Goal: Task Accomplishment & Management: Use online tool/utility

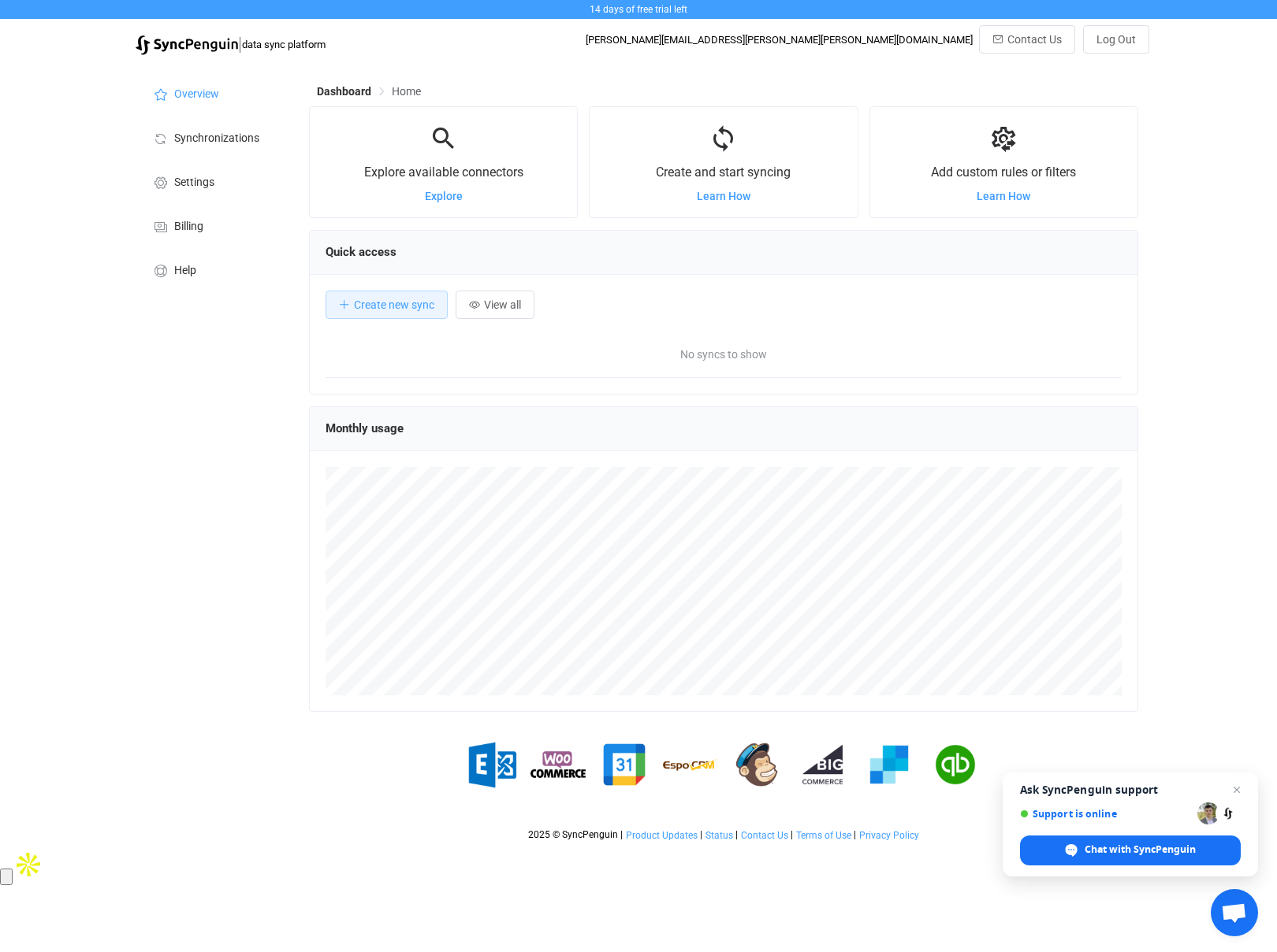
scroll to position [306, 829]
click at [174, 219] on li "Billing" at bounding box center [213, 225] width 157 height 44
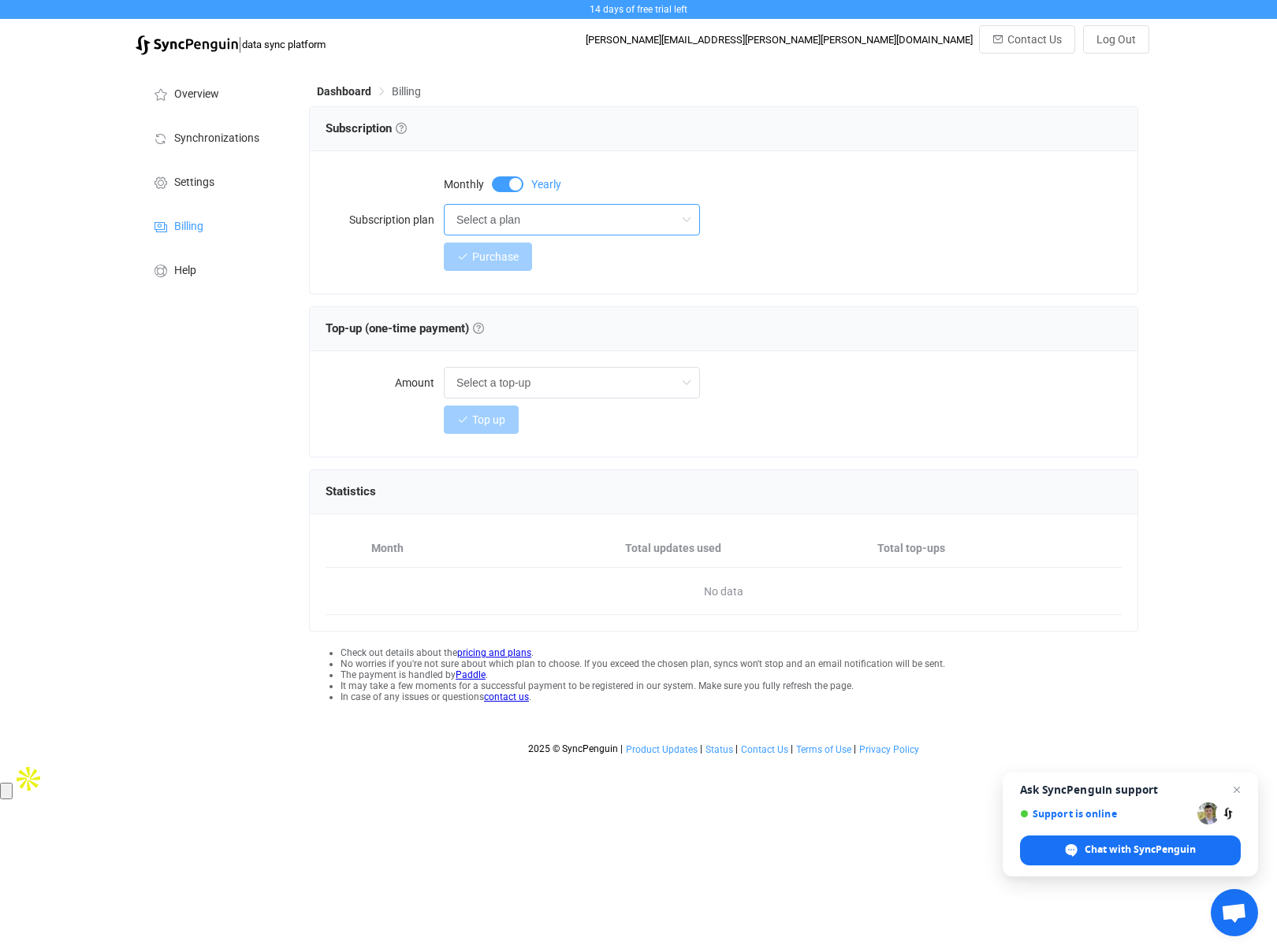
click at [575, 216] on input "Select a plan" at bounding box center [571, 219] width 256 height 32
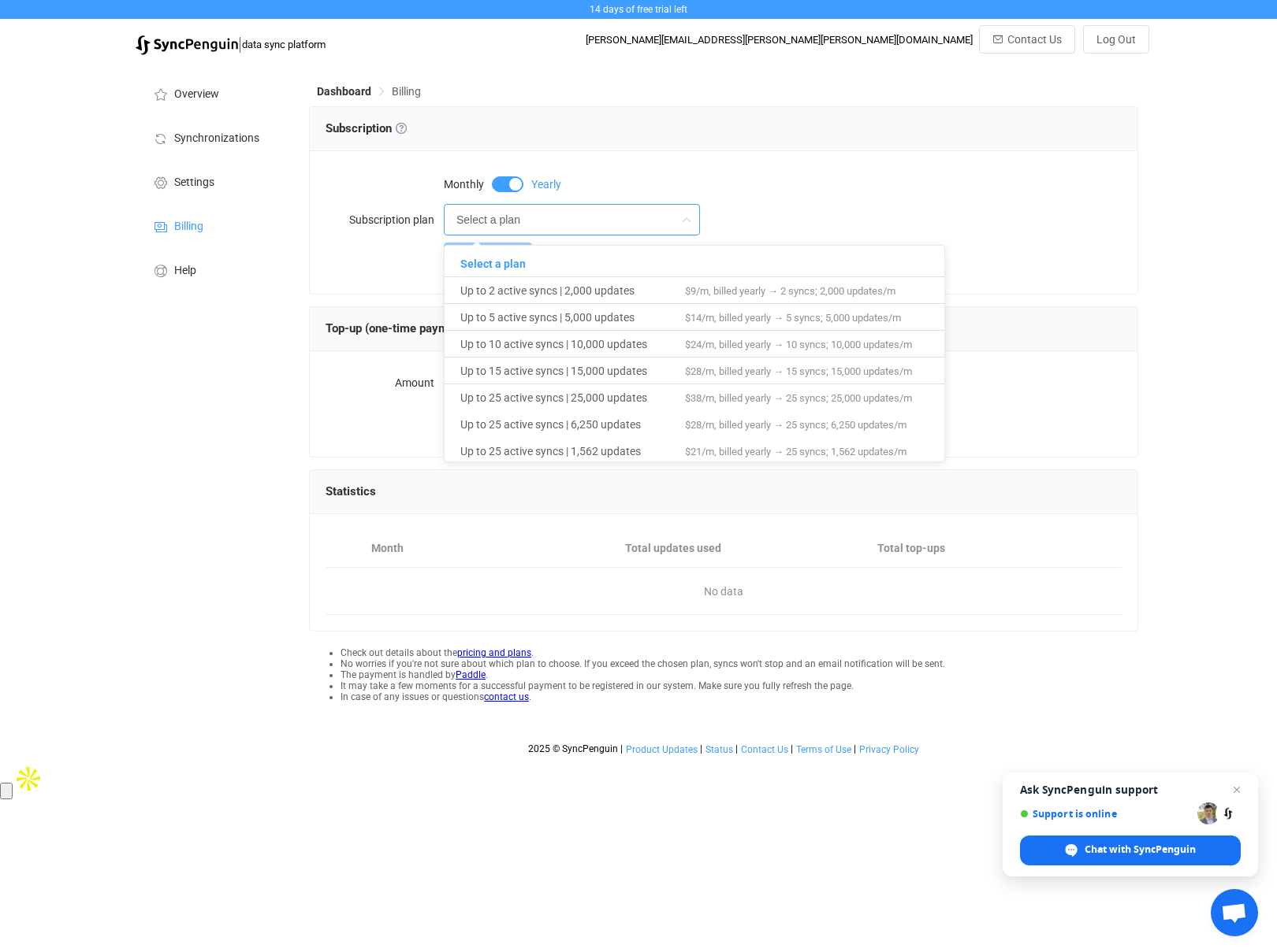
click at [232, 350] on div "Overview Synchronizations Settings Billing Help" at bounding box center [213, 412] width 173 height 700
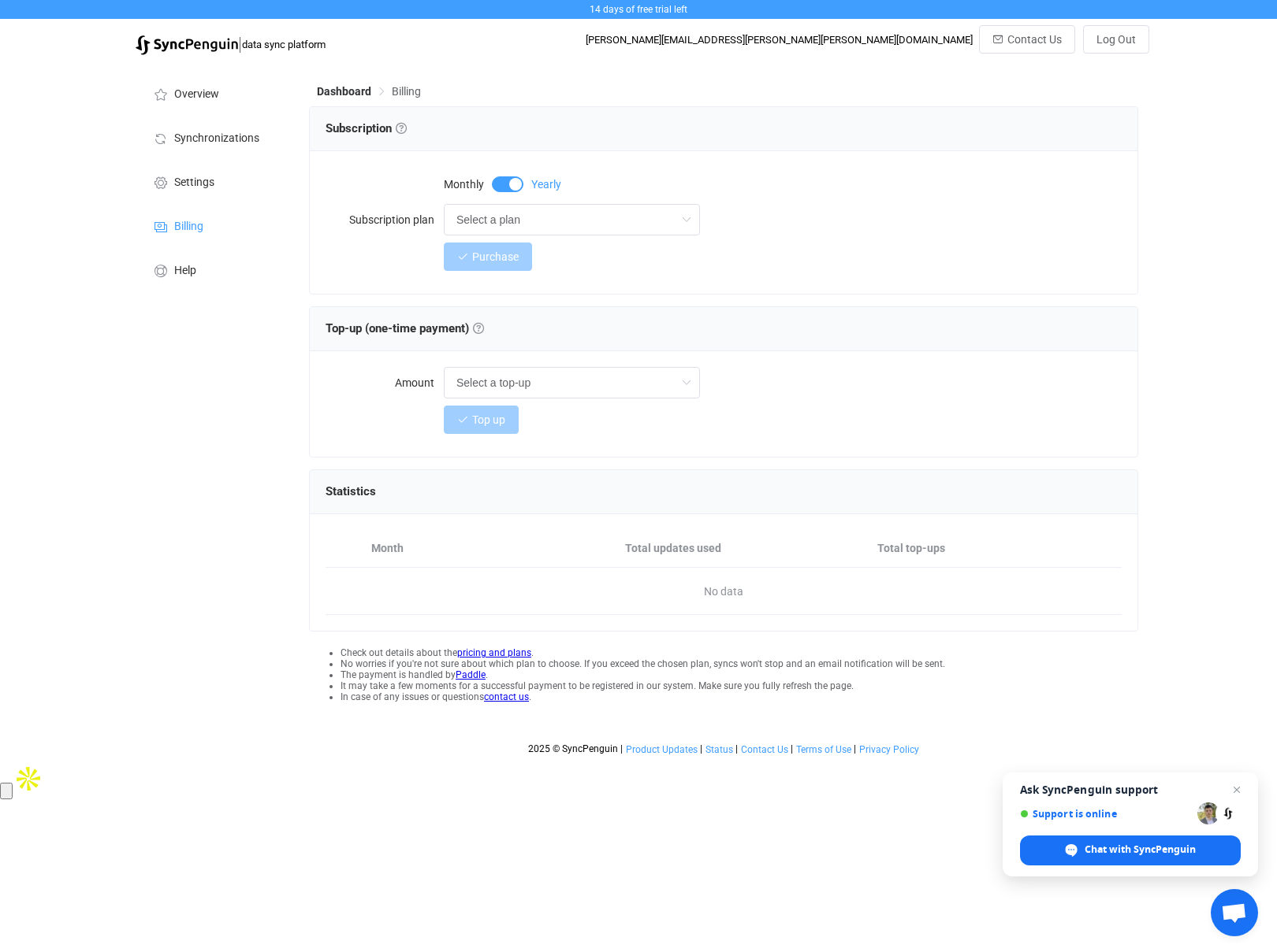
click at [506, 182] on span at bounding box center [507, 184] width 32 height 15
click at [547, 220] on input "Select a plan" at bounding box center [571, 219] width 256 height 32
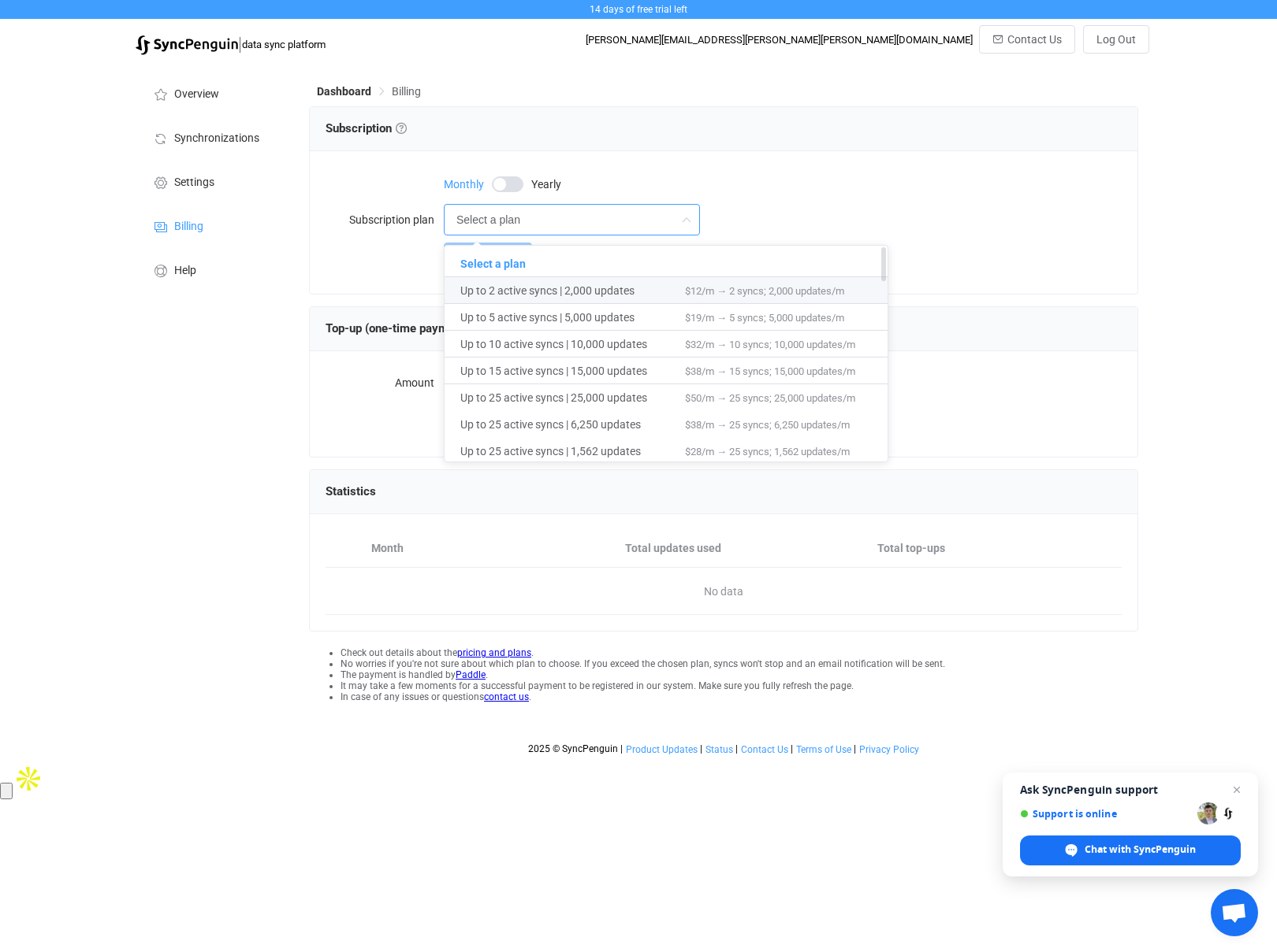
click at [533, 284] on span "Up to 2 active syncs | 2,000 updates" at bounding box center [572, 291] width 224 height 27
type input "Up to 2 active syncs | 2,000 updates"
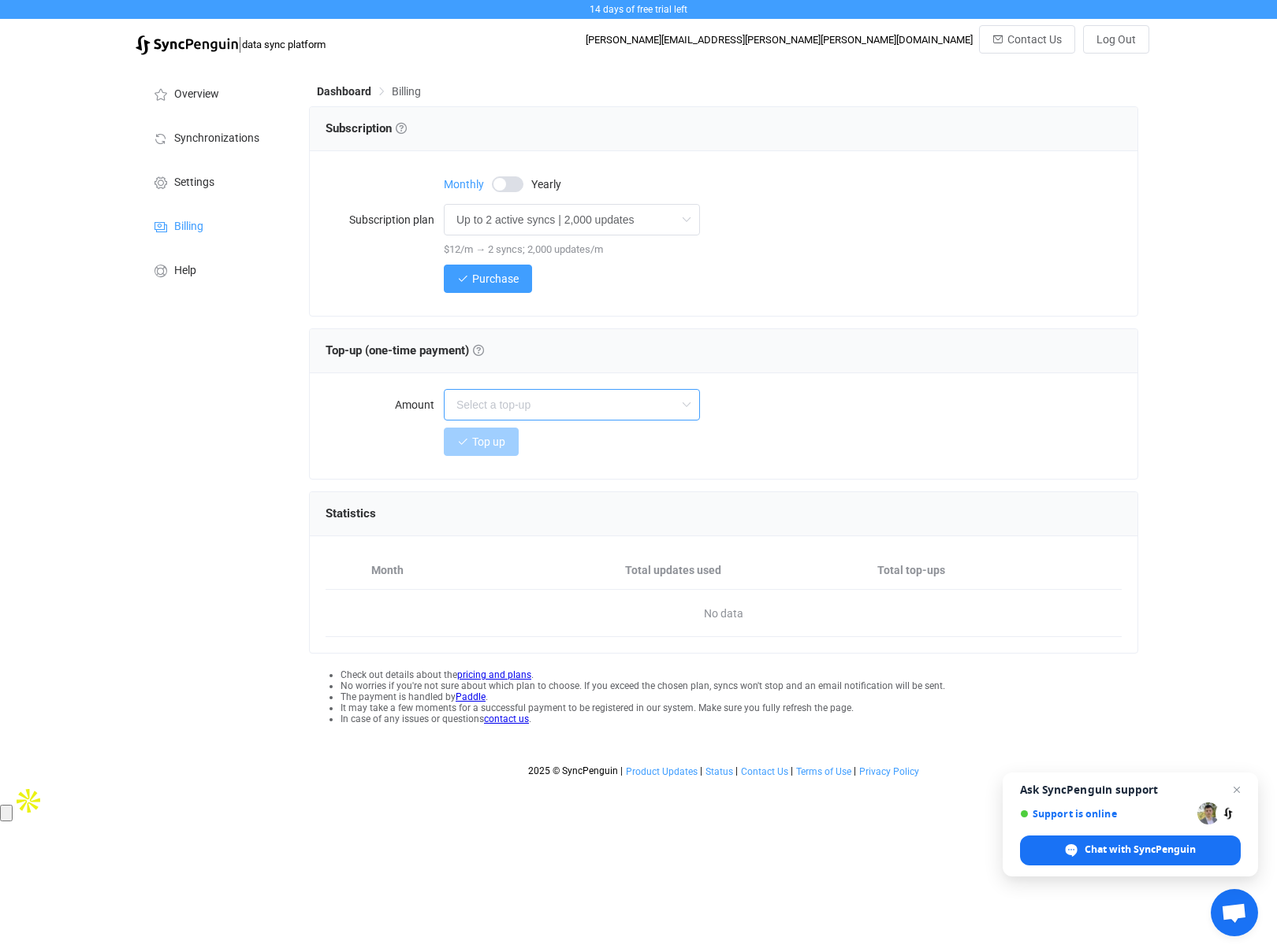
click at [567, 406] on input "text" at bounding box center [571, 405] width 256 height 32
type input "Select a top-up"
click at [208, 440] on div "Overview Synchronizations Settings Billing Help" at bounding box center [213, 424] width 173 height 722
click at [1238, 792] on span "Close chat" at bounding box center [1236, 790] width 19 height 19
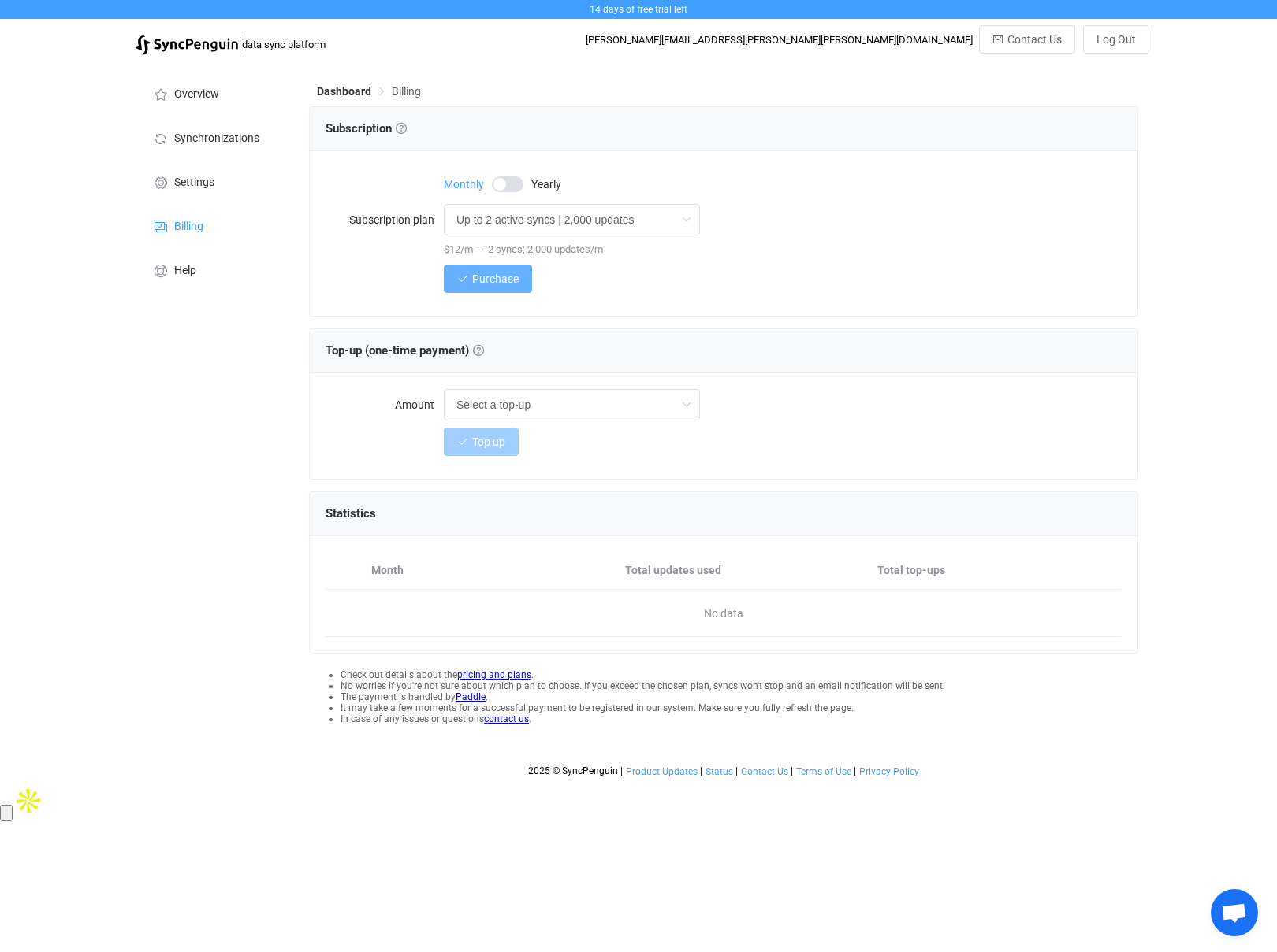
click at [468, 277] on icon "button" at bounding box center [462, 278] width 11 height 11
click at [0, 822] on com-1password-button at bounding box center [0, 822] width 0 height 0
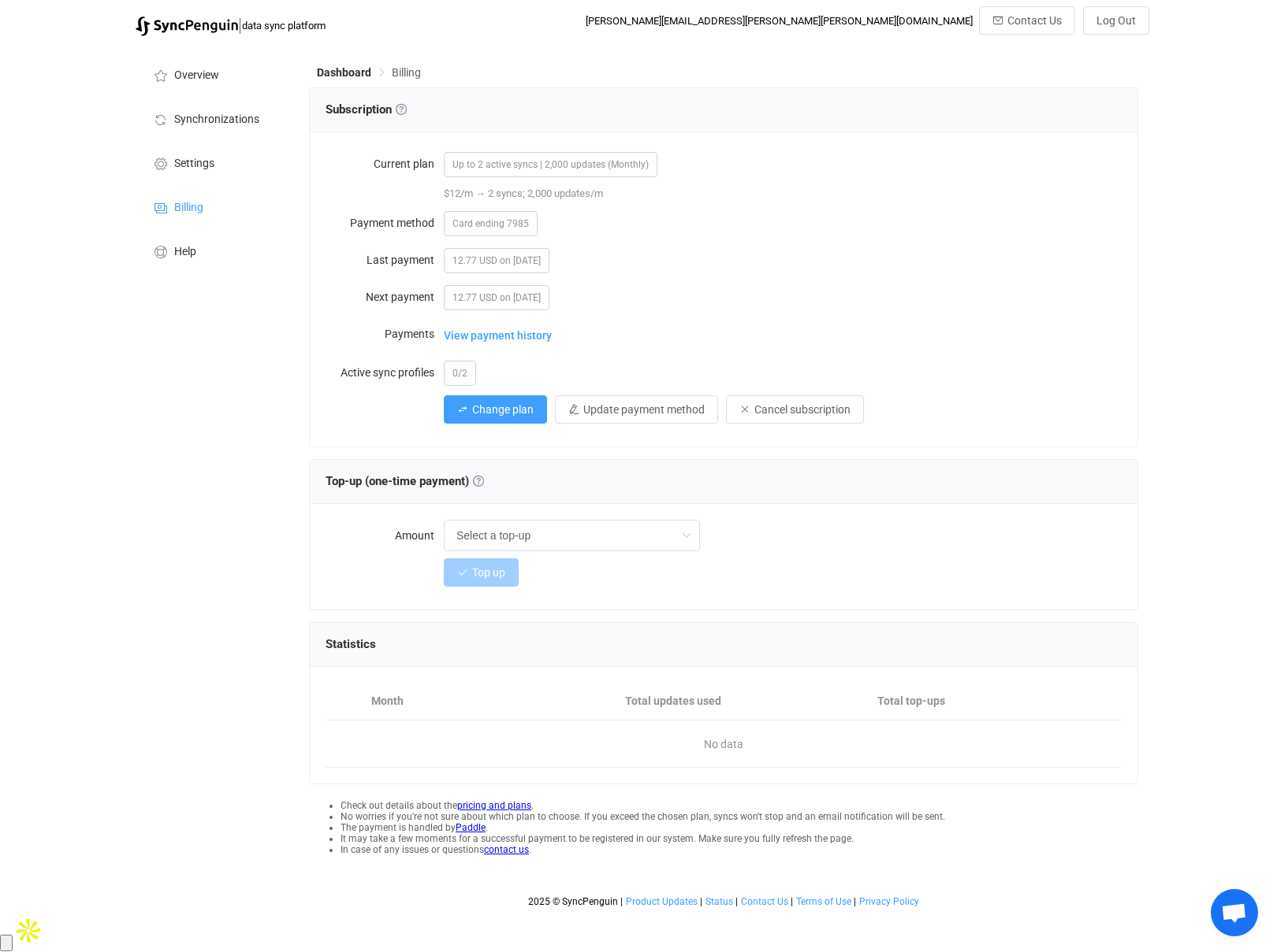
click at [156, 481] on div "Overview Synchronizations Settings Billing Help" at bounding box center [213, 480] width 173 height 871
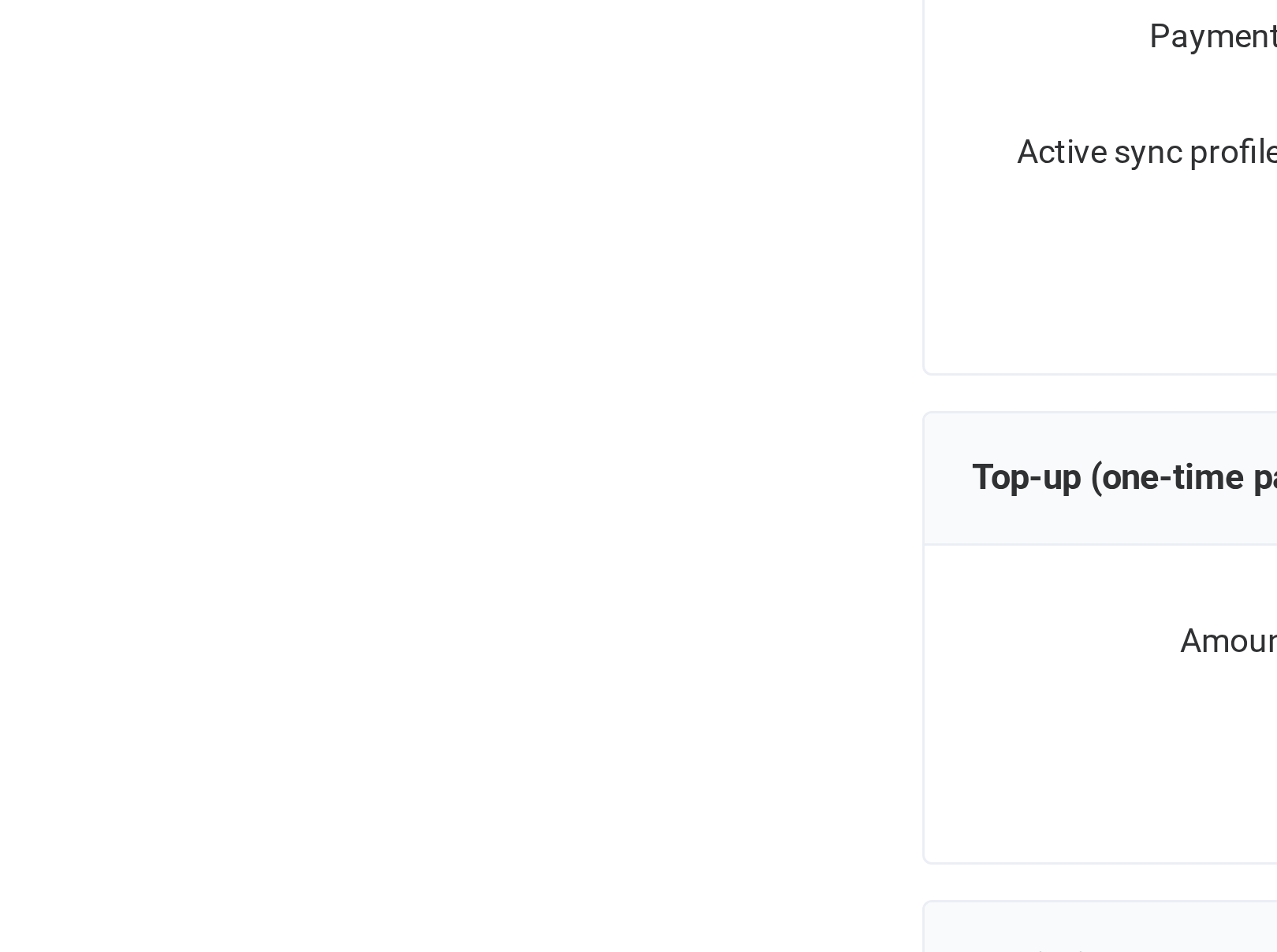
click at [90, 374] on div "| data sync platform [PERSON_NAME][EMAIL_ADDRESS][PERSON_NAME][PERSON_NAME][DOM…" at bounding box center [638, 461] width 1277 height 909
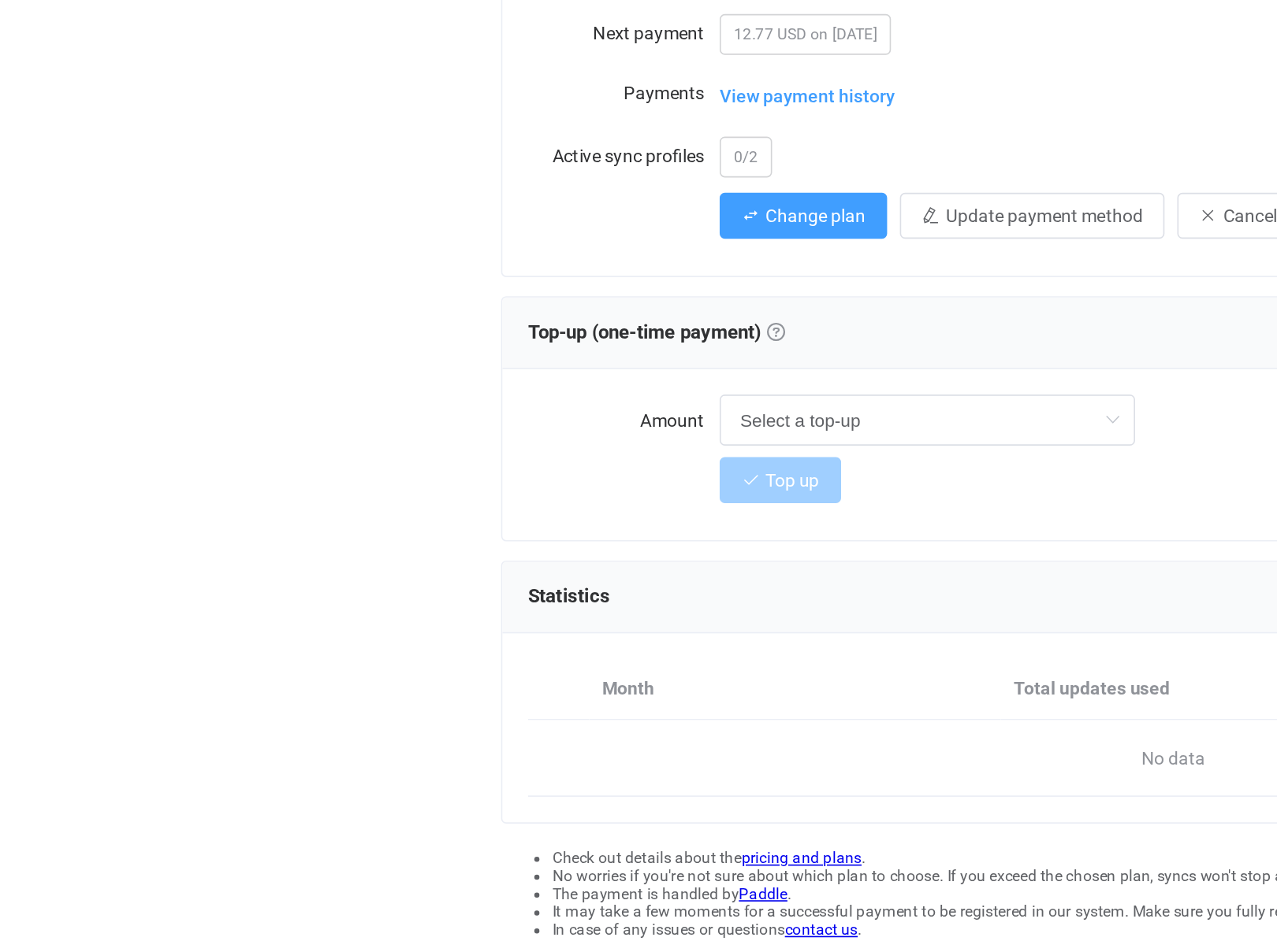
drag, startPoint x: 84, startPoint y: 375, endPoint x: -212, endPoint y: 573, distance: 356.1
click at [0, 573] on html "| data sync platform [PERSON_NAME][EMAIL_ADDRESS][PERSON_NAME][PERSON_NAME][DOM…" at bounding box center [638, 475] width 1277 height 951
click at [233, 463] on div "Overview Synchronizations Settings Billing Help" at bounding box center [213, 480] width 173 height 871
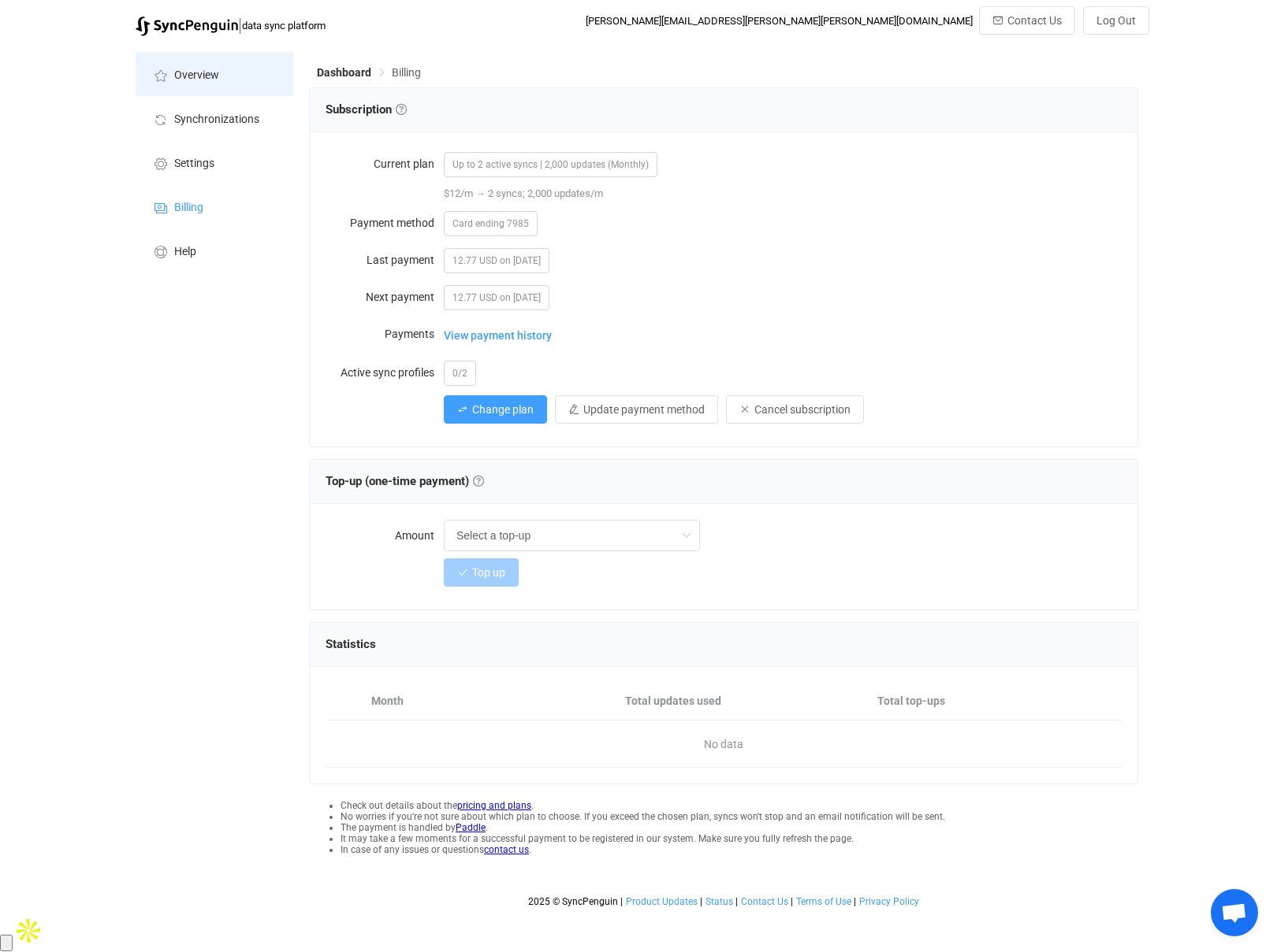
click at [195, 70] on span "Overview" at bounding box center [196, 75] width 44 height 13
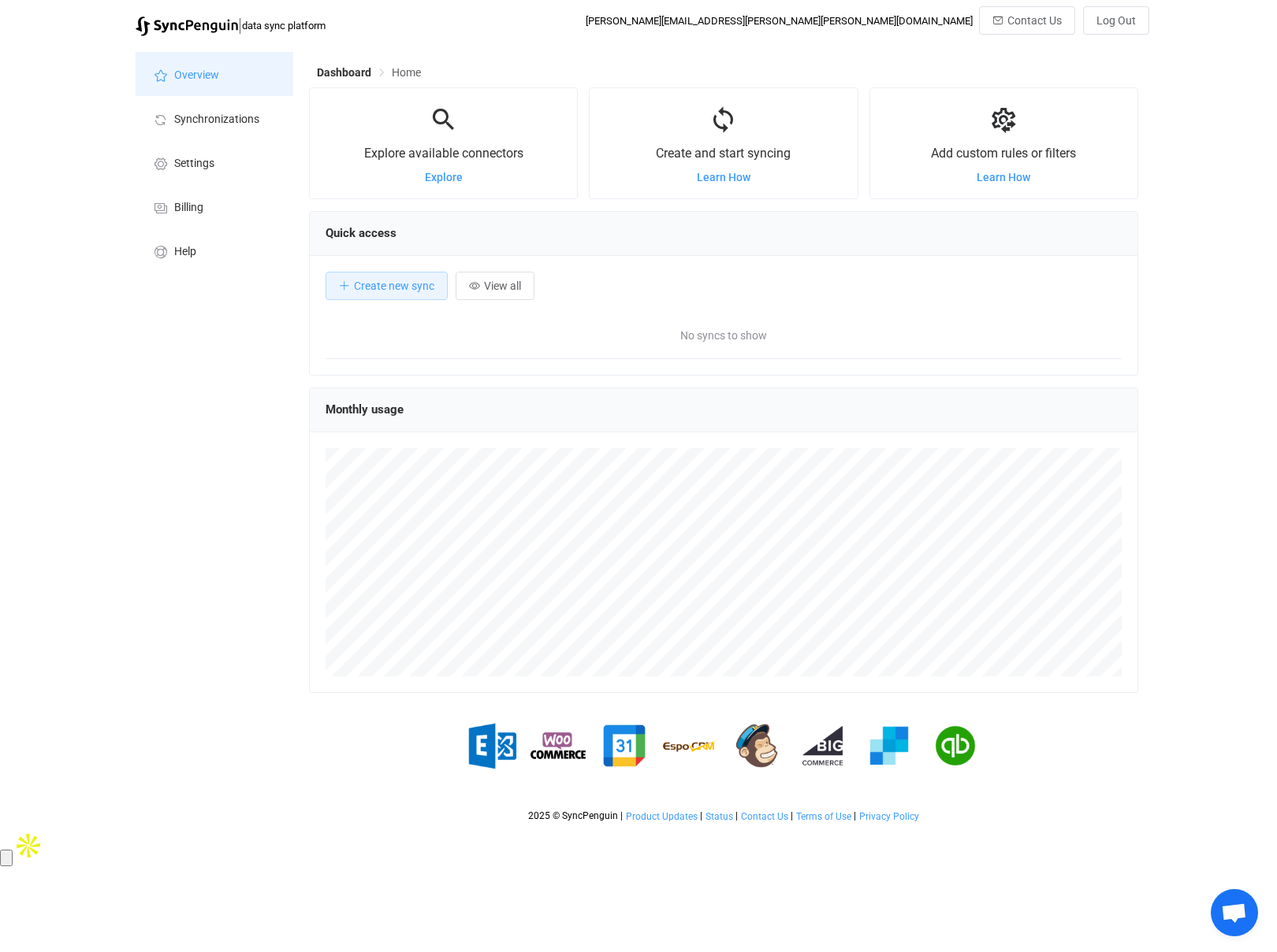
scroll to position [306, 829]
click at [223, 117] on span "Synchronizations" at bounding box center [216, 119] width 85 height 13
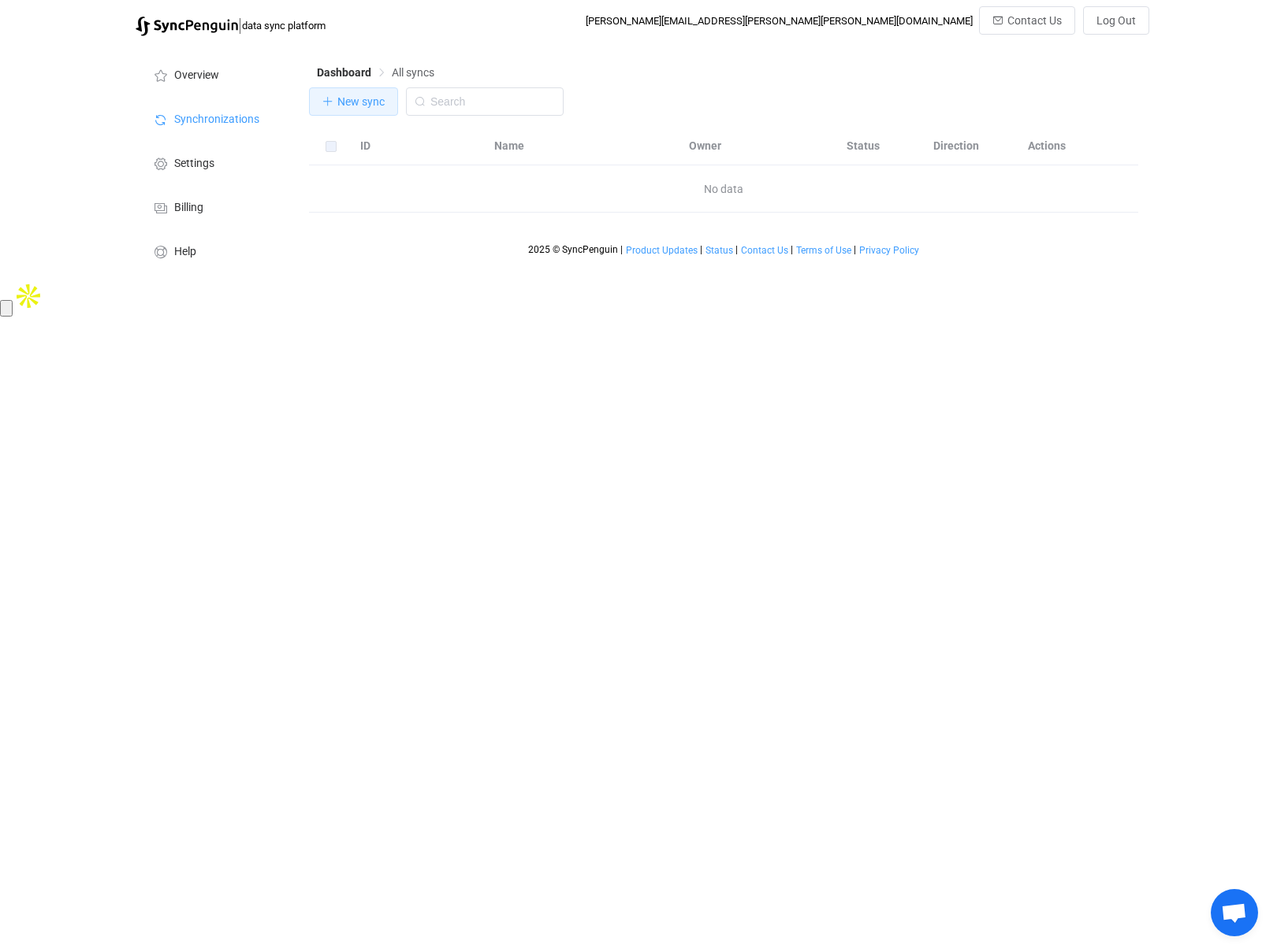
click at [348, 109] on button "New sync" at bounding box center [354, 101] width 89 height 28
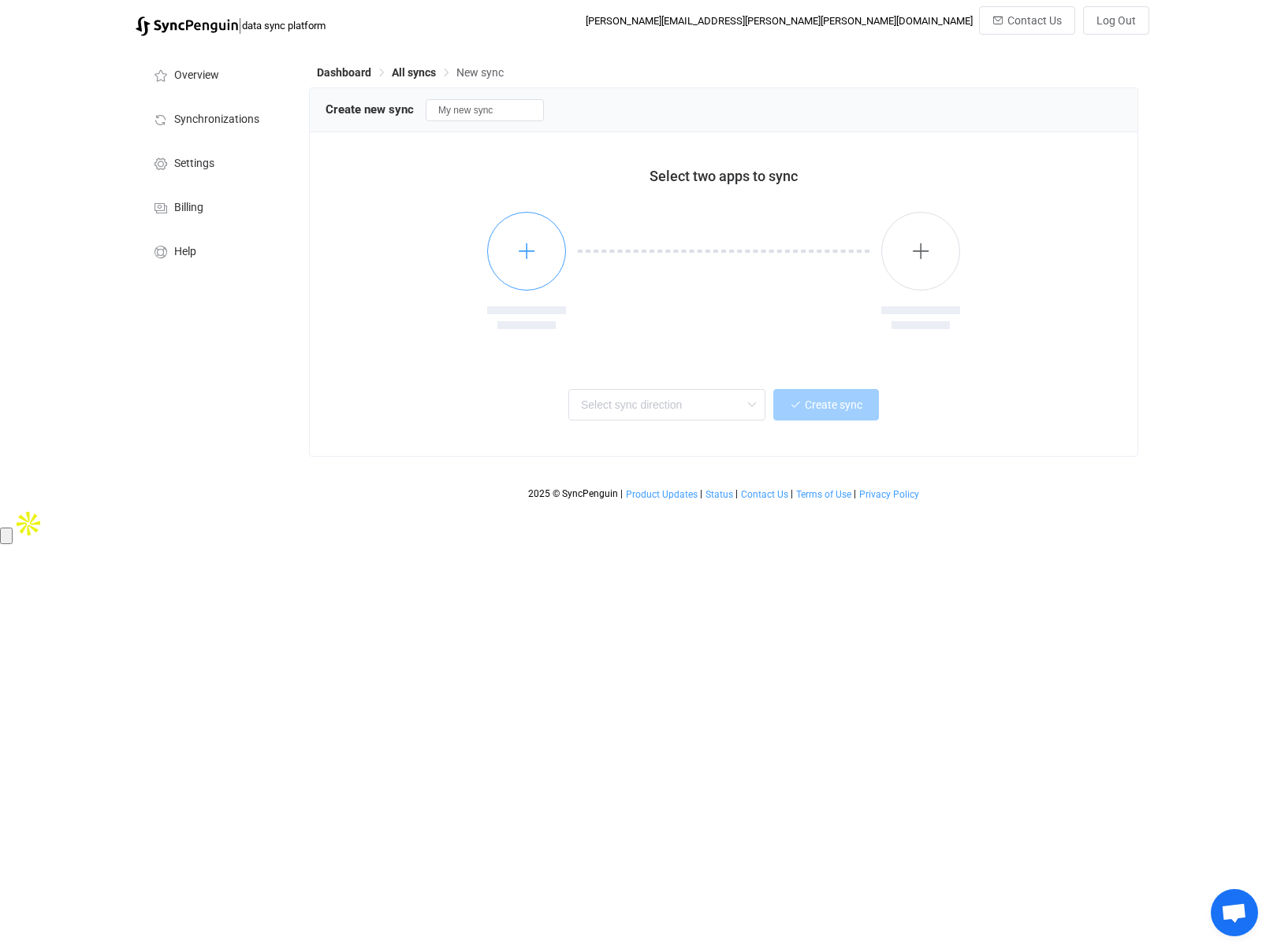
click at [509, 245] on button "button" at bounding box center [526, 251] width 79 height 79
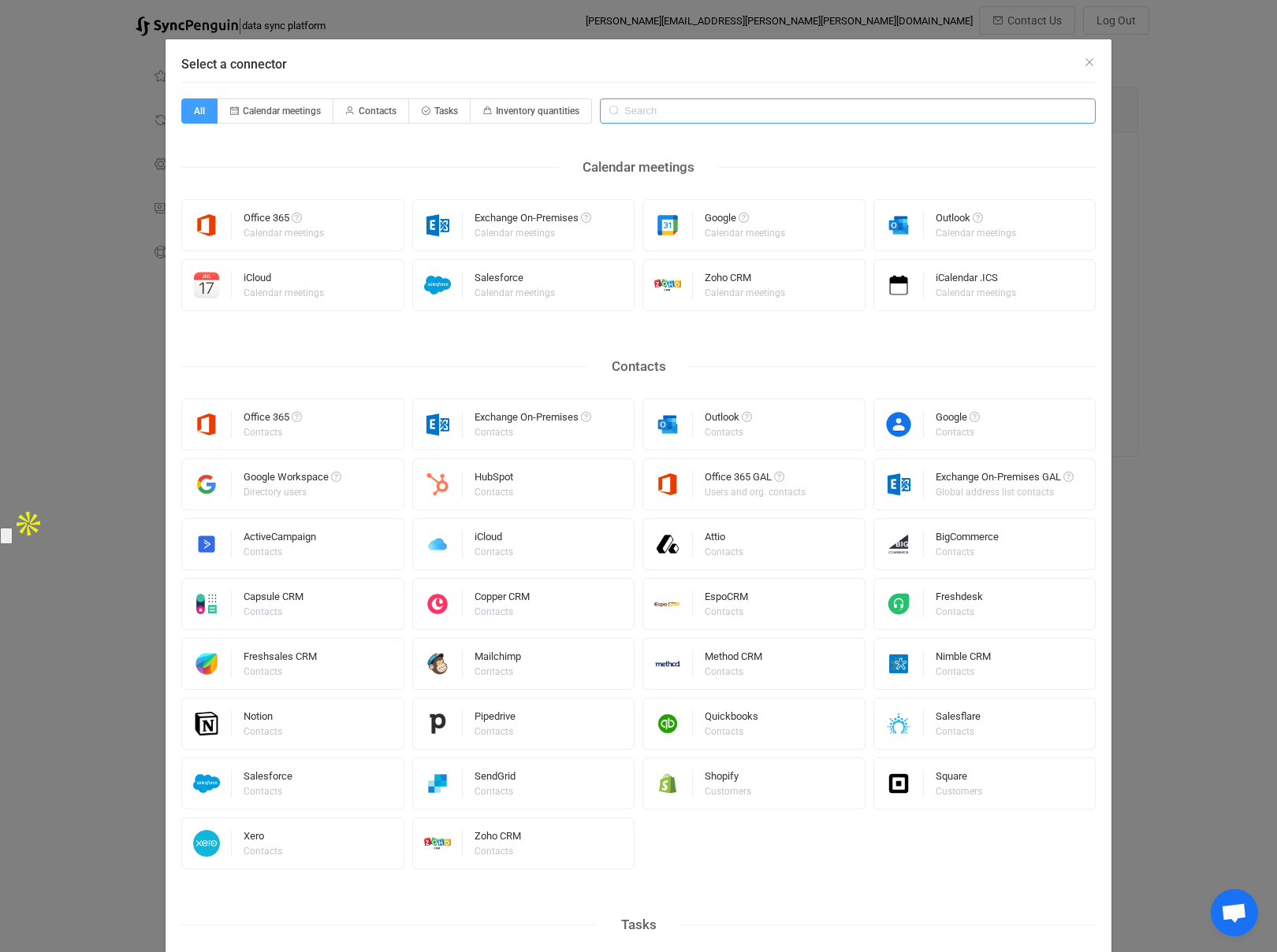
click at [661, 110] on input "Select a connector" at bounding box center [847, 111] width 496 height 25
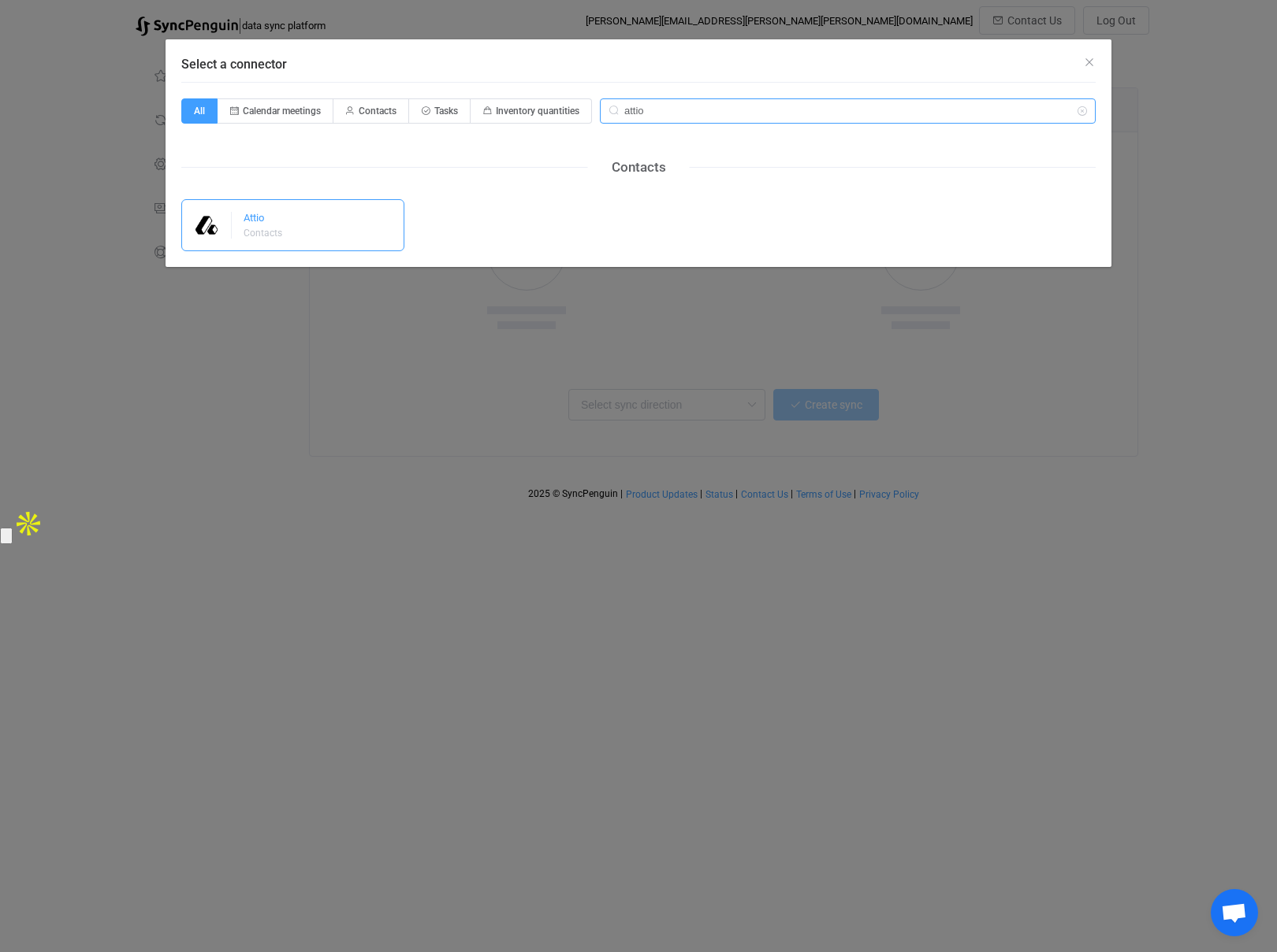
type input "attio"
click at [309, 232] on div "Attio Contacts" at bounding box center [293, 225] width 223 height 52
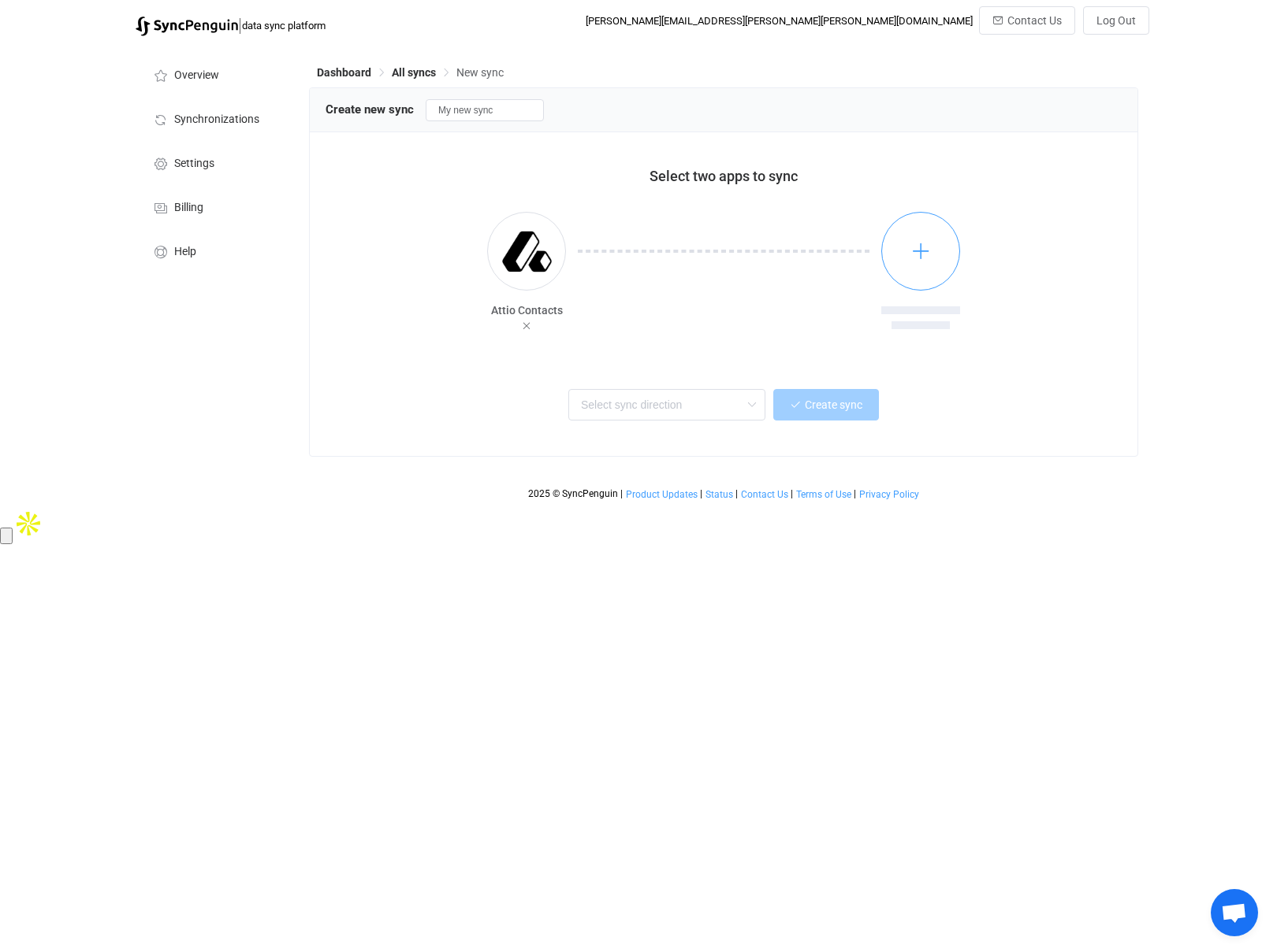
click at [920, 253] on icon "button" at bounding box center [921, 251] width 19 height 19
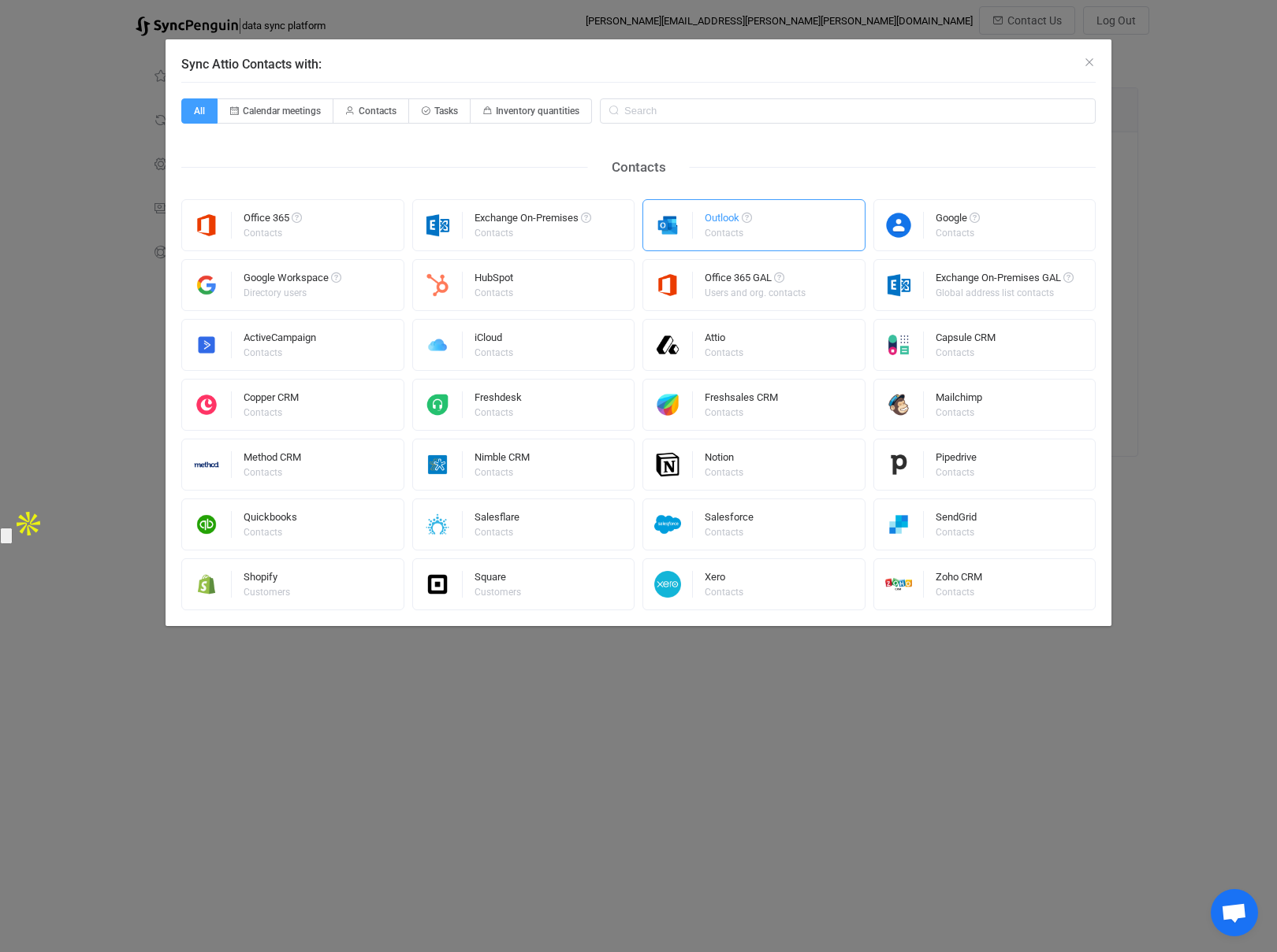
click at [781, 216] on div "Outlook Contacts" at bounding box center [753, 225] width 223 height 52
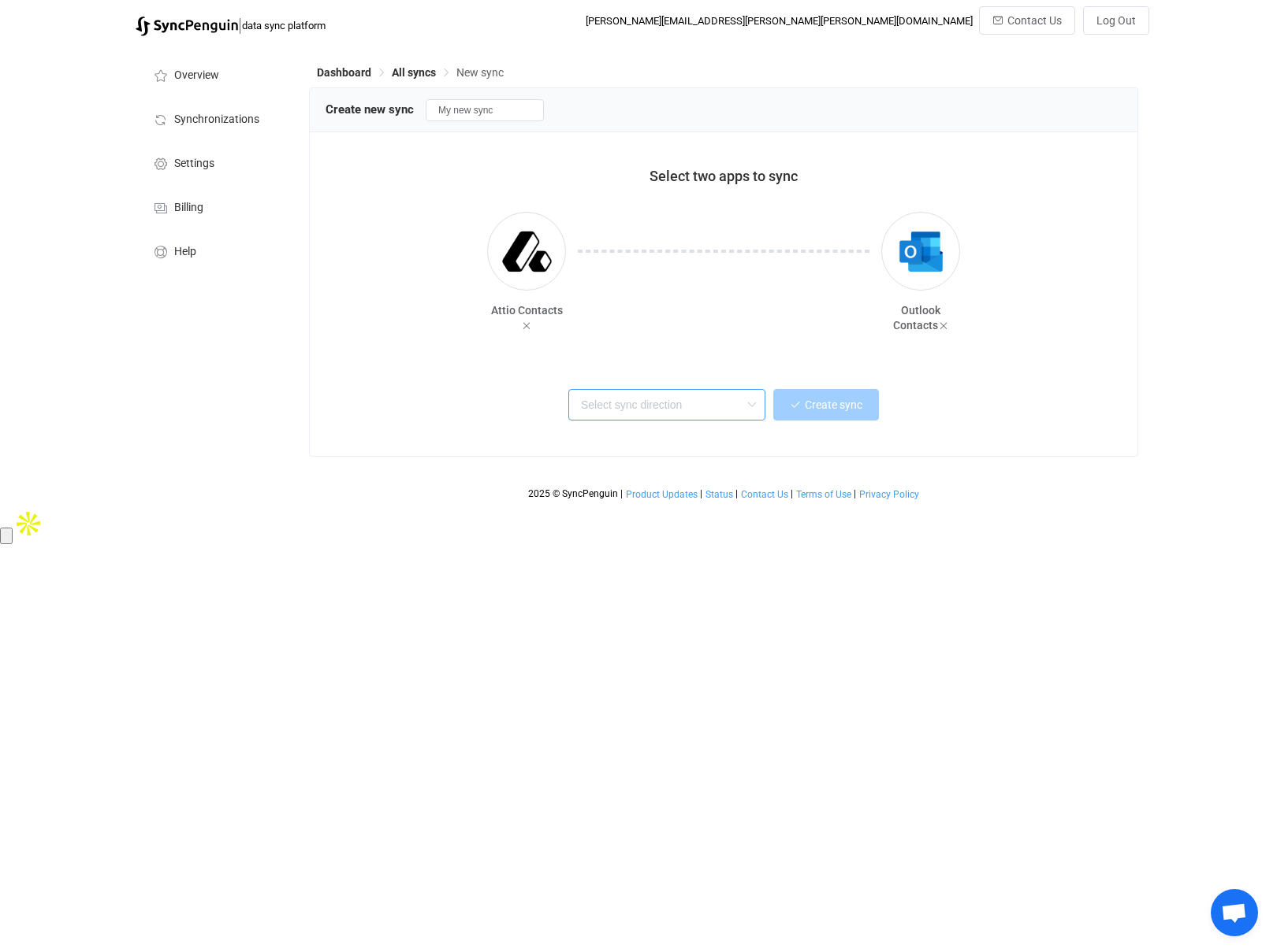
click at [682, 400] on input "text" at bounding box center [667, 405] width 197 height 32
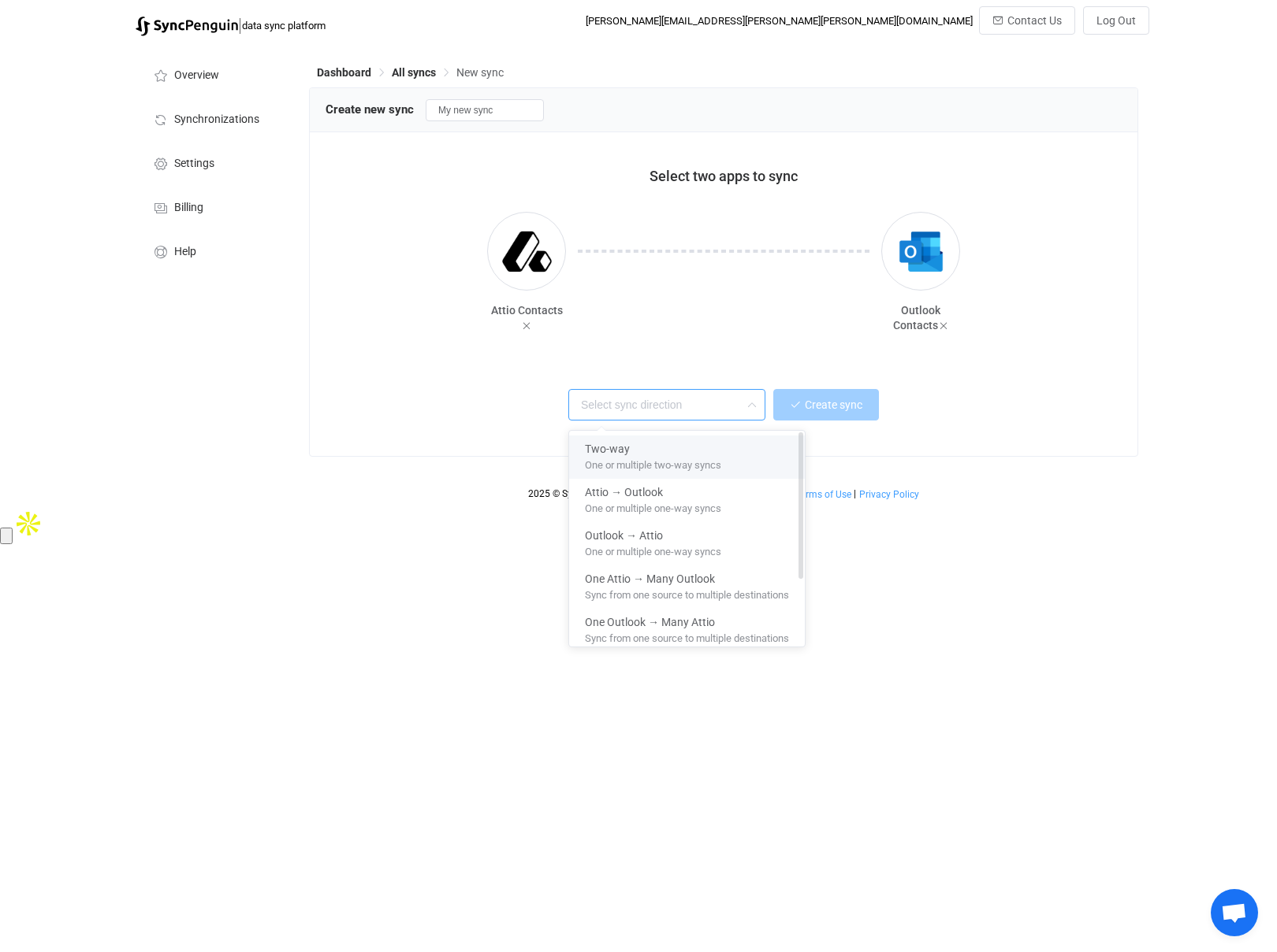
click at [696, 461] on span "One or multiple two-way syncs" at bounding box center [652, 462] width 136 height 17
type input "Two-way"
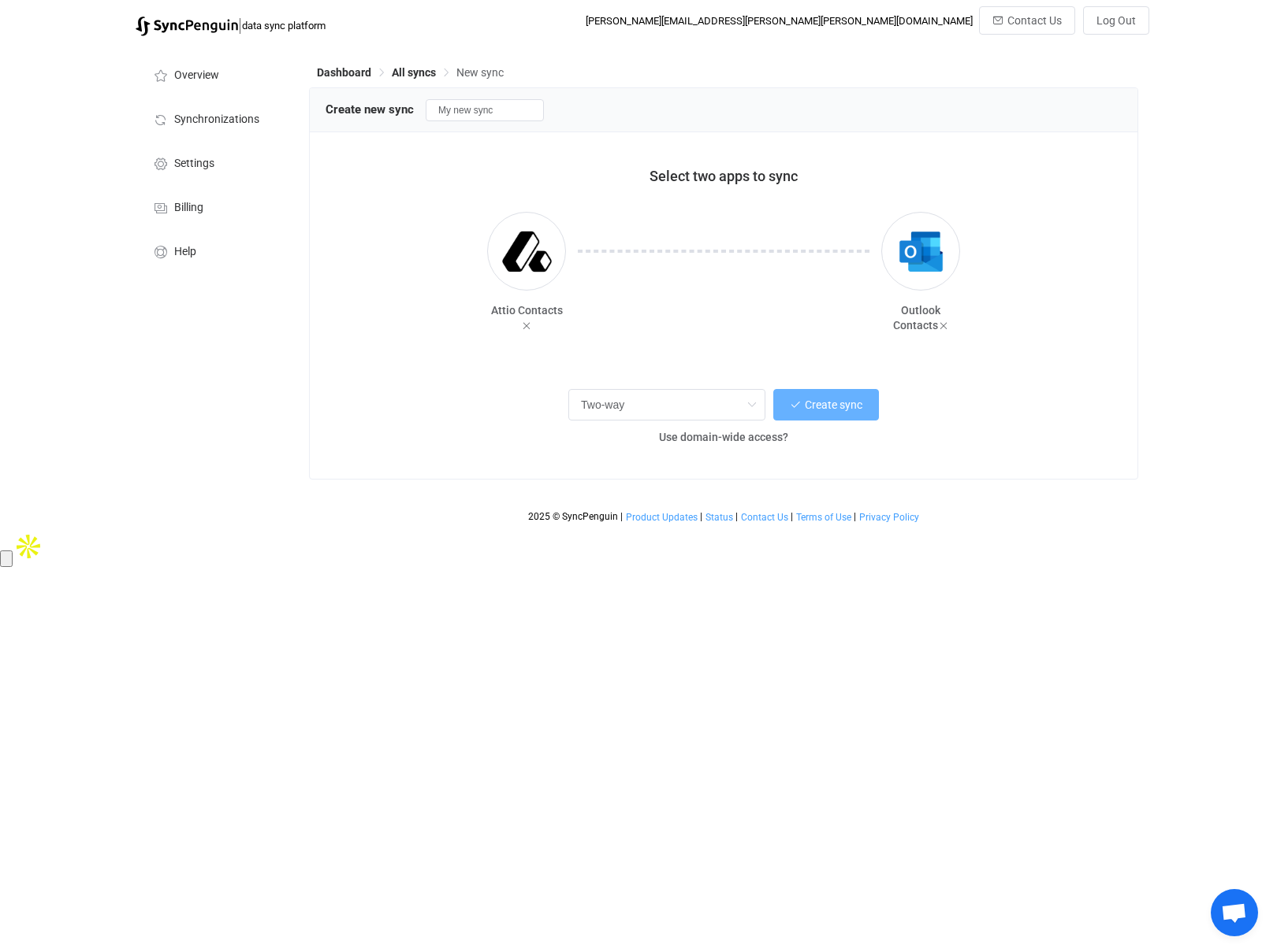
click at [837, 406] on span "Create sync" at bounding box center [834, 405] width 58 height 13
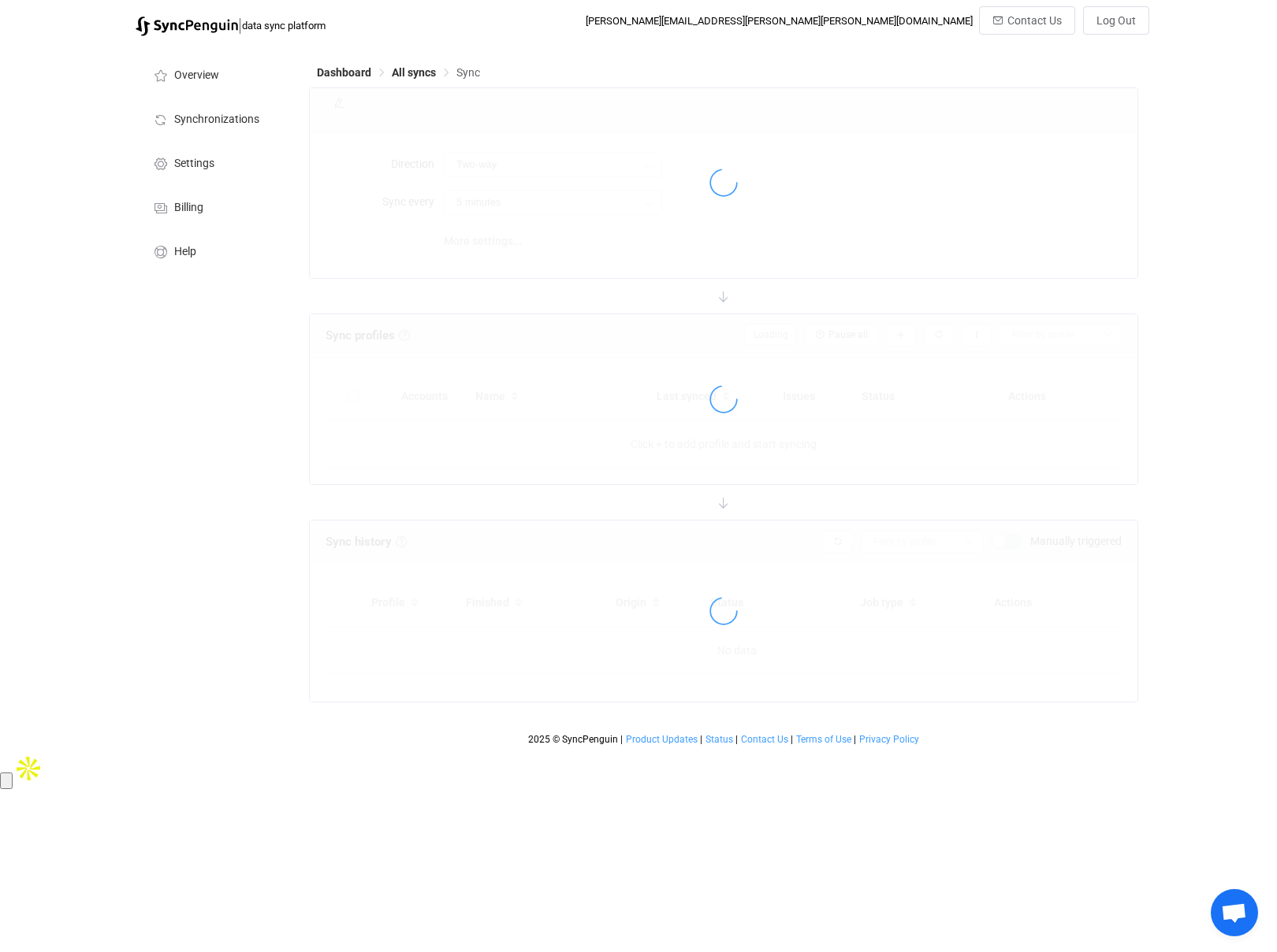
type input "15 minutes"
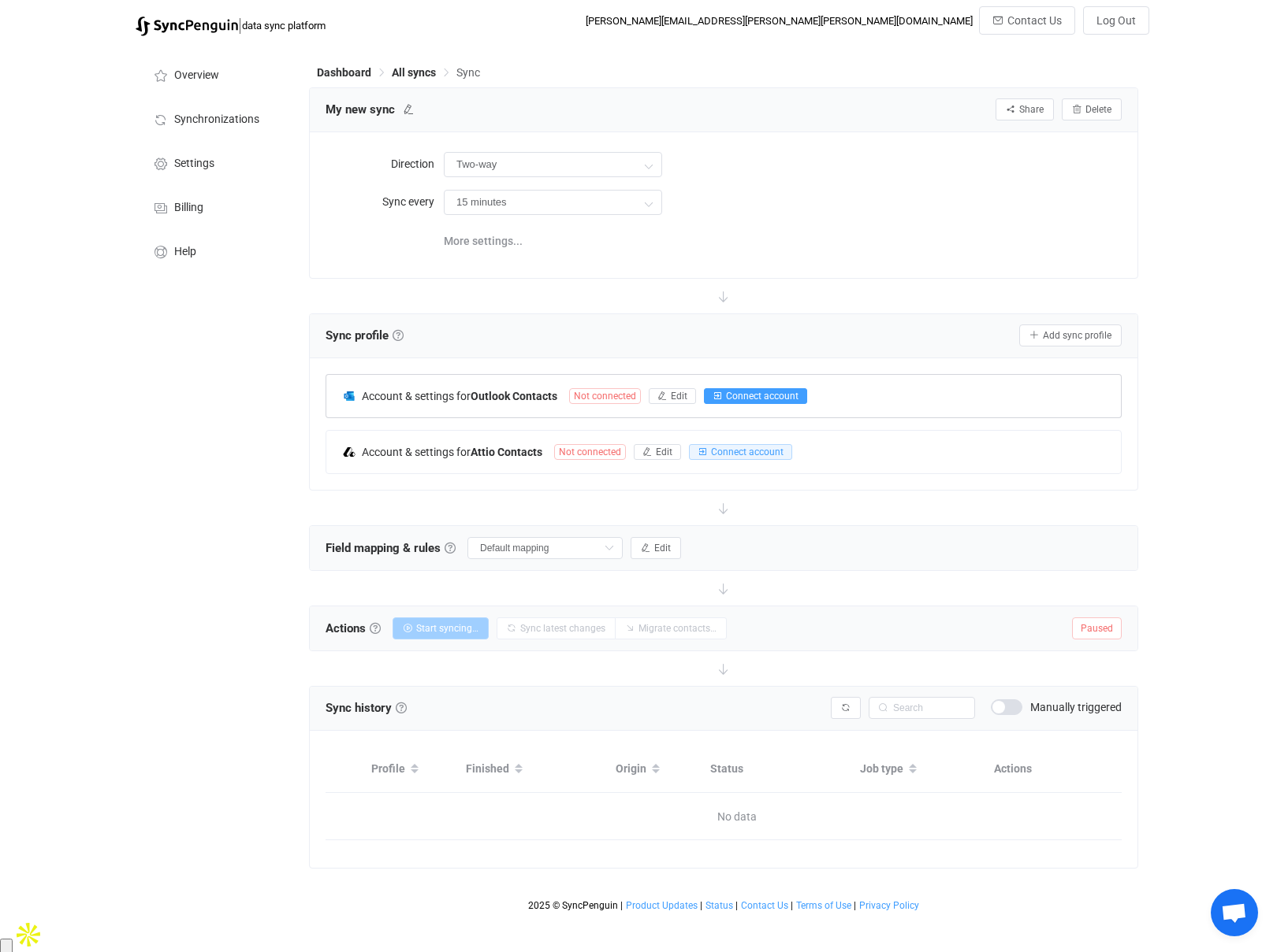
click at [721, 396] on icon "button" at bounding box center [717, 396] width 10 height 10
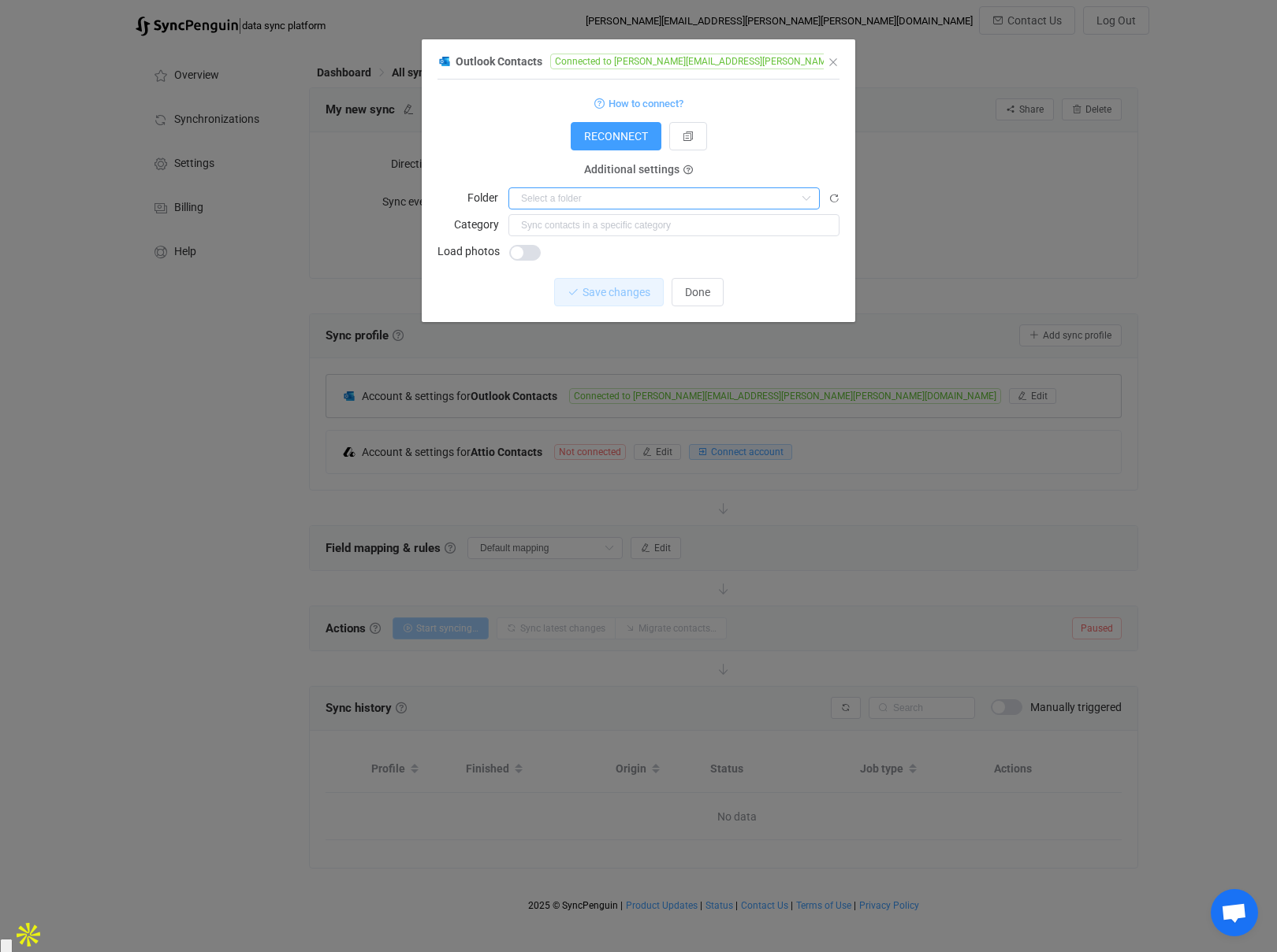
click at [649, 195] on input "dialog" at bounding box center [664, 198] width 311 height 22
click at [484, 140] on div "RECONNECT" at bounding box center [638, 135] width 402 height 28
click at [526, 255] on span "dialog" at bounding box center [525, 253] width 32 height 15
click at [701, 229] on input "dialog" at bounding box center [673, 225] width 331 height 22
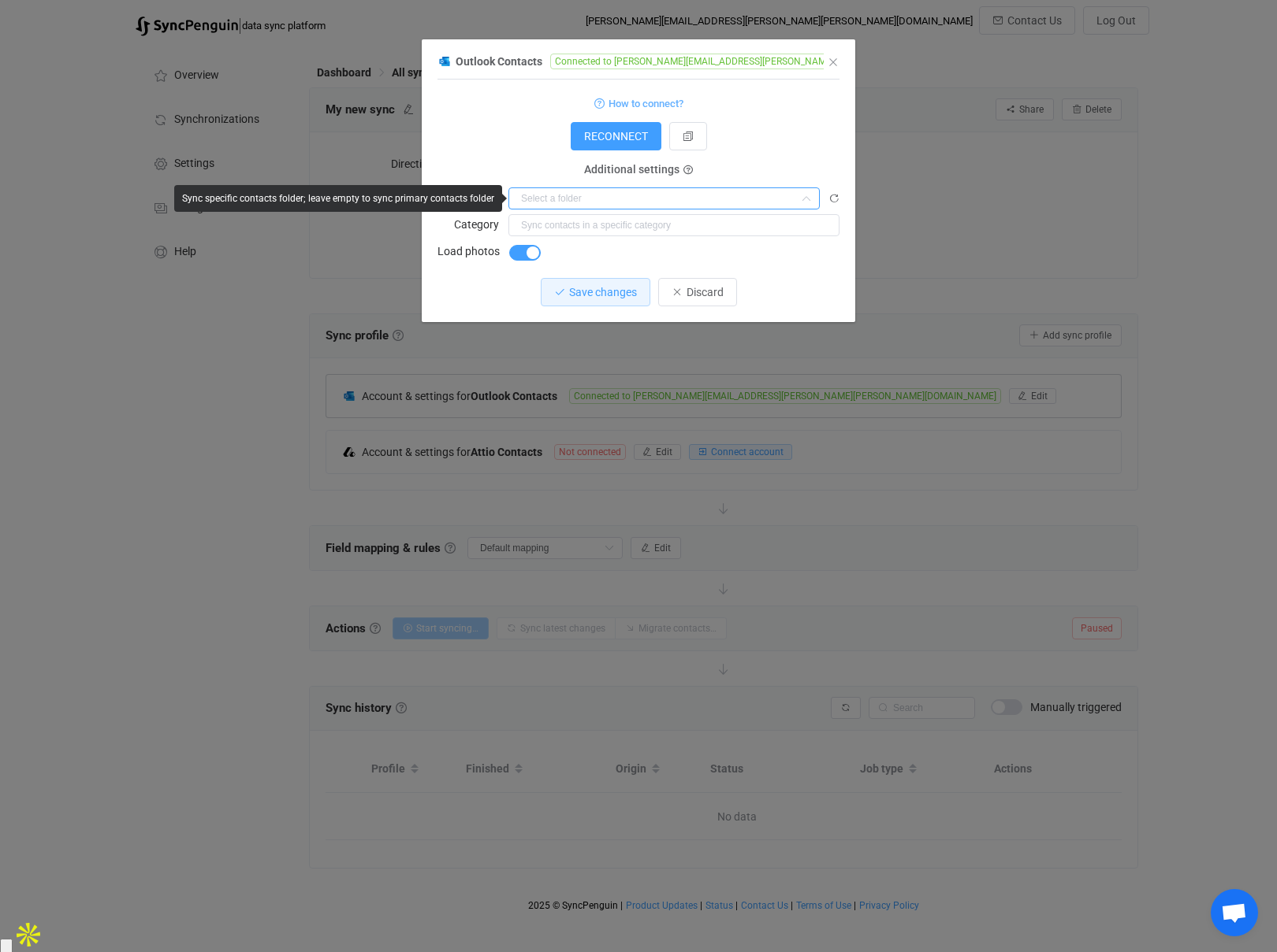
click at [685, 197] on input "dialog" at bounding box center [664, 198] width 311 height 22
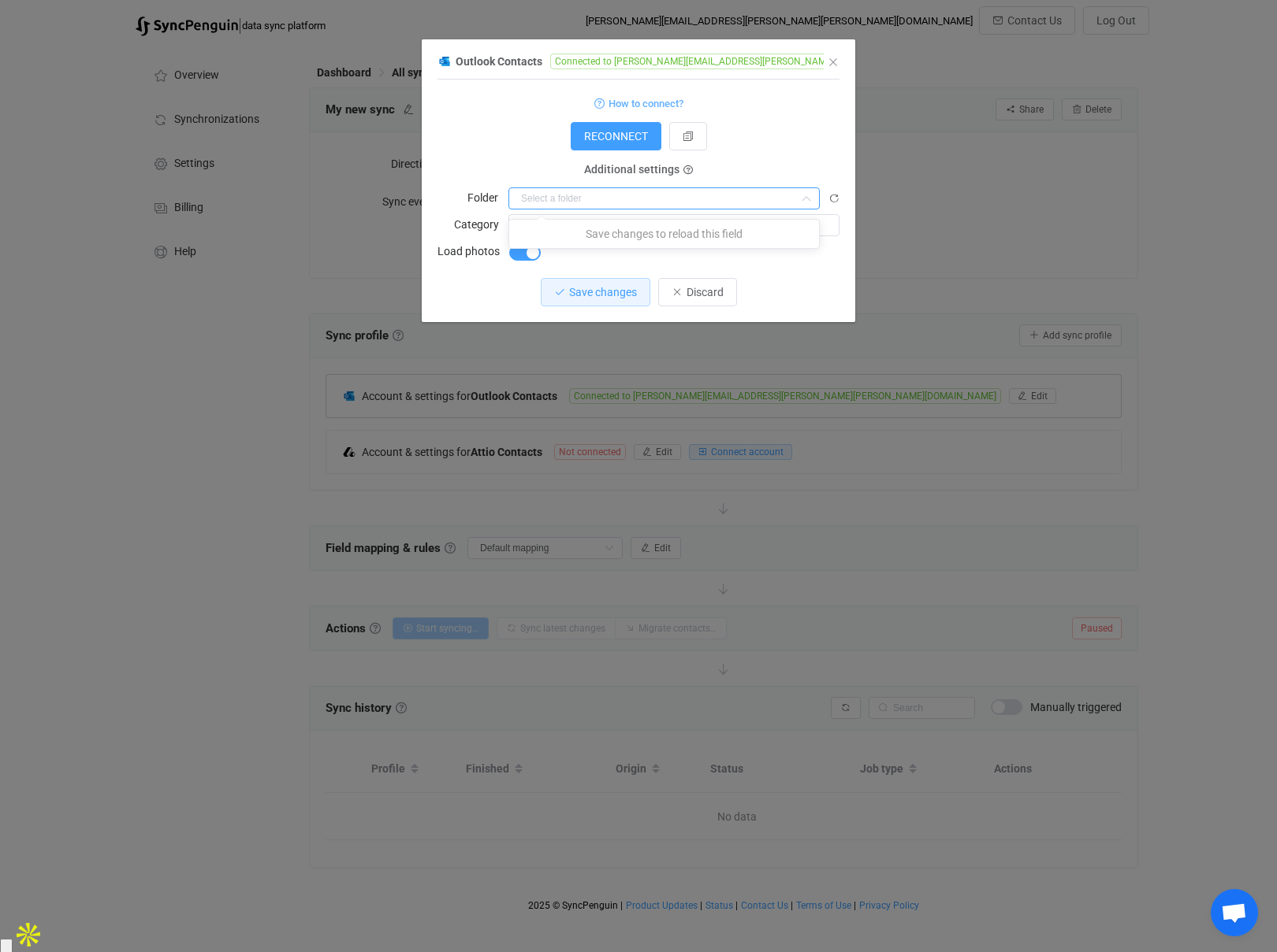
click at [768, 129] on div "RECONNECT" at bounding box center [638, 135] width 402 height 28
click at [610, 296] on span "Save changes" at bounding box center [603, 292] width 68 height 13
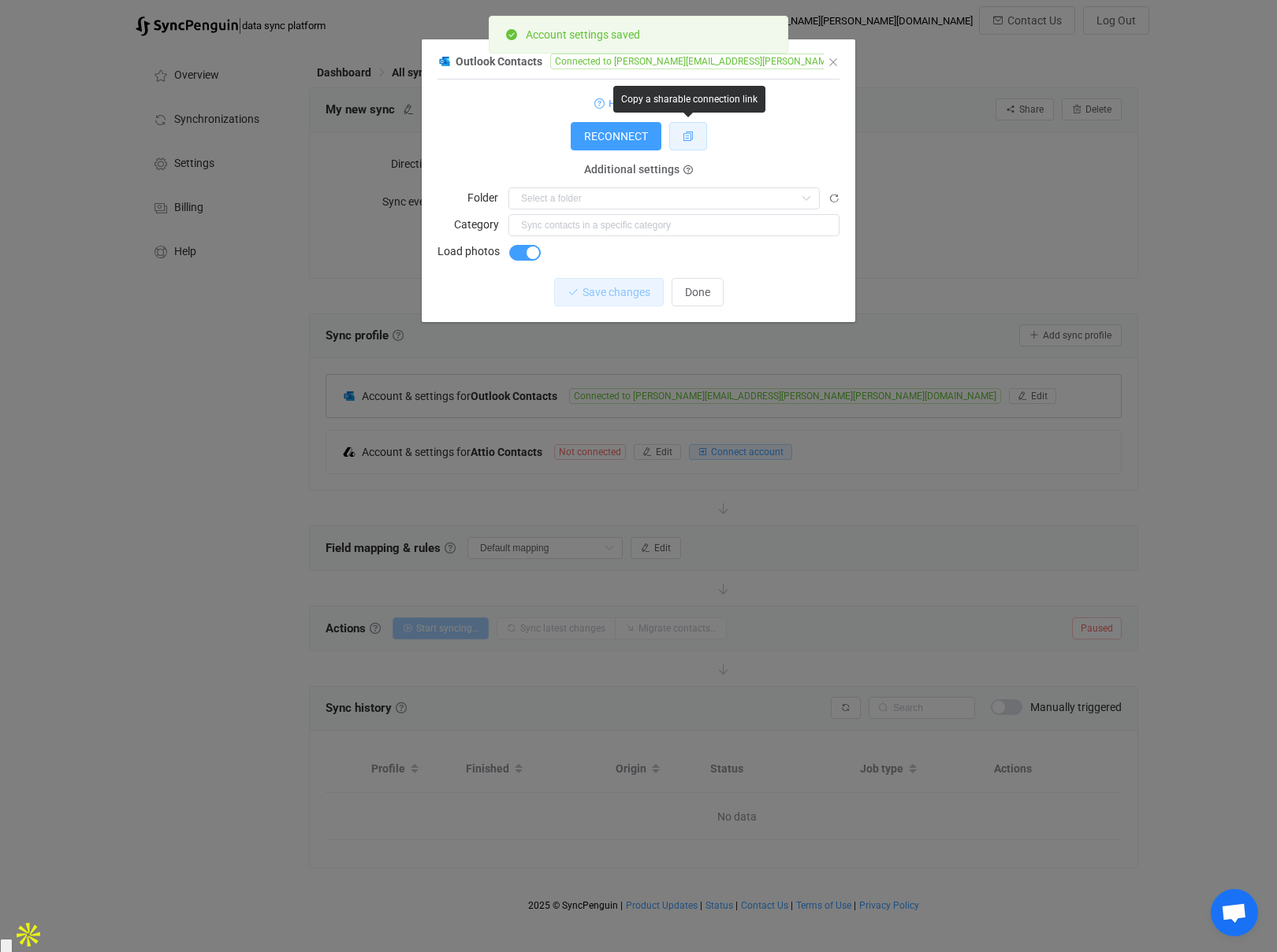
click at [684, 137] on icon "dialog" at bounding box center [687, 135] width 11 height 11
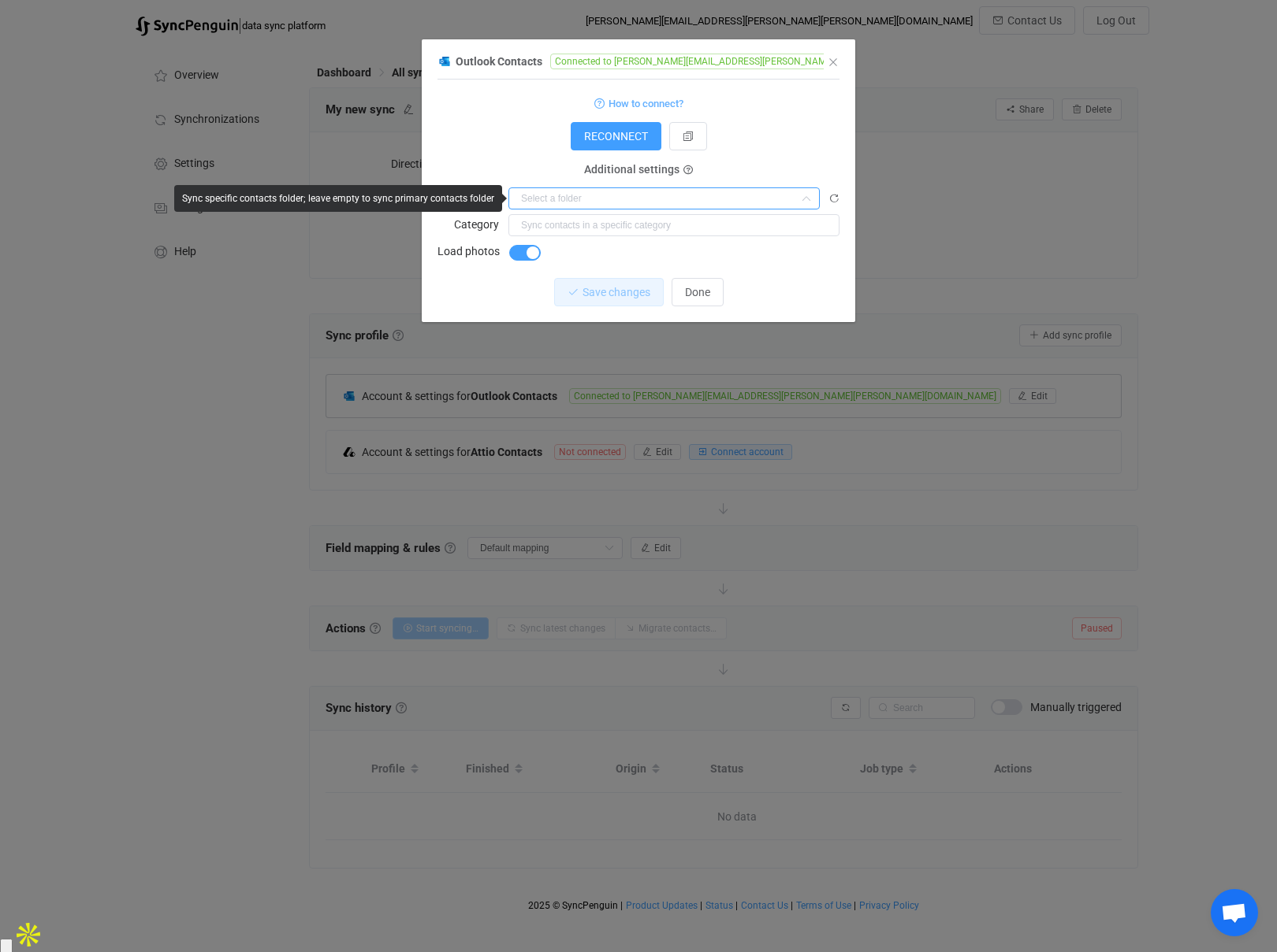
click at [728, 202] on input "dialog" at bounding box center [664, 198] width 311 height 22
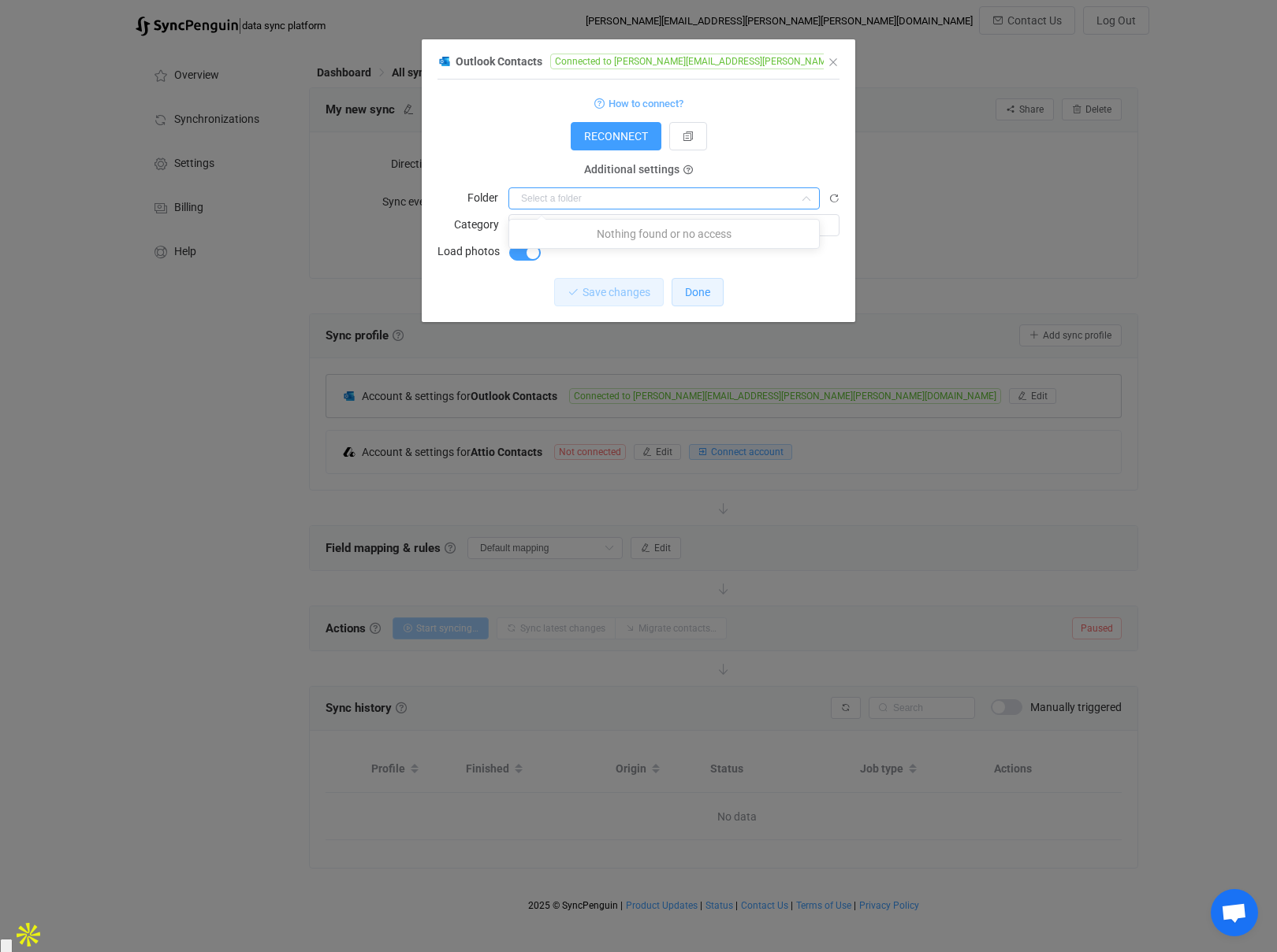
click at [693, 293] on span "Done" at bounding box center [697, 292] width 25 height 13
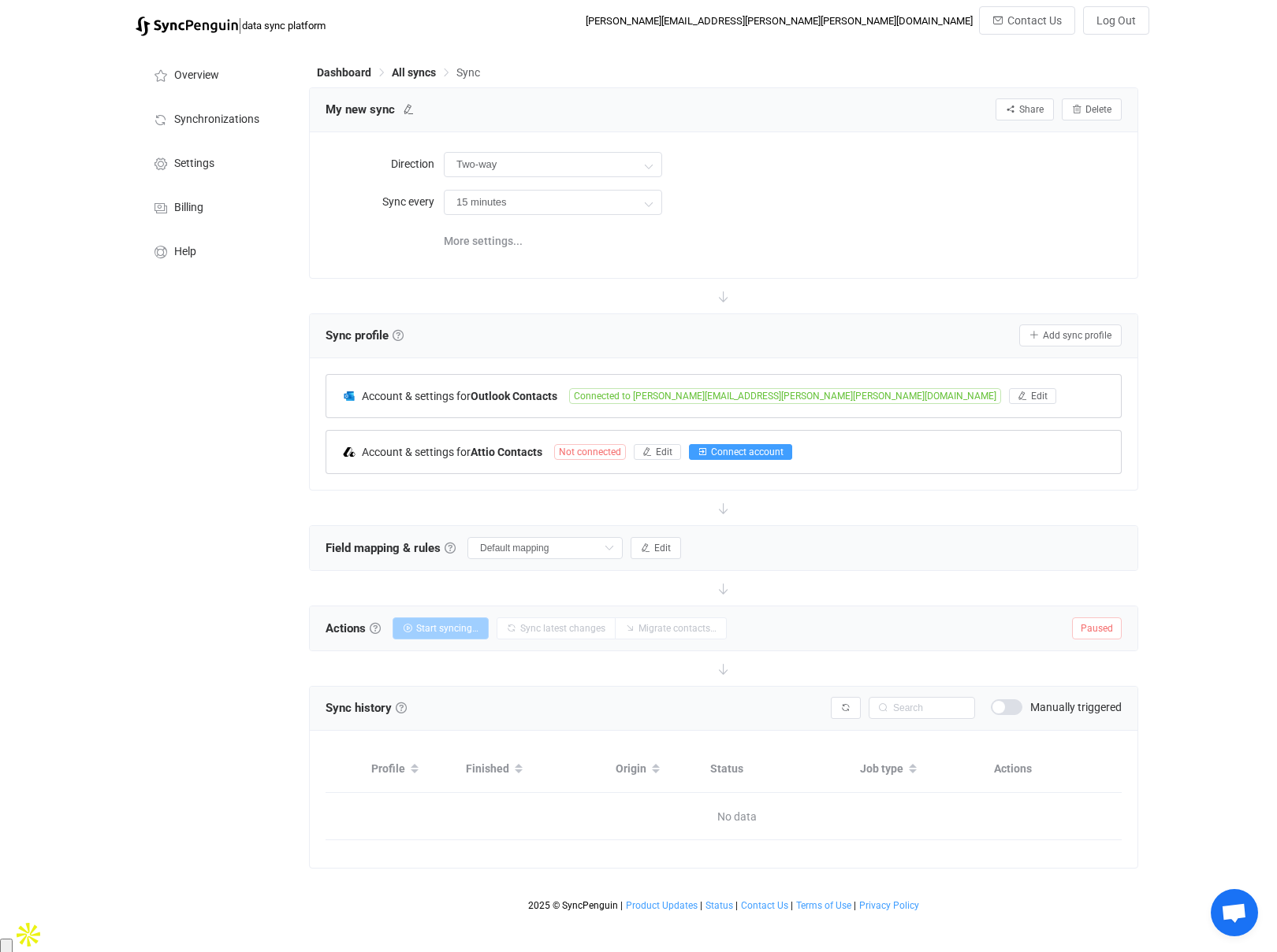
click at [747, 451] on span "Connect account" at bounding box center [747, 452] width 72 height 11
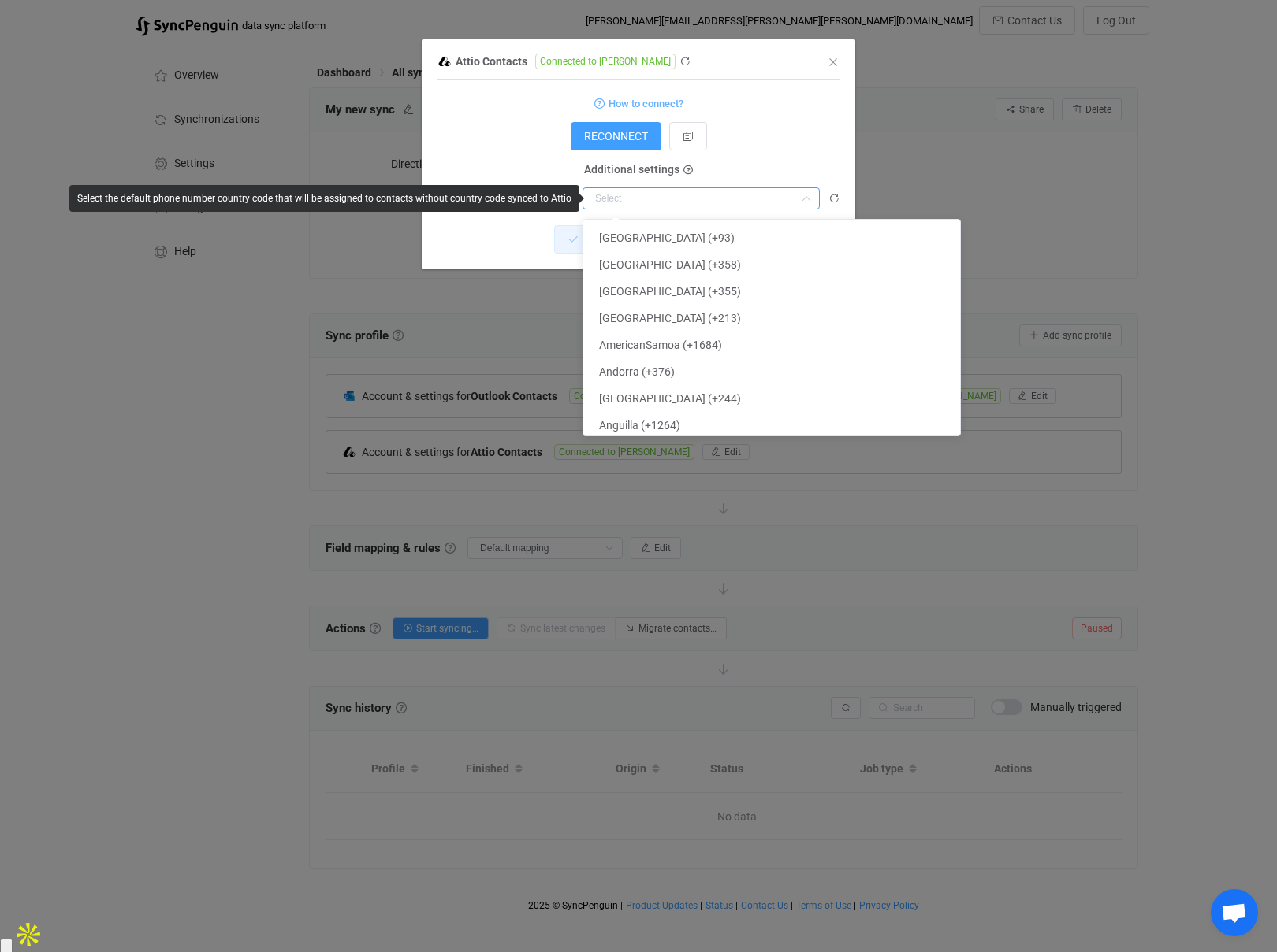
click at [653, 198] on input "dialog" at bounding box center [701, 198] width 238 height 22
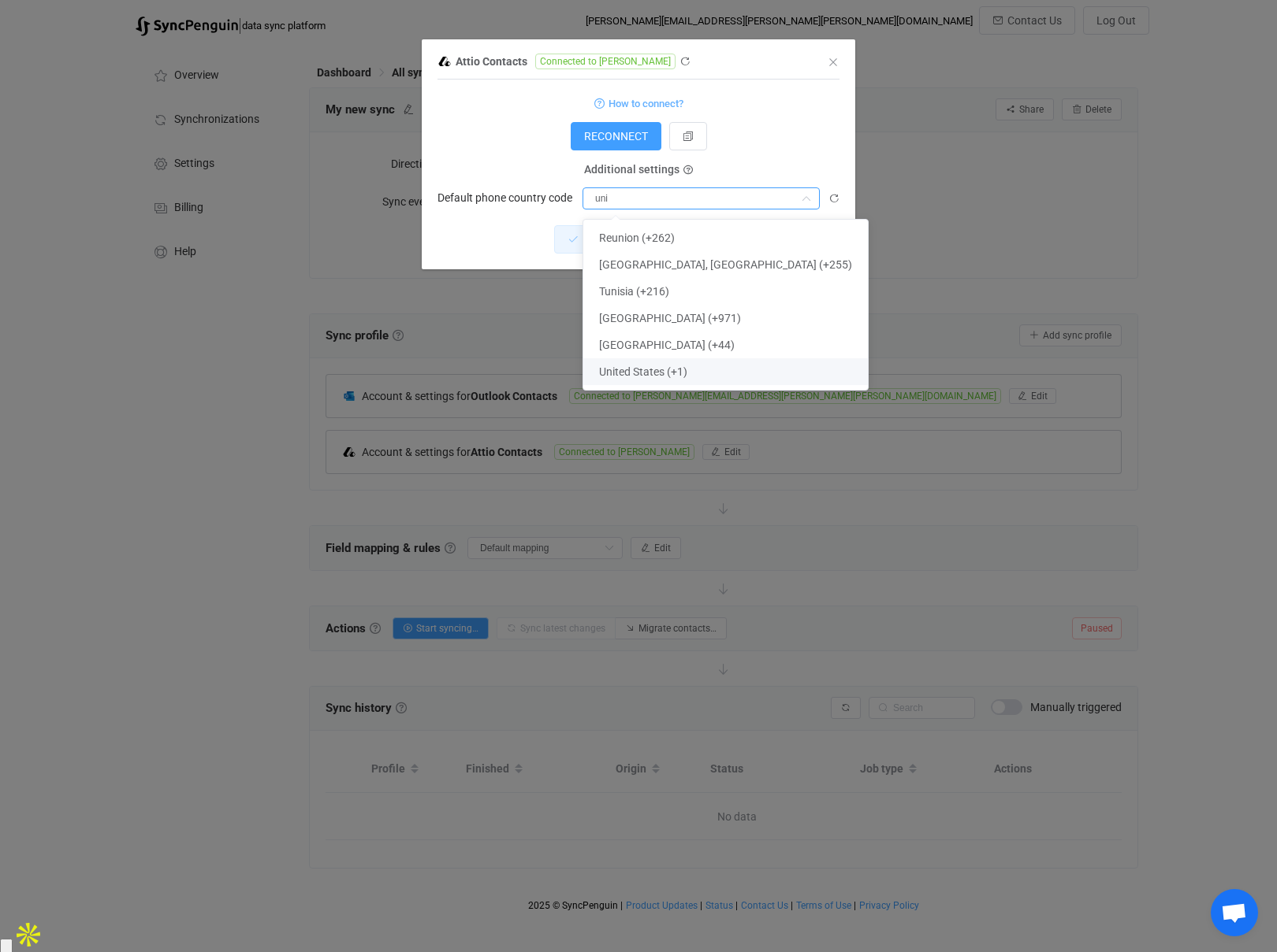
click at [654, 369] on span "United States (+1)" at bounding box center [642, 372] width 88 height 13
type input "United States (+1)"
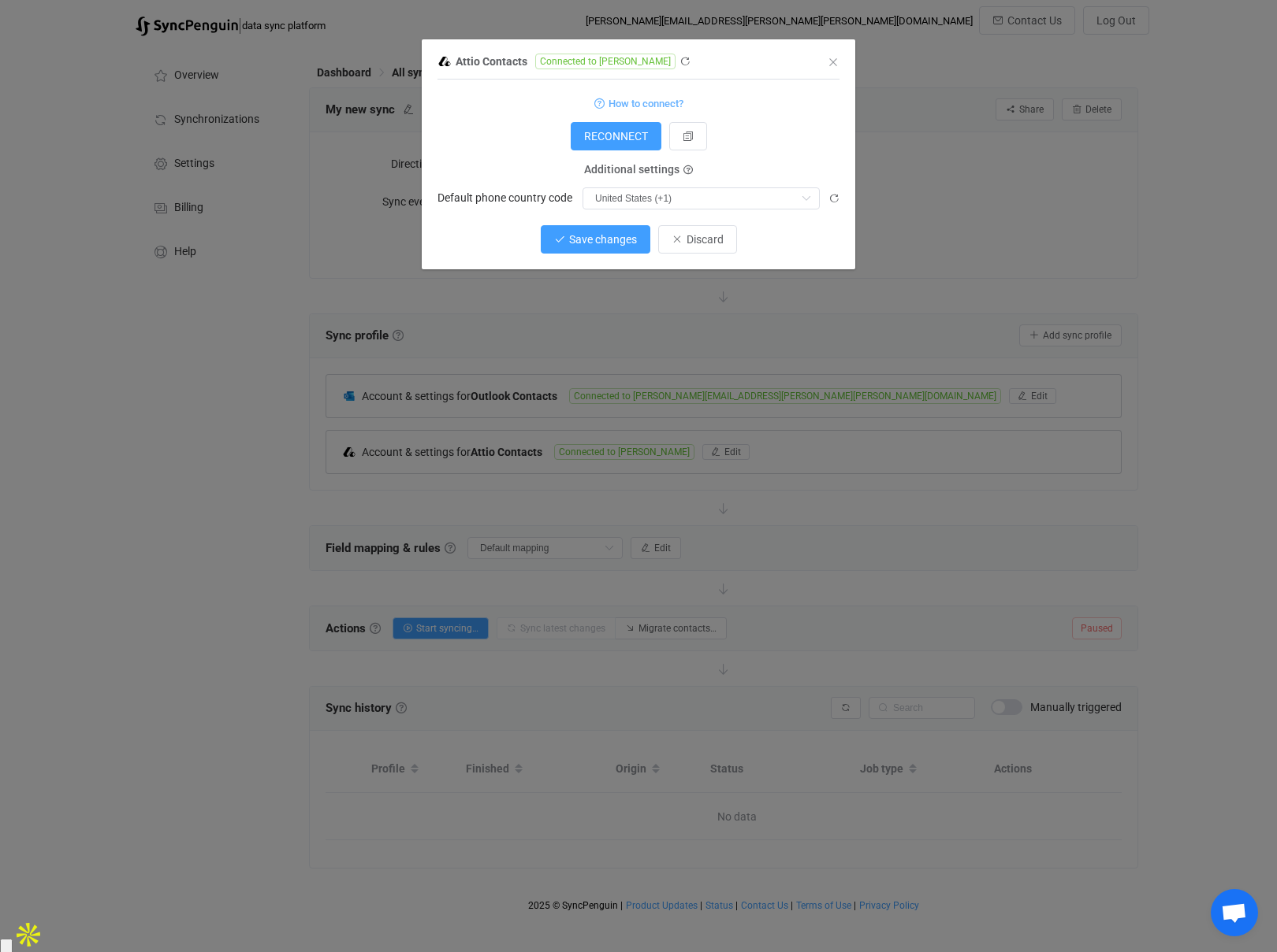
click at [583, 234] on span "Save changes" at bounding box center [603, 238] width 68 height 13
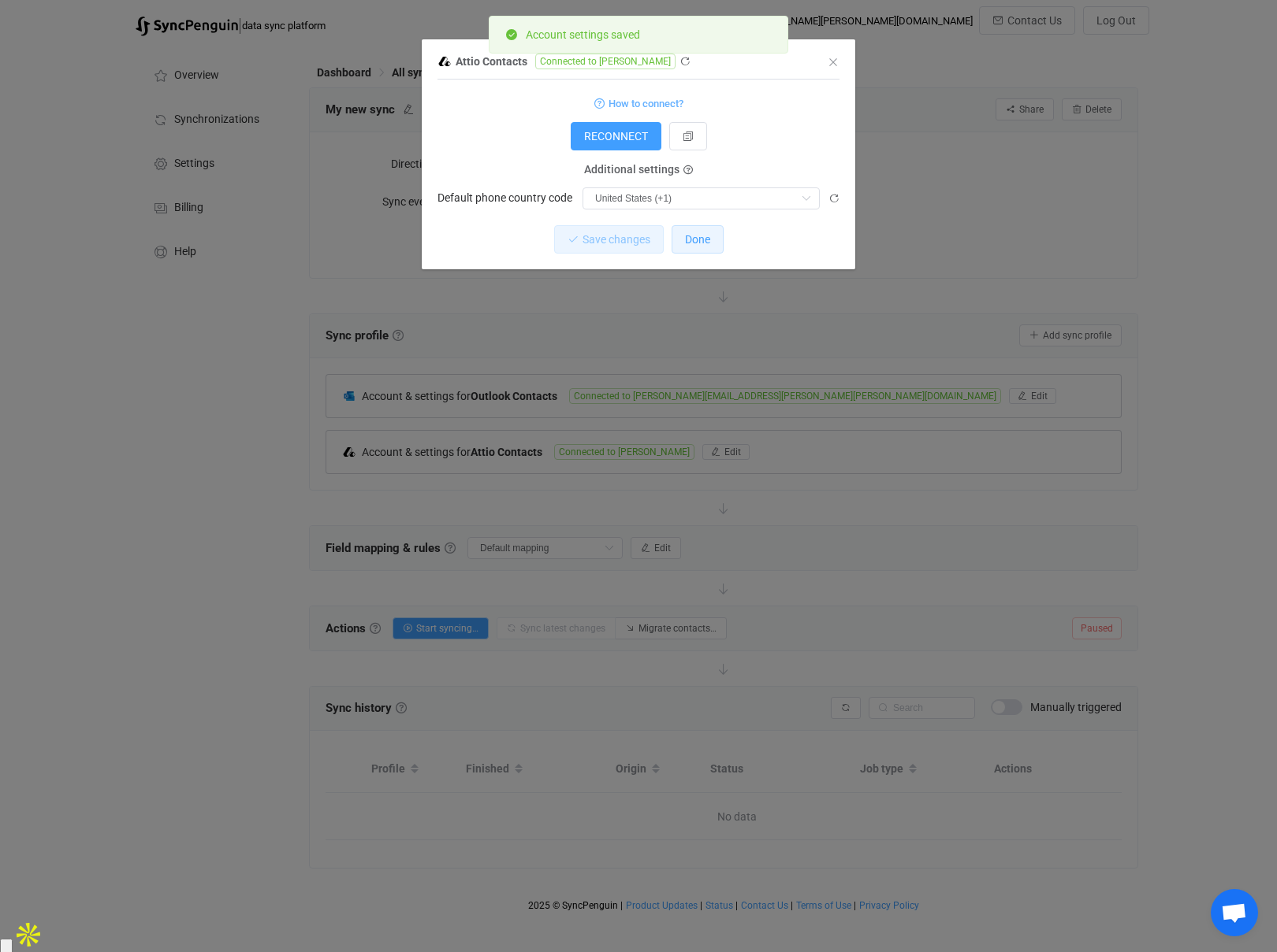
click at [703, 238] on span "Done" at bounding box center [697, 238] width 25 height 13
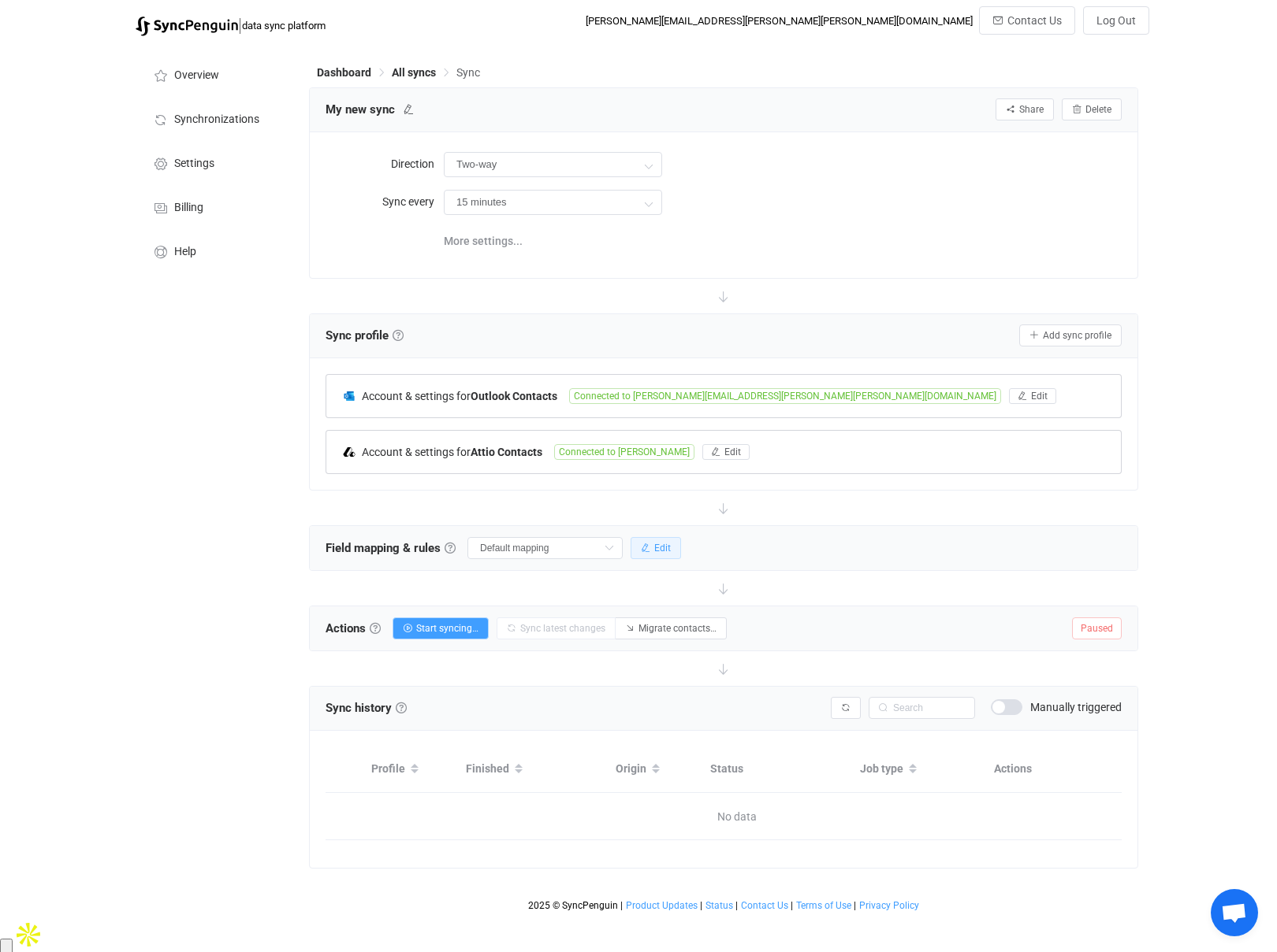
click at [656, 549] on button "Edit" at bounding box center [656, 547] width 50 height 22
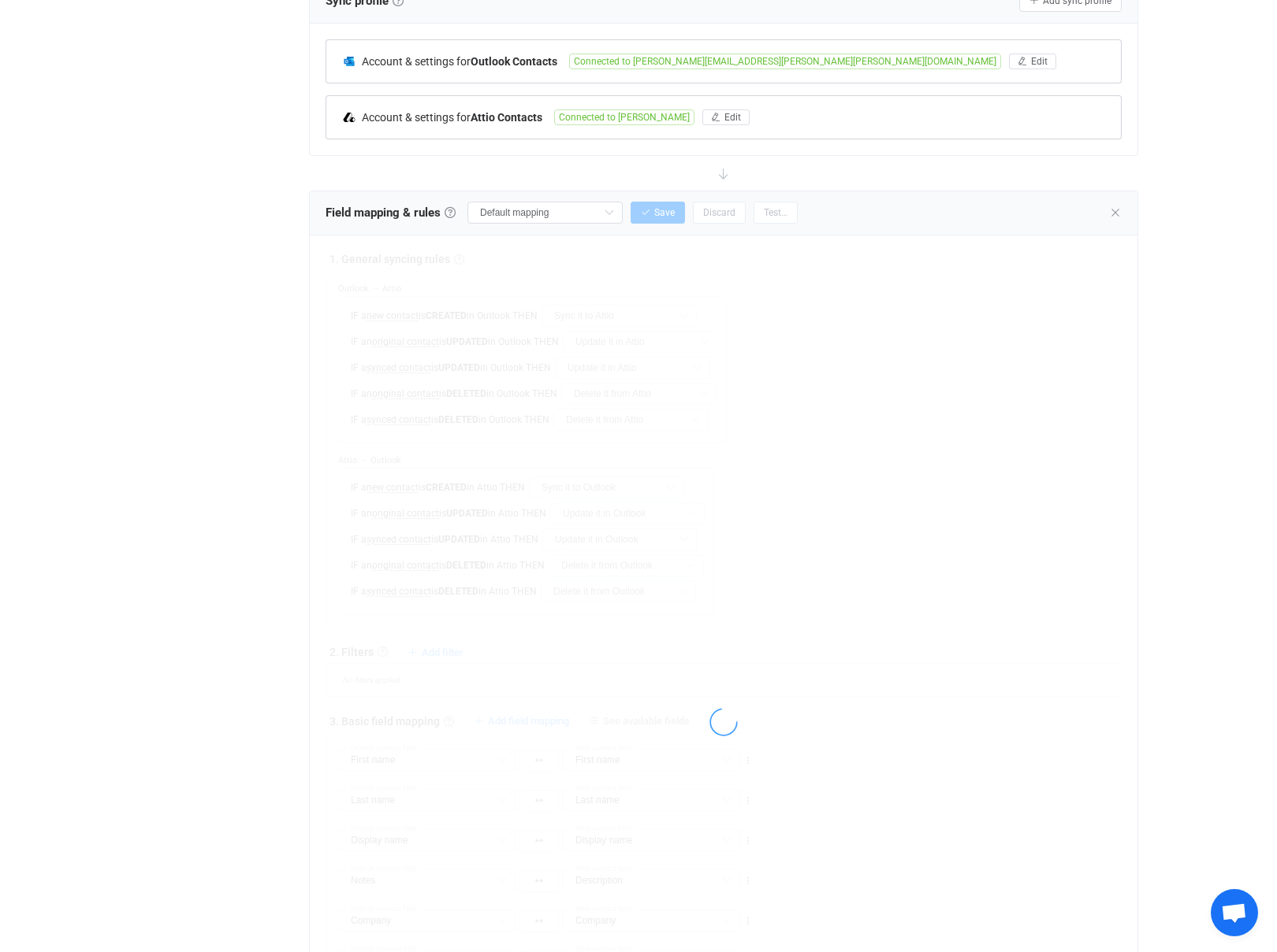
scroll to position [348, 0]
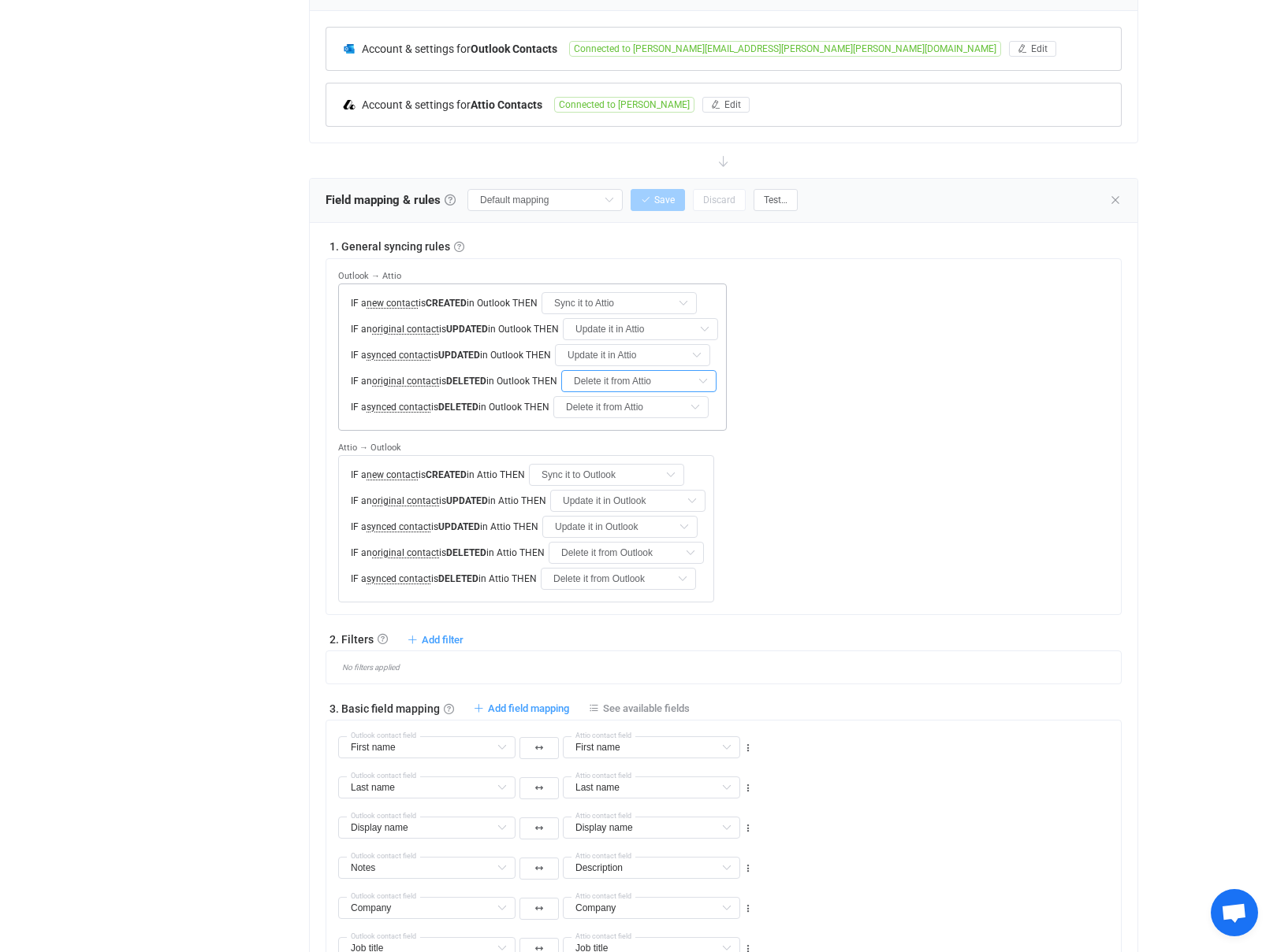
click at [662, 378] on input "Delete it from Attio" at bounding box center [638, 380] width 156 height 22
click at [279, 396] on div "Overview Synchronizations Settings Billing Help" at bounding box center [213, 621] width 173 height 1849
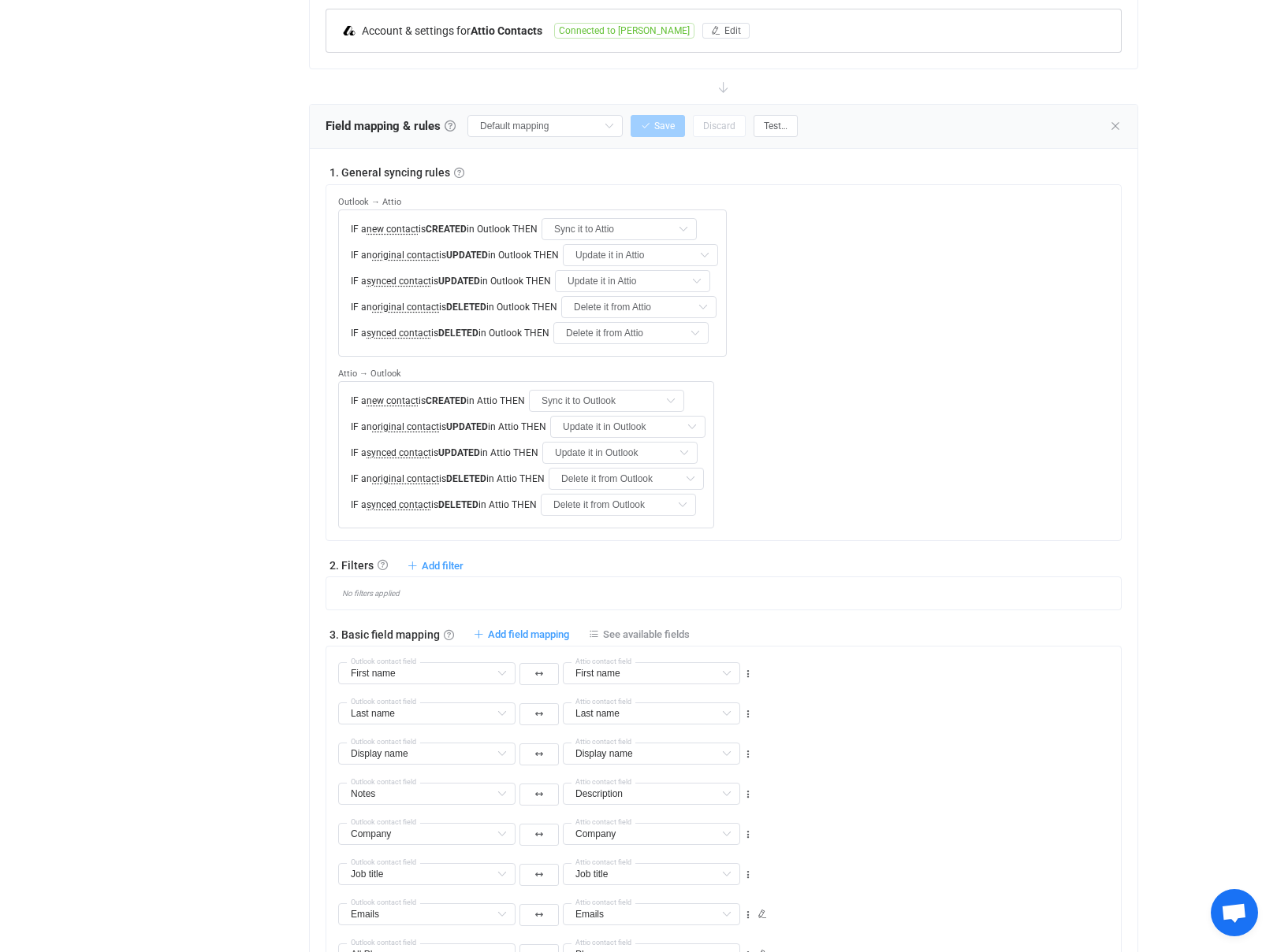
scroll to position [423, 0]
click at [381, 558] on link at bounding box center [383, 563] width 11 height 11
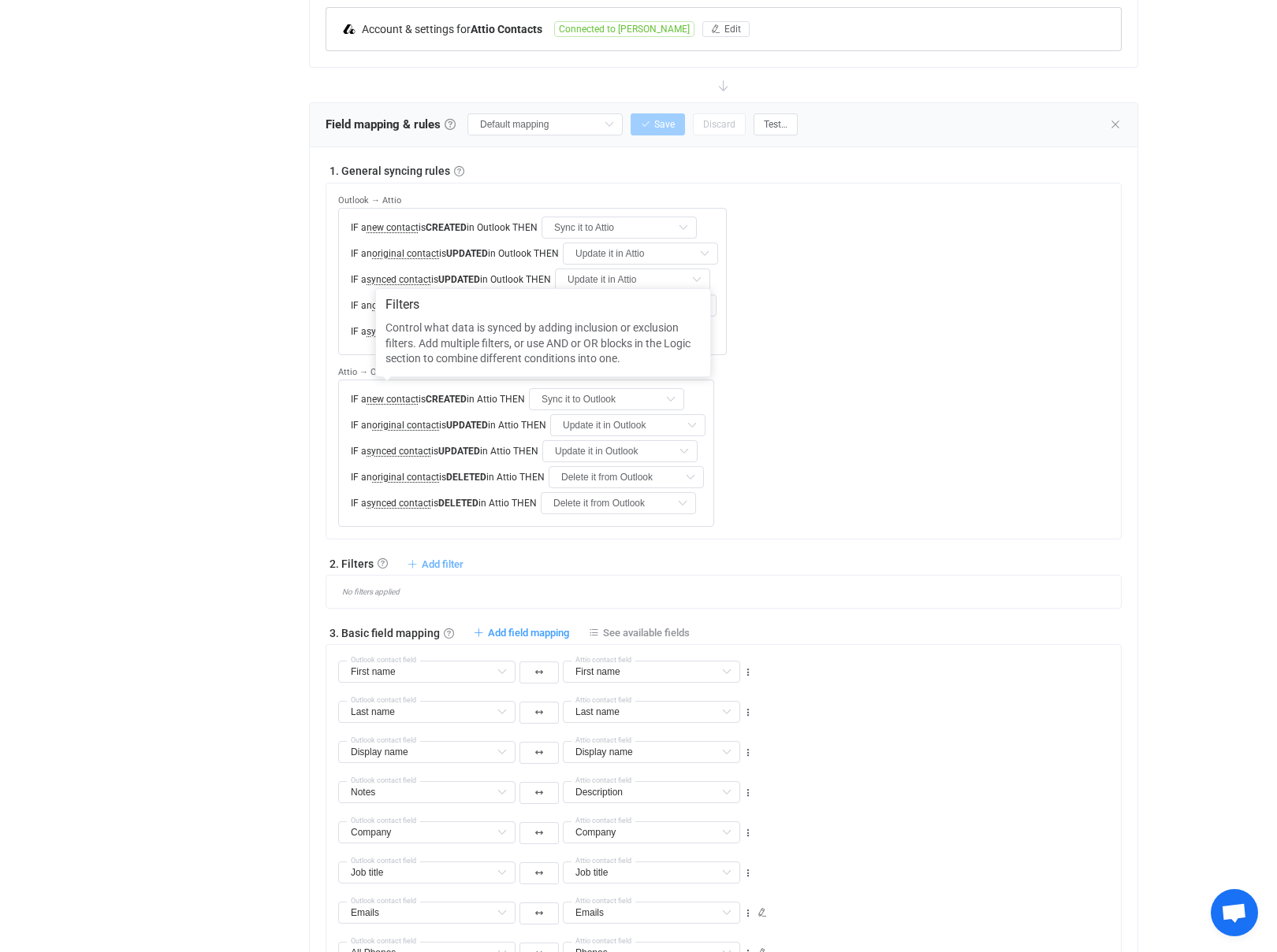
click at [438, 558] on span "Add filter" at bounding box center [441, 564] width 42 height 12
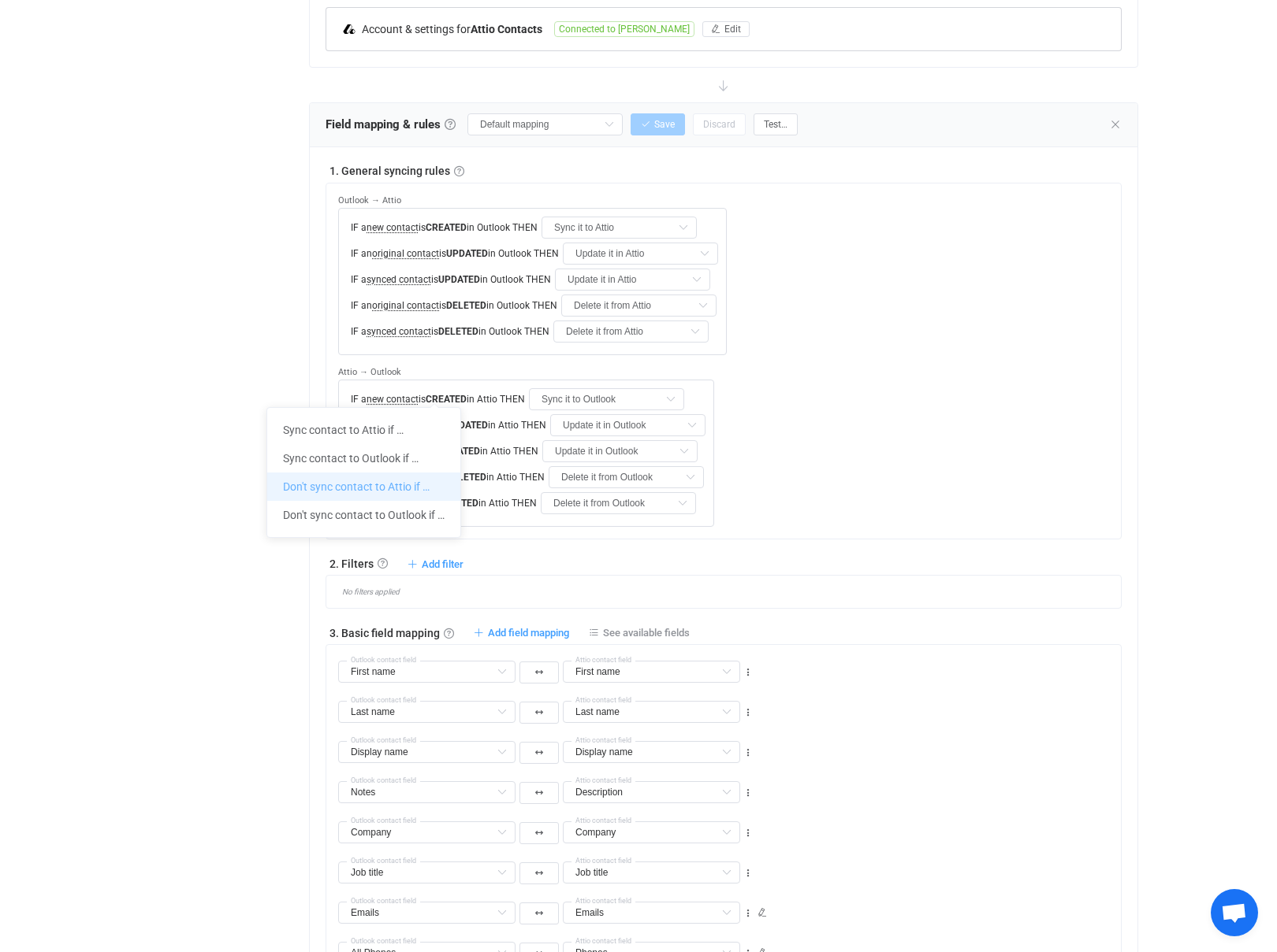
click at [396, 491] on li "Don't sync contact to Attio if …" at bounding box center [364, 486] width 193 height 28
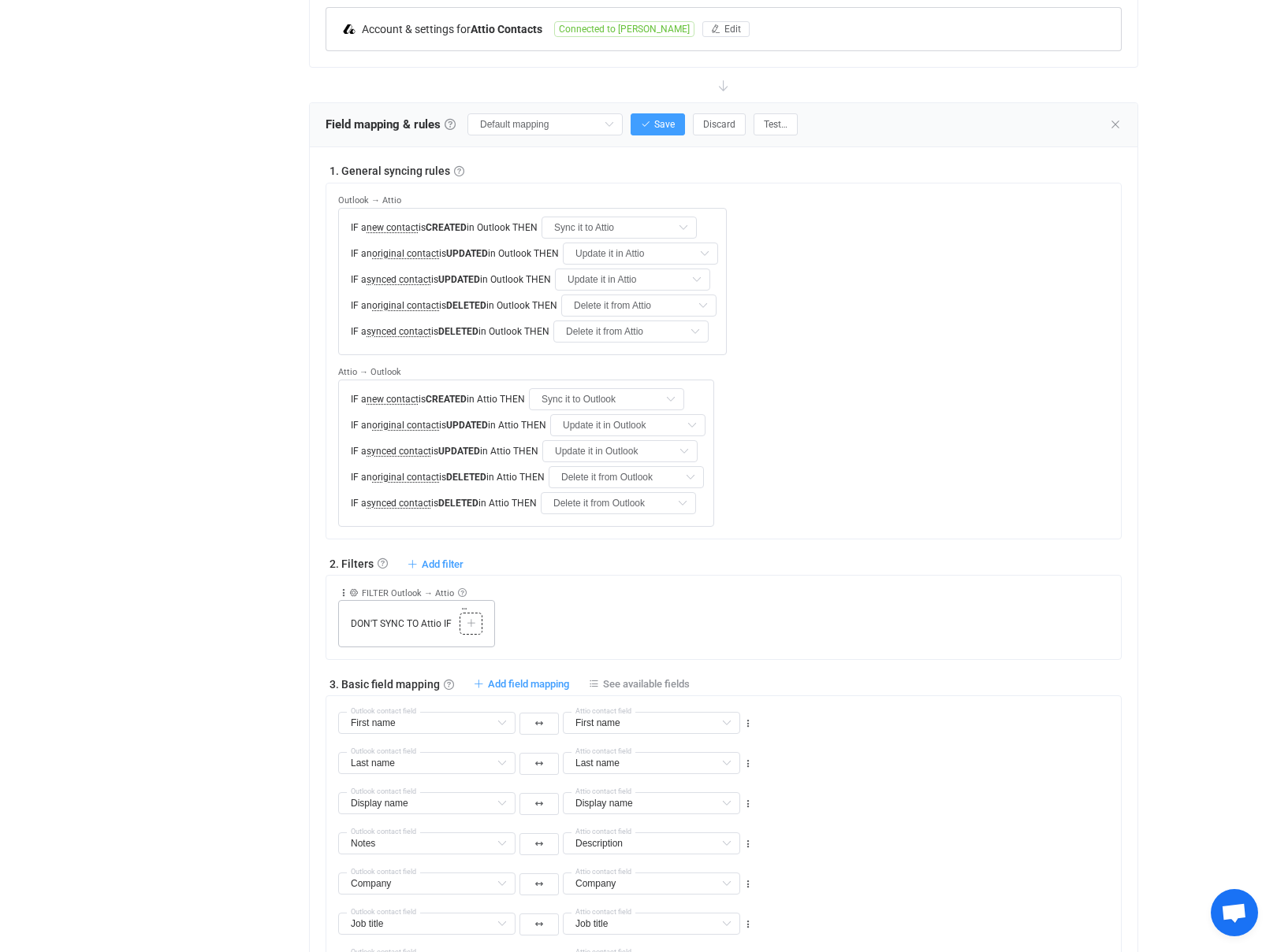
click at [472, 619] on icon at bounding box center [471, 624] width 10 height 10
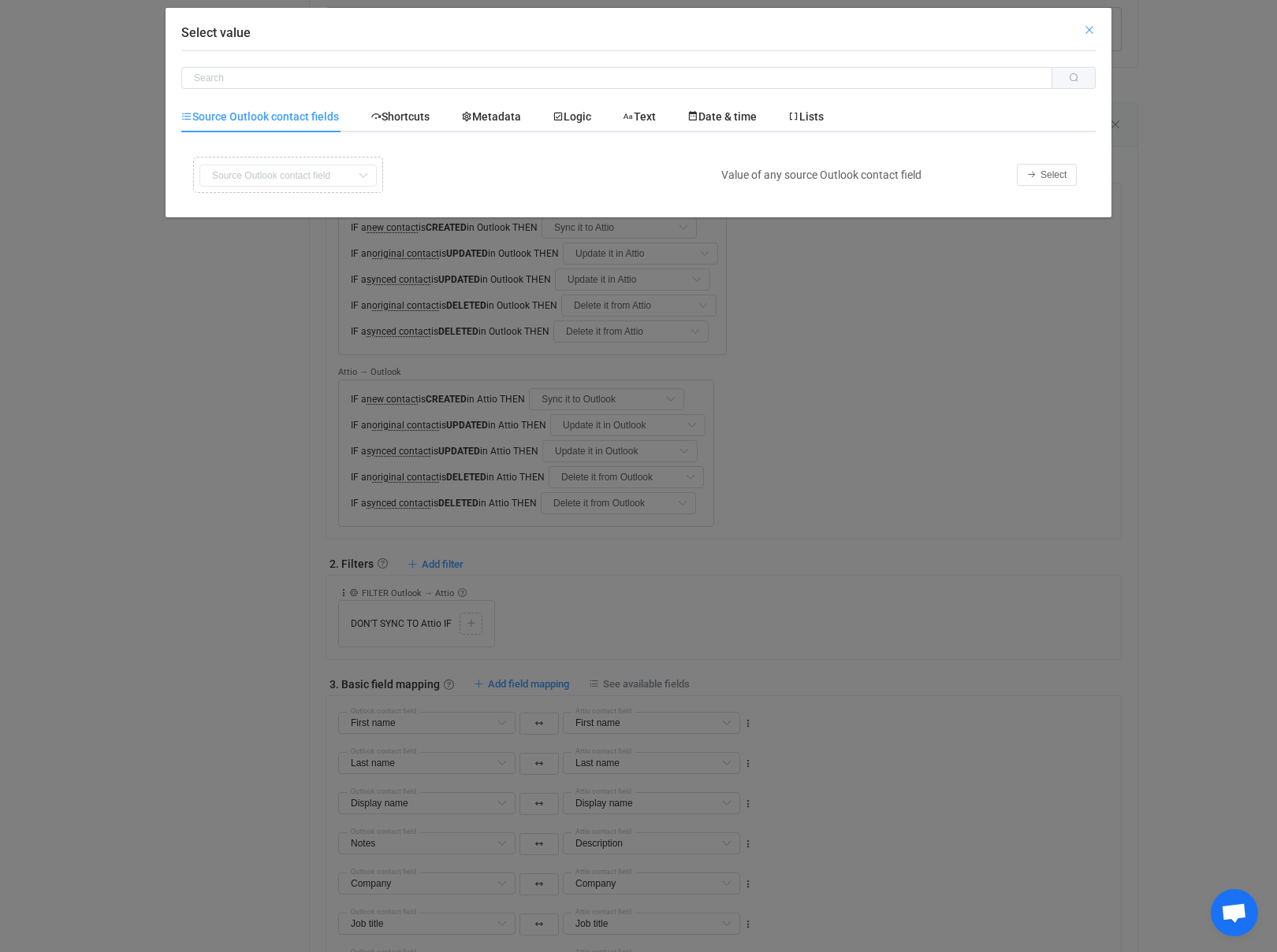
click at [1089, 28] on icon "Close" at bounding box center [1089, 29] width 13 height 13
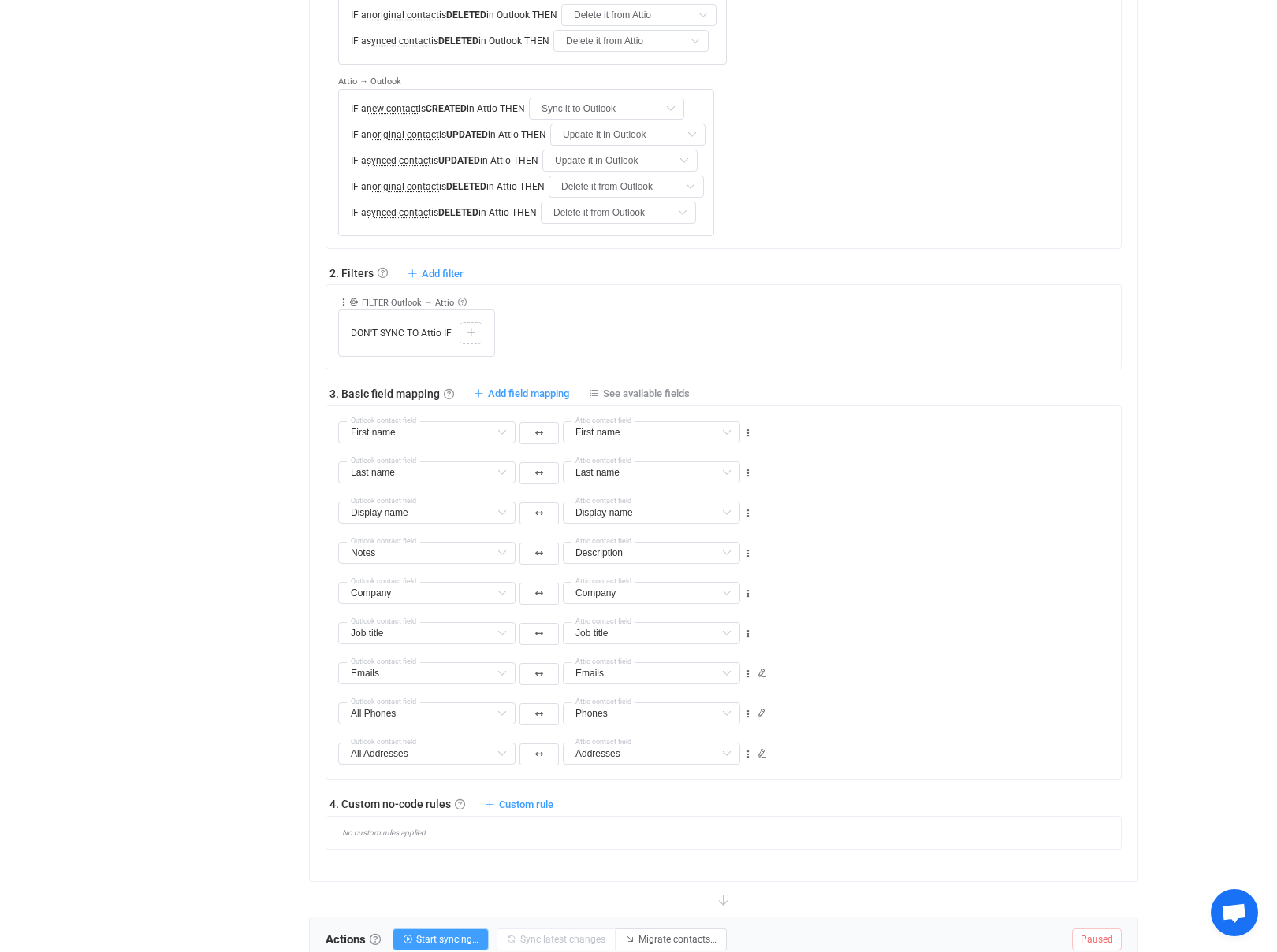
scroll to position [717, 0]
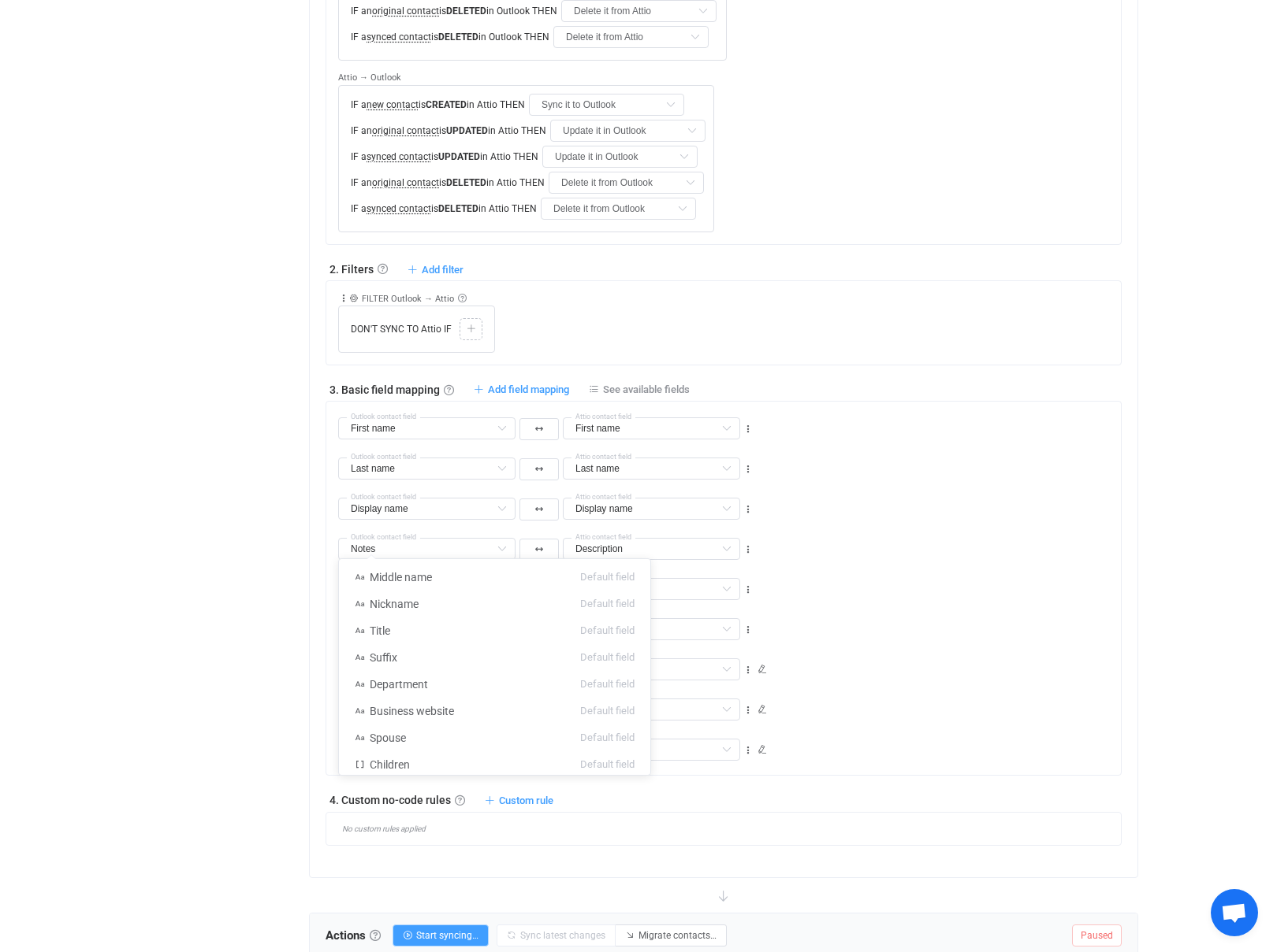
click at [429, 699] on input "text" at bounding box center [427, 710] width 178 height 22
click at [169, 531] on div "Overview Synchronizations Settings Billing Help" at bounding box center [213, 277] width 173 height 1900
type input "All Phones"
click at [460, 796] on link at bounding box center [460, 800] width 11 height 11
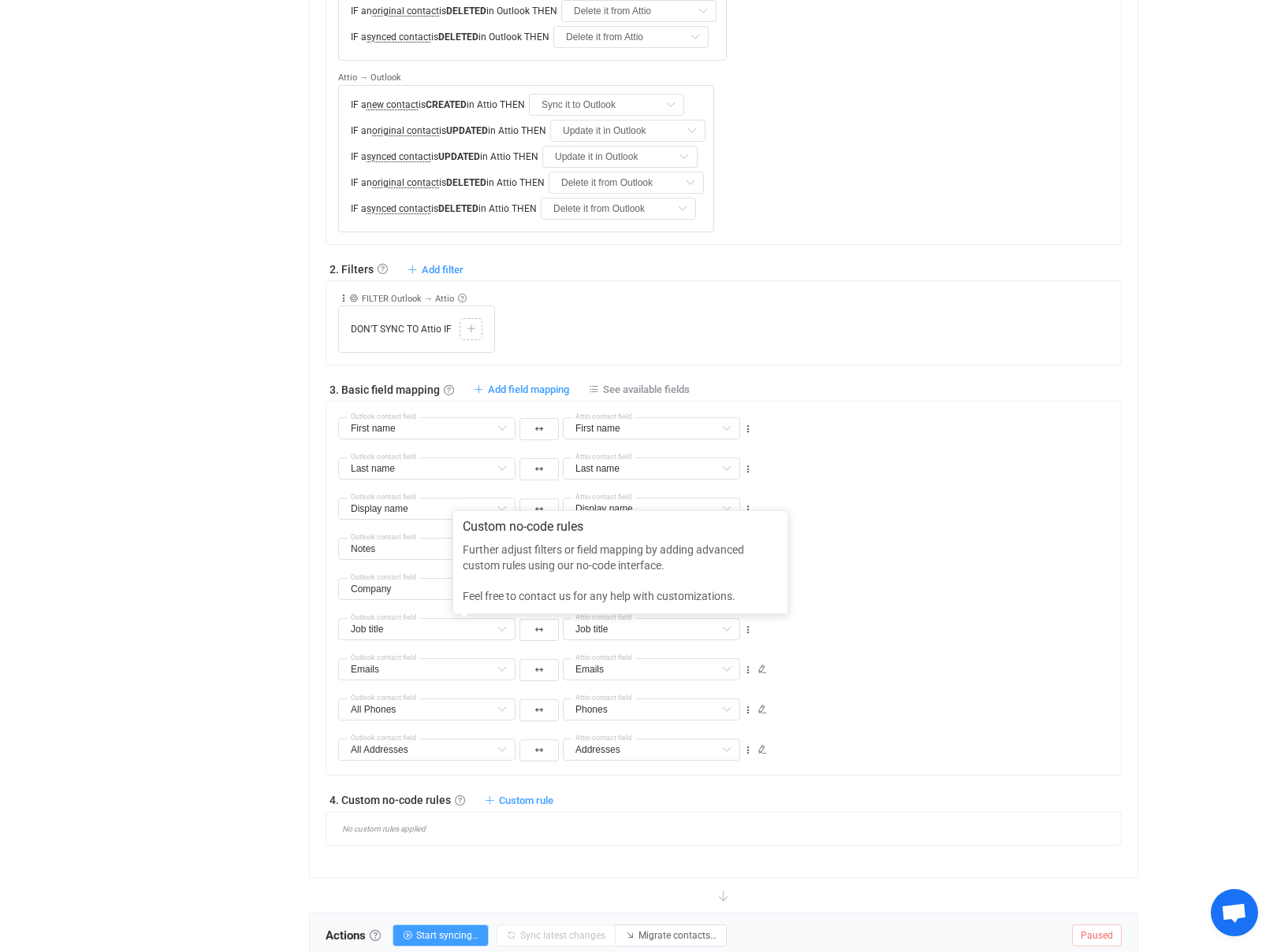
click at [224, 574] on div "Overview Synchronizations Settings Billing Help" at bounding box center [213, 277] width 173 height 1900
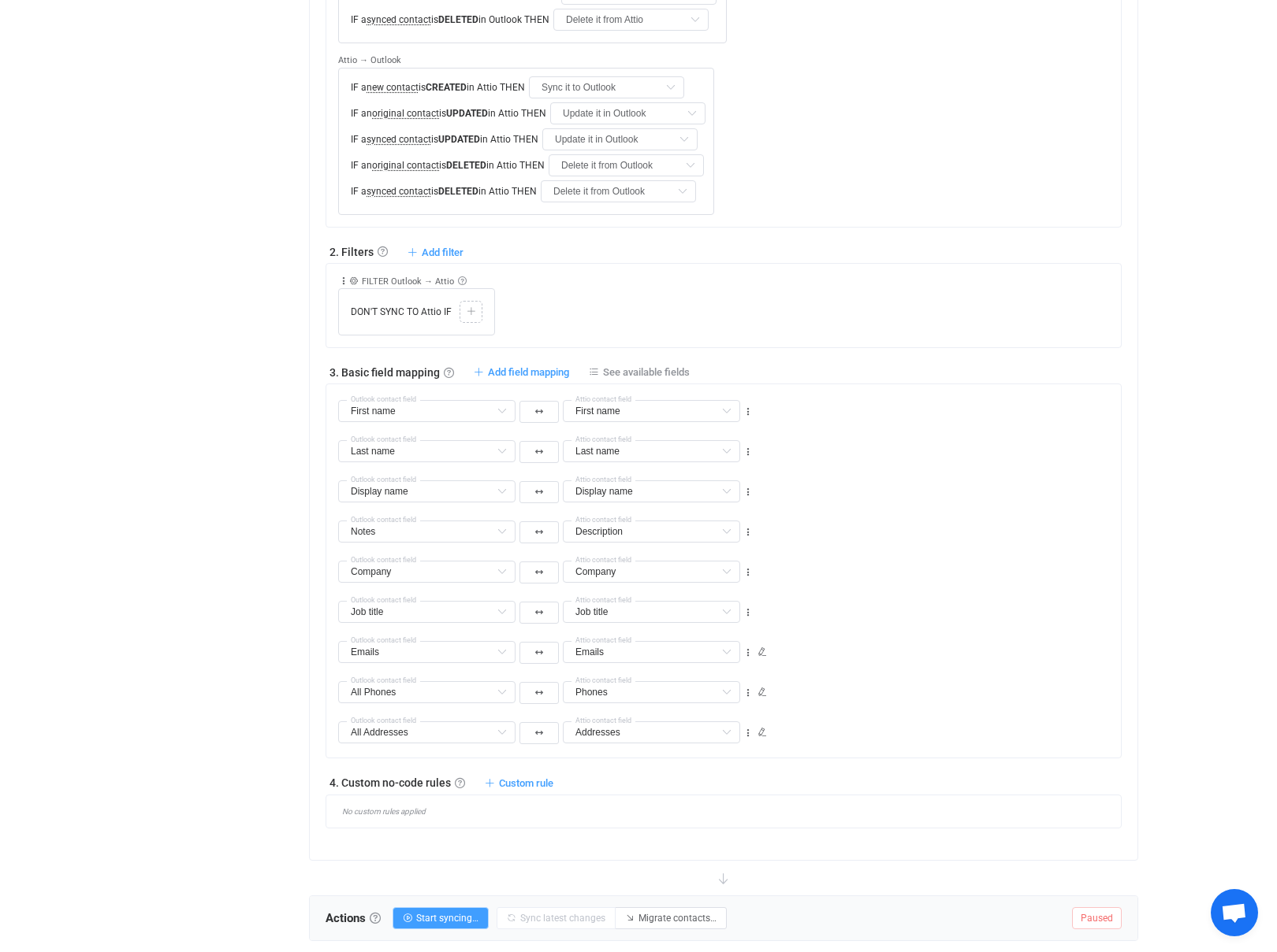
scroll to position [737, 0]
click at [592, 680] on input "text" at bounding box center [651, 690] width 178 height 22
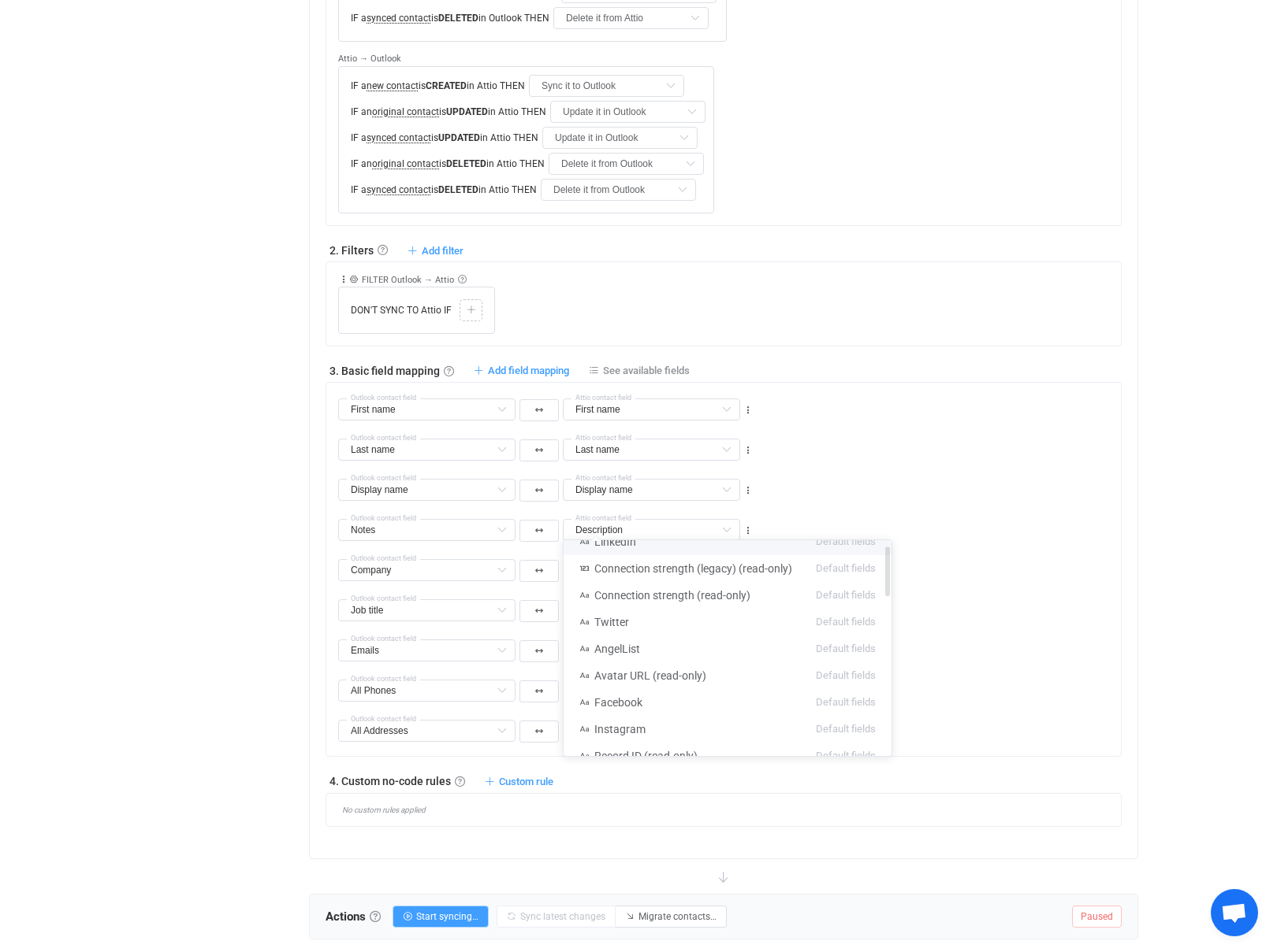
scroll to position [0, 0]
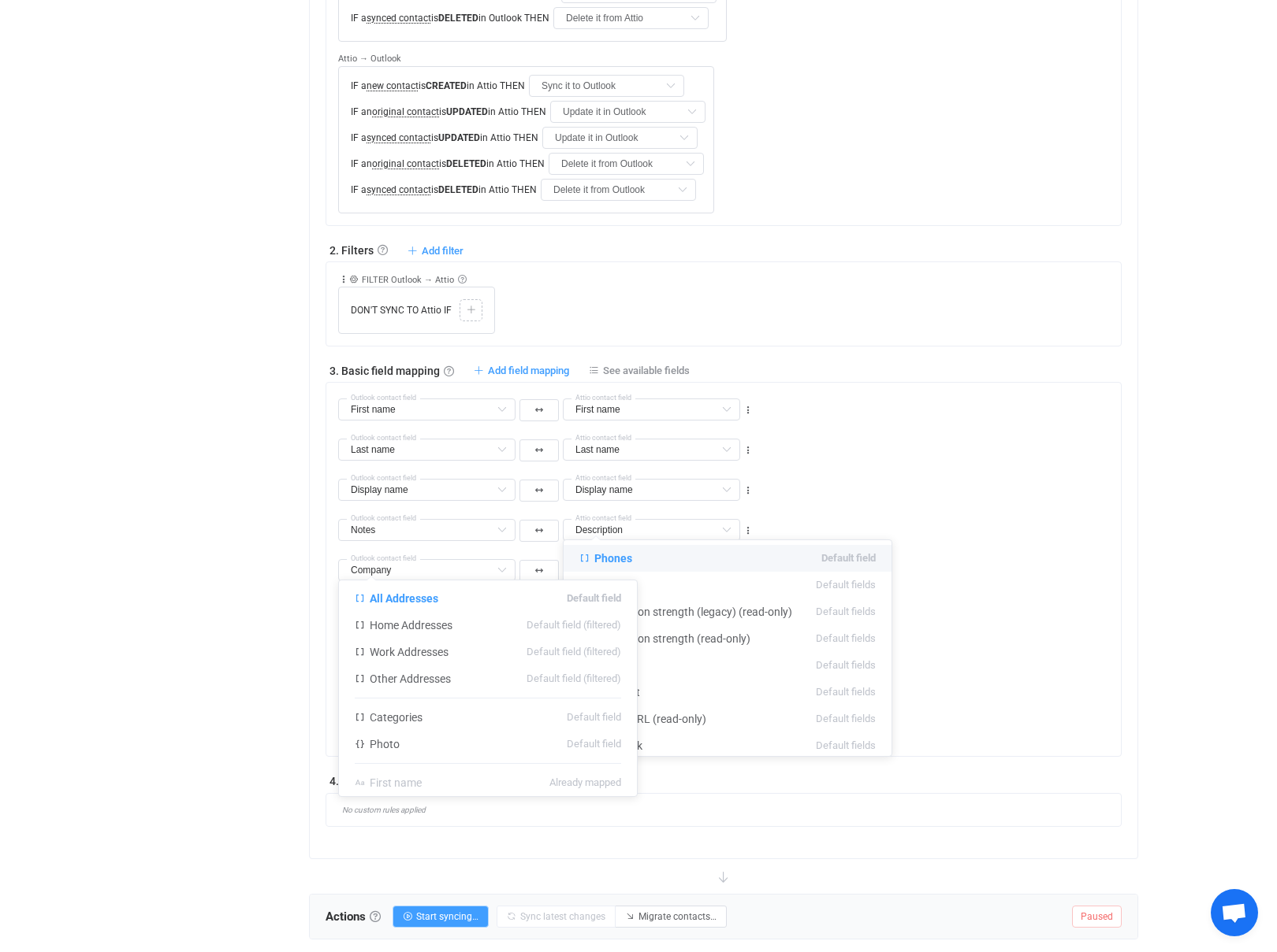
click at [412, 720] on input "text" at bounding box center [427, 731] width 178 height 22
type input "Phones"
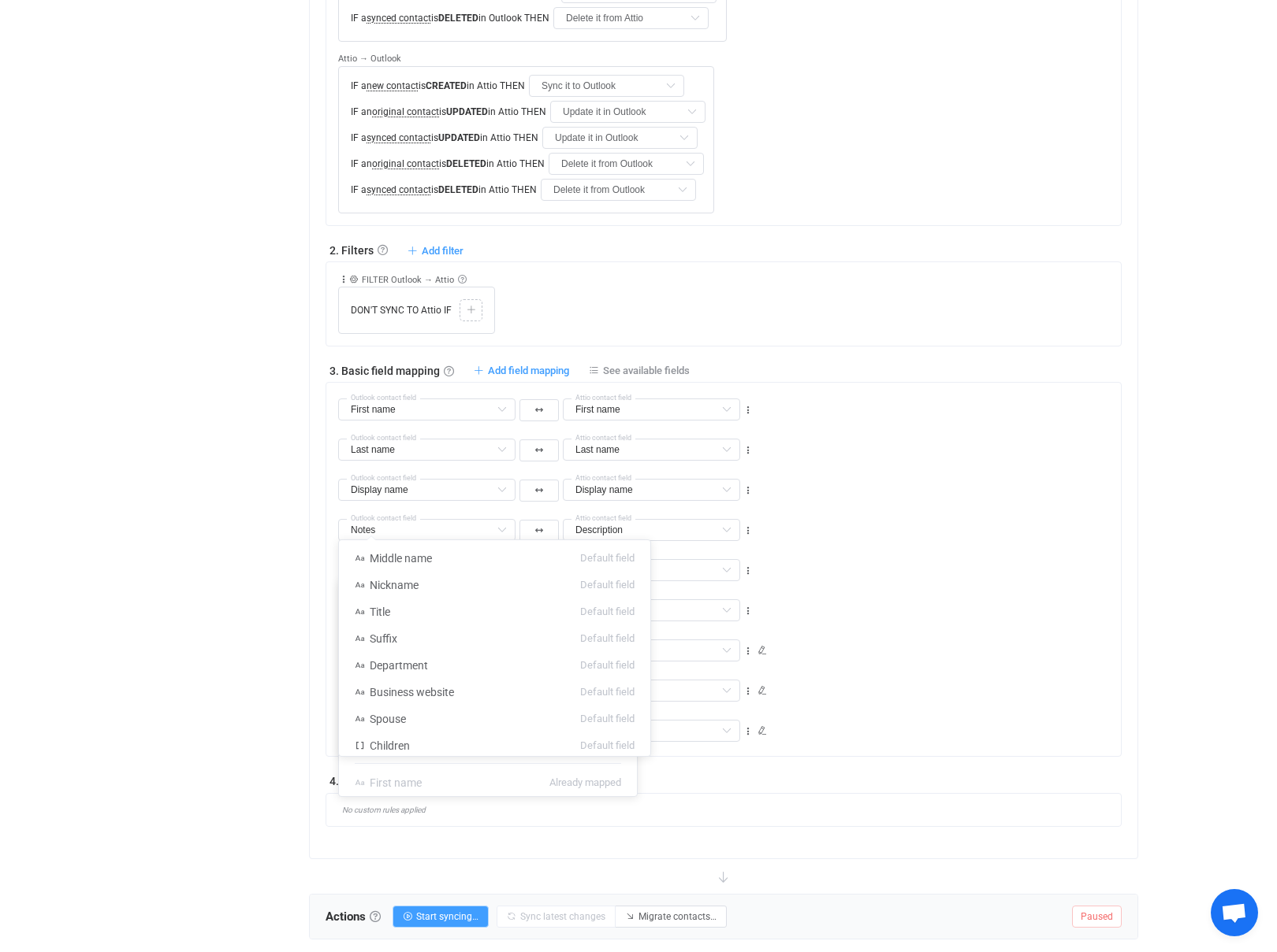
click at [400, 680] on input "text" at bounding box center [427, 690] width 178 height 22
type input "All Addresses"
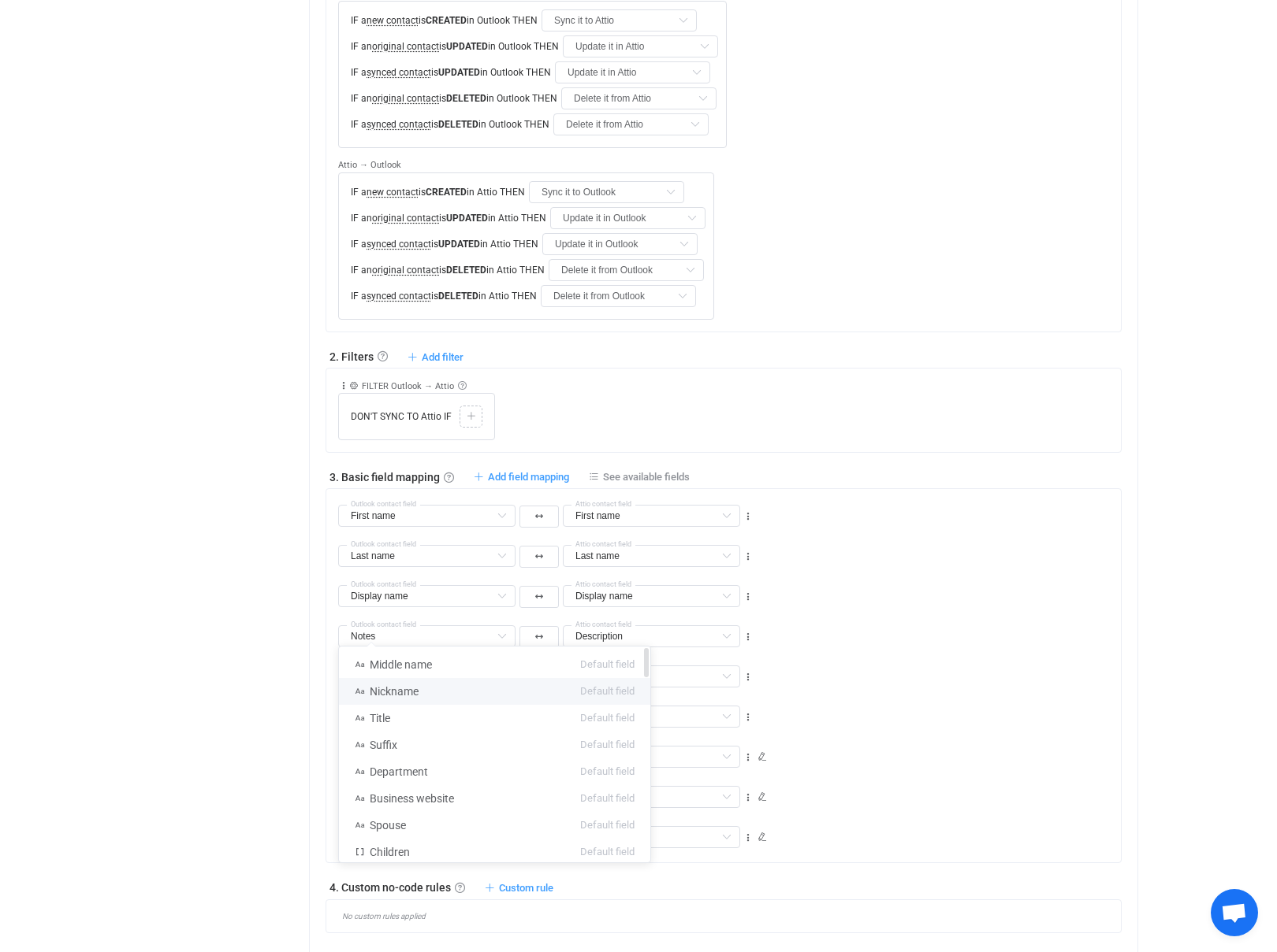
scroll to position [626, 0]
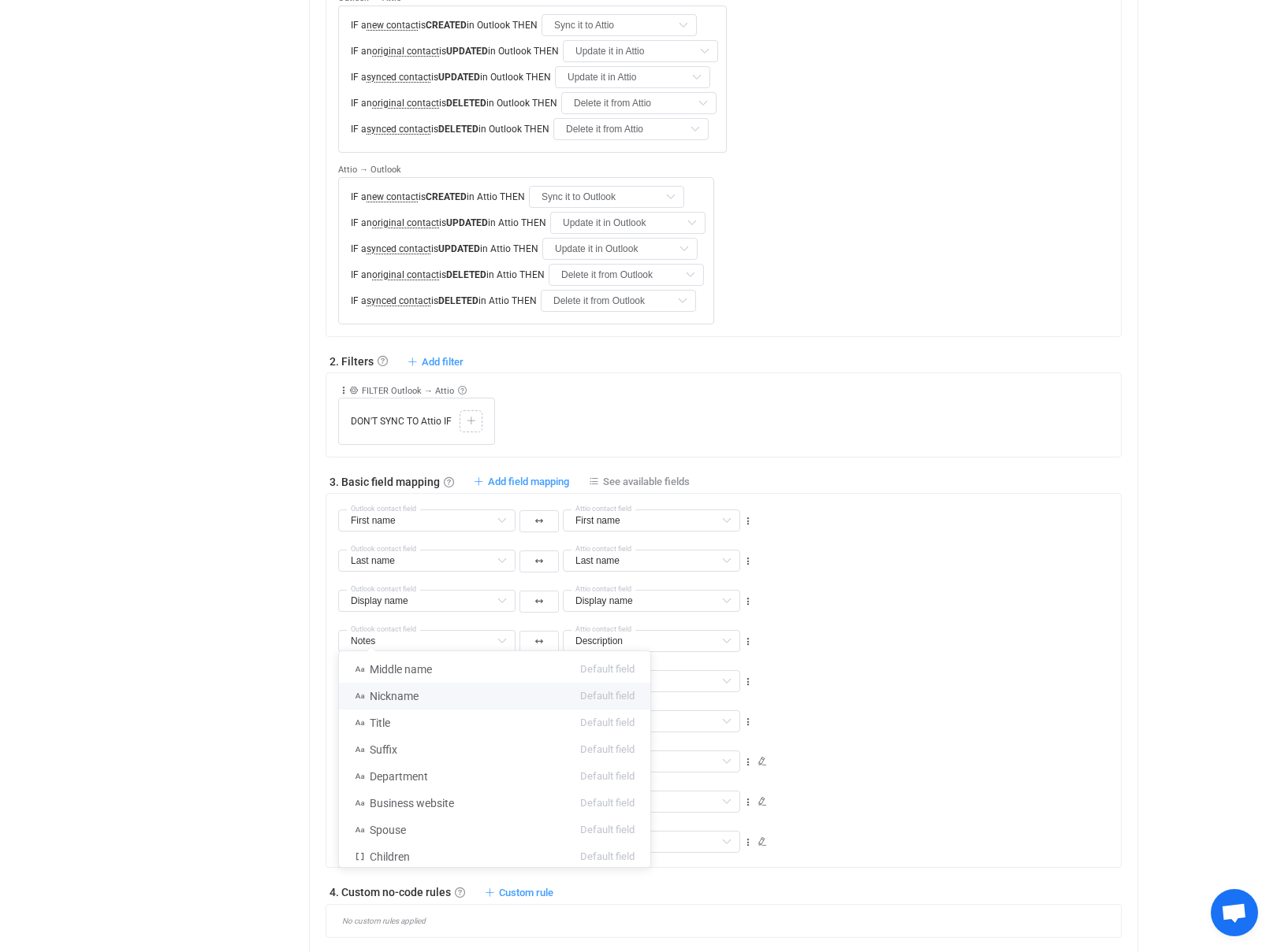
click at [203, 542] on div "Overview Synchronizations Settings Billing Help" at bounding box center [213, 369] width 173 height 1900
type input "All Phones"
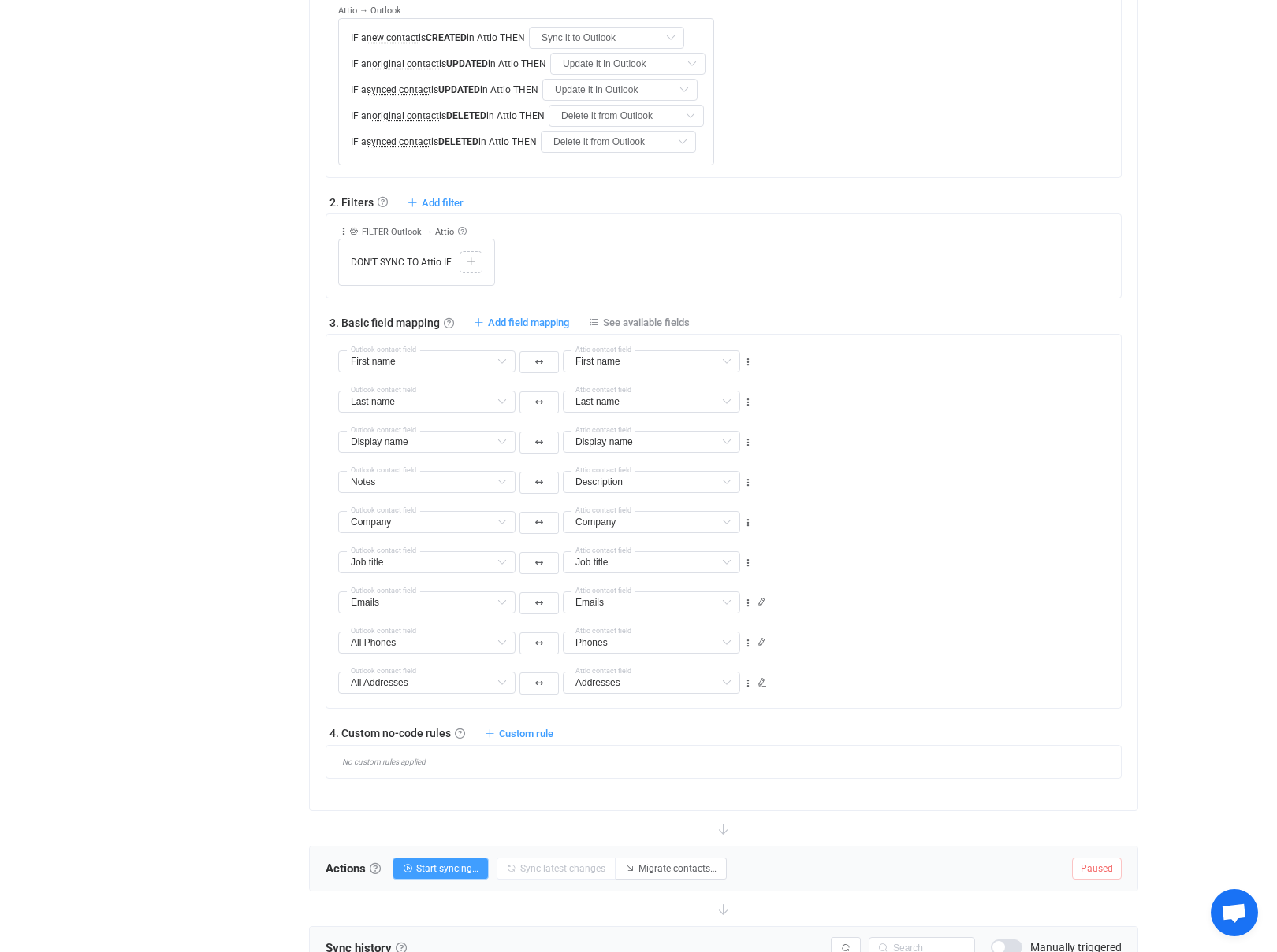
scroll to position [820, 0]
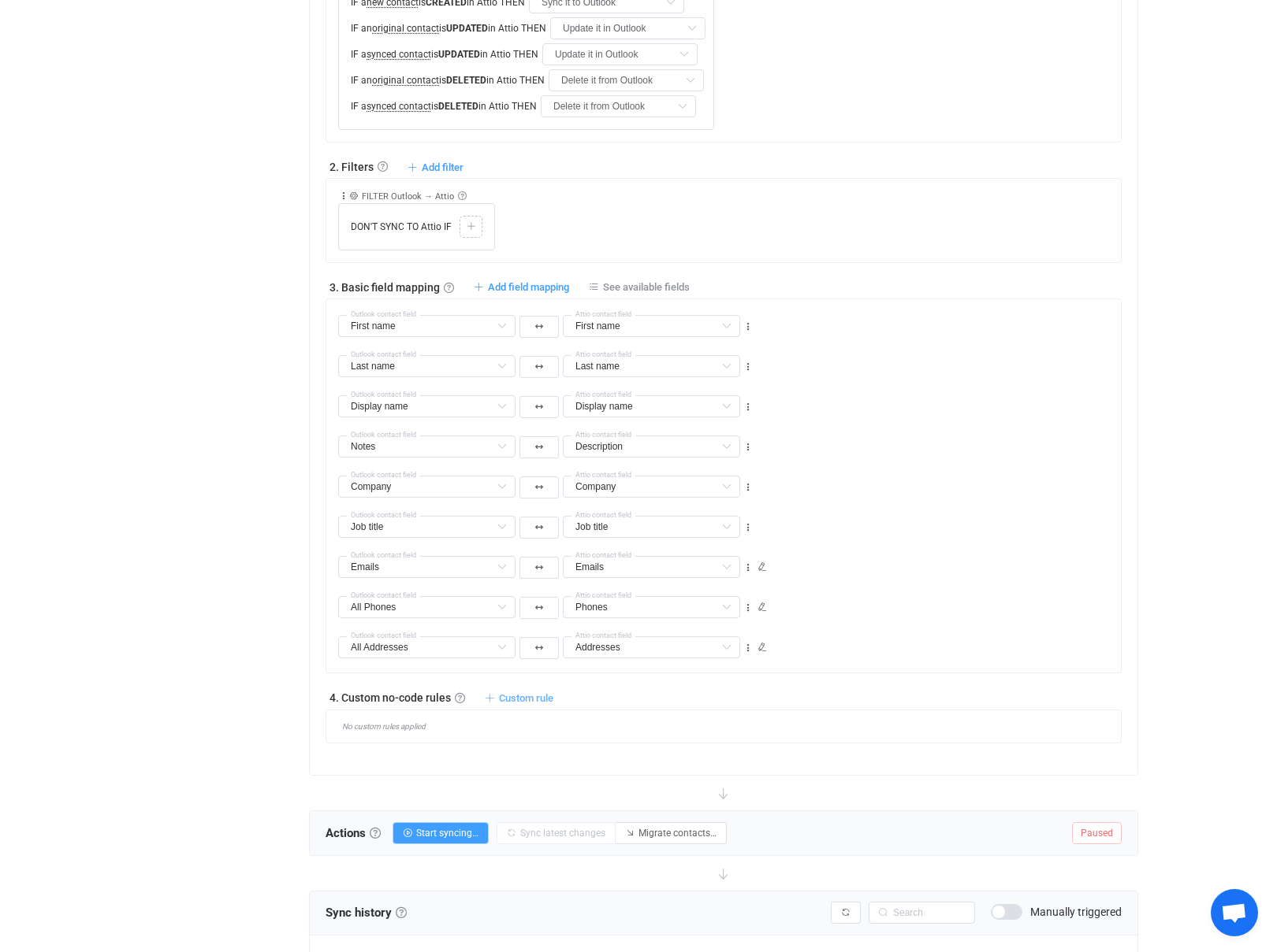
click at [507, 692] on span "Custom rule" at bounding box center [525, 698] width 54 height 12
click at [469, 563] on li "Custom rule when syncing contact Outlook → Attio …" at bounding box center [407, 564] width 290 height 28
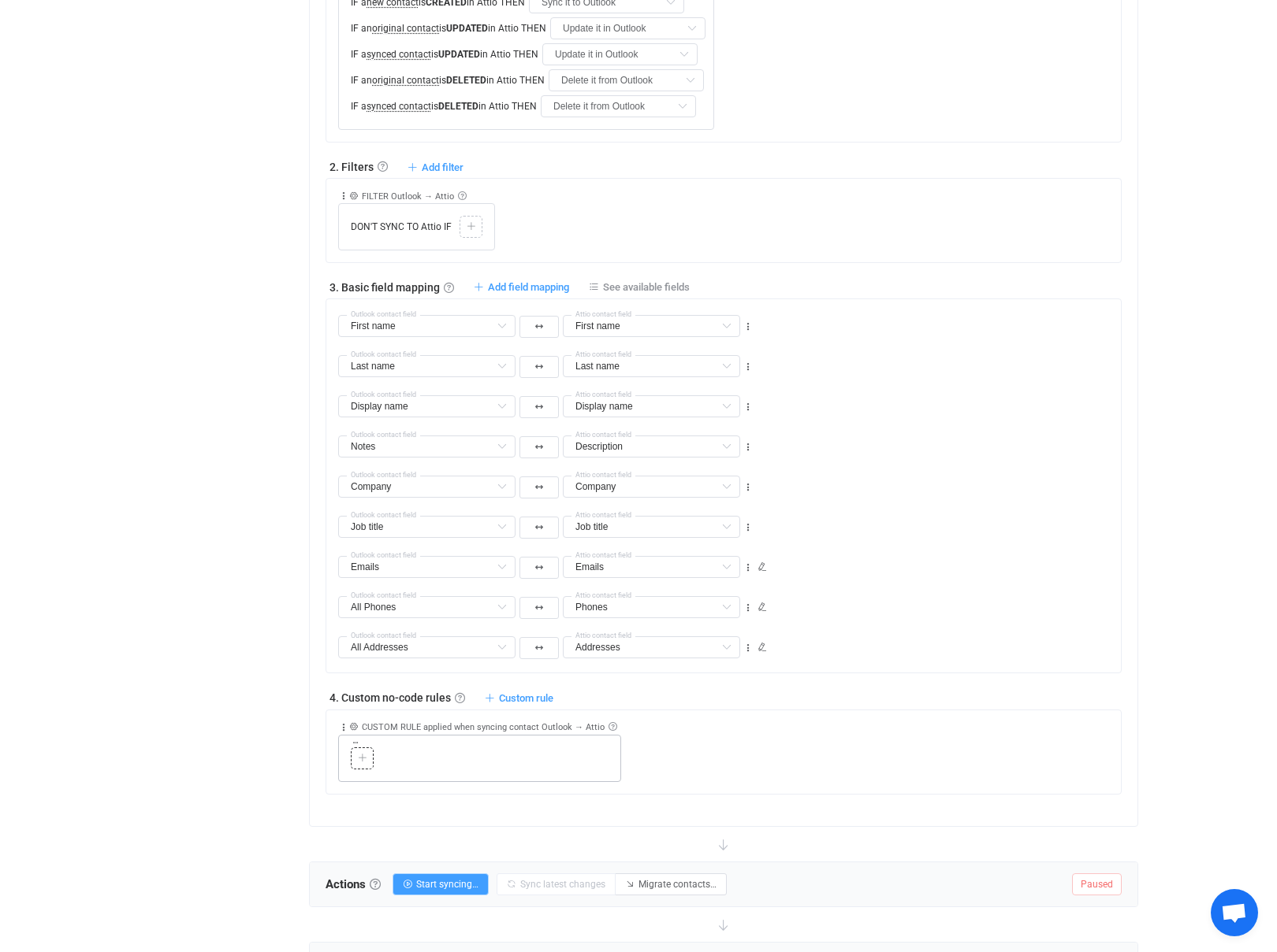
click at [359, 754] on icon at bounding box center [362, 759] width 10 height 10
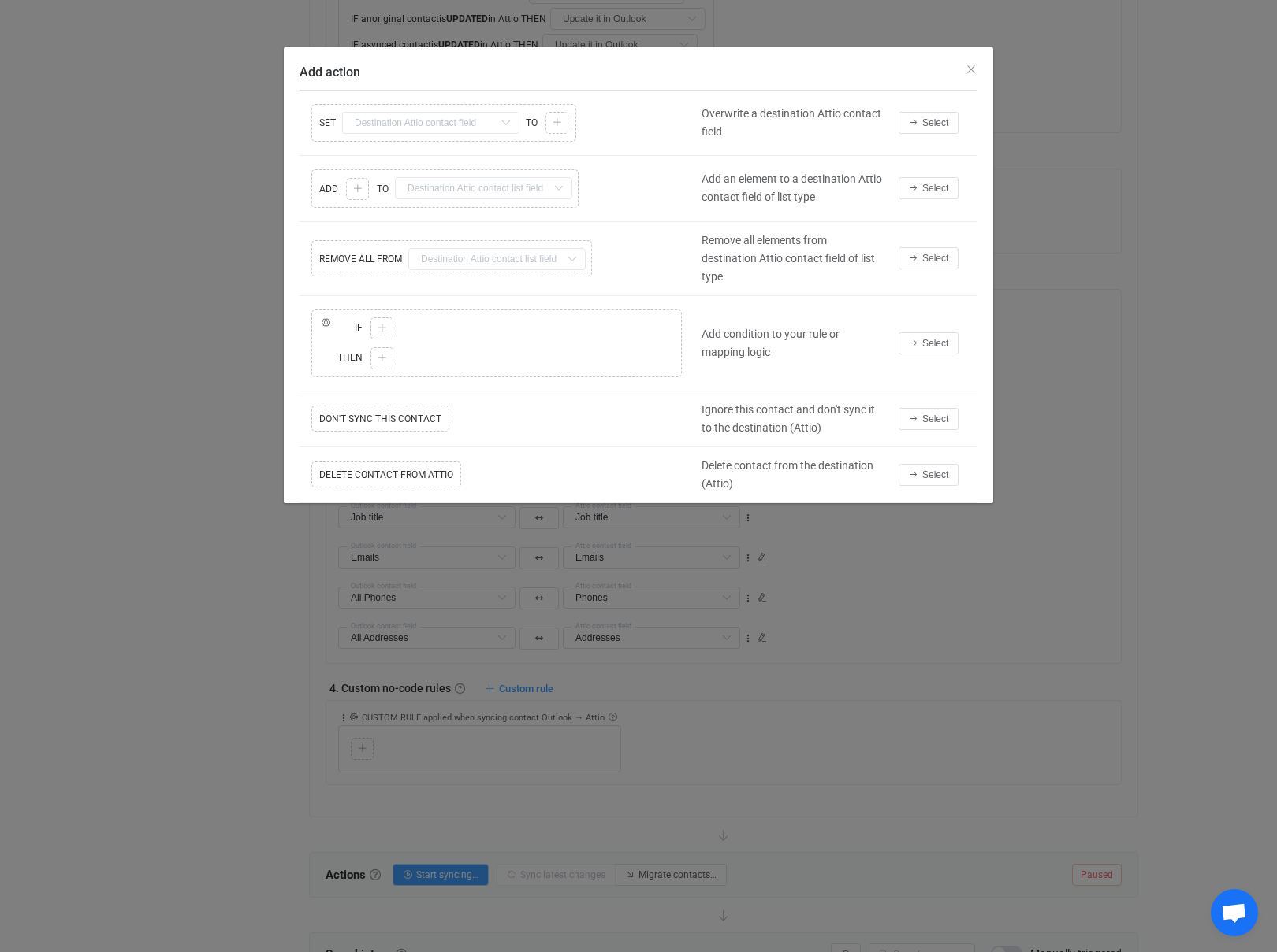
scroll to position [871, 0]
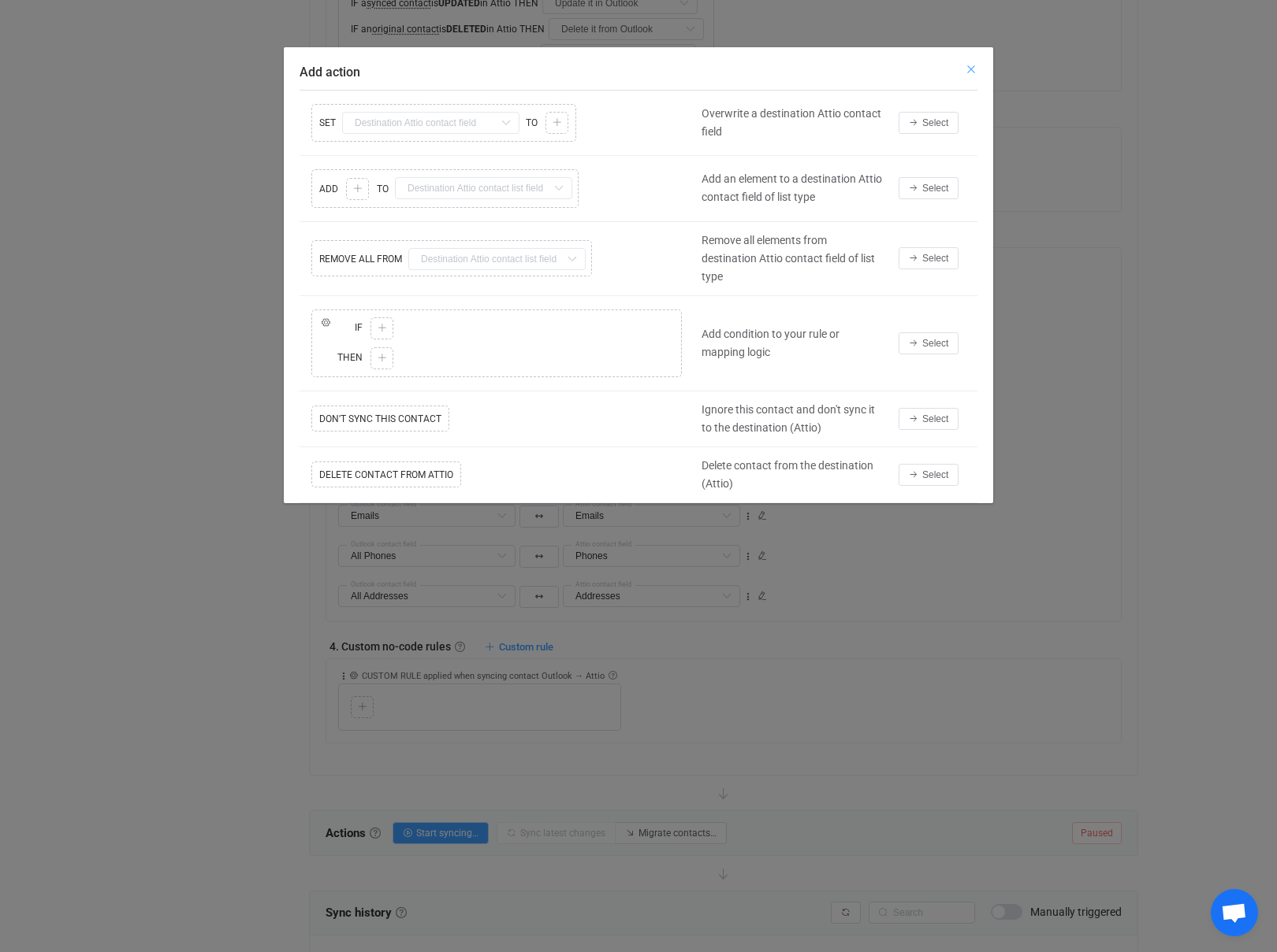
click at [970, 68] on icon "Close" at bounding box center [970, 69] width 13 height 13
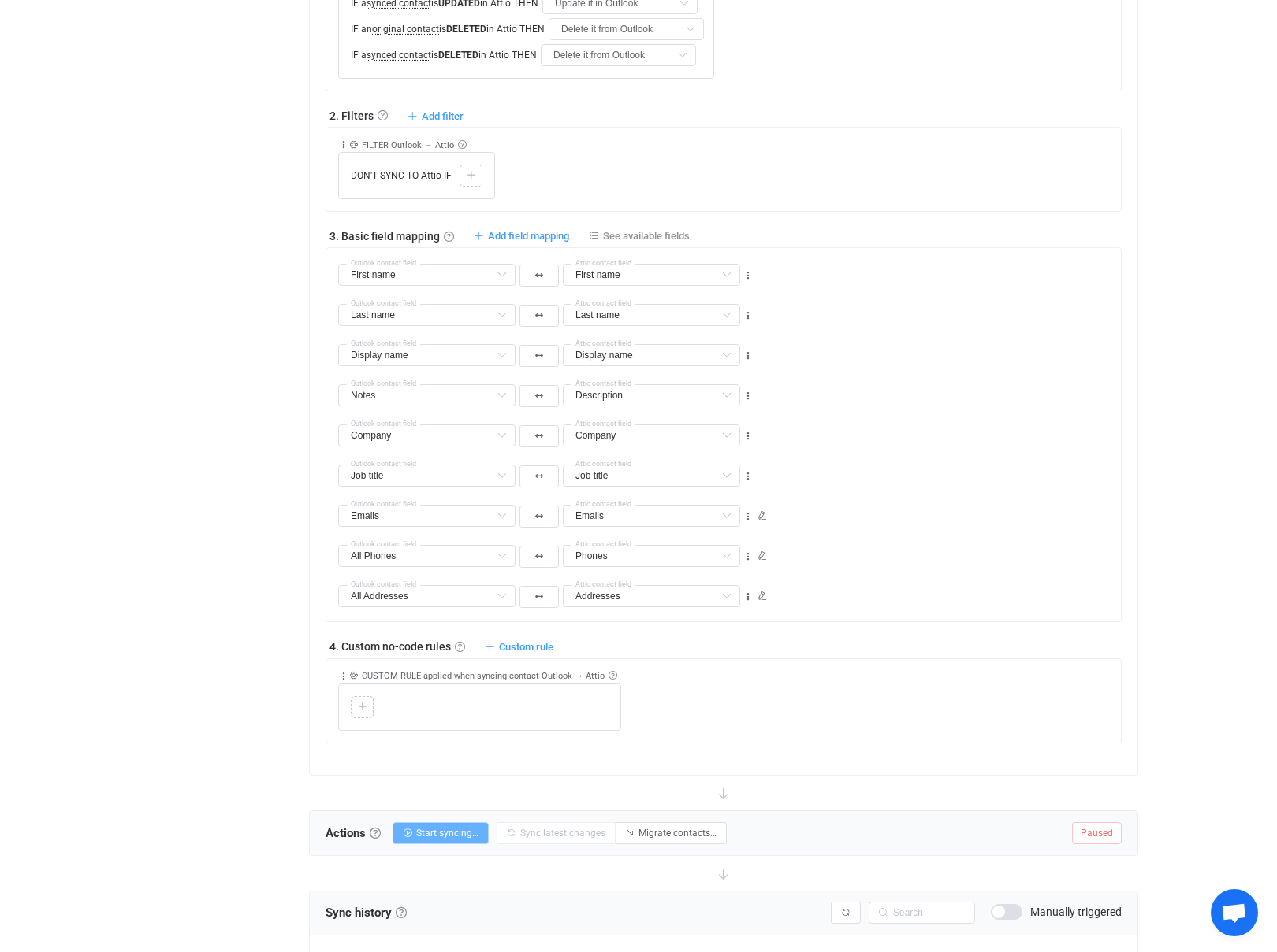
click at [434, 827] on span "Start syncing…" at bounding box center [447, 832] width 62 height 11
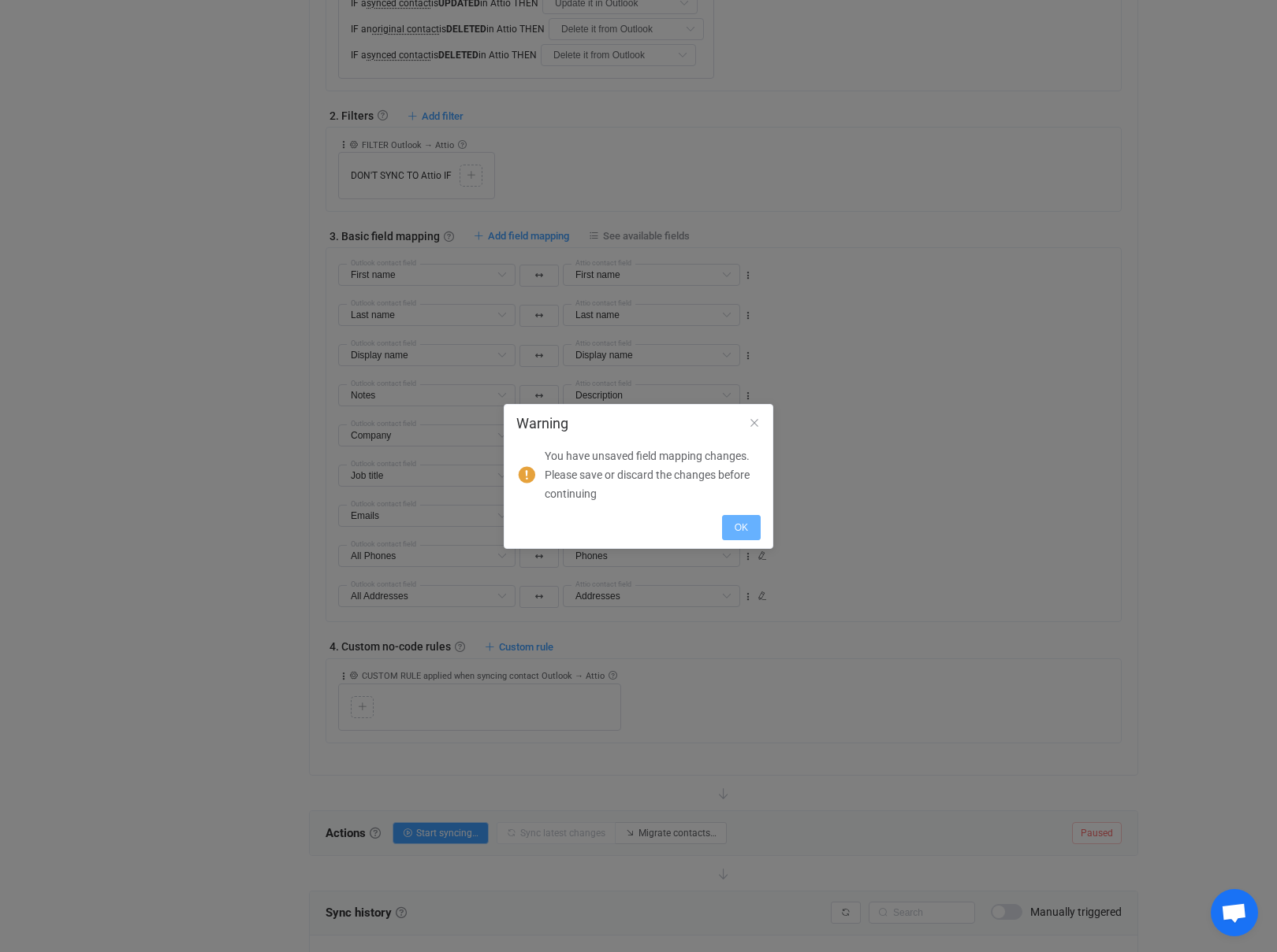
click at [753, 530] on button "OK" at bounding box center [741, 528] width 39 height 25
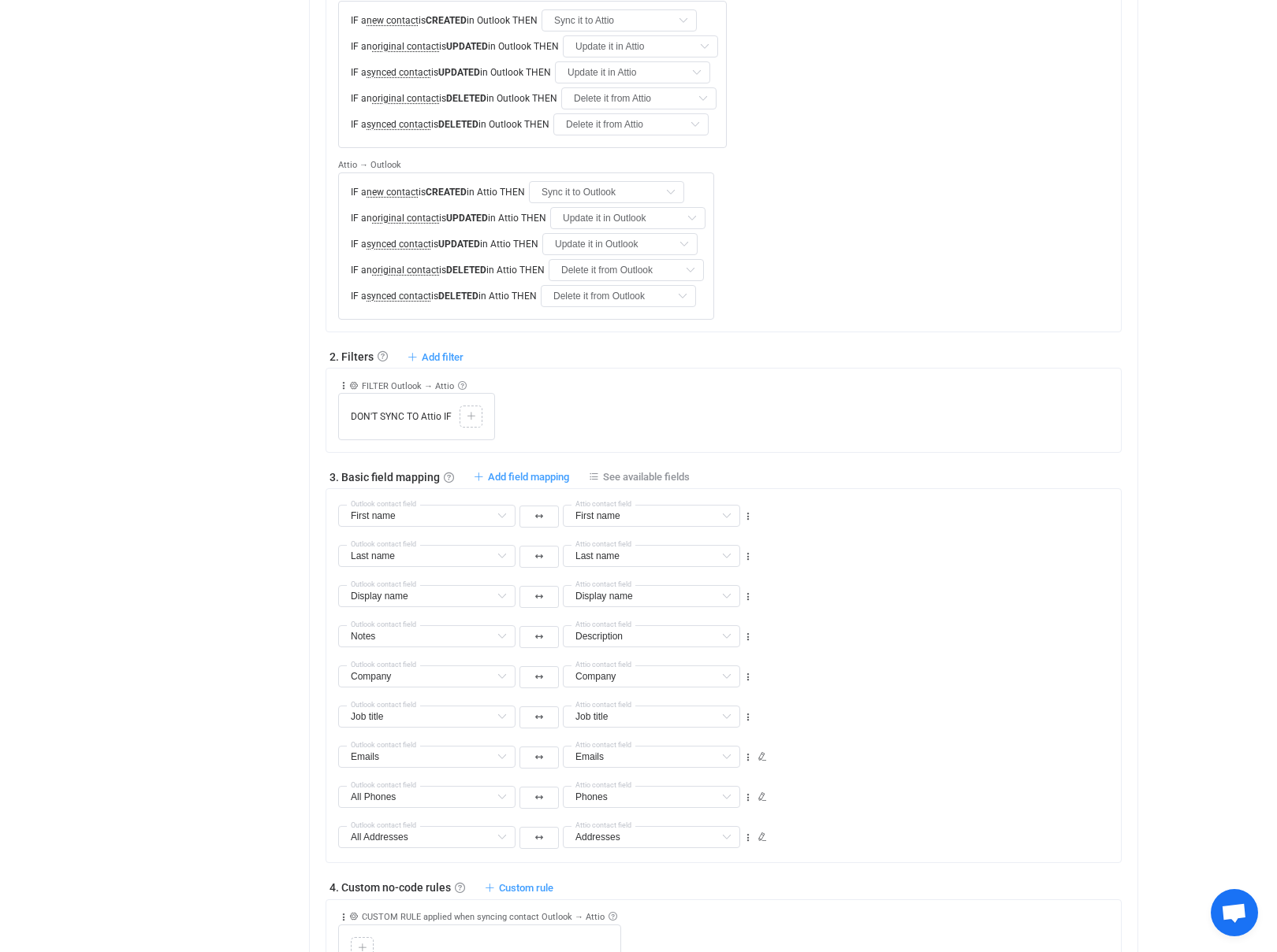
scroll to position [589, 0]
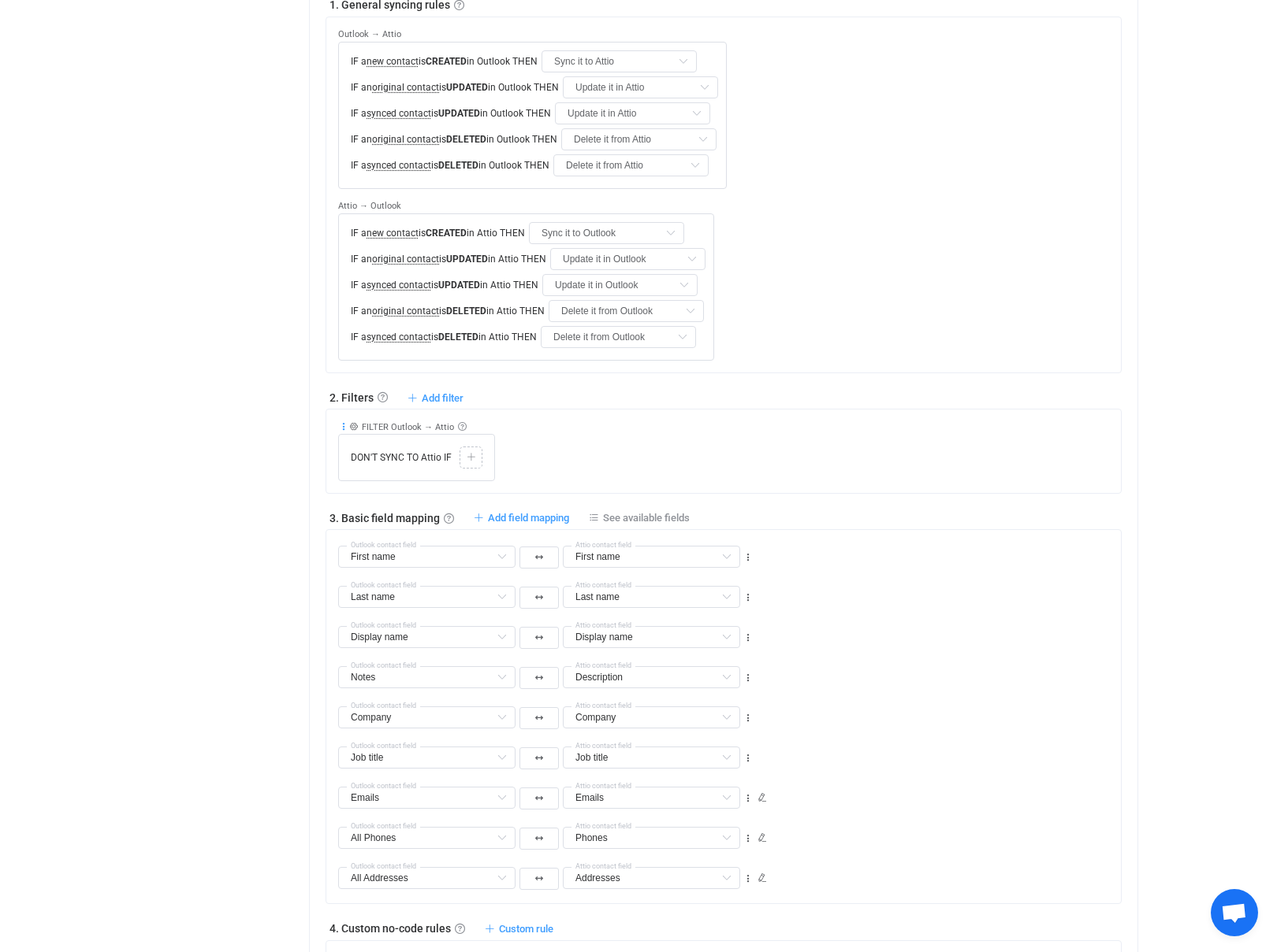
click at [343, 421] on icon at bounding box center [343, 426] width 11 height 11
click at [305, 371] on li "Delete" at bounding box center [295, 378] width 103 height 28
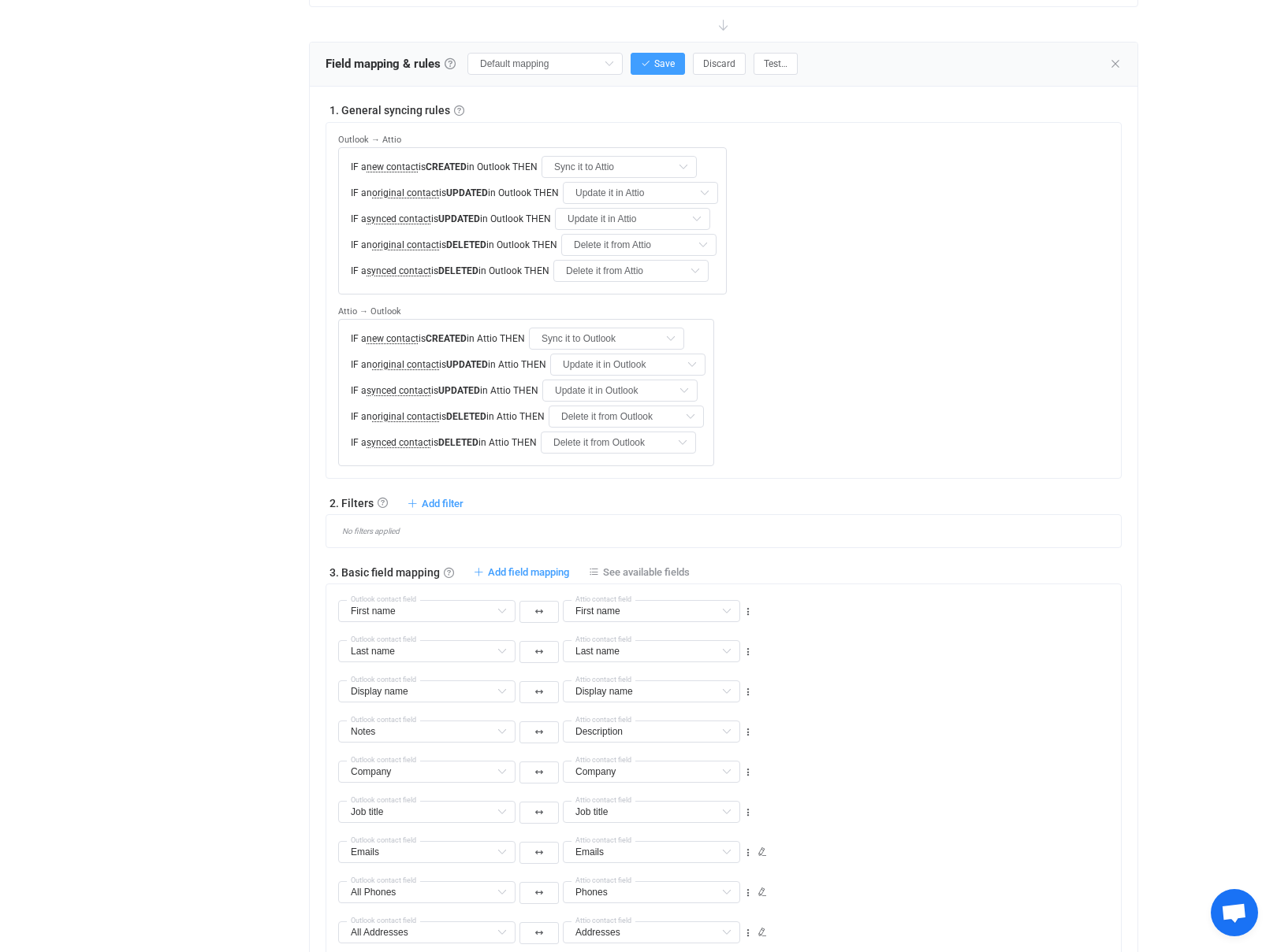
scroll to position [452, 0]
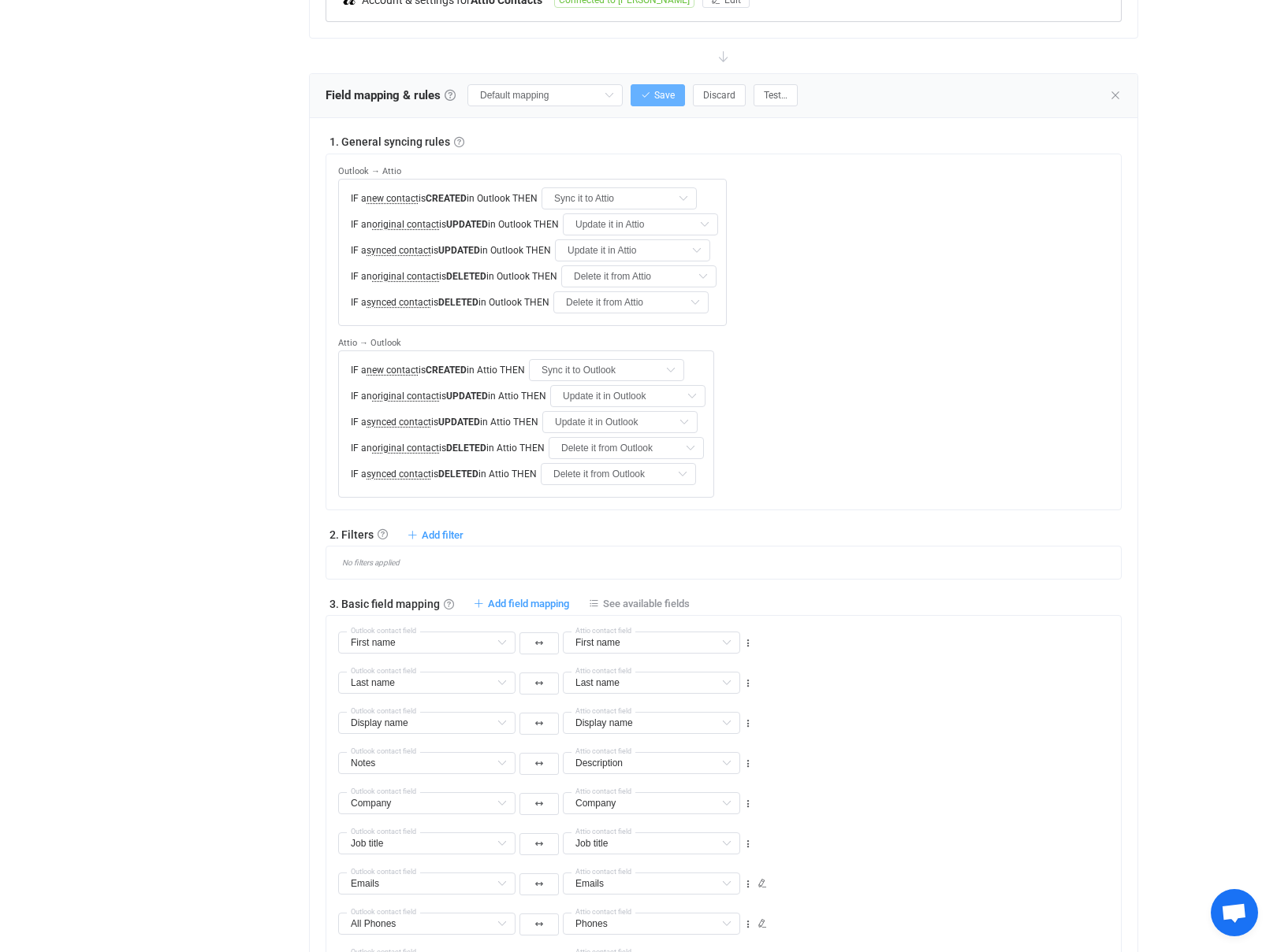
click at [654, 97] on span "Save" at bounding box center [664, 95] width 20 height 11
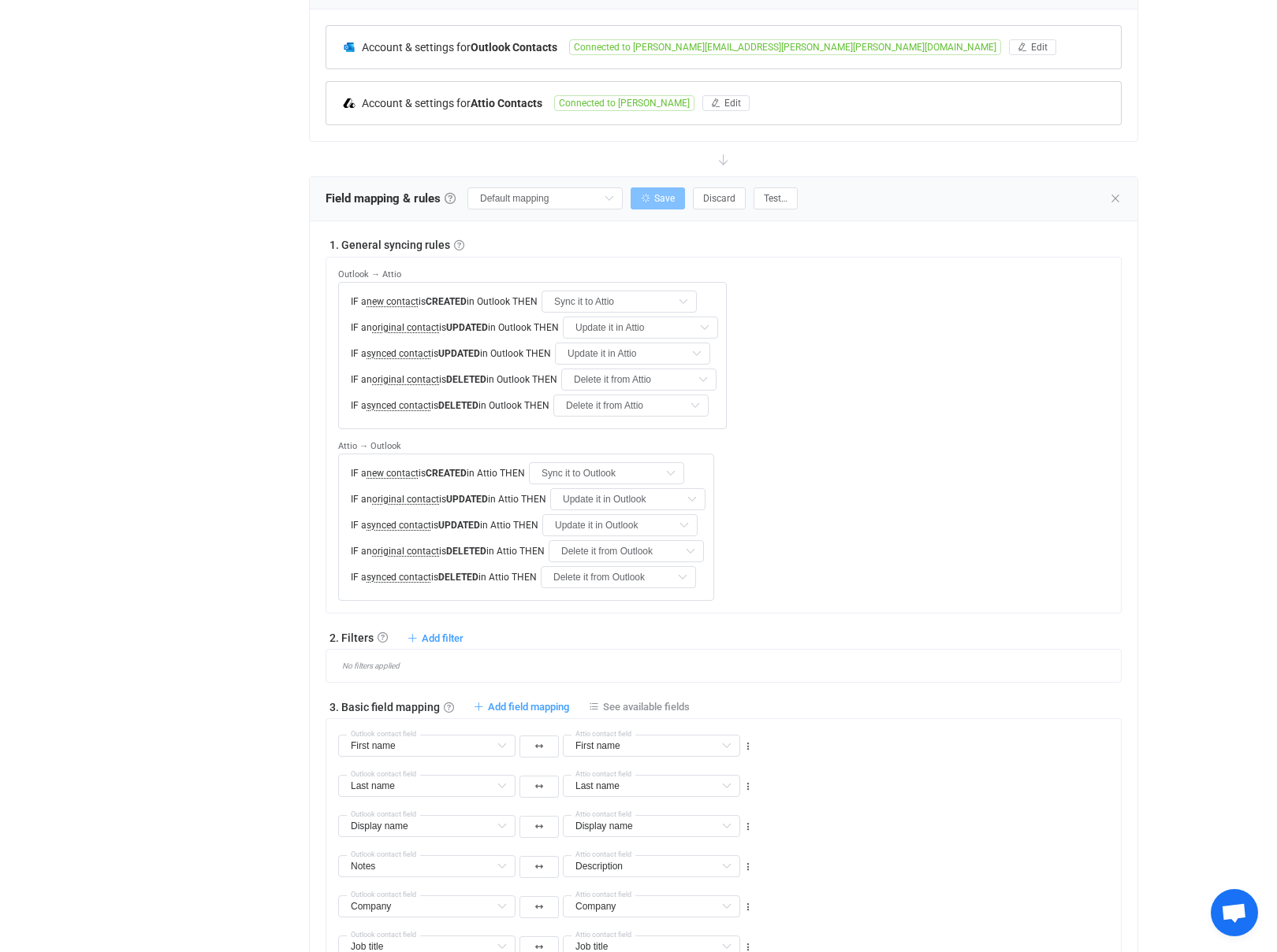
scroll to position [305, 0]
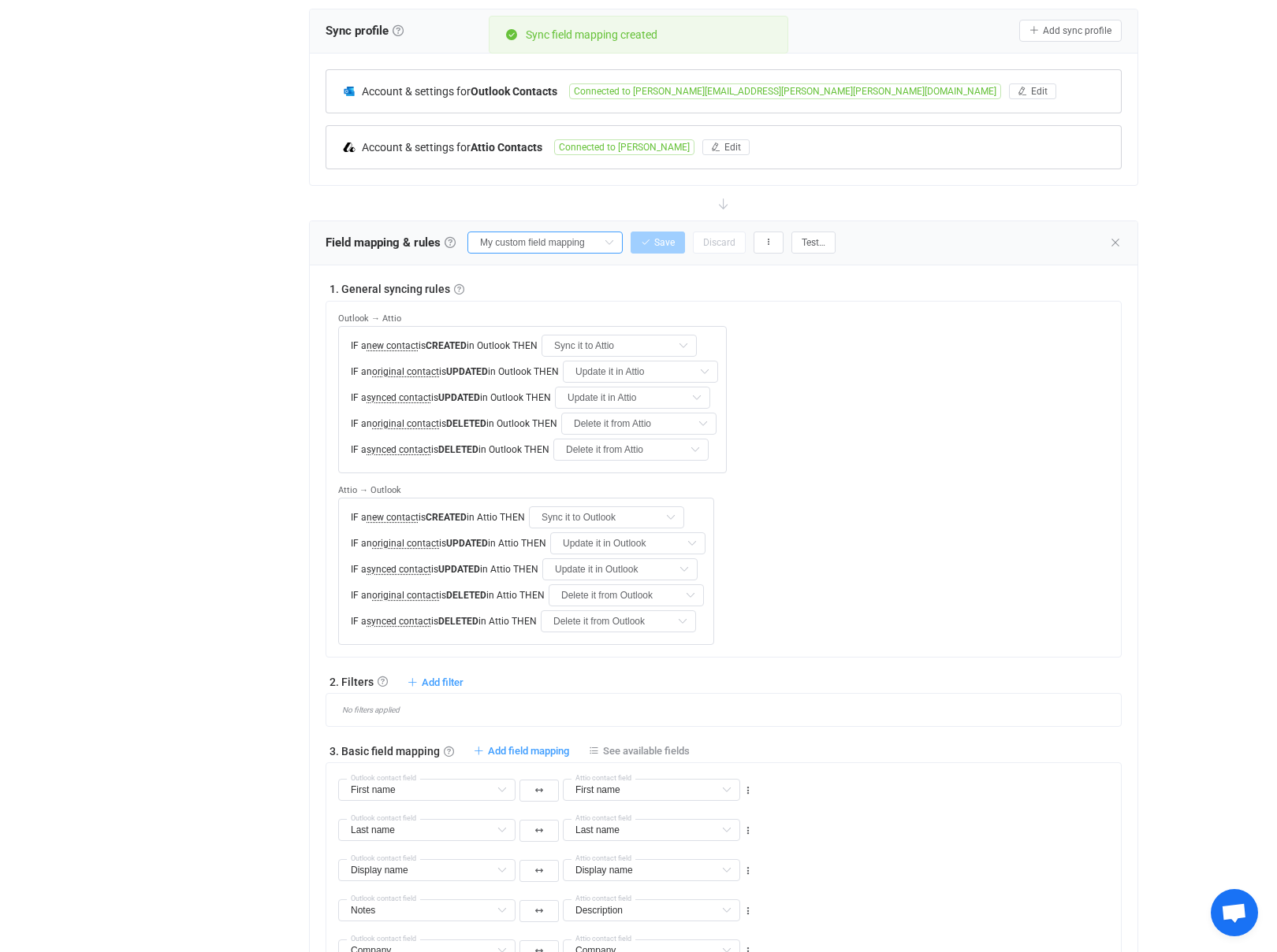
click at [546, 246] on input "My custom field mapping" at bounding box center [545, 242] width 156 height 22
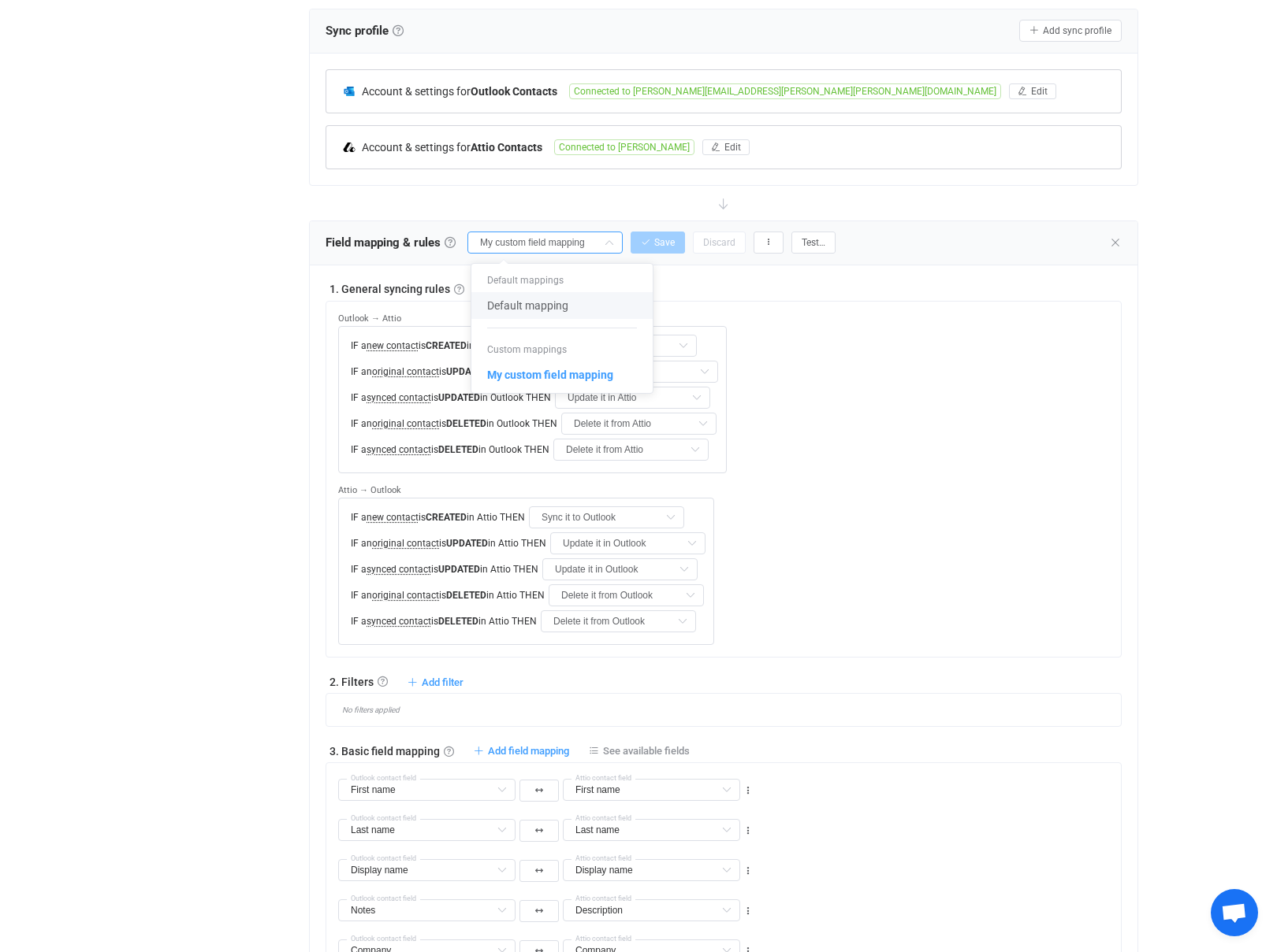
click at [537, 301] on span "Default mapping" at bounding box center [527, 306] width 81 height 27
type input "Default mapping"
click at [1119, 239] on icon at bounding box center [1115, 242] width 13 height 13
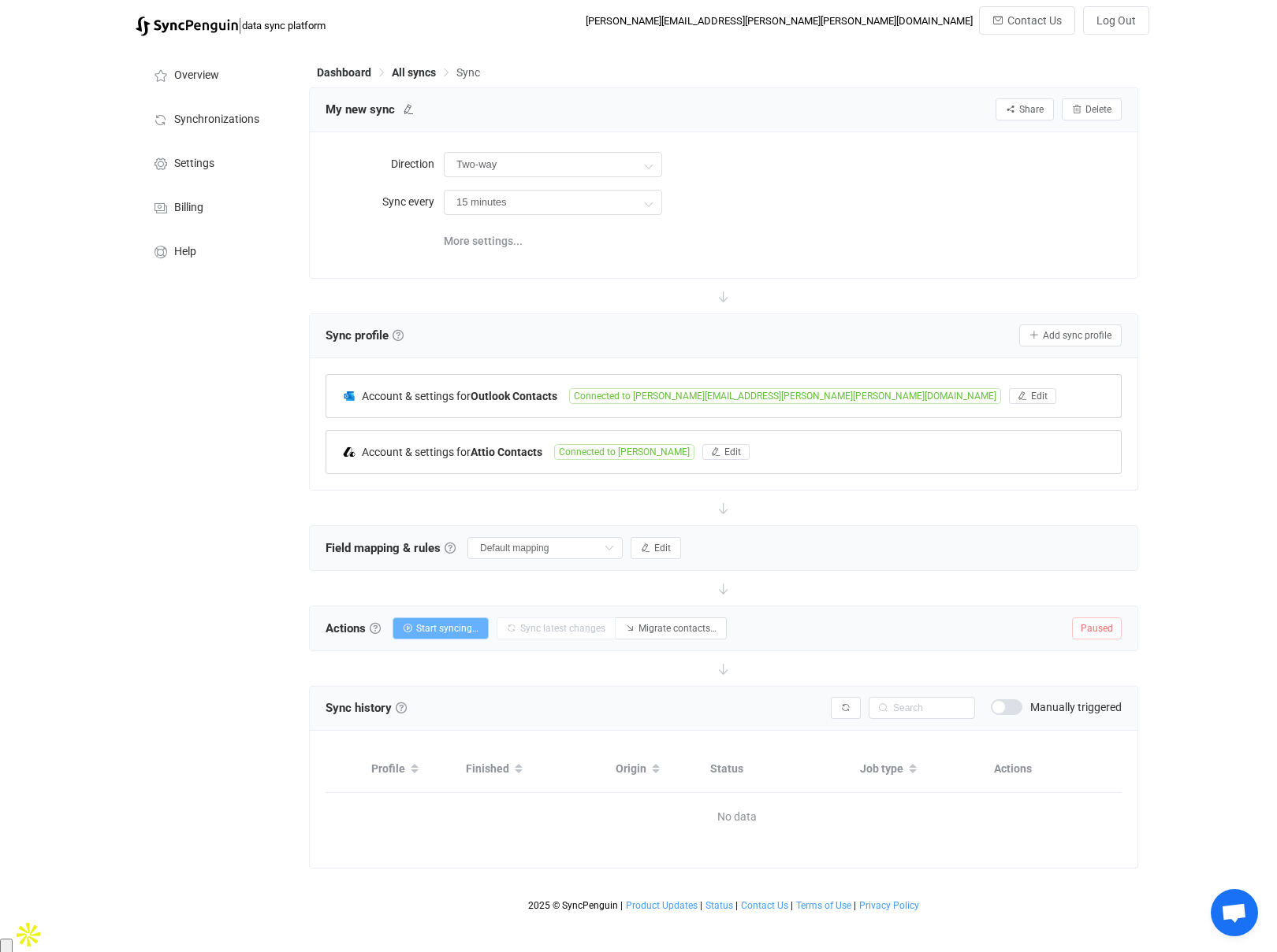
click at [460, 630] on span "Start syncing…" at bounding box center [447, 628] width 62 height 11
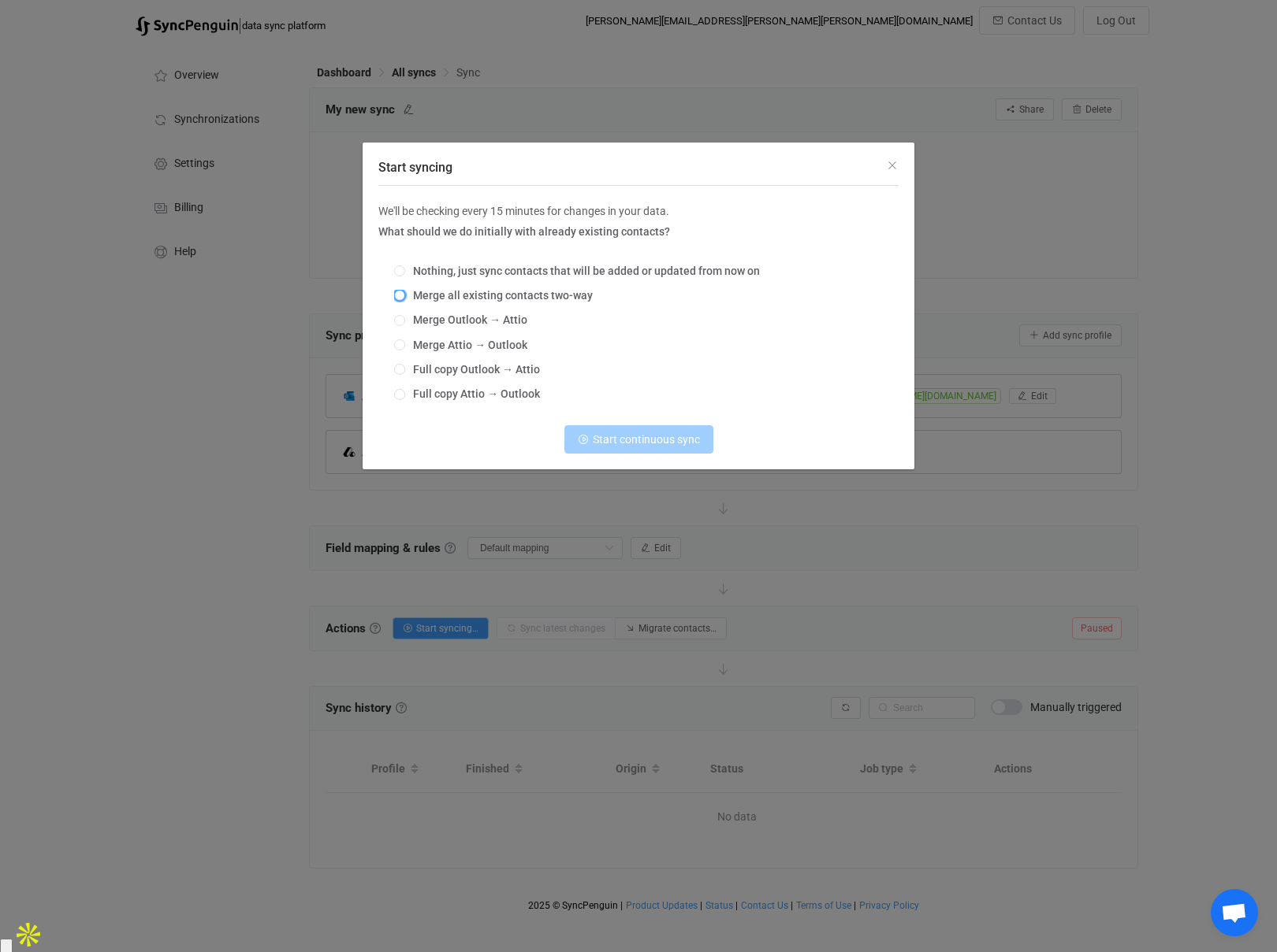
click at [400, 295] on span "Start syncing" at bounding box center [399, 294] width 11 height 11
click at [400, 295] on input "Merge all existing contacts two-way" at bounding box center [399, 295] width 11 height 13
radio input "true"
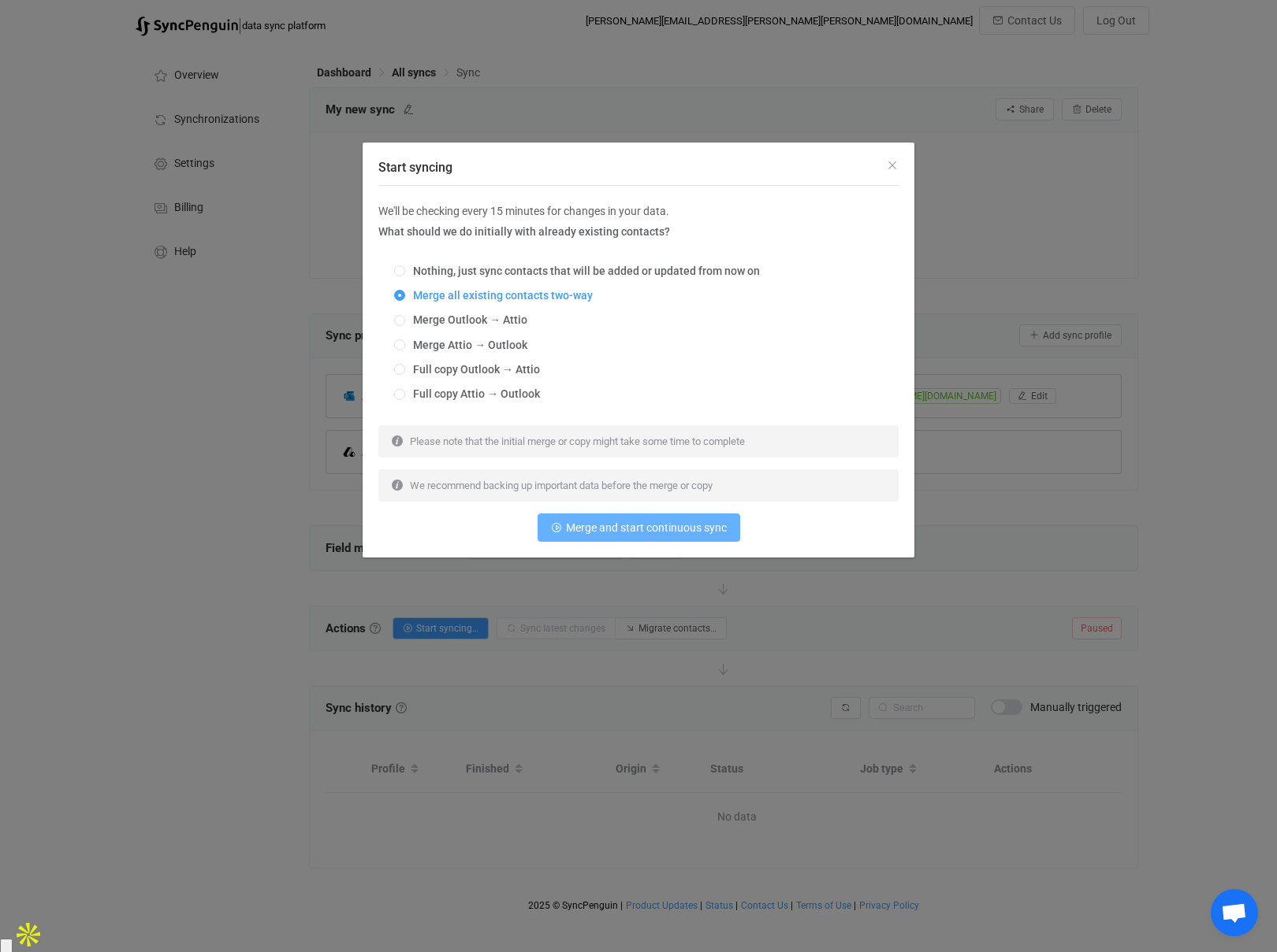
click at [633, 528] on span "Merge and start continuous sync" at bounding box center [646, 527] width 160 height 13
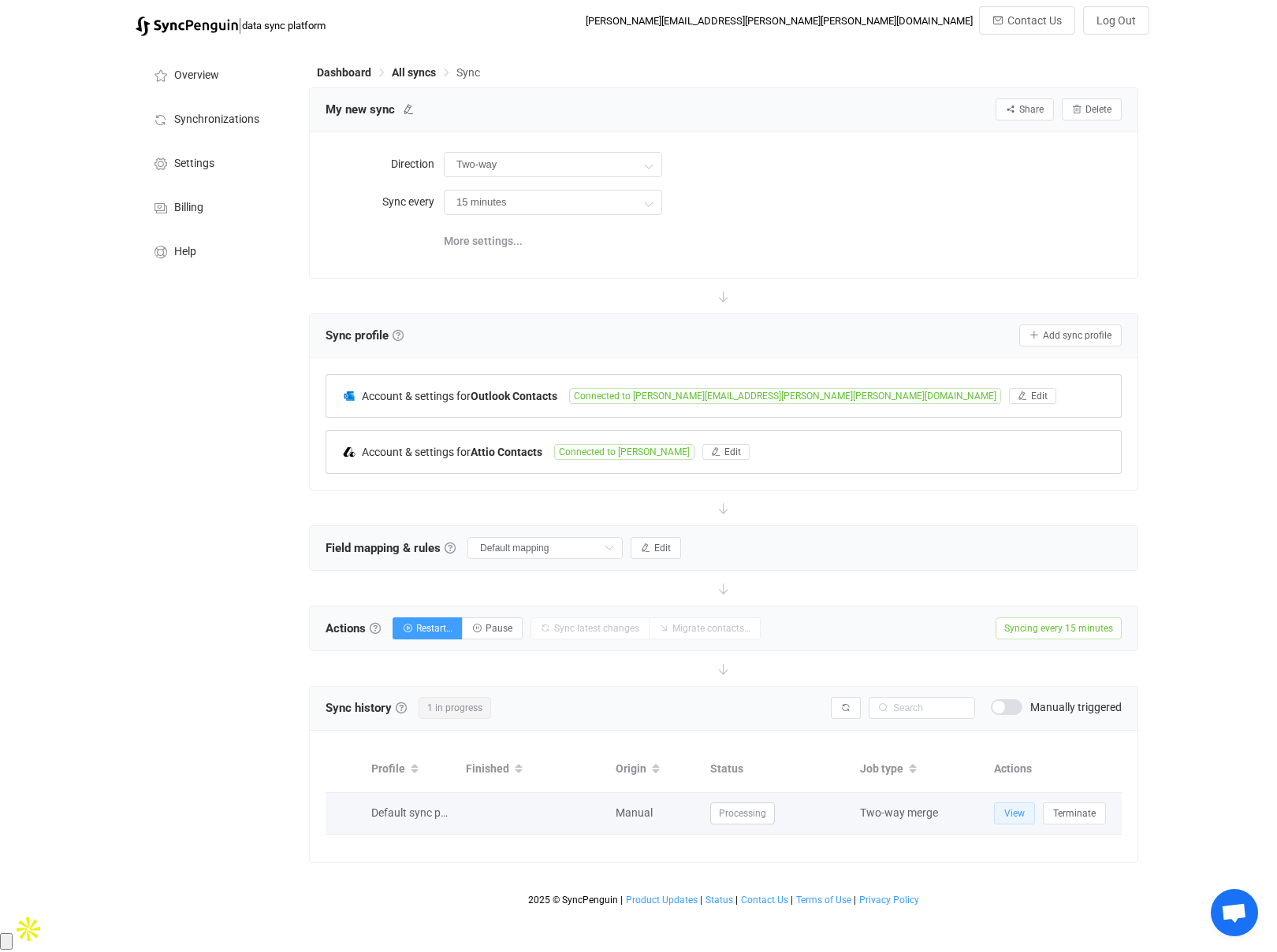
click at [1011, 812] on span "View" at bounding box center [1013, 813] width 20 height 11
click at [1014, 812] on span "View" at bounding box center [1013, 813] width 20 height 11
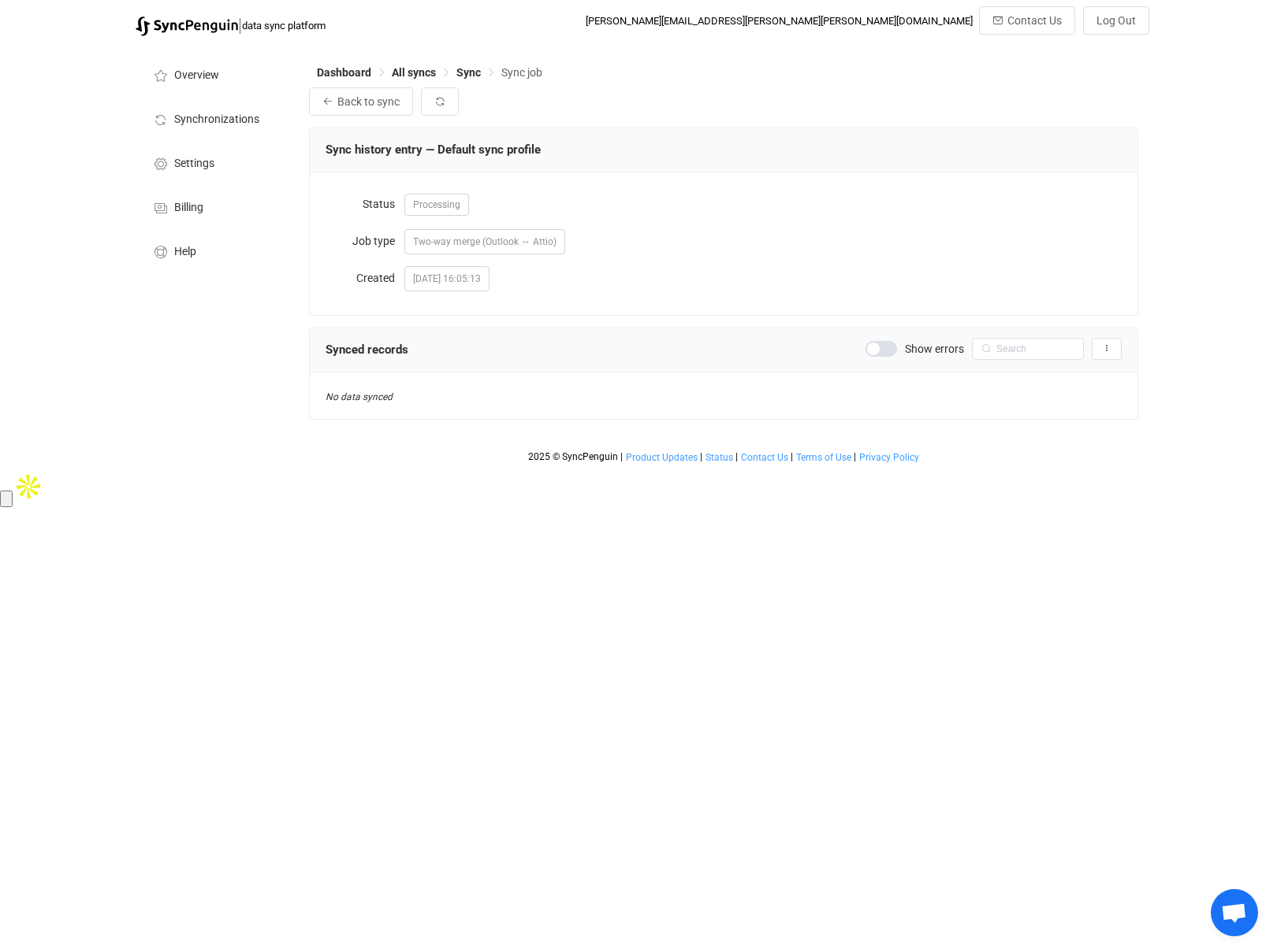
click at [878, 352] on span at bounding box center [881, 349] width 32 height 15
click at [344, 102] on span "Back to sync" at bounding box center [368, 101] width 62 height 13
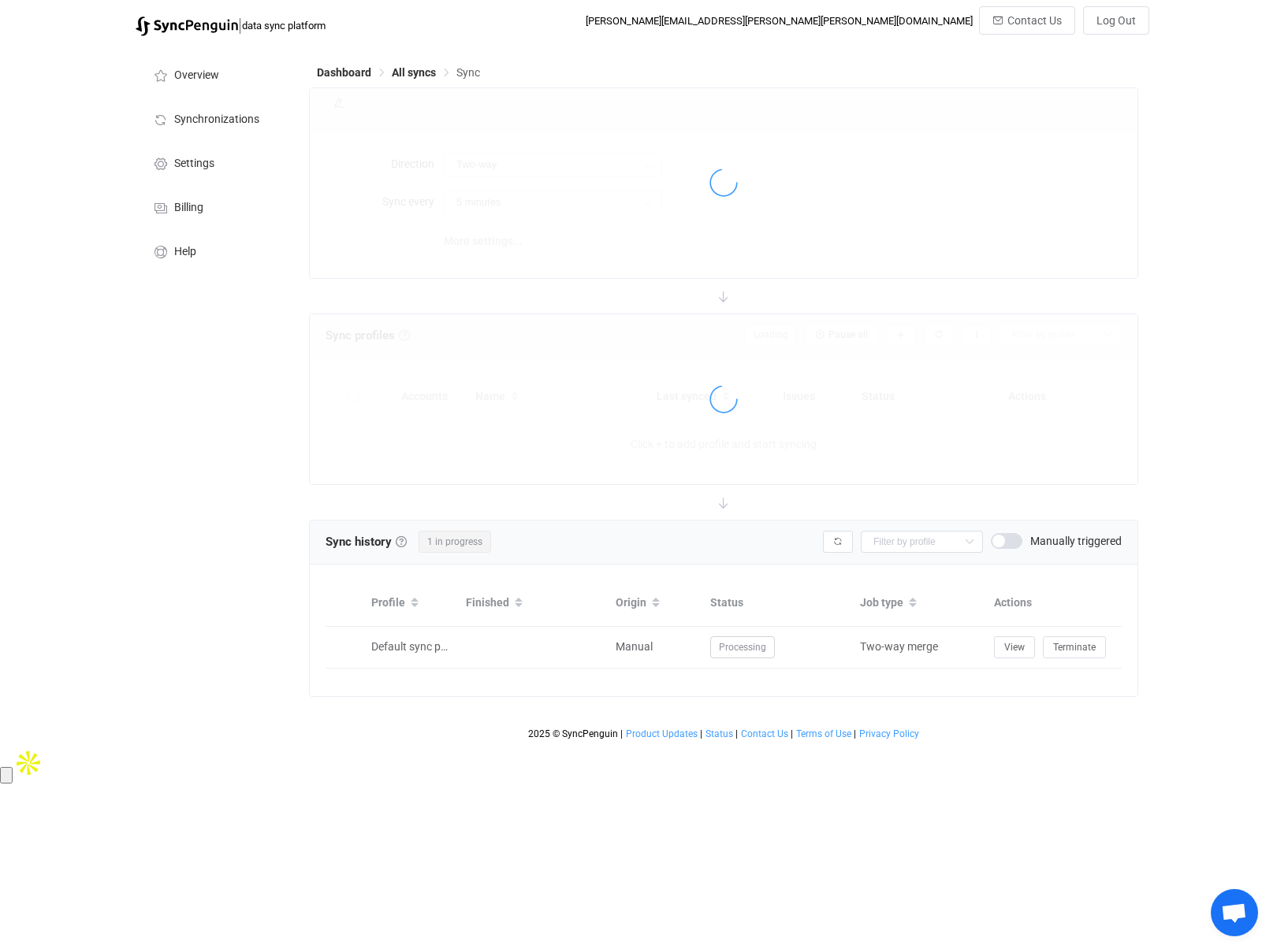
type input "15 minutes"
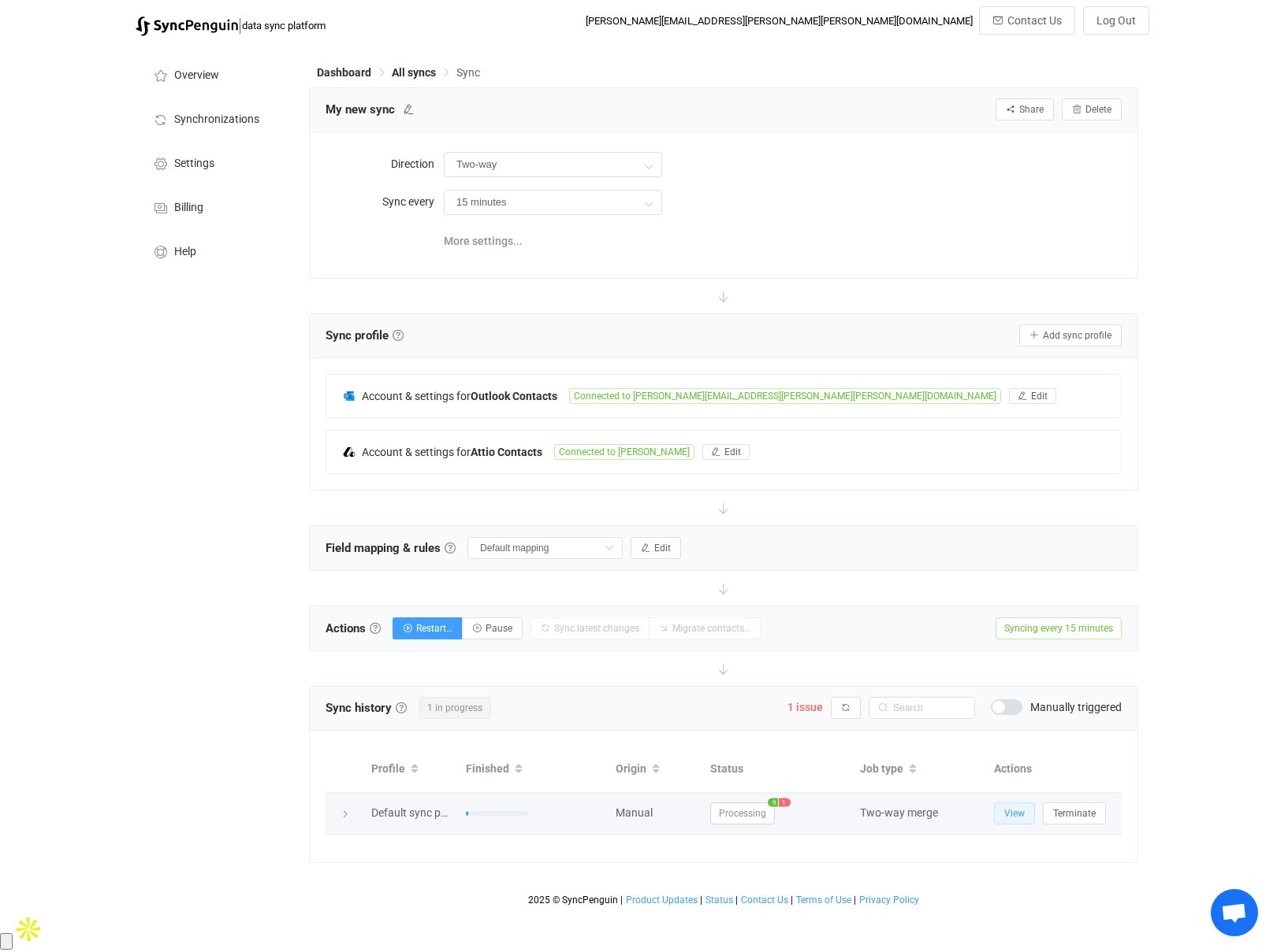
click at [1007, 810] on span "View" at bounding box center [1013, 813] width 20 height 11
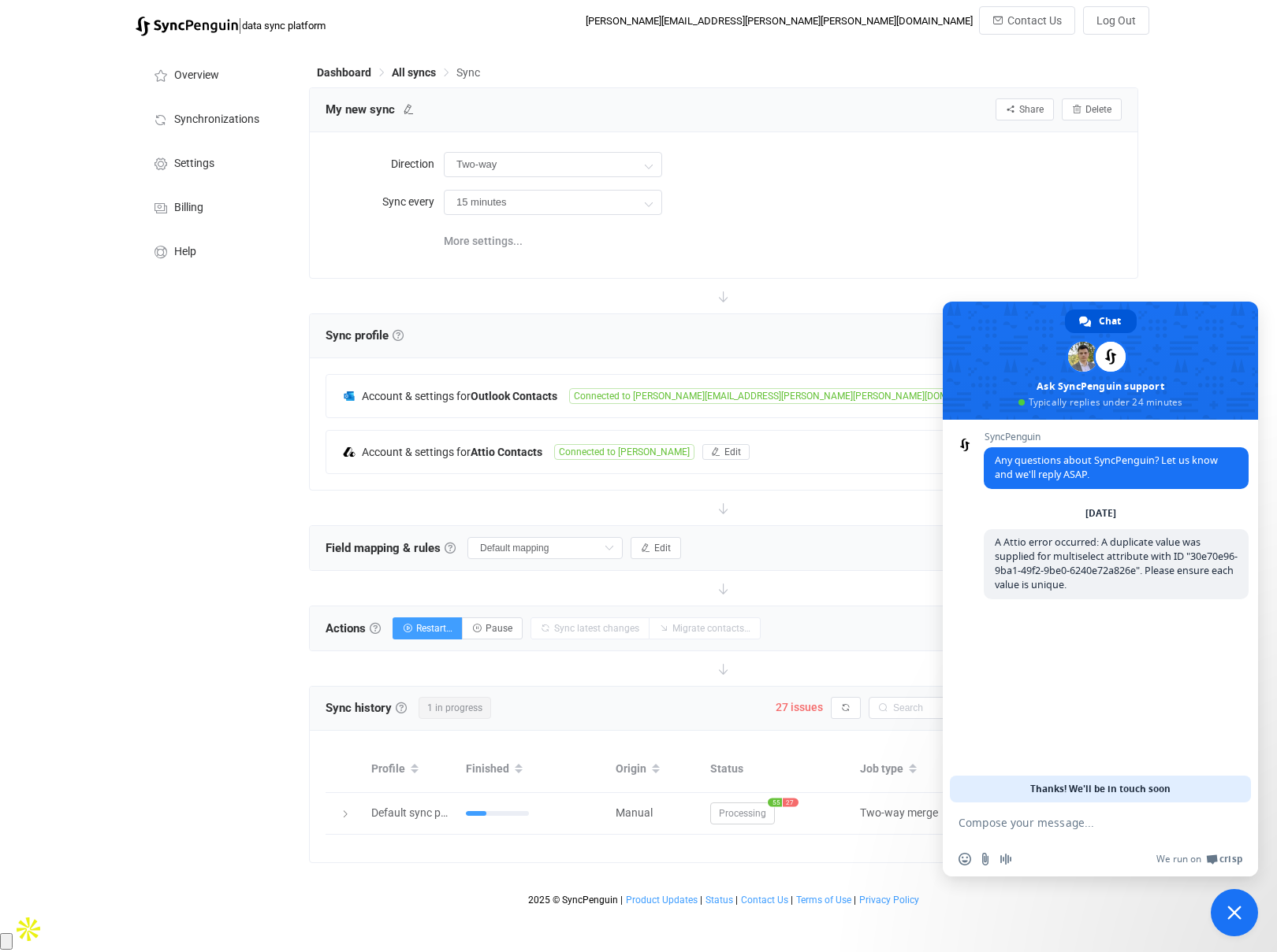
click at [1106, 673] on div "SyncPenguin Any questions about SyncPenguin? Let us know and we'll reply ASAP. …" at bounding box center [1100, 611] width 315 height 382
click at [53, 548] on div "| data sync platform brett.smith@carr.us Contact Us Log Out Overview Synchroniz…" at bounding box center [638, 461] width 1277 height 908
click at [802, 822] on div "Processing 55 31" at bounding box center [777, 813] width 150 height 22
click at [826, 826] on td "Processing 55 31" at bounding box center [777, 813] width 150 height 42
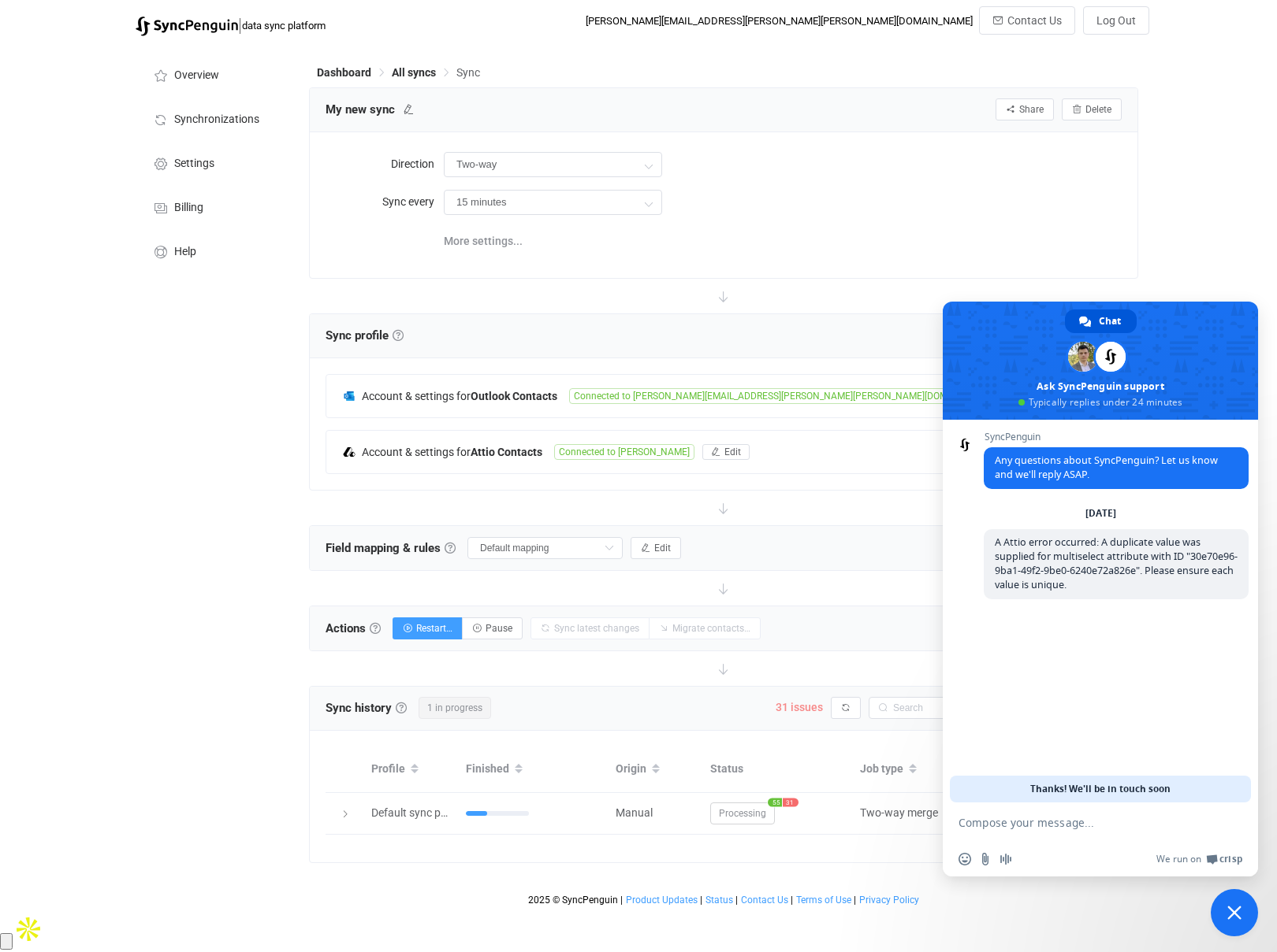
click at [796, 708] on span "31 issues" at bounding box center [799, 707] width 47 height 13
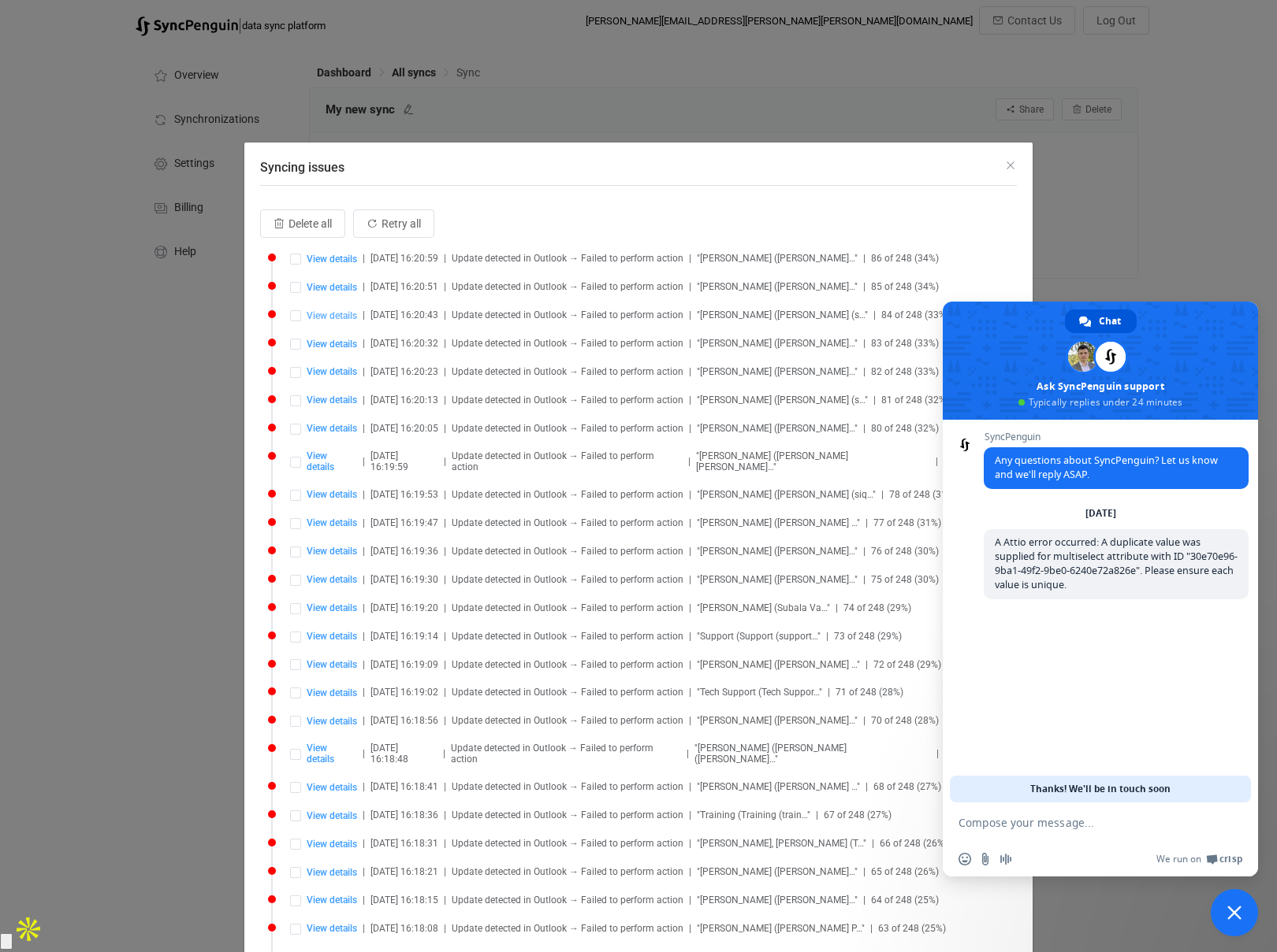
click at [334, 318] on span "View details" at bounding box center [331, 315] width 50 height 11
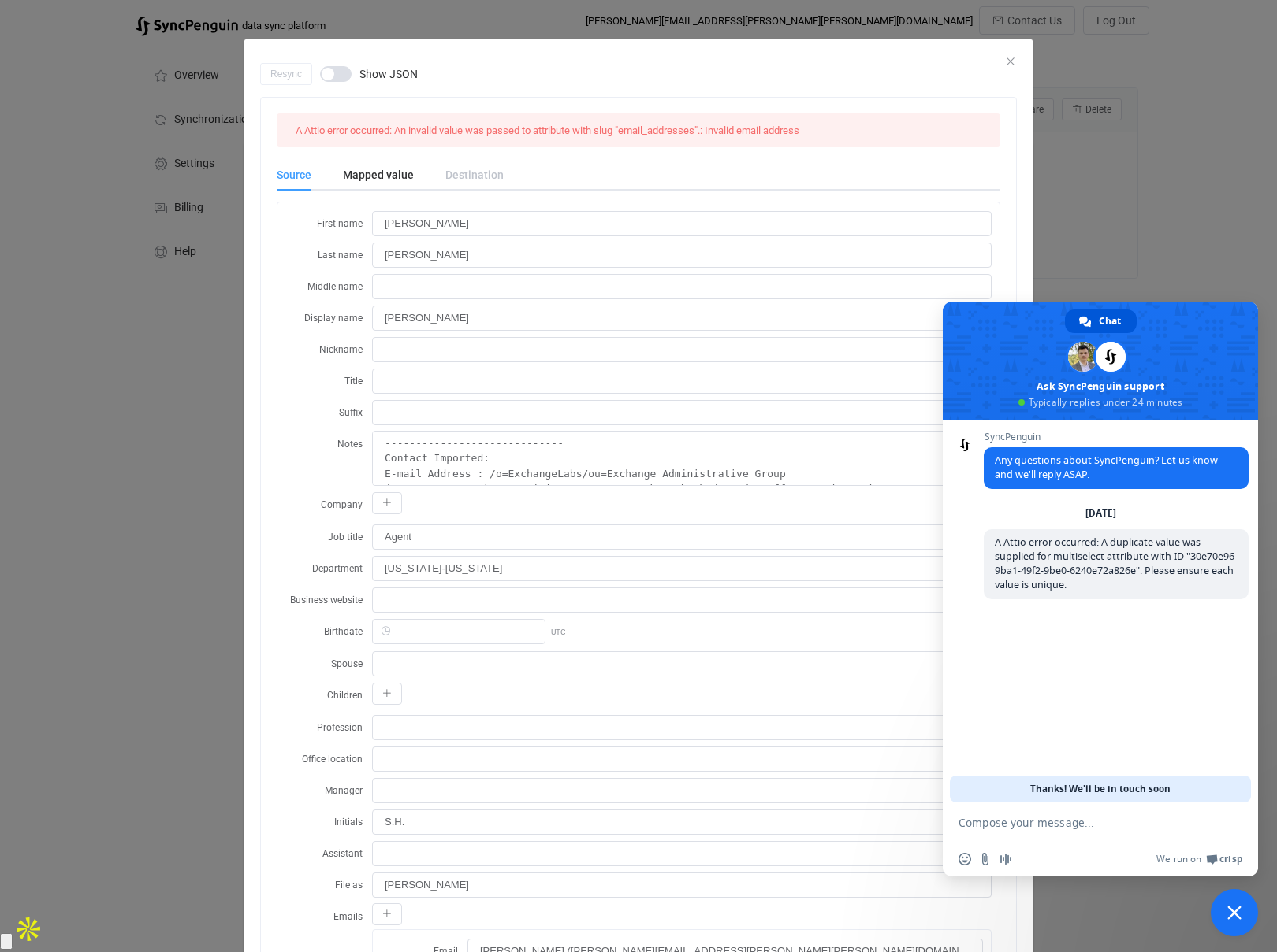
click at [576, 156] on div "A Attio error occurred: An invalid value was passed to attribute with slug "ema…" at bounding box center [638, 780] width 754 height 1365
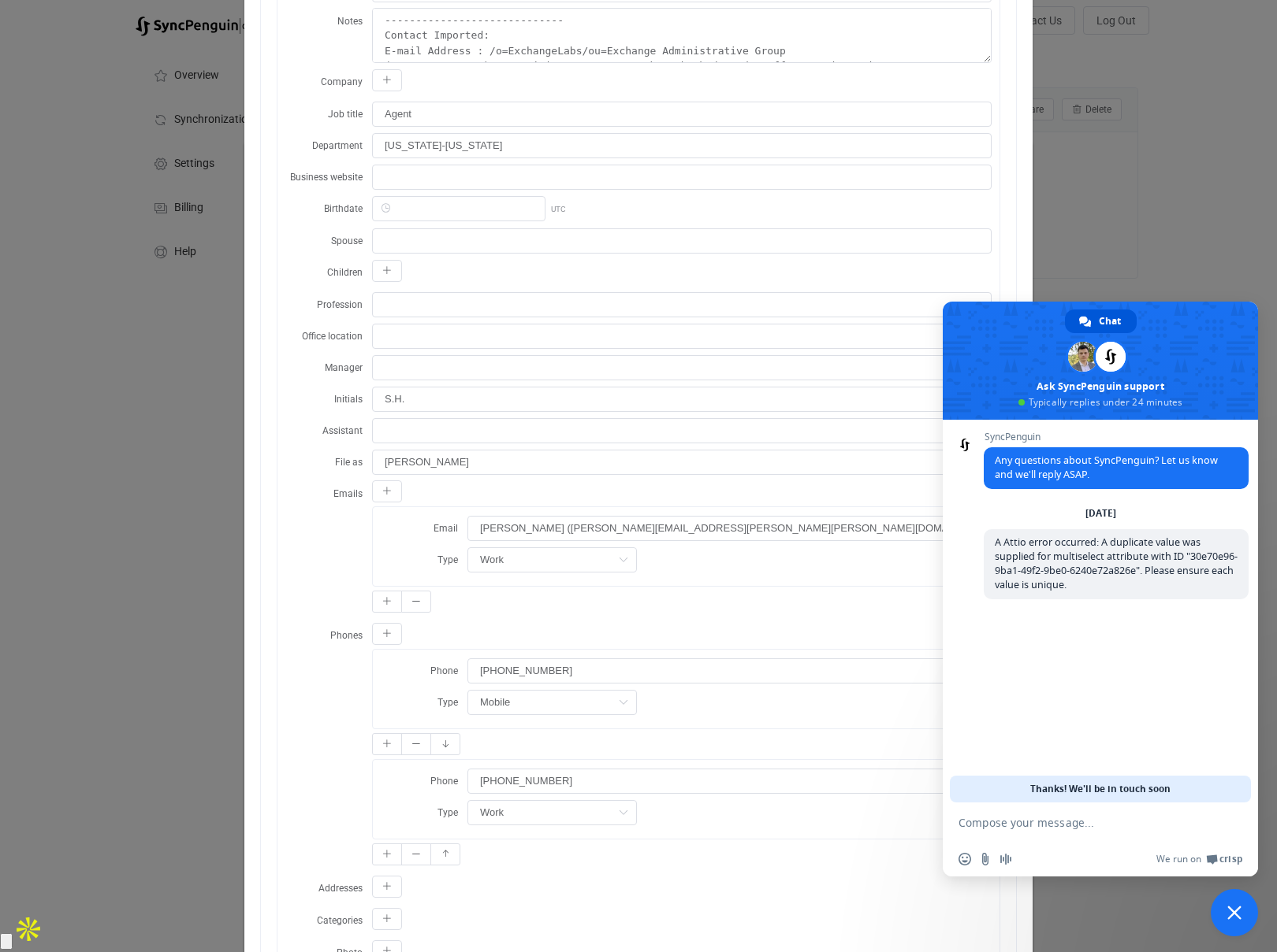
scroll to position [464, 0]
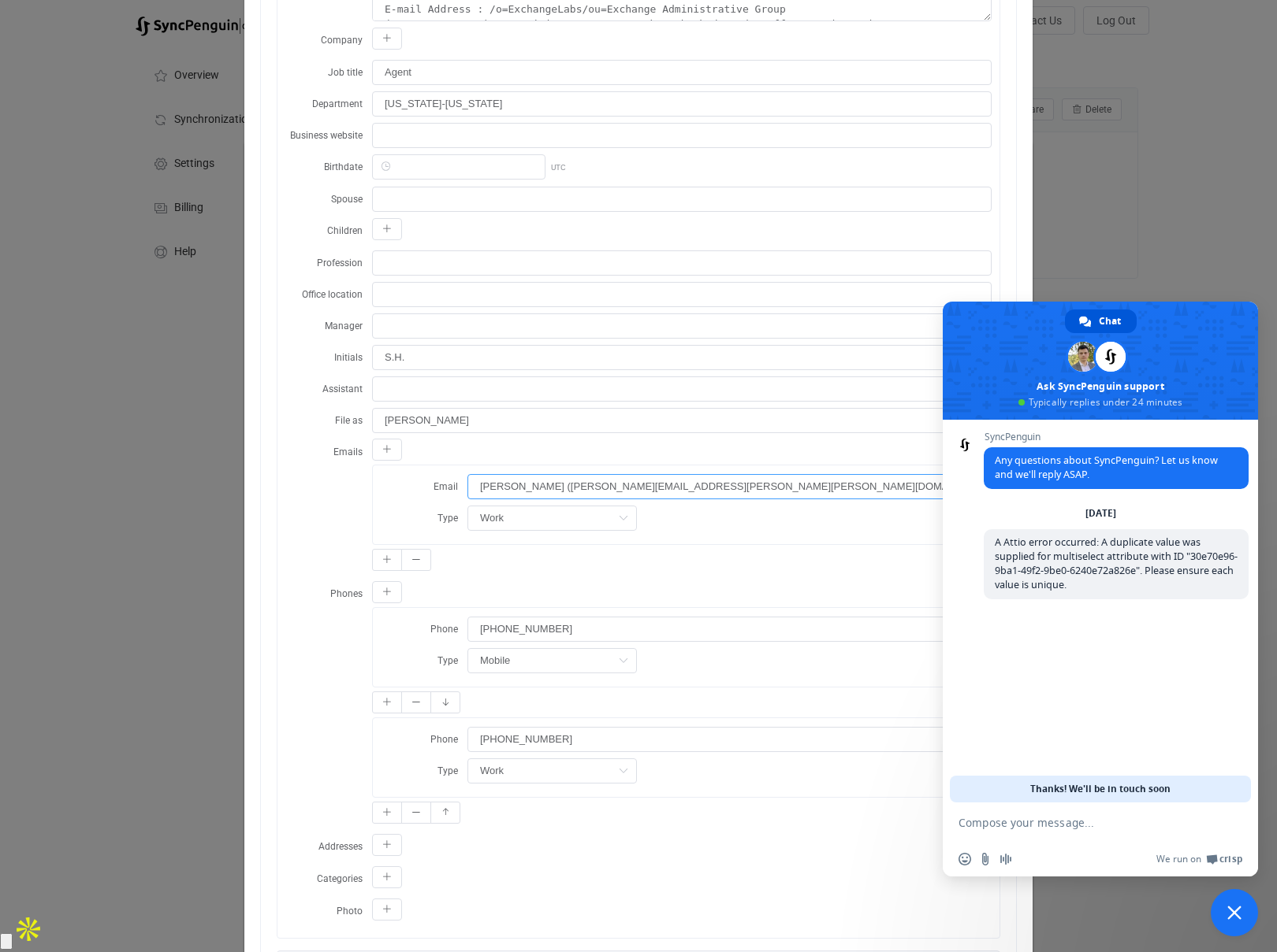
click at [508, 489] on input "Sara Hanke (sara.hanke@carr.us)" at bounding box center [725, 487] width 516 height 25
click at [540, 488] on input "Sara Hanke (sara.hanke@carr.us)" at bounding box center [725, 487] width 516 height 25
click at [620, 493] on input "sara.hanke@carr.us)" at bounding box center [725, 487] width 516 height 25
type input "sara.hanke@carr.us"
click at [301, 327] on label "Manager" at bounding box center [328, 325] width 87 height 26
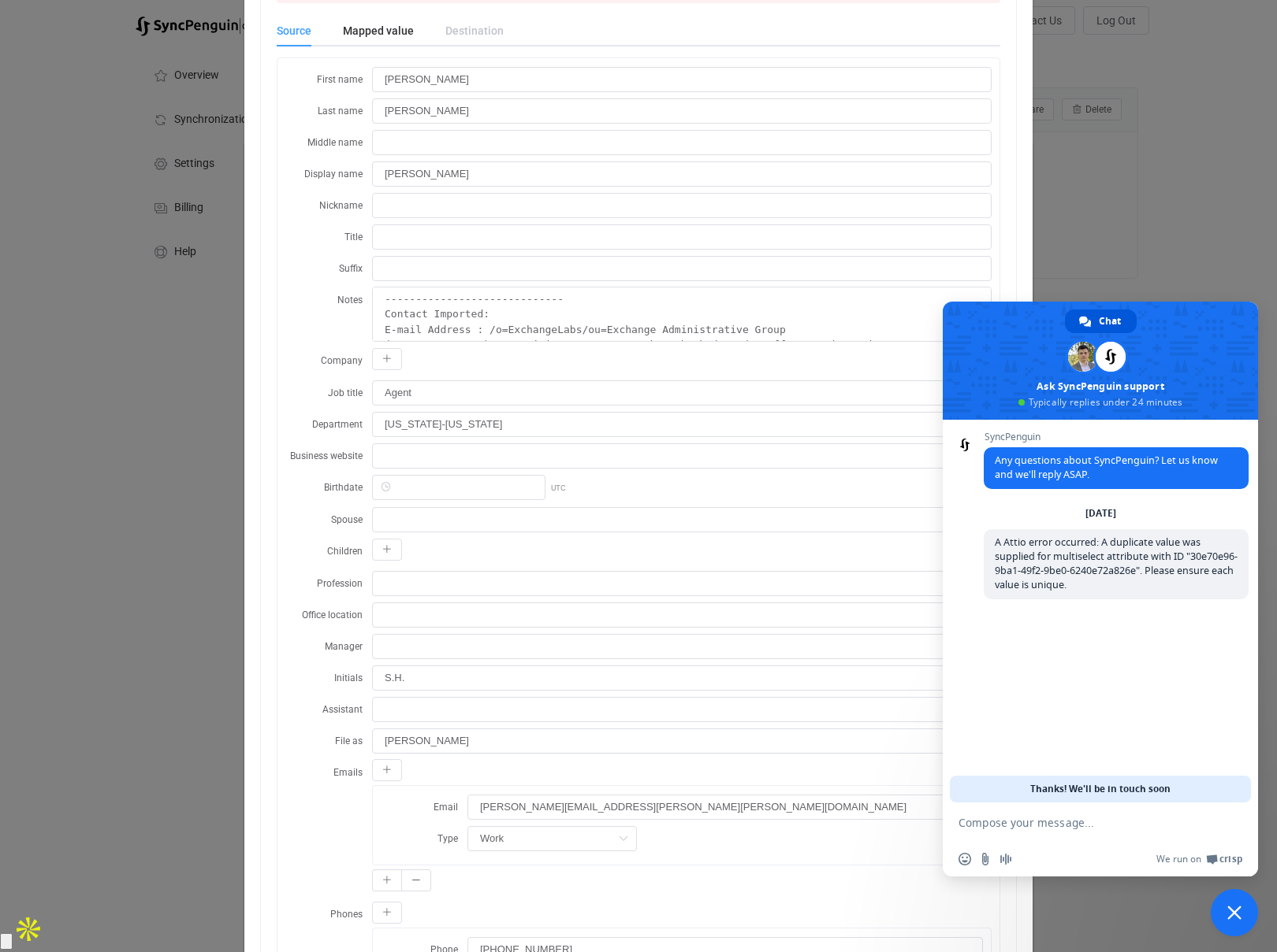
scroll to position [0, 0]
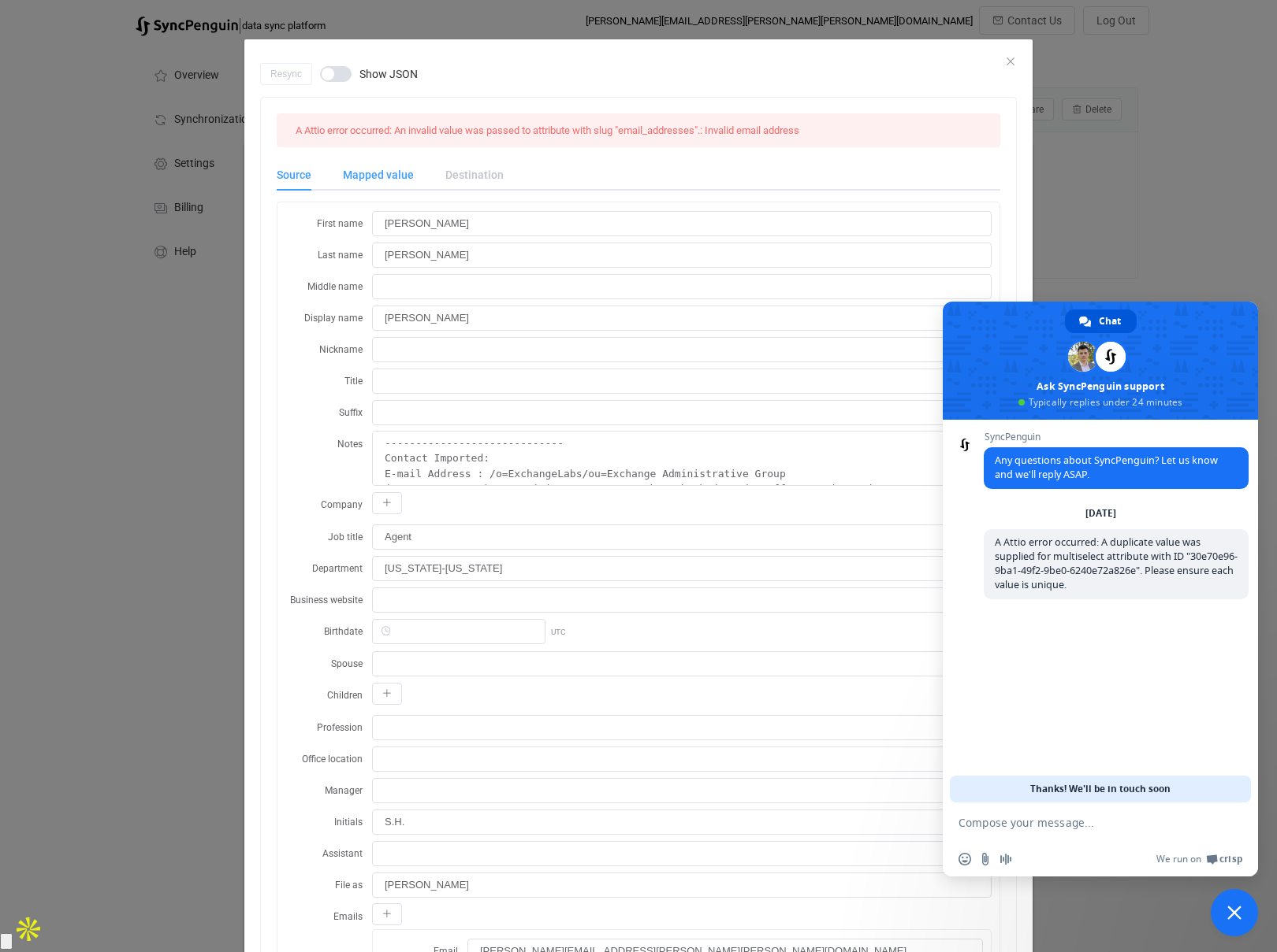
click at [377, 176] on div "Mapped value" at bounding box center [379, 175] width 102 height 32
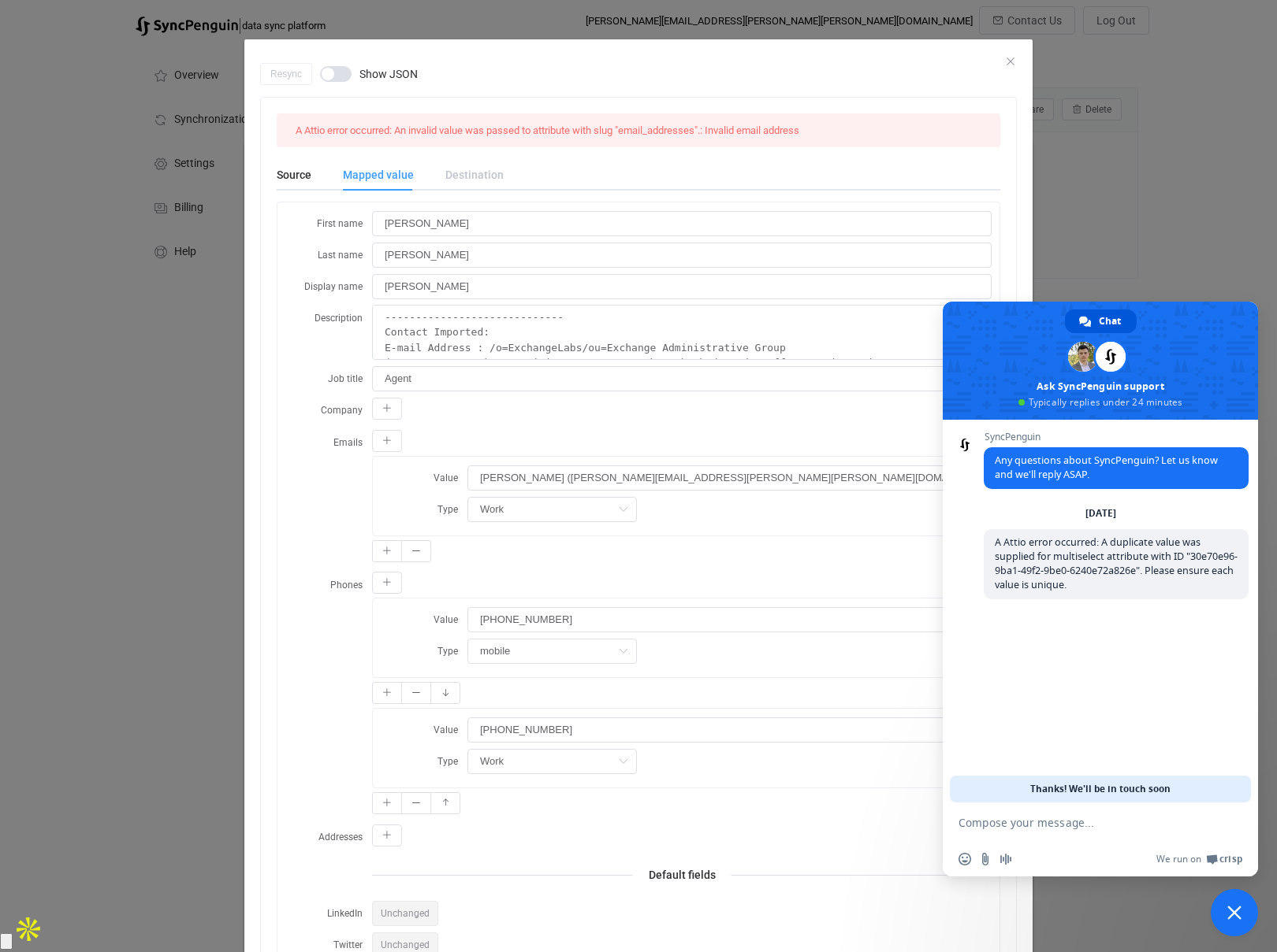
click at [468, 166] on div "Destination" at bounding box center [467, 175] width 74 height 32
click at [468, 170] on div "Destination" at bounding box center [467, 175] width 74 height 32
click at [488, 255] on input "Hanke" at bounding box center [681, 255] width 619 height 25
click at [454, 223] on input "Sara" at bounding box center [681, 224] width 619 height 25
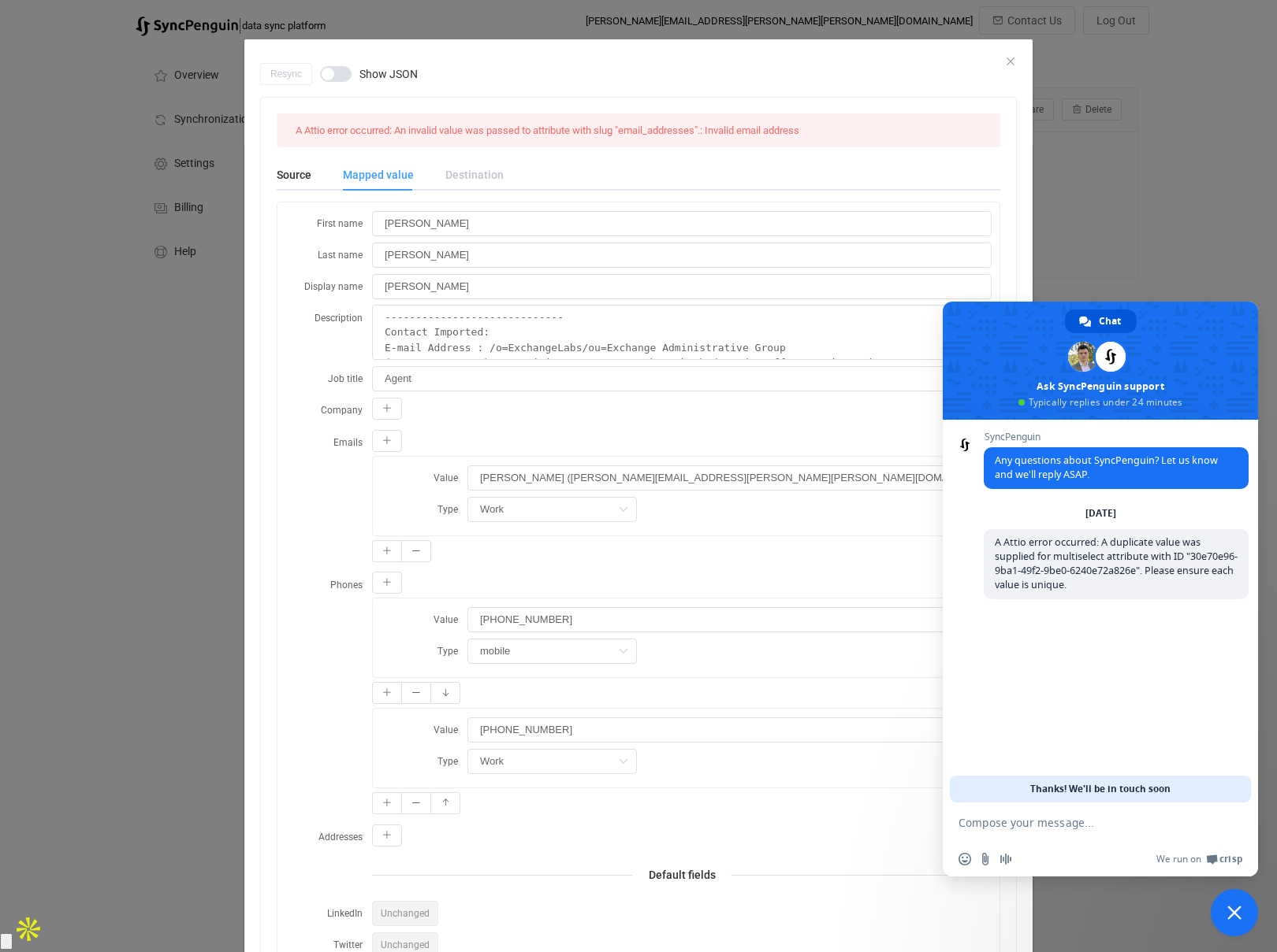
click at [470, 171] on div "Destination" at bounding box center [467, 175] width 74 height 32
click at [293, 180] on div "Source" at bounding box center [301, 175] width 50 height 32
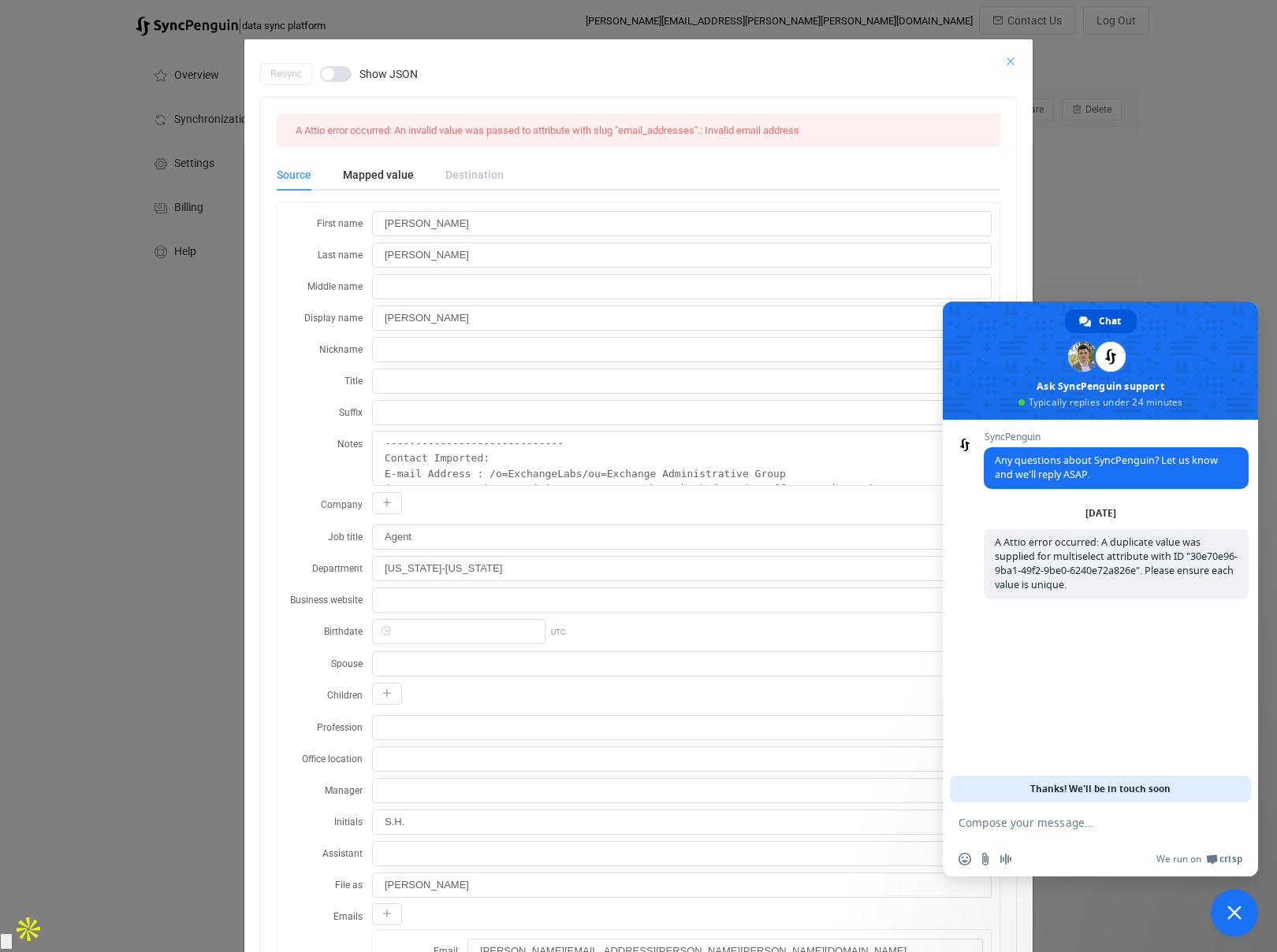
click at [1008, 62] on icon "Close" at bounding box center [1009, 61] width 13 height 13
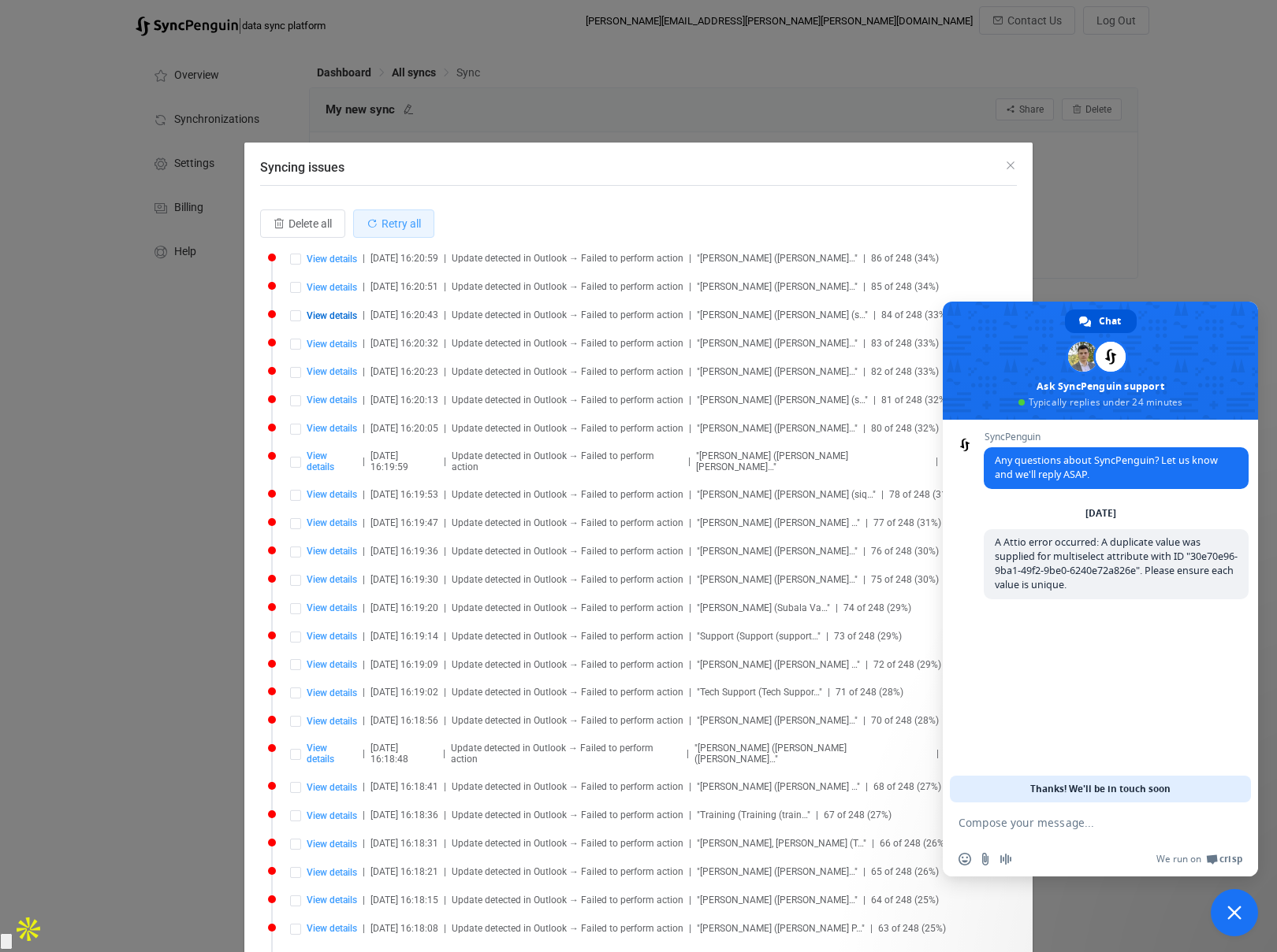
scroll to position [234, 0]
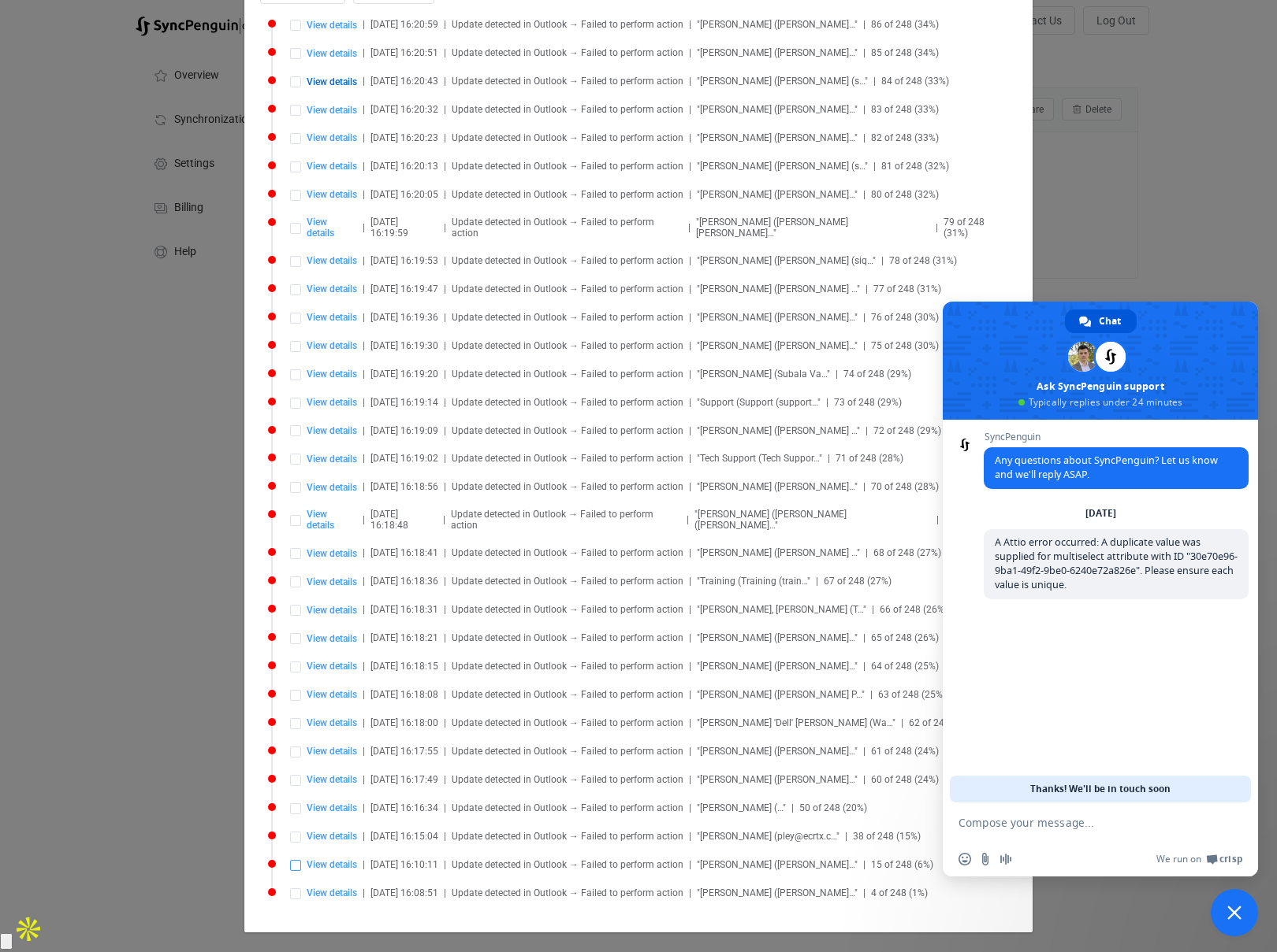
click at [297, 860] on span "Syncing issues" at bounding box center [295, 865] width 11 height 11
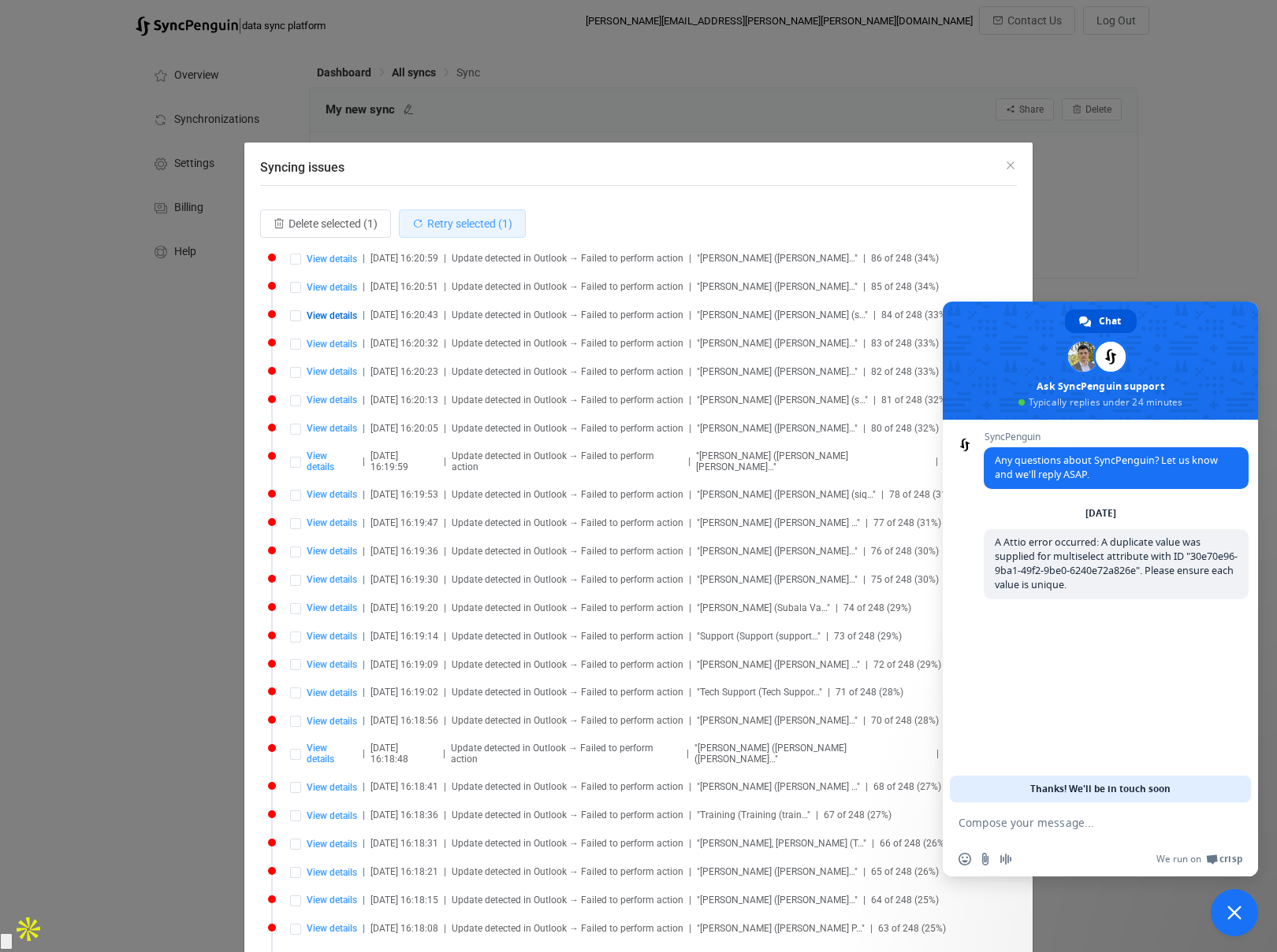
click at [456, 225] on span "Retry selected (1)" at bounding box center [469, 223] width 85 height 13
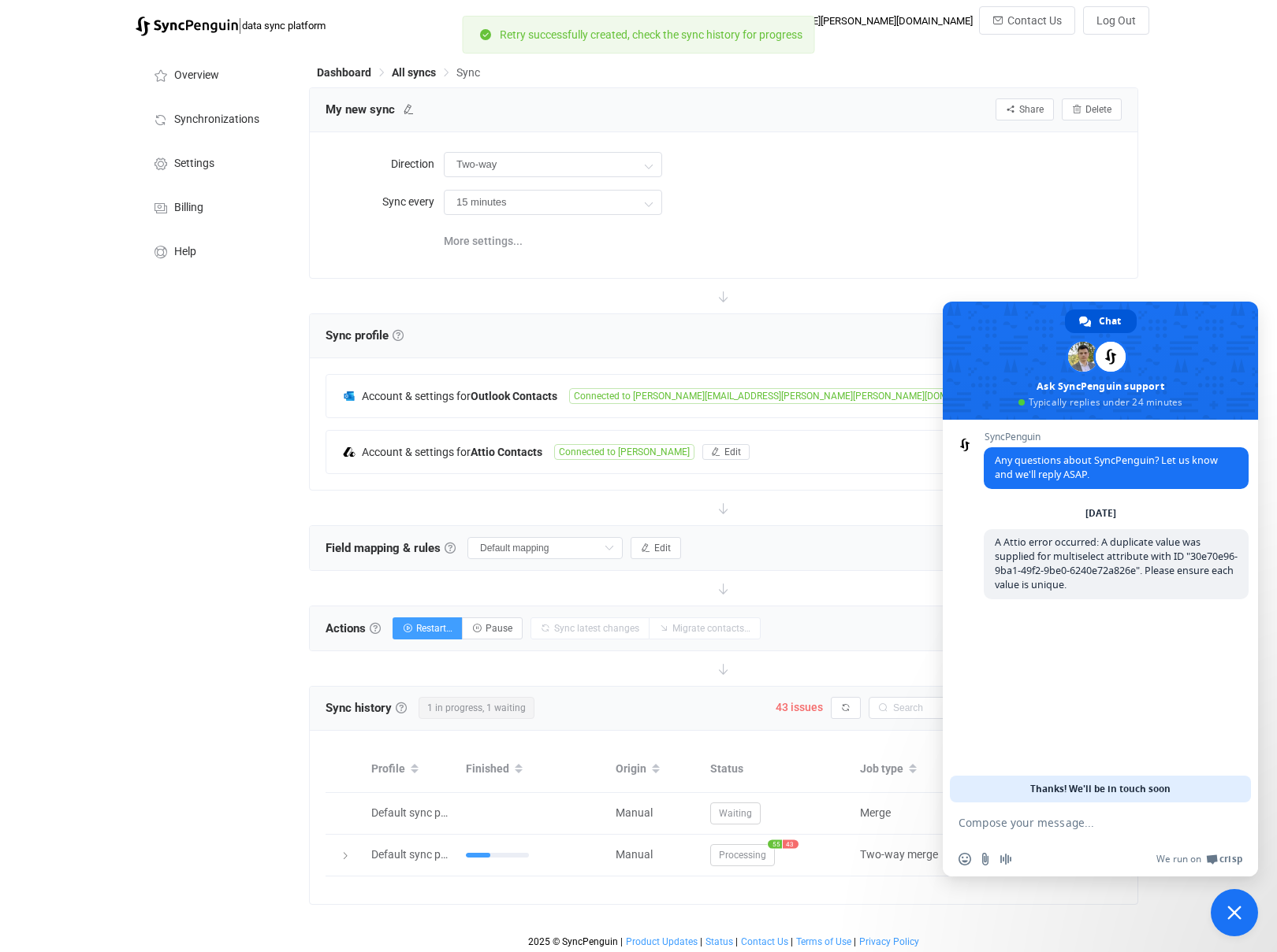
scroll to position [3, 0]
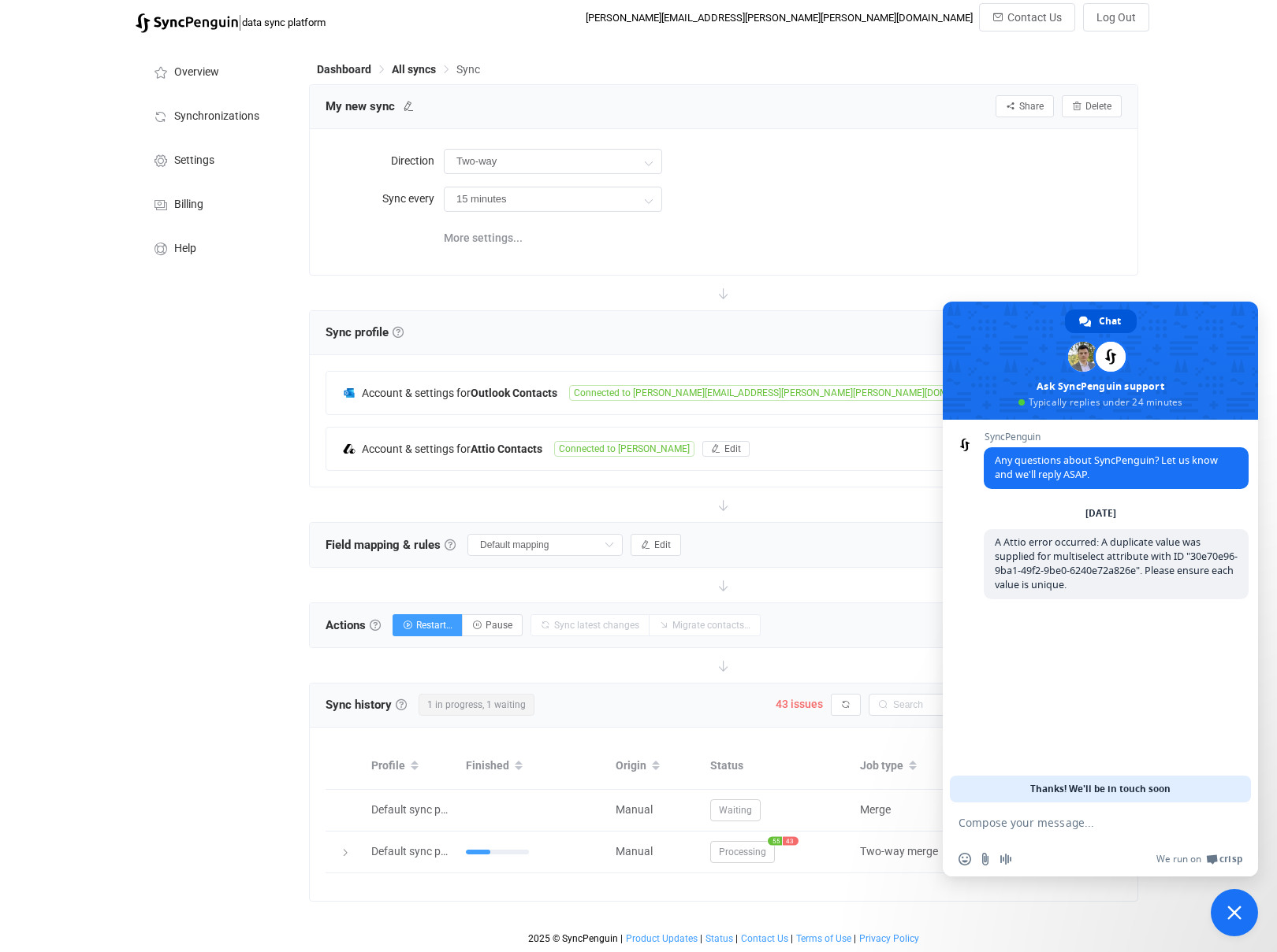
click at [250, 776] on div "Overview Synchronizations Settings Billing Help" at bounding box center [213, 496] width 173 height 911
click at [1232, 909] on span "Close chat" at bounding box center [1234, 912] width 14 height 14
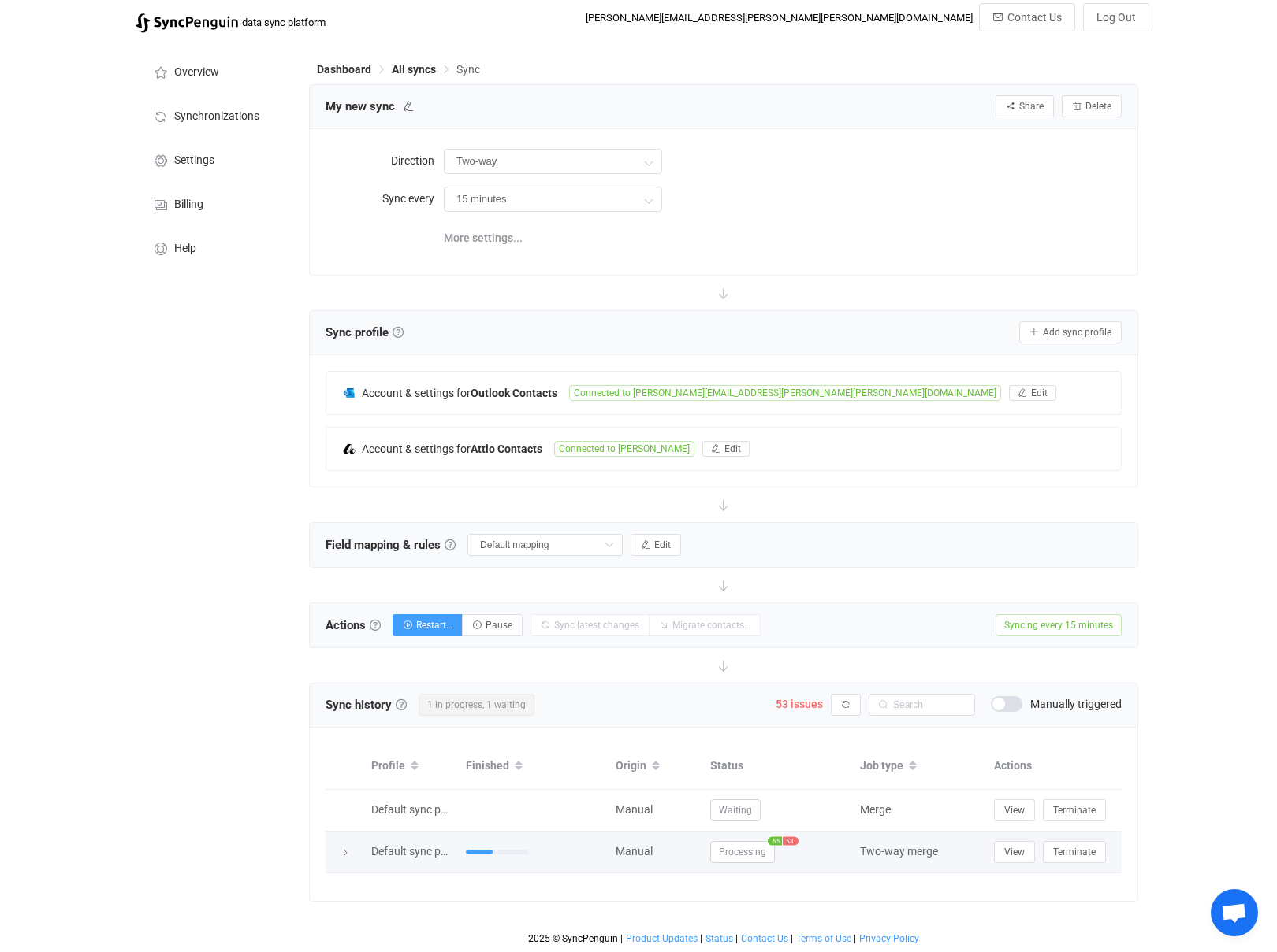
click at [346, 853] on icon at bounding box center [345, 854] width 10 height 10
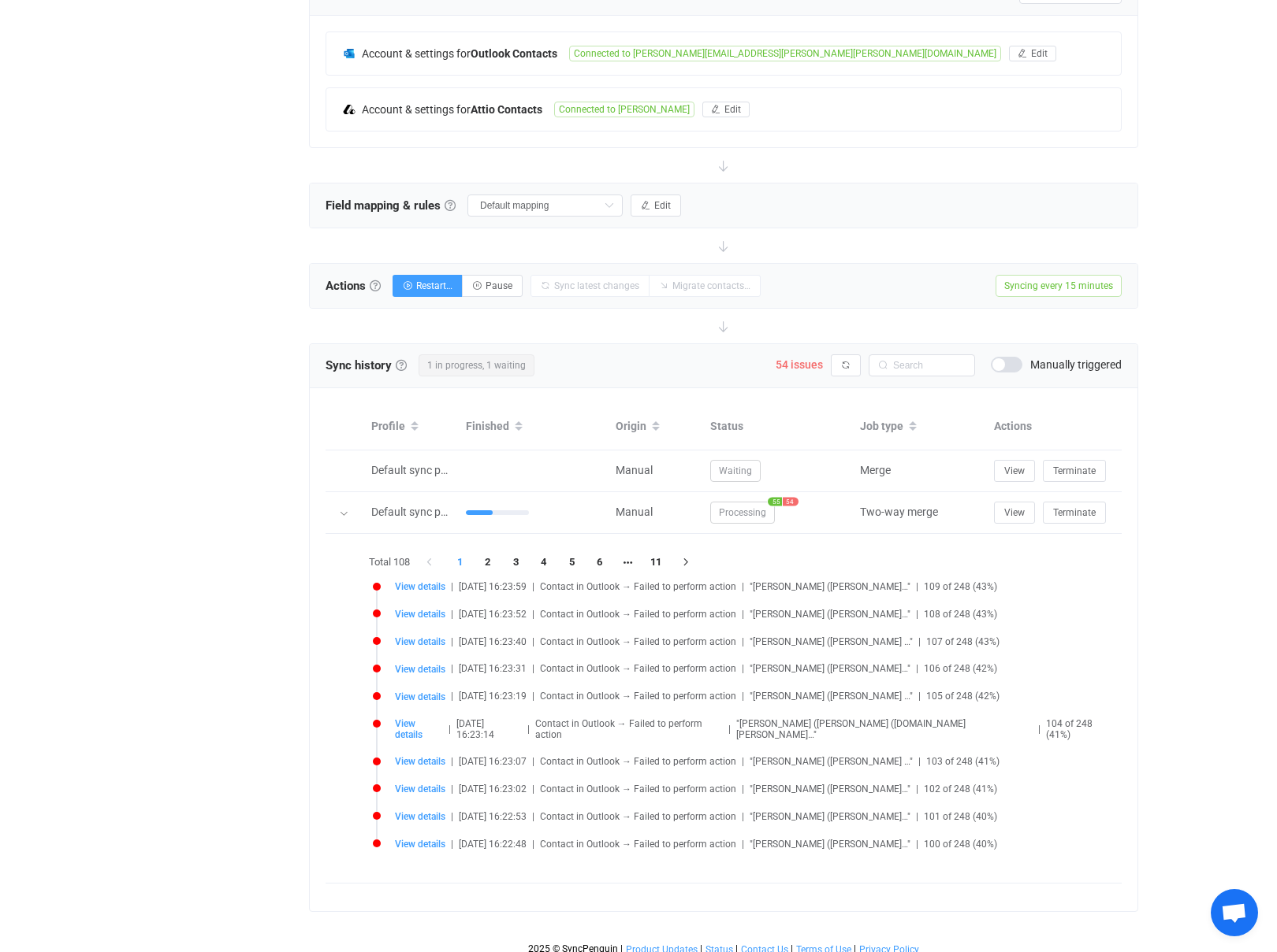
scroll to position [344, 0]
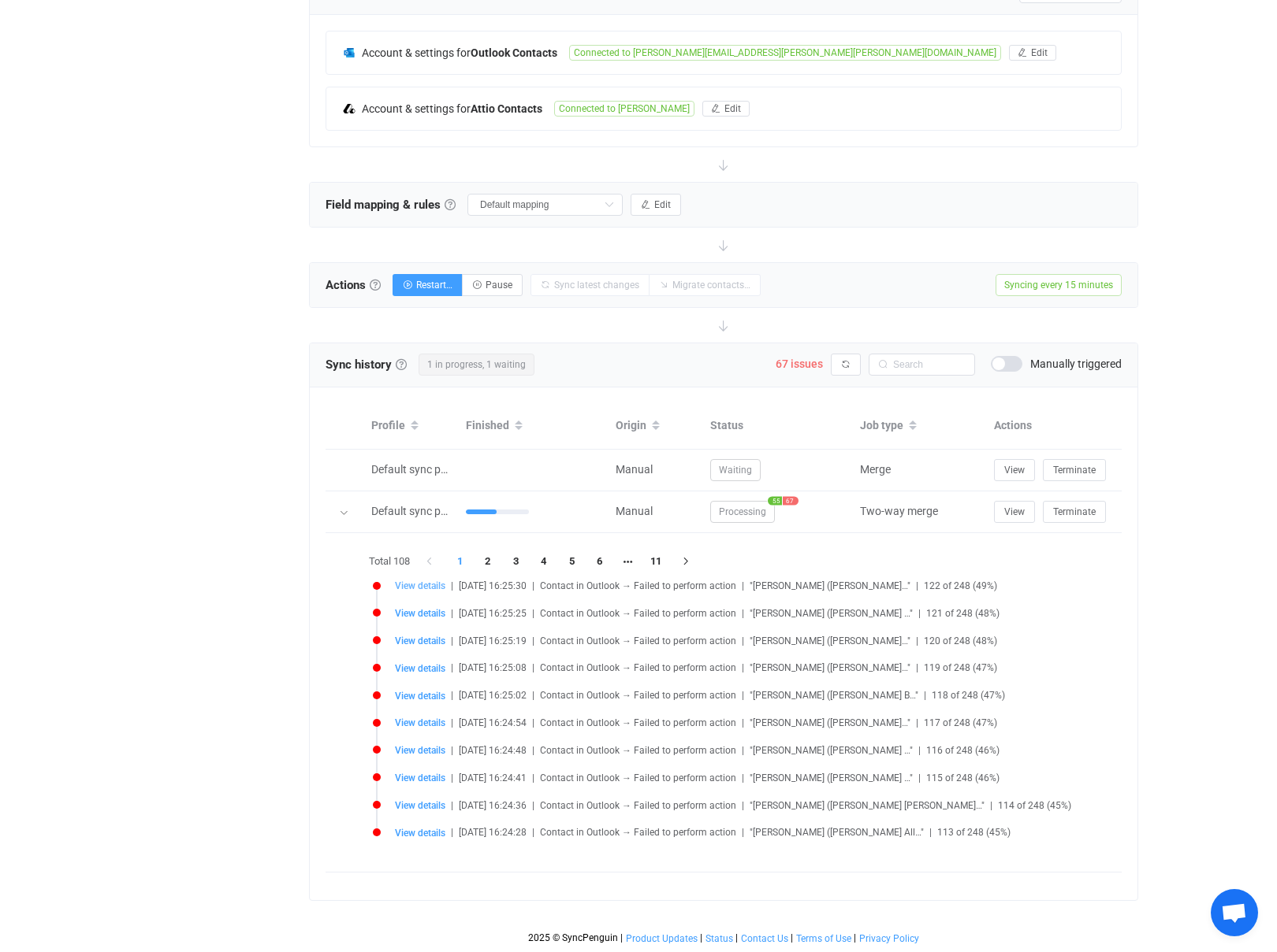
click at [412, 583] on span "View details" at bounding box center [420, 585] width 50 height 11
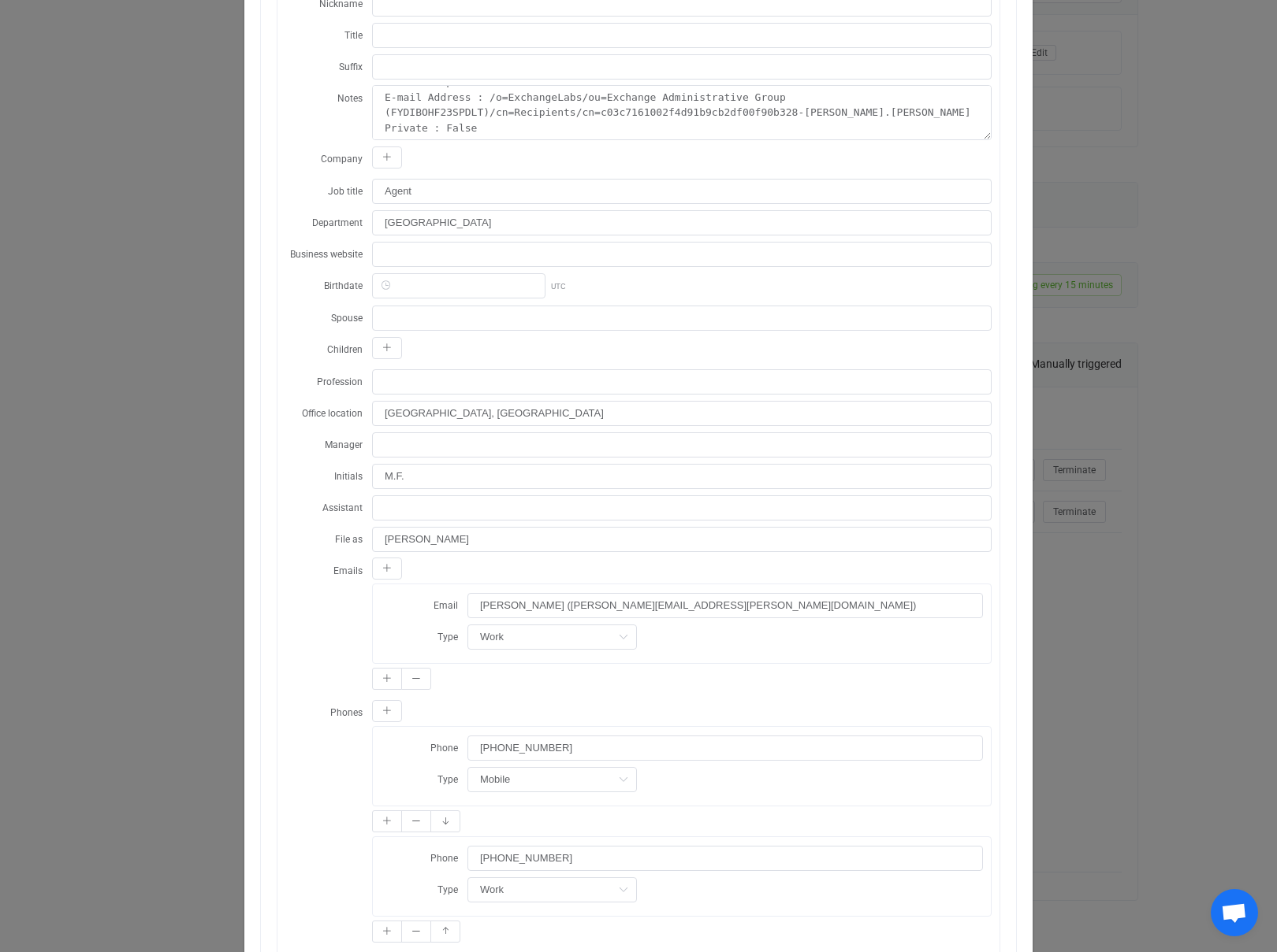
scroll to position [0, 0]
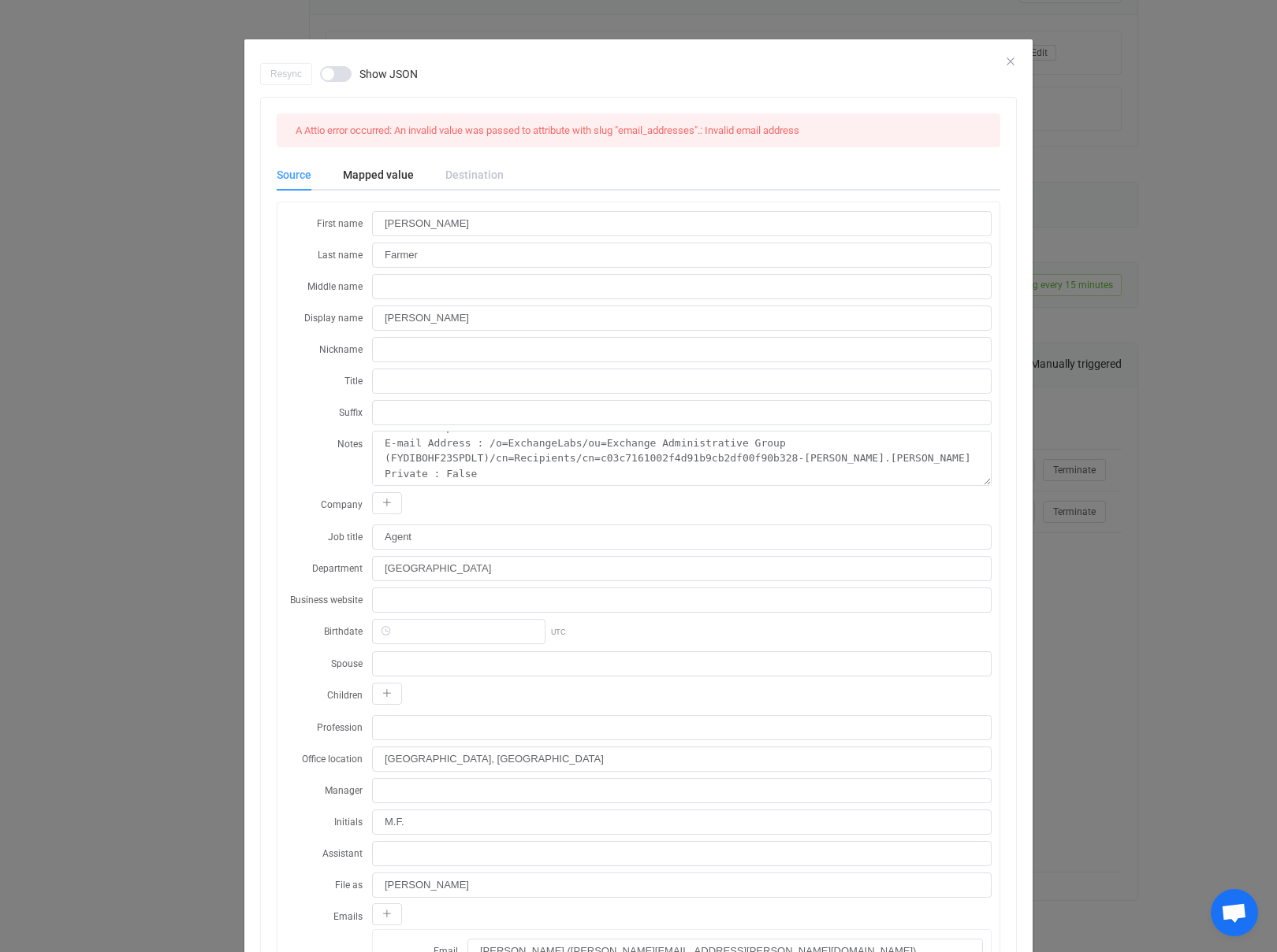
click at [477, 171] on div "Destination" at bounding box center [467, 175] width 74 height 32
click at [362, 184] on div "Mapped value" at bounding box center [379, 175] width 102 height 32
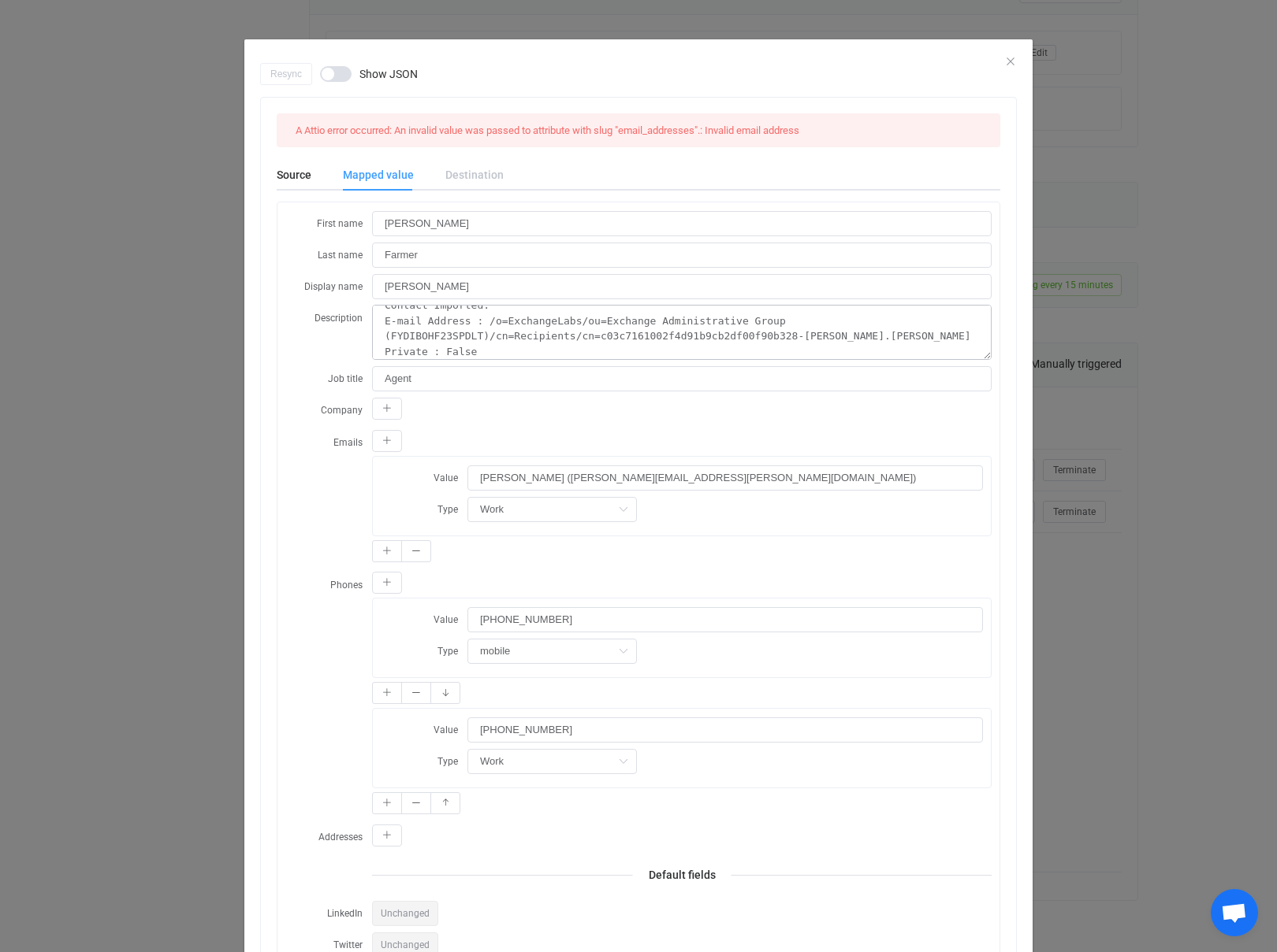
scroll to position [31, 0]
click at [289, 611] on div "Phones Value (916) 247-6525 Type mobile Work Value (916) 247-6525 Type Work Work" at bounding box center [638, 695] width 706 height 247
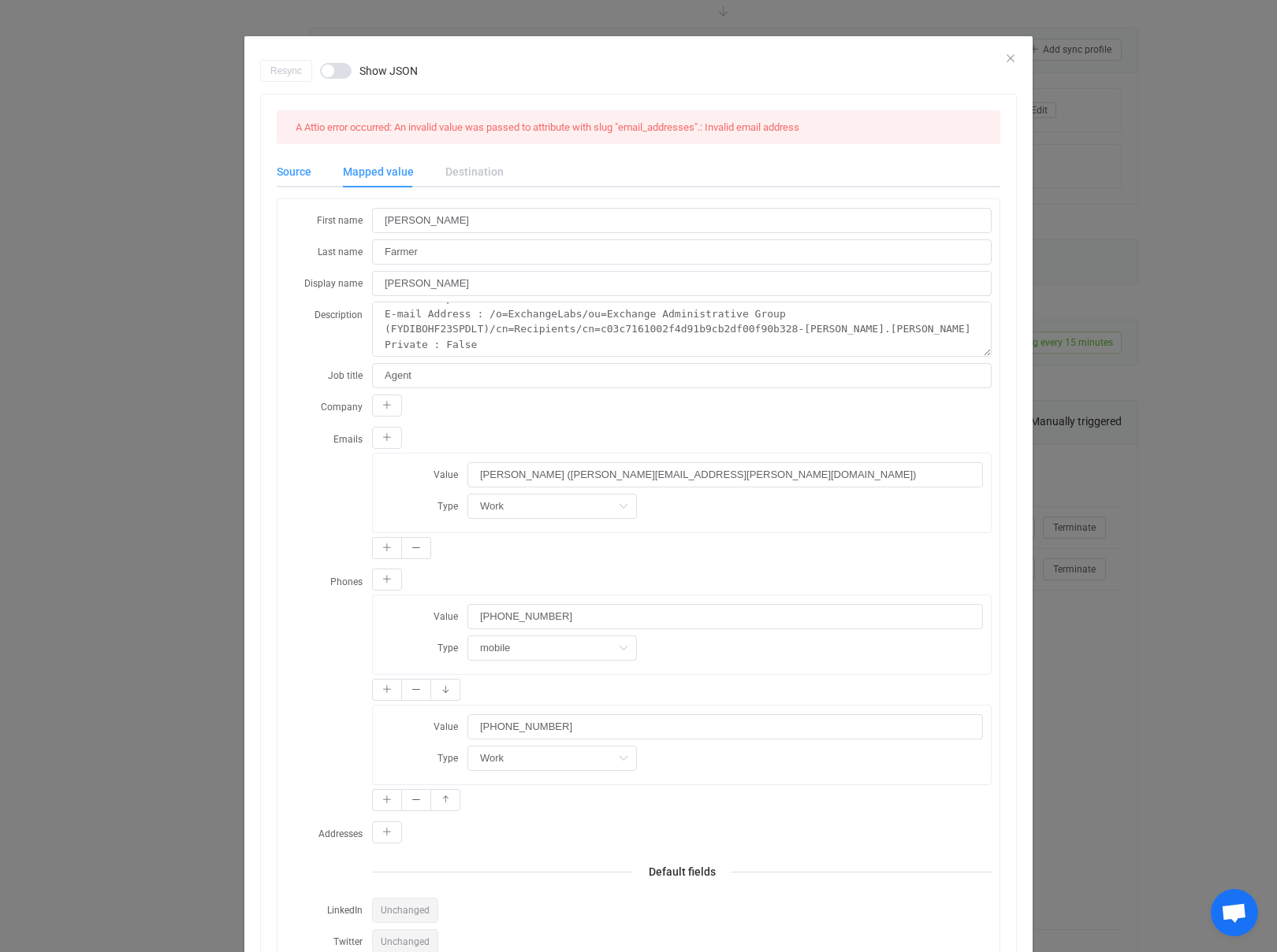
click at [297, 171] on div "Source" at bounding box center [301, 172] width 50 height 32
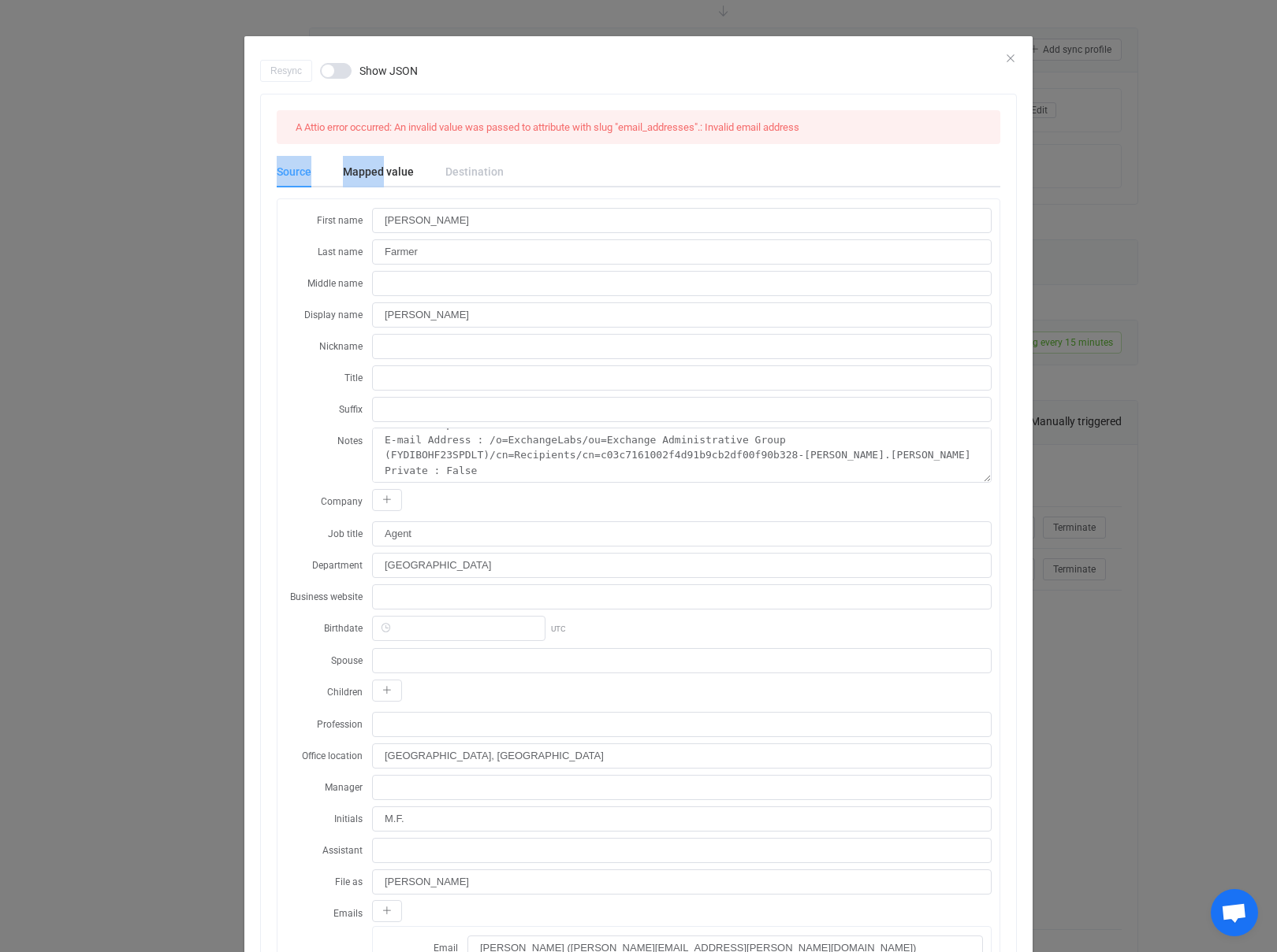
click at [297, 171] on div "Source" at bounding box center [301, 172] width 50 height 32
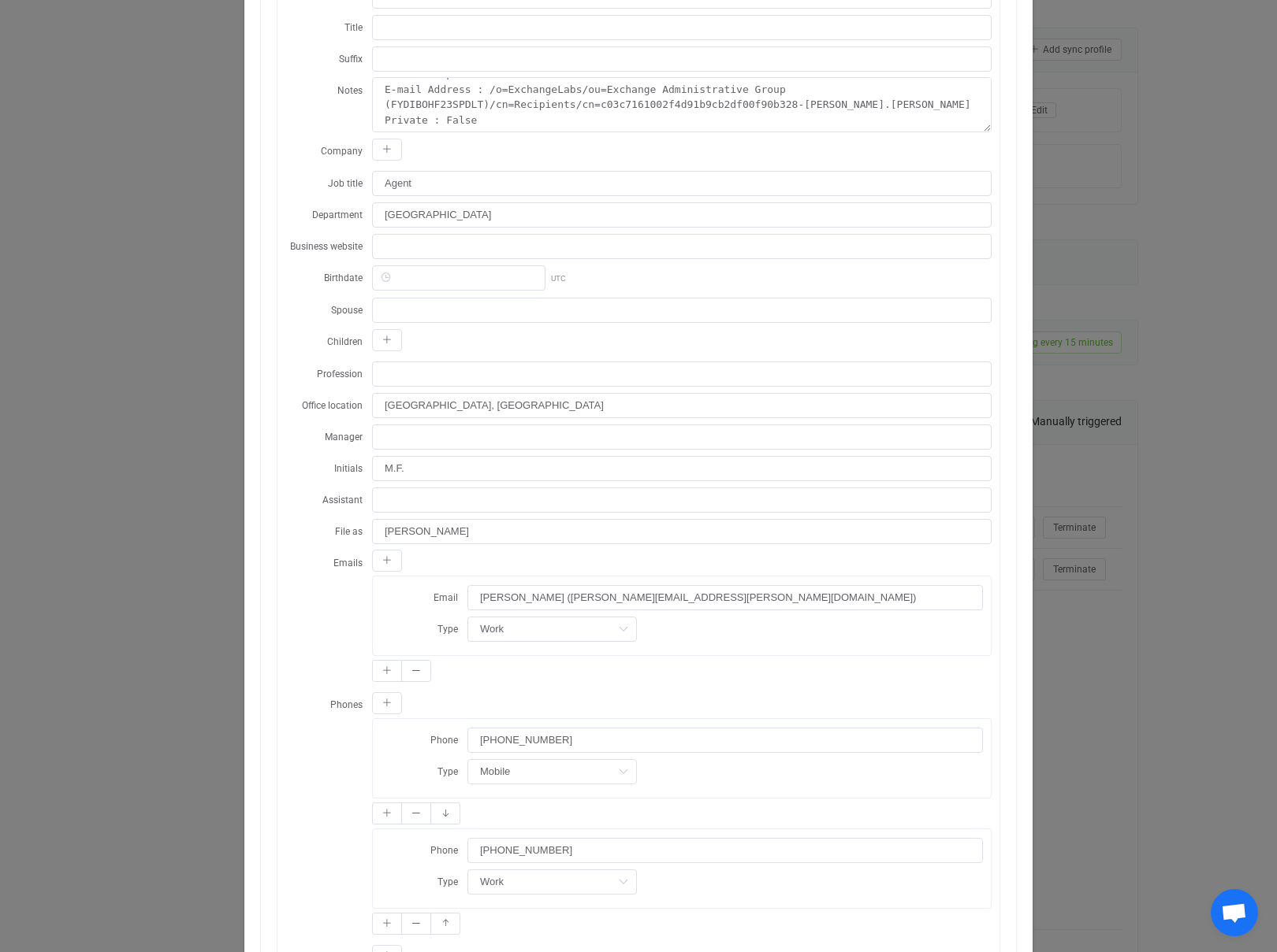
scroll to position [450, 0]
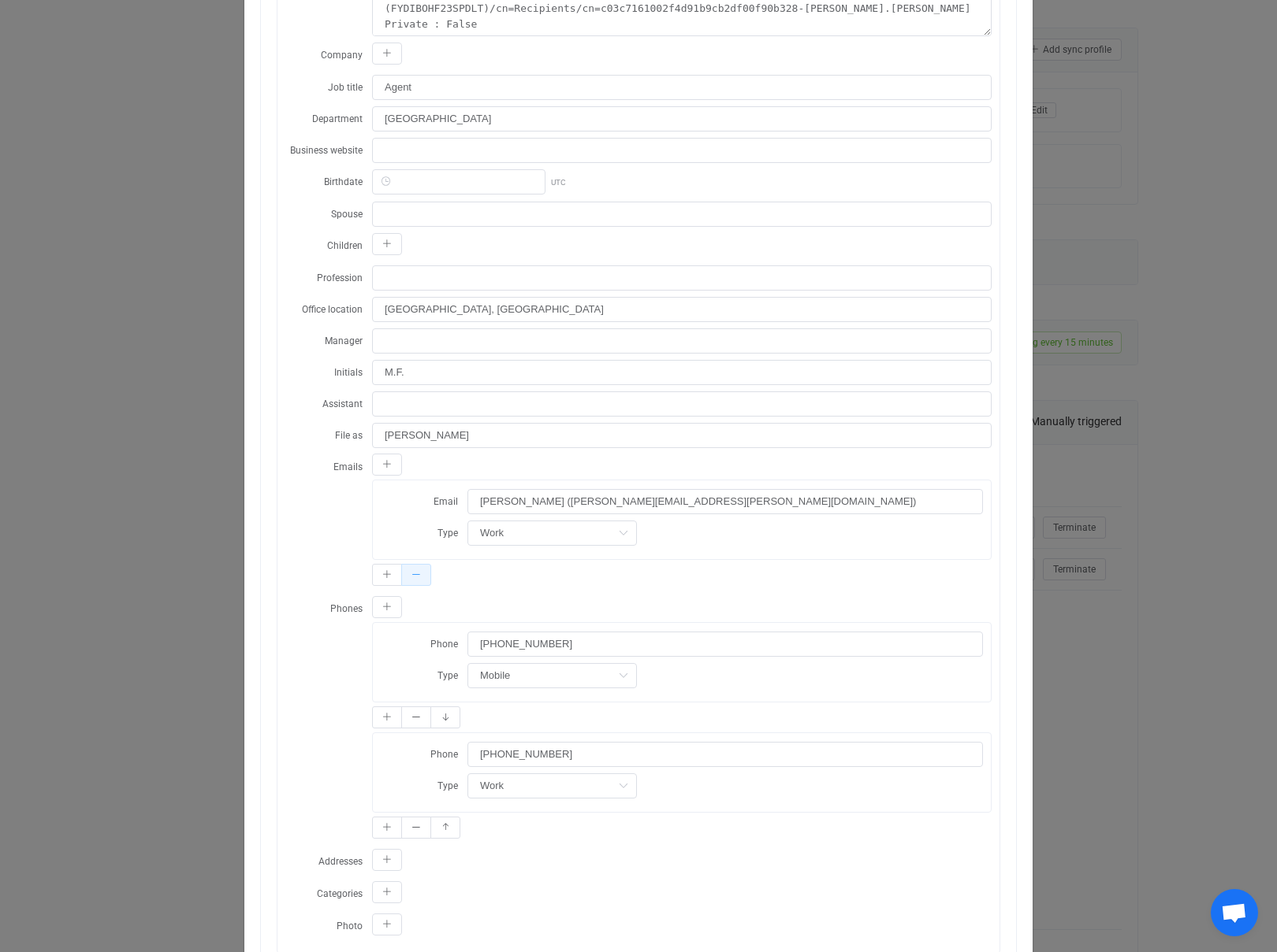
click at [421, 575] on button "dialog" at bounding box center [415, 574] width 30 height 22
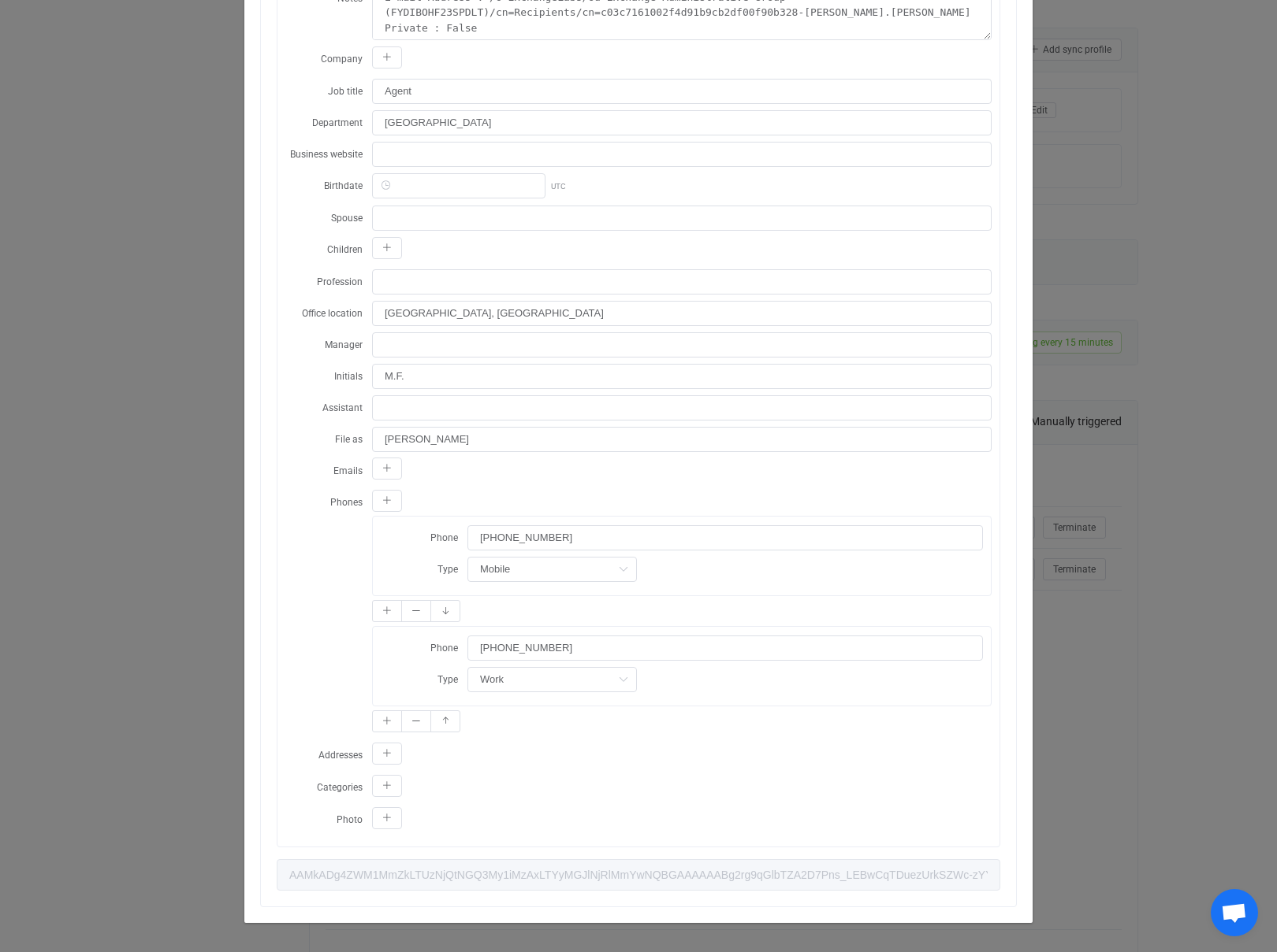
scroll to position [456, 0]
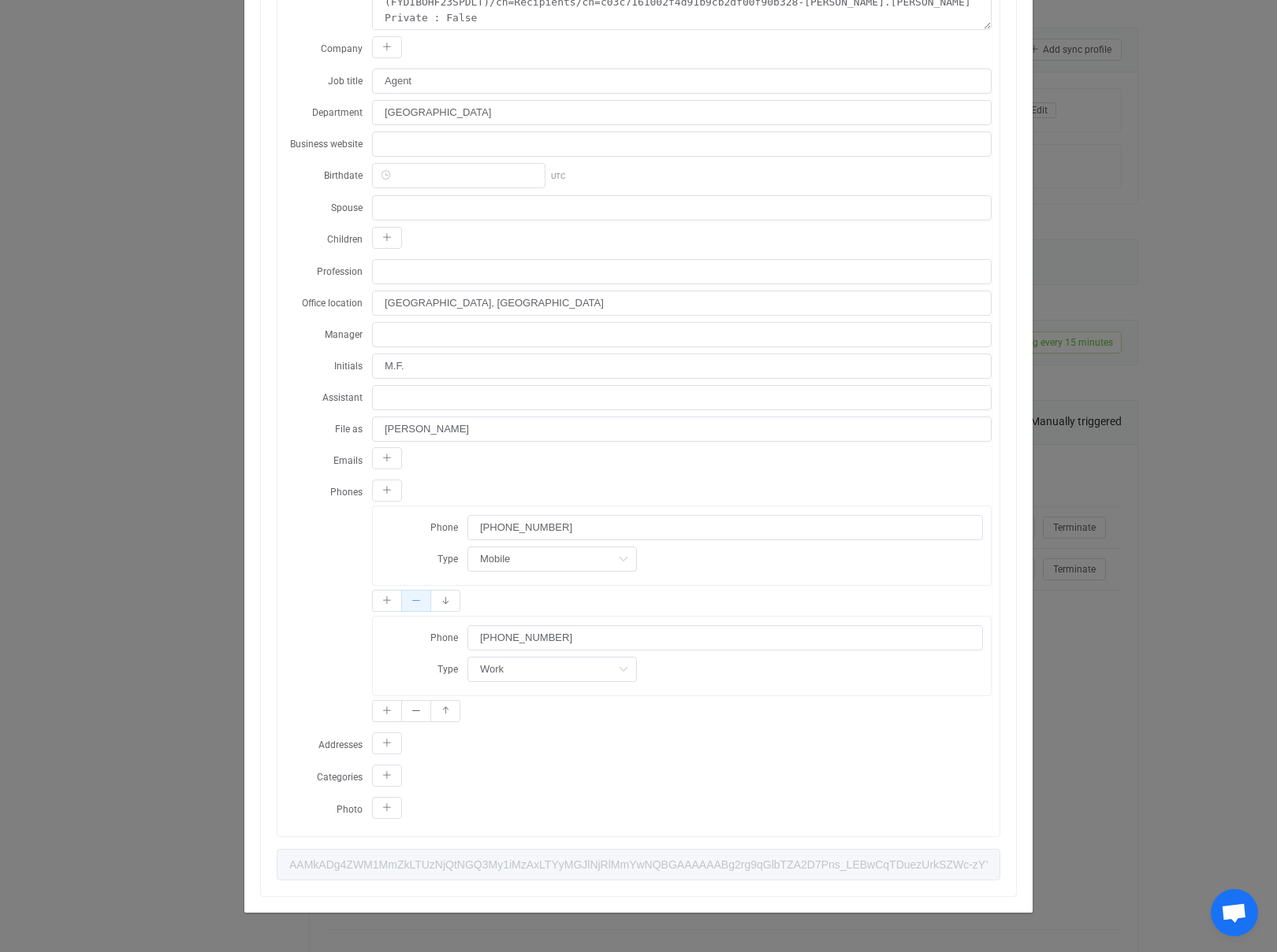
click at [412, 603] on icon "dialog" at bounding box center [416, 602] width 10 height 10
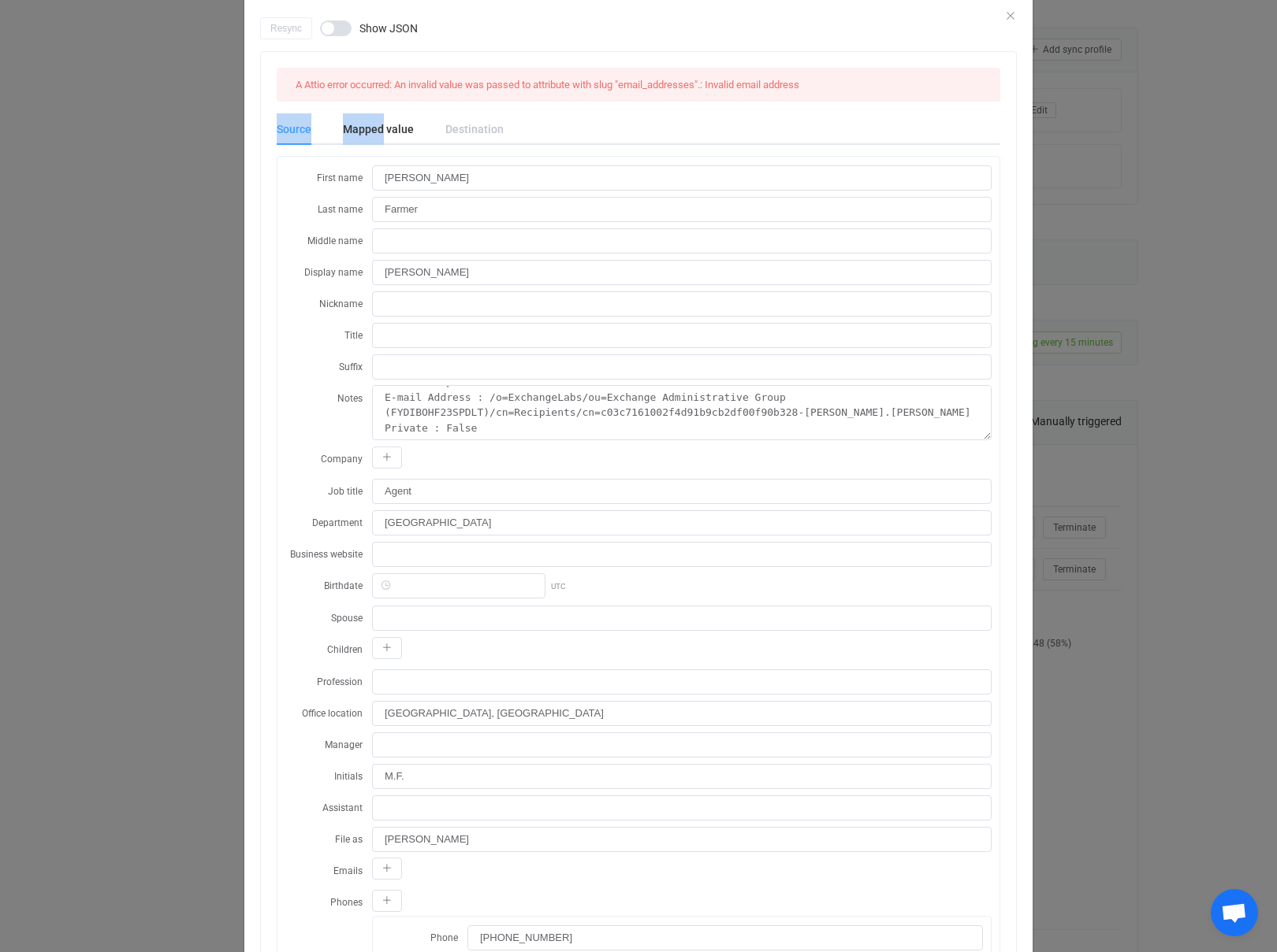
scroll to position [0, 0]
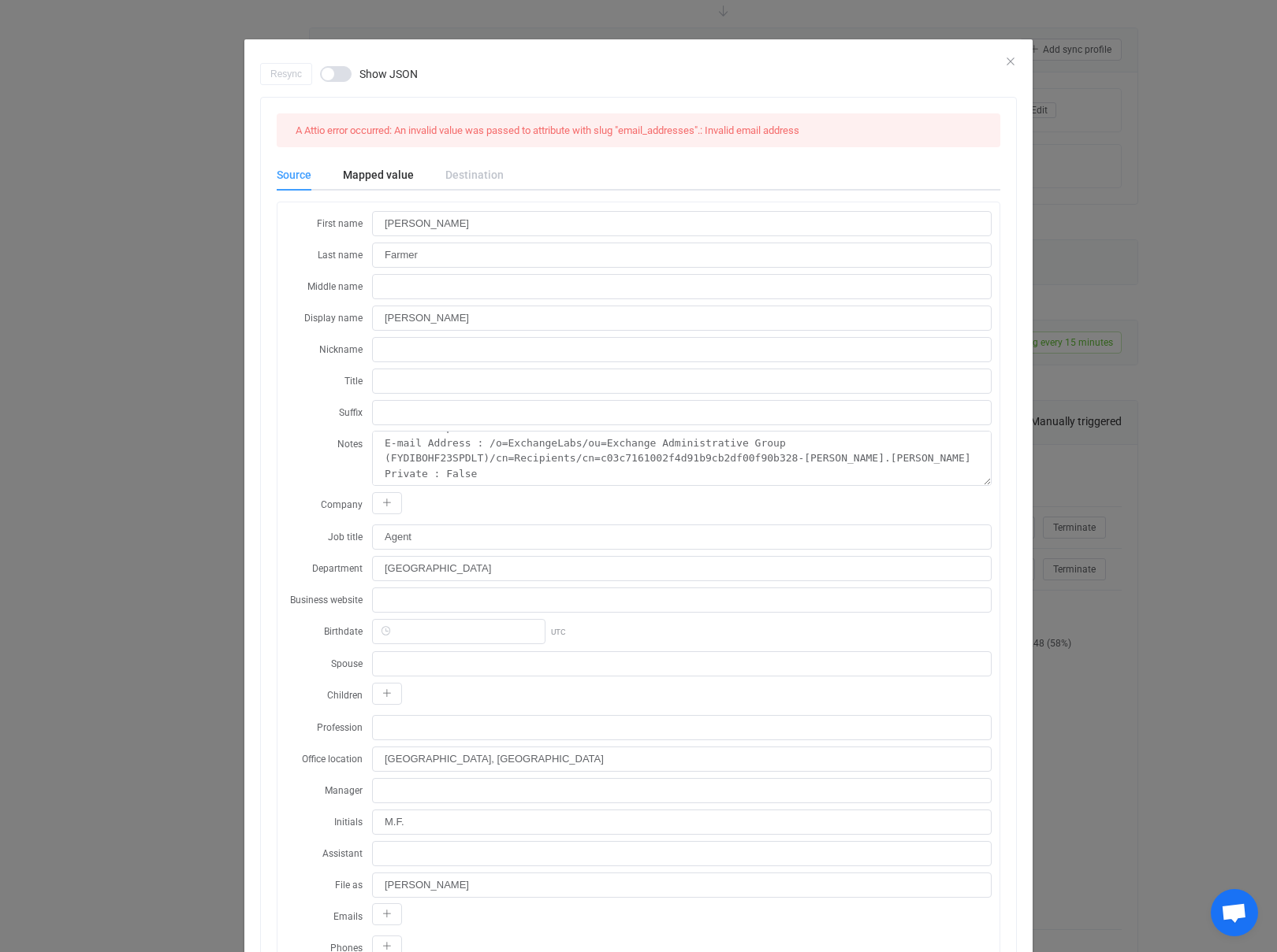
click at [1007, 63] on div "Resync Show JSON" at bounding box center [638, 73] width 756 height 22
click at [1009, 63] on div "Resync Show JSON" at bounding box center [638, 73] width 756 height 22
click at [1011, 59] on icon "Close" at bounding box center [1009, 61] width 13 height 13
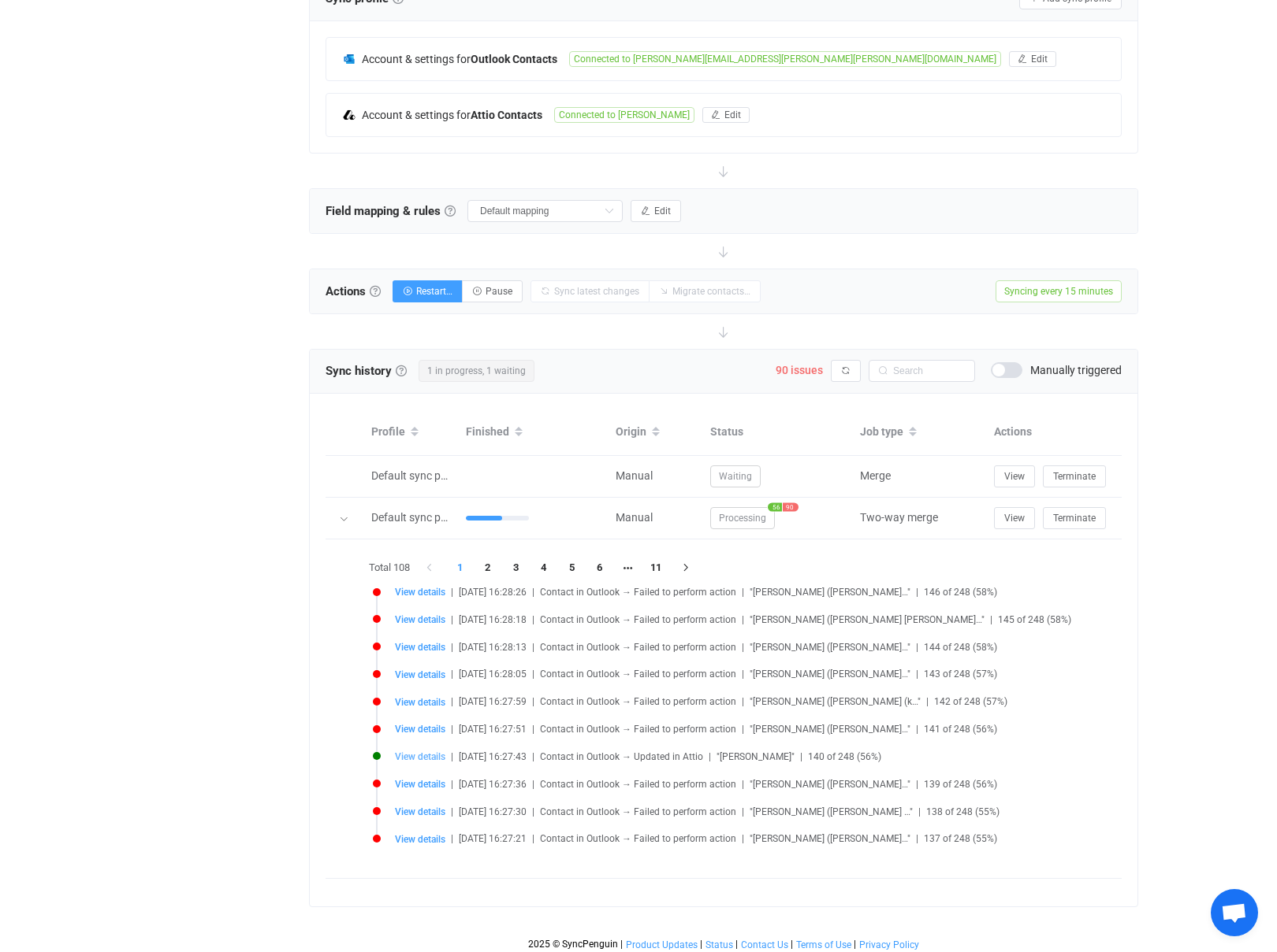
scroll to position [344, 0]
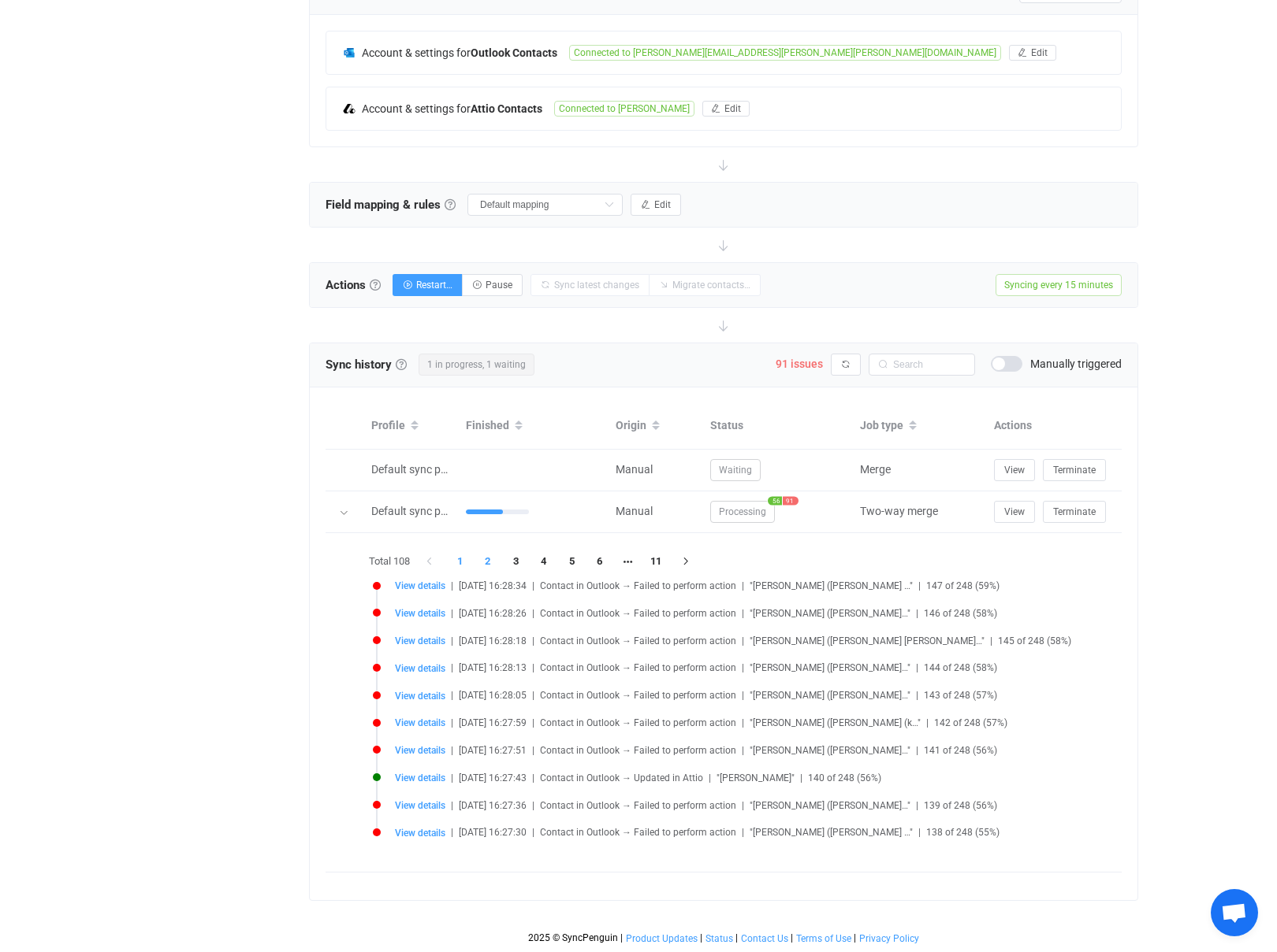
click at [494, 559] on li "2" at bounding box center [487, 561] width 28 height 22
click at [519, 562] on li "3" at bounding box center [516, 561] width 28 height 22
click at [401, 750] on span "View details" at bounding box center [420, 750] width 50 height 11
type input "Mobile"
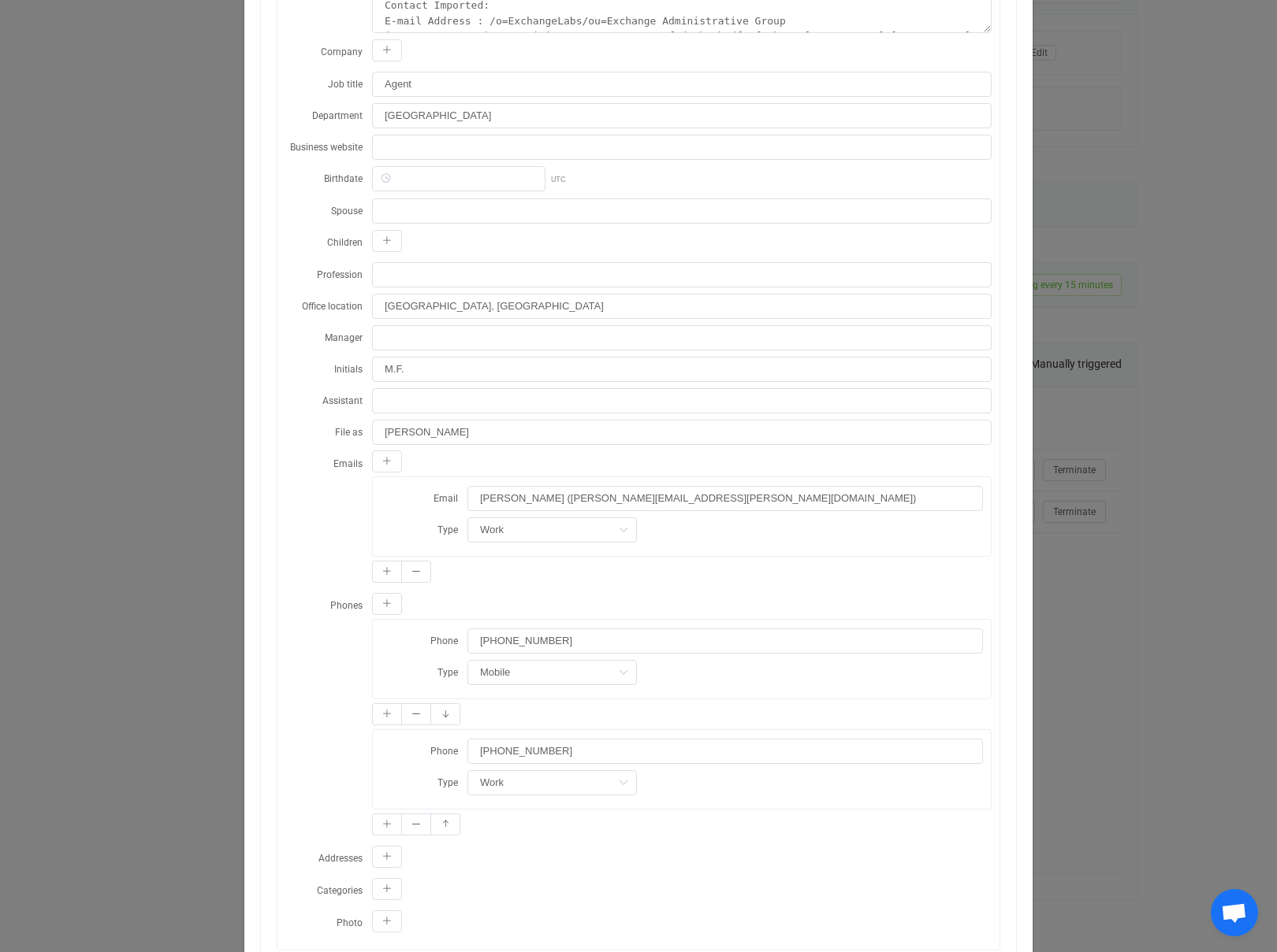
scroll to position [0, 0]
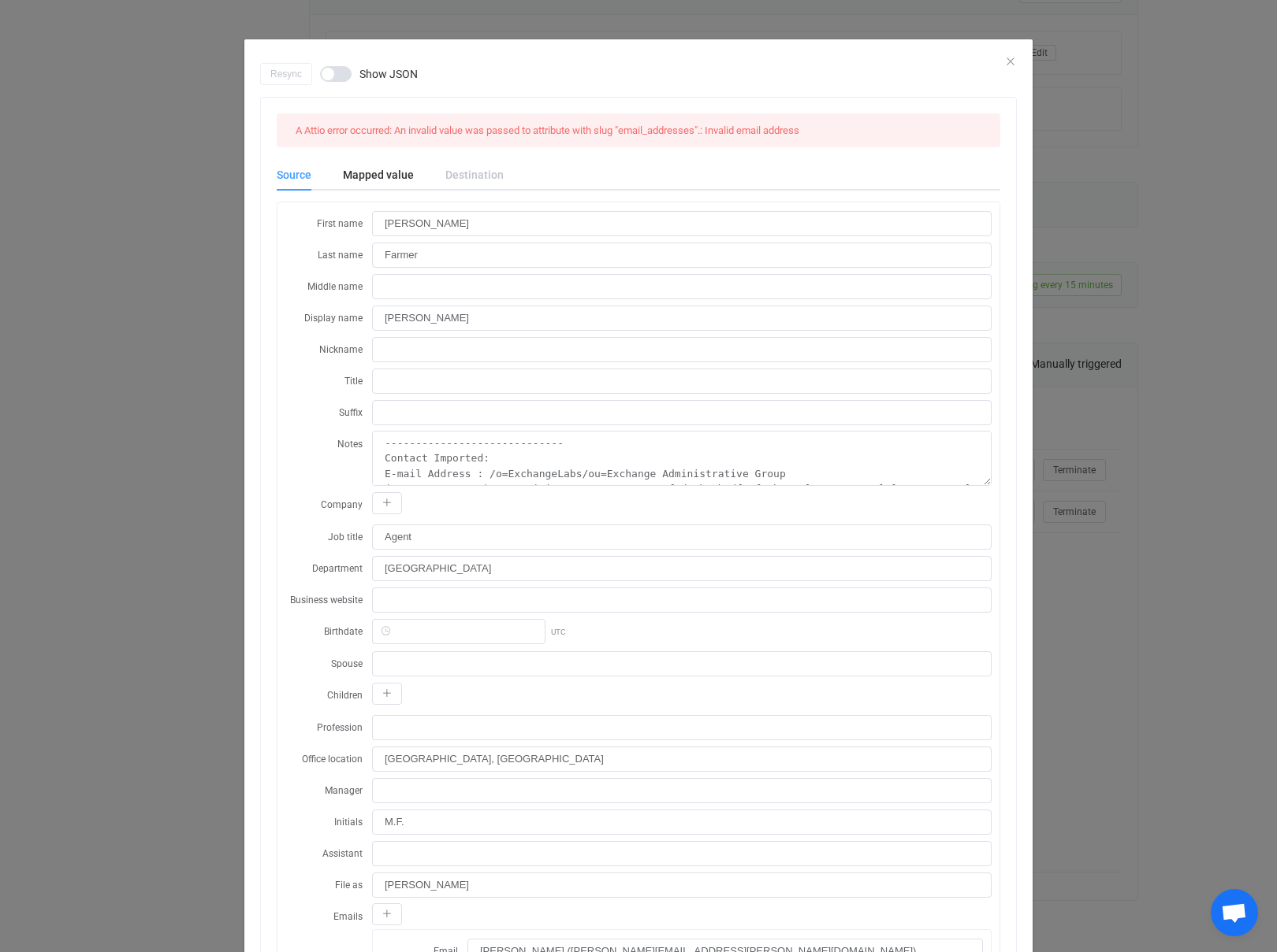
click at [479, 178] on div "Destination" at bounding box center [467, 175] width 74 height 32
click at [367, 177] on div "Mapped value" at bounding box center [379, 175] width 102 height 32
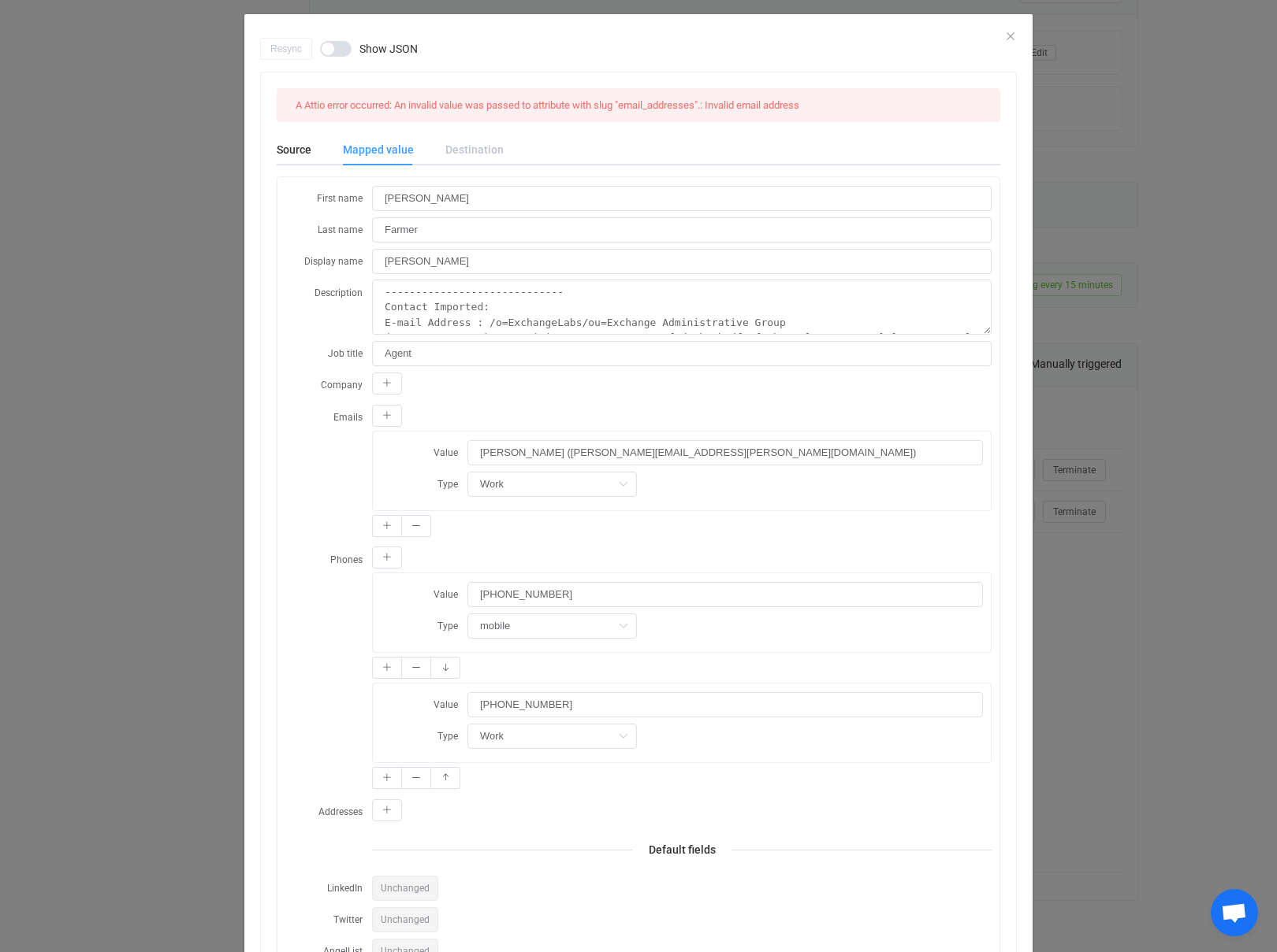
scroll to position [27, 0]
click at [412, 523] on icon "dialog" at bounding box center [416, 524] width 10 height 10
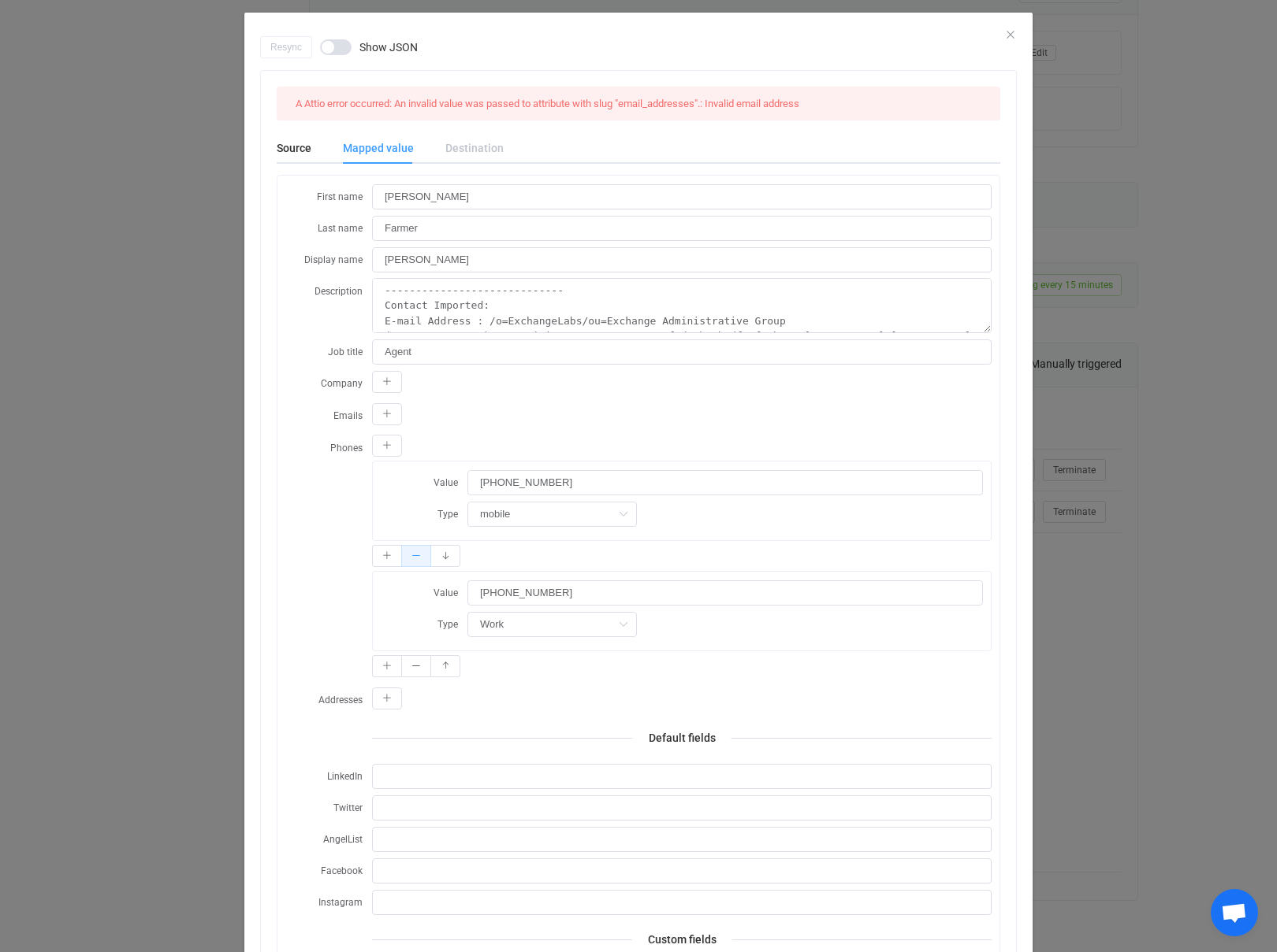
click at [417, 556] on icon "dialog" at bounding box center [416, 556] width 10 height 10
type input "Work"
click at [1012, 37] on div "Resync Show JSON" at bounding box center [638, 47] width 756 height 22
click at [1009, 32] on icon "Close" at bounding box center [1009, 34] width 13 height 13
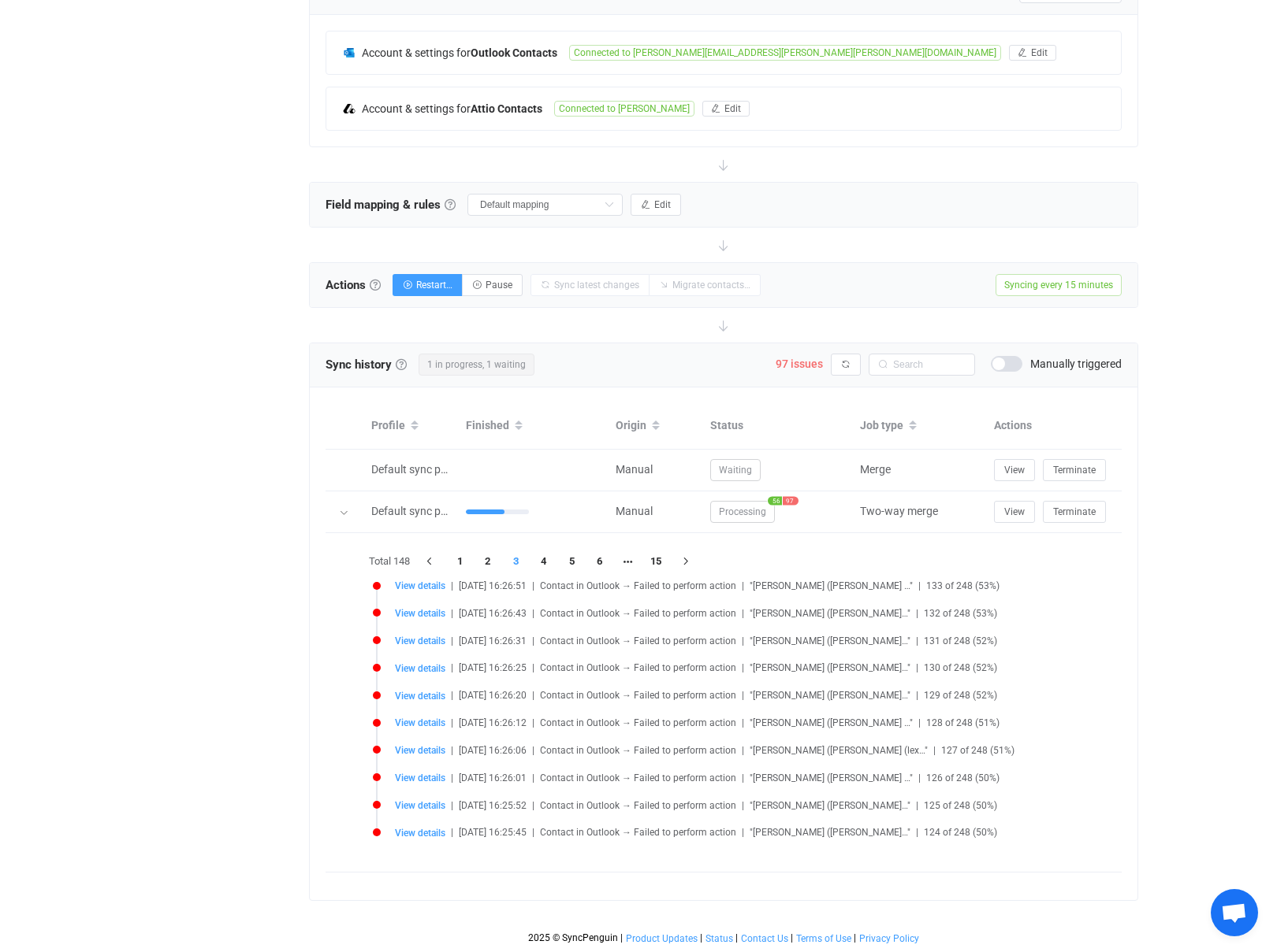
click at [233, 629] on div "Overview Synchronizations Settings Billing Help" at bounding box center [213, 325] width 173 height 1250
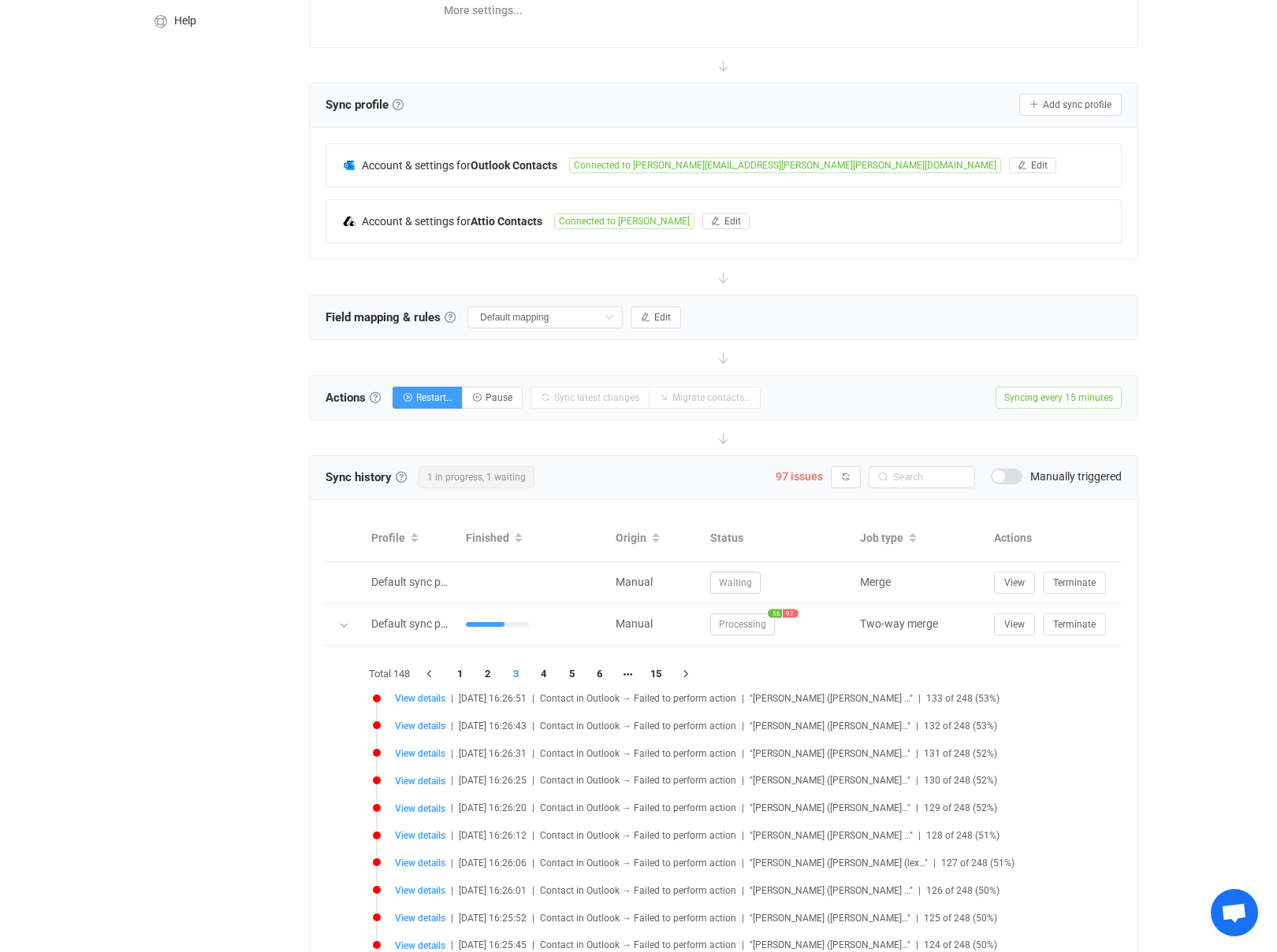
scroll to position [0, 0]
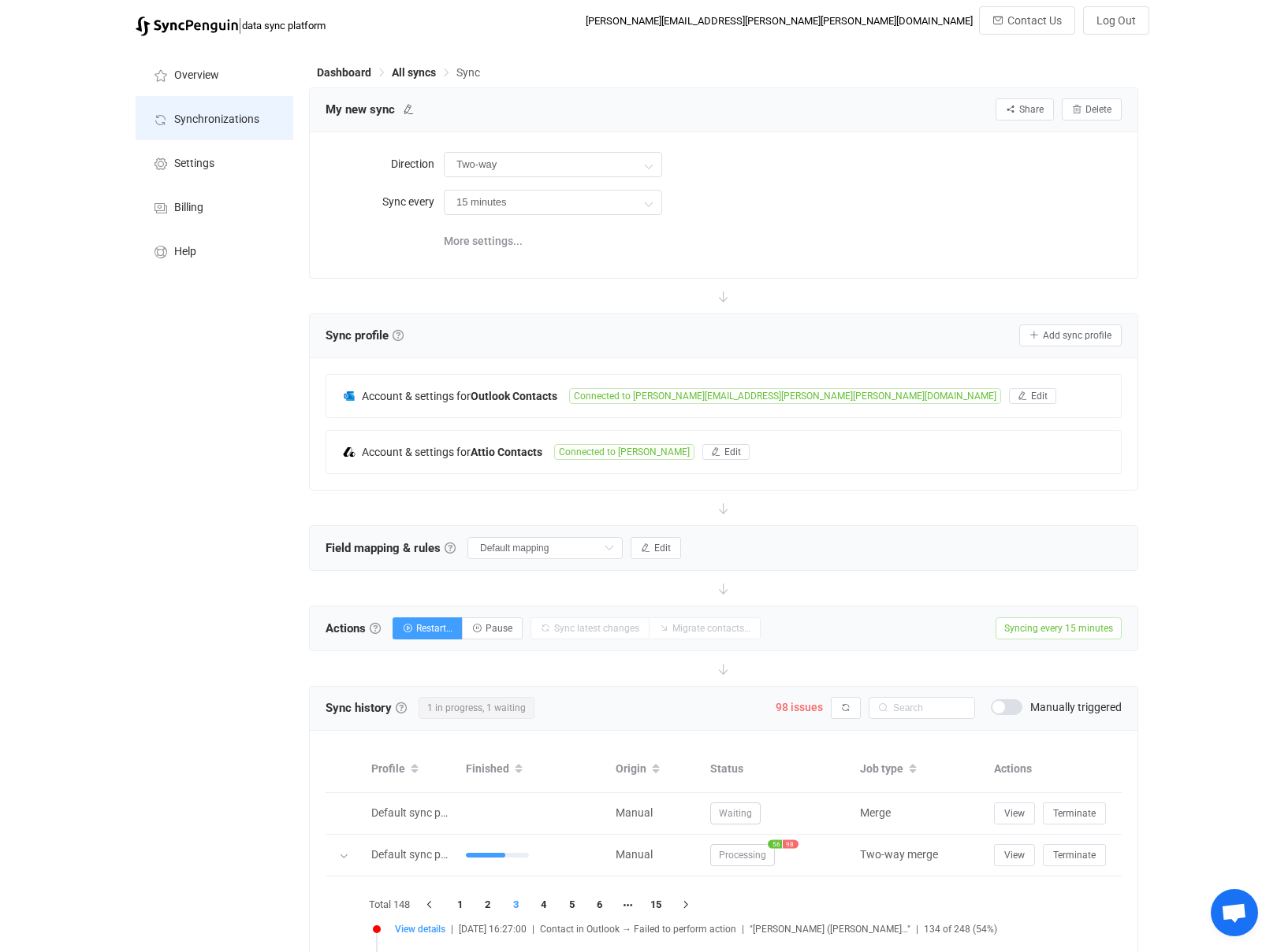
click at [191, 115] on span "Synchronizations" at bounding box center [216, 119] width 85 height 13
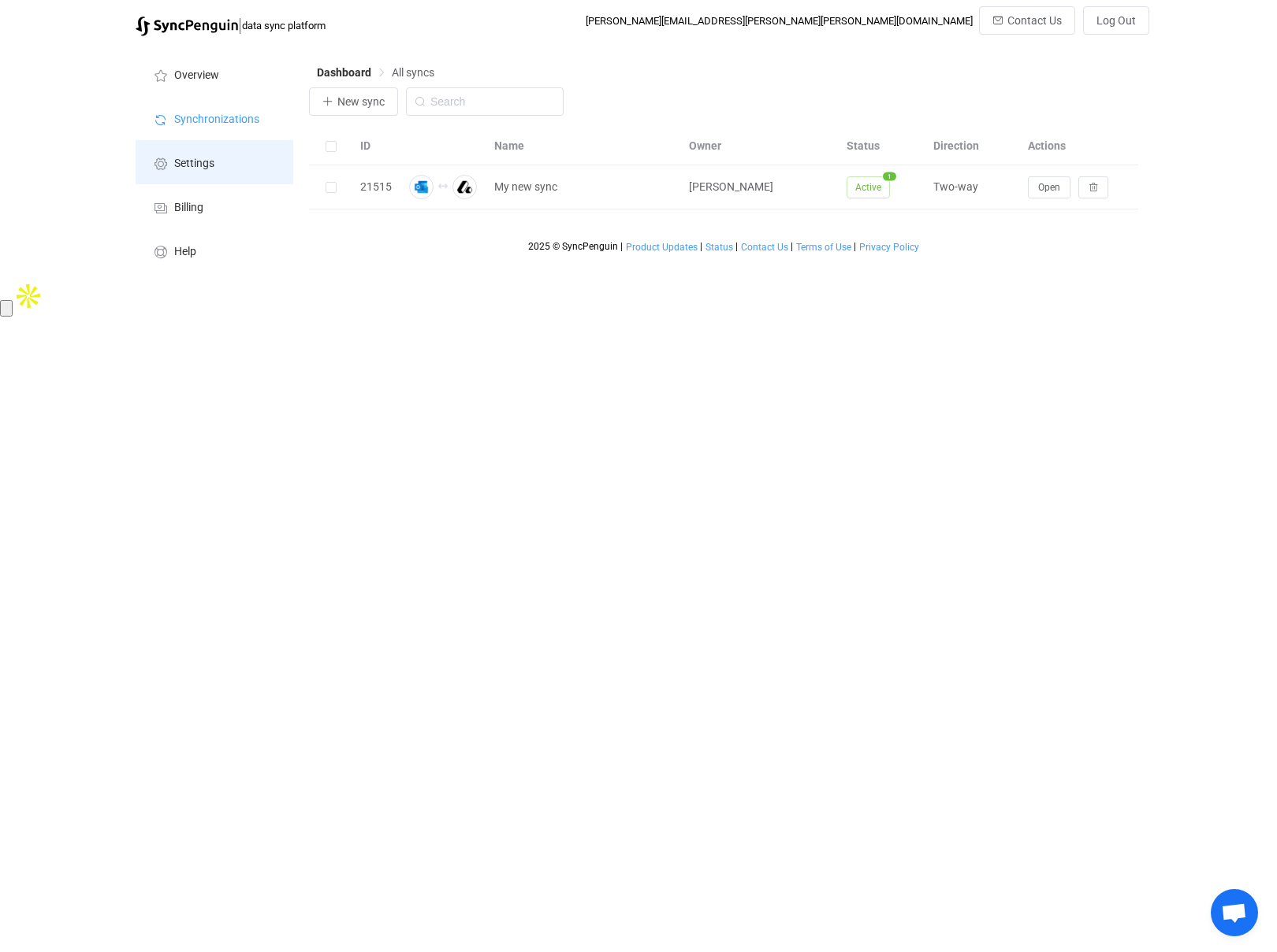
click at [188, 154] on li "Settings" at bounding box center [213, 162] width 157 height 44
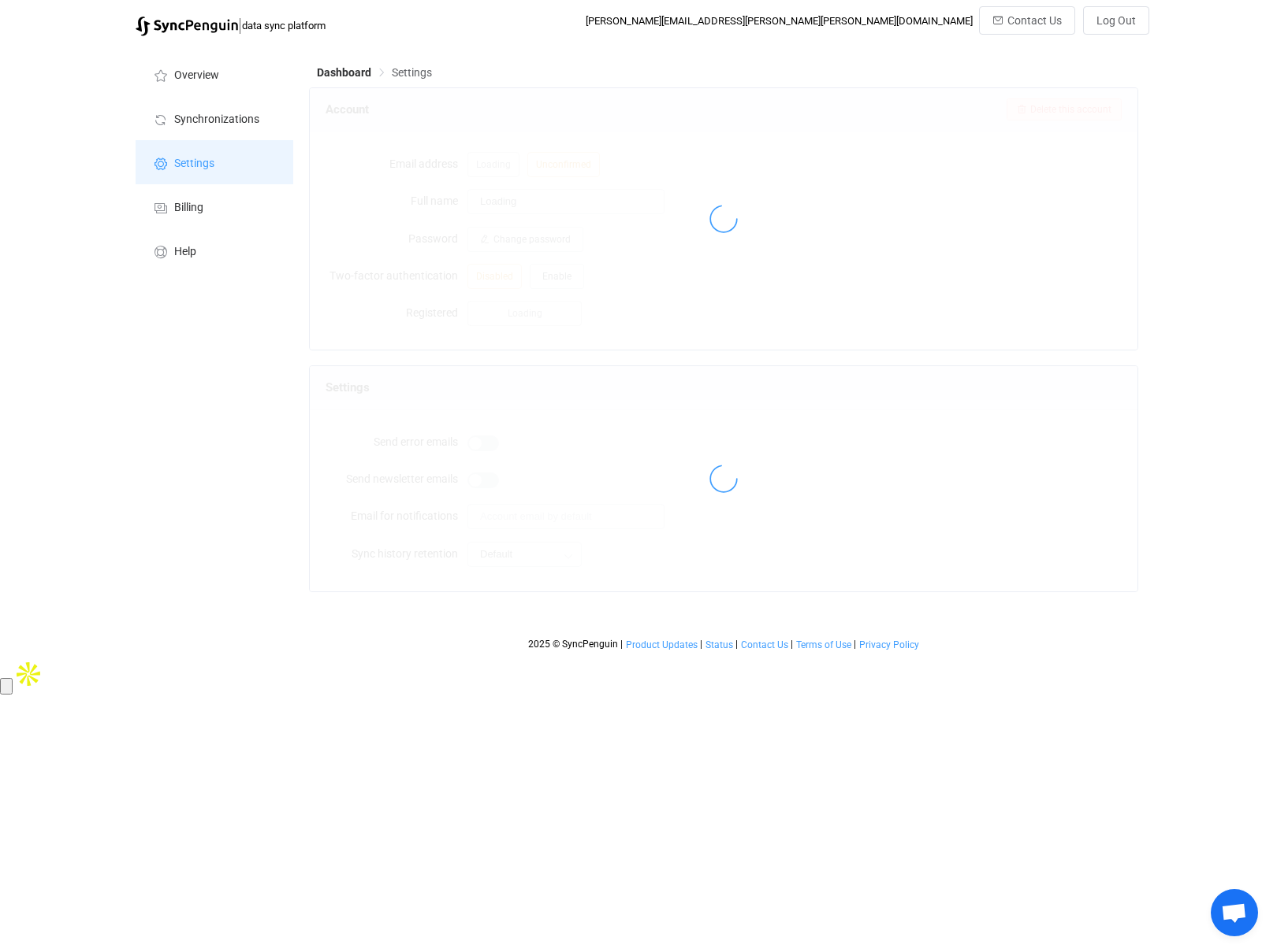
type input "Brett Smith"
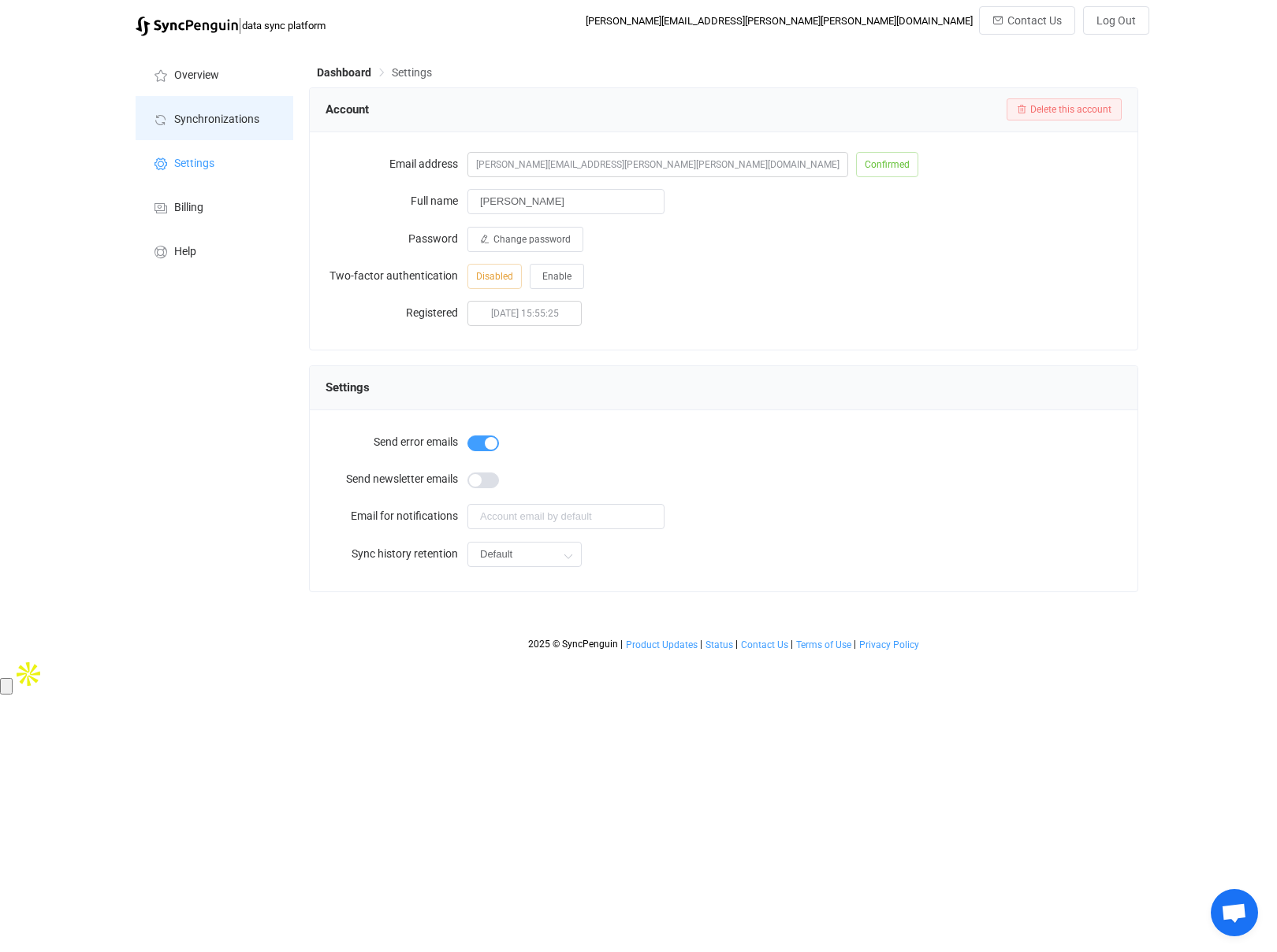
click at [189, 108] on li "Synchronizations" at bounding box center [213, 119] width 157 height 44
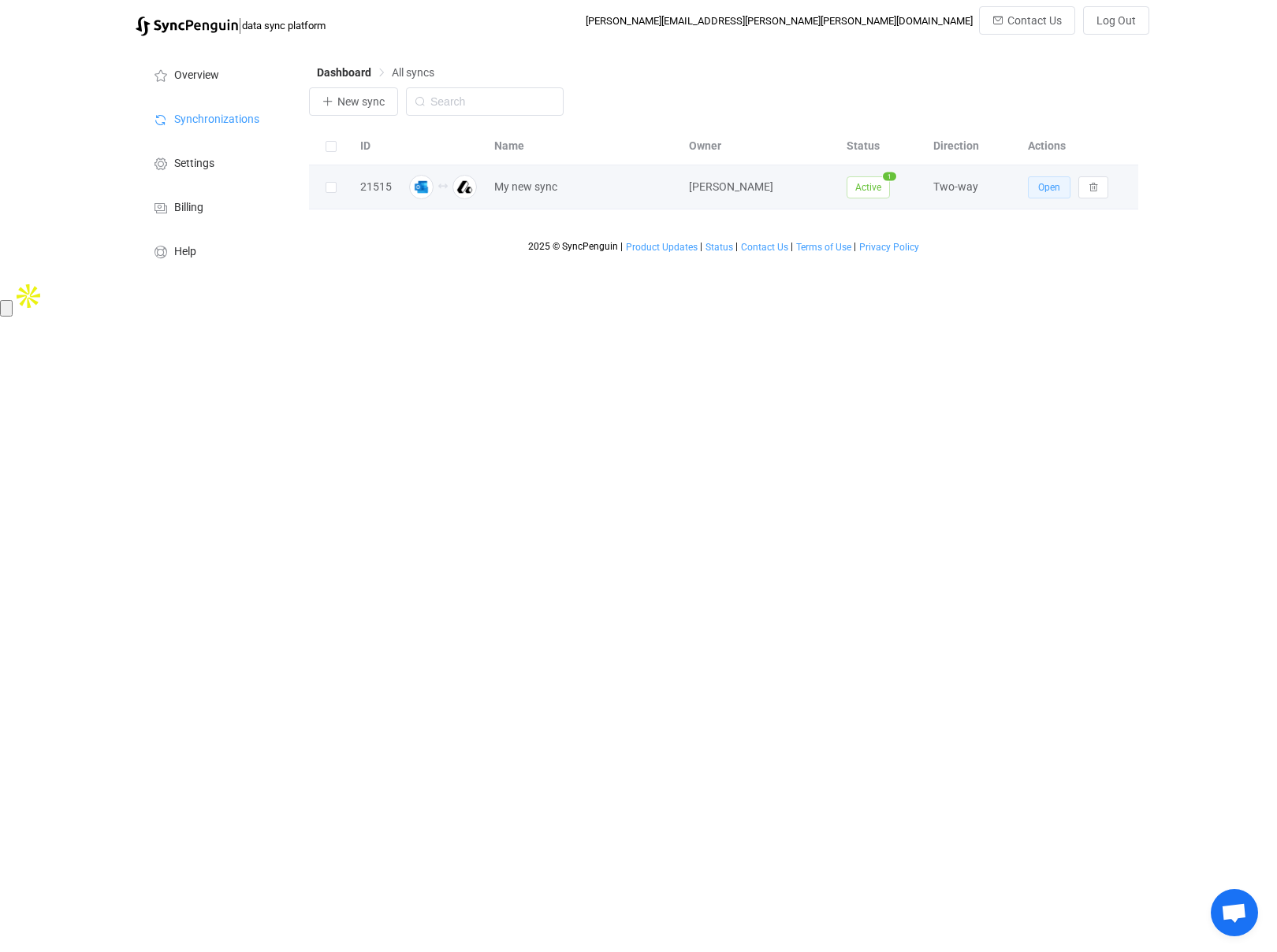
click at [1050, 186] on span "Open" at bounding box center [1048, 186] width 22 height 11
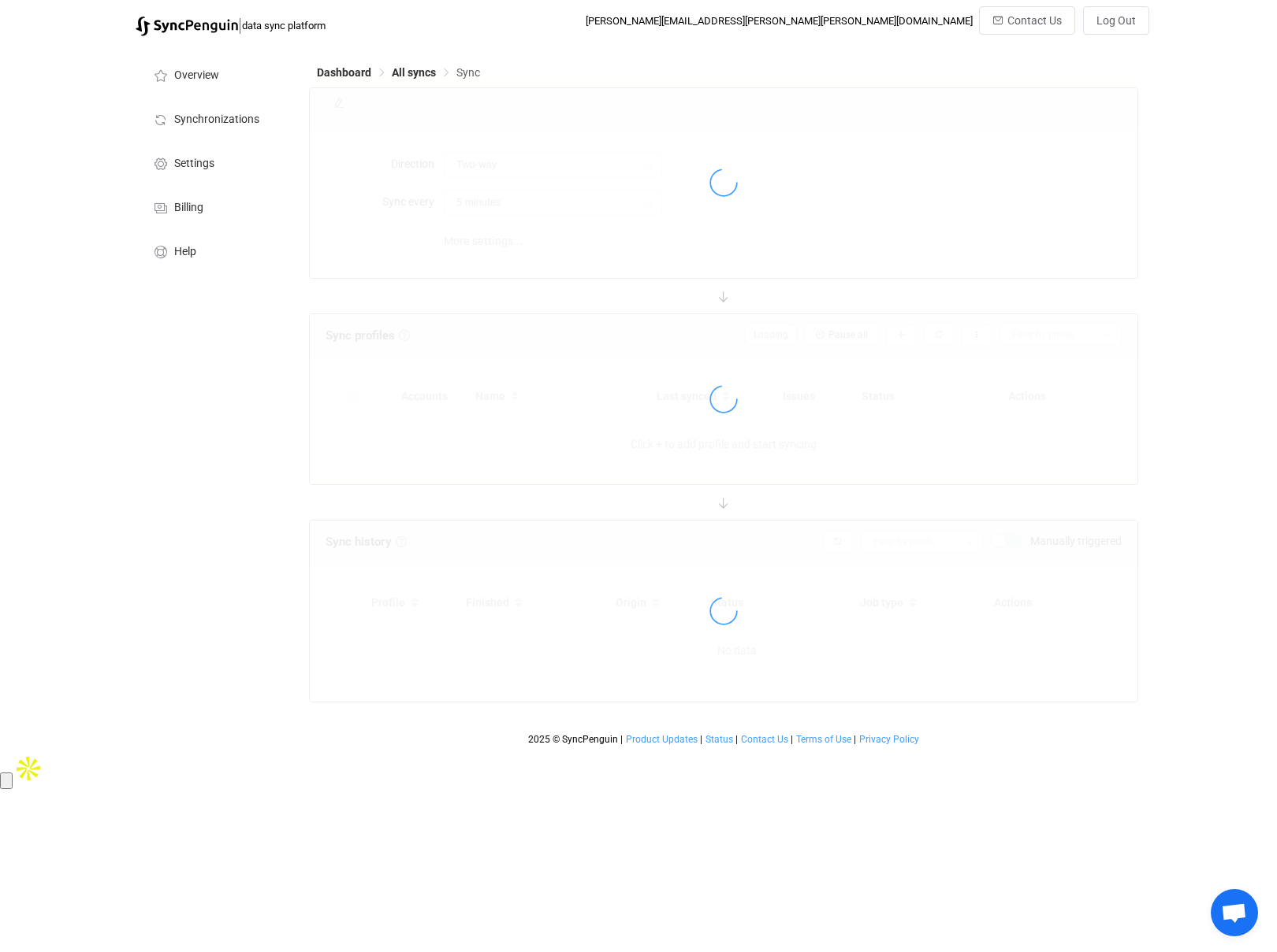
type input "15 minutes"
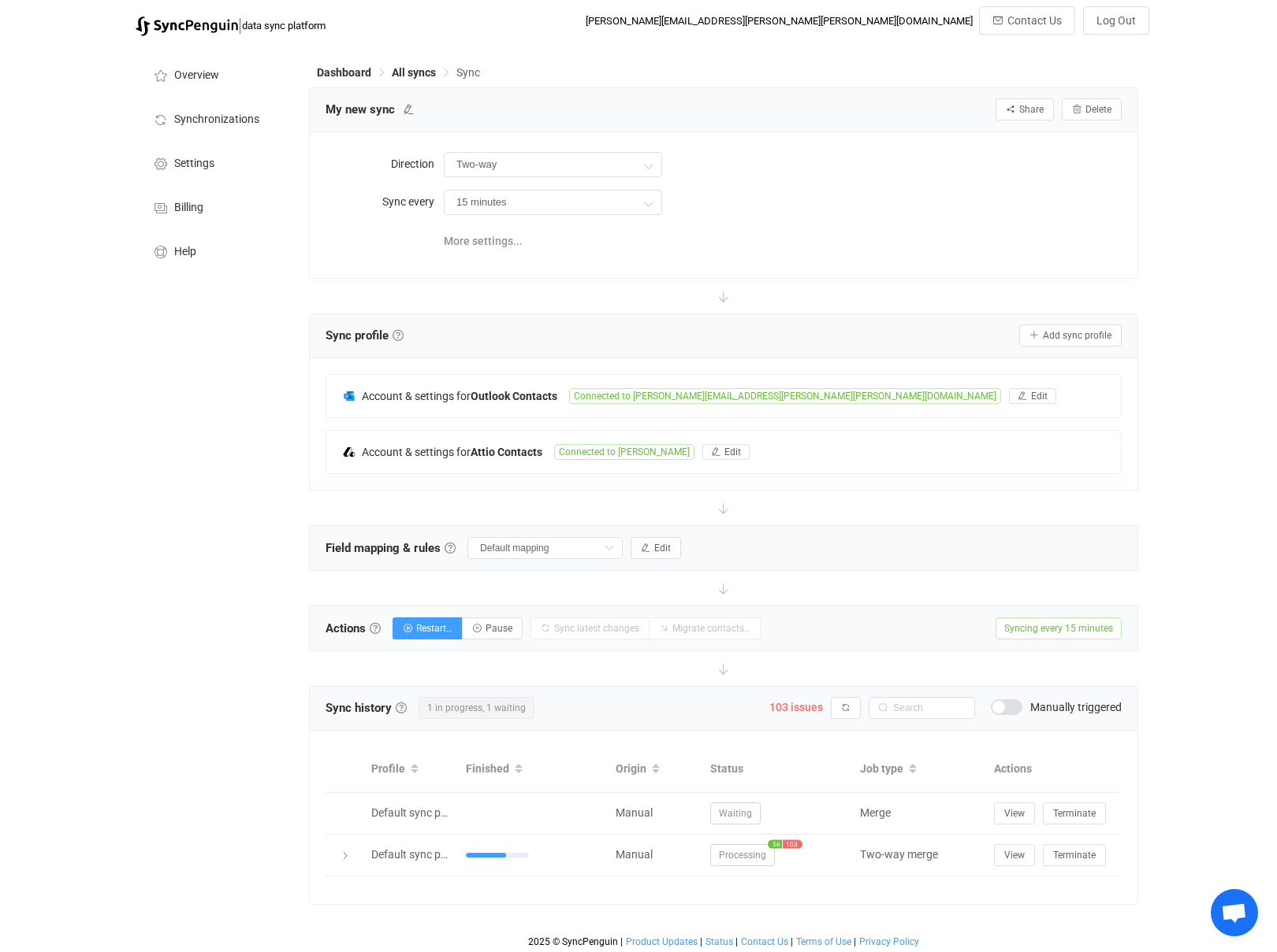
scroll to position [3, 0]
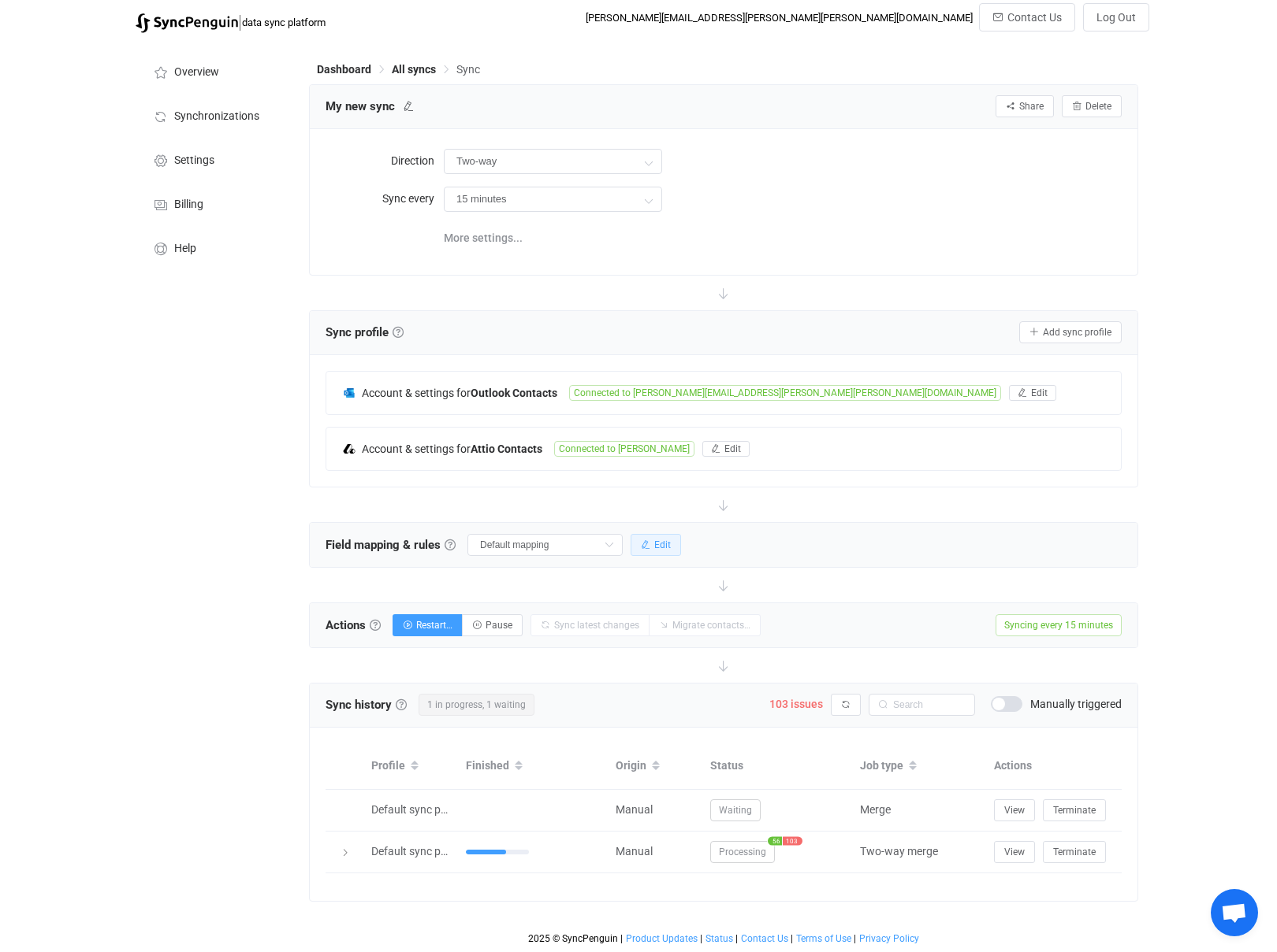
click at [654, 546] on span "Edit" at bounding box center [662, 545] width 16 height 11
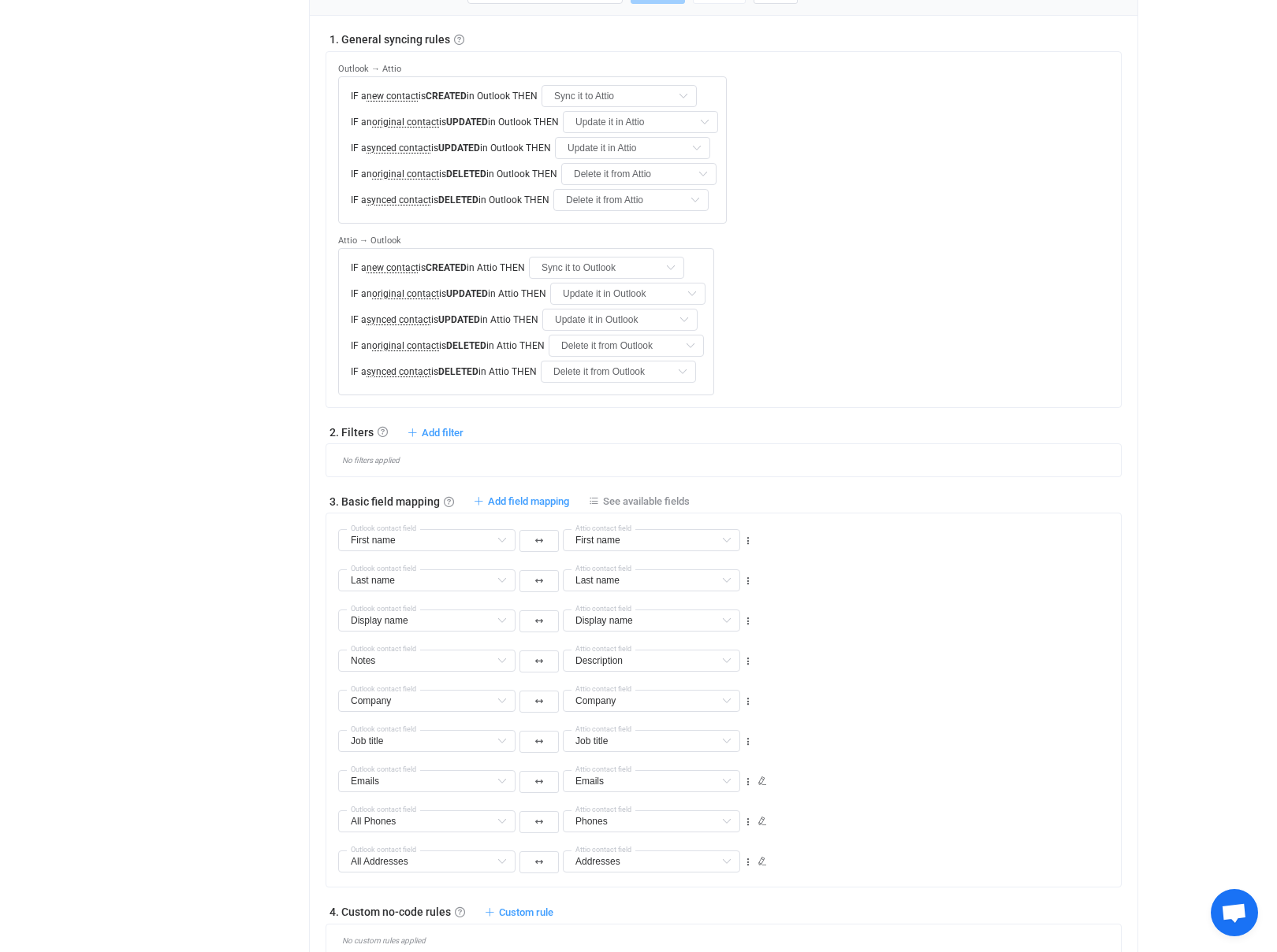
scroll to position [558, 0]
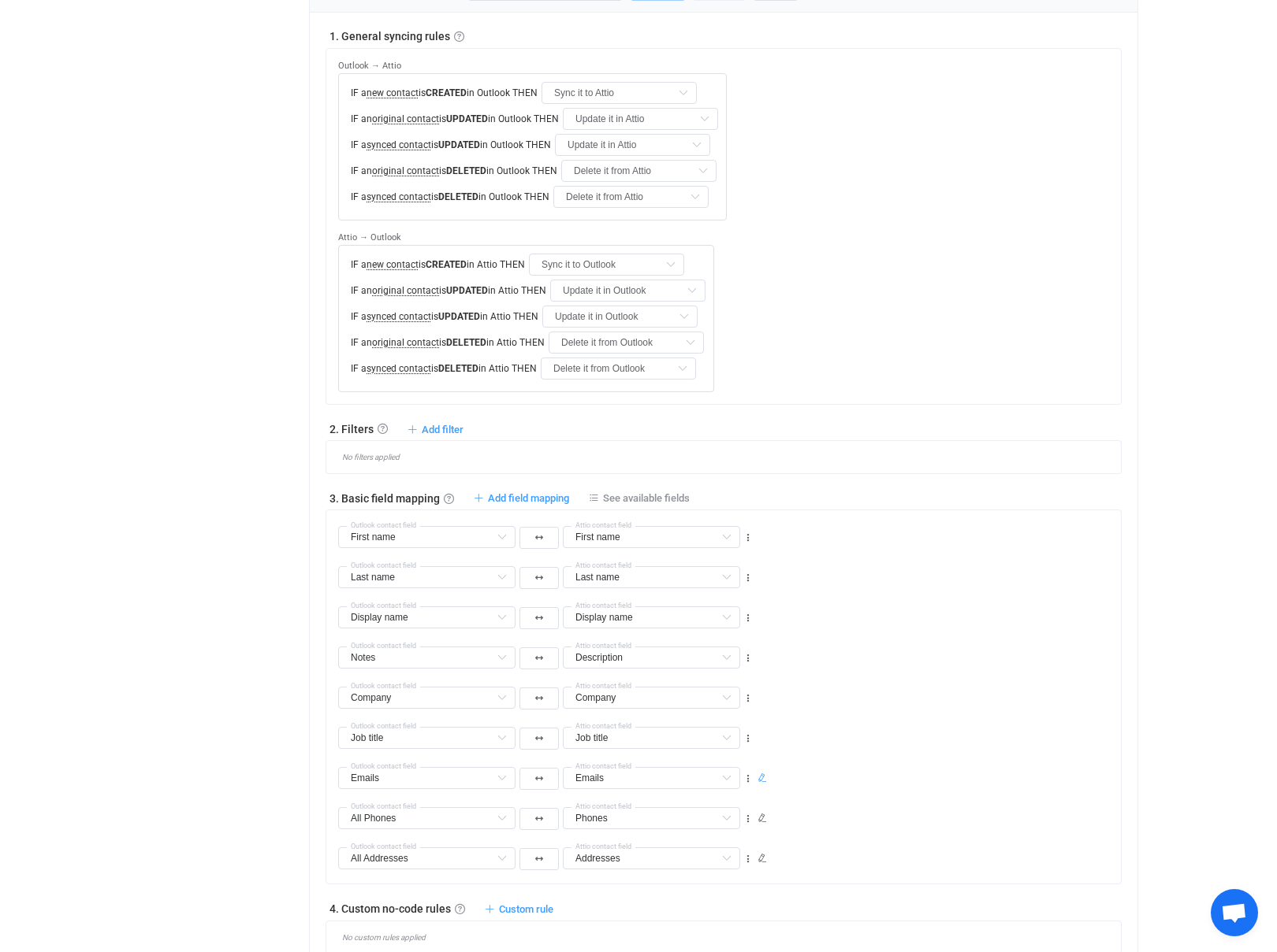
click at [757, 773] on icon at bounding box center [762, 778] width 10 height 10
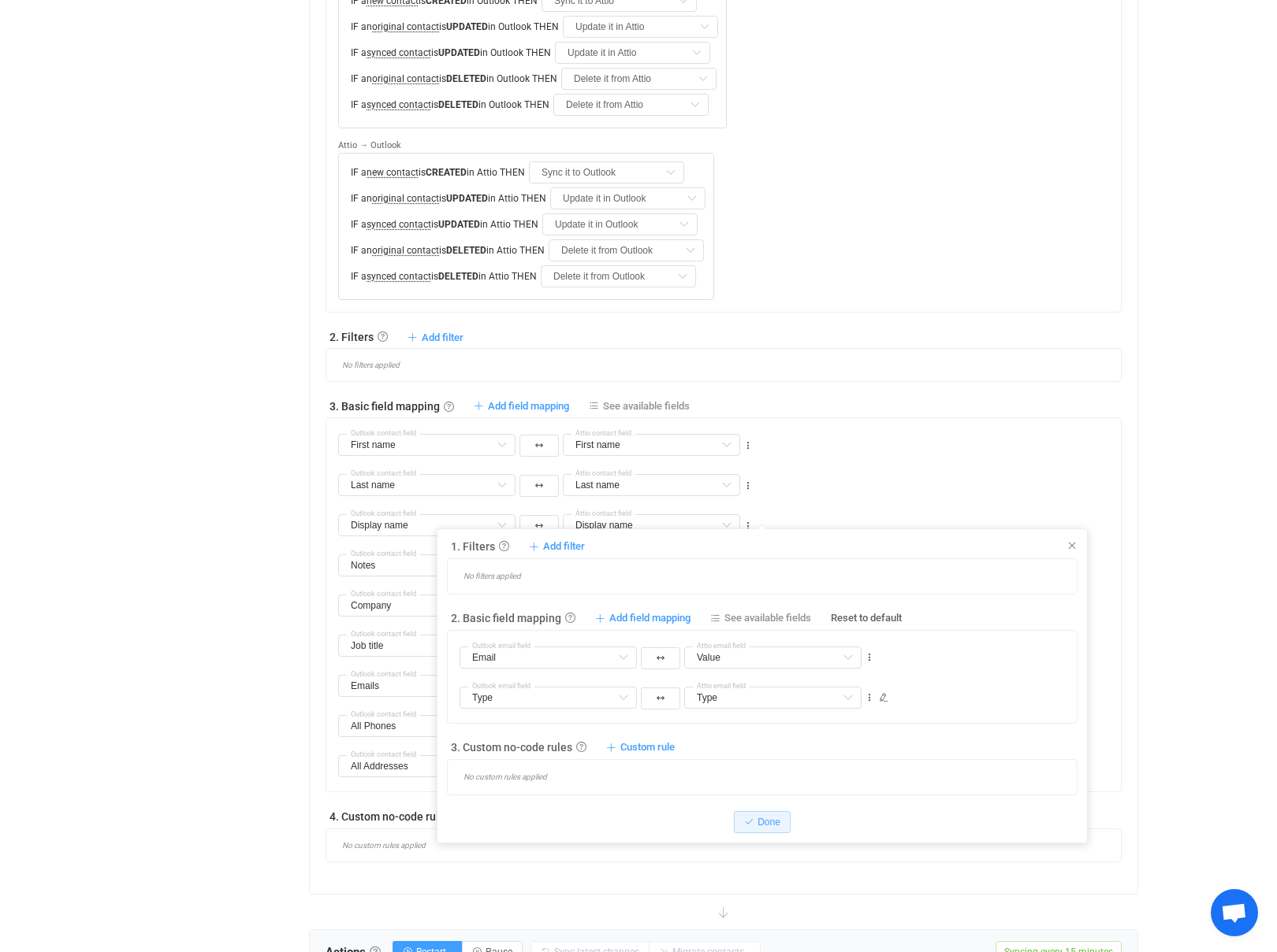
scroll to position [653, 0]
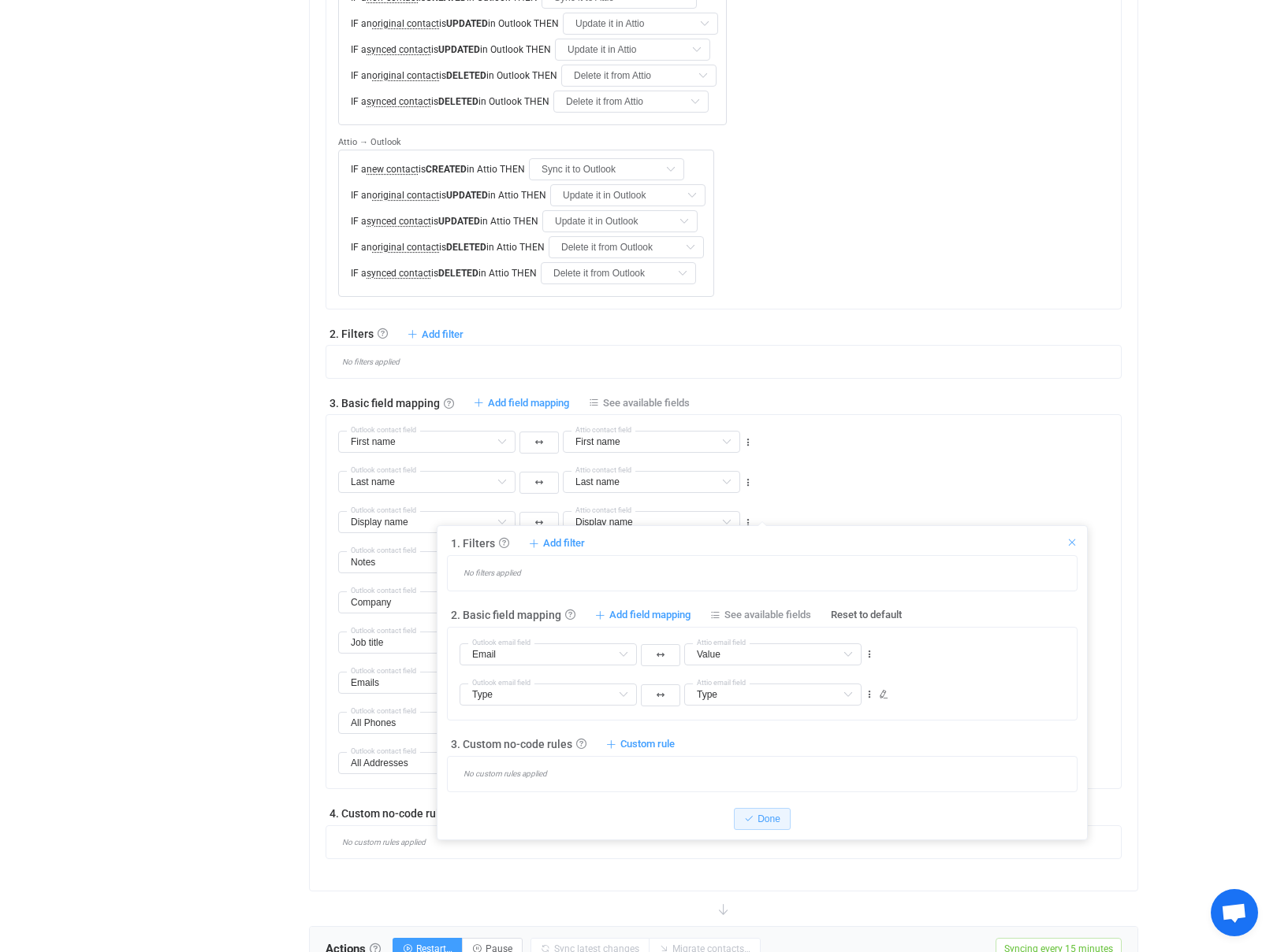
click at [1068, 540] on icon at bounding box center [1071, 542] width 11 height 11
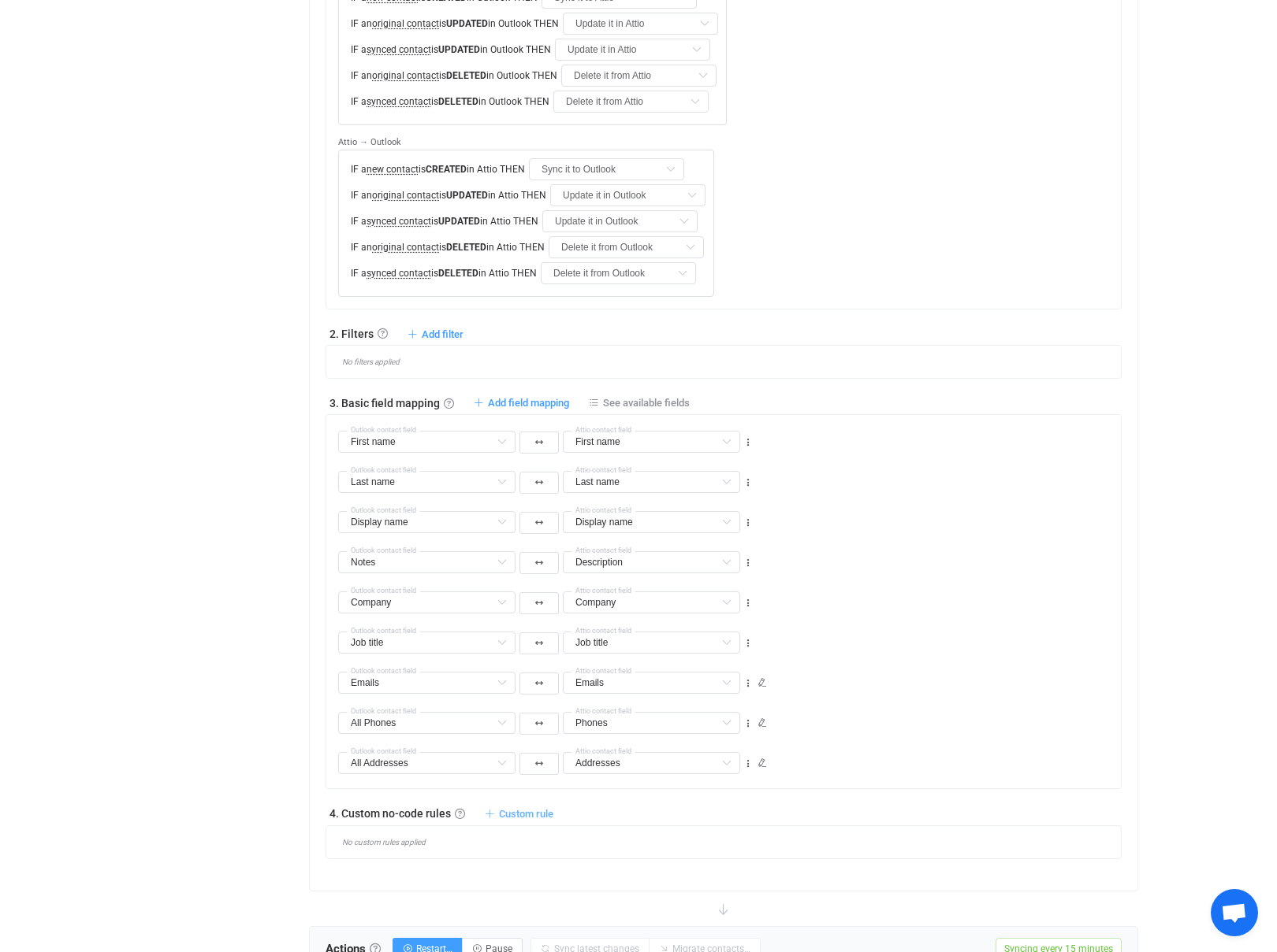
click at [502, 808] on span "Custom rule" at bounding box center [525, 814] width 54 height 12
click at [466, 688] on li "Custom rule when syncing contact Outlook → Attio …" at bounding box center [407, 680] width 290 height 28
click at [351, 863] on div at bounding box center [362, 874] width 23 height 22
click at [362, 870] on icon at bounding box center [362, 875] width 10 height 10
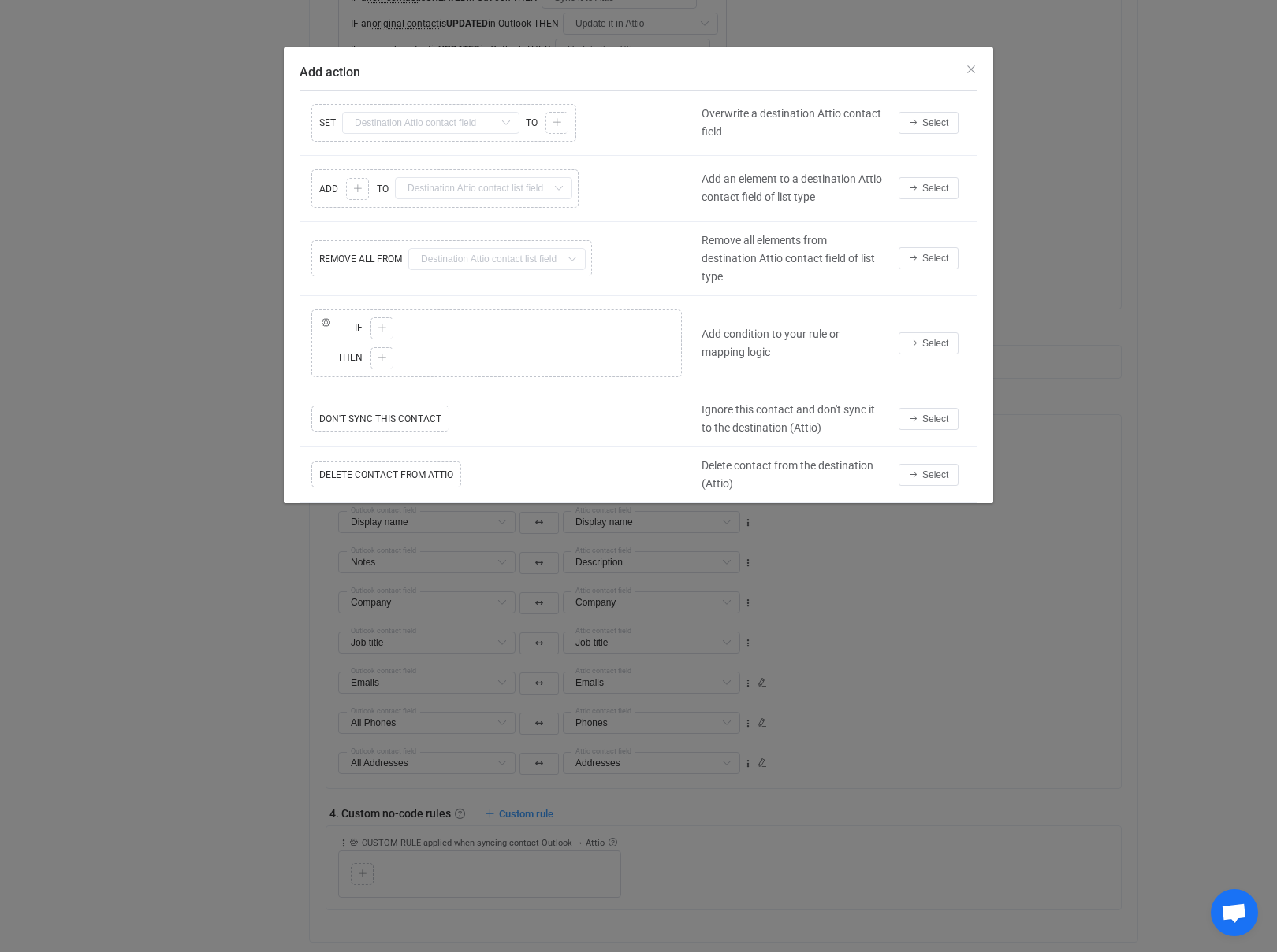
click at [468, 126] on div "Copy Cut Replace SET First name Default field Last name Default field Display n…" at bounding box center [497, 123] width 394 height 45
click at [517, 123] on div "Copy Cut Replace SET First name Default field Last name Default field Display n…" at bounding box center [497, 123] width 394 height 45
click at [382, 327] on div "Copy Cut Replace IF ELSE IF Copy Cut Paste TYPE MISMATCH Select value THEN Copy…" at bounding box center [497, 344] width 394 height 75
click at [385, 329] on div "Copy Cut Replace IF ELSE IF Copy Cut Paste TYPE MISMATCH Select value THEN Copy…" at bounding box center [497, 344] width 394 height 75
click at [320, 323] on div "Copy Cut Replace IF ELSE IF Copy Cut Paste TYPE MISMATCH Select value THEN Copy…" at bounding box center [497, 344] width 394 height 75
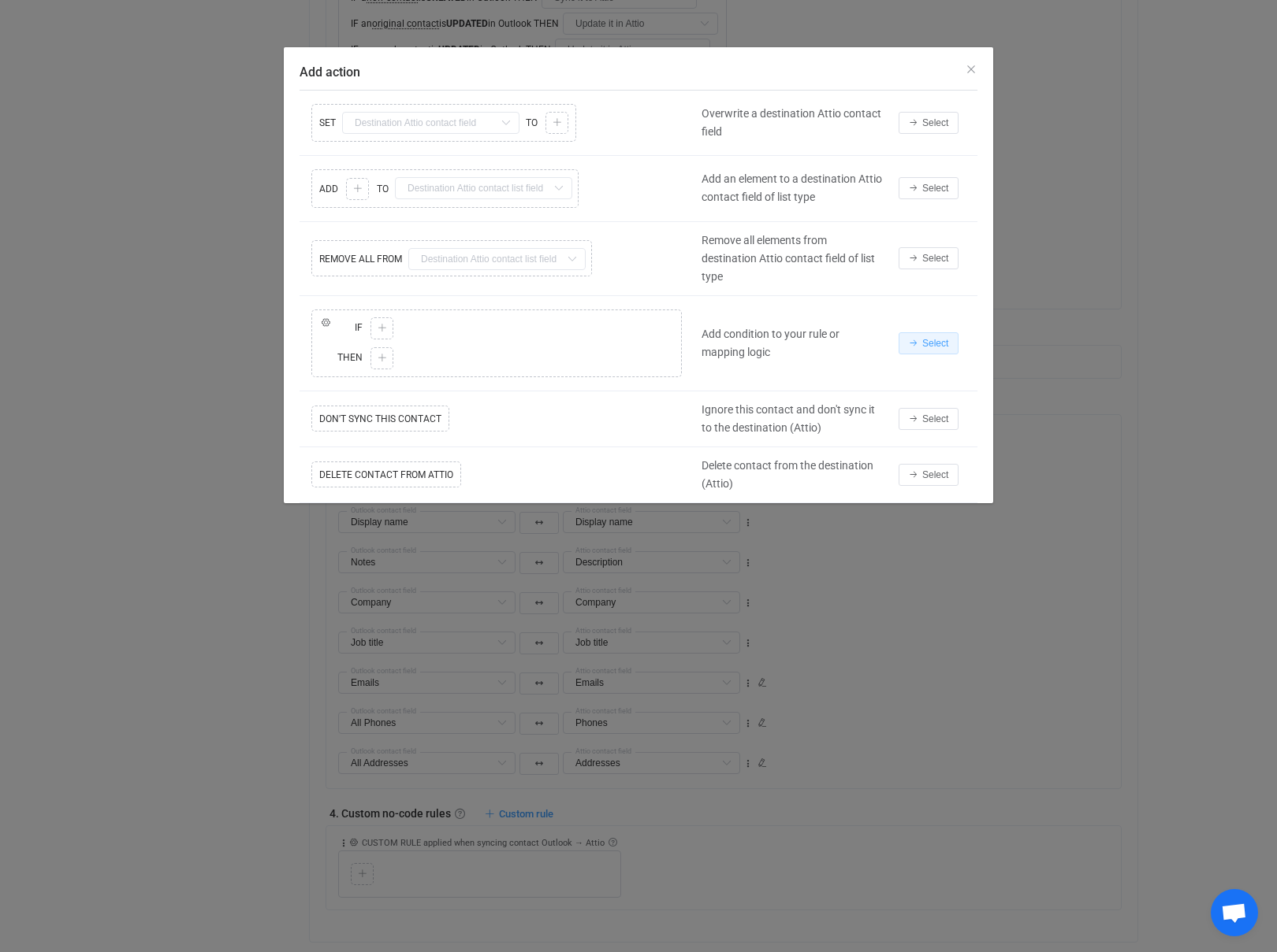
click at [930, 340] on span "Select" at bounding box center [934, 343] width 26 height 11
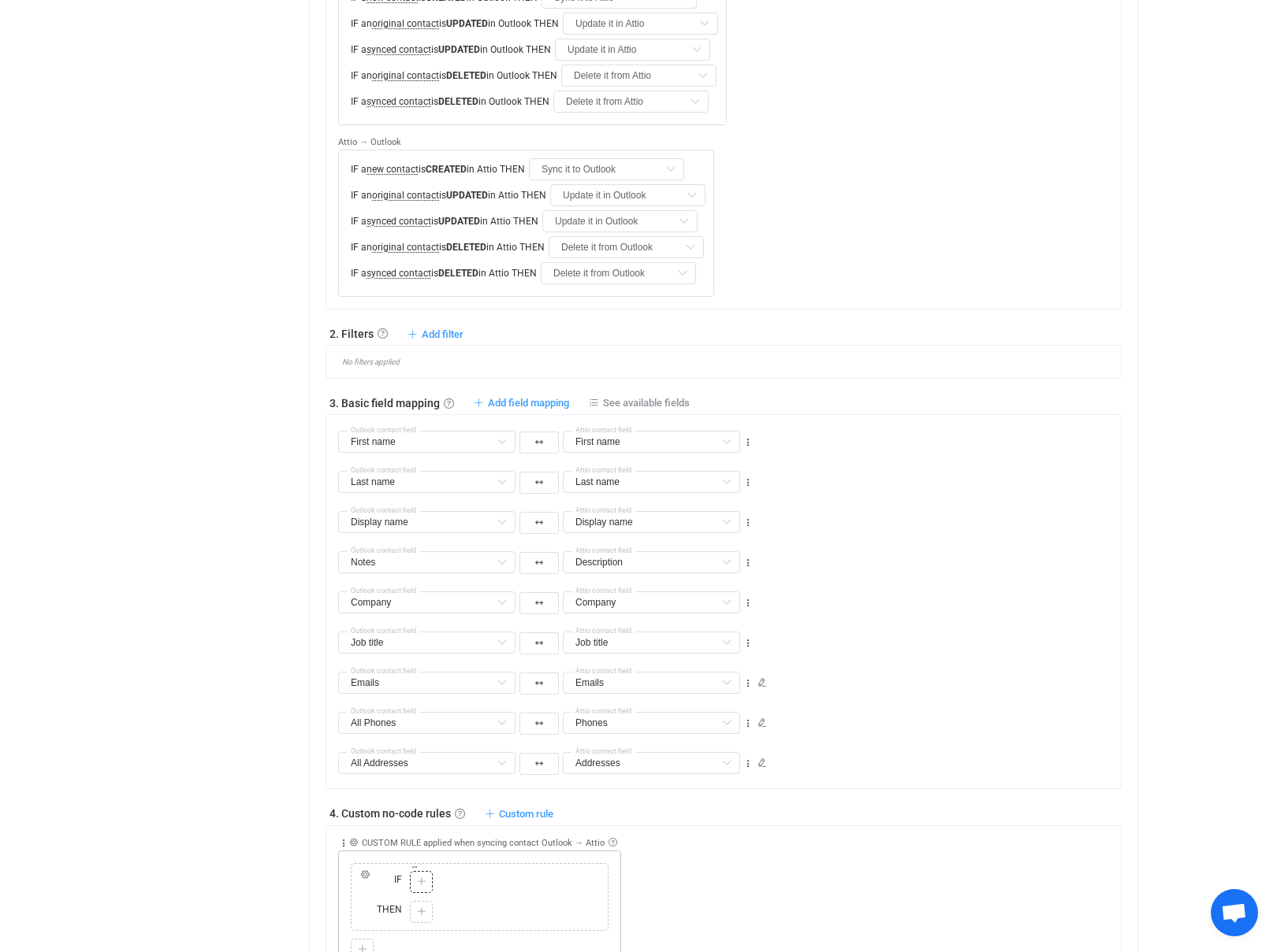
click at [417, 878] on icon at bounding box center [422, 882] width 10 height 10
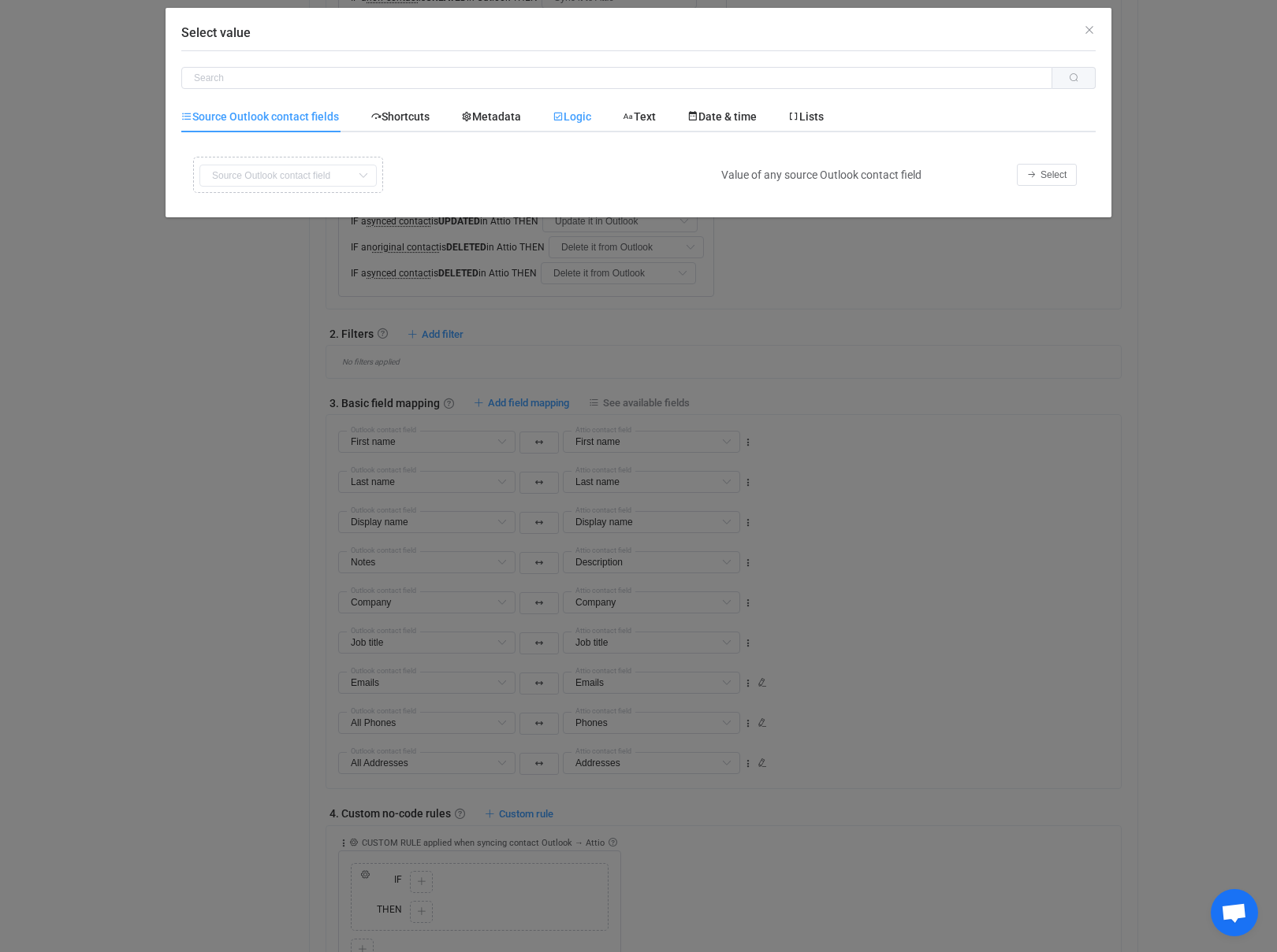
click at [576, 117] on span "Logic" at bounding box center [572, 116] width 39 height 13
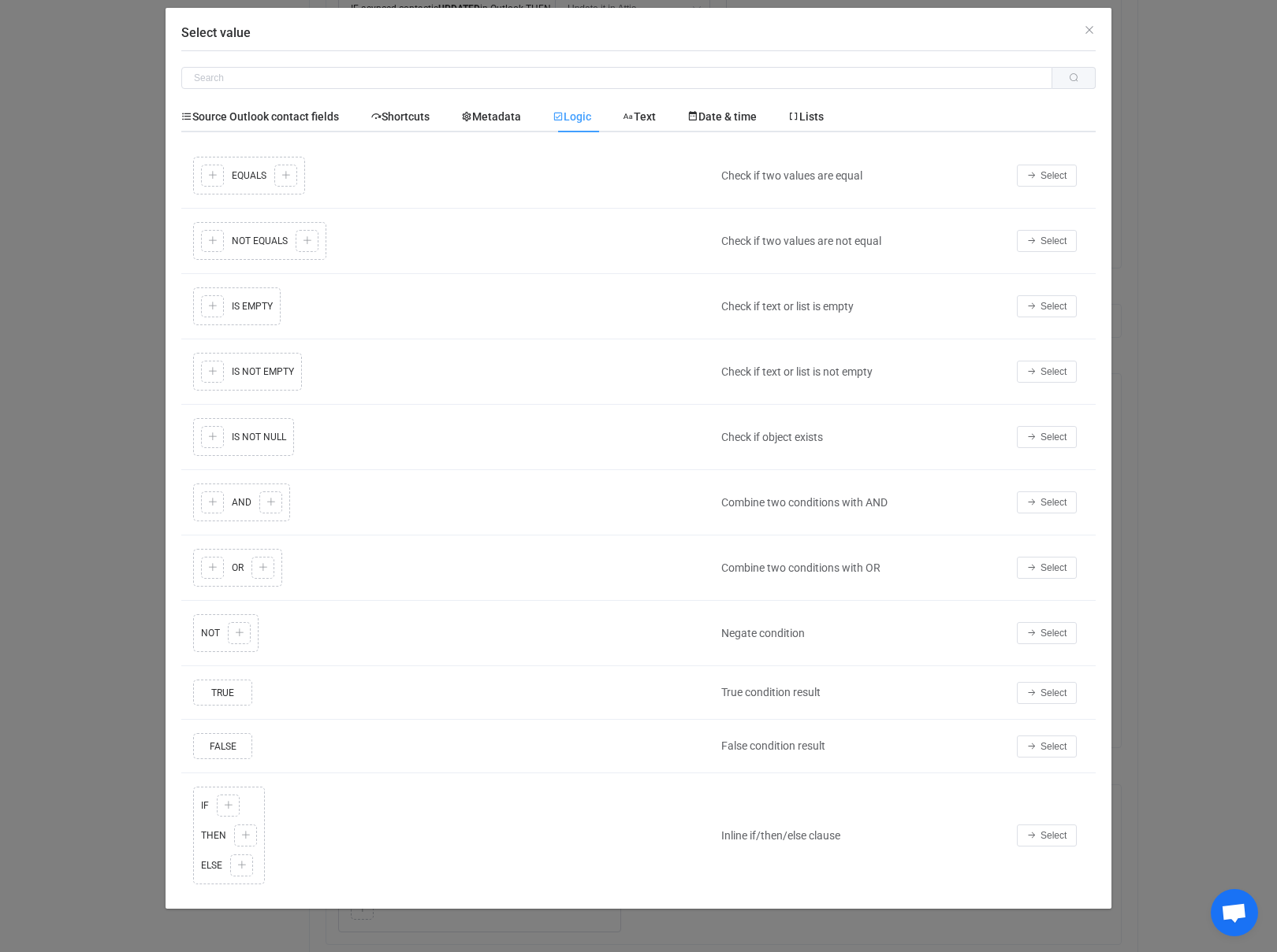
scroll to position [694, 0]
click at [496, 115] on span "Metadata" at bounding box center [491, 116] width 60 height 13
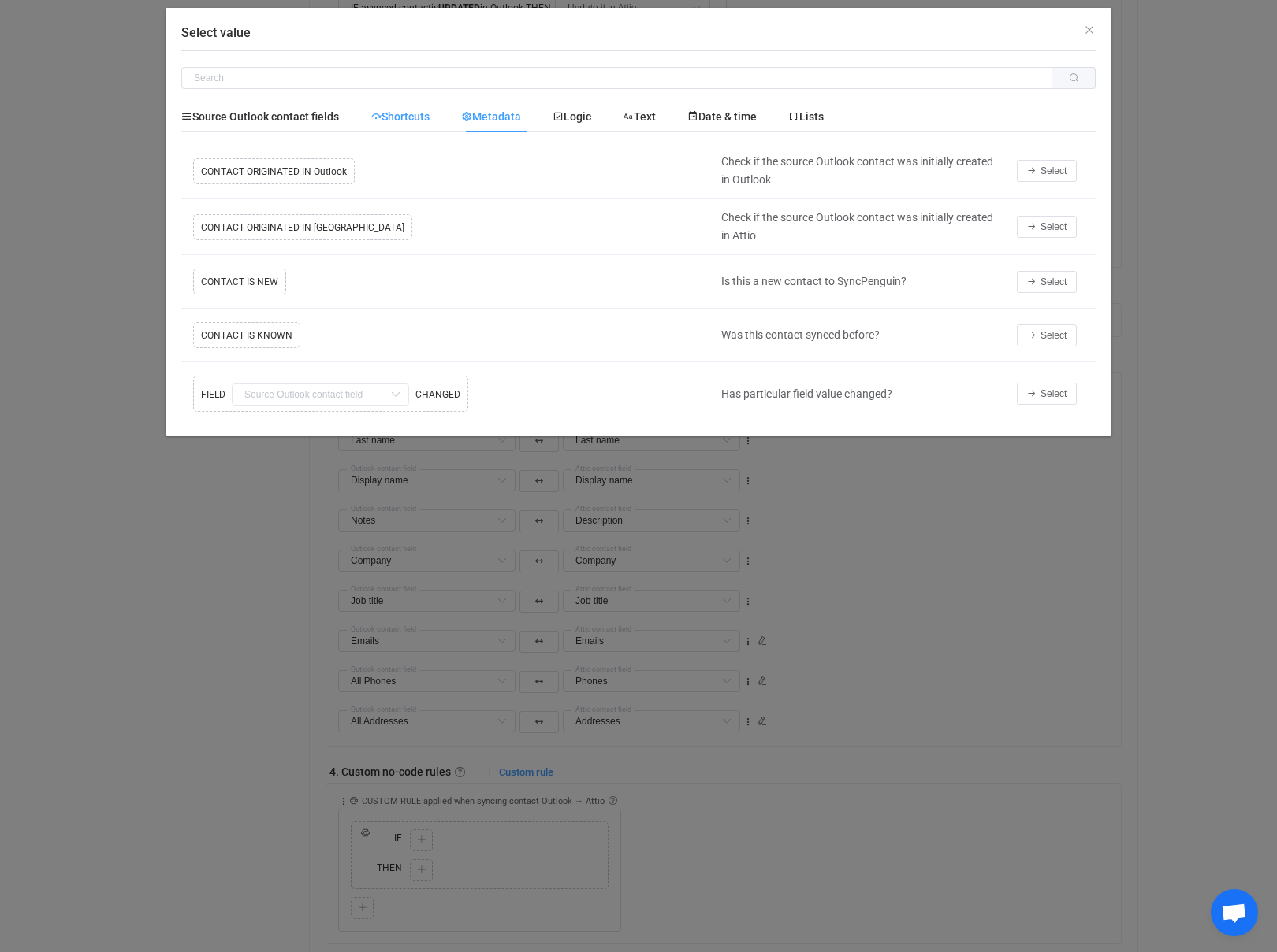
click at [419, 116] on span "Shortcuts" at bounding box center [399, 116] width 59 height 13
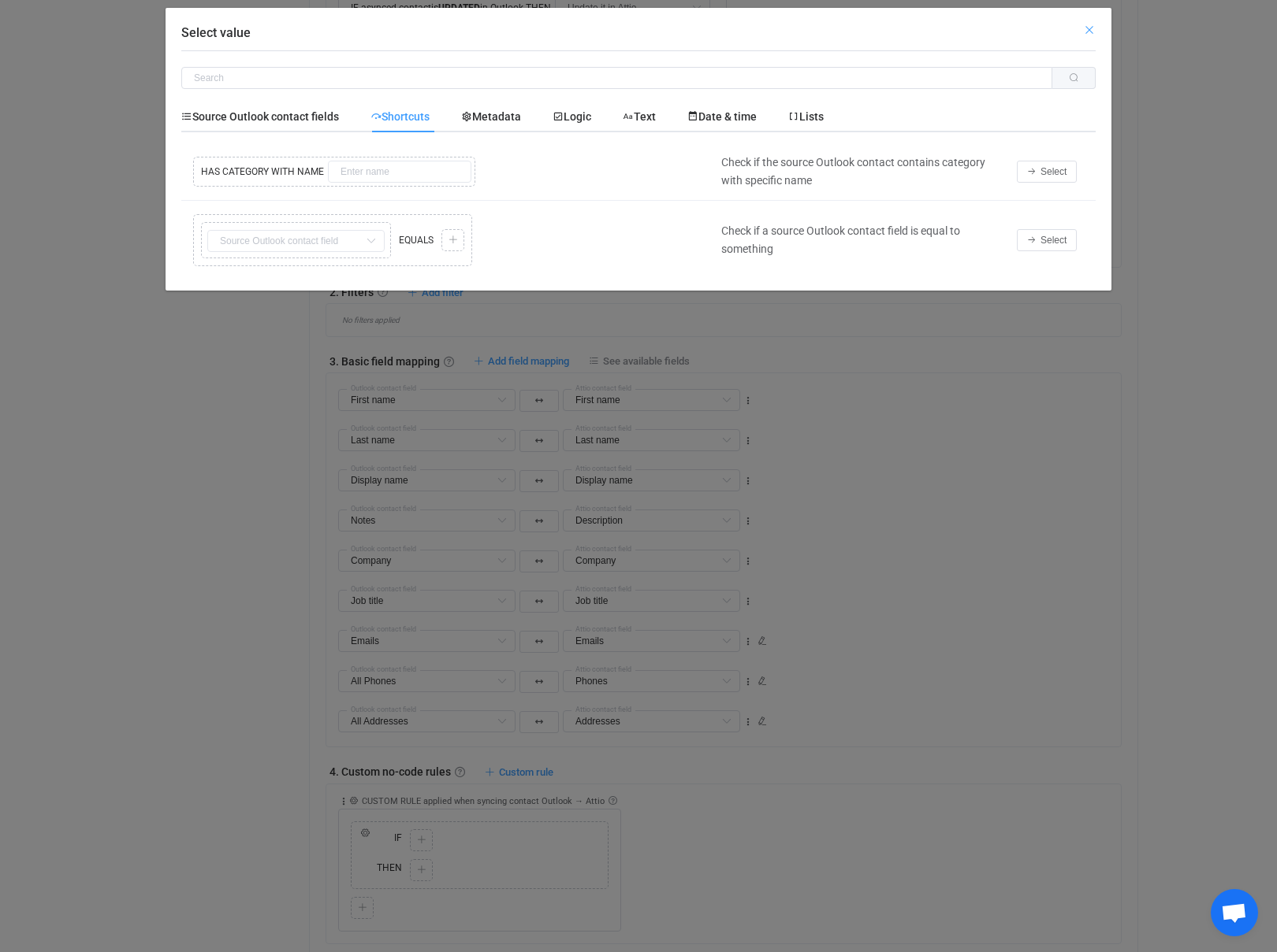
click at [1088, 28] on icon "Close" at bounding box center [1089, 29] width 13 height 13
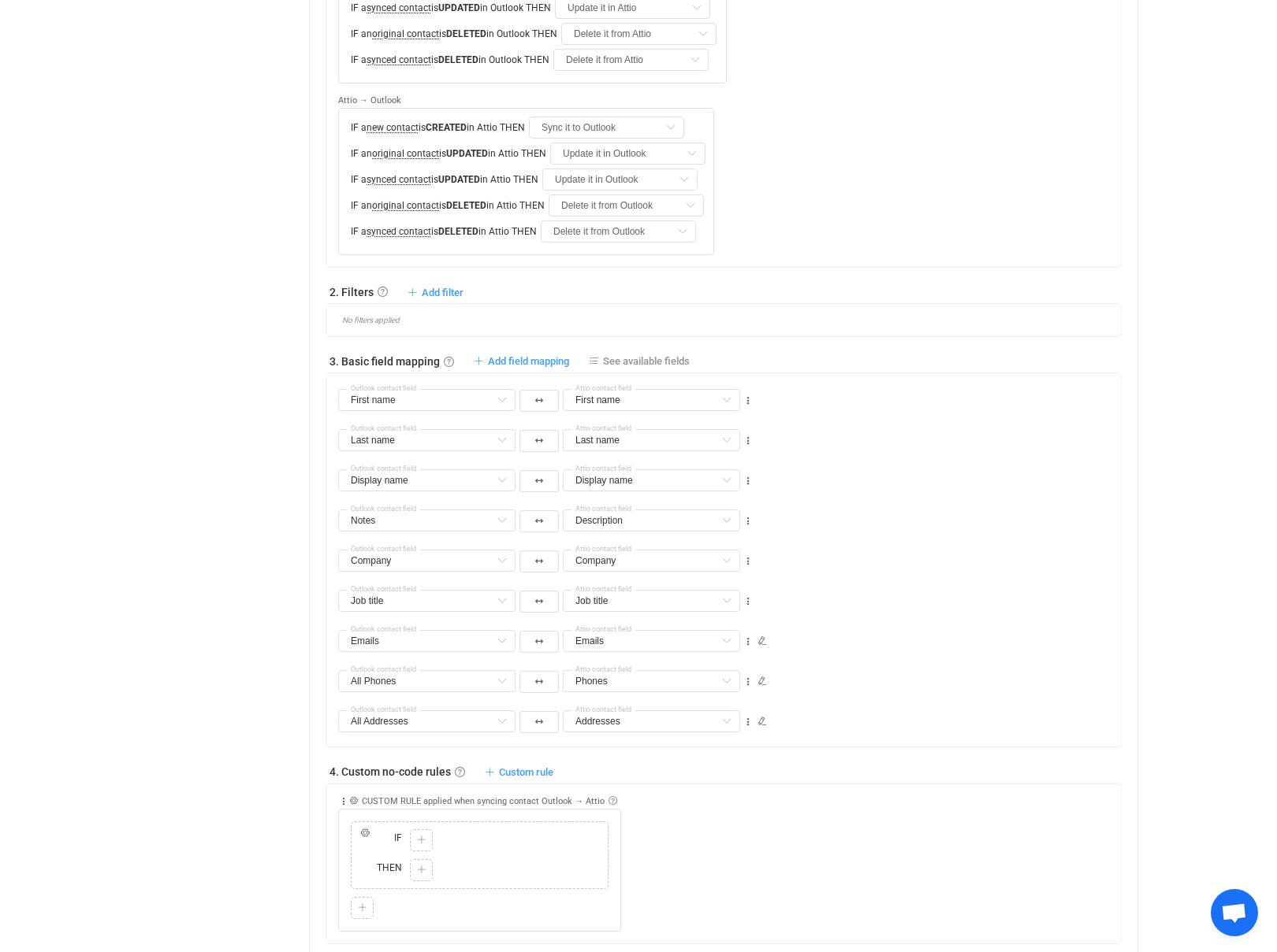
click at [894, 784] on div "Collapse Move up Move down Delete Applied to Only contact(s) from Outlook Only …" at bounding box center [729, 857] width 782 height 148
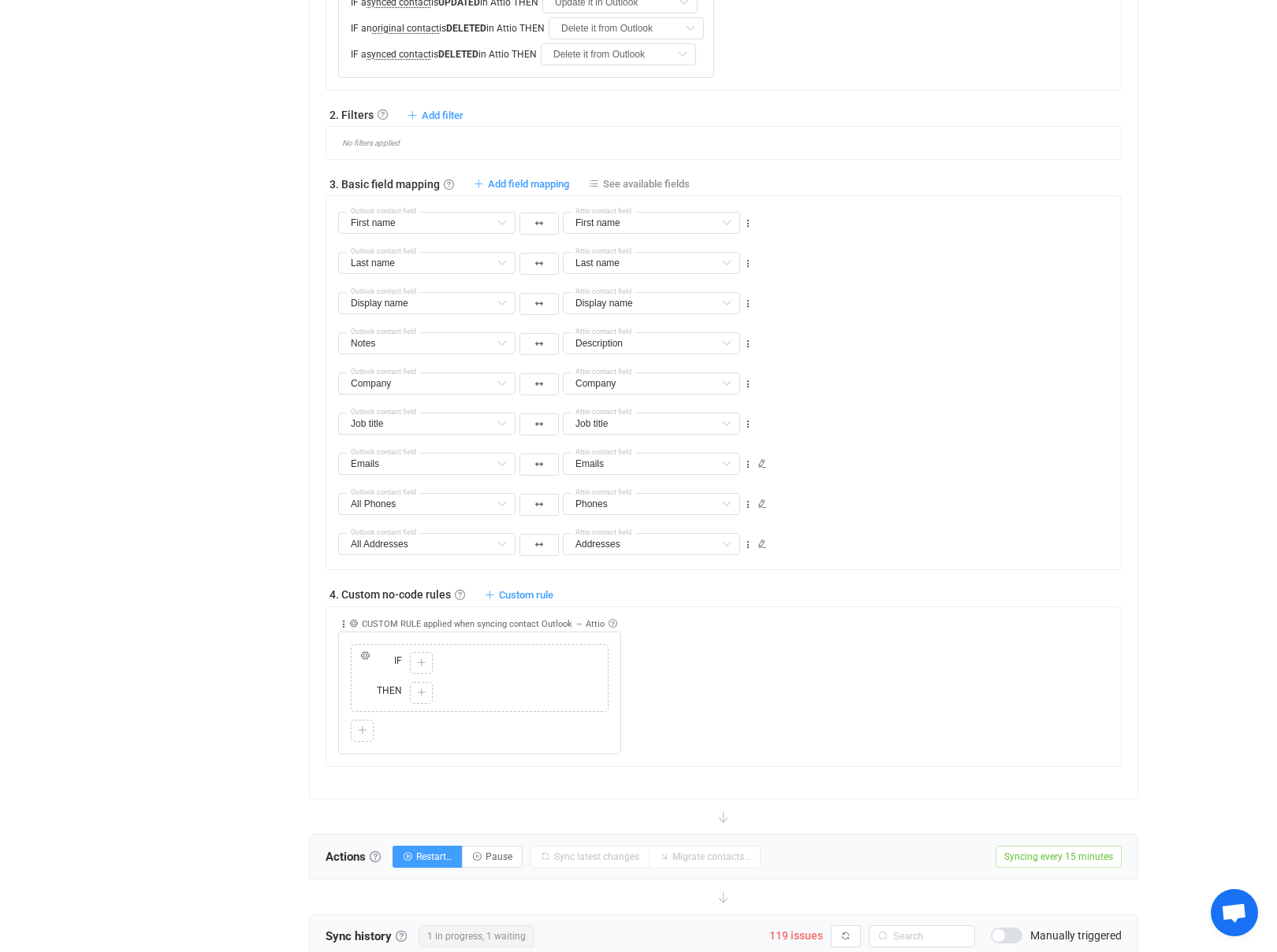
scroll to position [932, 0]
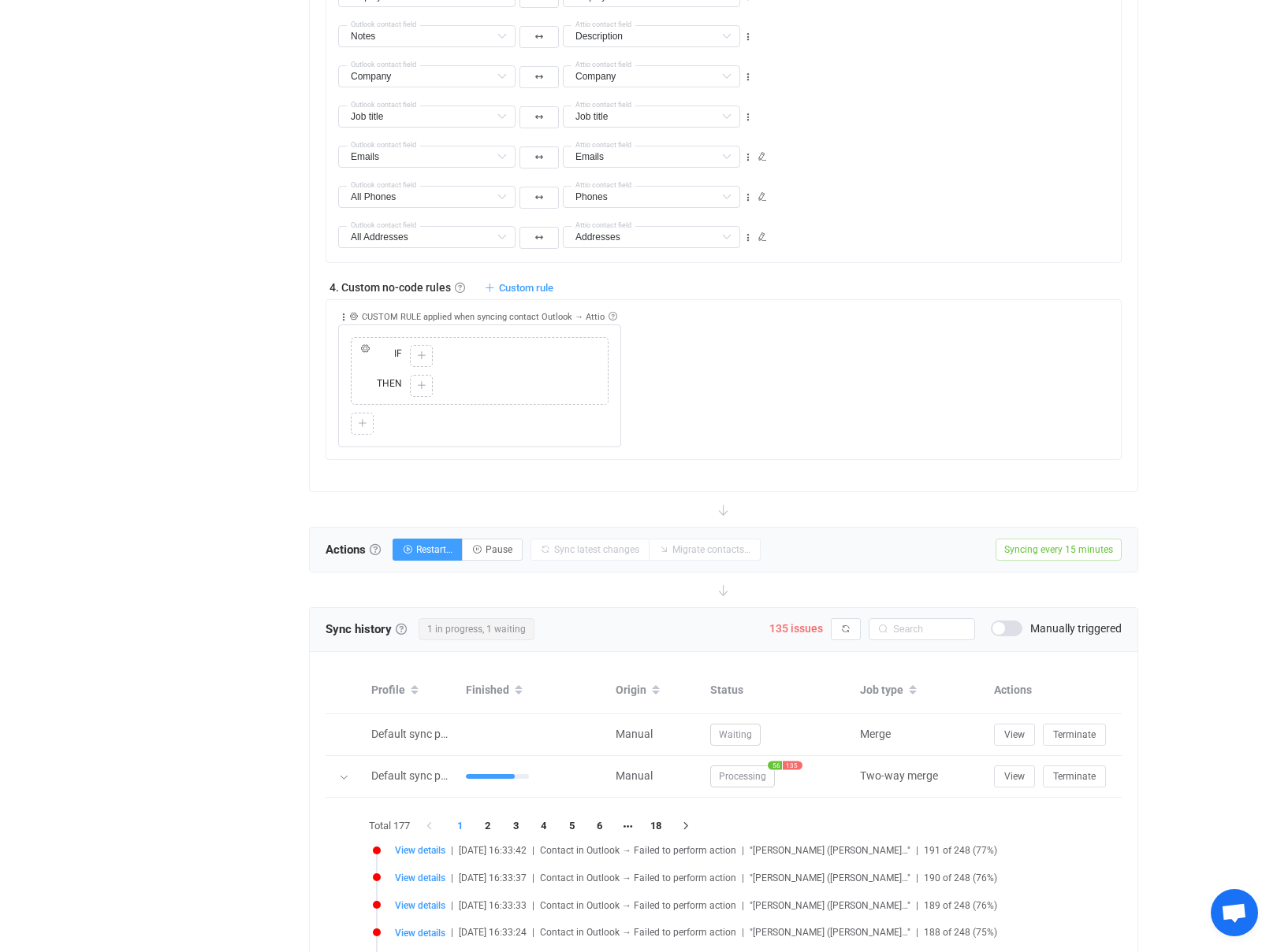
scroll to position [1265, 0]
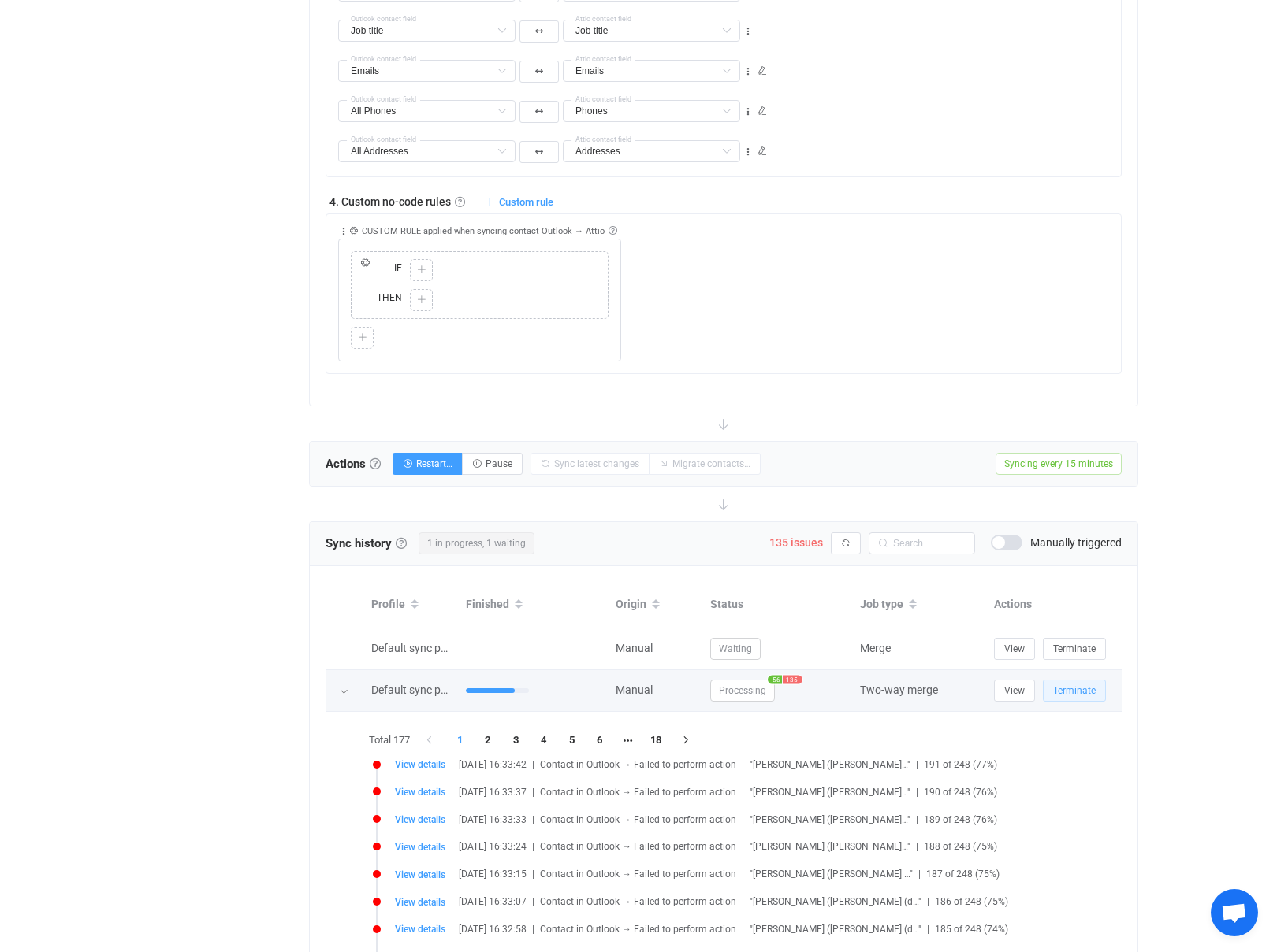
click at [1088, 686] on span "Terminate" at bounding box center [1074, 690] width 43 height 11
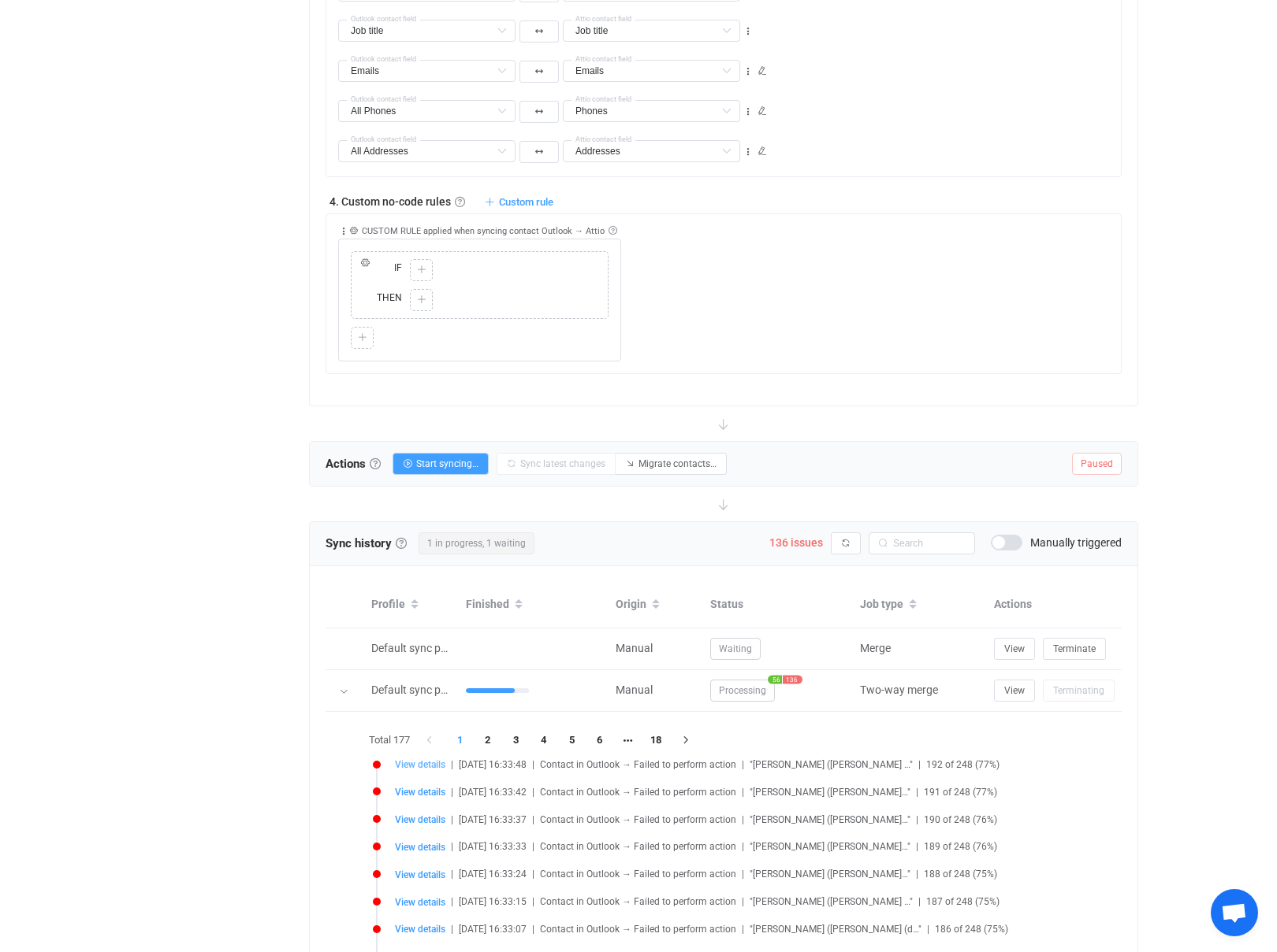
click at [415, 759] on span "View details" at bounding box center [420, 764] width 50 height 11
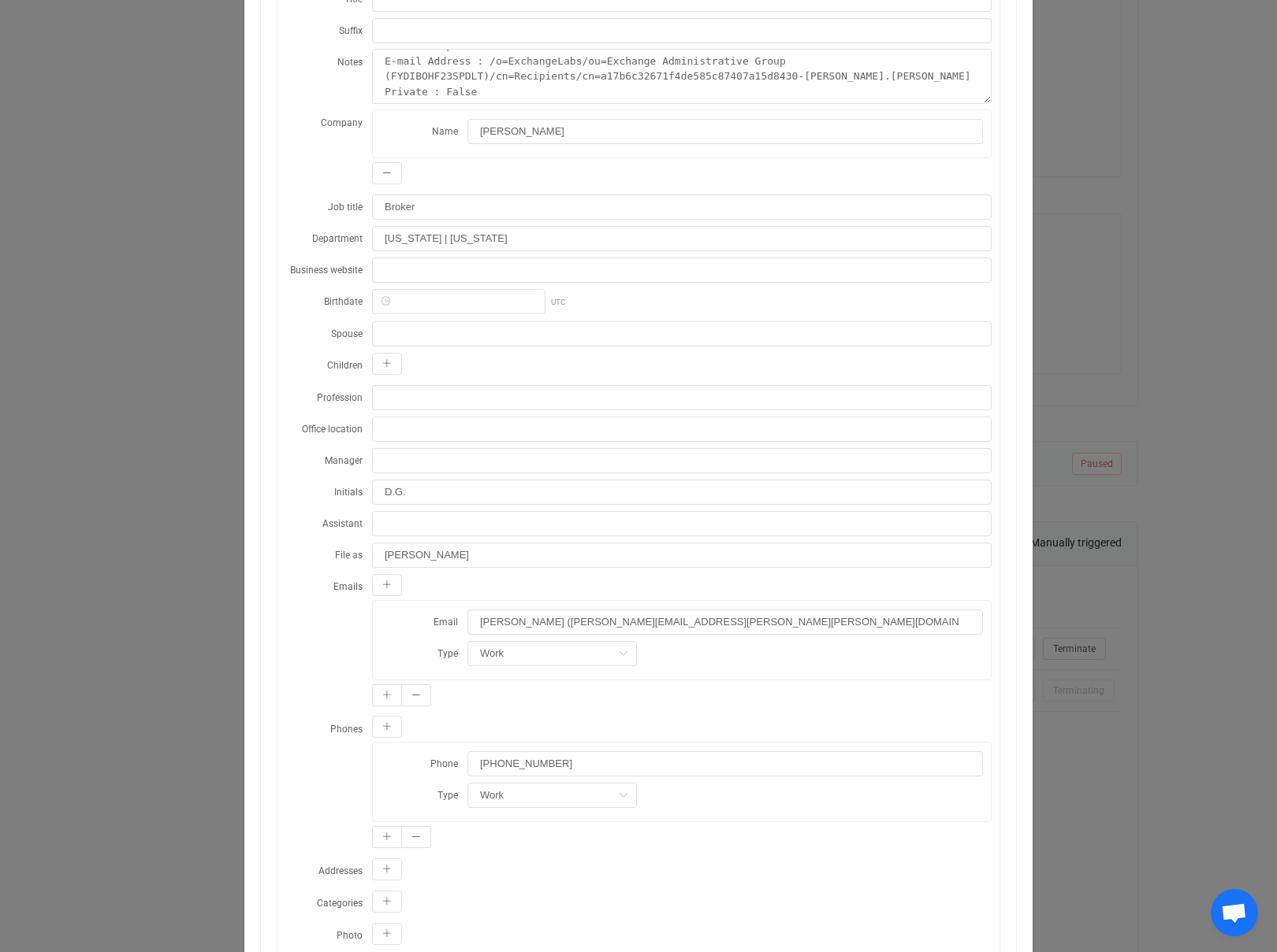
scroll to position [439, 0]
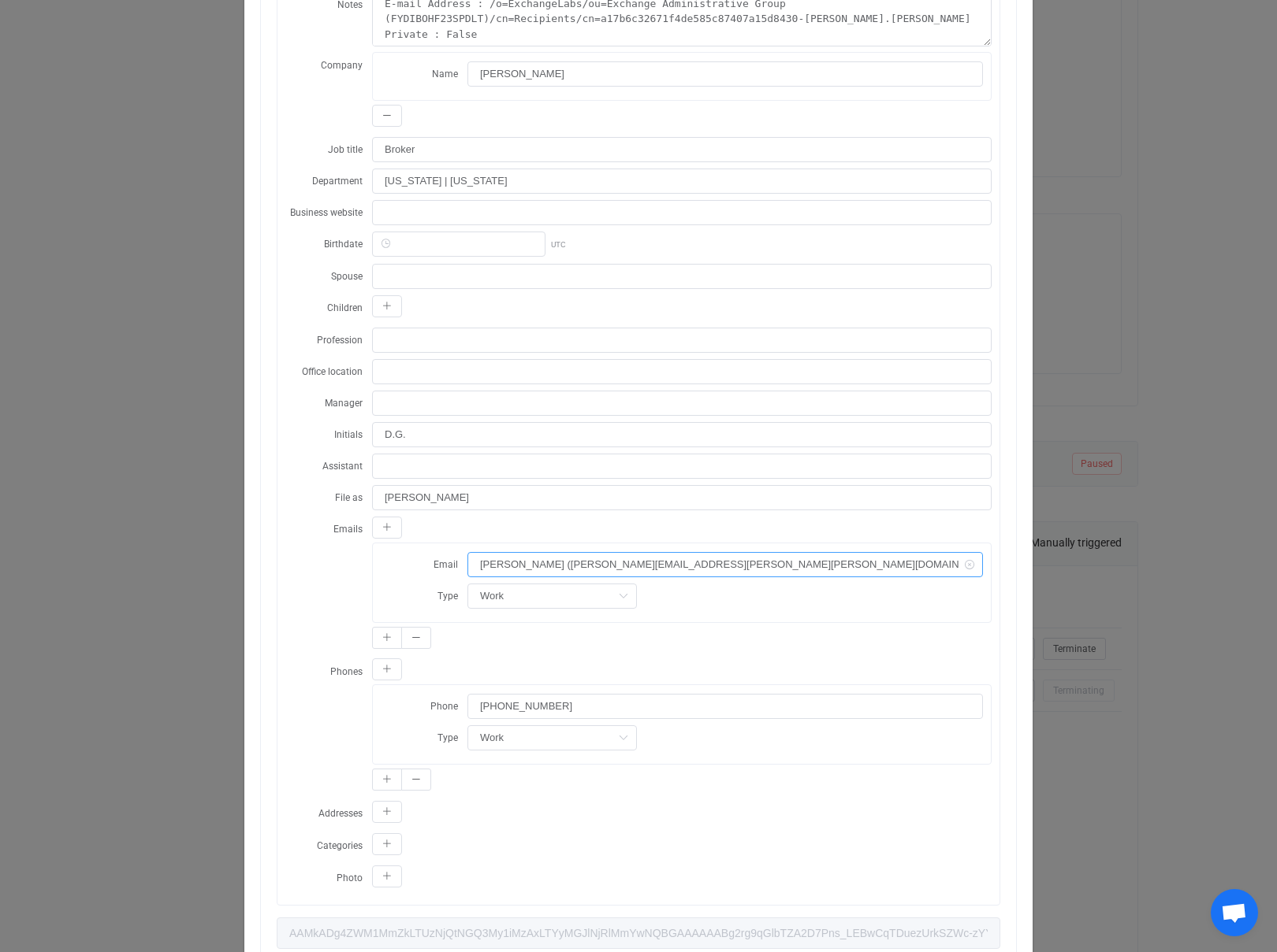
click at [636, 563] on input "David Groce (david.groce@carr.us)" at bounding box center [725, 565] width 516 height 25
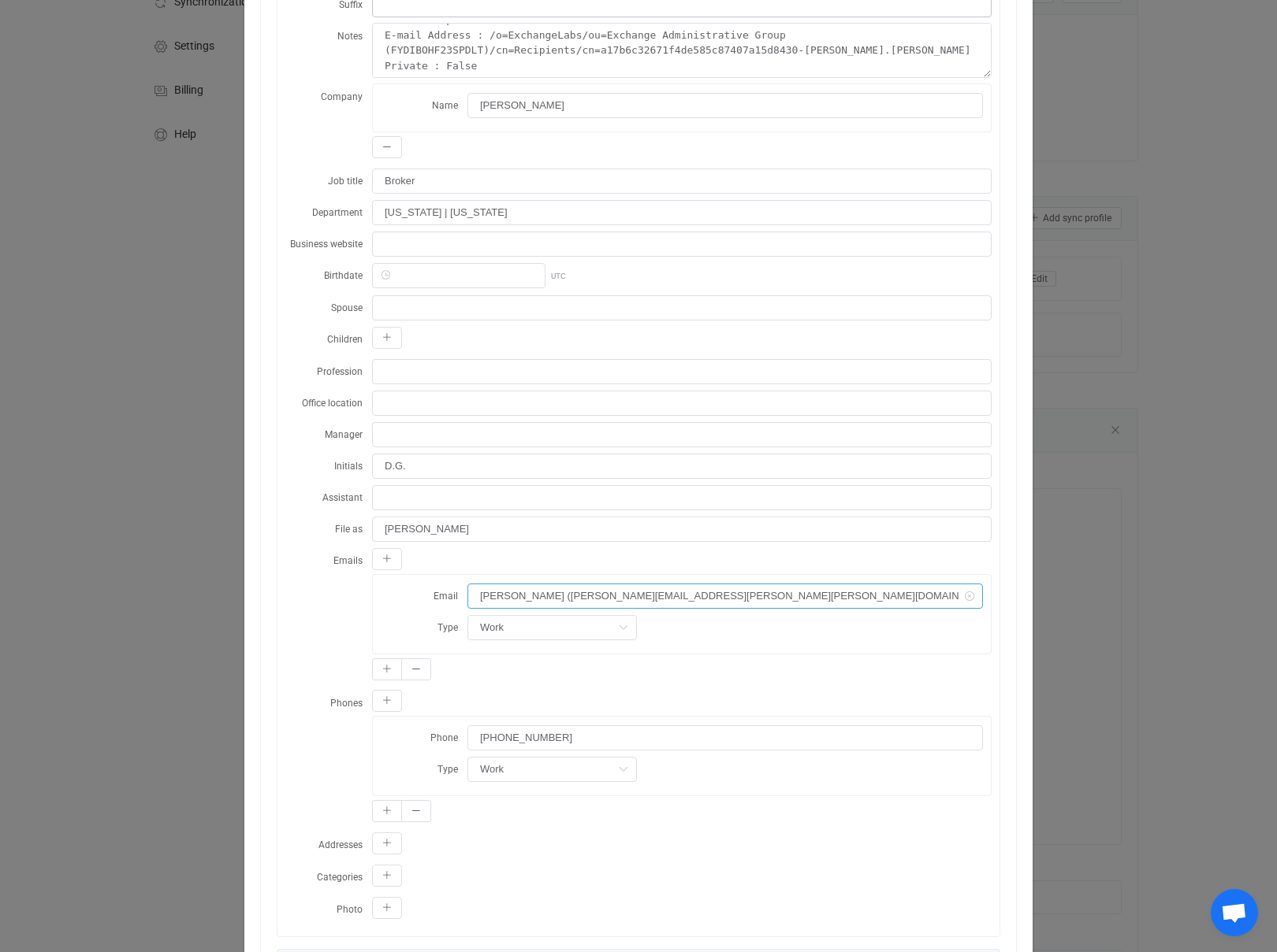
scroll to position [508, 0]
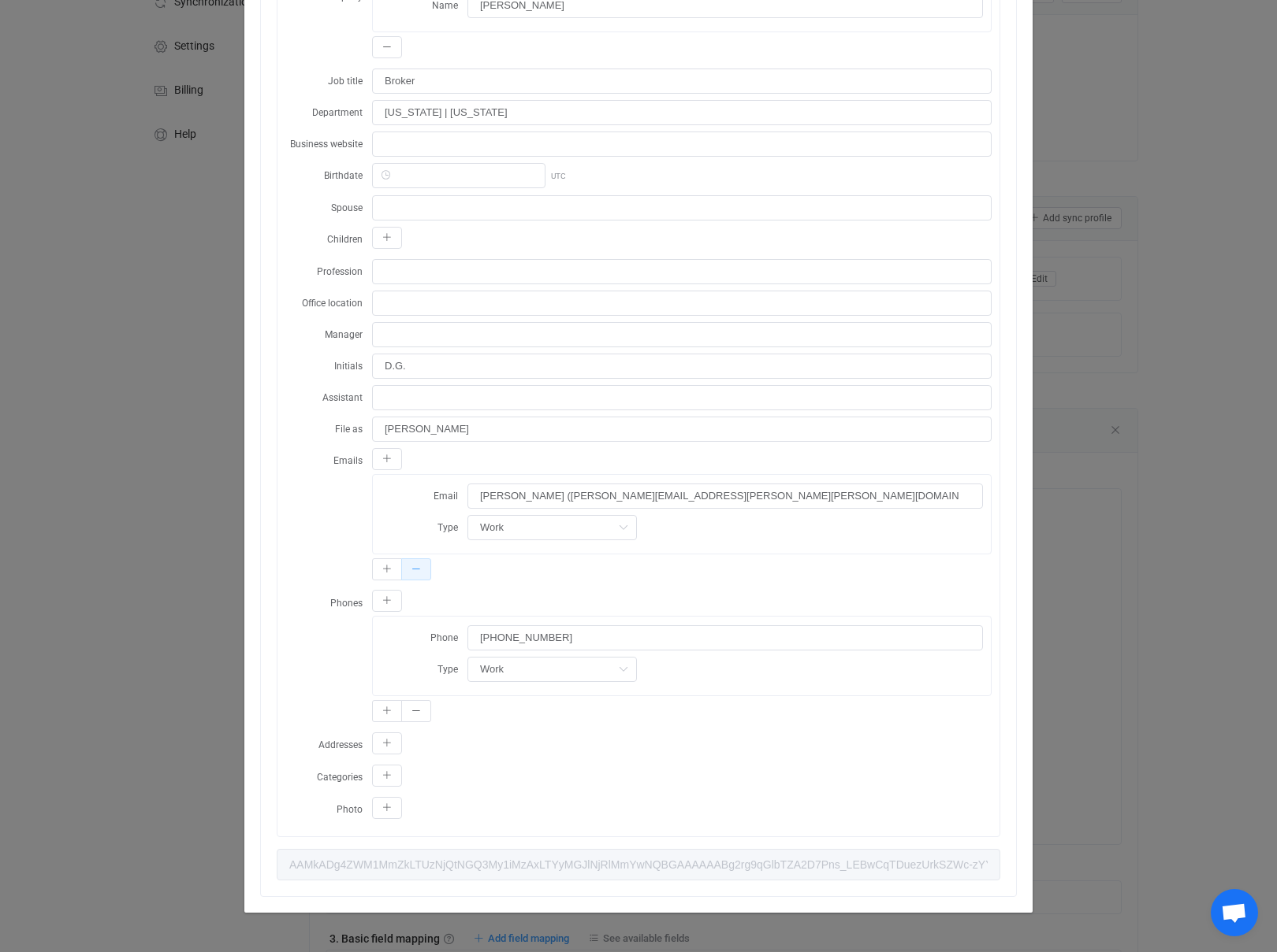
click at [416, 574] on button "dialog" at bounding box center [415, 569] width 30 height 22
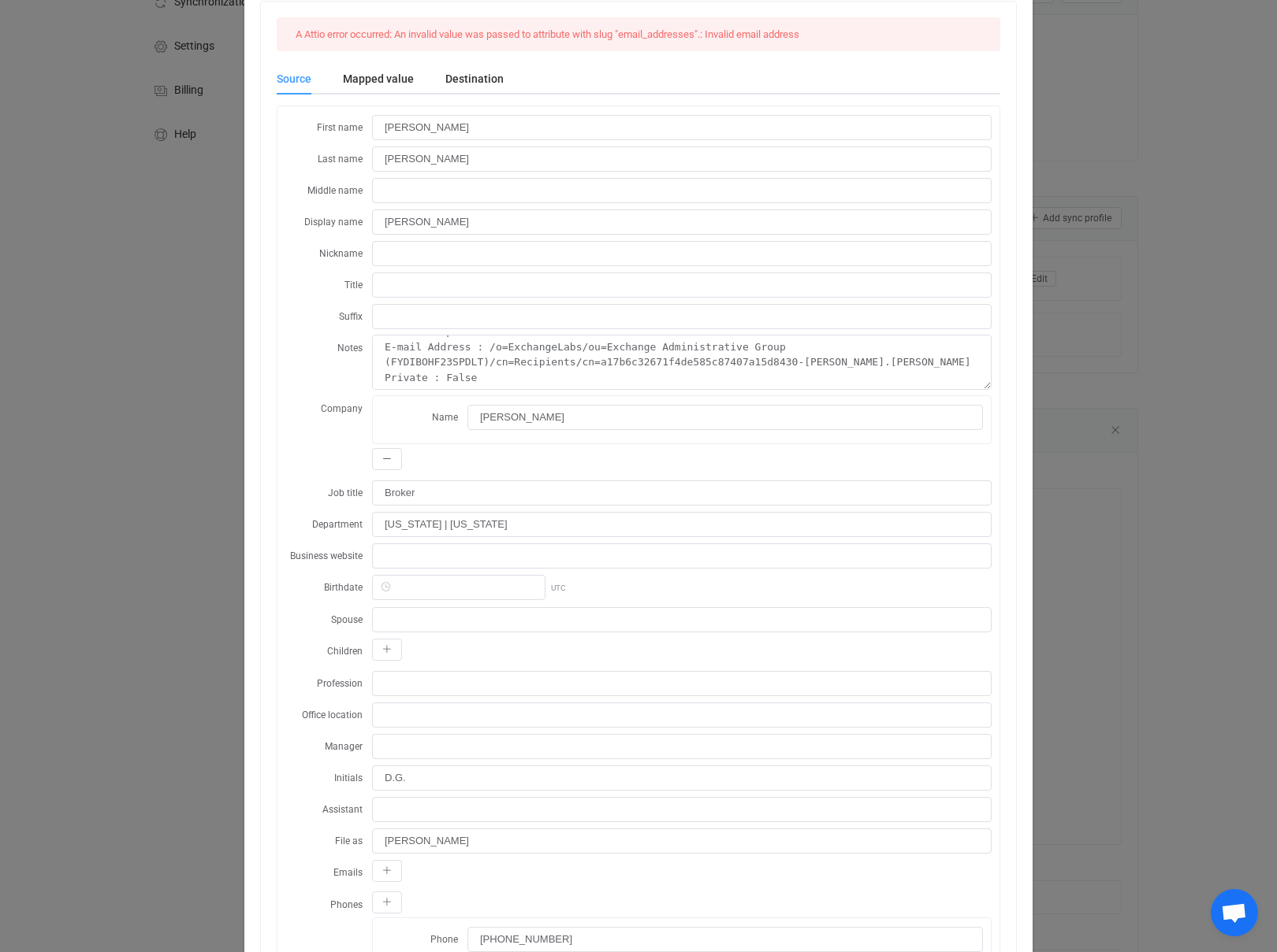
scroll to position [0, 0]
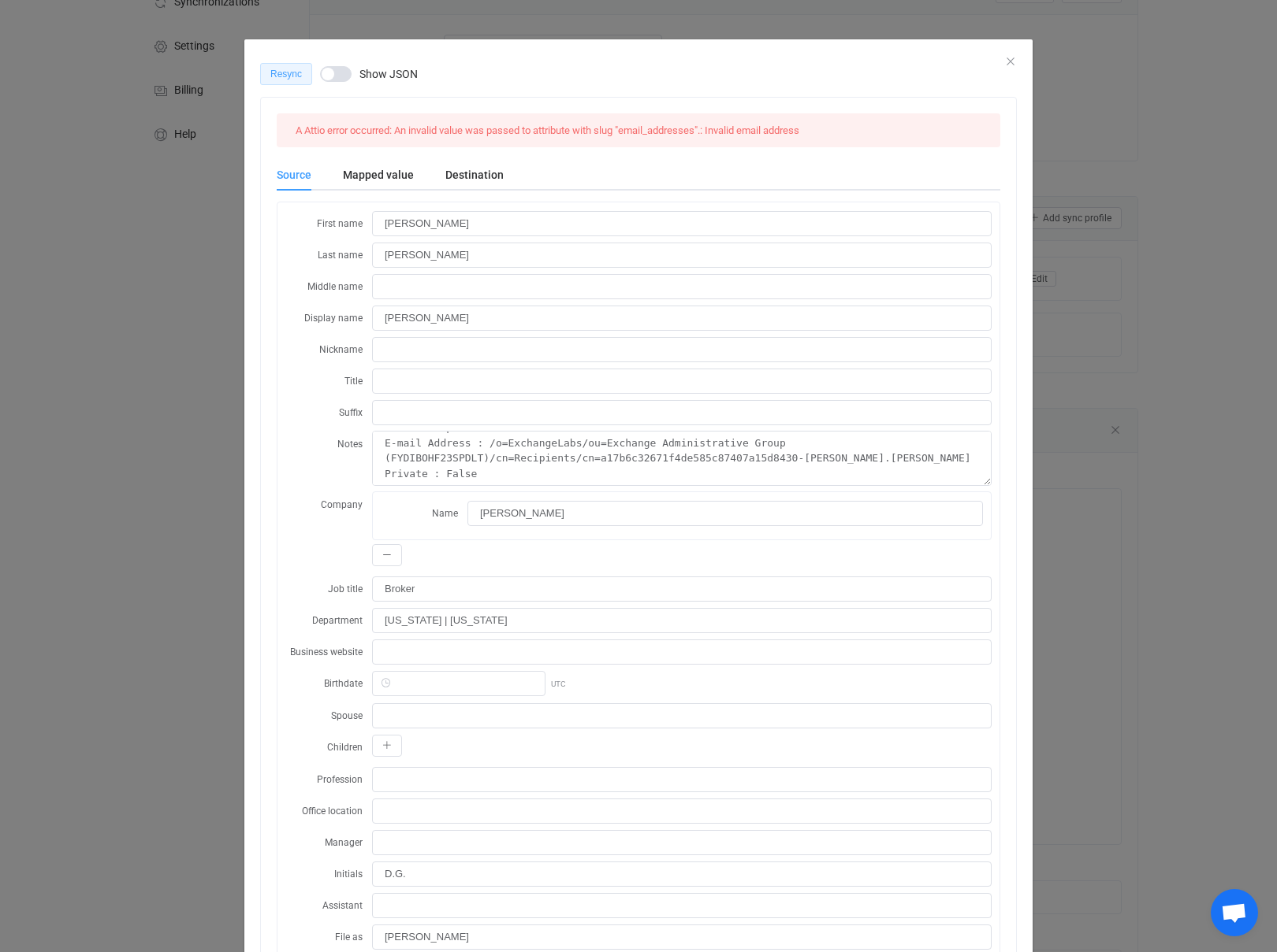
click at [291, 77] on span "Resync" at bounding box center [286, 73] width 32 height 11
click at [1006, 61] on icon "Close" at bounding box center [1009, 61] width 13 height 13
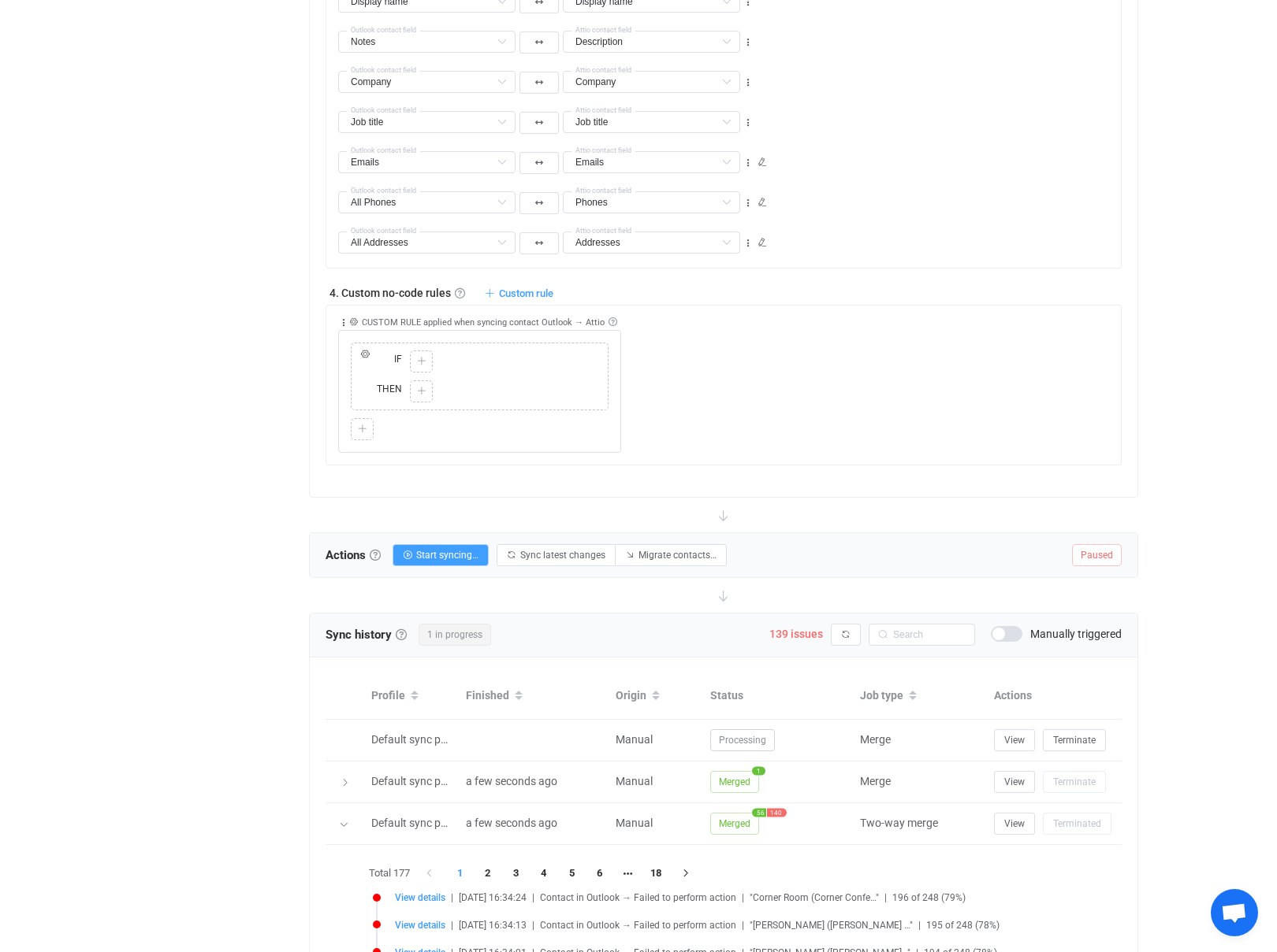
scroll to position [1302, 0]
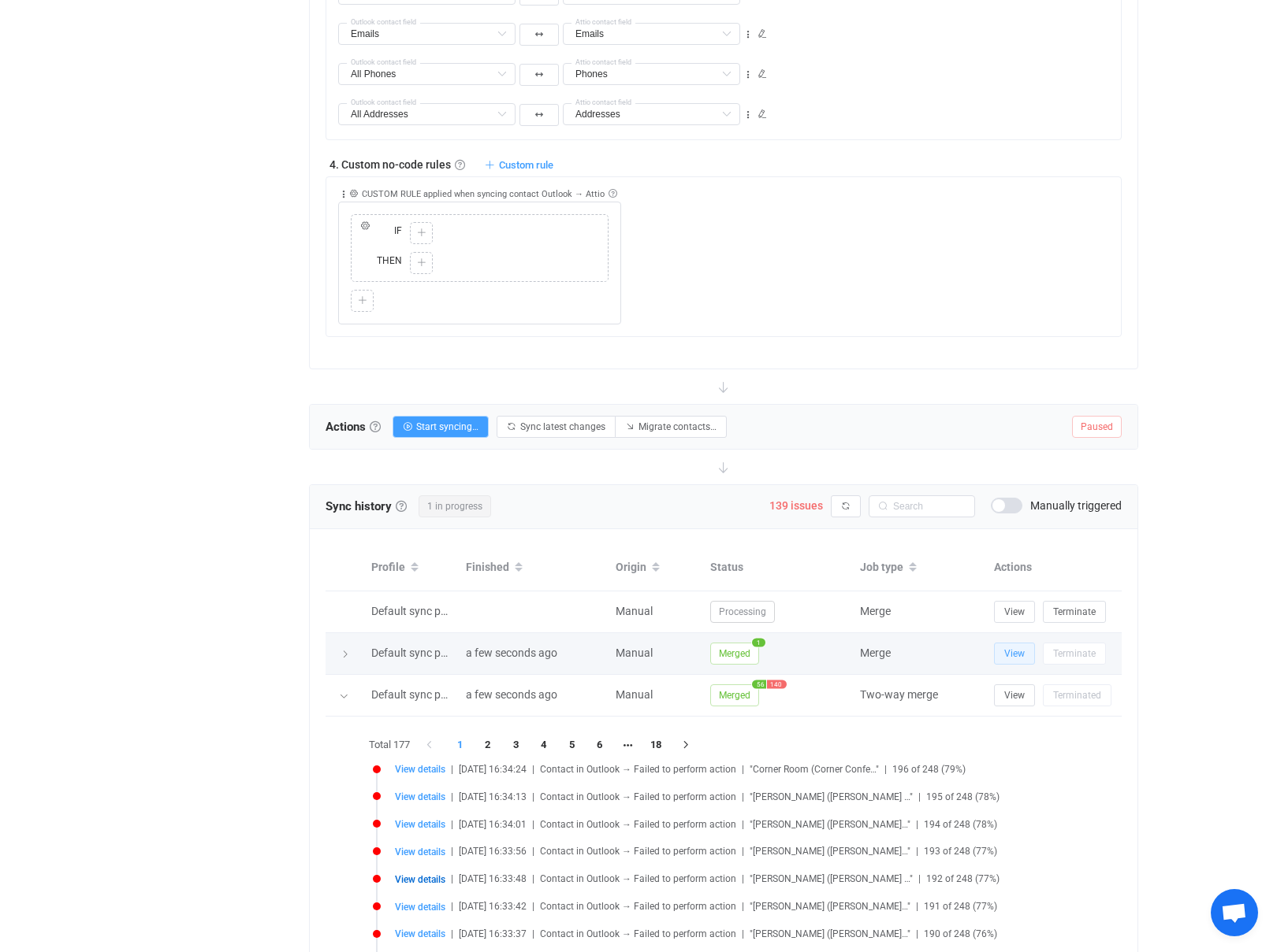
click at [1018, 648] on span "View" at bounding box center [1013, 653] width 20 height 11
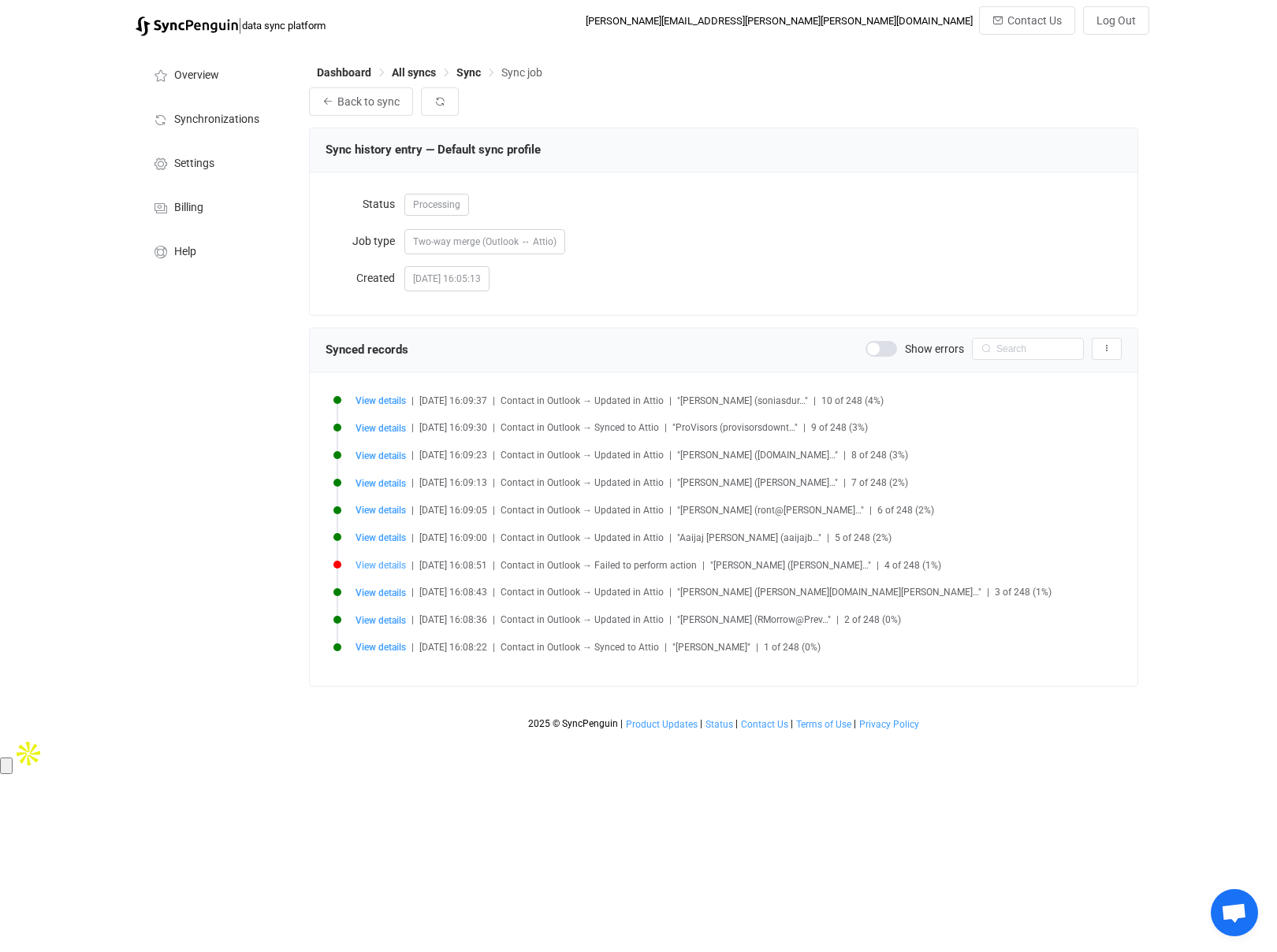
click at [375, 569] on span "View details" at bounding box center [381, 565] width 50 height 11
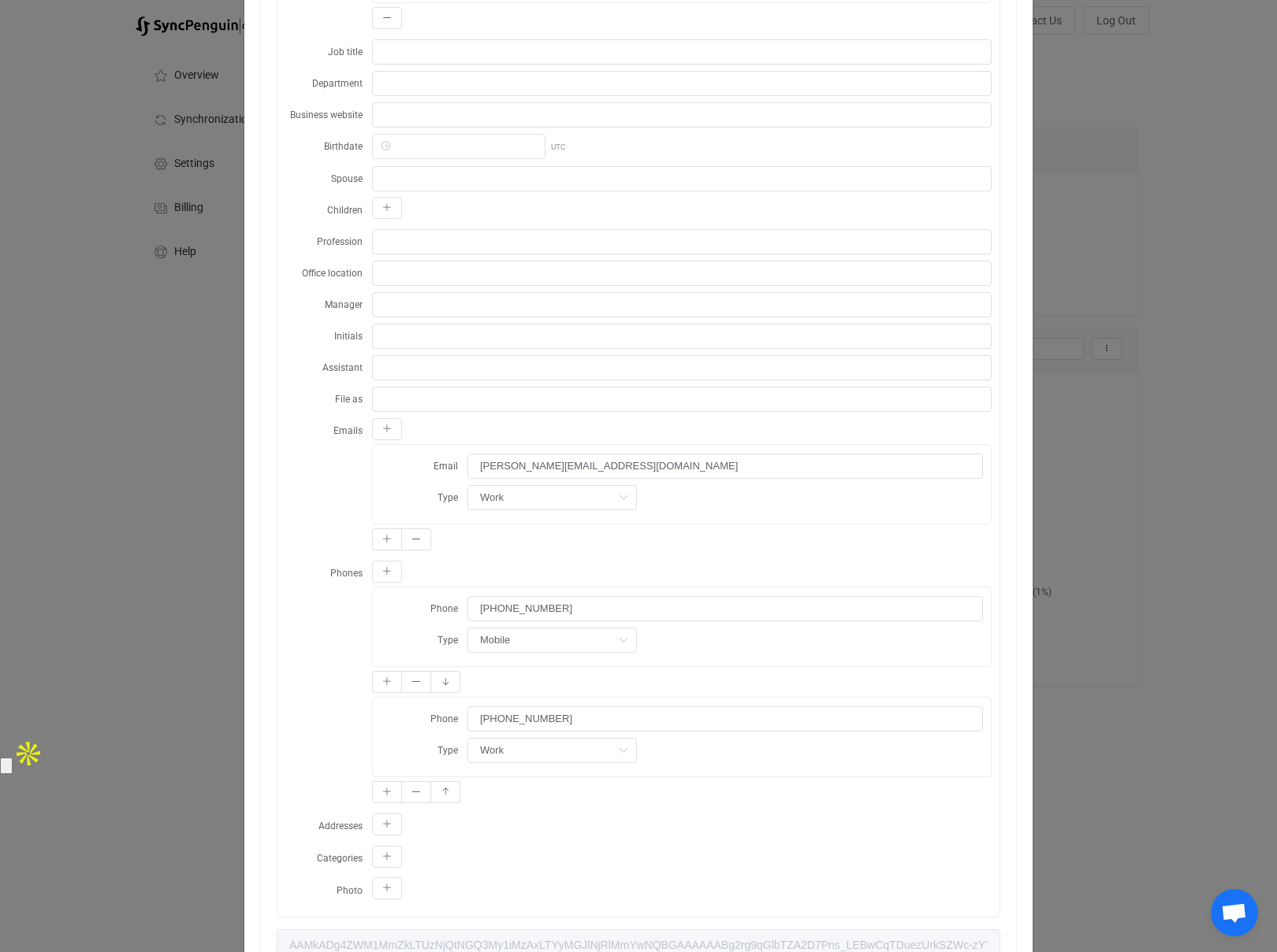
scroll to position [639, 0]
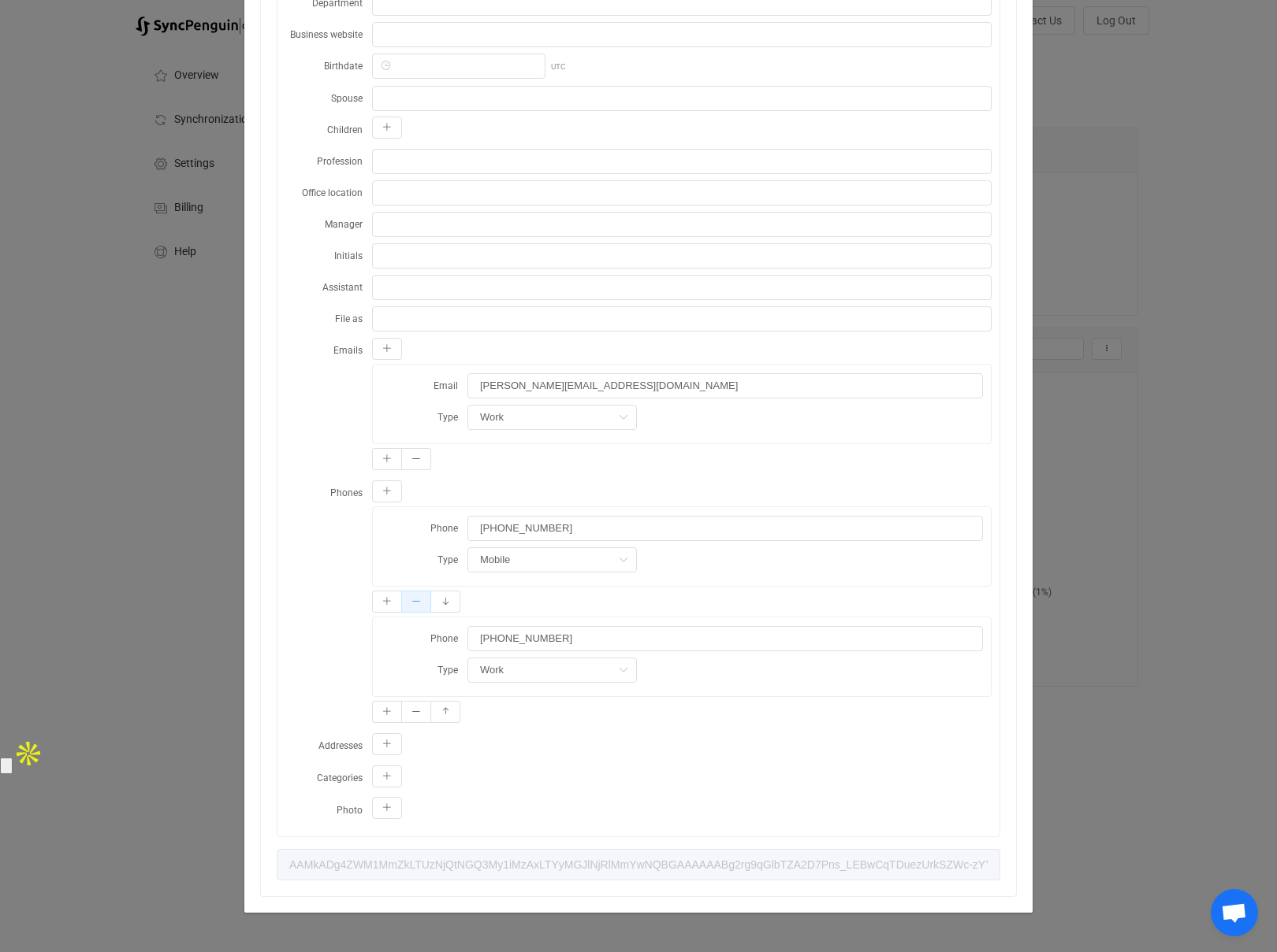
click at [421, 605] on button "dialog" at bounding box center [415, 602] width 30 height 22
type input "512 439 6717"
type input "Work"
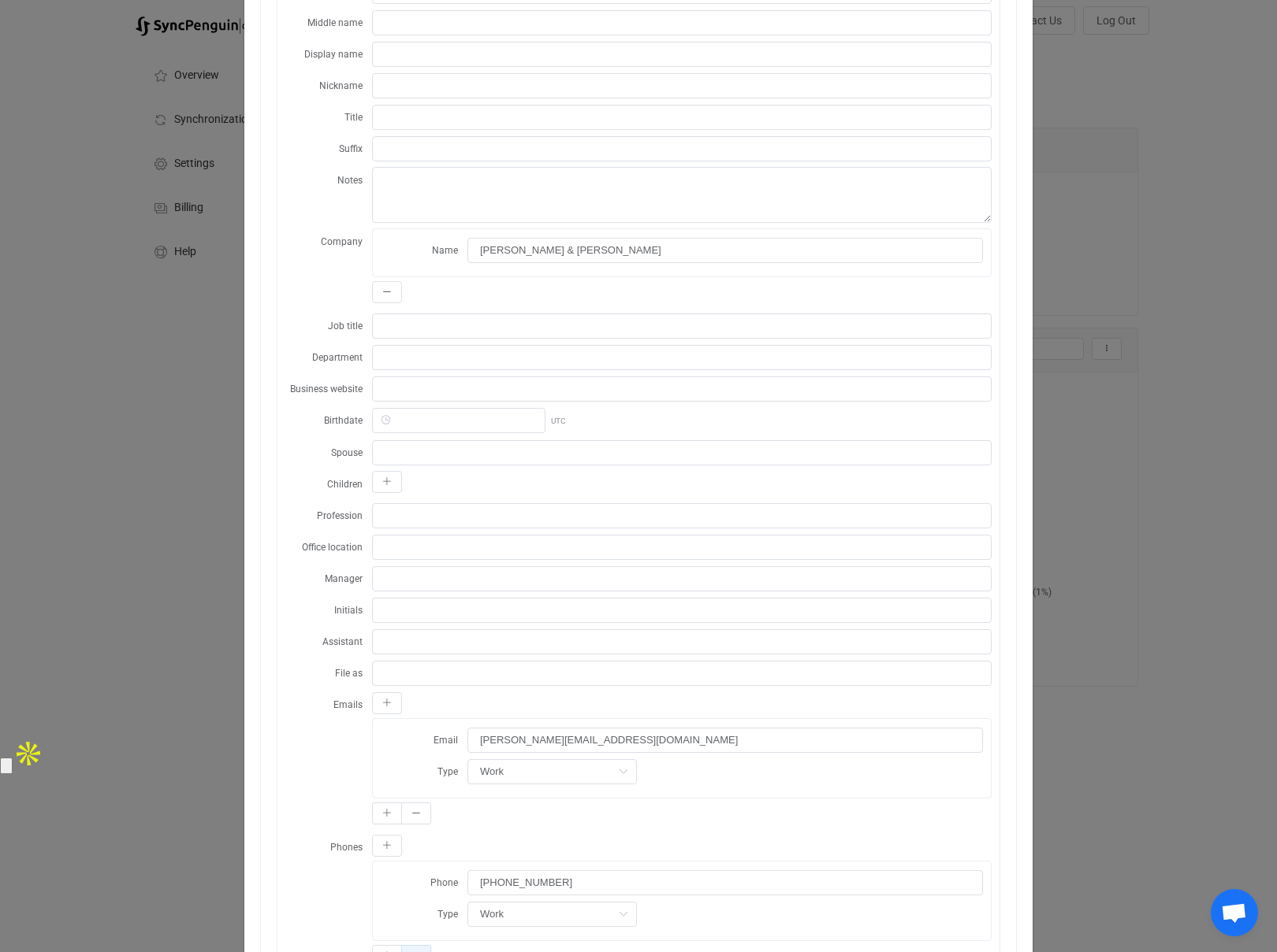
scroll to position [79, 0]
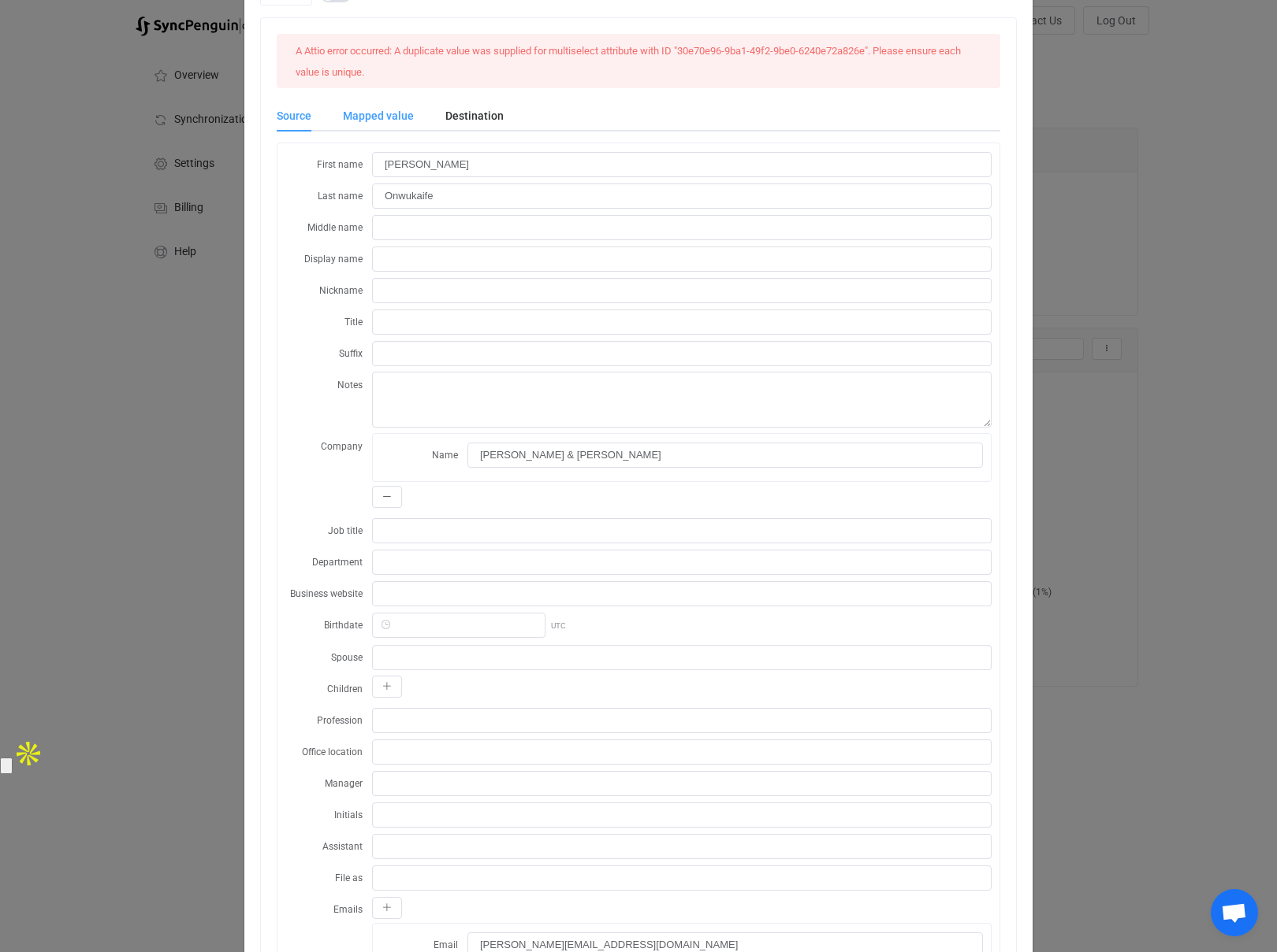
click at [367, 112] on div "Mapped value" at bounding box center [379, 116] width 102 height 32
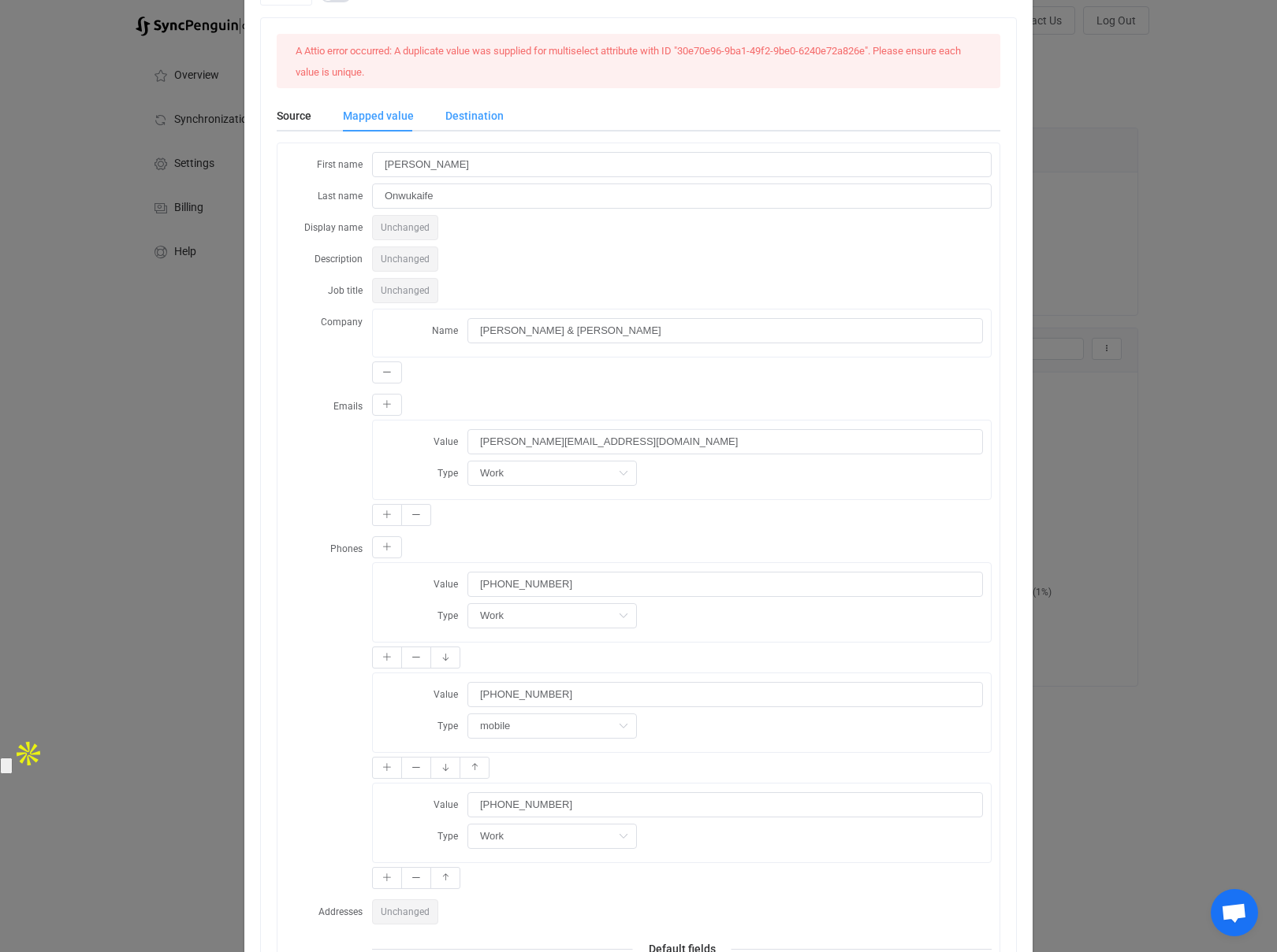
click at [448, 112] on div "Destination" at bounding box center [467, 116] width 74 height 32
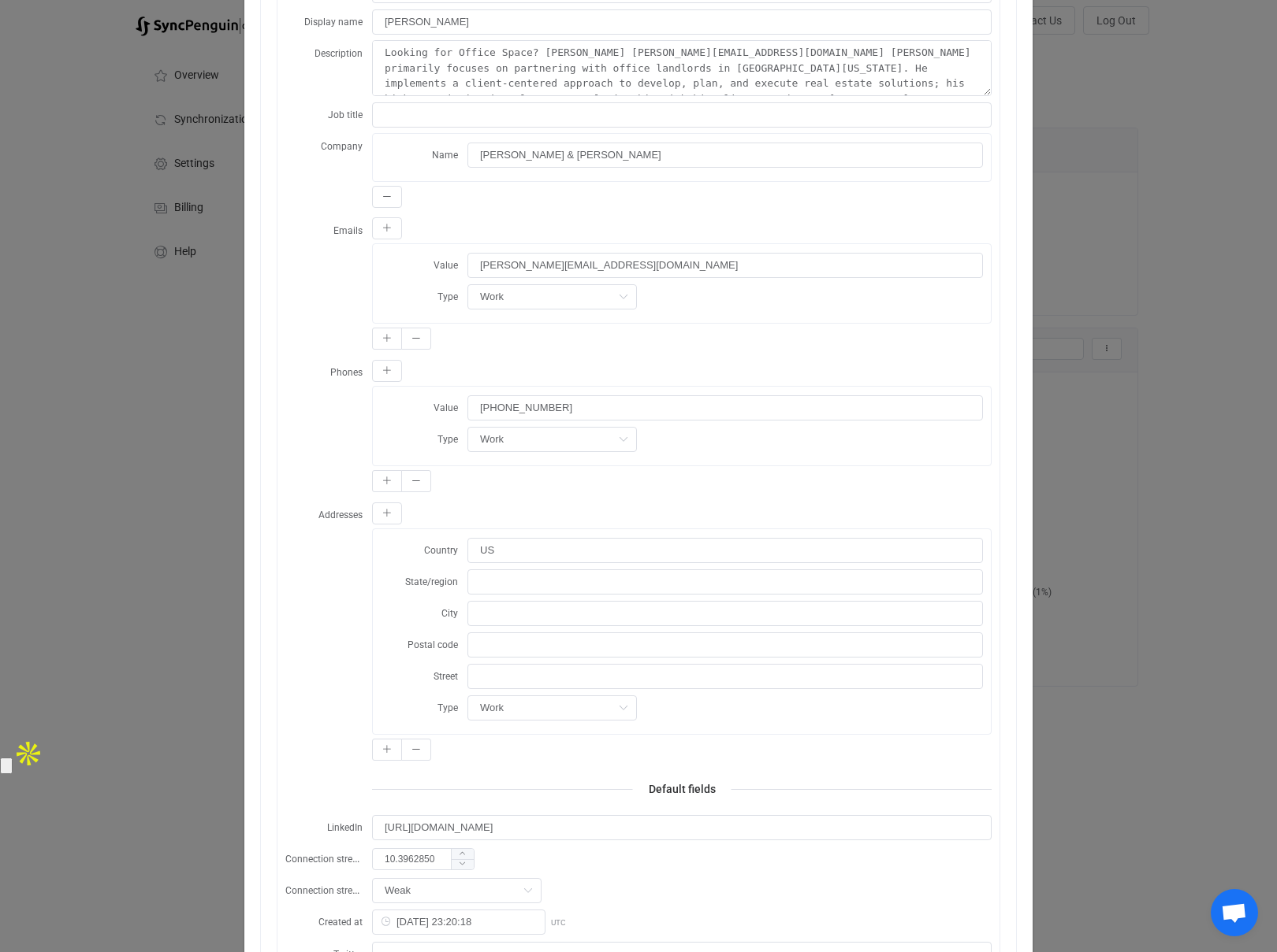
scroll to position [264, 0]
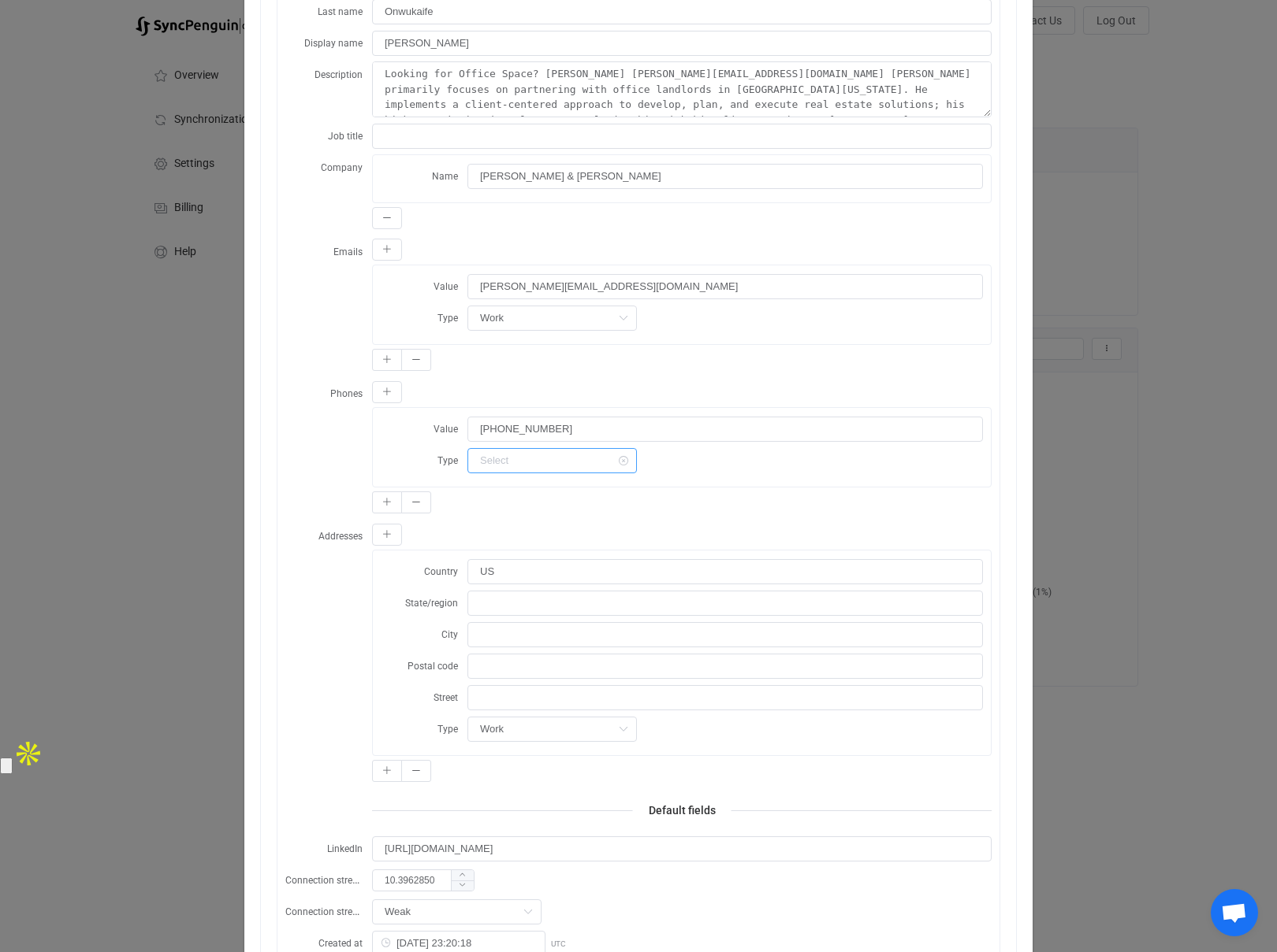
click at [520, 460] on input "dialog" at bounding box center [552, 461] width 169 height 25
click at [357, 458] on div "Phones Value +15129407125 Type" at bounding box center [638, 449] width 706 height 137
type input "Work"
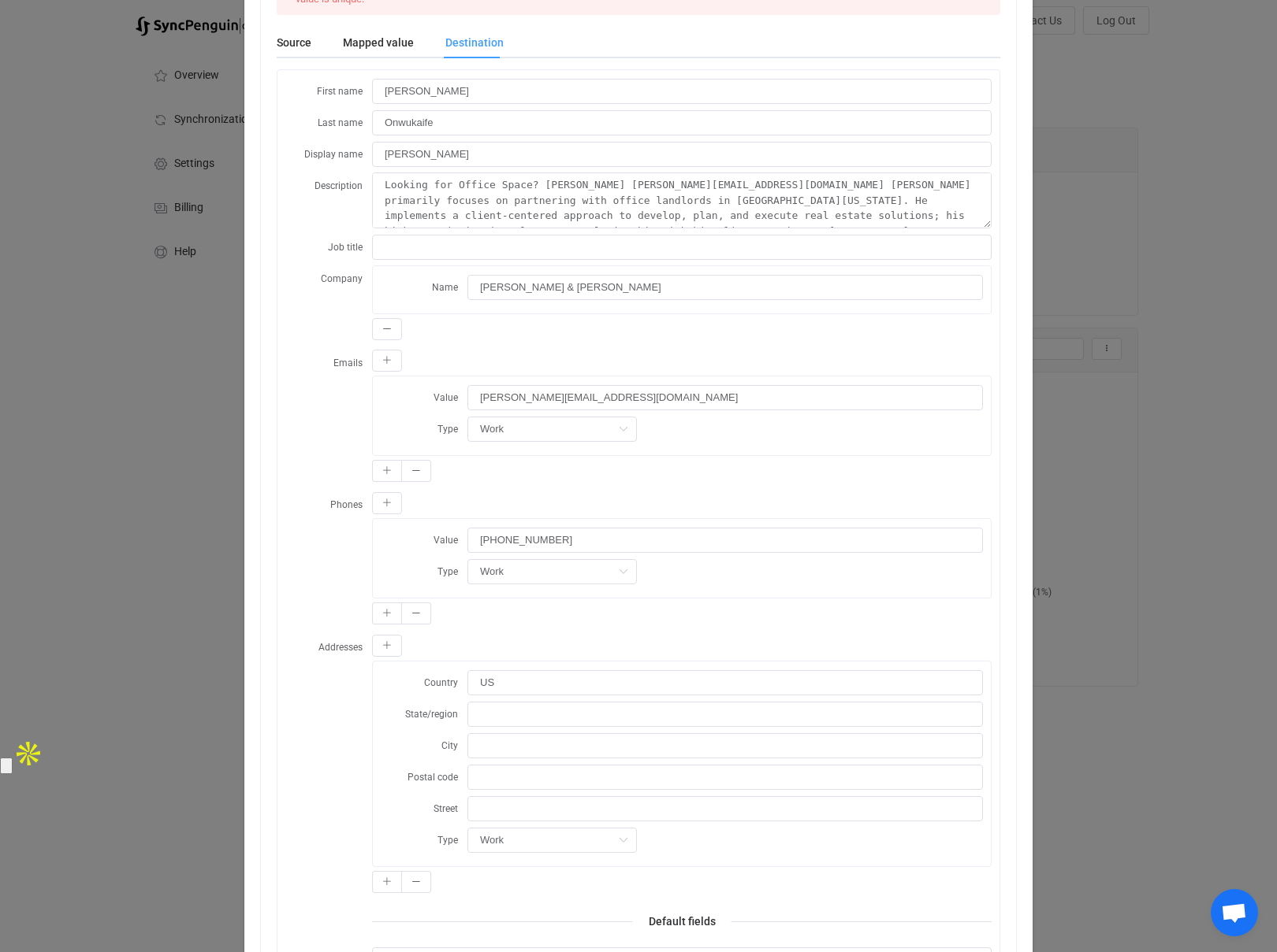
scroll to position [0, 0]
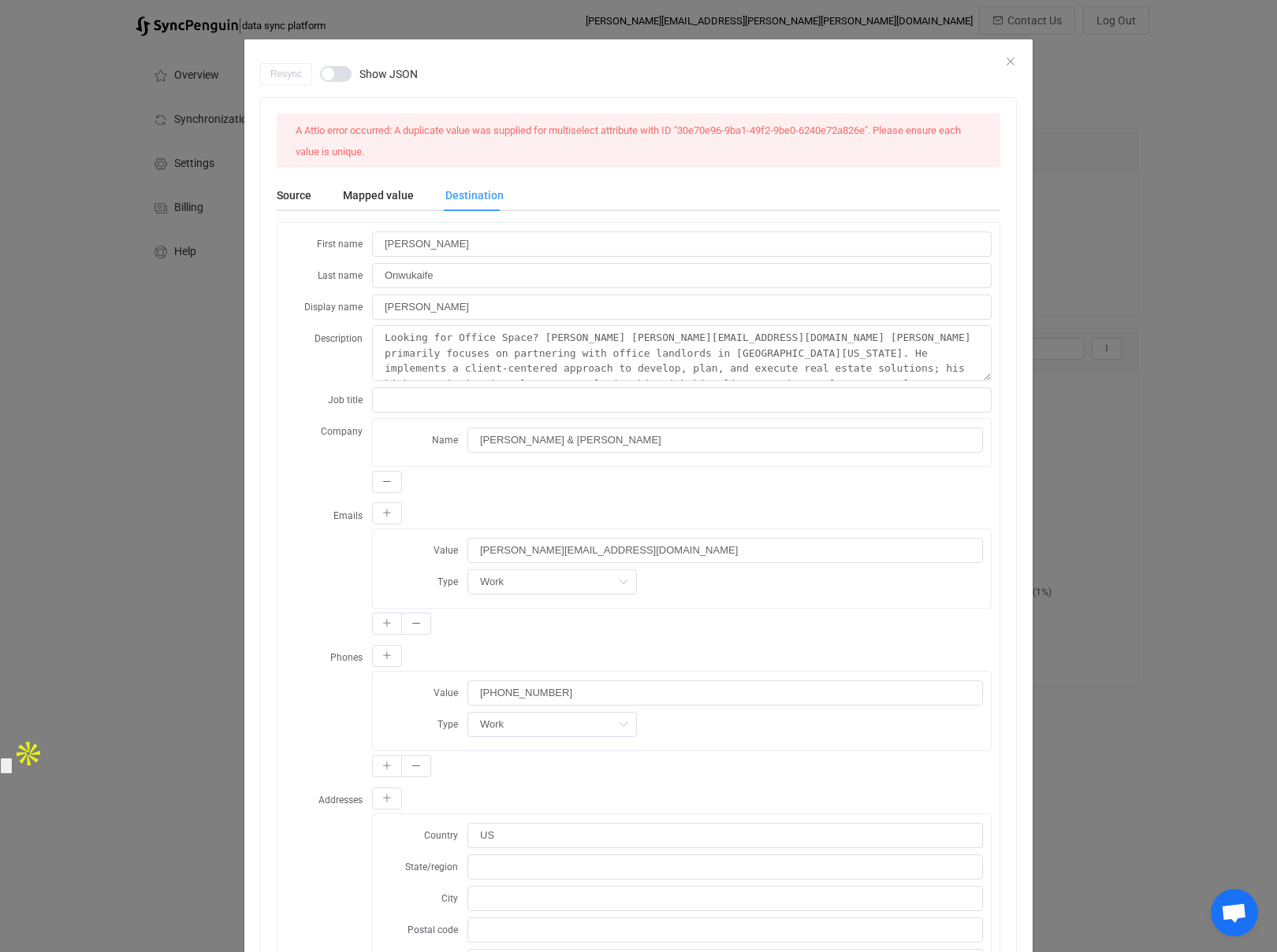
click at [1016, 63] on div "Resync Show JSON" at bounding box center [638, 73] width 756 height 22
click at [1011, 60] on icon "Close" at bounding box center [1009, 61] width 13 height 13
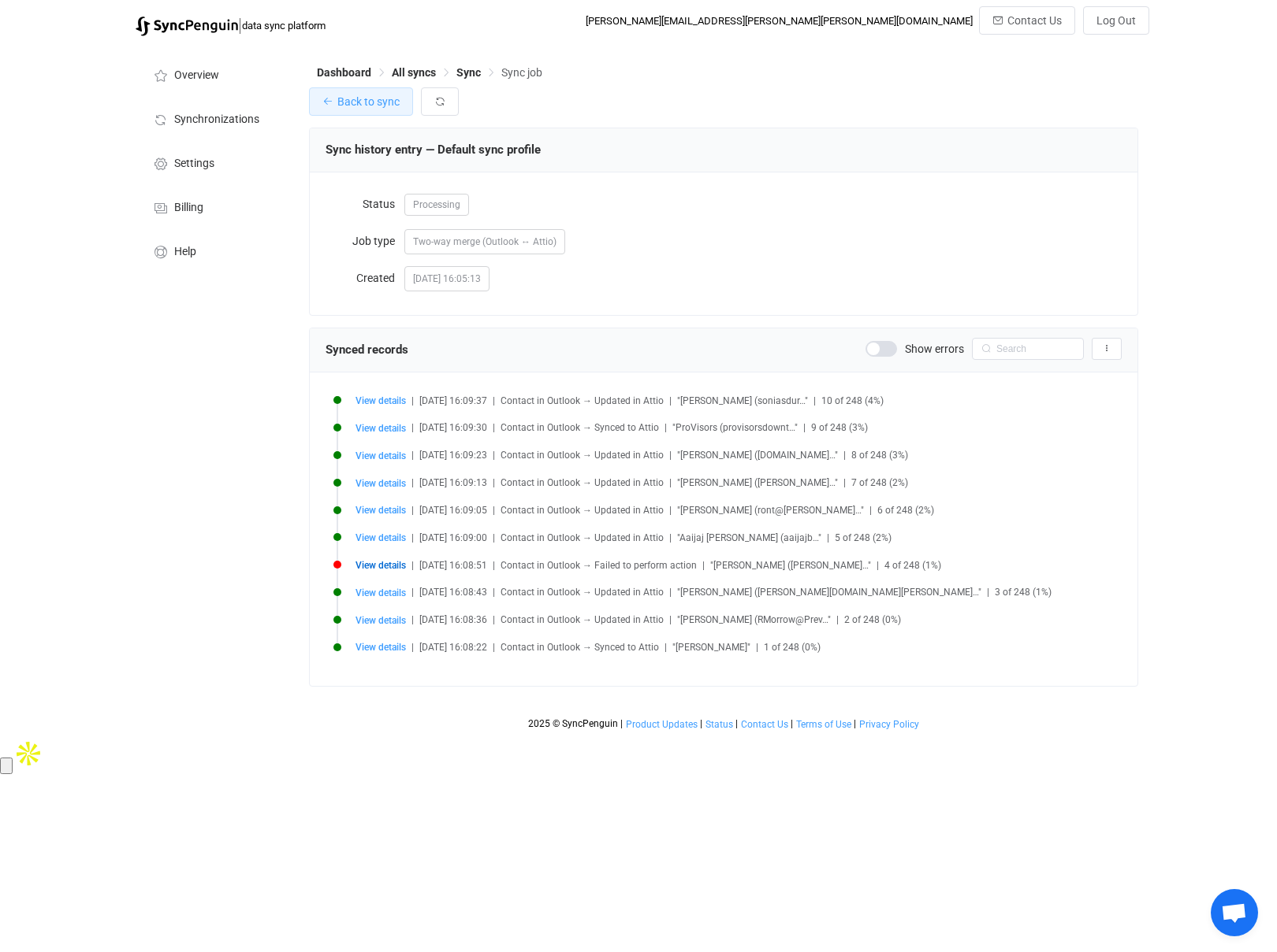
click at [356, 102] on span "Back to sync" at bounding box center [368, 101] width 62 height 13
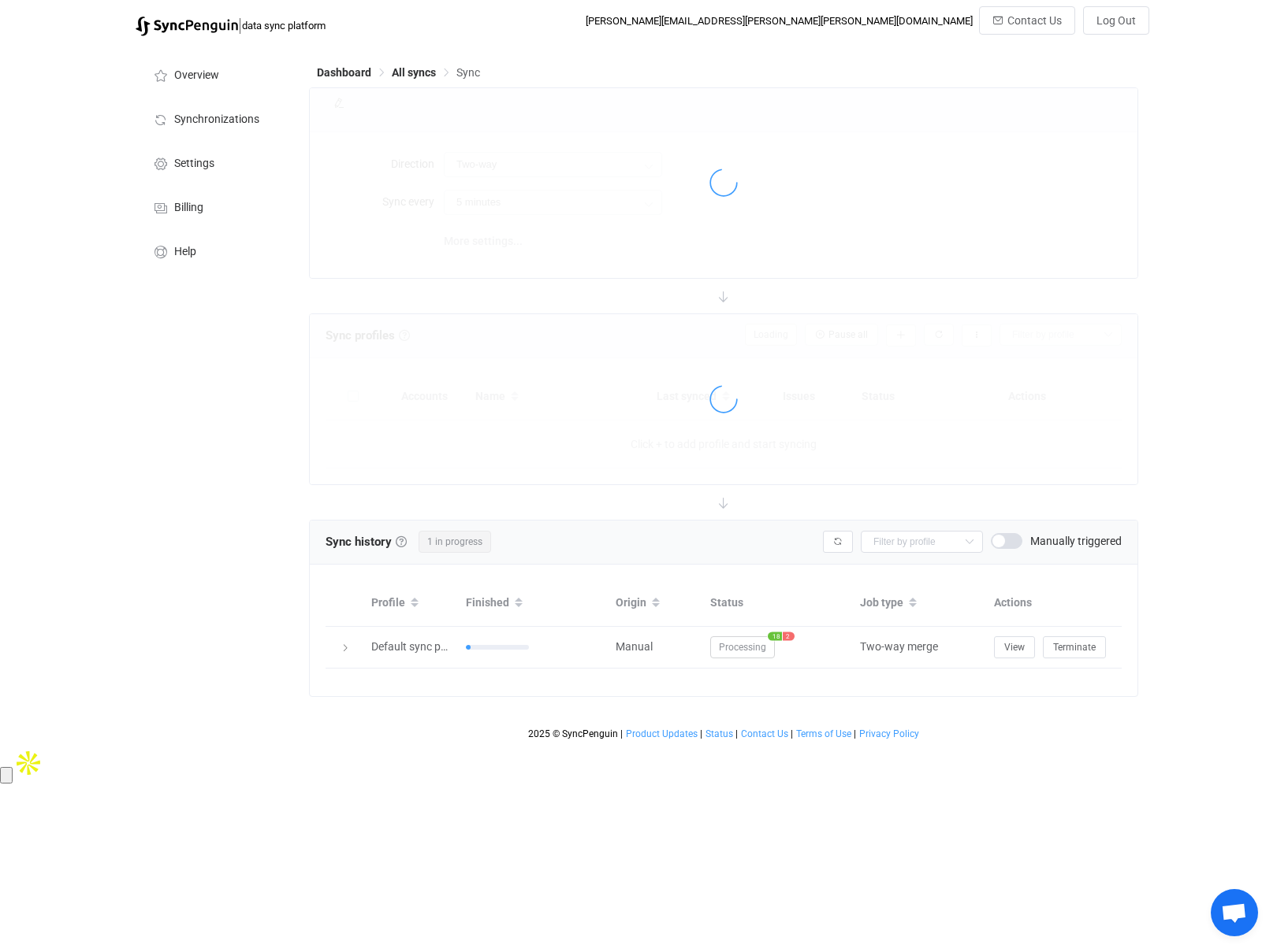
type input "15 minutes"
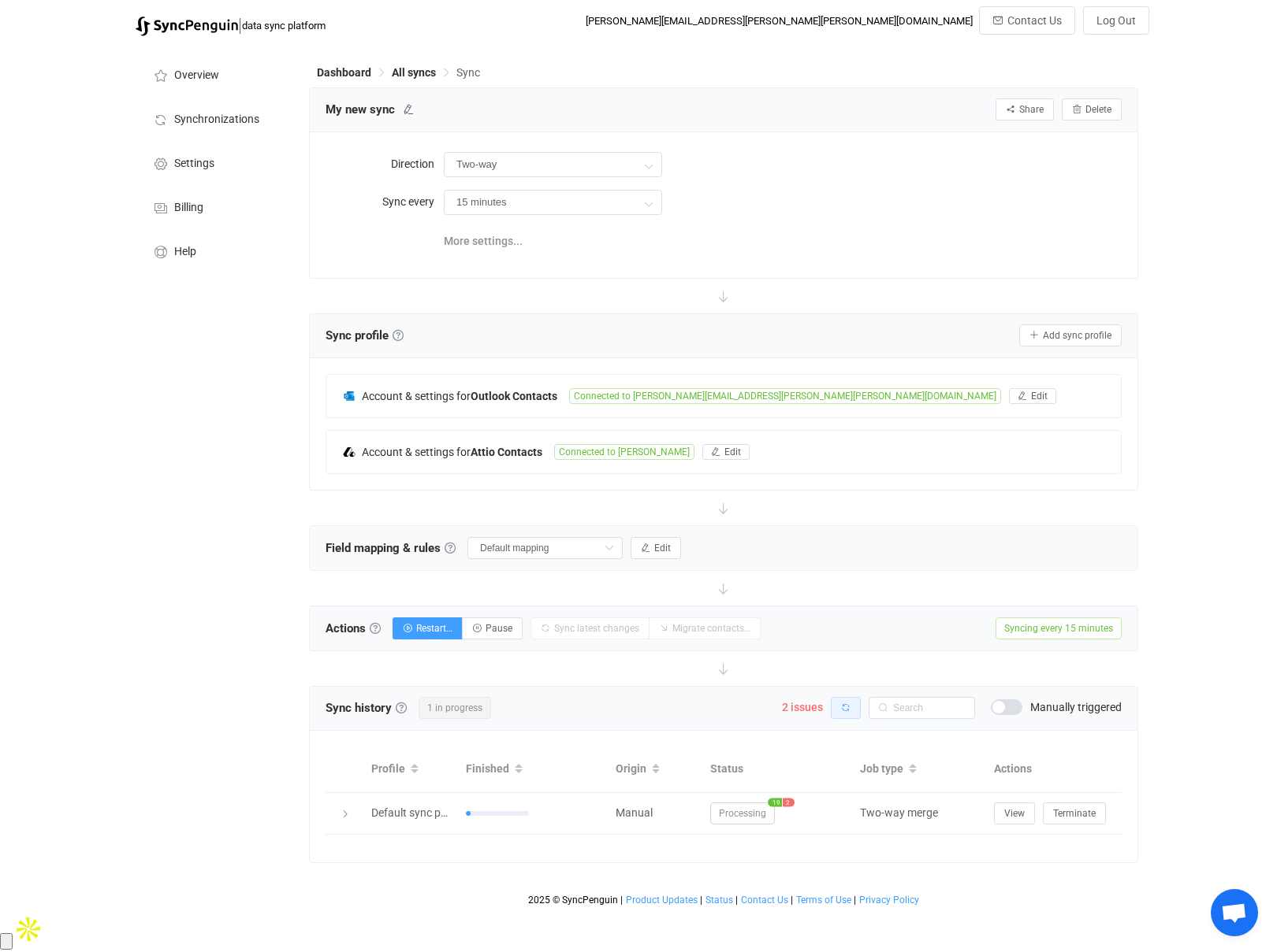
click at [841, 711] on icon "button" at bounding box center [845, 708] width 10 height 10
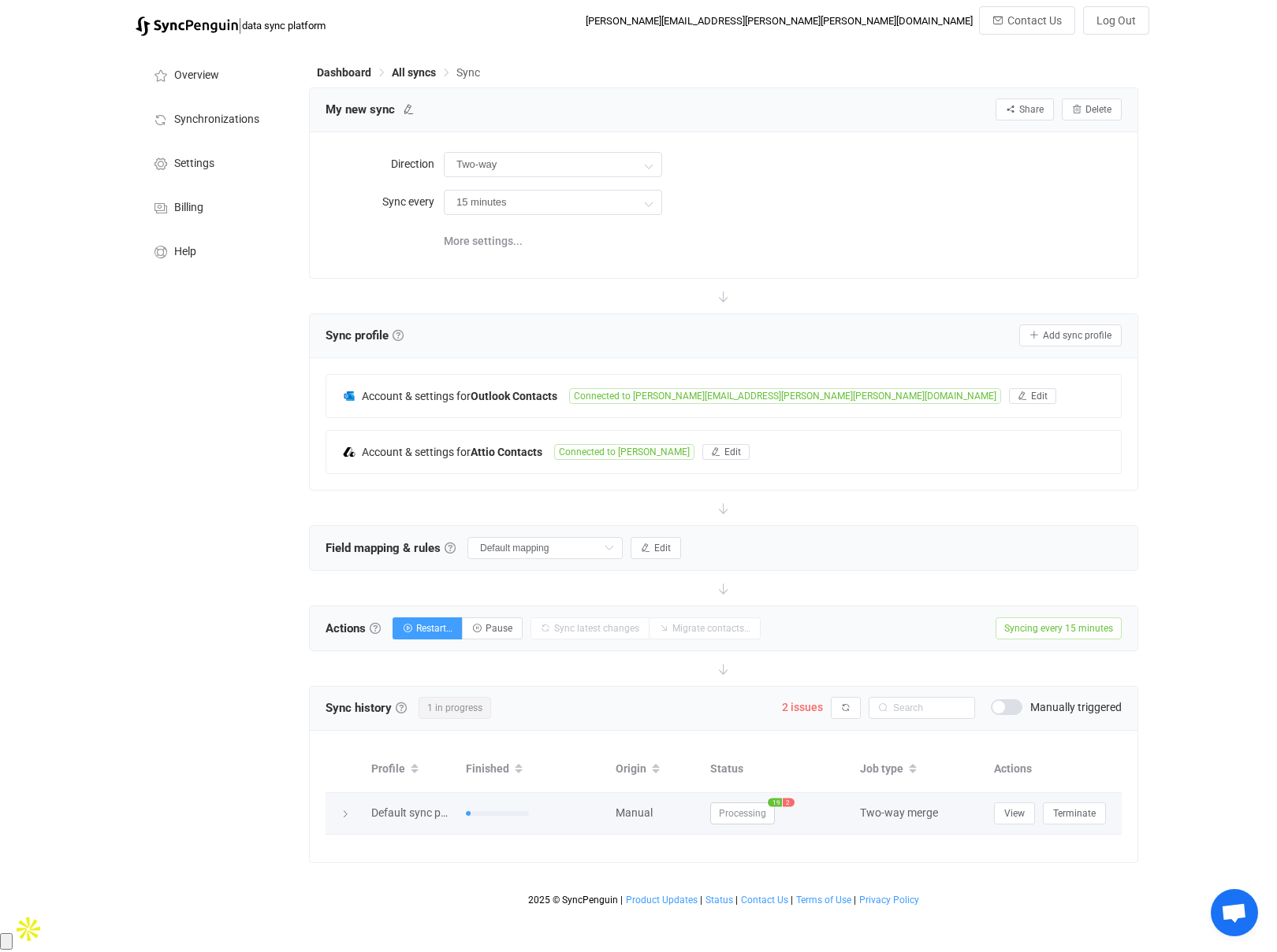
click at [780, 801] on span "19" at bounding box center [775, 801] width 14 height 9
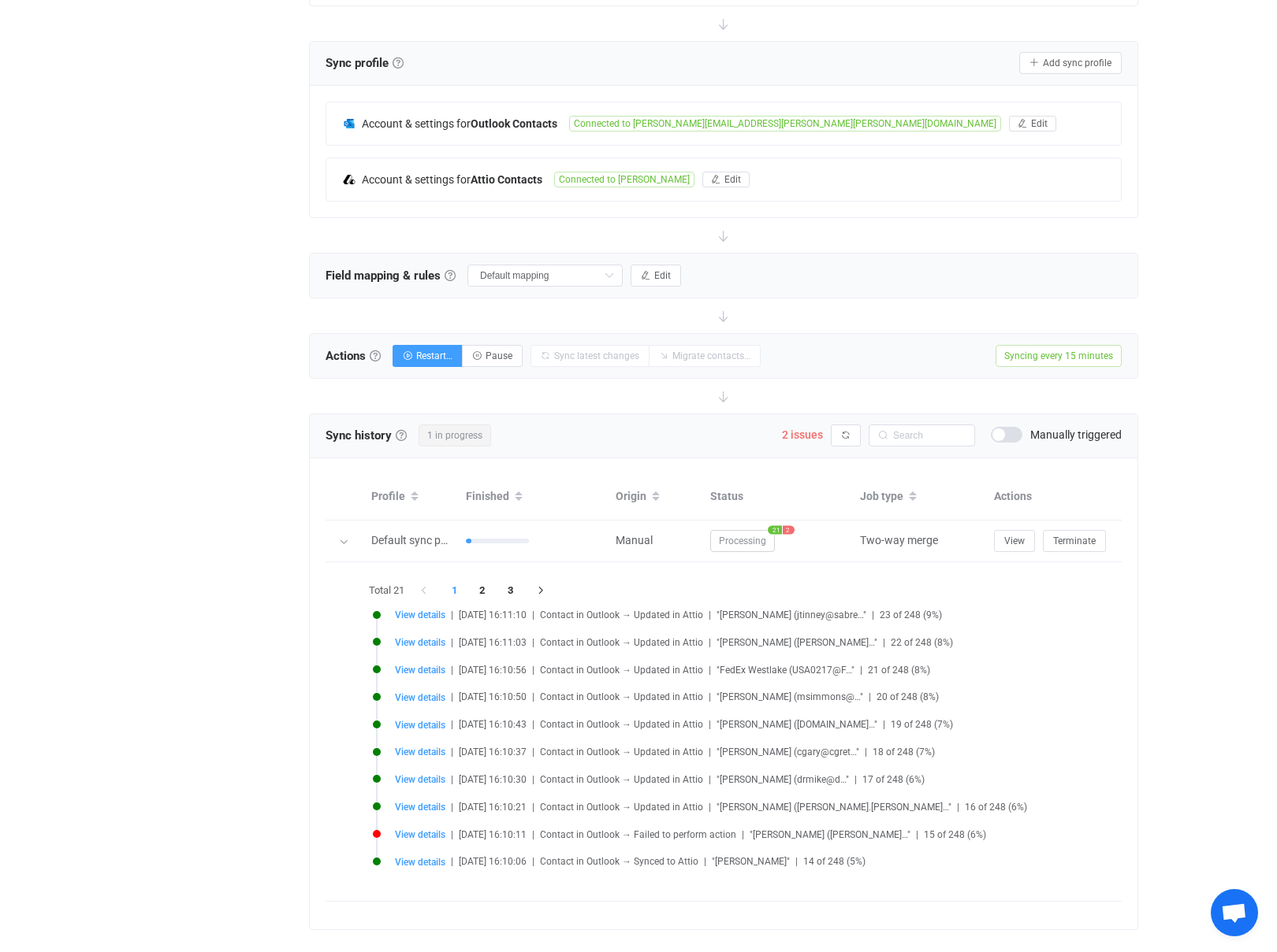
scroll to position [266, 0]
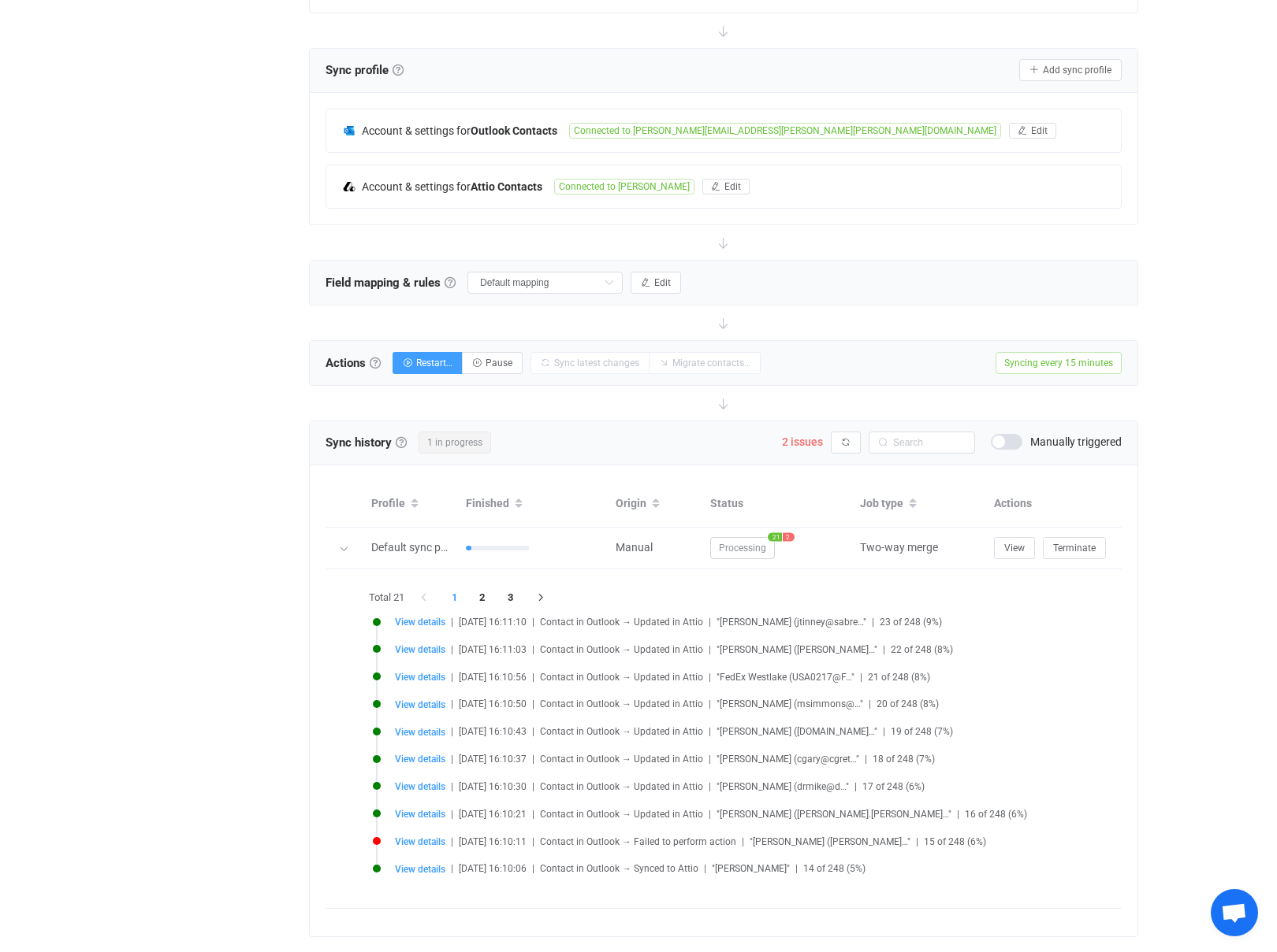
click at [190, 474] on div "Overview Synchronizations Settings Billing Help" at bounding box center [213, 383] width 173 height 1209
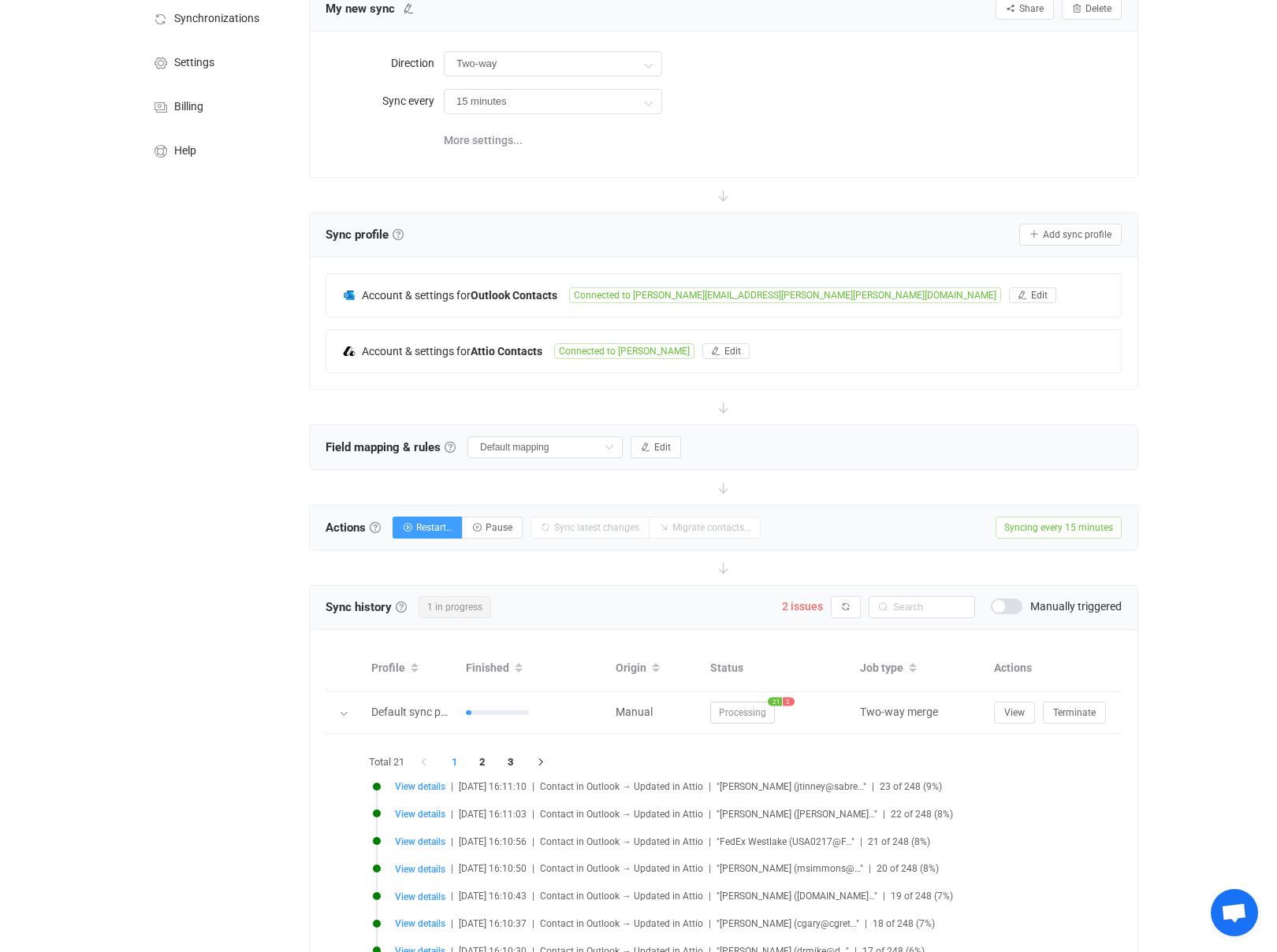
scroll to position [0, 0]
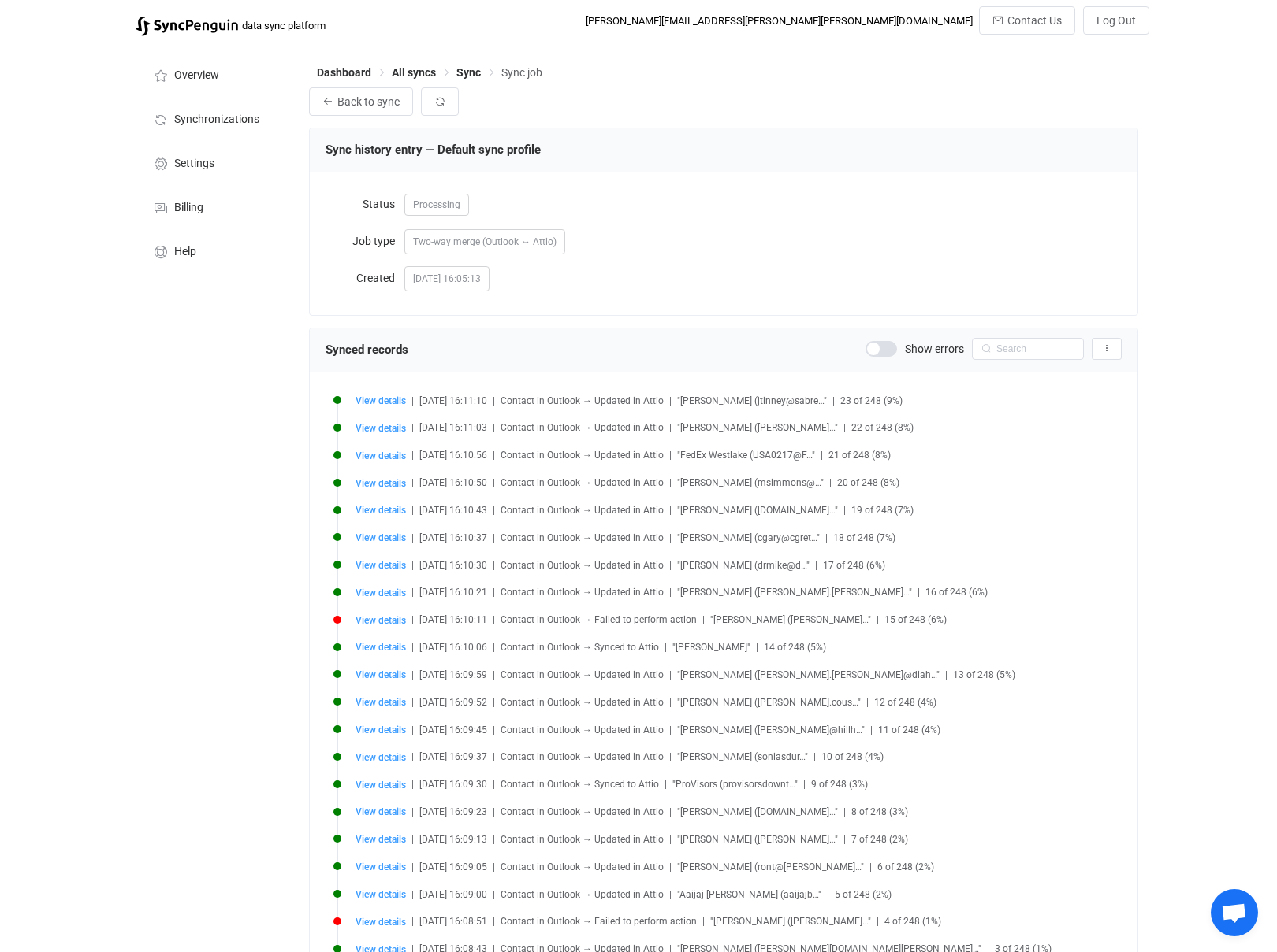
click at [889, 346] on span at bounding box center [881, 349] width 32 height 15
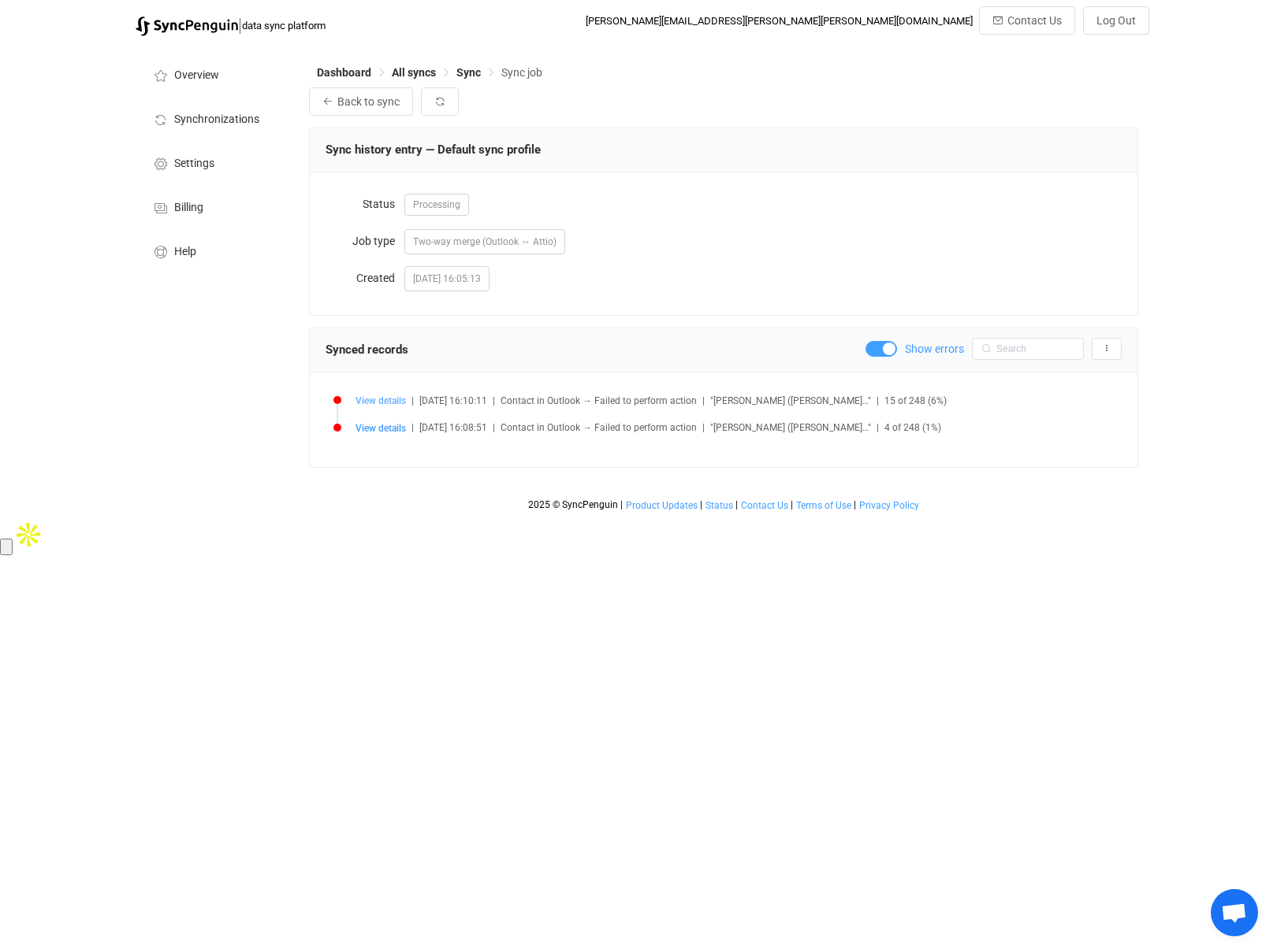
click at [374, 401] on span "View details" at bounding box center [381, 401] width 50 height 11
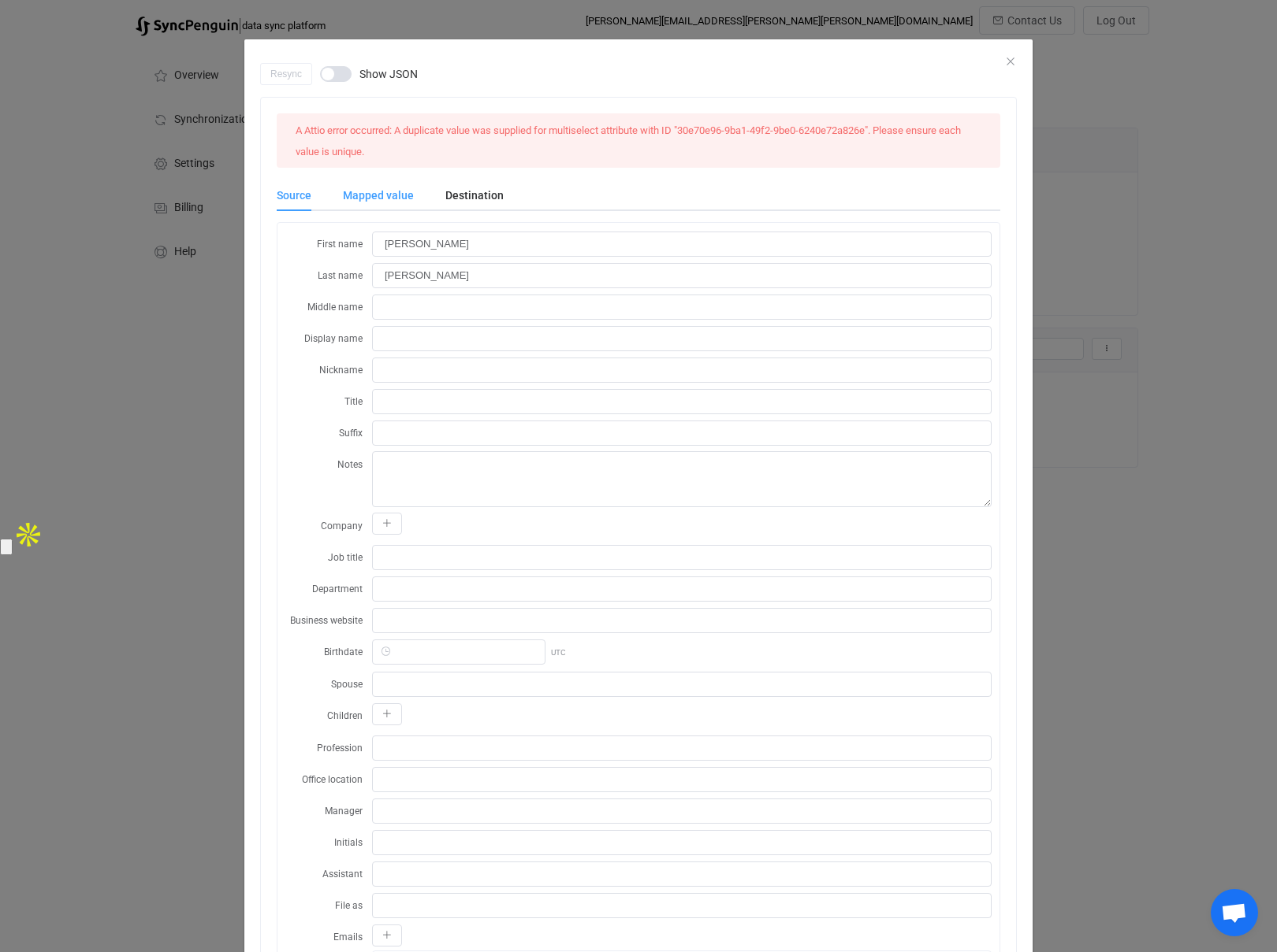
click at [374, 188] on div "Mapped value" at bounding box center [379, 195] width 102 height 32
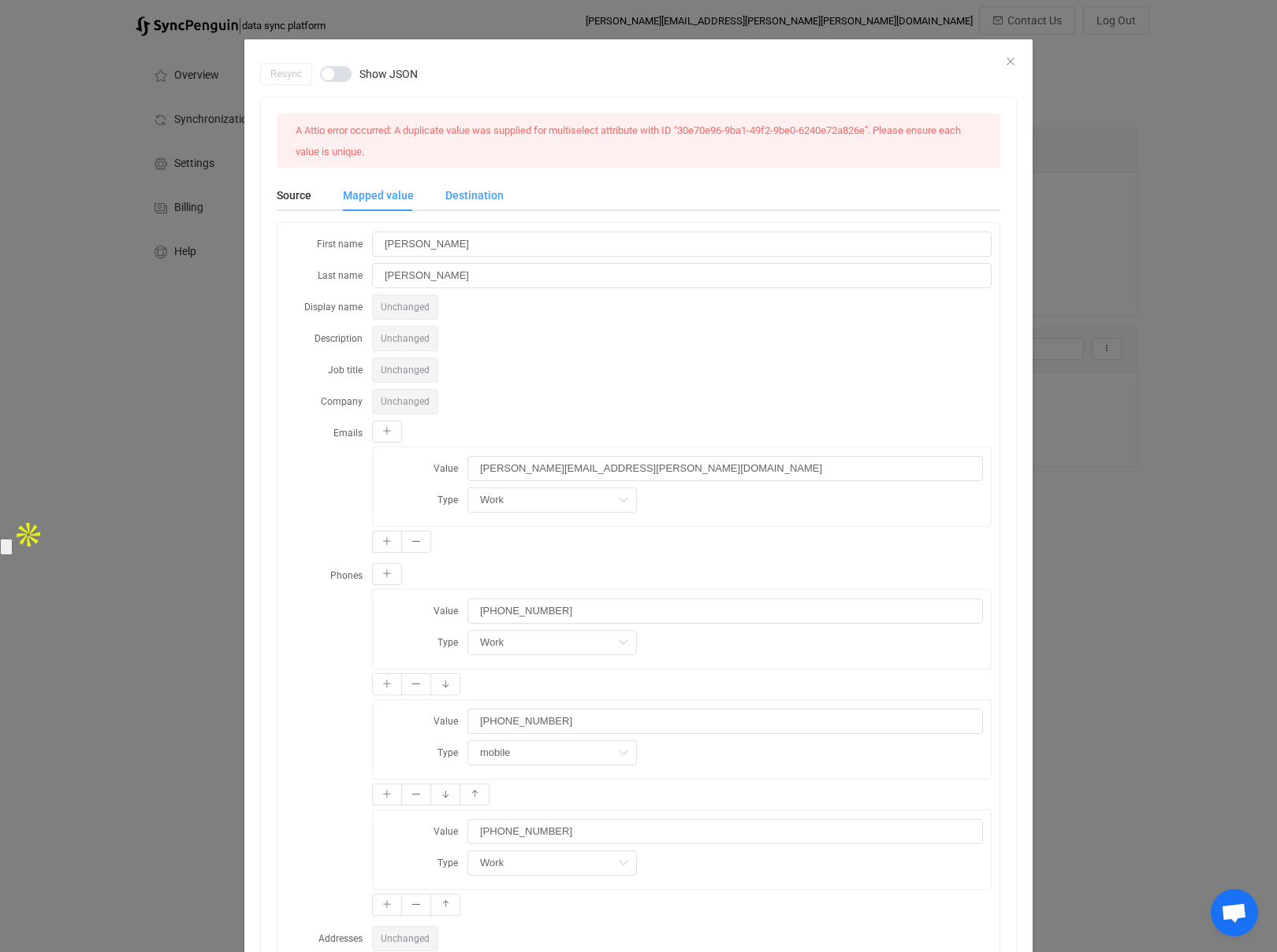
click at [474, 192] on div "Destination" at bounding box center [467, 195] width 74 height 32
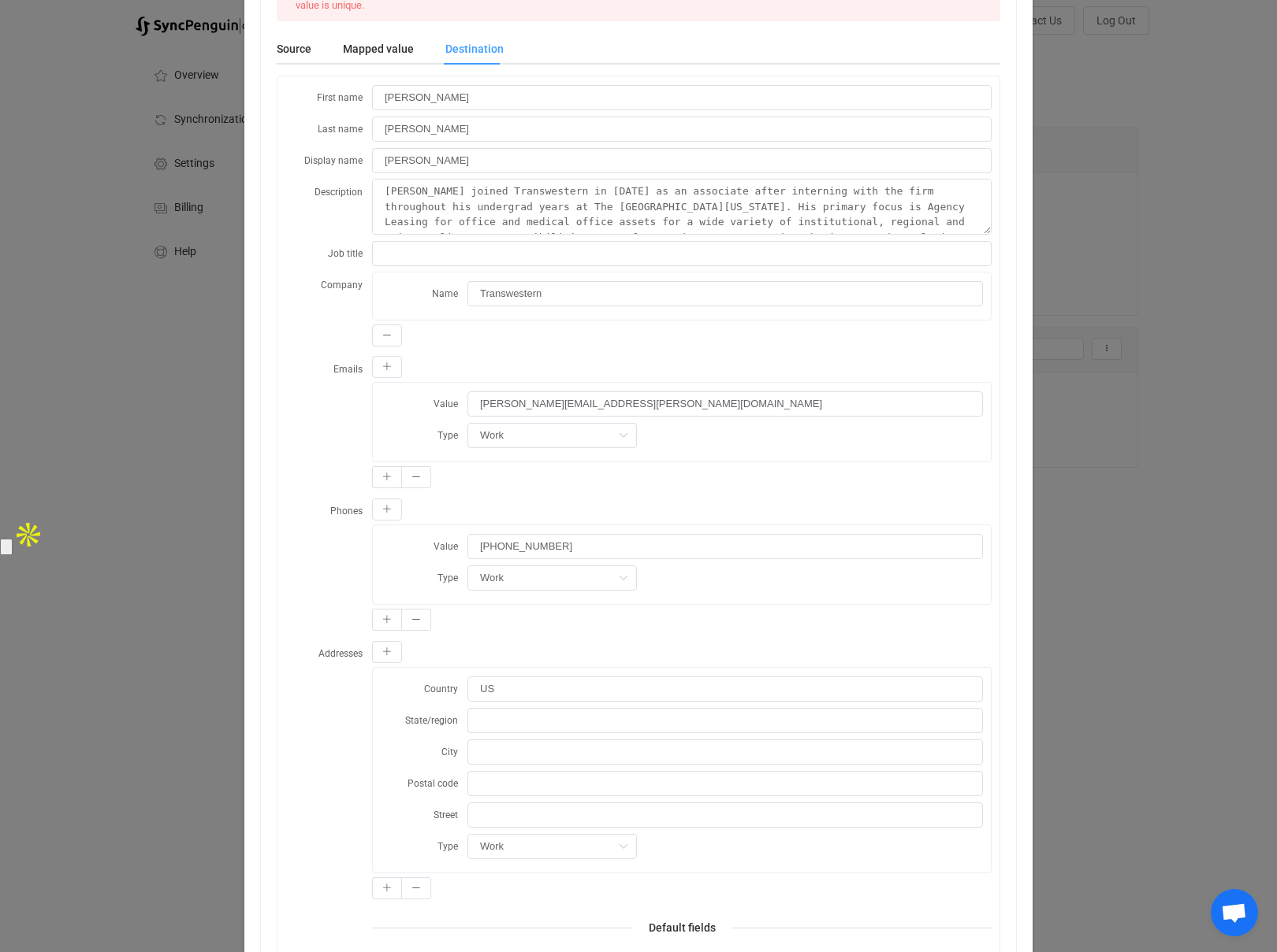
scroll to position [181, 0]
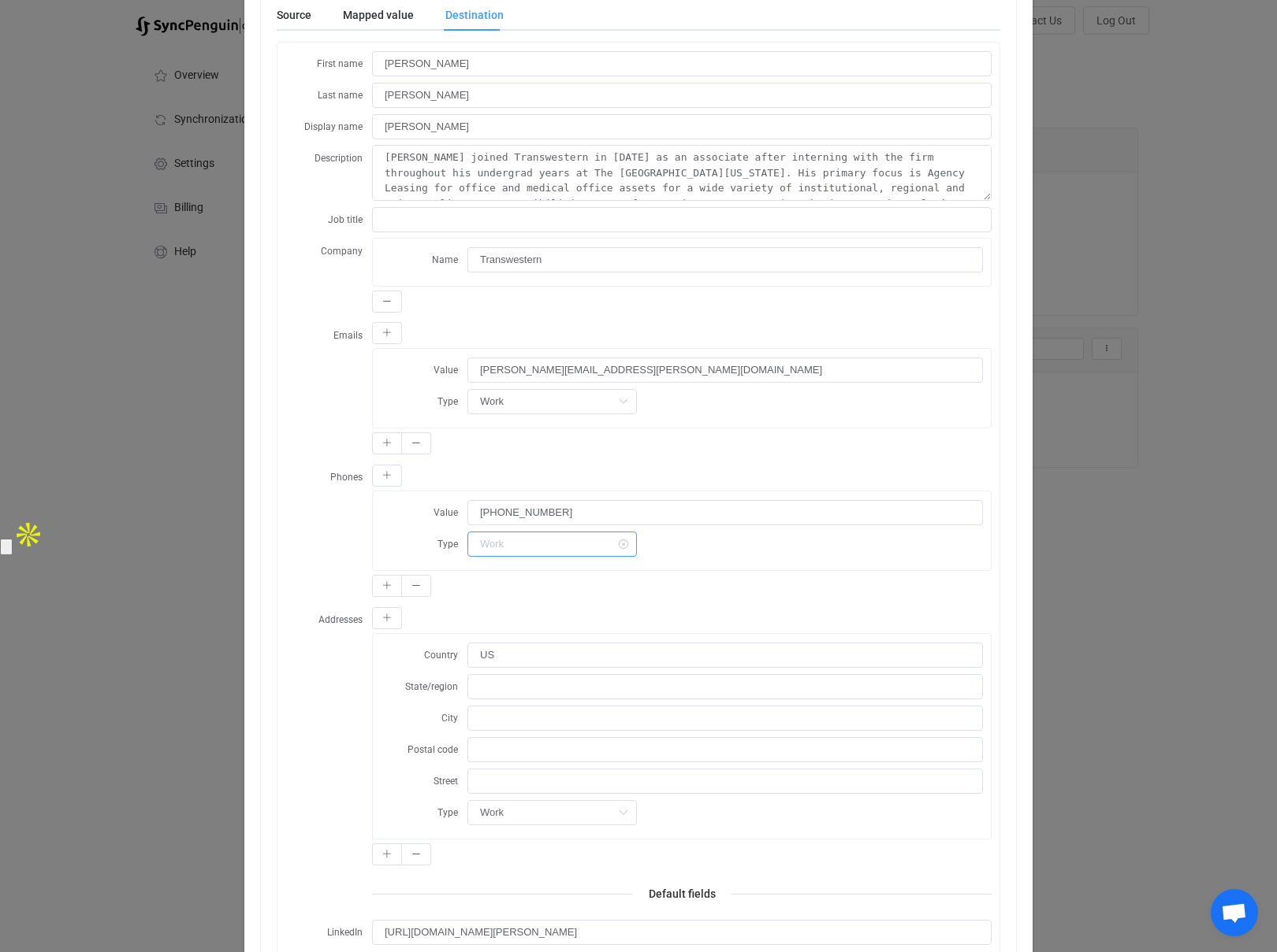
click at [551, 551] on input "dialog" at bounding box center [552, 545] width 169 height 25
click at [266, 531] on div "A Attio error occurred: A duplicate value was supplied for multiselect attribut…" at bounding box center [638, 773] width 754 height 1714
type input "Work"
click at [288, 15] on div "Source" at bounding box center [301, 14] width 50 height 32
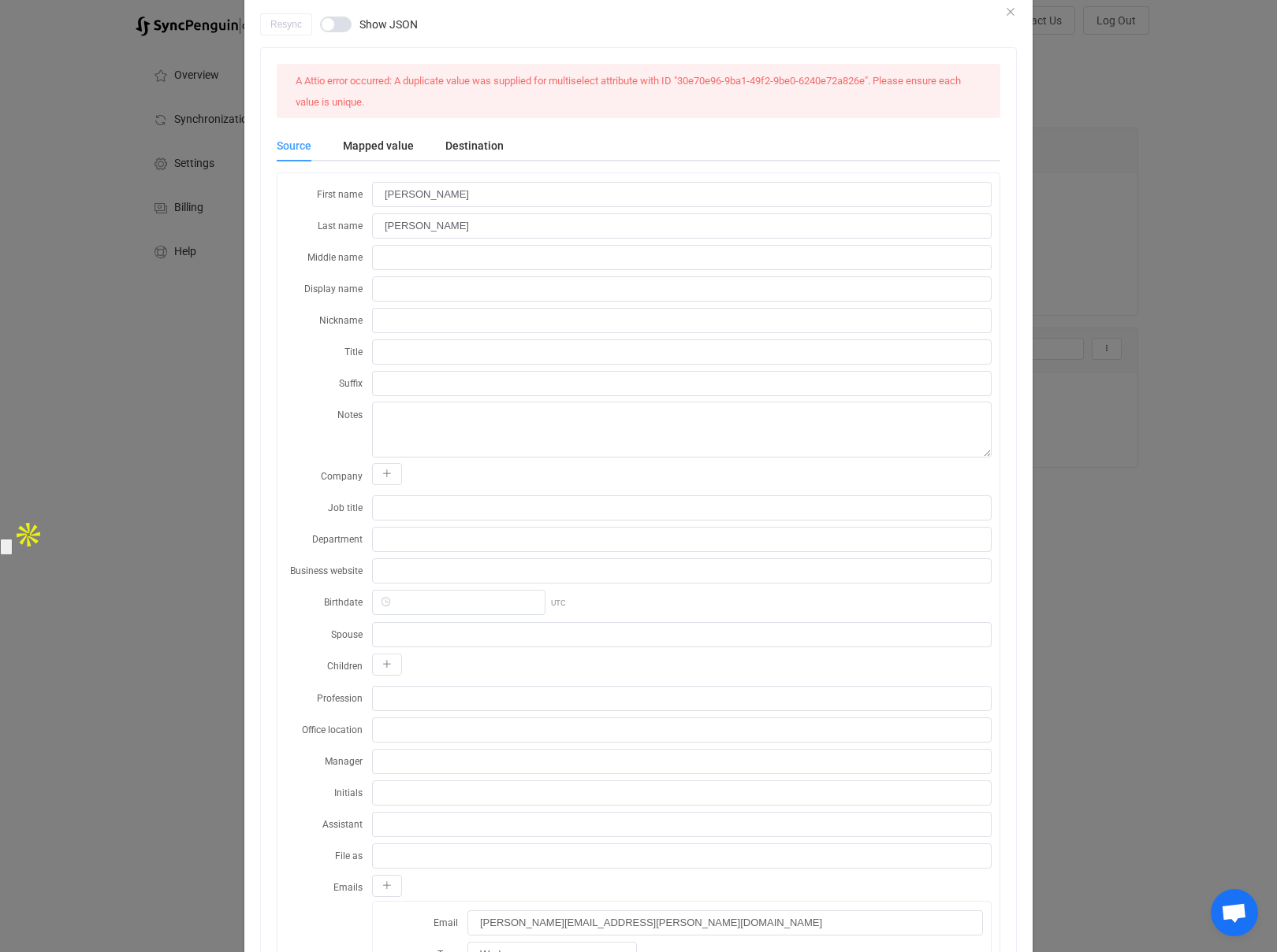
scroll to position [0, 0]
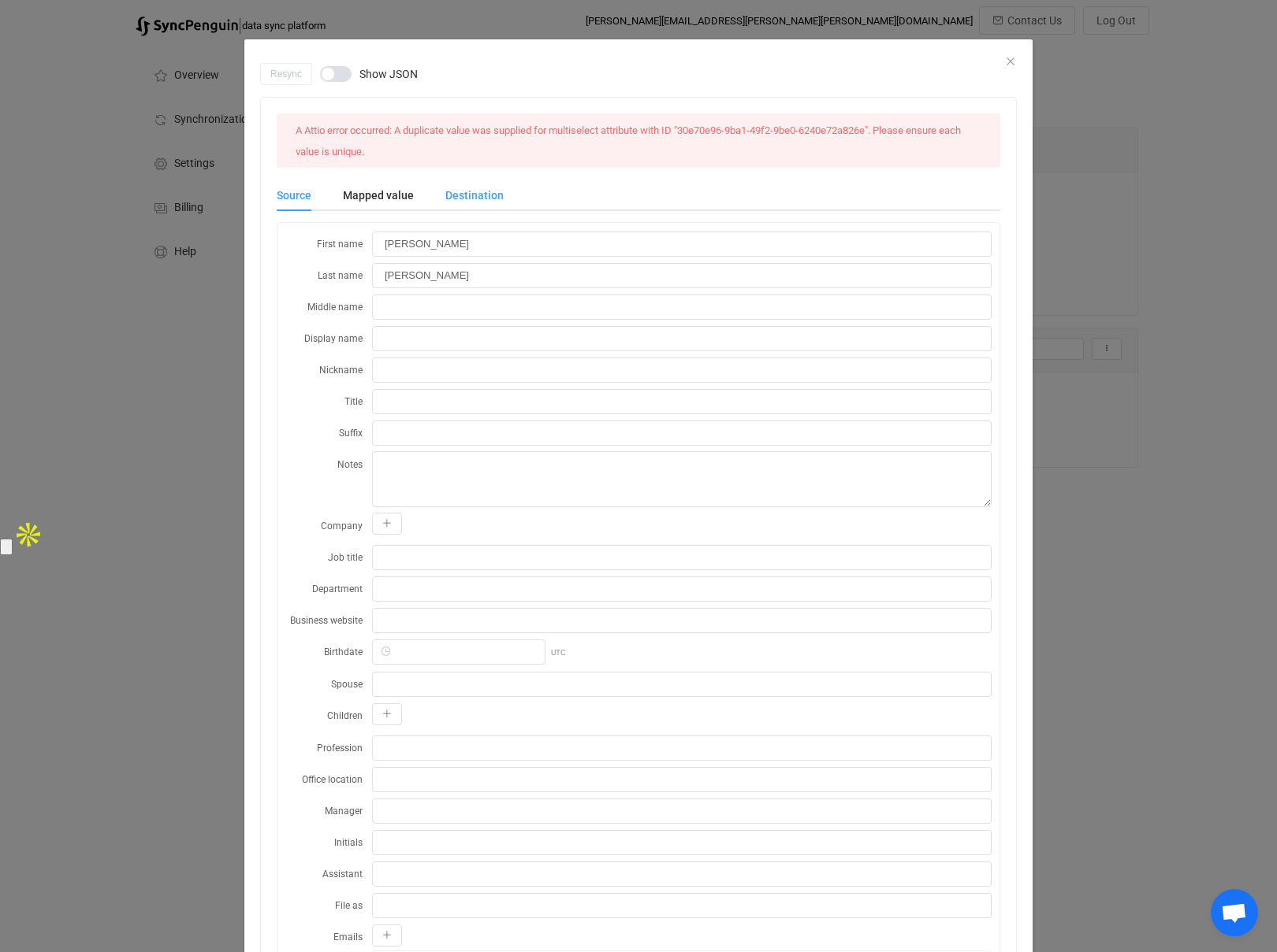
click at [484, 194] on div "Destination" at bounding box center [467, 195] width 74 height 32
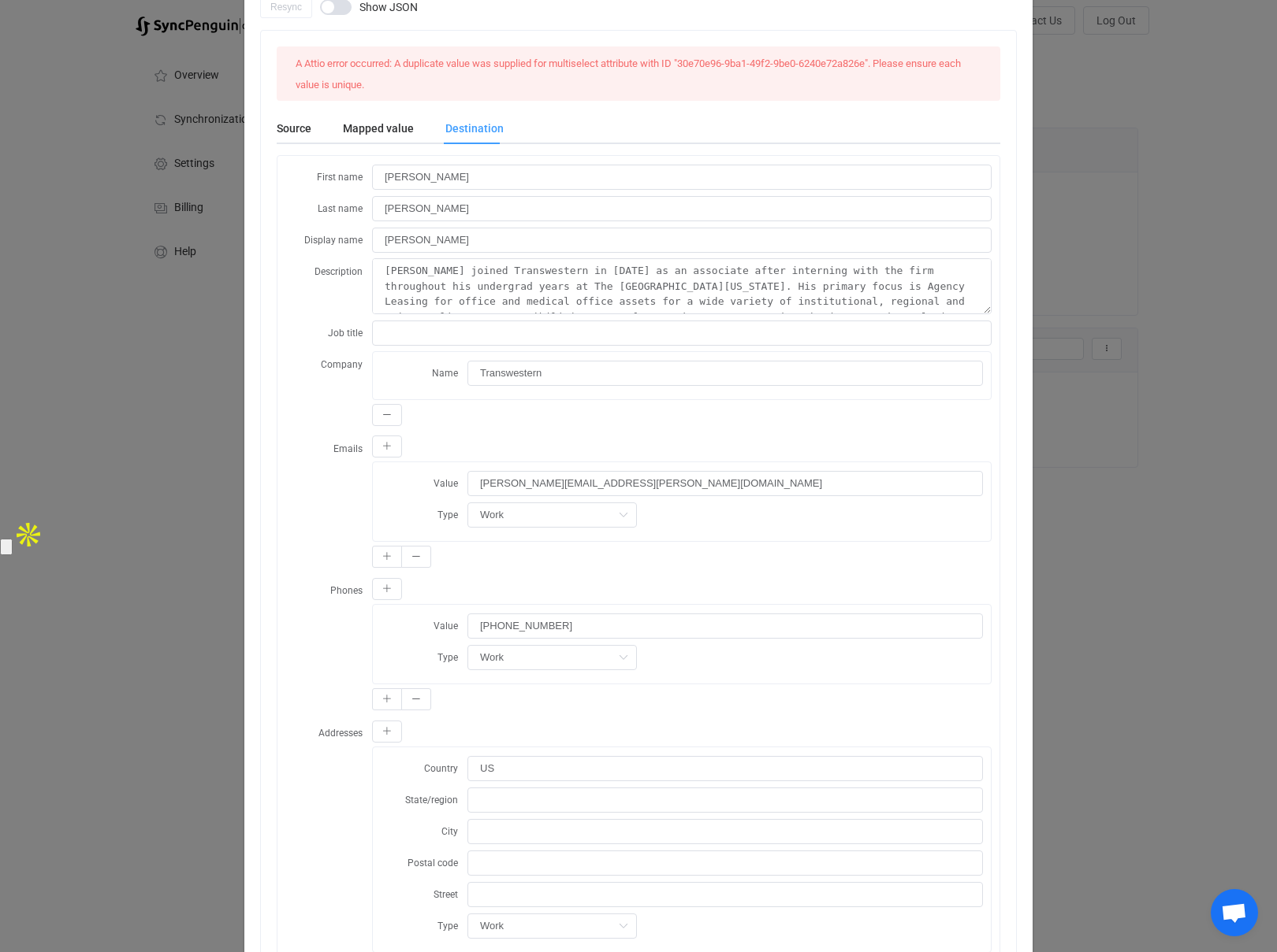
scroll to position [200, 0]
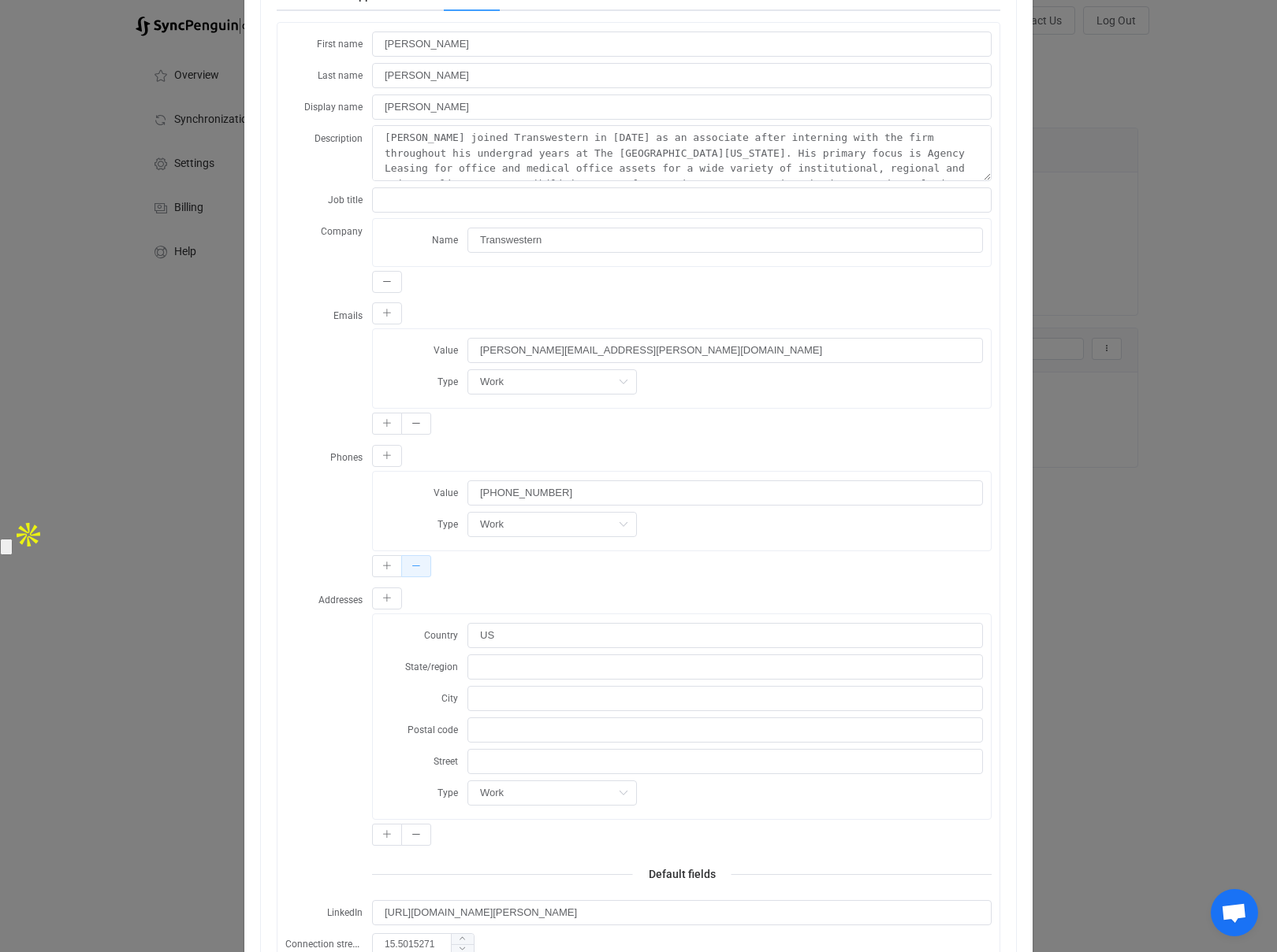
click at [420, 566] on icon "dialog" at bounding box center [416, 567] width 10 height 10
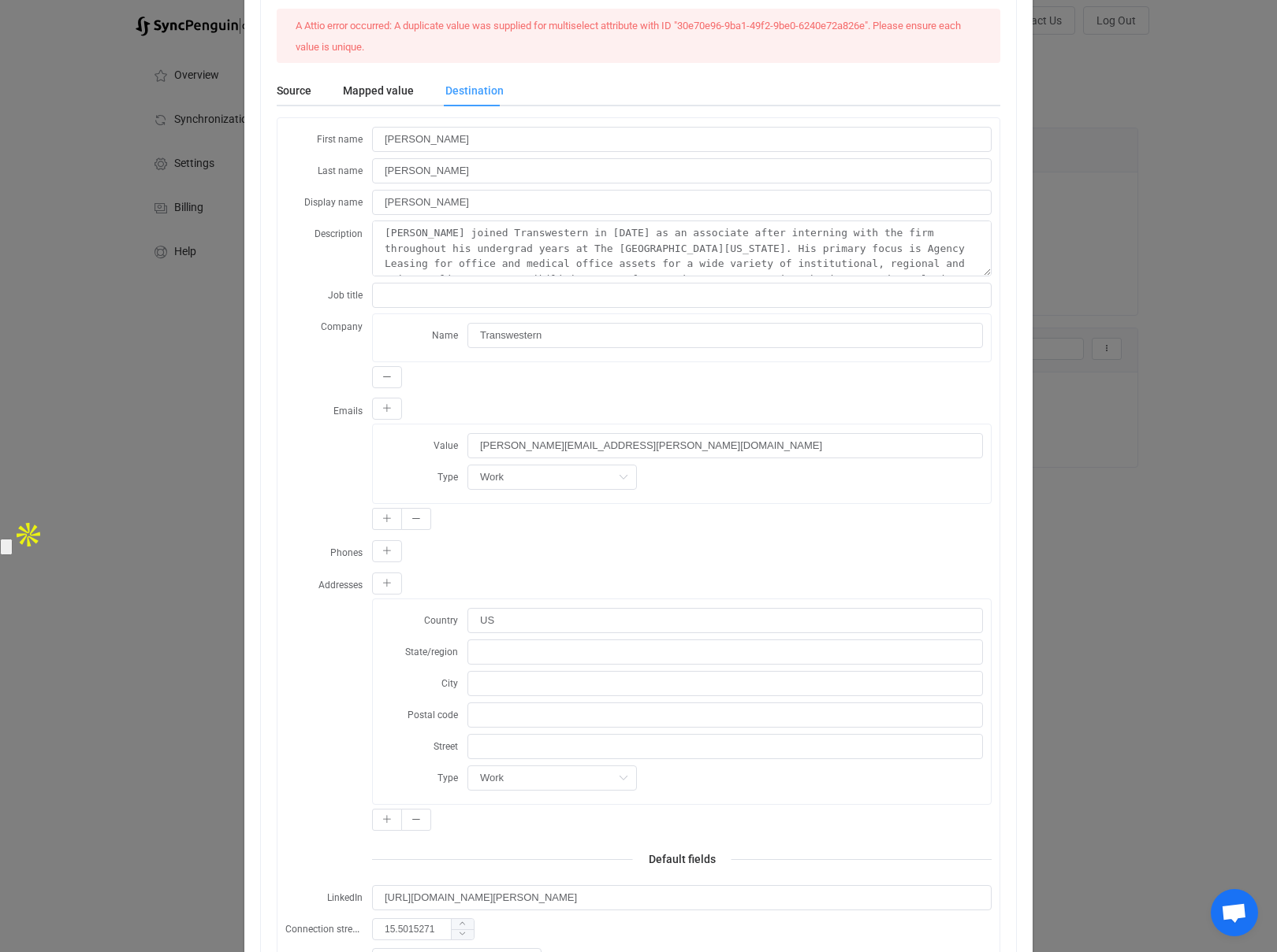
scroll to position [0, 0]
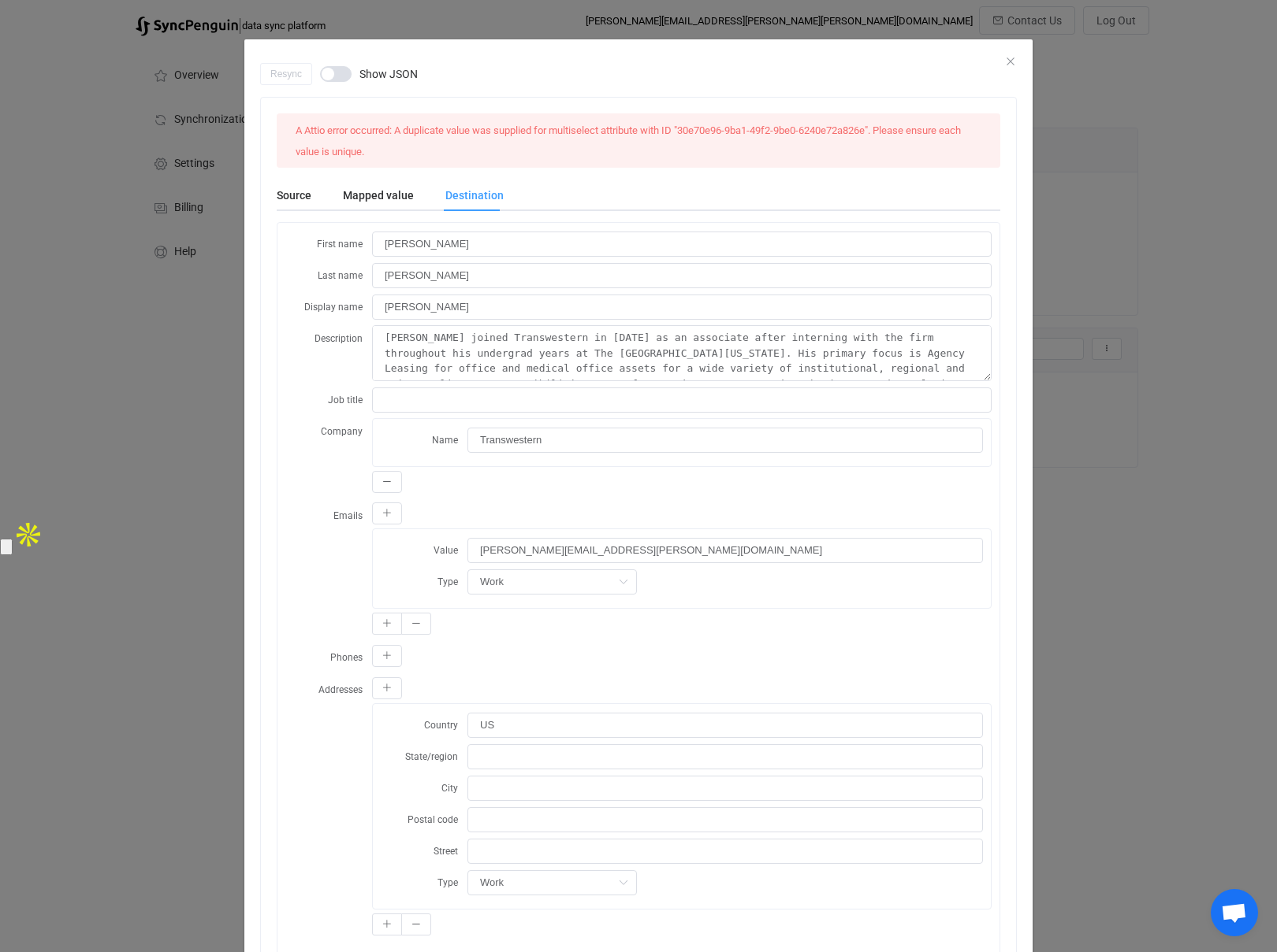
click at [340, 79] on span "dialog" at bounding box center [335, 74] width 32 height 15
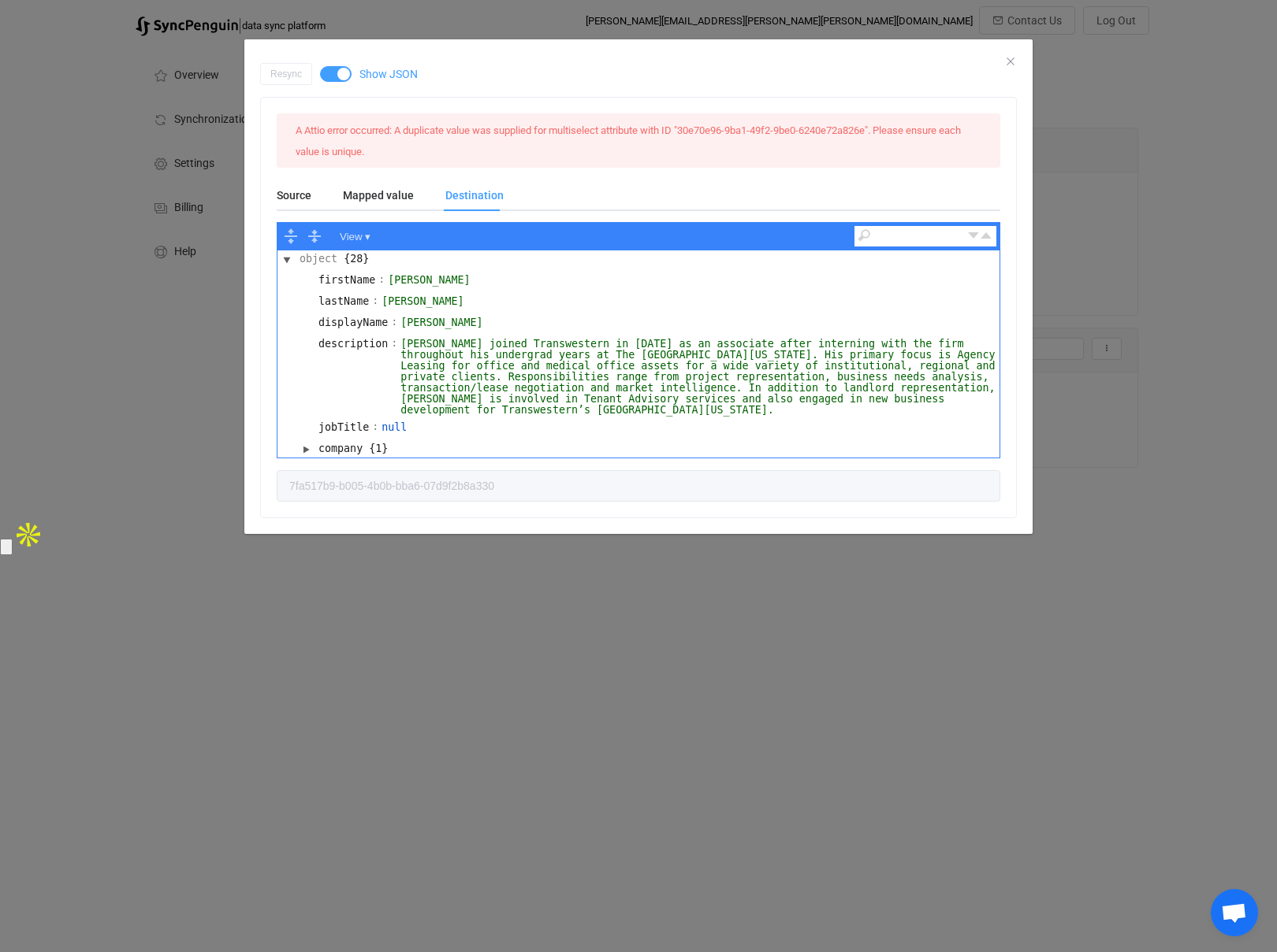
click at [339, 75] on span "dialog" at bounding box center [335, 74] width 32 height 15
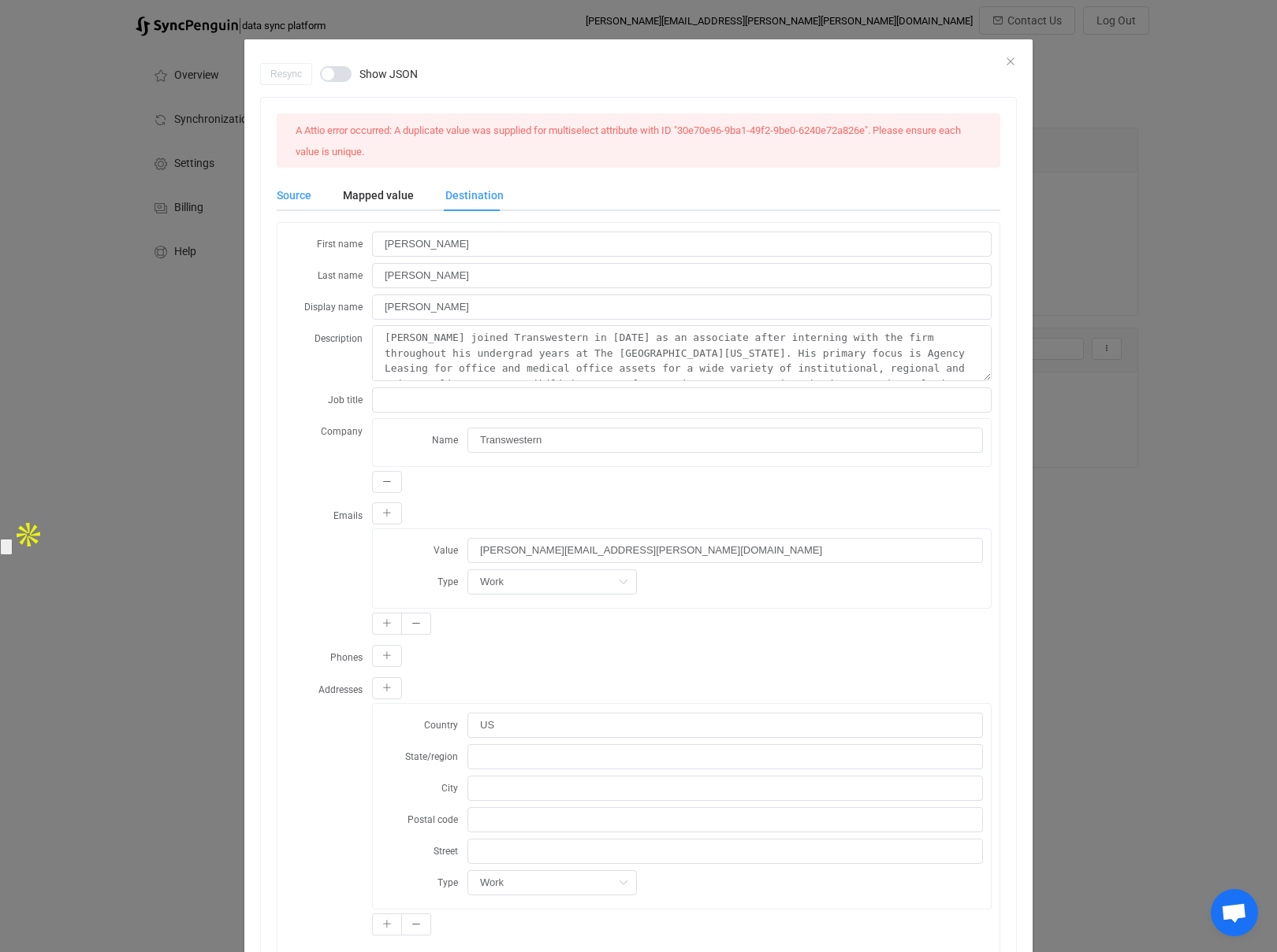
click at [293, 201] on div "Source" at bounding box center [301, 195] width 50 height 32
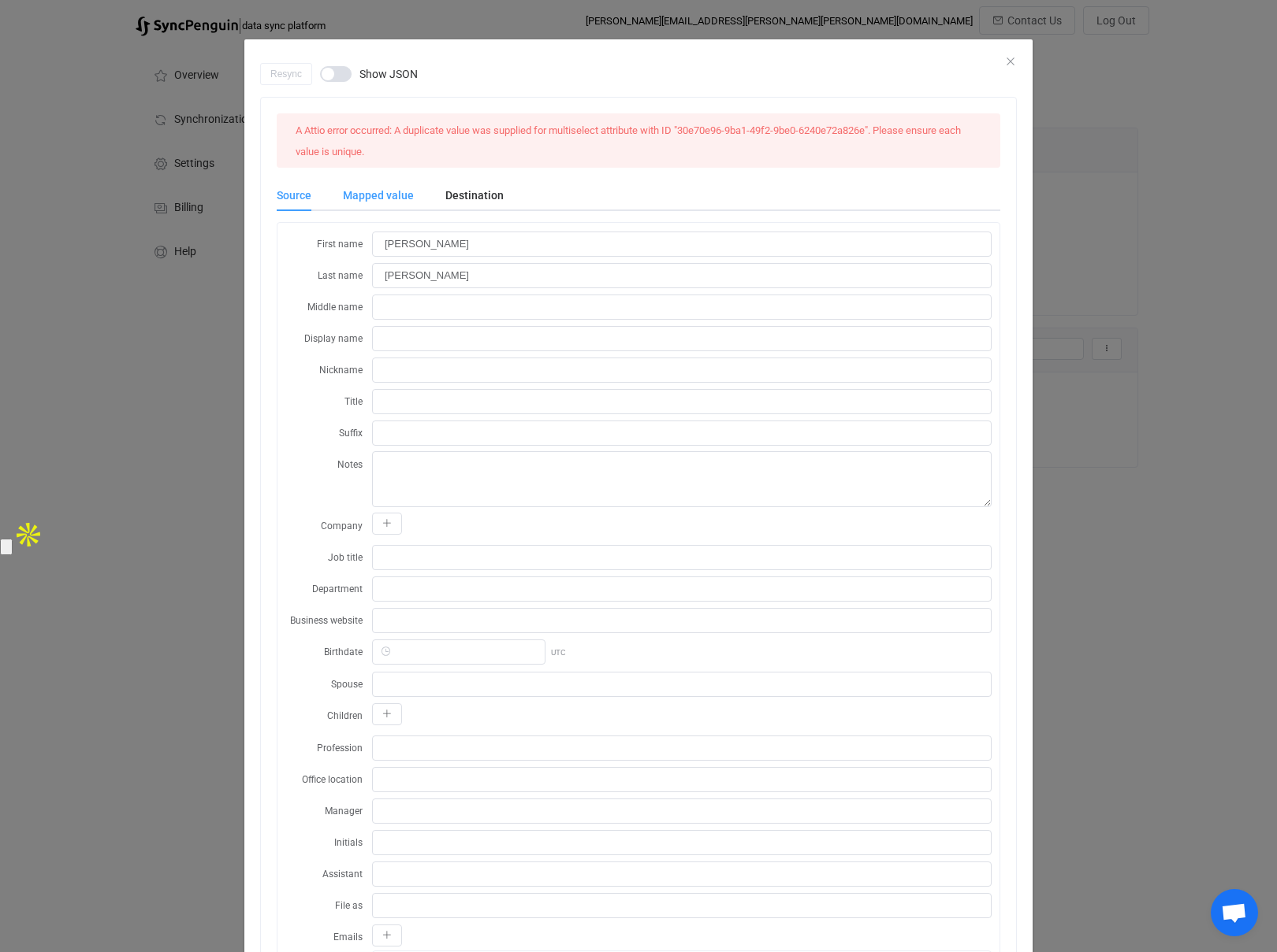
click at [369, 200] on div "Mapped value" at bounding box center [379, 195] width 102 height 32
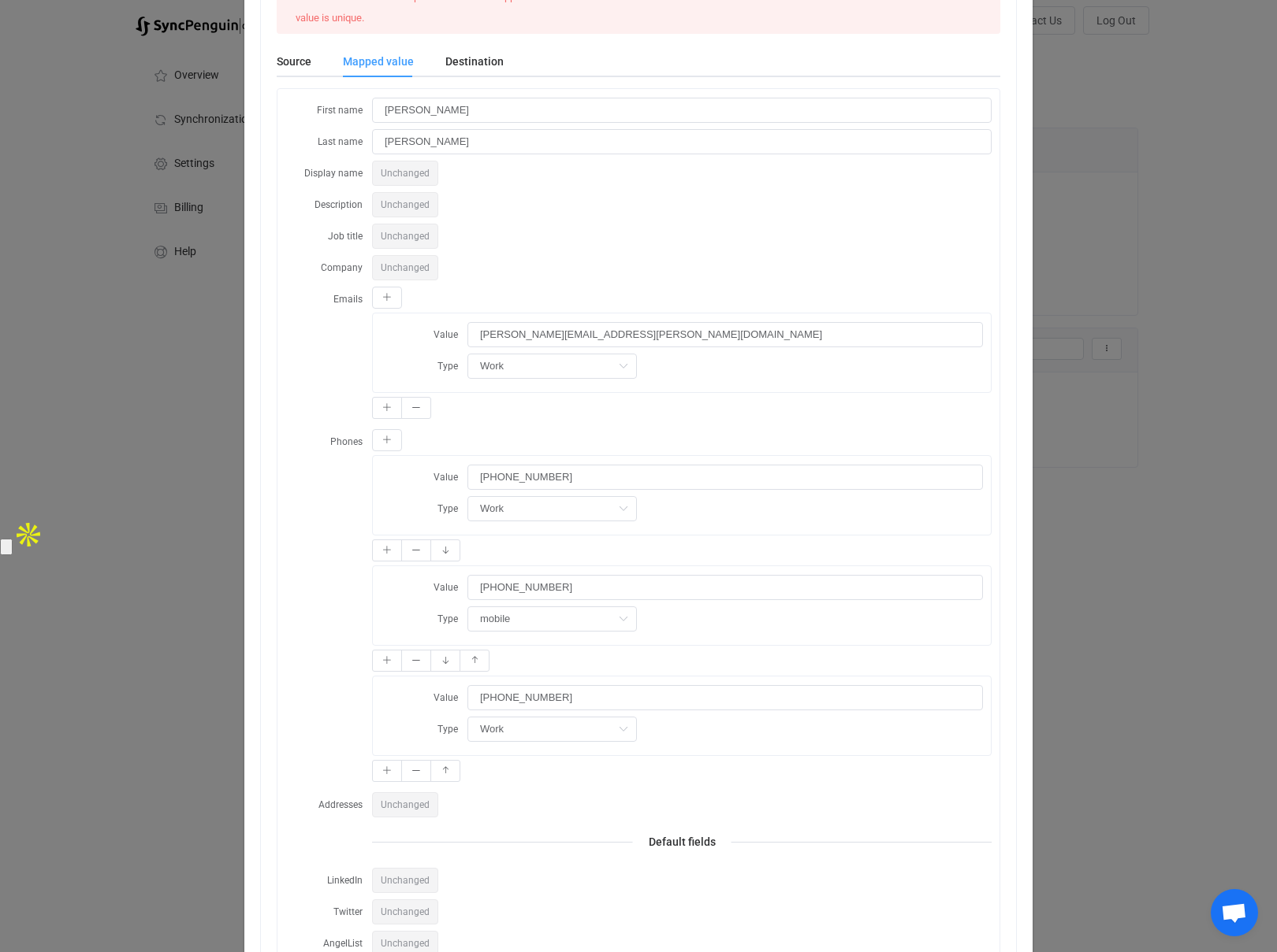
scroll to position [139, 0]
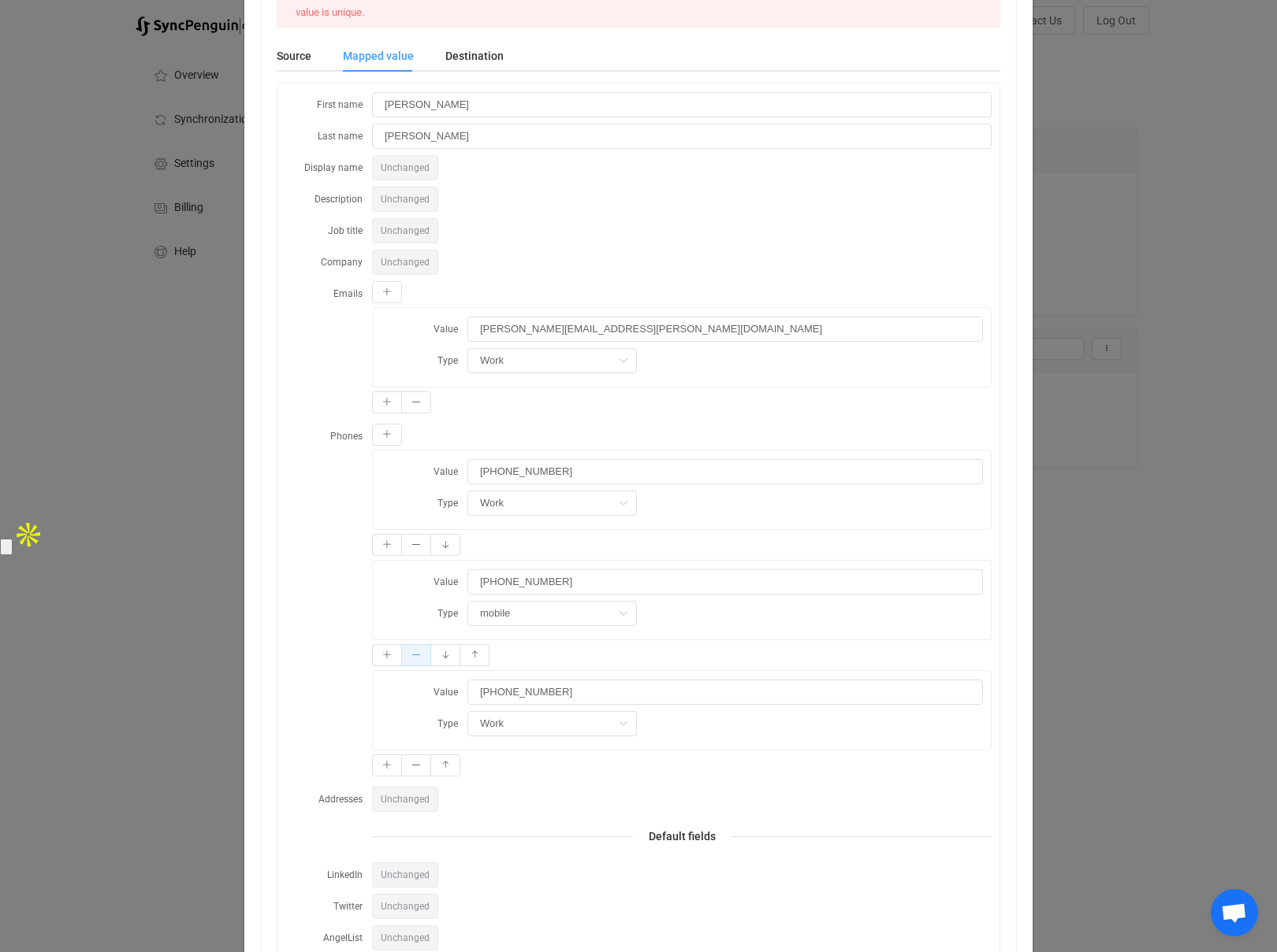
click at [418, 658] on icon "dialog" at bounding box center [416, 656] width 10 height 10
type input "(512) 314-5211"
type input "Work"
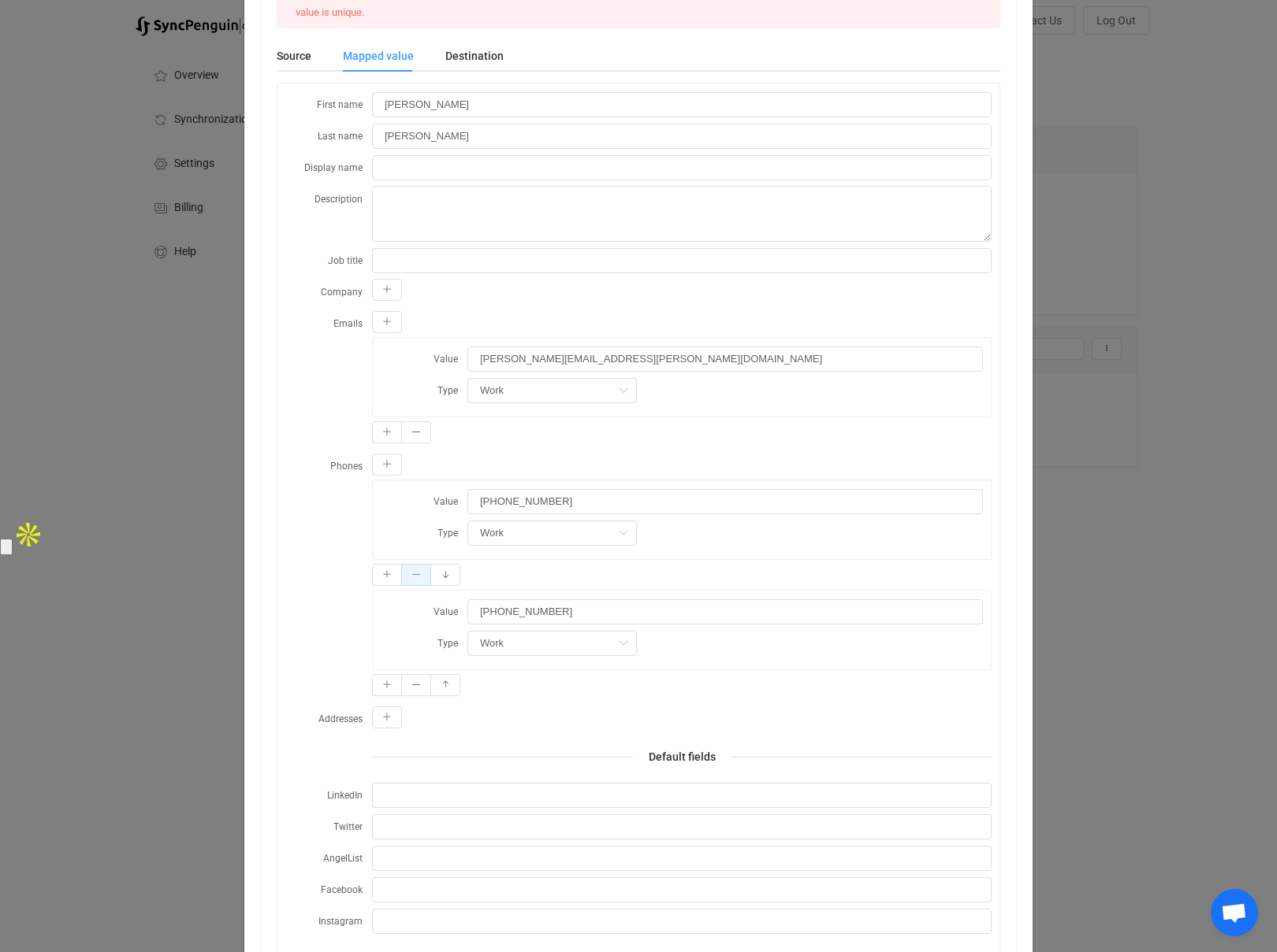
click at [419, 579] on button "dialog" at bounding box center [415, 574] width 30 height 22
type input "(512) 314-5211"
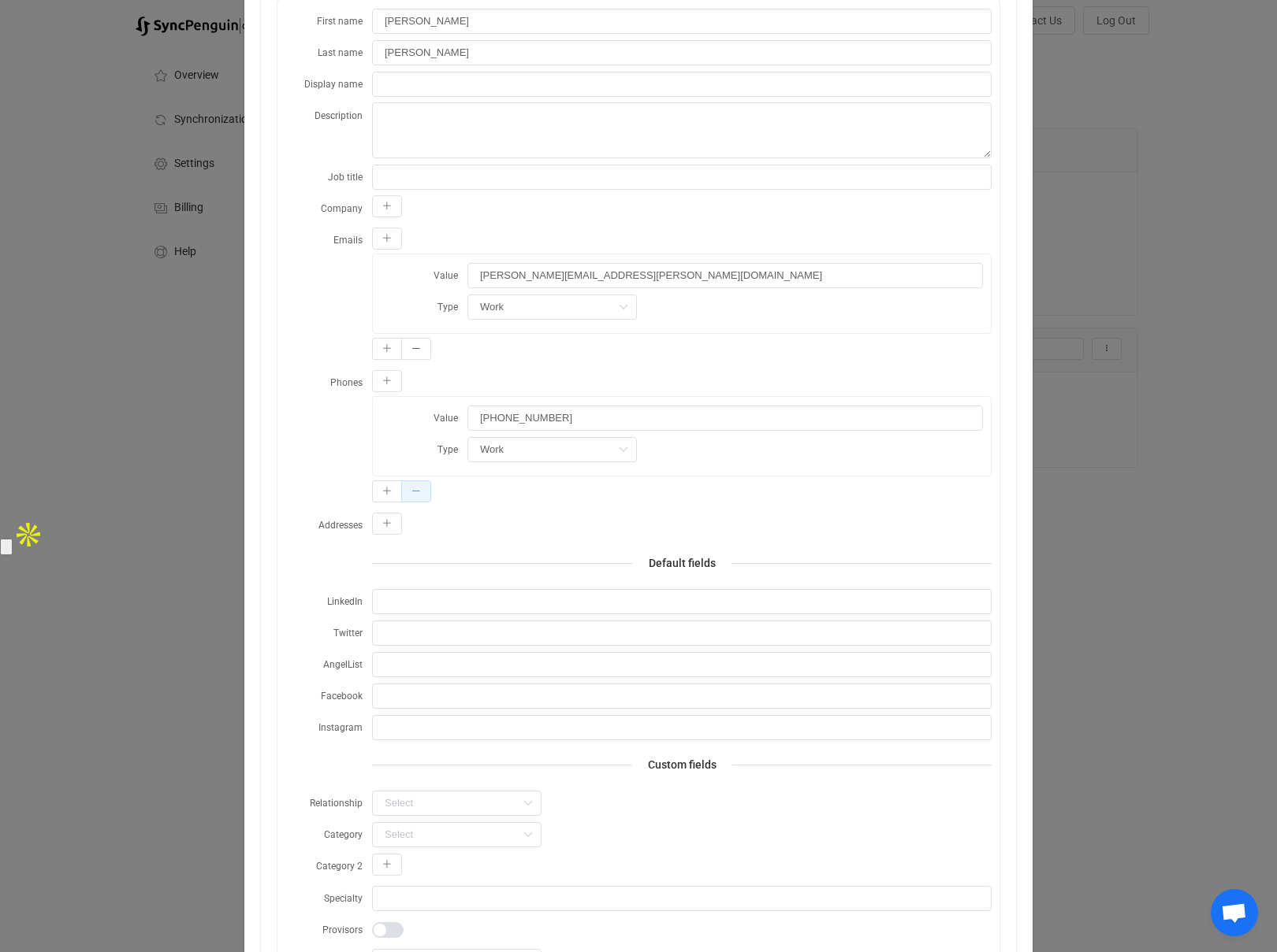
scroll to position [0, 0]
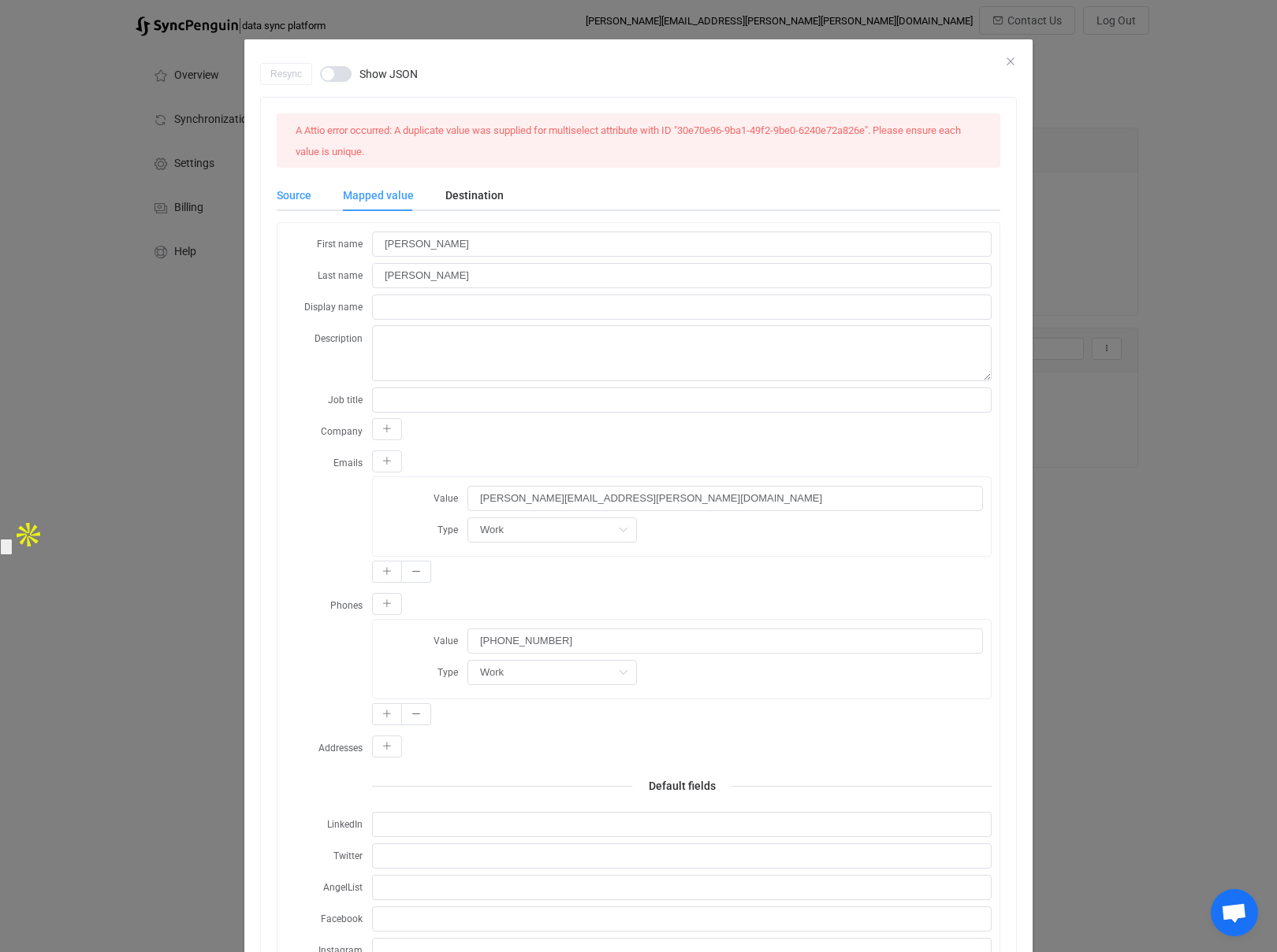
click at [294, 205] on div "Source" at bounding box center [301, 195] width 50 height 32
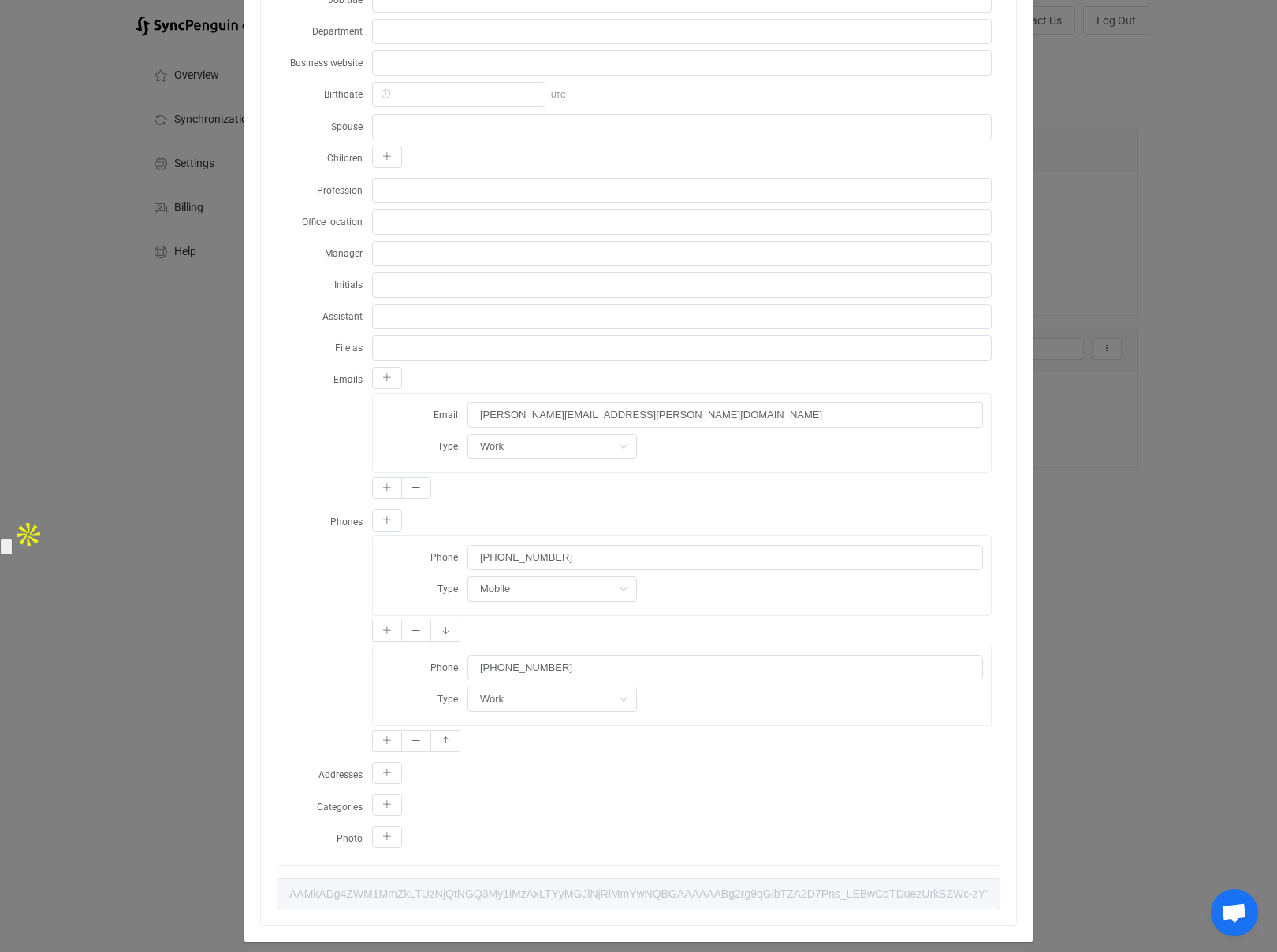
scroll to position [587, 0]
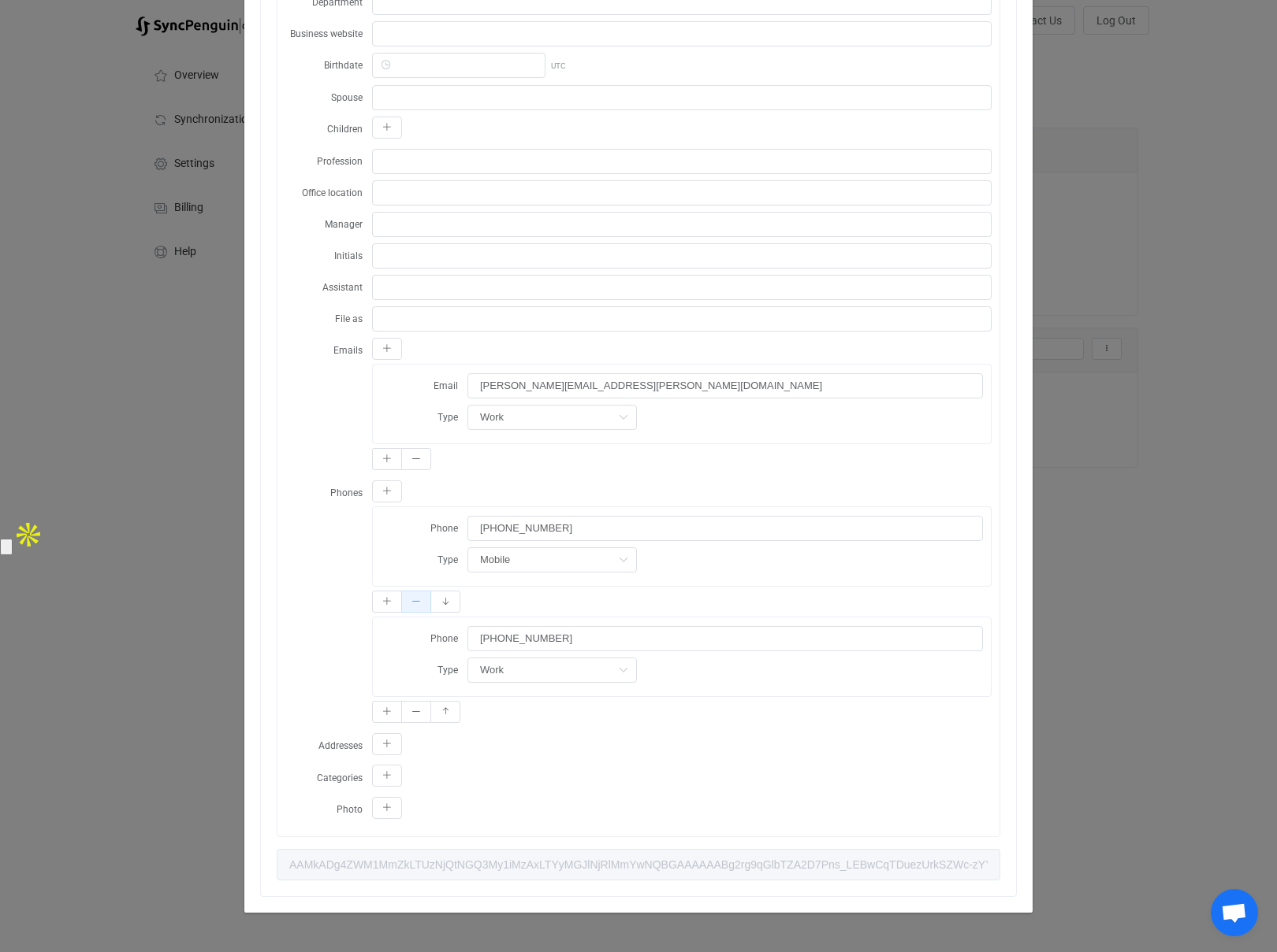
click at [418, 602] on icon "dialog" at bounding box center [416, 602] width 10 height 10
type input "(512) 314-5211"
type input "Work"
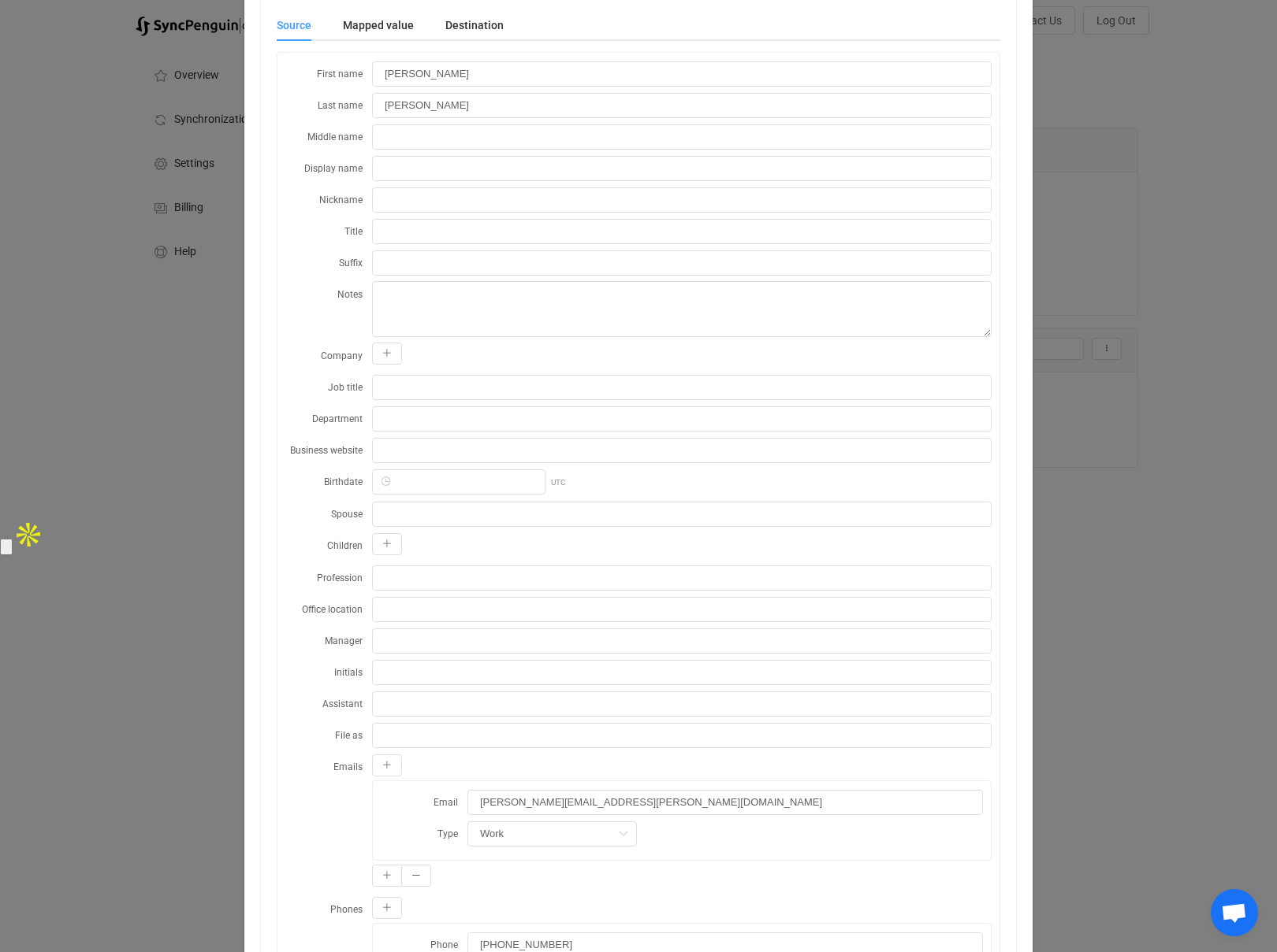
scroll to position [477, 0]
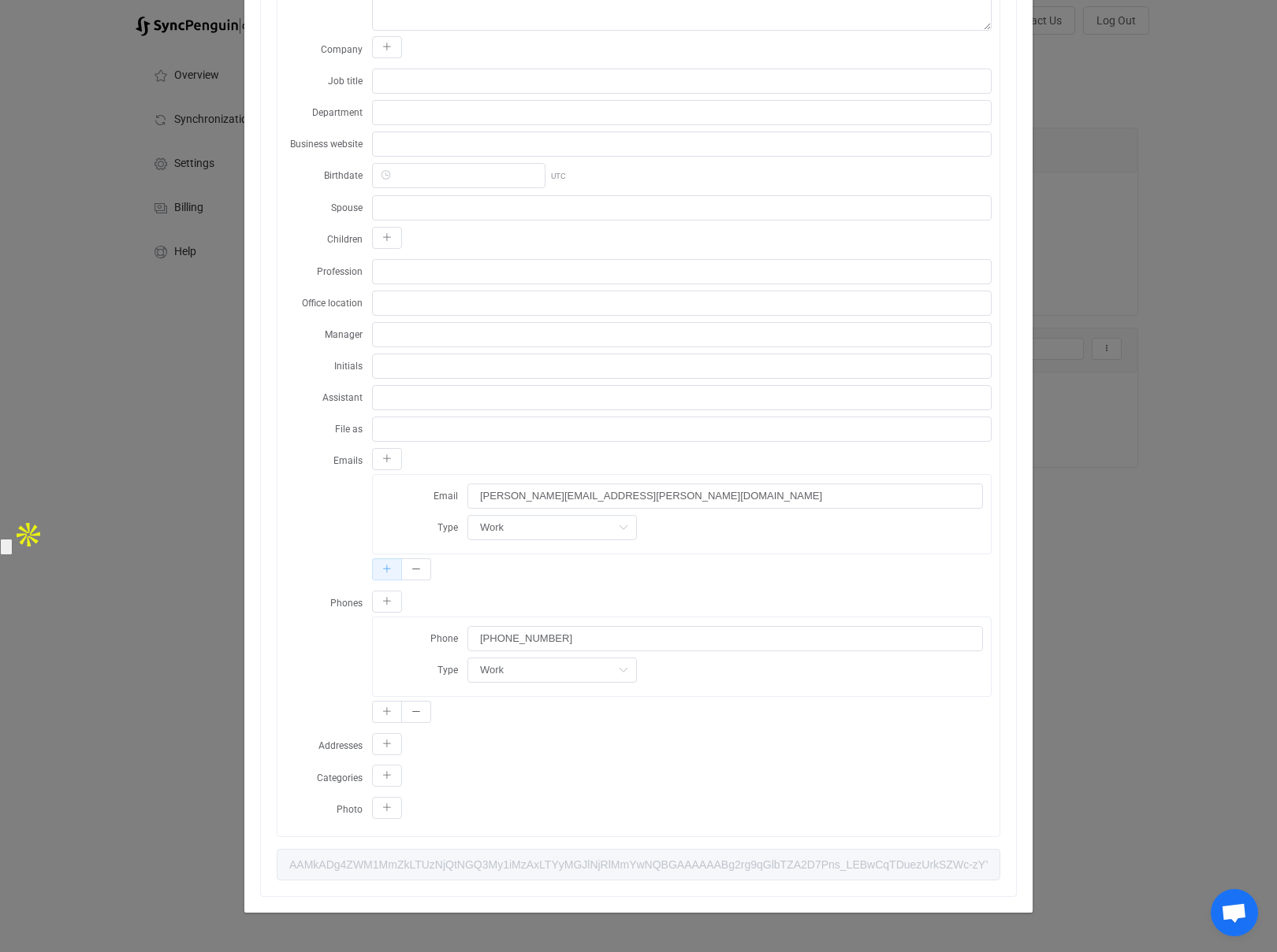
click at [387, 576] on button "dialog" at bounding box center [386, 569] width 30 height 22
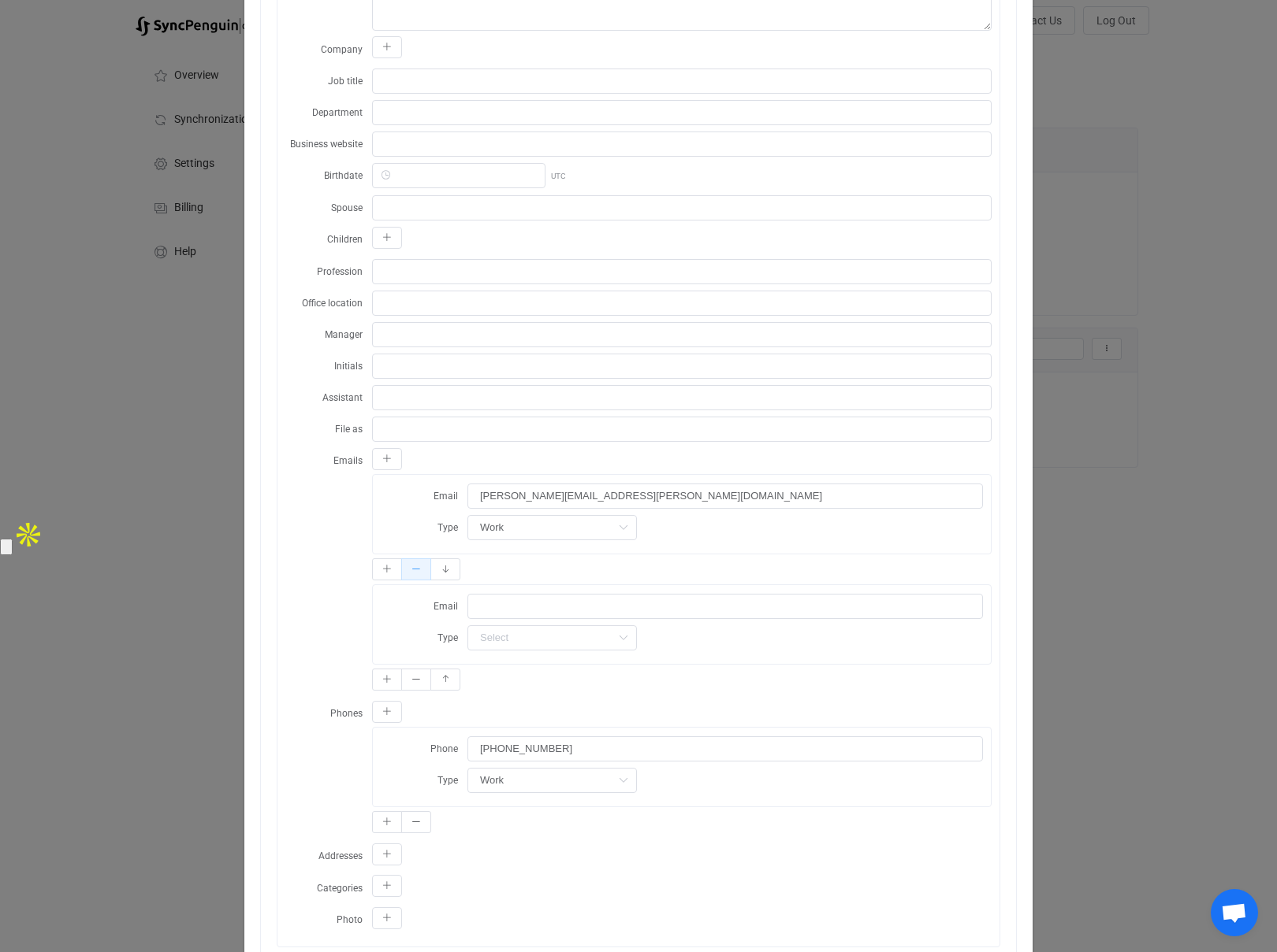
click at [415, 576] on button "dialog" at bounding box center [415, 569] width 30 height 22
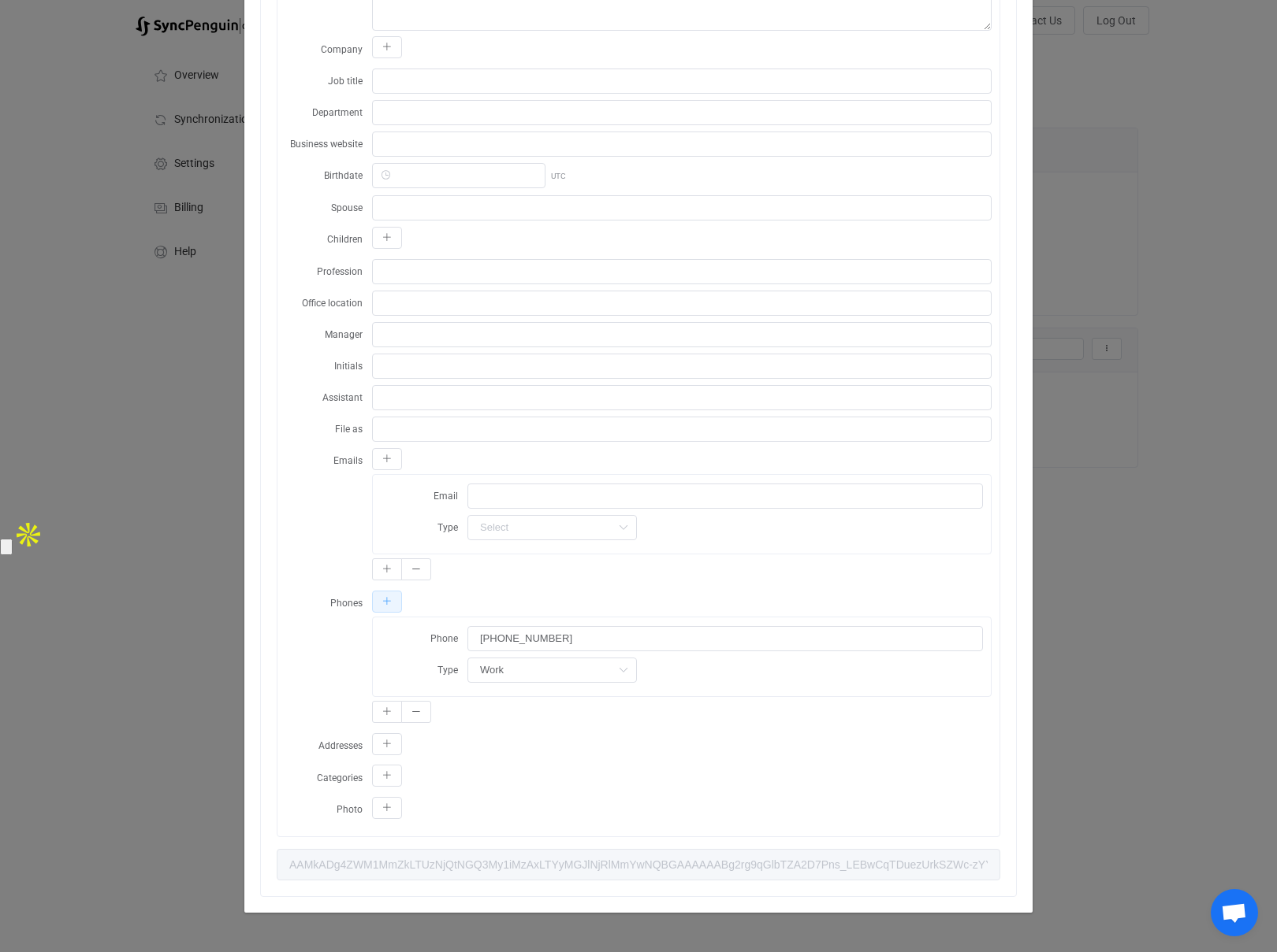
click at [388, 608] on button "dialog" at bounding box center [386, 602] width 30 height 22
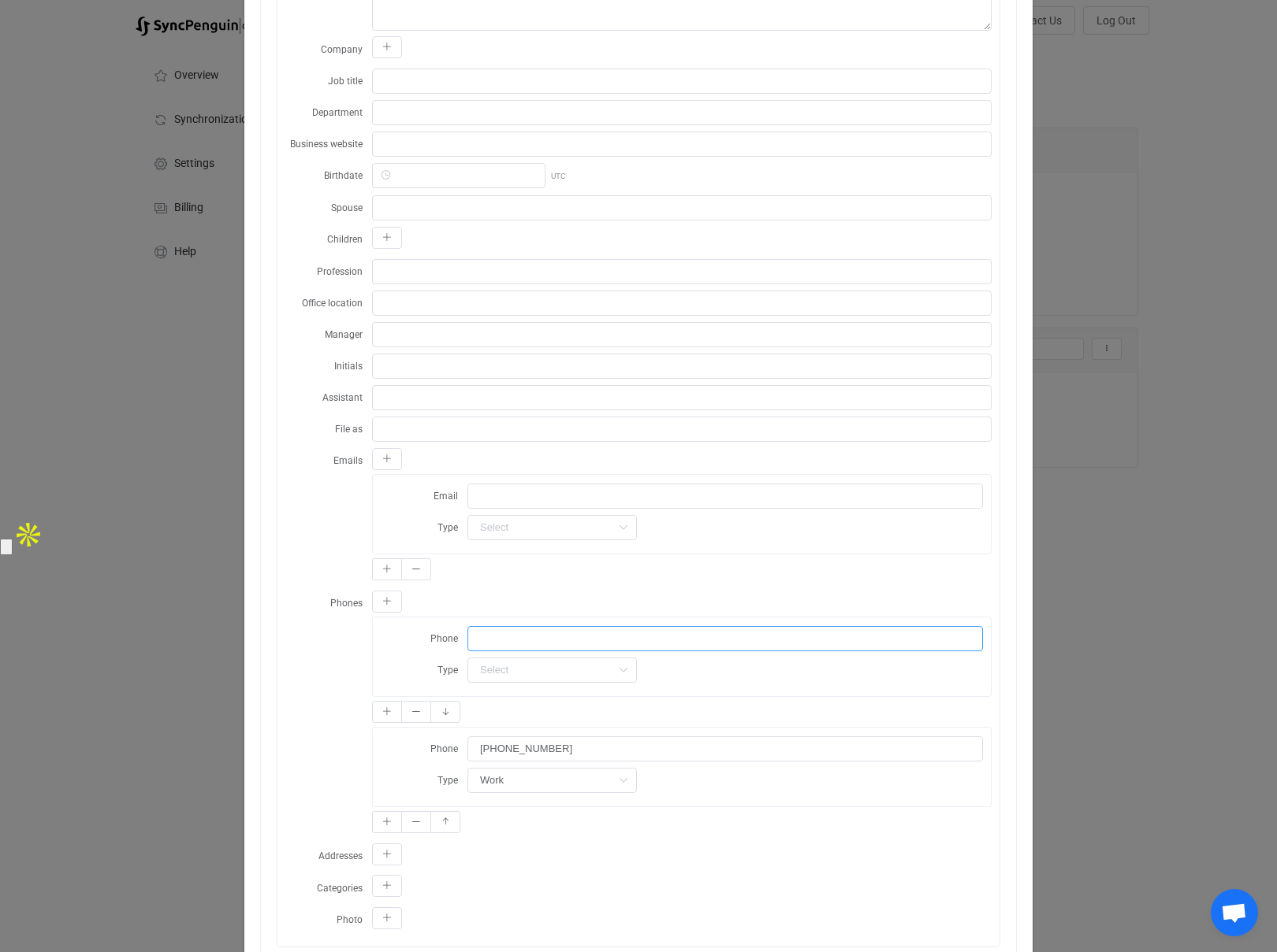
click at [524, 642] on input "dialog" at bounding box center [725, 639] width 516 height 25
type input "2104225464"
click at [652, 671] on div "Home Work Mobile" at bounding box center [725, 669] width 516 height 26
click at [586, 670] on input "dialog" at bounding box center [552, 670] width 169 height 25
click at [513, 761] on span "Mobile" at bounding box center [499, 764] width 32 height 13
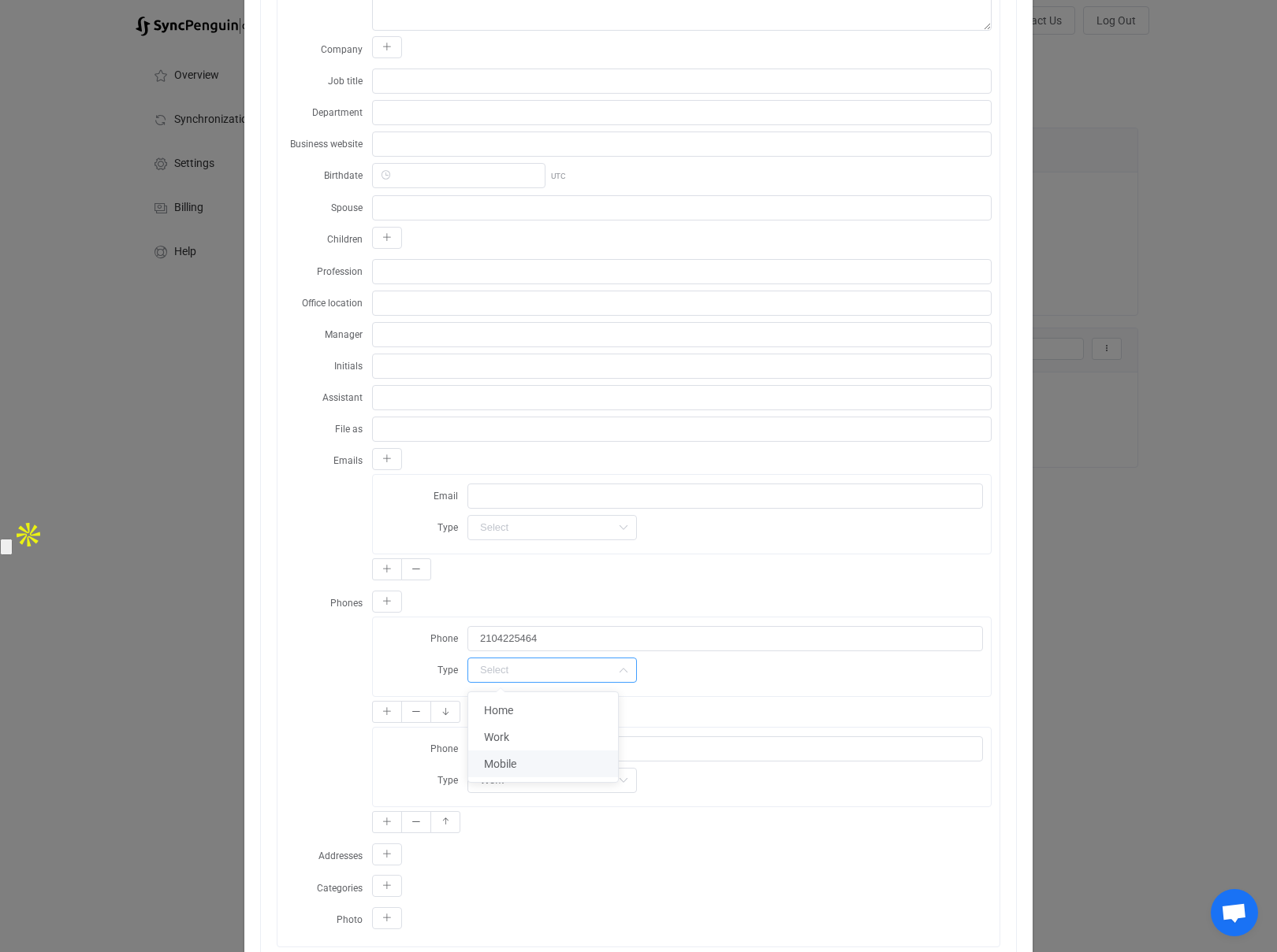
type input "Mobile"
click at [666, 681] on div "Mobile" at bounding box center [725, 669] width 516 height 26
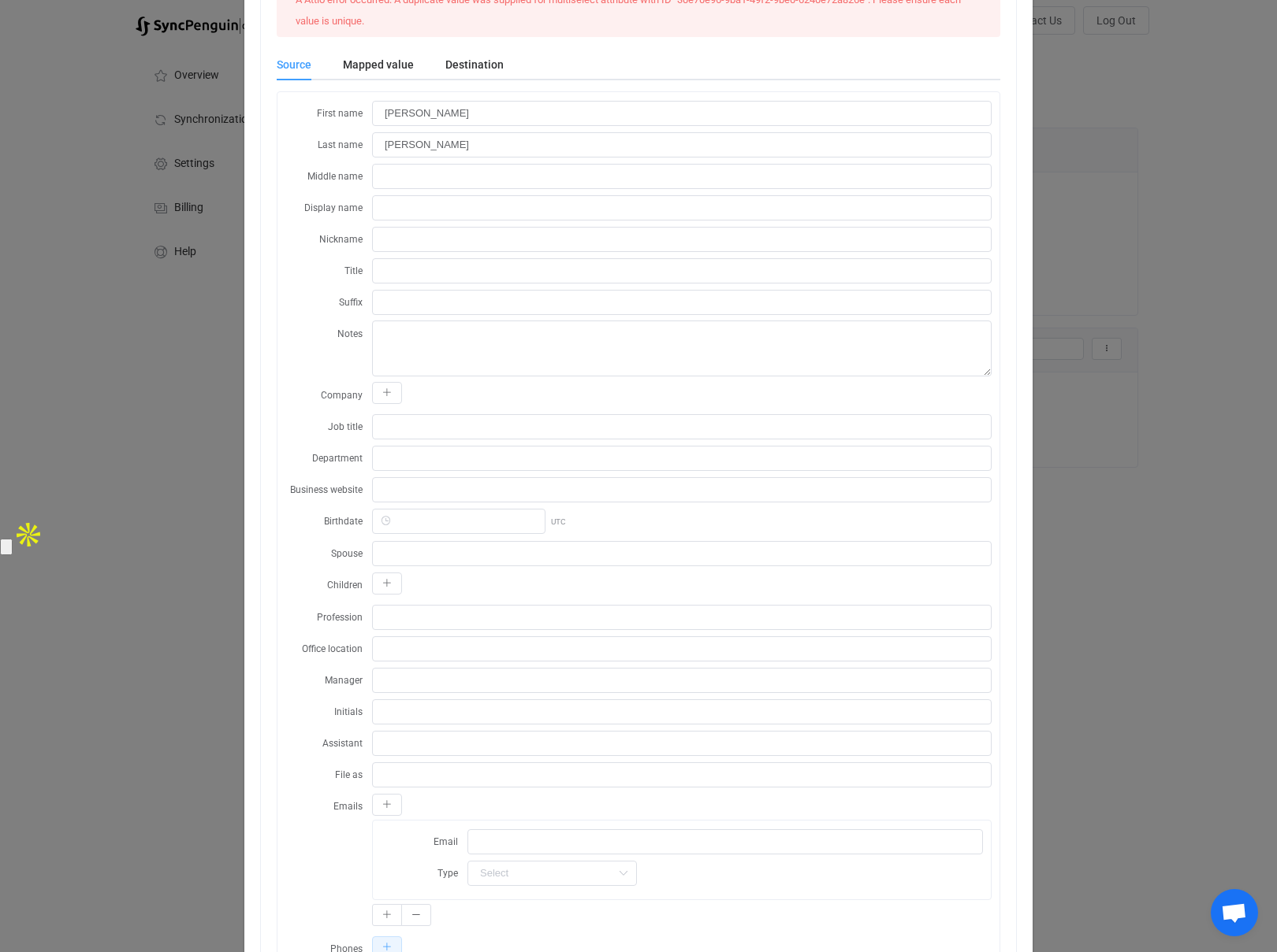
scroll to position [0, 0]
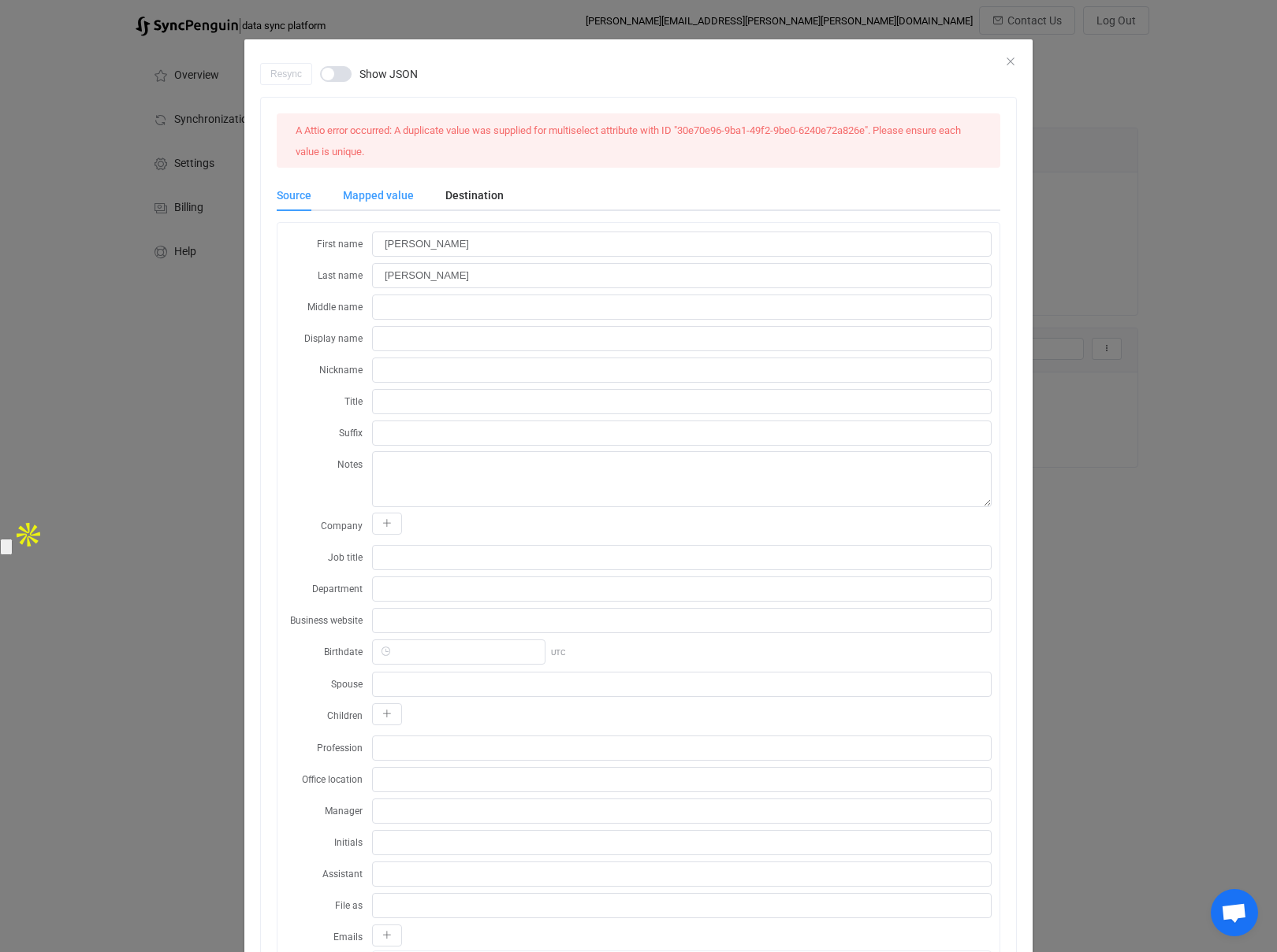
click at [383, 186] on div "Mapped value" at bounding box center [379, 195] width 102 height 32
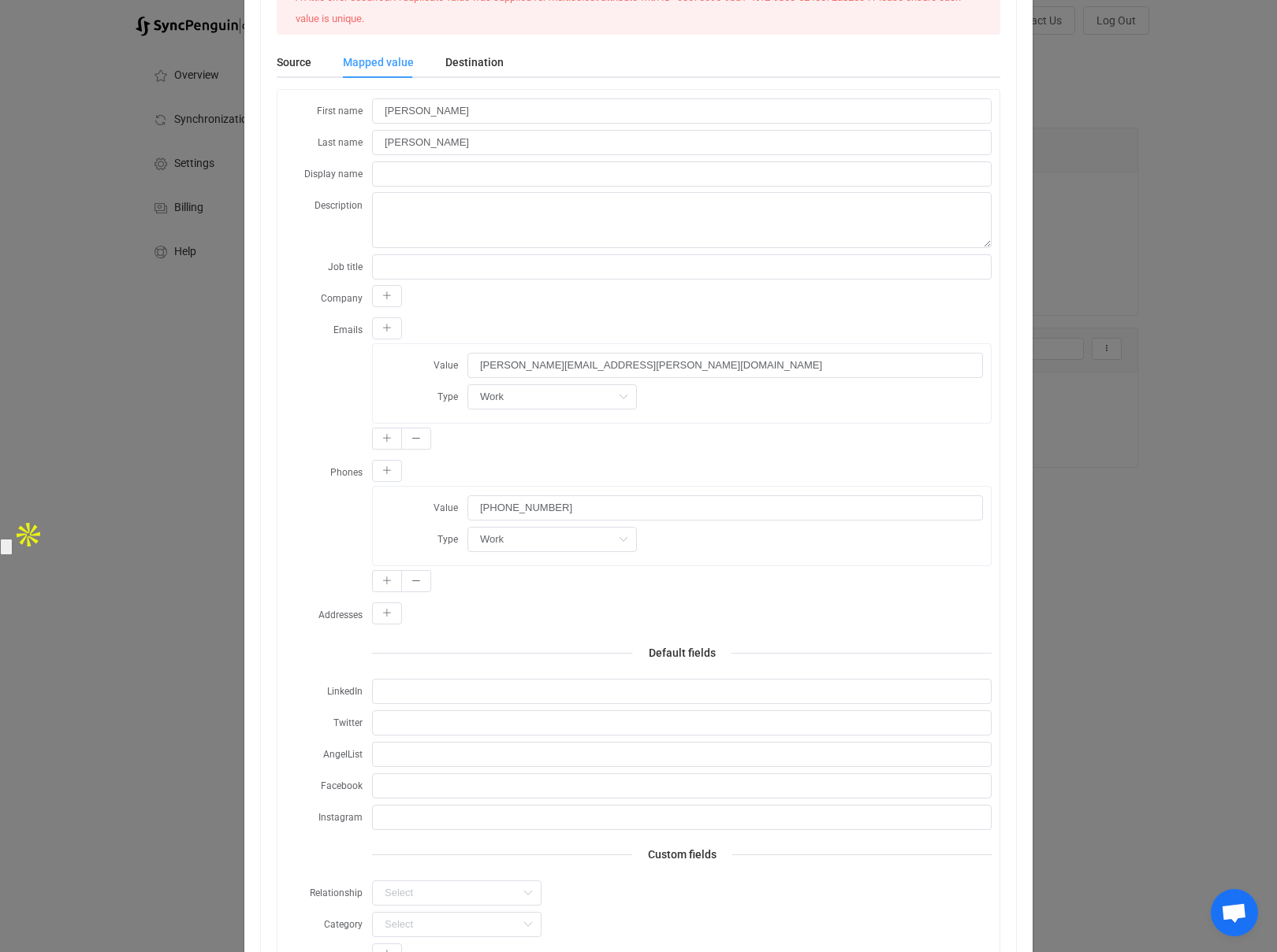
scroll to position [134, 0]
click at [387, 466] on icon "dialog" at bounding box center [387, 470] width 10 height 10
click at [492, 508] on span "Unchanged" at bounding box center [500, 507] width 67 height 25
click at [383, 473] on icon "dialog" at bounding box center [387, 470] width 10 height 10
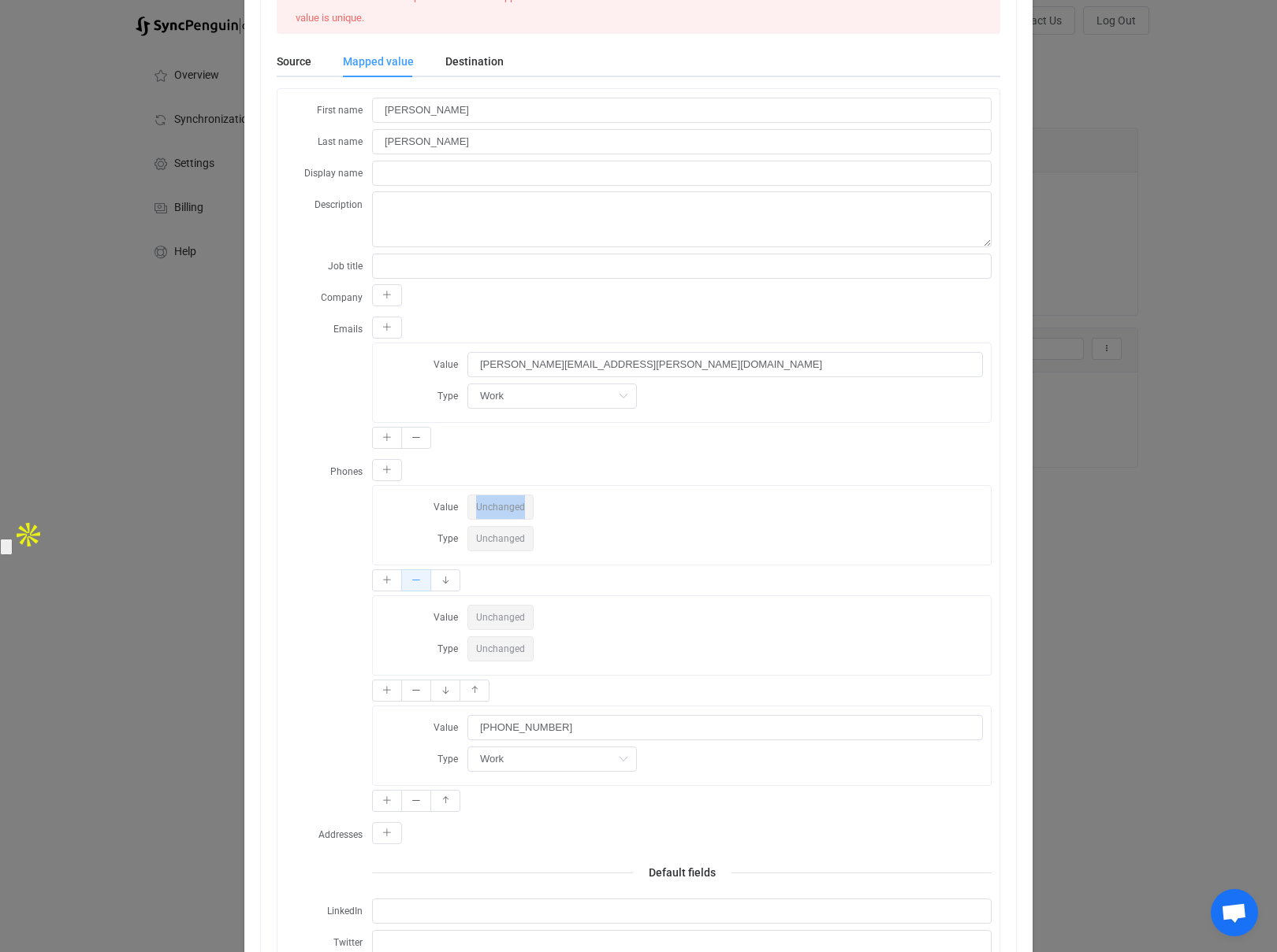
click at [418, 580] on icon "dialog" at bounding box center [416, 580] width 10 height 10
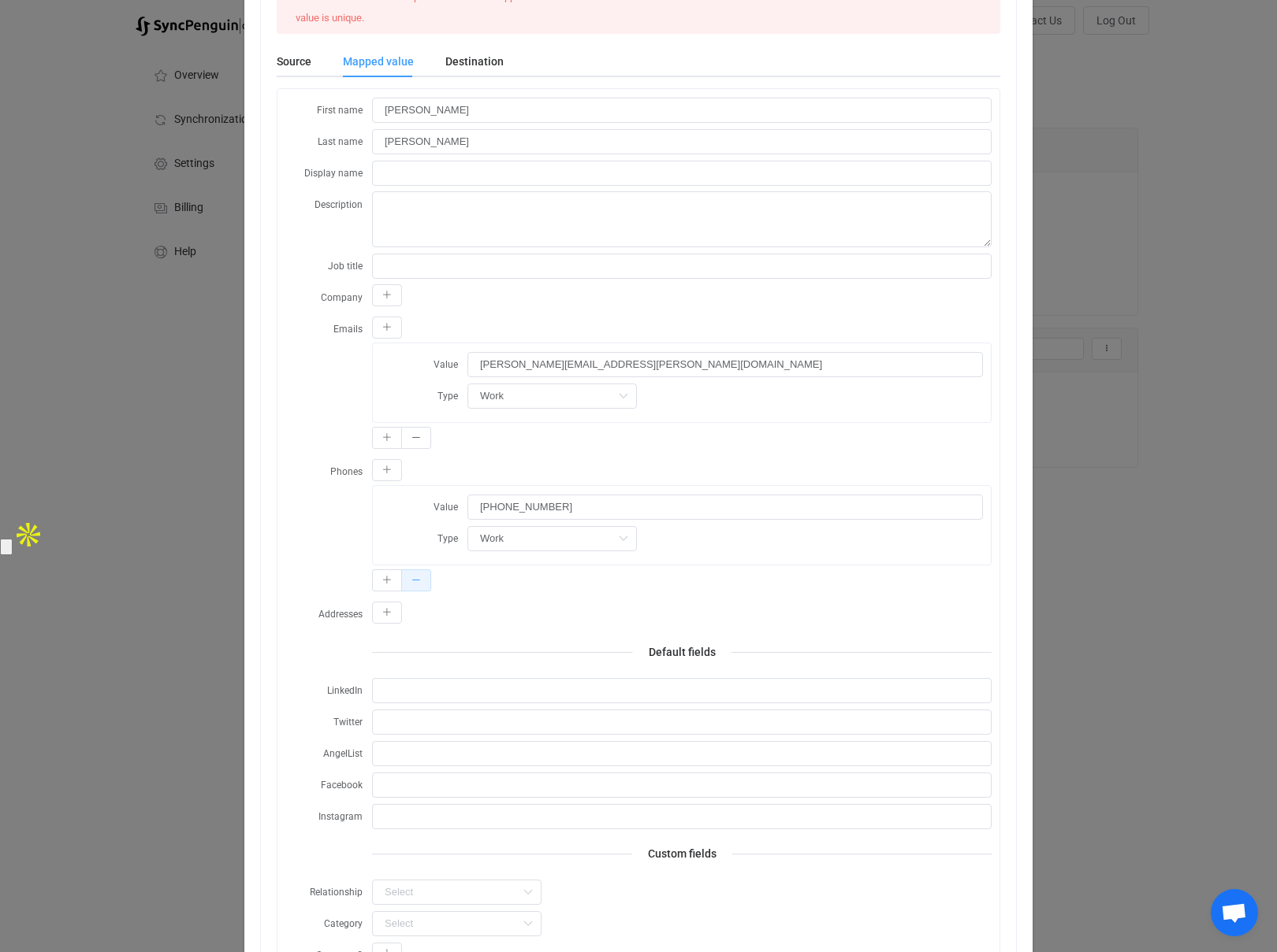
click at [418, 580] on icon "dialog" at bounding box center [416, 580] width 10 height 10
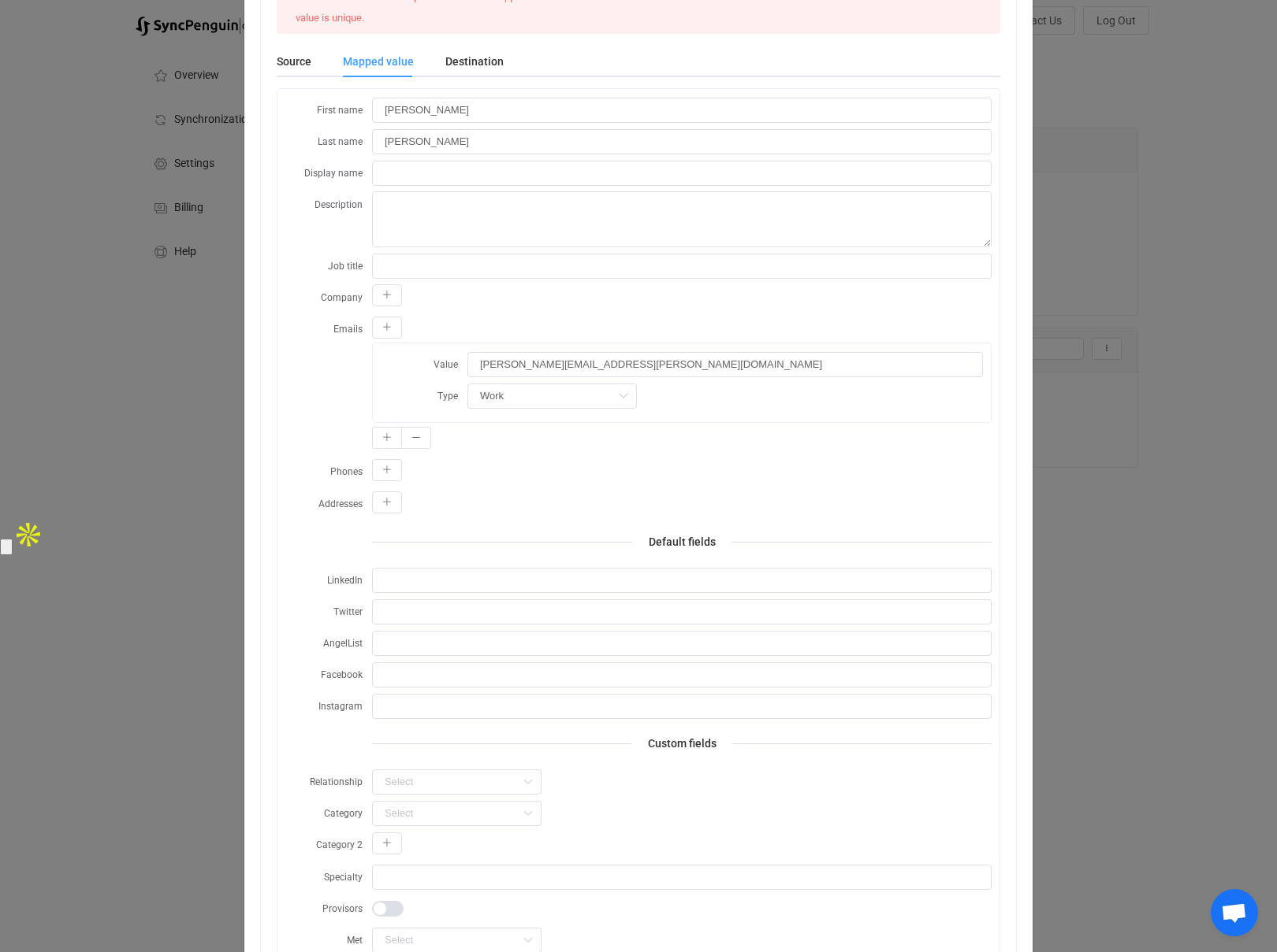
scroll to position [0, 0]
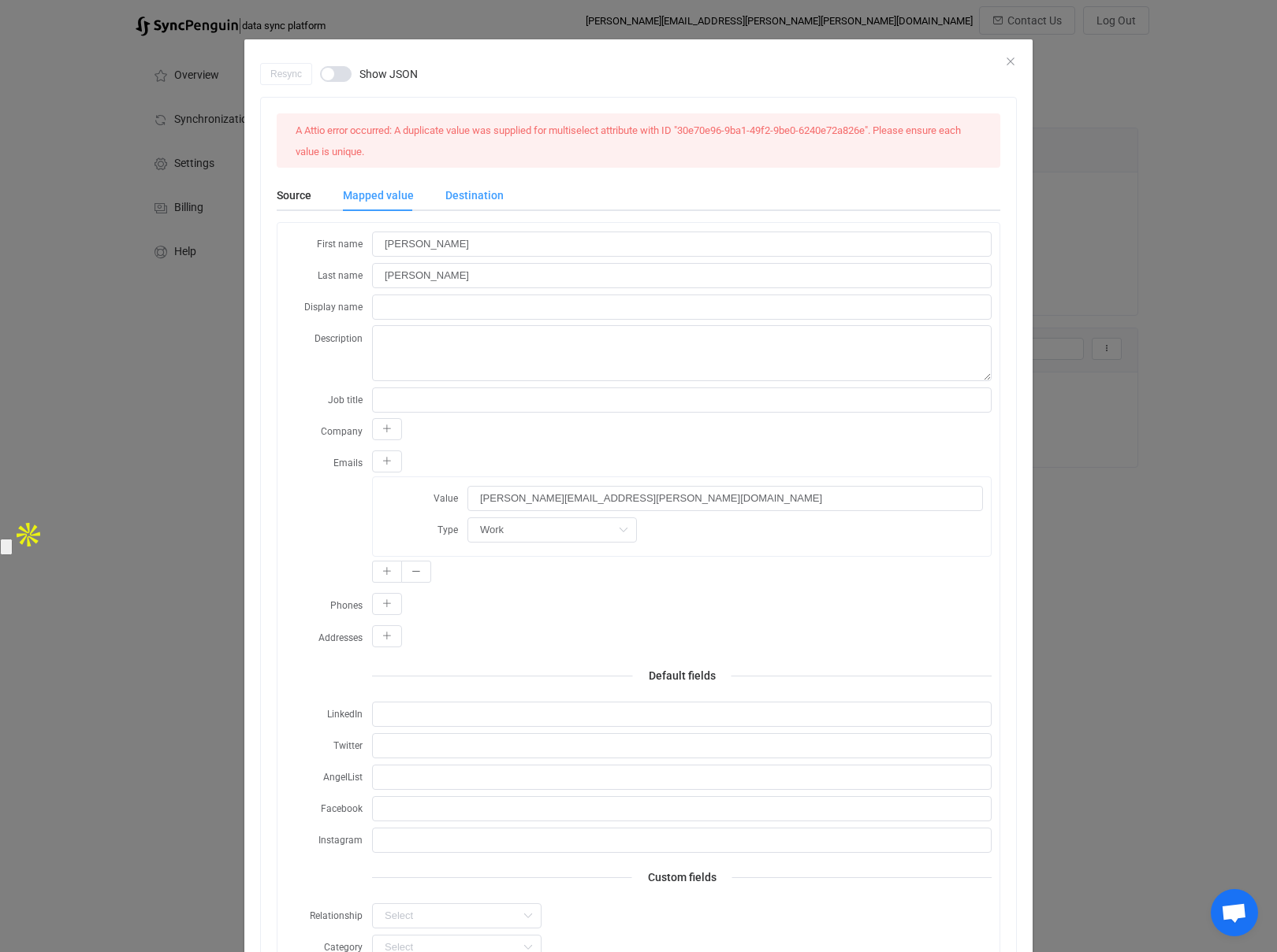
click at [475, 199] on div "Destination" at bounding box center [467, 195] width 74 height 32
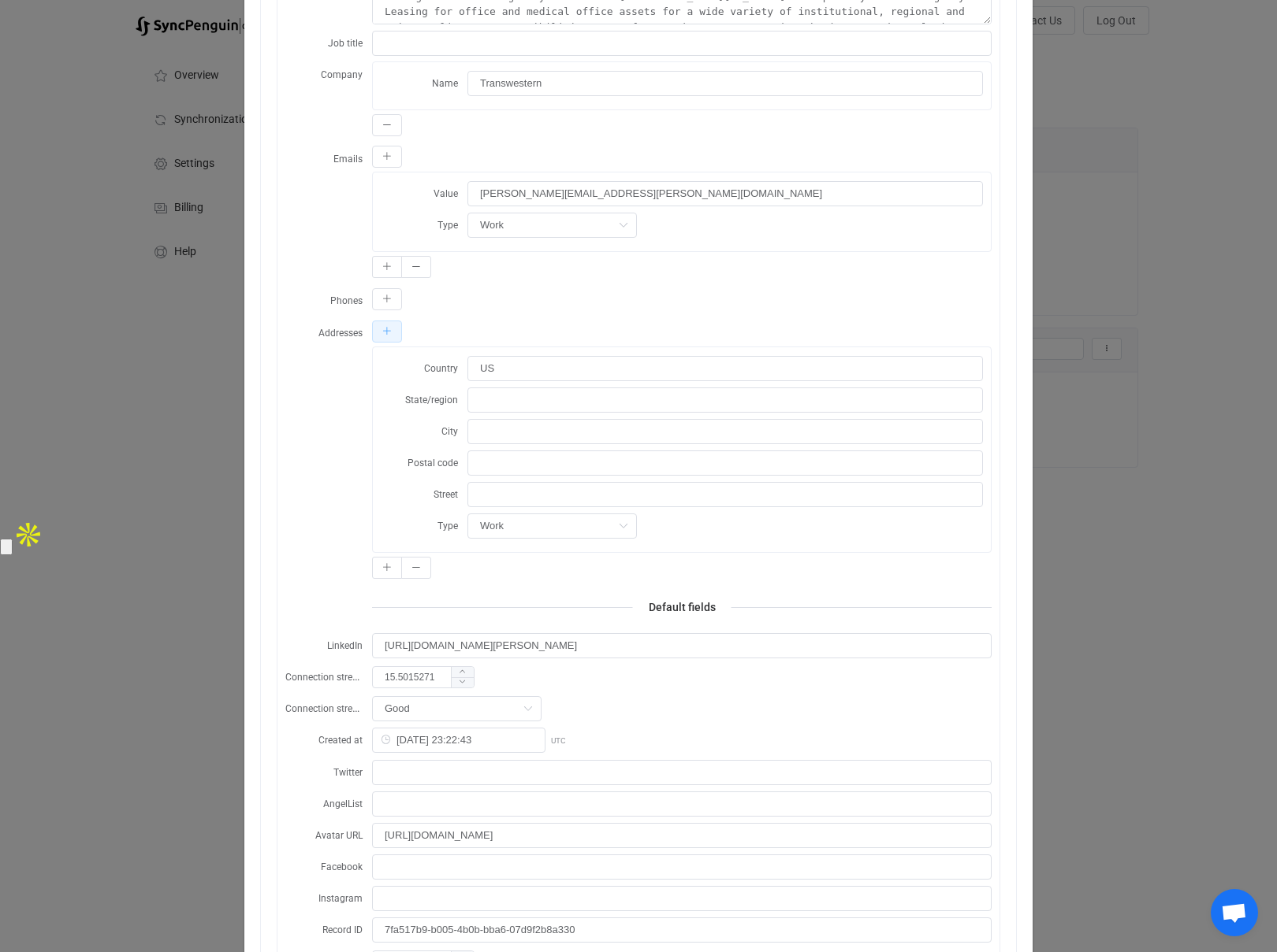
scroll to position [414, 0]
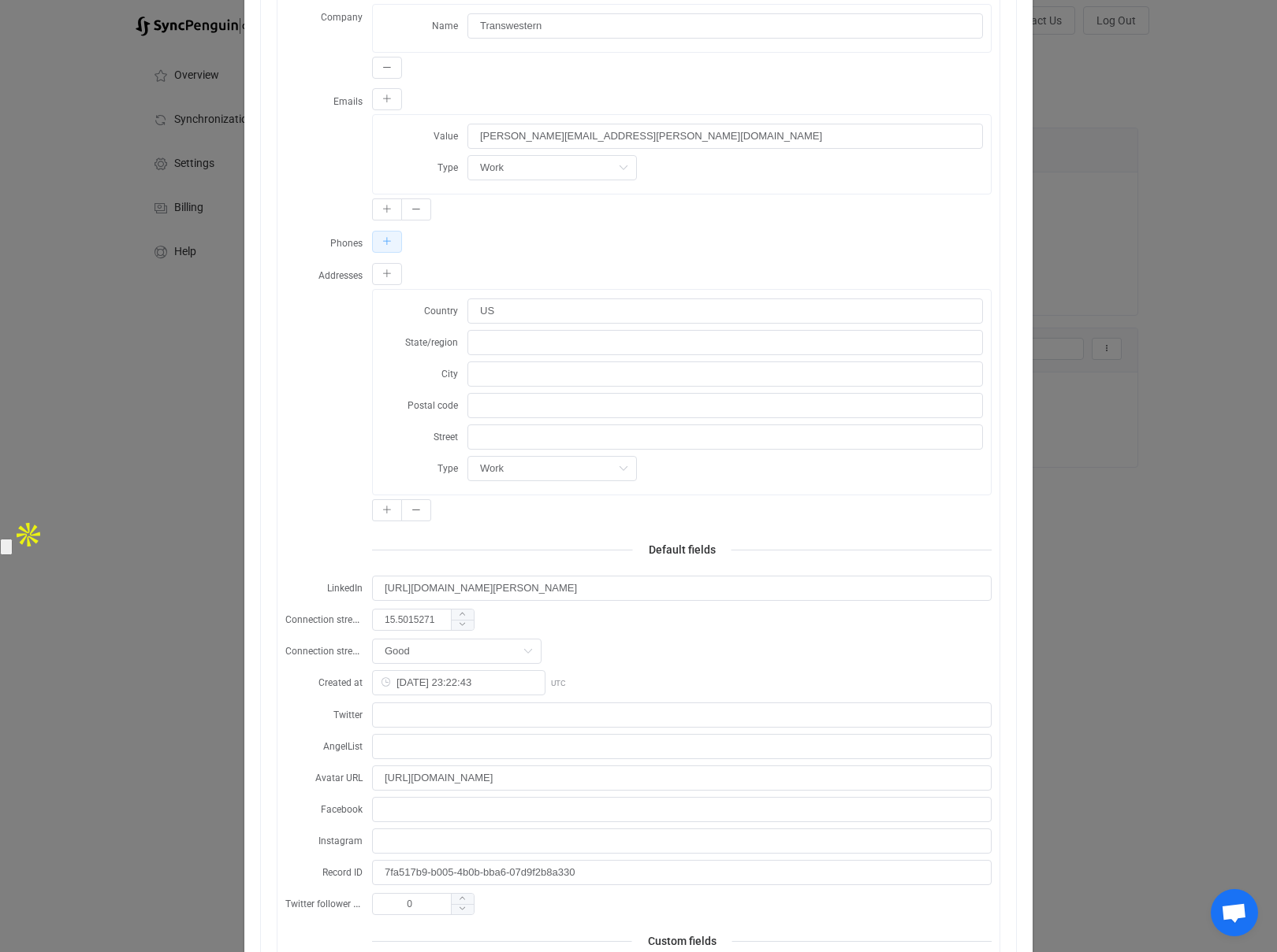
click at [390, 247] on button "dialog" at bounding box center [386, 241] width 30 height 22
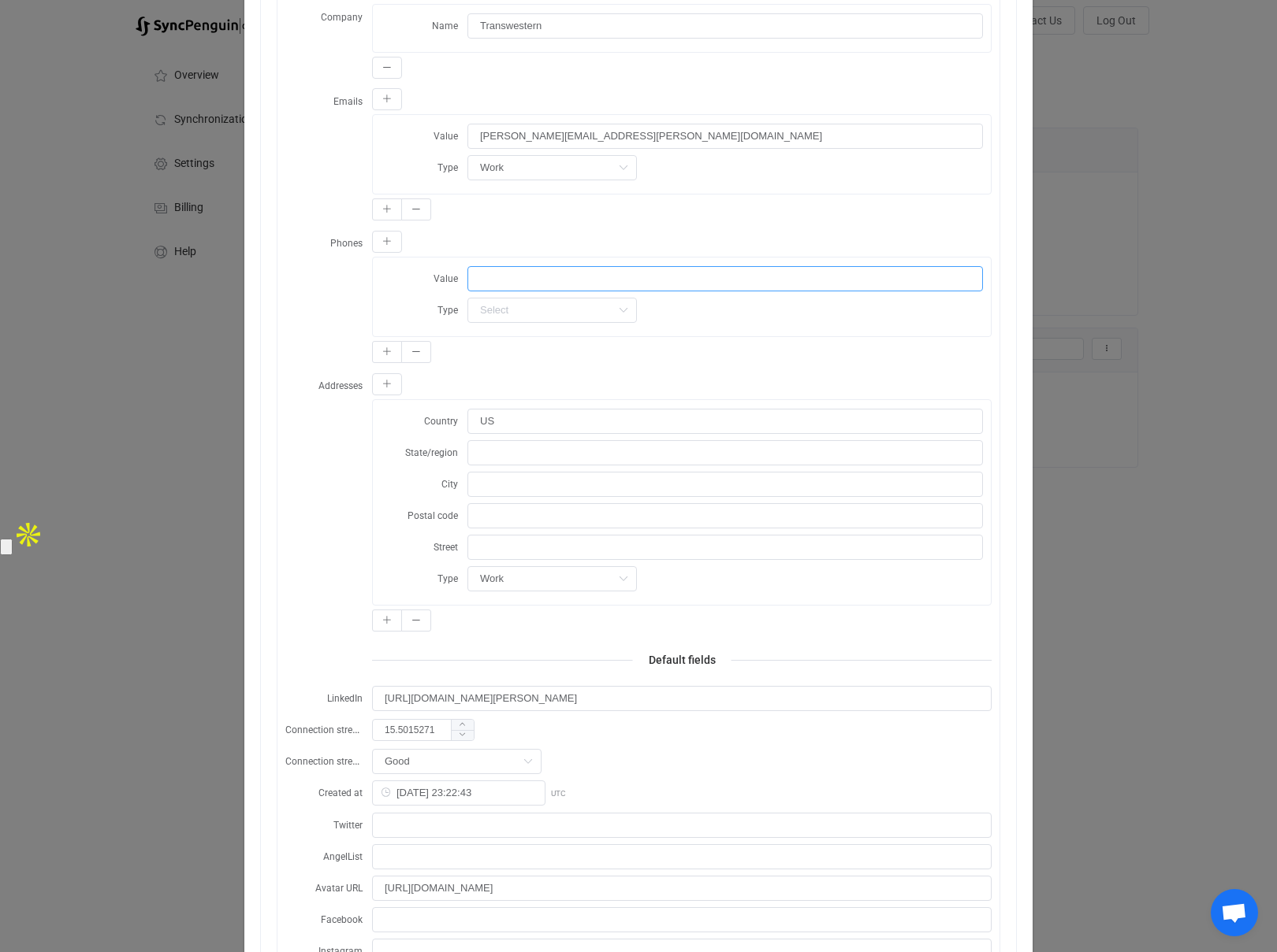
click at [497, 277] on input "dialog" at bounding box center [725, 279] width 516 height 25
click at [539, 311] on input "dialog" at bounding box center [552, 310] width 169 height 25
click at [502, 346] on span "Work" at bounding box center [497, 350] width 25 height 13
type input "Work"
click at [506, 311] on input "Work" at bounding box center [552, 310] width 169 height 25
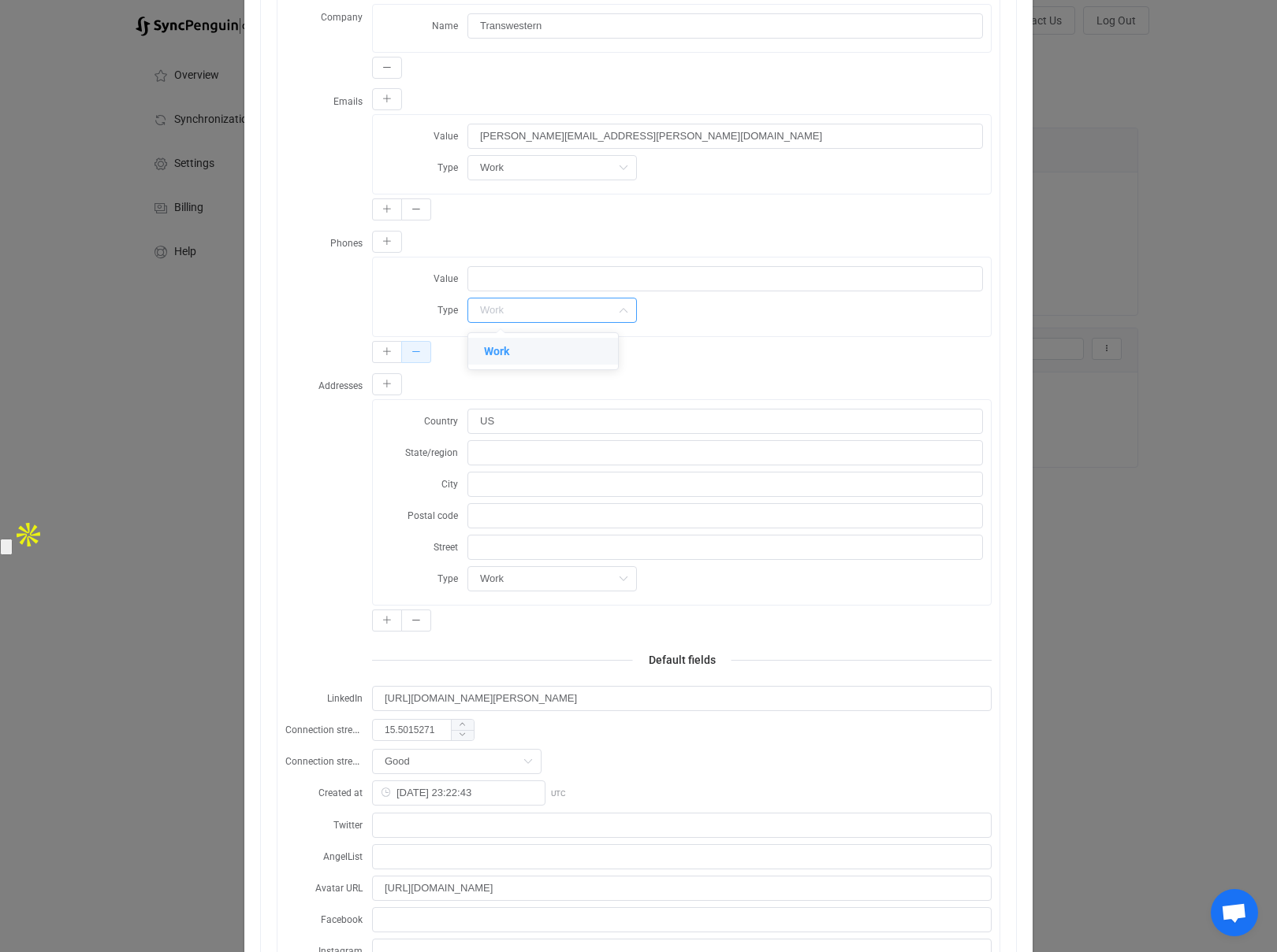
click at [418, 350] on icon "dialog" at bounding box center [416, 352] width 10 height 10
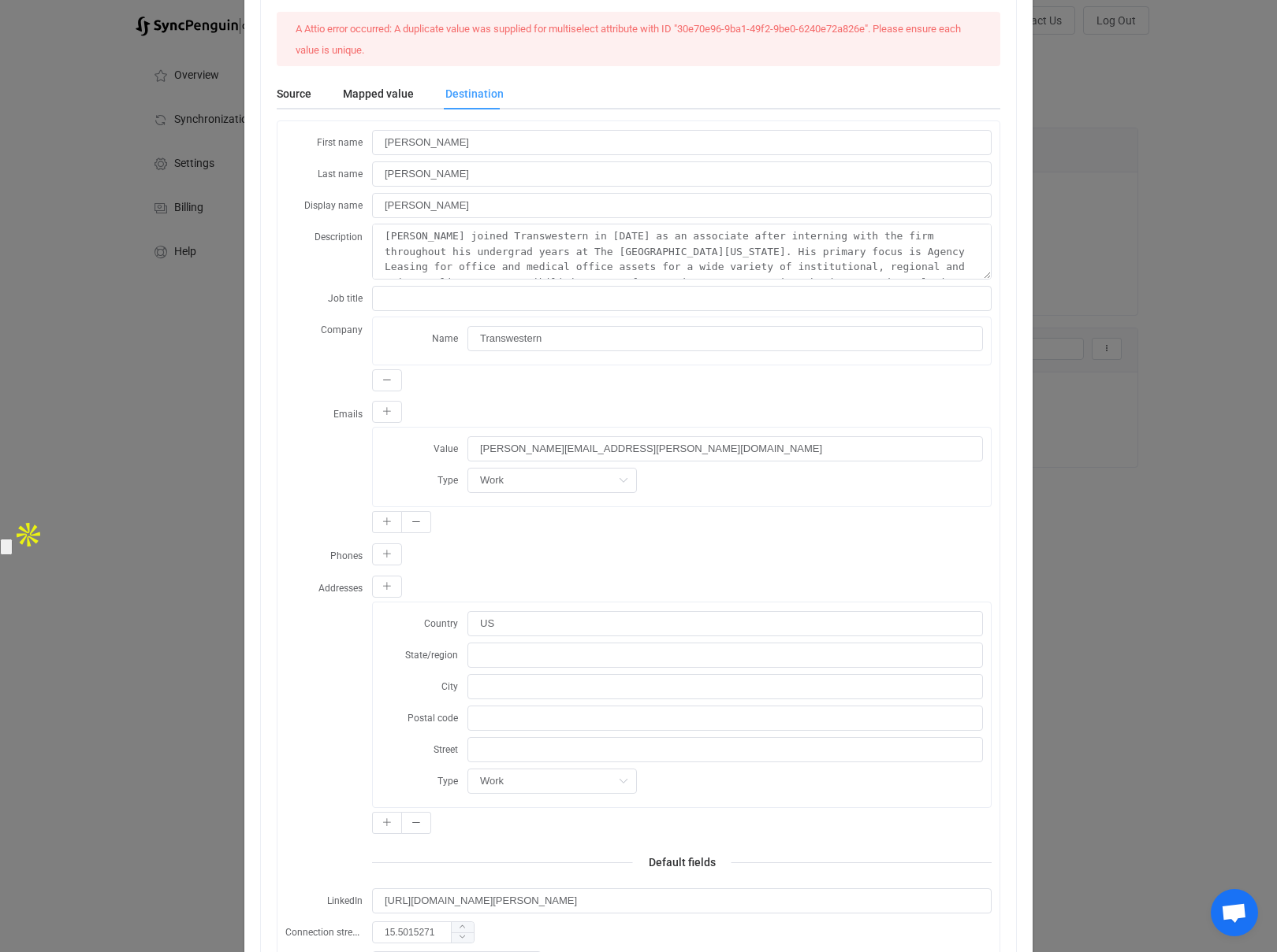
scroll to position [0, 0]
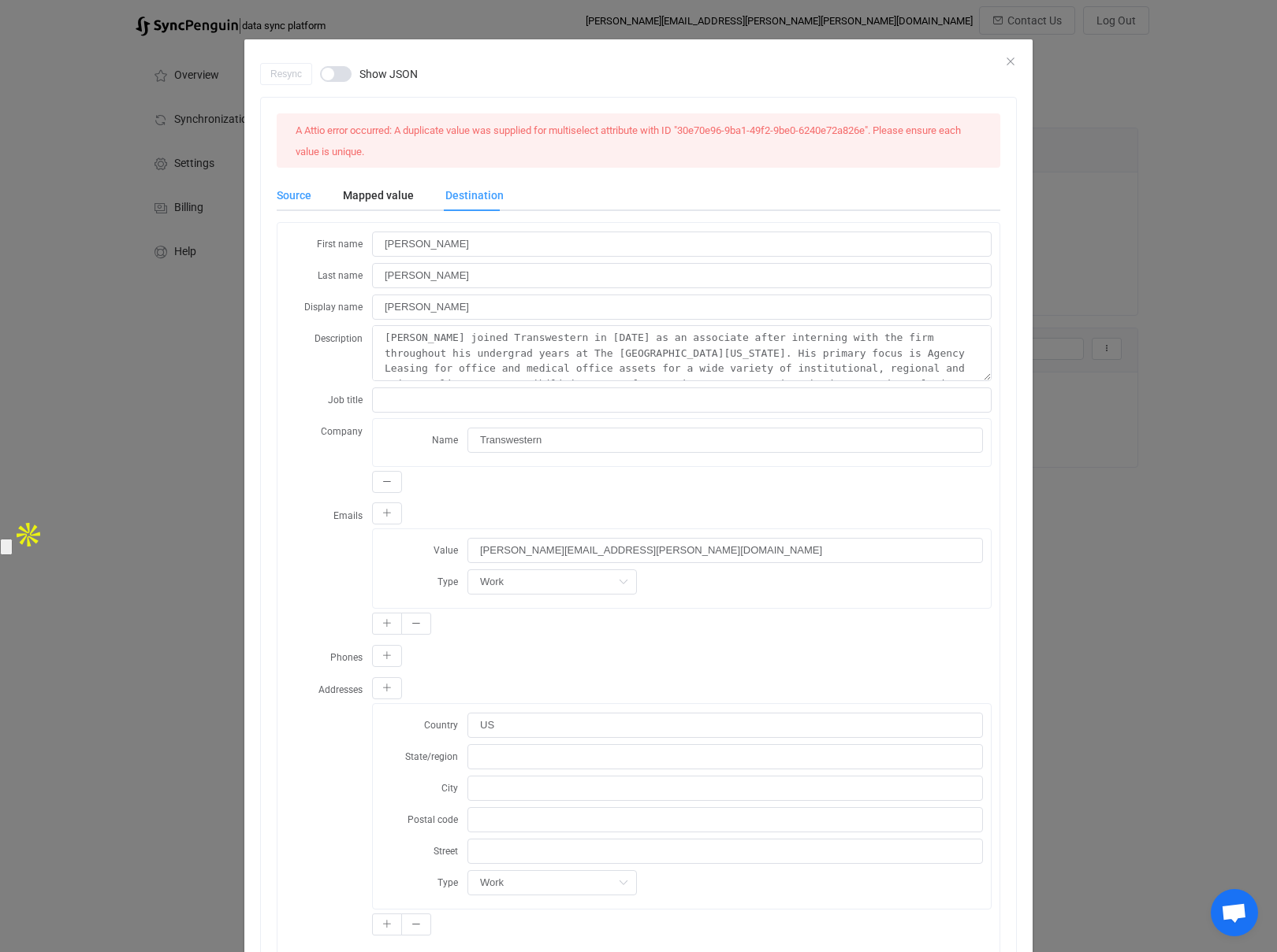
click at [298, 190] on div "Source" at bounding box center [301, 195] width 50 height 32
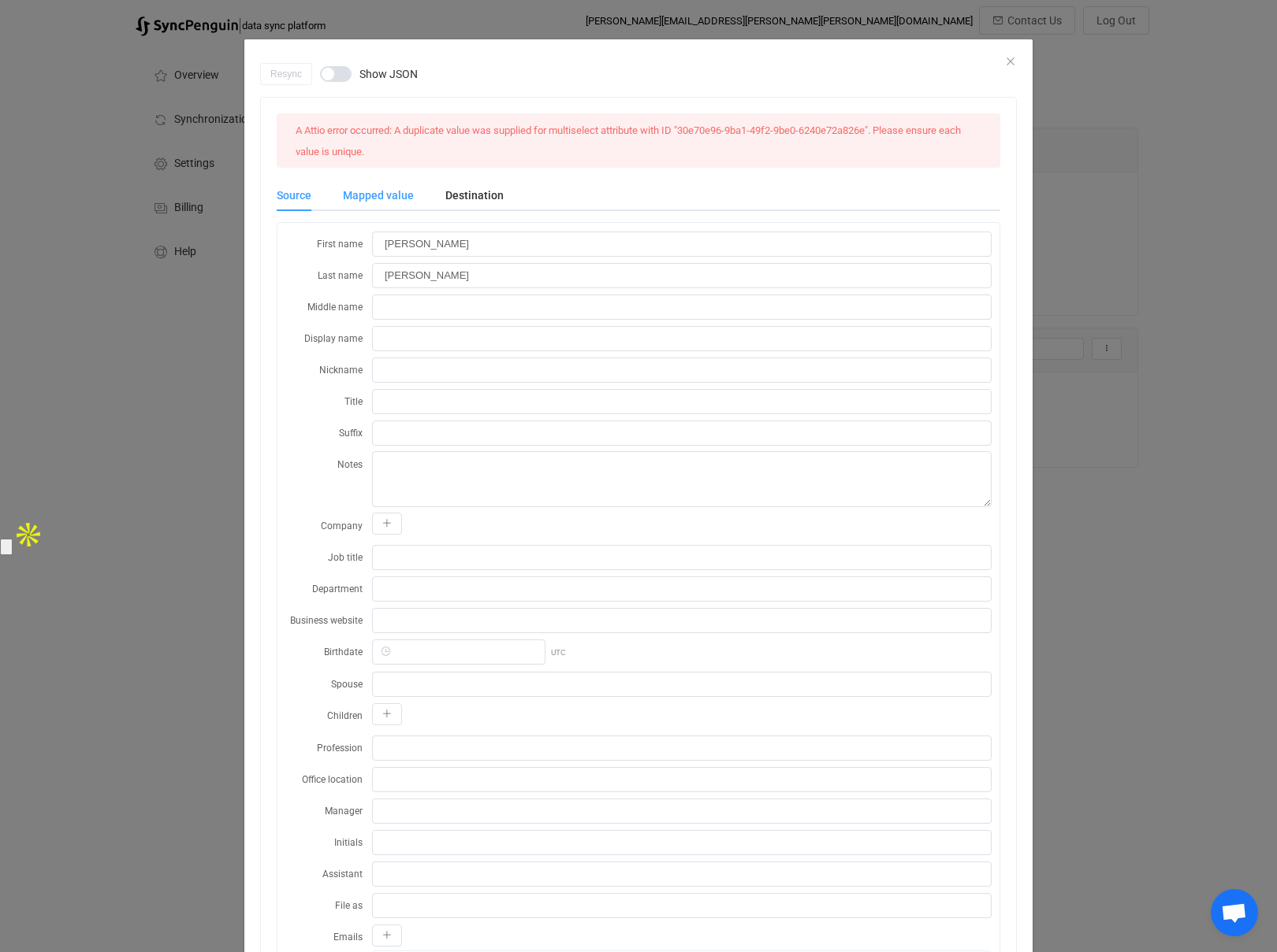
click at [378, 195] on div "Mapped value" at bounding box center [379, 195] width 102 height 32
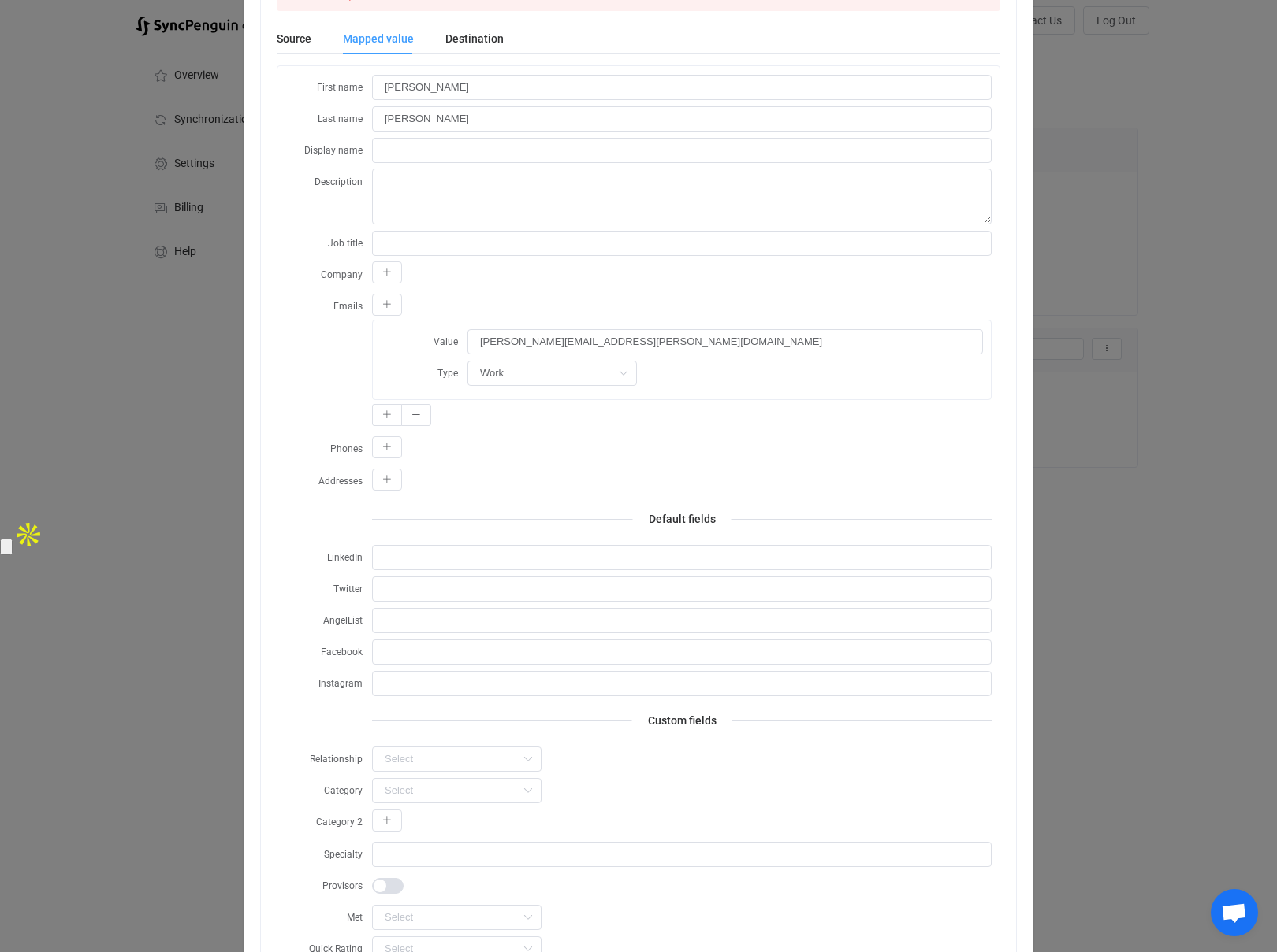
scroll to position [268, 0]
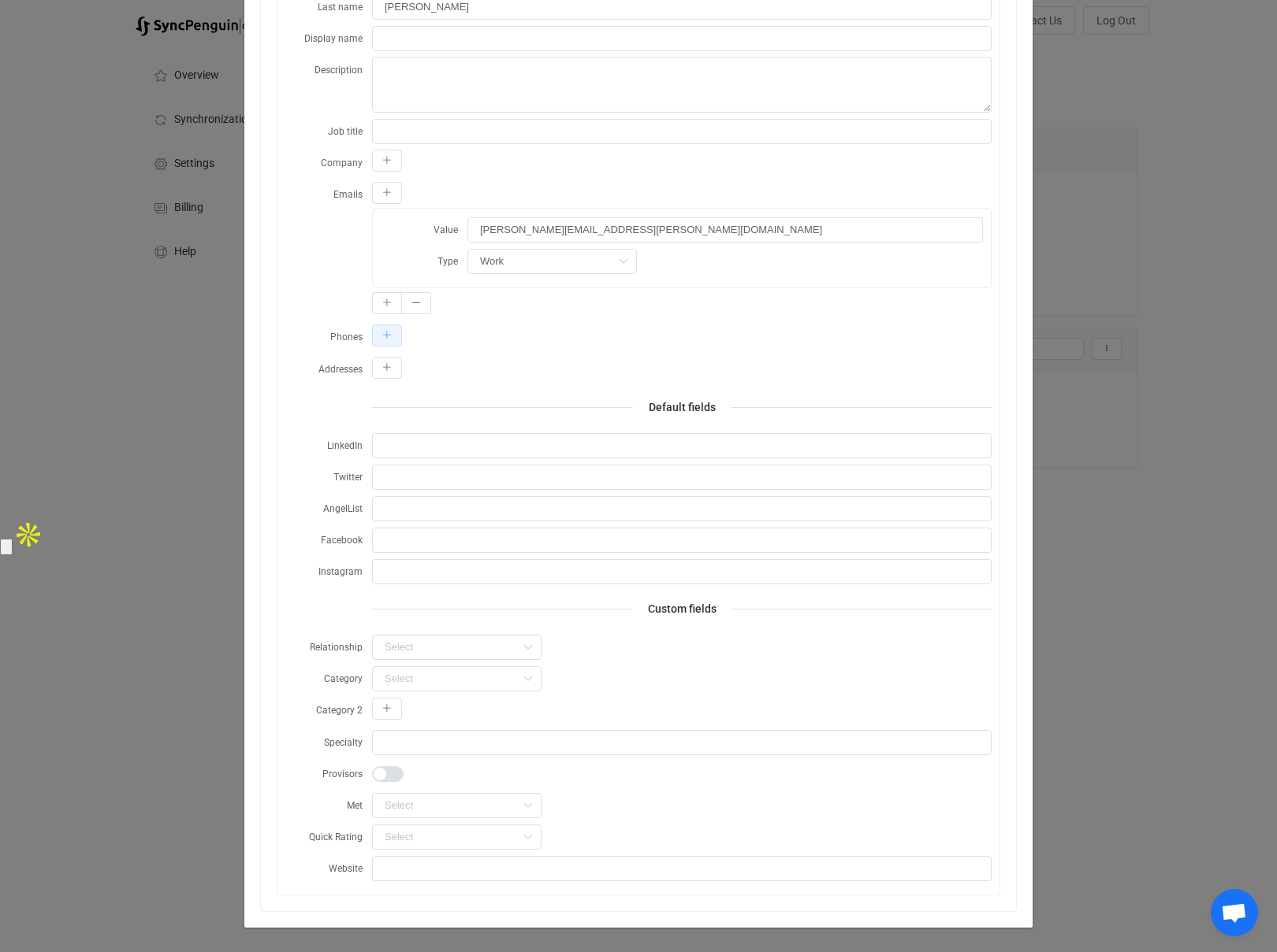
click at [392, 338] on button "dialog" at bounding box center [386, 335] width 30 height 22
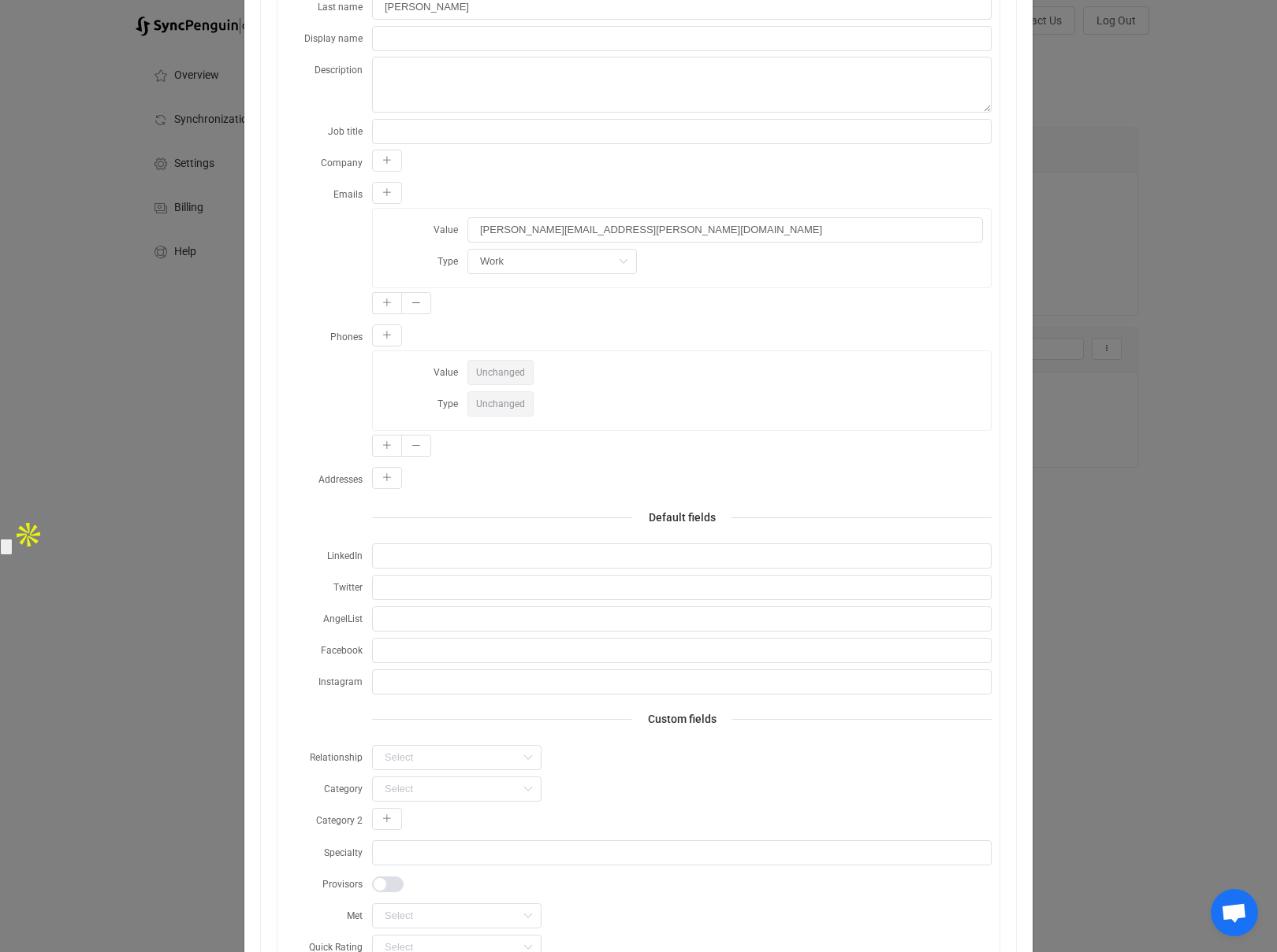
click at [500, 372] on span "Unchanged" at bounding box center [500, 373] width 67 height 25
click at [387, 447] on icon "dialog" at bounding box center [387, 446] width 10 height 10
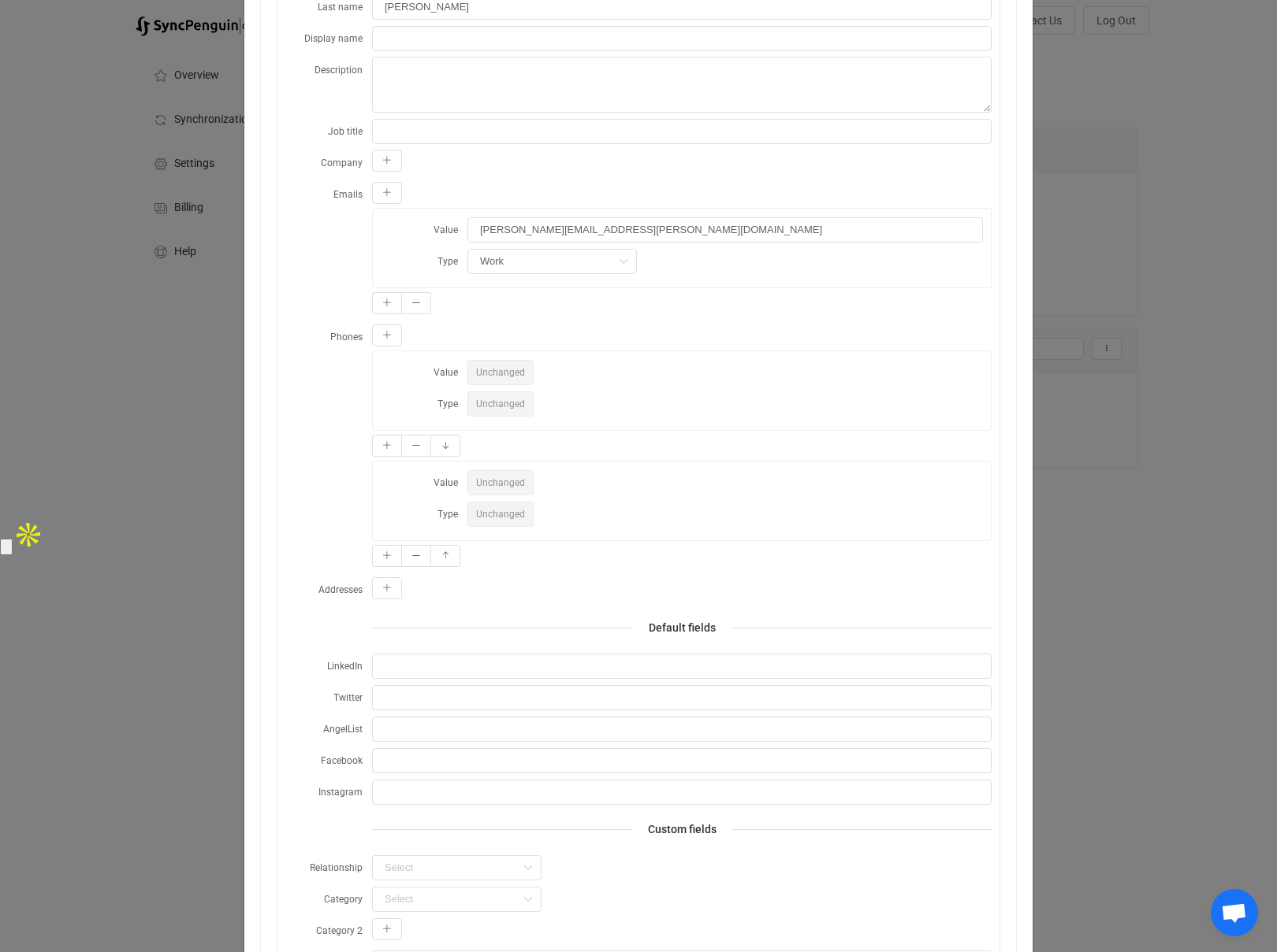
click at [306, 538] on div "Phones Value Unchanged Type Unchanged Value Unchanged Type Unchanged" at bounding box center [638, 447] width 706 height 247
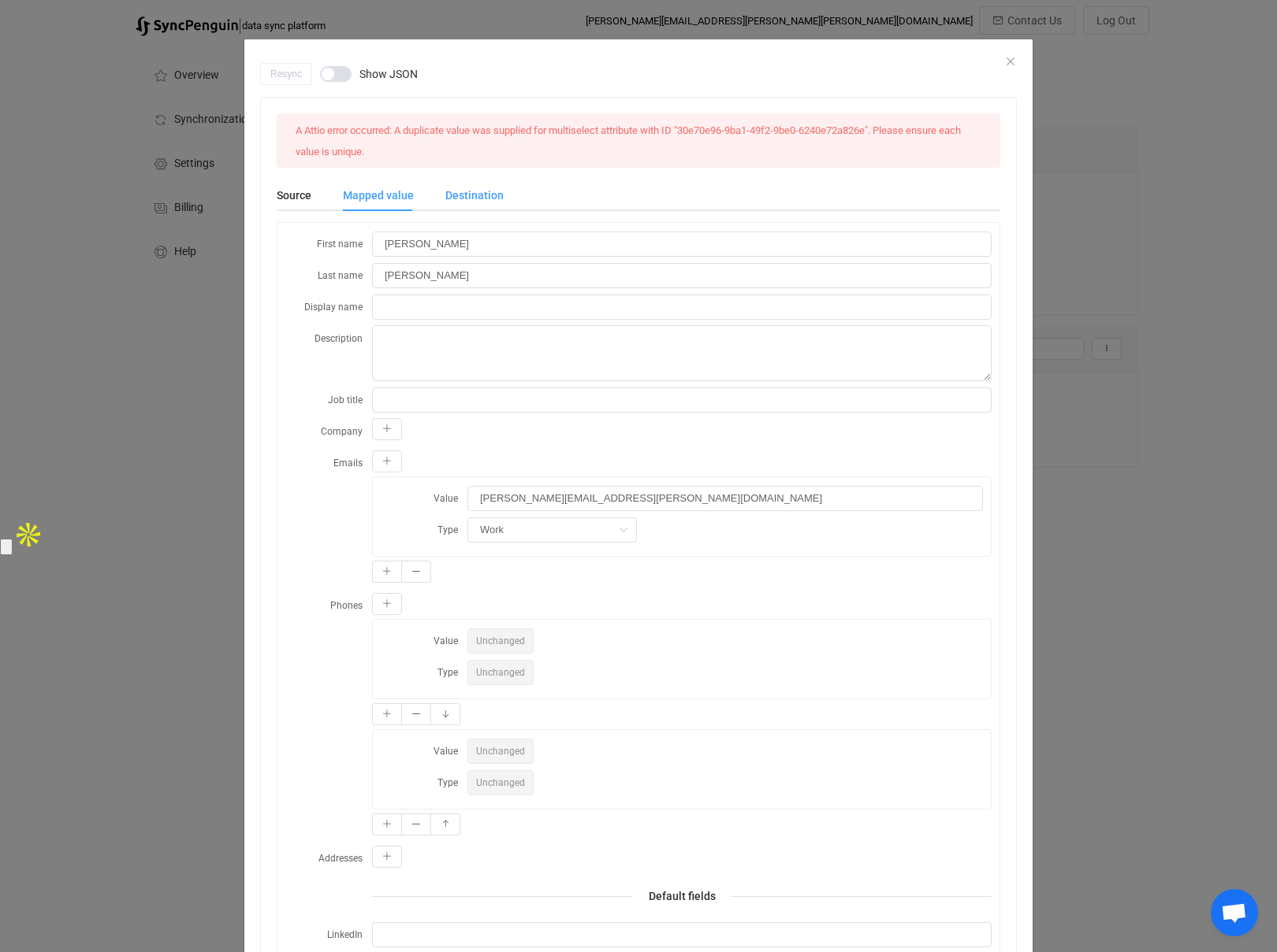
click at [461, 199] on div "Destination" at bounding box center [467, 195] width 74 height 32
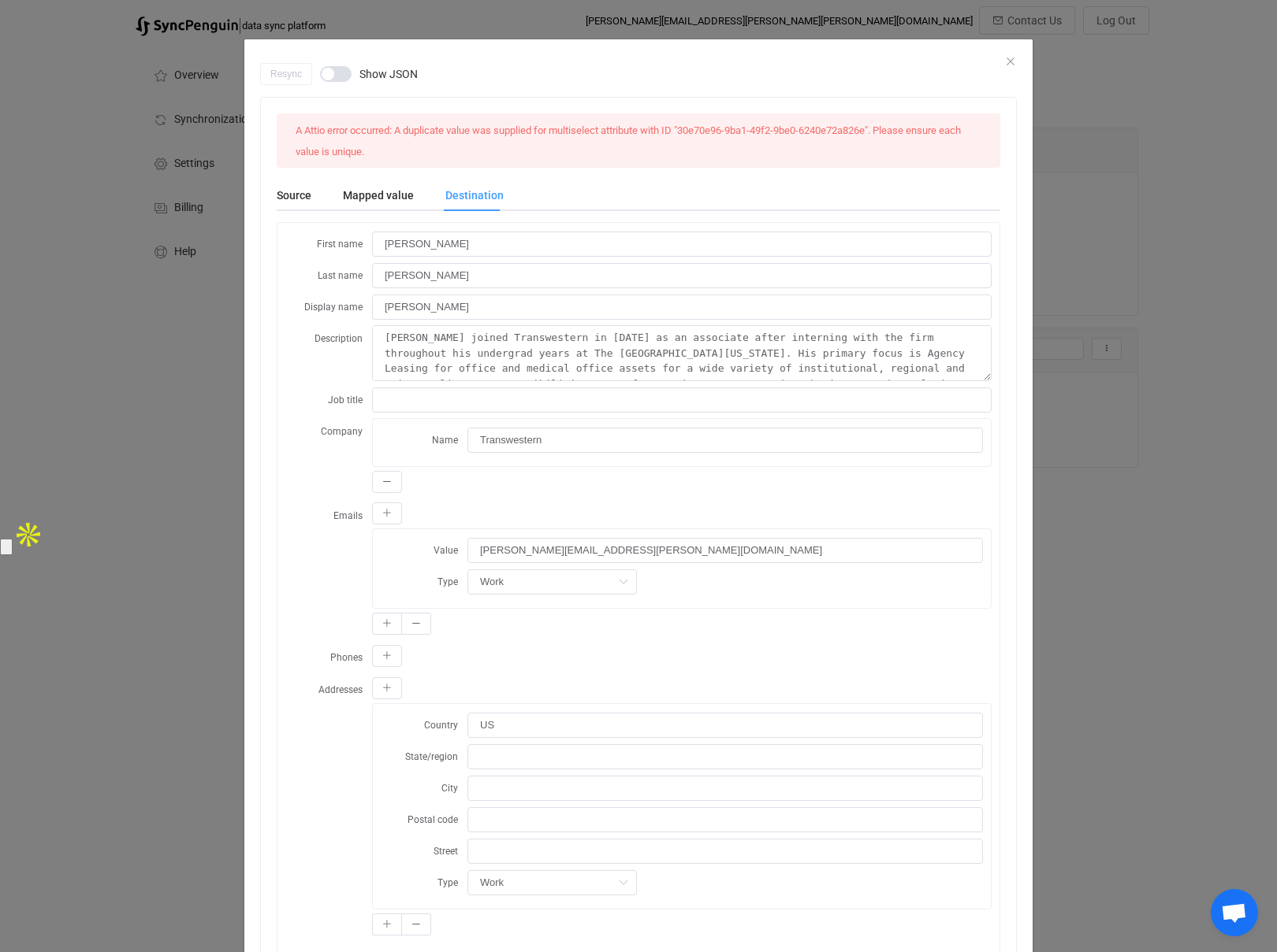
click at [470, 192] on div "Destination" at bounding box center [467, 195] width 74 height 32
click at [378, 188] on div "Mapped value" at bounding box center [379, 195] width 102 height 32
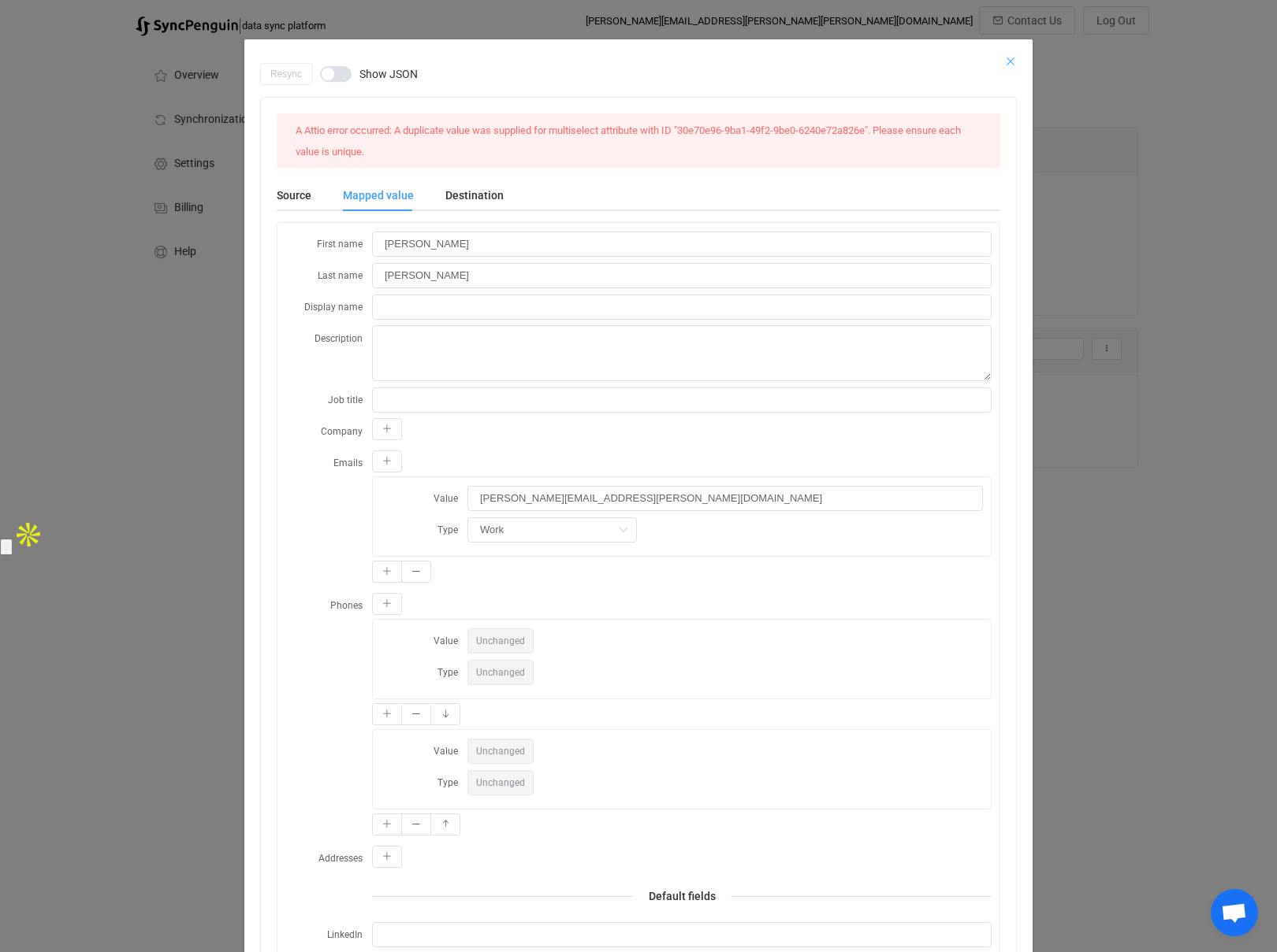
click at [1007, 58] on icon "Close" at bounding box center [1009, 61] width 13 height 13
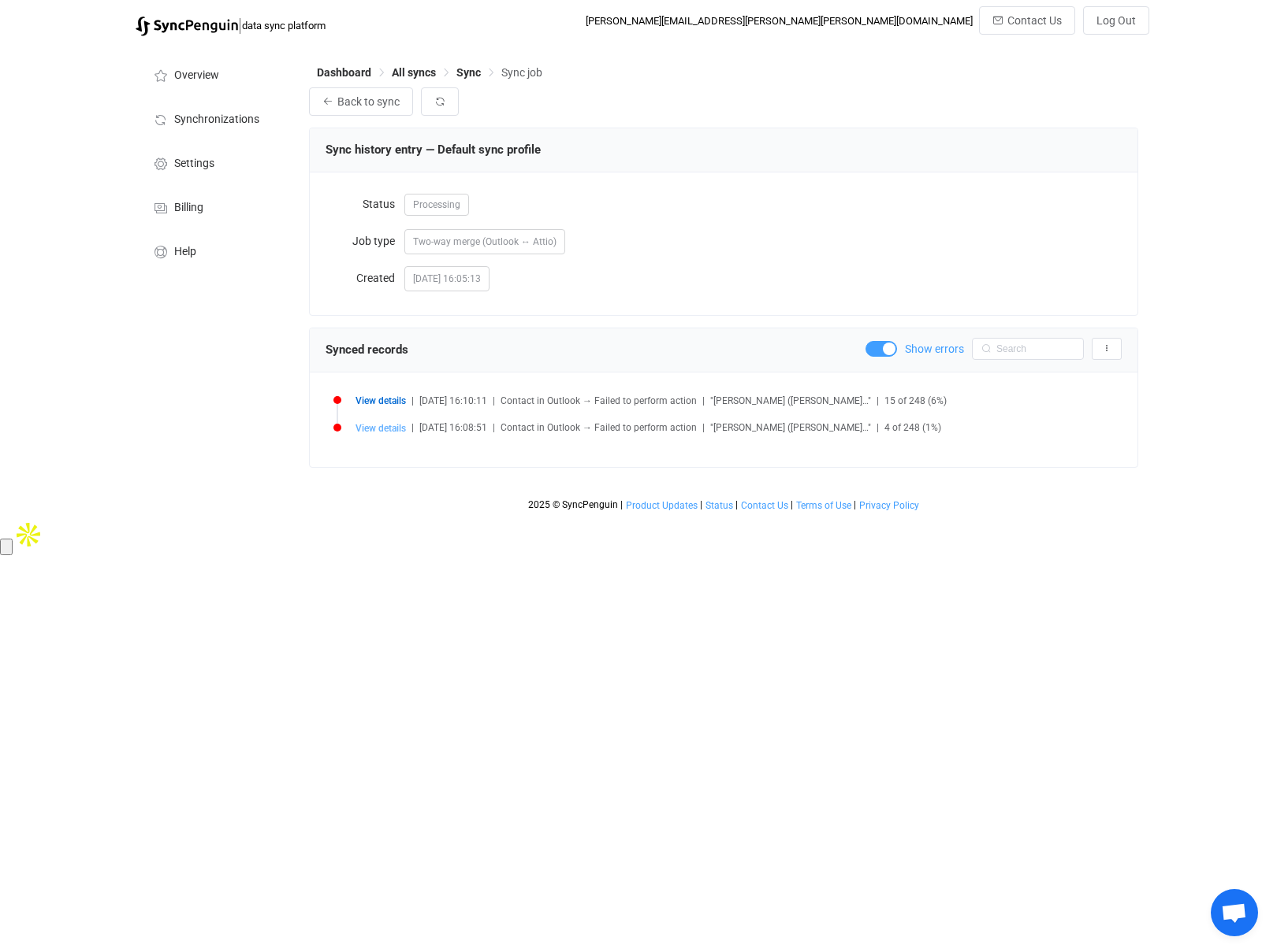
click at [383, 429] on span "View details" at bounding box center [381, 428] width 50 height 11
type input "AAMkADg4ZWM1MmZkLTUzNjQtNGQ3My1iMzAxLTYyMGJlNjRlMmYwNQBGAAAAAABg2rg9qGlbTZA2D7P…"
type input "Holmes"
type input "Onwukaife"
type input "holmes.onwukaife@cushwake.com"
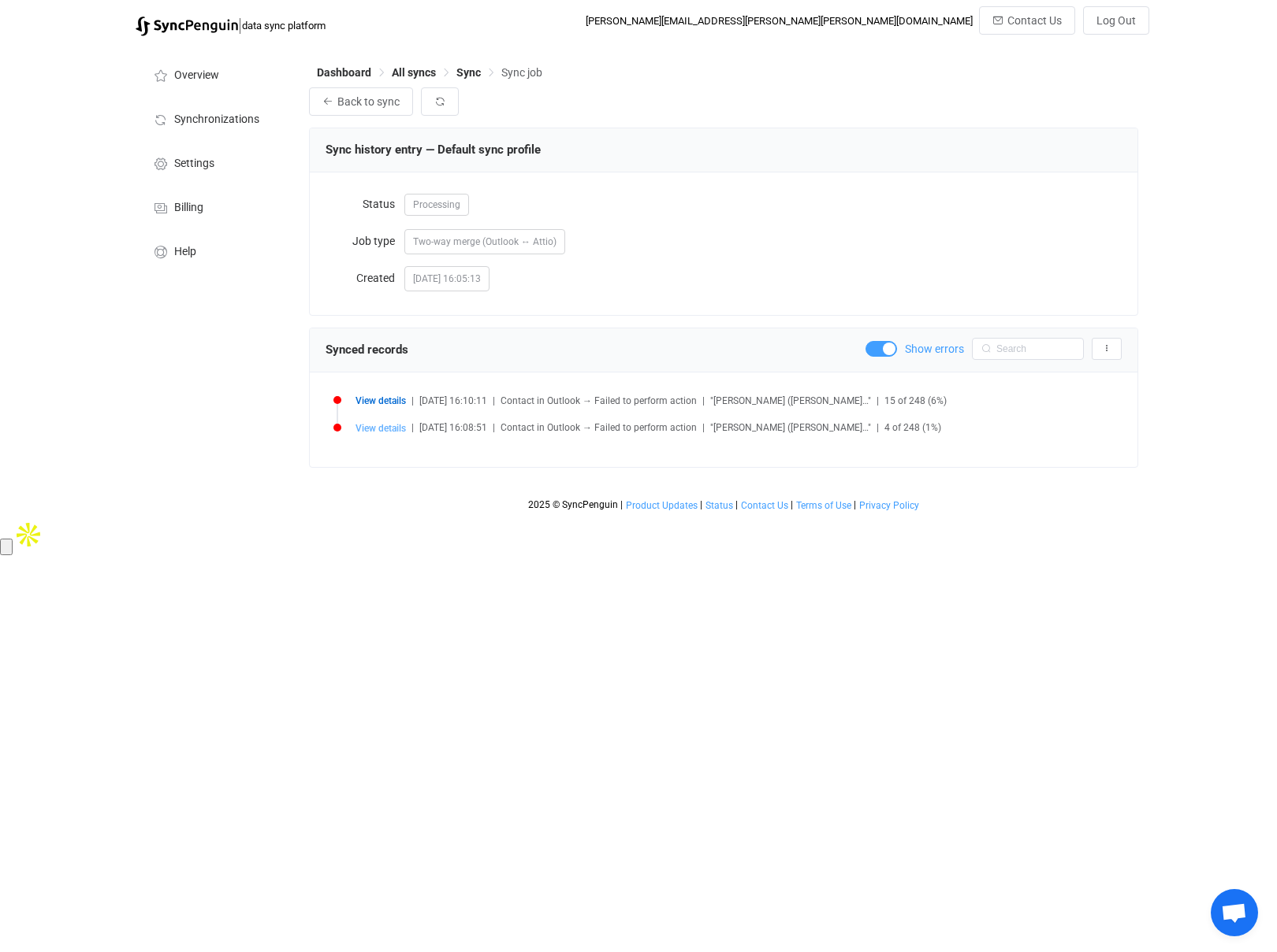
type input "Work"
type input "512 940 7125"
type input "512 439 6717"
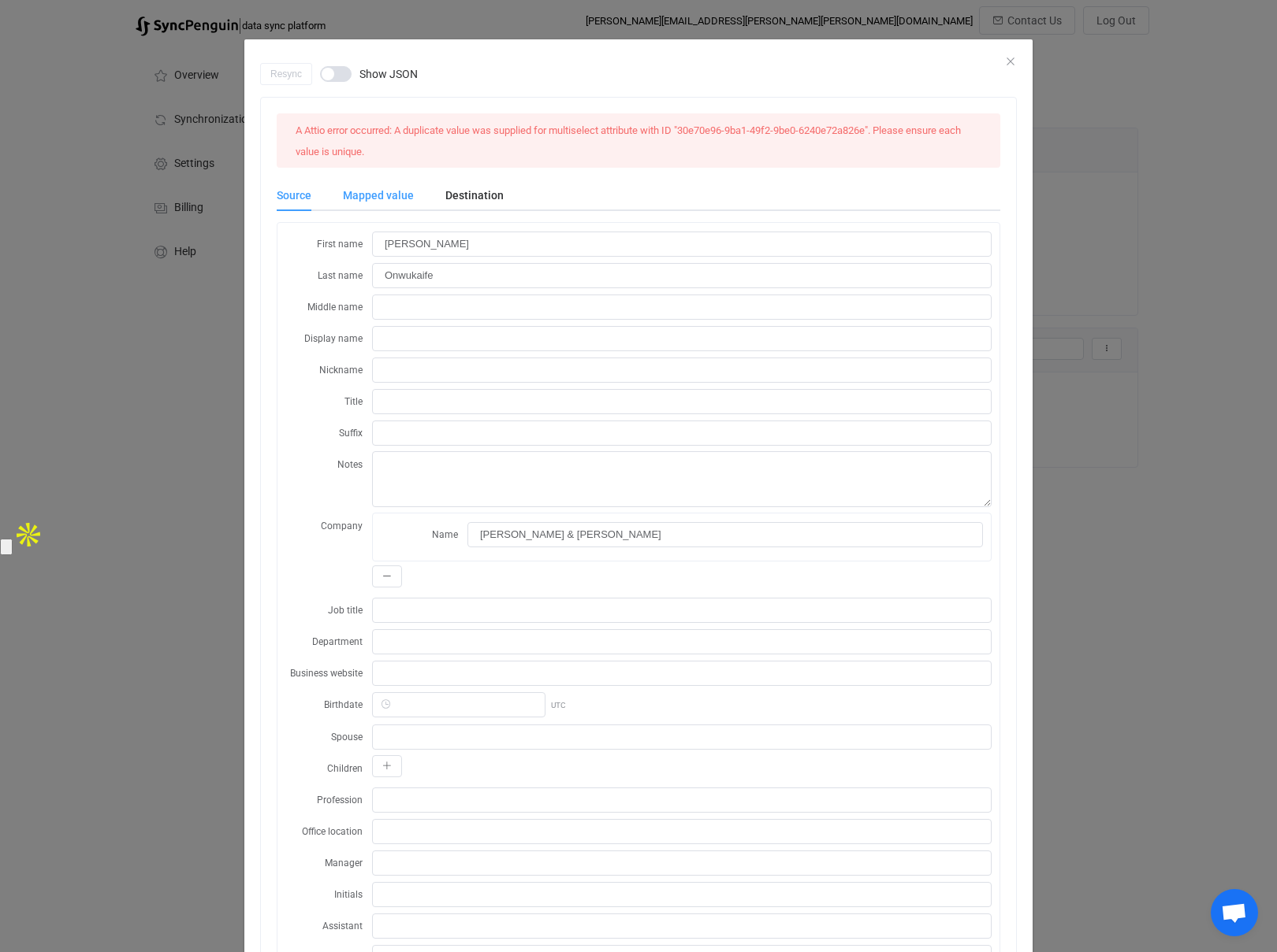
click at [368, 197] on div "Mapped value" at bounding box center [379, 195] width 102 height 32
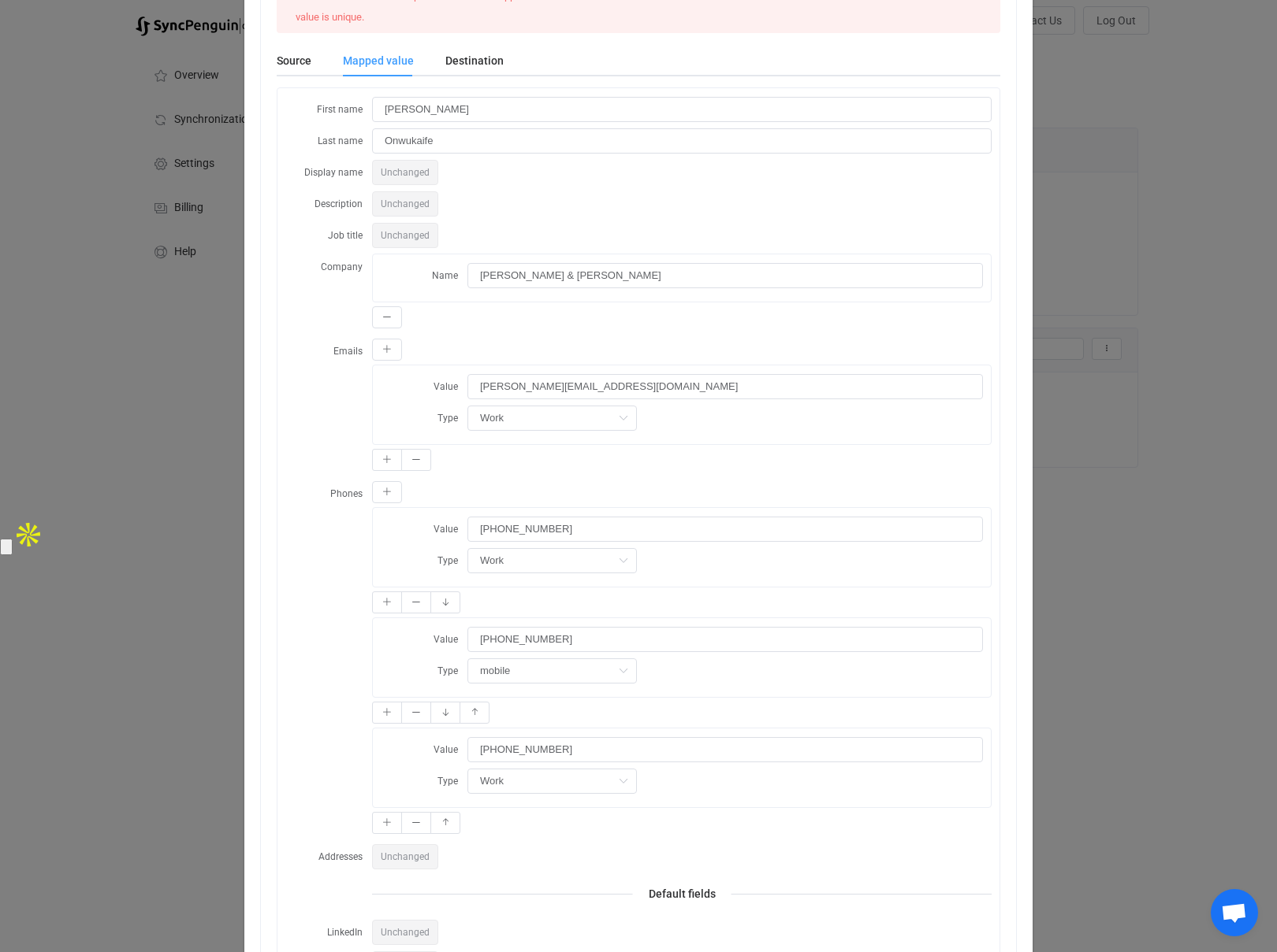
scroll to position [387, 0]
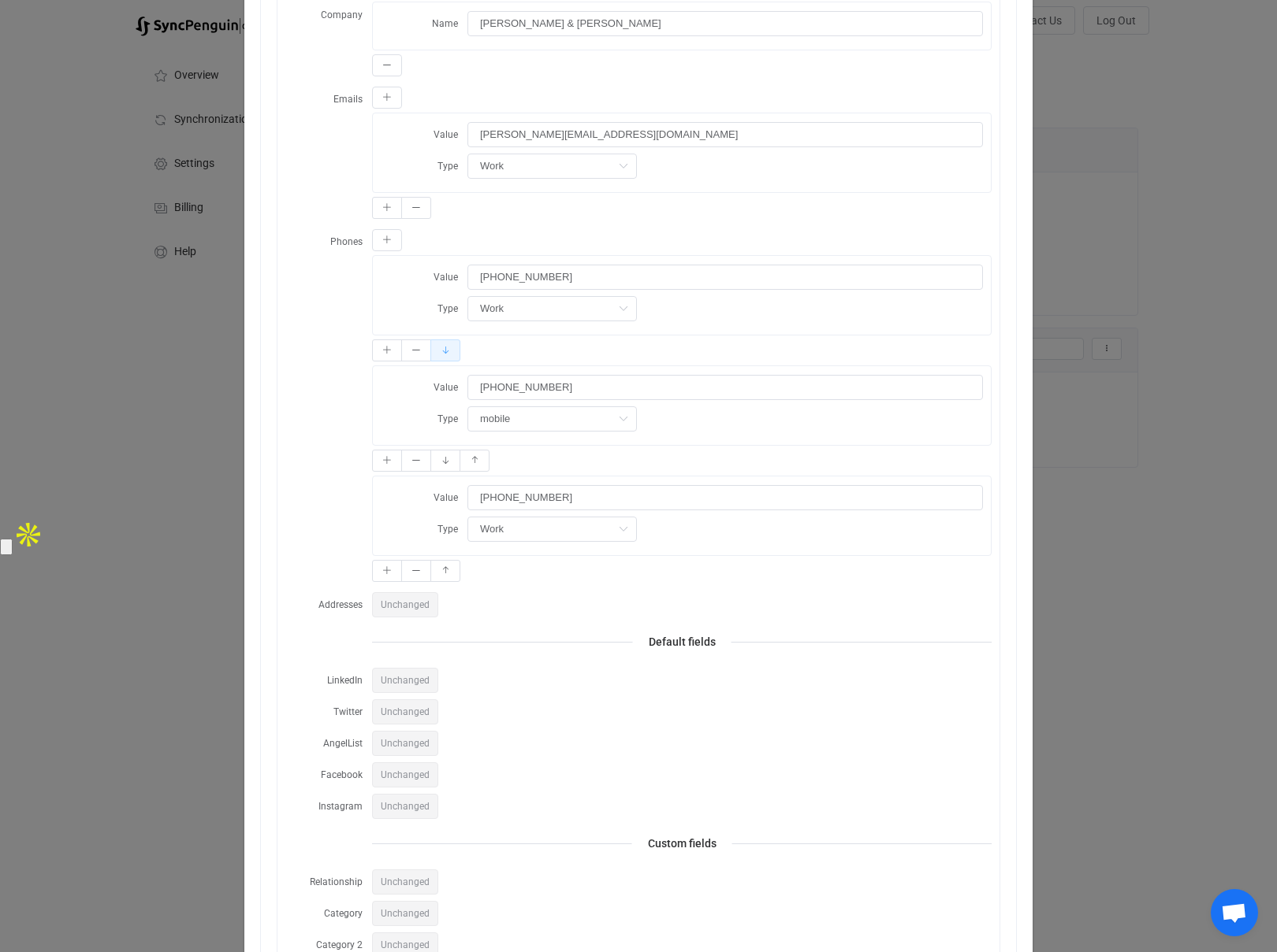
click at [450, 351] on button "dialog" at bounding box center [444, 350] width 30 height 22
type input "512 940 7125"
type input "mobile"
type input "+15129407125"
type input "Work"
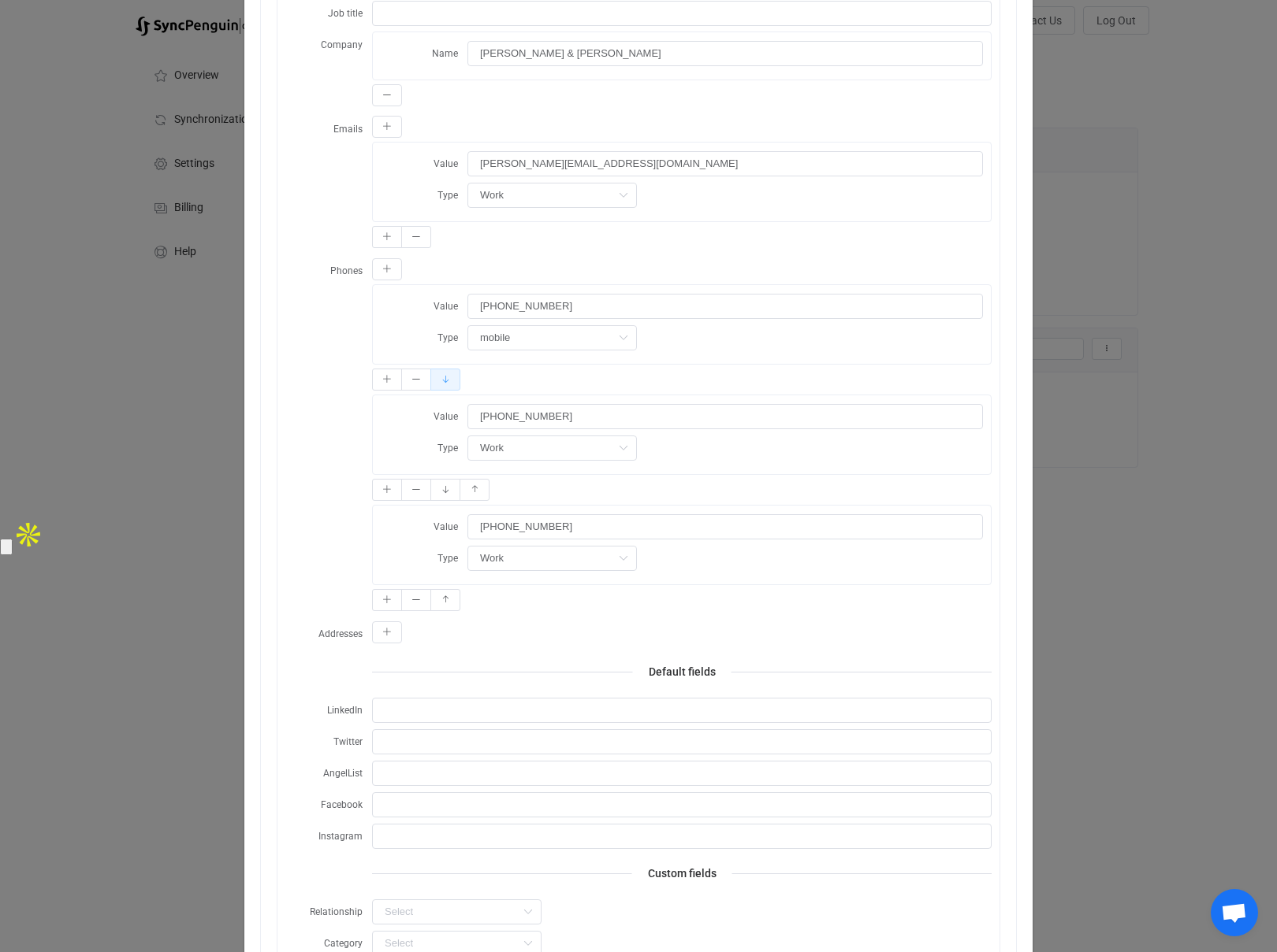
scroll to position [417, 0]
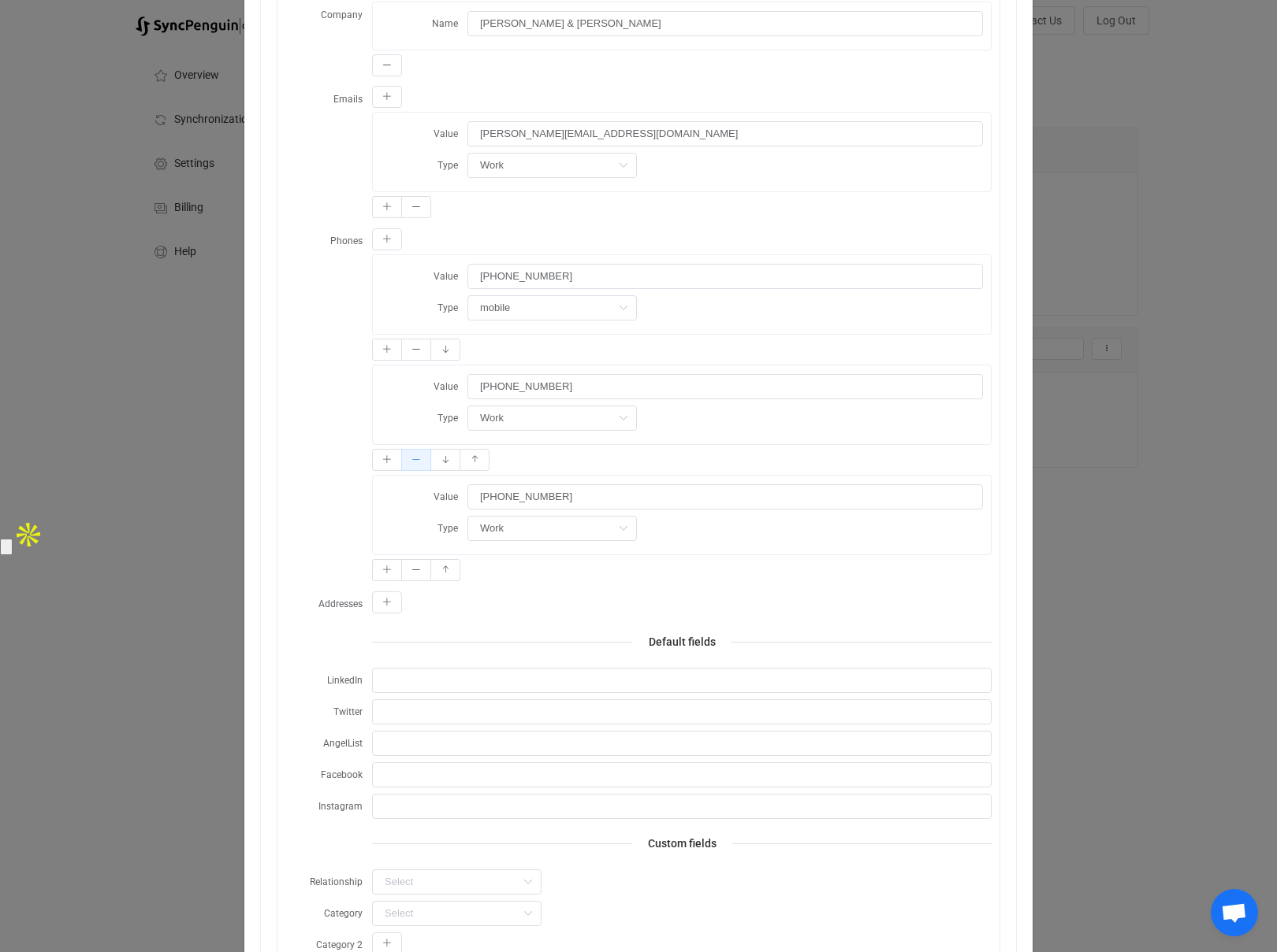
click at [416, 462] on icon "dialog" at bounding box center [416, 461] width 10 height 10
type input "512 439 6717"
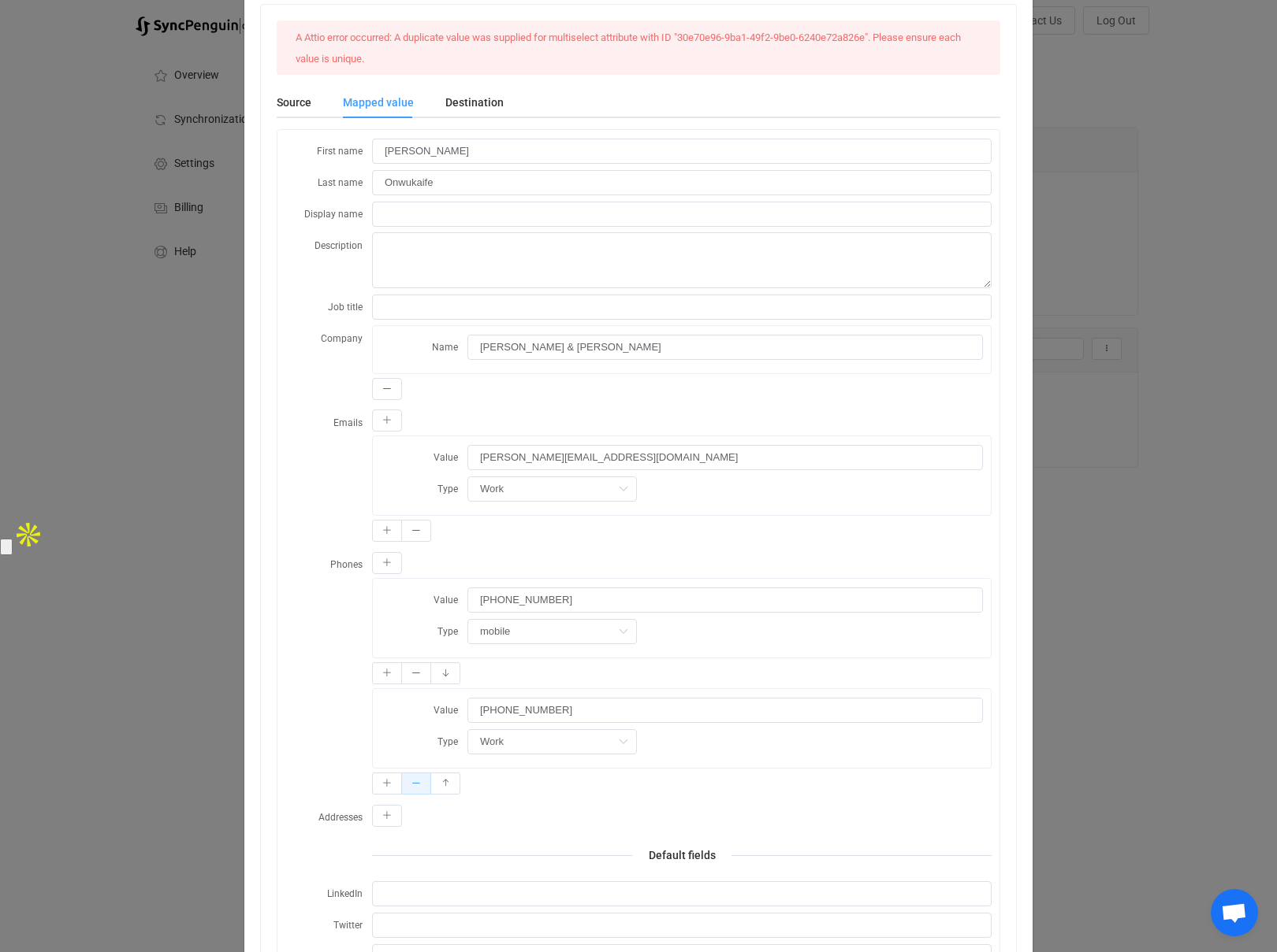
scroll to position [0, 0]
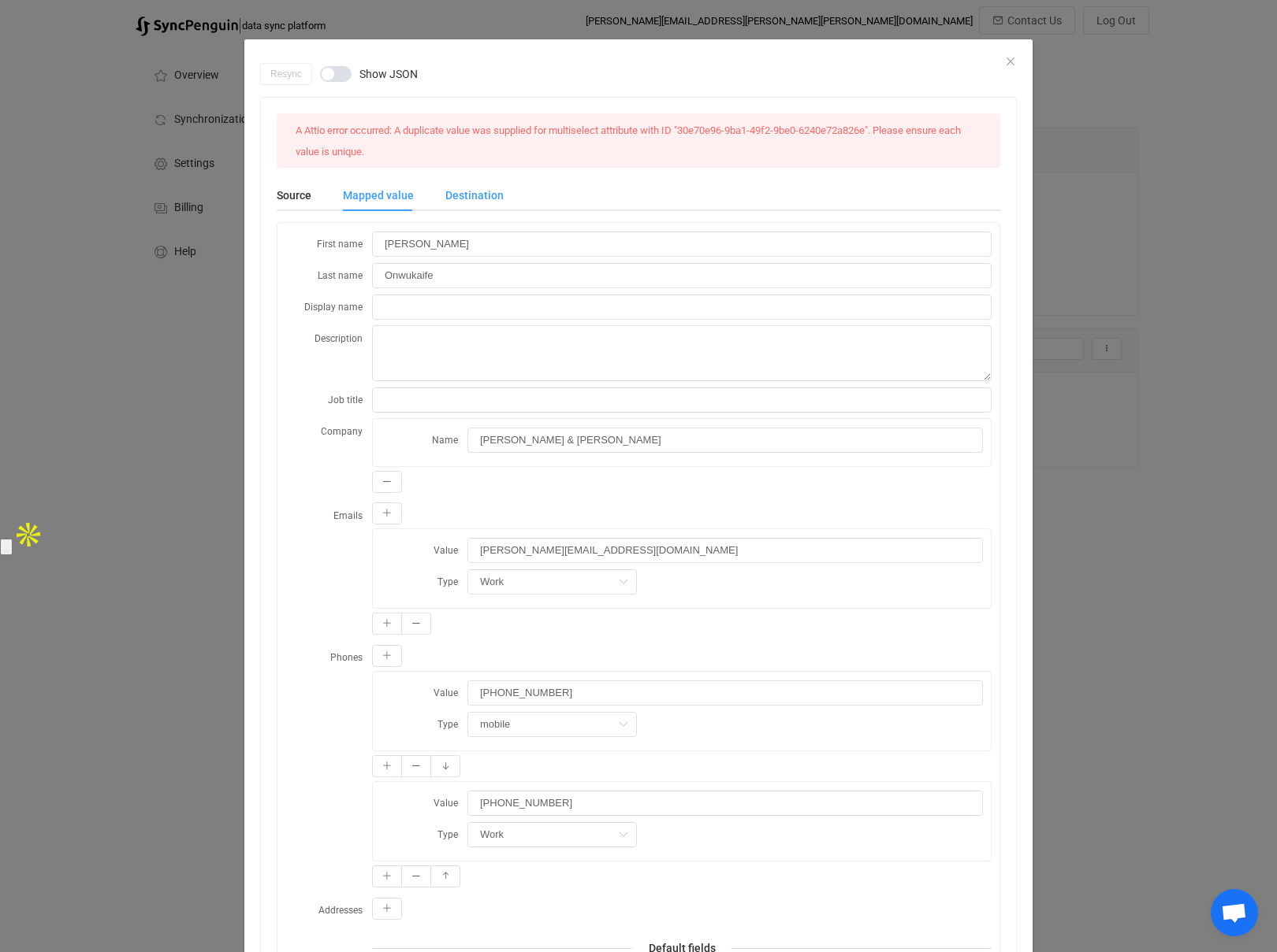
click at [458, 201] on div "Destination" at bounding box center [467, 195] width 74 height 32
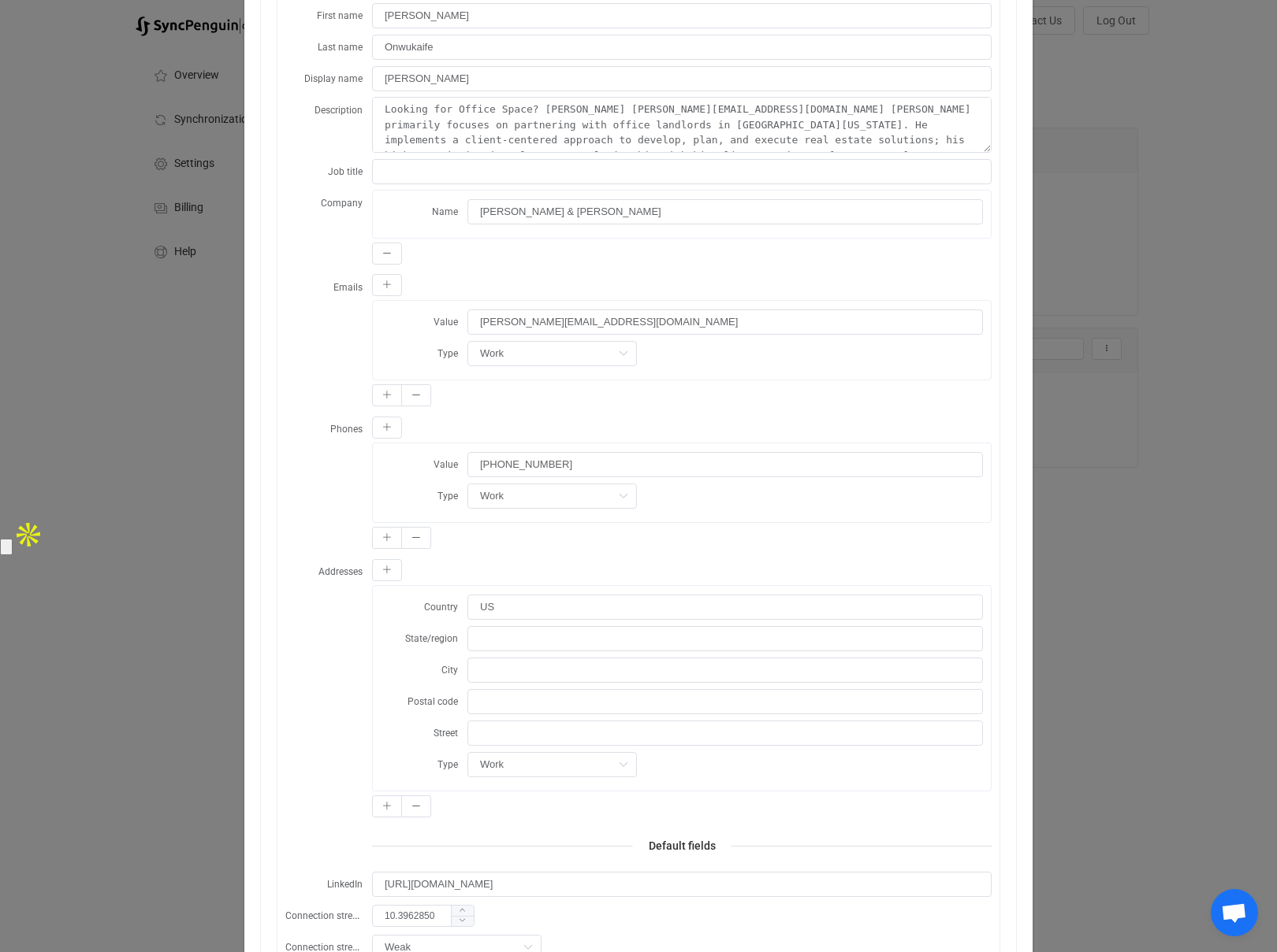
scroll to position [316, 0]
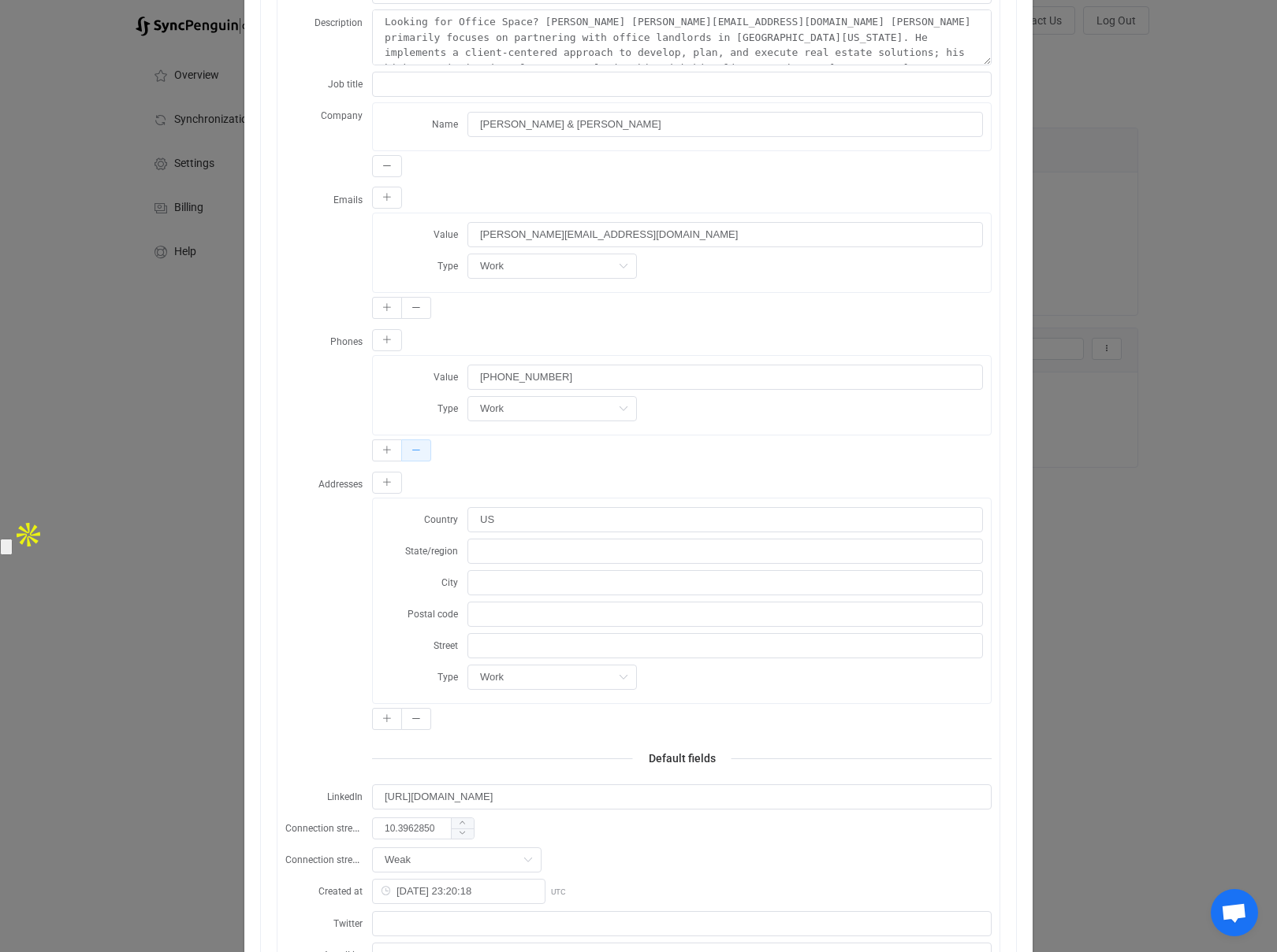
click at [414, 452] on icon "dialog" at bounding box center [416, 451] width 10 height 10
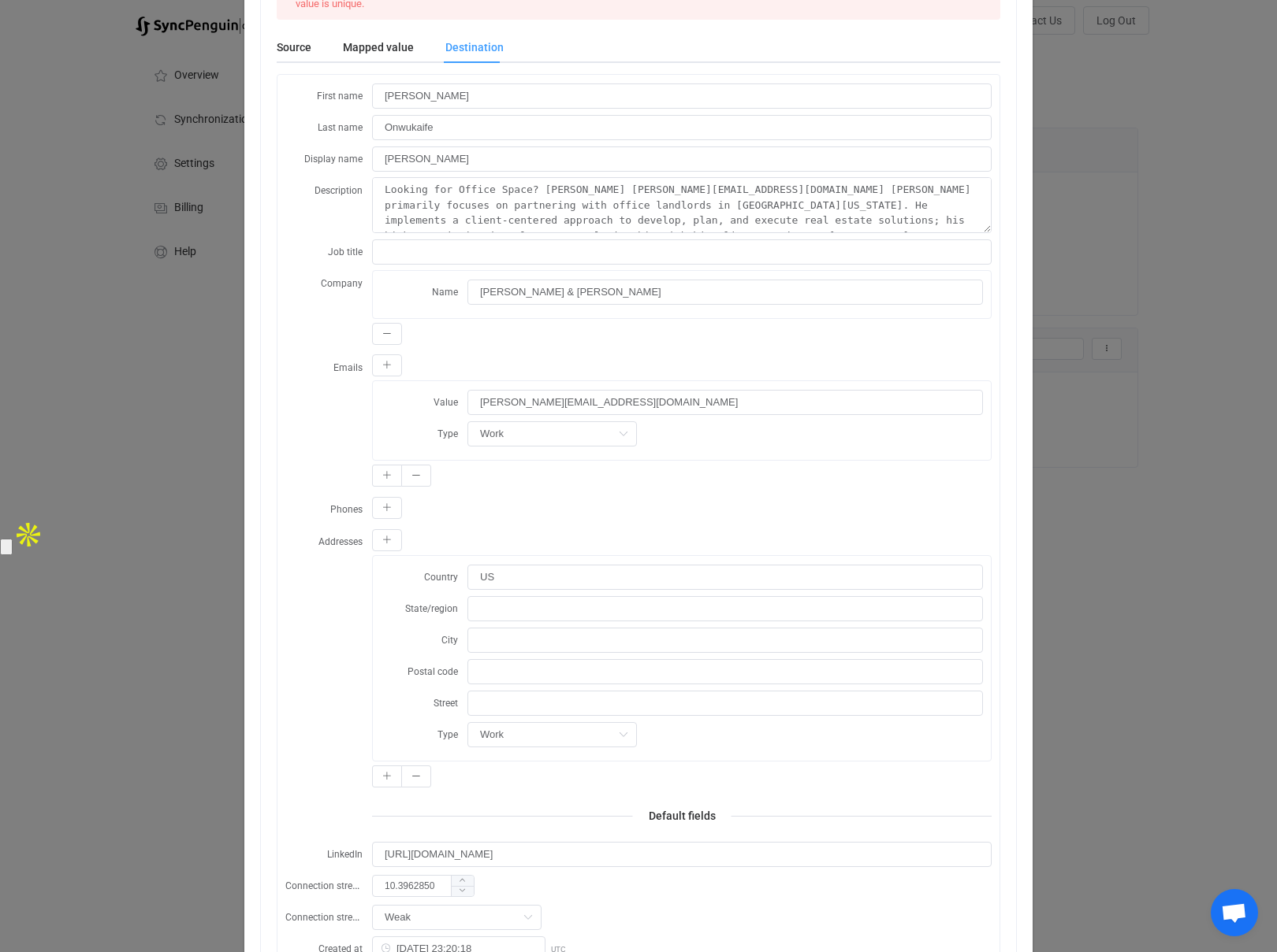
scroll to position [0, 0]
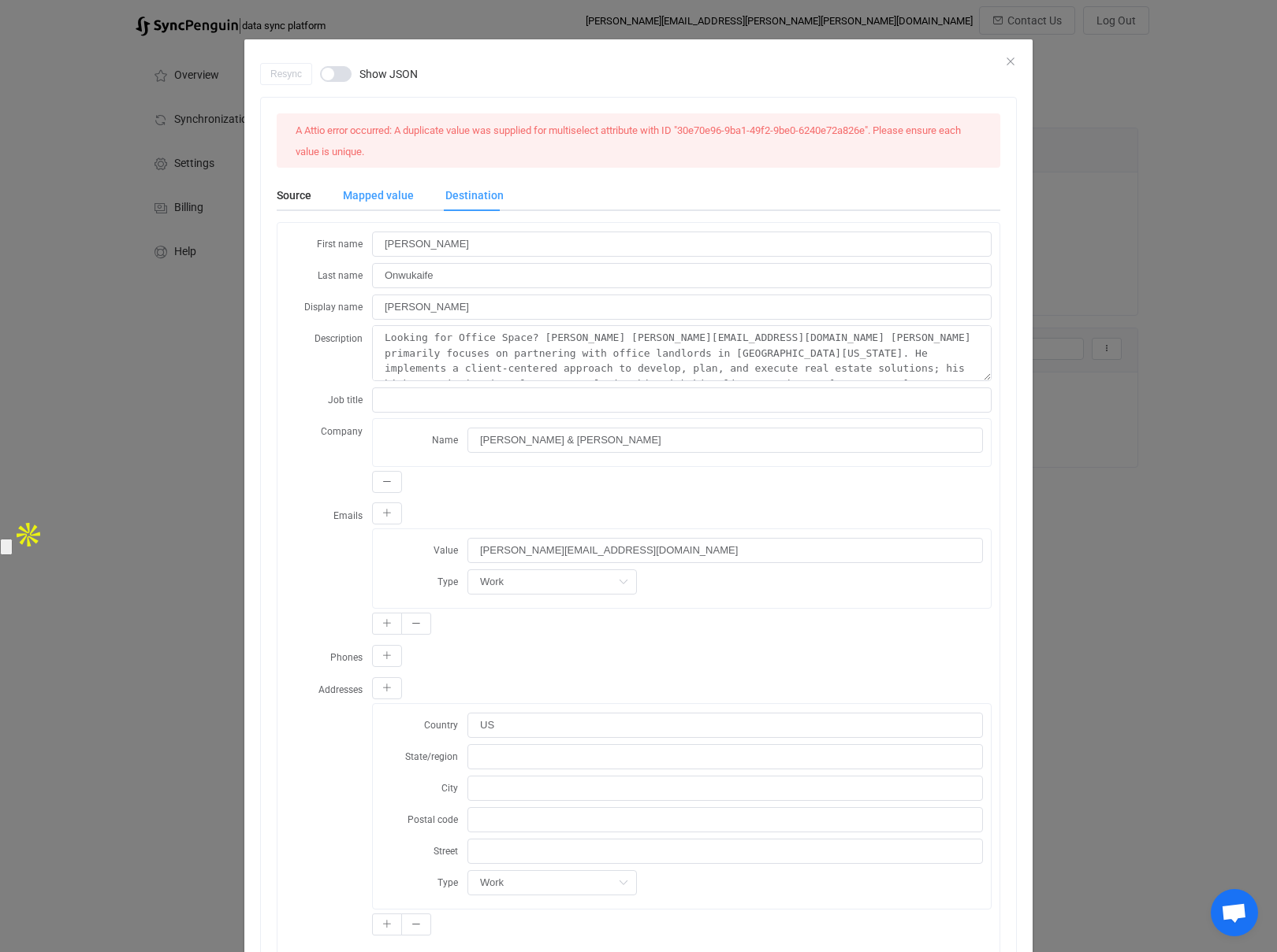
click at [395, 192] on div "Mapped value" at bounding box center [379, 195] width 102 height 32
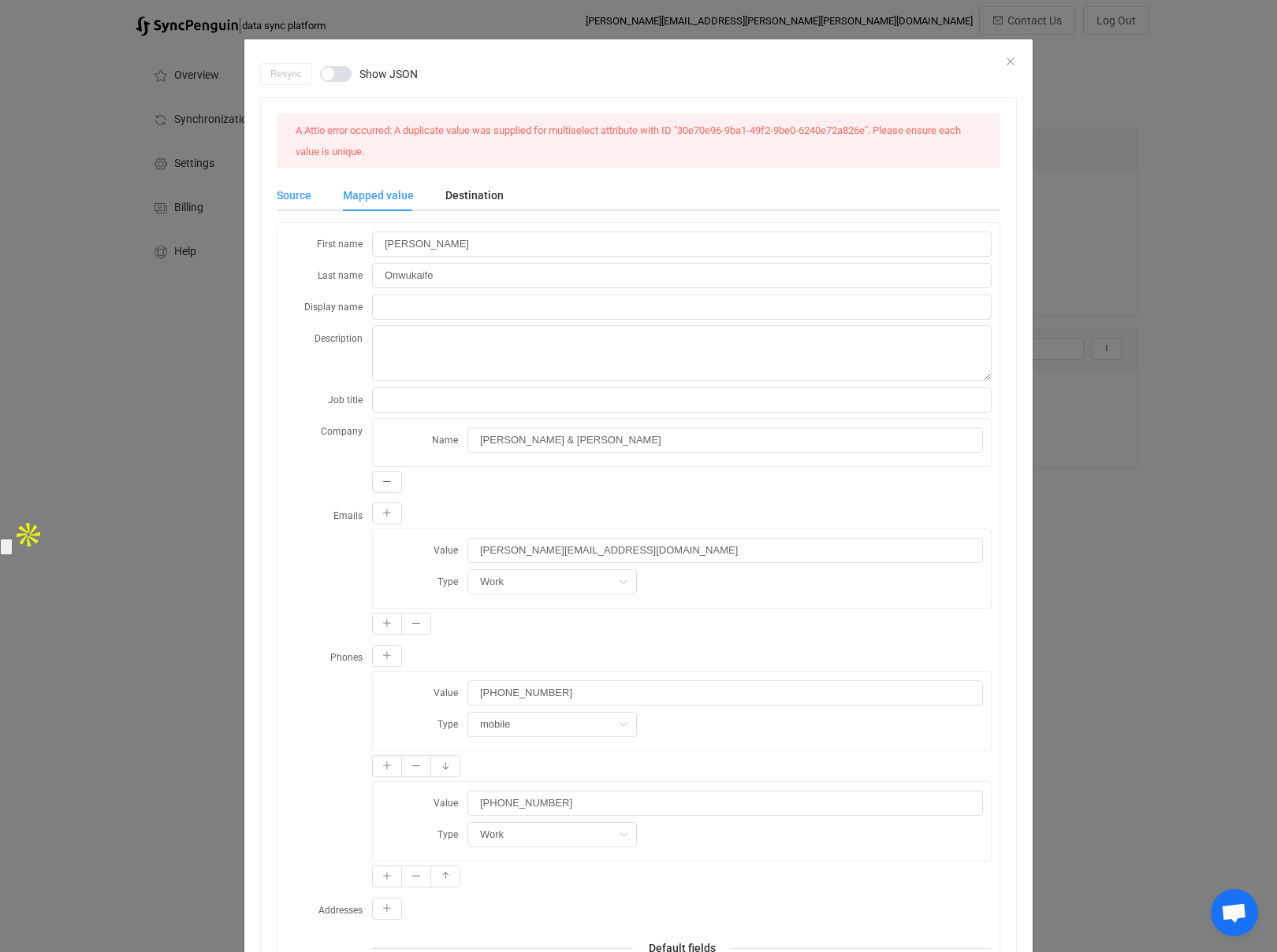
click at [285, 195] on div "Source" at bounding box center [301, 195] width 50 height 32
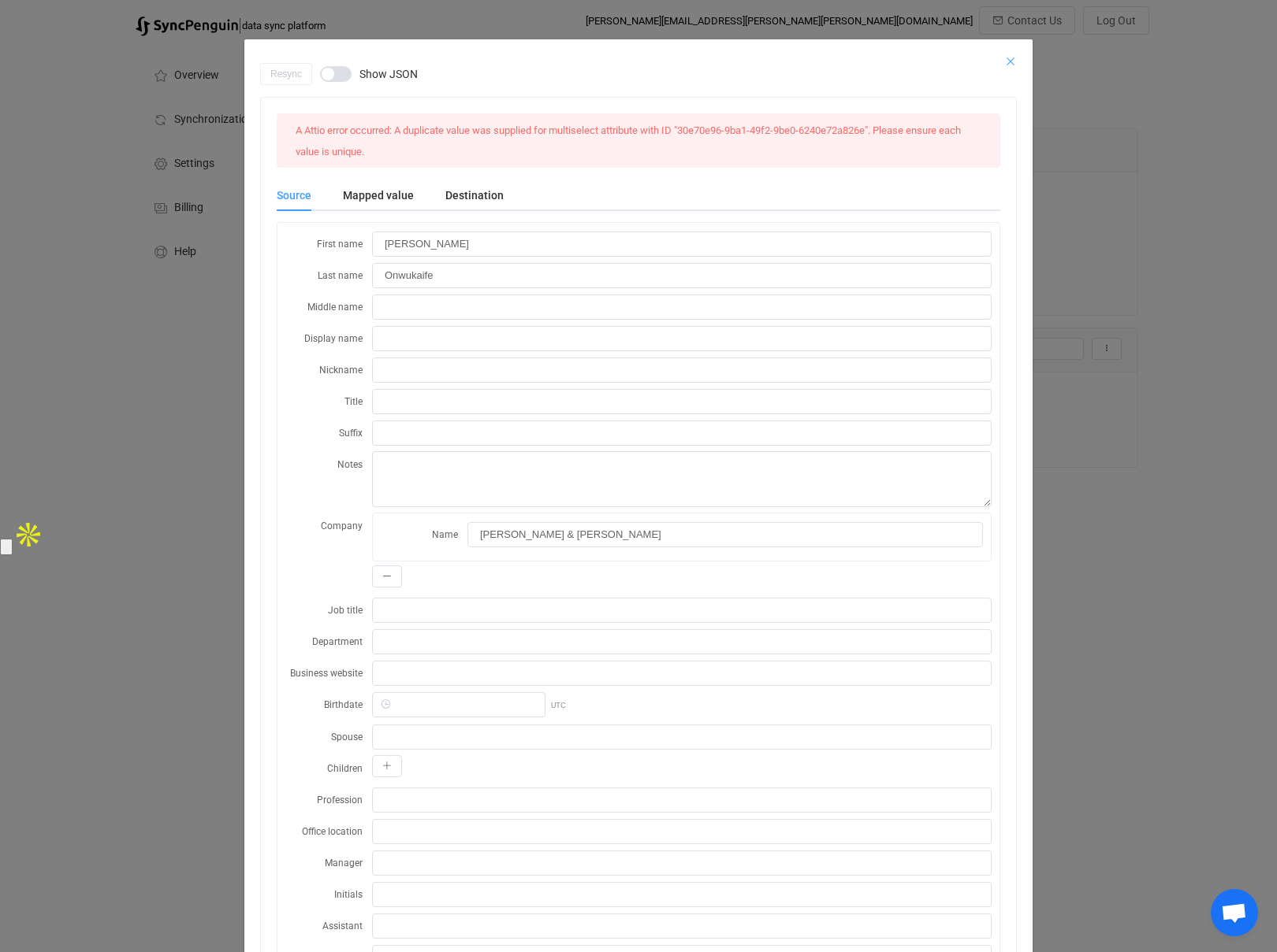
click at [1008, 62] on icon "Close" at bounding box center [1009, 61] width 13 height 13
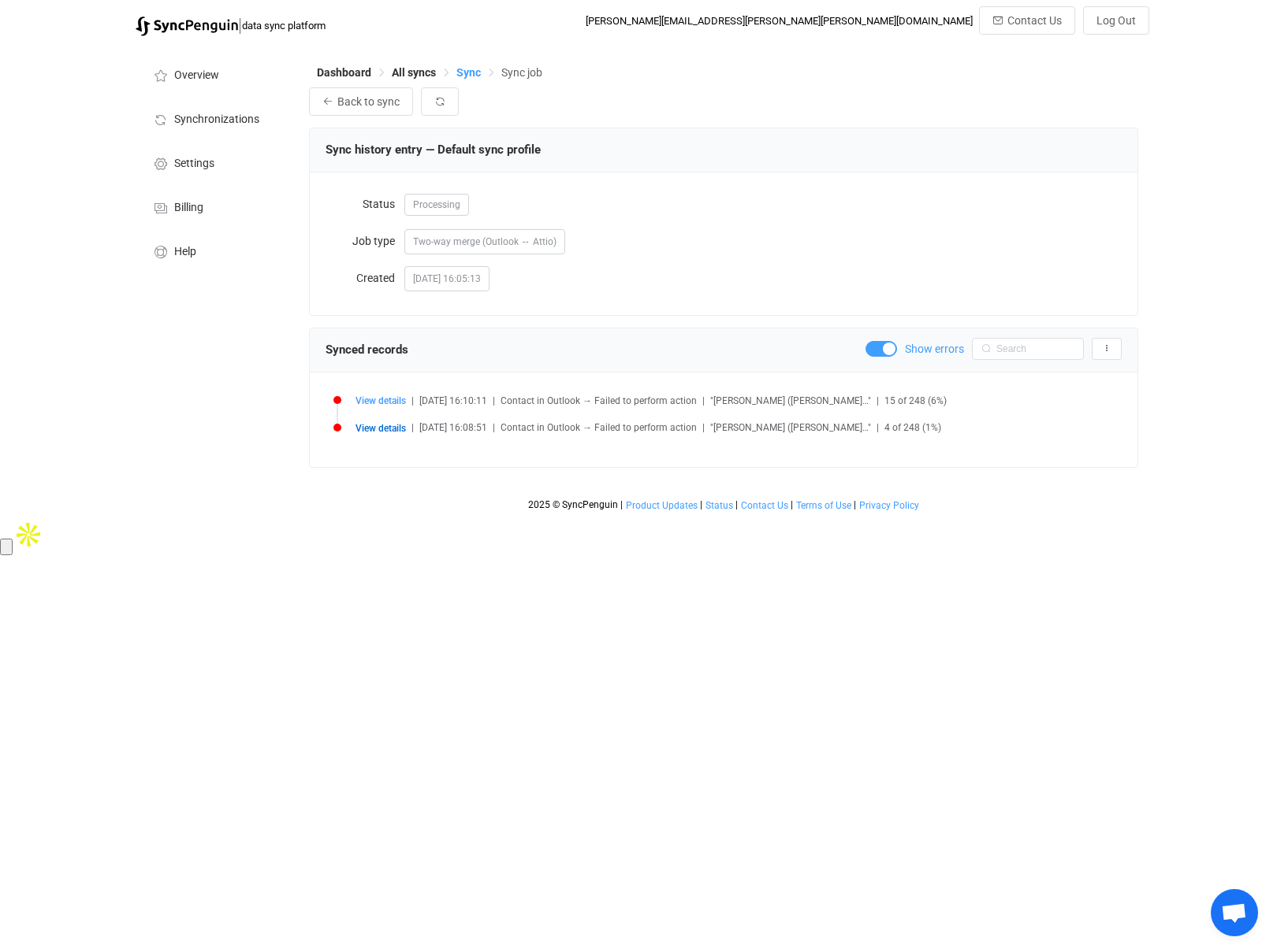
click at [467, 74] on span "Sync" at bounding box center [468, 72] width 24 height 13
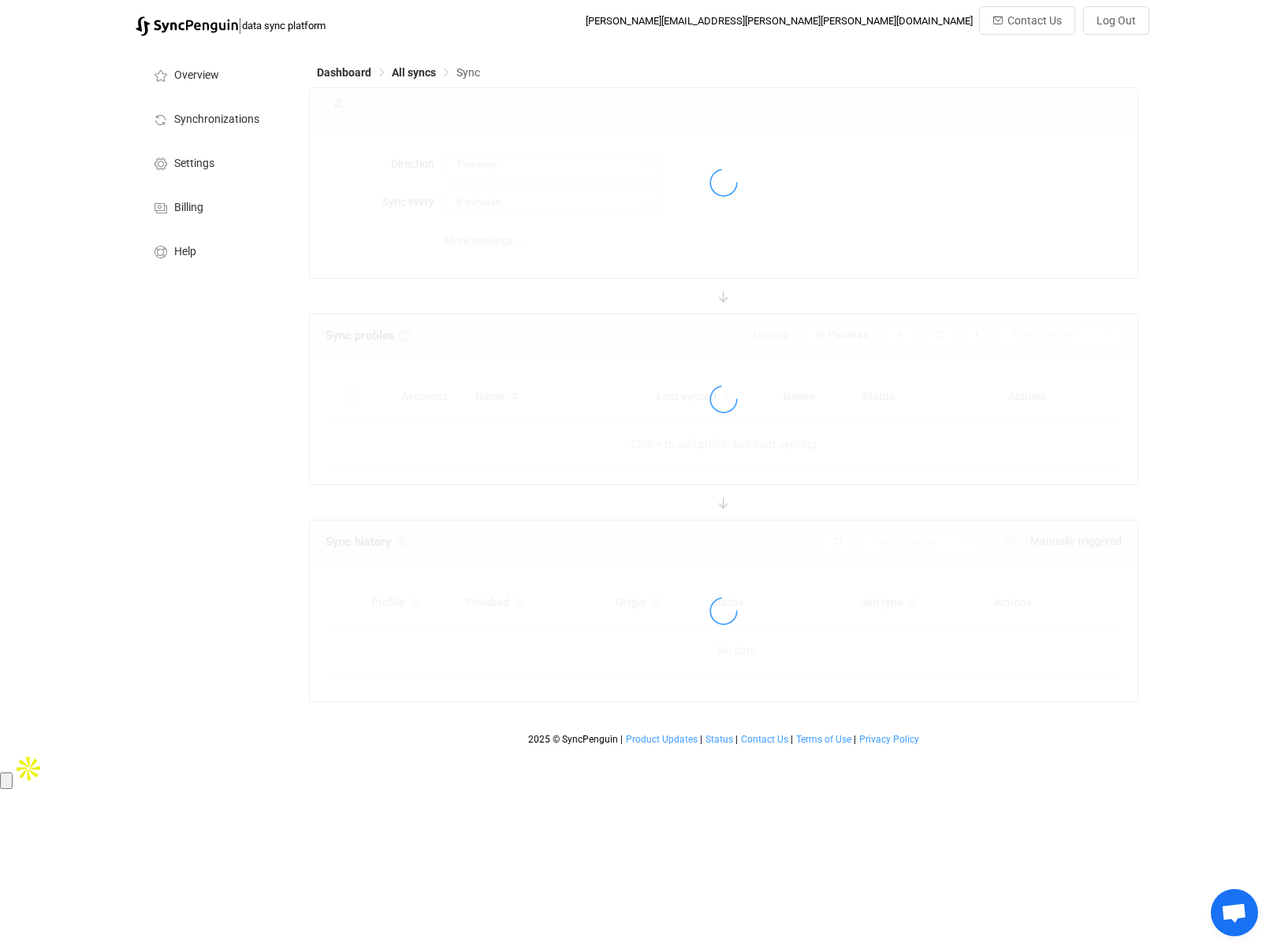
type input "15 minutes"
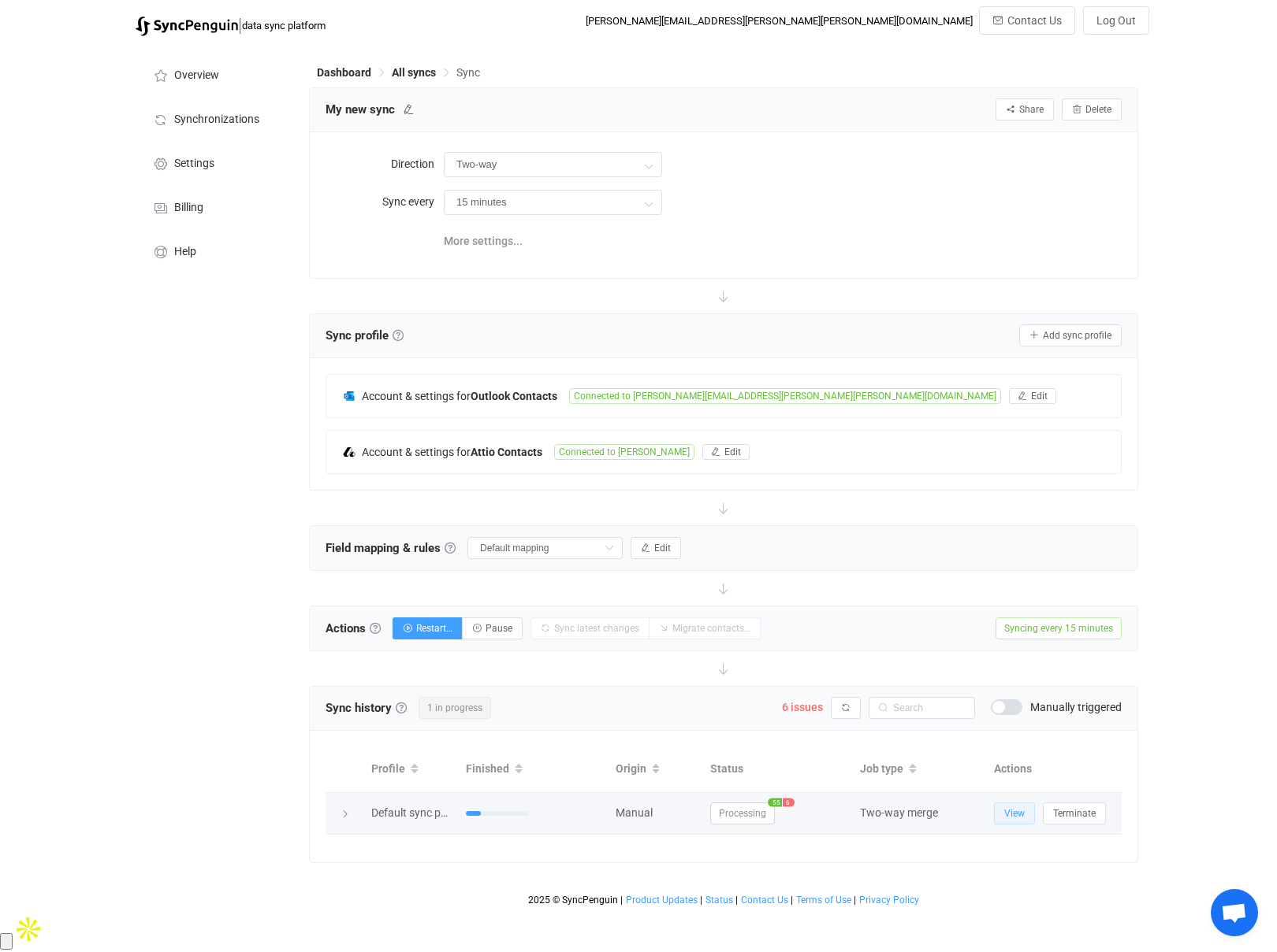
click at [1020, 810] on span "View" at bounding box center [1013, 813] width 20 height 11
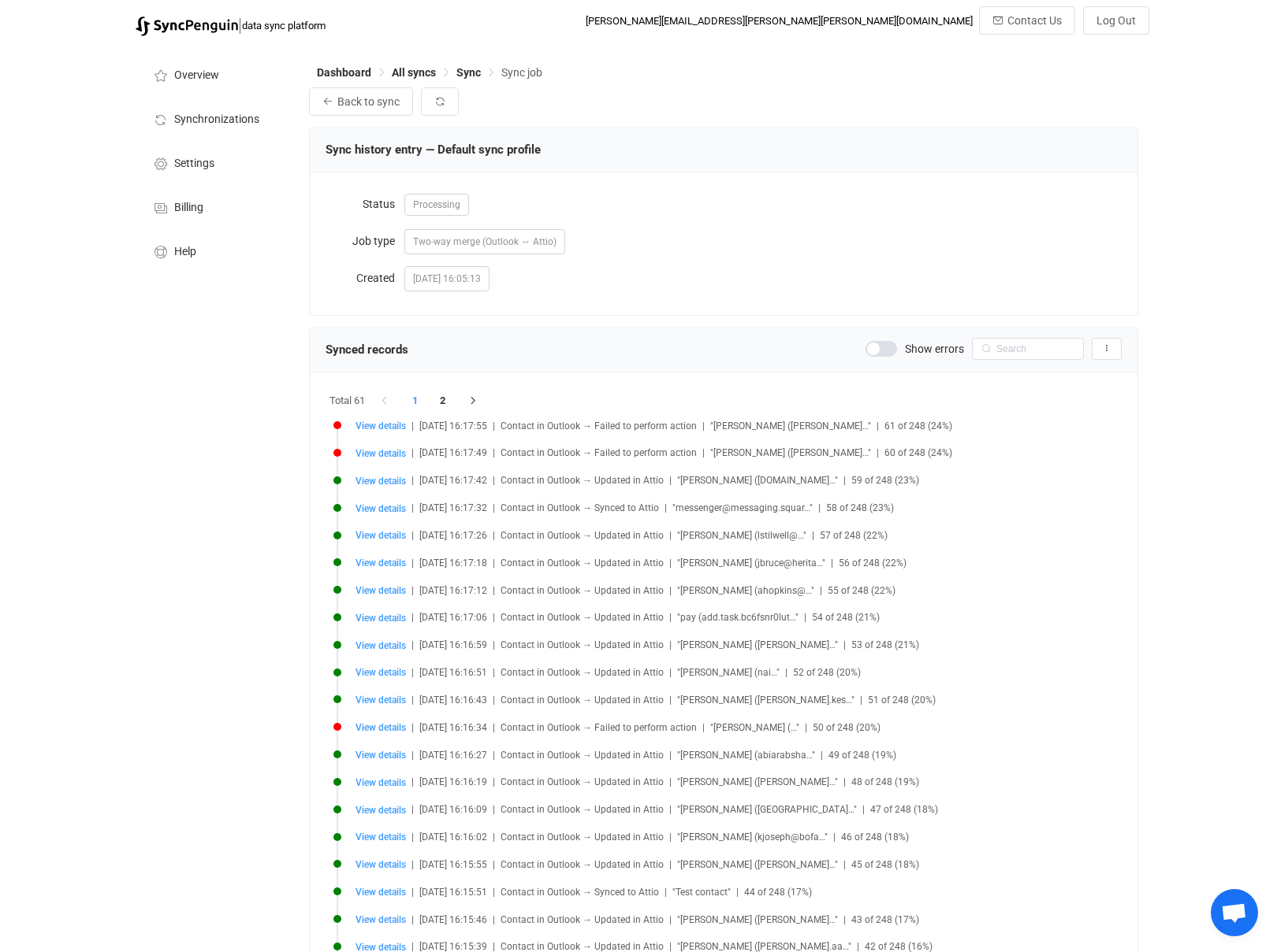
click at [883, 349] on span at bounding box center [881, 349] width 32 height 15
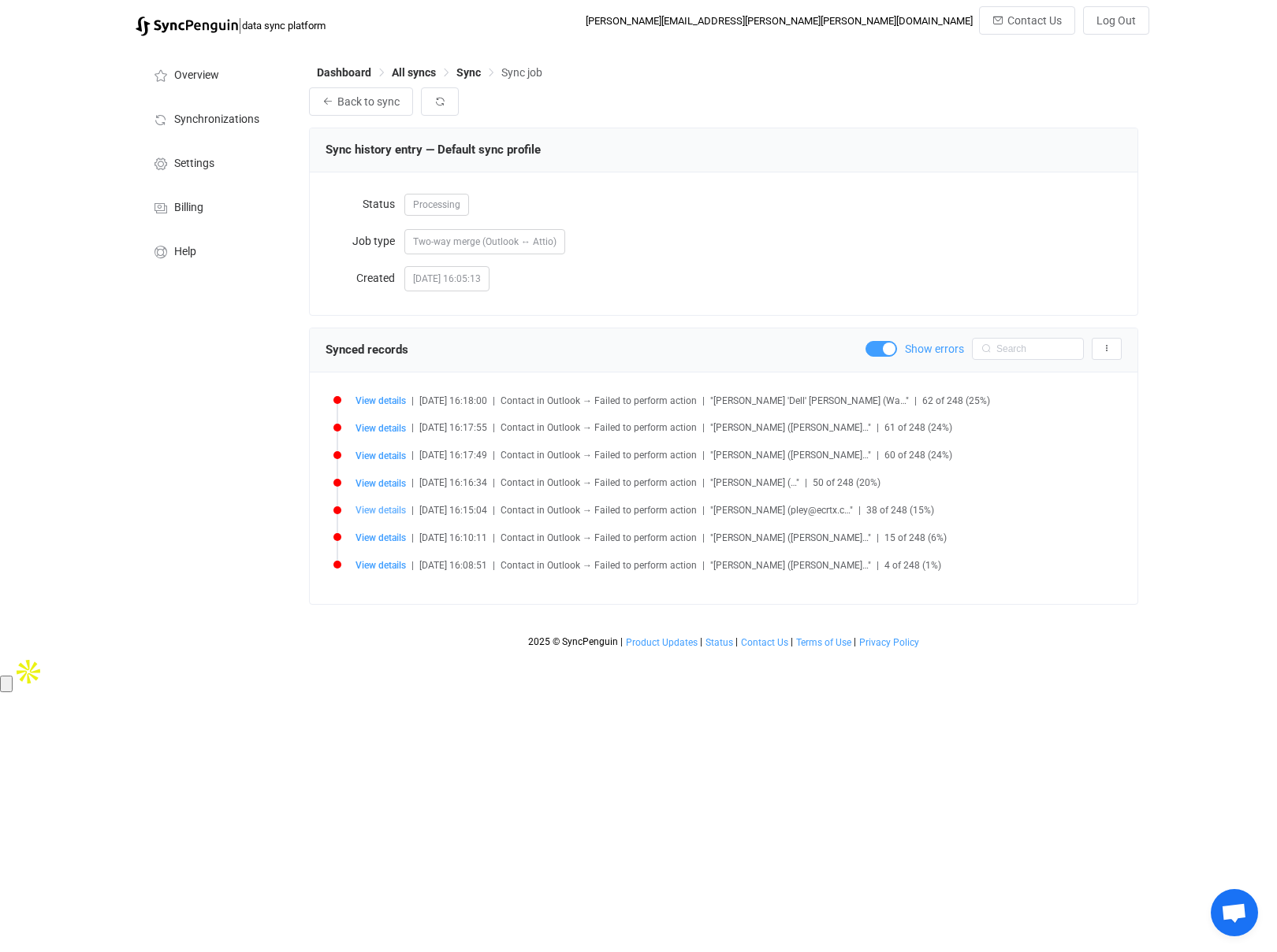
click at [385, 512] on span "View details" at bounding box center [381, 510] width 50 height 11
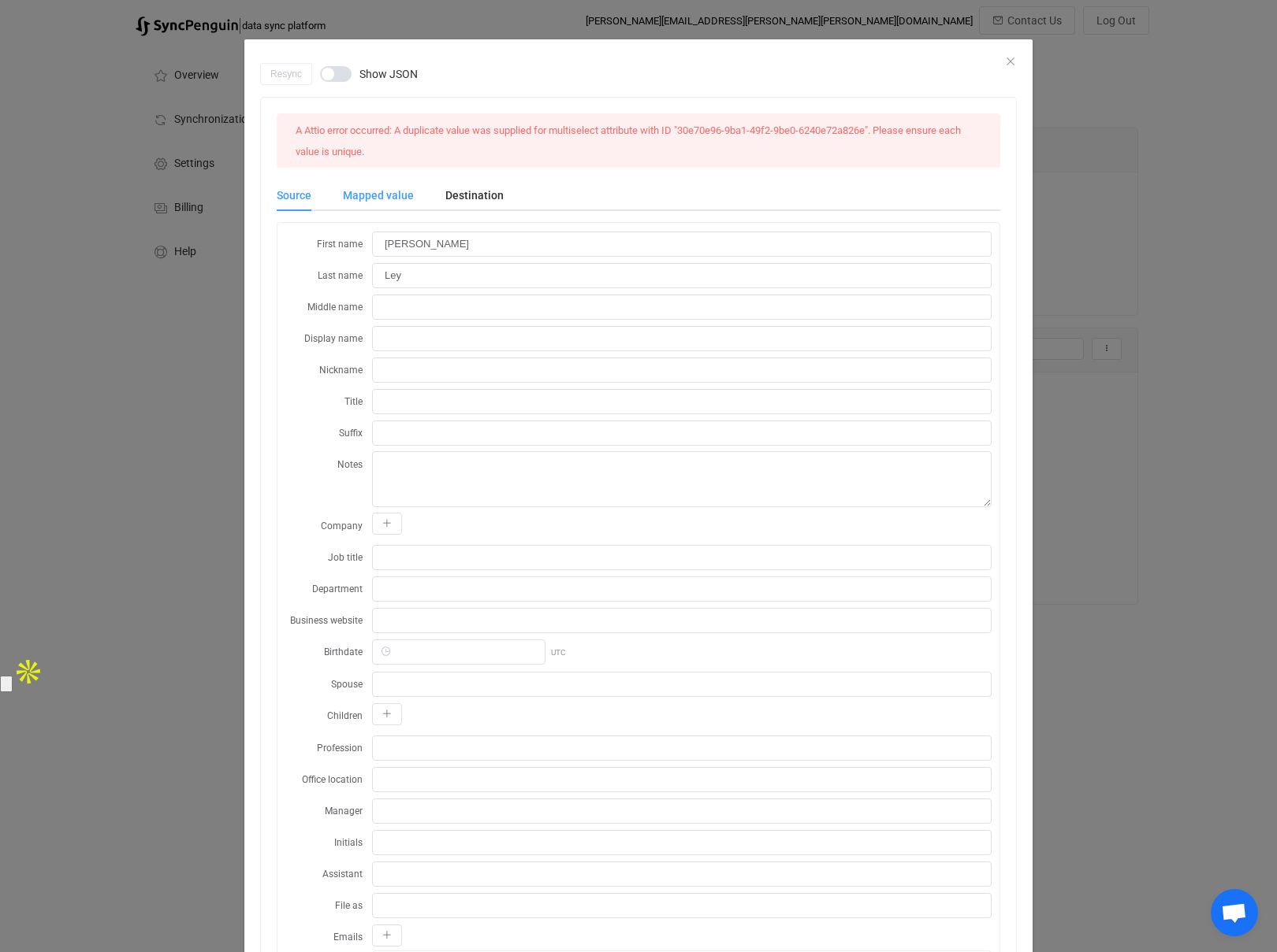
click at [372, 189] on div "Mapped value" at bounding box center [379, 195] width 102 height 32
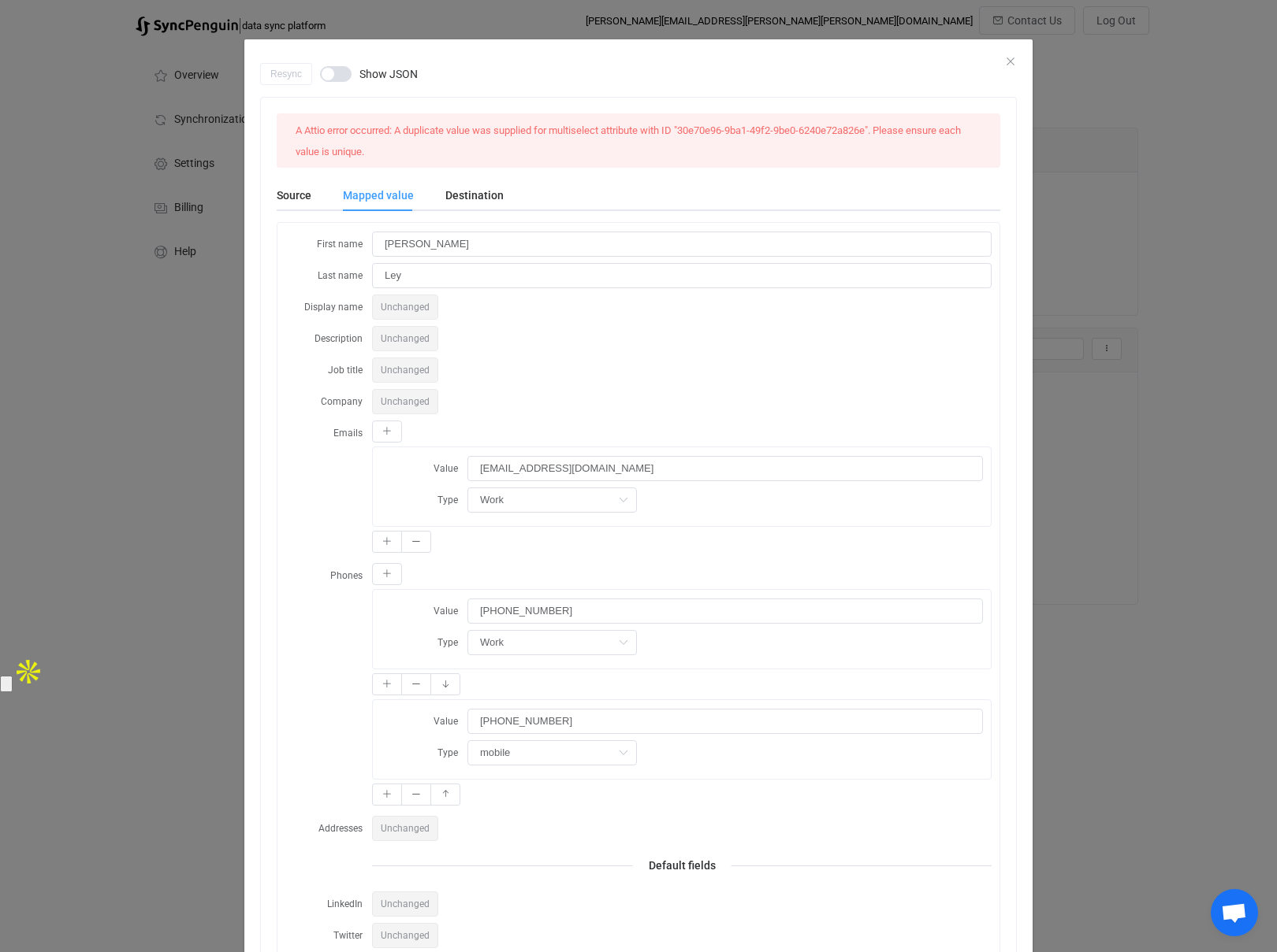
scroll to position [1, 0]
click at [413, 679] on icon "dialog" at bounding box center [416, 684] width 10 height 10
type input "[PHONE_NUMBER]"
type input "mobile"
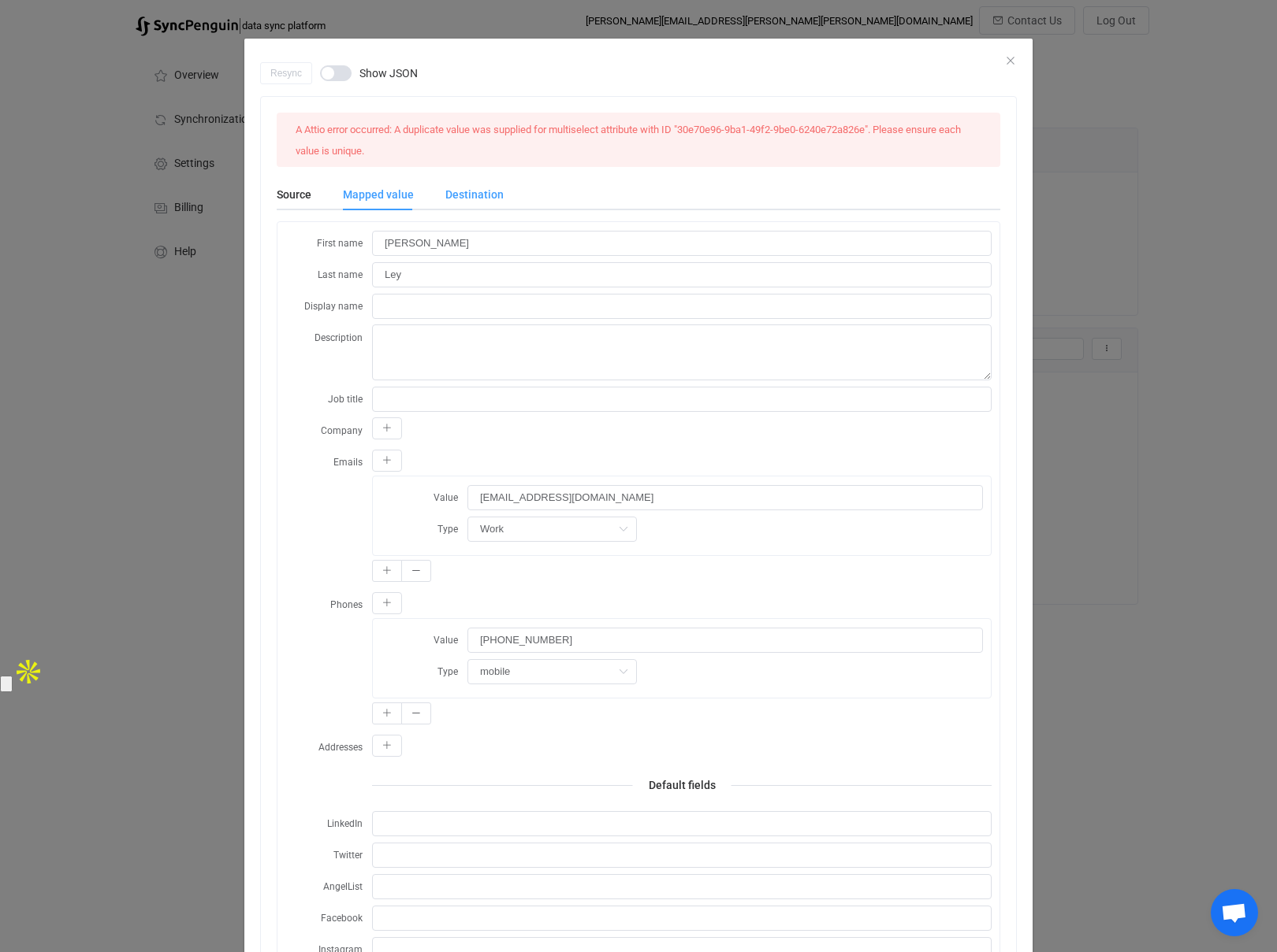
click at [485, 190] on div "Destination" at bounding box center [467, 194] width 74 height 32
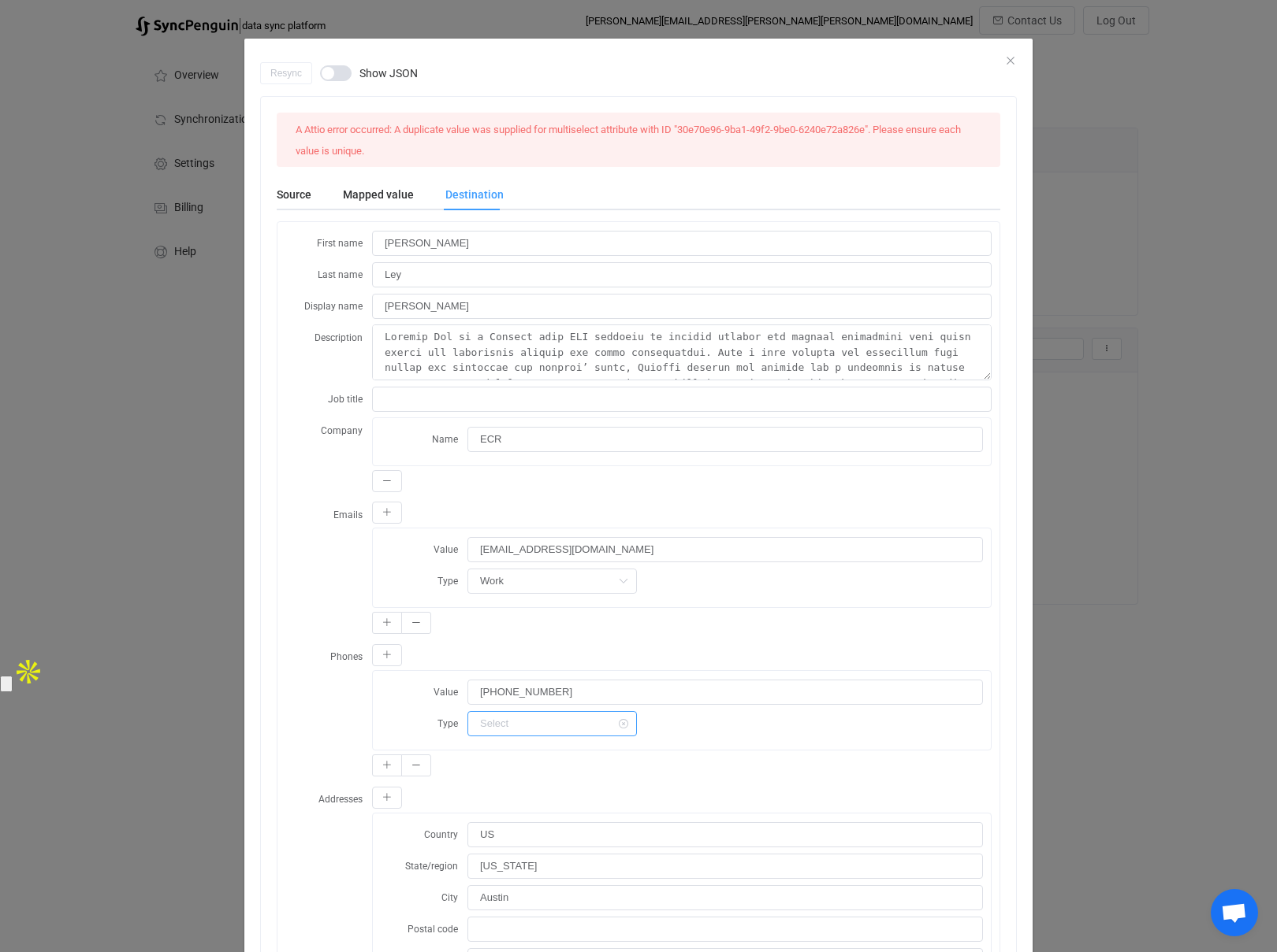
click at [532, 722] on input "dialog" at bounding box center [552, 724] width 169 height 25
click at [323, 716] on div "Phones Value [PHONE_NUMBER] Type" at bounding box center [638, 712] width 706 height 137
type input "Work"
click at [428, 267] on input "Ley" at bounding box center [681, 275] width 619 height 25
click at [289, 284] on label "Last name" at bounding box center [328, 274] width 87 height 26
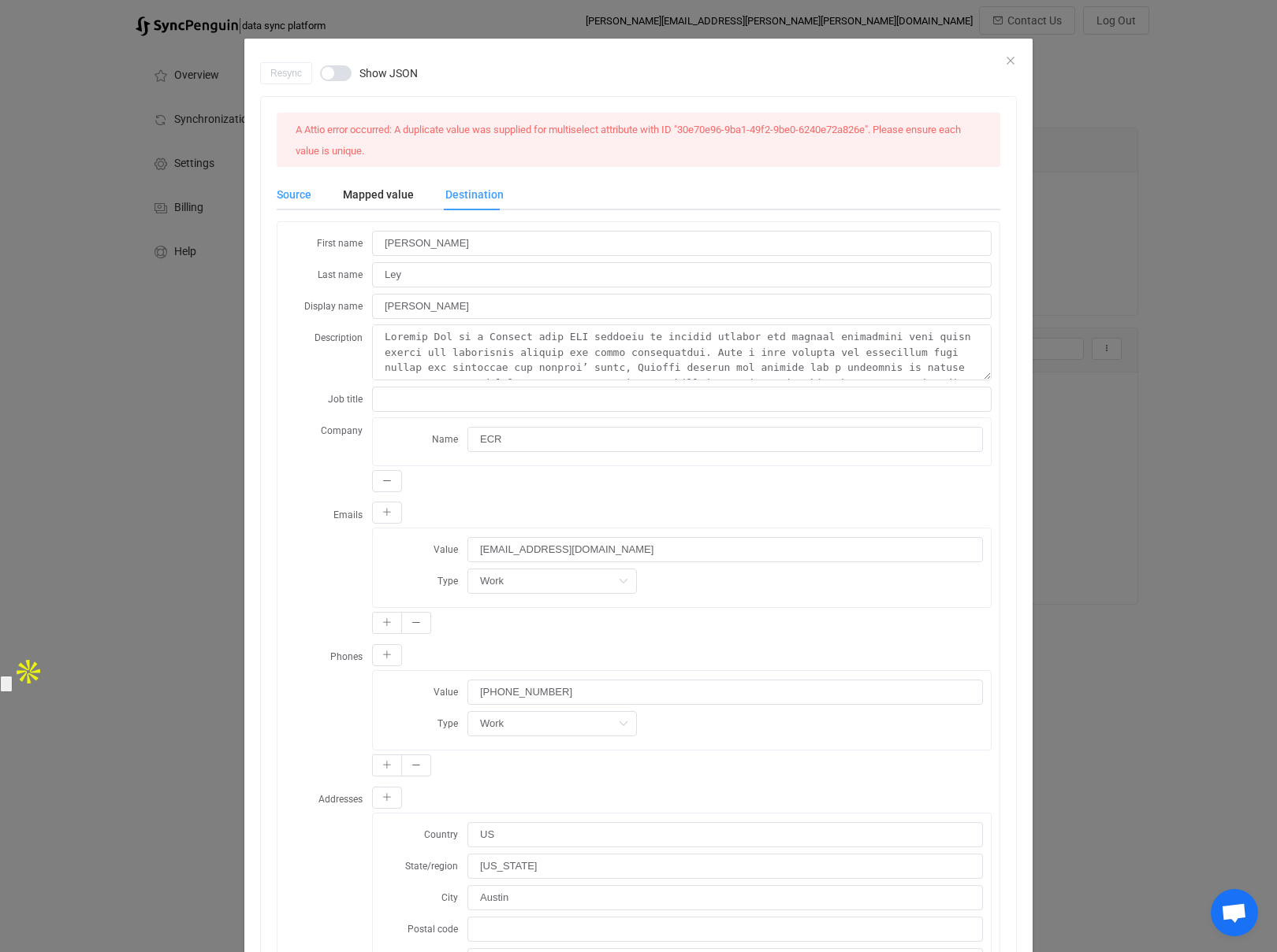
click at [296, 188] on div "Source" at bounding box center [301, 194] width 50 height 32
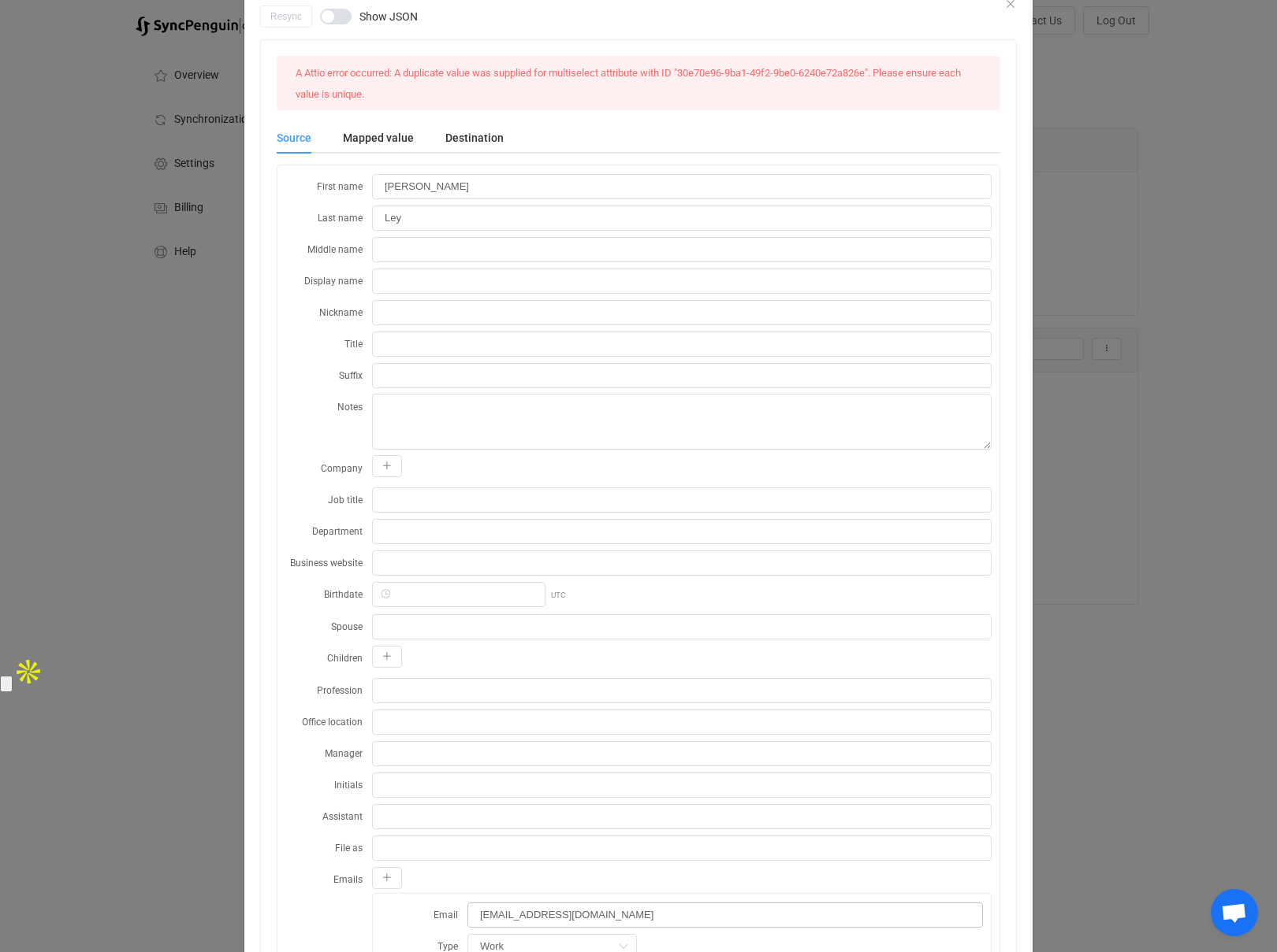
scroll to position [0, 0]
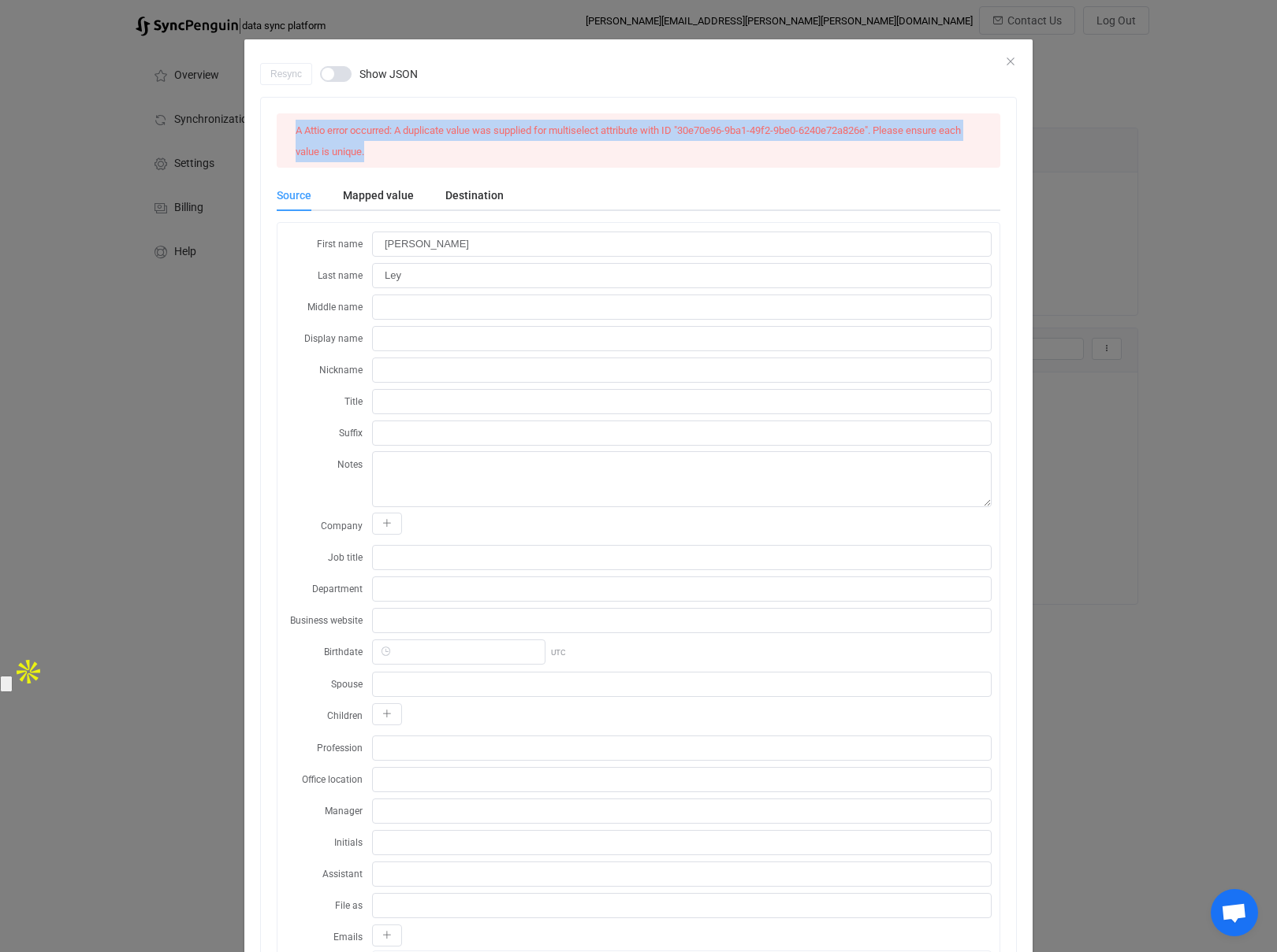
drag, startPoint x: 370, startPoint y: 154, endPoint x: 293, endPoint y: 133, distance: 79.8
click at [293, 133] on div "A Attio error occurred: A duplicate value was supplied for multiselect attribut…" at bounding box center [638, 140] width 698 height 42
copy span "A Attio error occurred: A duplicate value was supplied for multiselect attribut…"
click at [1016, 62] on icon "Close" at bounding box center [1009, 61] width 13 height 13
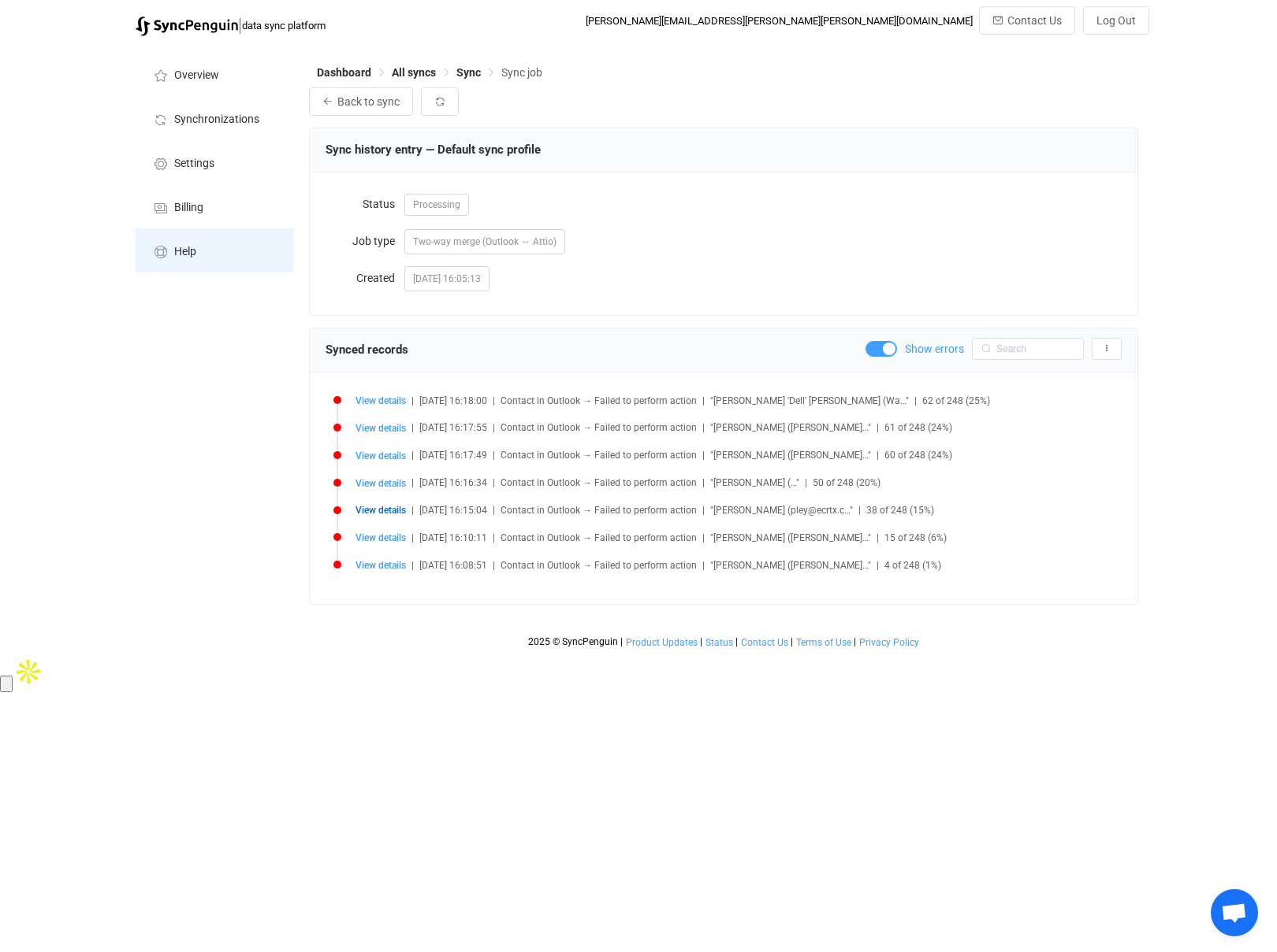
click at [184, 254] on span "Help" at bounding box center [184, 252] width 22 height 13
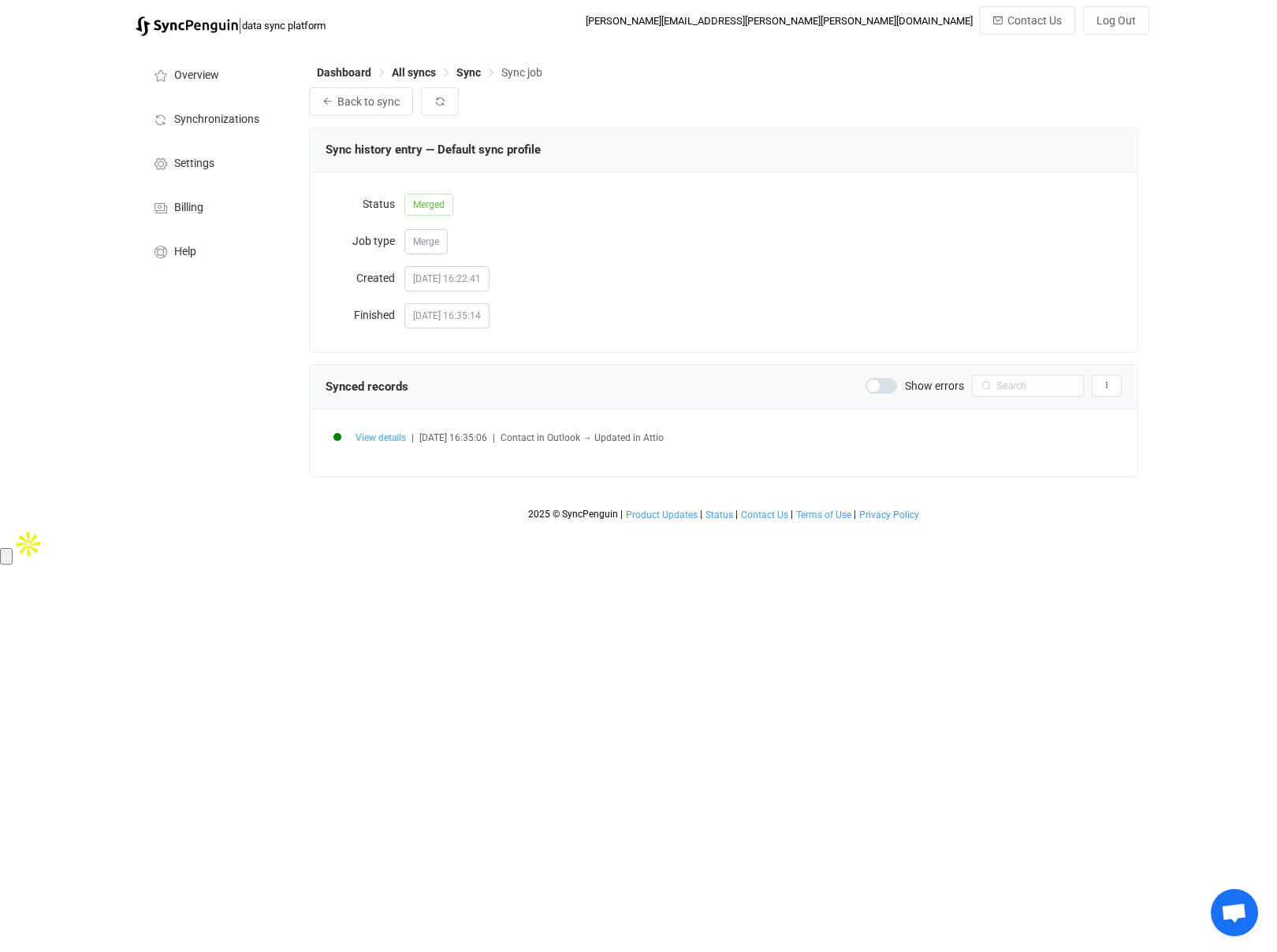
click at [372, 437] on span "View details" at bounding box center [381, 437] width 50 height 11
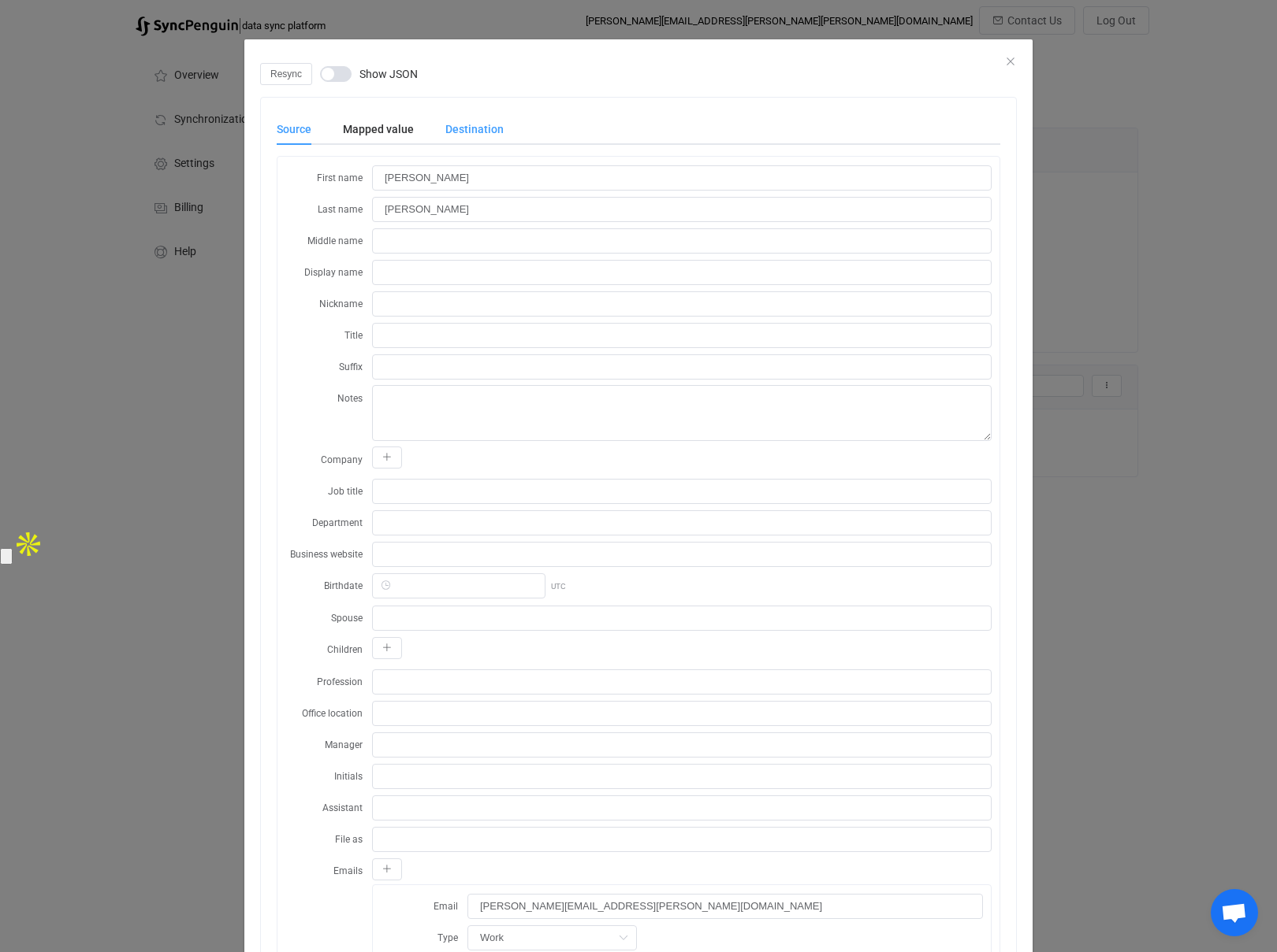
click at [471, 126] on div "Destination" at bounding box center [467, 128] width 74 height 32
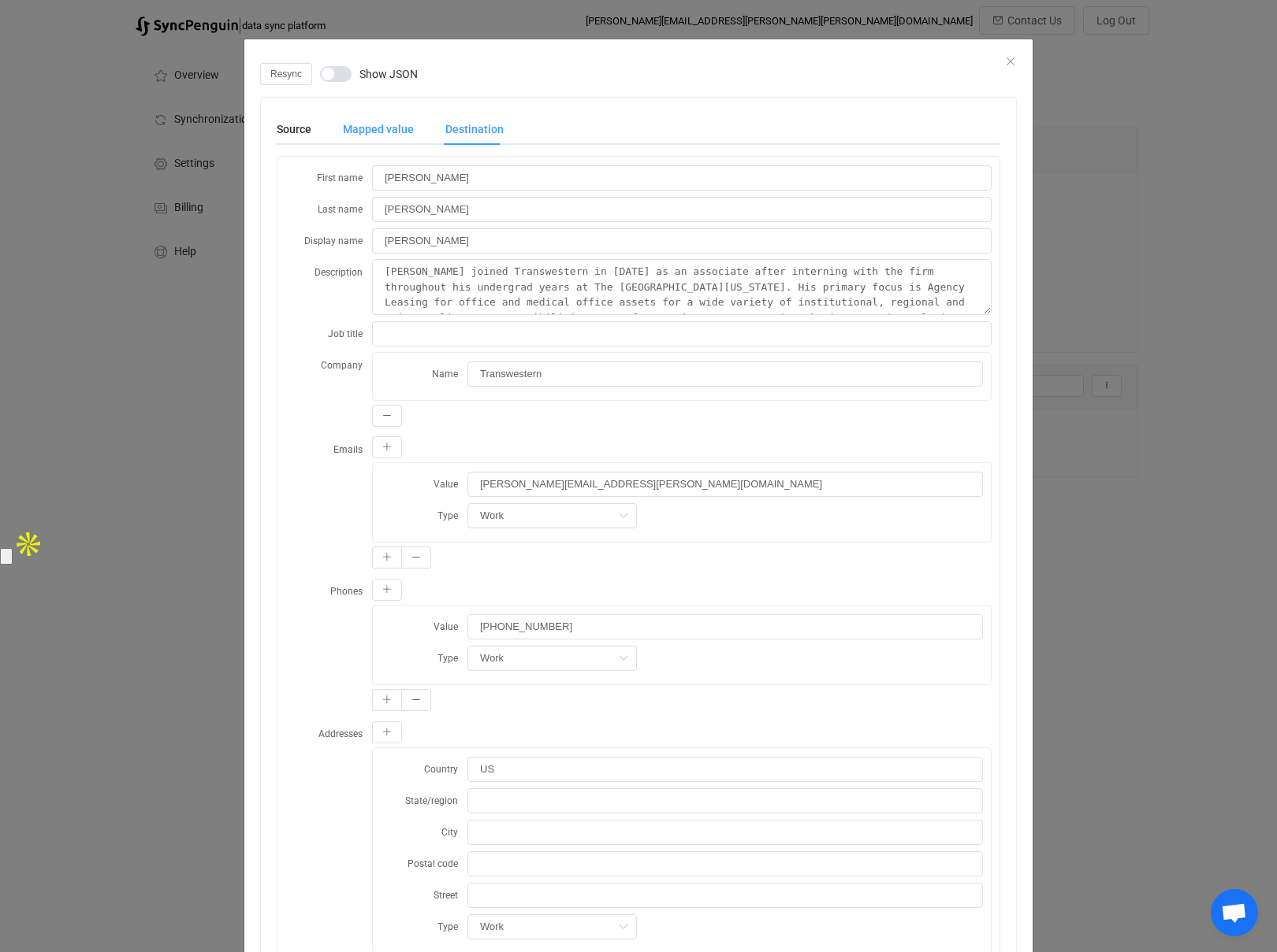
click at [353, 117] on div "Mapped value" at bounding box center [379, 128] width 102 height 32
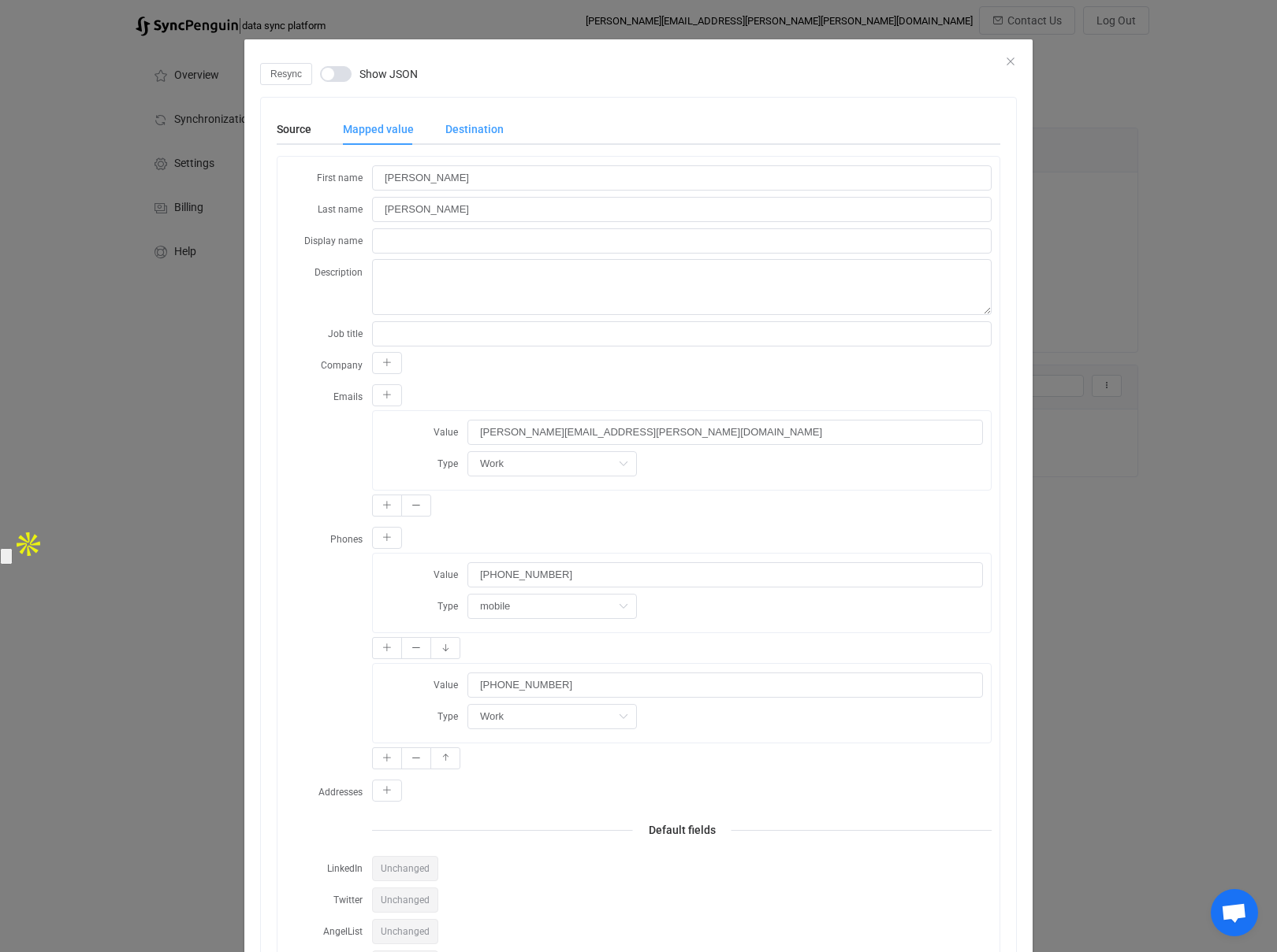
click at [479, 128] on div "Destination" at bounding box center [467, 128] width 74 height 32
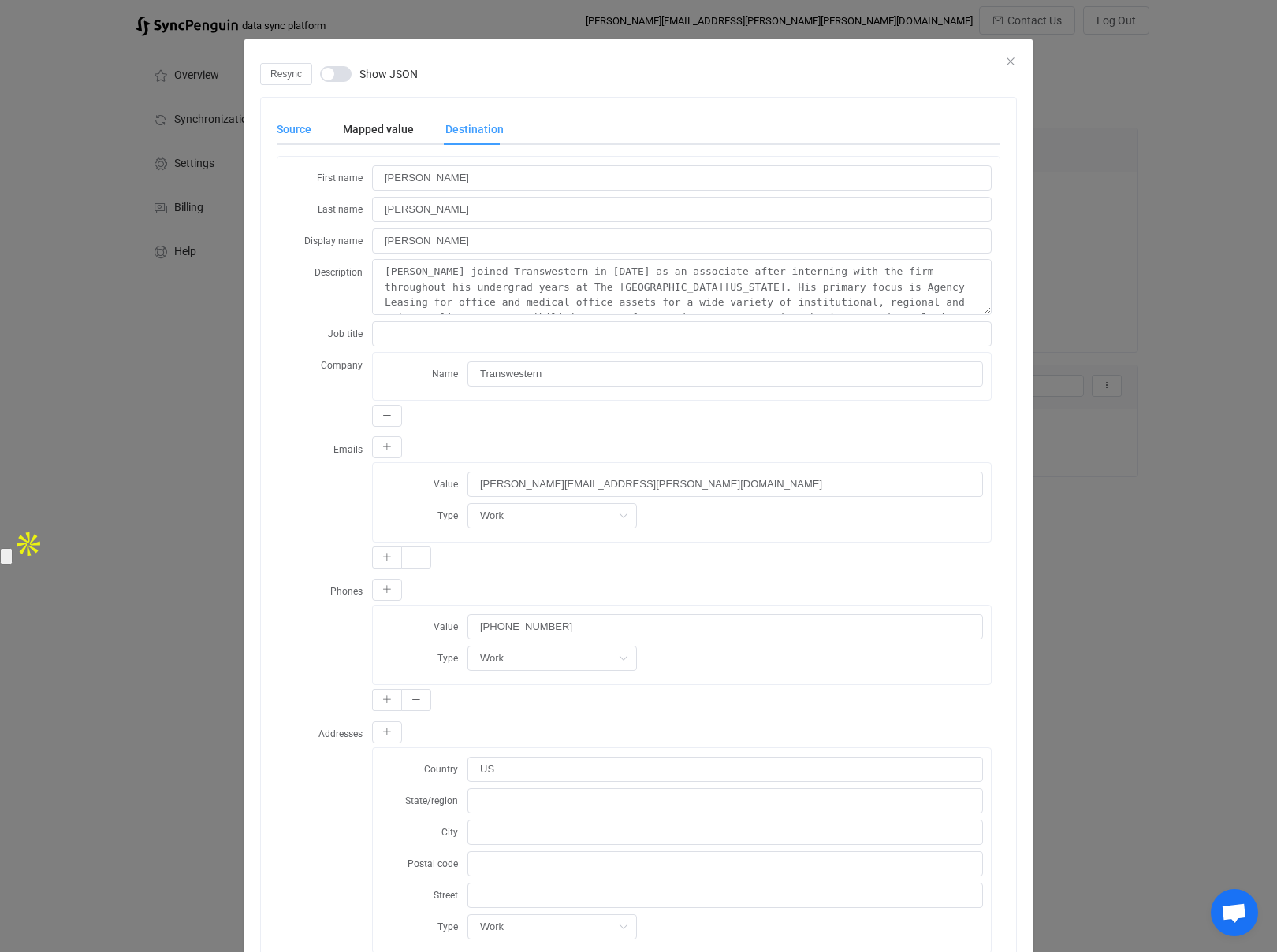
click at [301, 130] on div "Source" at bounding box center [301, 128] width 50 height 32
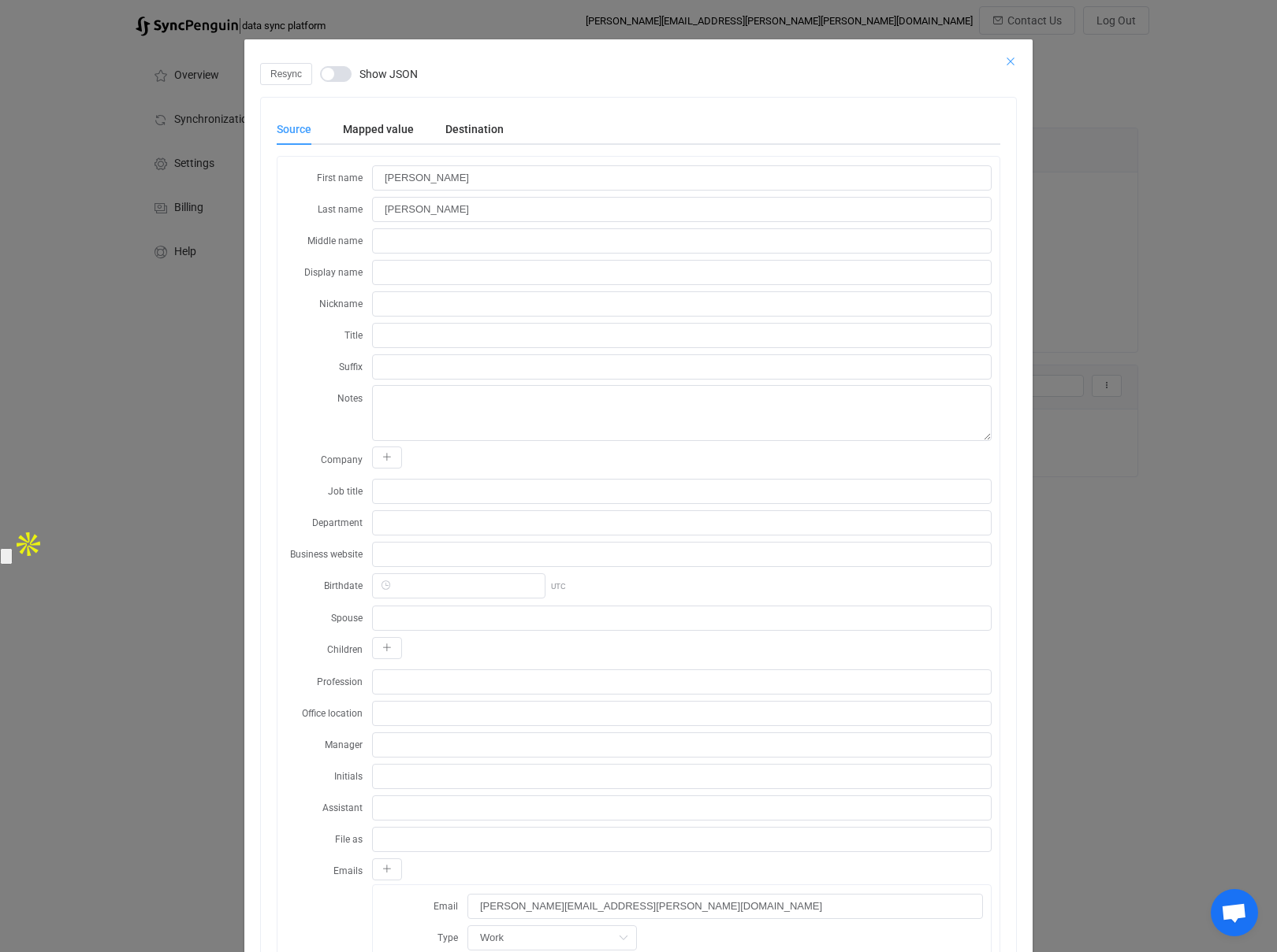
click at [1010, 62] on icon "Close" at bounding box center [1009, 61] width 13 height 13
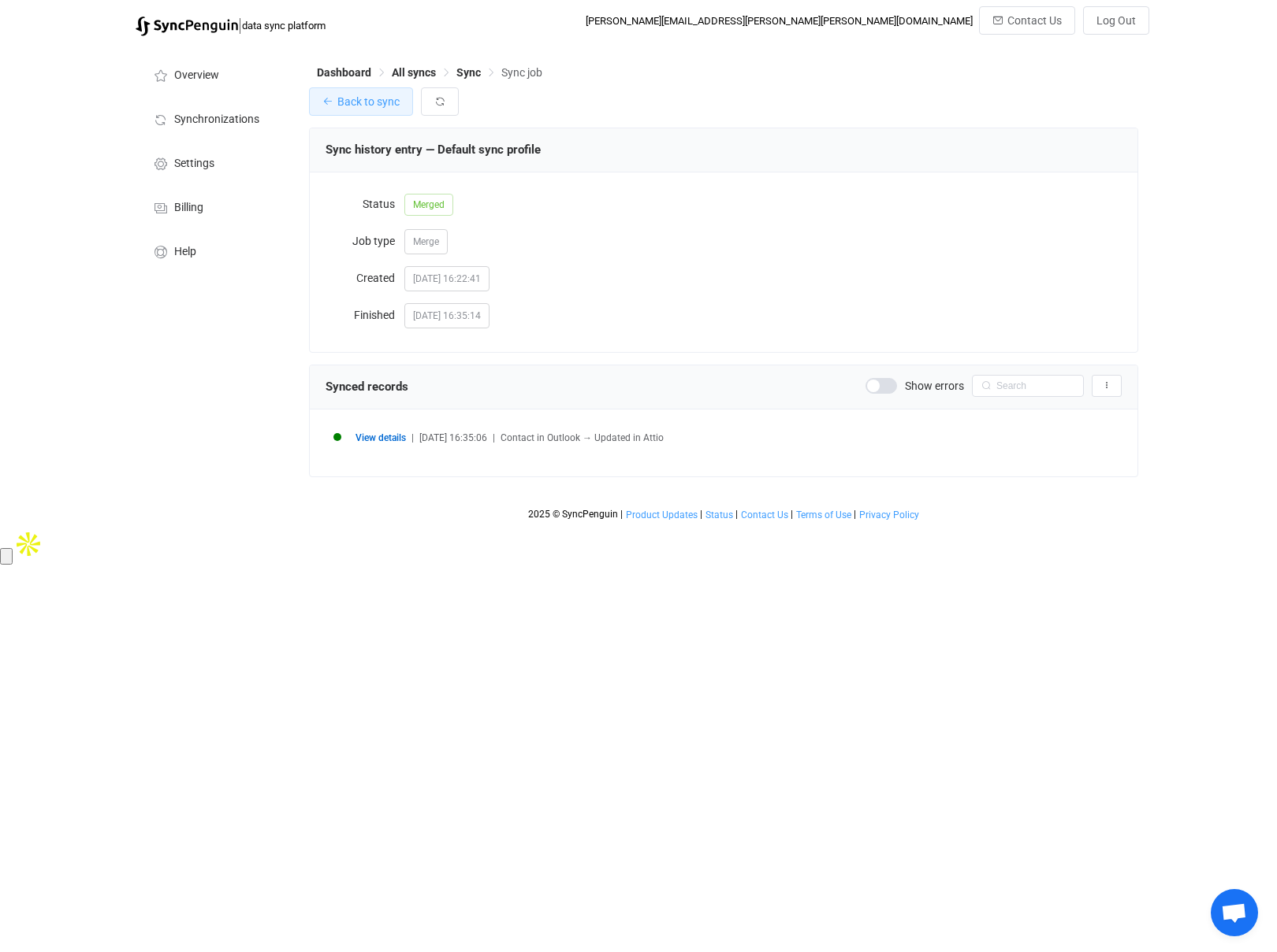
click at [352, 100] on span "Back to sync" at bounding box center [368, 101] width 62 height 13
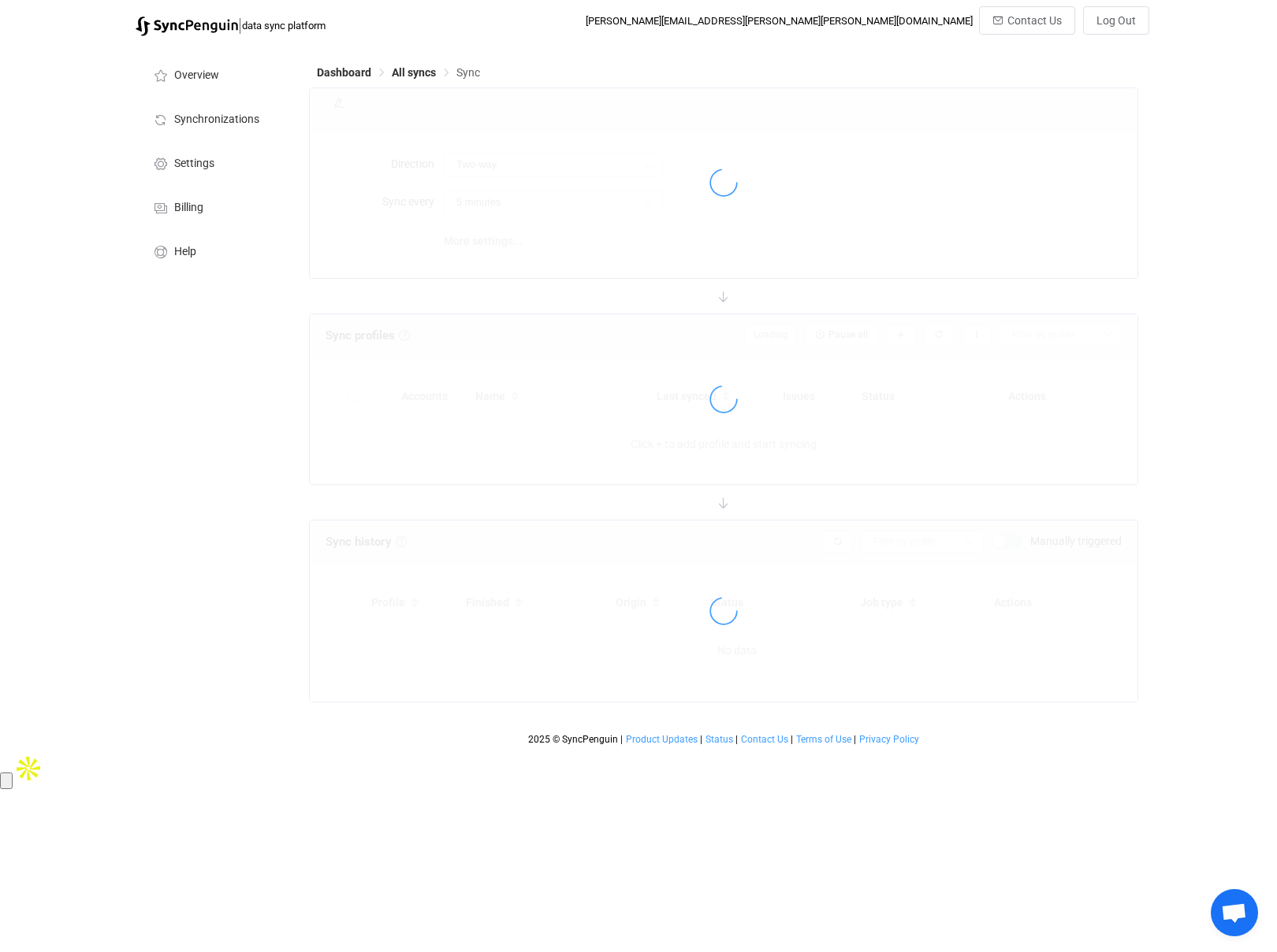
type input "15 minutes"
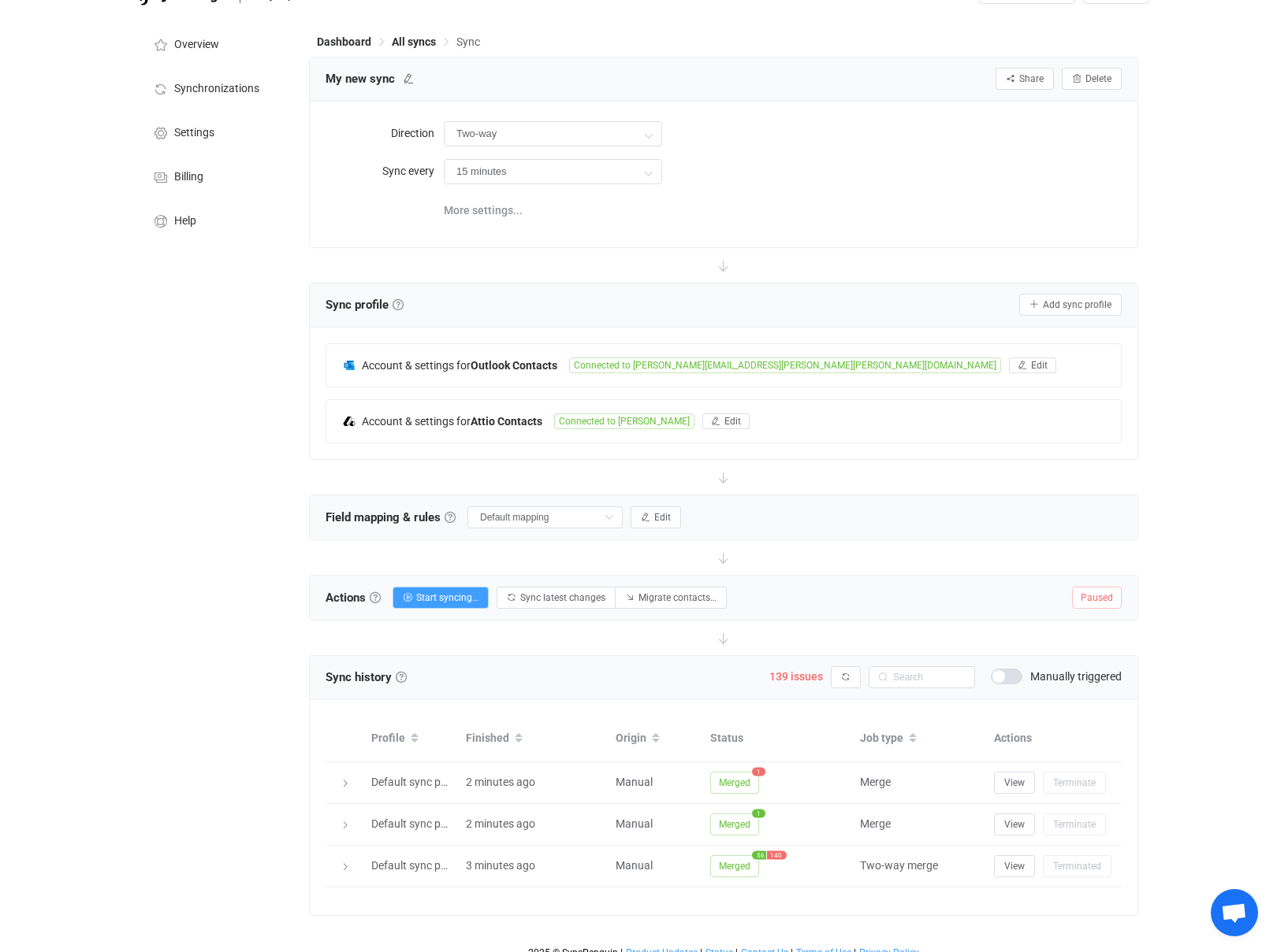
scroll to position [44, 0]
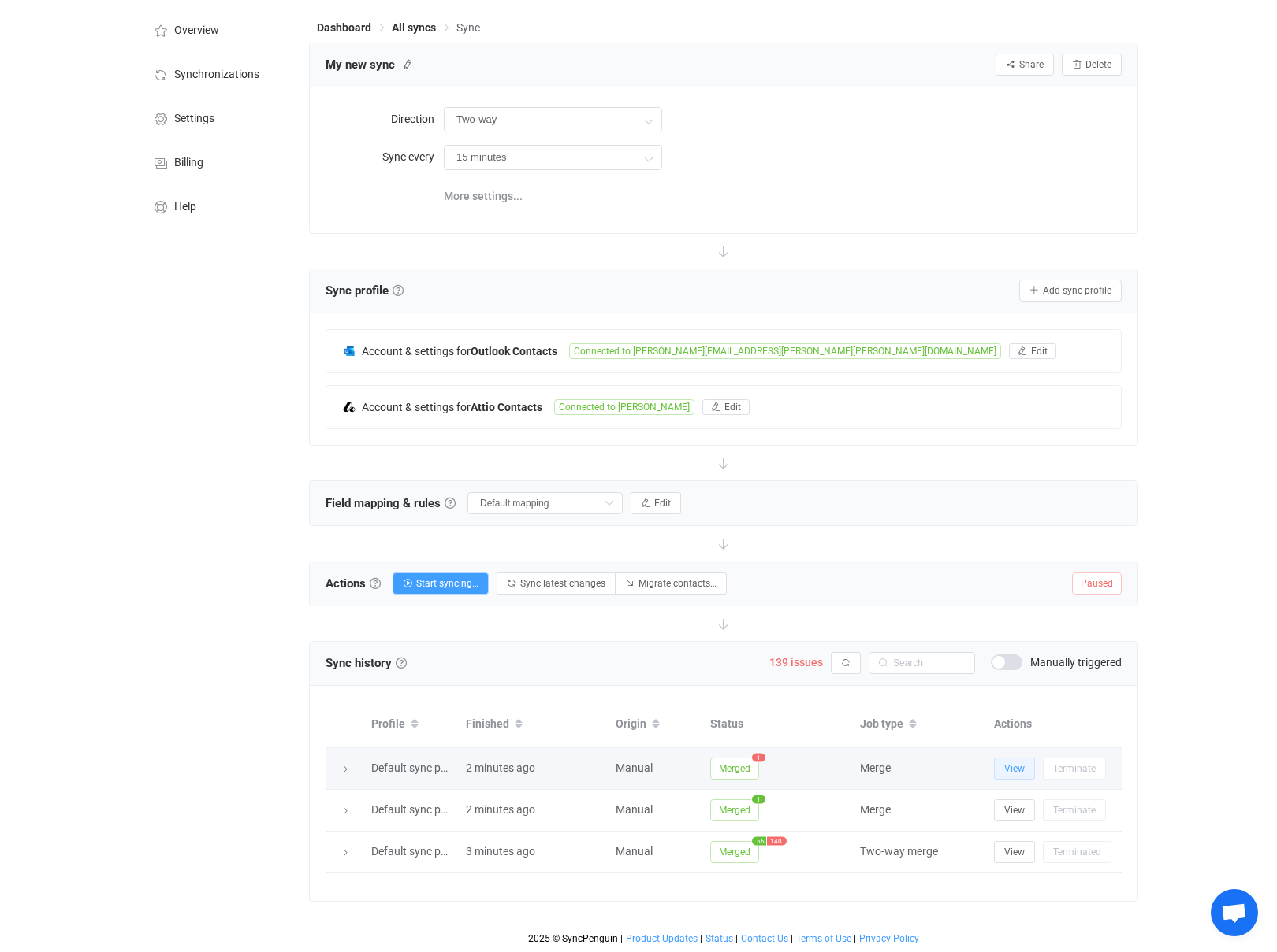
click at [1011, 770] on span "View" at bounding box center [1013, 768] width 20 height 11
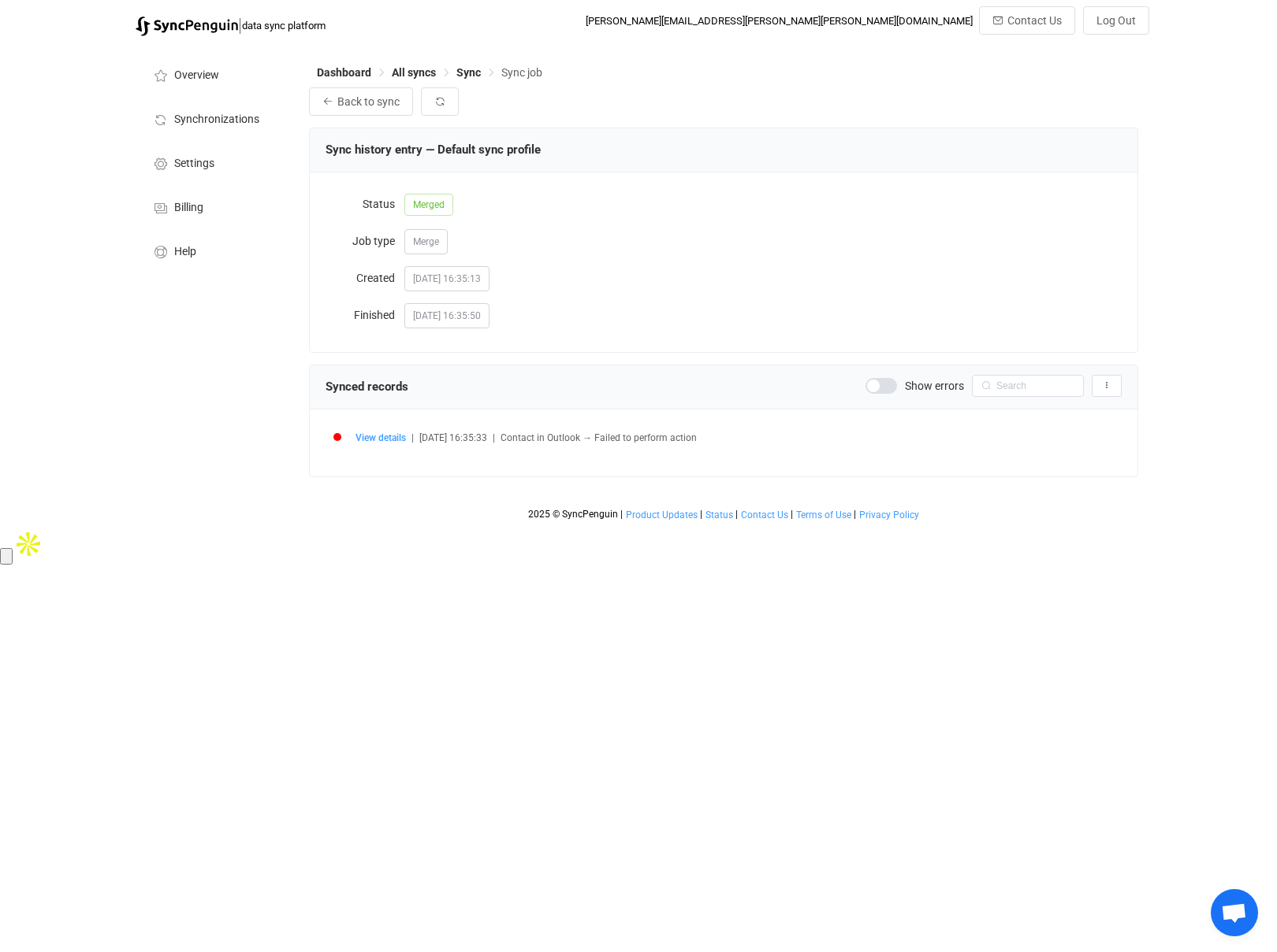
click at [440, 199] on span "Merged" at bounding box center [428, 205] width 49 height 22
click at [381, 436] on span "View details" at bounding box center [381, 437] width 50 height 11
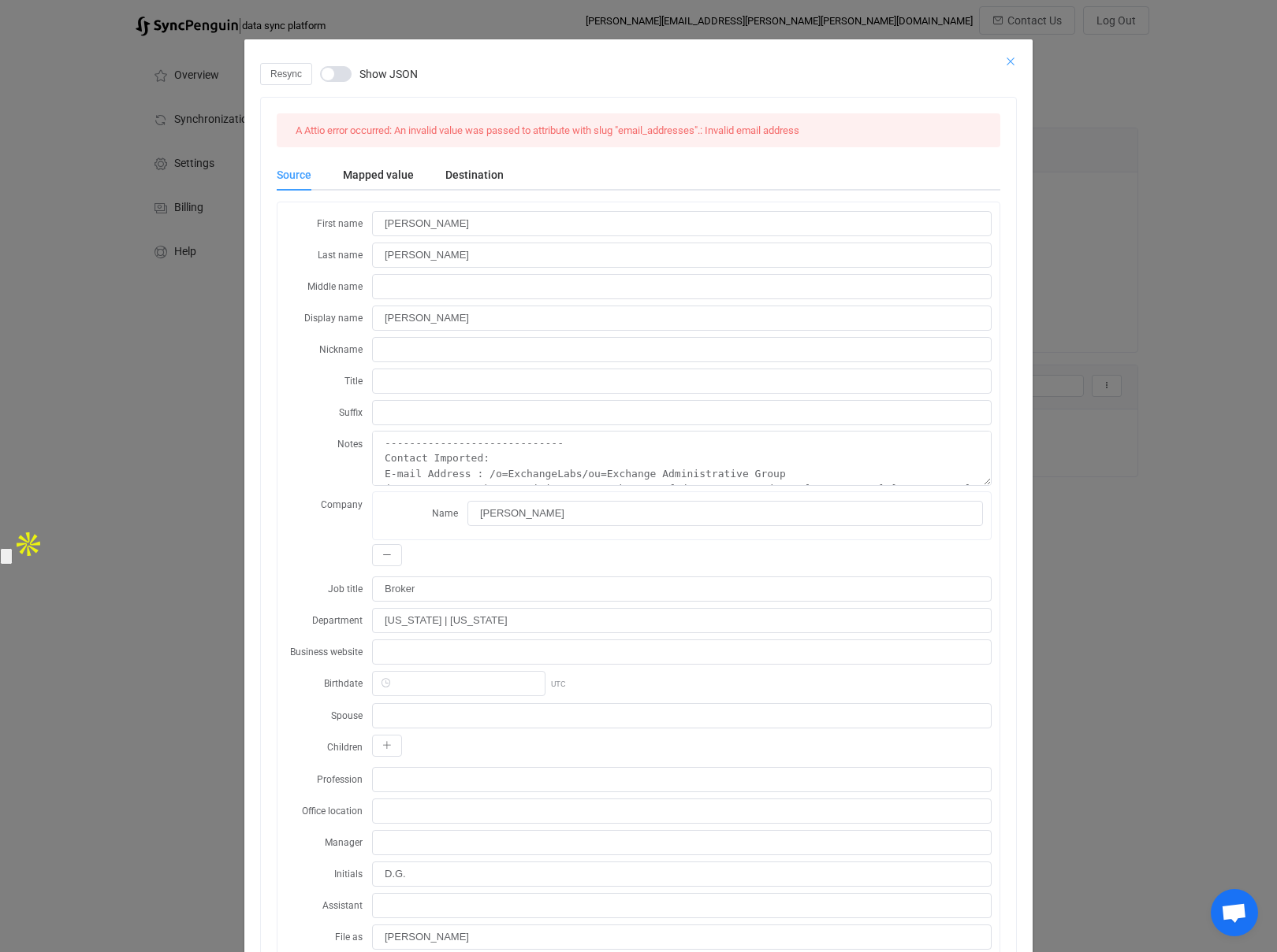
click at [1010, 58] on icon "Close" at bounding box center [1009, 61] width 13 height 13
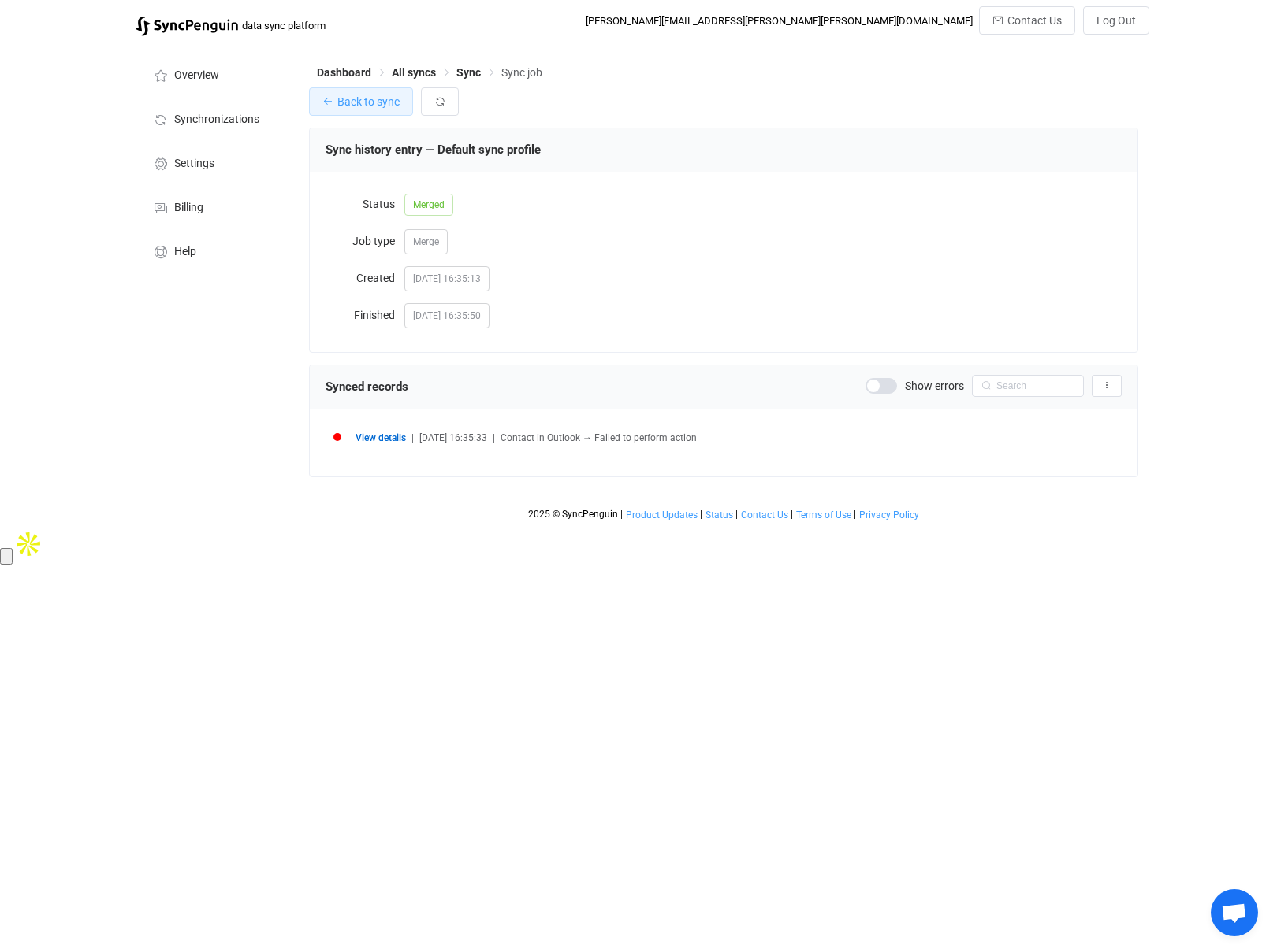
click at [335, 105] on button "Back to sync" at bounding box center [361, 101] width 104 height 28
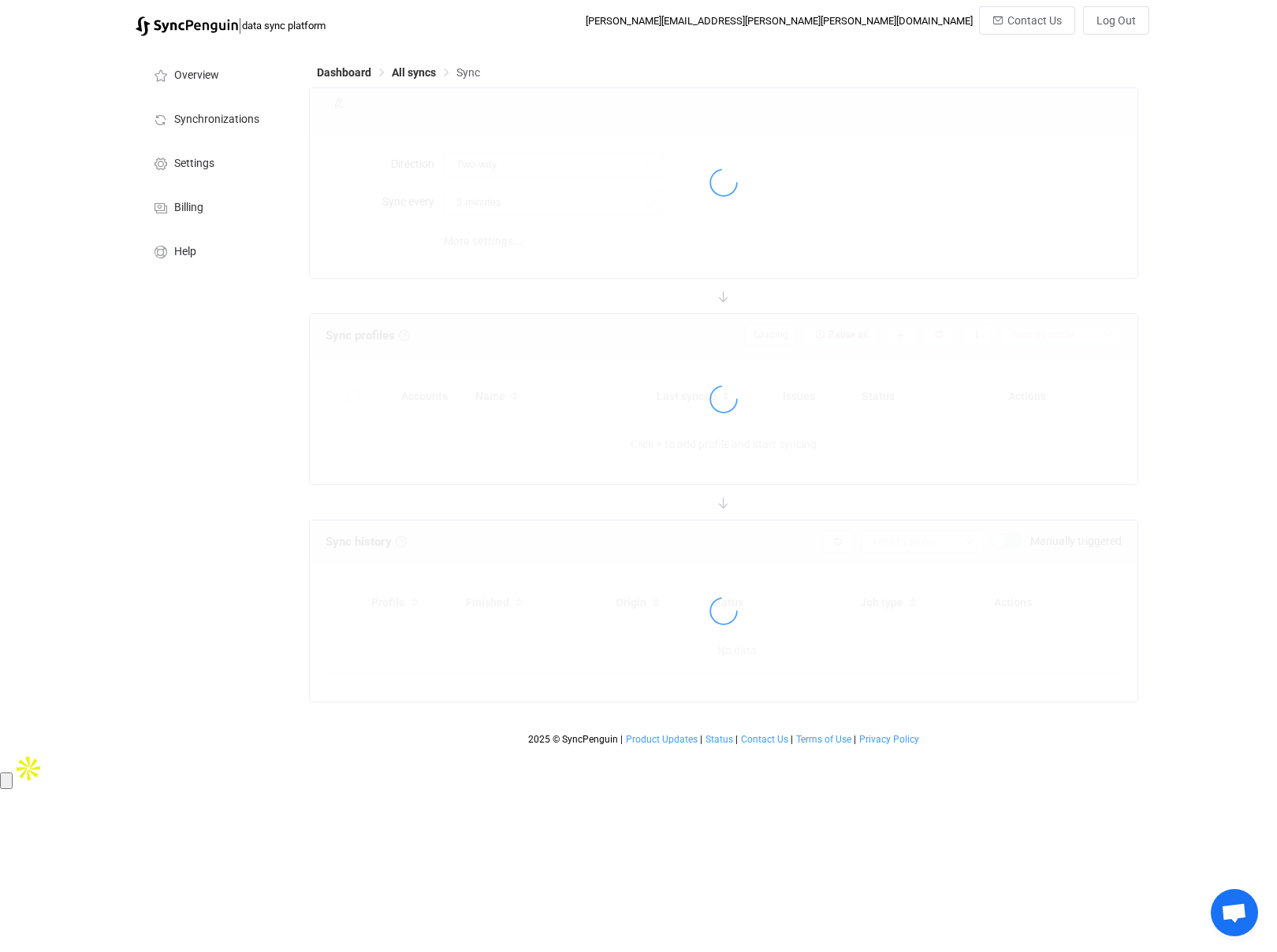
type input "15 minutes"
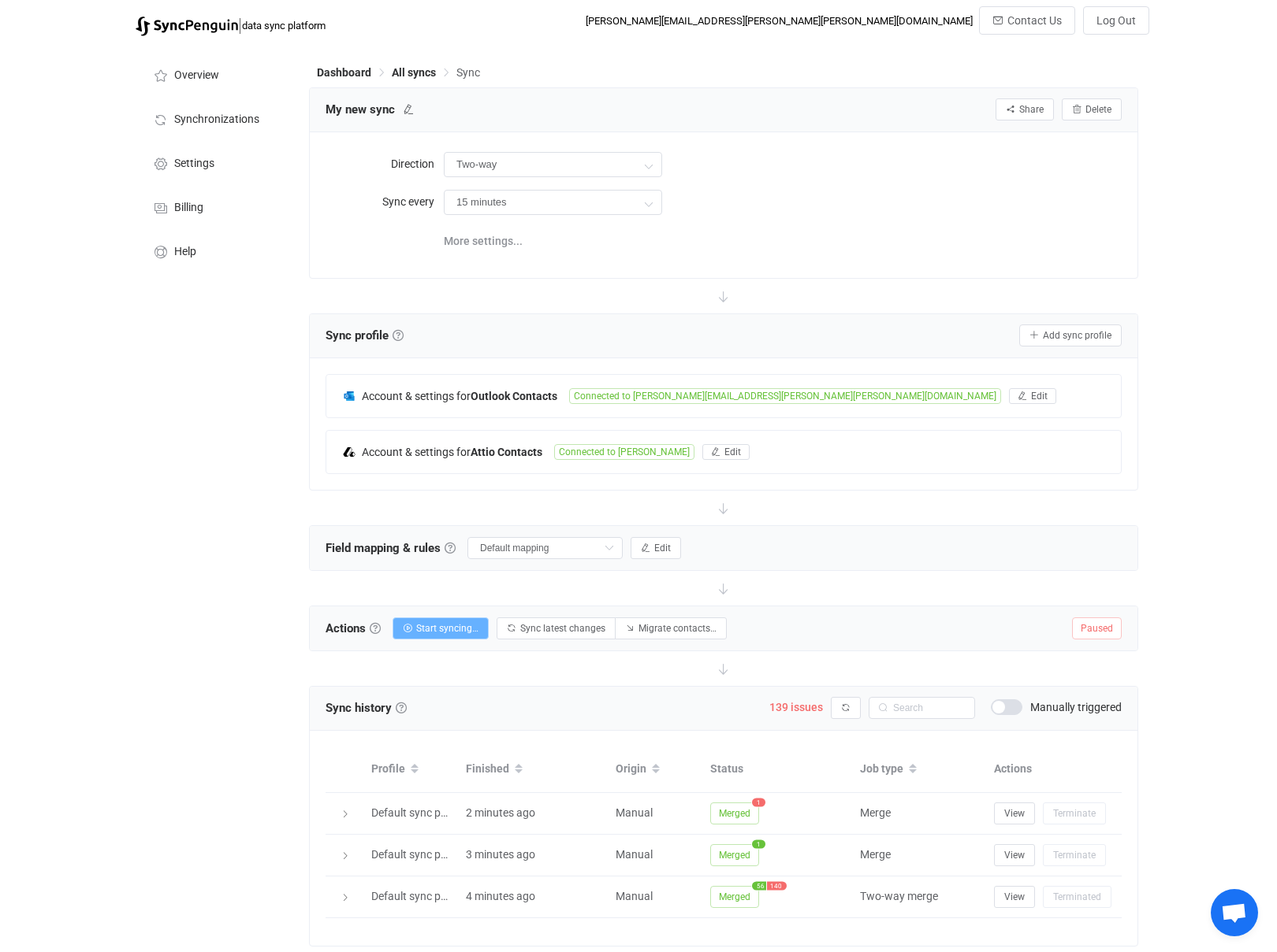
click at [417, 621] on button "Start syncing…" at bounding box center [440, 629] width 97 height 22
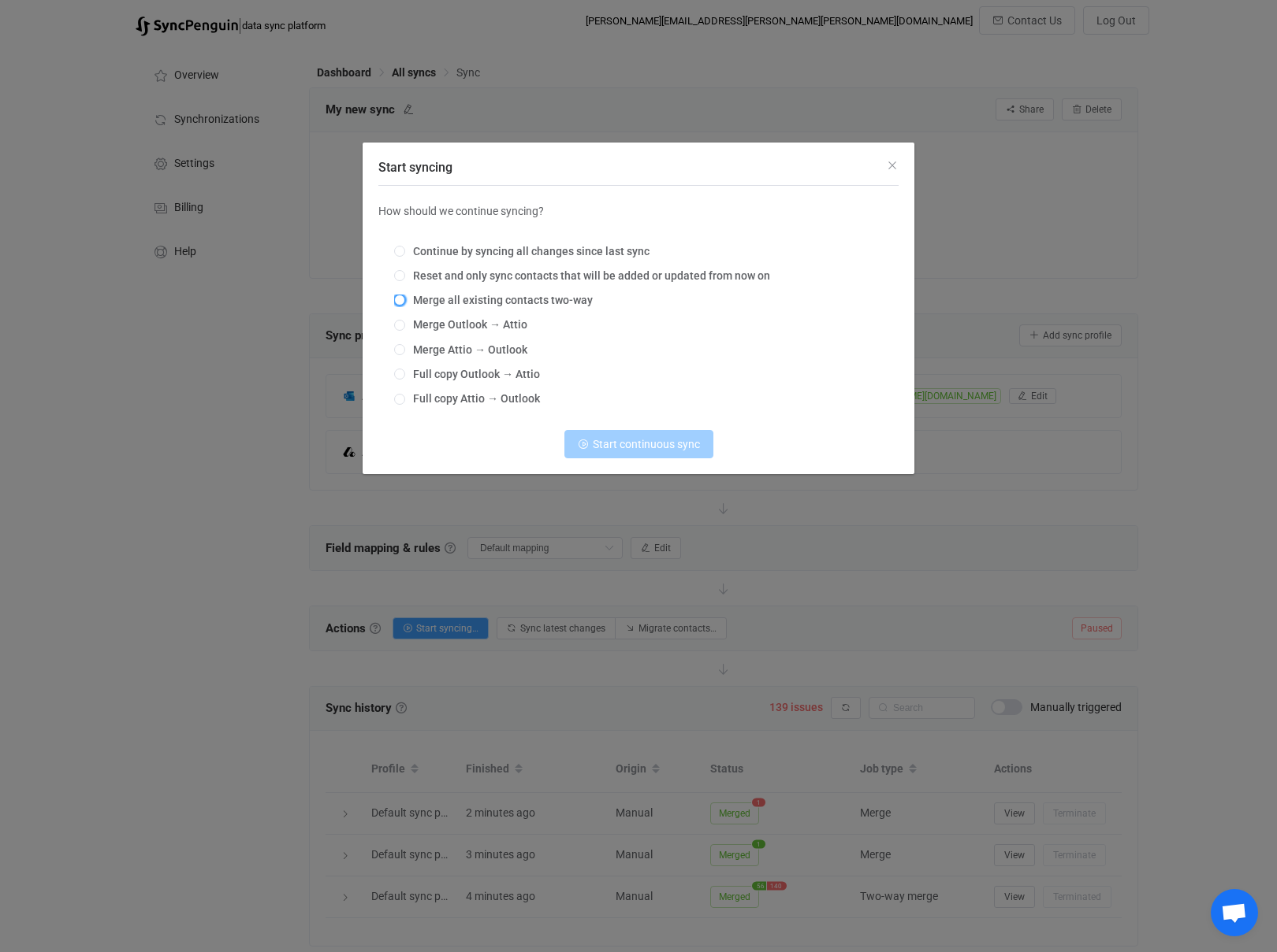
click at [399, 299] on span "Start syncing" at bounding box center [399, 299] width 11 height 11
click at [399, 299] on input "Merge all existing contacts two-way" at bounding box center [399, 300] width 11 height 13
radio input "true"
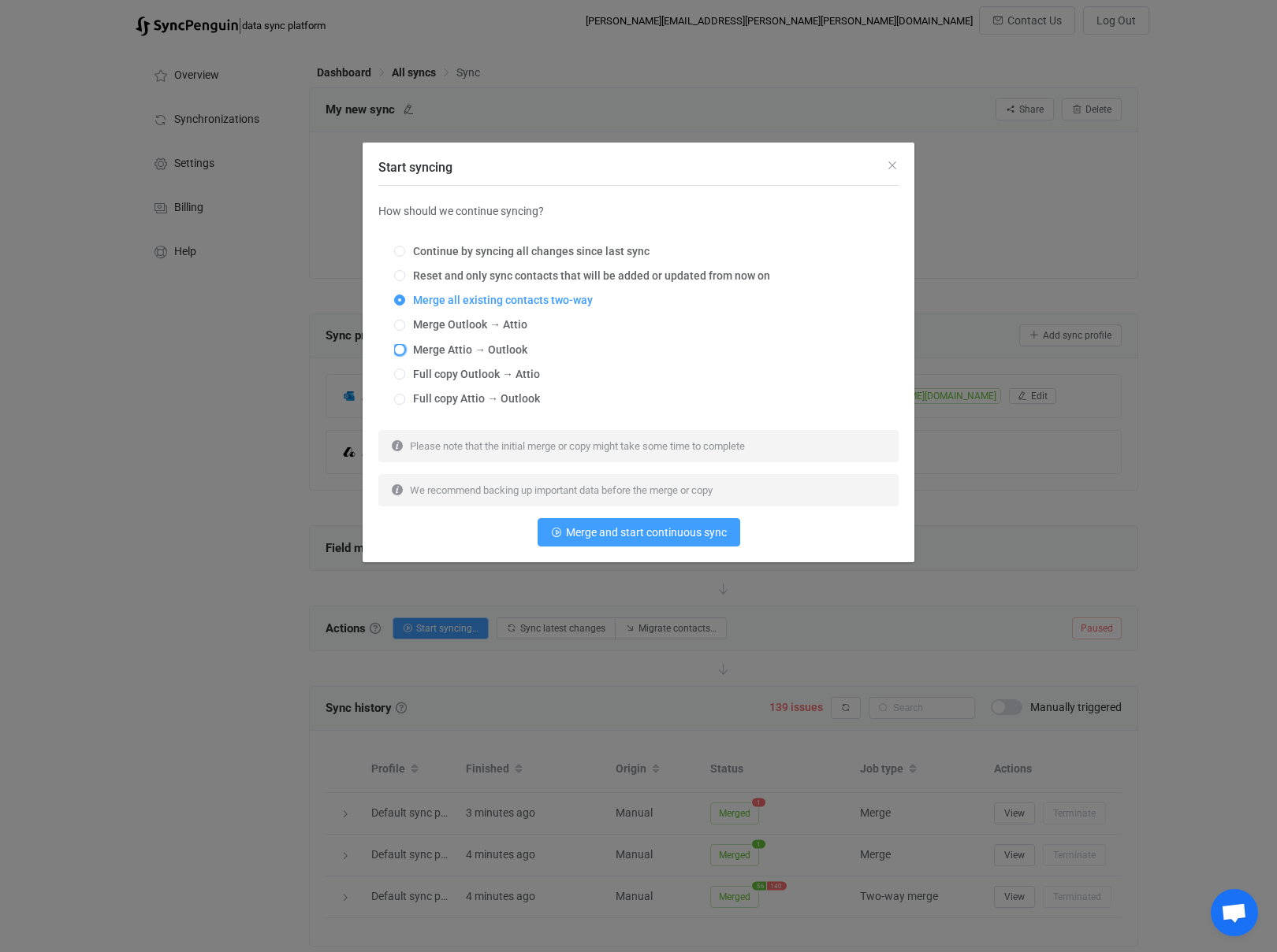
click at [397, 347] on span "Start syncing" at bounding box center [399, 349] width 11 height 11
click at [397, 347] on input "Merge Attio → Outlook" at bounding box center [399, 350] width 11 height 13
radio input "true"
radio input "false"
radio input "true"
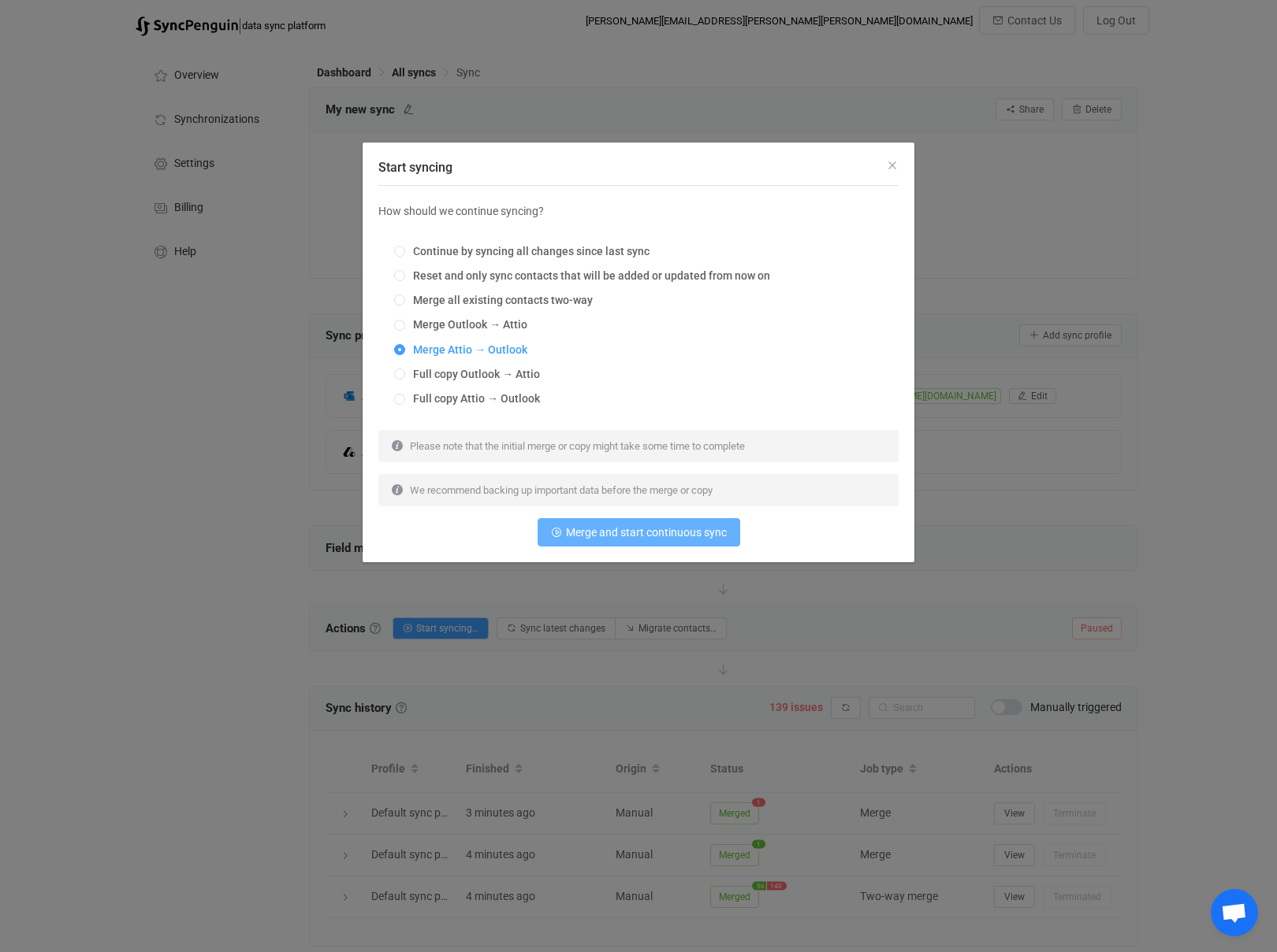
click at [669, 537] on span "Merge and start continuous sync" at bounding box center [646, 532] width 160 height 13
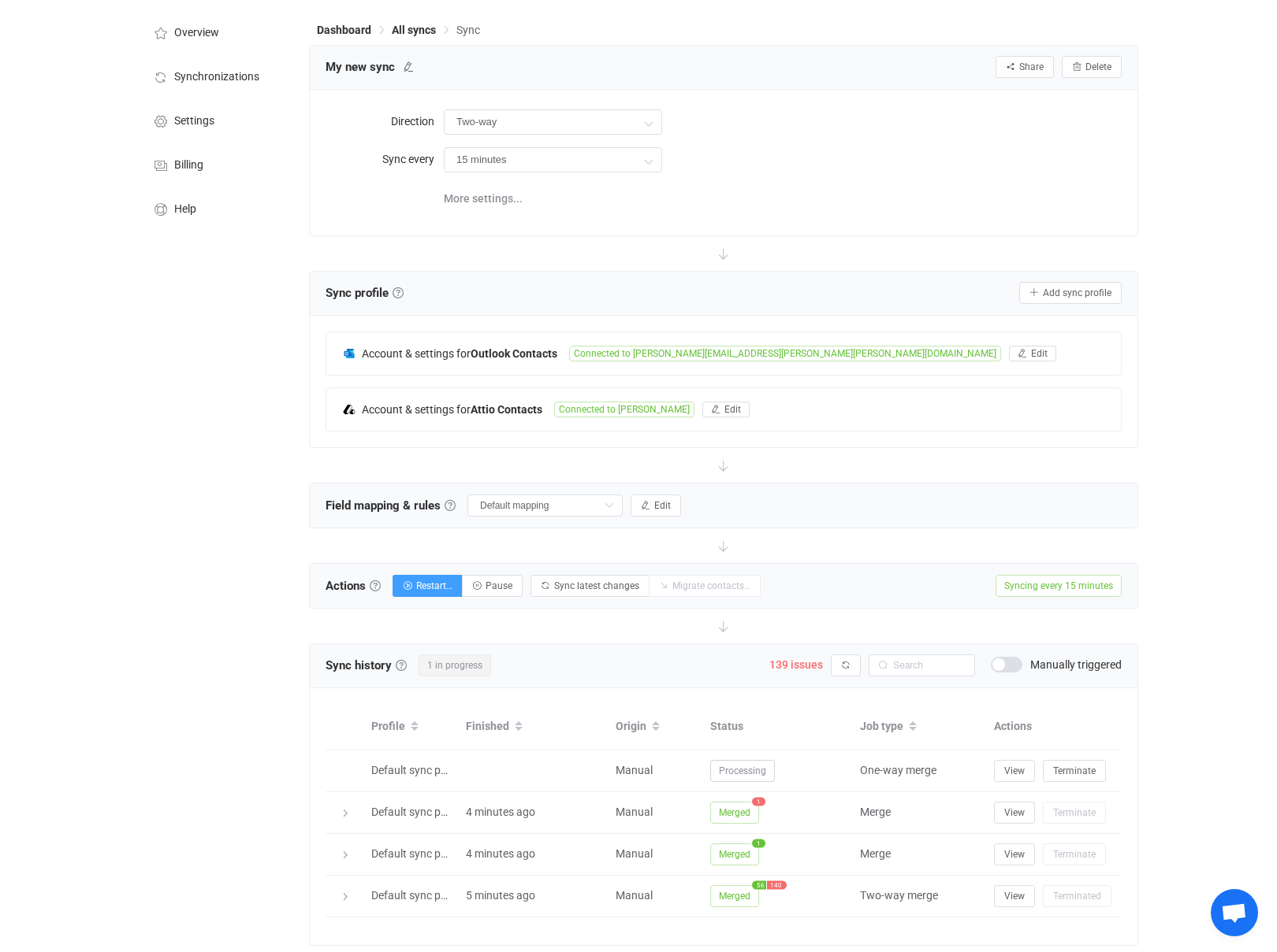
scroll to position [24, 0]
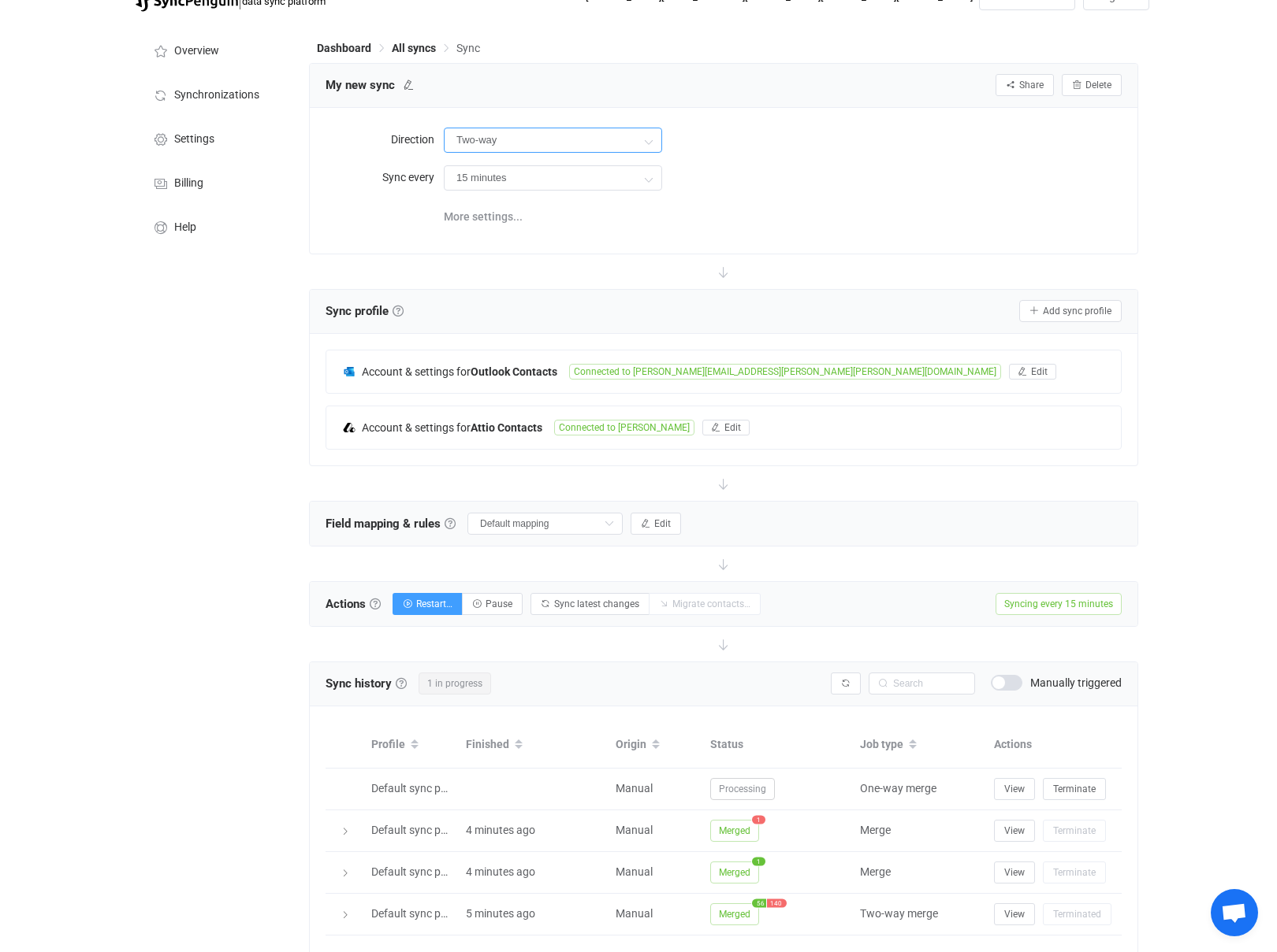
click at [483, 136] on input "Two-way" at bounding box center [553, 140] width 218 height 25
click at [548, 186] on span "Two-way" at bounding box center [546, 184] width 45 height 13
click at [548, 185] on input "15 minutes" at bounding box center [553, 178] width 218 height 25
click at [475, 212] on span "More settings..." at bounding box center [483, 216] width 79 height 32
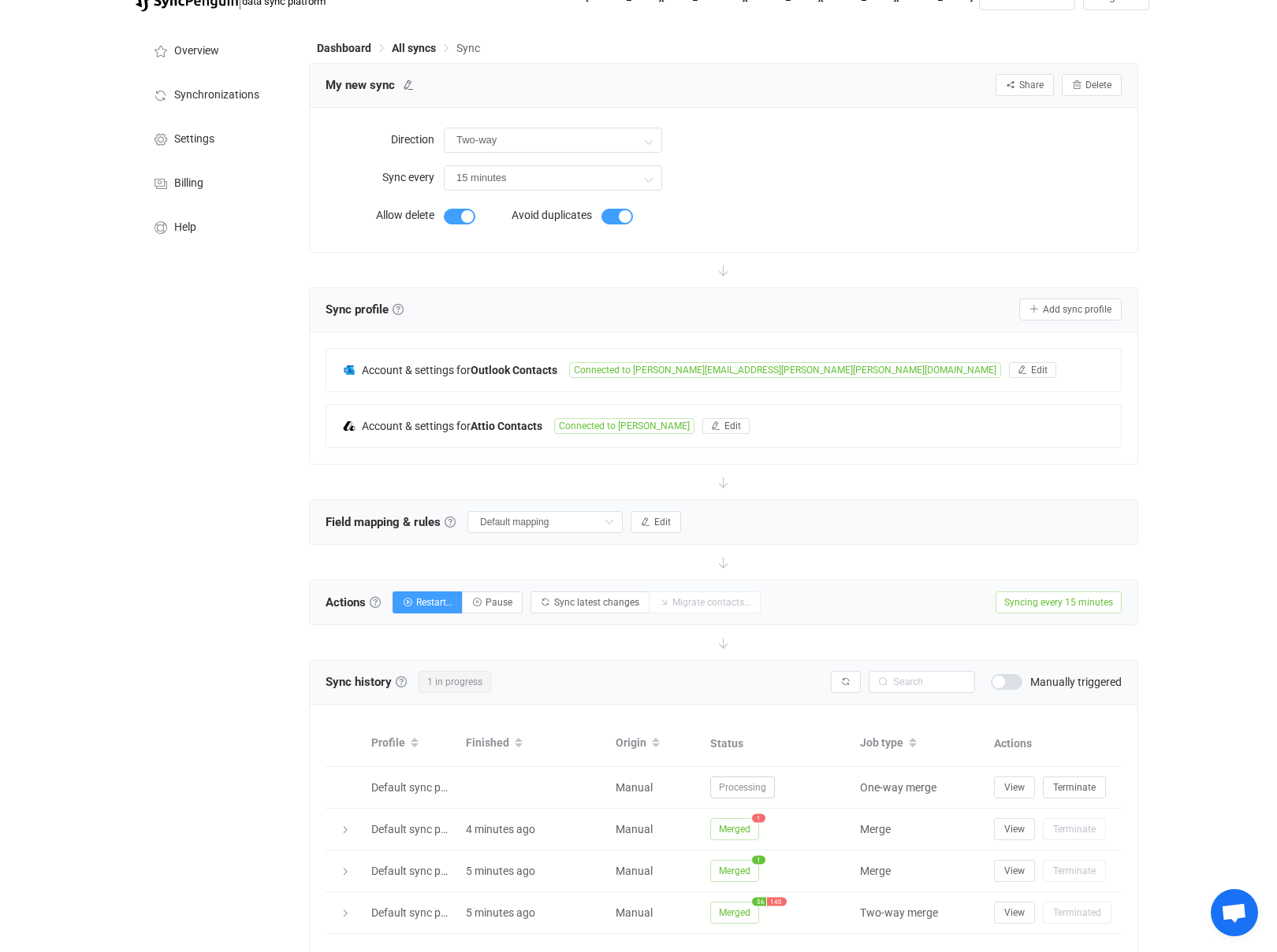
click at [317, 194] on div "Direction Two-way Sync every 15 minutes Allow delete Avoid duplicates" at bounding box center [724, 180] width 828 height 144
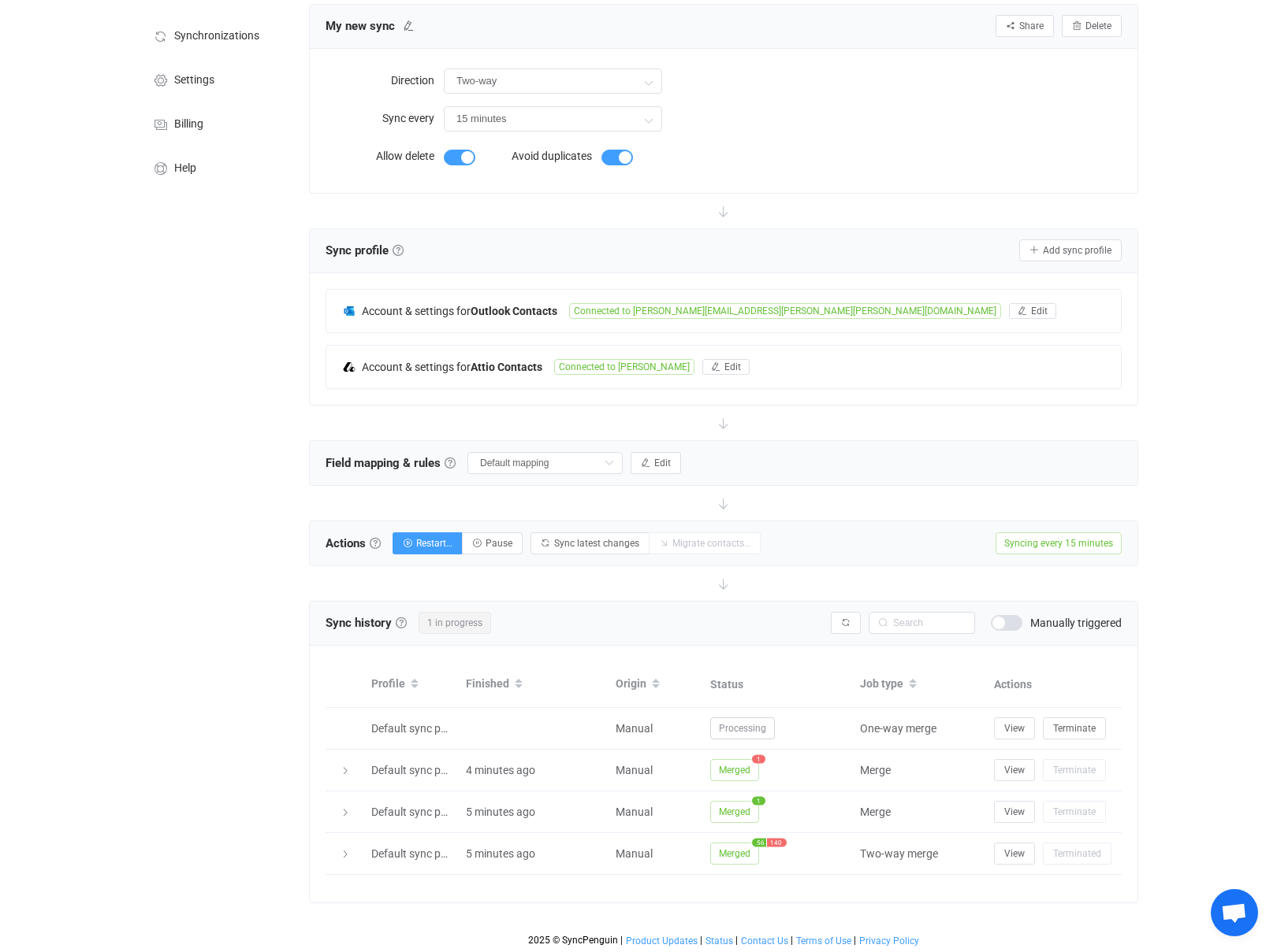
scroll to position [86, 0]
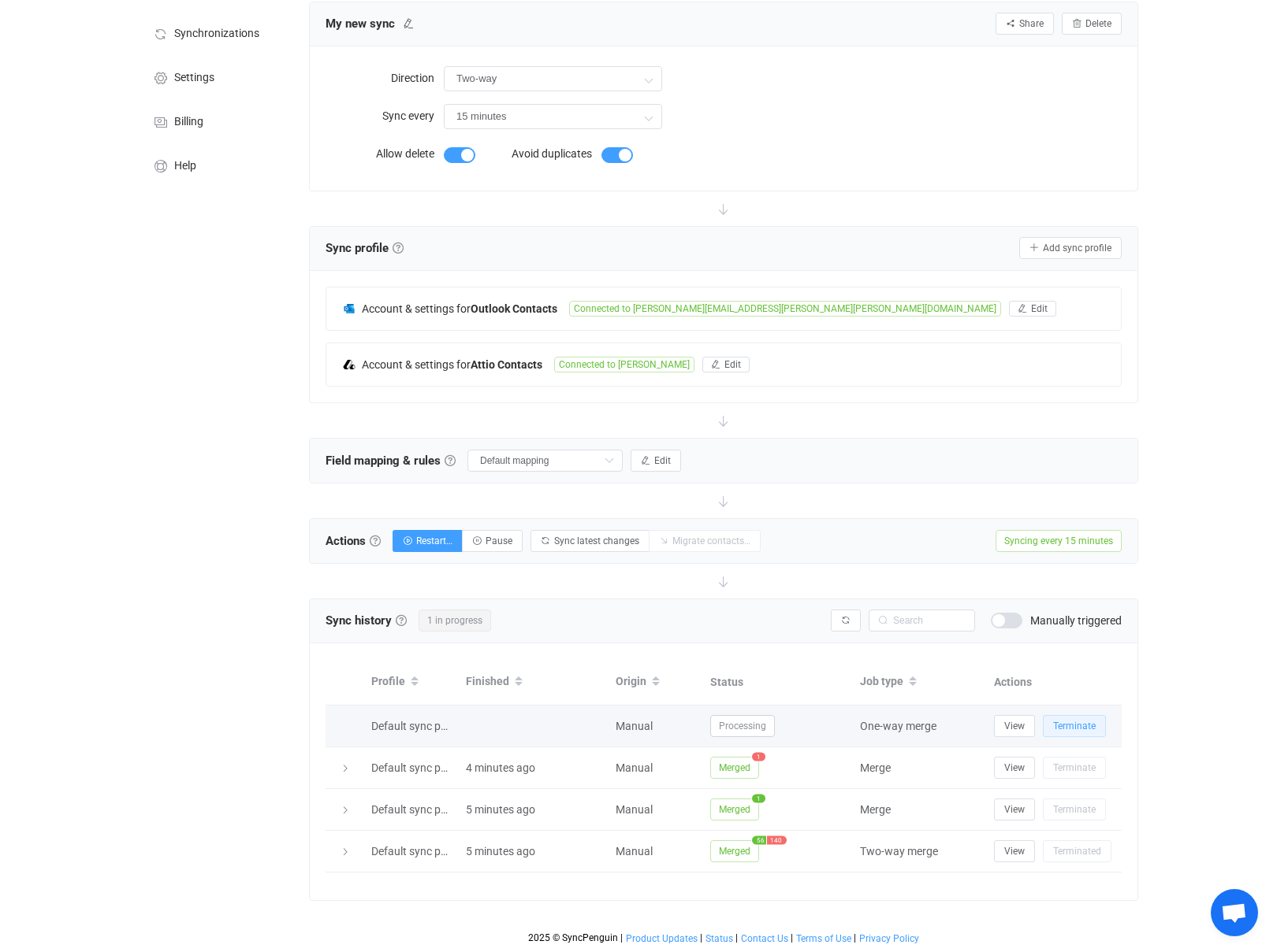
click at [1058, 721] on span "Terminate" at bounding box center [1074, 725] width 43 height 11
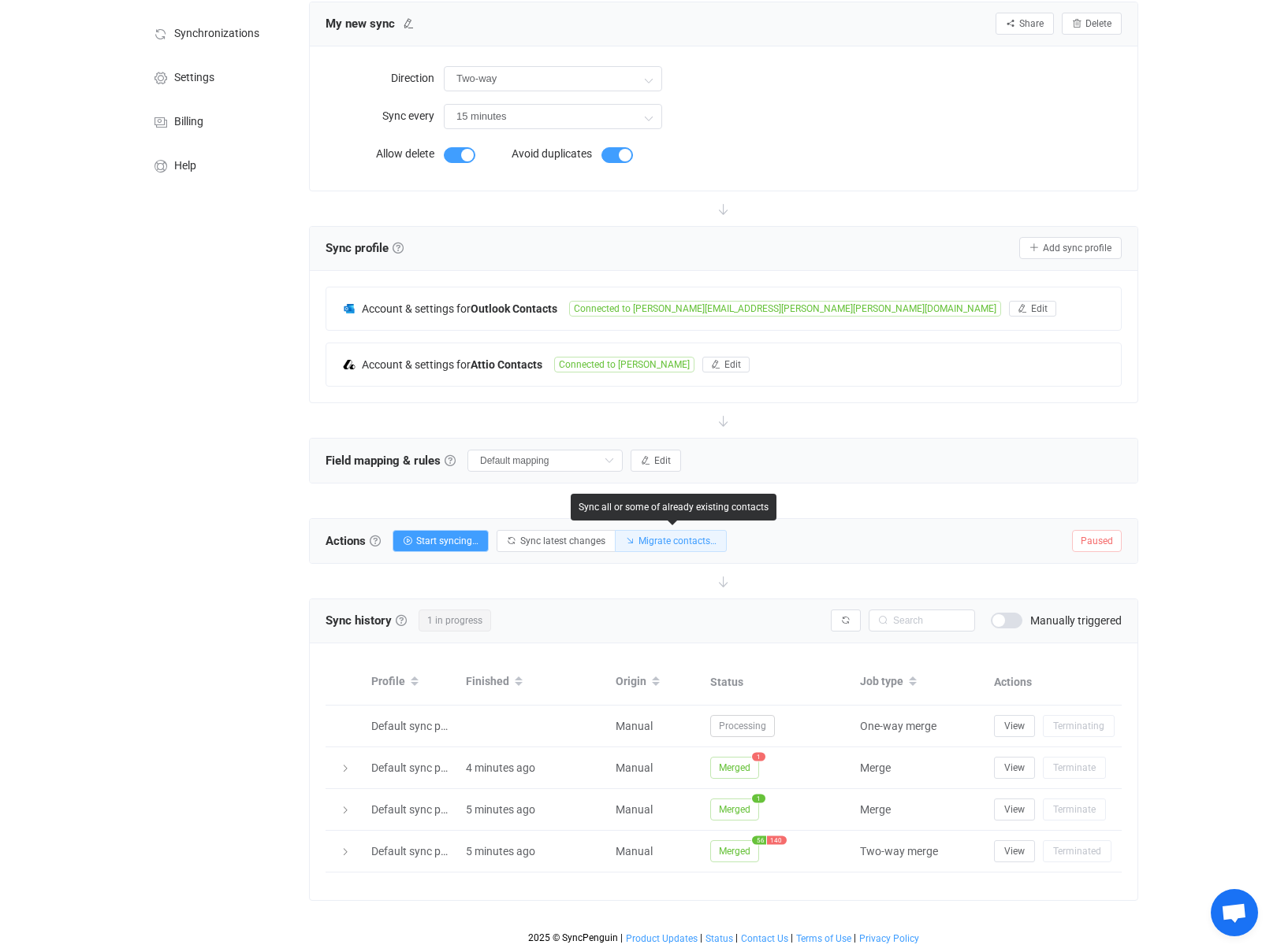
click at [659, 538] on span "Migrate contacts…" at bounding box center [677, 541] width 78 height 11
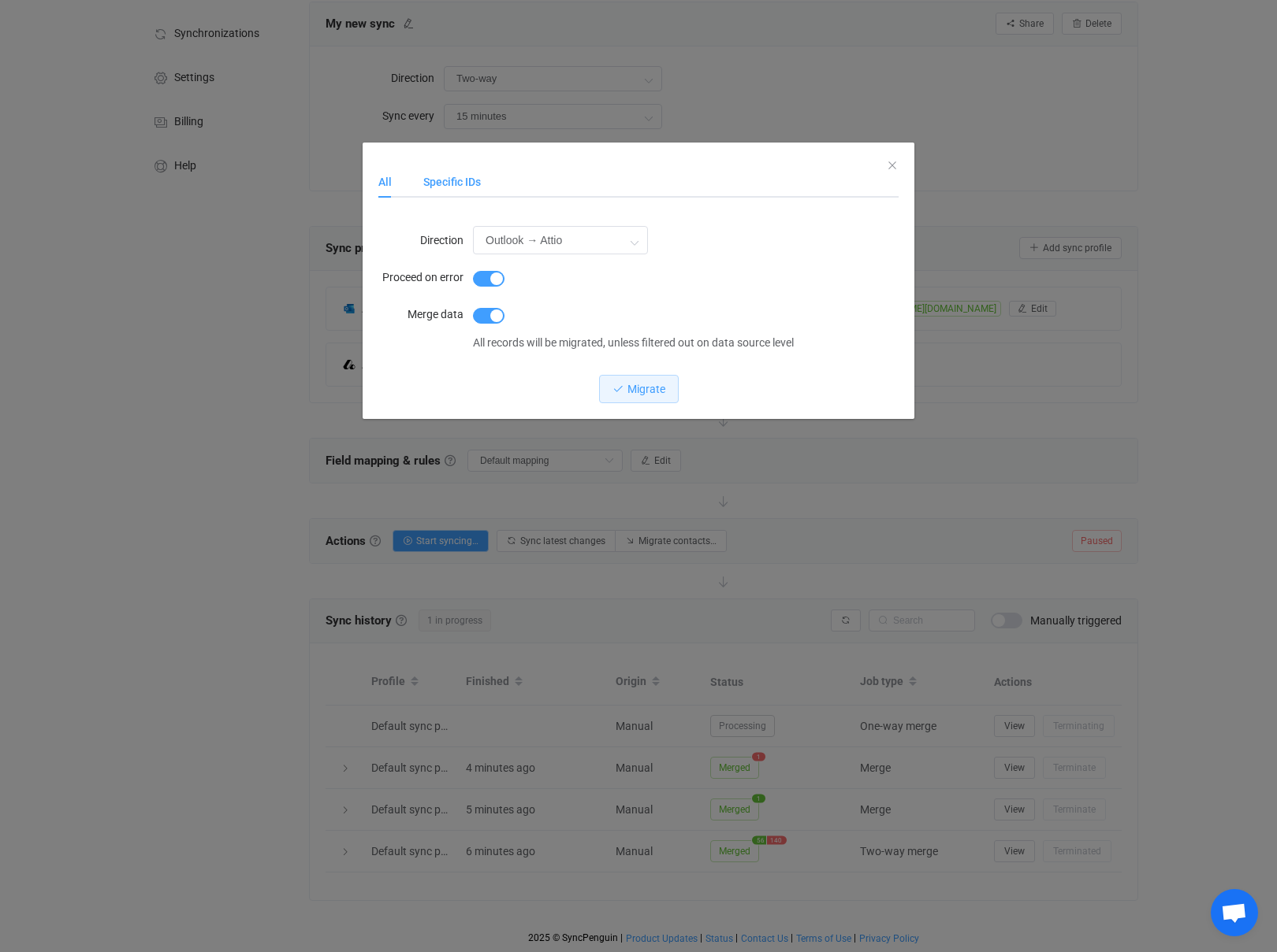
click at [442, 181] on div "Specific IDs" at bounding box center [444, 182] width 73 height 32
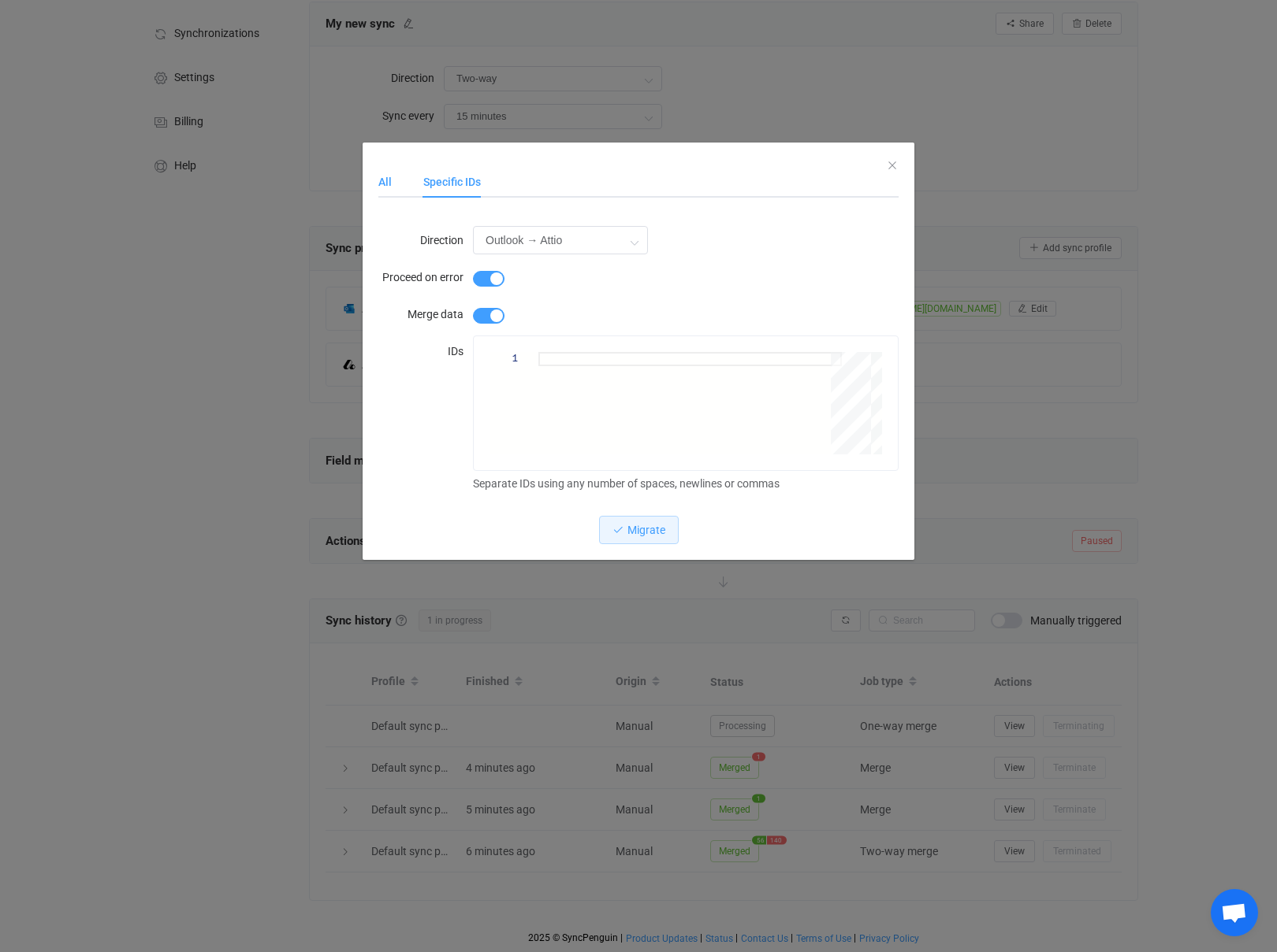
click at [379, 183] on div "All" at bounding box center [393, 182] width 29 height 32
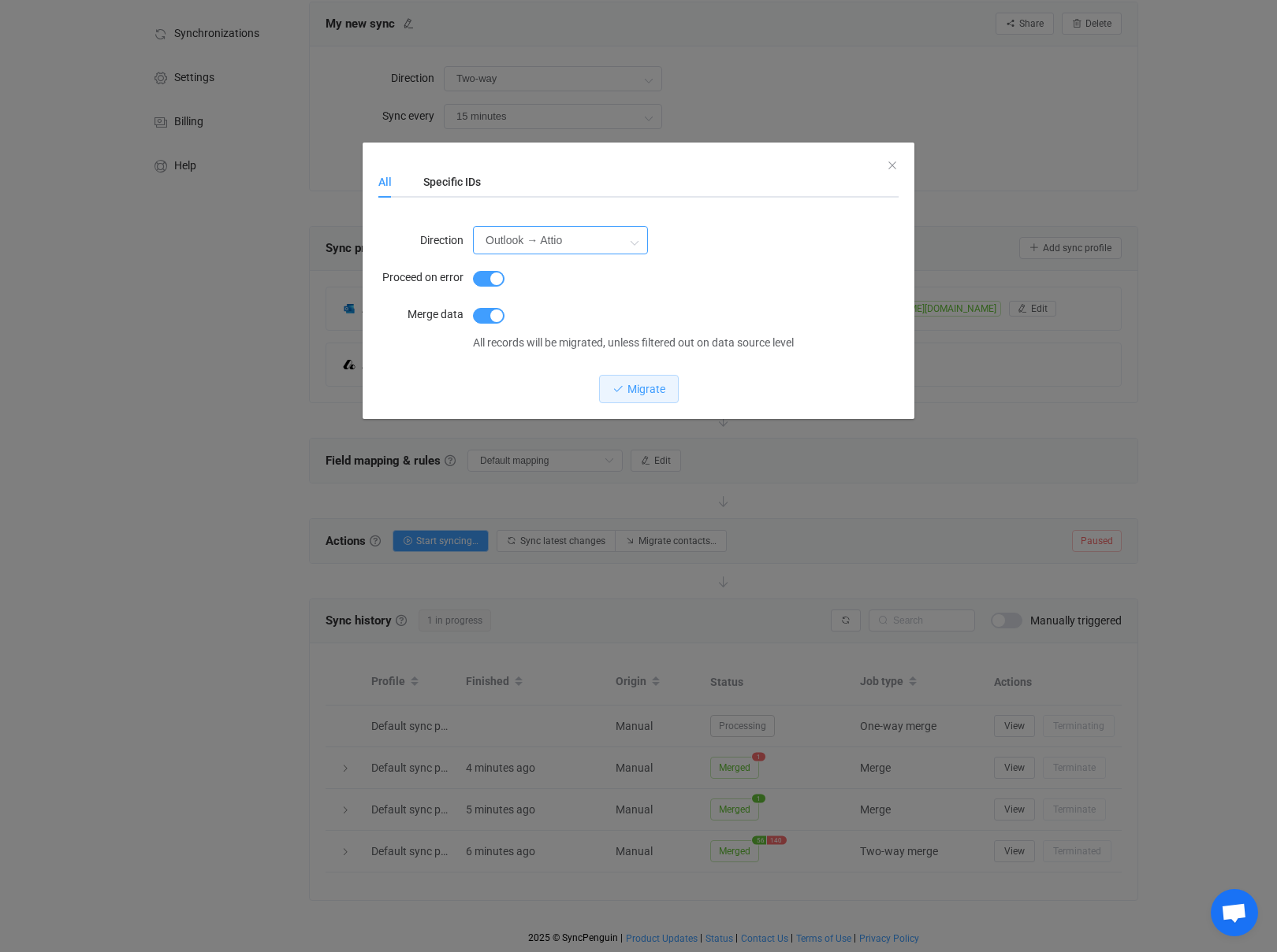
click at [544, 240] on input "Outlook → Attio" at bounding box center [559, 239] width 175 height 28
click at [553, 315] on span "Attio → Outlook" at bounding box center [528, 311] width 78 height 13
type input "Attio → Outlook"
click at [636, 393] on span "Migrate" at bounding box center [645, 388] width 38 height 13
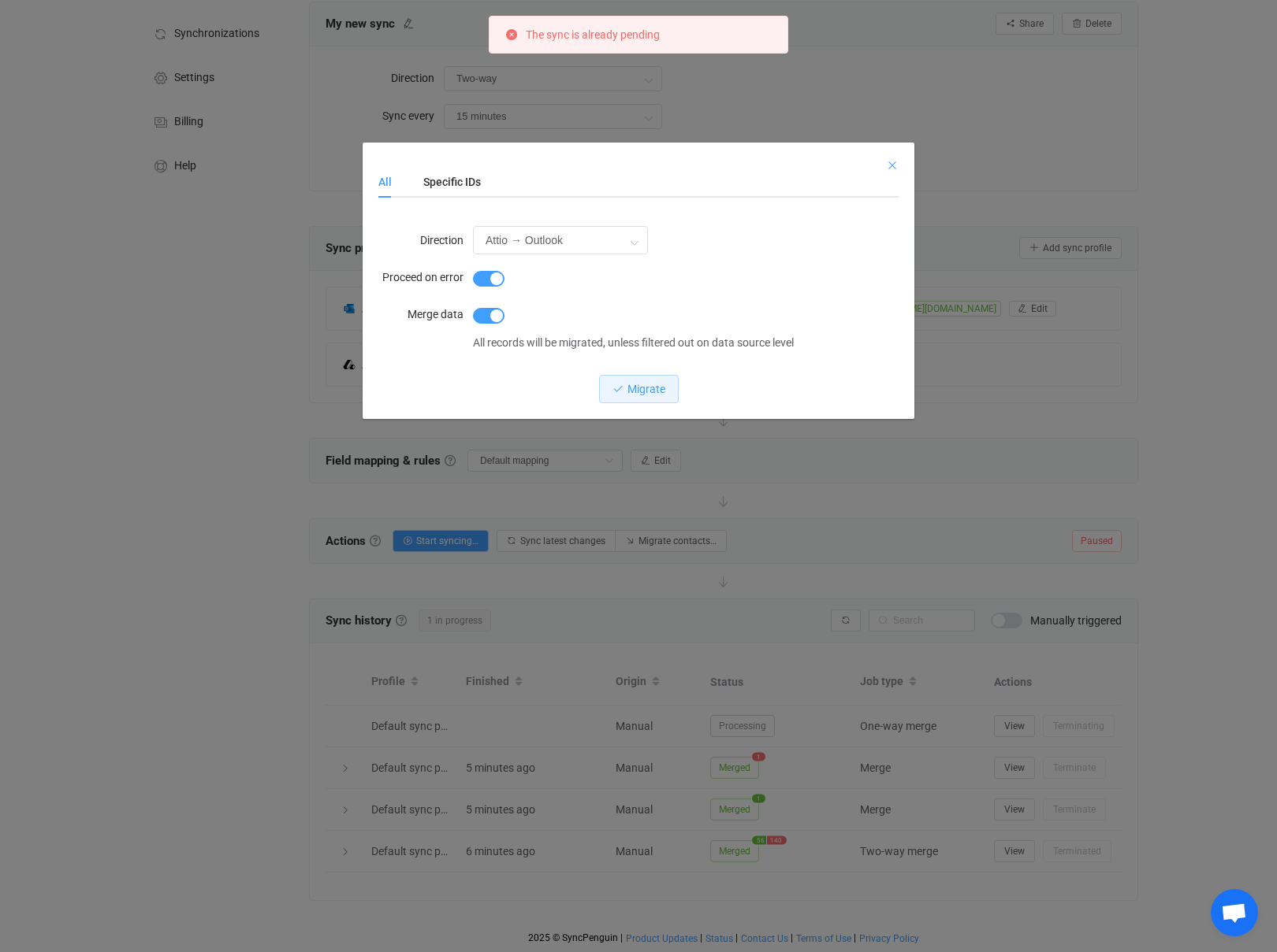
click at [888, 159] on icon "Close" at bounding box center [892, 165] width 13 height 13
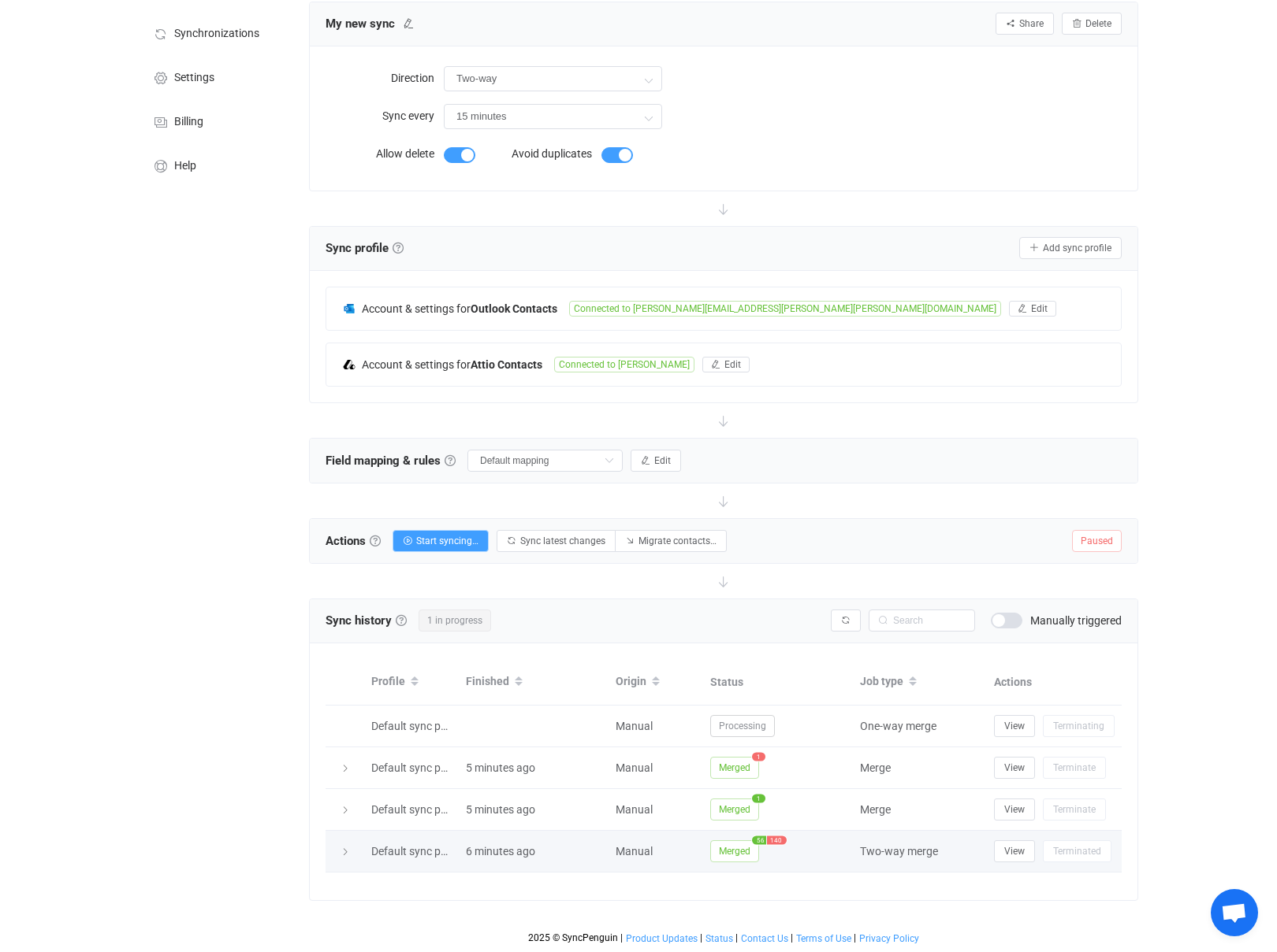
click at [346, 852] on icon at bounding box center [345, 853] width 10 height 10
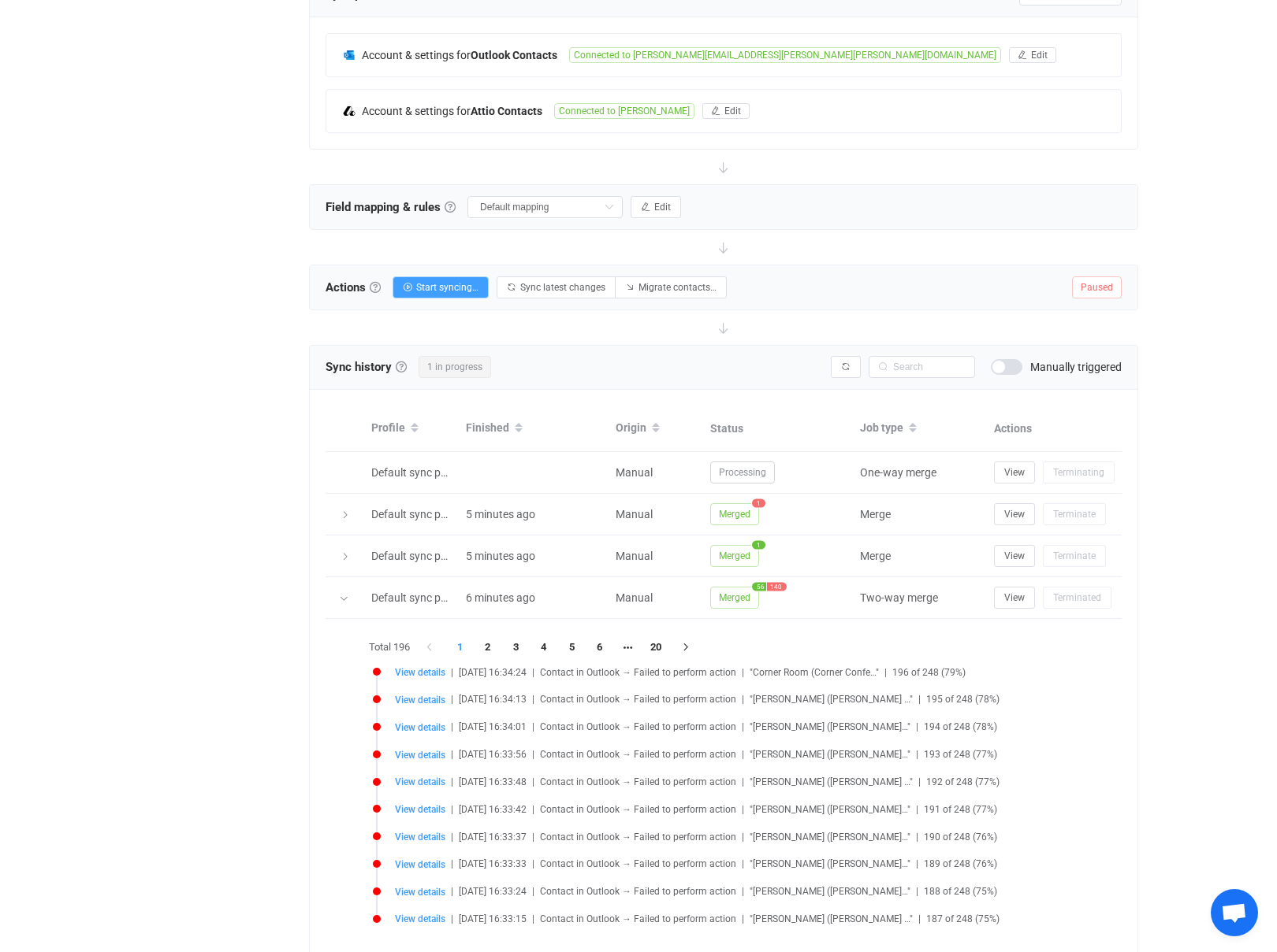
scroll to position [167, 0]
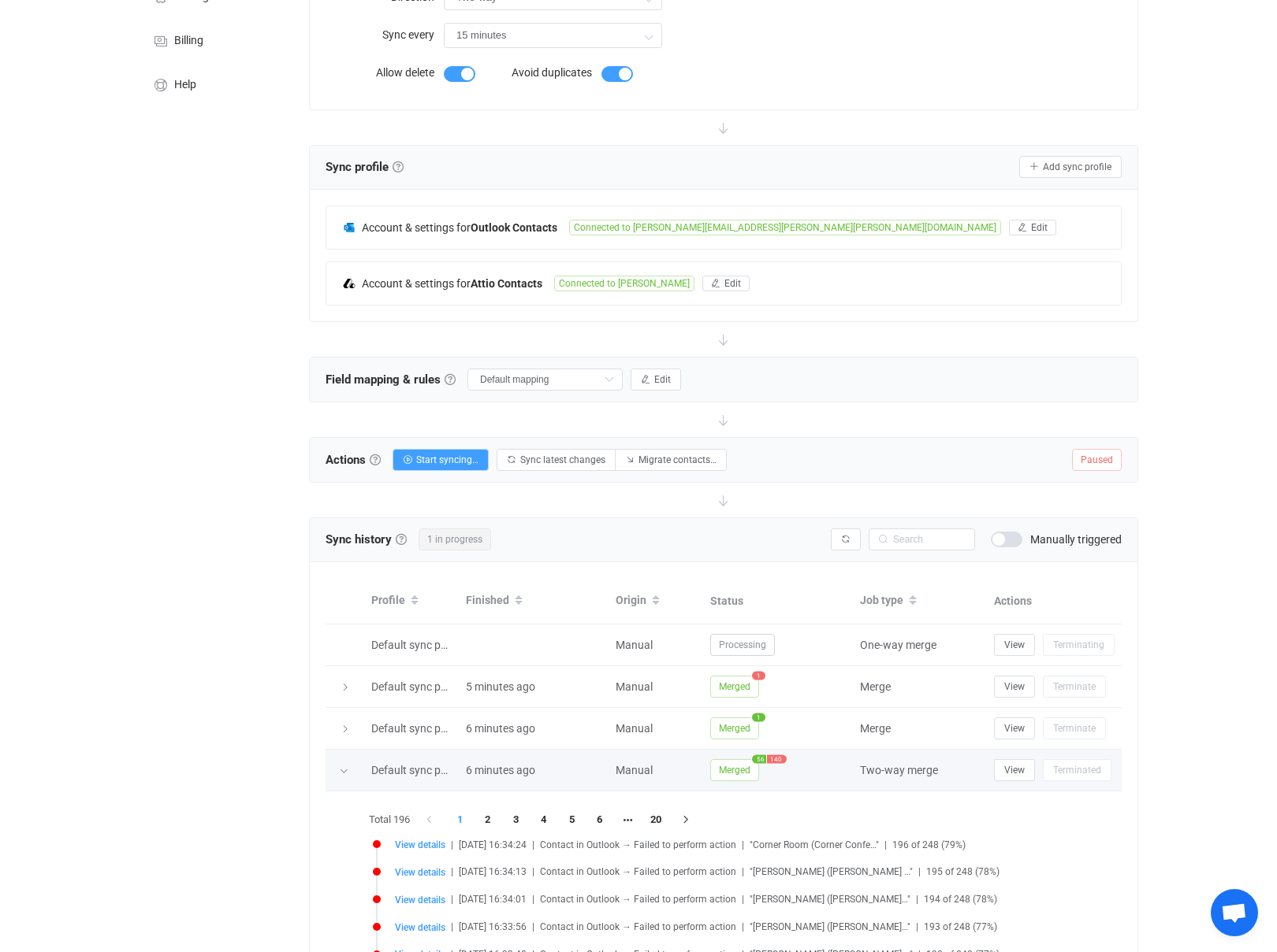
click at [344, 767] on icon at bounding box center [344, 771] width 10 height 10
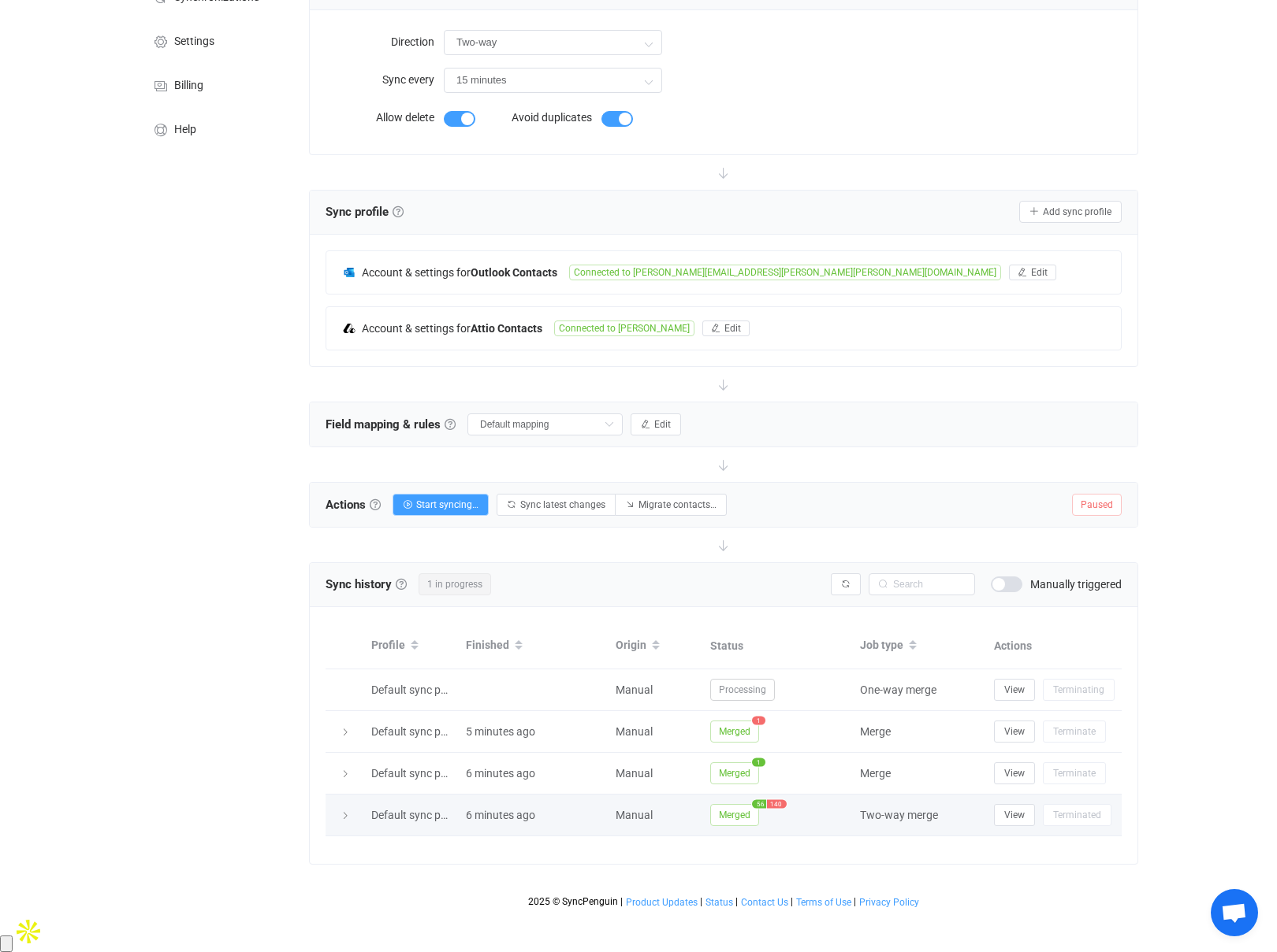
scroll to position [86, 0]
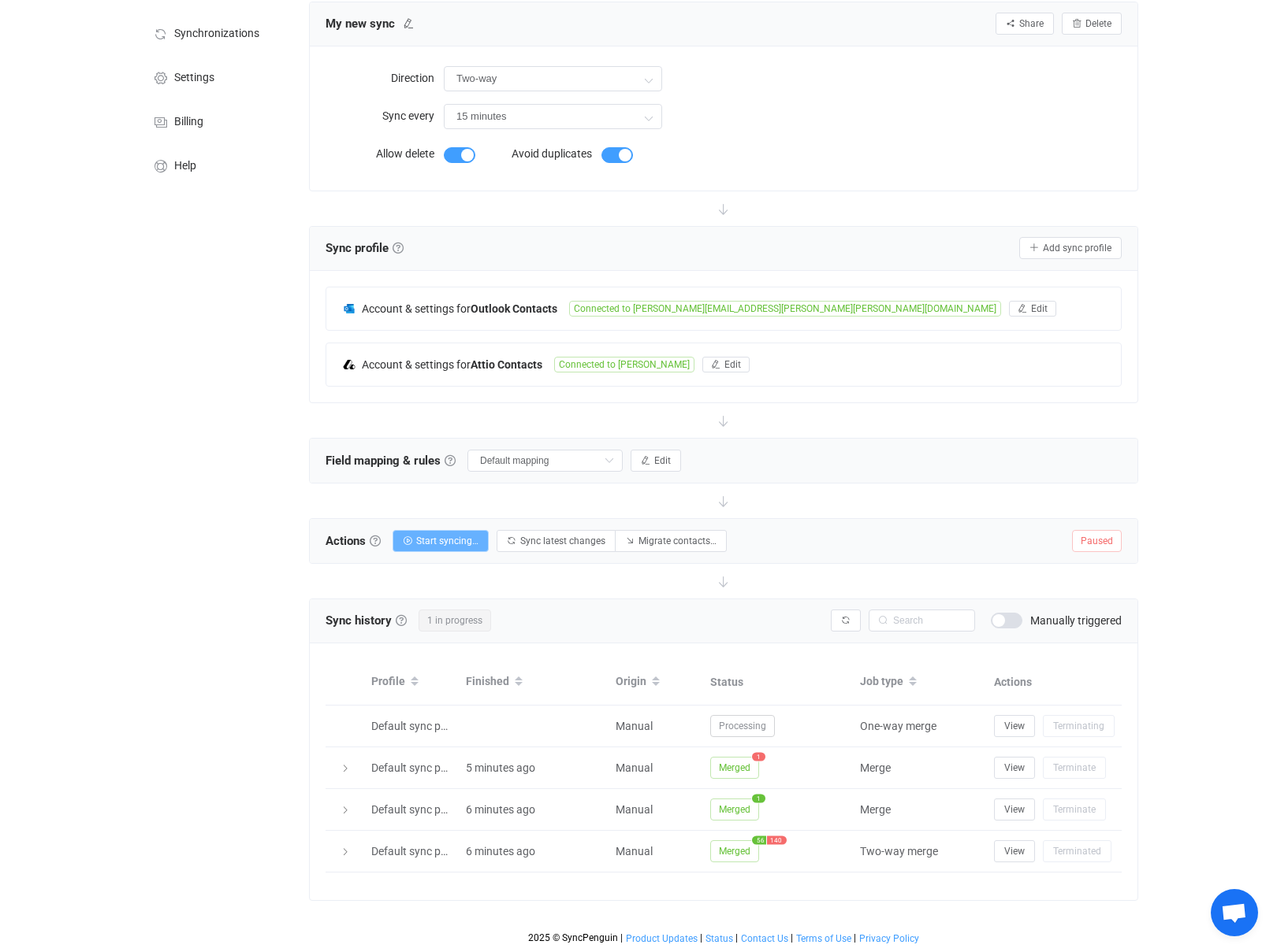
click at [443, 537] on span "Start syncing…" at bounding box center [447, 541] width 62 height 11
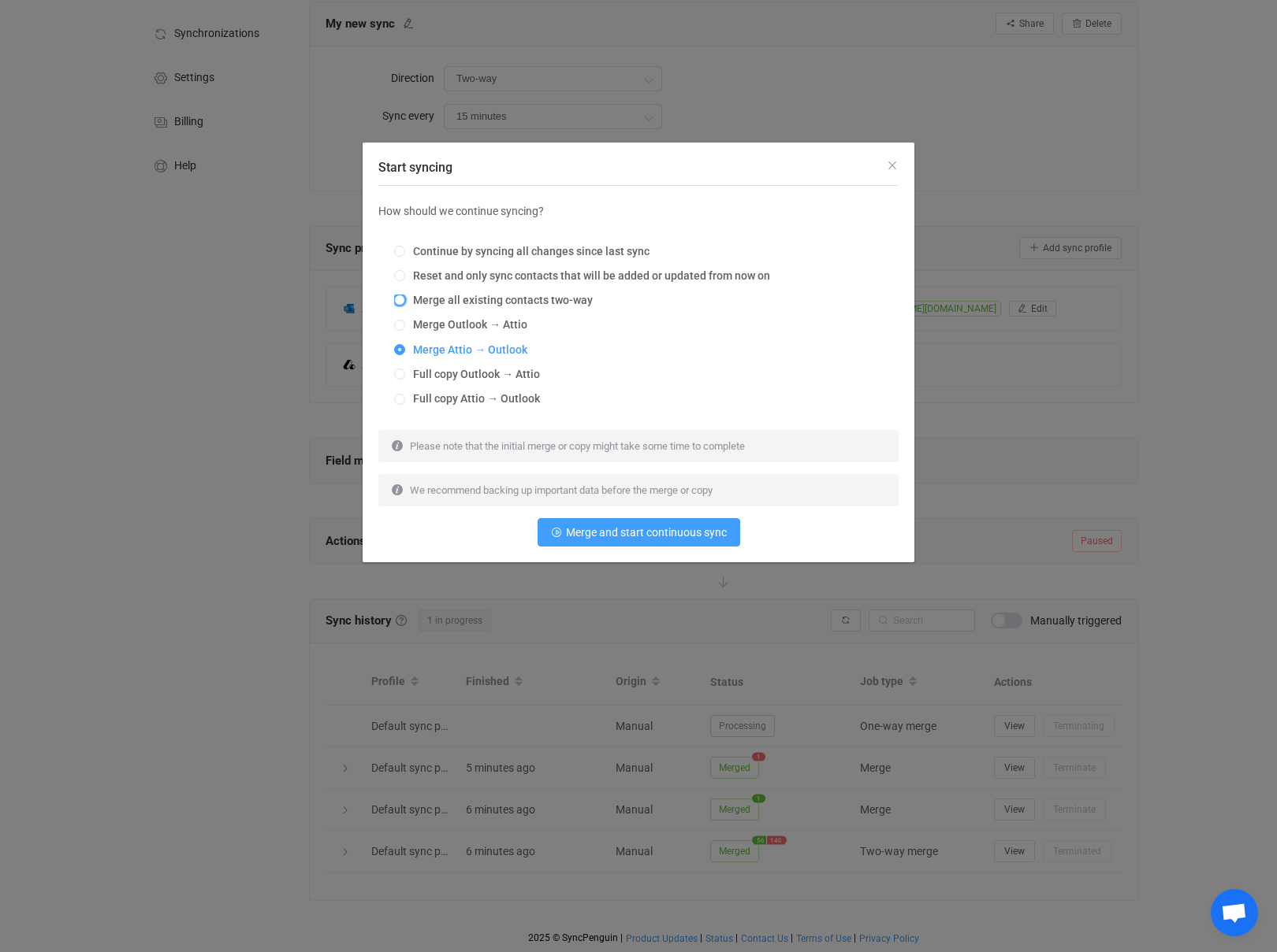
click at [400, 297] on span "Start syncing" at bounding box center [399, 299] width 11 height 11
click at [400, 297] on input "Merge all existing contacts two-way" at bounding box center [399, 300] width 11 height 13
radio input "true"
radio input "false"
click at [627, 529] on span "Merge and start continuous sync" at bounding box center [646, 532] width 160 height 13
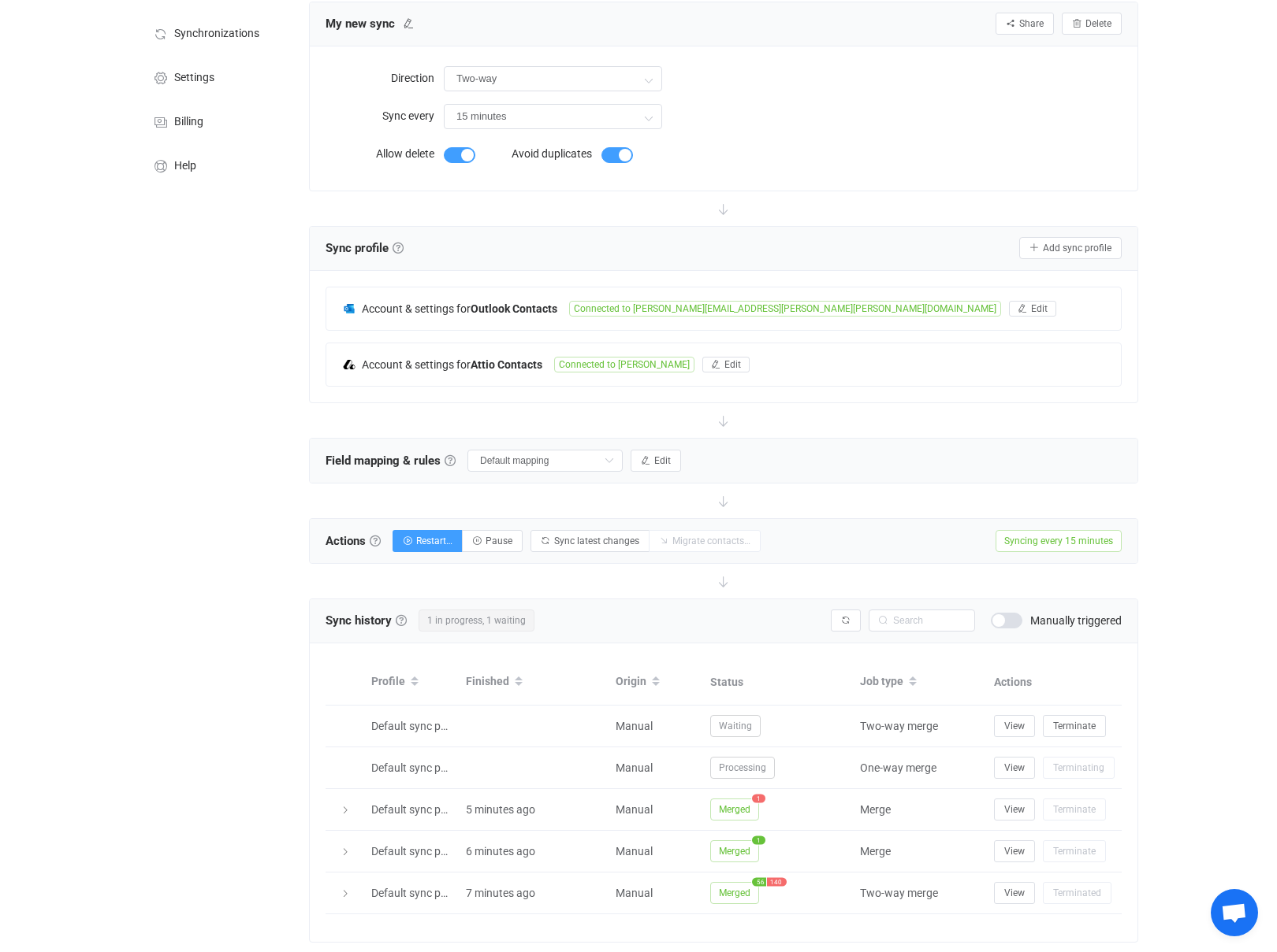
scroll to position [127, 0]
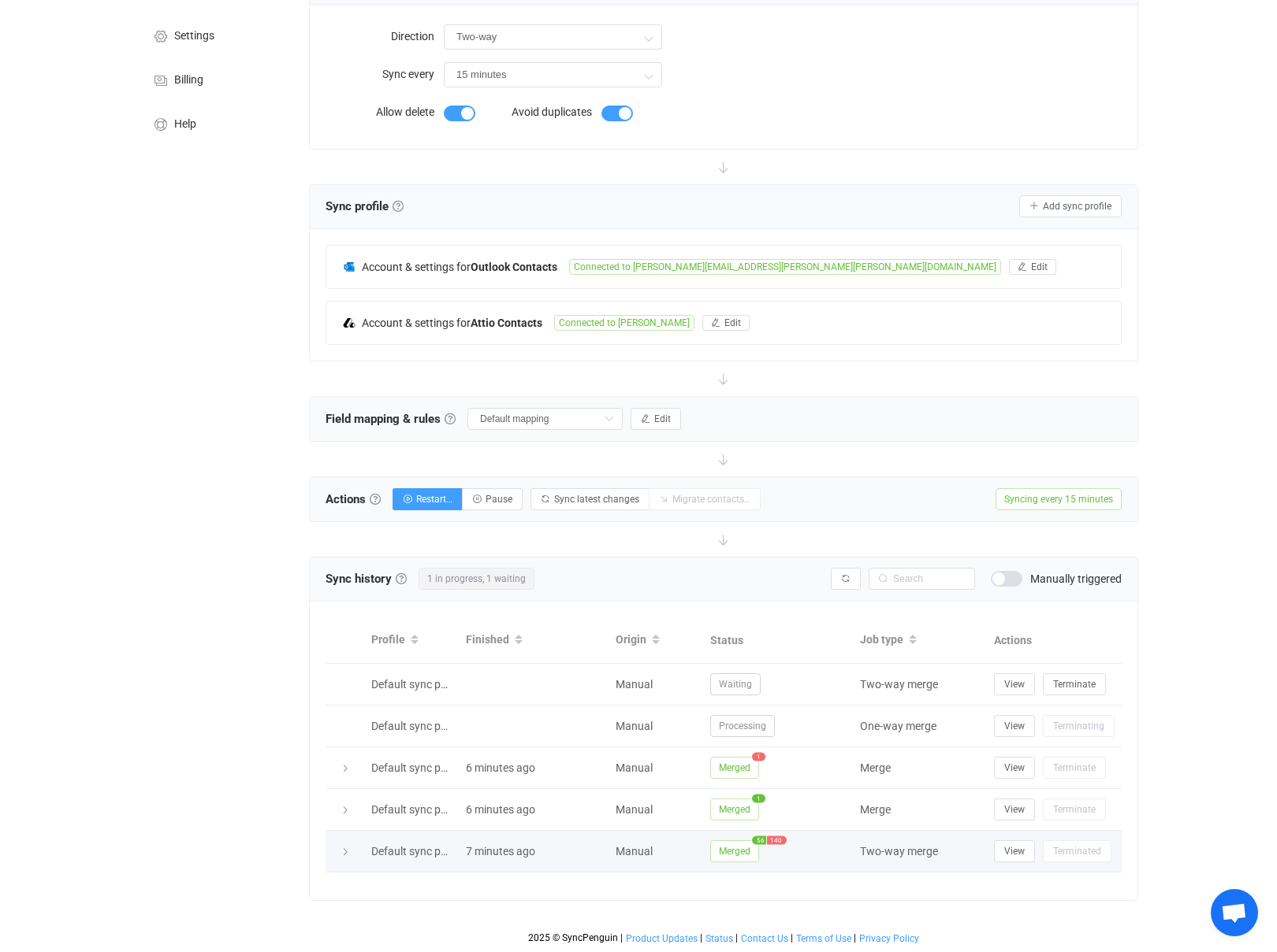
click at [721, 851] on span "Merged" at bounding box center [734, 851] width 49 height 22
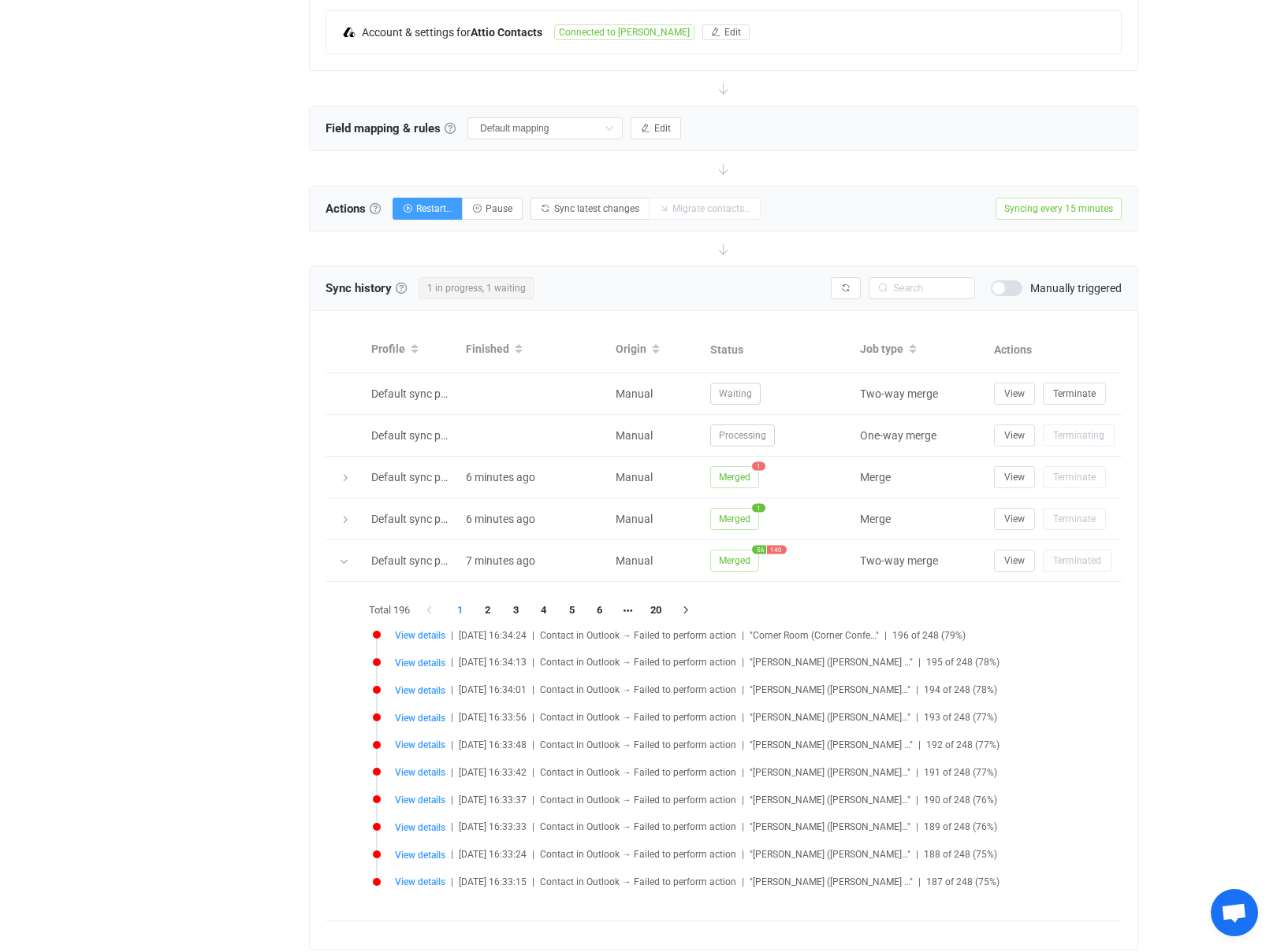
scroll to position [467, 0]
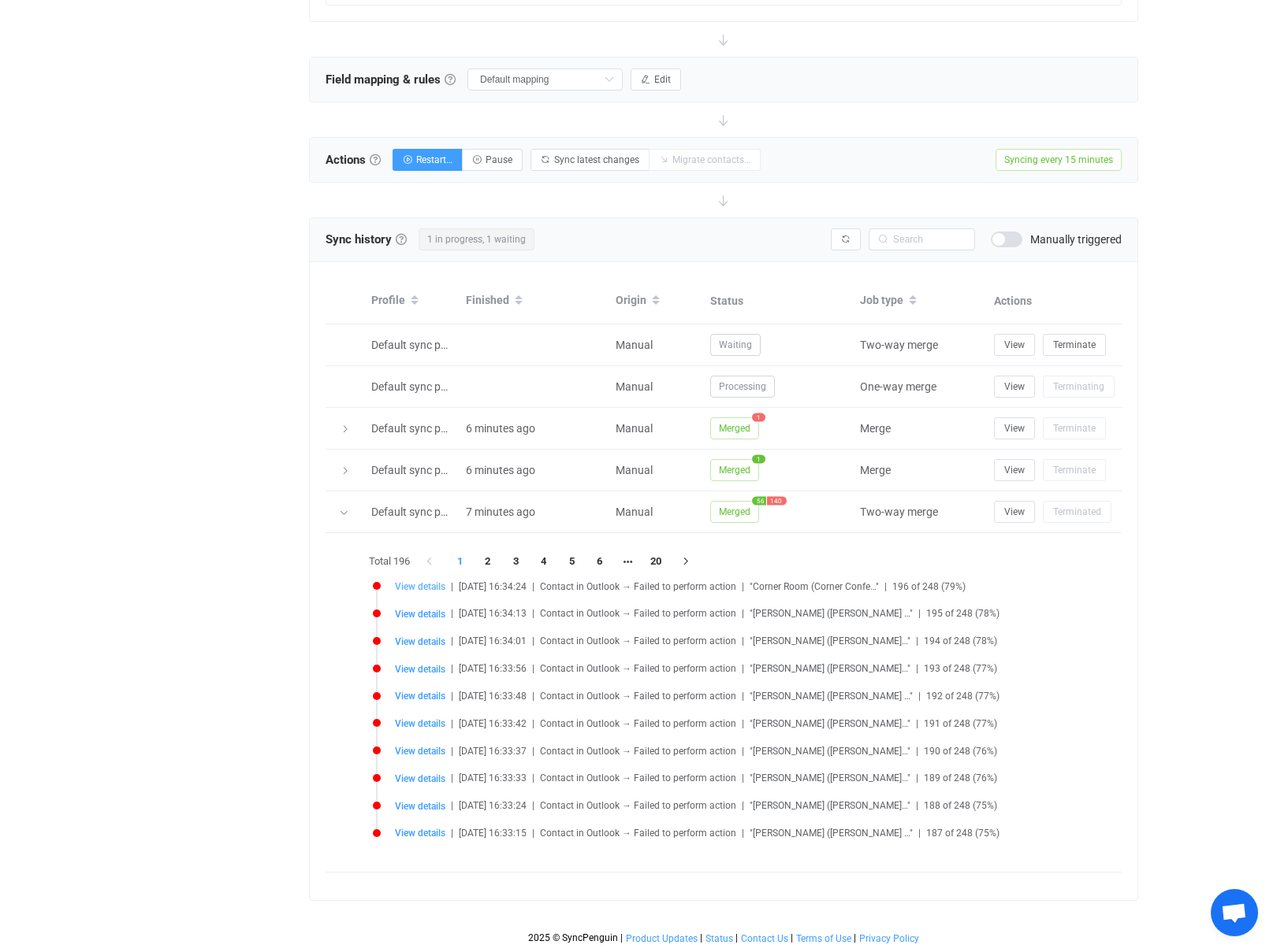
click at [430, 587] on span "View details" at bounding box center [420, 586] width 50 height 11
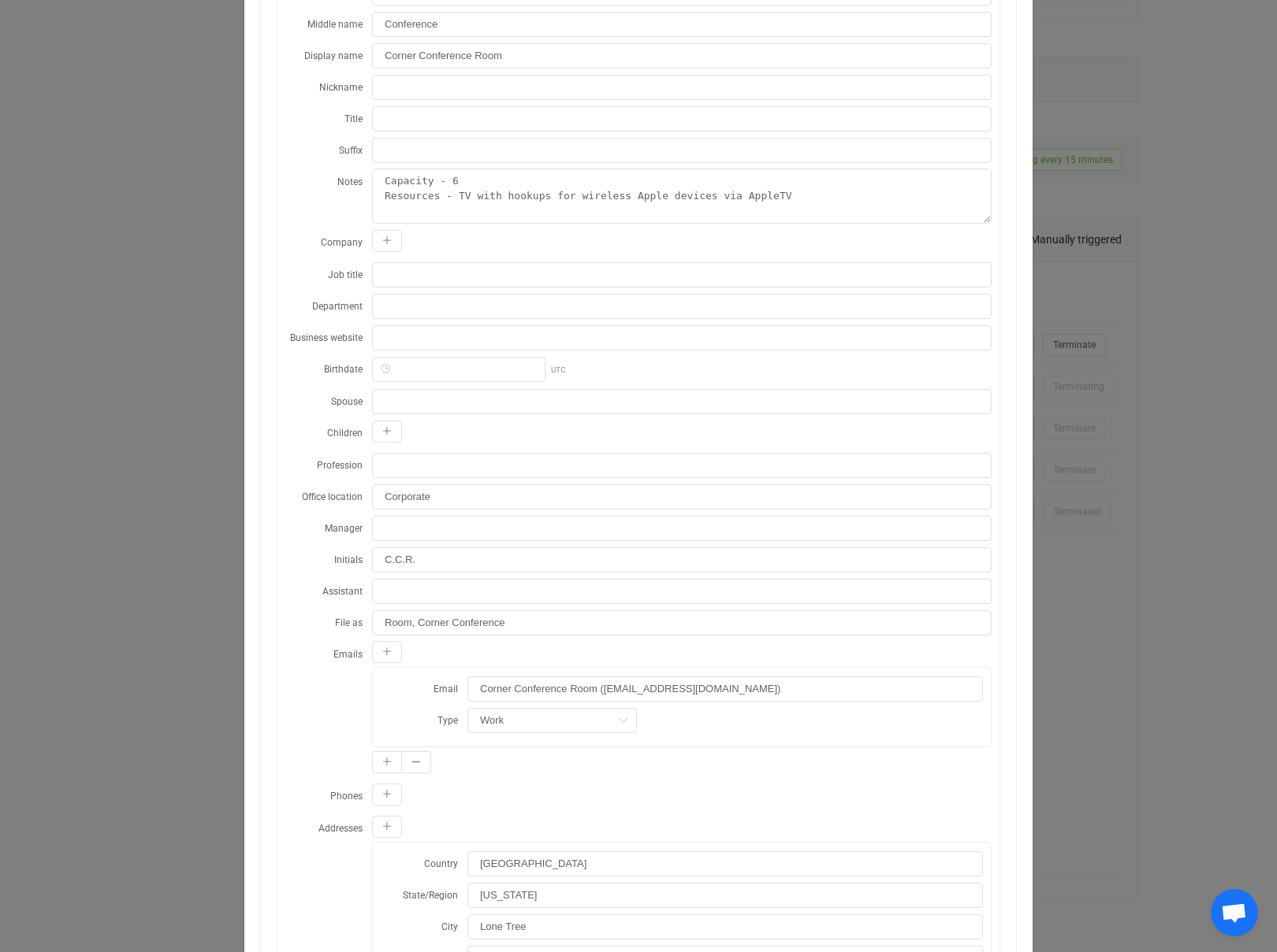
scroll to position [0, 0]
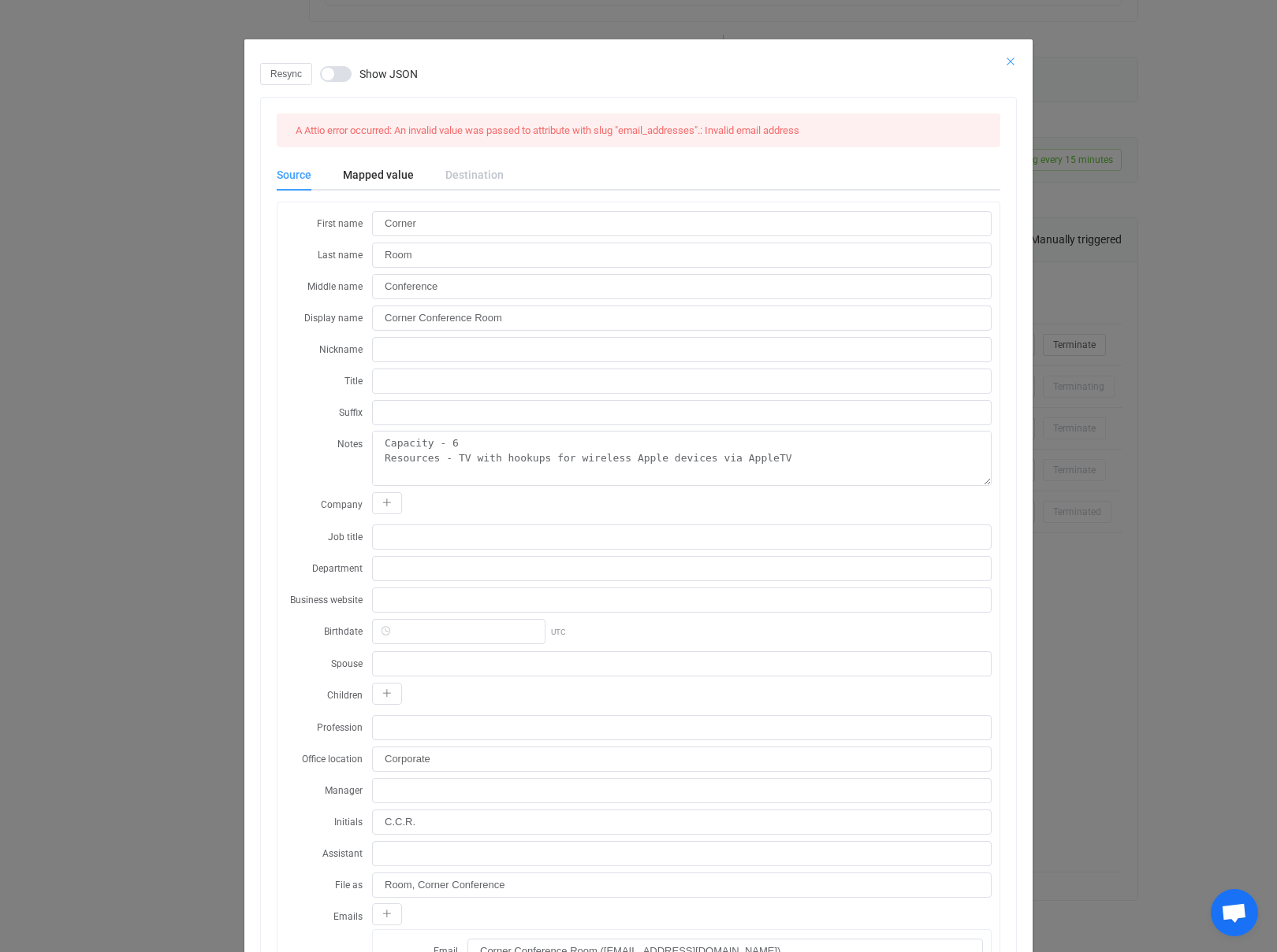
click at [1011, 58] on icon "Close" at bounding box center [1009, 61] width 13 height 13
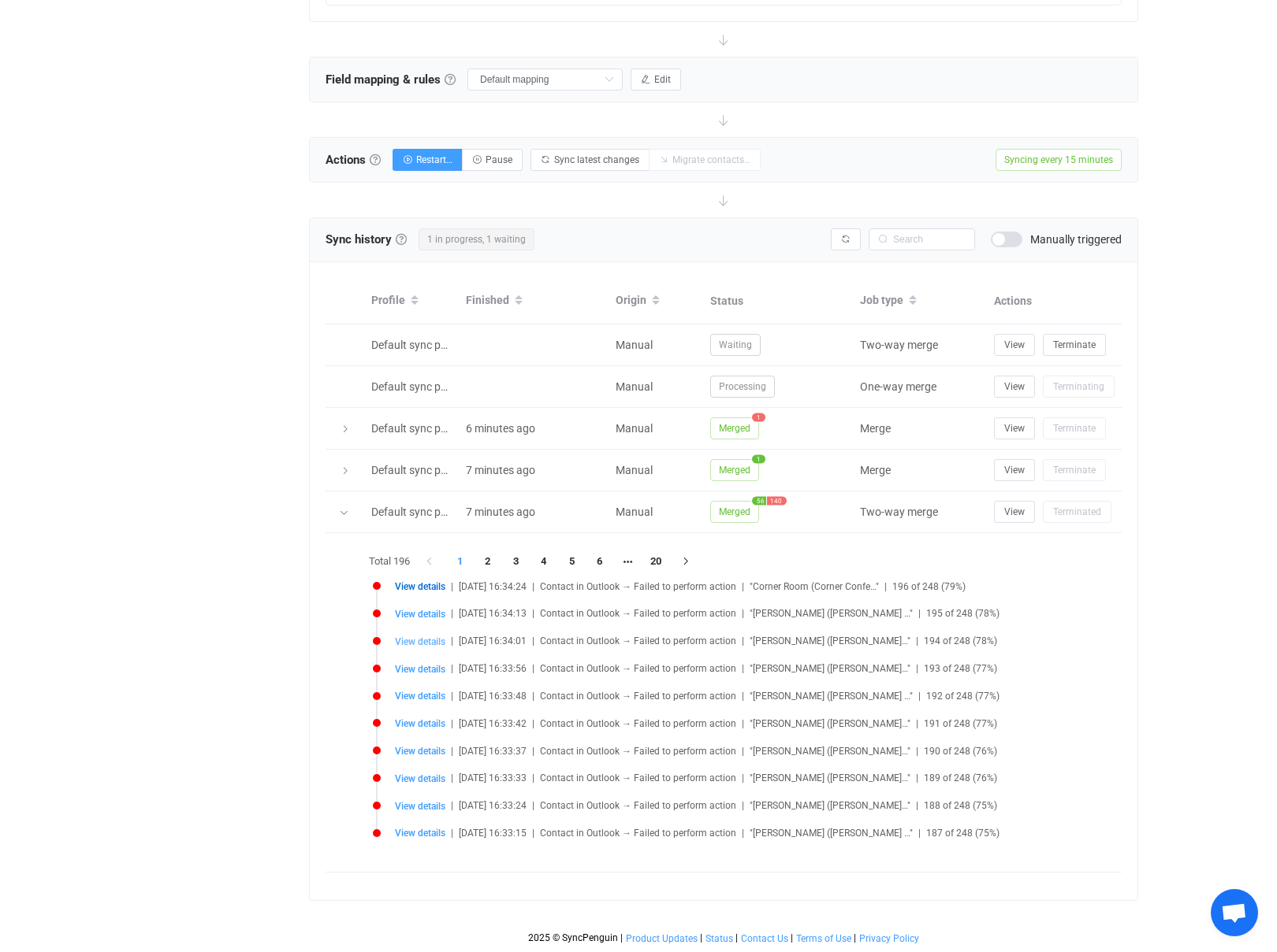
click at [404, 639] on span "View details" at bounding box center [420, 641] width 50 height 11
type input "[PERSON_NAME]"
type textarea "----------------------------- Contact Imported: E-mail Address : /o=ExchangeLab…"
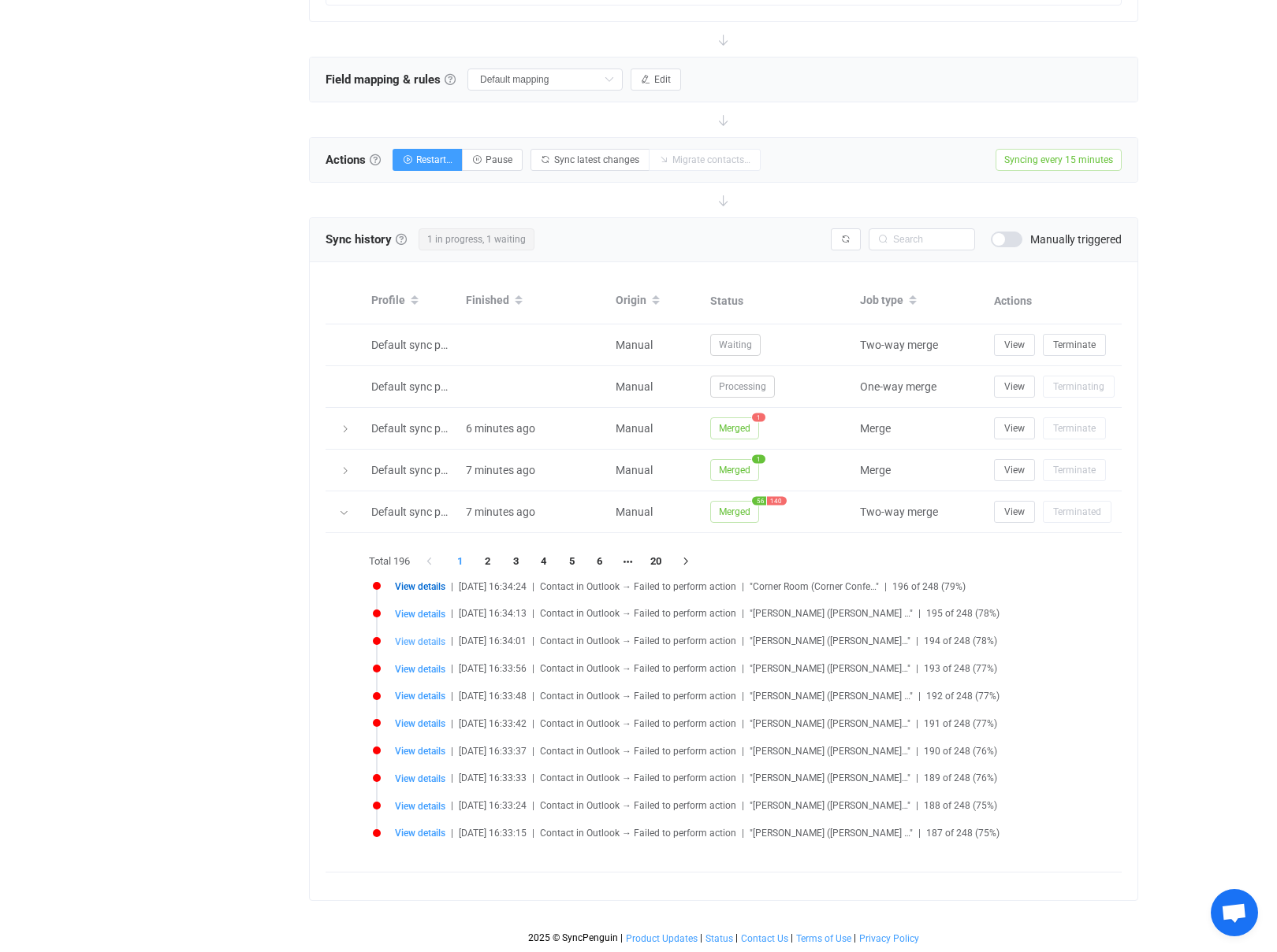
type input "Broker Associate"
type input "Tulsa"
type input "Bixby, [GEOGRAPHIC_DATA]"
type input "C.H."
type input "[PERSON_NAME]"
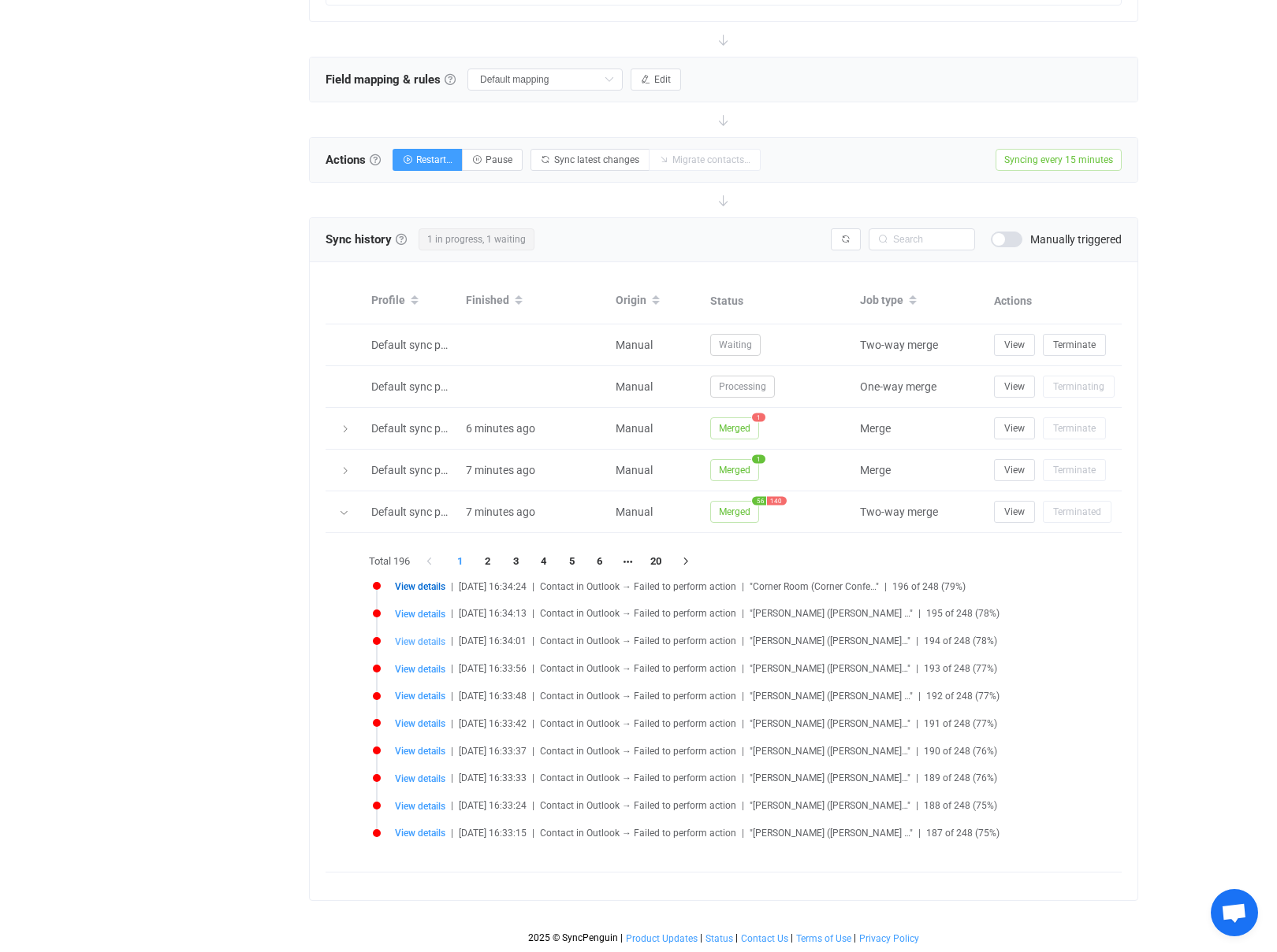
type input "[PERSON_NAME] ([PERSON_NAME][EMAIL_ADDRESS][PERSON_NAME][PERSON_NAME][DOMAIN_NA…"
type input "AAMkADg4ZWM1MmZkLTUzNjQtNGQ3My1iMzAxLTYyMGJlNjRlMmYwNQBGAAAAAABg2rg9qGlbTZA2D7P…"
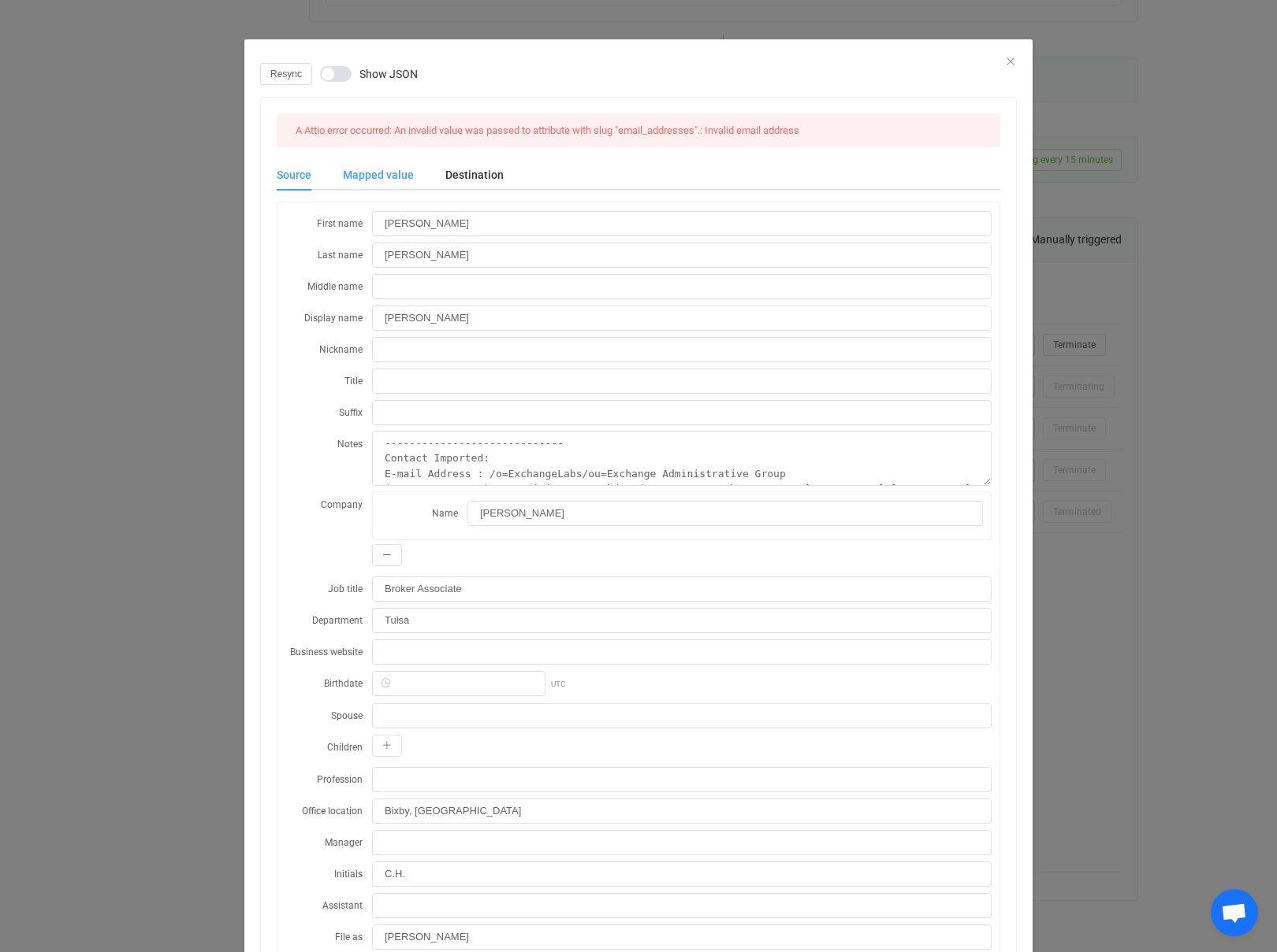
click at [360, 178] on div "Mapped value" at bounding box center [379, 175] width 102 height 32
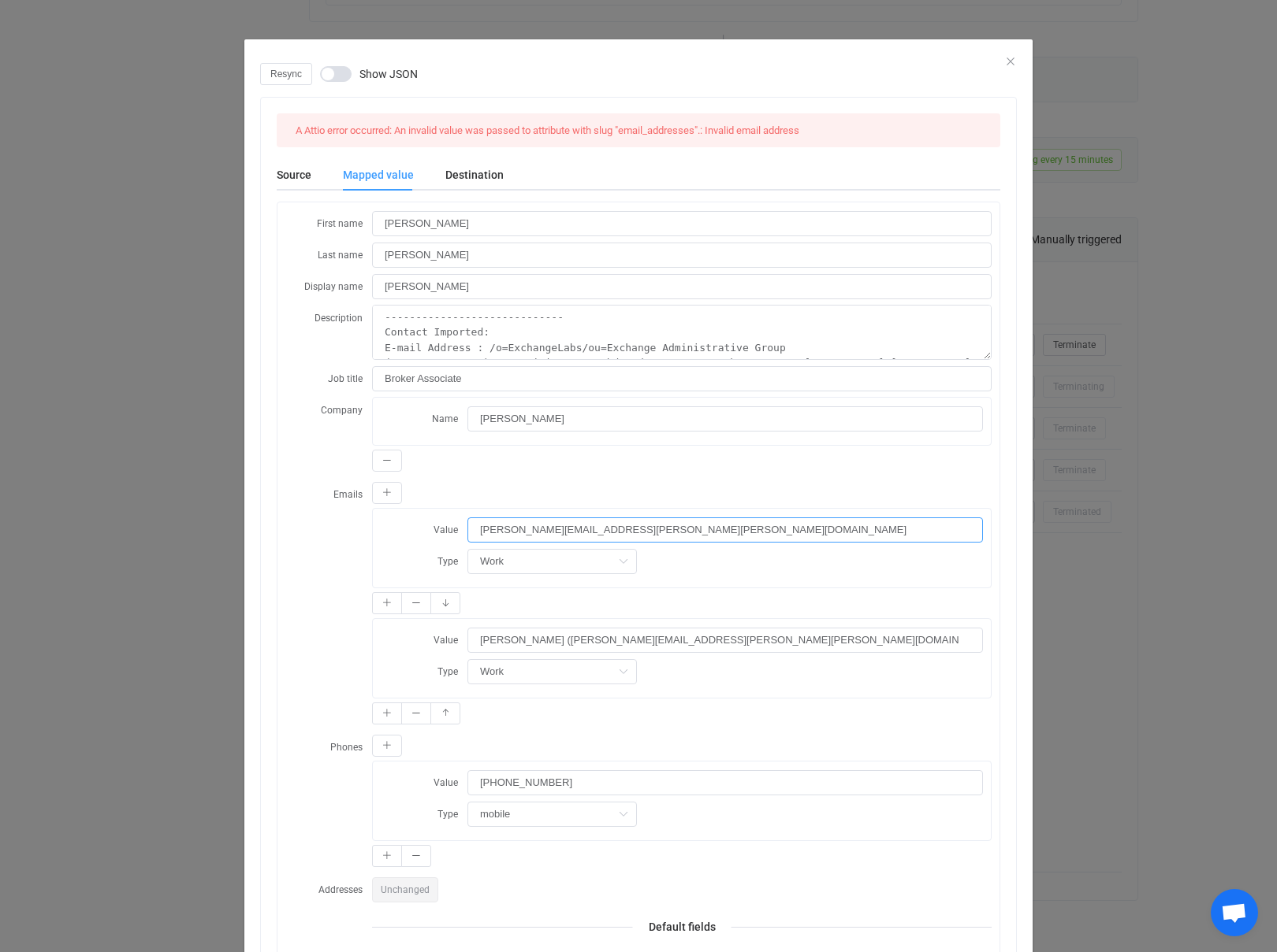
click at [511, 537] on input "[PERSON_NAME][EMAIL_ADDRESS][PERSON_NAME][PERSON_NAME][DOMAIN_NAME]" at bounding box center [725, 530] width 516 height 25
click at [479, 533] on input "[PERSON_NAME][EMAIL_ADDRESS][PERSON_NAME][PERSON_NAME][DOMAIN_NAME]" at bounding box center [725, 530] width 516 height 25
click at [290, 171] on div "Source" at bounding box center [301, 175] width 50 height 32
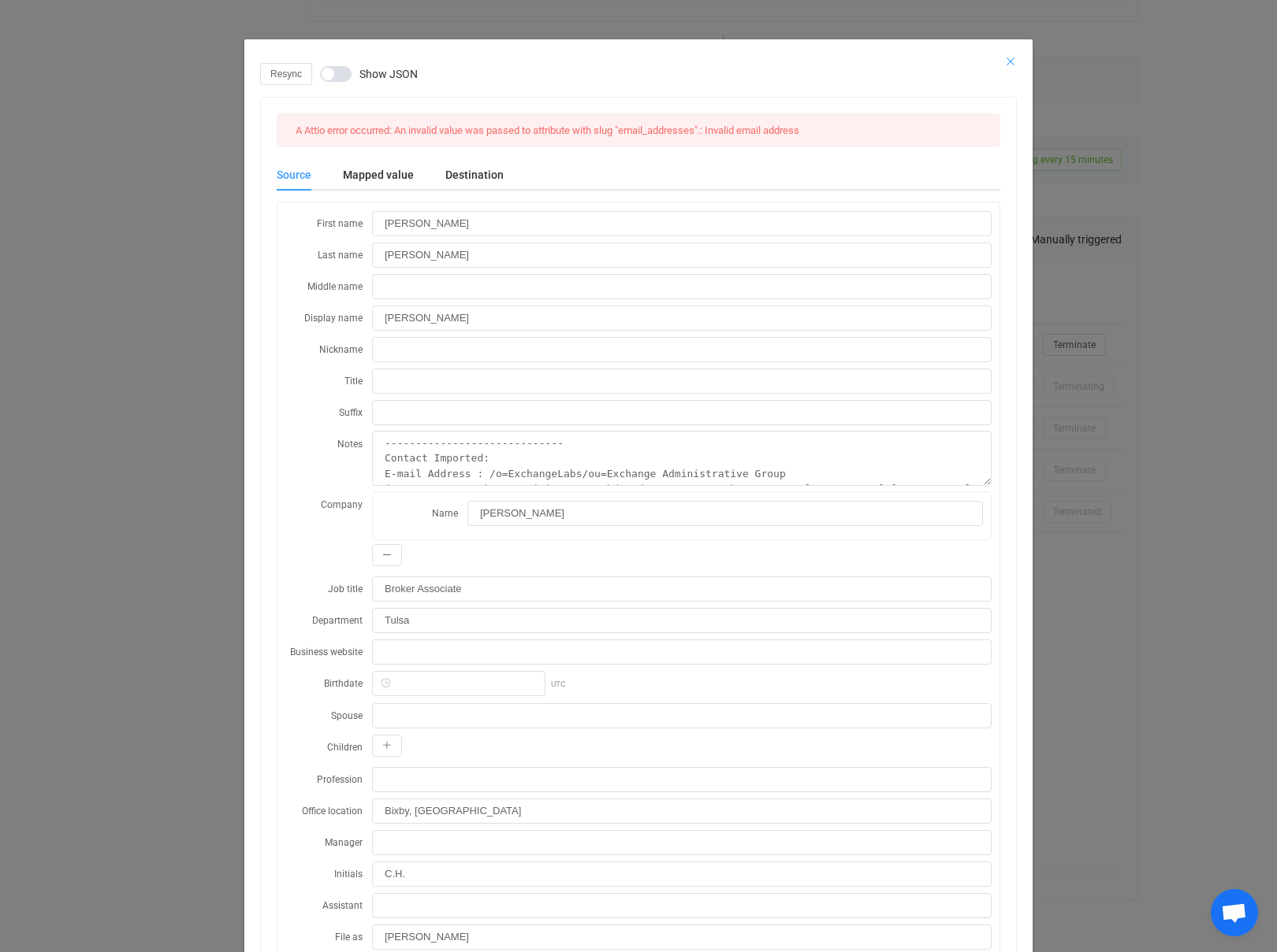
click at [1011, 61] on icon "Close" at bounding box center [1009, 61] width 13 height 13
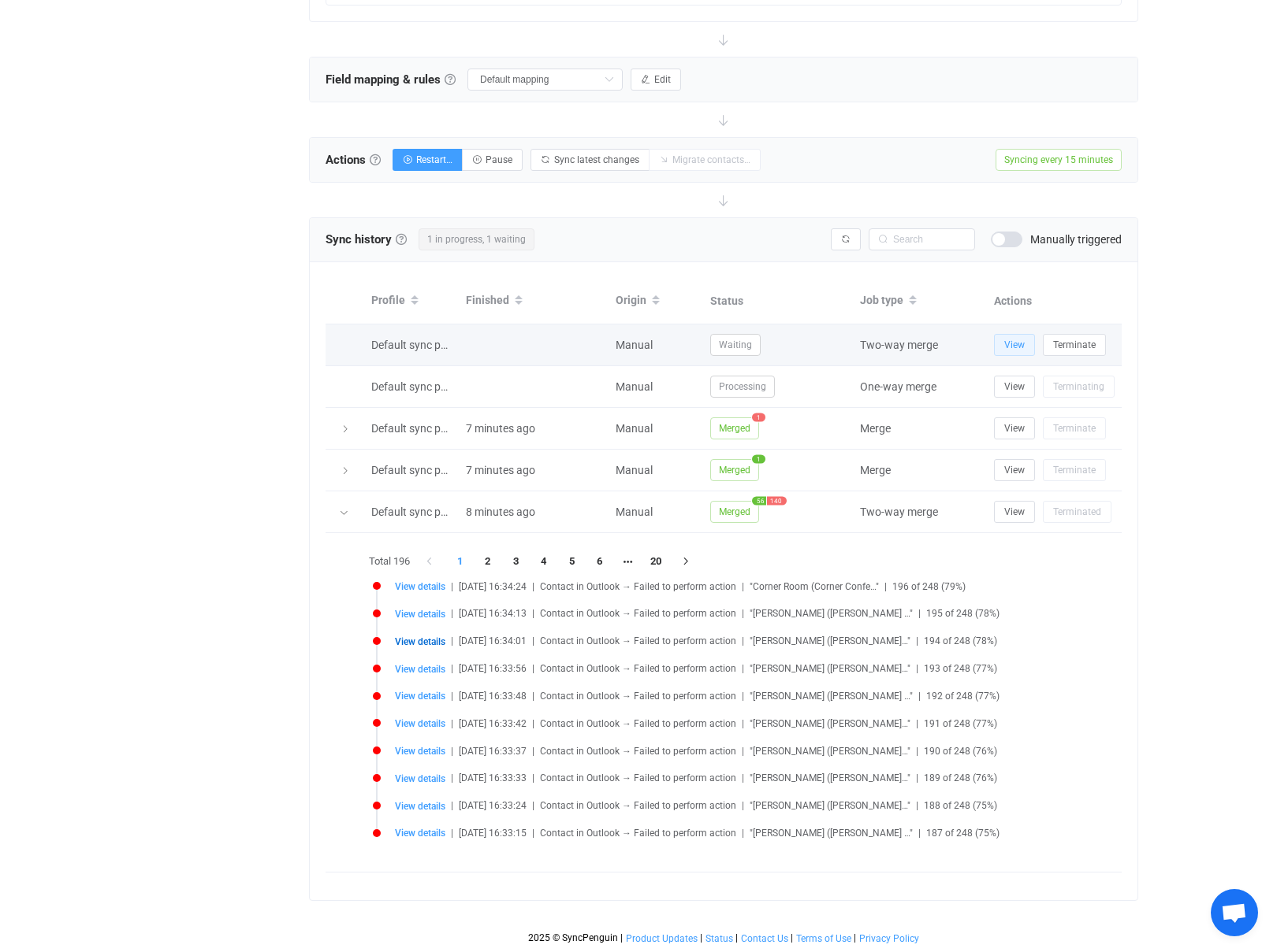
click at [1008, 337] on button "View" at bounding box center [1014, 345] width 41 height 22
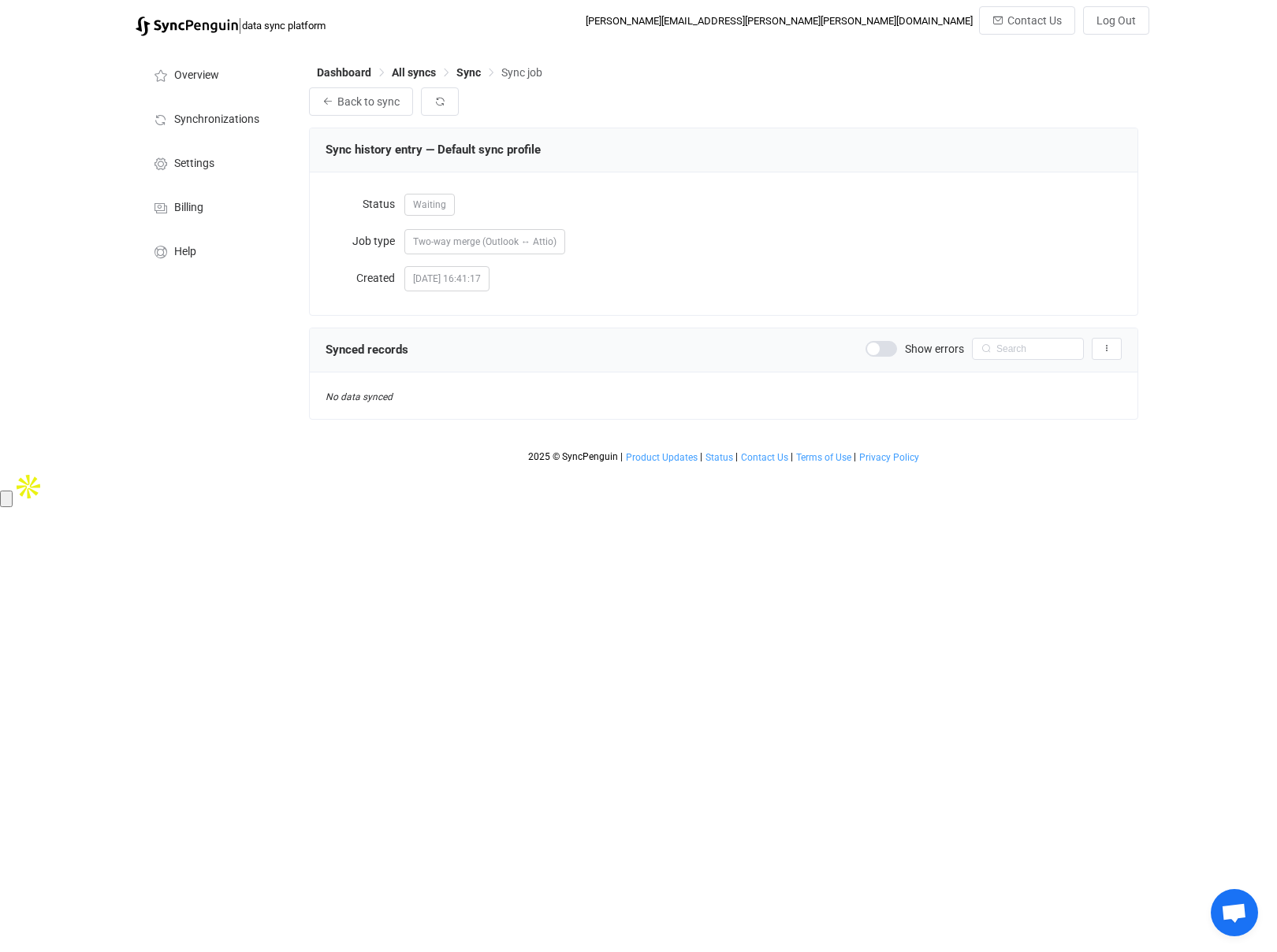
click at [888, 349] on span at bounding box center [881, 349] width 32 height 15
click at [443, 207] on span "Waiting" at bounding box center [429, 205] width 50 height 22
click at [434, 103] on icon "button" at bounding box center [439, 101] width 11 height 11
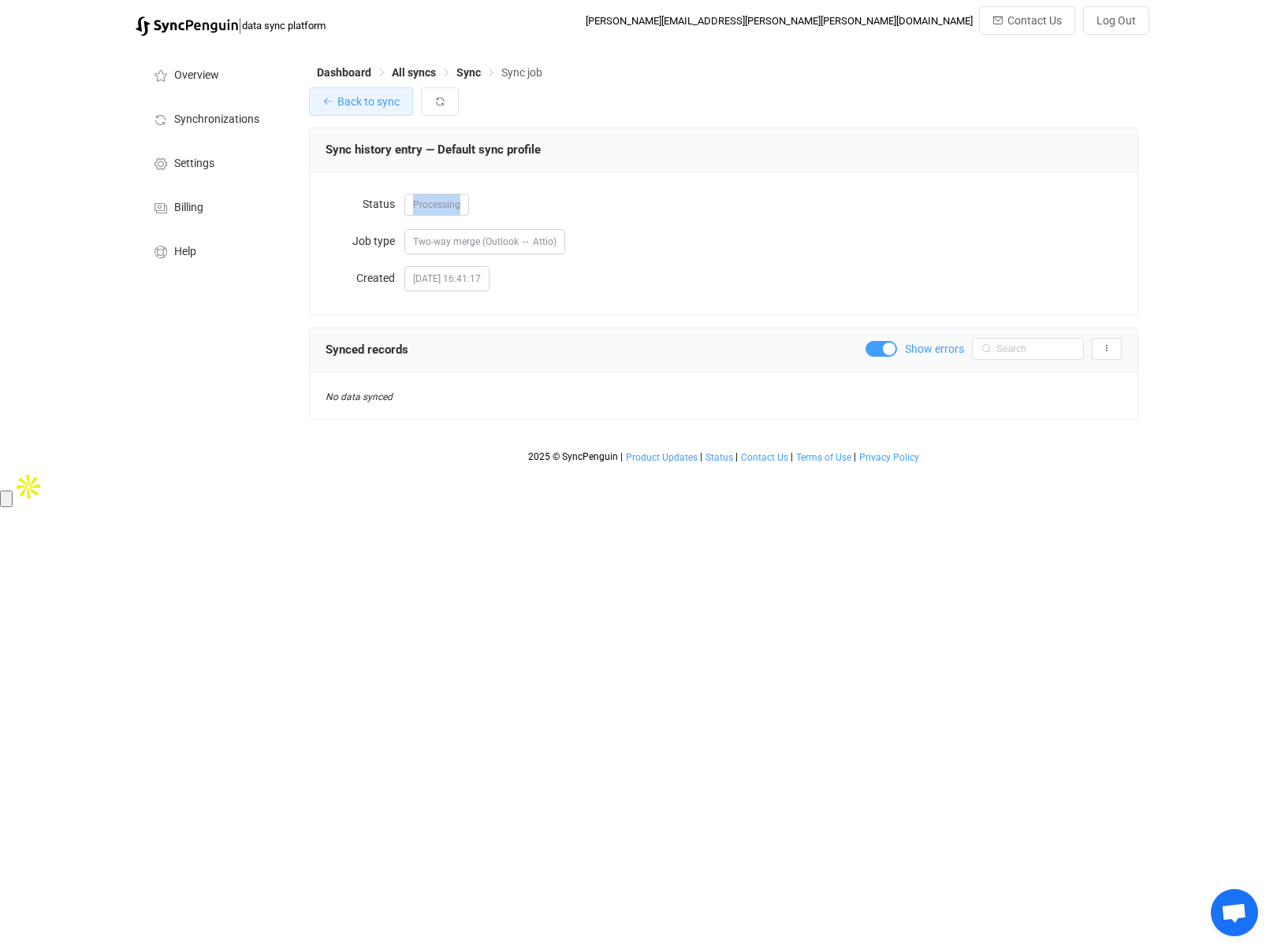
click at [371, 104] on span "Back to sync" at bounding box center [368, 101] width 62 height 13
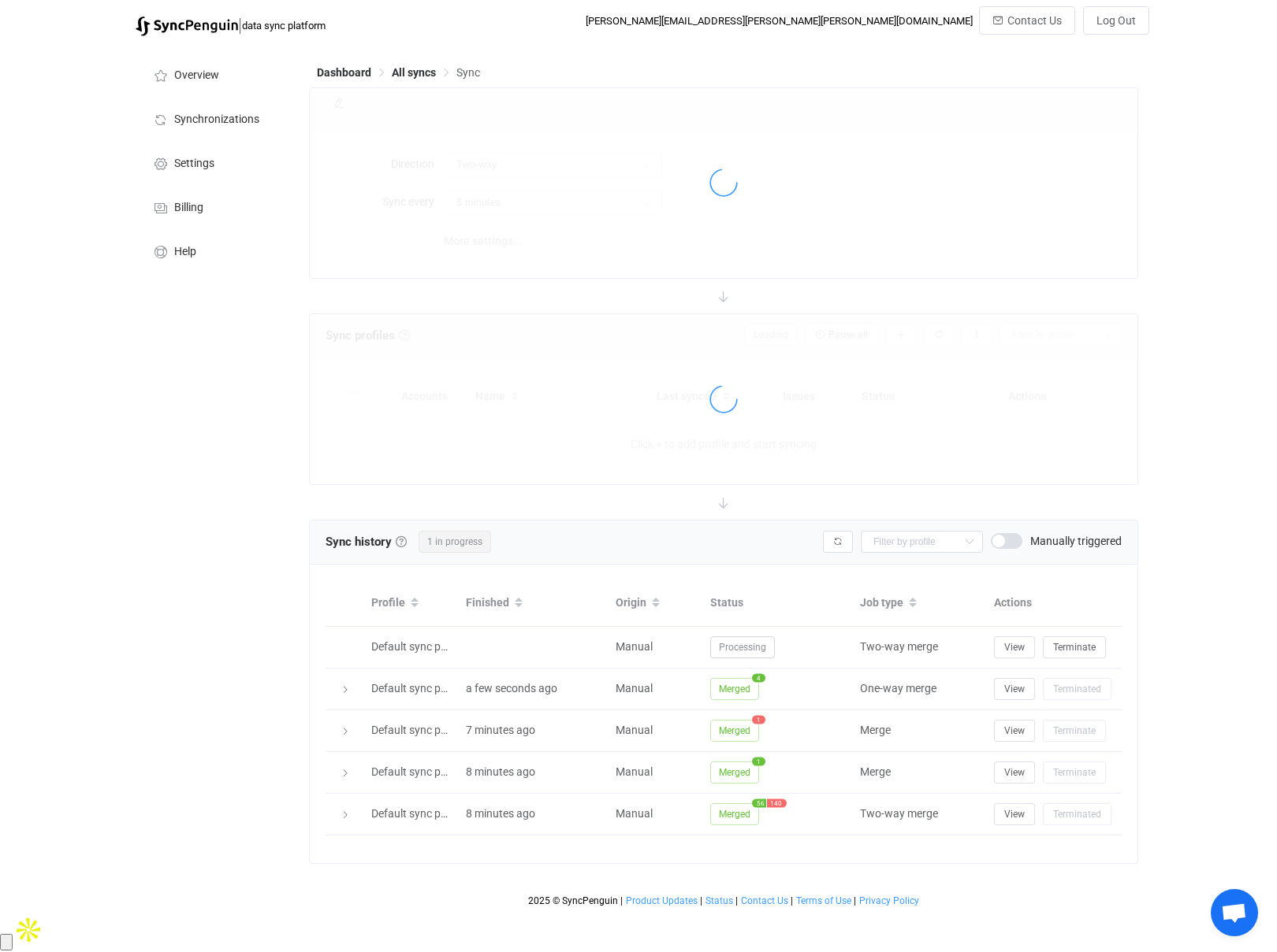
type input "15 minutes"
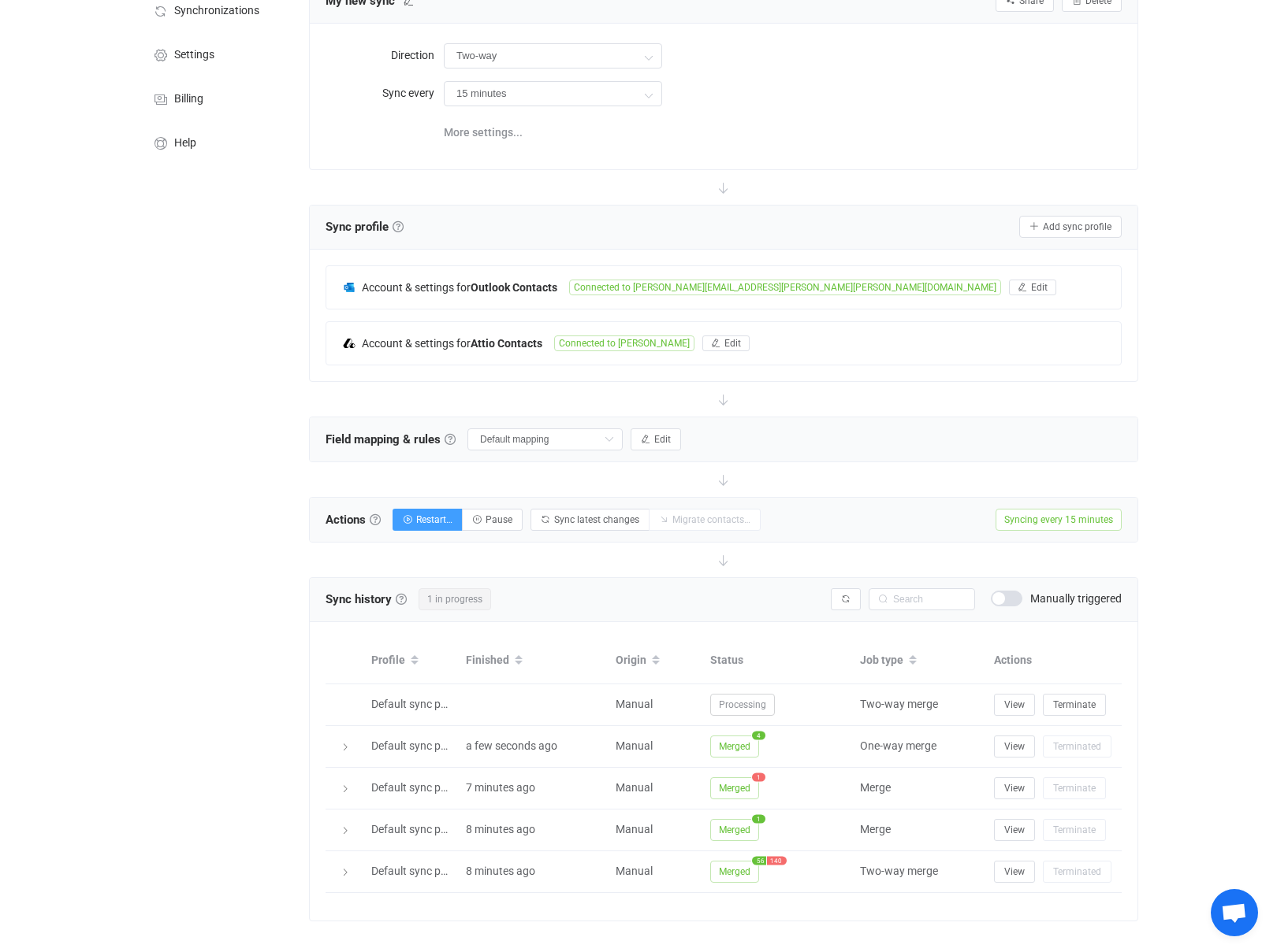
scroll to position [122, 0]
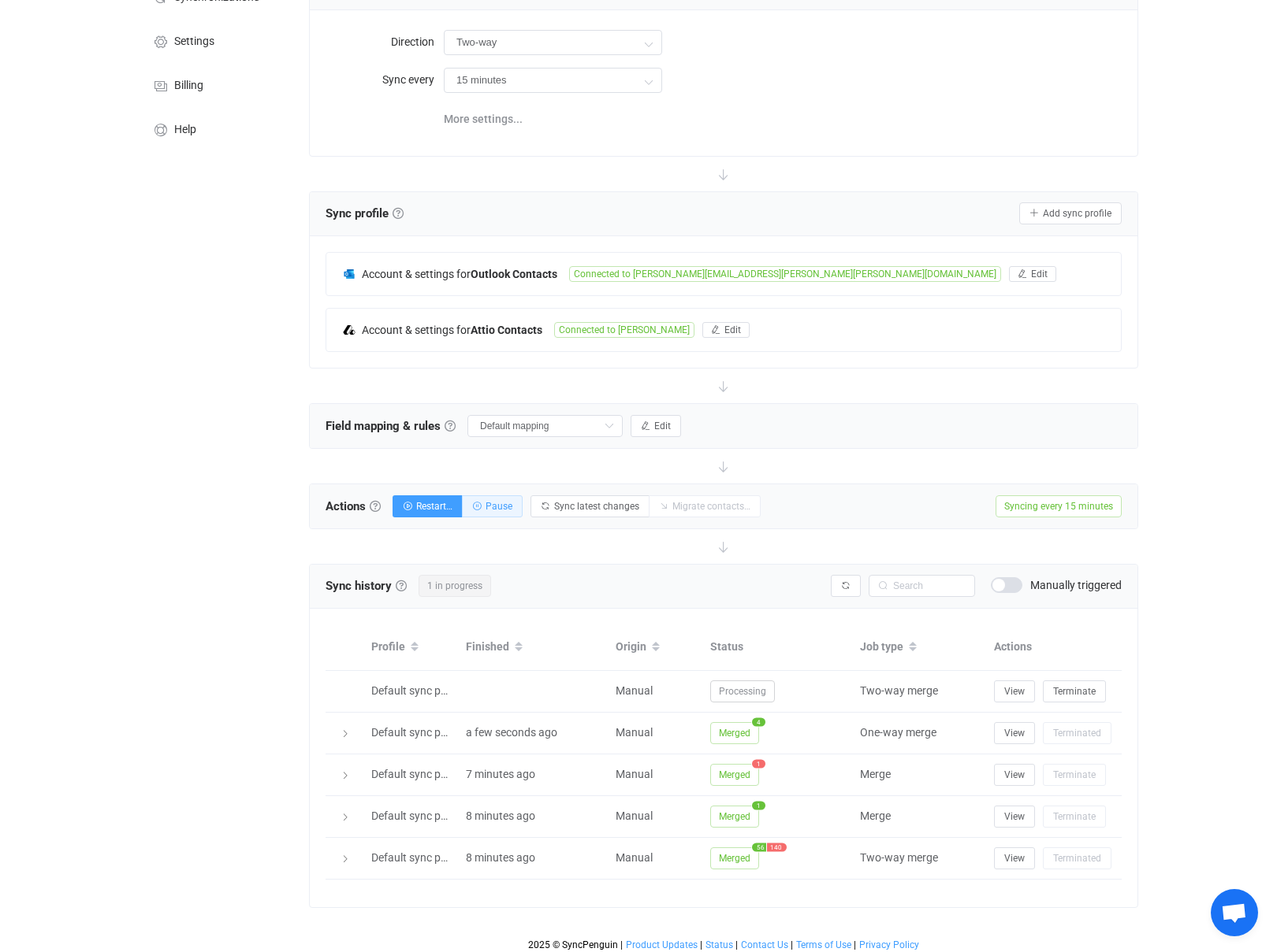
click at [497, 507] on span "Pause" at bounding box center [499, 506] width 27 height 11
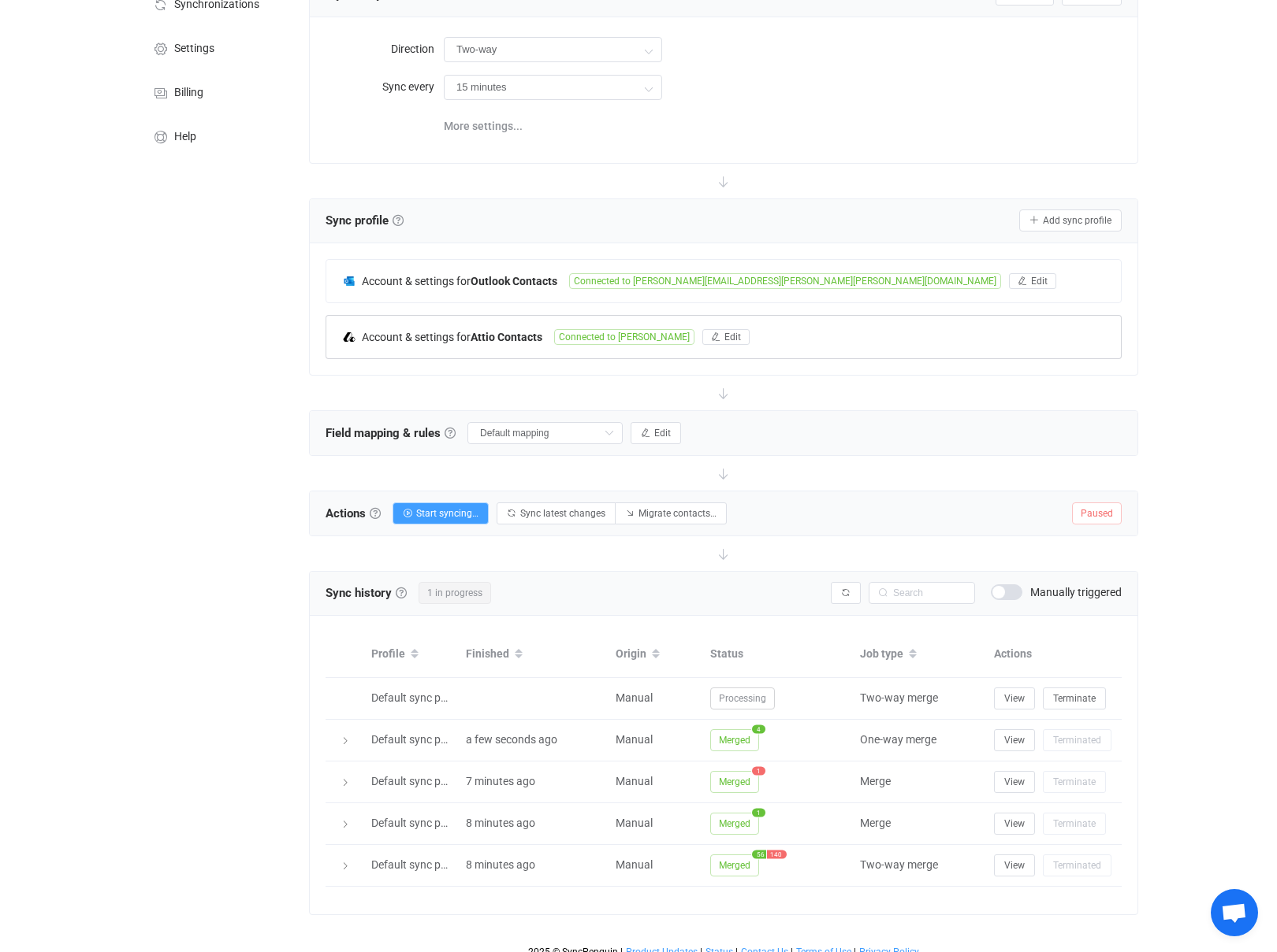
scroll to position [112, 0]
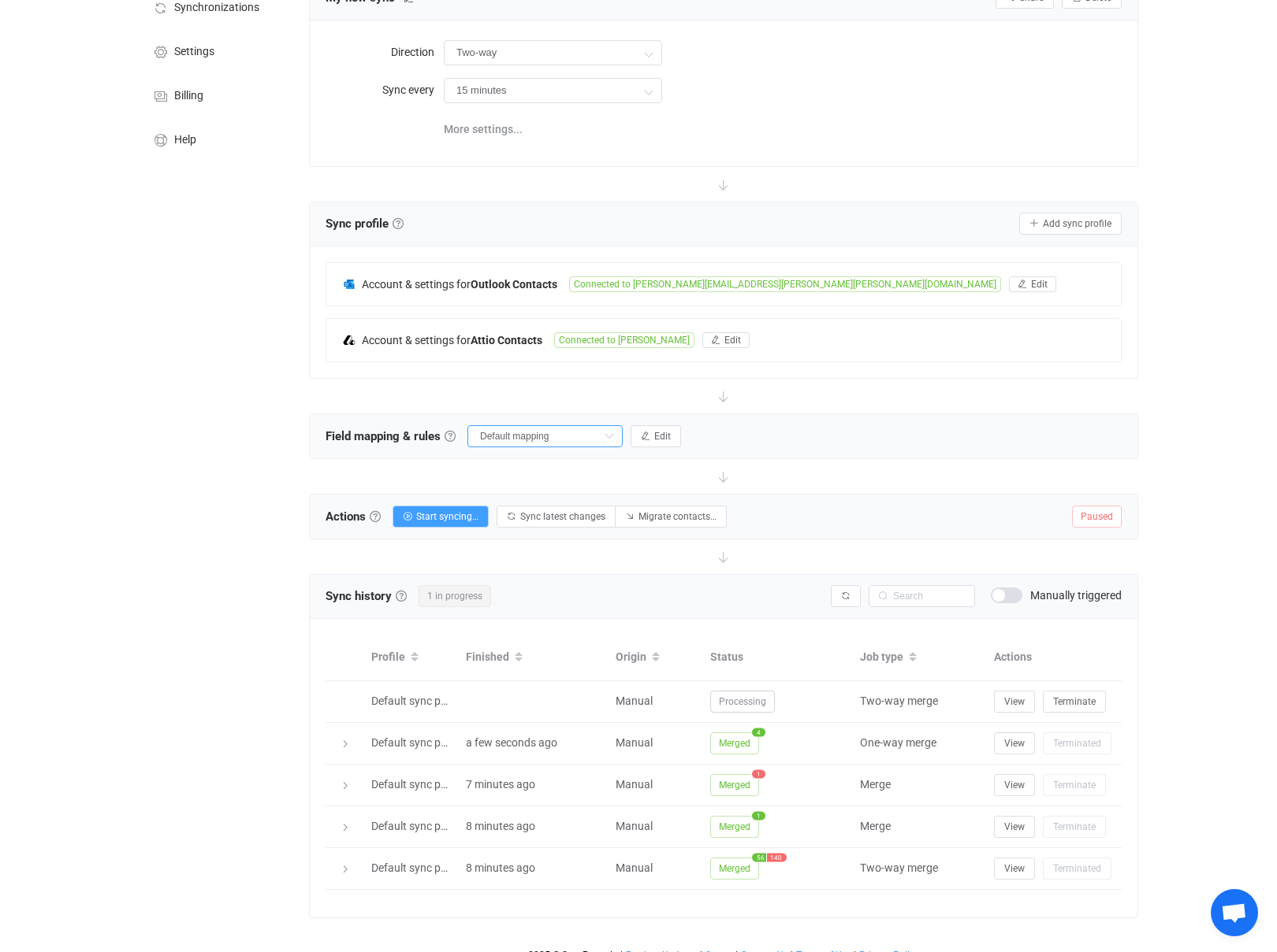
click at [532, 439] on input "Default mapping" at bounding box center [545, 436] width 156 height 22
click at [654, 435] on span "Edit" at bounding box center [662, 435] width 16 height 11
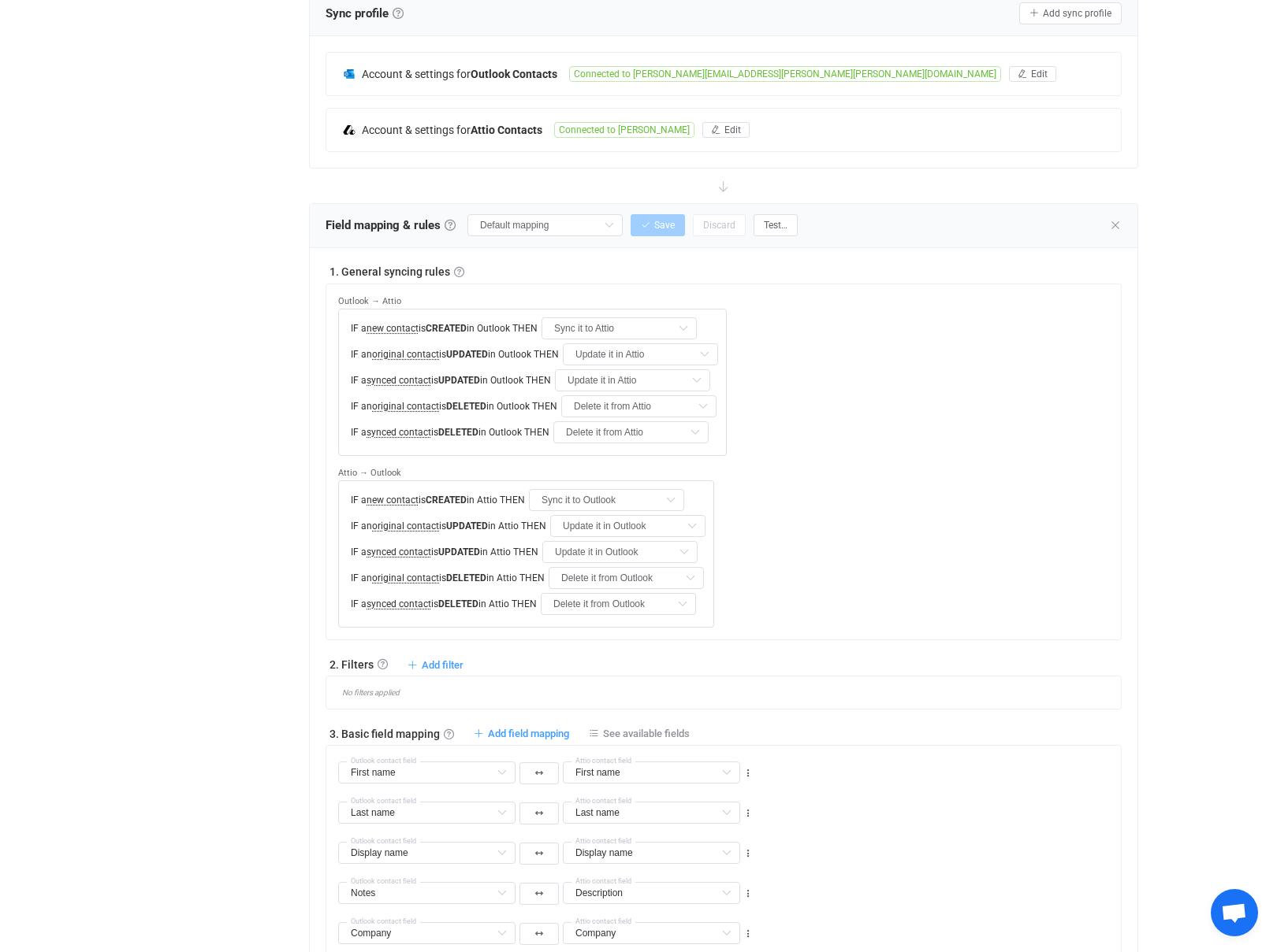
scroll to position [352, 0]
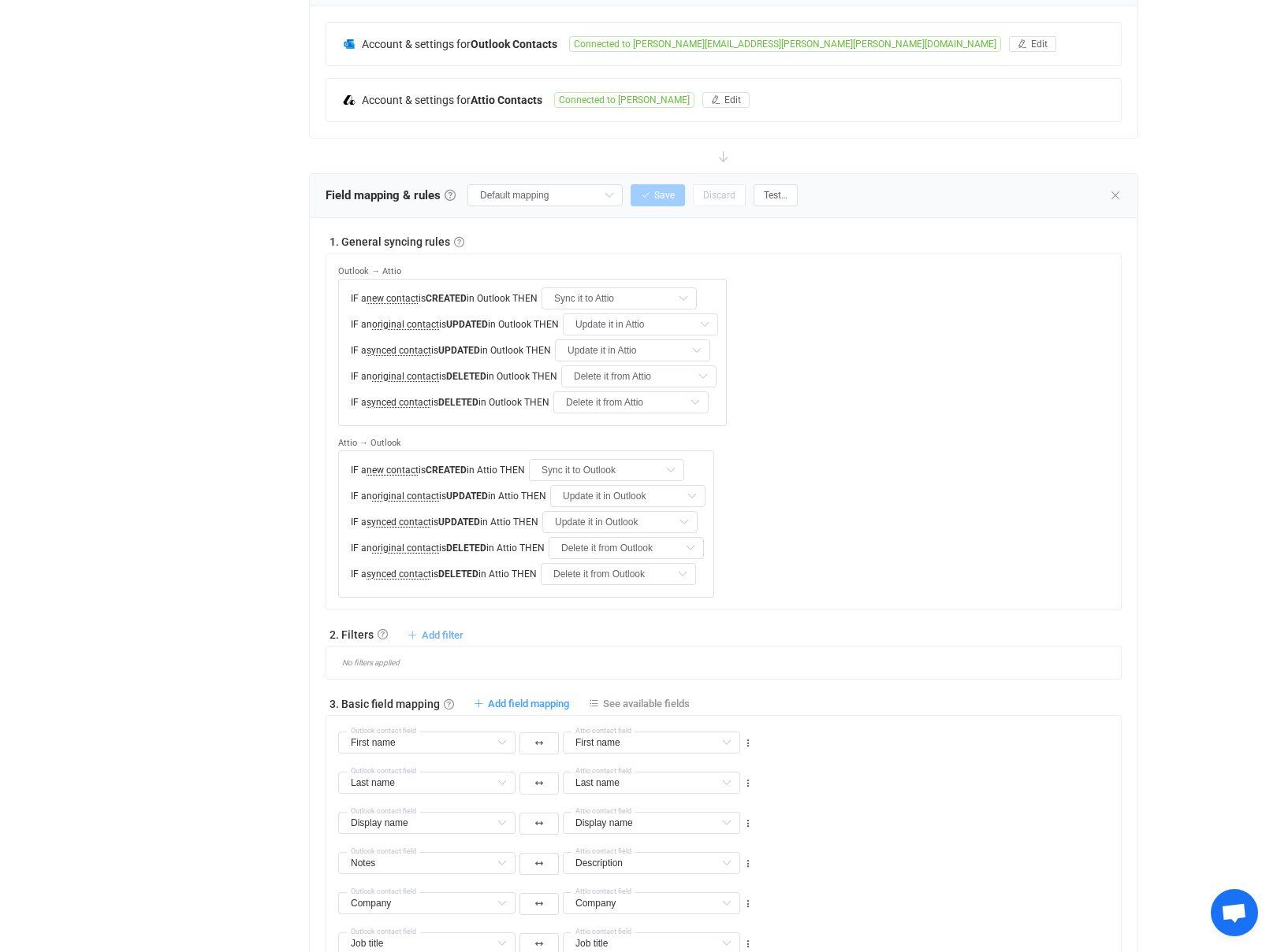
click at [431, 630] on span "Add filter" at bounding box center [441, 635] width 42 height 12
click at [395, 559] on li "Don't sync contact to Attio if …" at bounding box center [364, 557] width 193 height 28
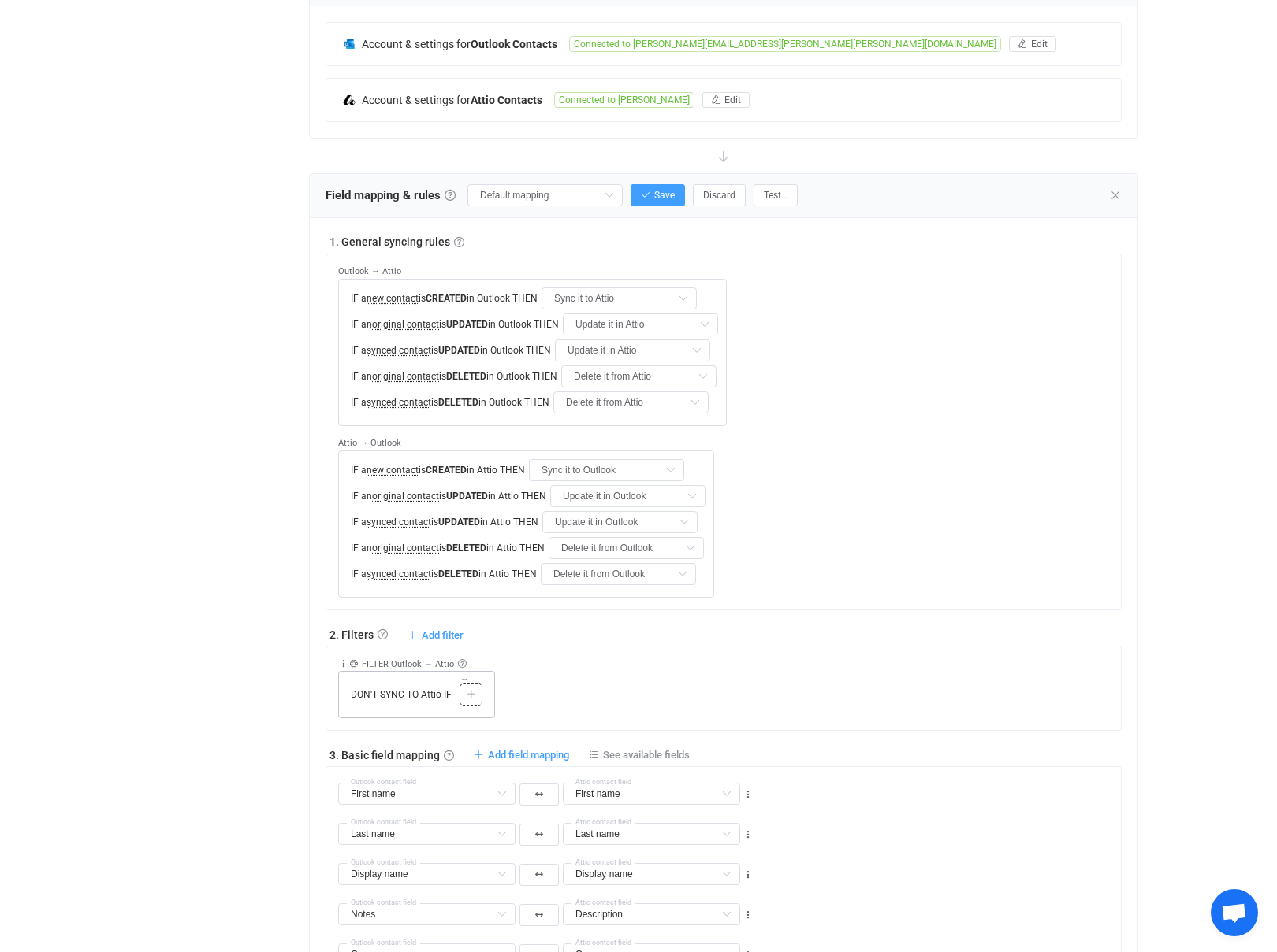
click at [471, 690] on icon at bounding box center [471, 695] width 10 height 10
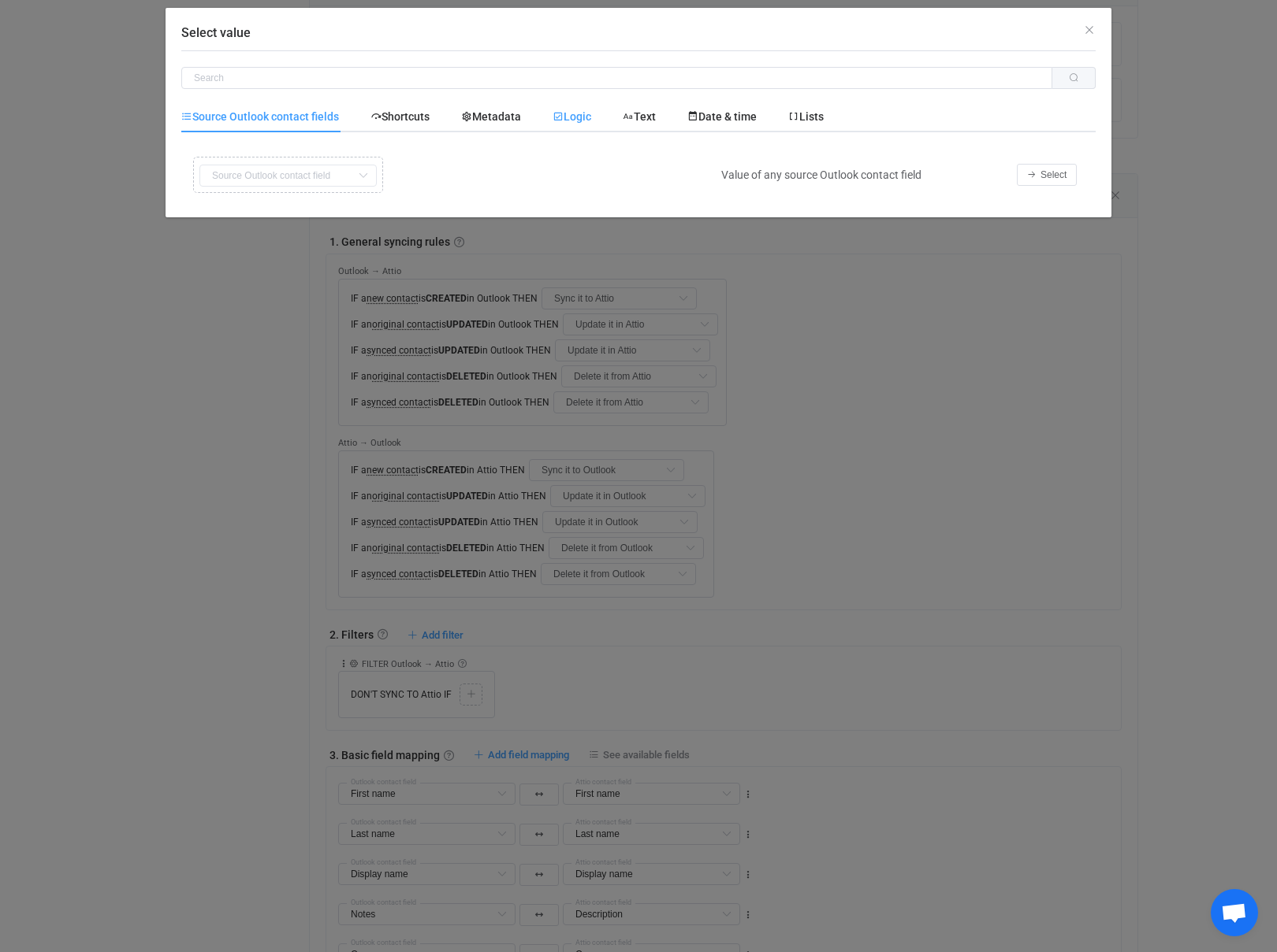
click at [590, 111] on span "Logic" at bounding box center [572, 116] width 39 height 13
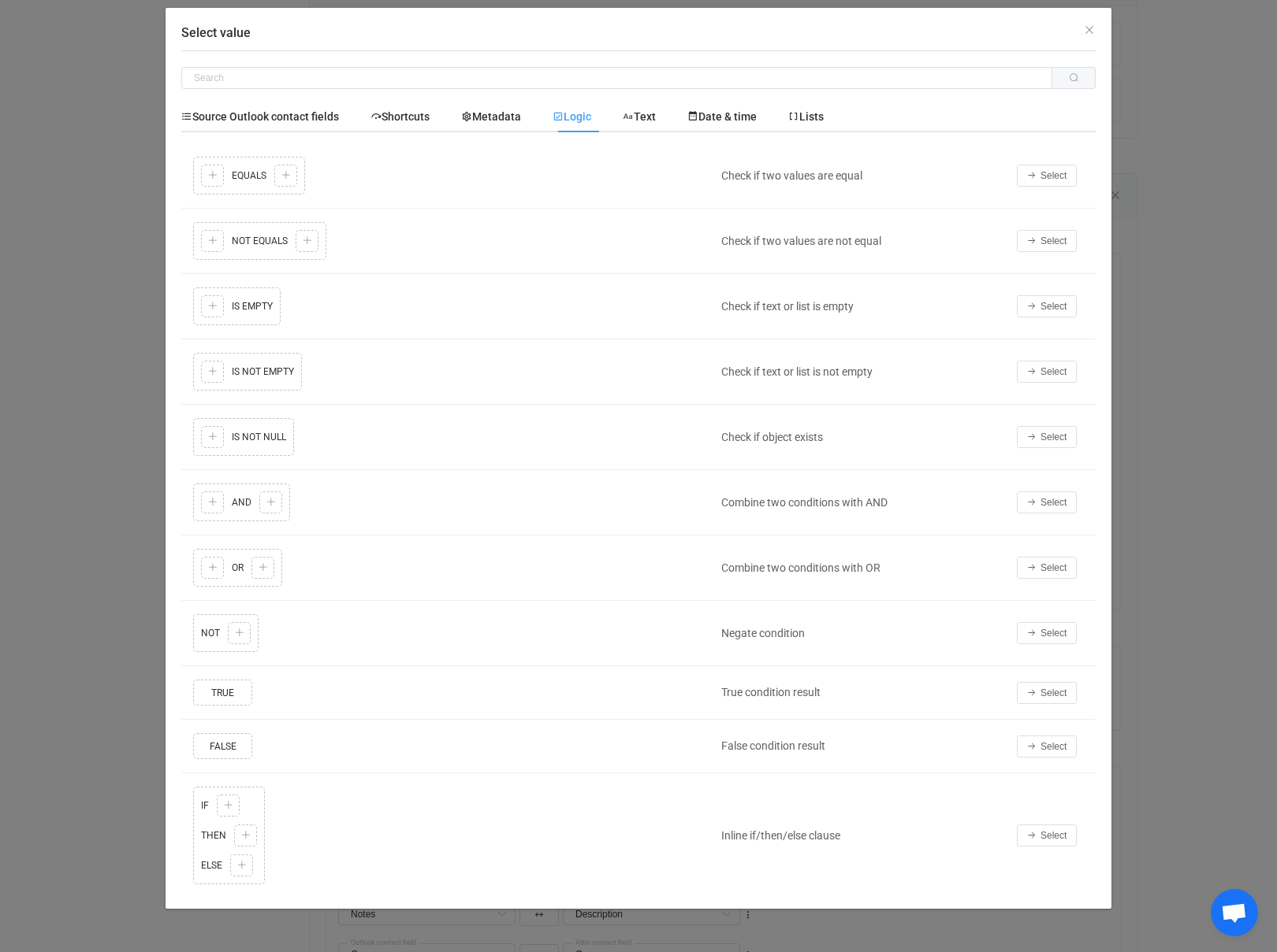
click at [240, 173] on div "Copy Cut Replace TYPE MISMATCH Copy Cut Paste TYPE MISMATCH Select value EQUALS…" at bounding box center [447, 175] width 516 height 45
click at [1048, 179] on span "Select" at bounding box center [1053, 175] width 26 height 11
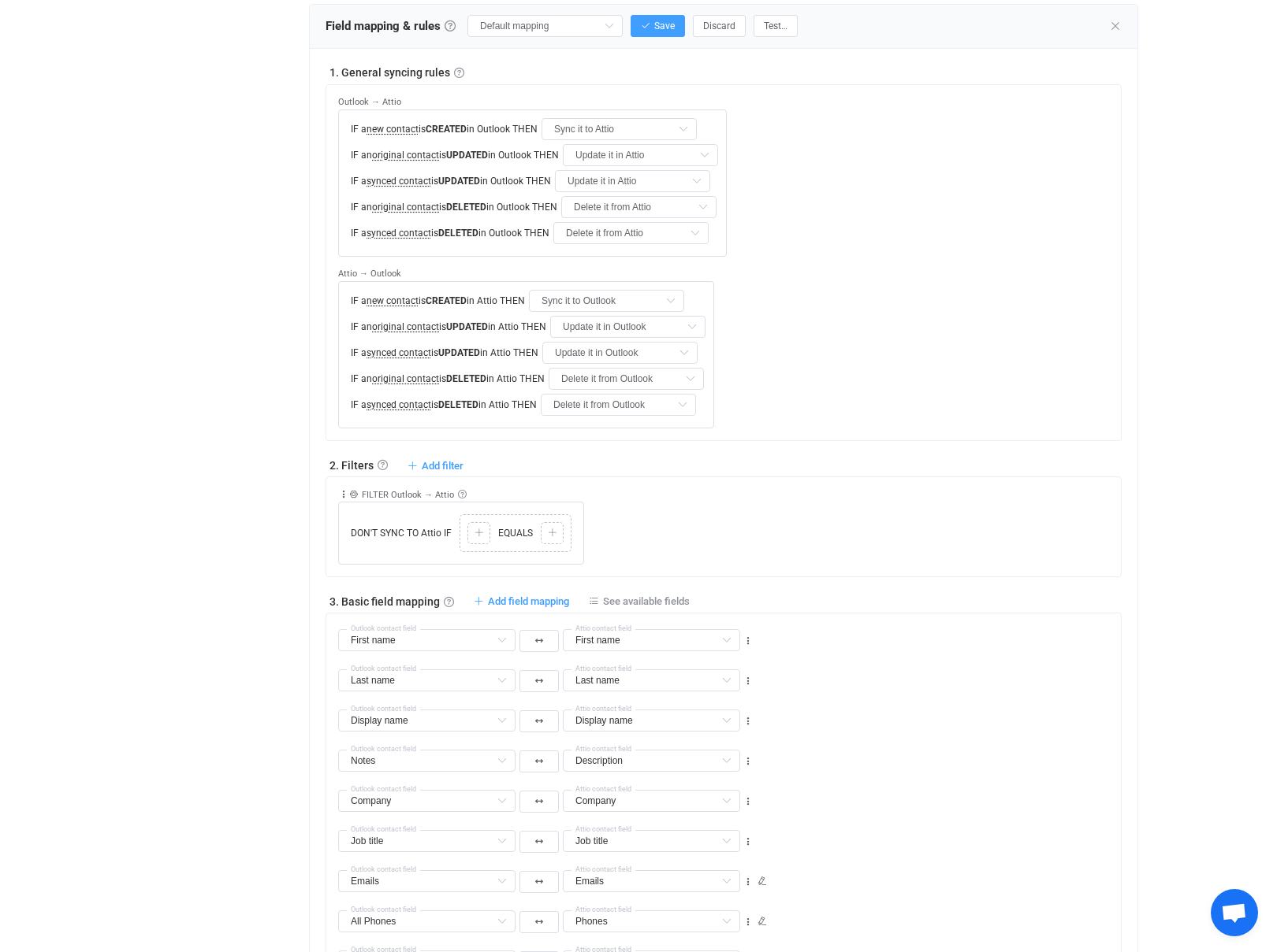
scroll to position [579, 0]
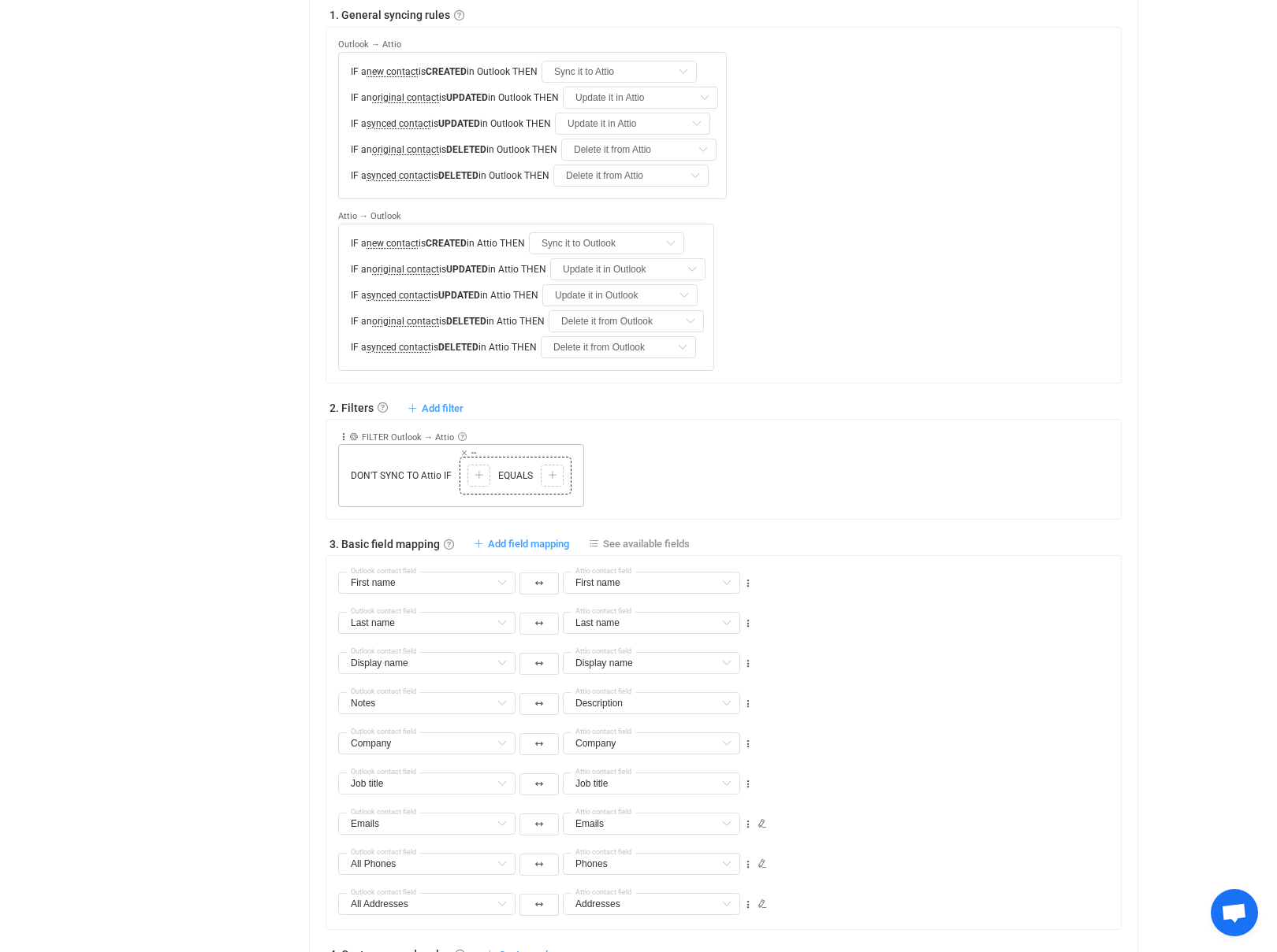
click at [520, 468] on span "EQUALS" at bounding box center [515, 475] width 43 height 14
click at [475, 468] on div at bounding box center [478, 475] width 14 height 14
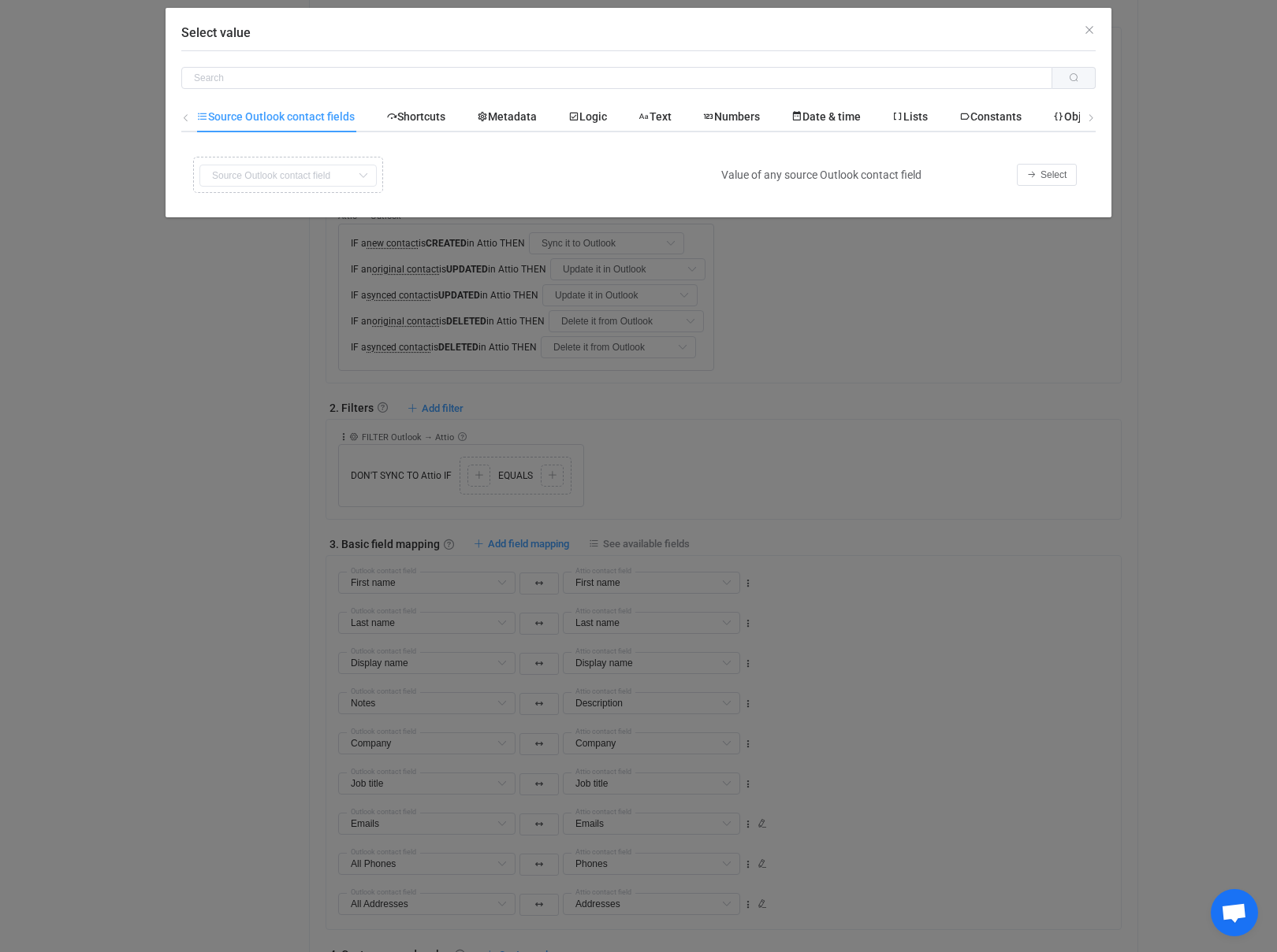
click at [330, 180] on div "Copy Cut Replace TYPE MISMATCH First name Default field Last name Default field…" at bounding box center [447, 175] width 516 height 44
click at [1054, 176] on span "Select" at bounding box center [1053, 174] width 26 height 11
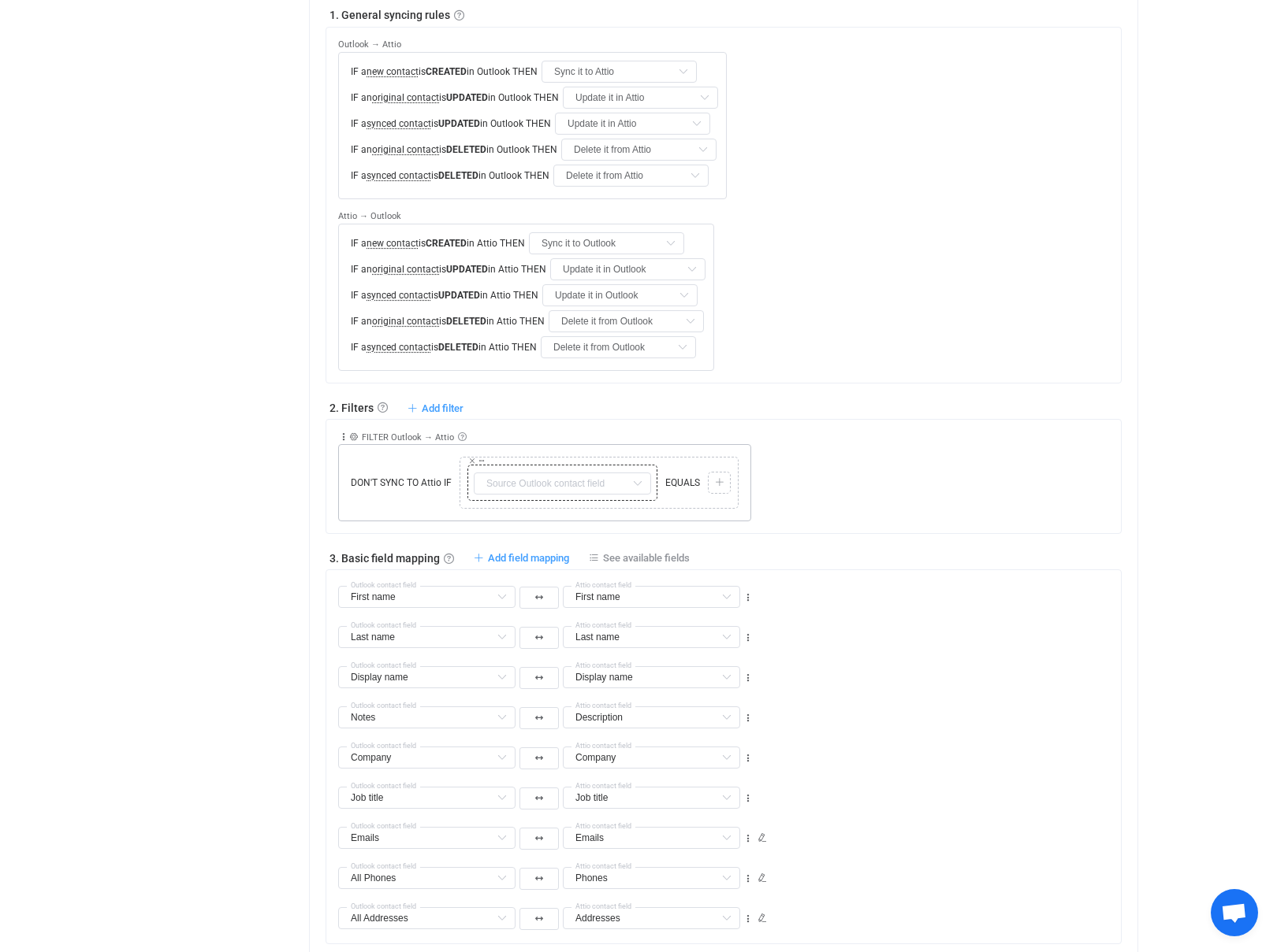
click at [593, 464] on div "Copy Cut Replace TYPE MISMATCH First name Default field Last name Default field…" at bounding box center [562, 483] width 190 height 37
click at [550, 472] on input "text" at bounding box center [562, 483] width 178 height 22
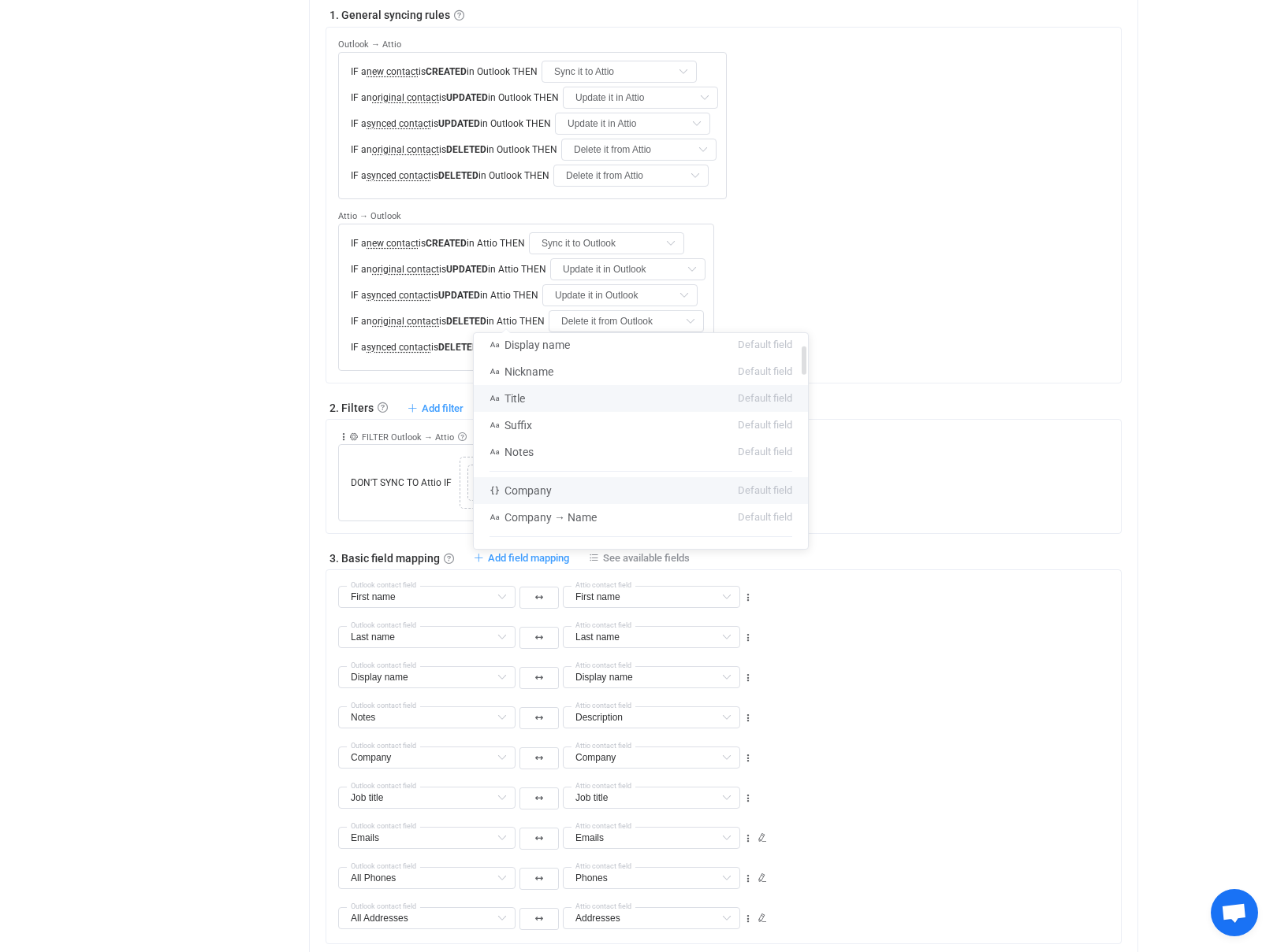
scroll to position [88, 0]
click at [548, 490] on span "Company" at bounding box center [527, 490] width 47 height 13
type input "Company"
click at [716, 478] on icon at bounding box center [720, 483] width 10 height 10
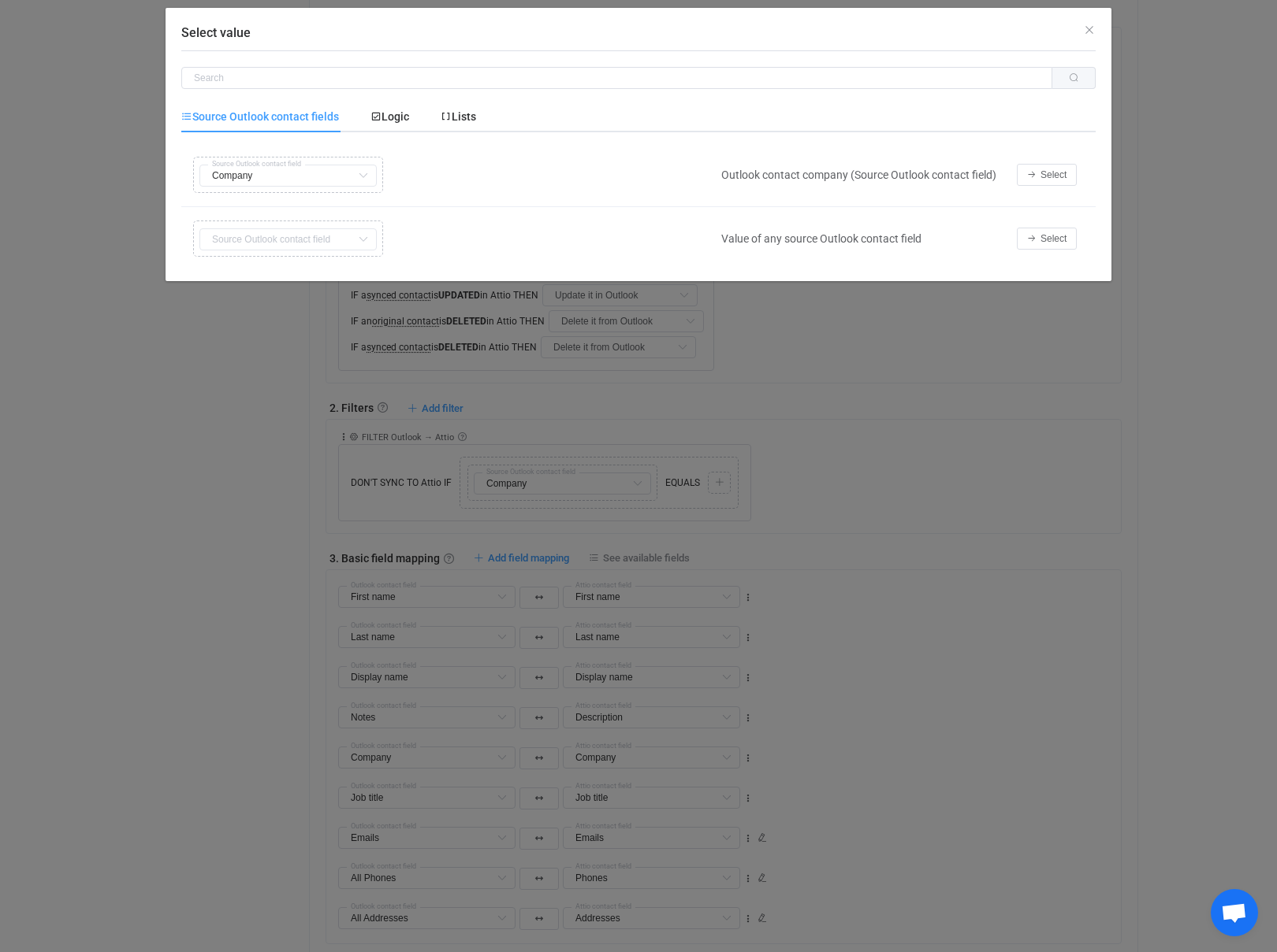
click at [296, 241] on div "Copy Cut Replace TYPE MISMATCH First name Default field Last name Default field…" at bounding box center [447, 238] width 516 height 44
click at [1047, 241] on span "Select" at bounding box center [1053, 238] width 26 height 11
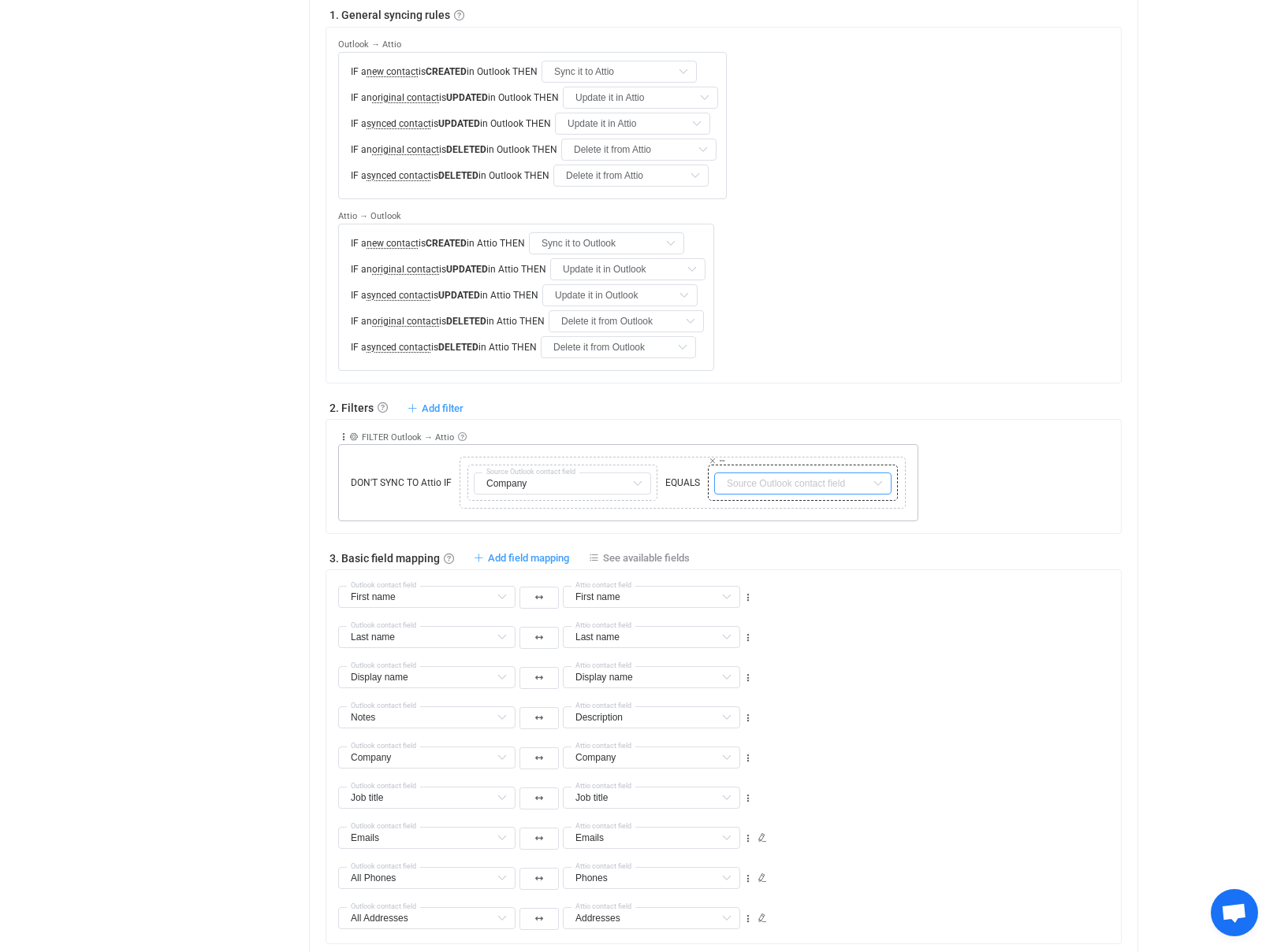
click at [797, 472] on input "text" at bounding box center [803, 483] width 178 height 22
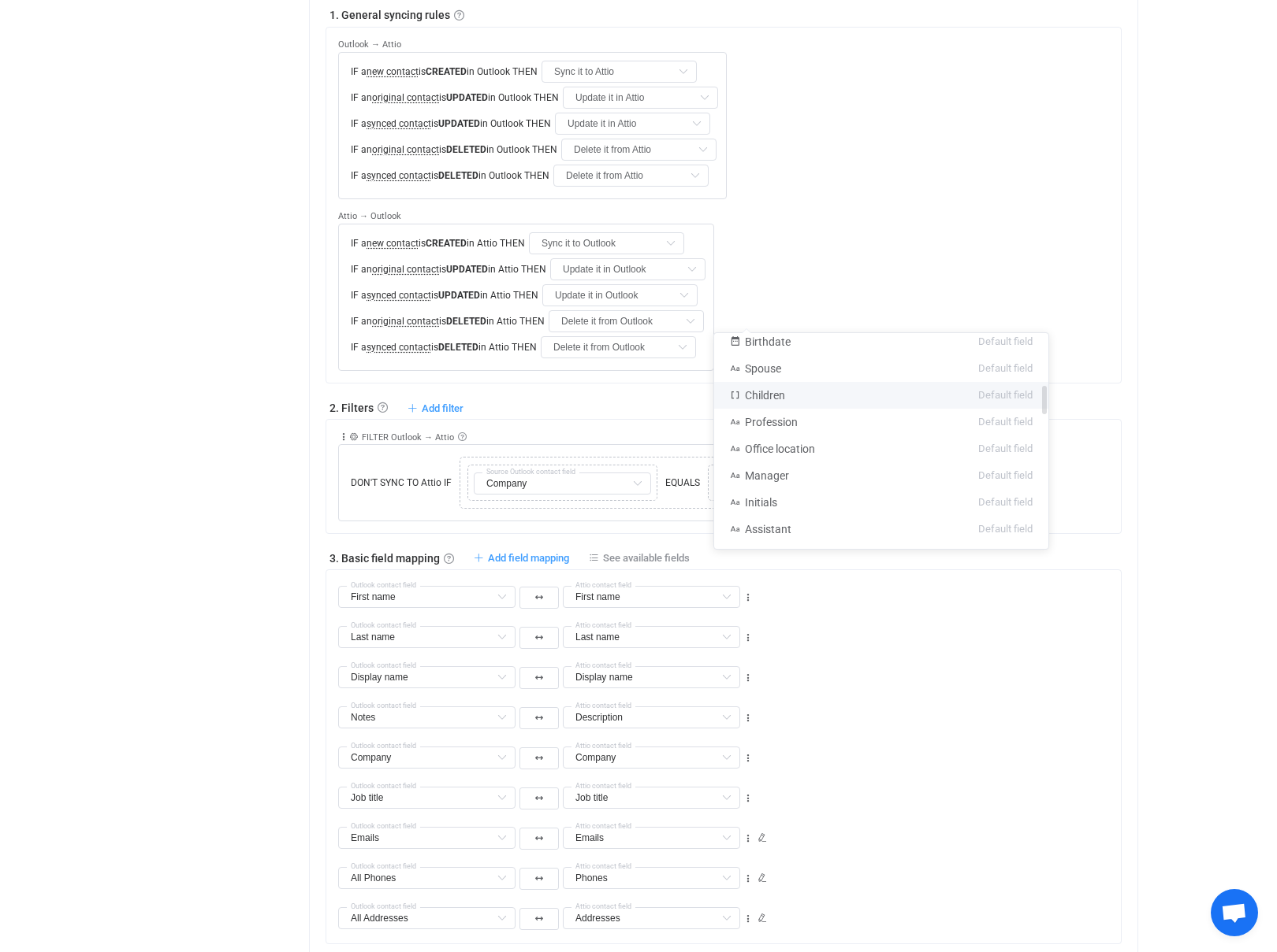
scroll to position [387, 0]
click at [563, 419] on div "Collapse Move up Move down Delete Rule description FILTER Outlook → Attio Exclu…" at bounding box center [724, 476] width 796 height 115
click at [786, 472] on input "text" at bounding box center [803, 483] width 178 height 22
click at [721, 457] on icon at bounding box center [722, 461] width 8 height 8
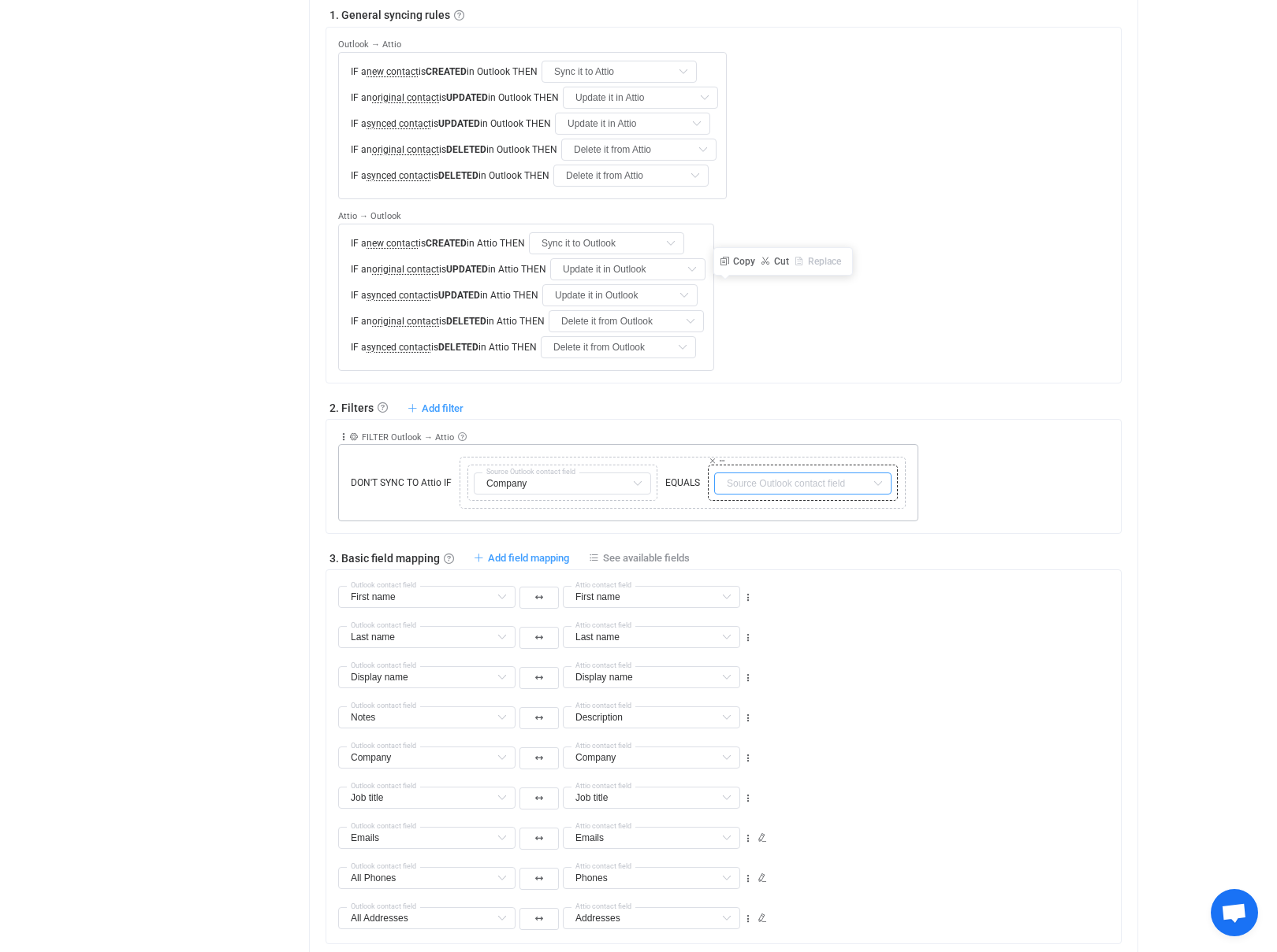
click at [843, 472] on input "text" at bounding box center [803, 483] width 178 height 22
type input "c"
click at [973, 420] on div "Collapse Move up Move down Delete Rule description FILTER Outlook → Attio Exclu…" at bounding box center [729, 470] width 782 height 101
click at [712, 457] on icon at bounding box center [712, 461] width 8 height 8
click at [577, 472] on input "text" at bounding box center [562, 483] width 178 height 22
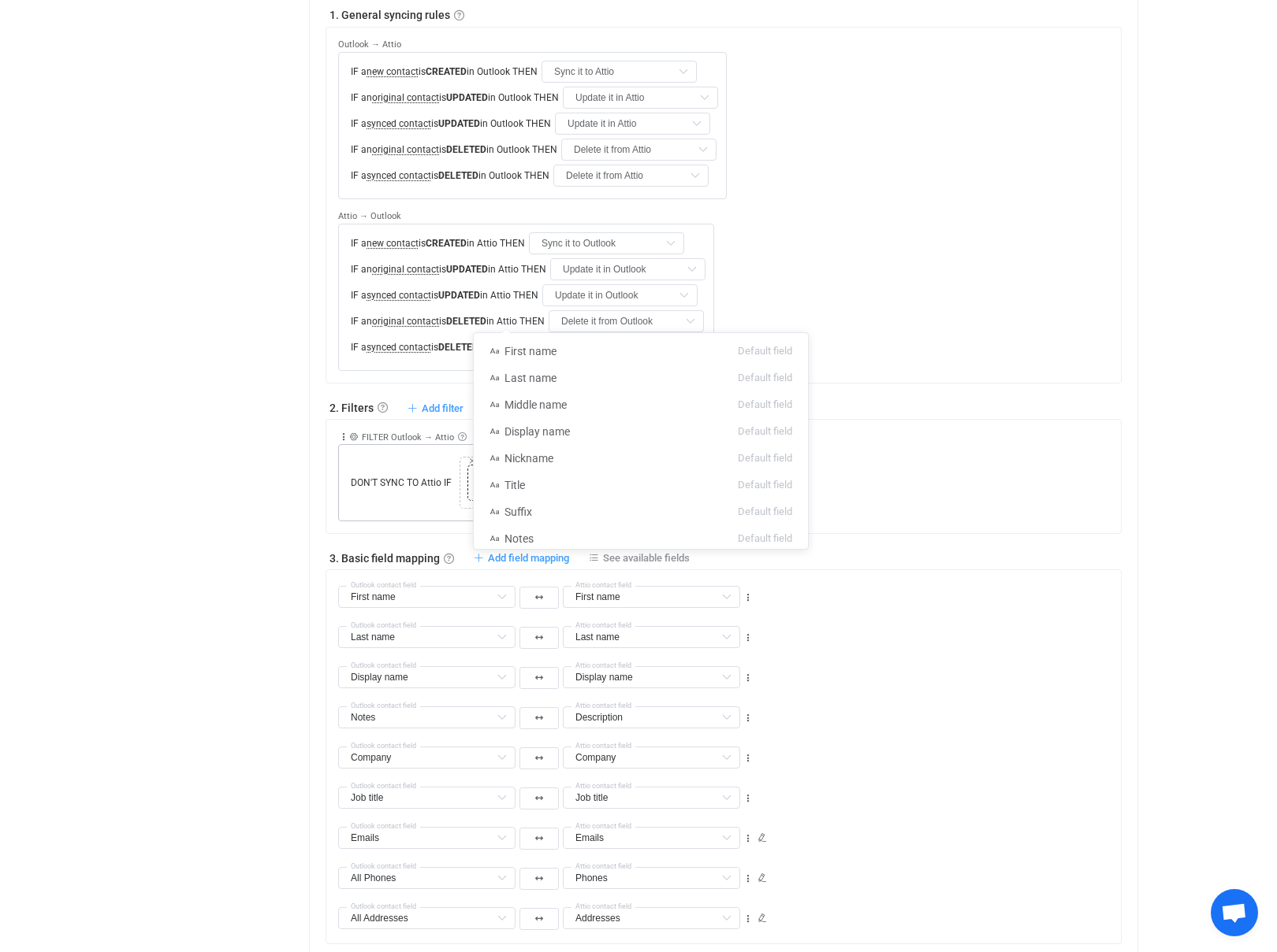
scroll to position [42, 0]
click at [524, 534] on span "Company" at bounding box center [527, 535] width 47 height 13
type input "Company"
click at [679, 476] on span "EQUALS" at bounding box center [682, 483] width 43 height 14
click at [712, 476] on div at bounding box center [719, 483] width 14 height 14
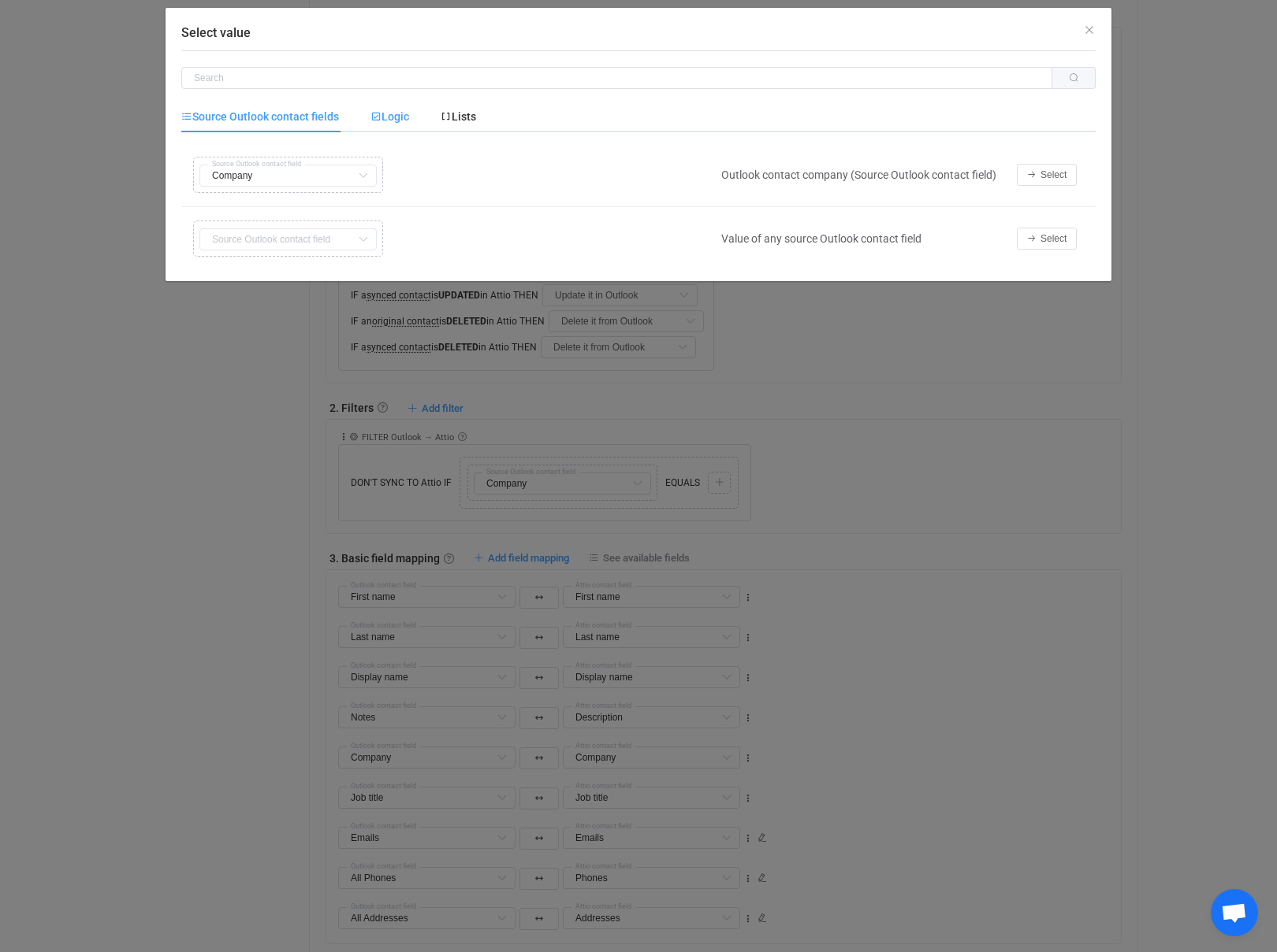
click at [396, 120] on span "Logic" at bounding box center [389, 116] width 39 height 13
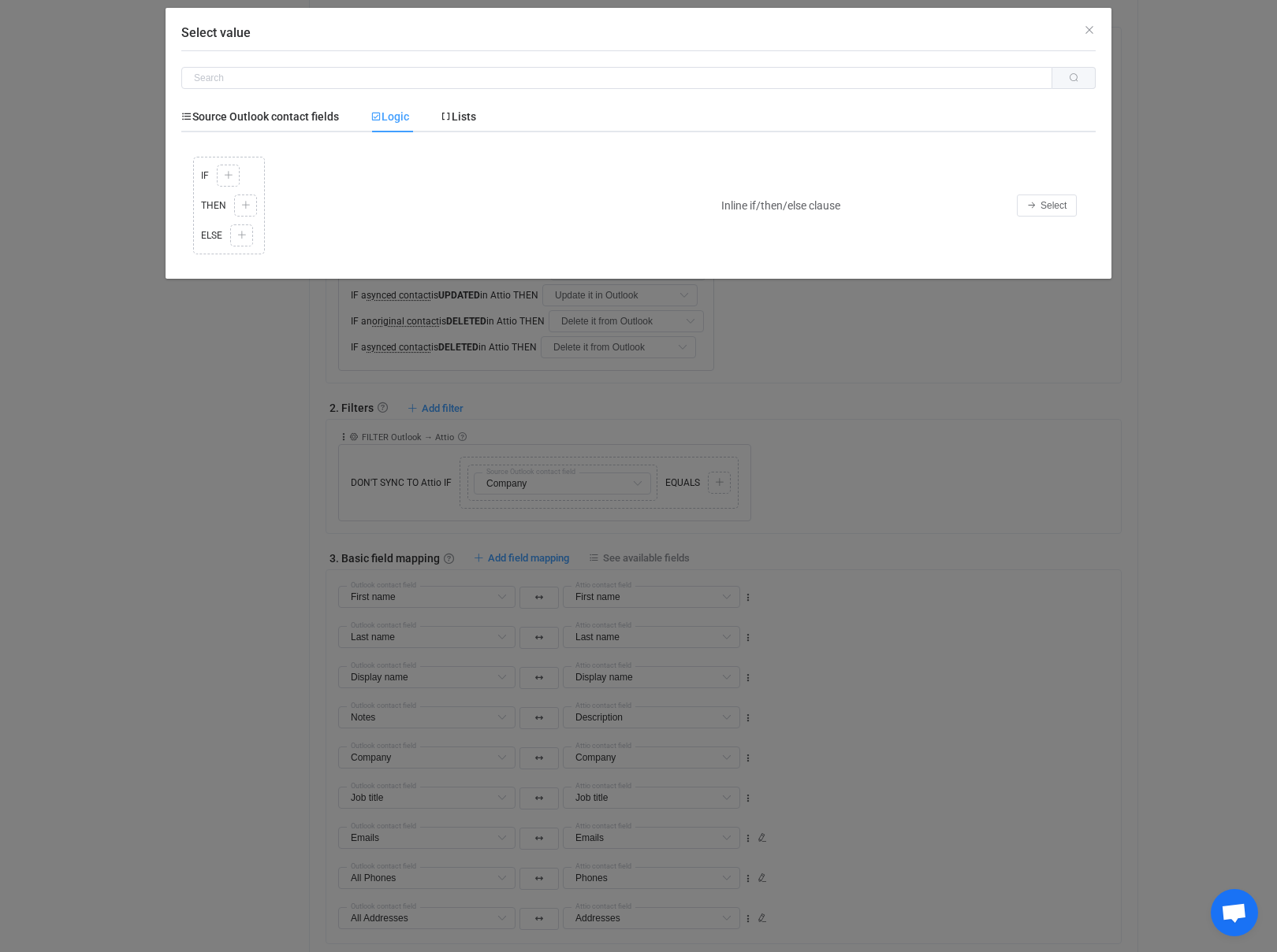
click at [226, 179] on div "Copy Cut Replace TYPE MISMATCH IF Copy Cut Paste TYPE MISMATCH Select value THE…" at bounding box center [447, 205] width 516 height 105
click at [226, 175] on div "Copy Cut Replace TYPE MISMATCH IF Copy Cut Paste TYPE MISMATCH Select value THE…" at bounding box center [447, 205] width 516 height 105
click at [1041, 208] on span "Select" at bounding box center [1053, 205] width 26 height 11
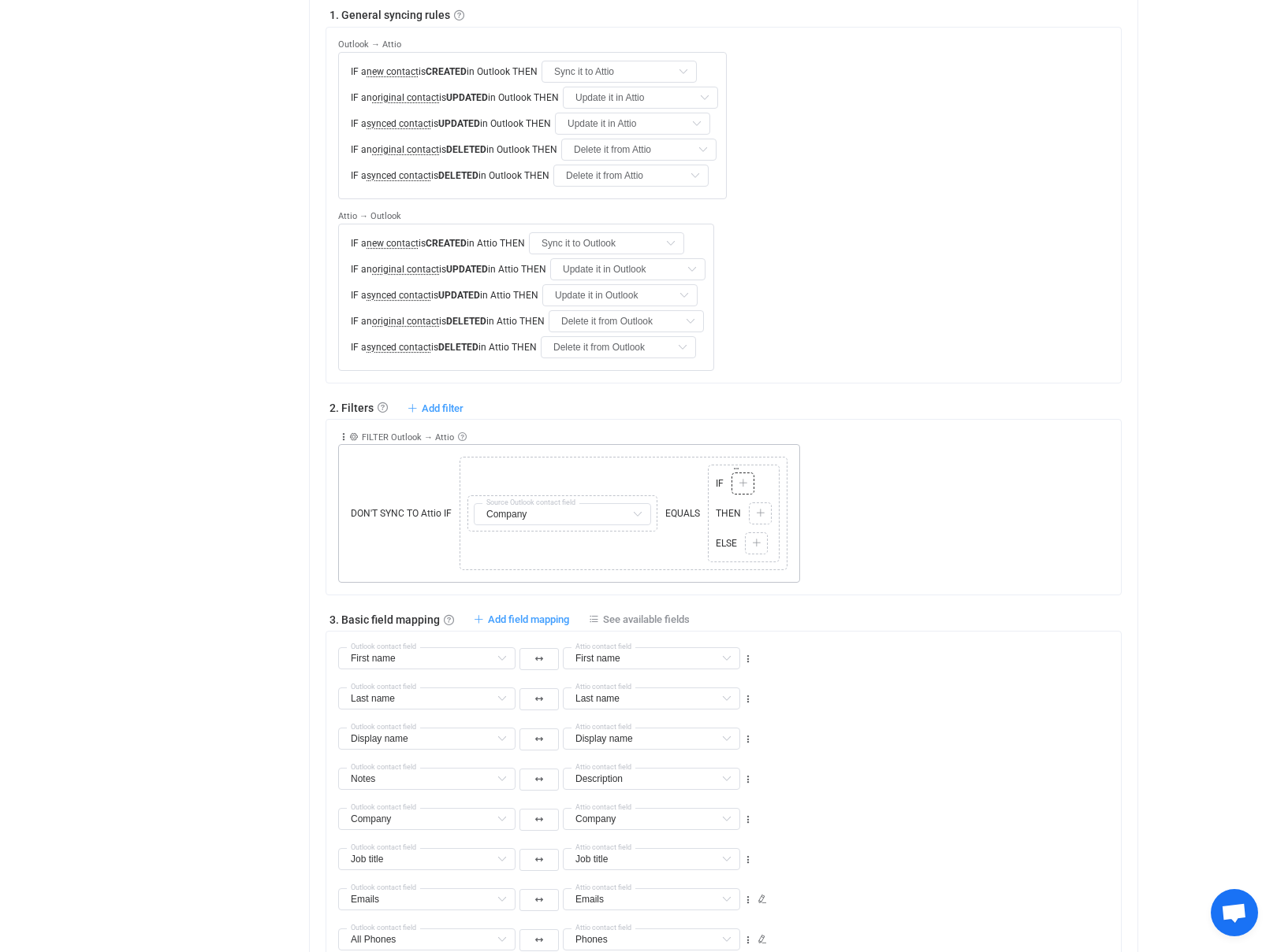
click at [750, 472] on div "Copy Cut Paste TYPE MISMATCH Select value" at bounding box center [743, 483] width 23 height 22
click at [735, 464] on icon at bounding box center [736, 468] width 8 height 8
click at [782, 457] on div "Copy Cut Replace TYPE MISMATCH Copy Cut Replace TYPE MISMATCH Company Source Ou…" at bounding box center [623, 513] width 327 height 113
click at [579, 499] on div "Company Source Outlook contact field" at bounding box center [562, 513] width 182 height 28
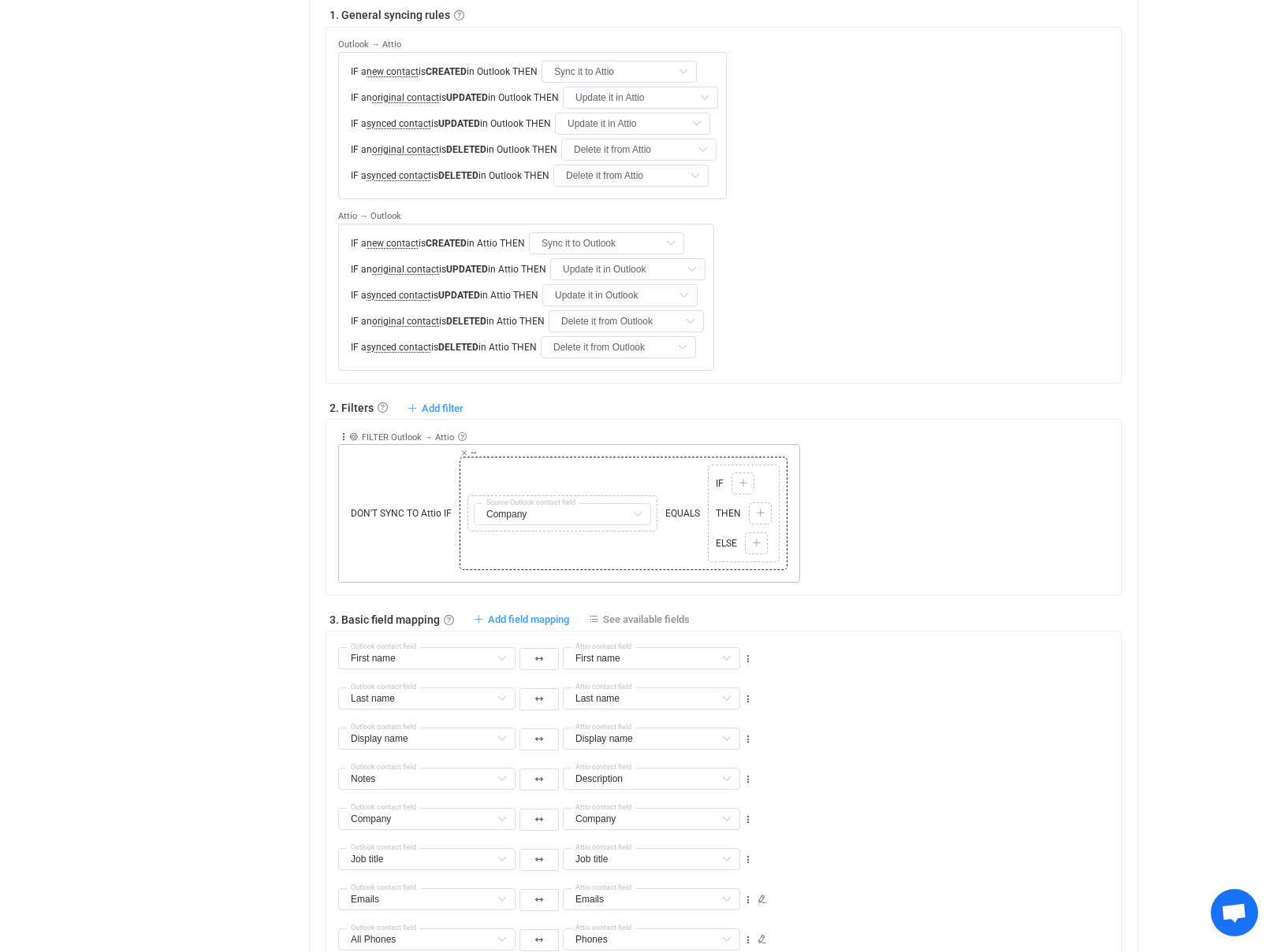
click at [682, 461] on div "Copy Cut Replace TYPE MISMATCH Company Source Outlook contact field EQUALS TYPE…" at bounding box center [623, 513] width 320 height 105
click at [711, 457] on icon at bounding box center [712, 461] width 8 height 8
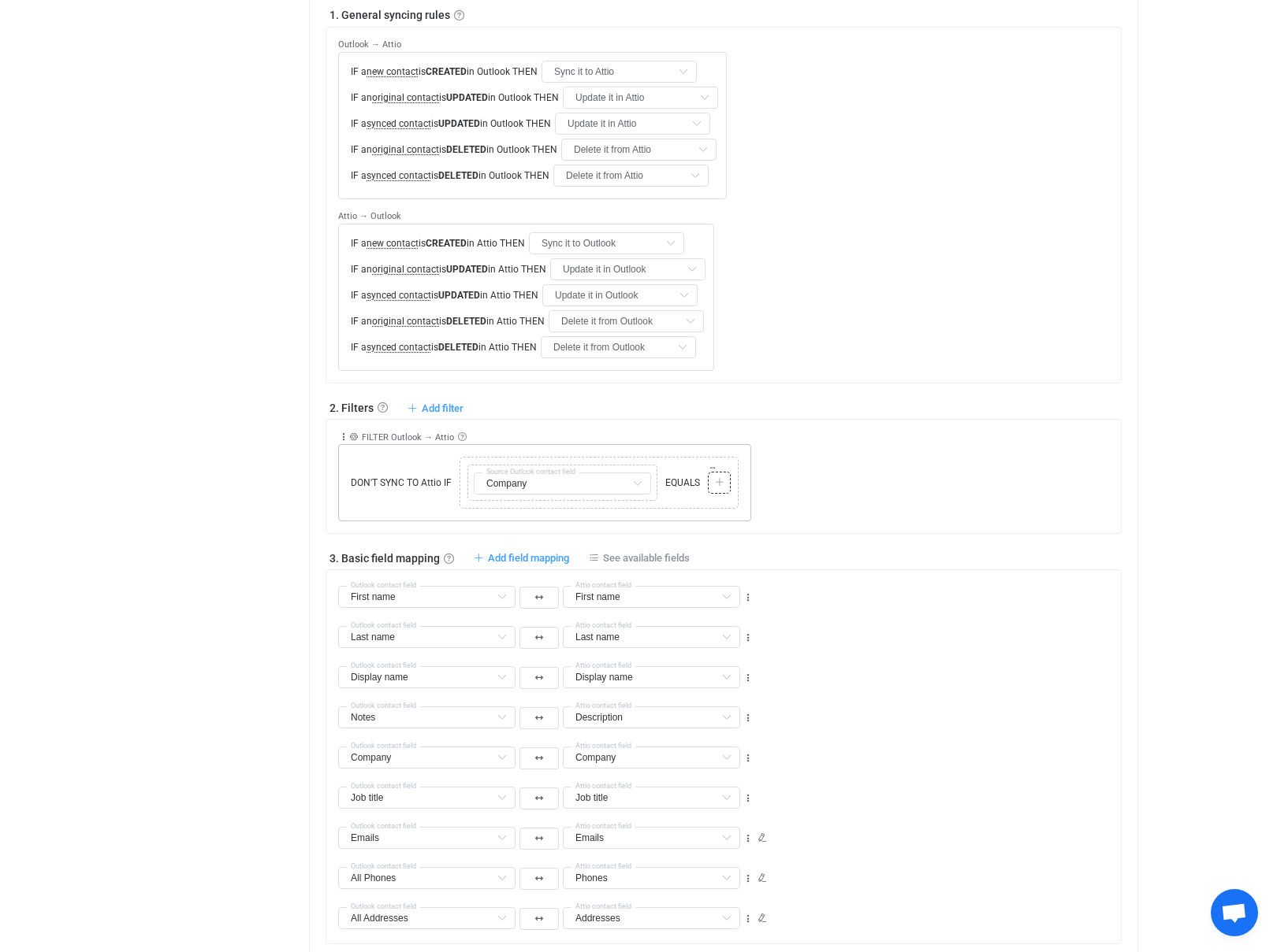
click at [719, 476] on div at bounding box center [719, 483] width 14 height 14
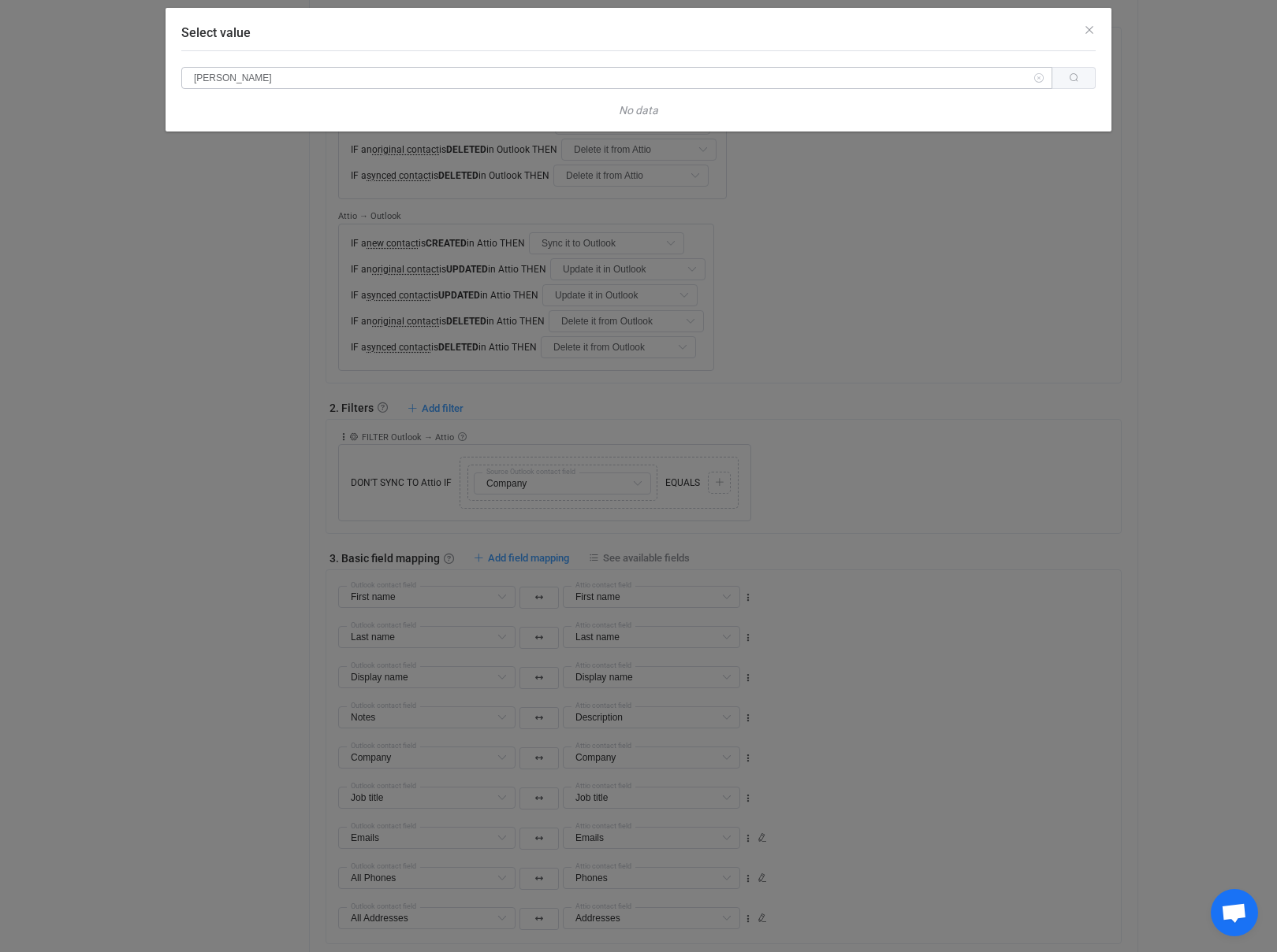
click at [648, 80] on input "carr" at bounding box center [616, 77] width 870 height 22
type input "c"
type input "[PERSON_NAME]"
click at [1081, 73] on button "Select value" at bounding box center [1073, 77] width 43 height 28
click at [1080, 75] on button "Select value" at bounding box center [1073, 77] width 43 height 28
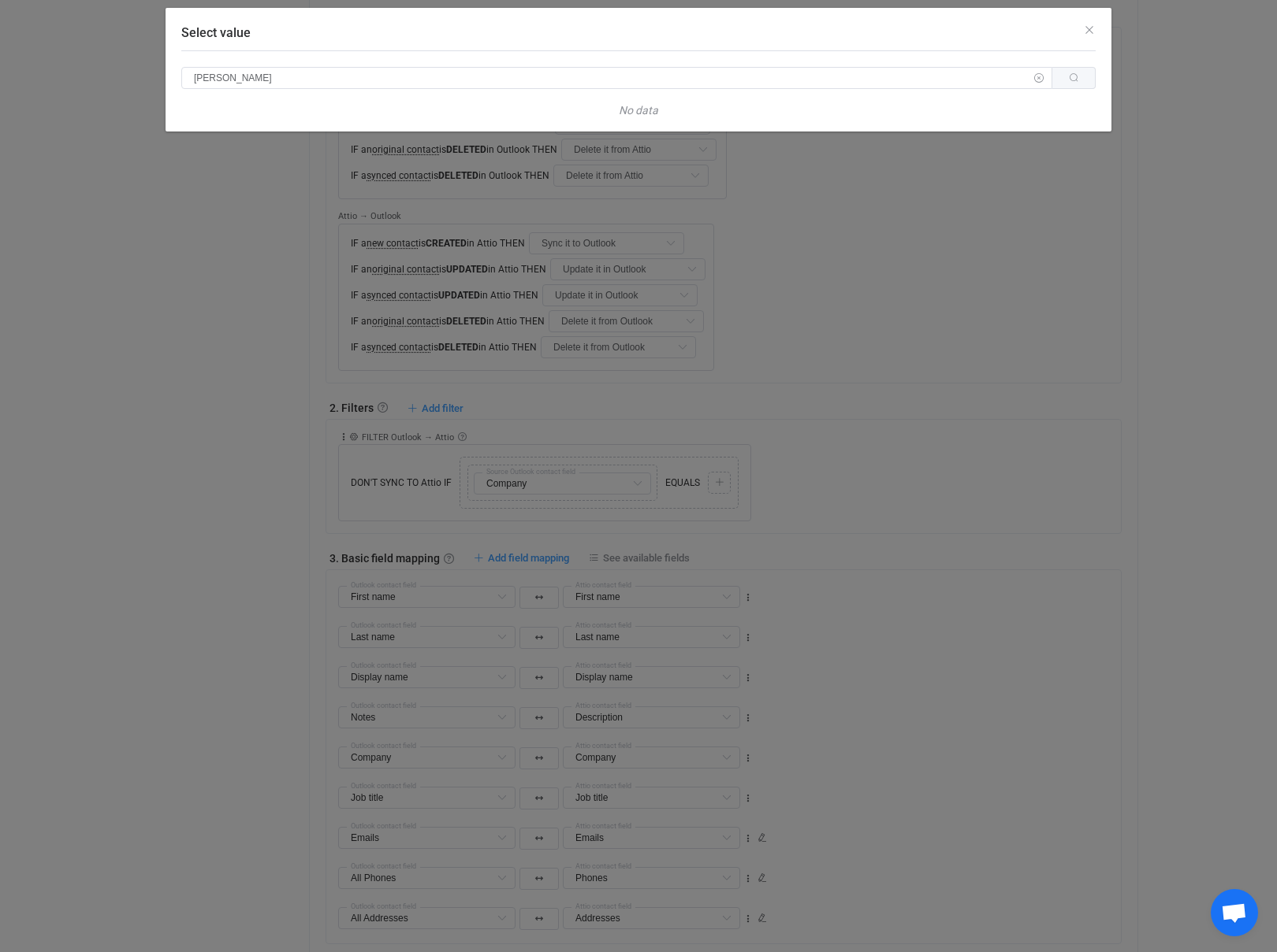
click at [1036, 77] on icon "Select value" at bounding box center [1038, 77] width 19 height 22
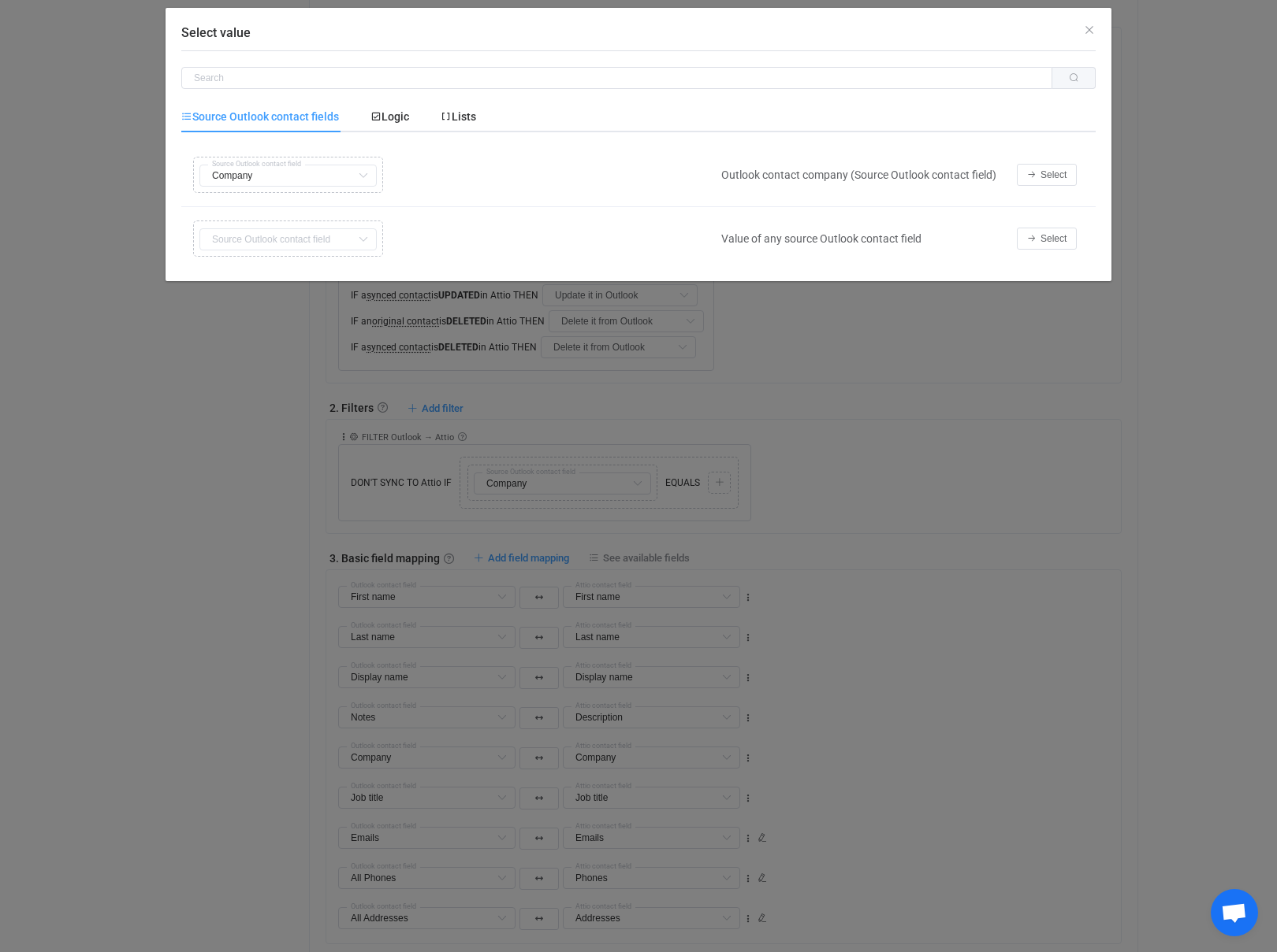
click at [322, 232] on div "Copy Cut Replace TYPE MISMATCH First name Default field Last name Default field…" at bounding box center [447, 238] width 516 height 44
click at [1050, 175] on span "Select" at bounding box center [1053, 174] width 26 height 11
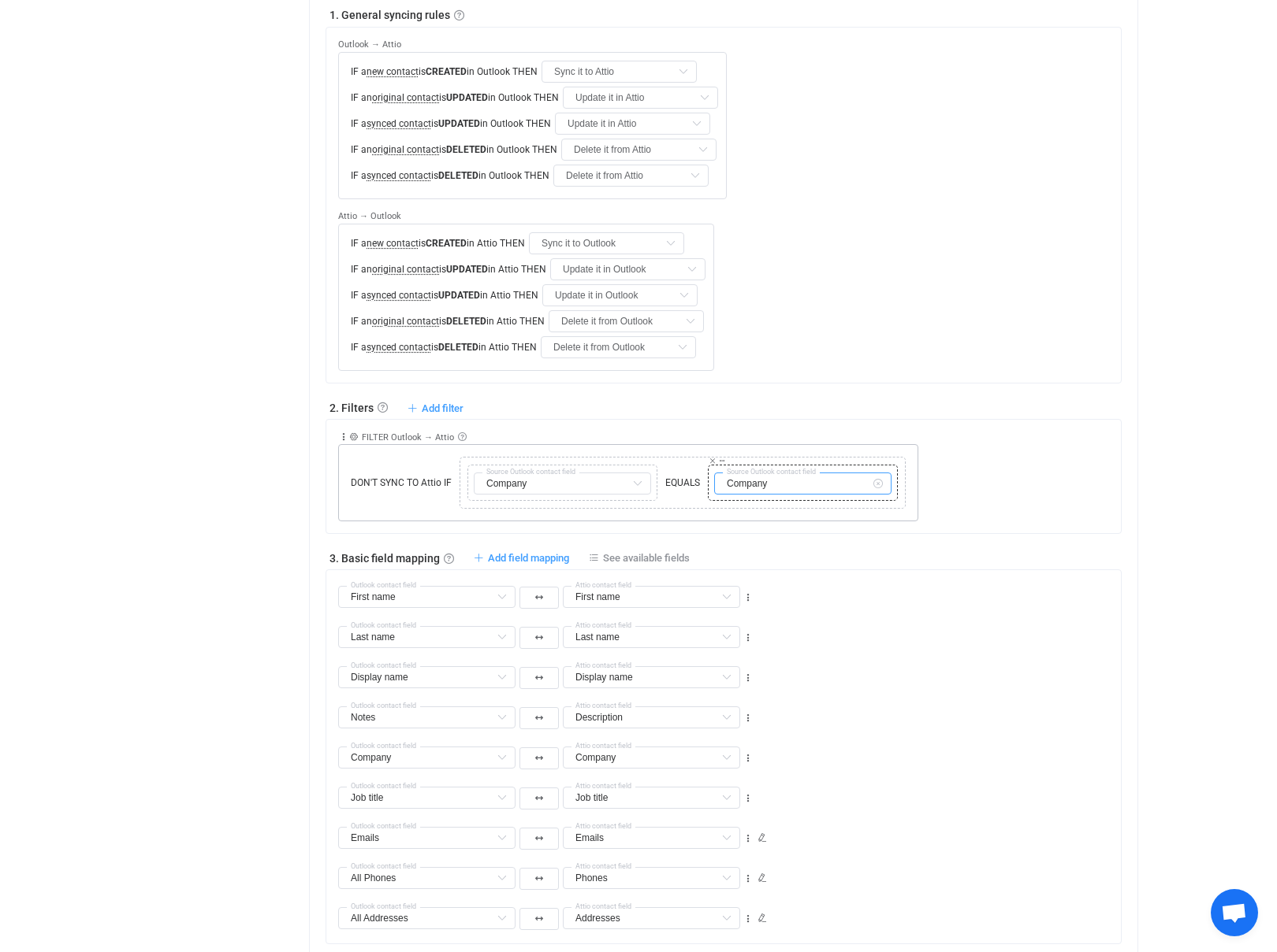
click at [860, 472] on input "Company" at bounding box center [803, 483] width 178 height 22
click at [909, 444] on div "DON'T SYNC TO Attio IF Copy Cut Replace TYPE MISMATCH Copy Cut Replace TYPE MIS…" at bounding box center [628, 483] width 580 height 77
type input "Company"
click at [874, 472] on icon at bounding box center [877, 483] width 19 height 22
click at [835, 472] on input "text" at bounding box center [803, 483] width 178 height 22
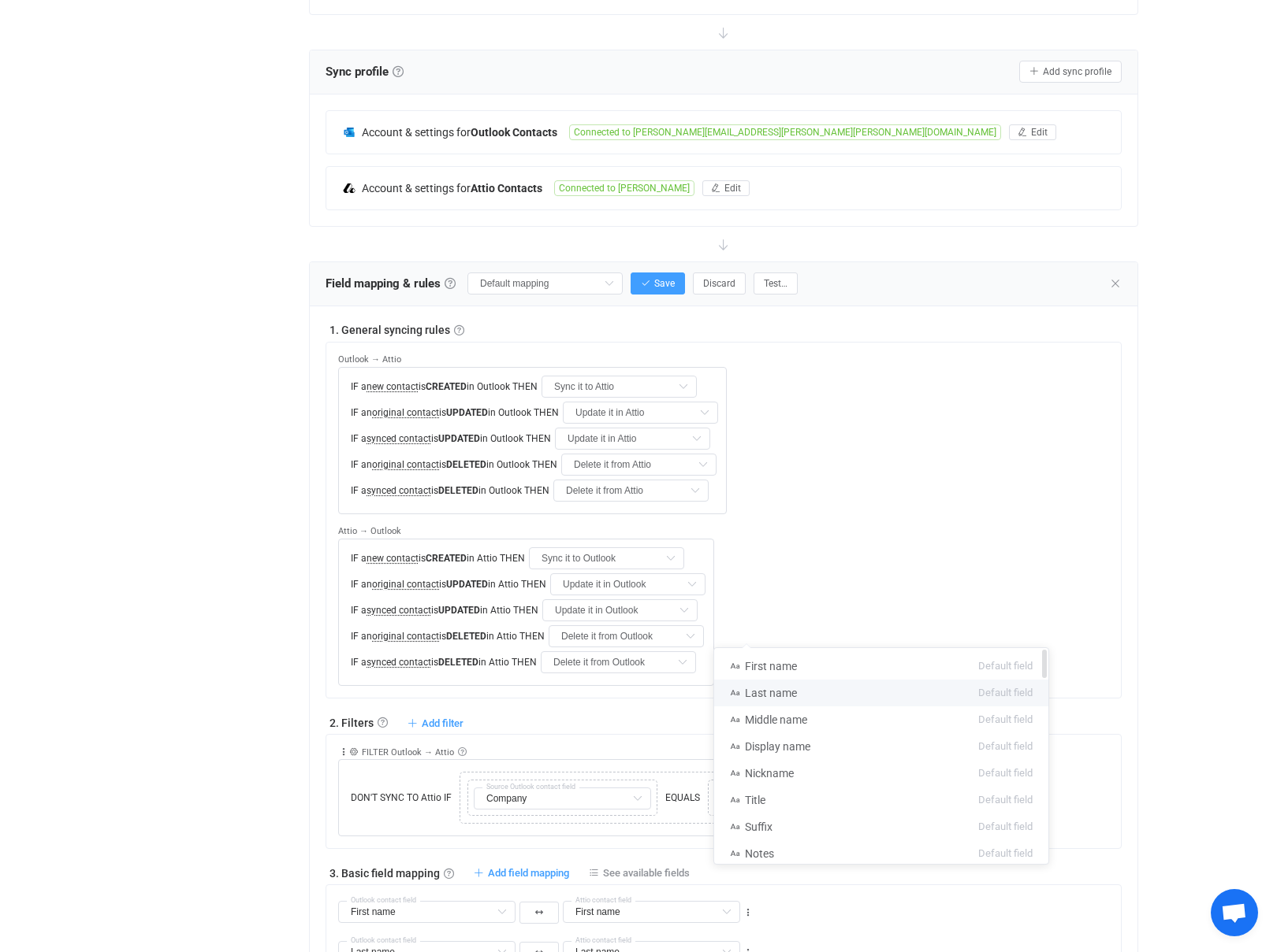
scroll to position [220, 0]
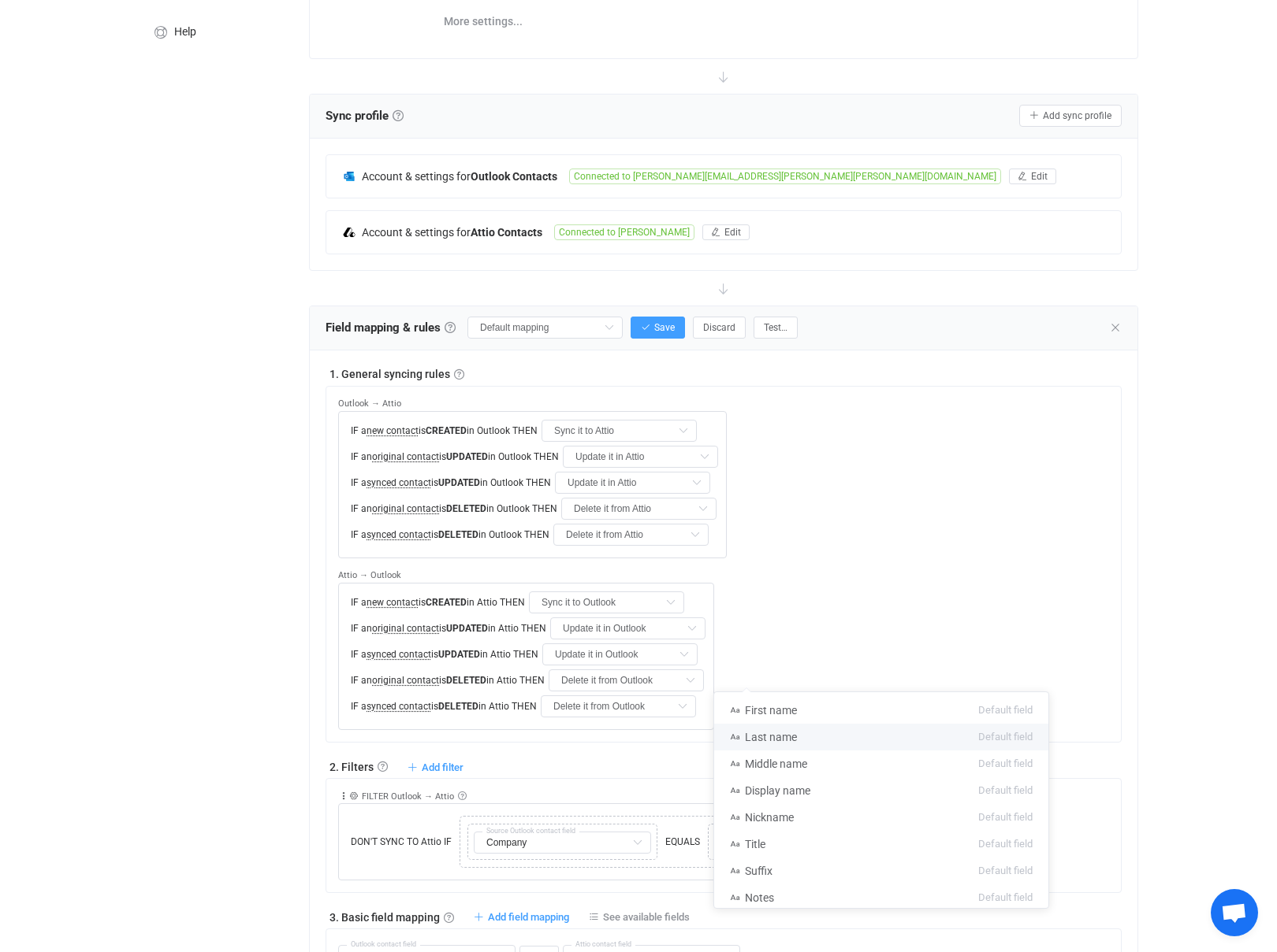
click at [610, 603] on div "1. General syncing rules General syncing rules Control how SyncPengin reacts to…" at bounding box center [724, 869] width 796 height 1007
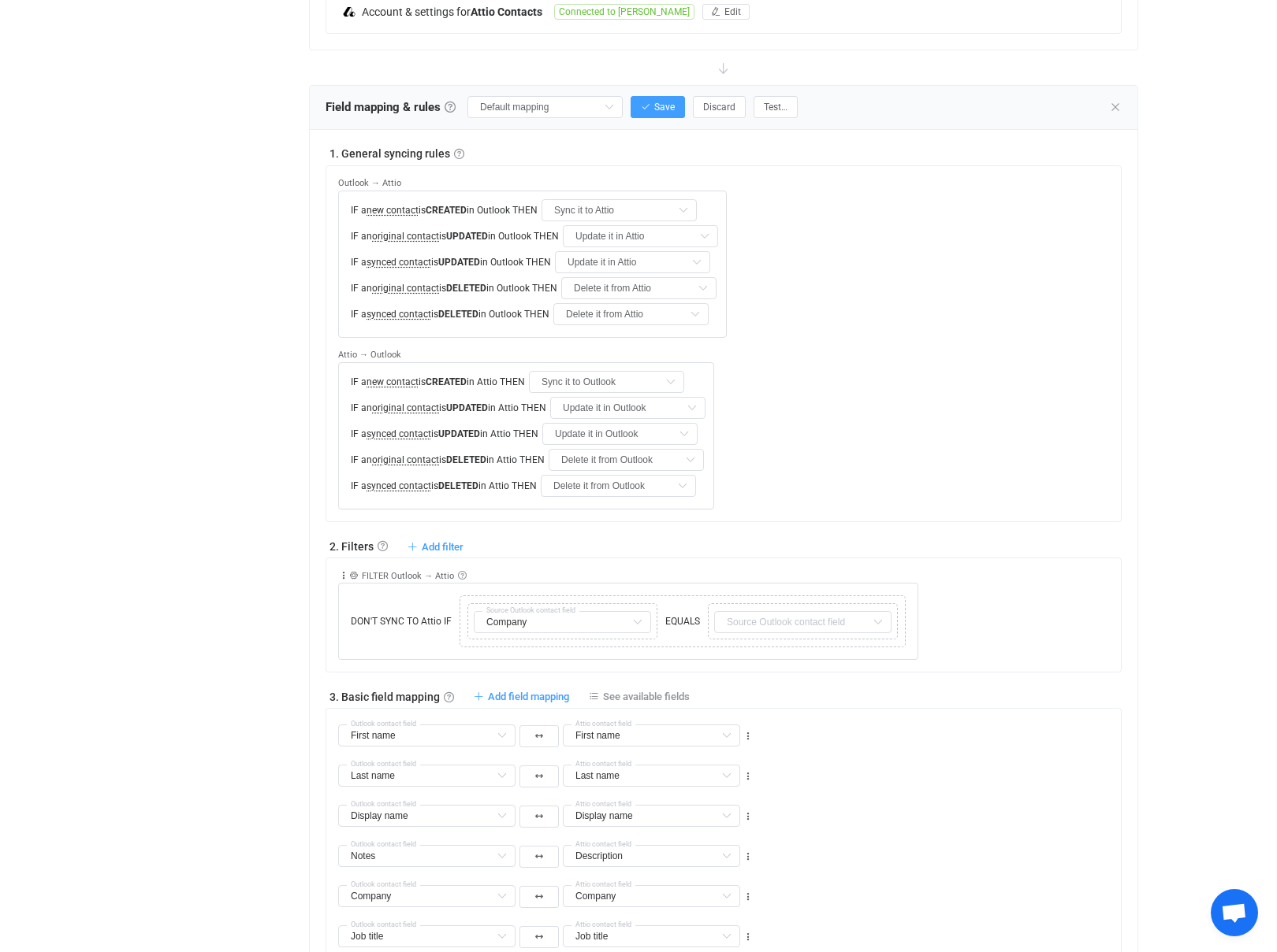
scroll to position [453, 0]
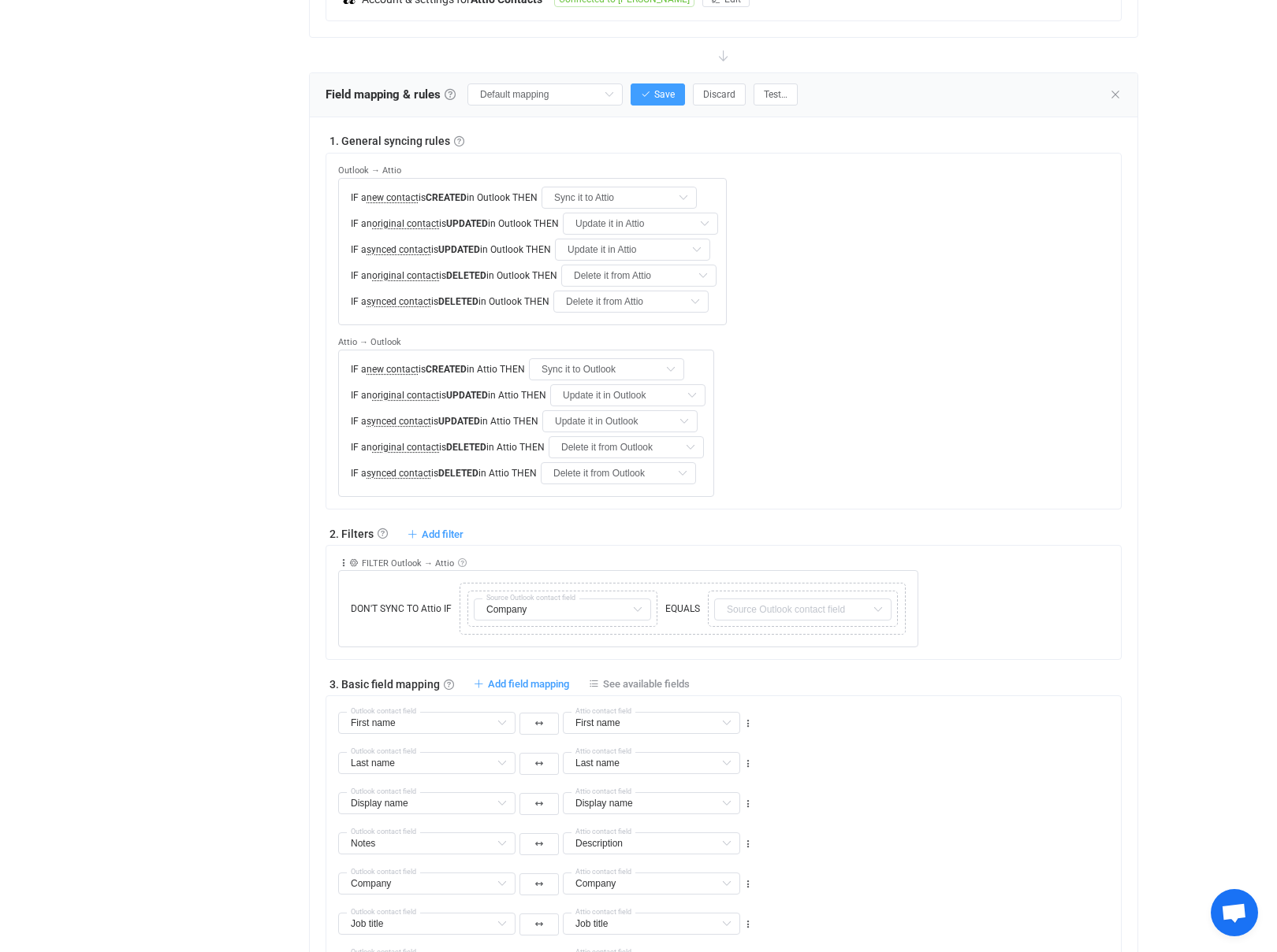
click at [460, 558] on link at bounding box center [462, 562] width 9 height 9
click at [1019, 546] on div "Collapse Move up Move down Delete Rule description FILTER Outlook → Attio DON'T…" at bounding box center [729, 596] width 782 height 101
click at [802, 599] on input "text" at bounding box center [803, 609] width 178 height 22
click at [724, 583] on icon at bounding box center [722, 587] width 8 height 8
click at [774, 599] on input "text" at bounding box center [803, 609] width 178 height 22
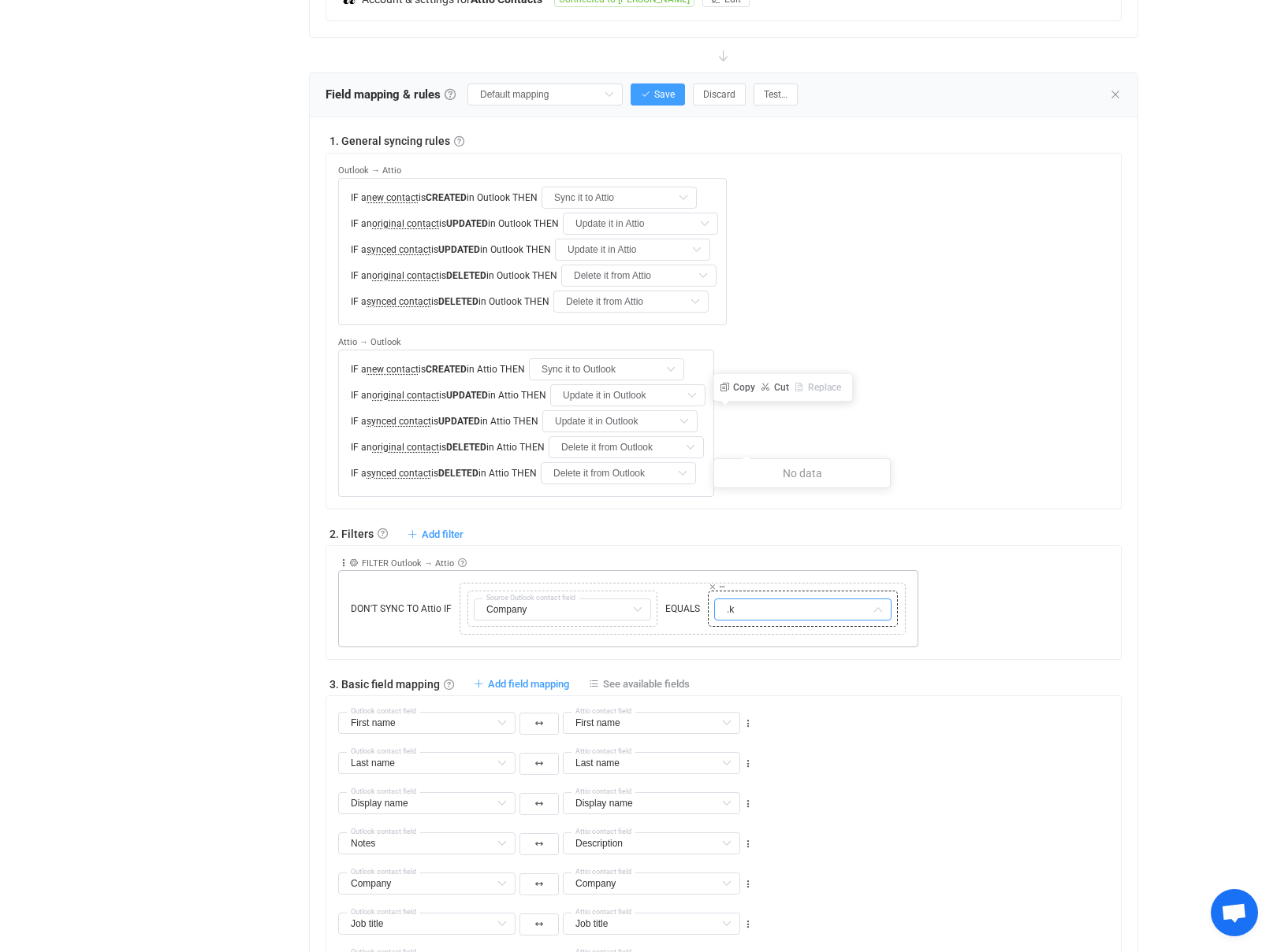
type input "."
type input "c"
click at [391, 602] on span "DON'T SYNC TO Attio IF" at bounding box center [401, 608] width 109 height 14
click at [531, 599] on input "text" at bounding box center [562, 609] width 178 height 22
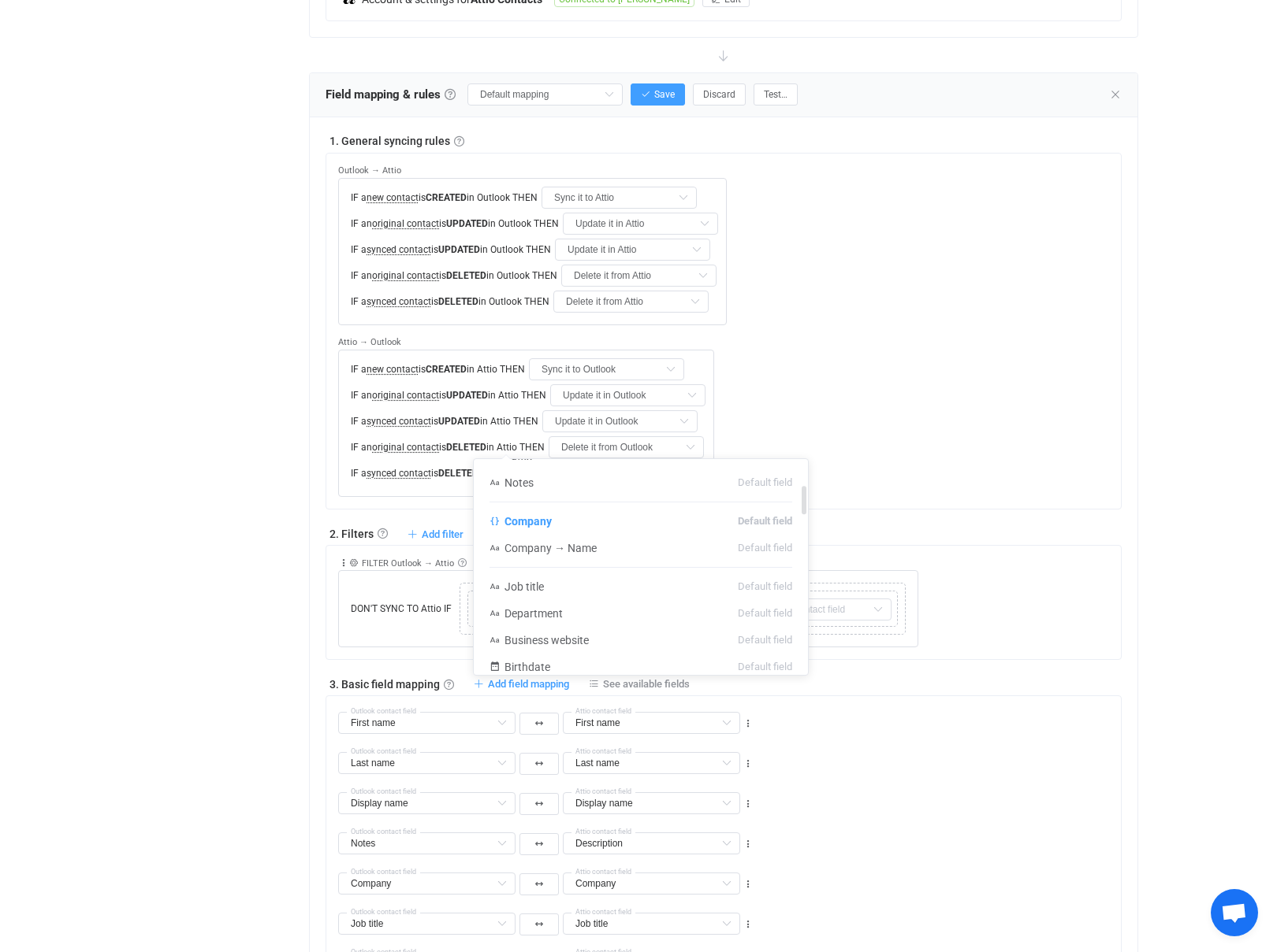
scroll to position [201, 0]
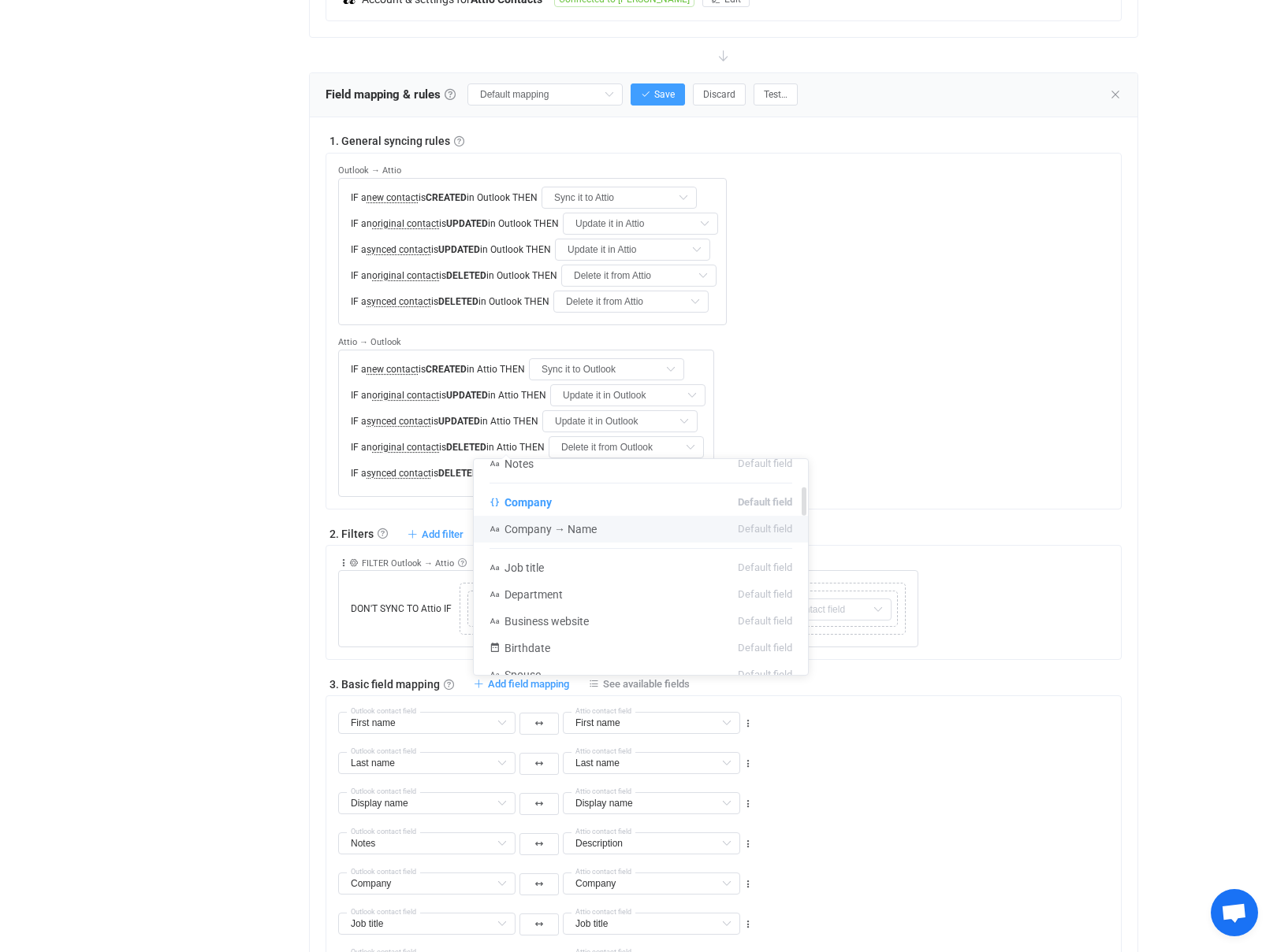
click at [542, 530] on span "Company → Name" at bounding box center [550, 529] width 92 height 13
type input "Company → Name"
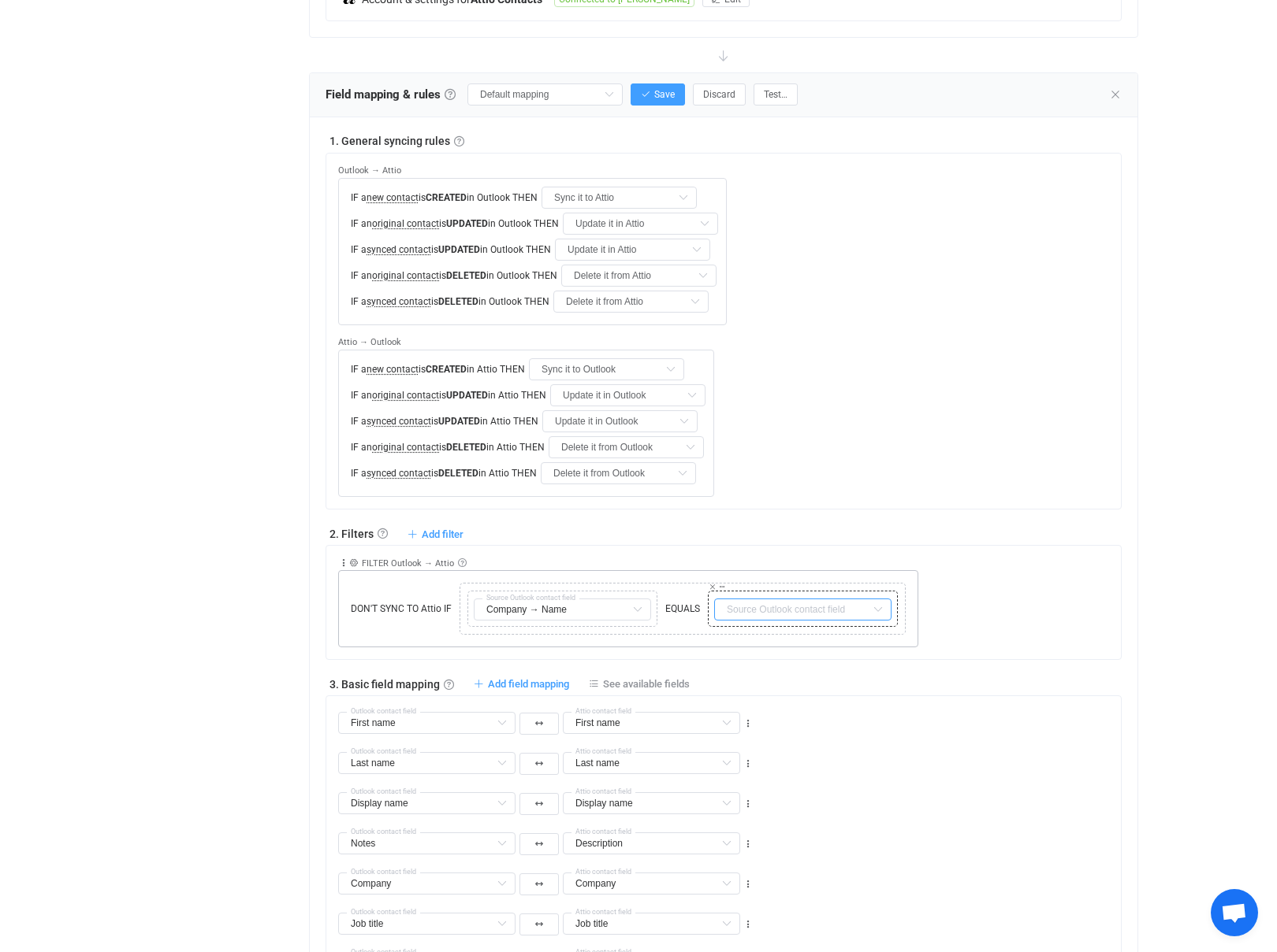
click at [738, 599] on input "text" at bounding box center [803, 609] width 178 height 22
click at [722, 583] on icon at bounding box center [722, 587] width 8 height 8
click at [724, 583] on icon at bounding box center [722, 587] width 8 height 8
click at [798, 599] on input "text" at bounding box center [803, 609] width 178 height 22
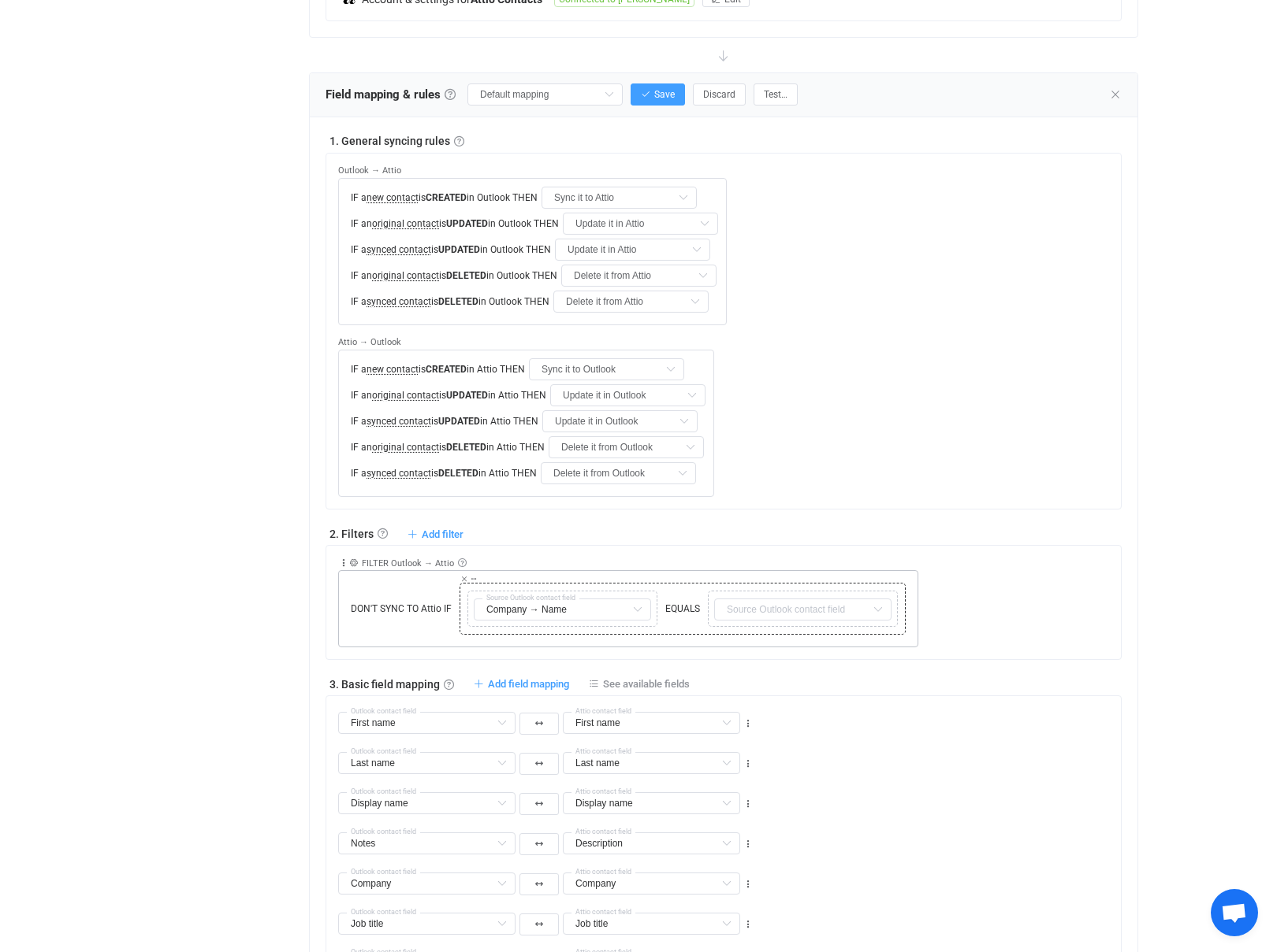
click at [673, 602] on span "EQUALS" at bounding box center [682, 608] width 43 height 14
click at [469, 575] on icon at bounding box center [473, 579] width 8 height 8
click at [677, 587] on div "Copy Cut Replace TYPE MISMATCH Company → Name Source Outlook contact field EQUA…" at bounding box center [683, 609] width 439 height 44
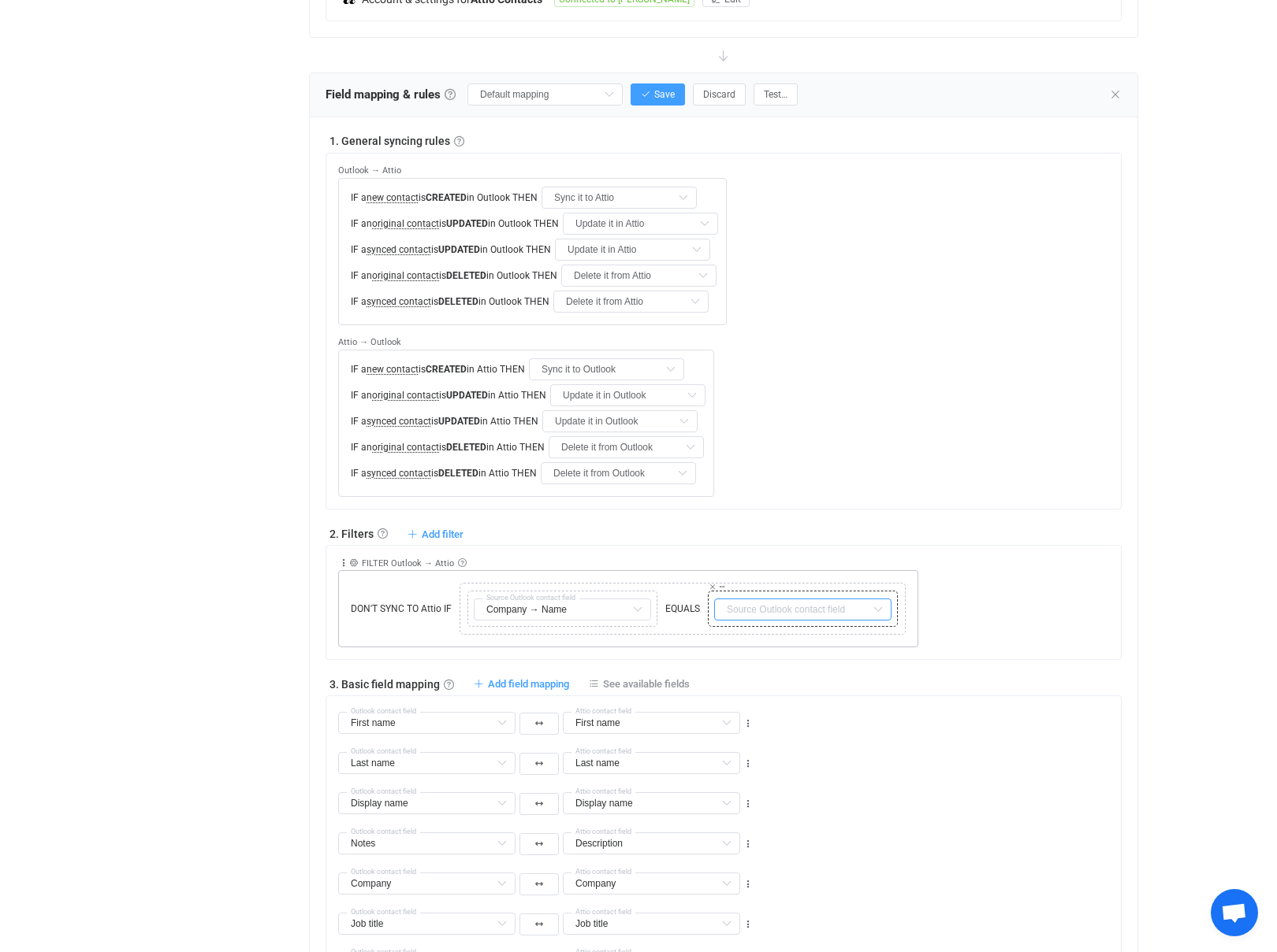
click at [742, 599] on input "text" at bounding box center [803, 609] width 178 height 22
type input "C"
click at [798, 599] on input "text" at bounding box center [803, 609] width 178 height 22
click at [896, 587] on div "Copy Cut Replace TYPE MISMATCH Company → Name Source Outlook contact field EQUA…" at bounding box center [683, 609] width 439 height 44
click at [720, 583] on icon at bounding box center [722, 587] width 8 height 8
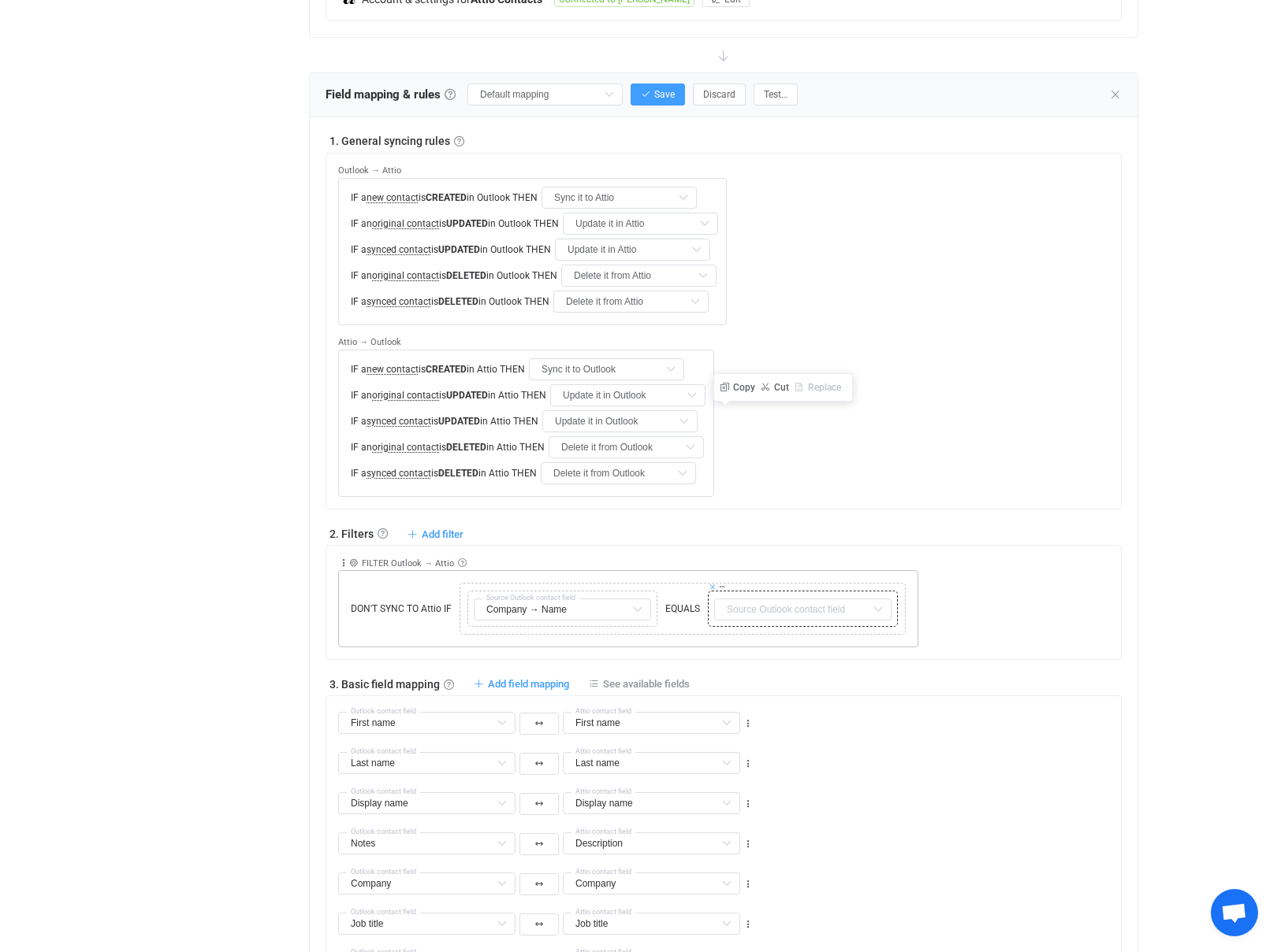
click at [710, 583] on icon at bounding box center [712, 587] width 8 height 8
click at [689, 602] on span "EQUALS" at bounding box center [682, 608] width 43 height 14
click at [720, 604] on icon at bounding box center [720, 609] width 10 height 10
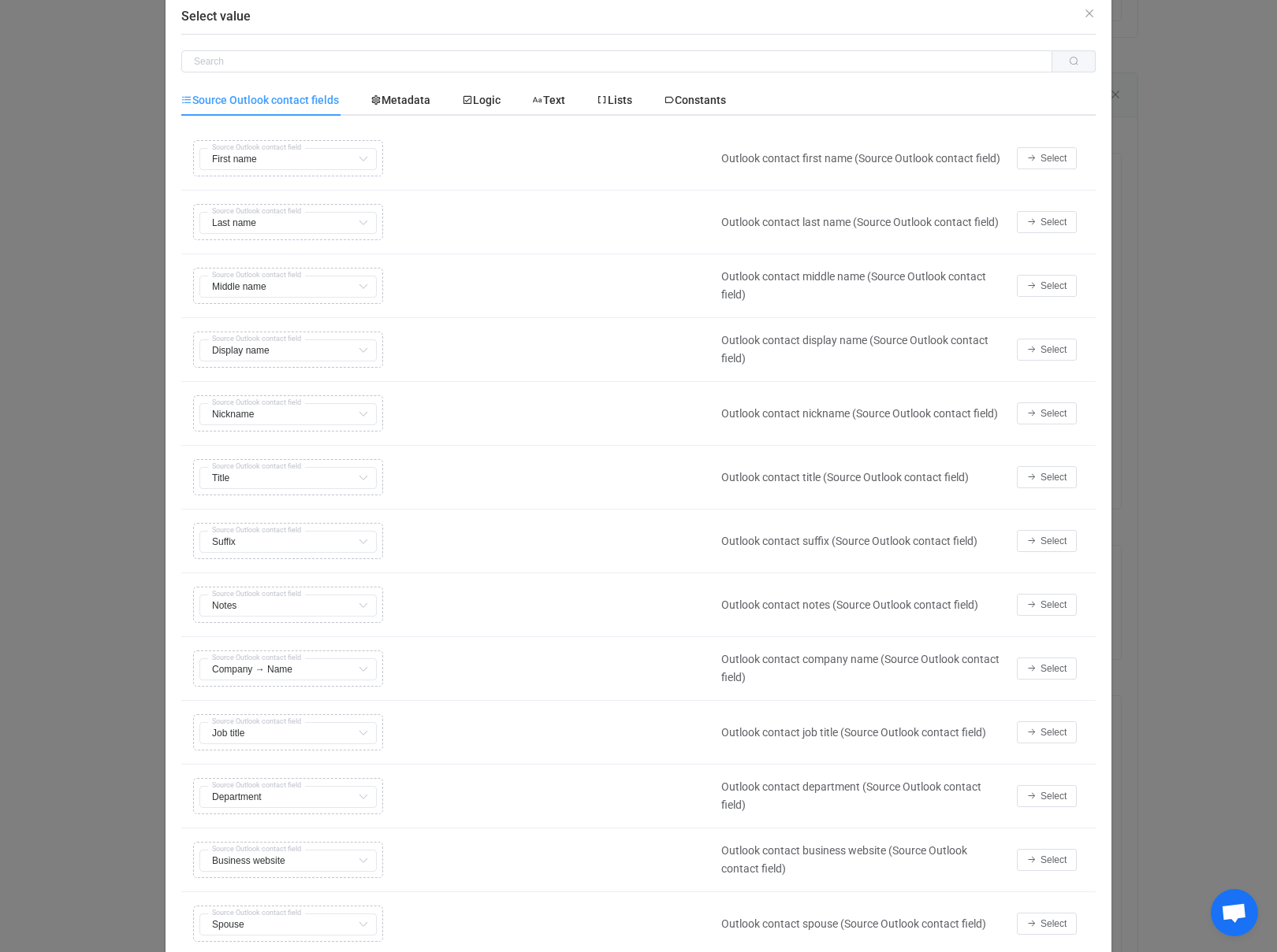
scroll to position [19, 0]
click at [1042, 541] on span "Select" at bounding box center [1053, 538] width 26 height 11
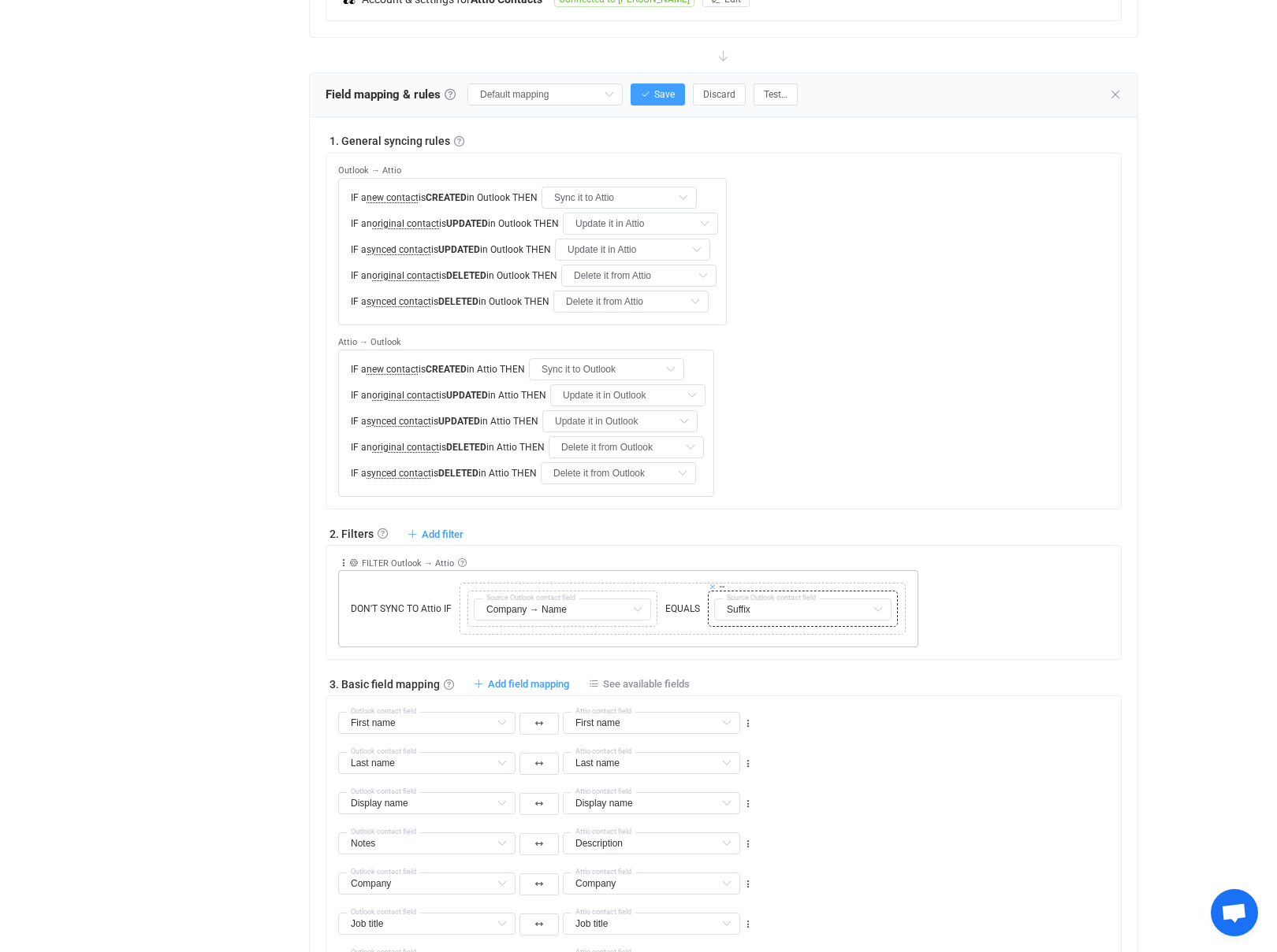
click at [712, 583] on icon at bounding box center [712, 587] width 8 height 8
click at [344, 558] on icon at bounding box center [343, 563] width 11 height 11
click at [362, 558] on span "FILTER Outlook → Attio" at bounding box center [407, 563] width 92 height 11
click at [354, 558] on icon at bounding box center [353, 562] width 9 height 9
click at [507, 558] on div "FILTER Outlook → Attio" at bounding box center [544, 563] width 412 height 11
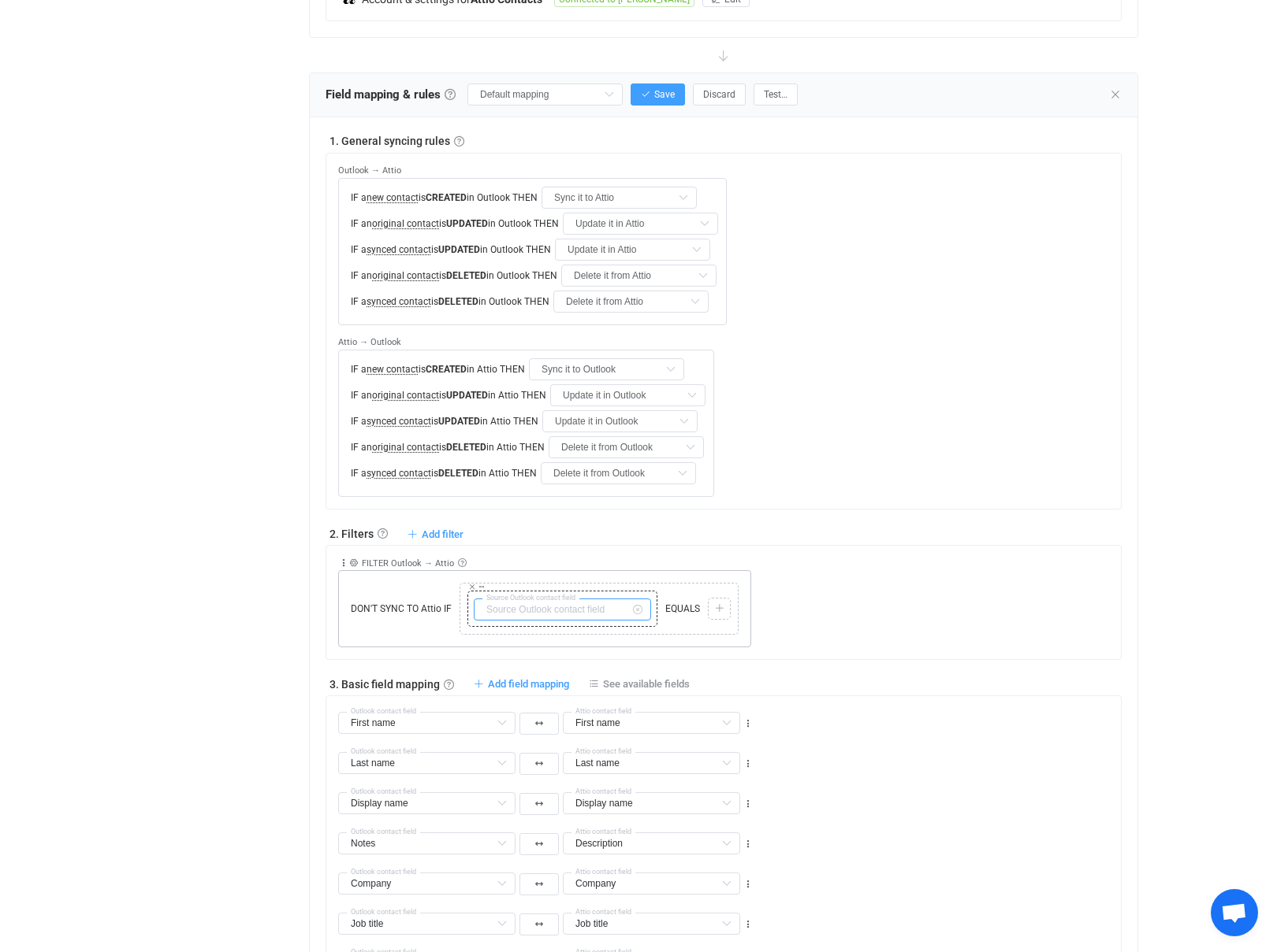
scroll to position [69, 0]
click at [510, 599] on input "text" at bounding box center [562, 609] width 178 height 22
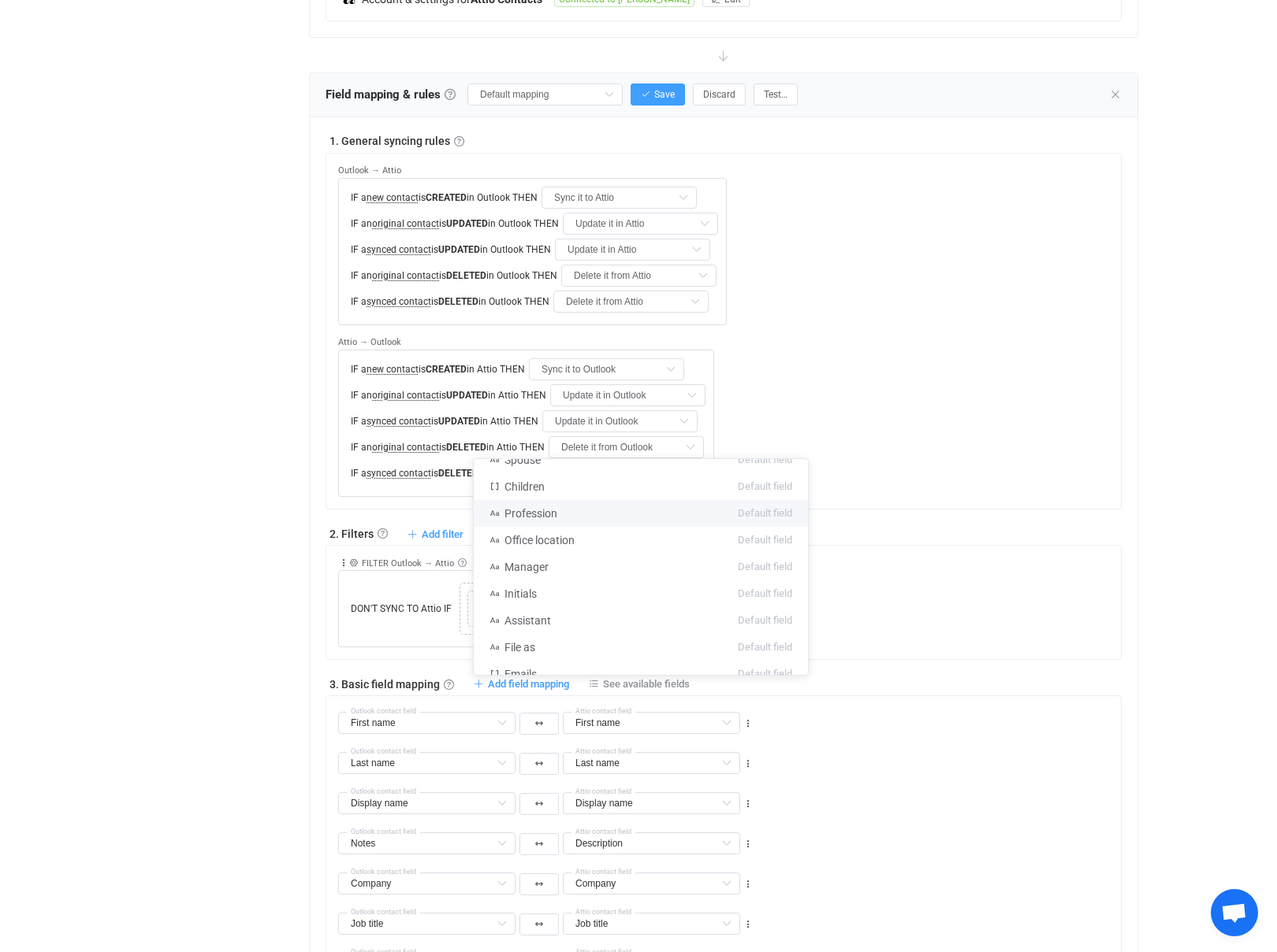
click at [864, 546] on div "FILTER Outlook → Attio DON'T SYNC TO Attio IF TYPE MISMATCH Copy Cut Replace TY…" at bounding box center [729, 596] width 782 height 101
type input "Company → Name"
click at [692, 602] on span "EQUALS" at bounding box center [682, 608] width 43 height 14
click at [723, 602] on div at bounding box center [719, 608] width 14 height 14
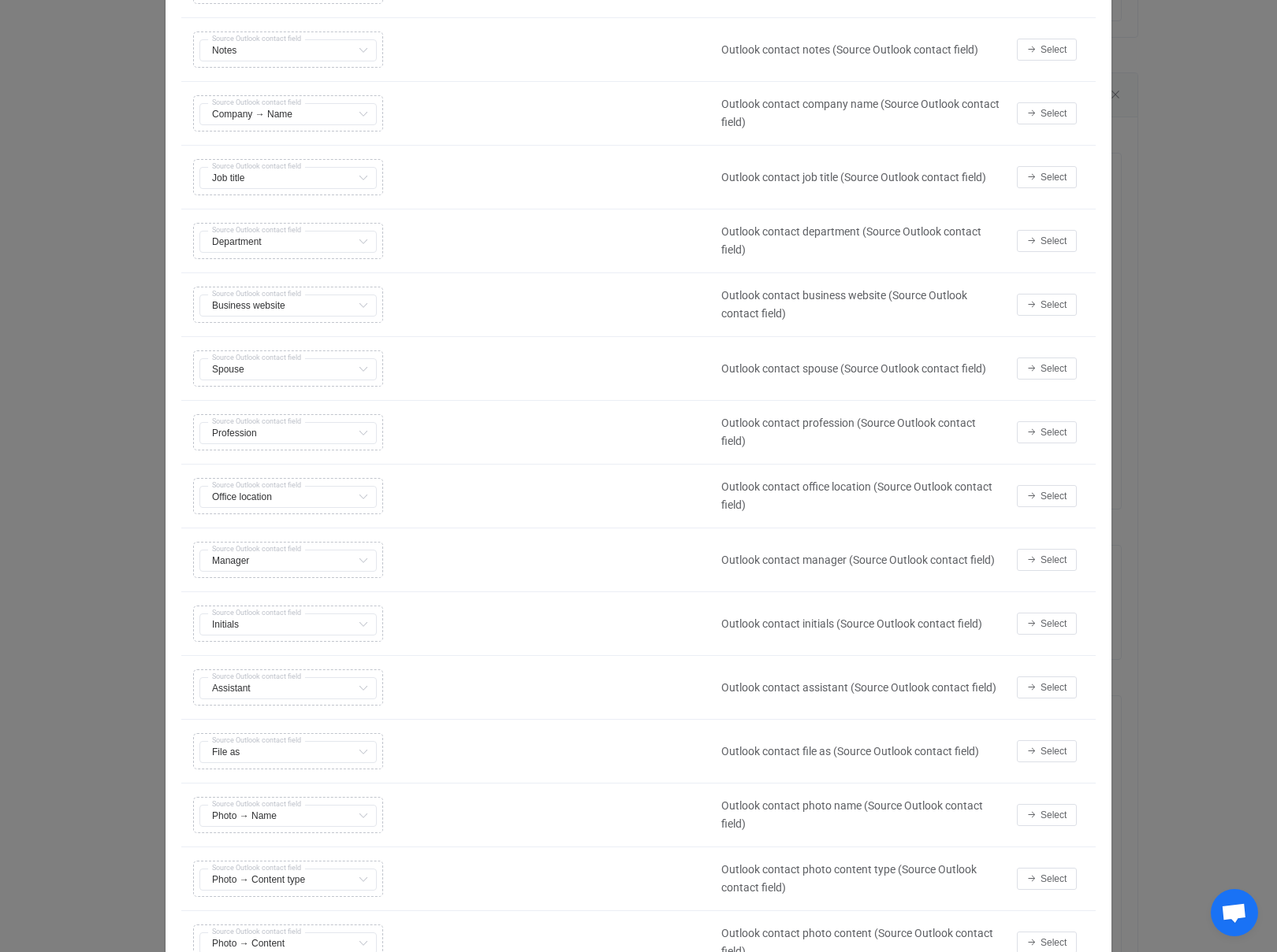
scroll to position [708, 0]
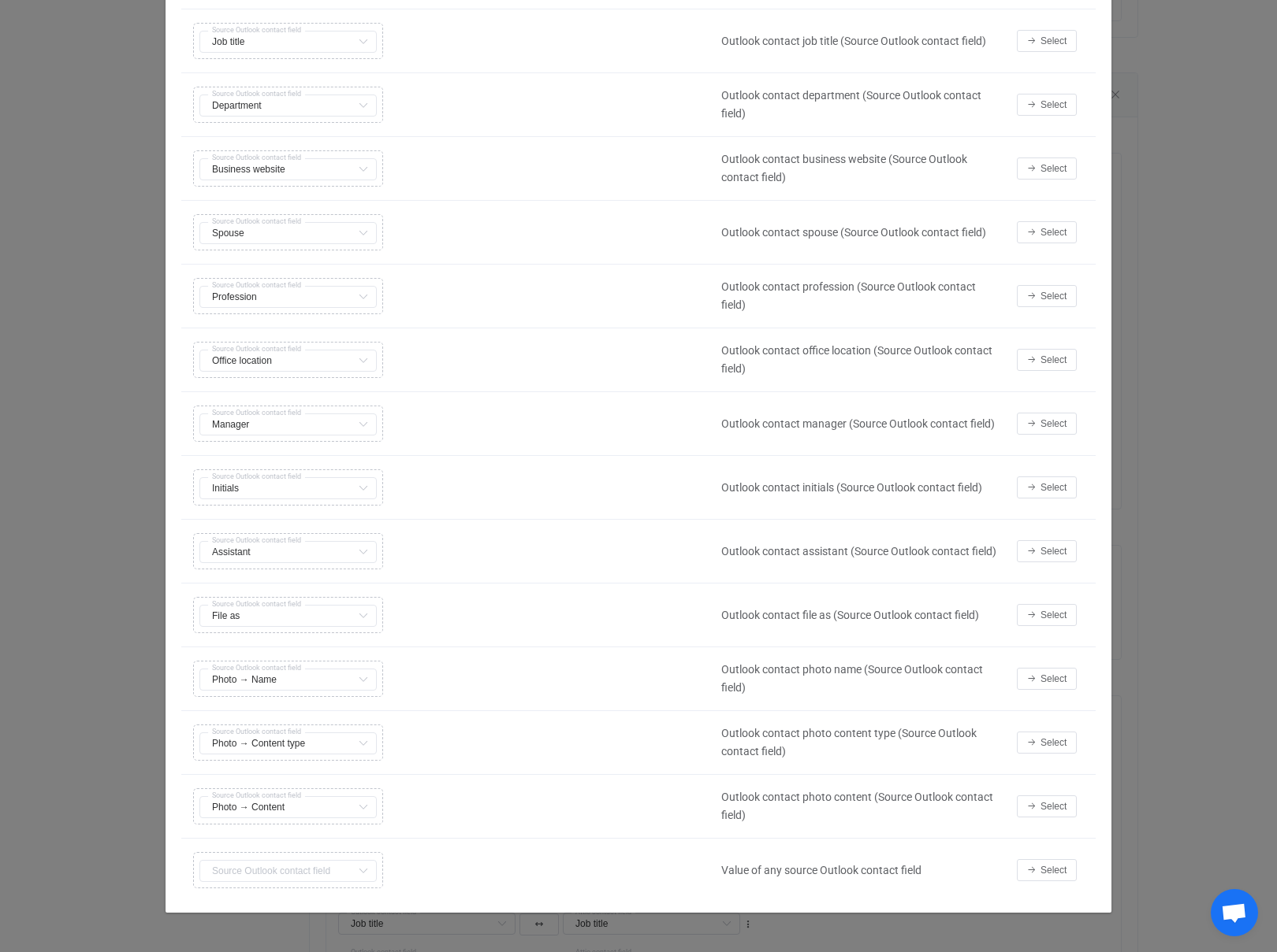
click at [340, 427] on div "Copy Cut Replace TYPE MISMATCH Manager First name Default field Last name Defau…" at bounding box center [447, 424] width 516 height 44
click at [361, 426] on icon "Select value" at bounding box center [362, 424] width 19 height 22
click at [1045, 871] on span "Select" at bounding box center [1053, 870] width 26 height 11
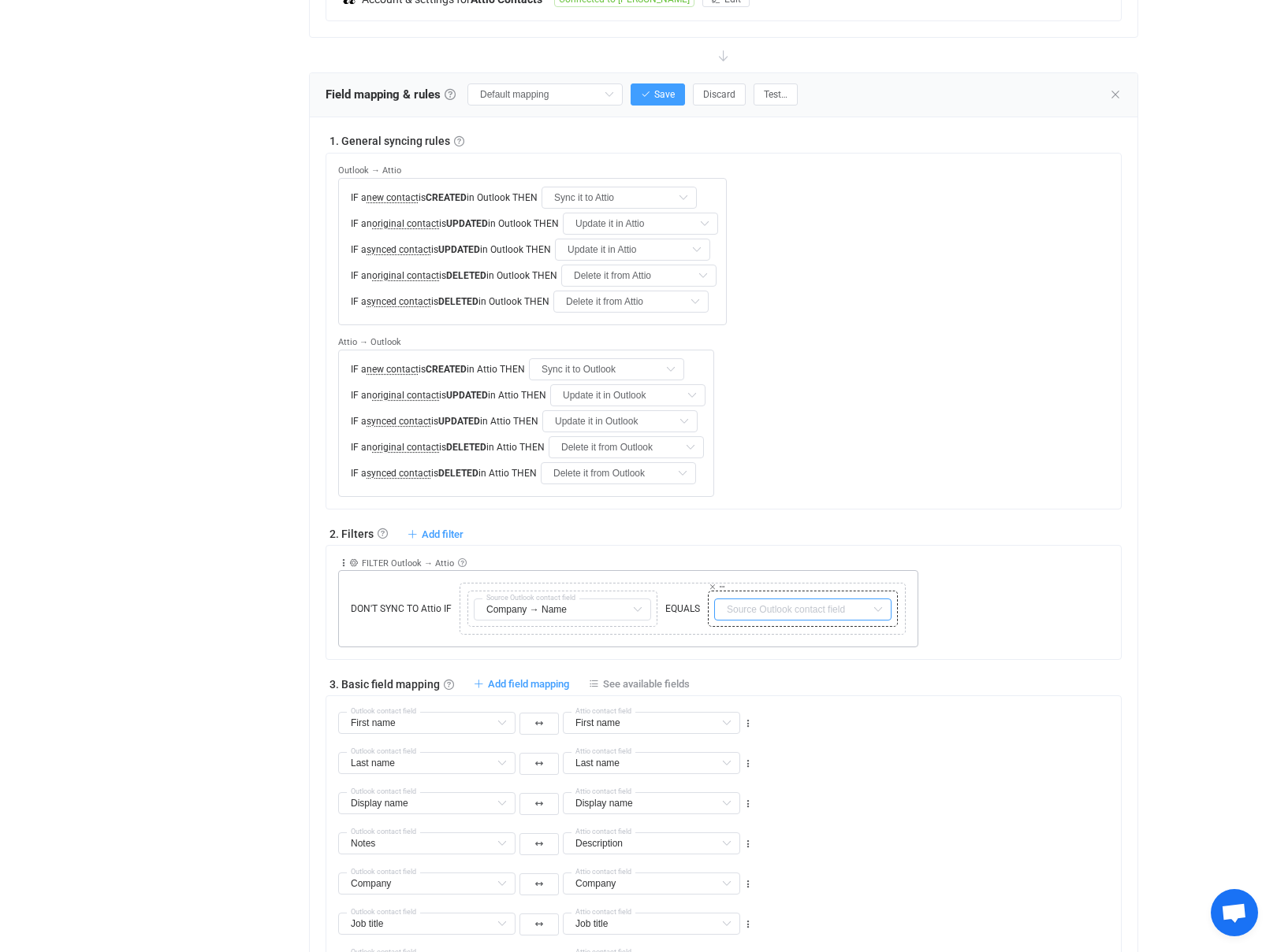
click at [747, 599] on input "text" at bounding box center [803, 609] width 178 height 22
type input "ca"
click at [933, 546] on div "FILTER Outlook → Attio DON'T SYNC TO Attio IF TYPE MISMATCH Copy Cut Replace TY…" at bounding box center [729, 596] width 782 height 101
click at [352, 558] on icon at bounding box center [353, 562] width 9 height 9
click at [283, 389] on div "Overview Synchronizations Settings Billing Help" at bounding box center [213, 637] width 173 height 2091
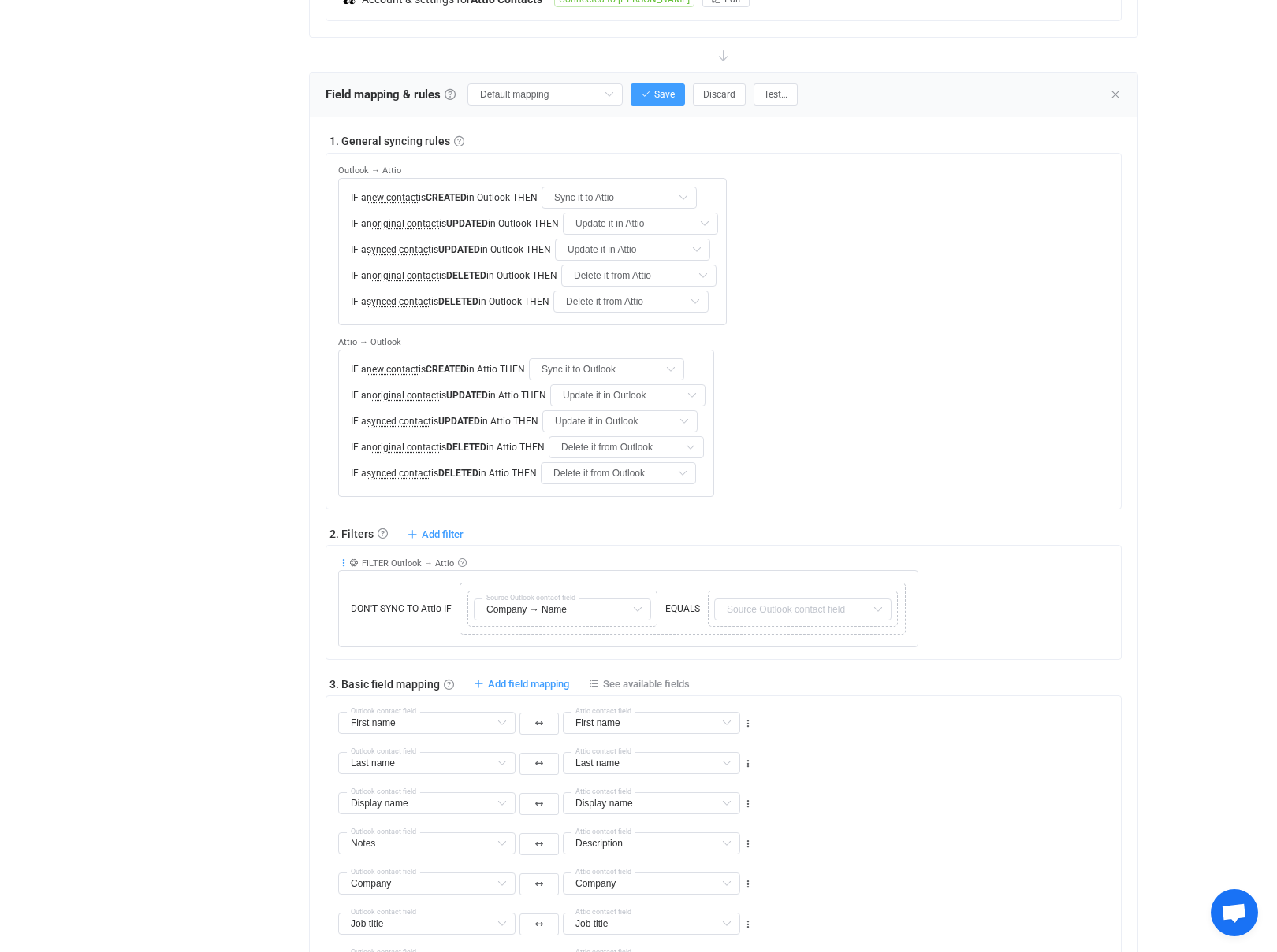
click at [339, 558] on icon at bounding box center [343, 563] width 11 height 11
click at [410, 558] on span "FILTER Outlook → Attio" at bounding box center [407, 563] width 92 height 11
click at [459, 558] on link at bounding box center [462, 562] width 9 height 9
click at [430, 528] on span "Add filter" at bounding box center [441, 534] width 42 height 12
click at [398, 477] on li "Don't sync contact to Outlook if …" at bounding box center [364, 485] width 193 height 28
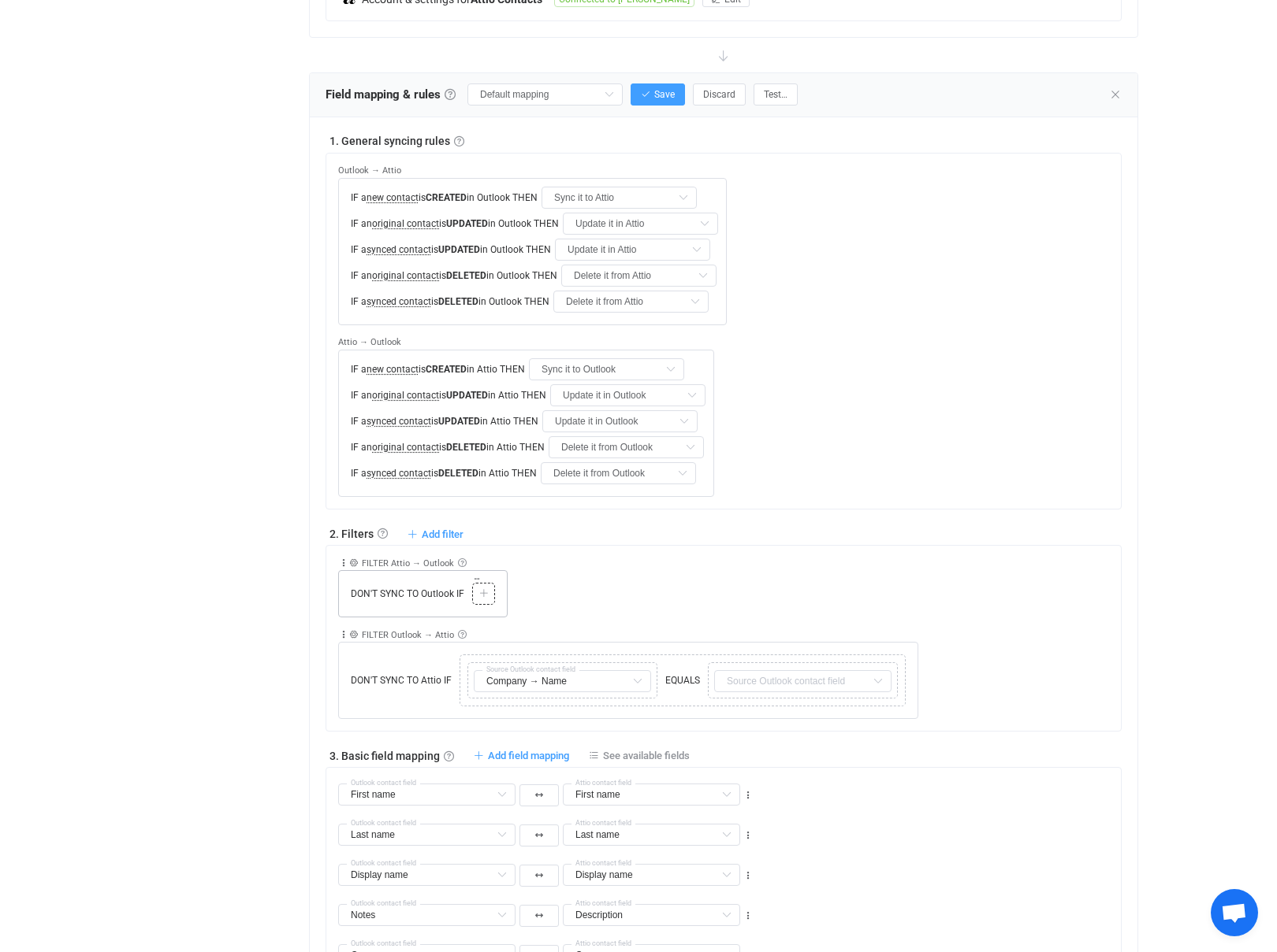
click at [479, 589] on icon at bounding box center [484, 594] width 10 height 10
type input "Provisors"
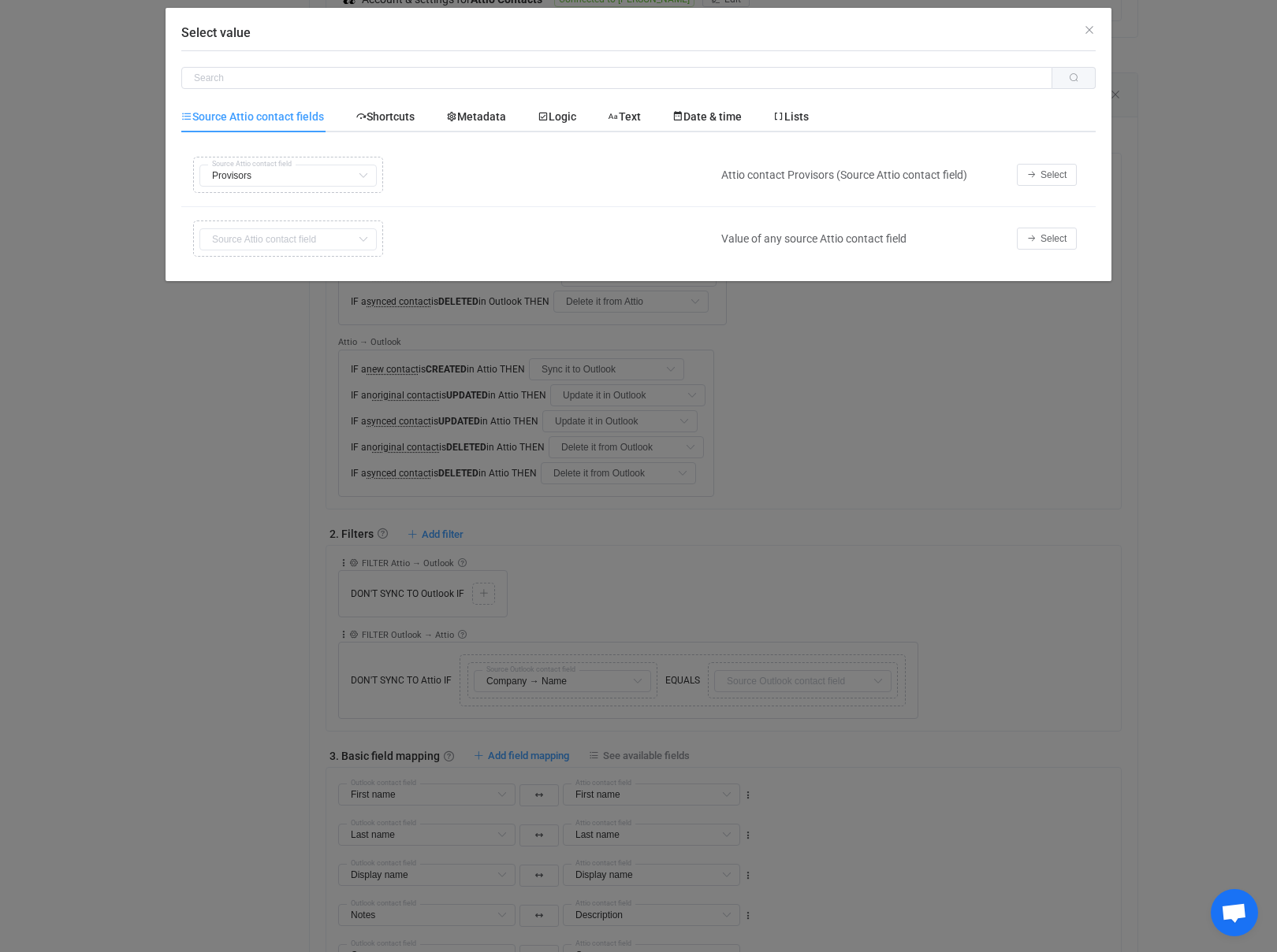
click at [324, 173] on div "Copy Cut Replace TYPE MISMATCH Provisors First name Default field Last name Def…" at bounding box center [447, 175] width 516 height 44
click at [288, 178] on div "Copy Cut Replace TYPE MISMATCH Provisors First name Default field Last name Def…" at bounding box center [447, 175] width 516 height 44
click at [361, 178] on icon "Select value" at bounding box center [362, 175] width 19 height 22
click at [275, 166] on div "Copy Cut Replace TYPE MISMATCH Provisors First name Default field Last name Def…" at bounding box center [447, 175] width 516 height 44
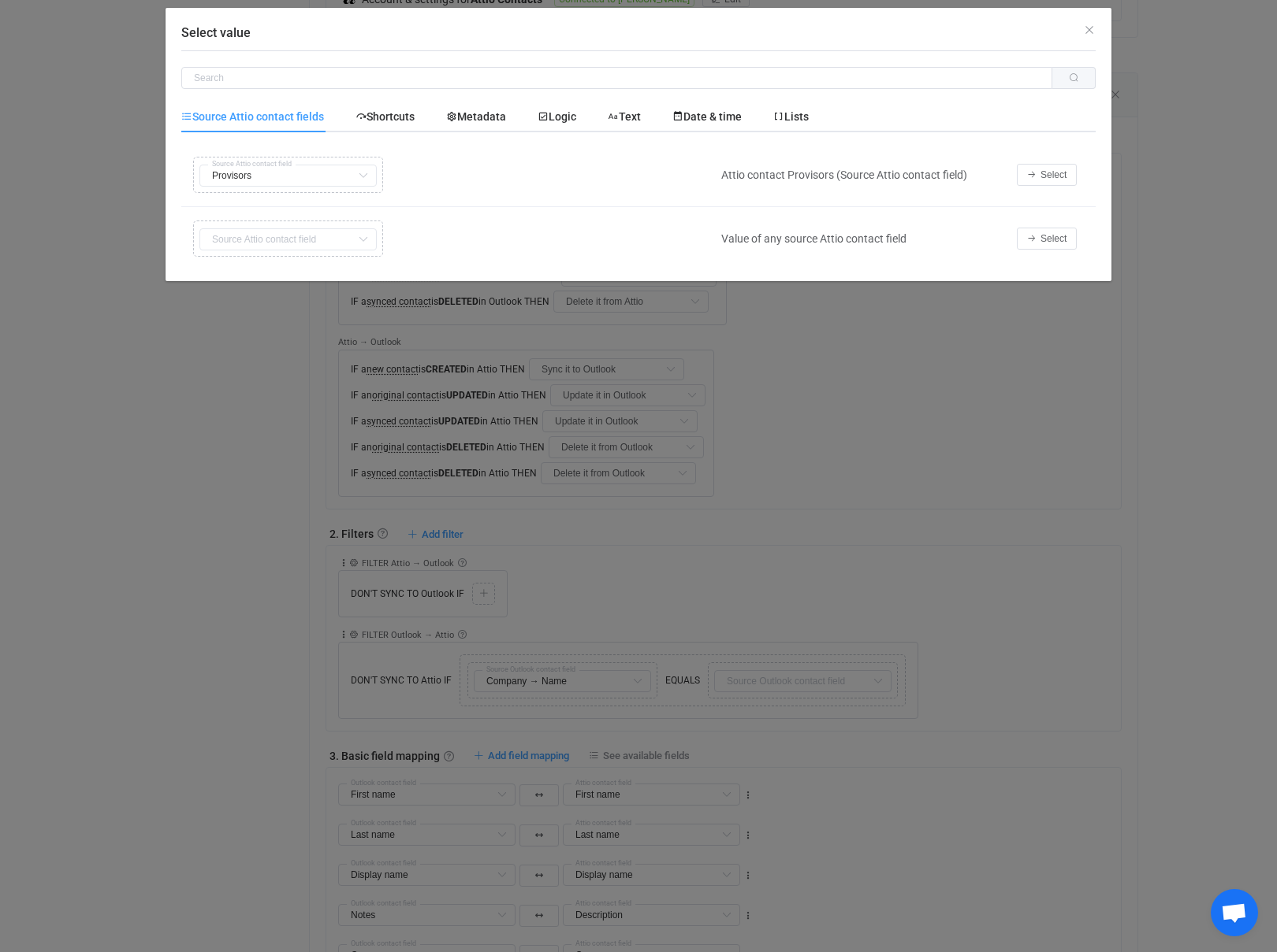
click at [275, 166] on div "Copy Cut Replace TYPE MISMATCH Provisors First name Default field Last name Def…" at bounding box center [447, 175] width 516 height 44
click at [1054, 174] on span "Select" at bounding box center [1053, 174] width 26 height 11
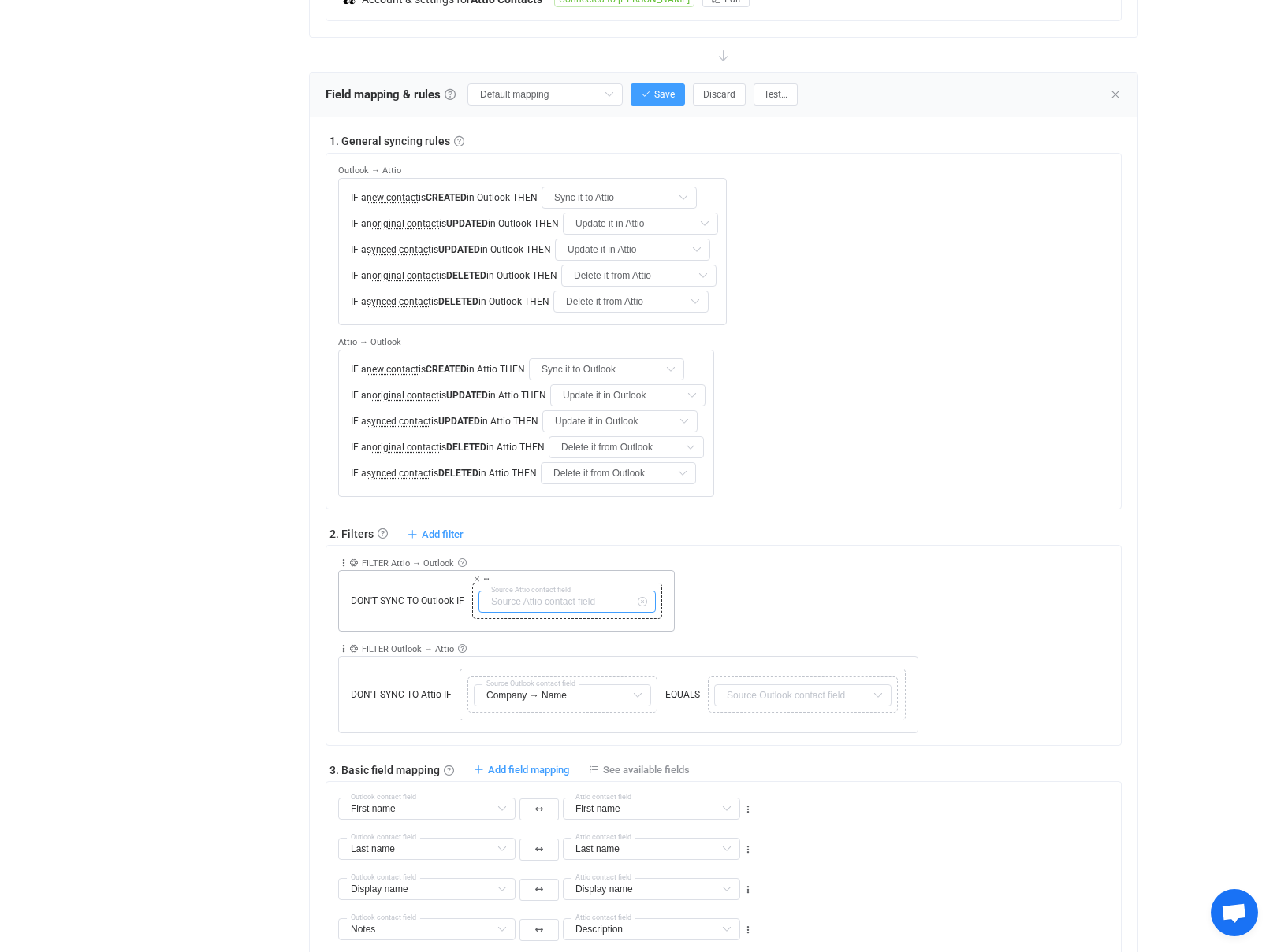
click at [625, 591] on input "text" at bounding box center [567, 602] width 178 height 22
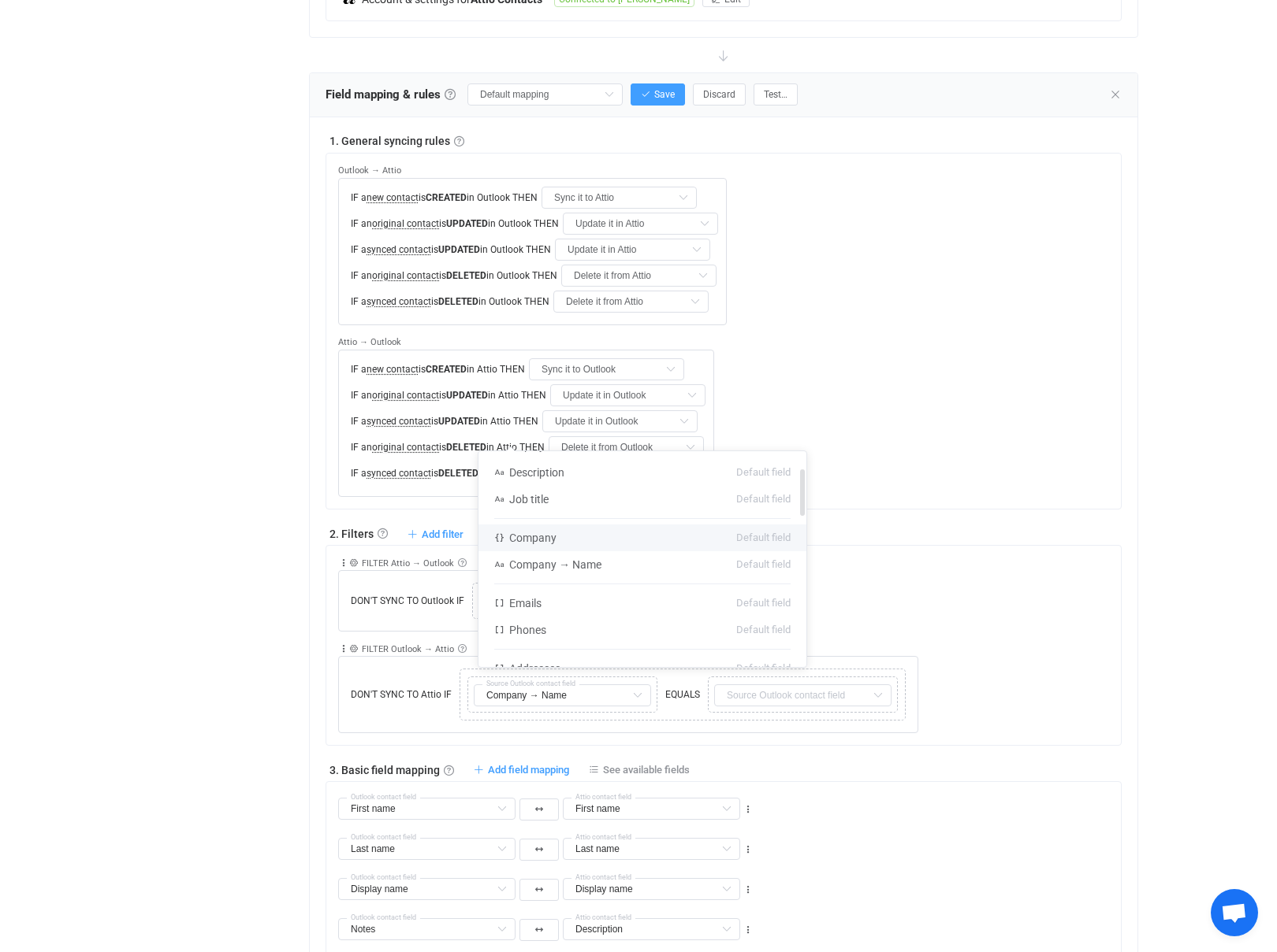
click at [594, 533] on li "Company Default field" at bounding box center [641, 538] width 327 height 27
type input "Company"
click at [376, 594] on span "DON'T SYNC TO Outlook IF" at bounding box center [408, 601] width 122 height 14
click at [598, 591] on input "text" at bounding box center [567, 602] width 178 height 22
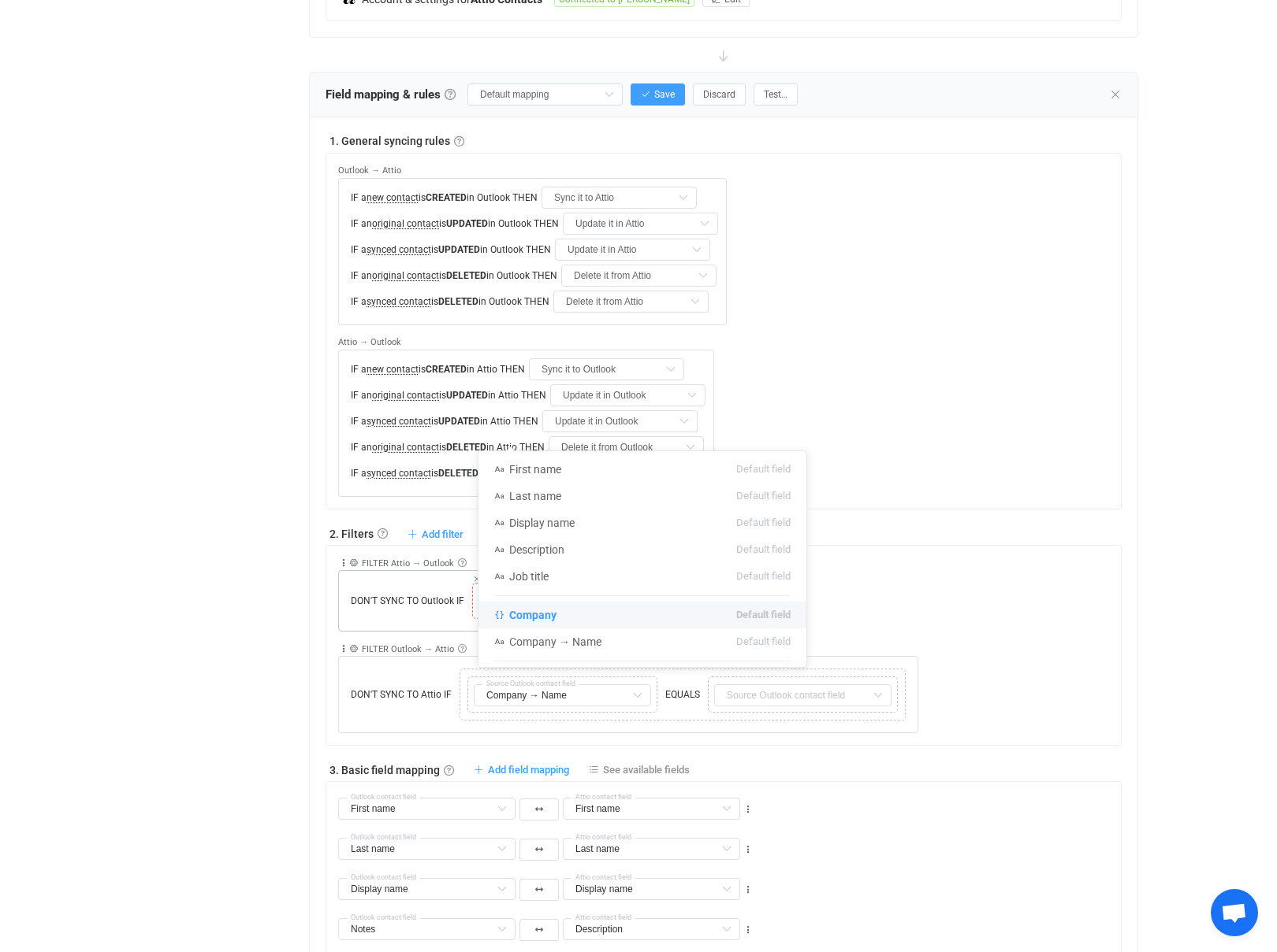
click at [486, 575] on icon at bounding box center [486, 579] width 8 height 8
type input "Company"
click at [212, 461] on div "Overview Synchronizations Settings Billing Help" at bounding box center [213, 680] width 173 height 2177
click at [596, 591] on input "text" at bounding box center [567, 602] width 178 height 22
click at [588, 649] on li "Company → Name Default field" at bounding box center [641, 642] width 327 height 27
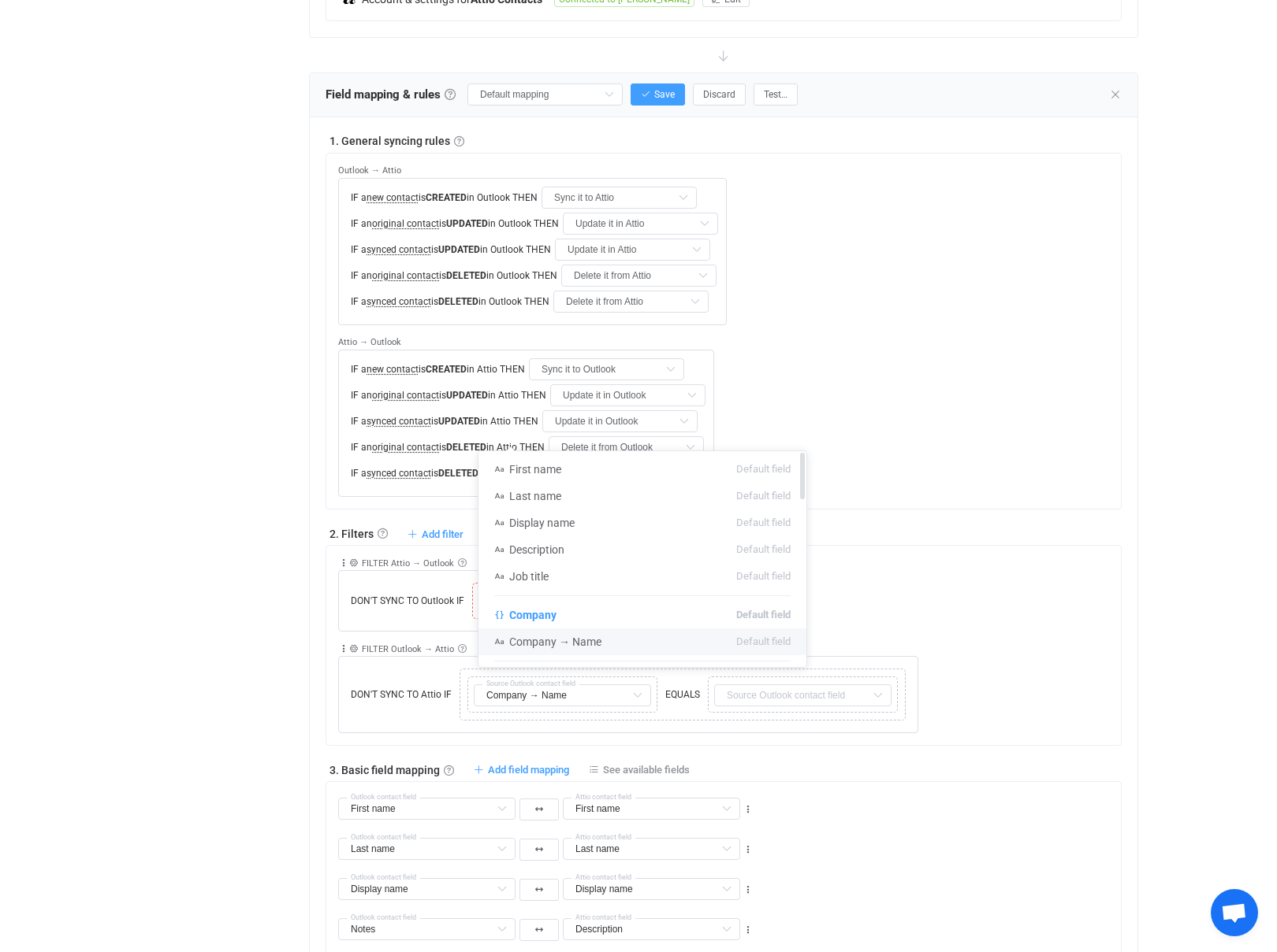
type input "Company → Name"
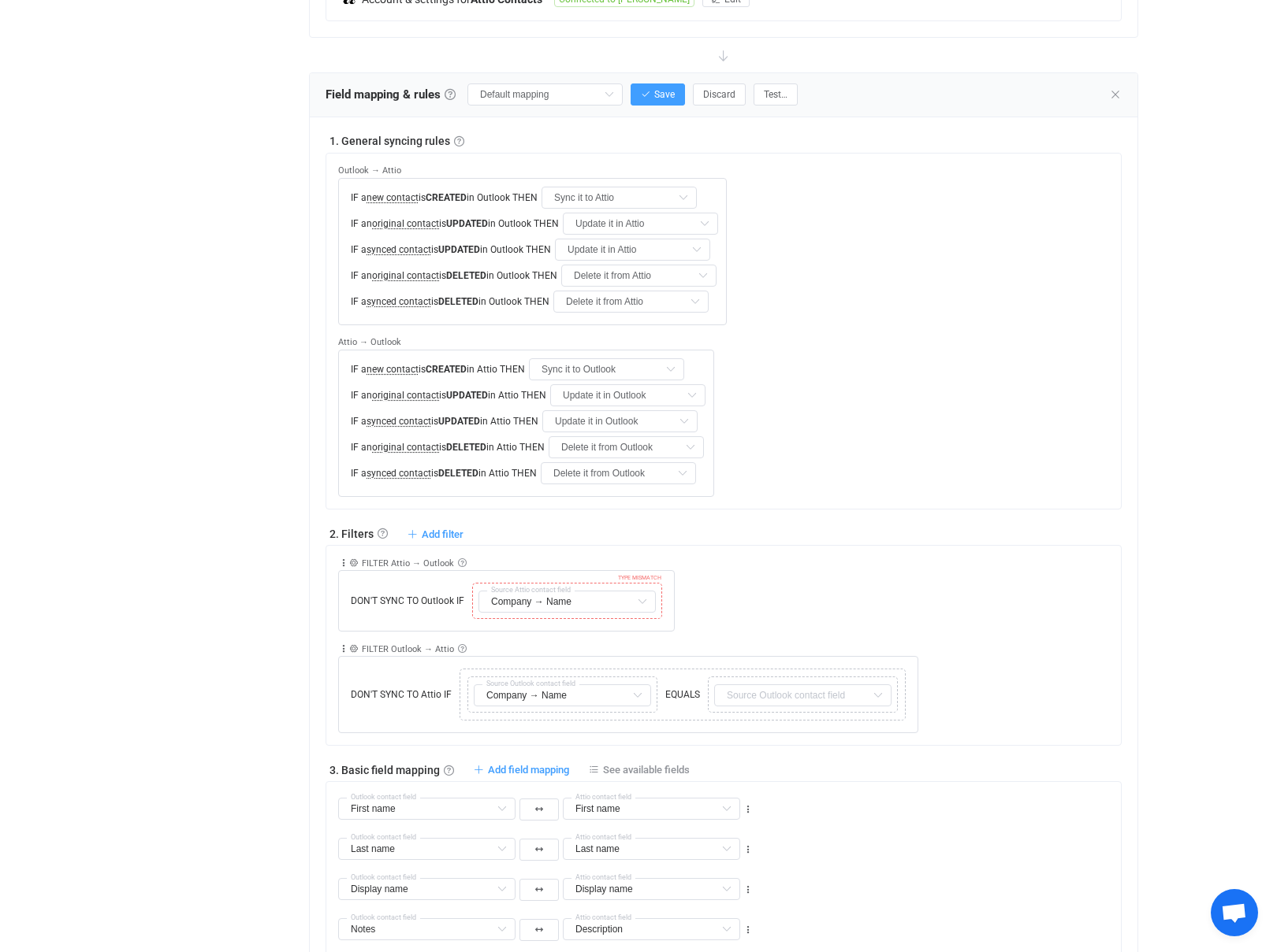
click at [754, 546] on div "FILTER Attio → Outlook DON'T SYNC TO Outlook IF TYPE MISMATCH Company → Name So…" at bounding box center [729, 588] width 782 height 86
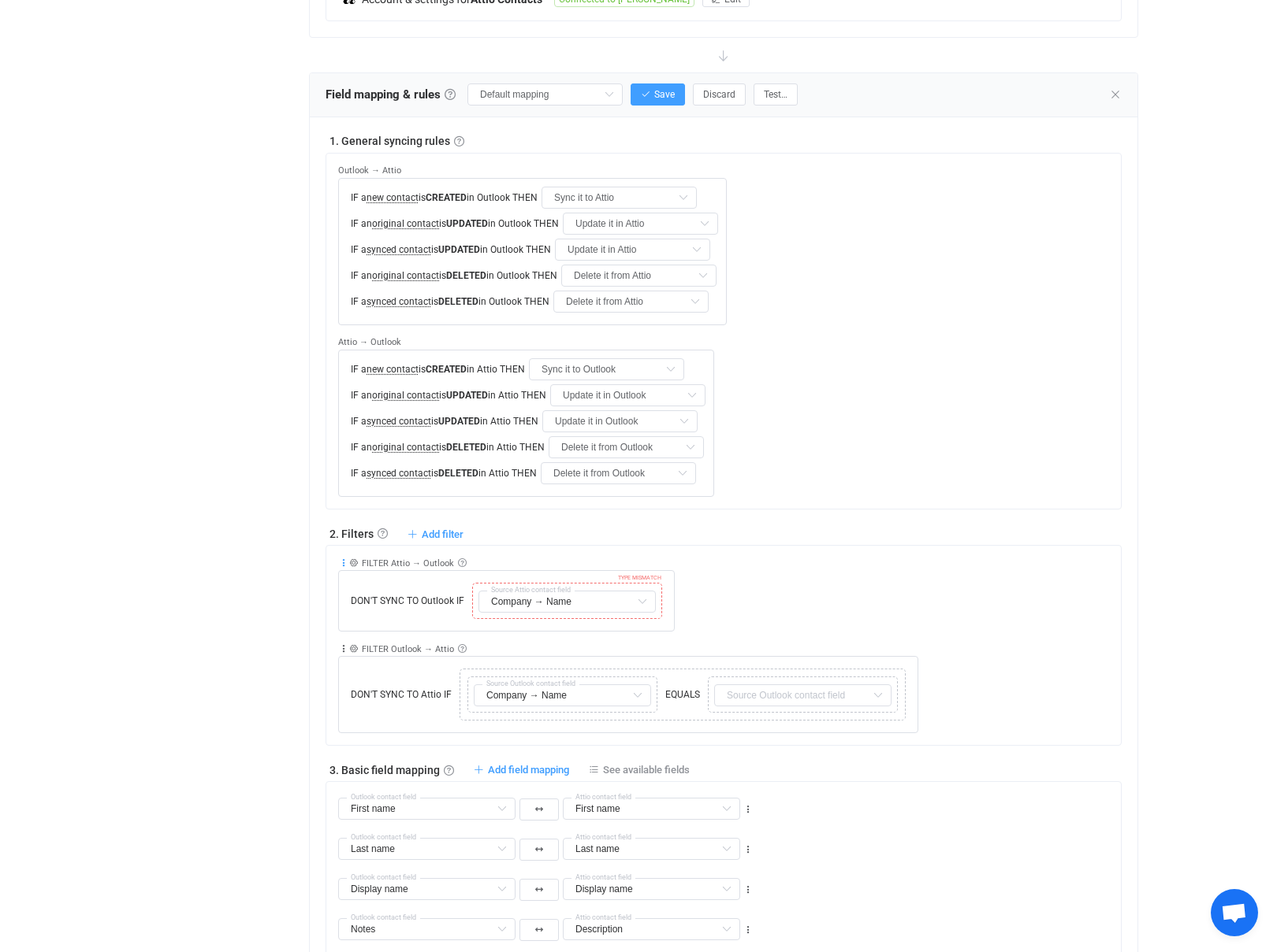
click at [344, 558] on icon at bounding box center [343, 563] width 11 height 11
click at [298, 517] on li "Delete" at bounding box center [295, 514] width 103 height 28
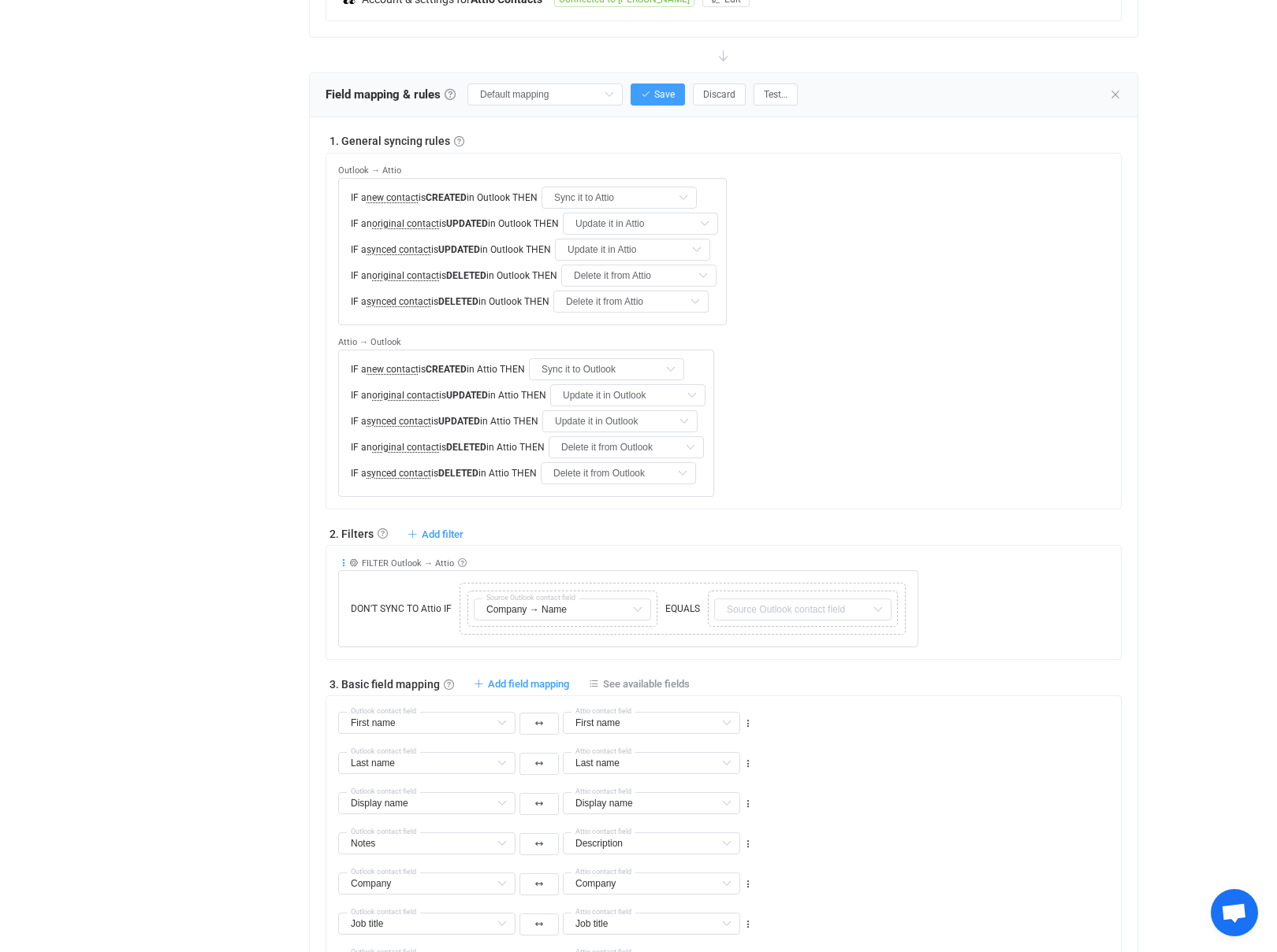
click at [344, 558] on icon at bounding box center [343, 563] width 11 height 11
click at [308, 511] on li "Delete" at bounding box center [295, 514] width 103 height 28
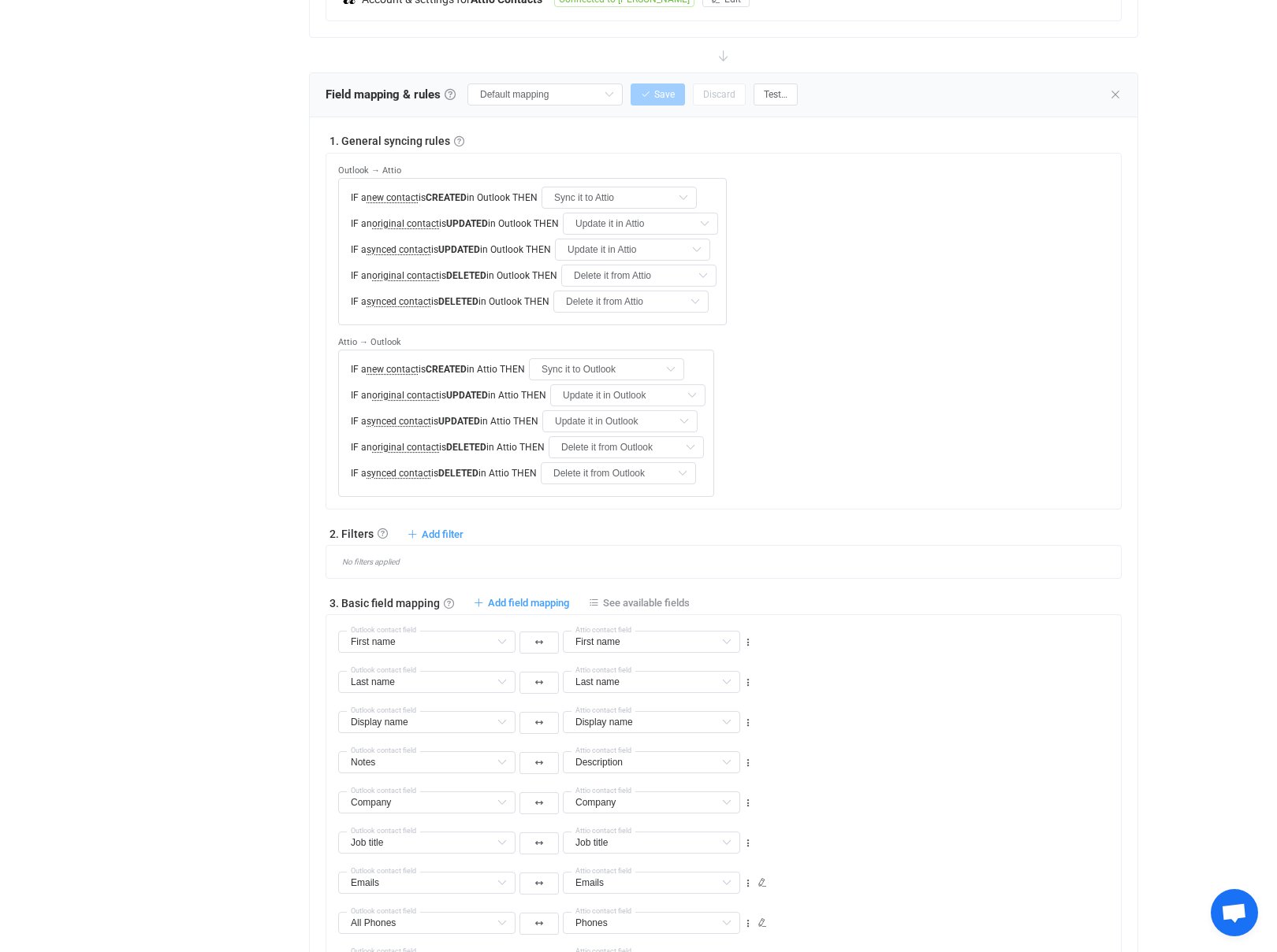
click at [1007, 776] on div "Company Middle name Default field Nickname Default field Title Default field Su…" at bounding box center [729, 797] width 782 height 41
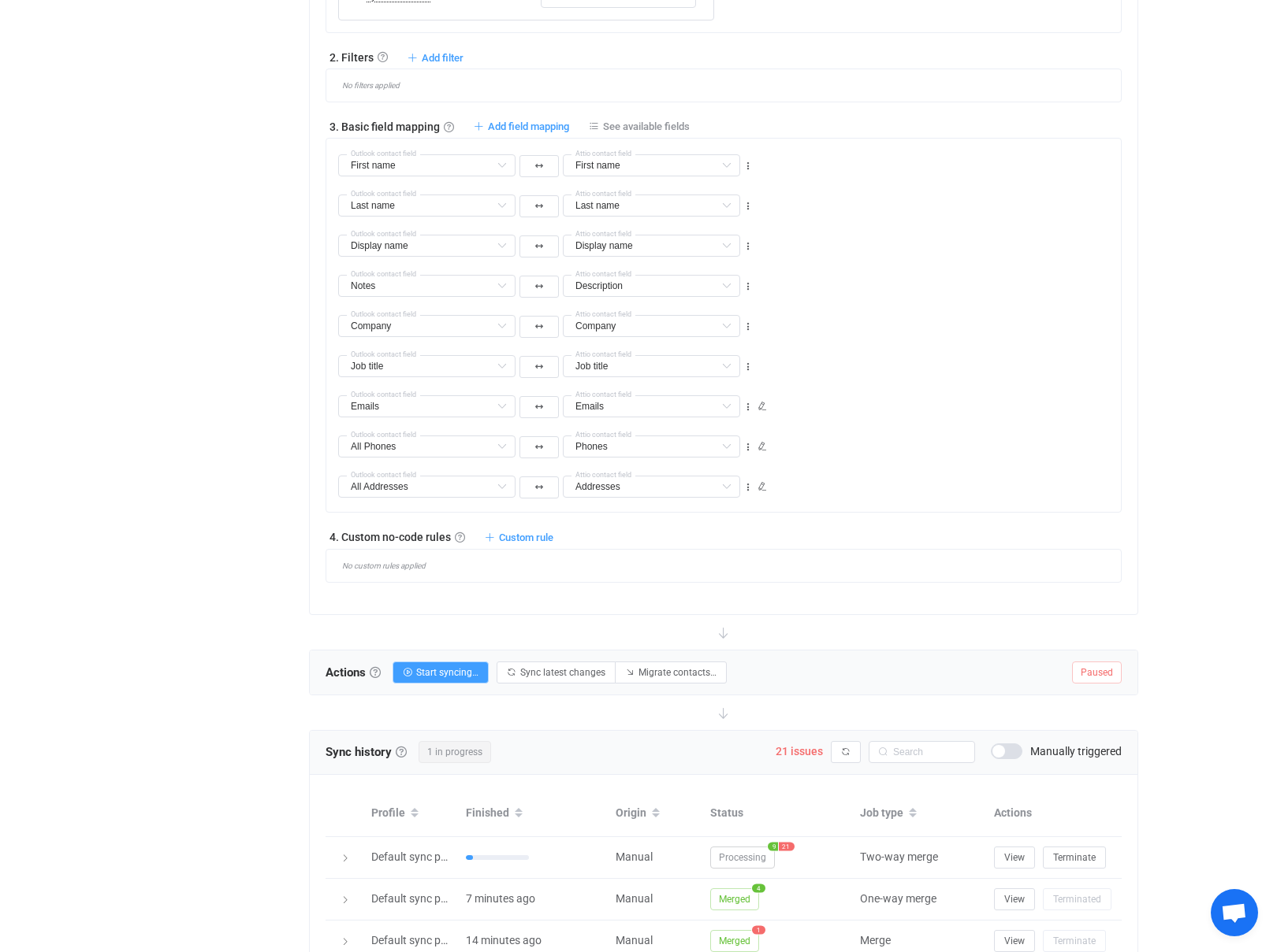
scroll to position [930, 0]
click at [344, 853] on icon at bounding box center [345, 857] width 10 height 10
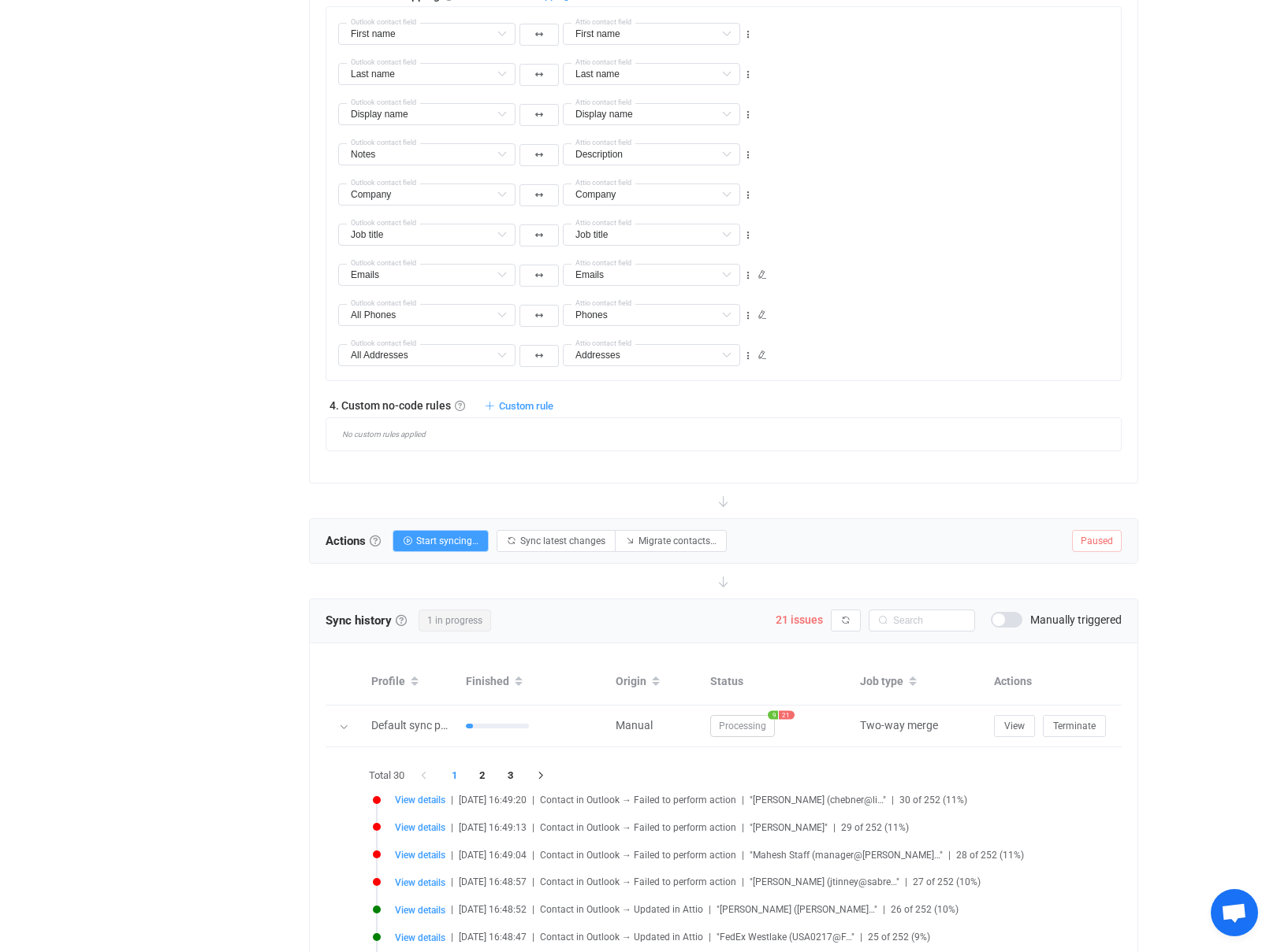
scroll to position [1066, 0]
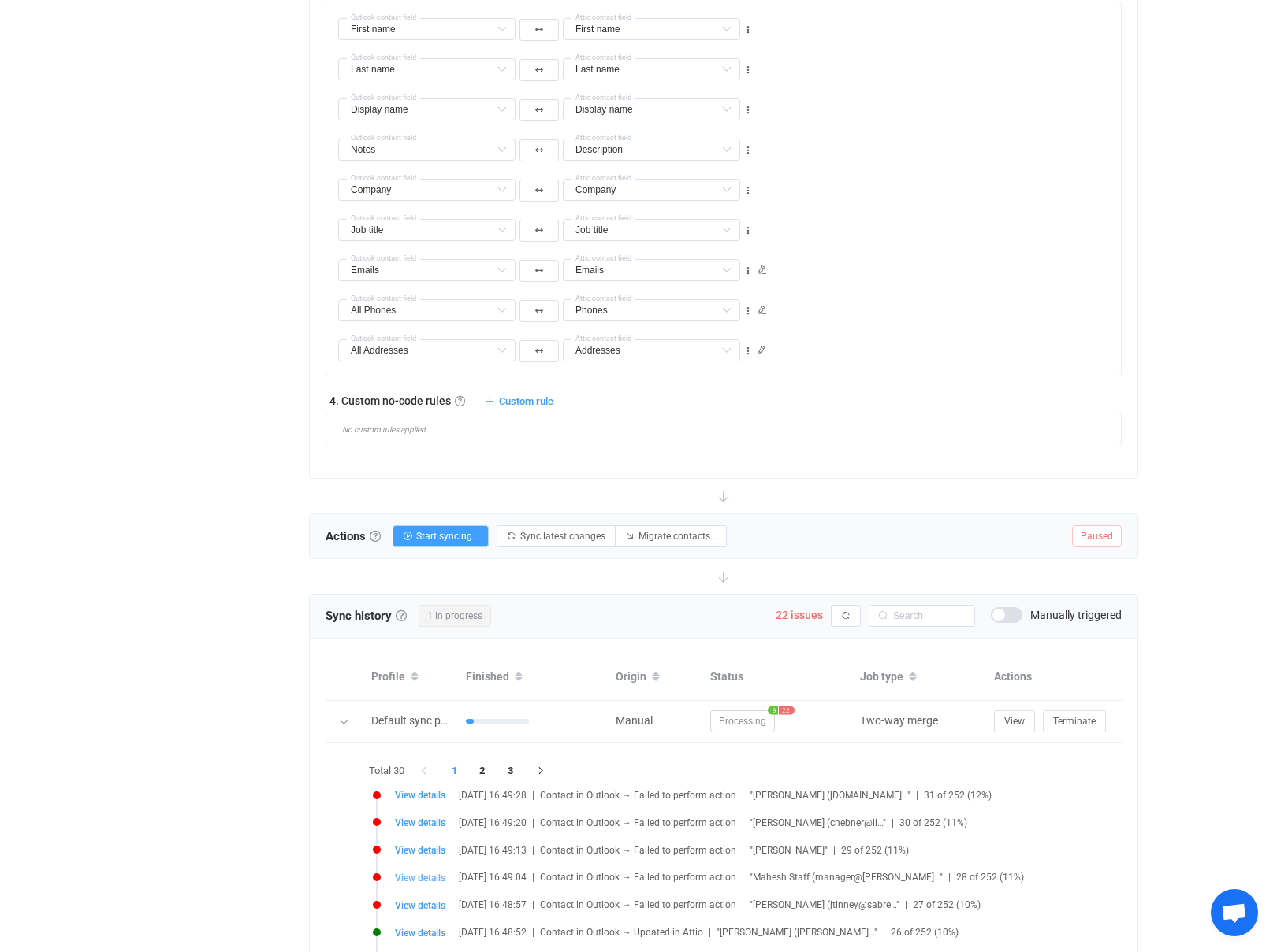
click at [418, 873] on span "View details" at bounding box center [420, 878] width 50 height 11
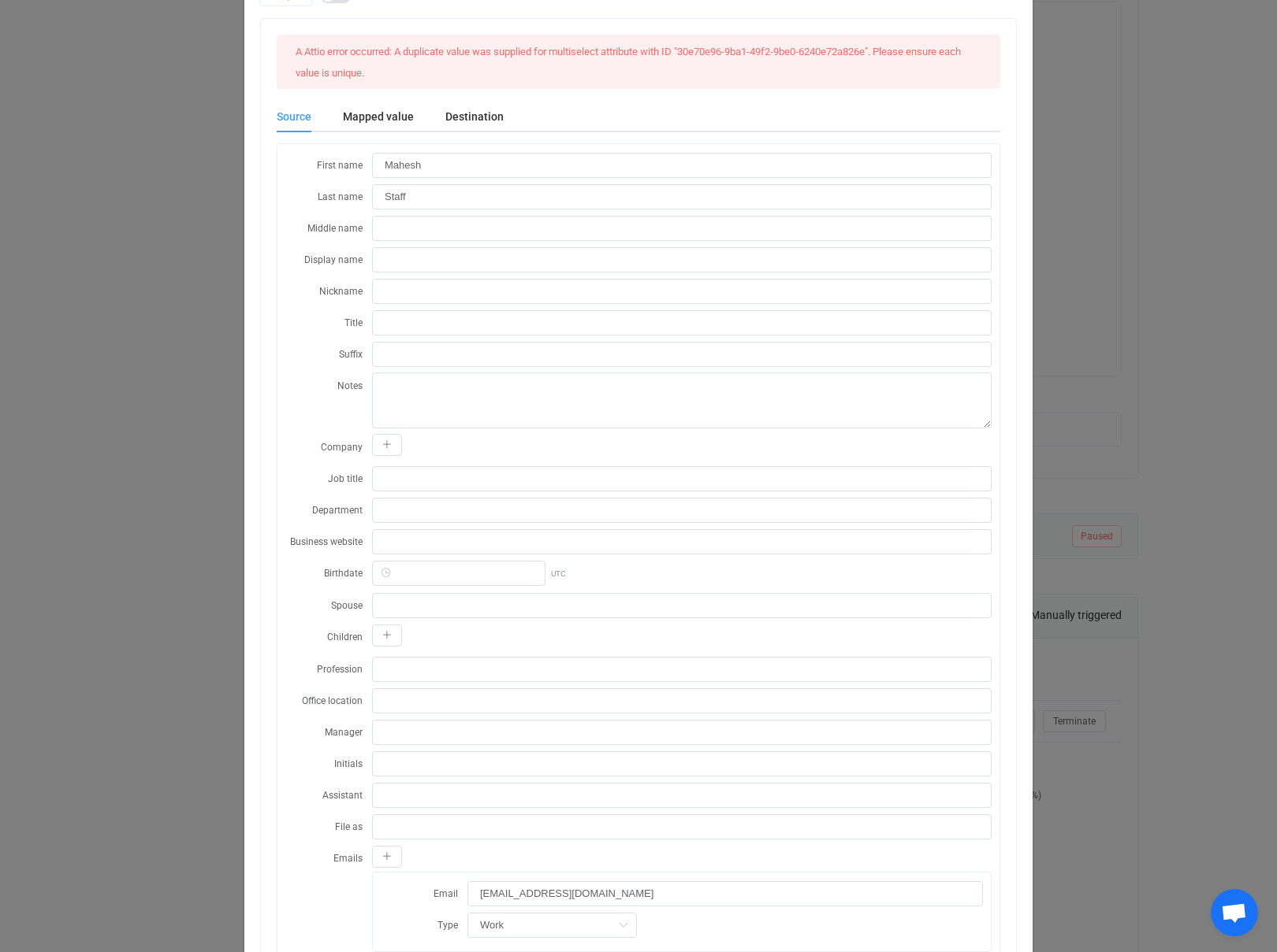
scroll to position [0, 0]
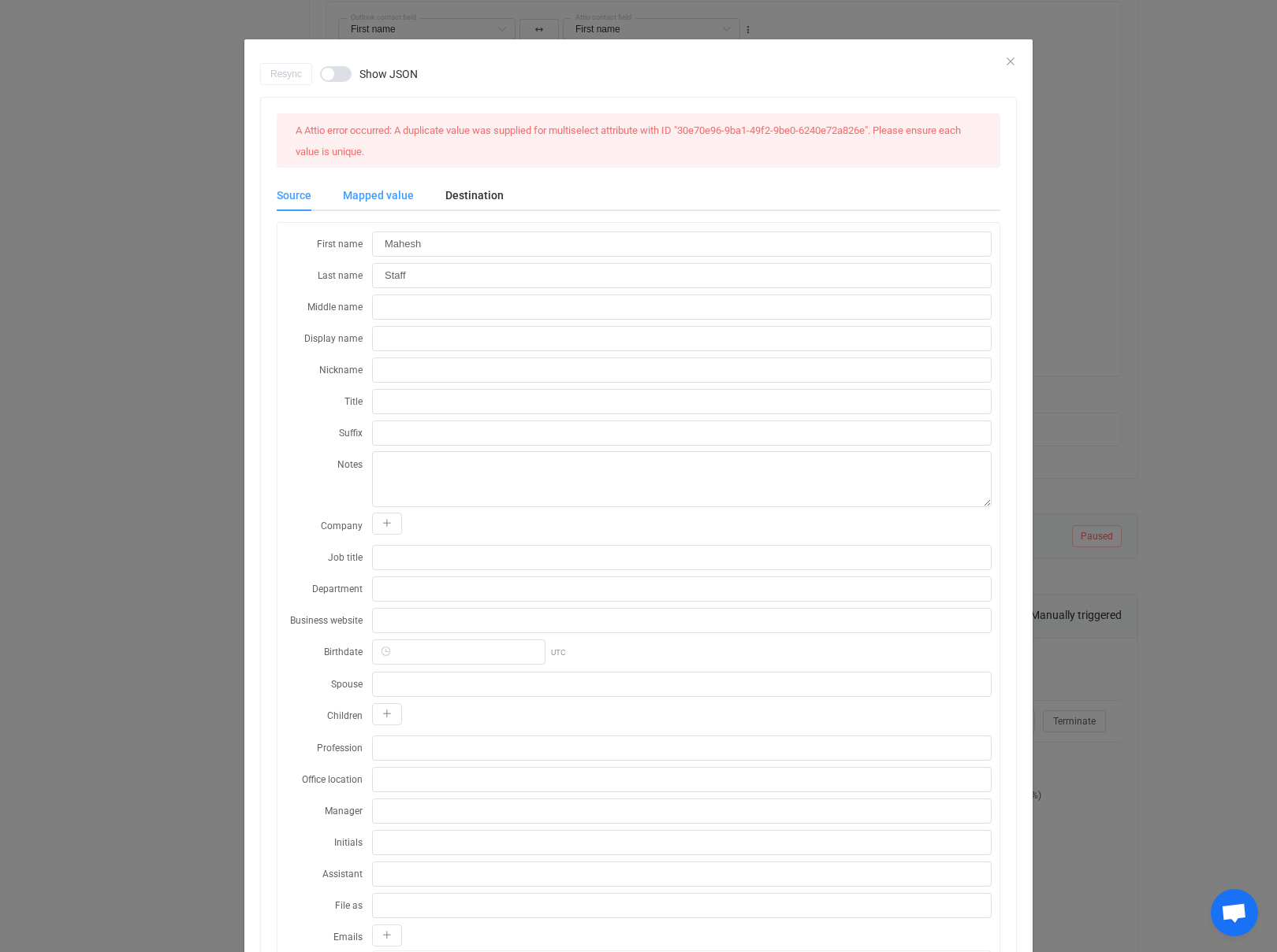
click at [382, 201] on div "Mapped value" at bounding box center [379, 195] width 102 height 32
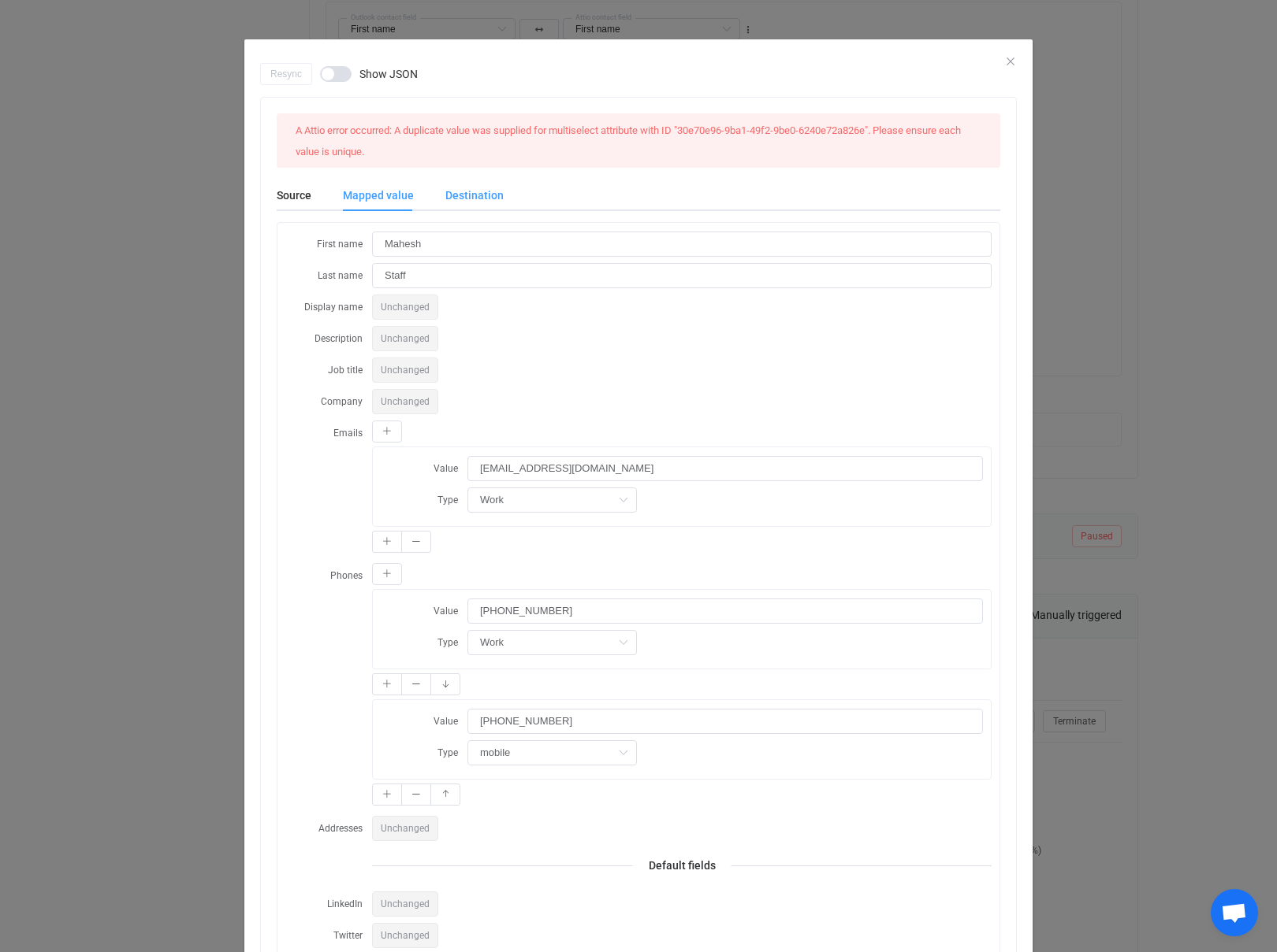
click at [452, 192] on div "Destination" at bounding box center [467, 195] width 74 height 32
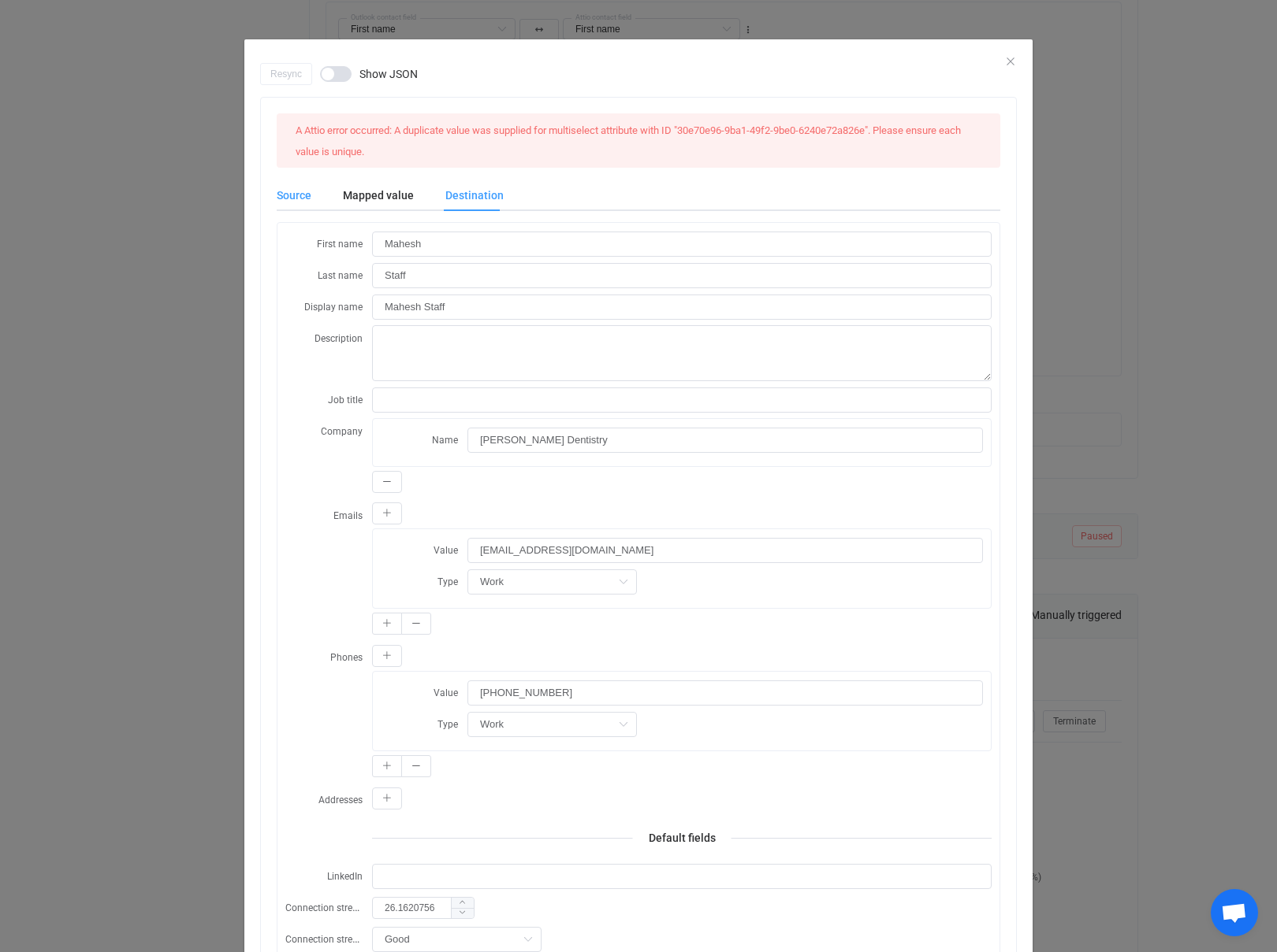
click at [283, 201] on div "Source" at bounding box center [301, 195] width 50 height 32
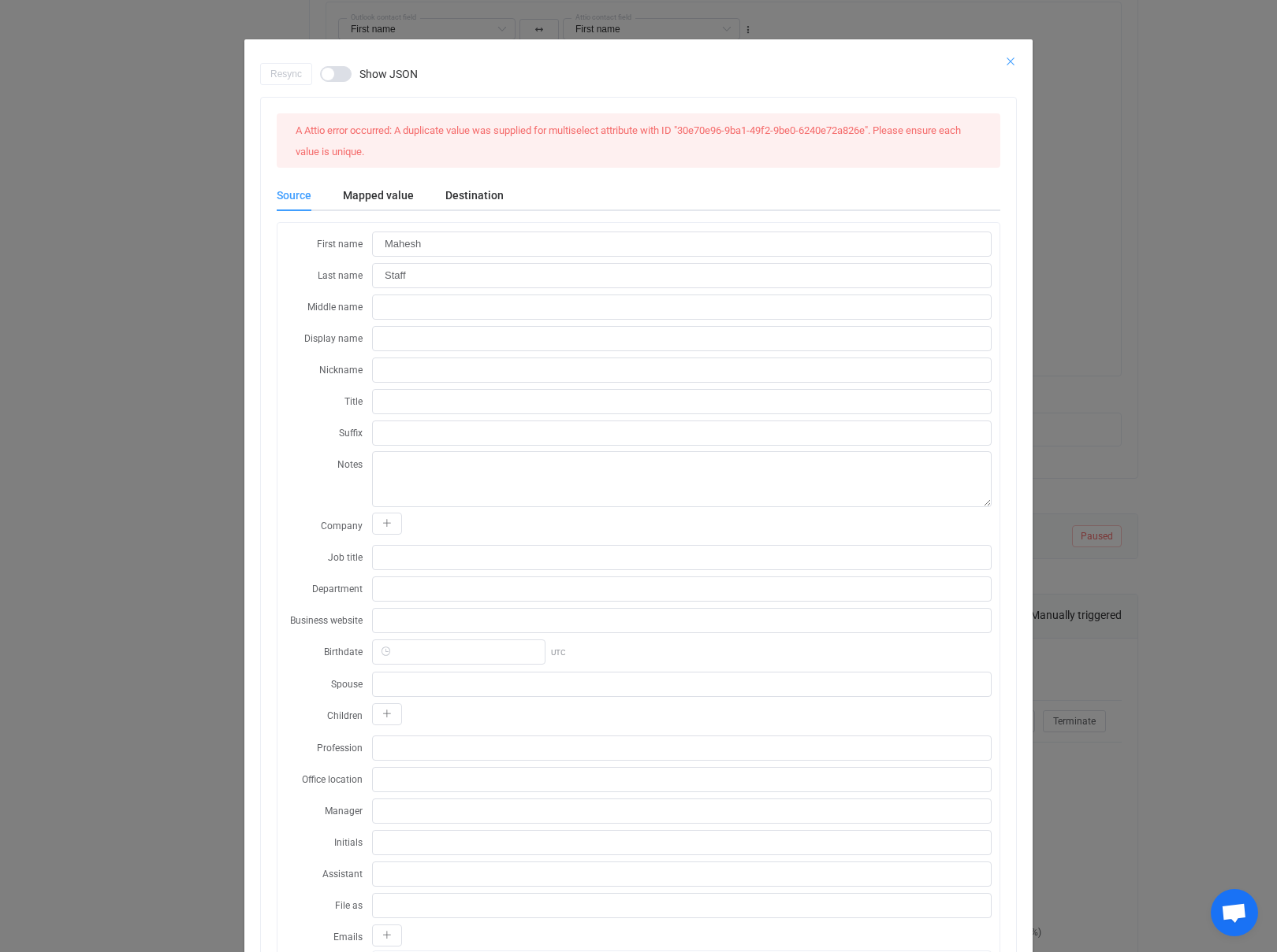
click at [1007, 60] on icon "Close" at bounding box center [1009, 61] width 13 height 13
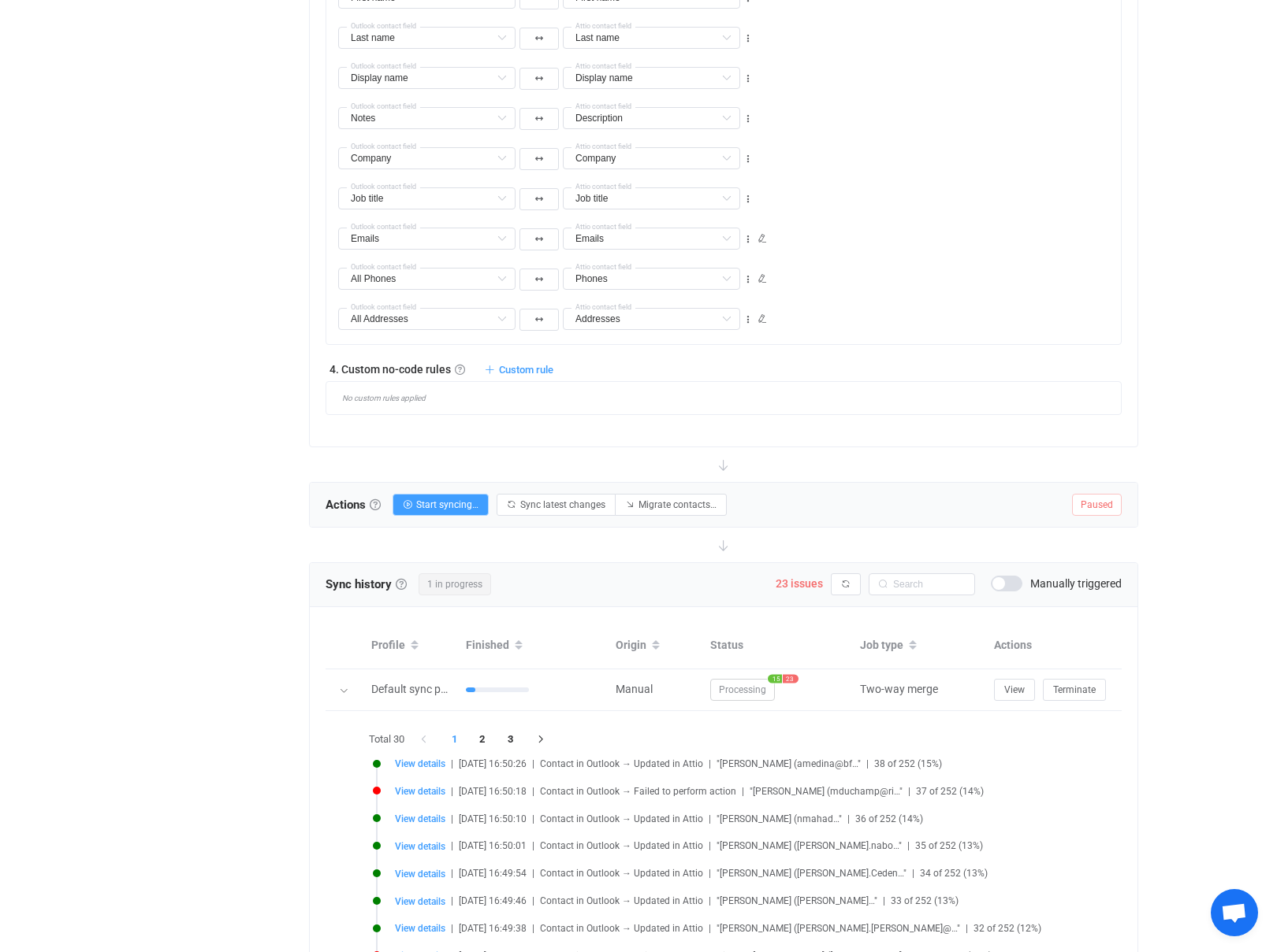
scroll to position [1271, 0]
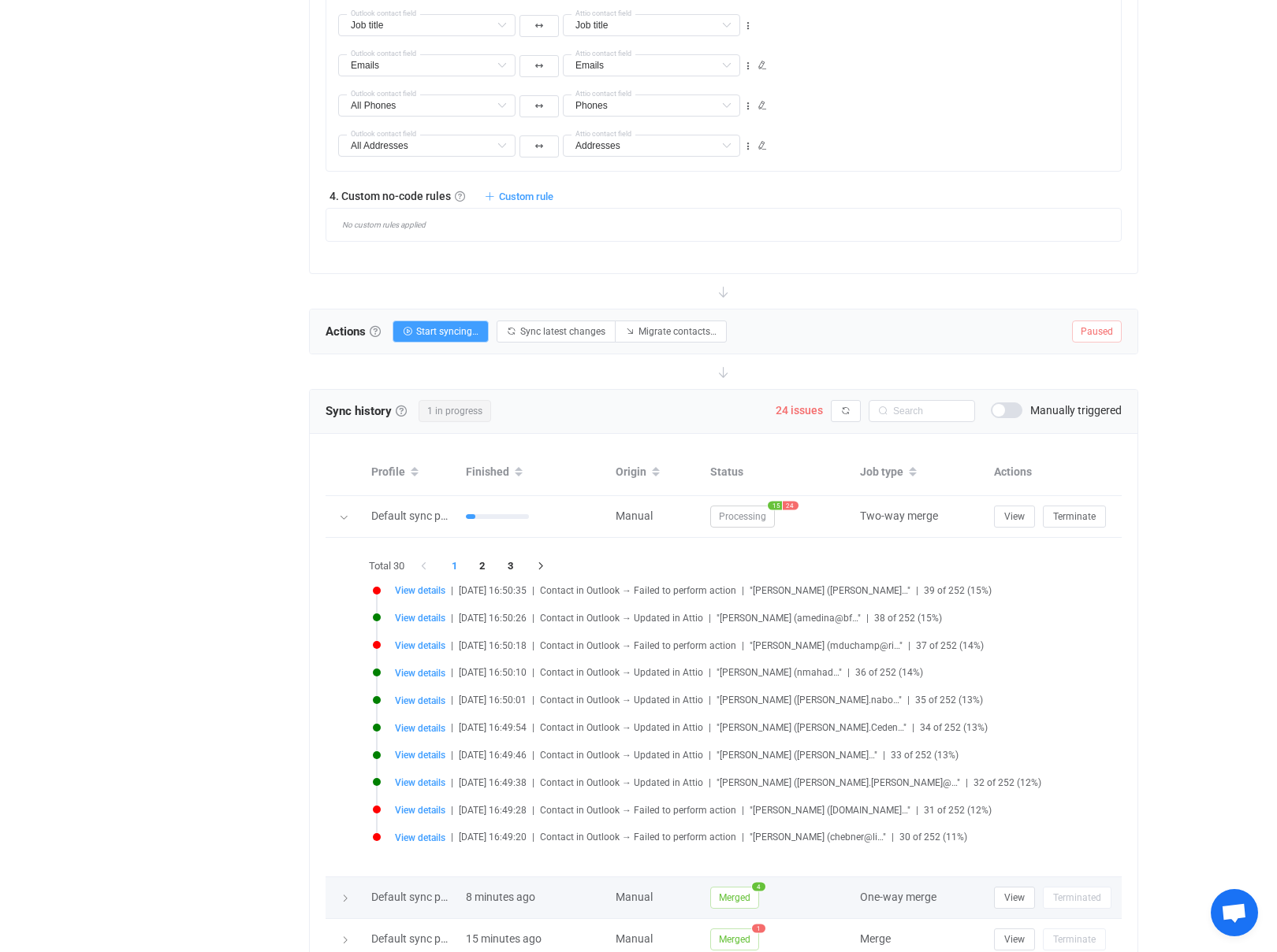
click at [732, 887] on span "Merged" at bounding box center [734, 898] width 49 height 22
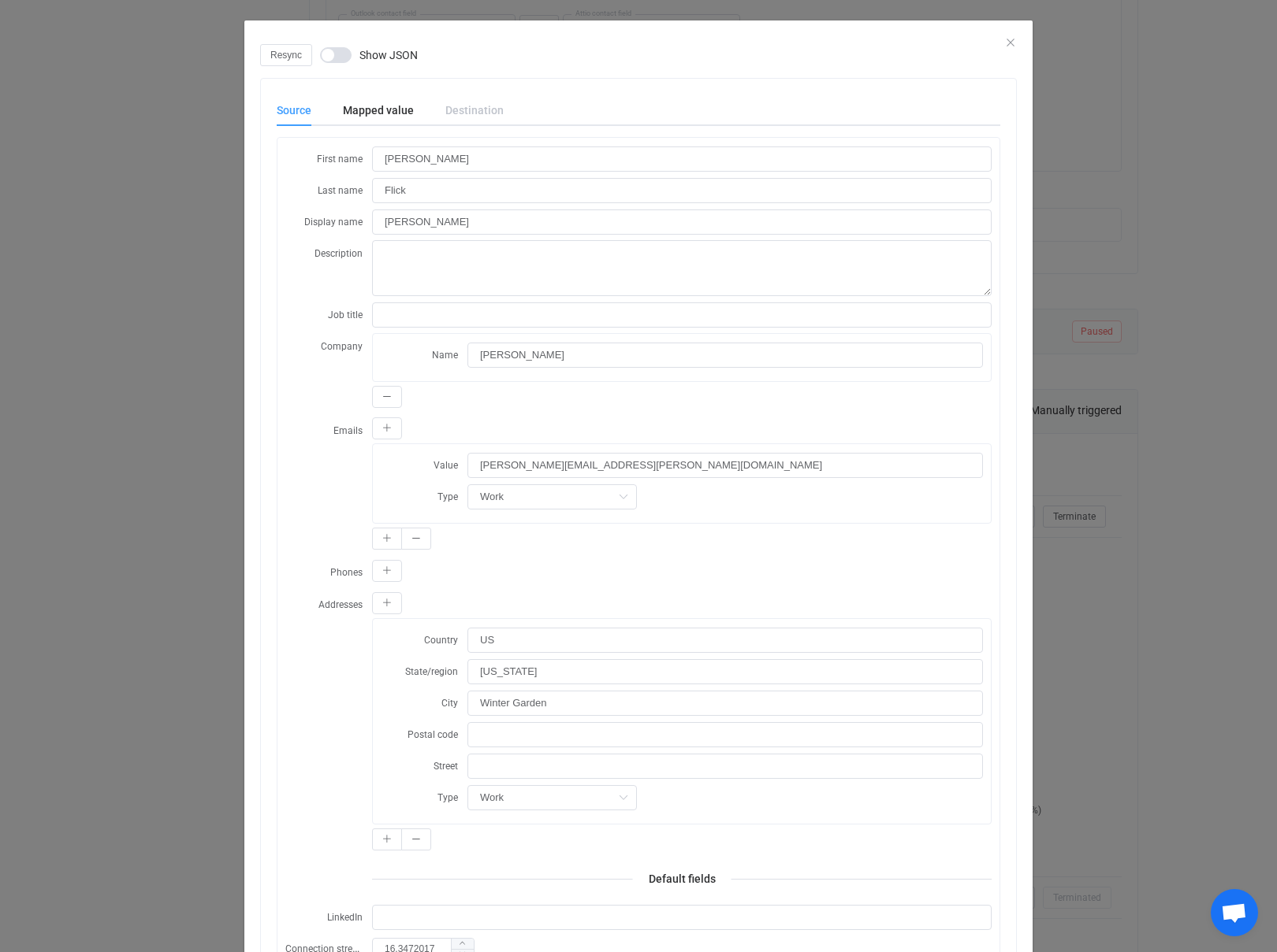
scroll to position [28, 0]
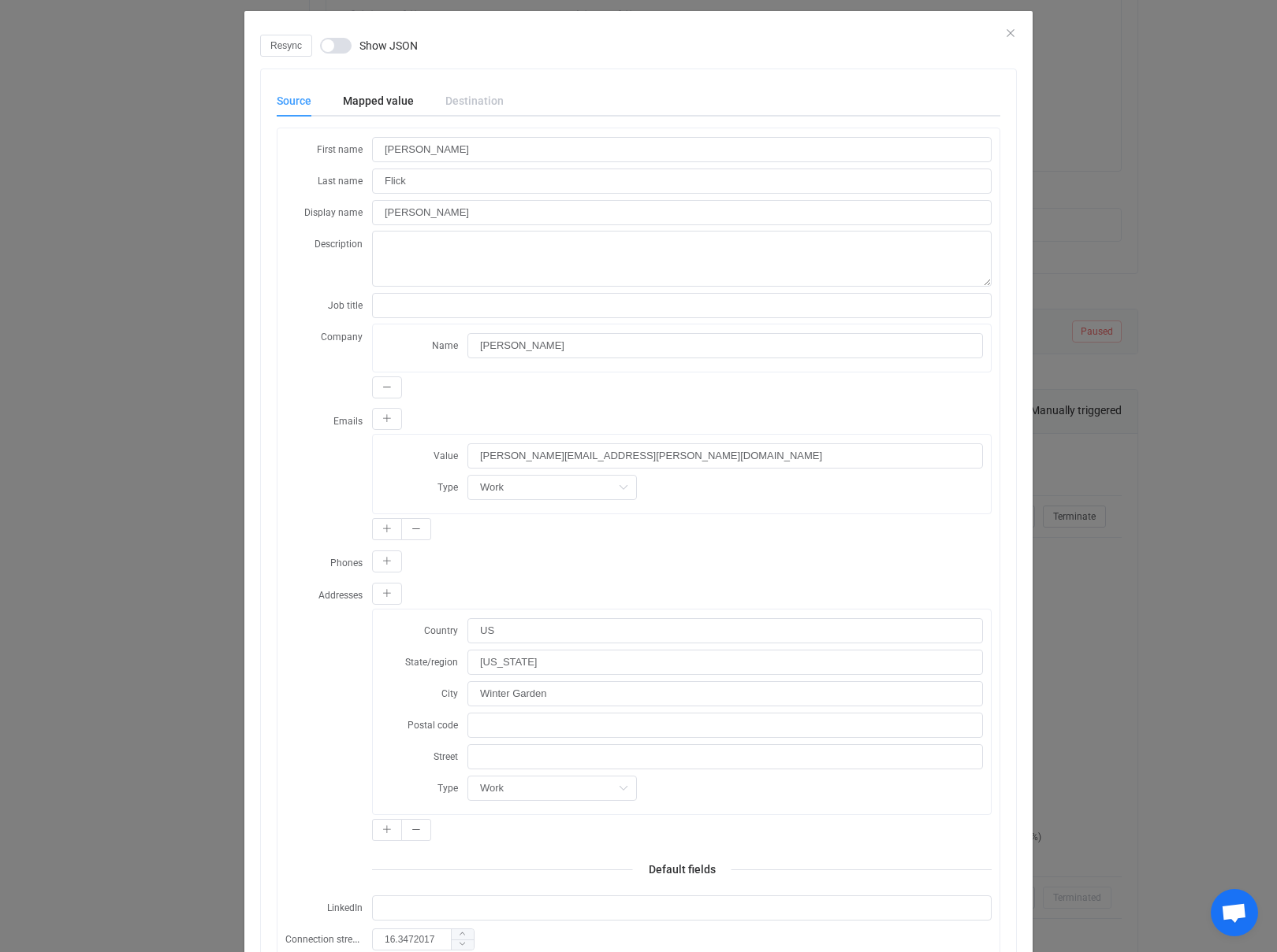
click at [464, 98] on div "Destination" at bounding box center [467, 100] width 74 height 32
click at [282, 104] on div "Source" at bounding box center [301, 100] width 50 height 32
click at [375, 98] on div "Mapped value" at bounding box center [379, 100] width 102 height 32
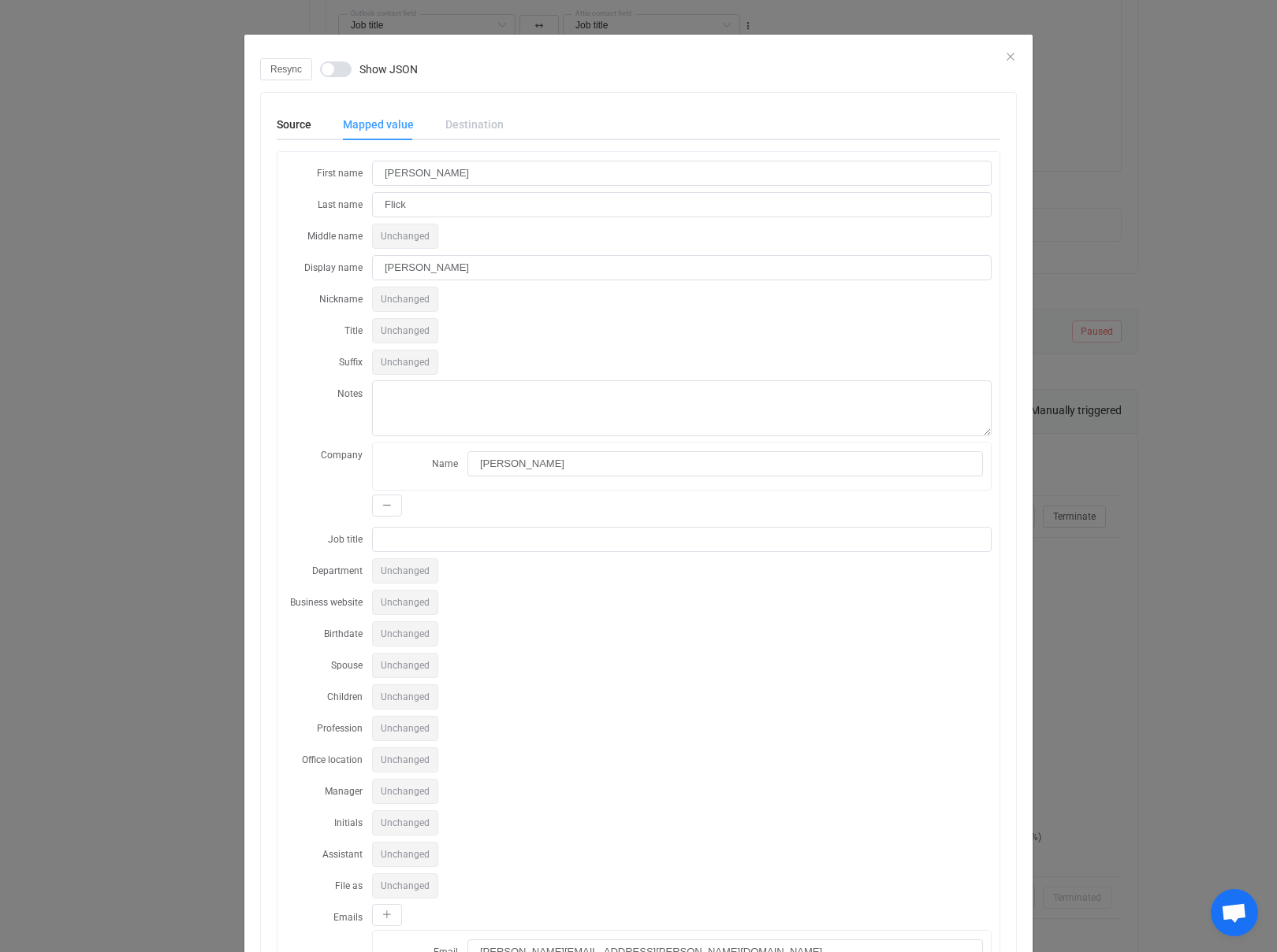
scroll to position [0, 0]
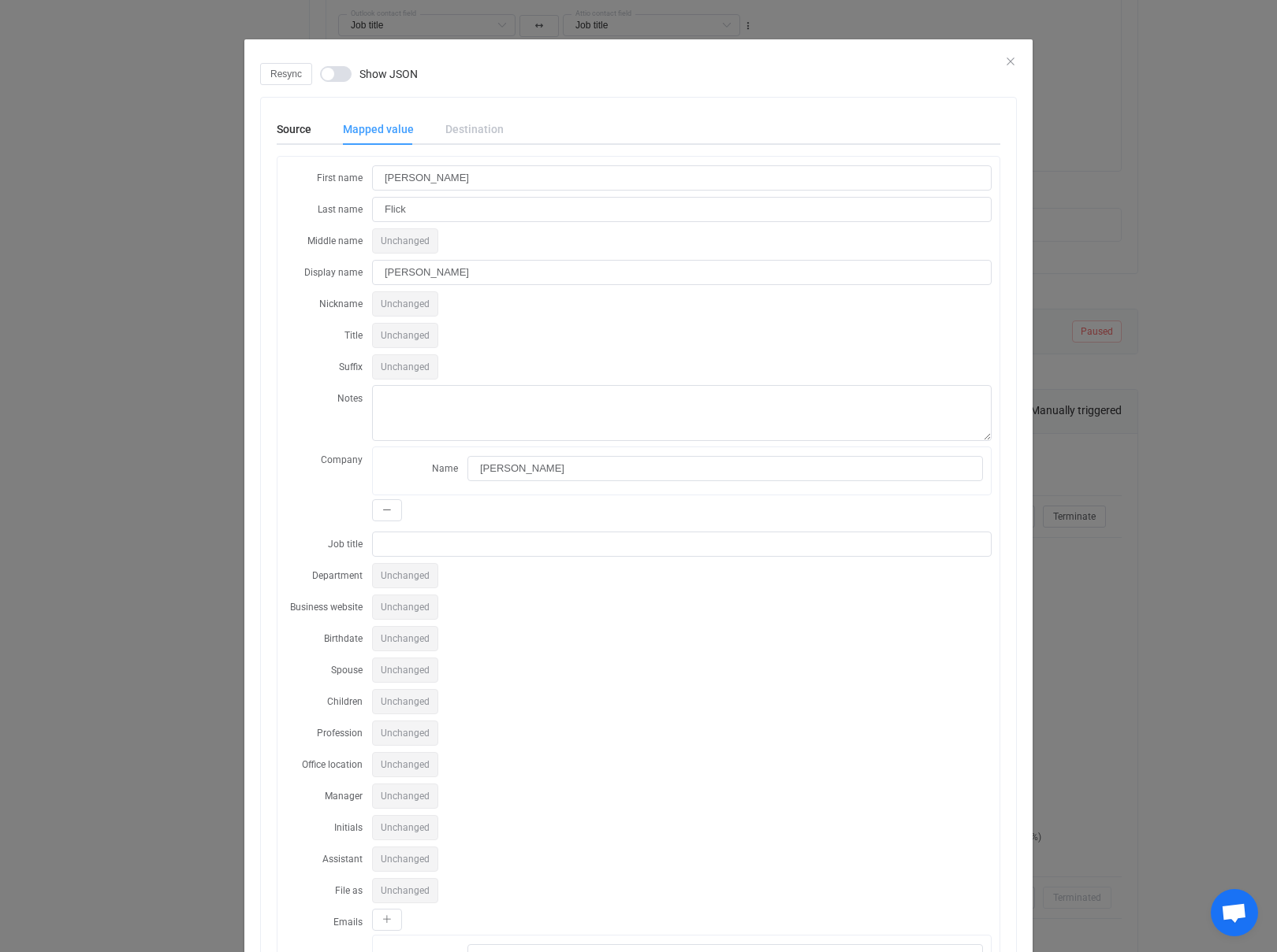
click at [462, 130] on div "Destination" at bounding box center [467, 128] width 74 height 32
click at [285, 136] on div "Source" at bounding box center [301, 128] width 50 height 32
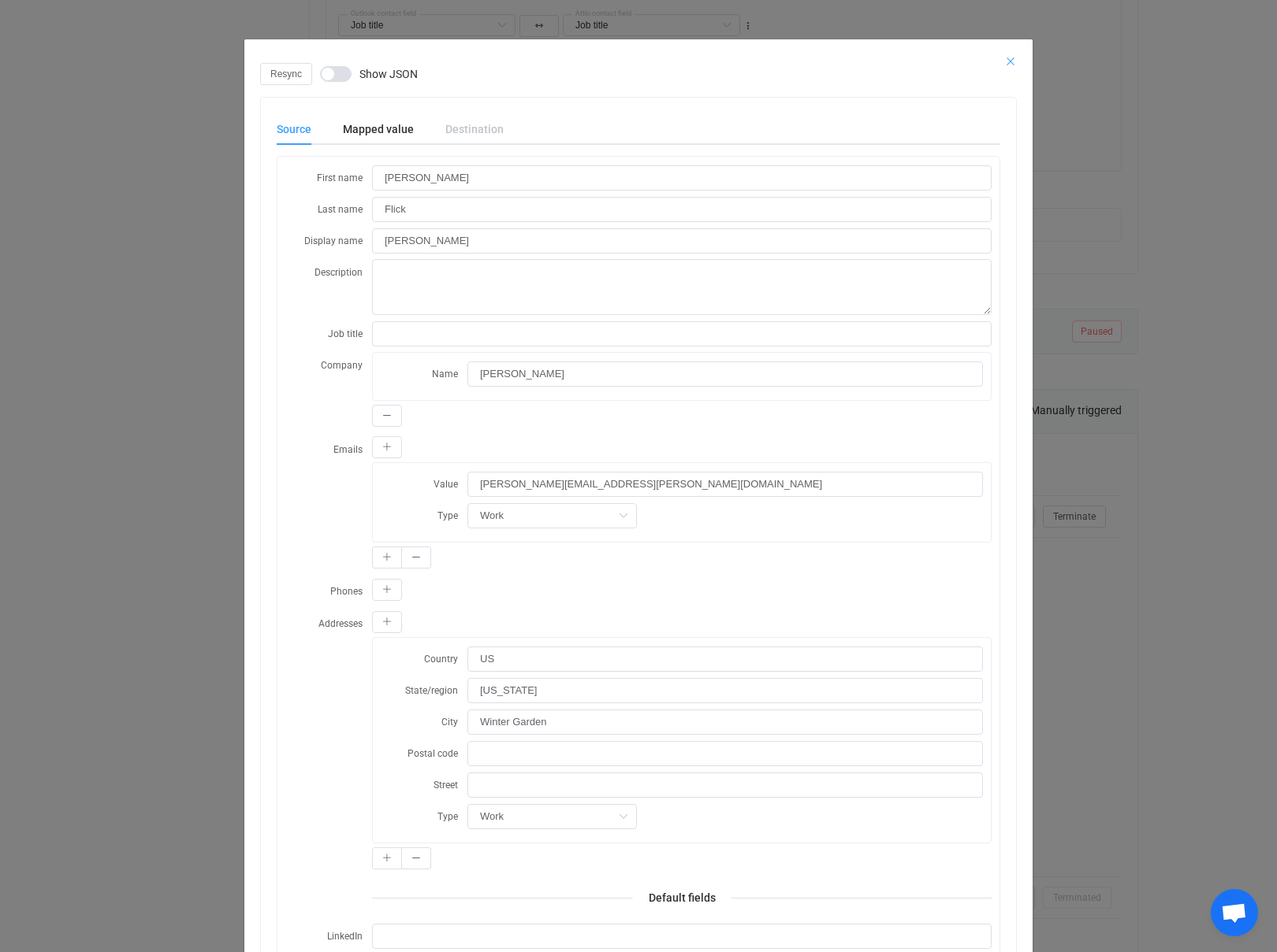
click at [1009, 57] on icon "Close" at bounding box center [1009, 61] width 13 height 13
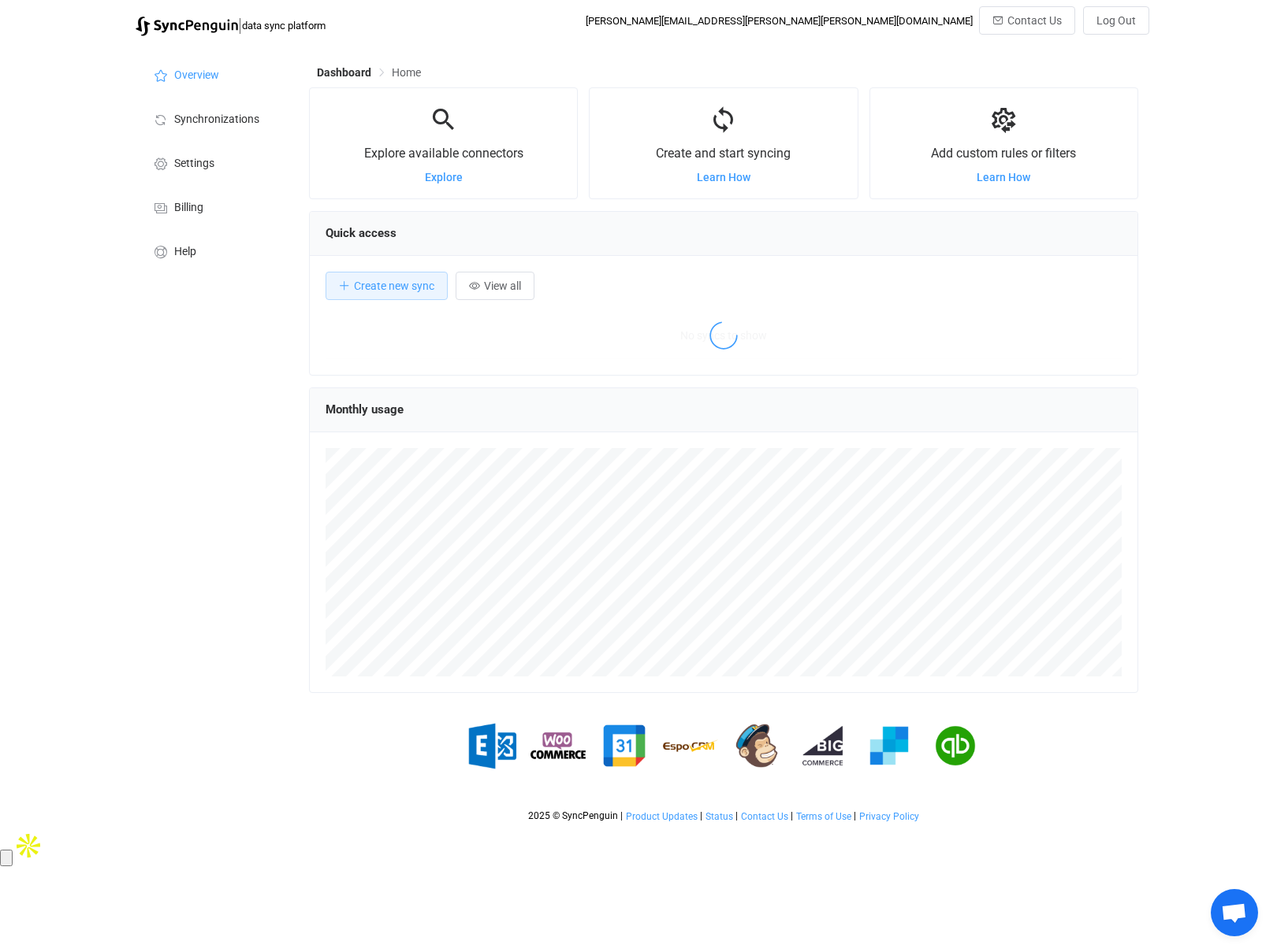
scroll to position [306, 829]
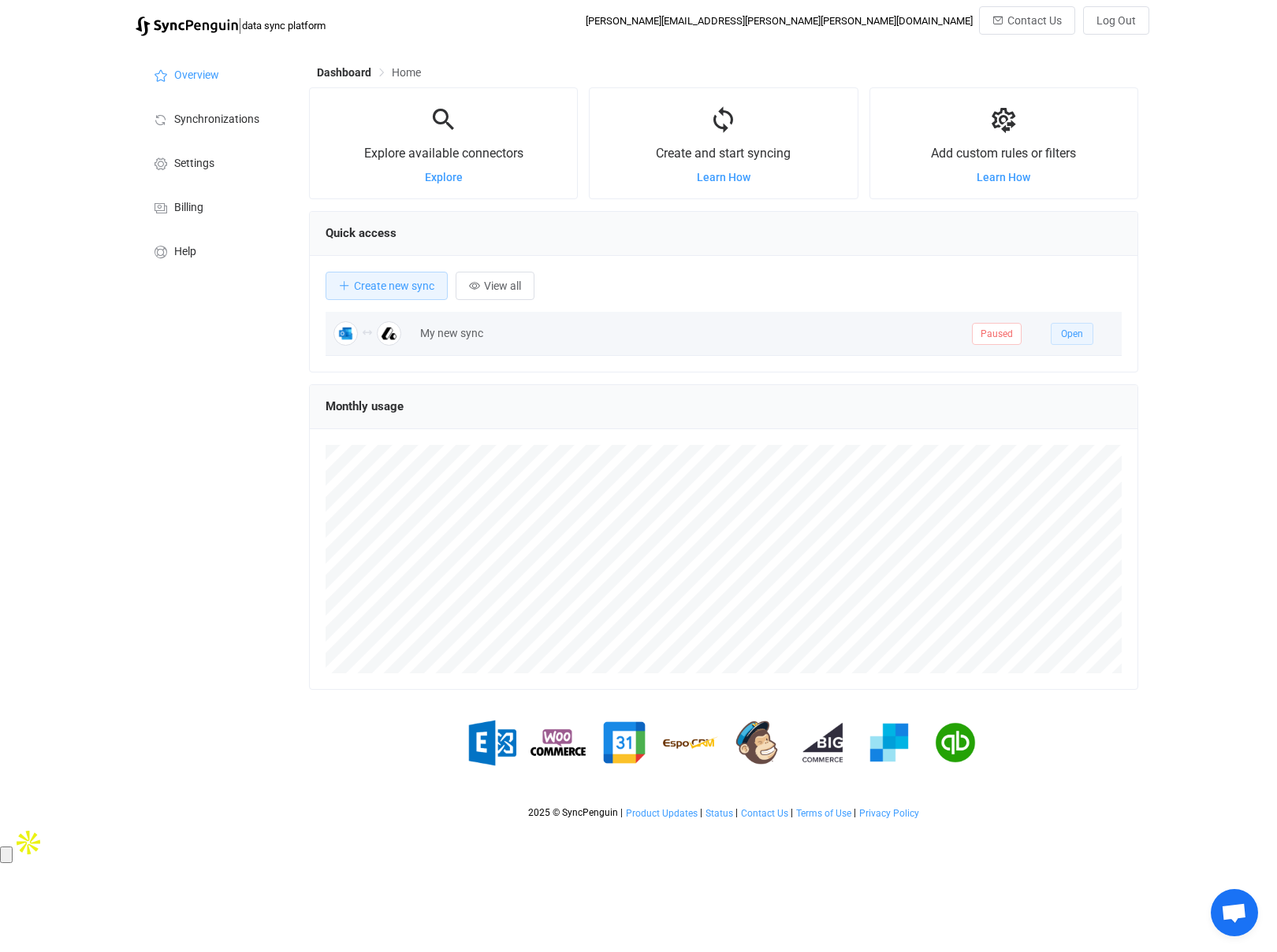
click at [1074, 334] on span "Open" at bounding box center [1071, 333] width 22 height 11
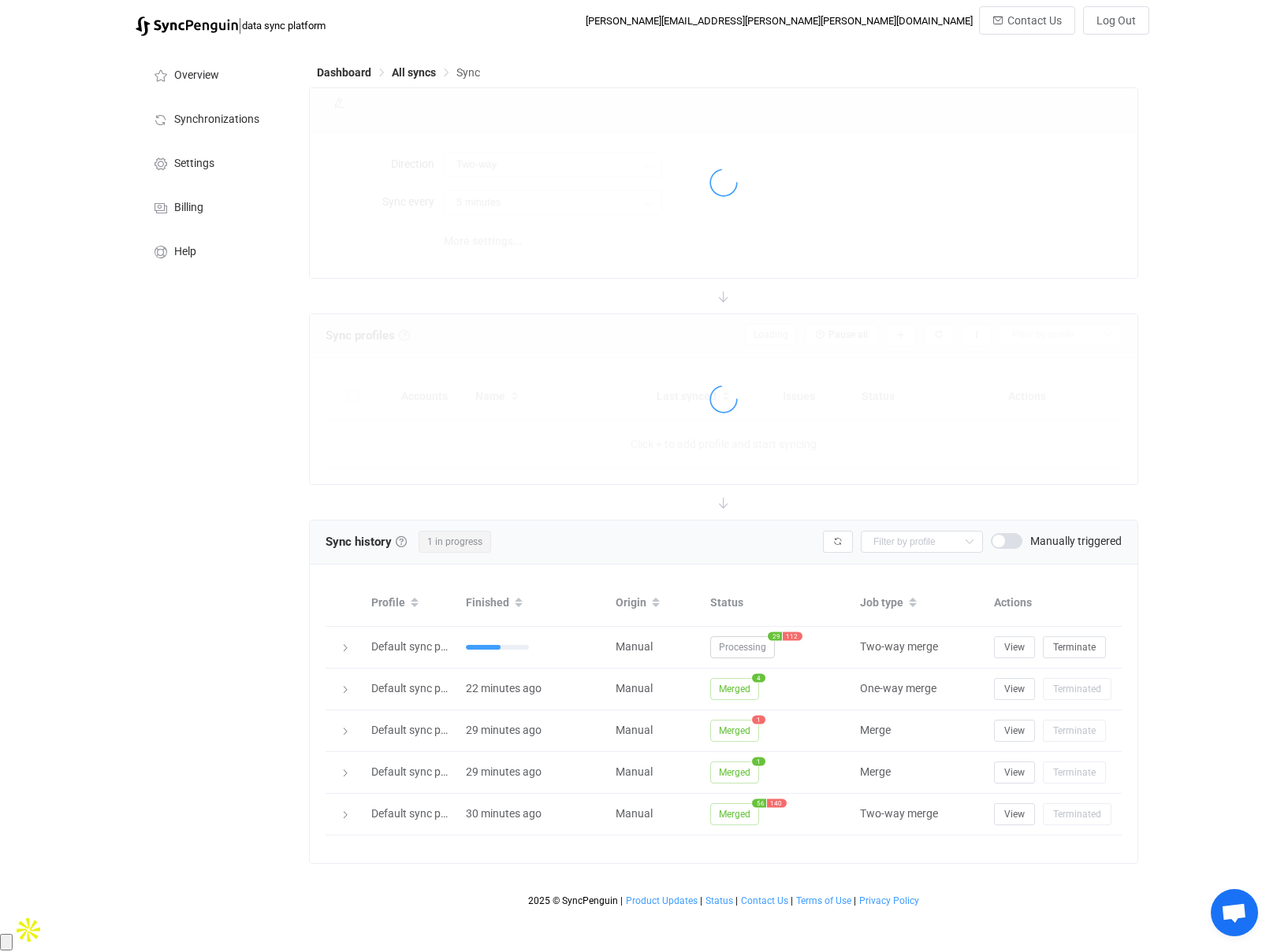
type input "15 minutes"
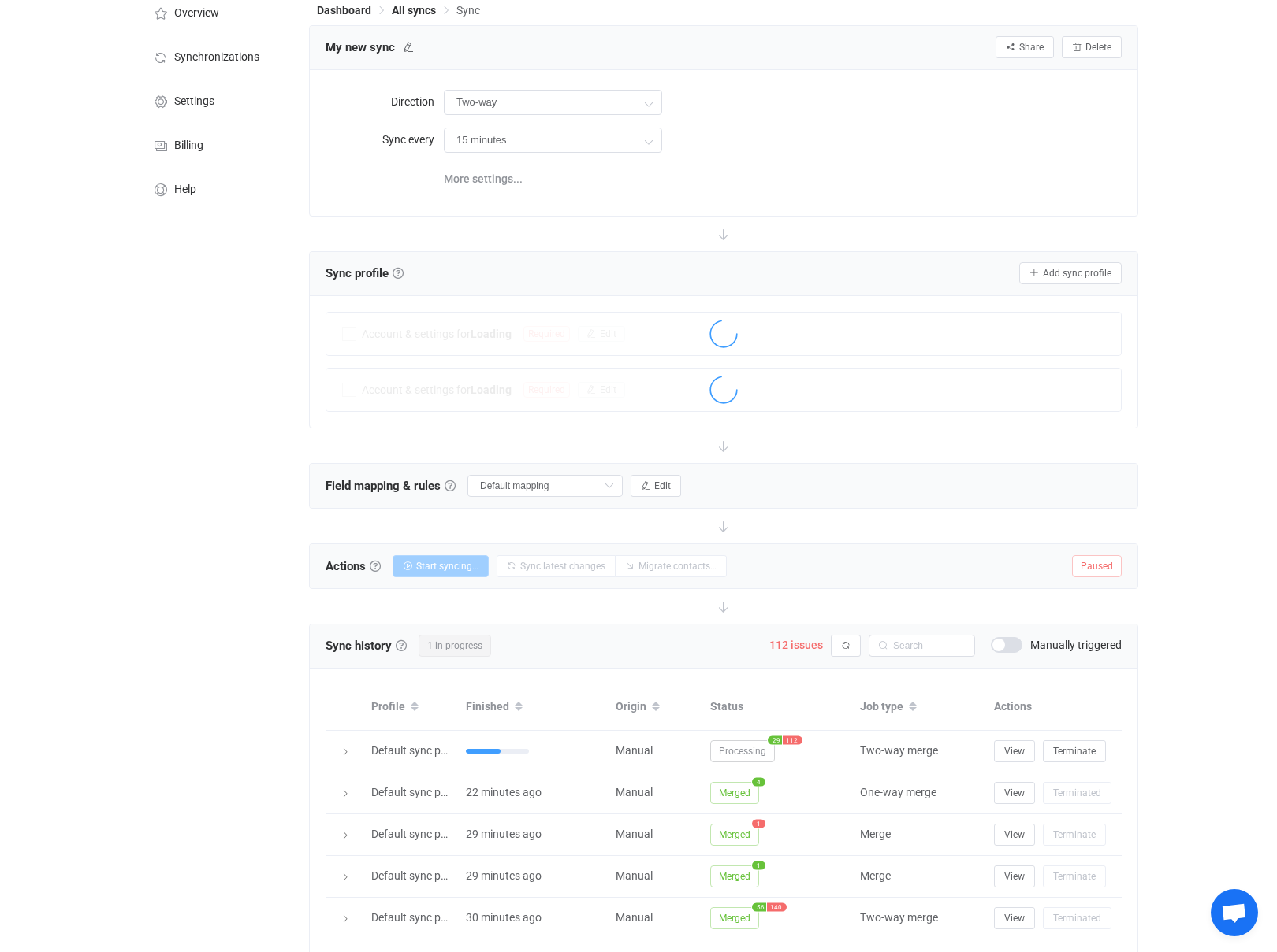
scroll to position [128, 0]
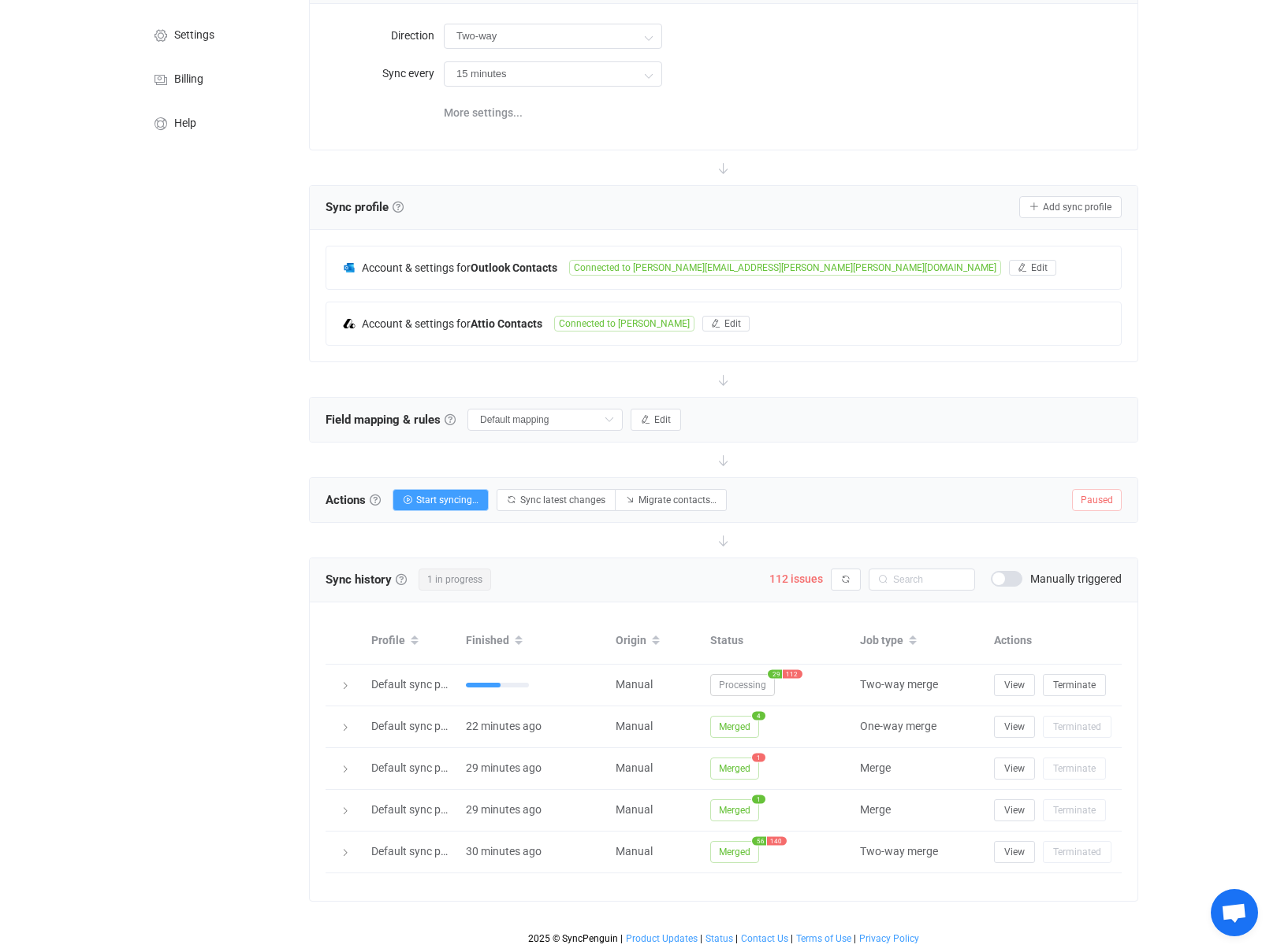
click at [1229, 921] on span "Open chat" at bounding box center [1234, 914] width 26 height 22
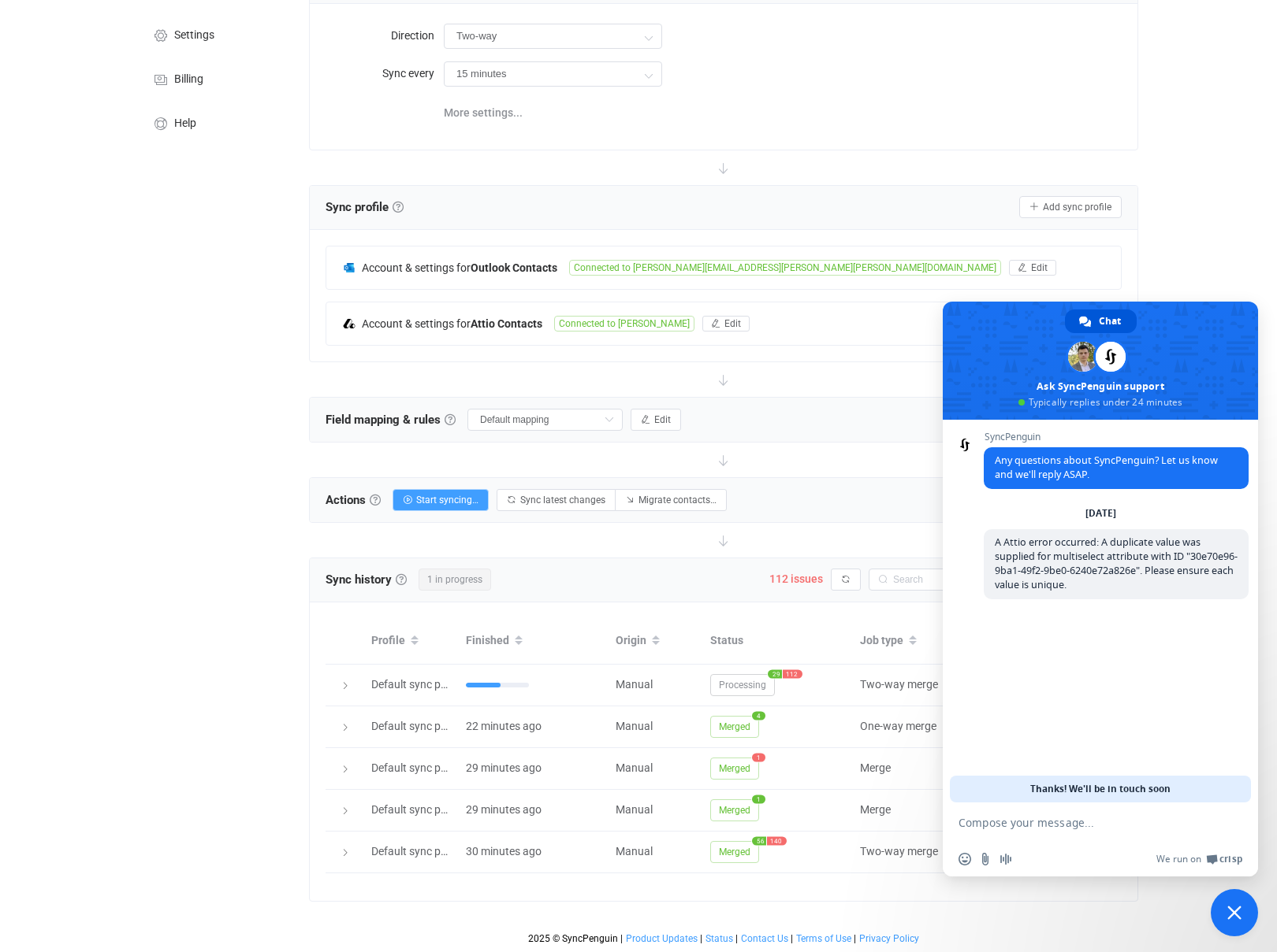
click at [182, 706] on div "Overview Synchronizations Settings Billing Help" at bounding box center [213, 434] width 173 height 1037
click at [1056, 830] on form at bounding box center [1083, 824] width 249 height 42
click at [1064, 823] on textarea "Compose your message..." at bounding box center [1083, 823] width 249 height 14
click at [1103, 601] on div "[DATE] A Attio error occurred: A duplicate value was supplied for multiselect a…" at bounding box center [1116, 562] width 265 height 110
drag, startPoint x: 1097, startPoint y: 584, endPoint x: 991, endPoint y: 541, distance: 114.4
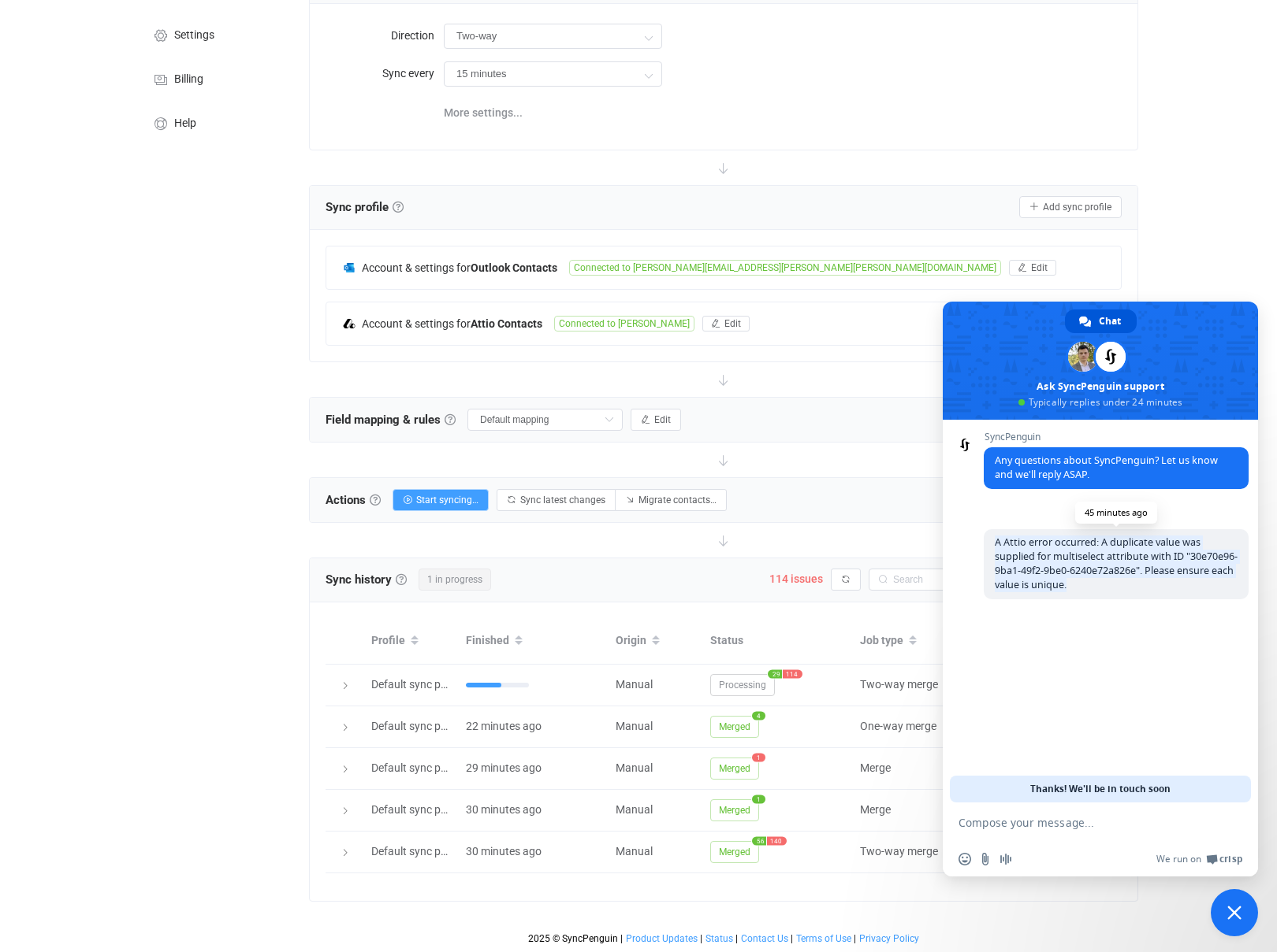
click at [991, 541] on span "A Attio error occurred: A duplicate value was supplied for multiselect attribut…" at bounding box center [1116, 564] width 265 height 70
copy span "A Attio error occurred: A duplicate value was supplied for multiselect attribut…"
click at [1103, 584] on span "A Attio error occurred: A duplicate value was supplied for multiselect attribut…" at bounding box center [1116, 564] width 265 height 70
drag, startPoint x: 1089, startPoint y: 585, endPoint x: 986, endPoint y: 542, distance: 111.6
click at [986, 542] on span "A Attio error occurred: A duplicate value was supplied for multiselect attribut…" at bounding box center [1116, 564] width 265 height 70
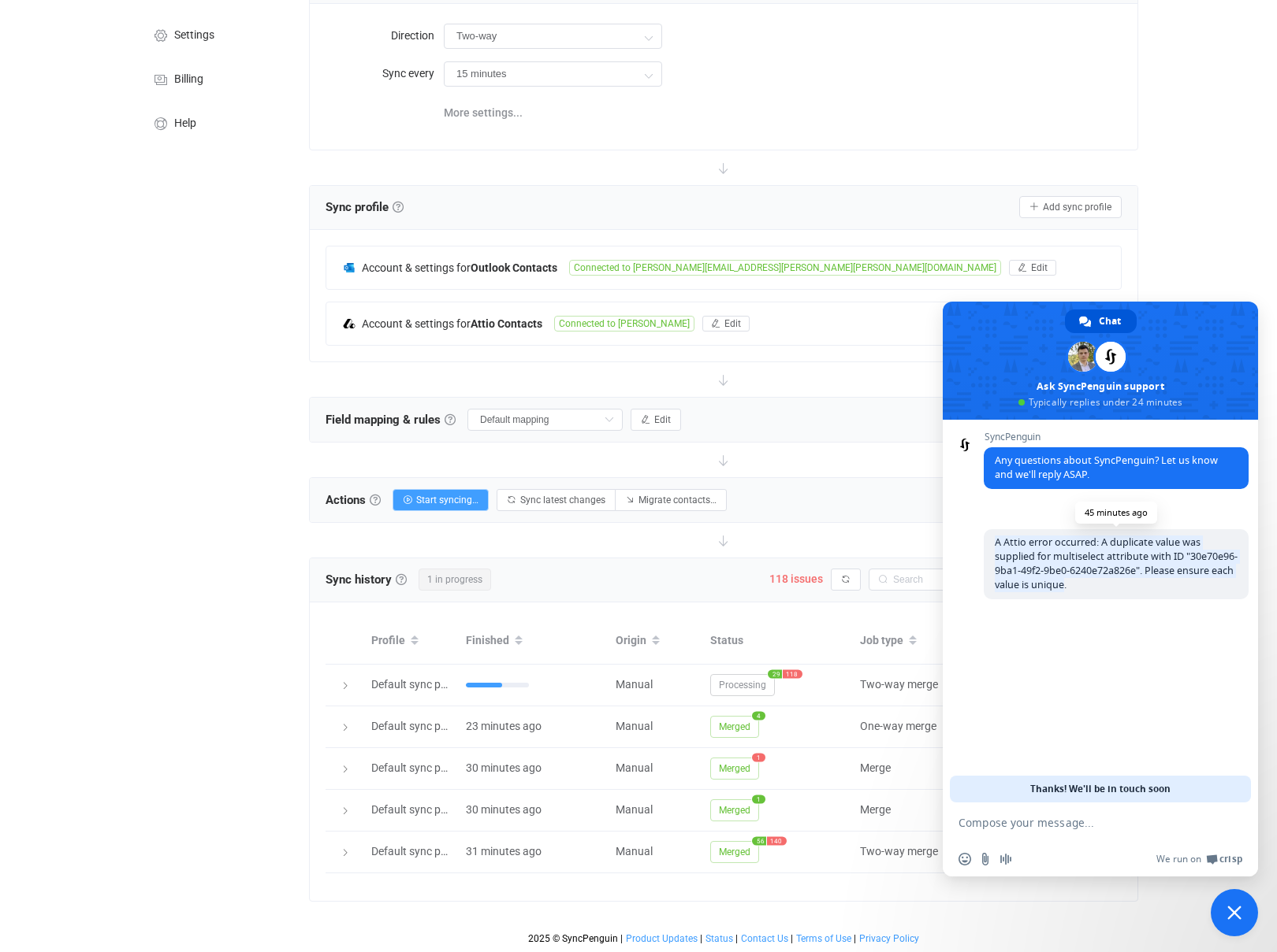
copy span "A Attio error occurred: A duplicate value was supplied for multiselect attribut…"
click at [1242, 912] on span "Close chat" at bounding box center [1234, 912] width 47 height 47
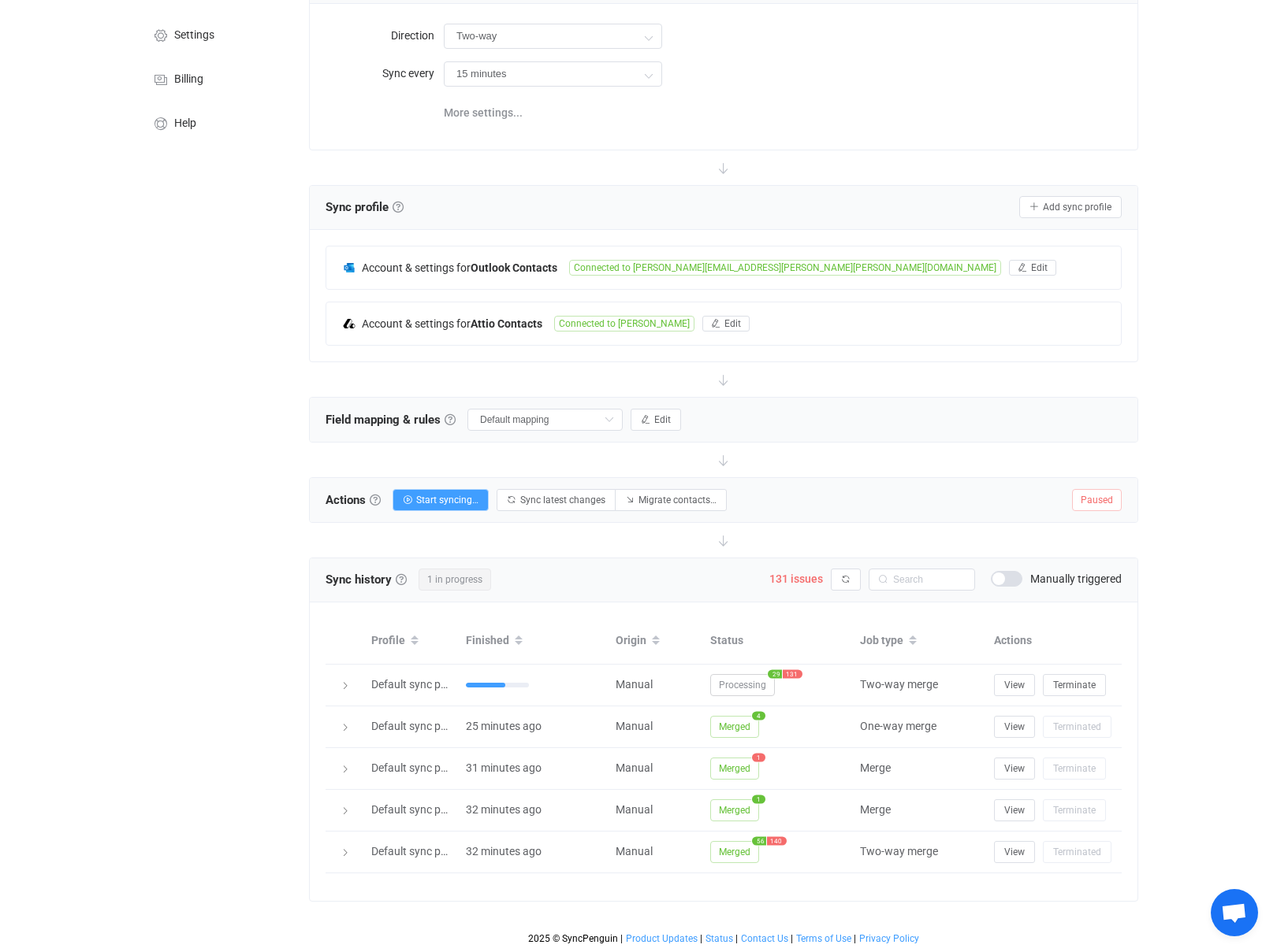
click at [1231, 924] on span "Open chat" at bounding box center [1234, 914] width 26 height 22
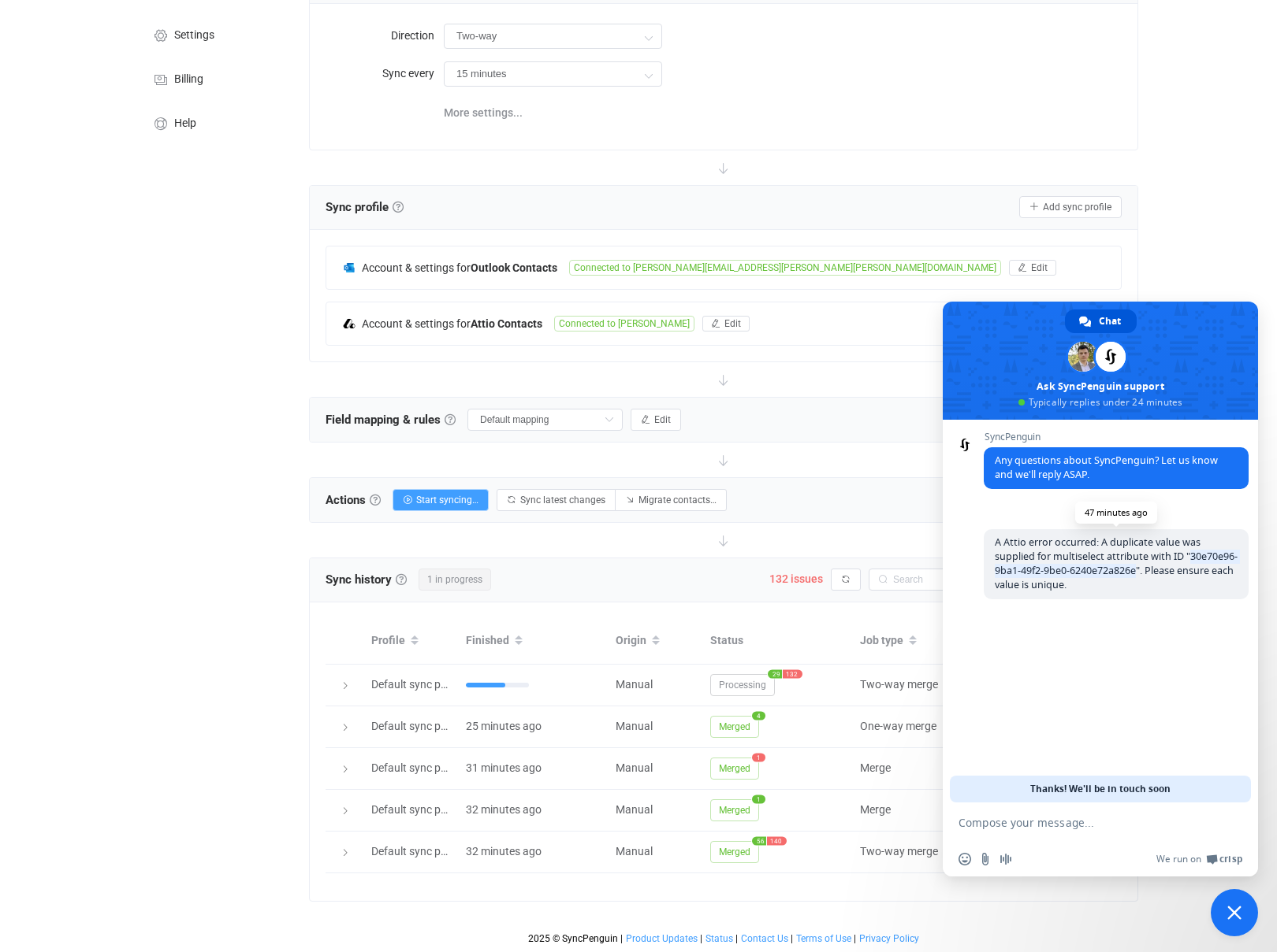
drag, startPoint x: 1139, startPoint y: 572, endPoint x: 1173, endPoint y: 556, distance: 37.6
click at [1173, 556] on span "A Attio error occurred: A duplicate value was supplied for multiselect attribut…" at bounding box center [1115, 564] width 242 height 56
copy span "30e70e96-9ba1-49f2-9be0-6240e72a826e"
click at [132, 299] on div "Overview Synchronizations Settings Billing Help" at bounding box center [213, 434] width 173 height 1037
click at [1234, 912] on span "Close chat" at bounding box center [1234, 912] width 14 height 14
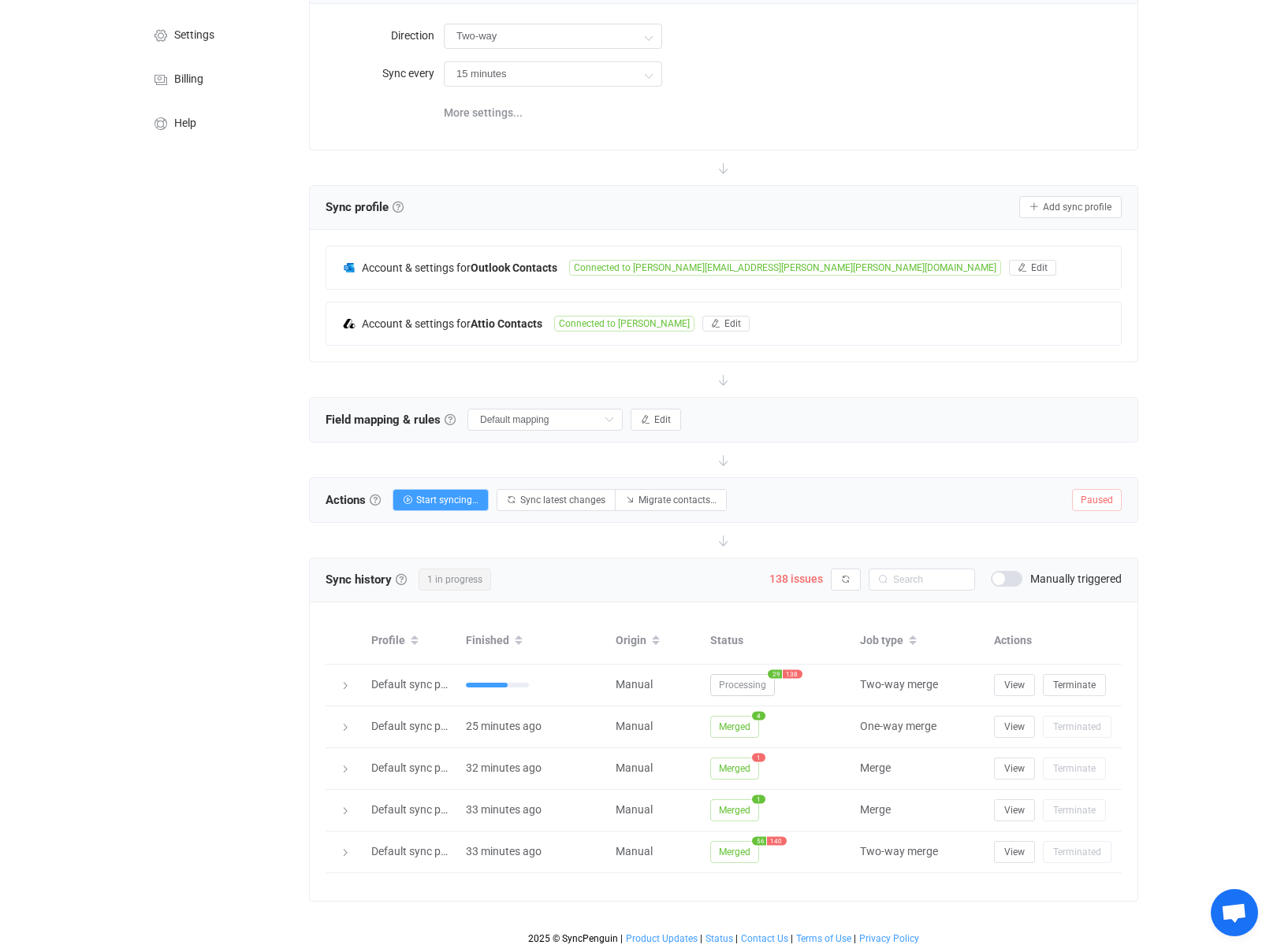
click at [116, 660] on div "| data sync platform [PERSON_NAME][EMAIL_ADDRESS][PERSON_NAME][PERSON_NAME][DOM…" at bounding box center [638, 415] width 1277 height 1075
click at [1030, 683] on button "View" at bounding box center [1014, 685] width 41 height 22
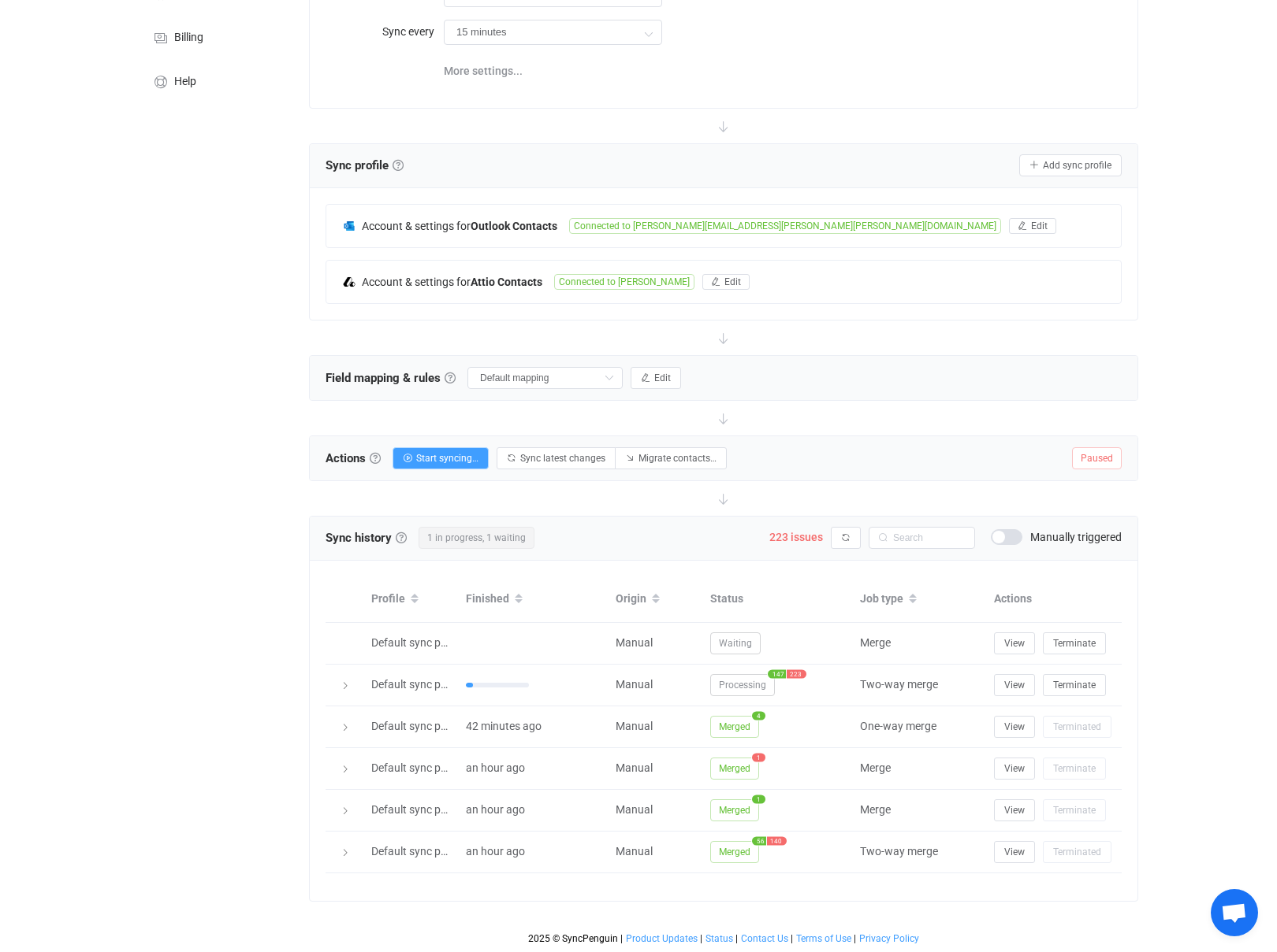
scroll to position [0, 0]
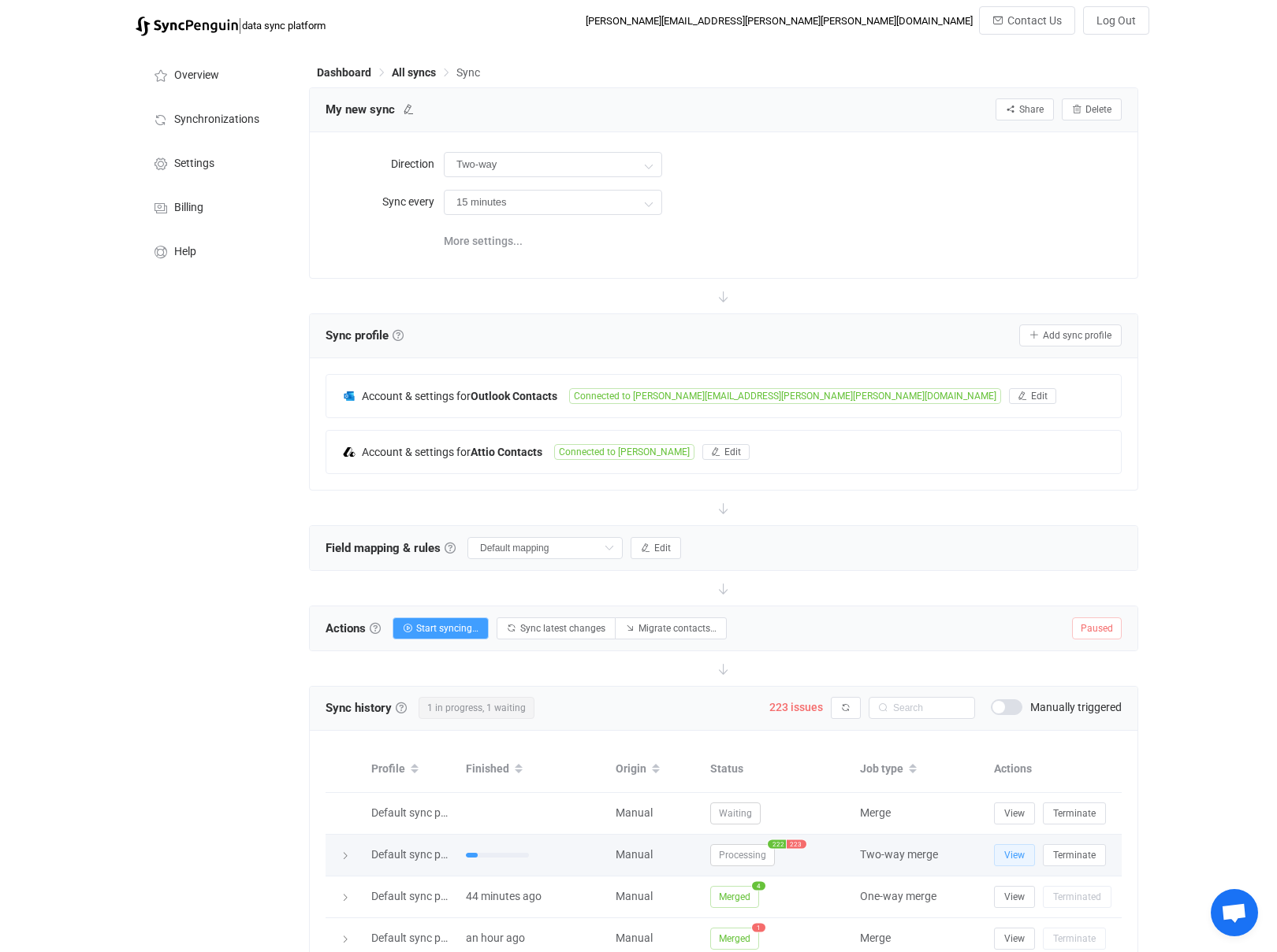
click at [1018, 857] on span "View" at bounding box center [1013, 854] width 20 height 11
type textarea "My sync is cre"
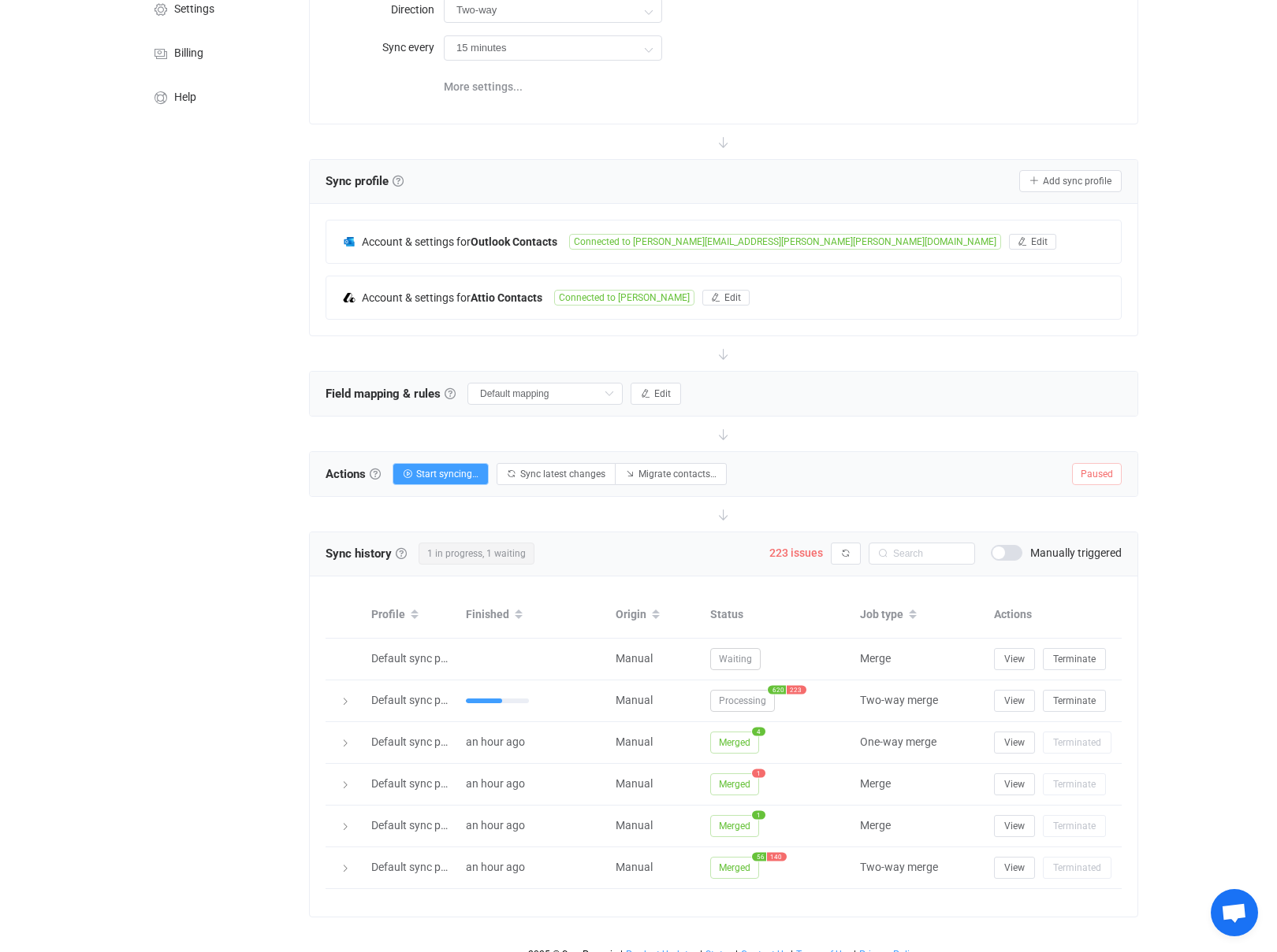
scroll to position [170, 0]
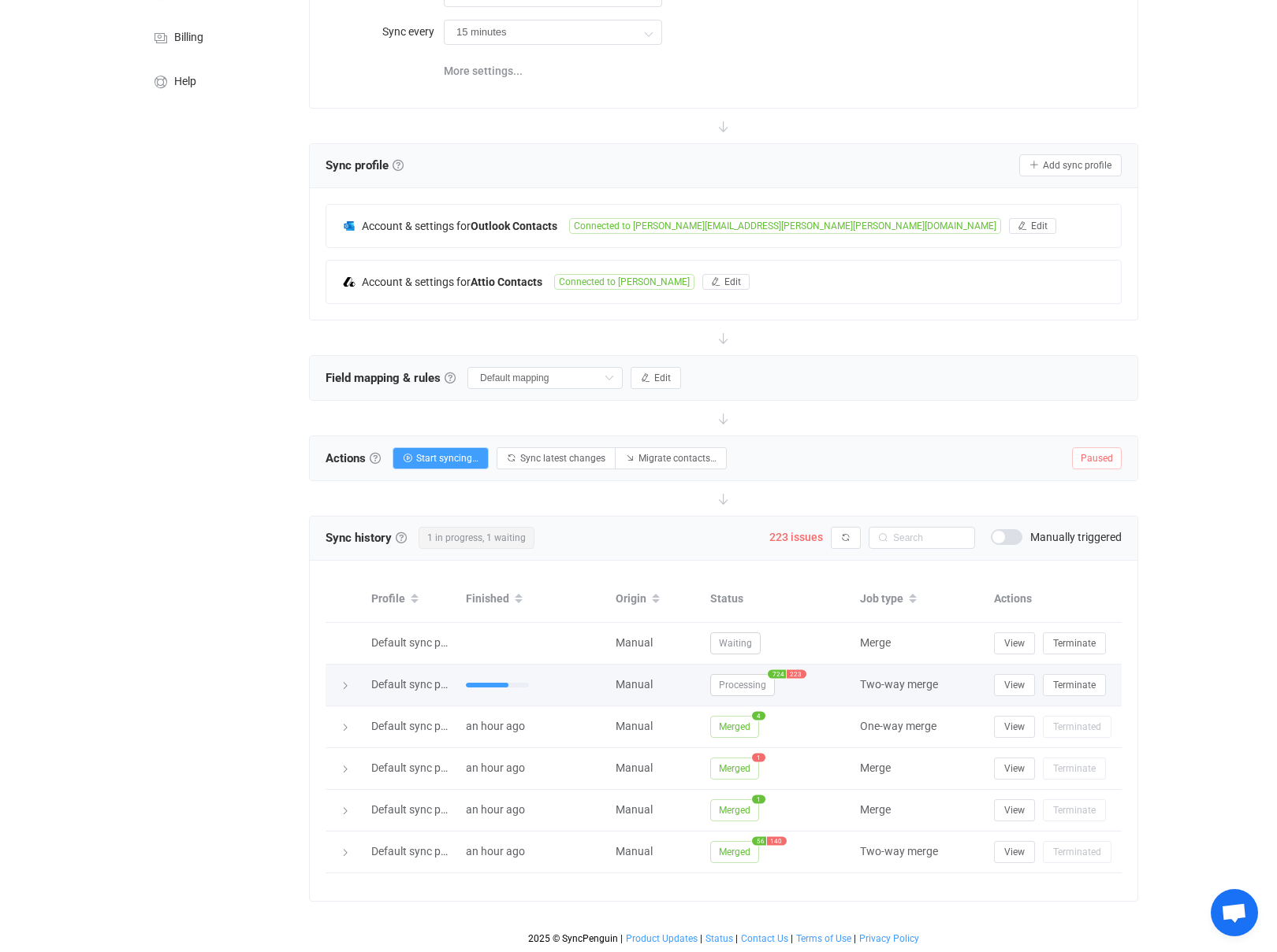
click at [794, 677] on span "223" at bounding box center [796, 673] width 19 height 9
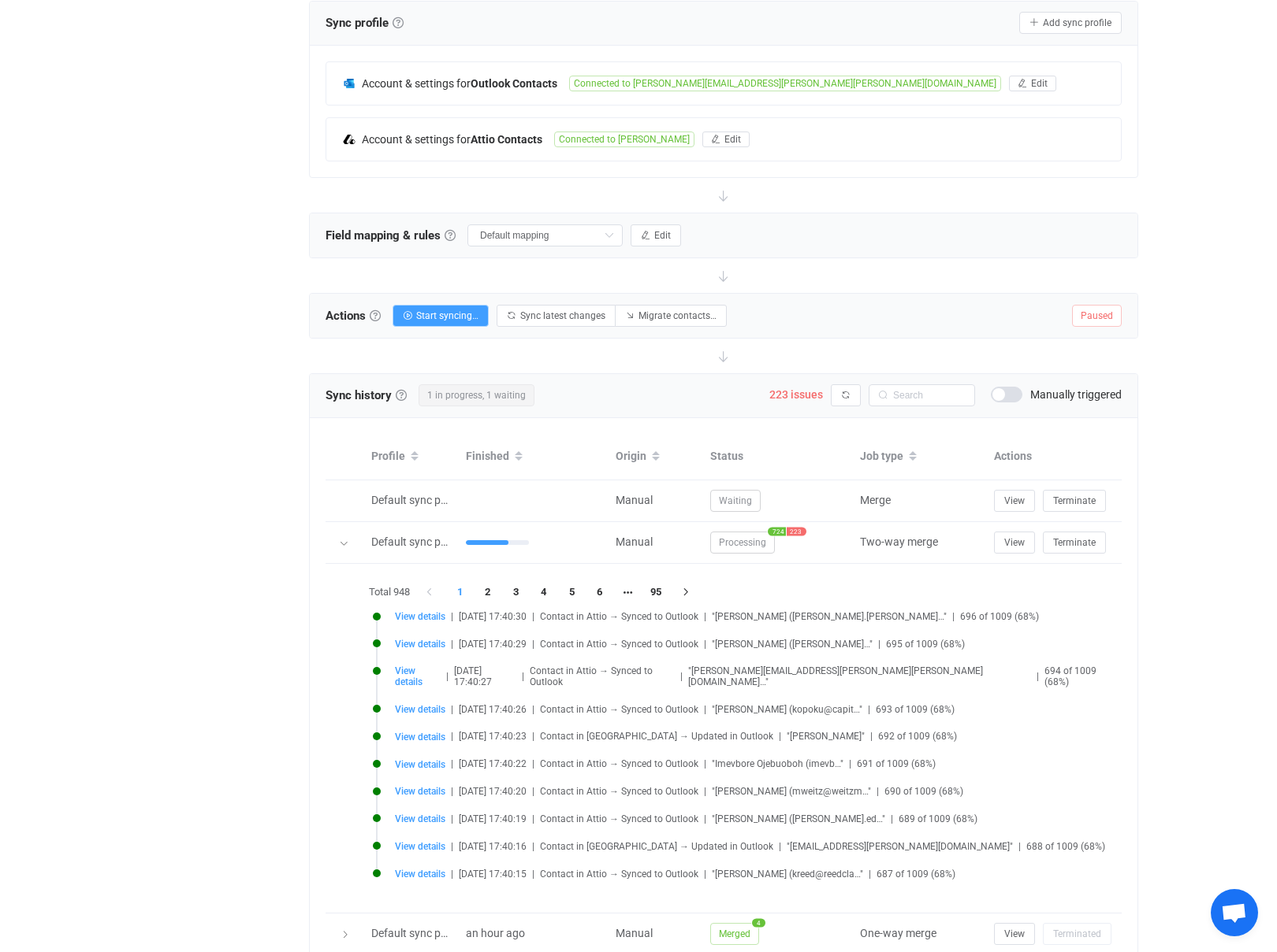
scroll to position [511, 0]
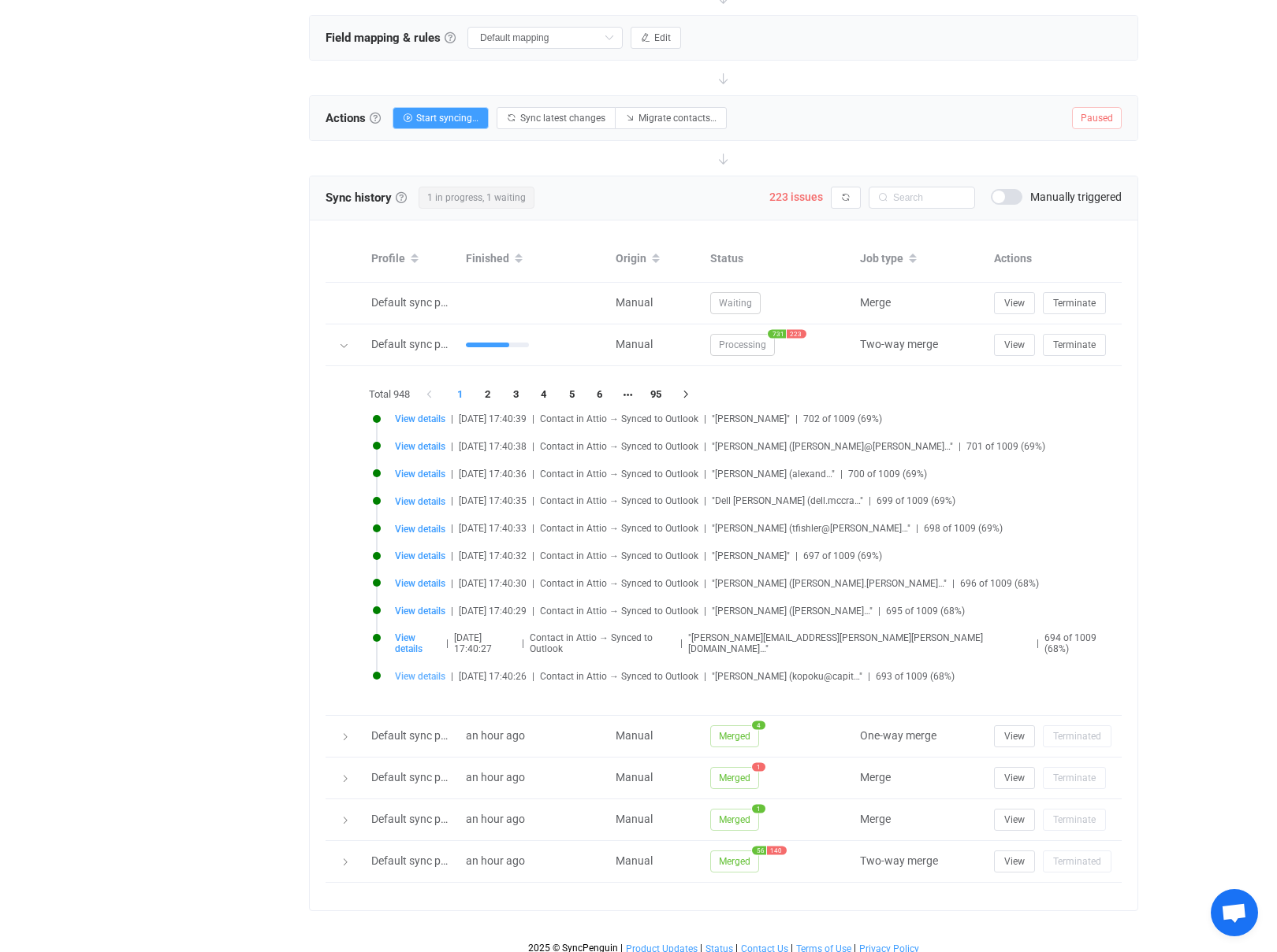
click at [421, 671] on span "View details" at bounding box center [420, 676] width 50 height 11
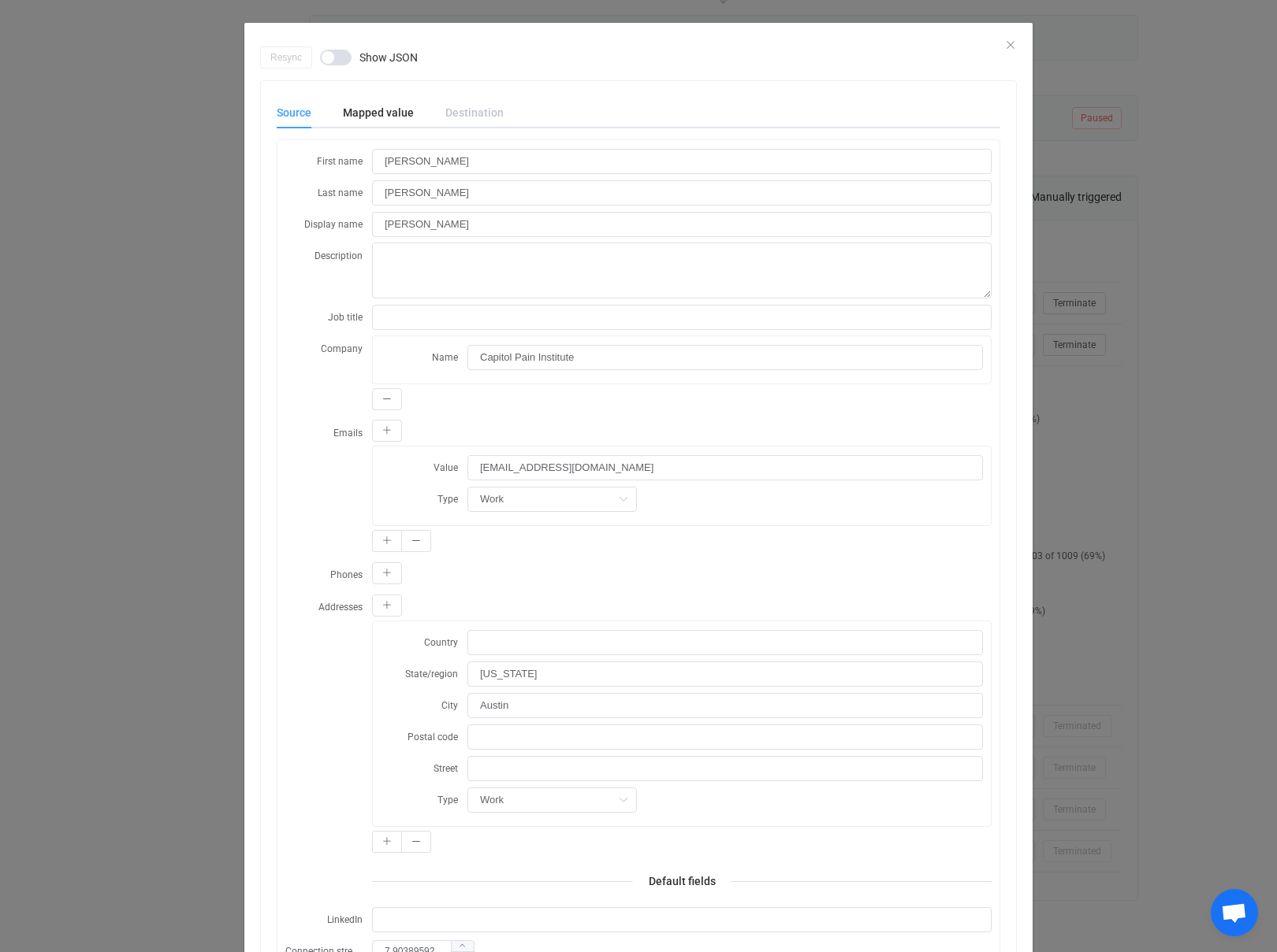
scroll to position [18, 0]
click at [377, 113] on div "Mapped value" at bounding box center [379, 111] width 102 height 32
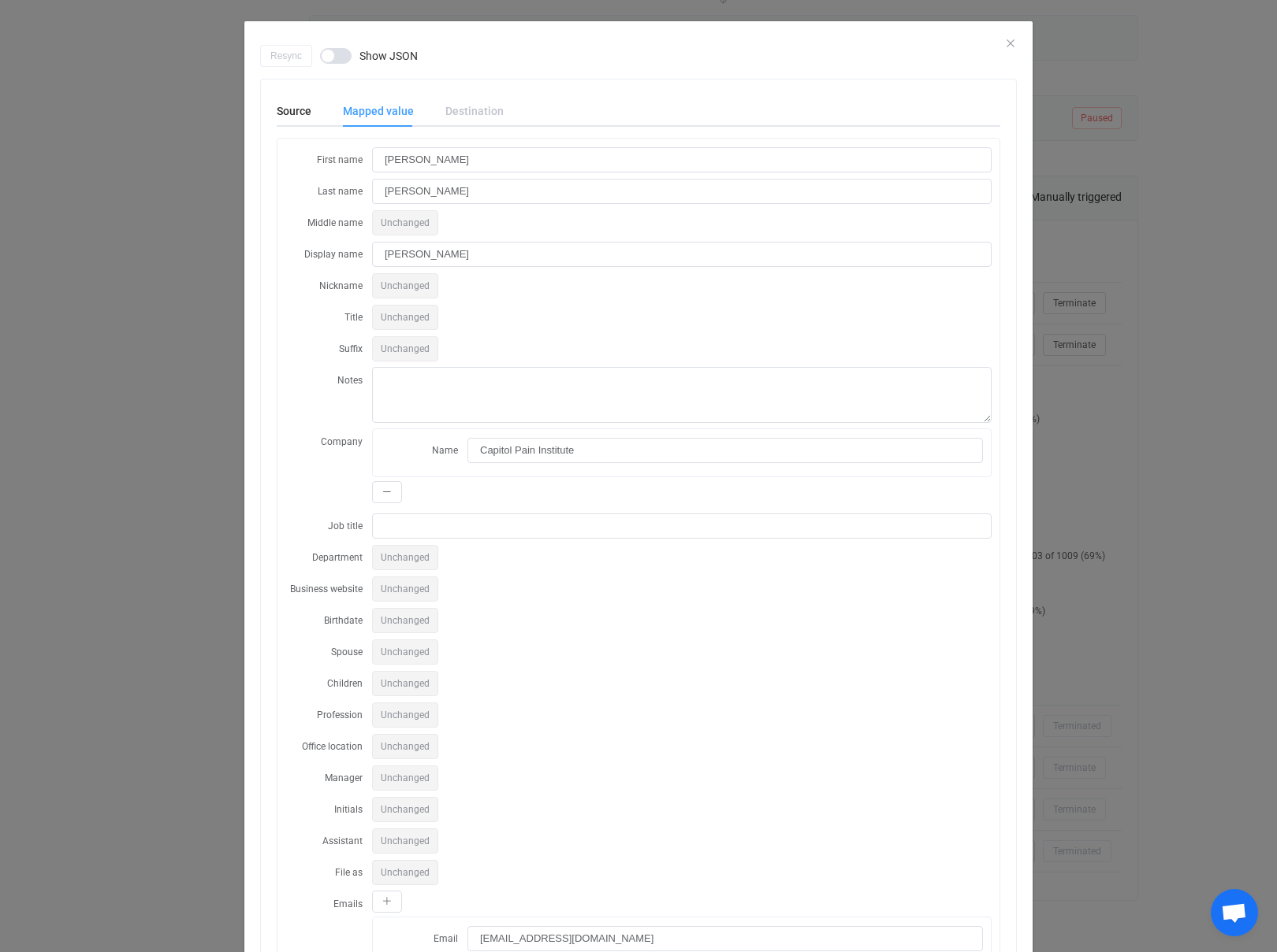
click at [298, 349] on label "Suffix" at bounding box center [328, 349] width 87 height 26
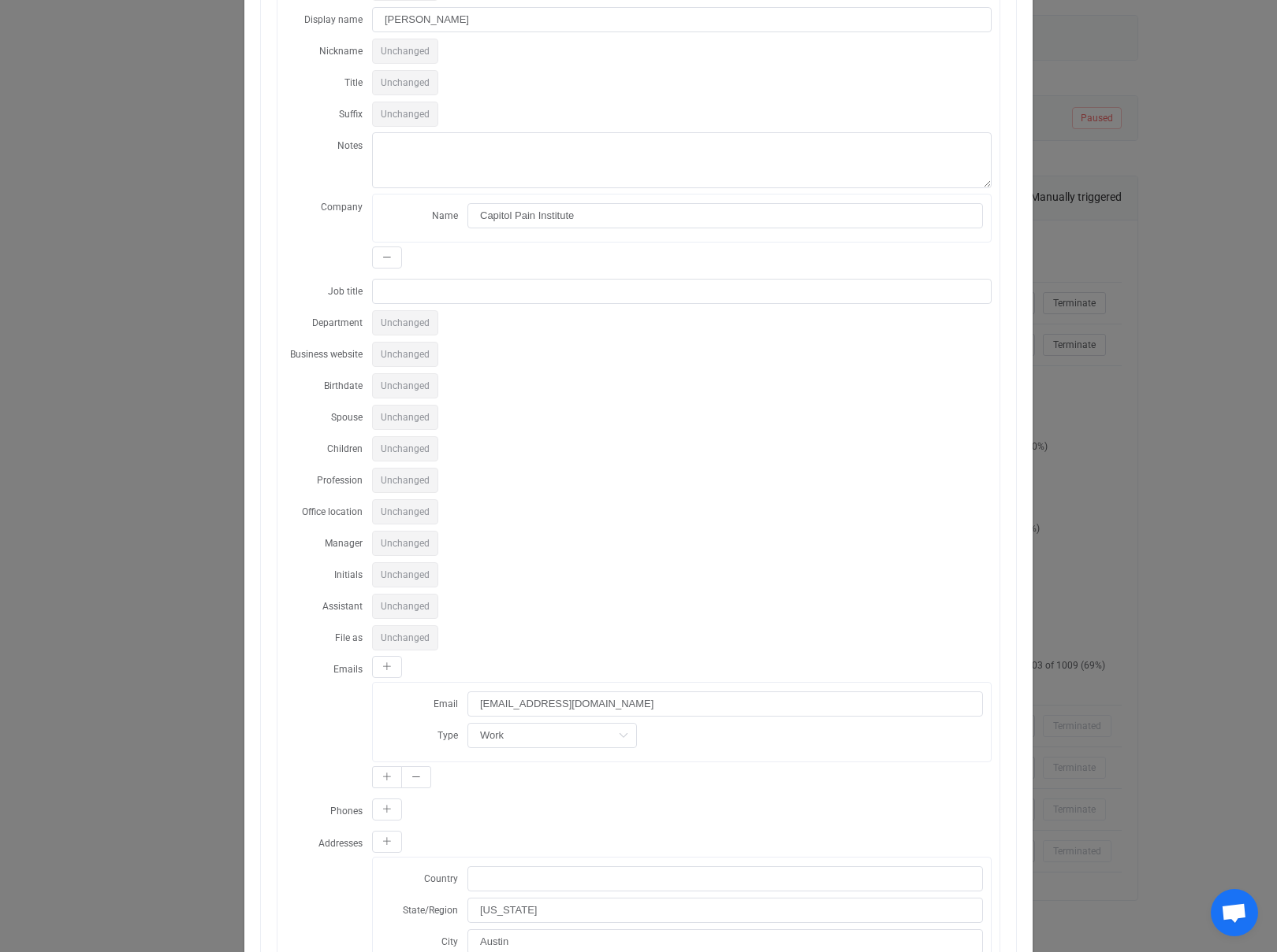
scroll to position [0, 0]
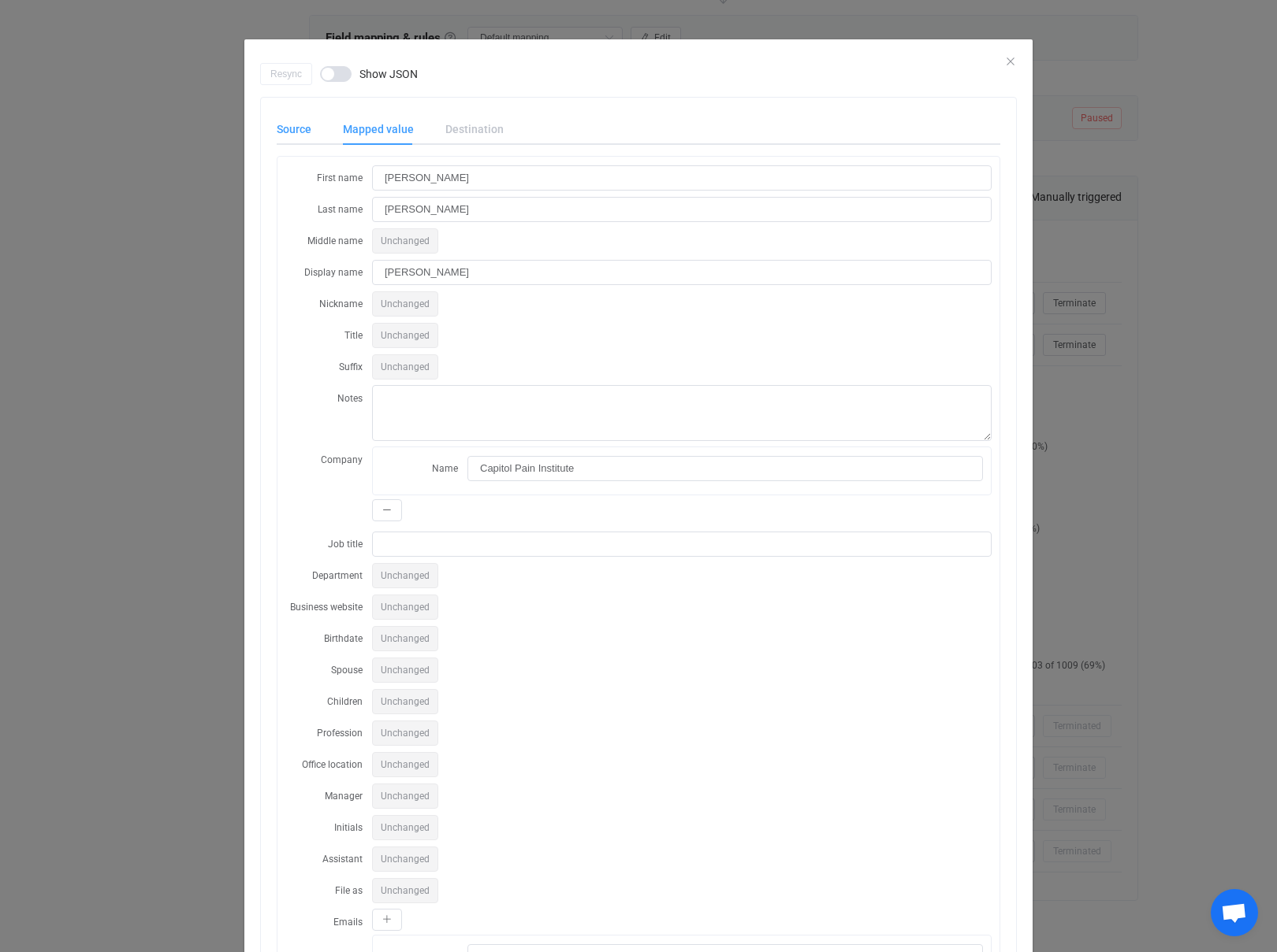
click at [293, 129] on div "Source" at bounding box center [301, 128] width 50 height 32
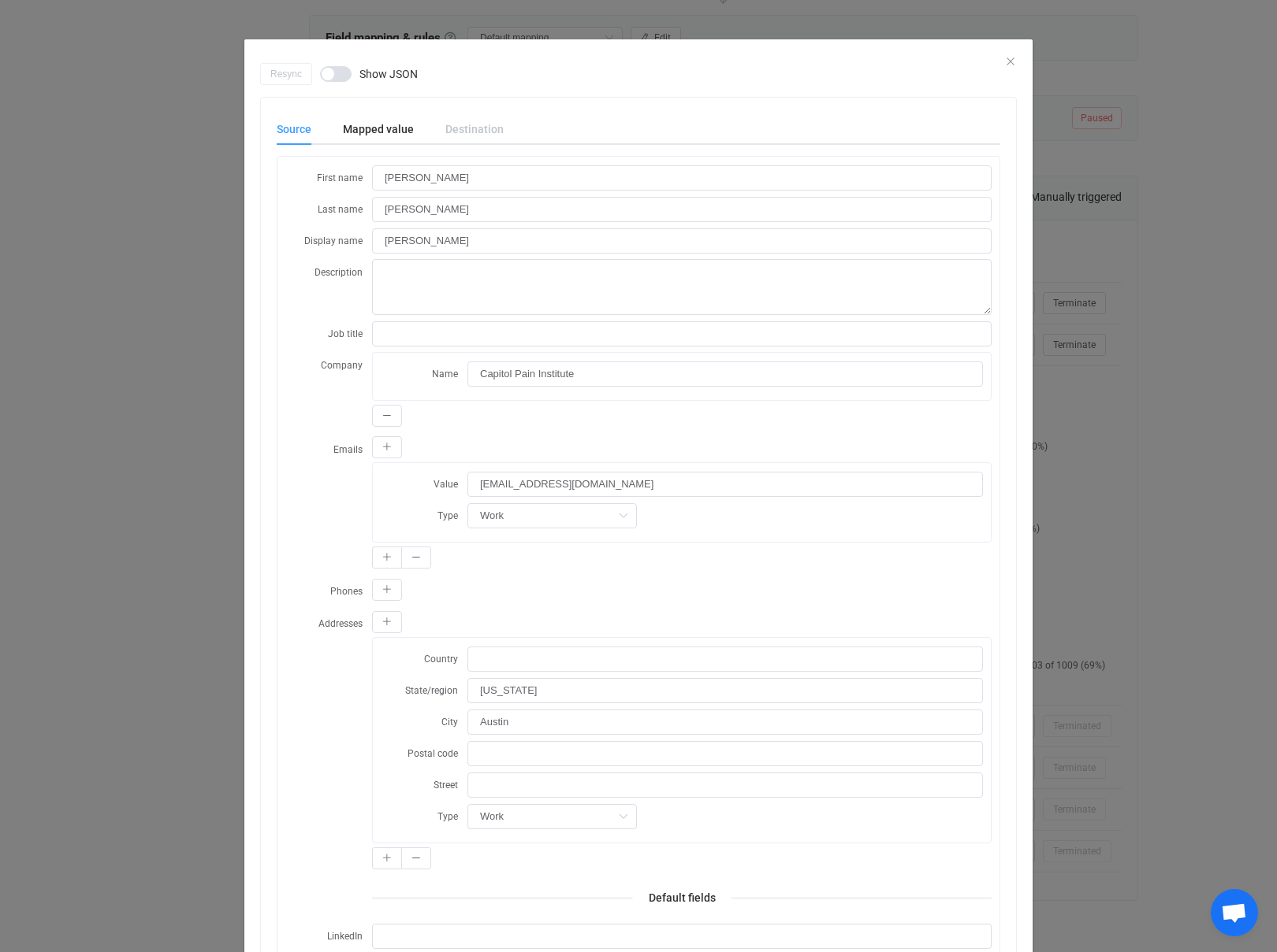
click at [1008, 63] on div "Resync Show JSON" at bounding box center [638, 73] width 756 height 22
click at [1009, 62] on icon "Close" at bounding box center [1009, 61] width 13 height 13
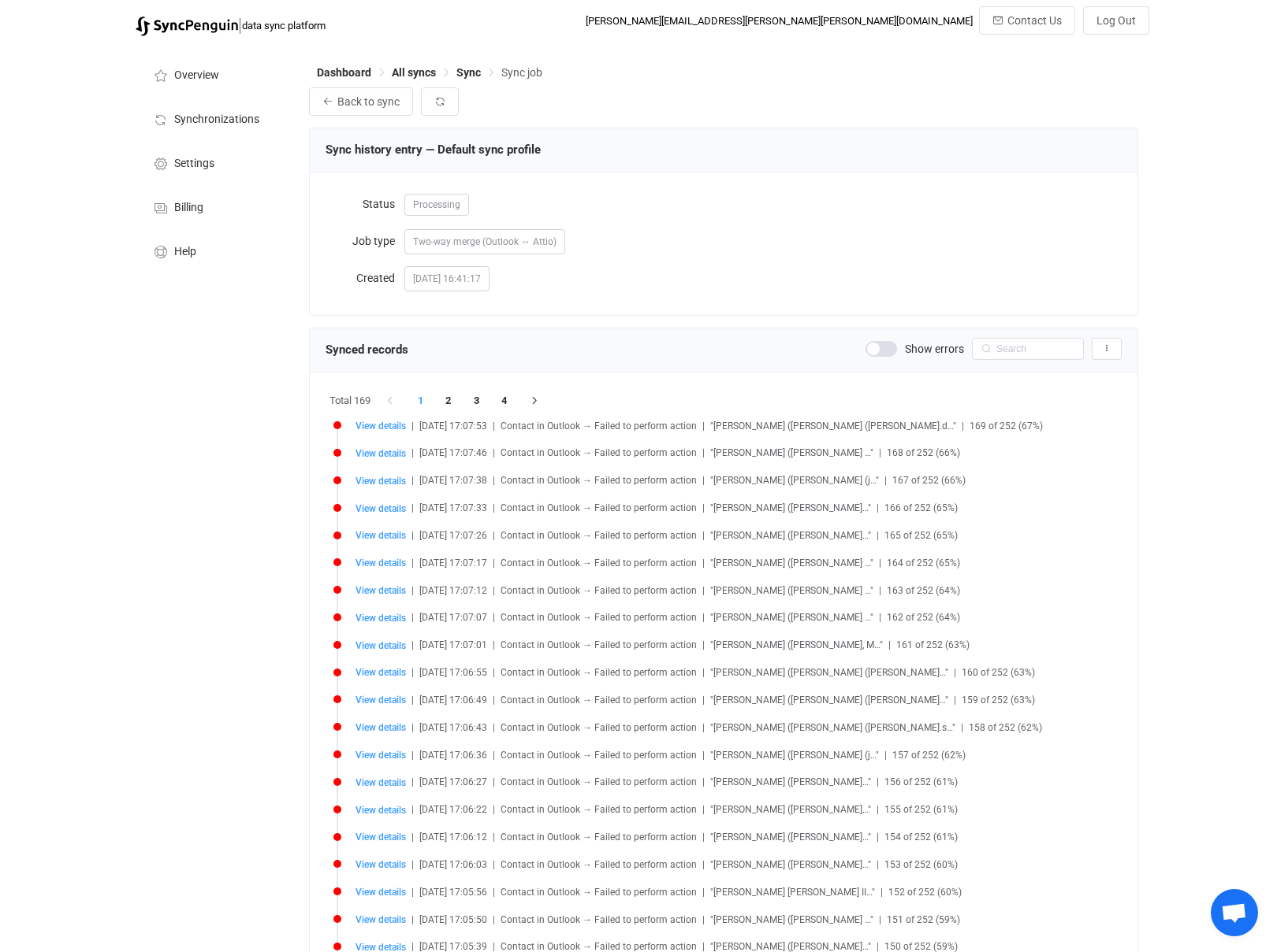
click at [879, 353] on span at bounding box center [881, 349] width 32 height 15
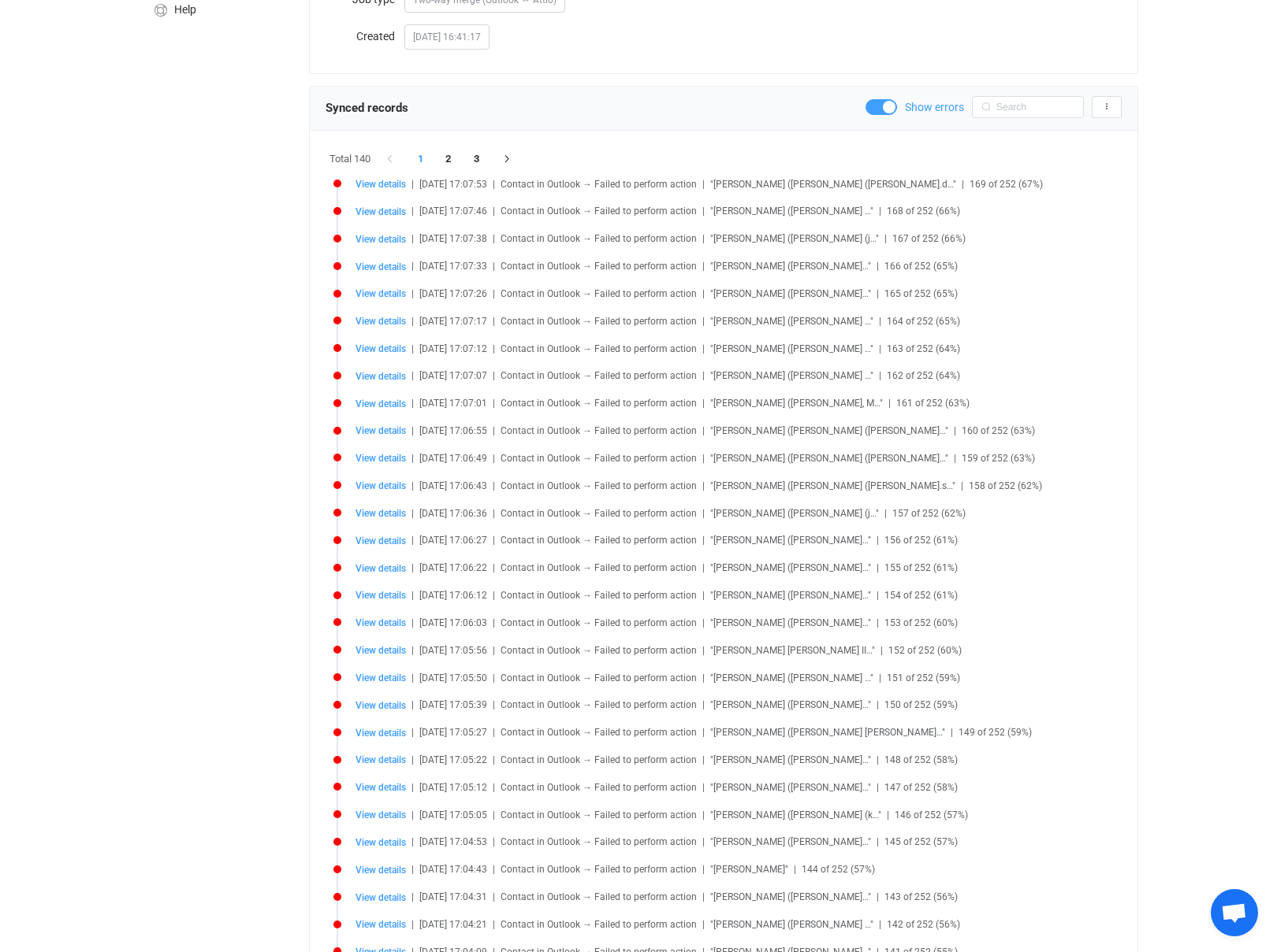
scroll to position [446, 0]
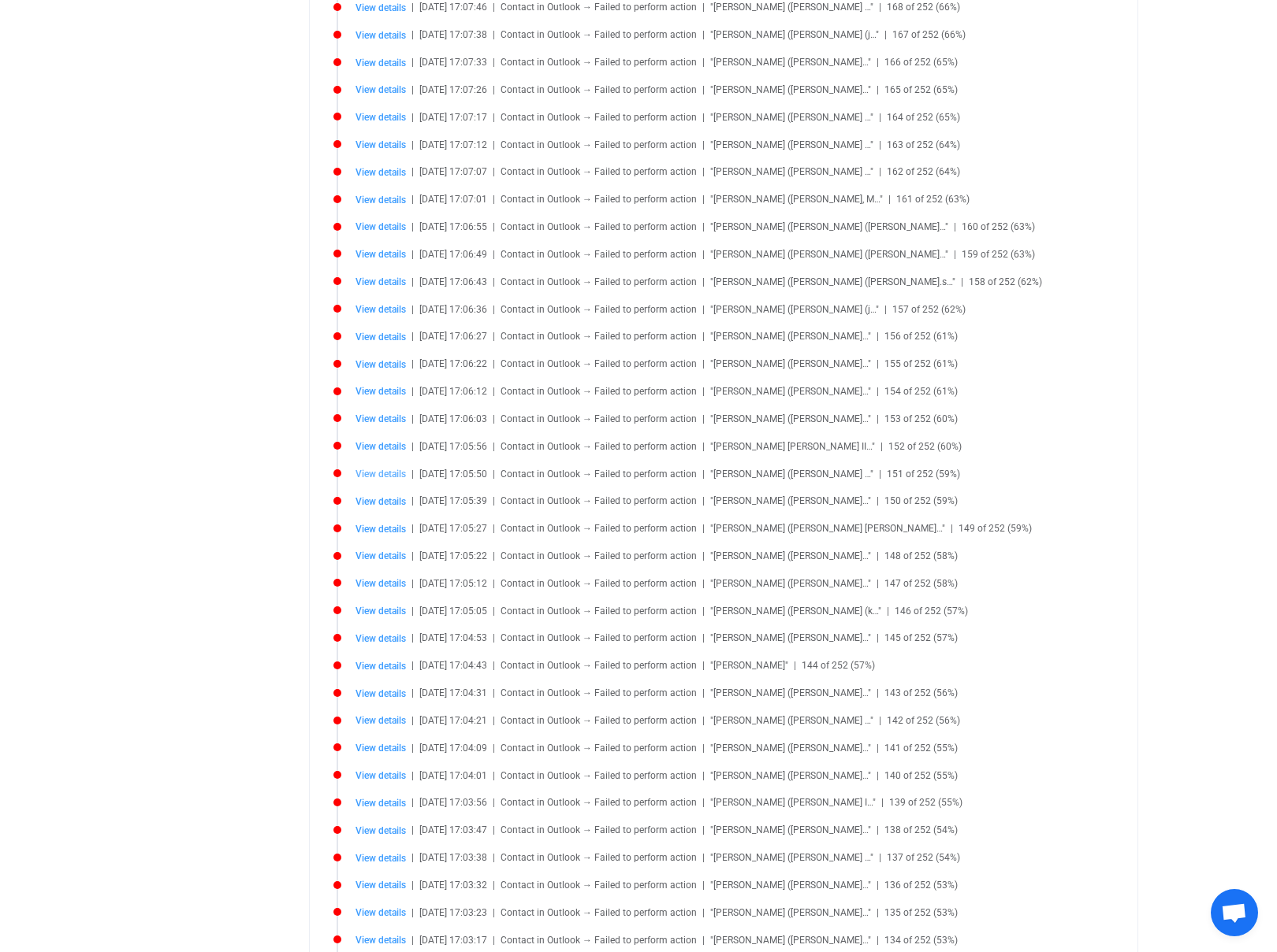
click at [378, 477] on span "View details" at bounding box center [381, 473] width 50 height 11
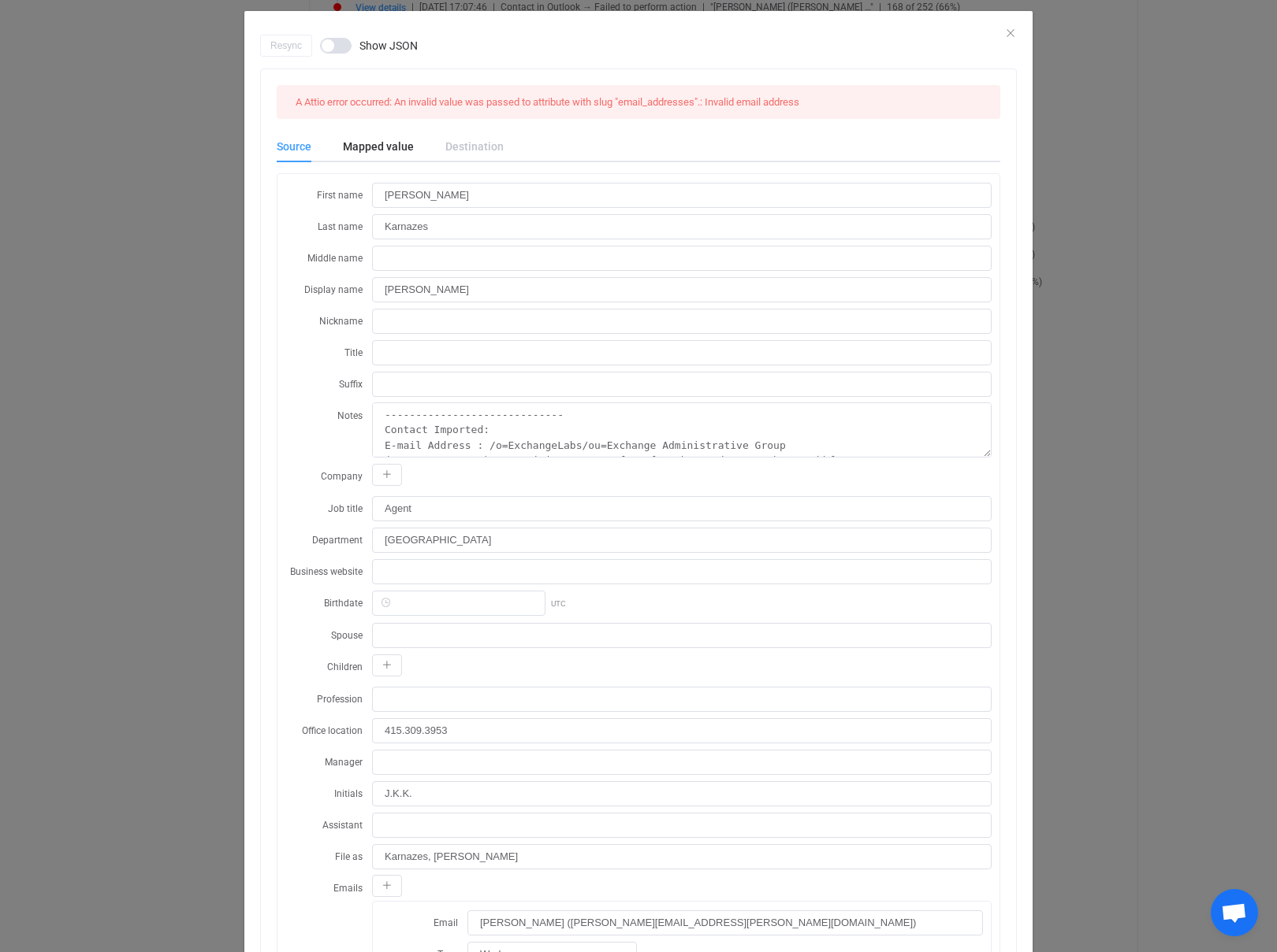
scroll to position [4, 0]
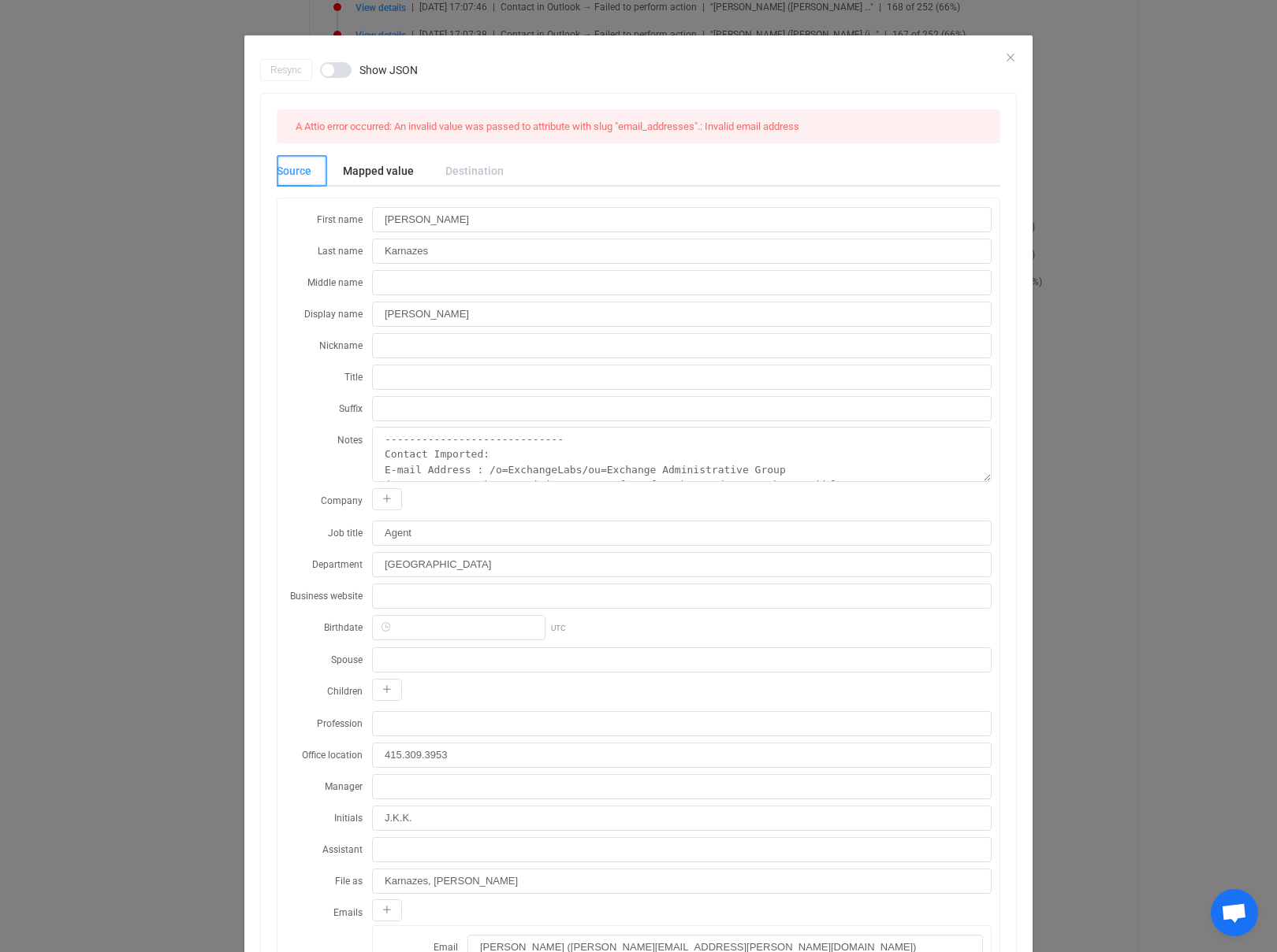
click at [300, 174] on div "Source" at bounding box center [301, 171] width 50 height 32
click at [395, 172] on div "Mapped value" at bounding box center [379, 171] width 102 height 32
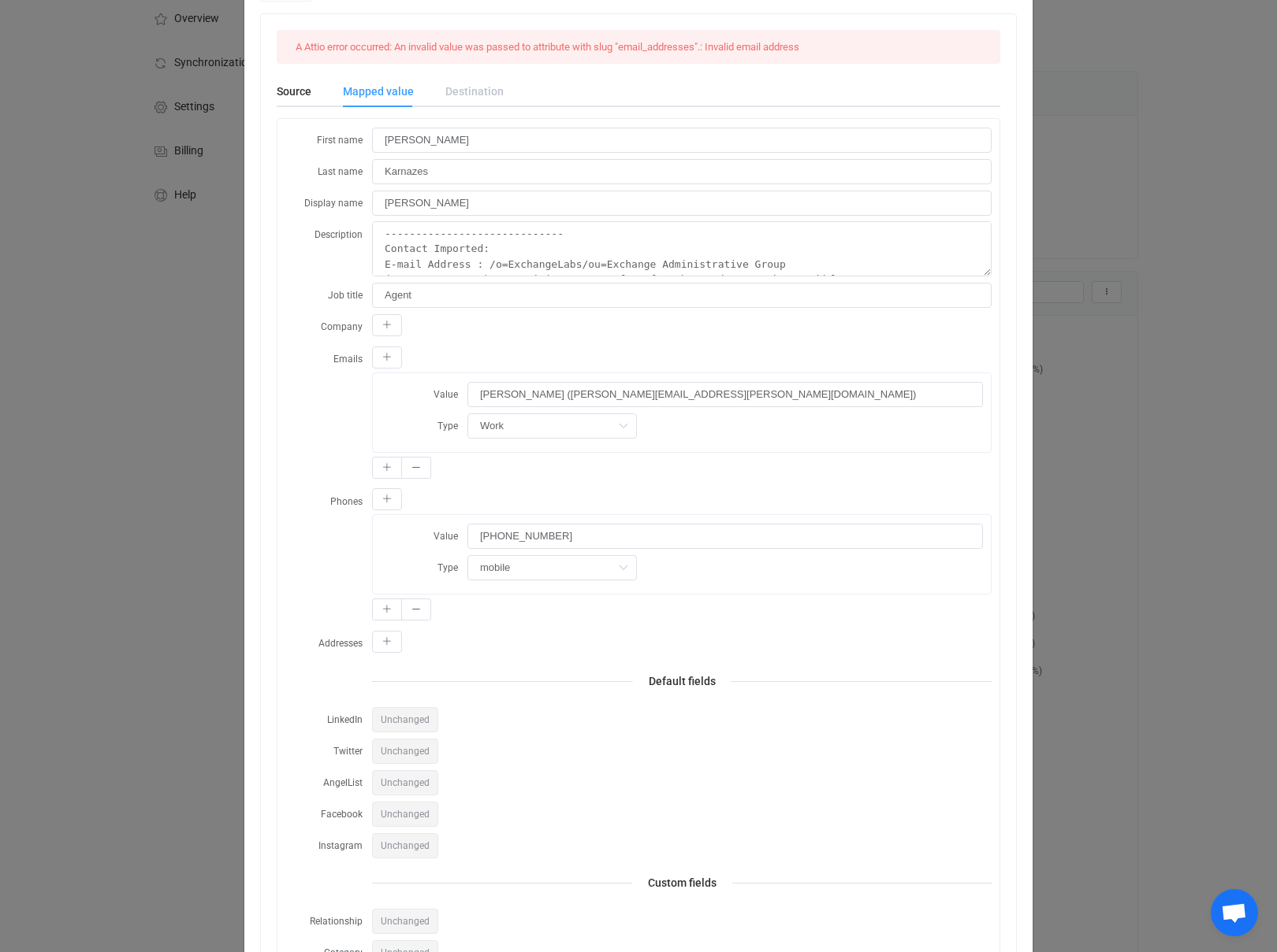
scroll to position [0, 0]
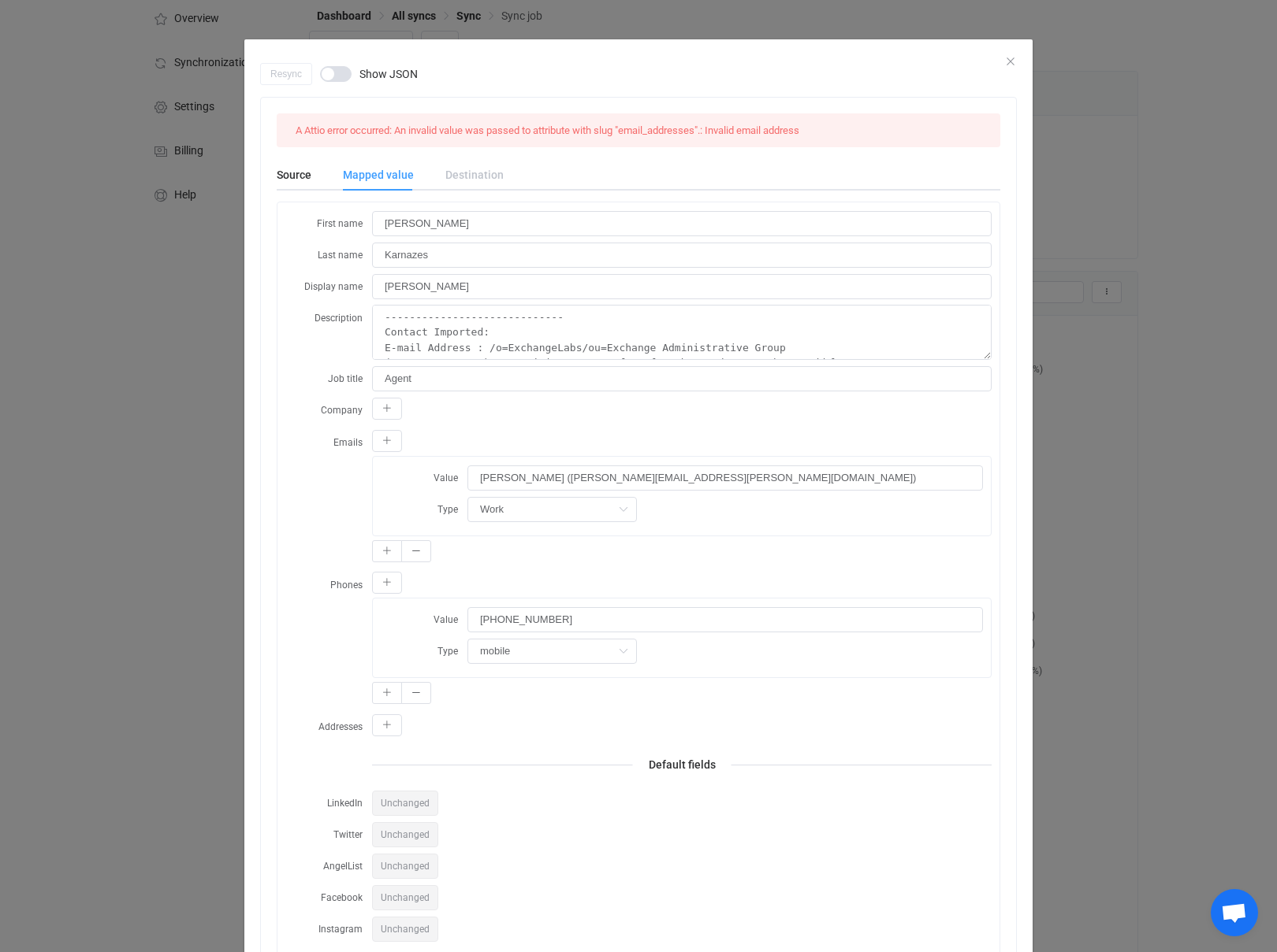
click at [1012, 63] on div "Resync Show JSON" at bounding box center [638, 73] width 756 height 22
click at [1010, 63] on div "Resync Show JSON" at bounding box center [638, 73] width 756 height 22
click at [1007, 62] on icon "Close" at bounding box center [1009, 61] width 13 height 13
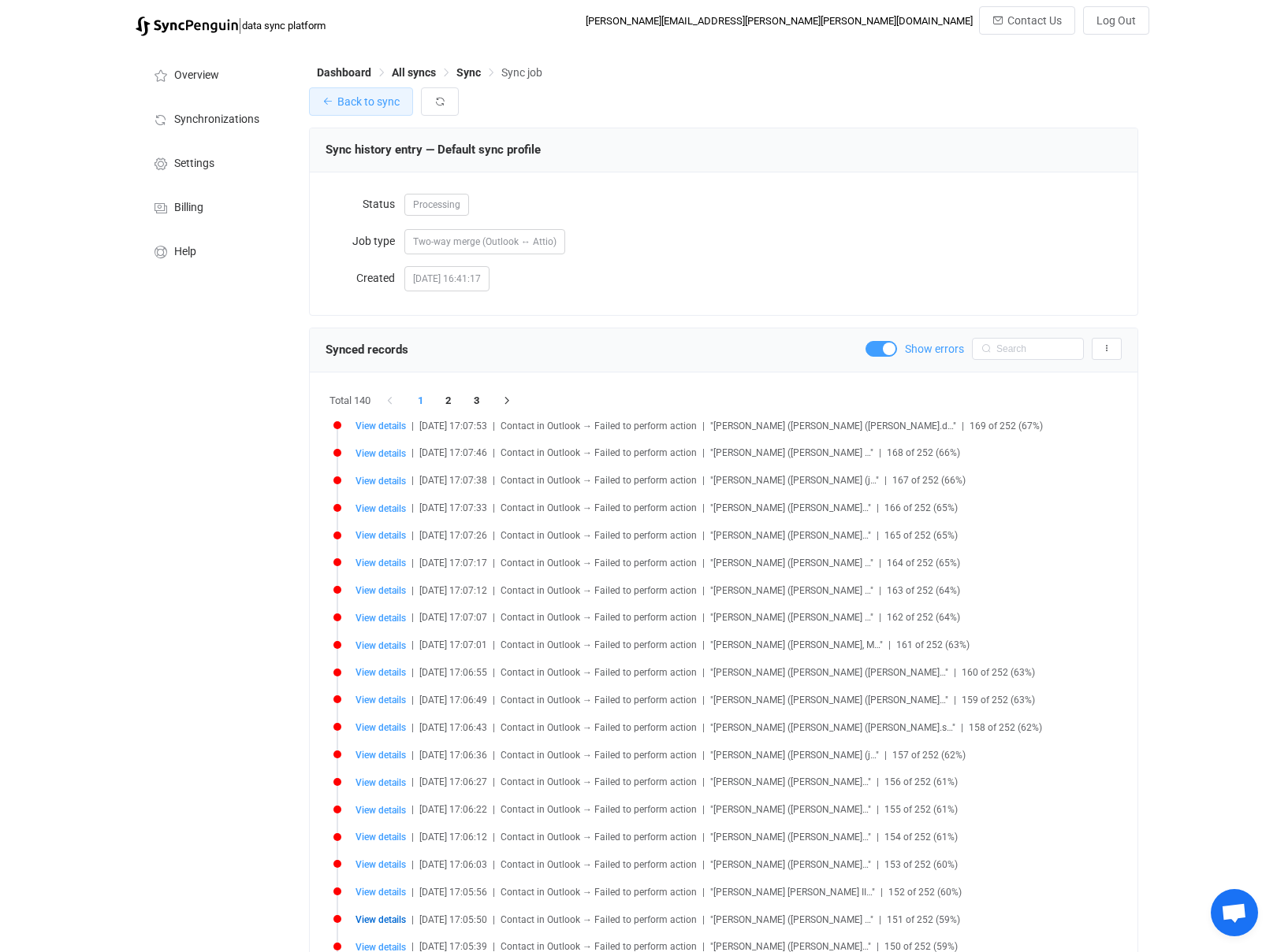
click at [353, 106] on span "Back to sync" at bounding box center [368, 101] width 62 height 13
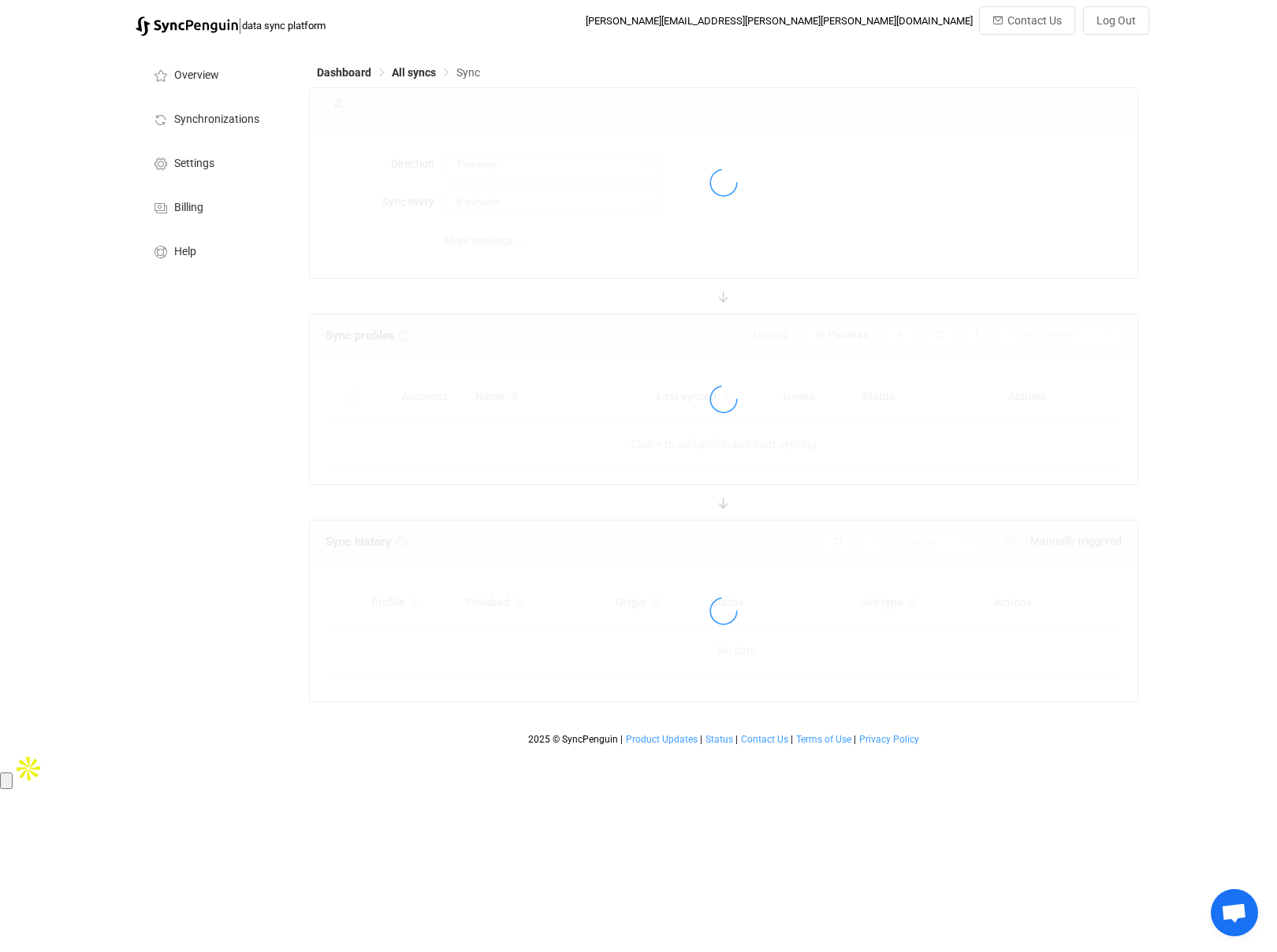
type input "15 minutes"
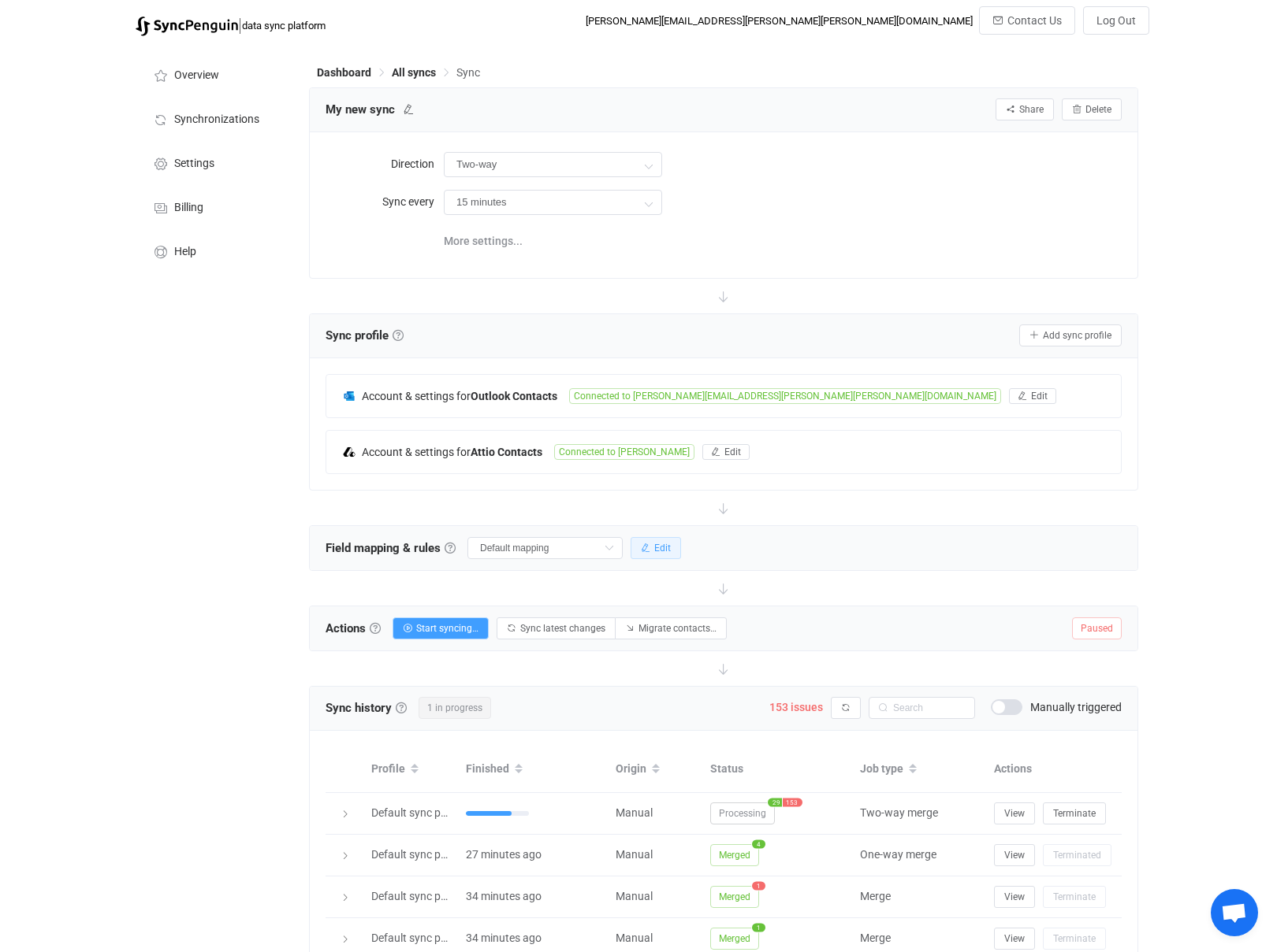
click at [654, 551] on span "Edit" at bounding box center [662, 547] width 16 height 11
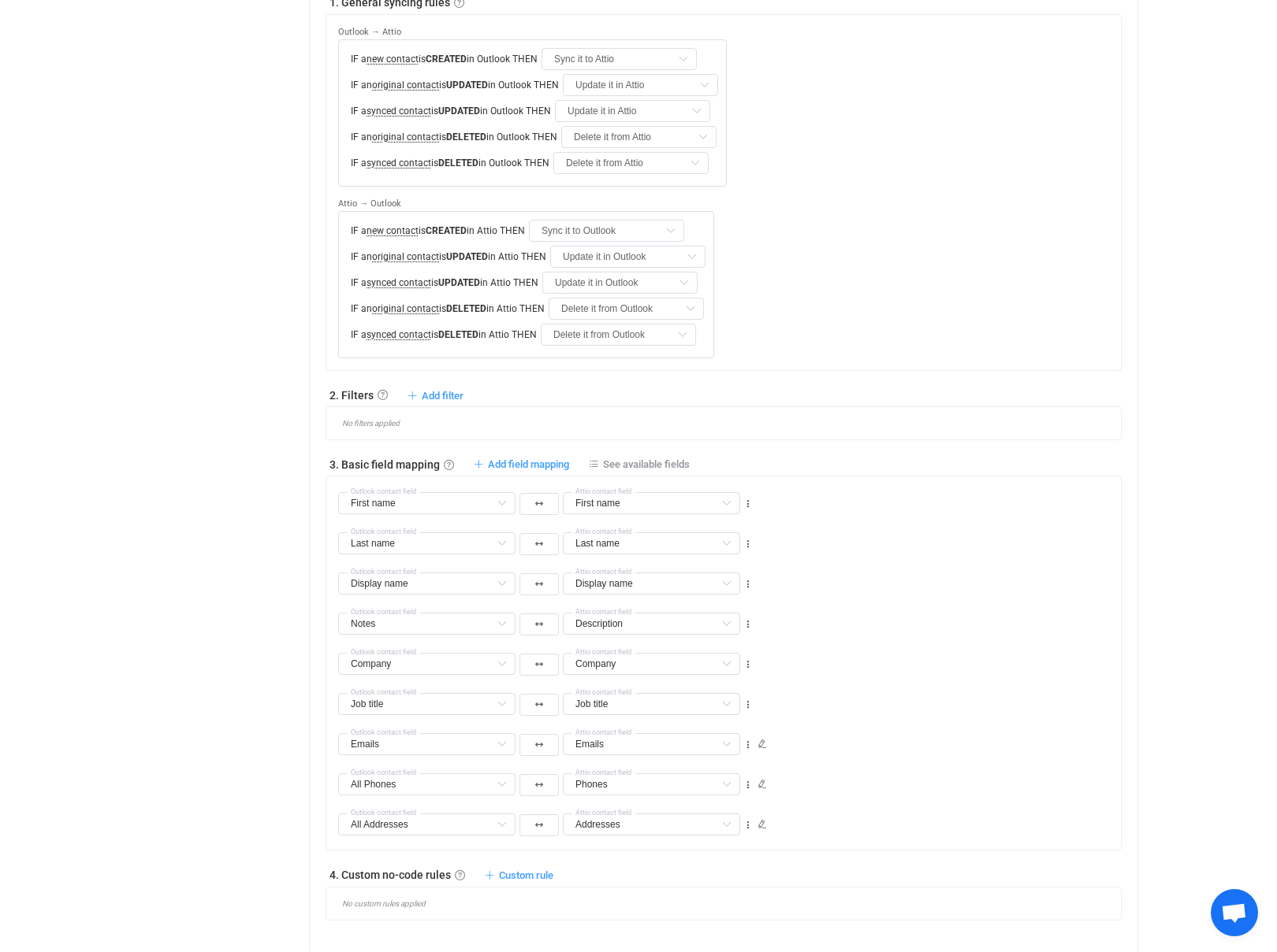
scroll to position [602, 0]
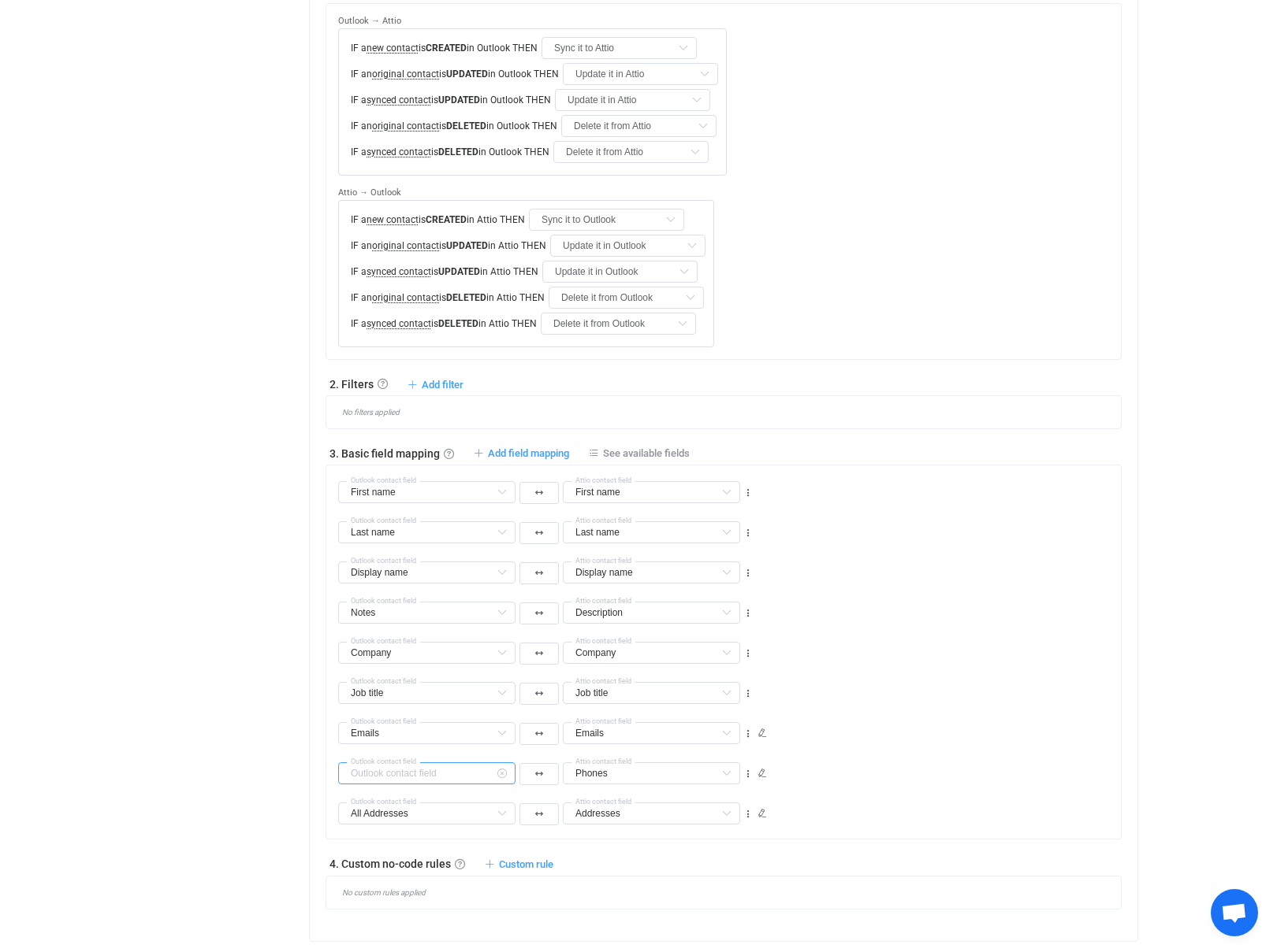
click at [480, 763] on input "text" at bounding box center [427, 773] width 178 height 22
click at [205, 645] on div "Overview Synchronizations Settings Billing Help" at bounding box center [213, 447] width 173 height 2010
type input "All Phones"
click at [497, 722] on icon at bounding box center [501, 733] width 19 height 22
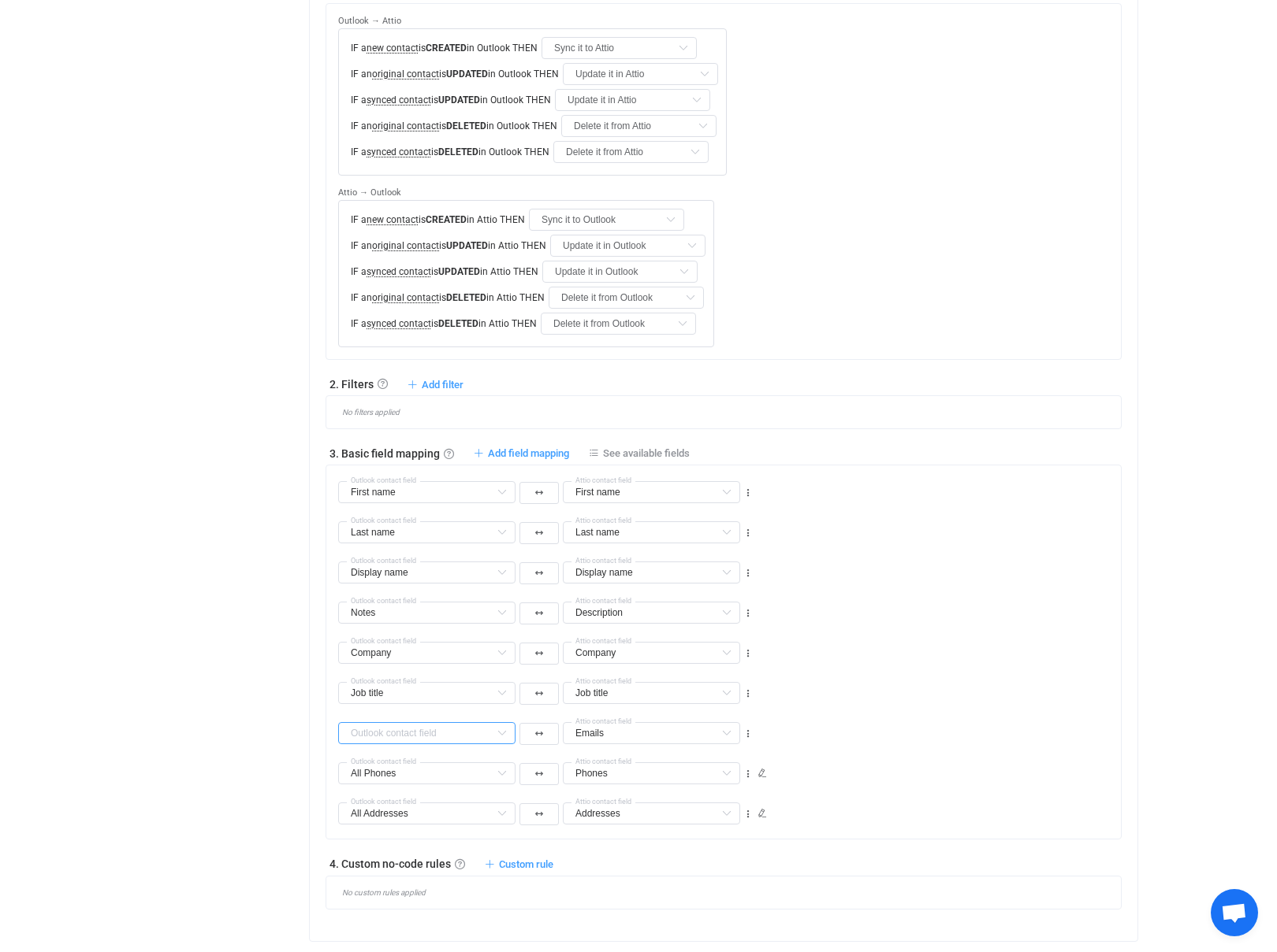
click at [471, 722] on input "text" at bounding box center [427, 733] width 178 height 22
click at [152, 643] on div "Overview Synchronizations Settings Billing Help" at bounding box center [213, 447] width 173 height 2010
click at [441, 722] on input "text" at bounding box center [427, 733] width 178 height 22
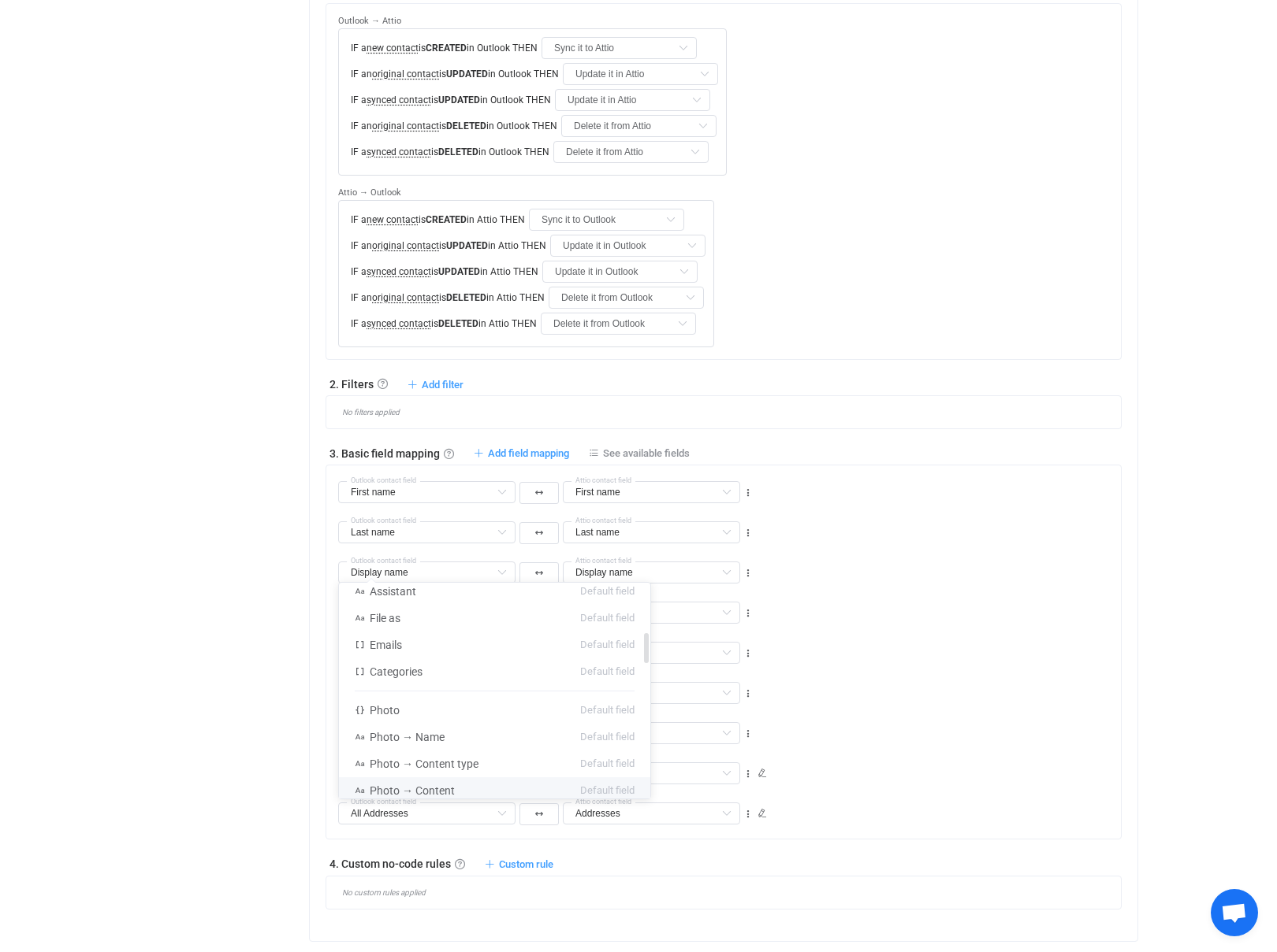
scroll to position [351, 0]
click at [394, 618] on span "Emails" at bounding box center [385, 624] width 32 height 13
type input "Emails"
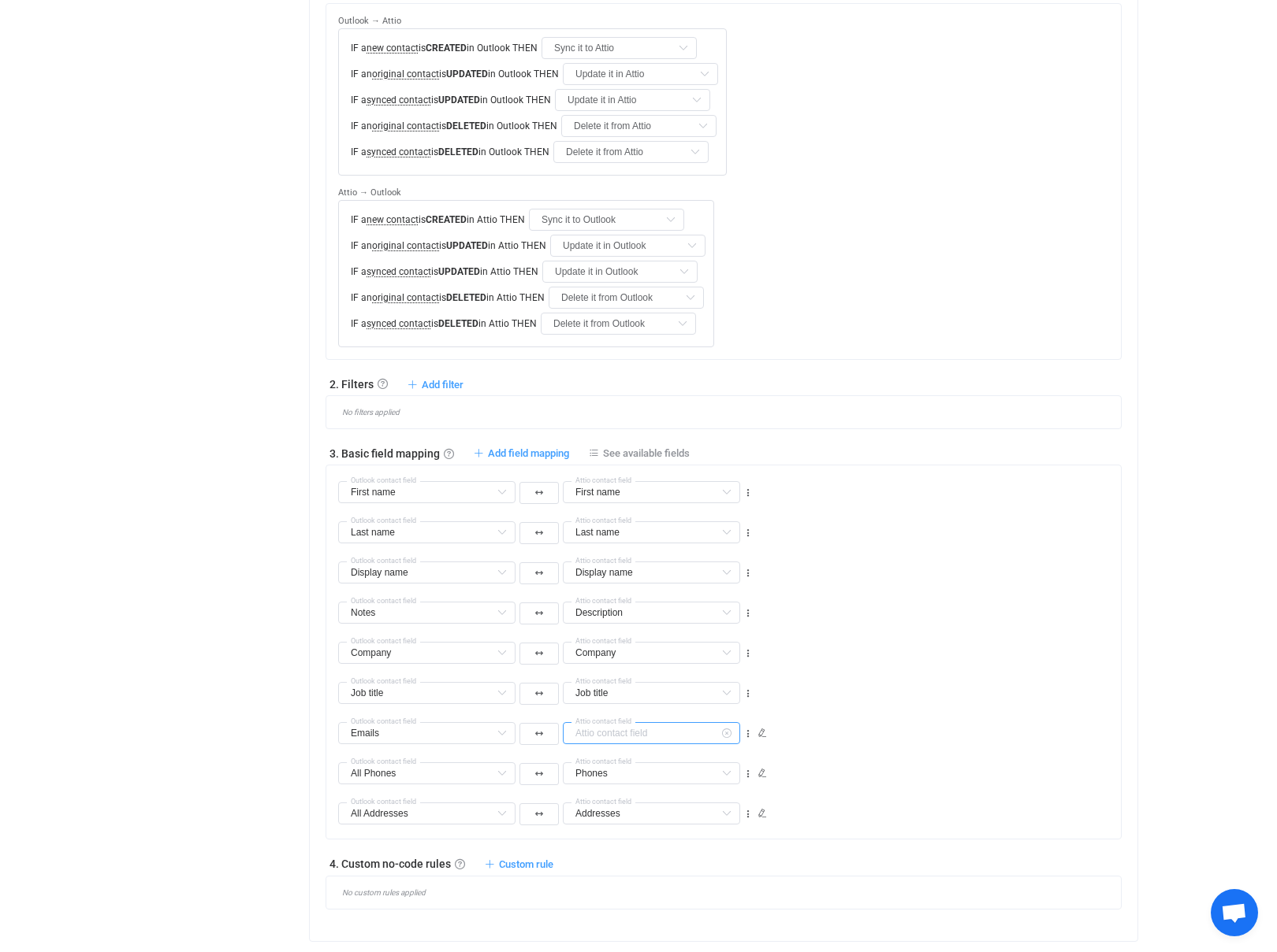
click at [678, 722] on input "text" at bounding box center [651, 733] width 178 height 22
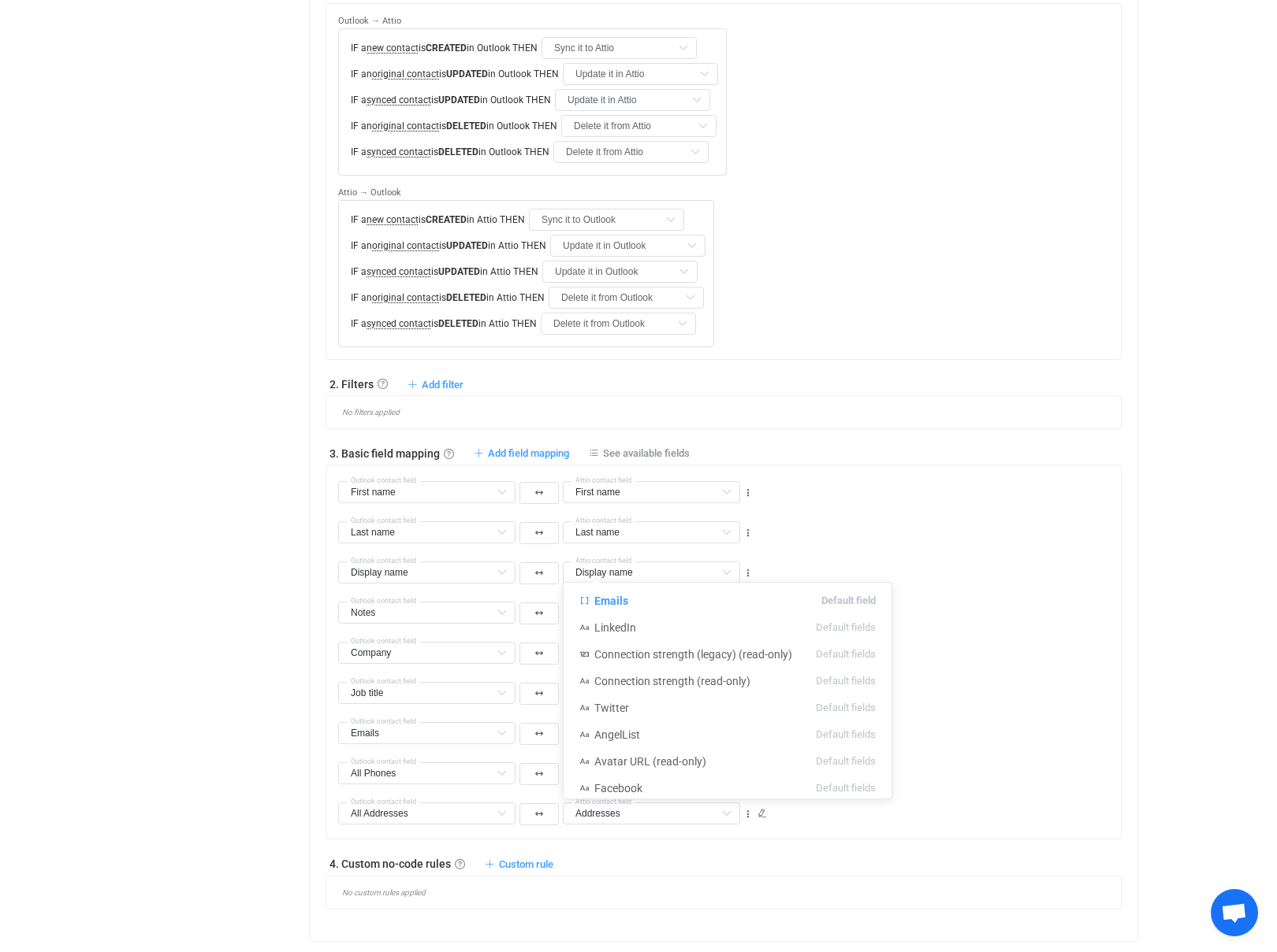
click at [207, 630] on div "Overview Synchronizations Settings Billing Help" at bounding box center [213, 447] width 173 height 2010
type input "Emails"
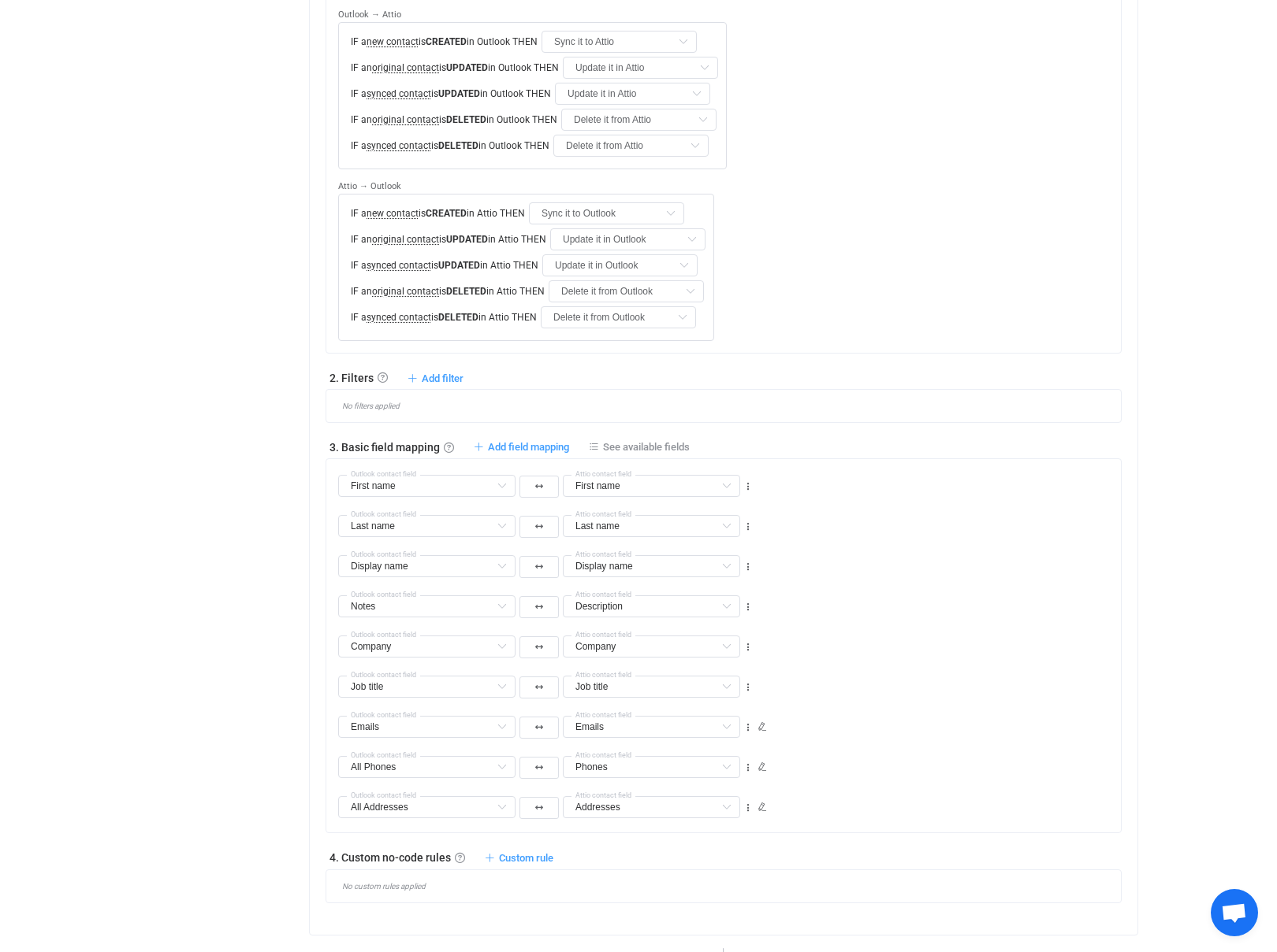
scroll to position [614, 0]
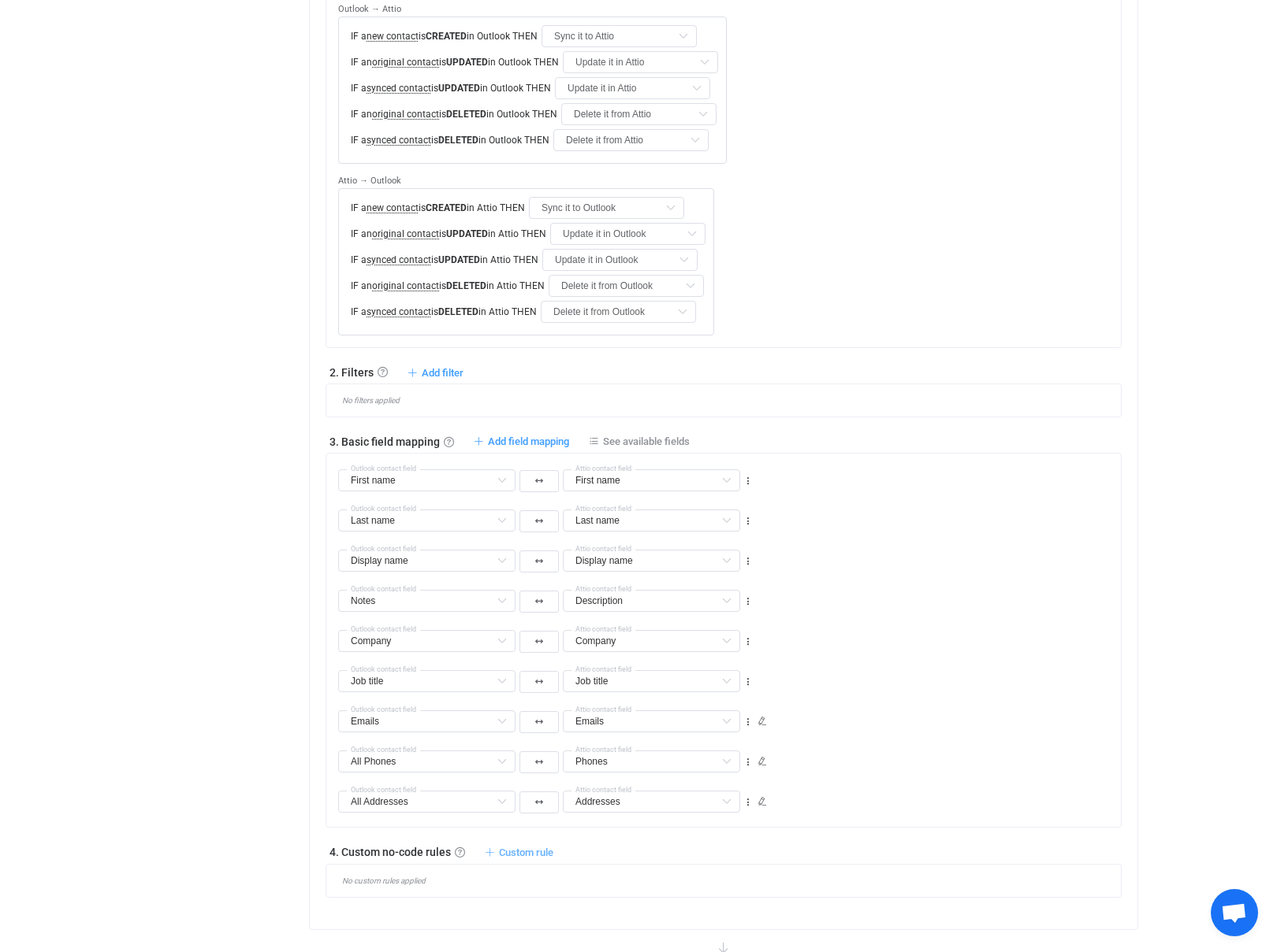
click at [506, 847] on span "Custom rule" at bounding box center [525, 853] width 54 height 12
click at [424, 728] on li "Custom rule when syncing contact Outlook → Attio …" at bounding box center [407, 718] width 290 height 28
click at [358, 909] on icon at bounding box center [362, 913] width 10 height 10
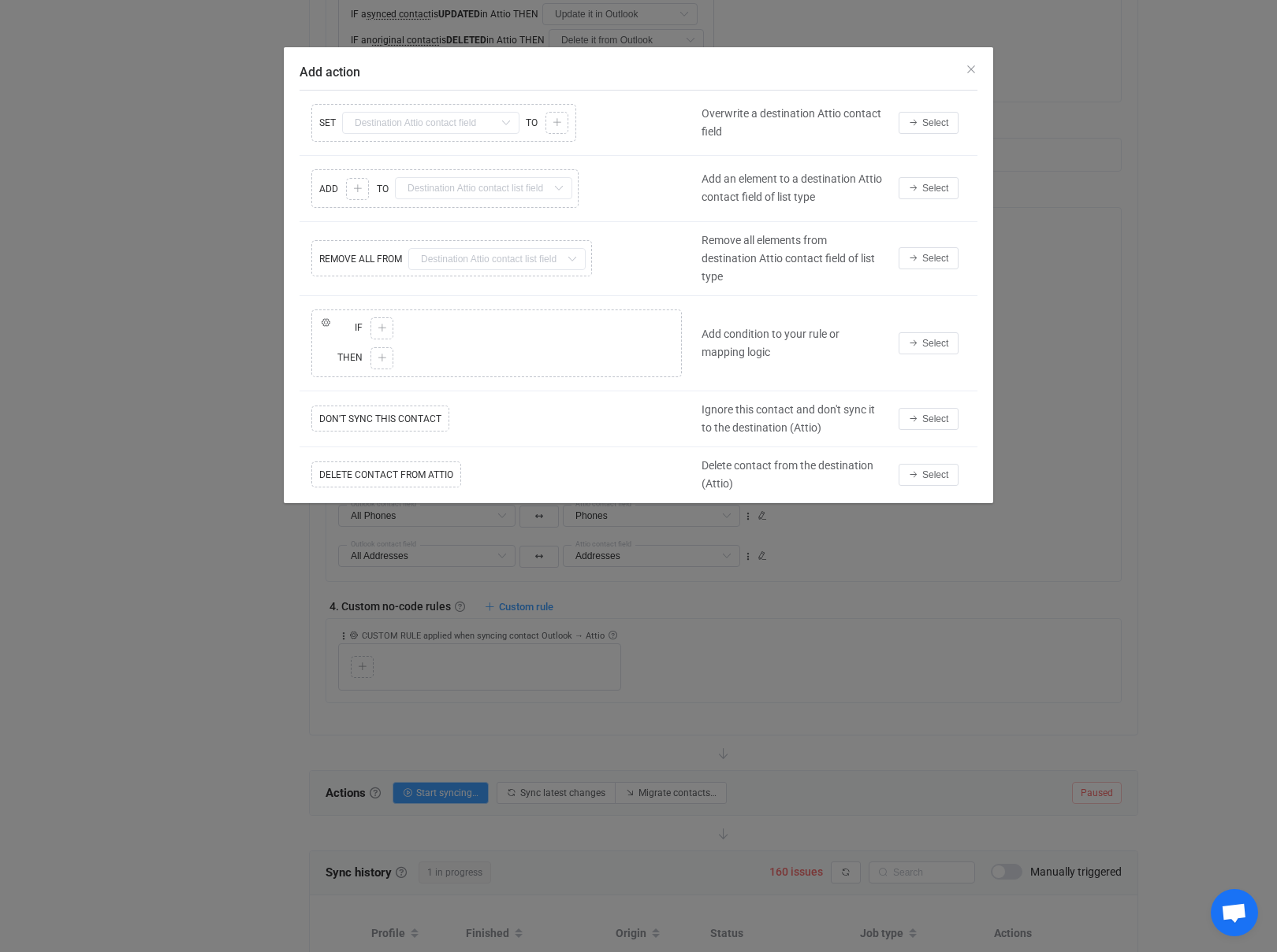
scroll to position [981, 0]
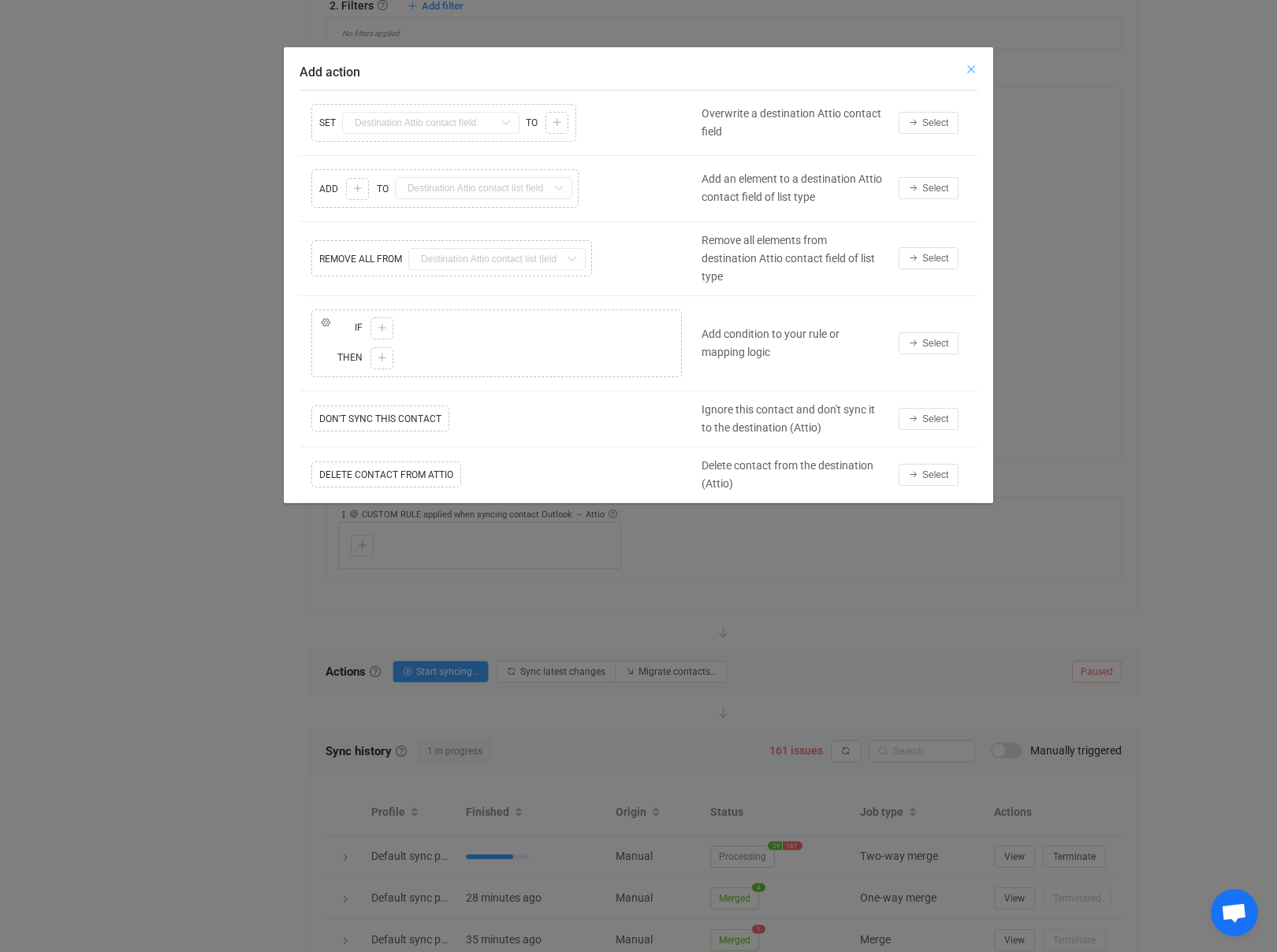
click at [972, 67] on icon "Close" at bounding box center [970, 69] width 13 height 13
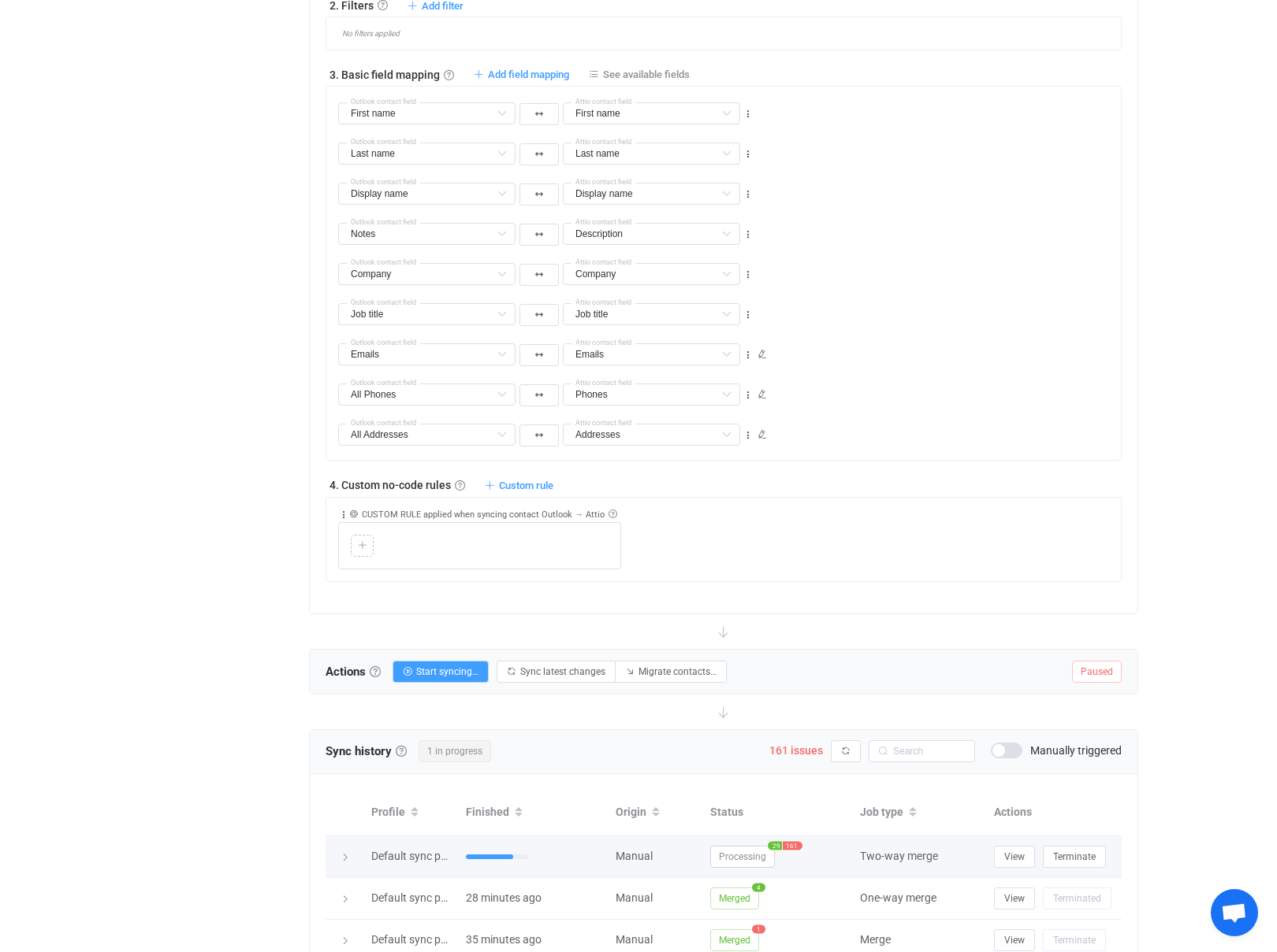
click at [748, 846] on span "Processing" at bounding box center [742, 856] width 65 height 22
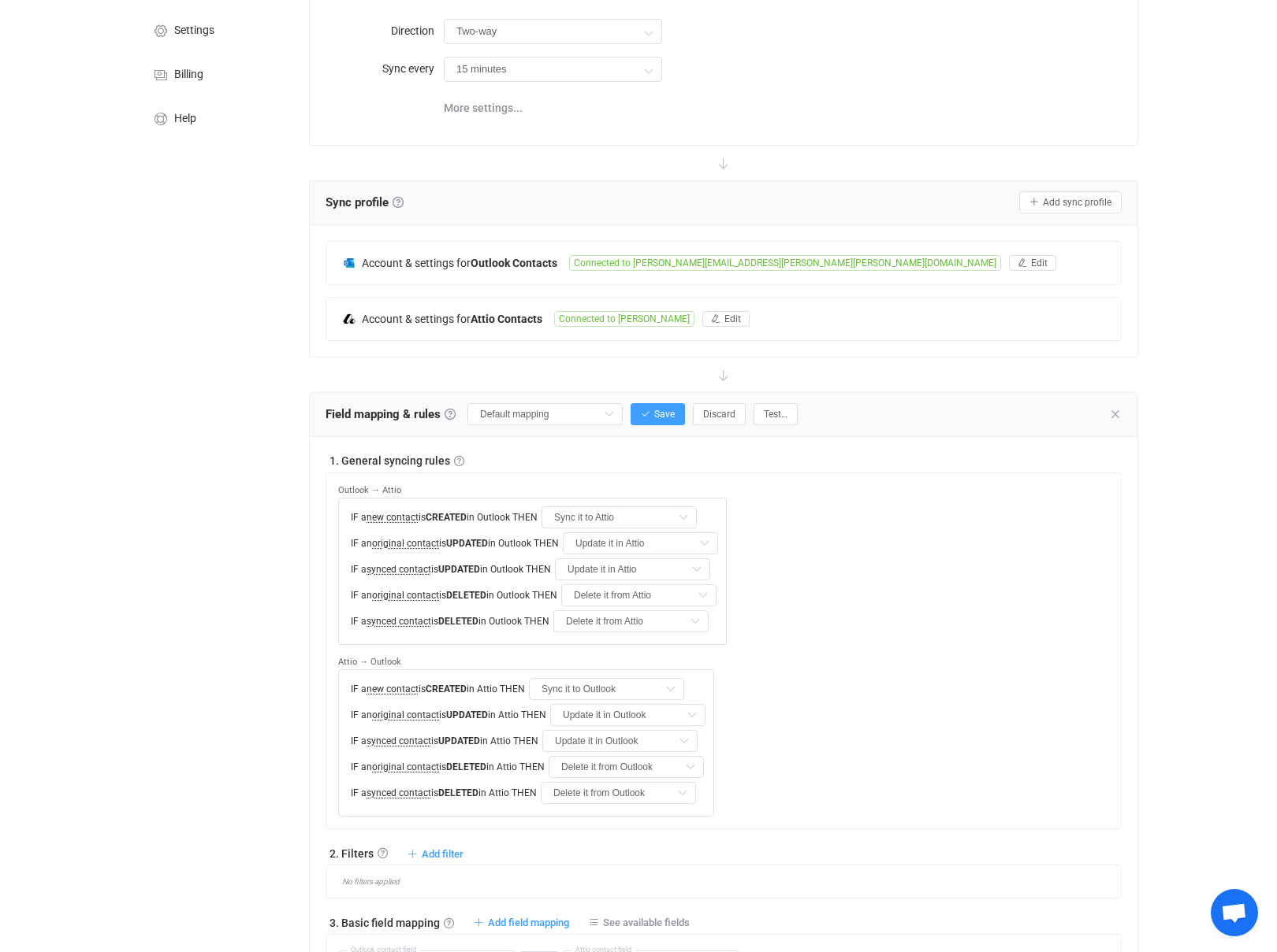
scroll to position [132, 0]
click at [569, 417] on input "Default mapping" at bounding box center [545, 414] width 156 height 22
click at [1031, 259] on span "Edit" at bounding box center [1038, 264] width 16 height 11
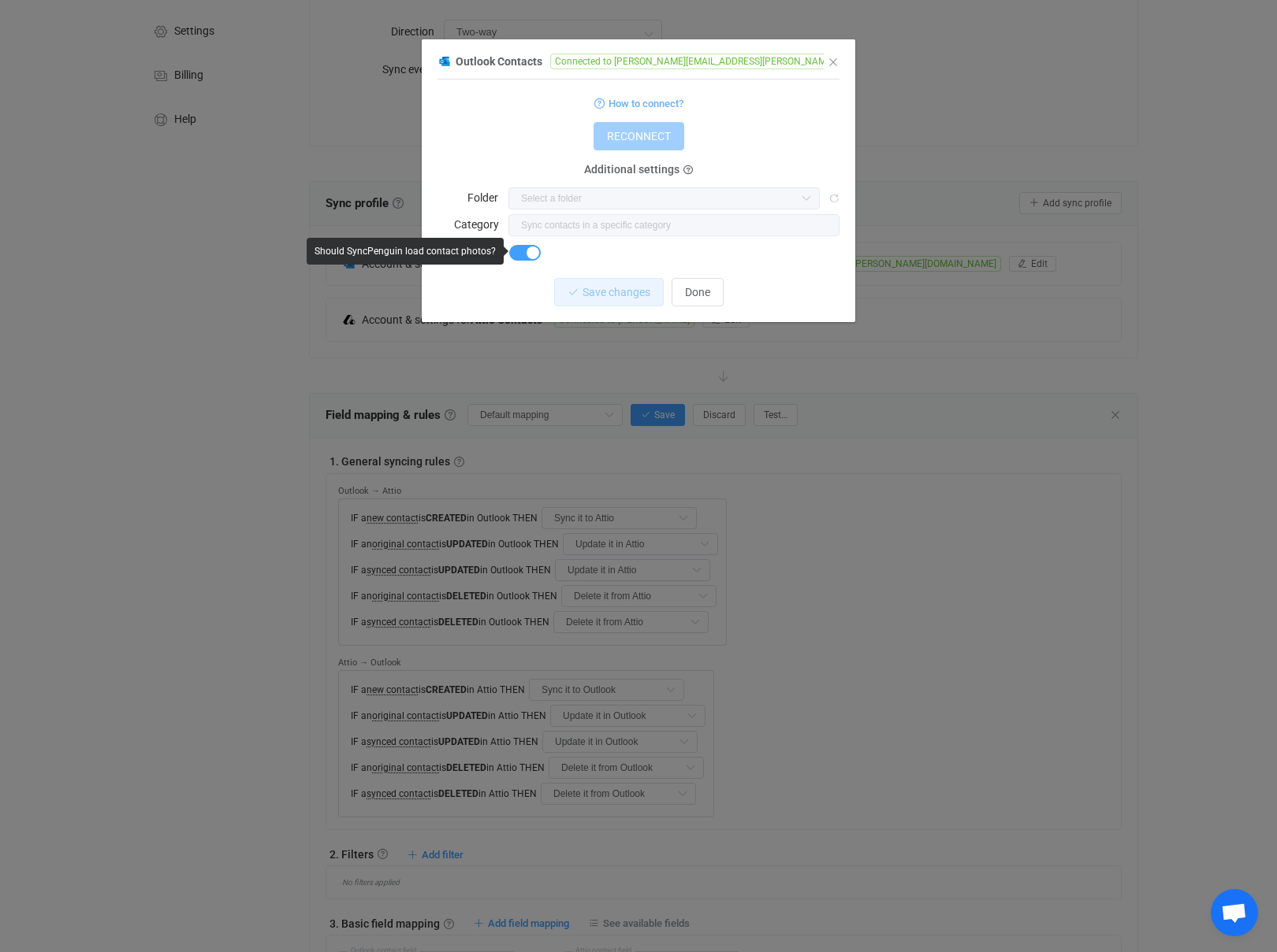
click at [516, 250] on span "dialog" at bounding box center [525, 253] width 32 height 15
click at [687, 170] on icon "dialog" at bounding box center [688, 171] width 10 height 10
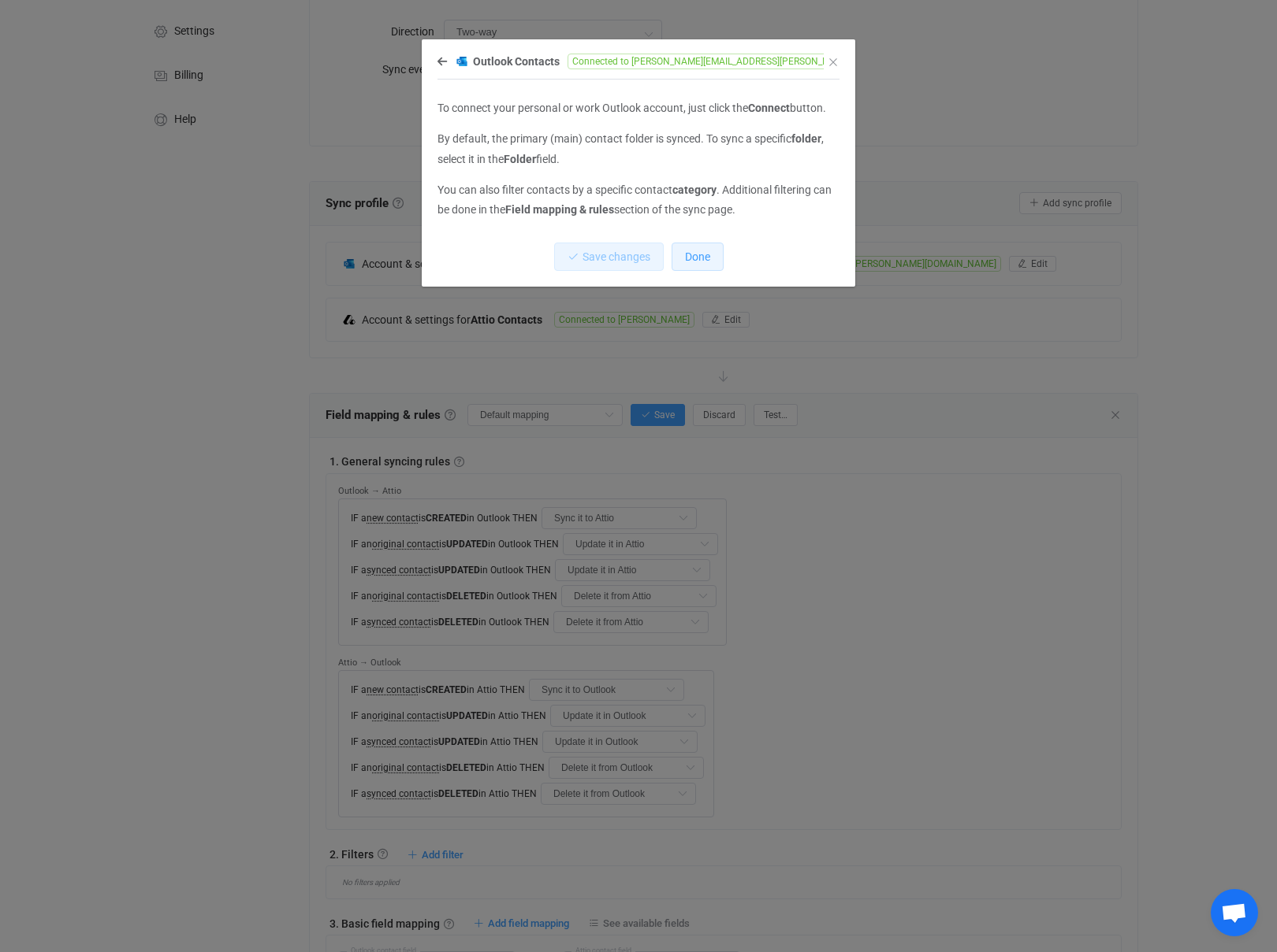
click at [698, 263] on span "Done" at bounding box center [697, 256] width 25 height 13
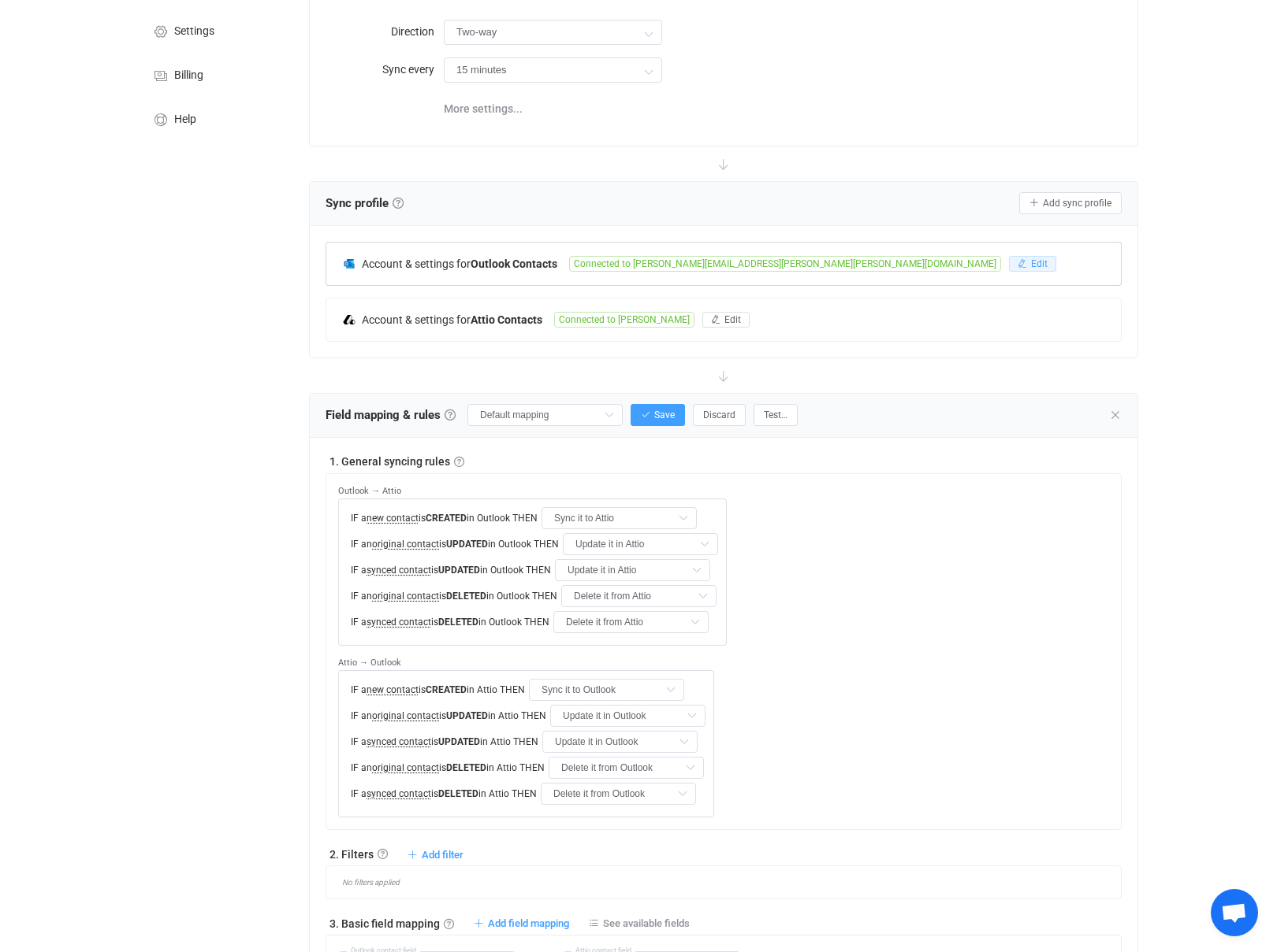
click at [1008, 260] on button "Edit" at bounding box center [1032, 264] width 47 height 15
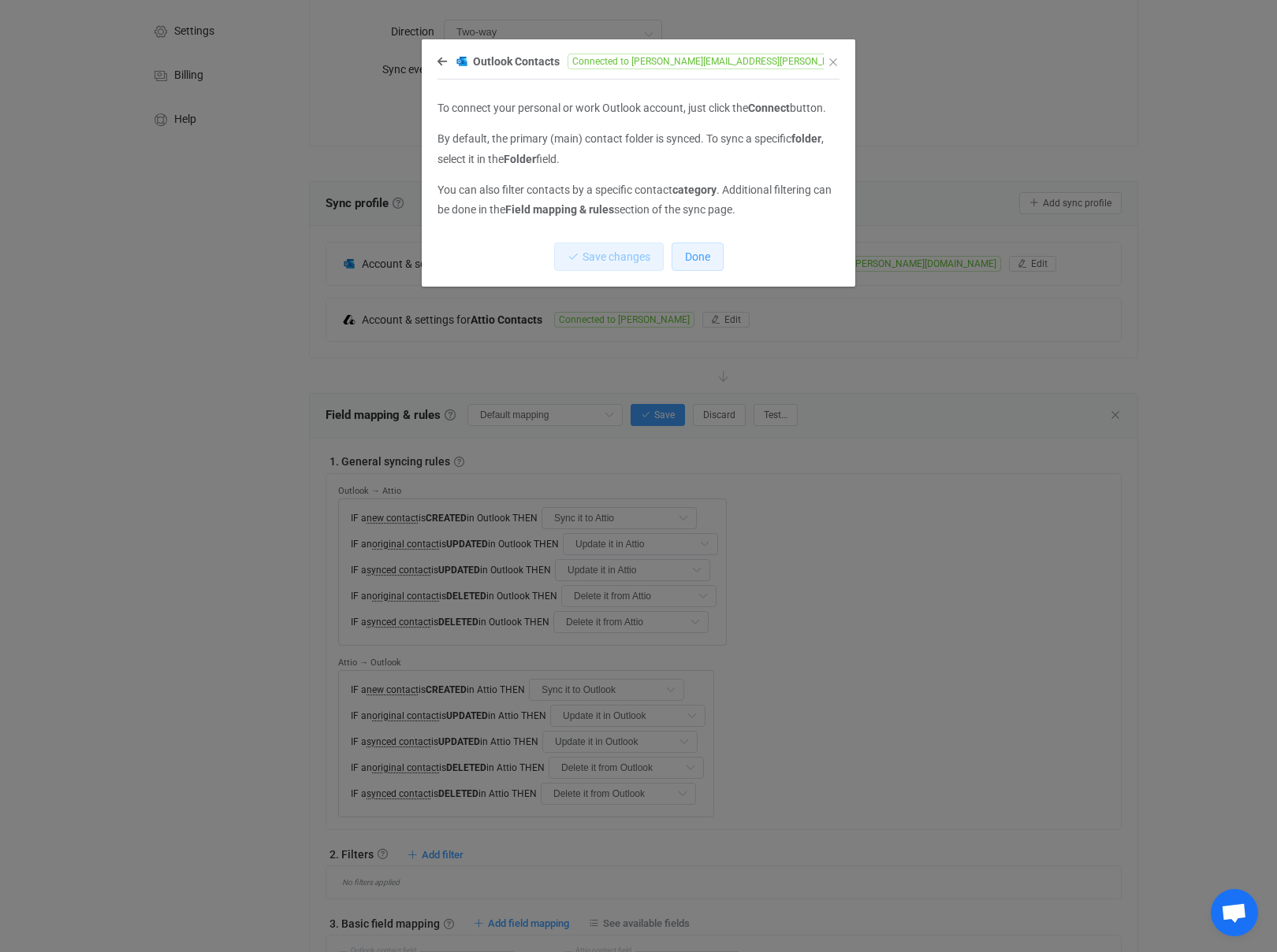
click at [708, 260] on span "Done" at bounding box center [697, 256] width 25 height 13
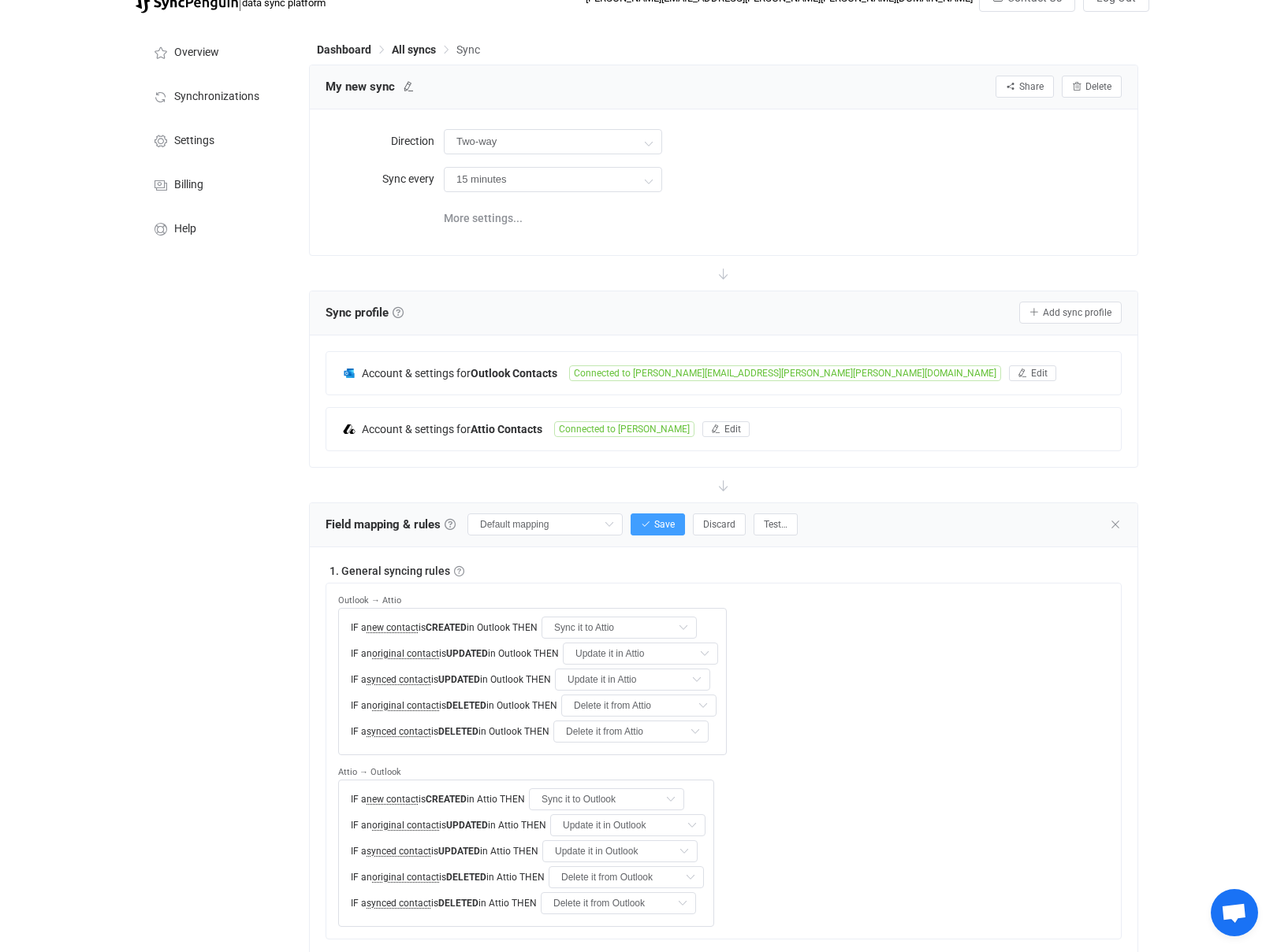
scroll to position [0, 0]
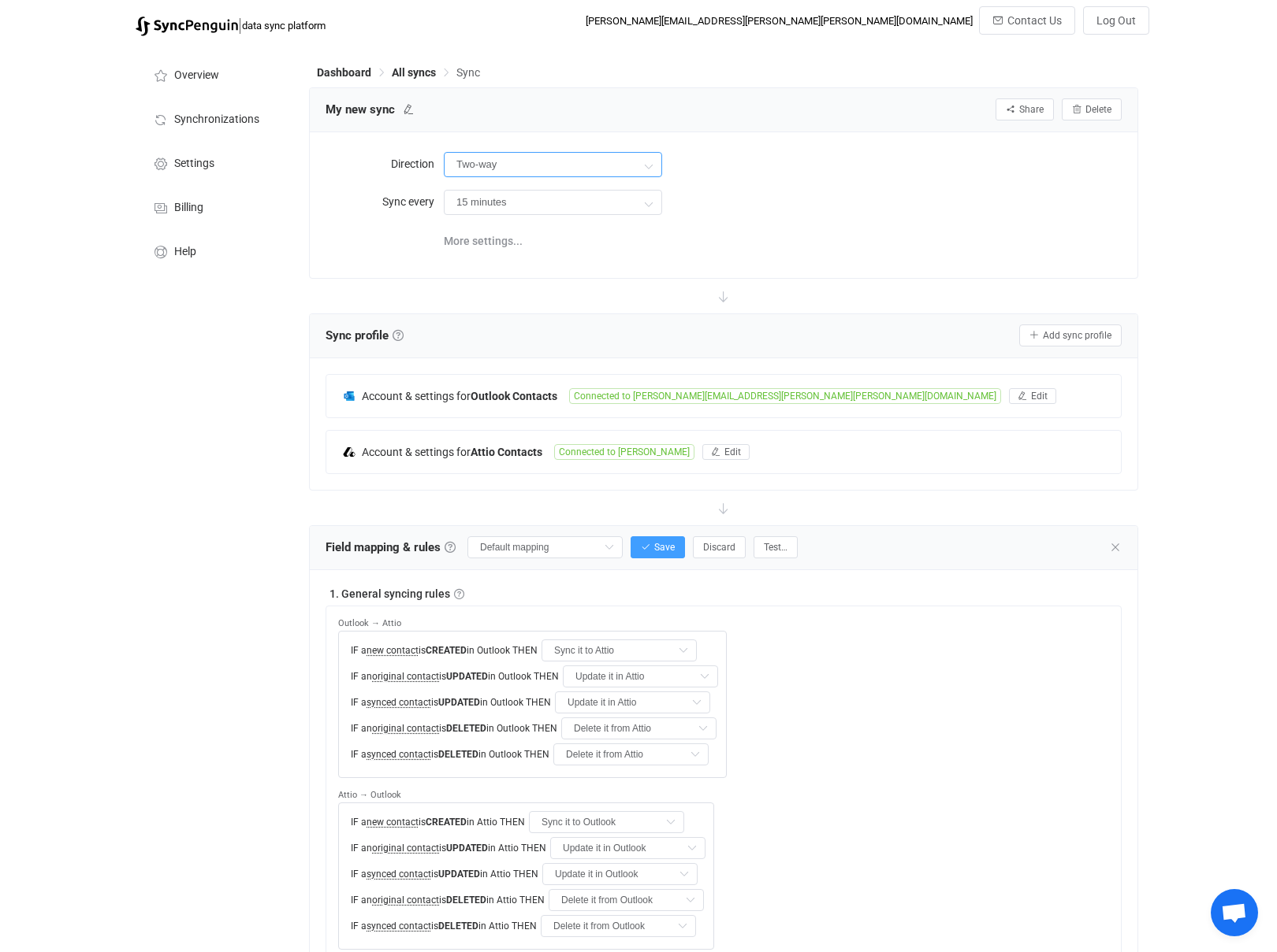
click at [571, 171] on input "Two-way" at bounding box center [553, 164] width 218 height 25
click at [719, 171] on div "Two-way" at bounding box center [782, 163] width 678 height 32
click at [403, 68] on span "All syncs" at bounding box center [413, 72] width 44 height 13
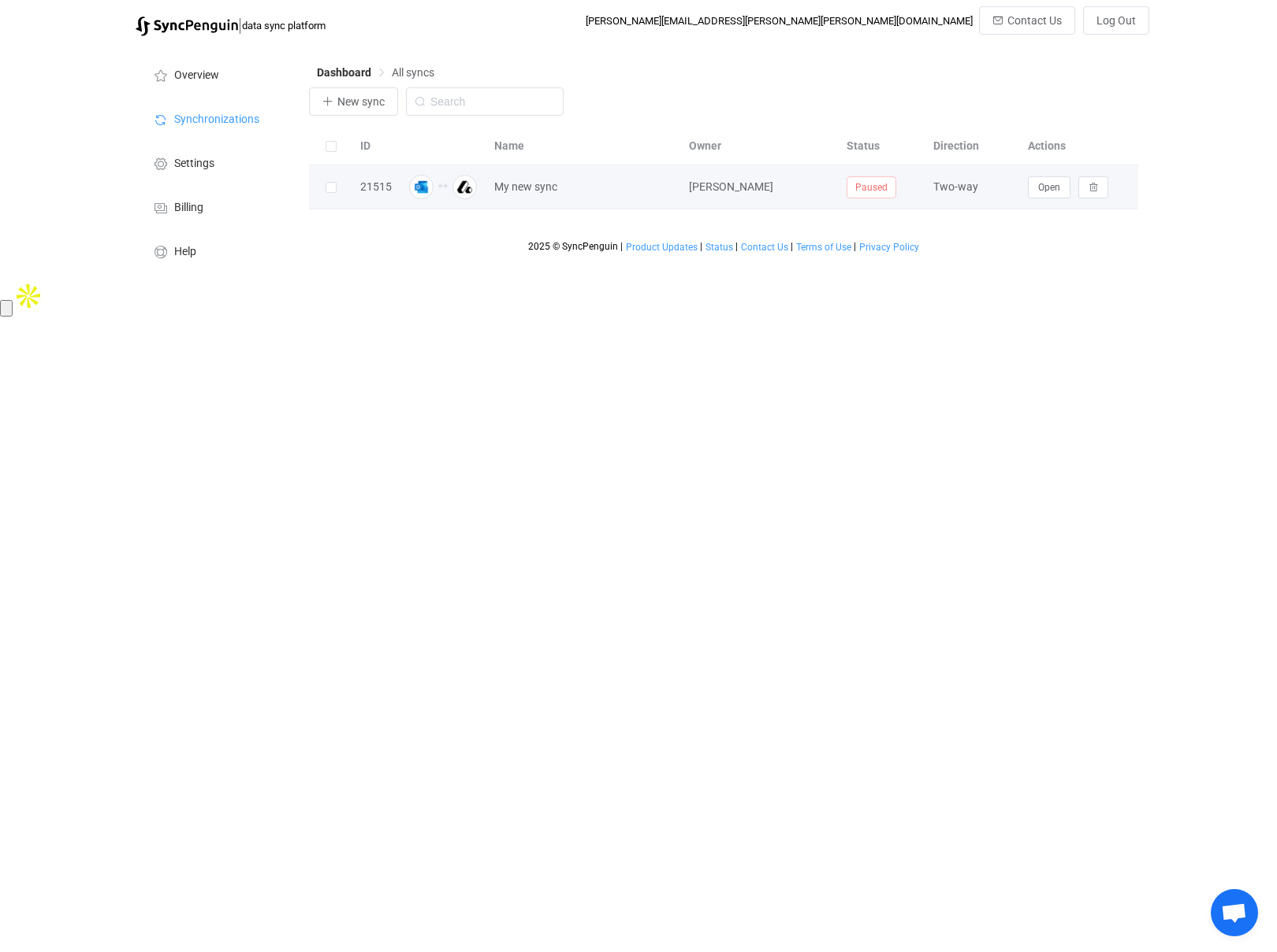
click at [876, 186] on span "Paused" at bounding box center [870, 187] width 49 height 22
click at [1041, 185] on span "Open" at bounding box center [1048, 186] width 22 height 11
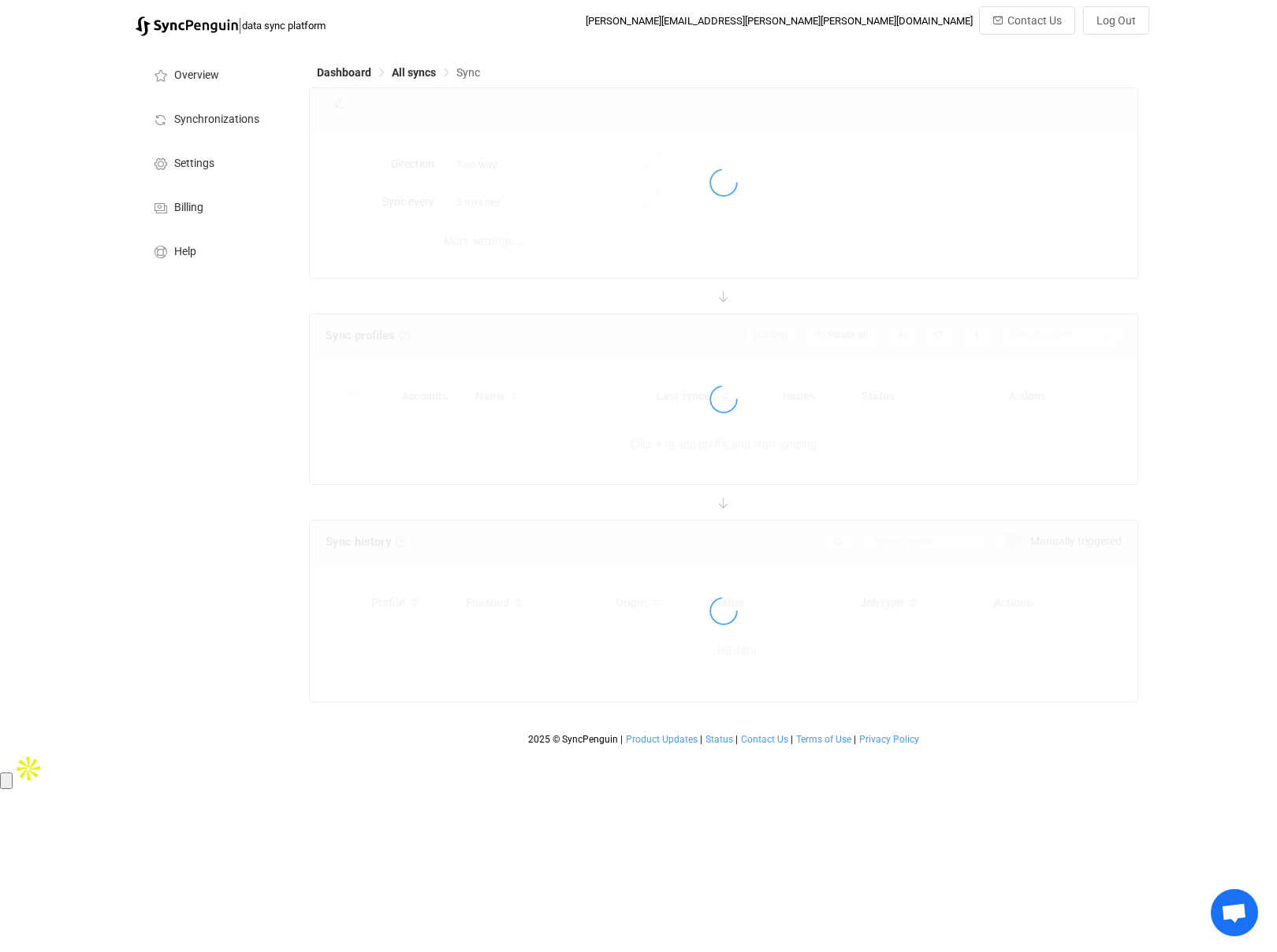
type input "15 minutes"
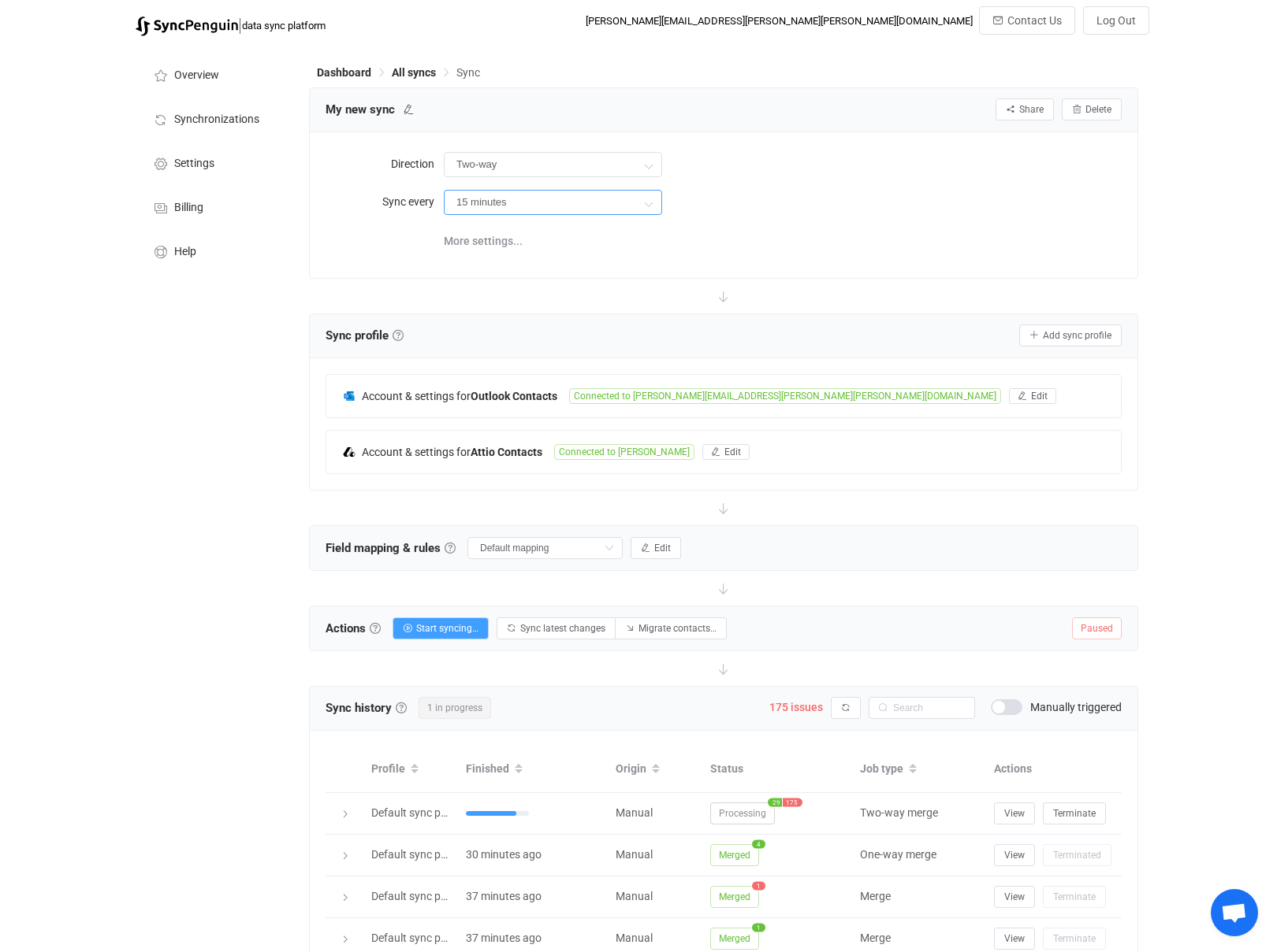
click at [506, 194] on input "15 minutes" at bounding box center [553, 203] width 218 height 25
click at [479, 242] on span "More settings..." at bounding box center [483, 240] width 79 height 32
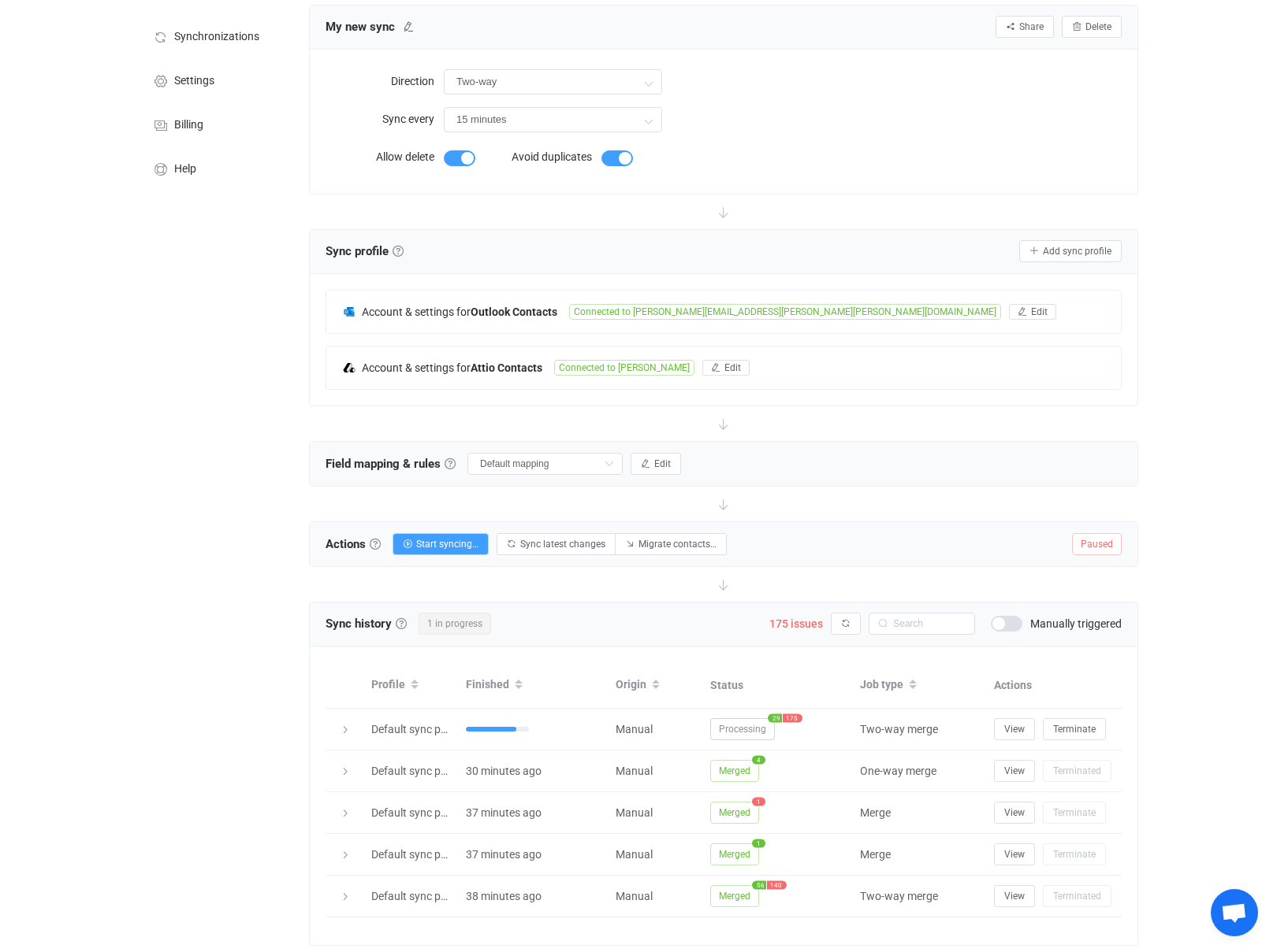
scroll to position [88, 0]
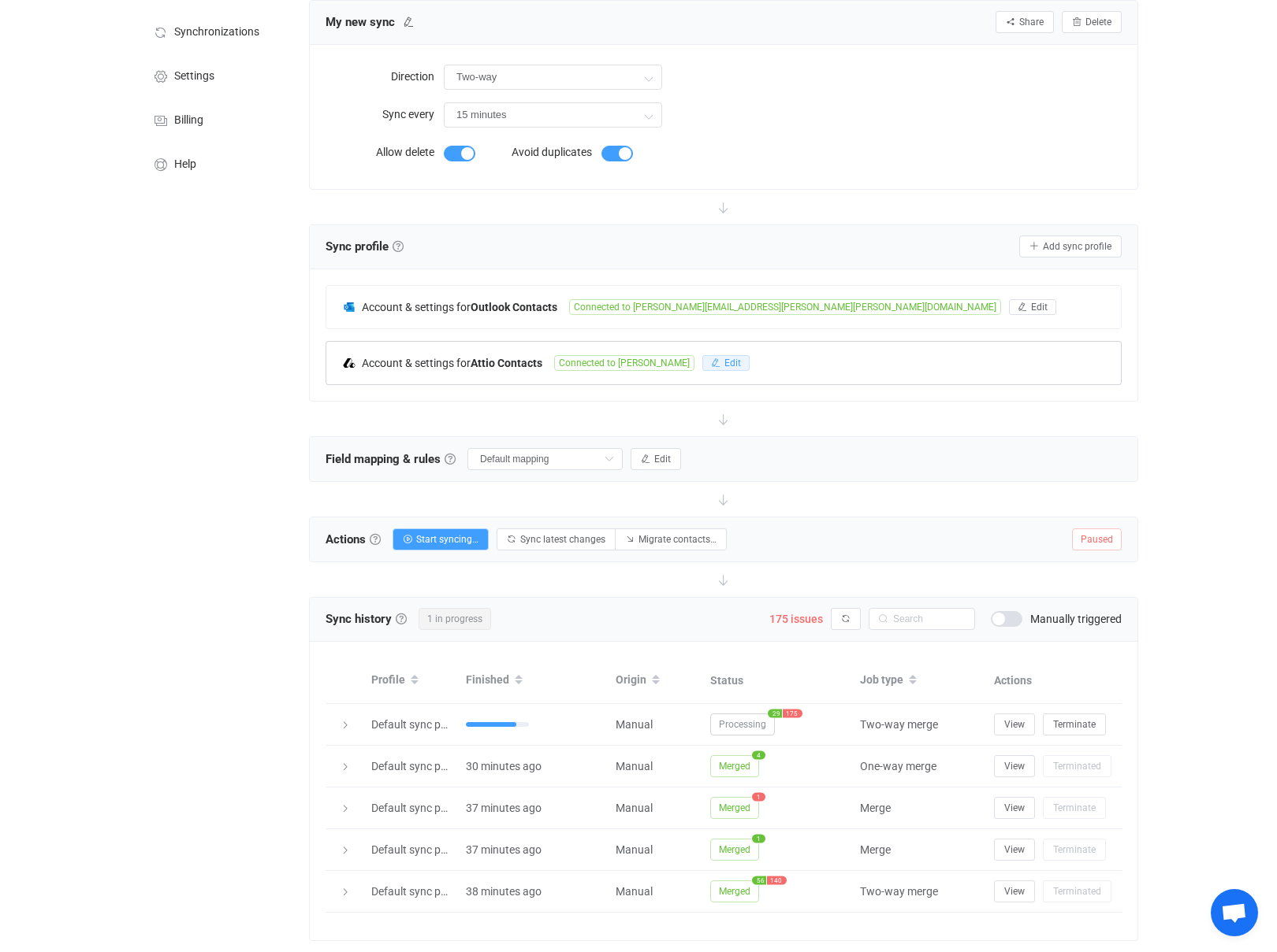
click at [724, 360] on span "Edit" at bounding box center [732, 362] width 16 height 11
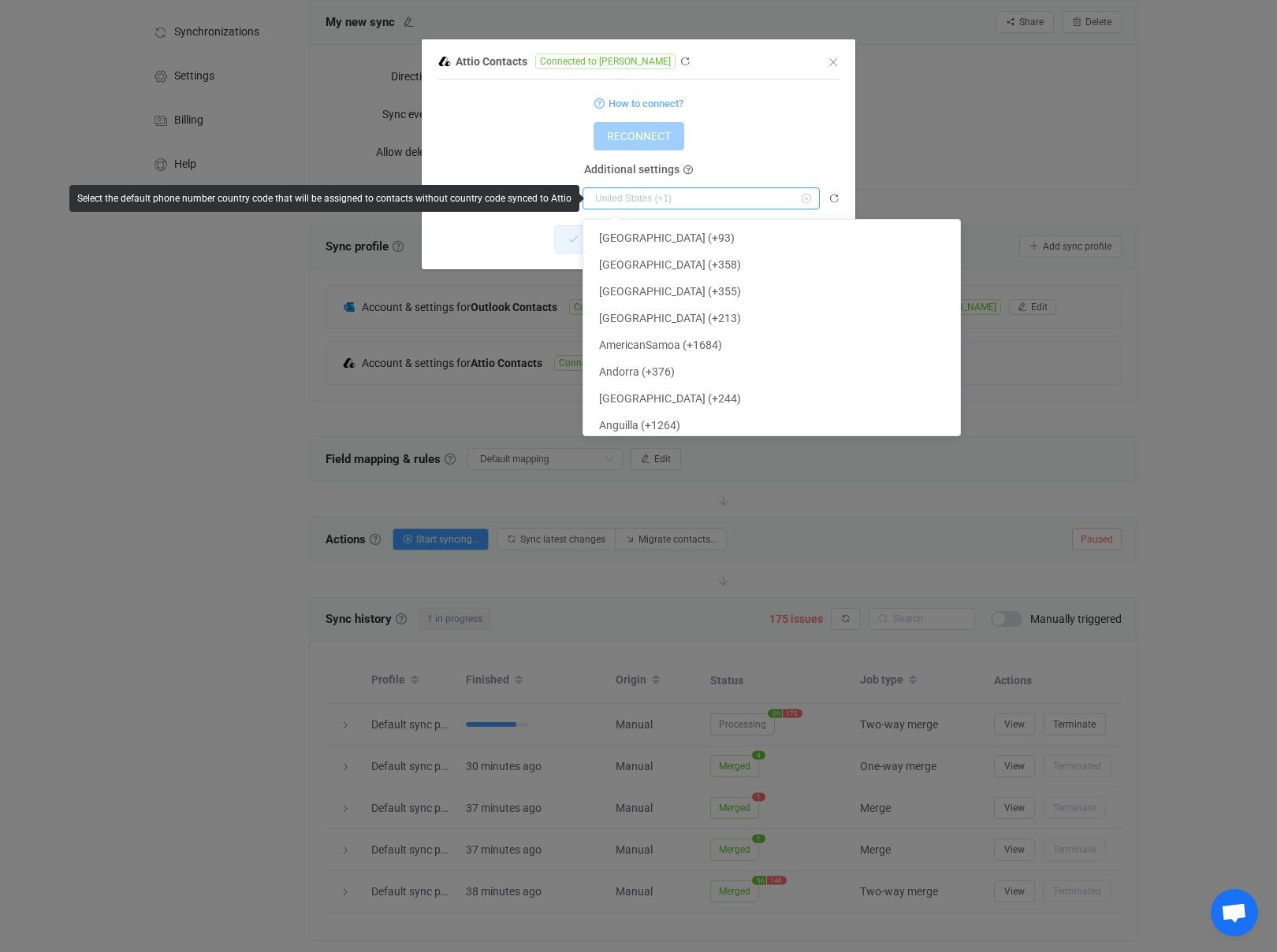
click at [715, 194] on input "dialog" at bounding box center [701, 198] width 238 height 22
click at [730, 155] on form "How to connect? RECONNECT Additional settings Default phone country code" at bounding box center [638, 151] width 402 height 117
type input "United States (+1)"
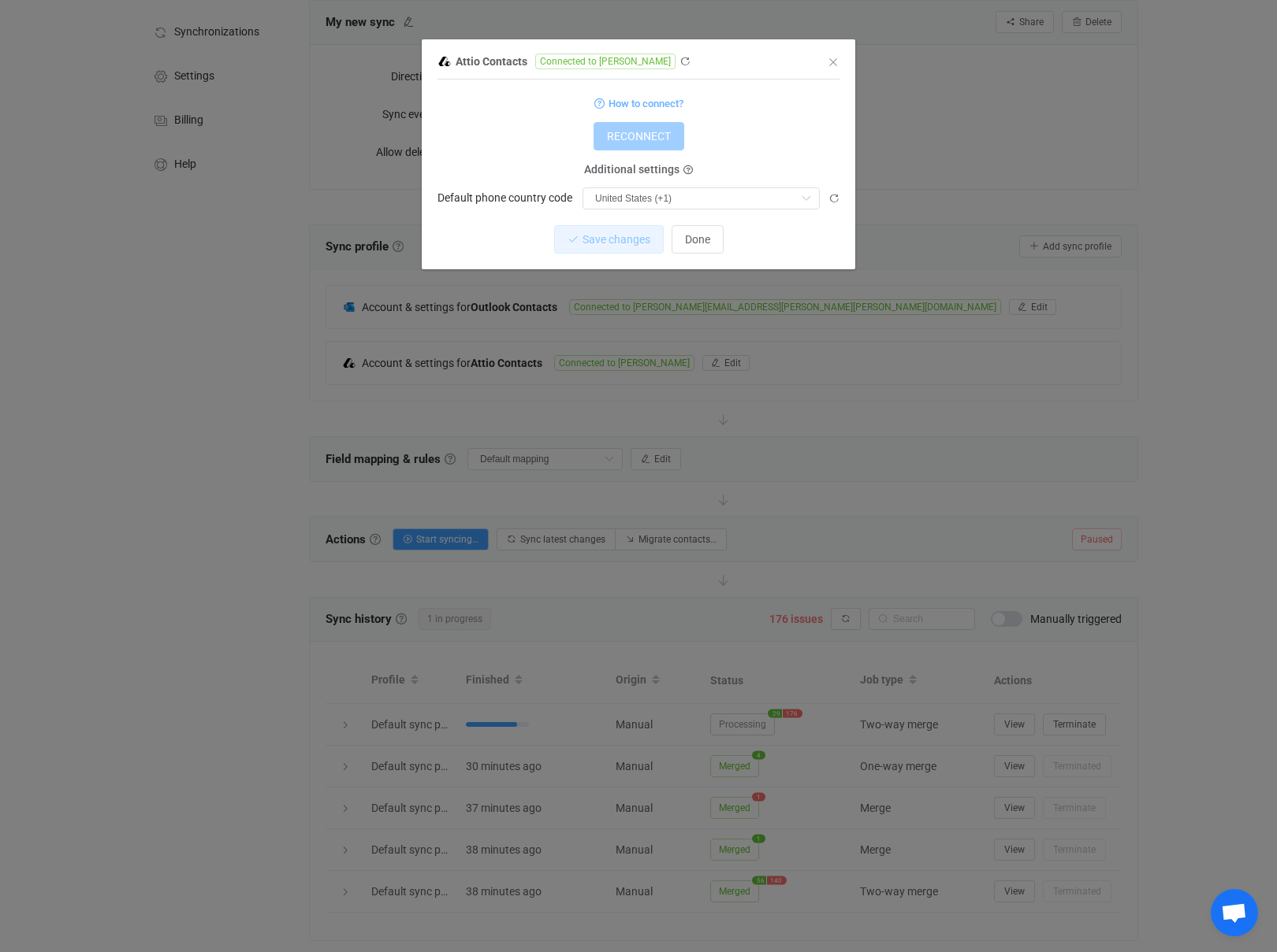
click at [583, 58] on span "Connected to [PERSON_NAME]" at bounding box center [605, 61] width 140 height 15
click at [610, 108] on span "How to connect?" at bounding box center [645, 103] width 74 height 18
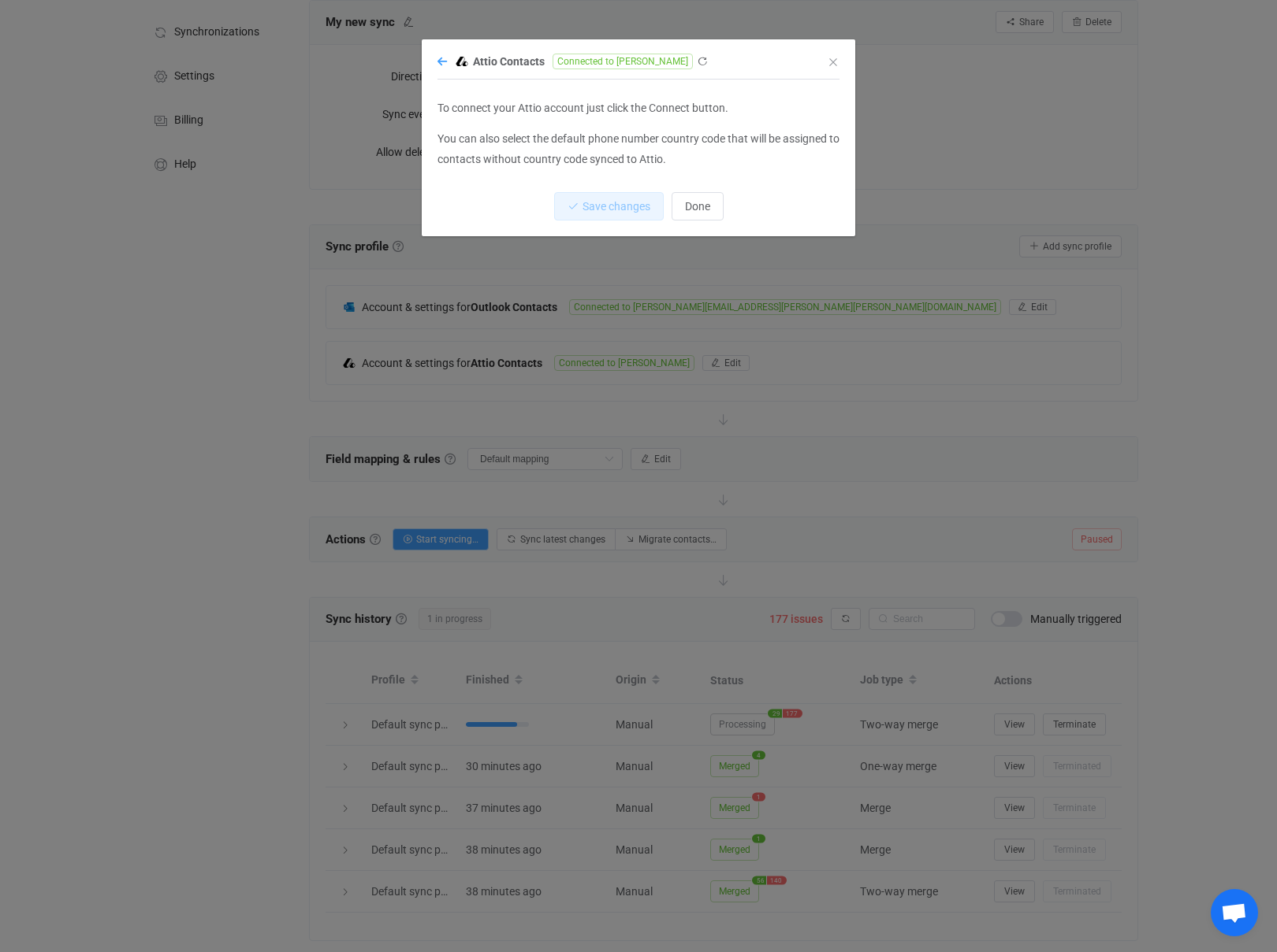
click at [443, 58] on icon "dialog" at bounding box center [442, 61] width 10 height 11
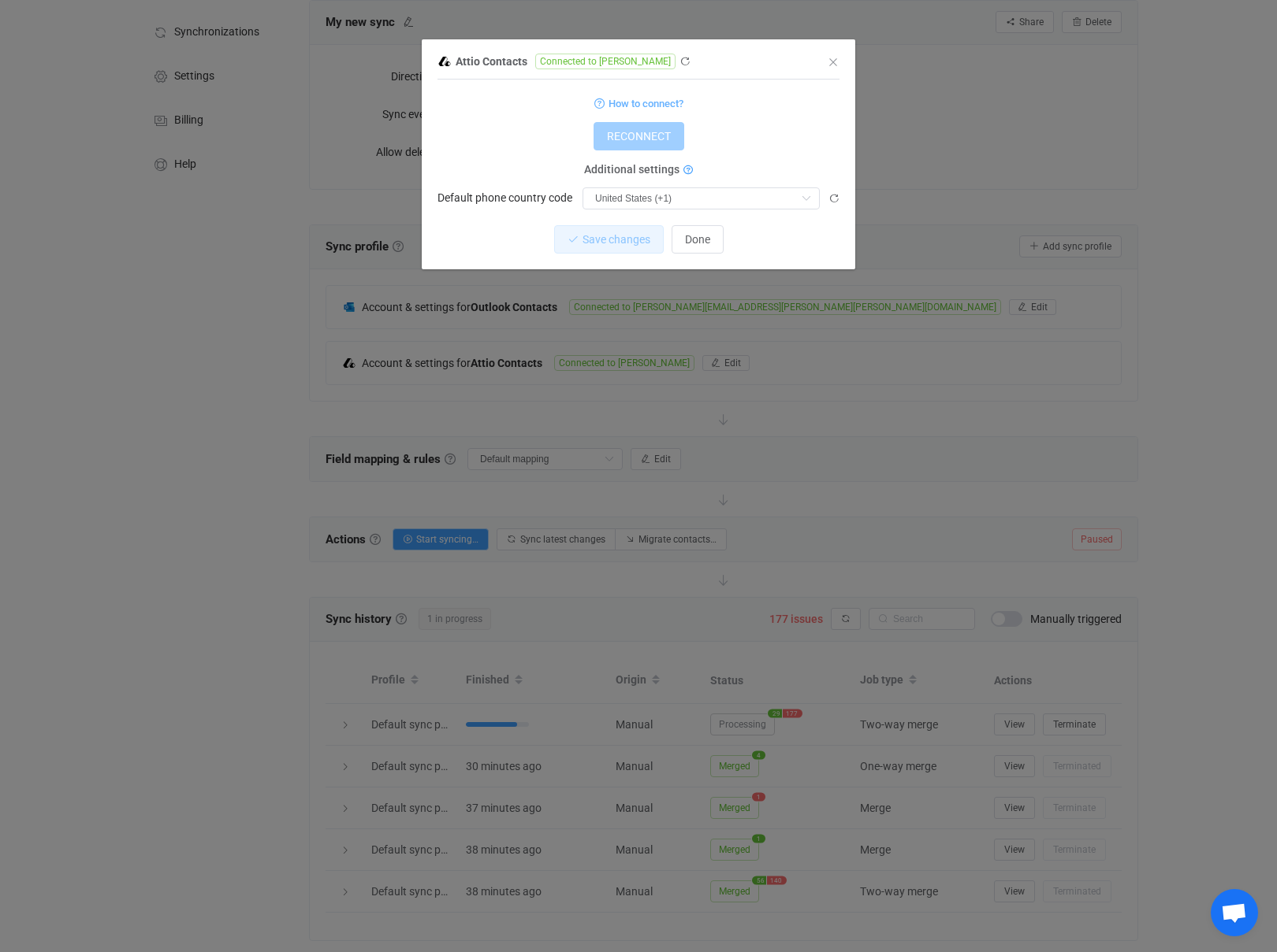
click at [687, 171] on icon "dialog" at bounding box center [688, 171] width 10 height 10
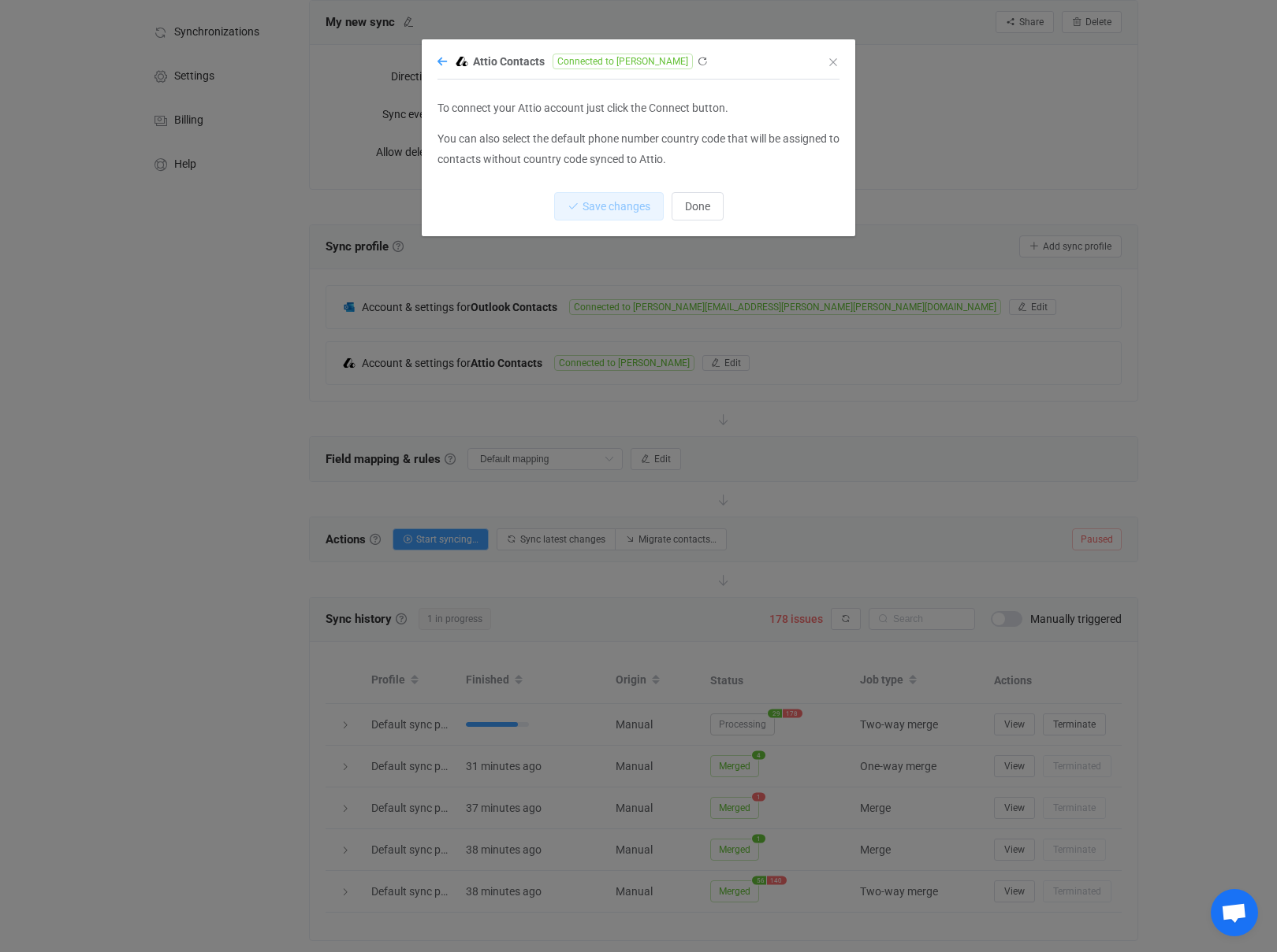
click at [438, 60] on icon "dialog" at bounding box center [442, 61] width 10 height 11
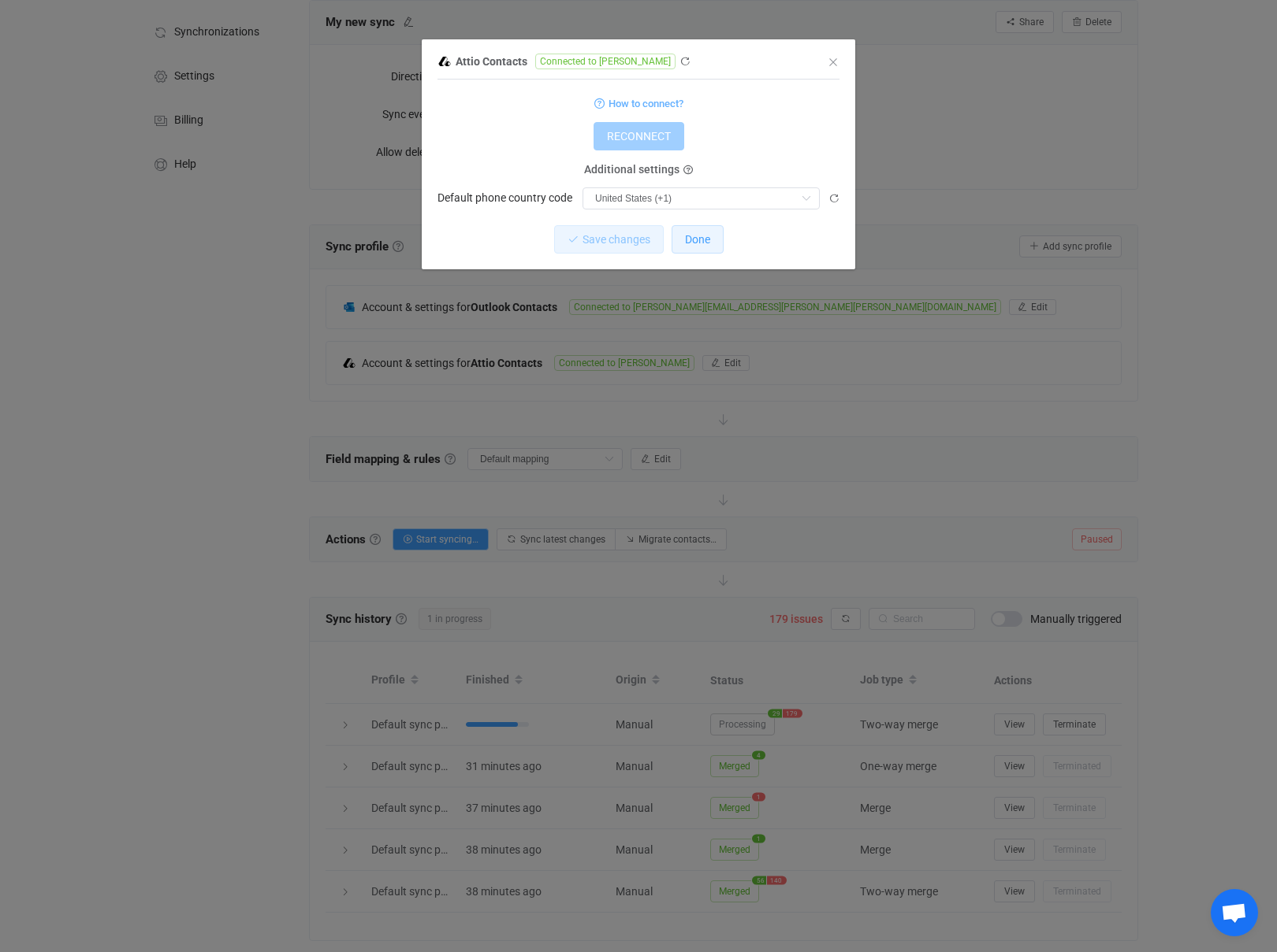
click at [701, 241] on span "Done" at bounding box center [697, 238] width 25 height 13
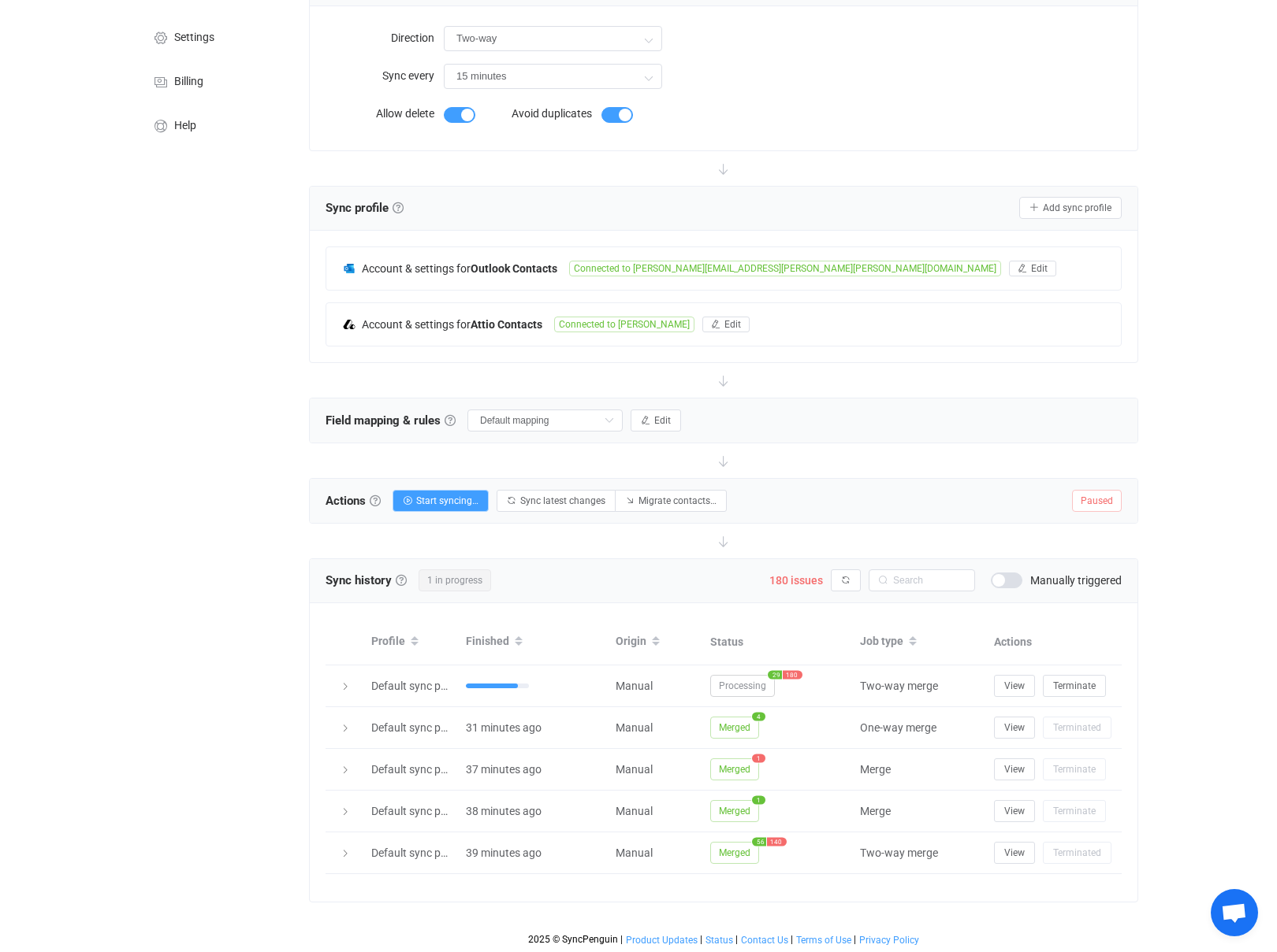
scroll to position [127, 0]
click at [1097, 502] on span "Paused" at bounding box center [1095, 499] width 49 height 22
click at [379, 501] on link at bounding box center [375, 498] width 11 height 11
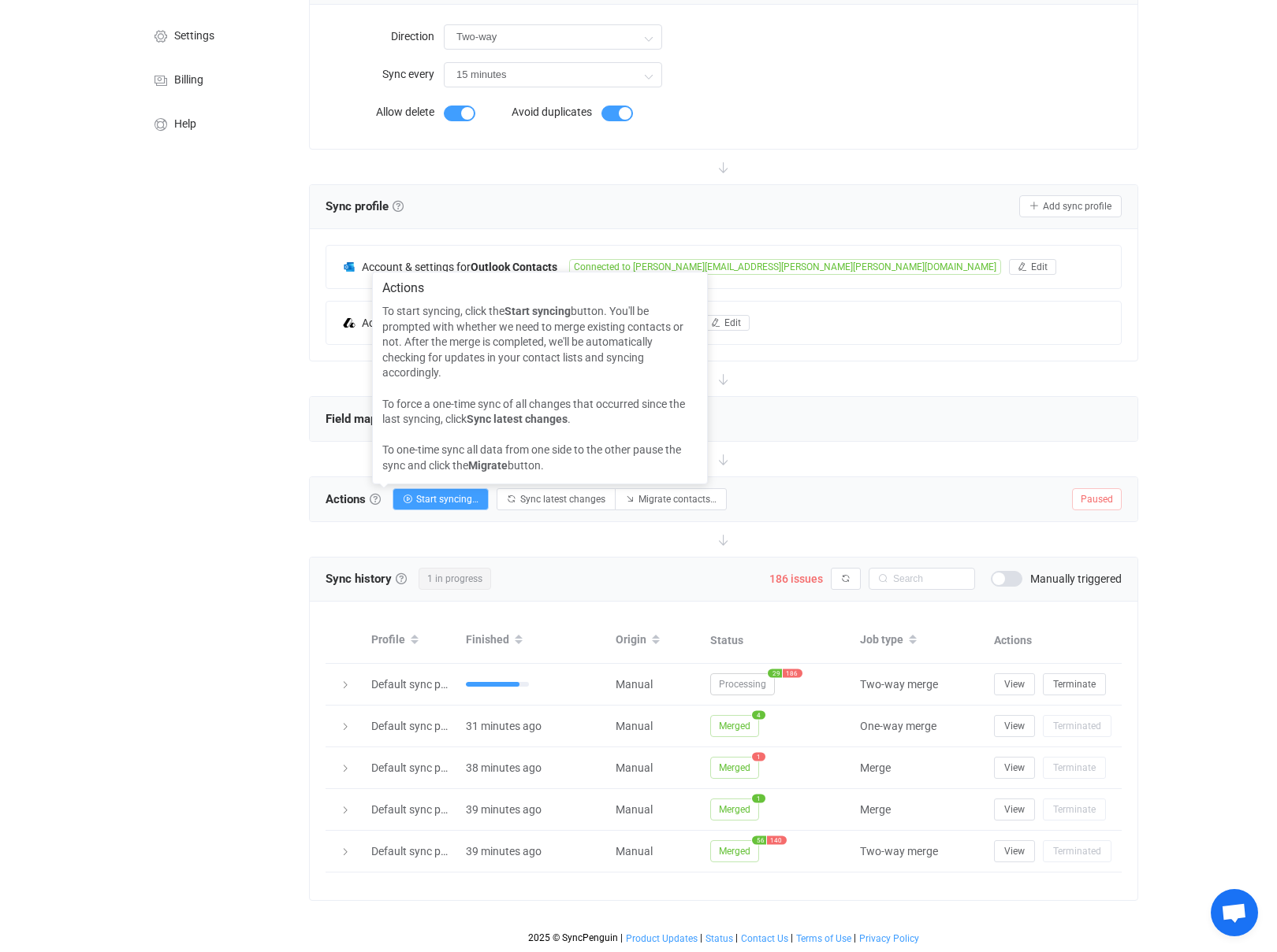
click at [239, 603] on div "Overview Synchronizations Settings Billing Help" at bounding box center [213, 434] width 173 height 1036
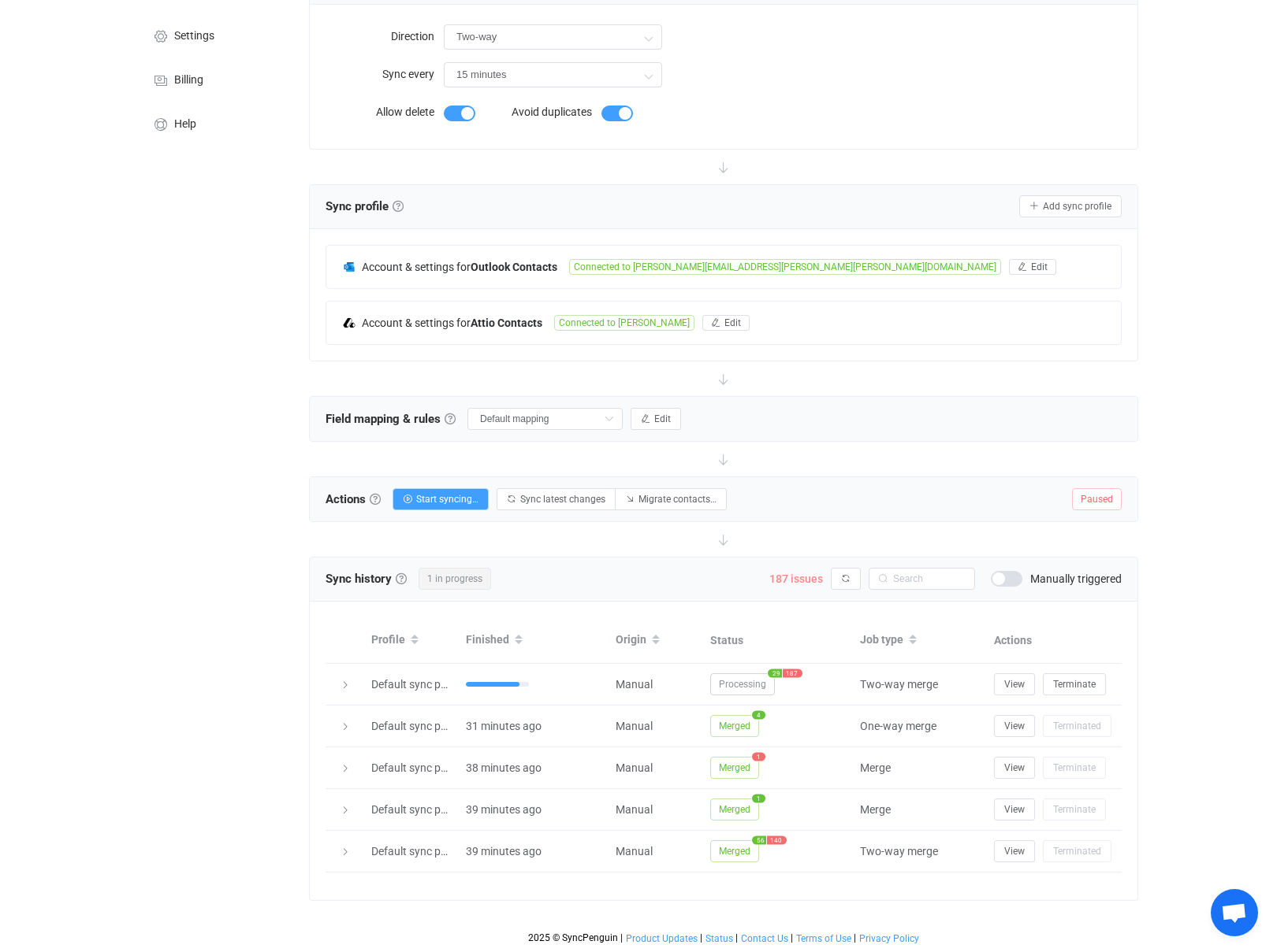
click at [791, 579] on span "187 issues" at bounding box center [795, 578] width 53 height 13
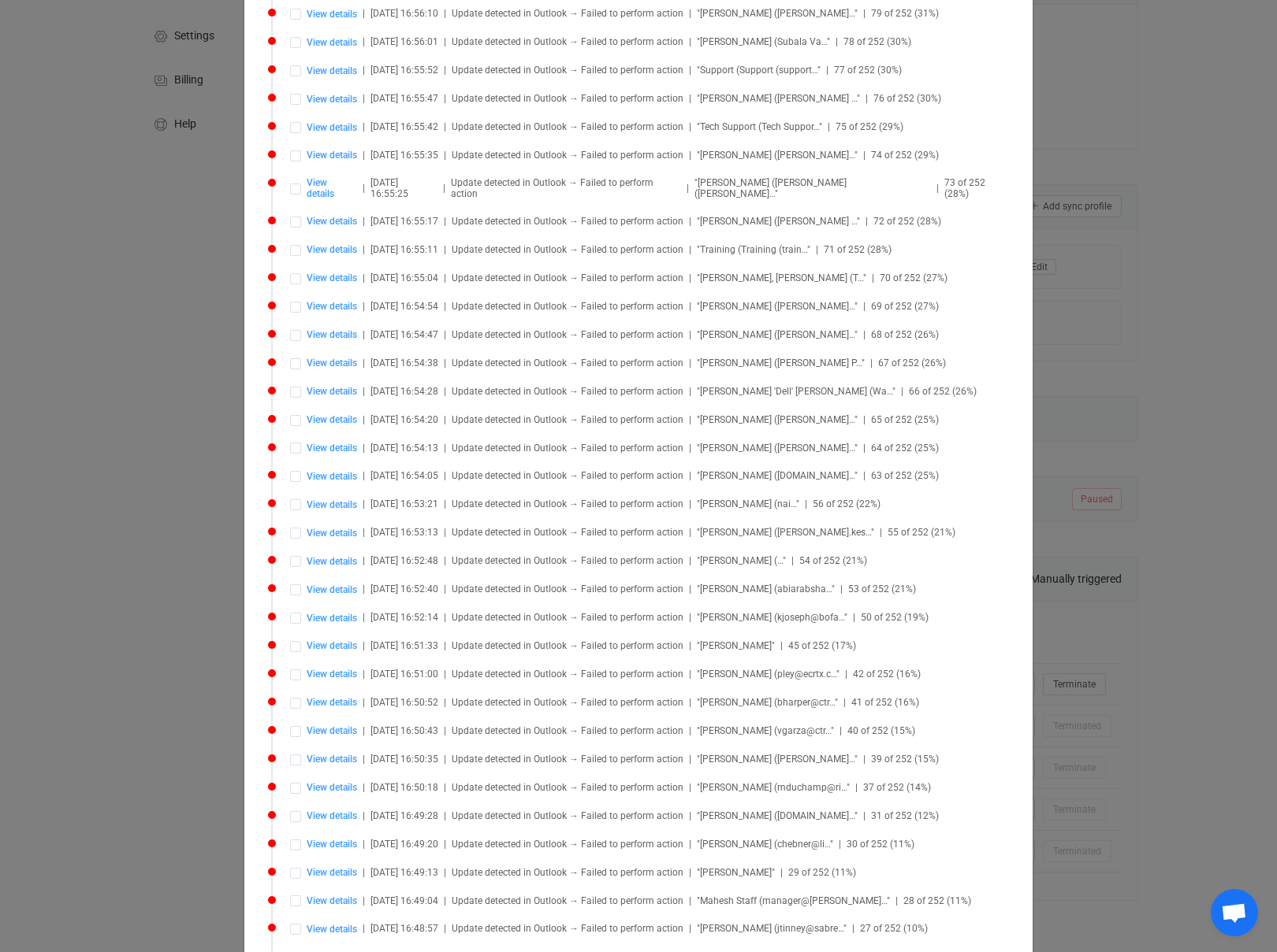
scroll to position [4650, 0]
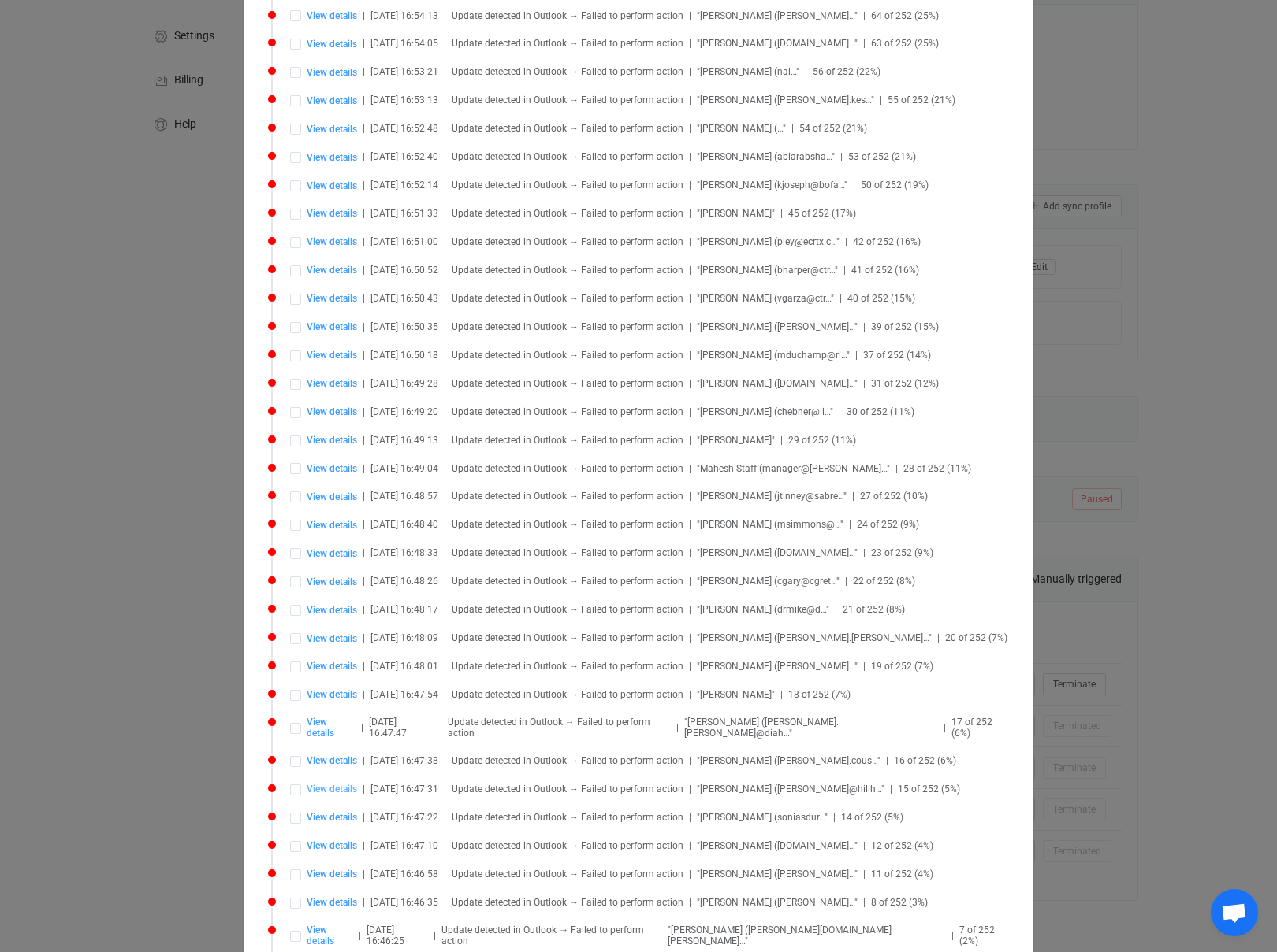
click at [337, 784] on span "View details" at bounding box center [331, 789] width 50 height 11
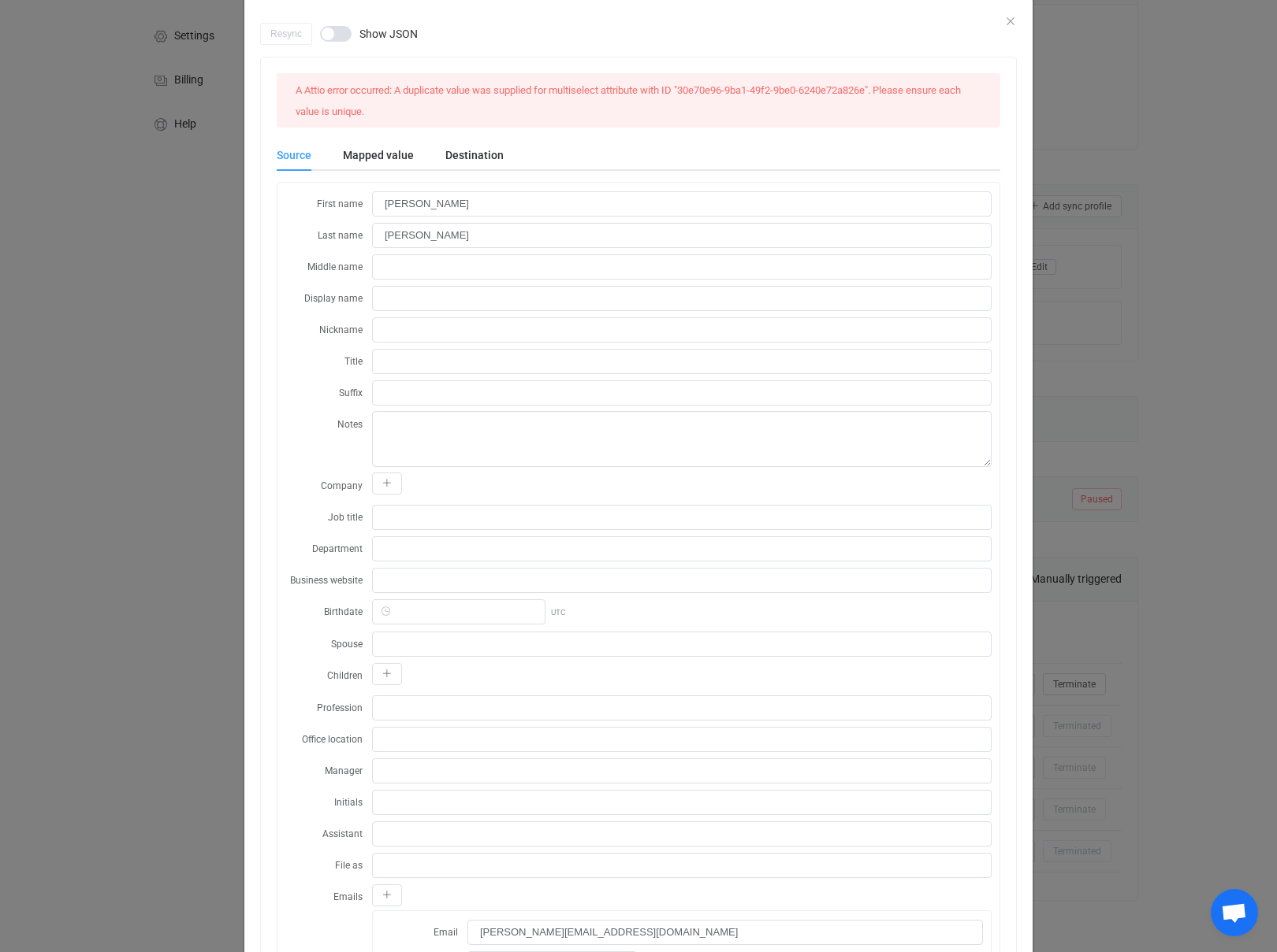
scroll to position [32, 0]
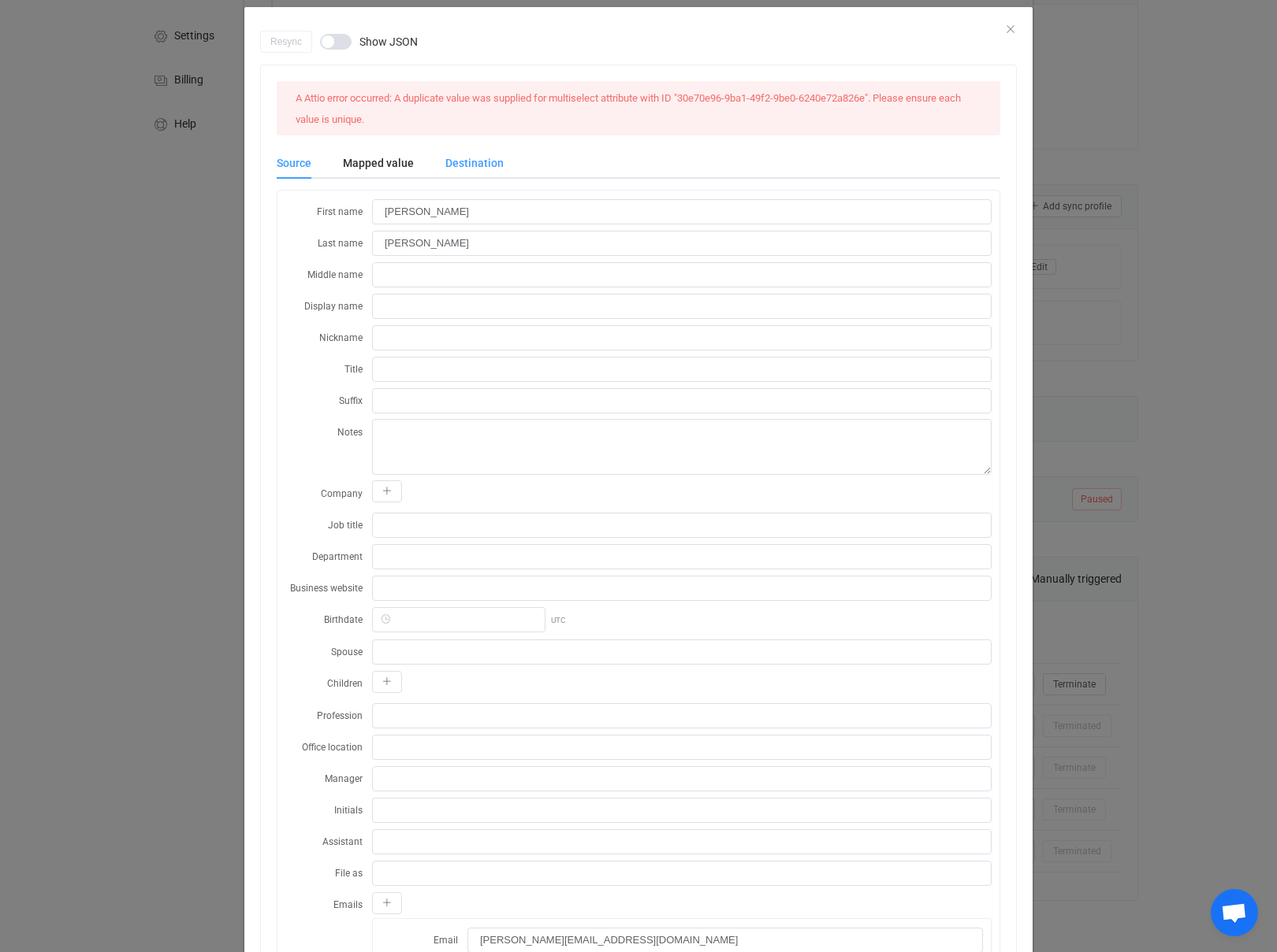
click at [463, 159] on div "Destination" at bounding box center [467, 163] width 74 height 32
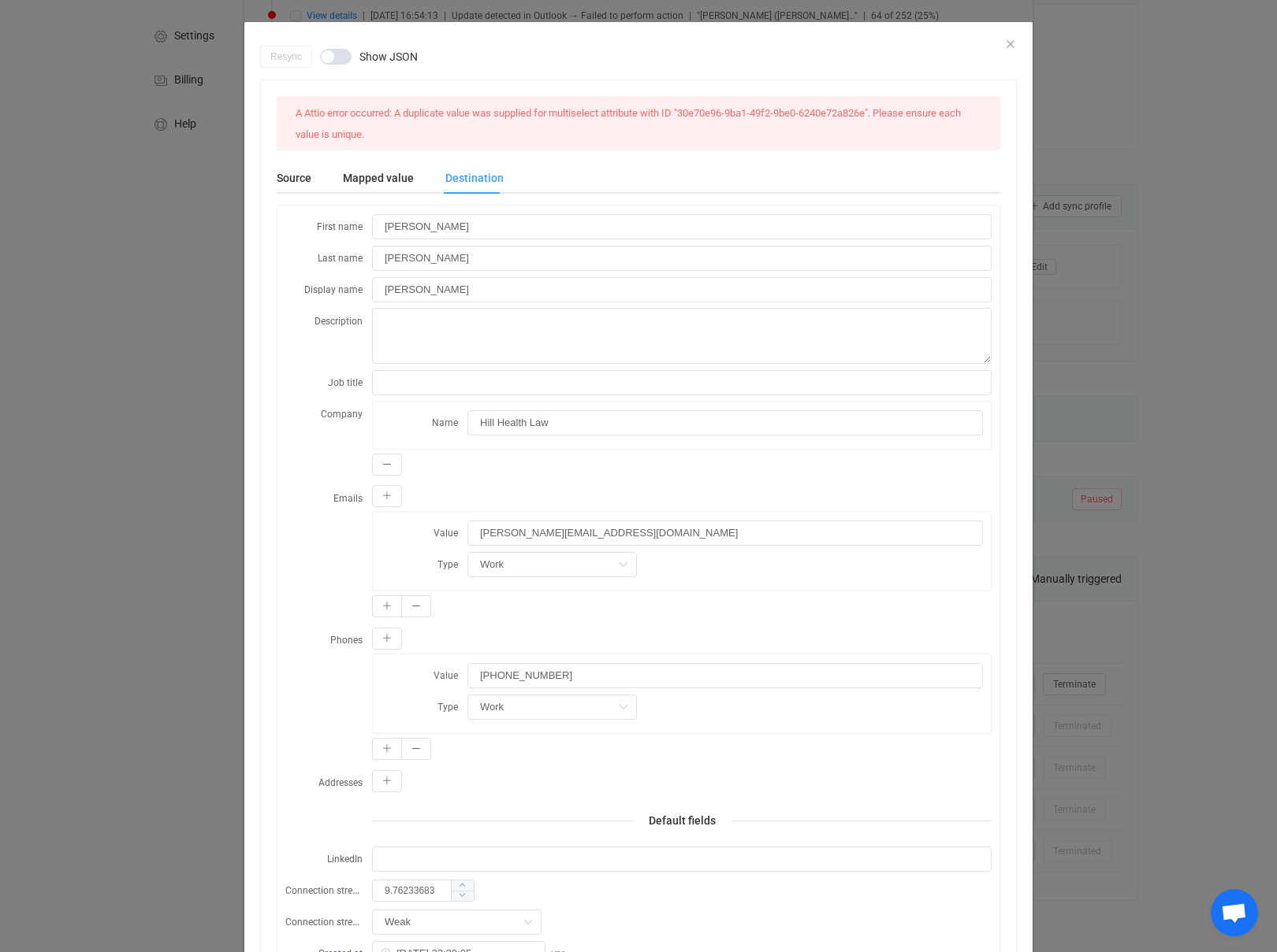
scroll to position [0, 0]
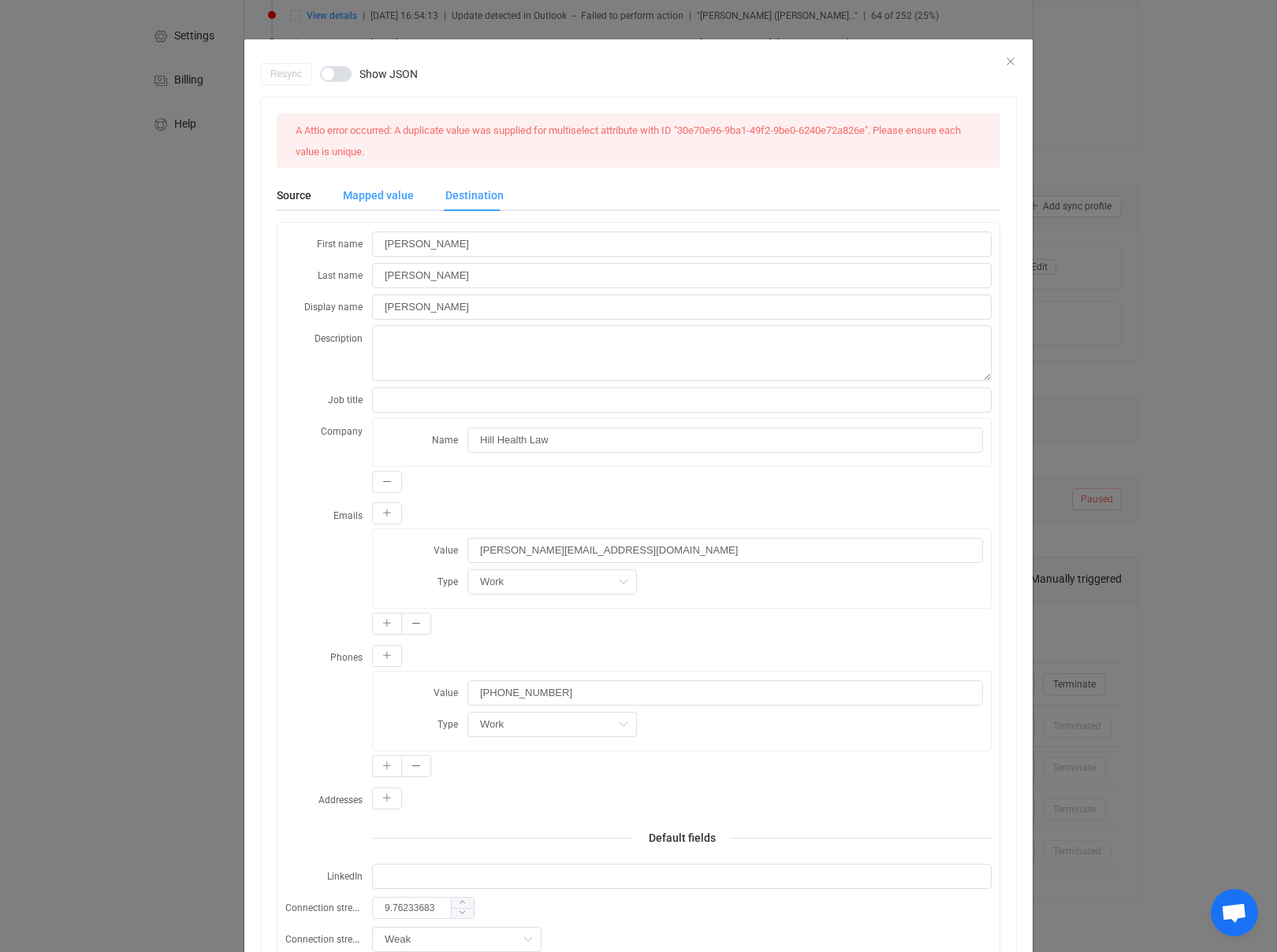
click at [364, 195] on div "Mapped value" at bounding box center [379, 195] width 102 height 32
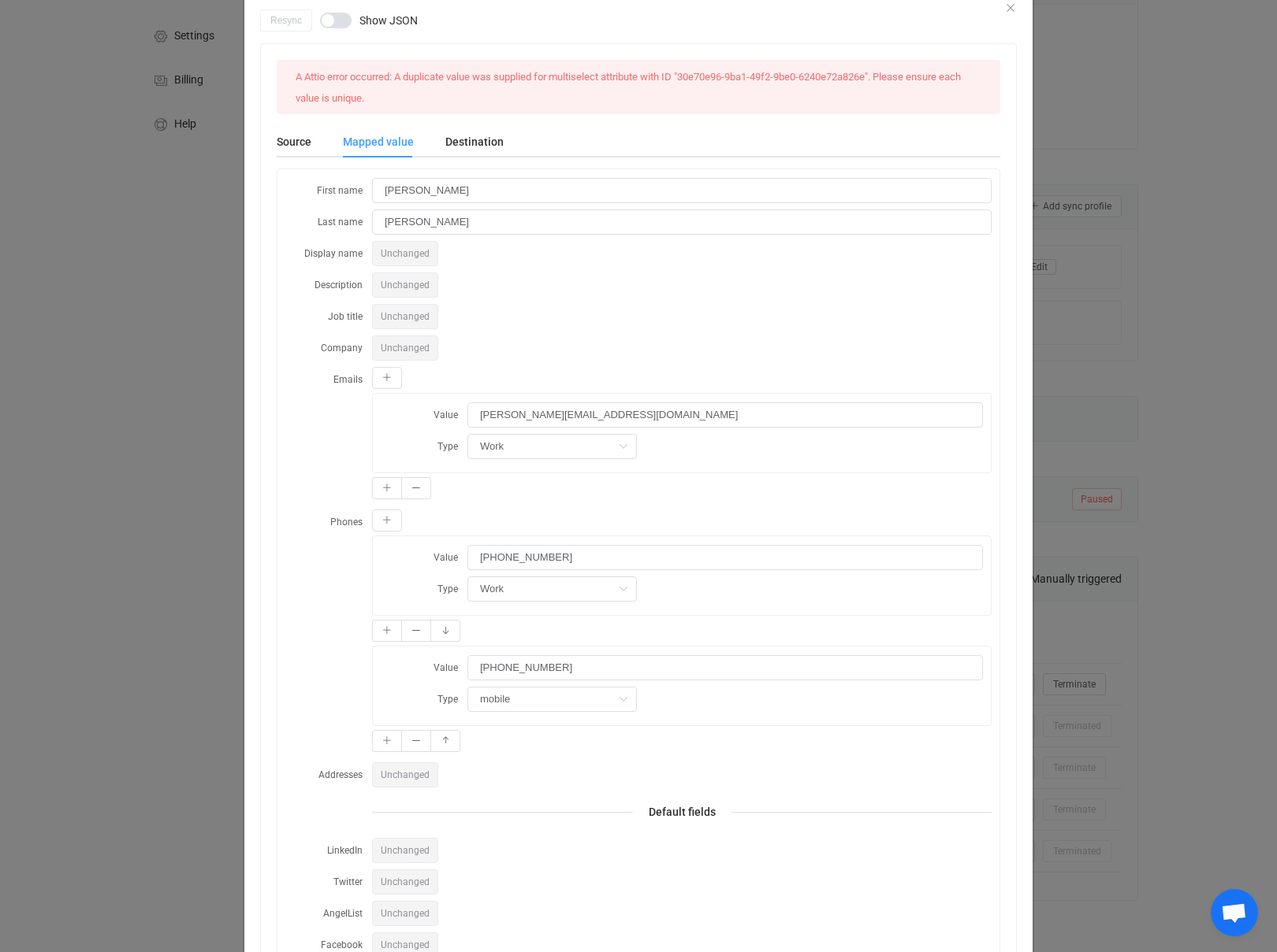
scroll to position [54, 0]
click at [574, 591] on input "dialog" at bounding box center [552, 588] width 169 height 25
click at [311, 573] on div "Phones Value +17658603513 Type Value 765-860-3513 Type mobile Work" at bounding box center [638, 631] width 706 height 247
type input "Work"
click at [527, 698] on input "dialog" at bounding box center [552, 699] width 169 height 25
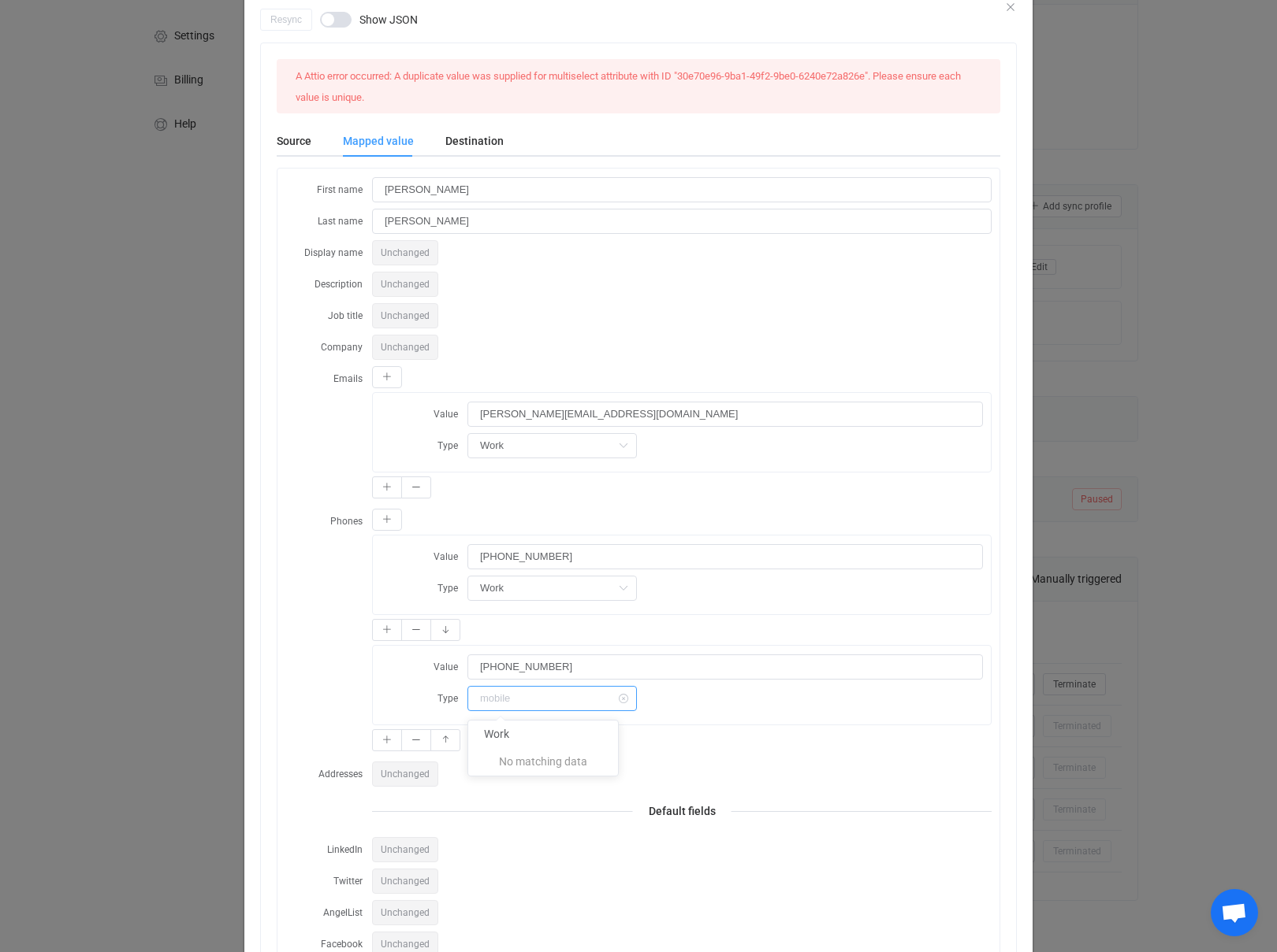
click at [527, 698] on input "dialog" at bounding box center [552, 699] width 169 height 25
type input "mobile"
click at [527, 698] on input "mobile" at bounding box center [552, 699] width 169 height 25
click at [515, 738] on li "Work" at bounding box center [543, 734] width 150 height 27
type input "Work"
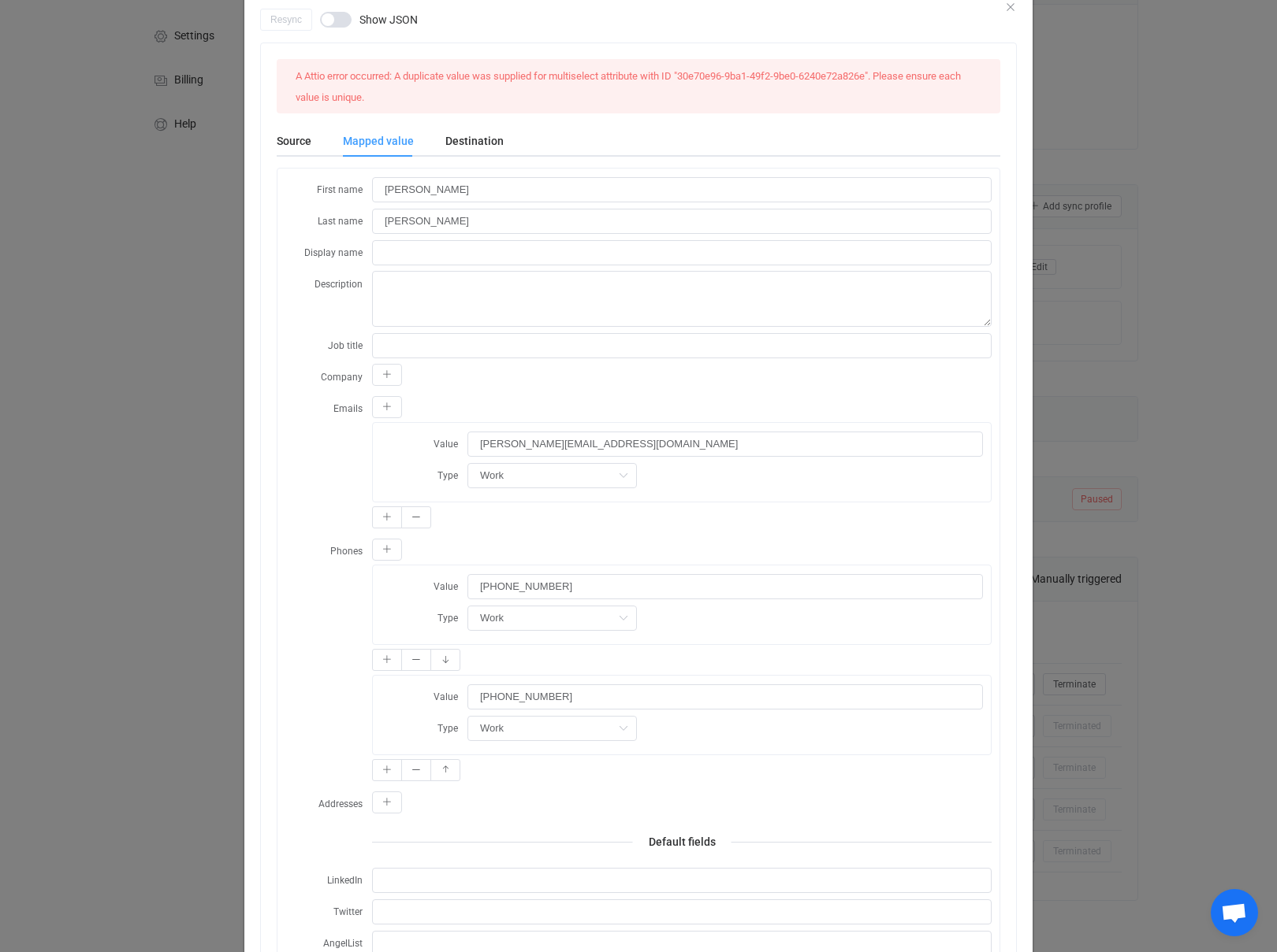
click at [319, 657] on div "Phones Value +17658603513 Type Work Value 765-860-3513 Type Work" at bounding box center [638, 661] width 706 height 247
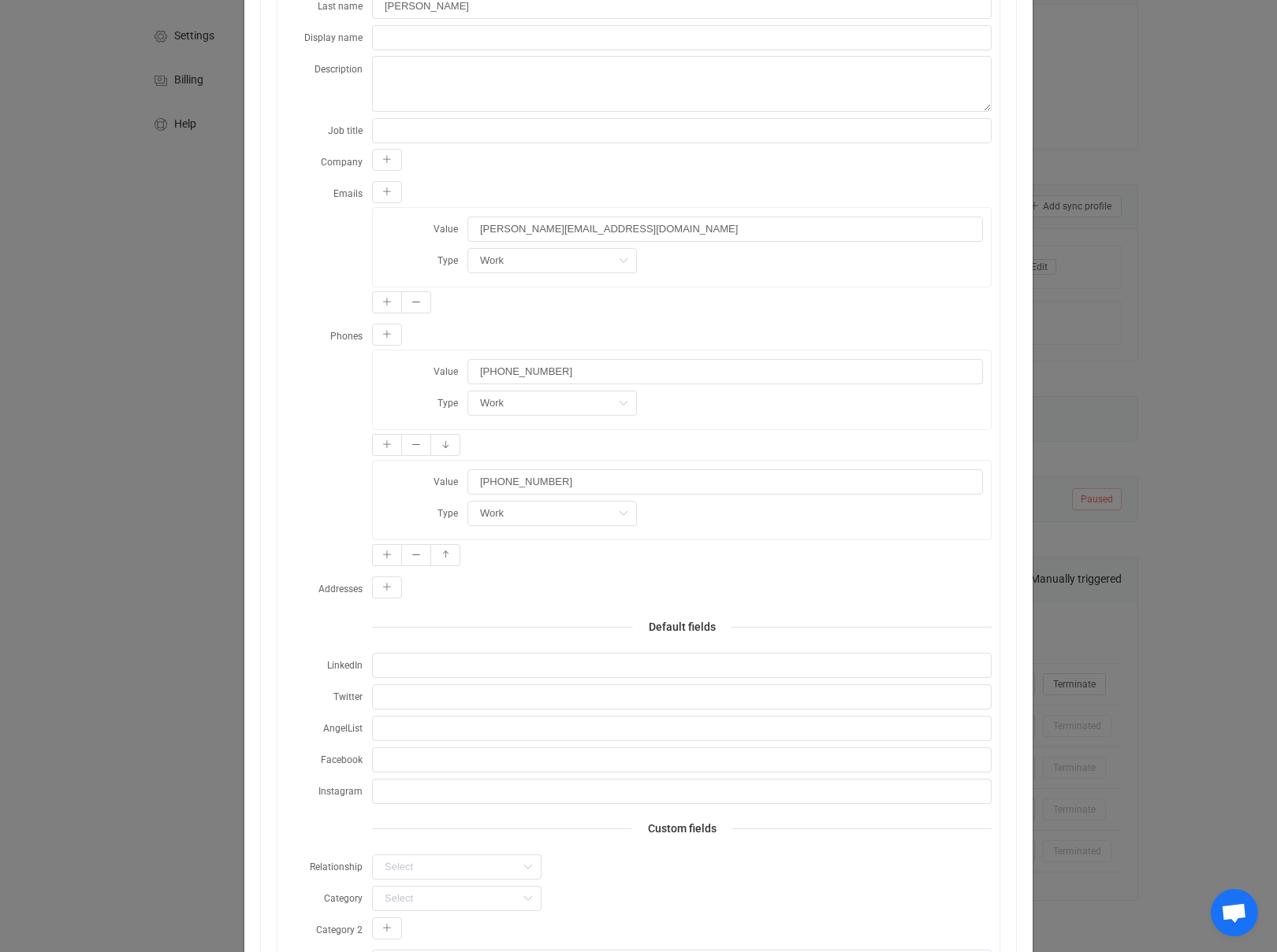
scroll to position [0, 0]
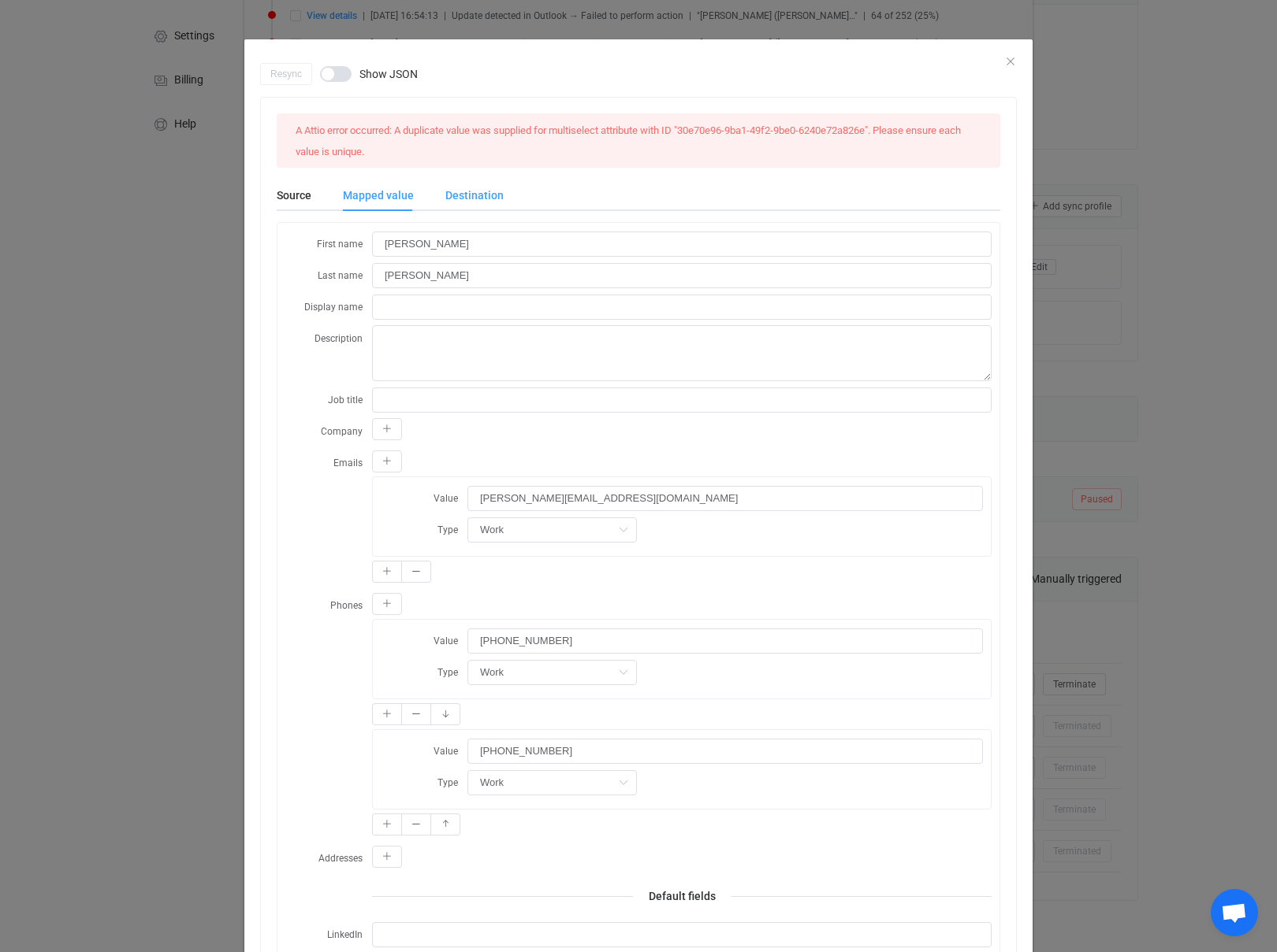
click at [467, 190] on div "Destination" at bounding box center [467, 195] width 74 height 32
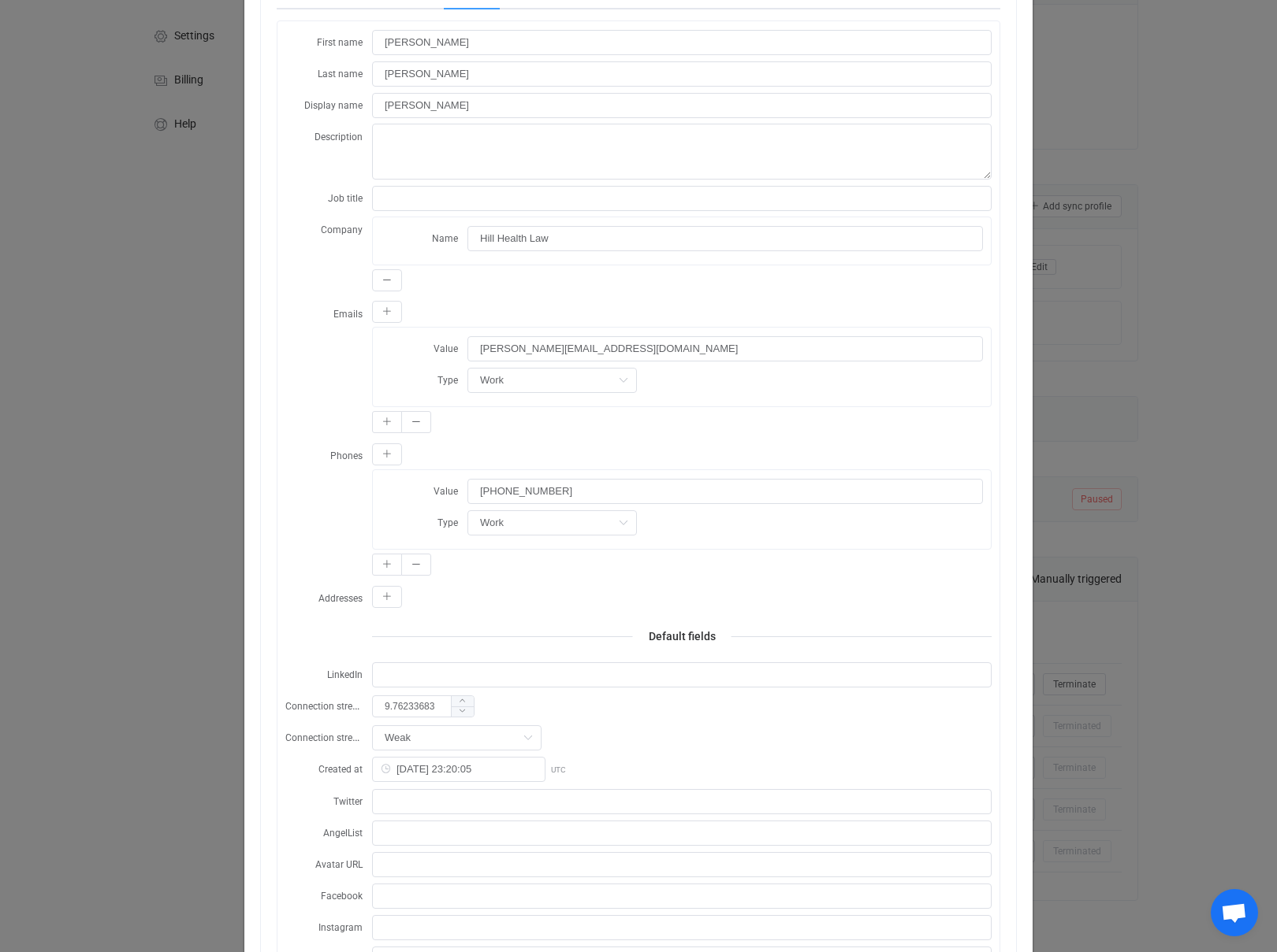
scroll to position [327, 0]
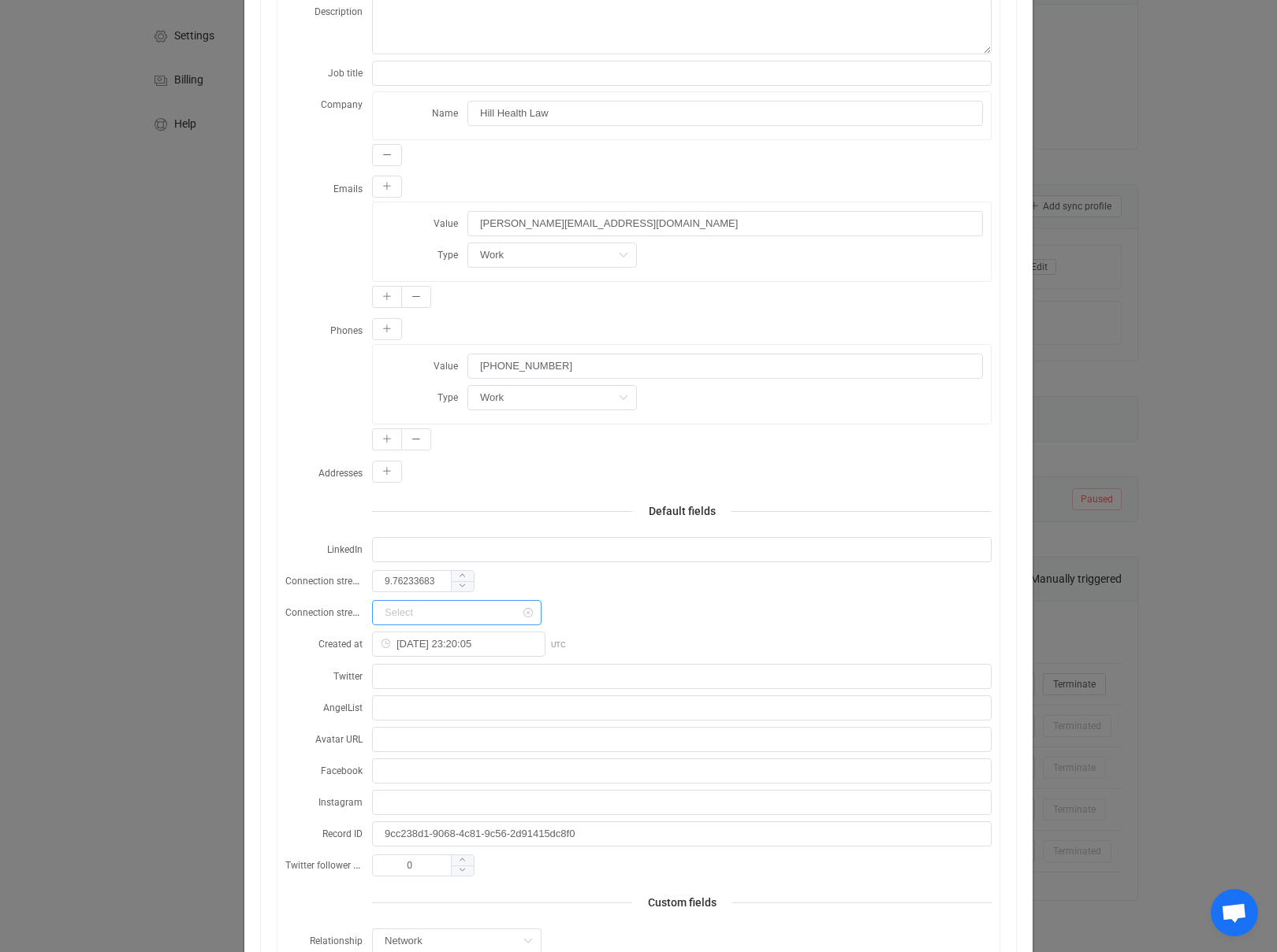
click at [468, 615] on input "dialog" at bounding box center [456, 613] width 169 height 25
click at [646, 609] on div "dialog" at bounding box center [681, 612] width 619 height 26
type input "Weak"
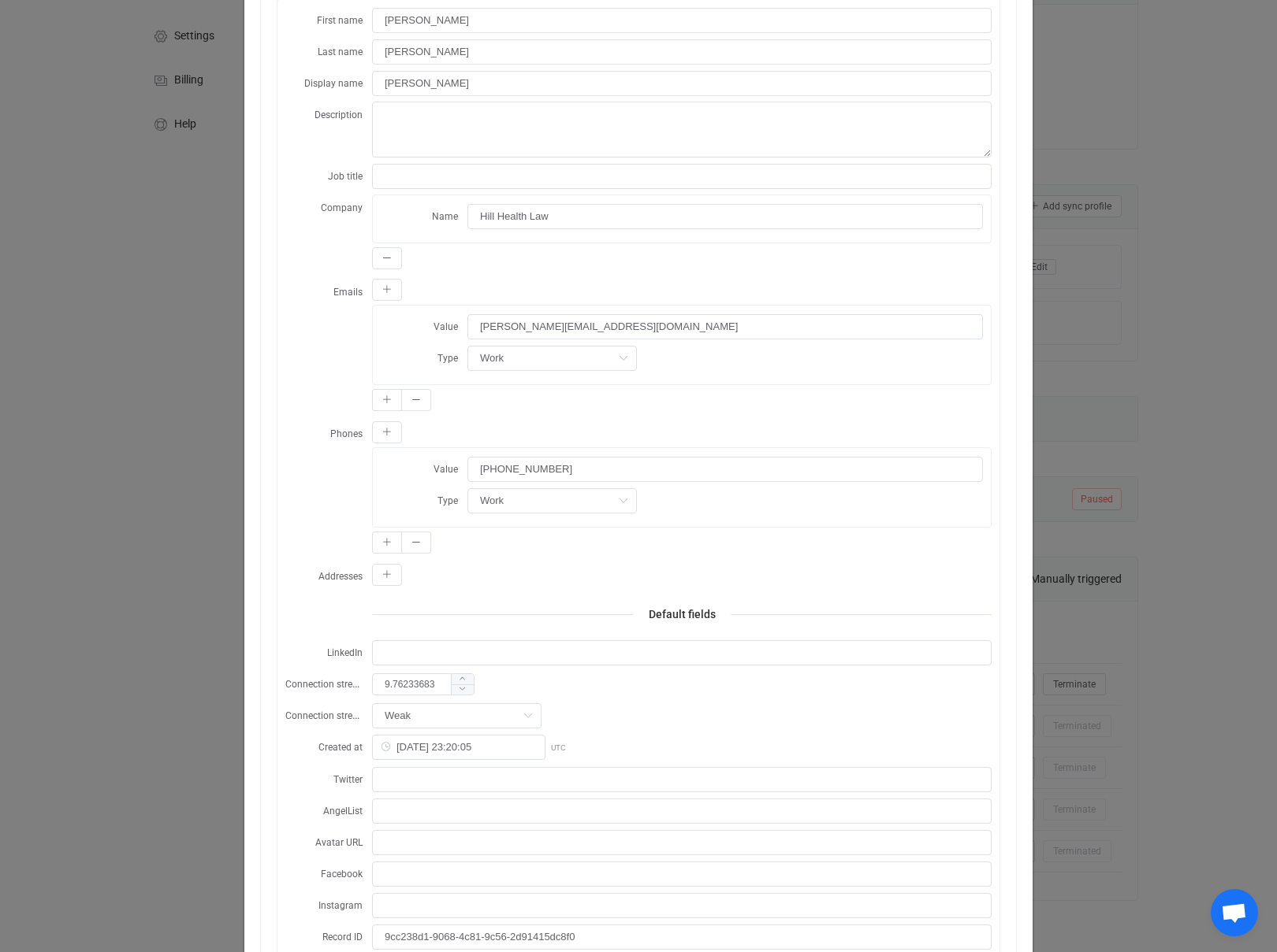
scroll to position [0, 0]
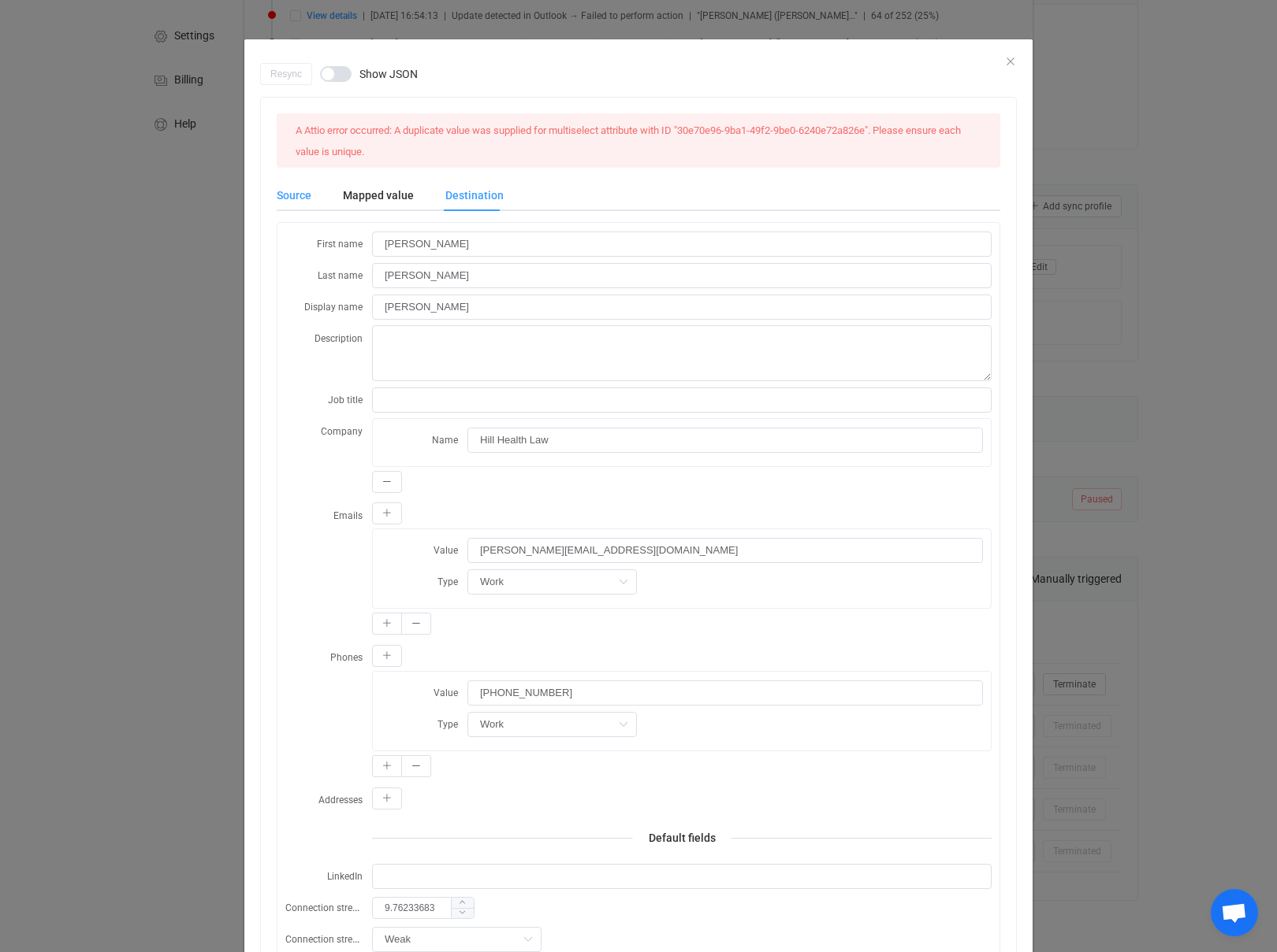
click at [293, 190] on div "Source" at bounding box center [301, 195] width 50 height 32
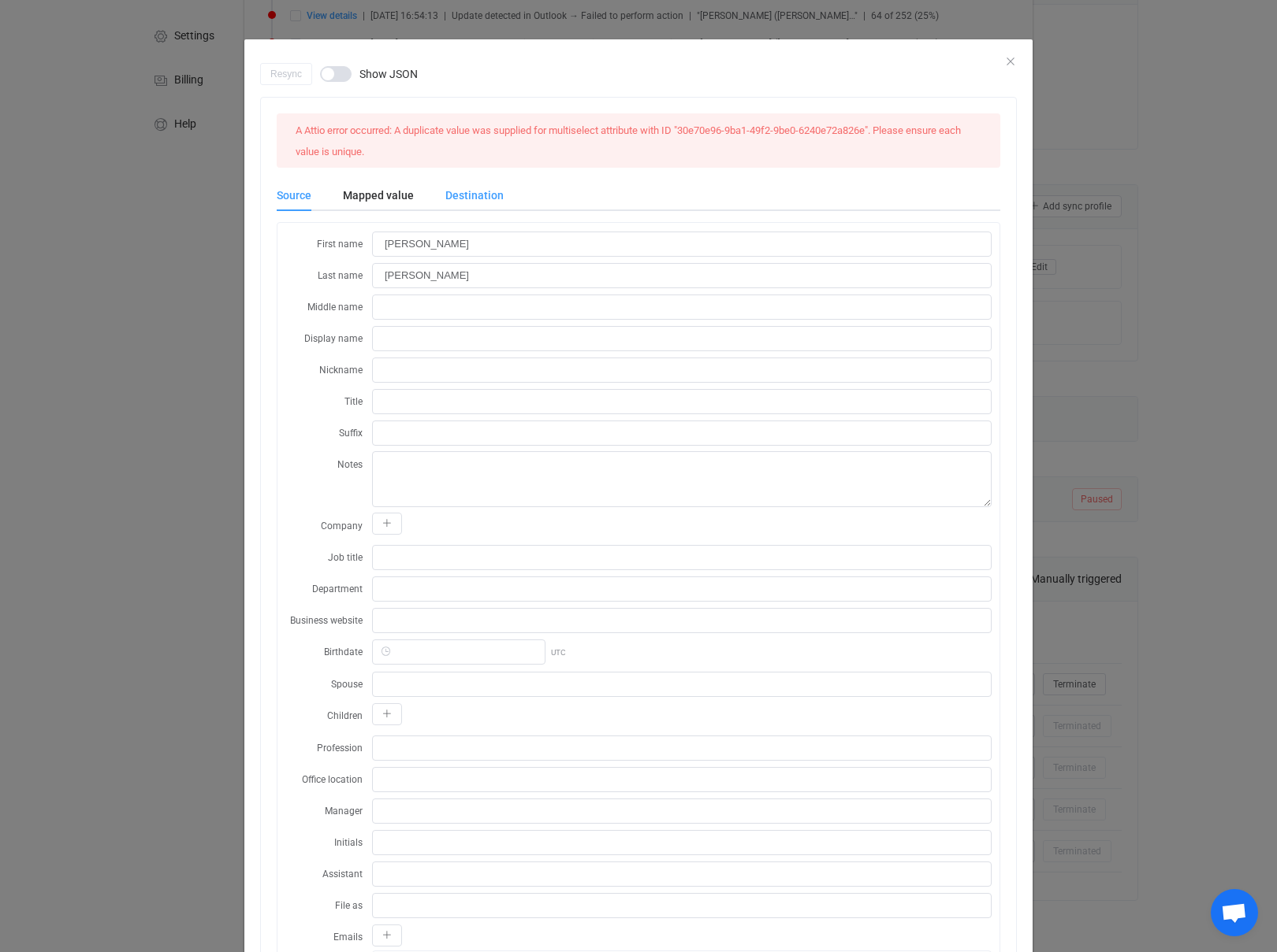
click at [465, 198] on div "Destination" at bounding box center [467, 195] width 74 height 32
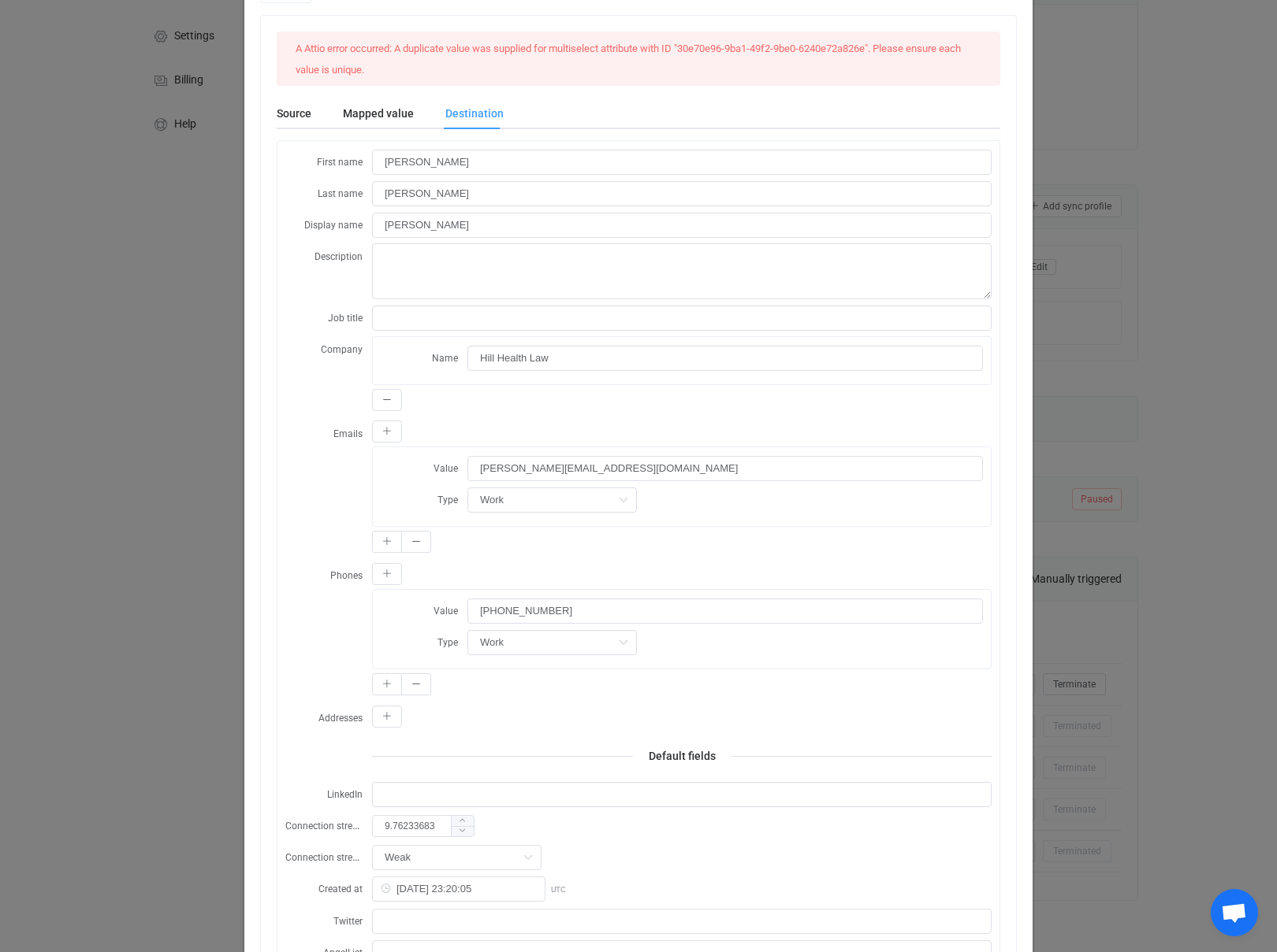
scroll to position [83, 0]
click at [519, 643] on input "dialog" at bounding box center [552, 642] width 169 height 25
click at [613, 642] on icon "dialog" at bounding box center [623, 642] width 19 height 25
click at [313, 653] on div "Phones Value +17658603513 Type" at bounding box center [638, 630] width 706 height 137
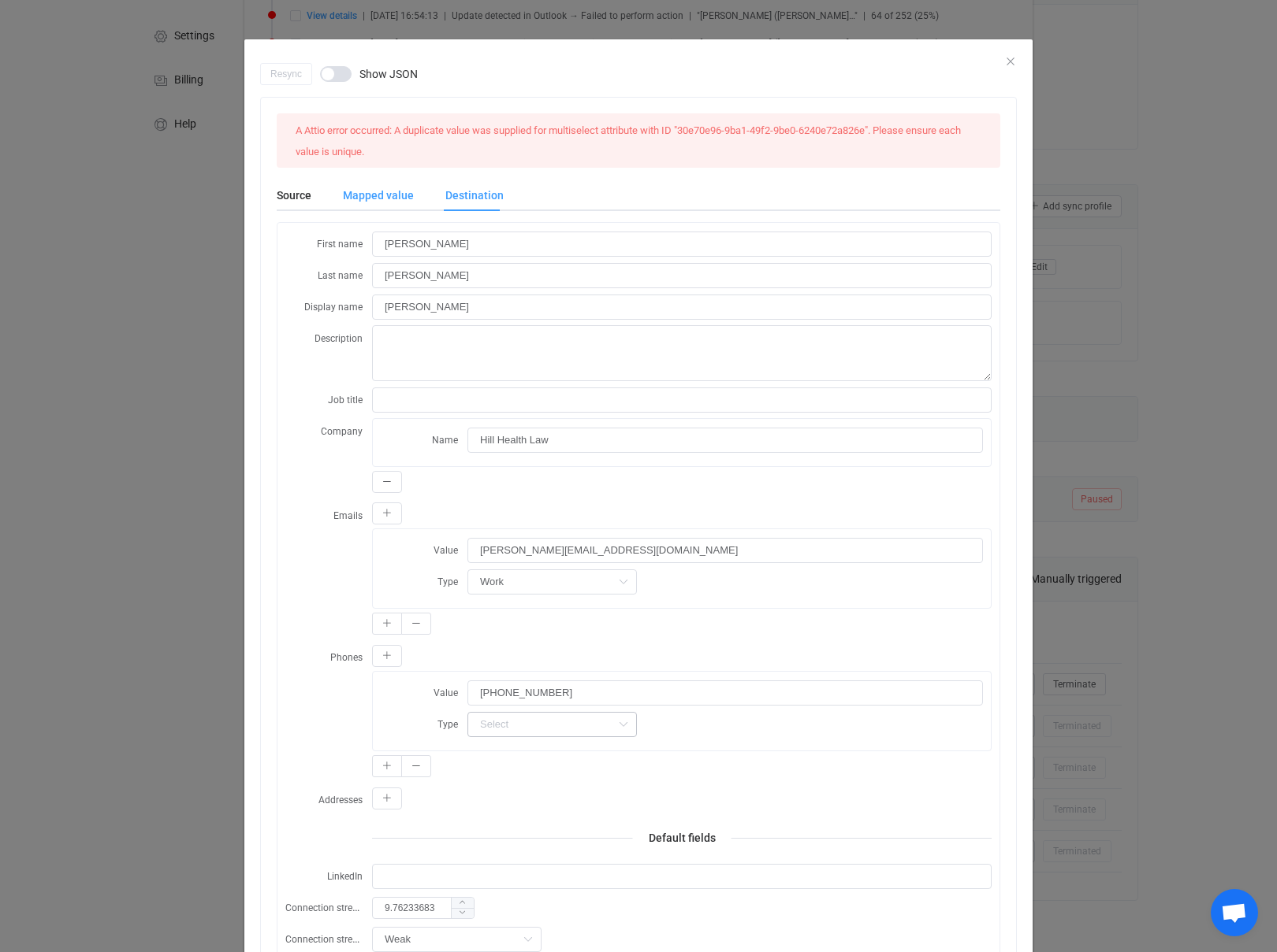
click at [376, 194] on div "Mapped value" at bounding box center [379, 195] width 102 height 32
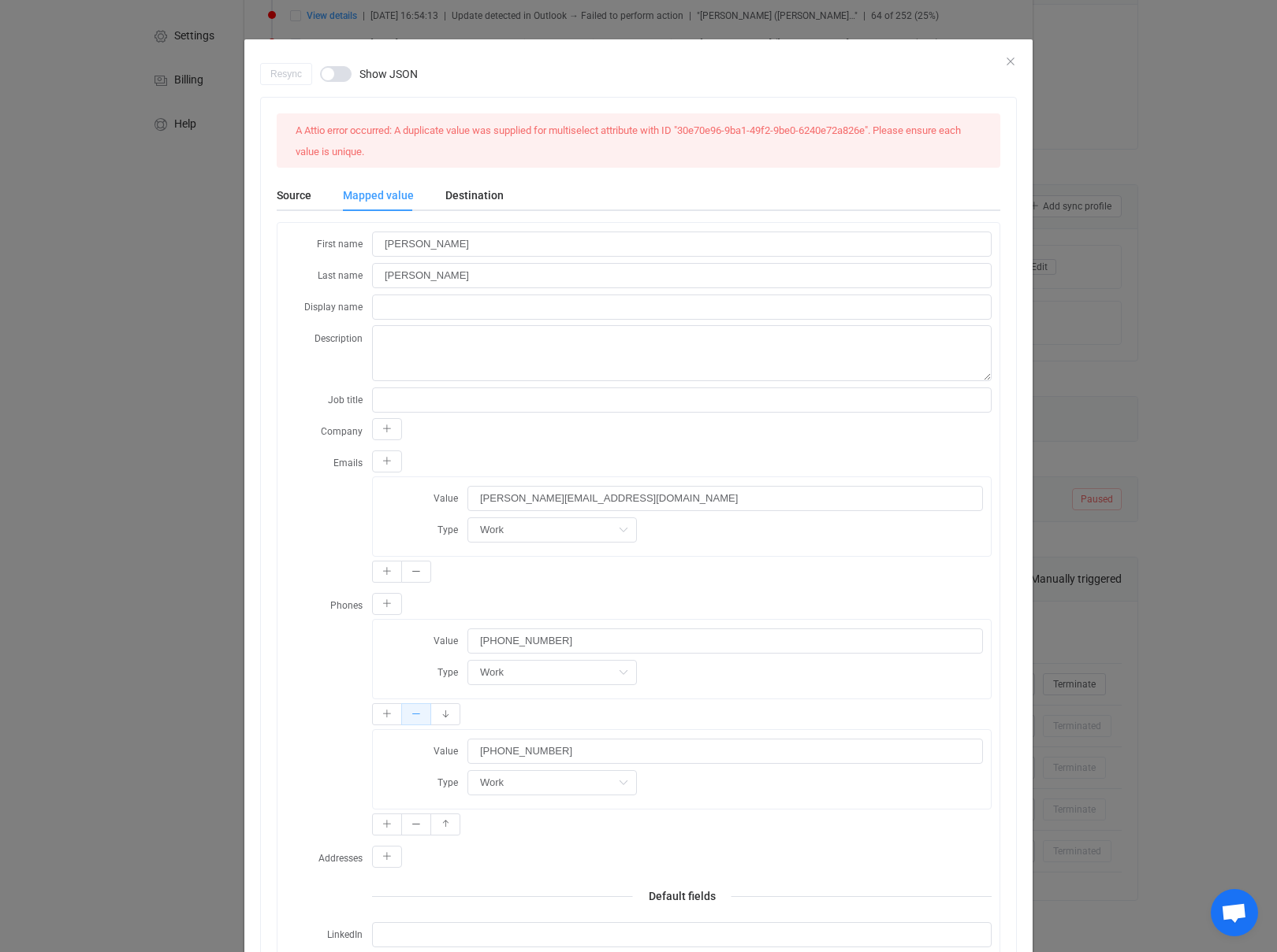
click at [422, 723] on button "dialog" at bounding box center [415, 714] width 30 height 22
type input "765-860-3513"
click at [524, 678] on input "dialog" at bounding box center [552, 673] width 169 height 25
click at [613, 677] on icon "dialog" at bounding box center [623, 673] width 19 height 25
click at [300, 678] on div "Phones Value 765-860-3513 Type" at bounding box center [638, 660] width 706 height 137
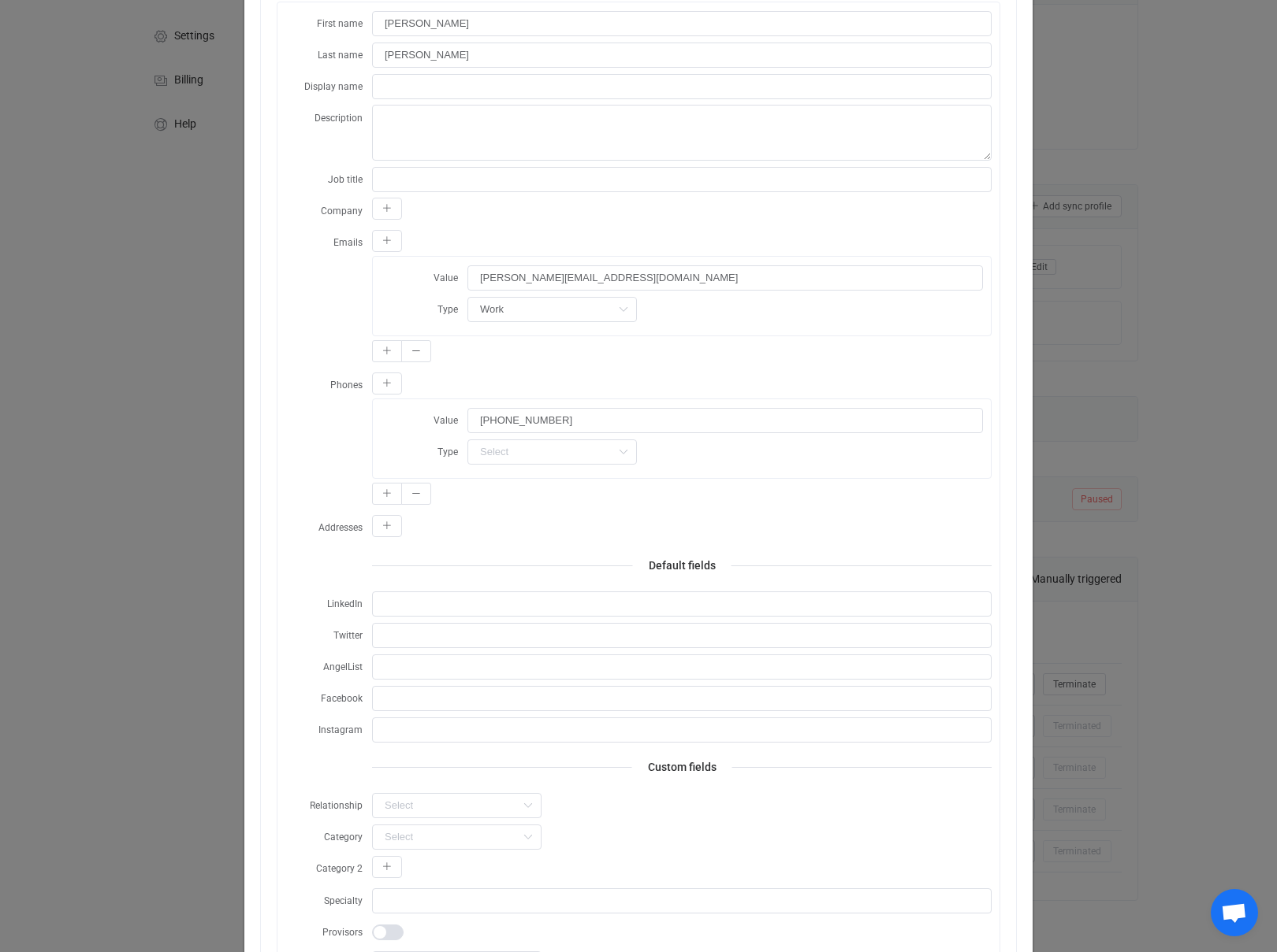
scroll to position [394, 0]
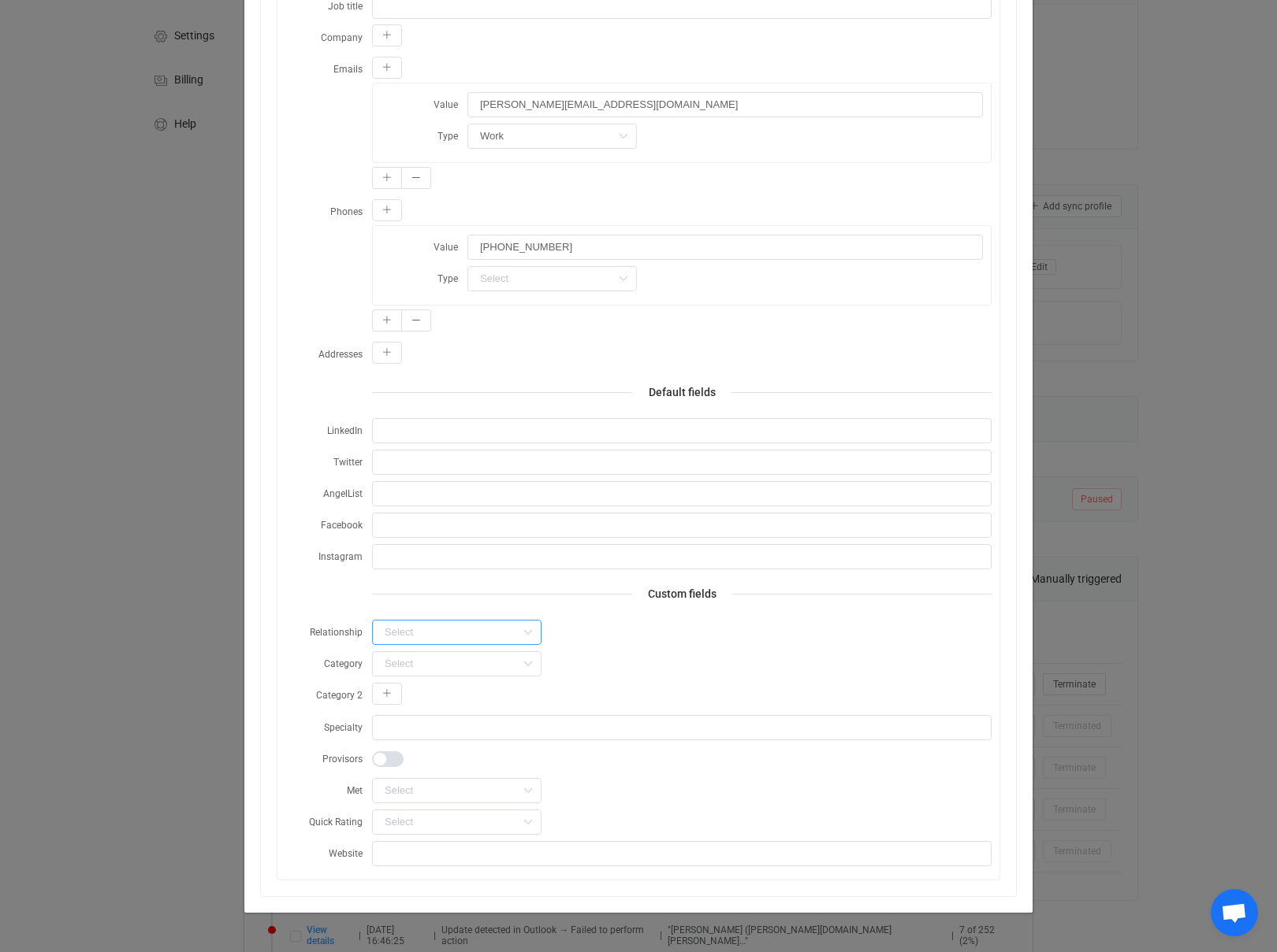
click at [426, 634] on input "dialog" at bounding box center [456, 632] width 169 height 25
click at [273, 601] on div "A Attio error occurred: A duplicate value was supplied for multiselect attribut…" at bounding box center [638, 299] width 754 height 1192
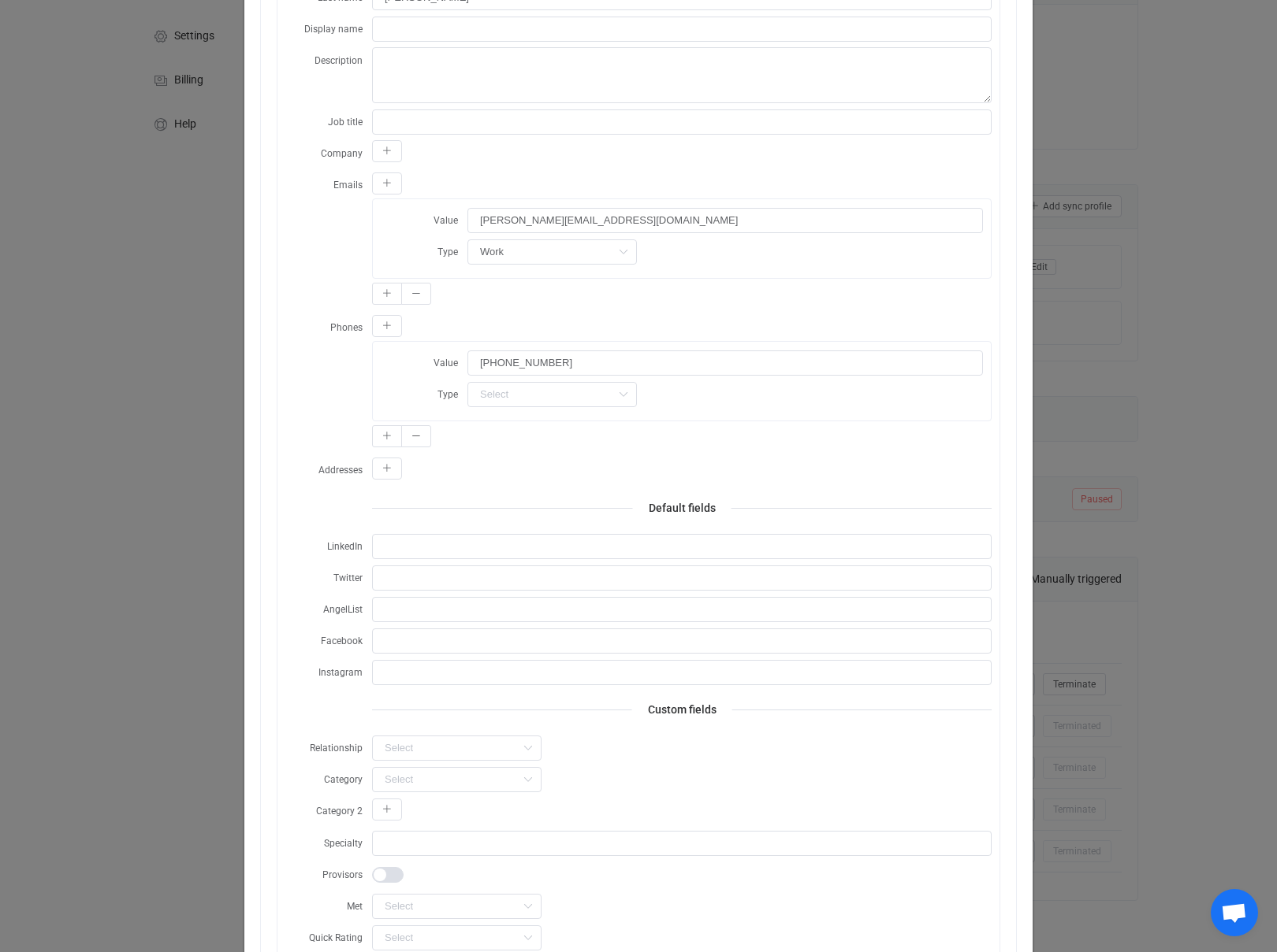
scroll to position [0, 0]
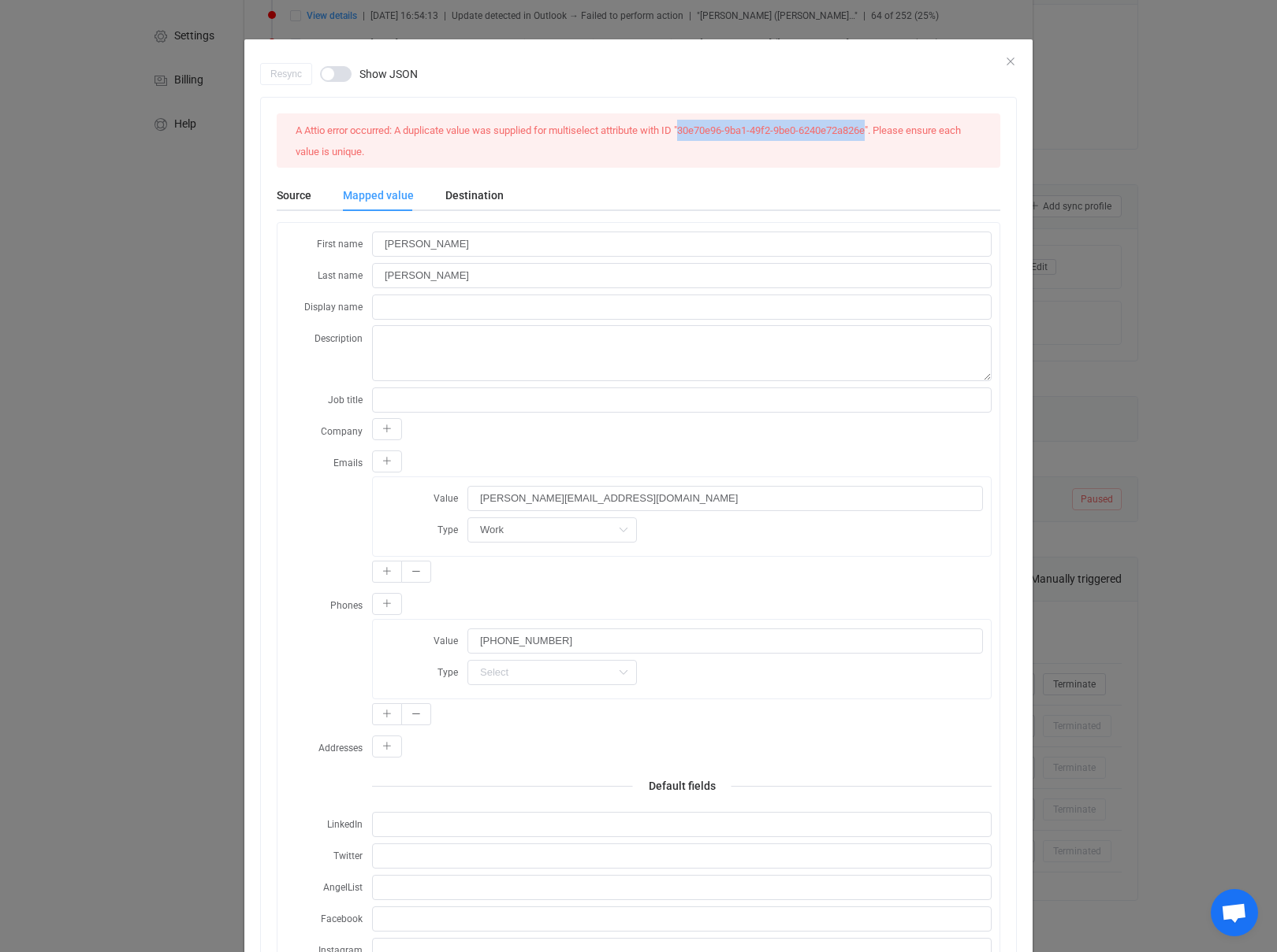
drag, startPoint x: 879, startPoint y: 130, endPoint x: 690, endPoint y: 130, distance: 189.0
click at [690, 130] on span "A Attio error occurred: A duplicate value was supplied for multiselect attribut…" at bounding box center [628, 141] width 666 height 33
copy span "30e70e96-9ba1-49f2-9be0-6240e72a826e"
click at [281, 319] on div "First name John Last name Ferguson Display name Description Job title Company E…" at bounding box center [638, 747] width 722 height 1050
click at [326, 70] on span "dialog" at bounding box center [335, 74] width 32 height 15
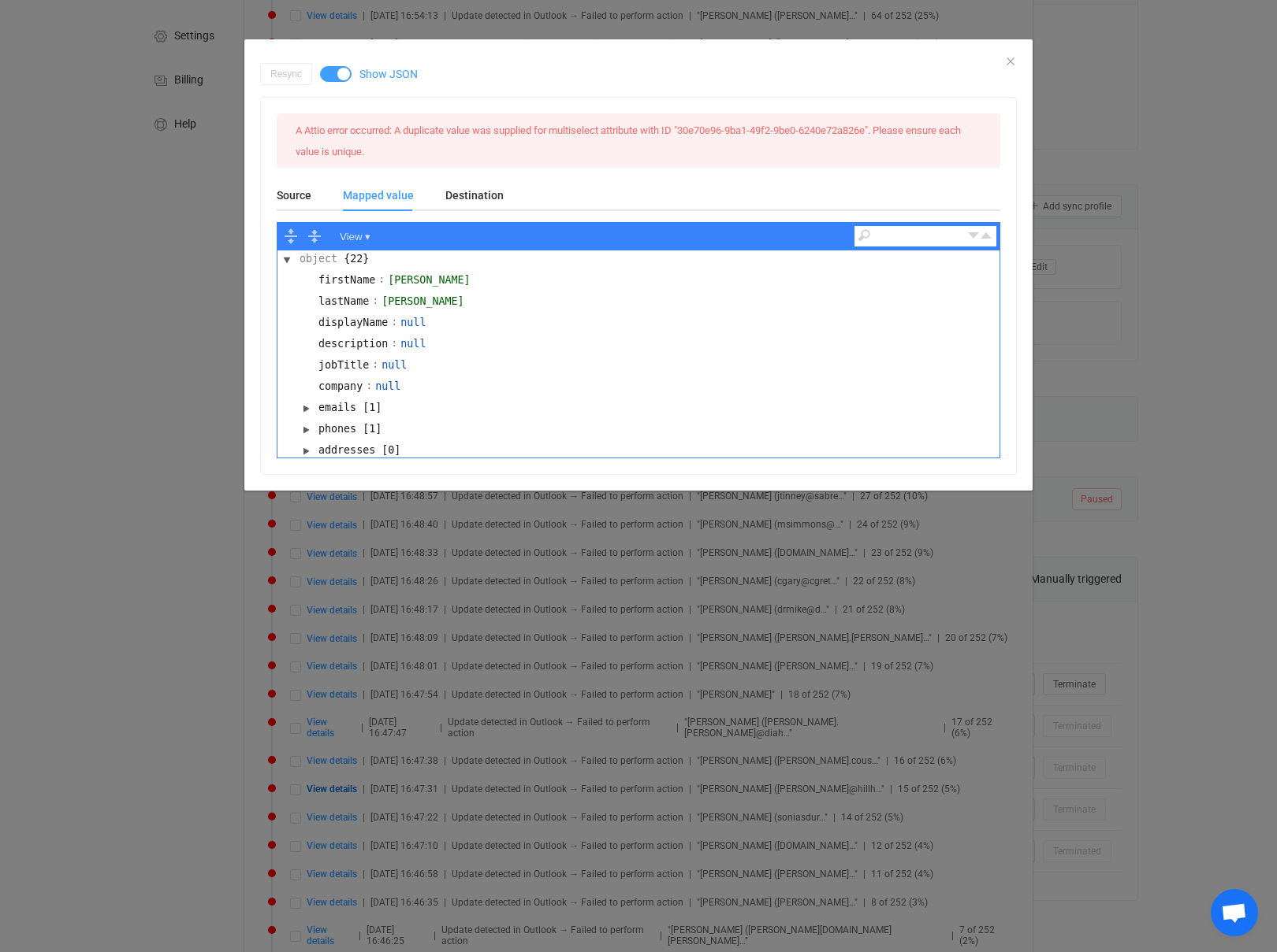
click at [338, 72] on span "dialog" at bounding box center [335, 74] width 32 height 15
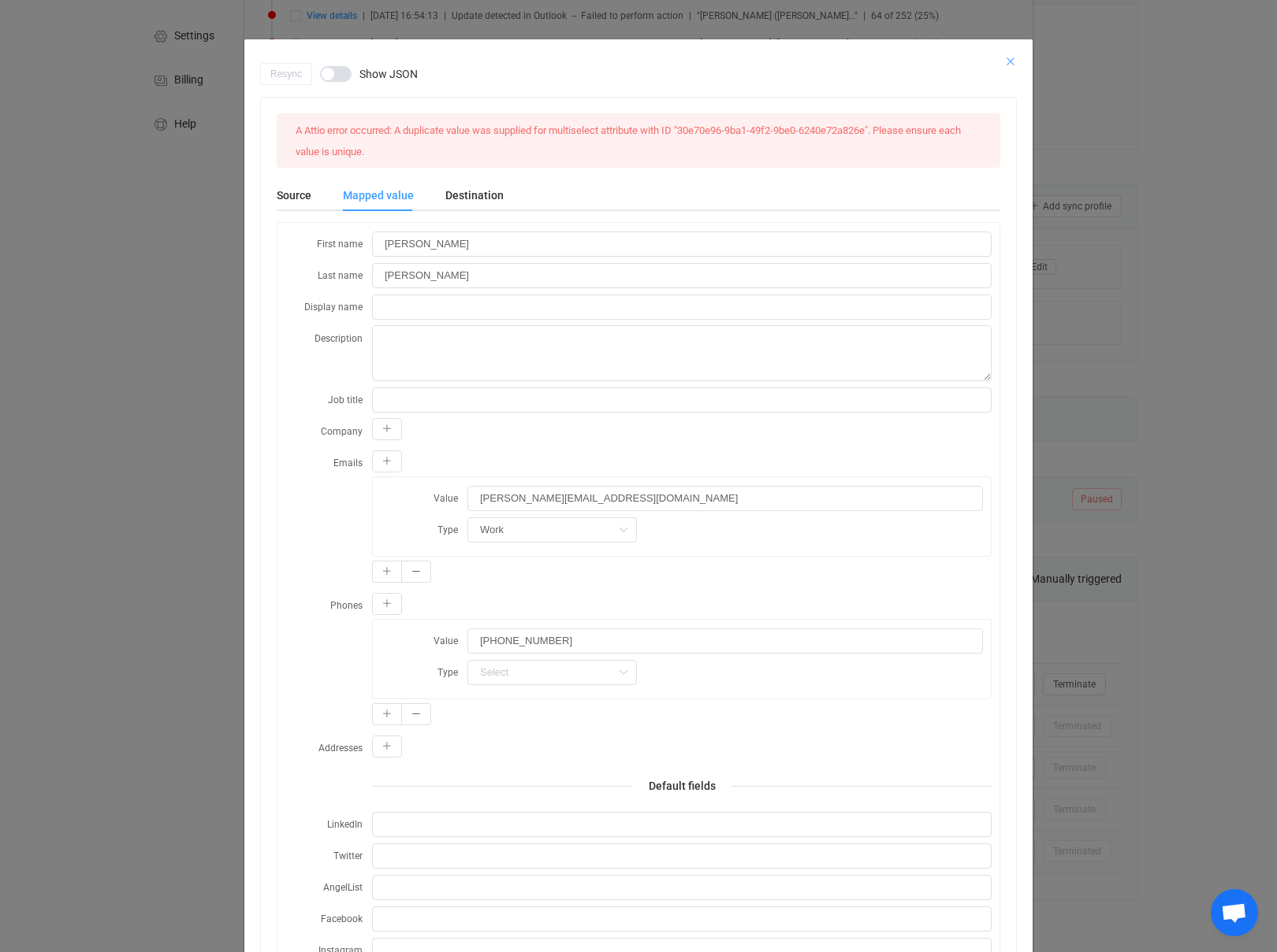
click at [1008, 58] on icon "Close" at bounding box center [1009, 61] width 13 height 13
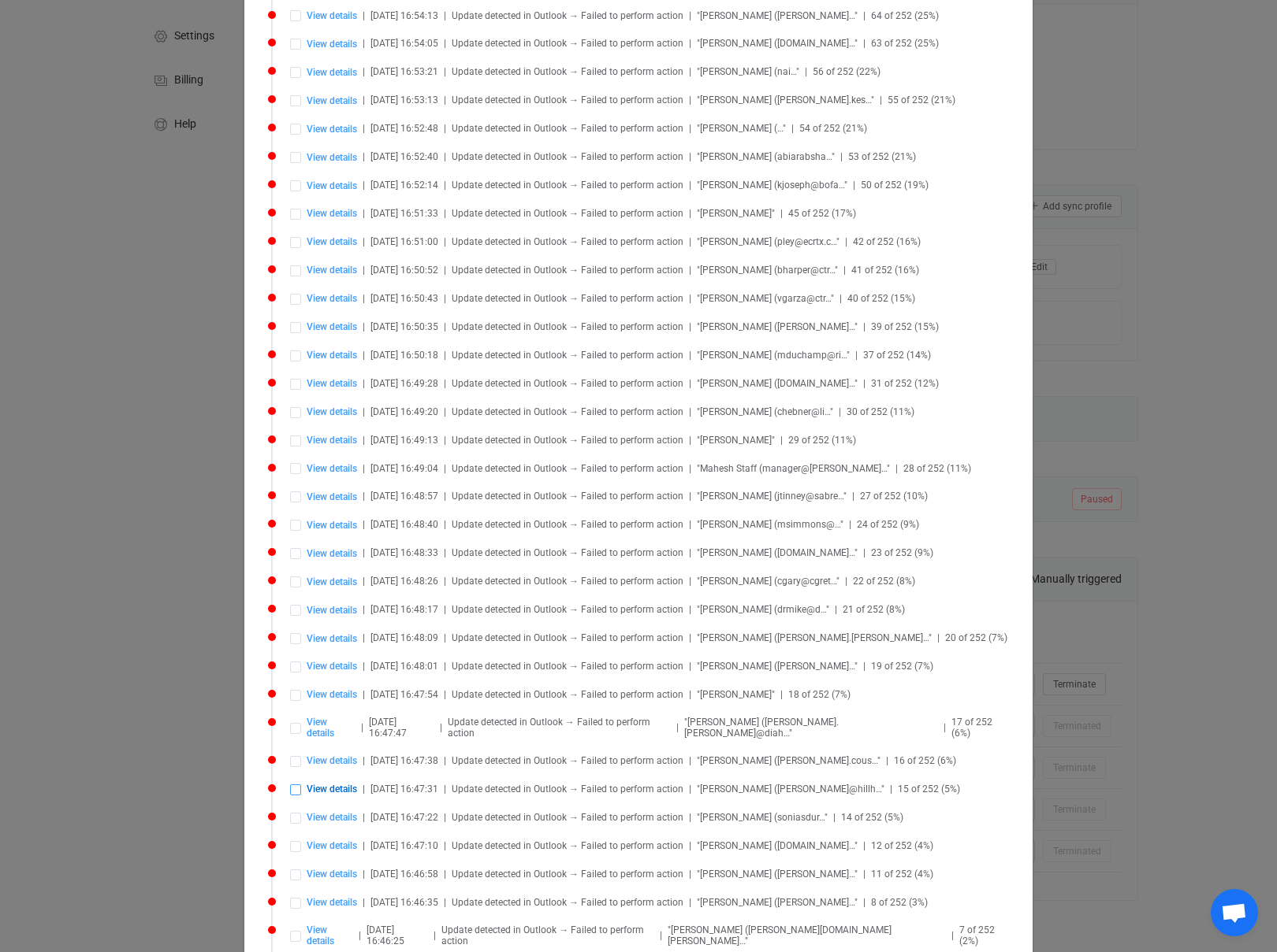
click at [295, 784] on span "Syncing issues" at bounding box center [295, 789] width 11 height 11
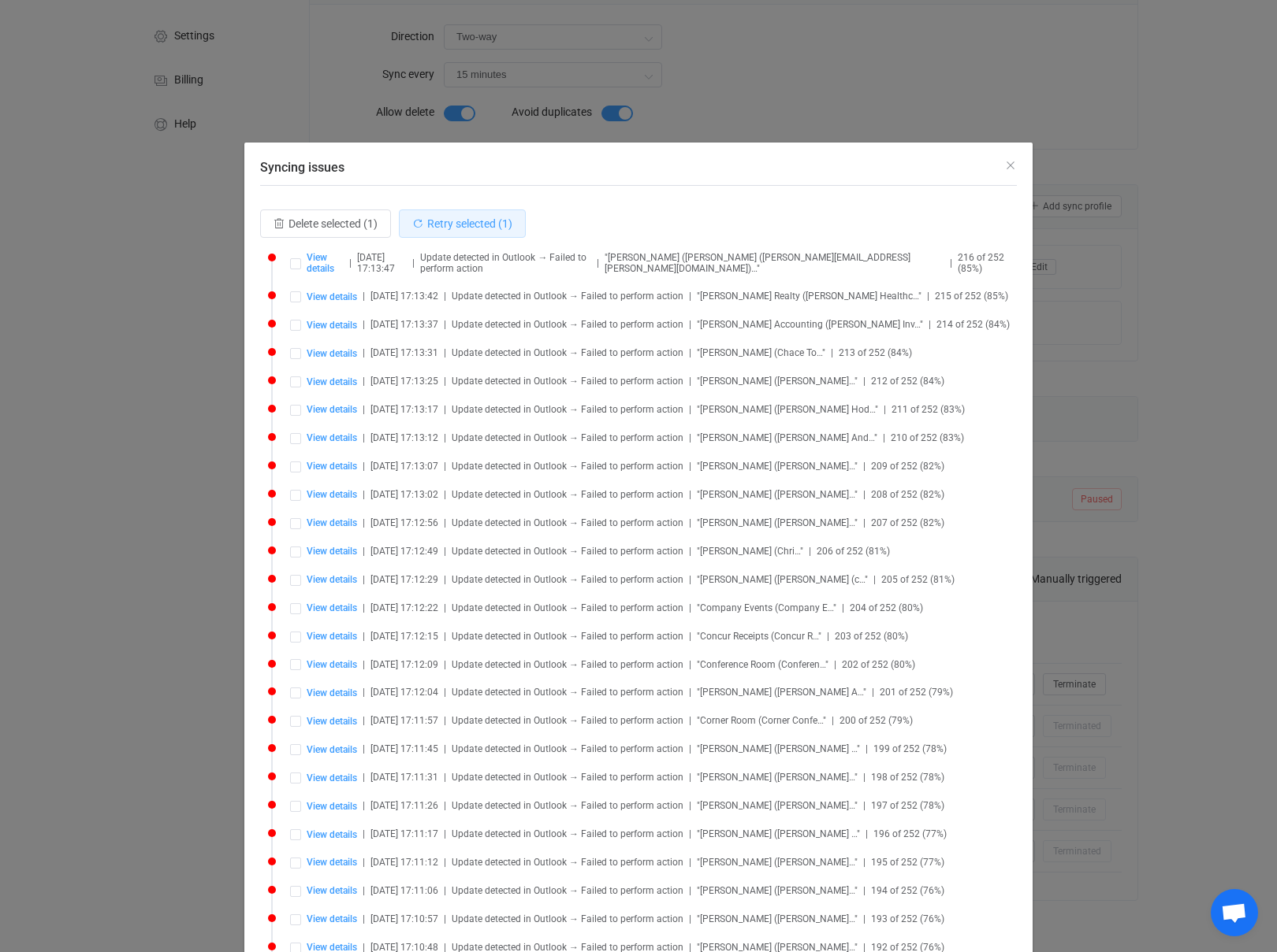
click at [450, 220] on span "Retry selected (1)" at bounding box center [469, 223] width 85 height 13
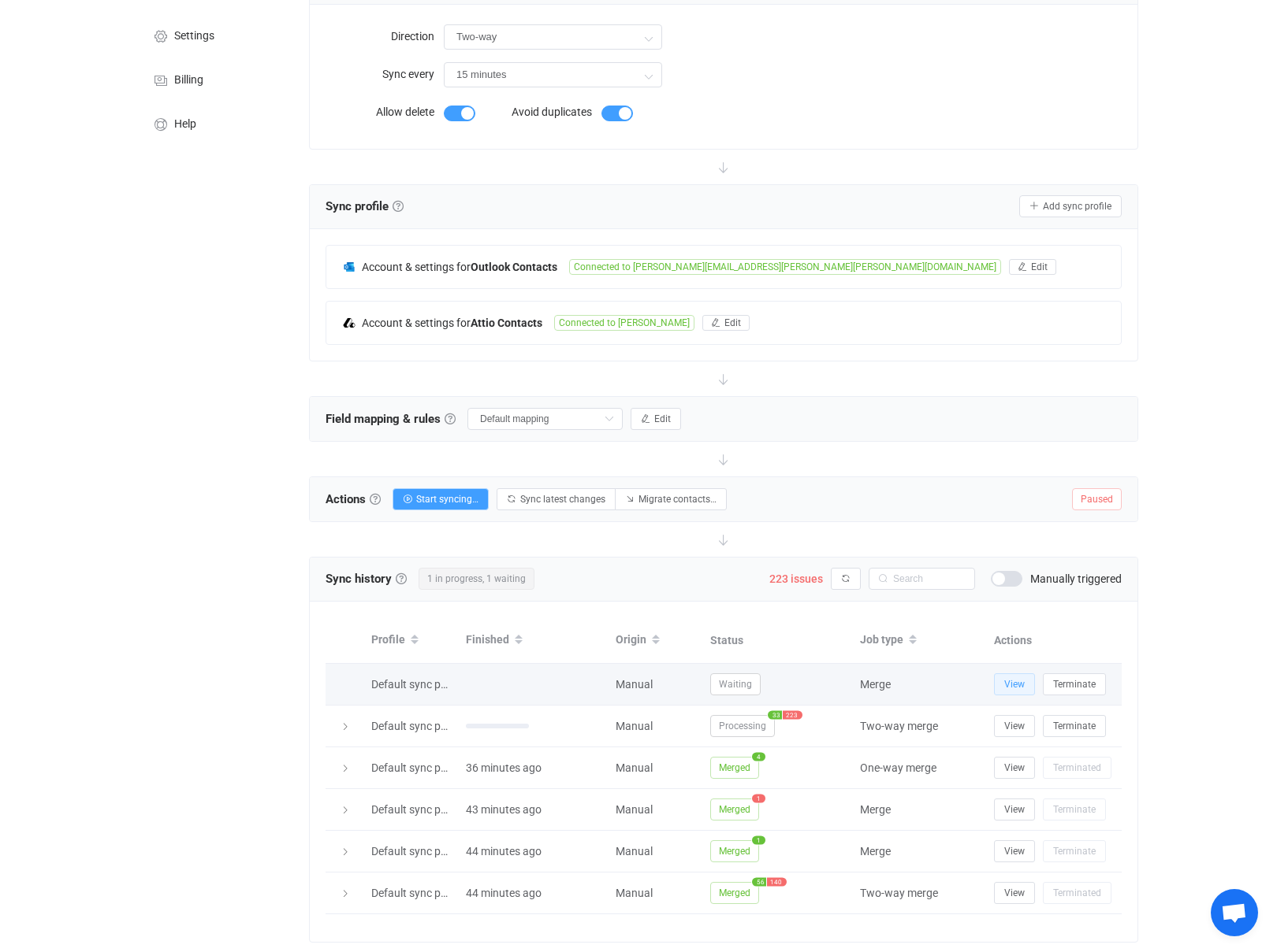
click at [1017, 687] on span "View" at bounding box center [1013, 684] width 20 height 11
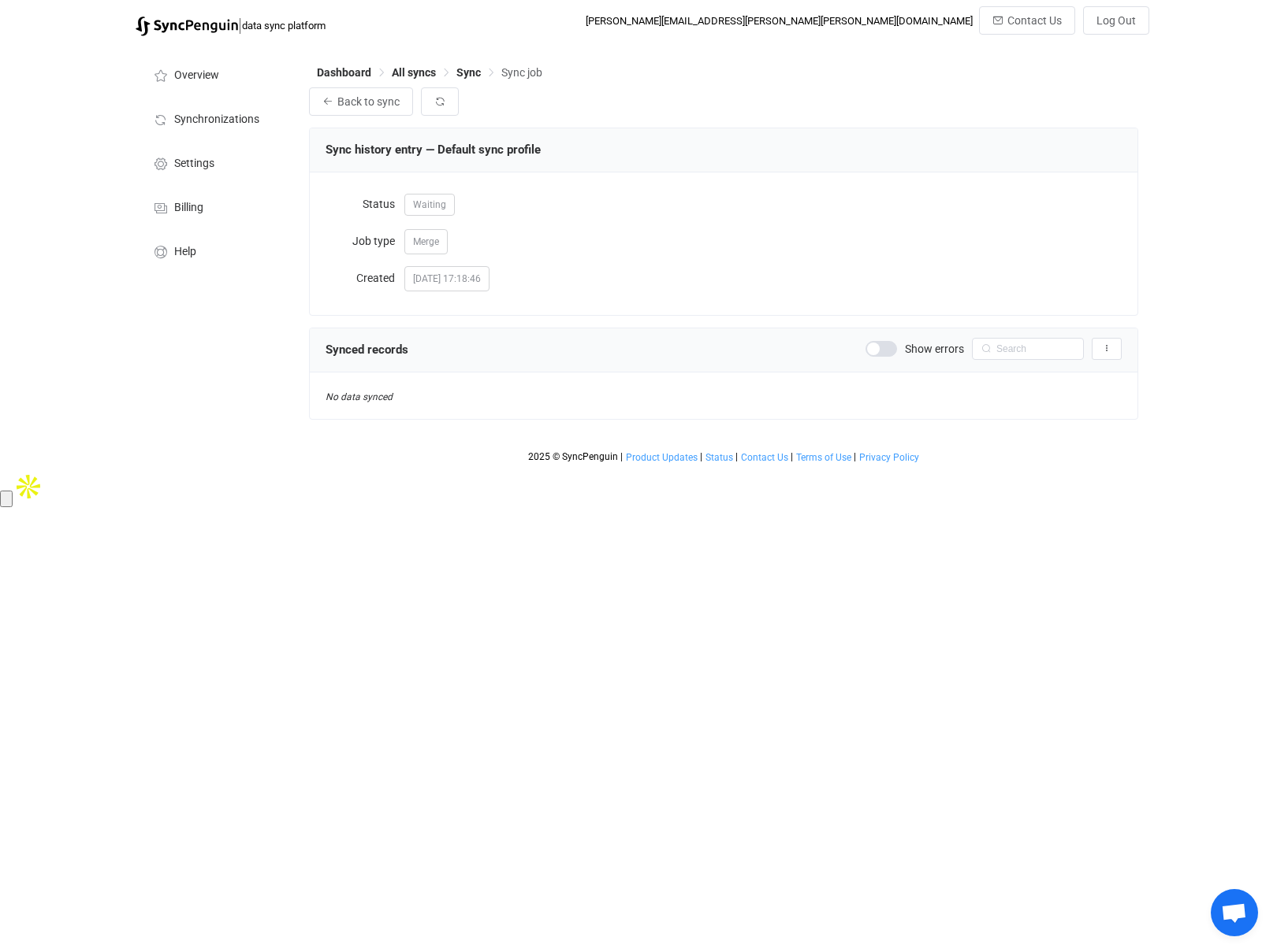
click at [875, 350] on span at bounding box center [881, 349] width 32 height 15
click at [367, 107] on span "Back to sync" at bounding box center [368, 101] width 62 height 13
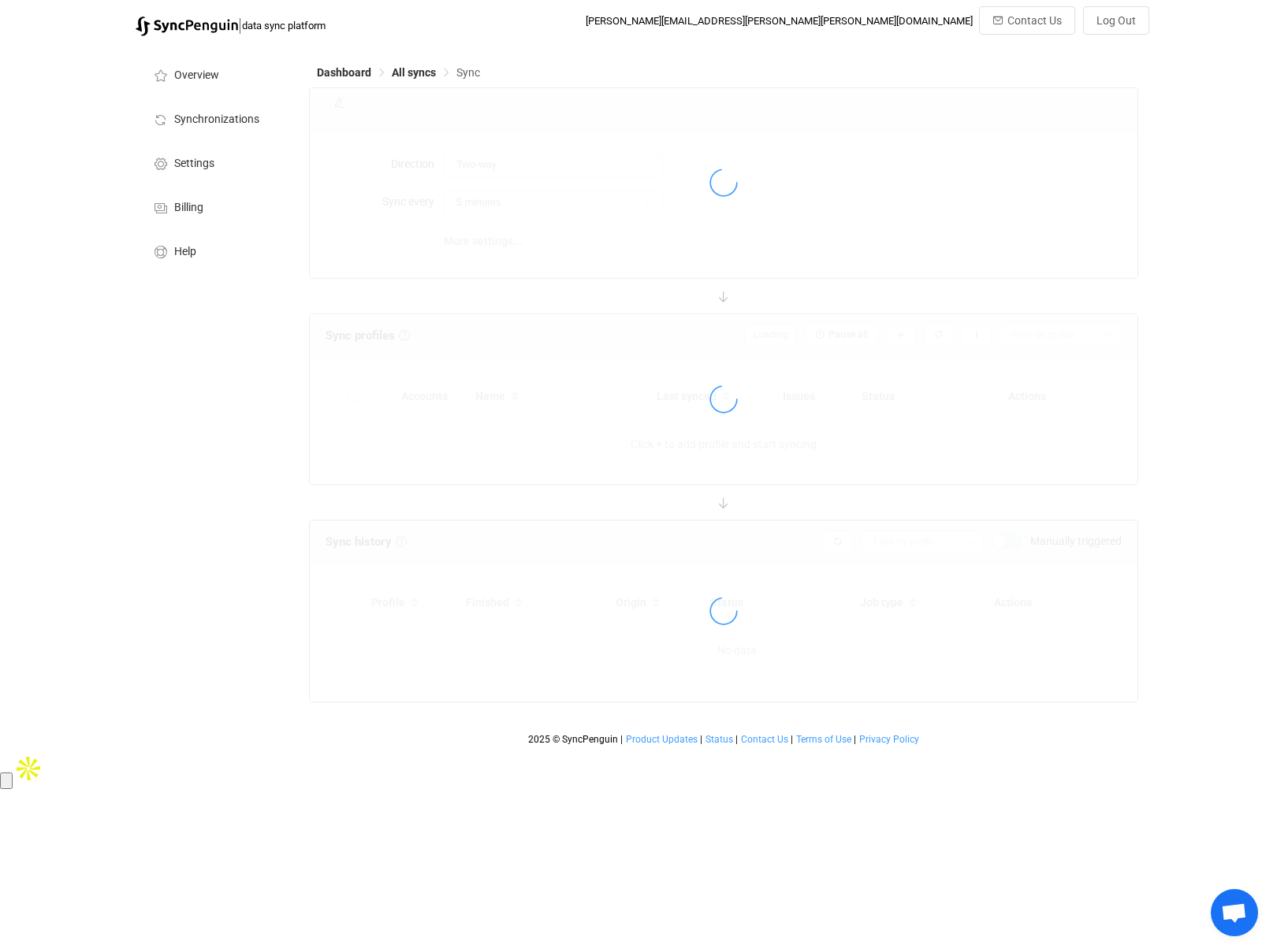
type input "15 minutes"
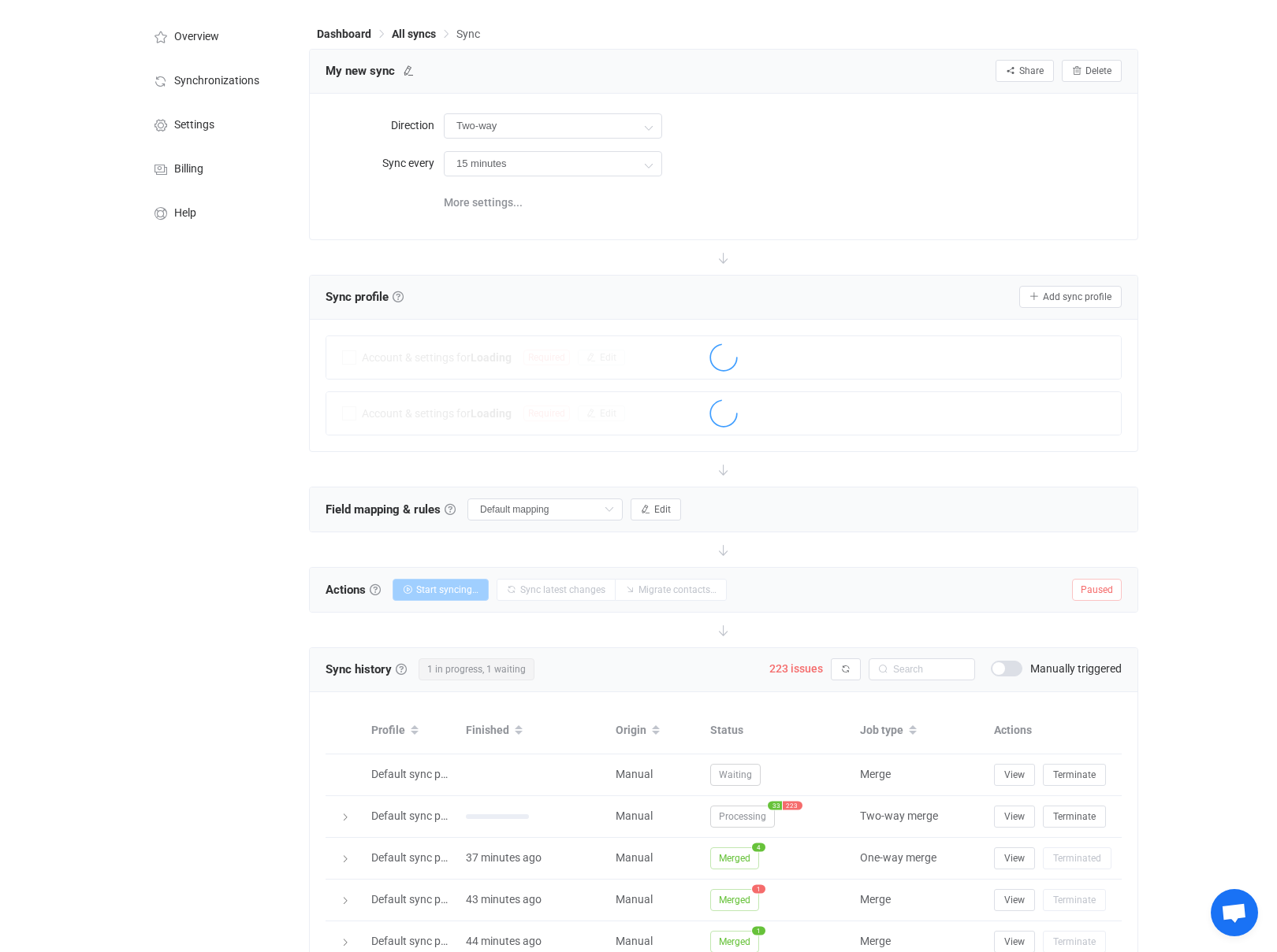
scroll to position [170, 0]
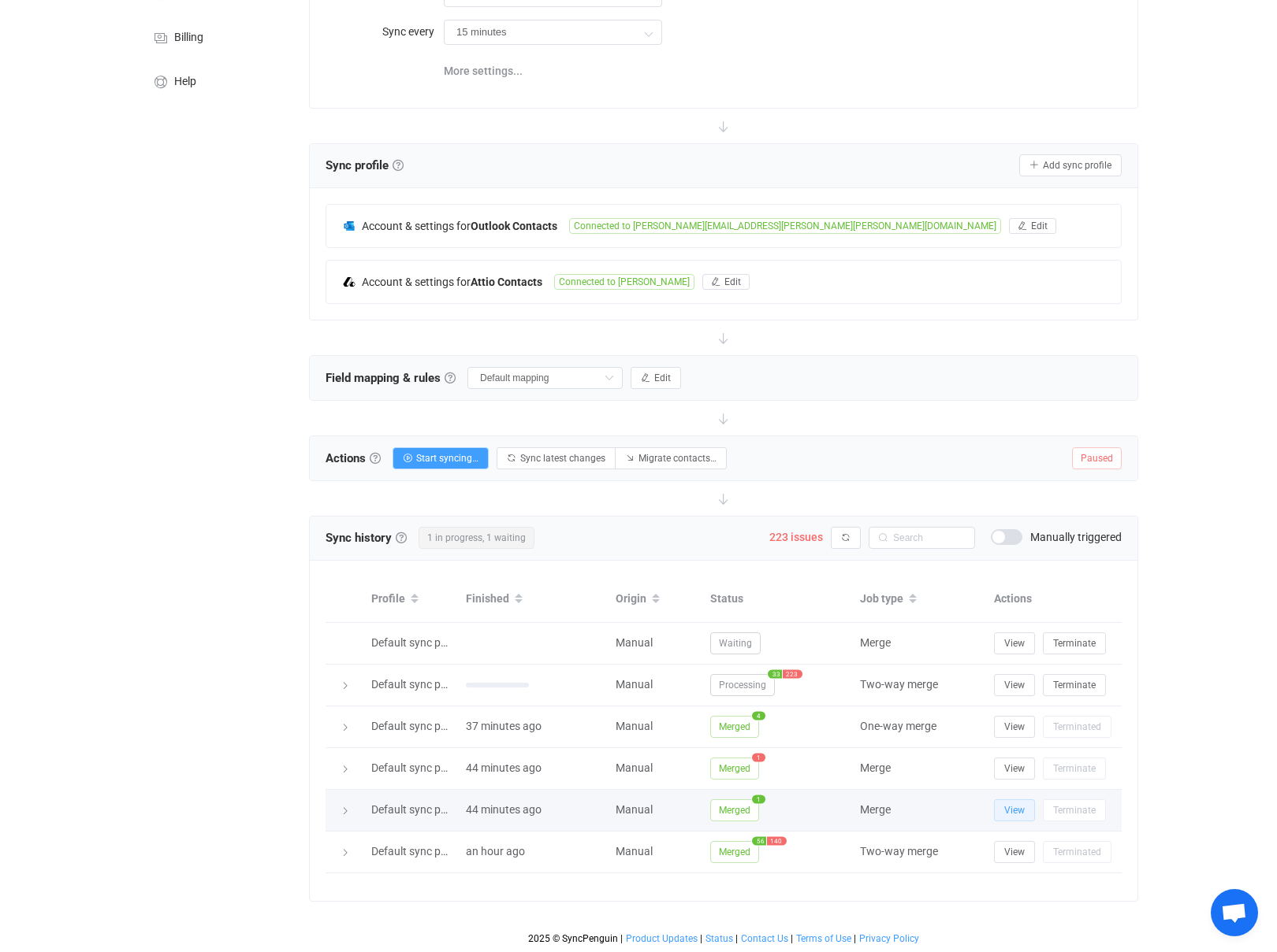
click at [1016, 809] on span "View" at bounding box center [1013, 810] width 20 height 11
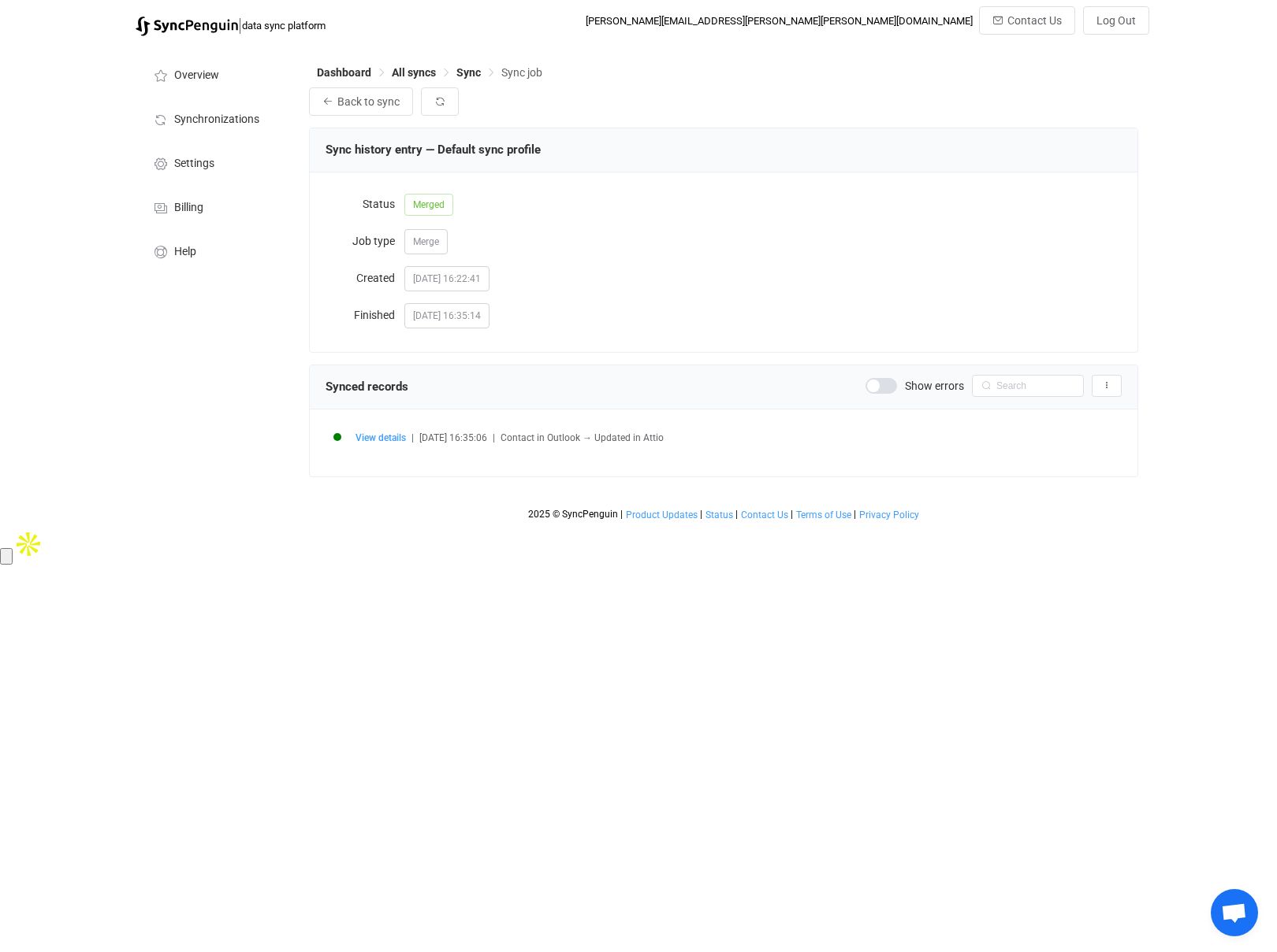
click at [424, 279] on span "[DATE] 16:22:41" at bounding box center [446, 279] width 85 height 25
click at [433, 245] on span "Merge" at bounding box center [425, 241] width 26 height 11
click at [882, 385] on span at bounding box center [881, 386] width 32 height 15
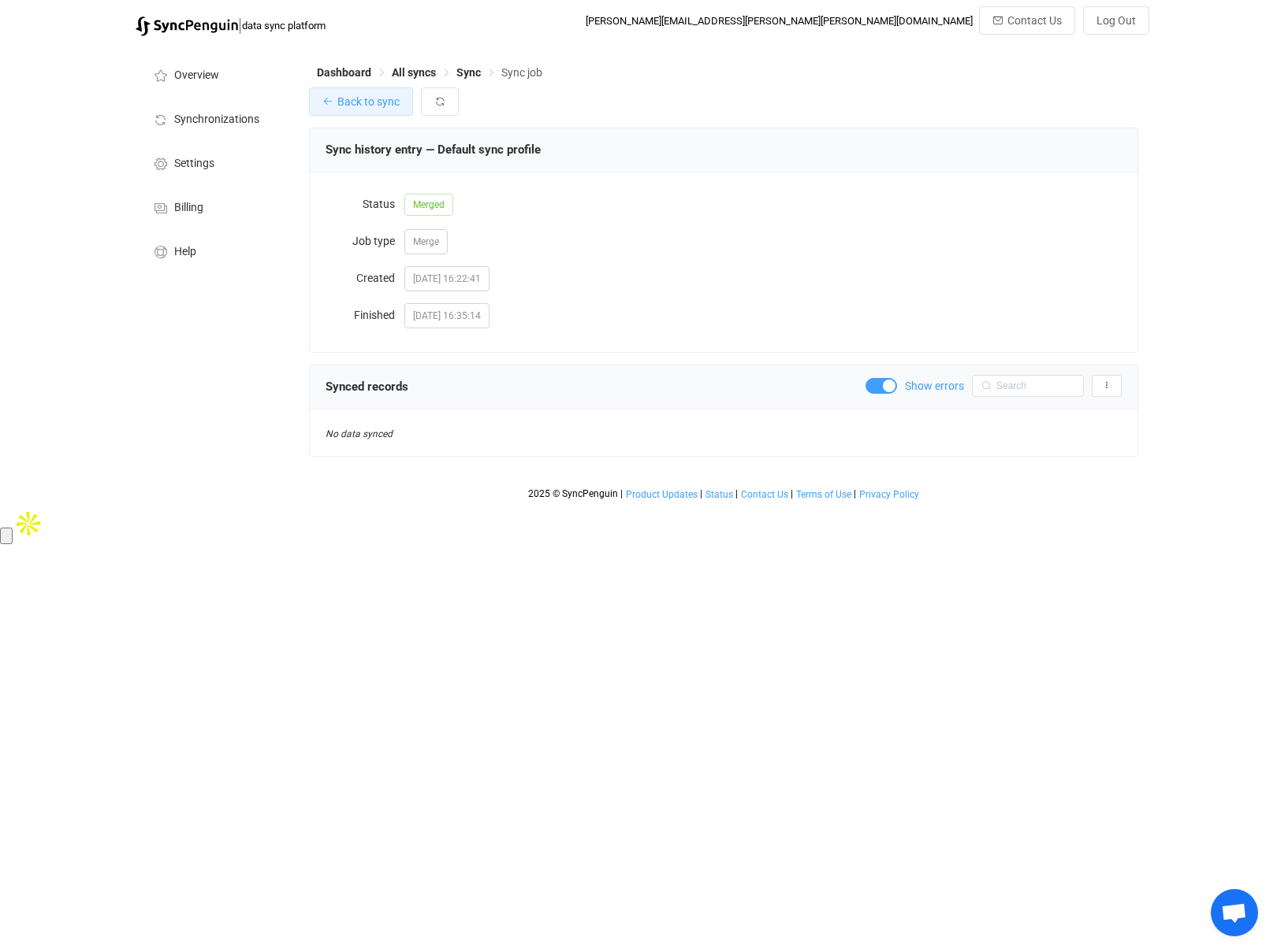
click at [342, 94] on button "Back to sync" at bounding box center [361, 101] width 104 height 28
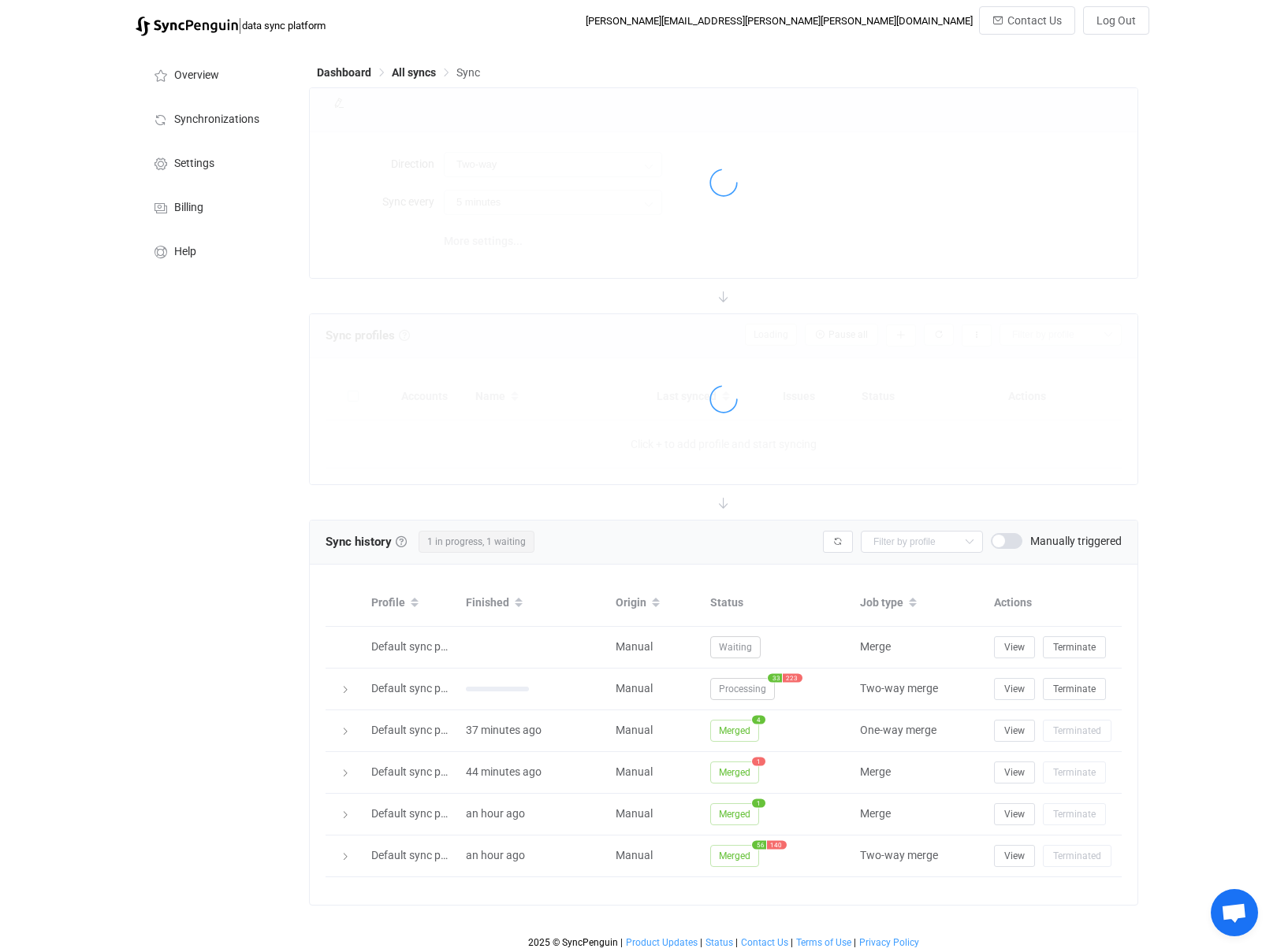
type input "15 minutes"
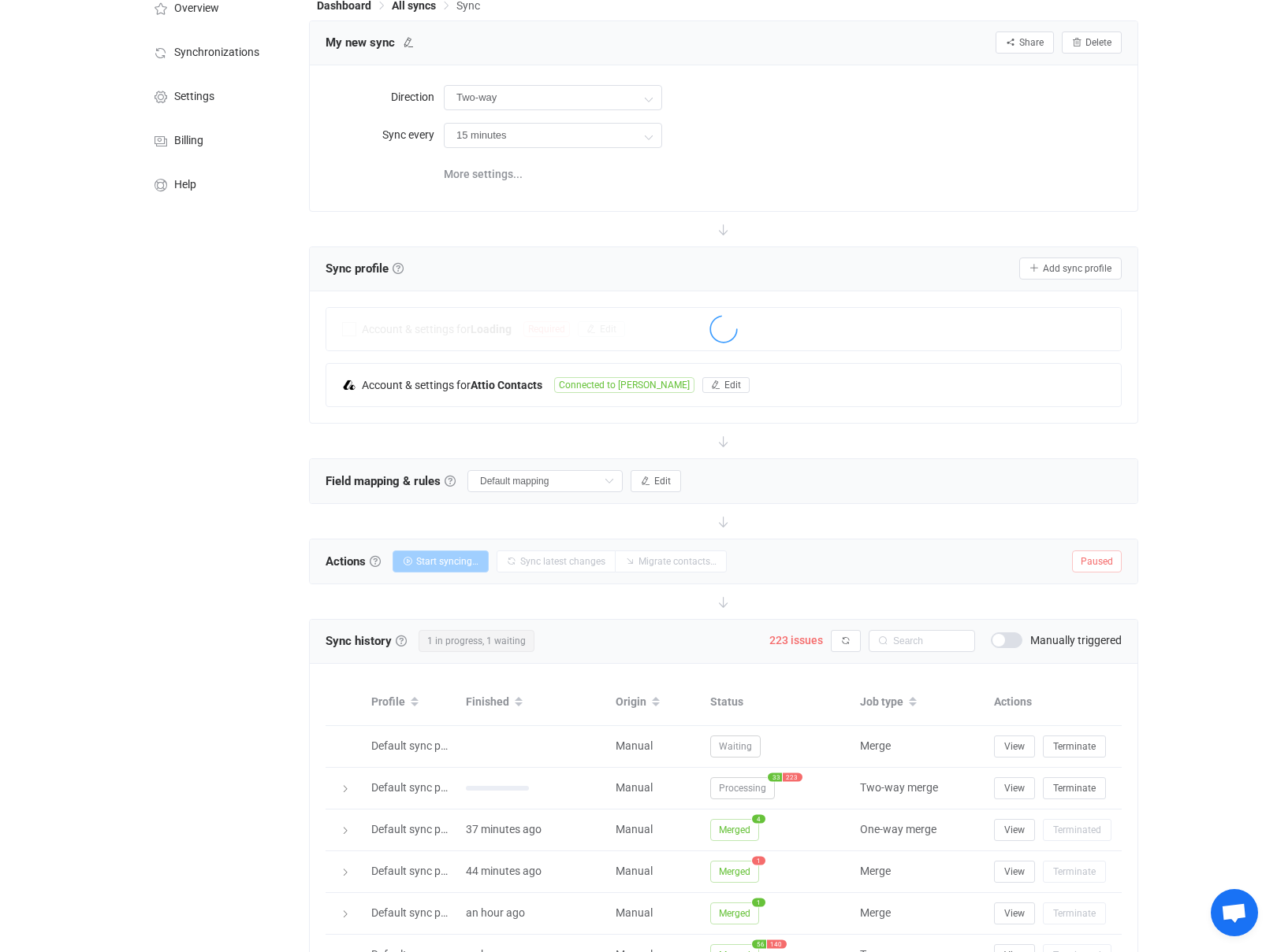
scroll to position [170, 0]
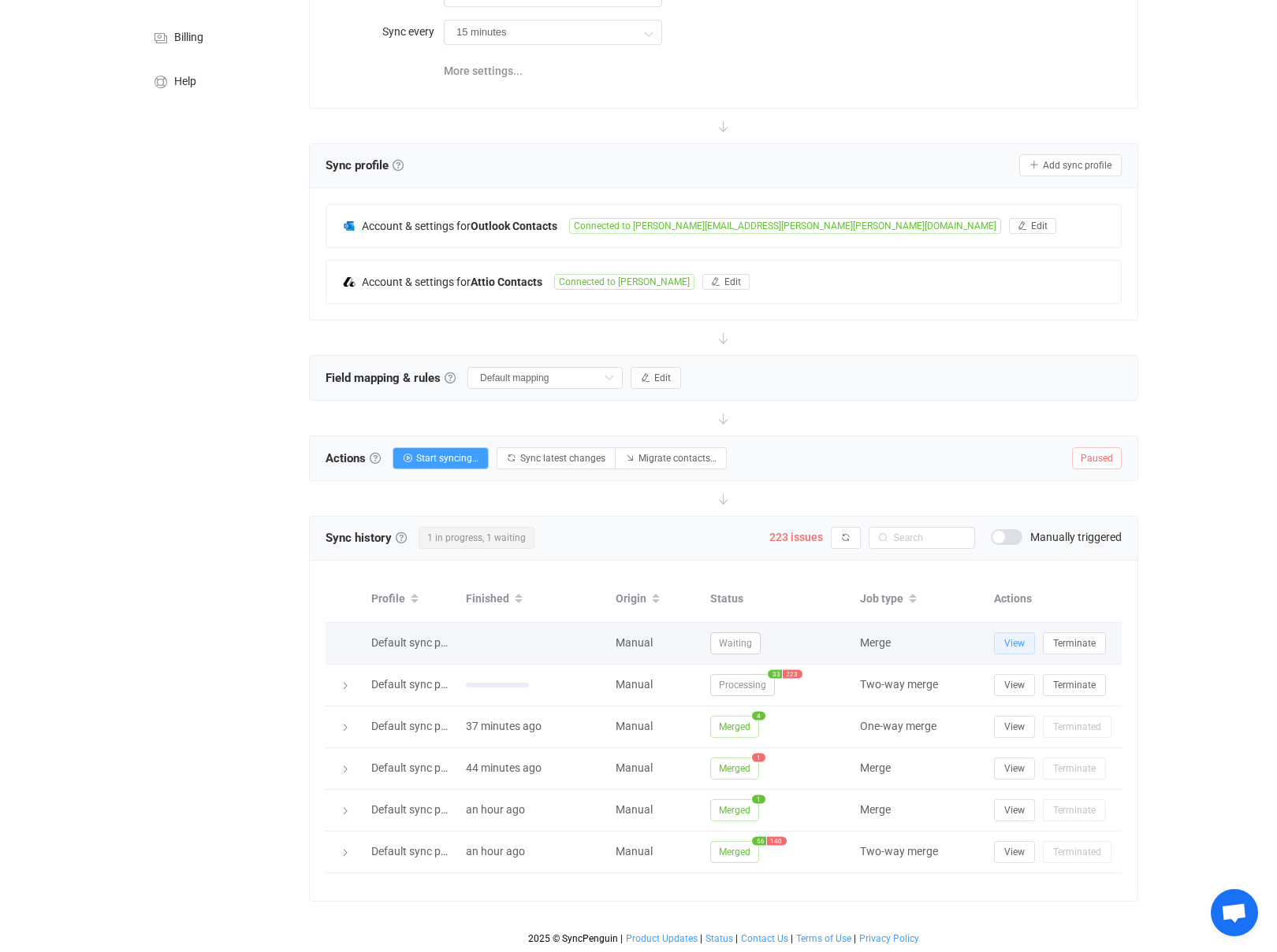
click at [1020, 648] on span "View" at bounding box center [1013, 643] width 20 height 11
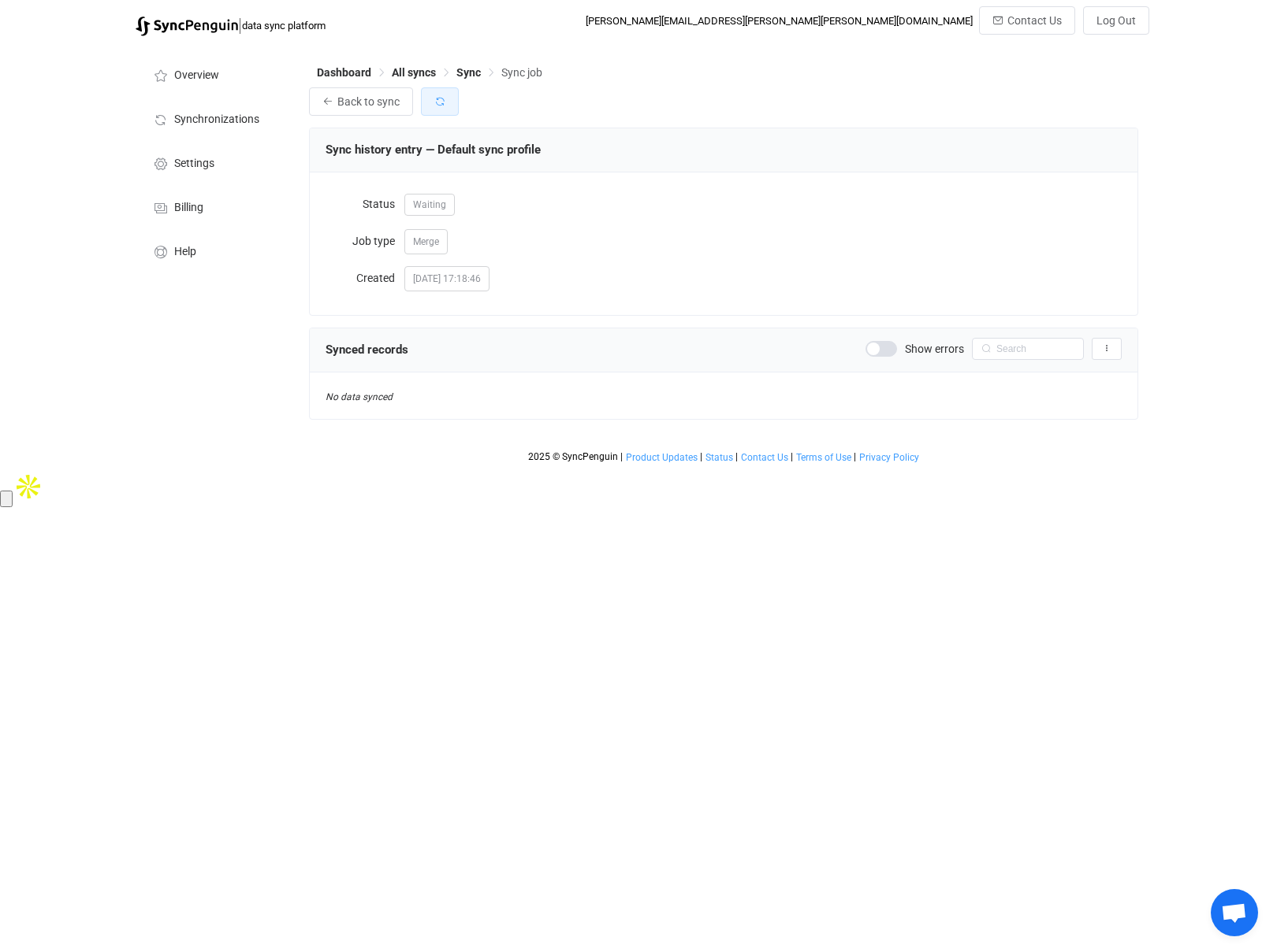
click at [434, 97] on icon "button" at bounding box center [439, 101] width 11 height 11
click at [360, 108] on button "Back to sync" at bounding box center [361, 101] width 104 height 28
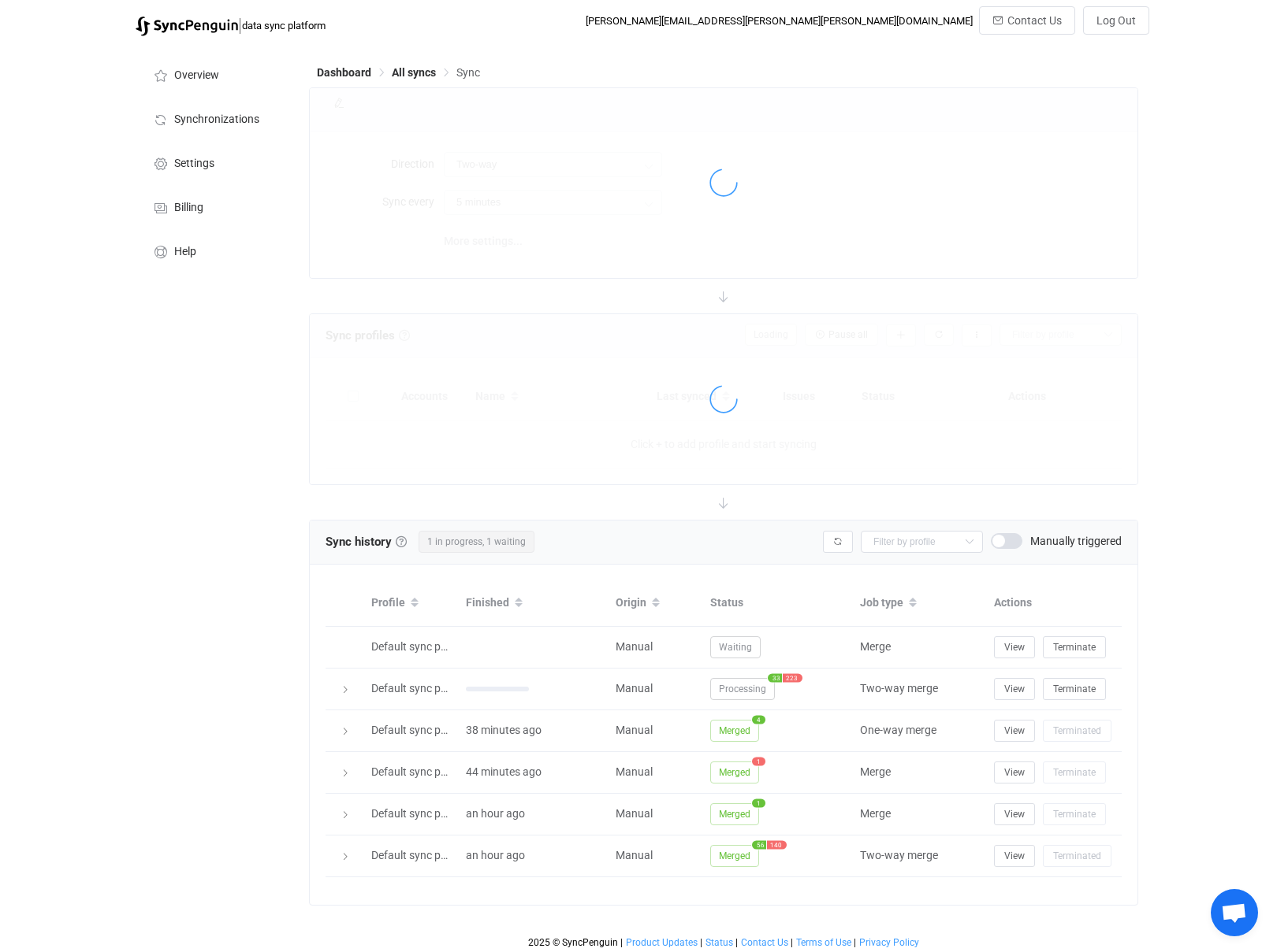
type input "15 minutes"
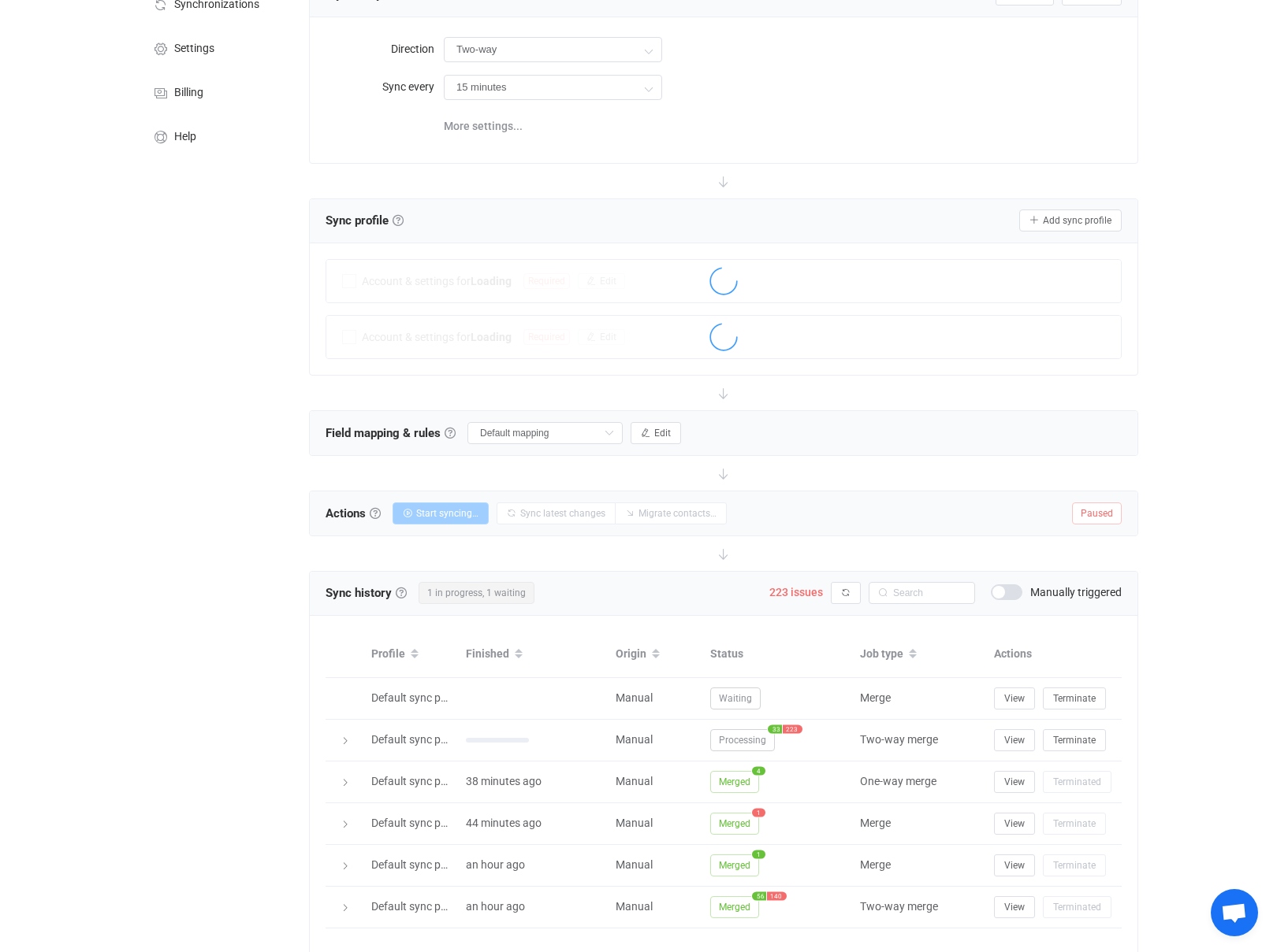
scroll to position [170, 0]
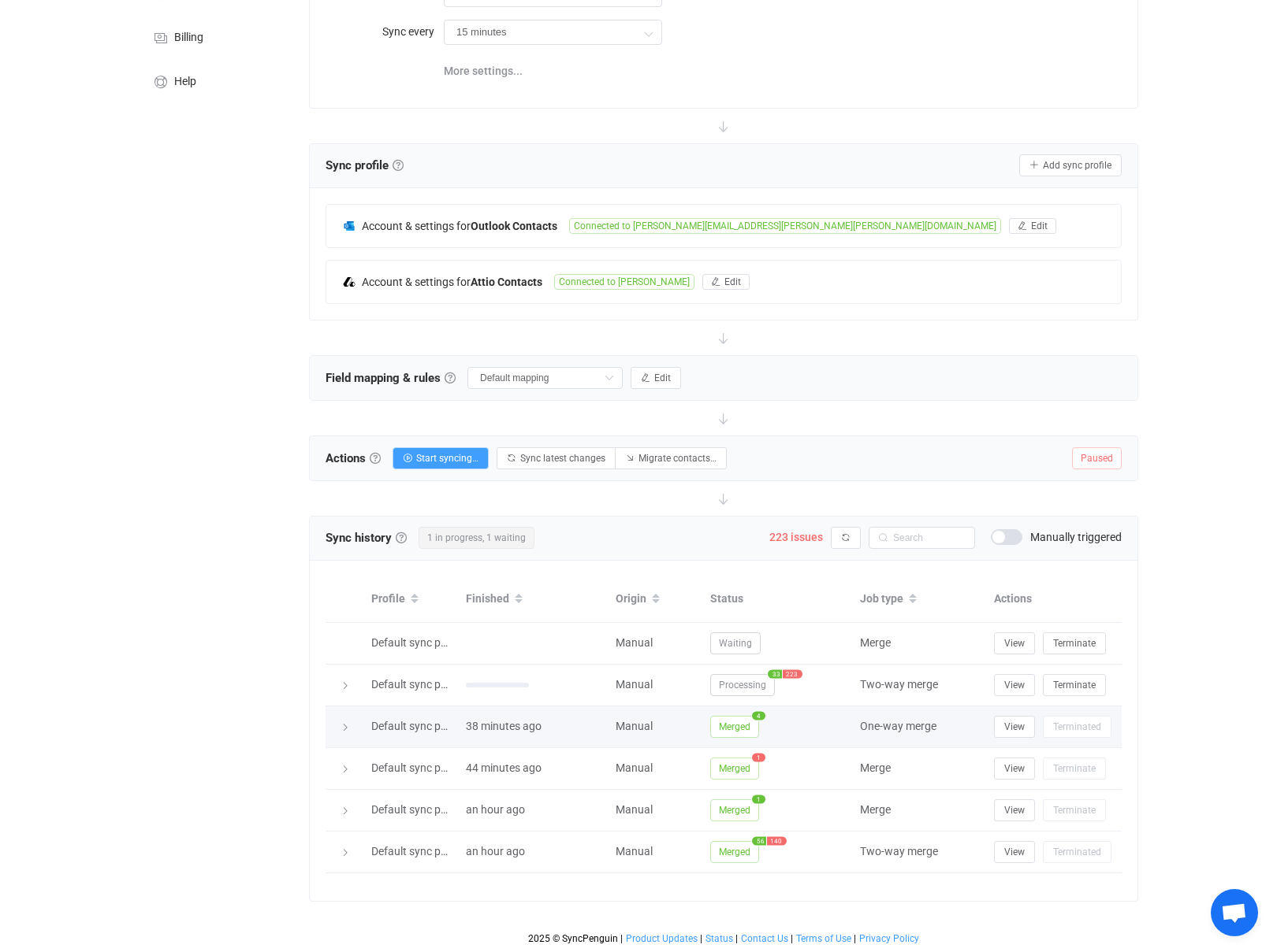
click at [736, 729] on span "Merged" at bounding box center [734, 727] width 49 height 22
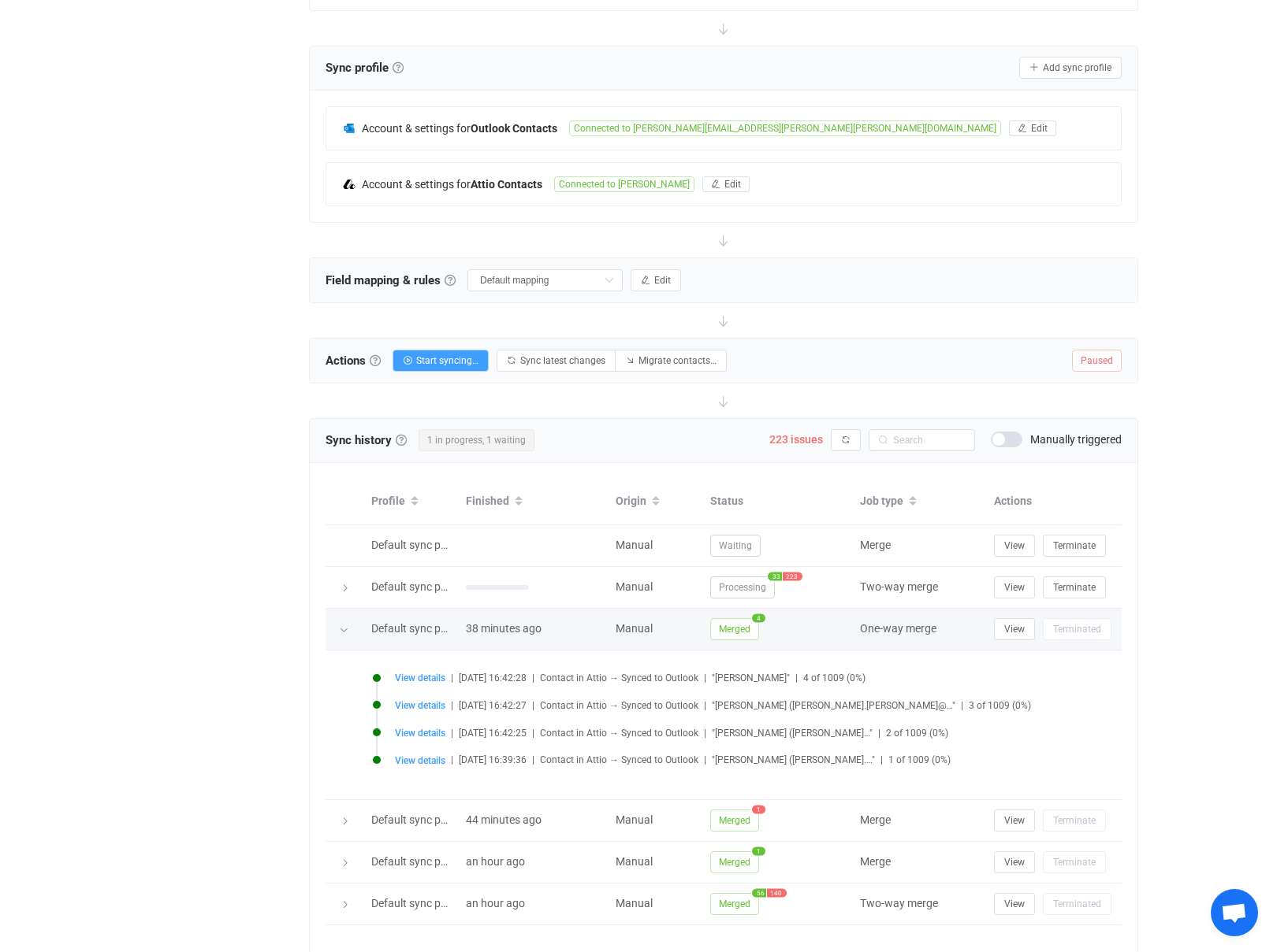
scroll to position [321, 0]
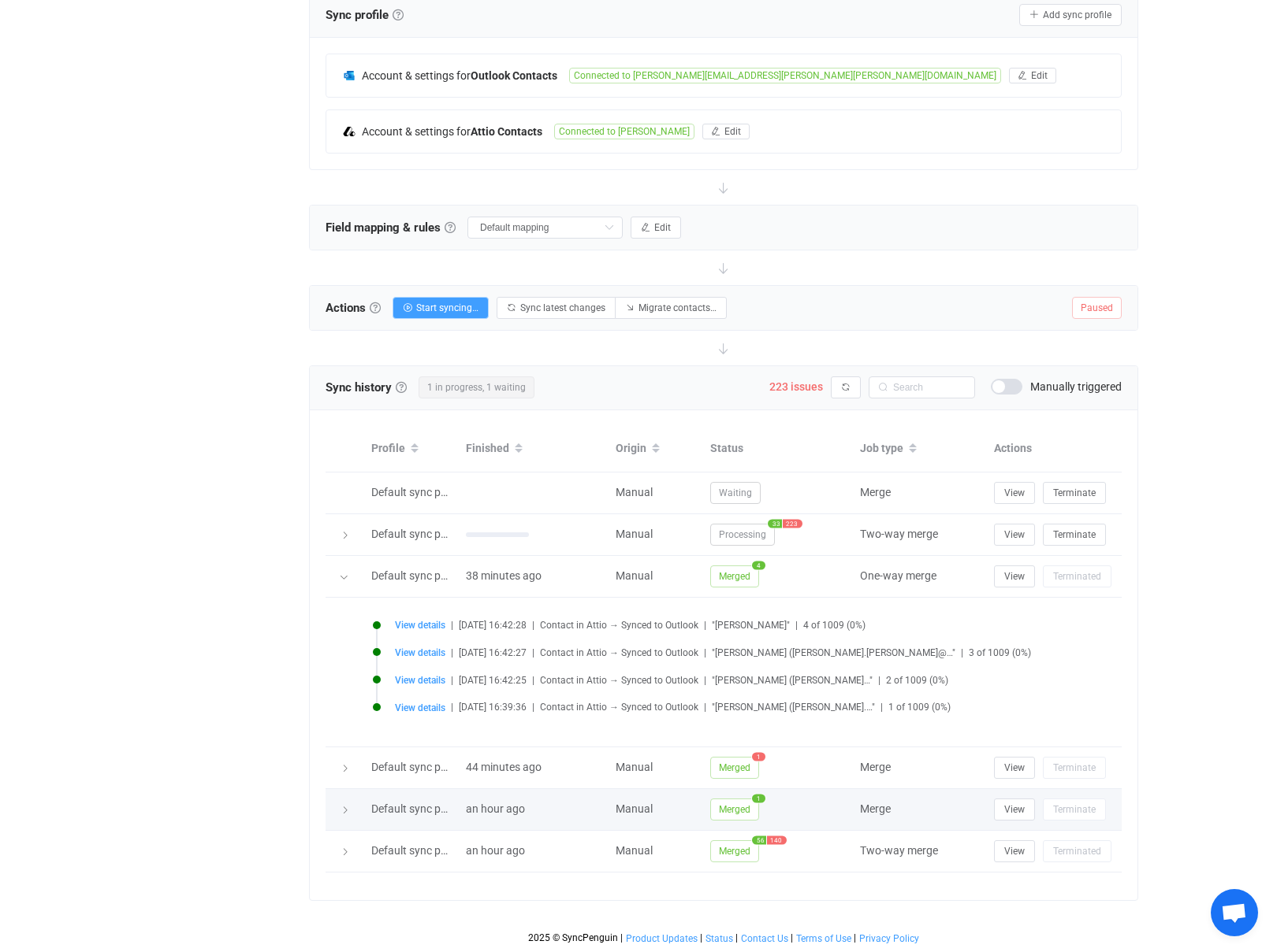
click at [738, 809] on span "Merged" at bounding box center [734, 809] width 49 height 22
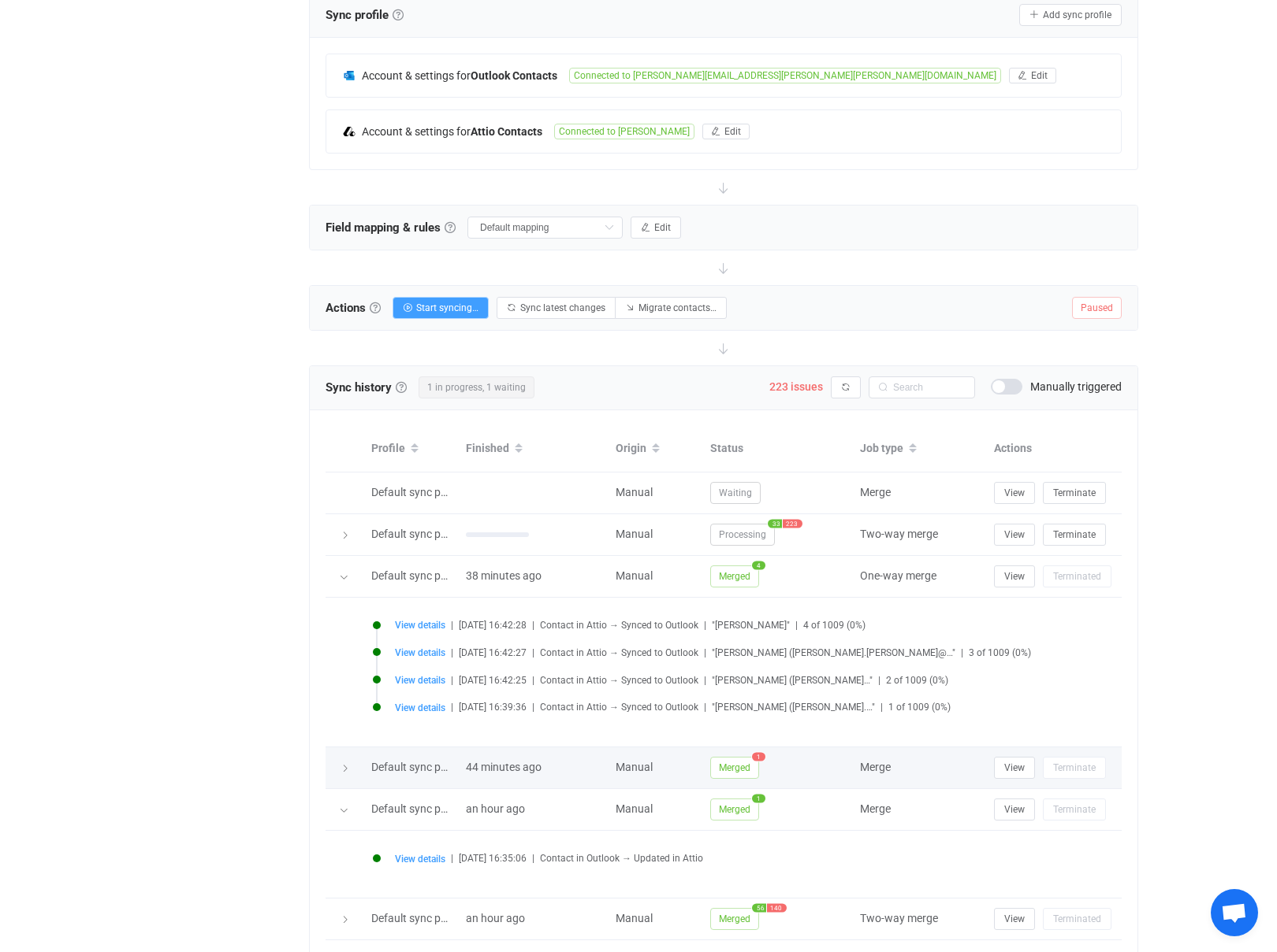
click at [733, 768] on span "Merged" at bounding box center [734, 768] width 49 height 22
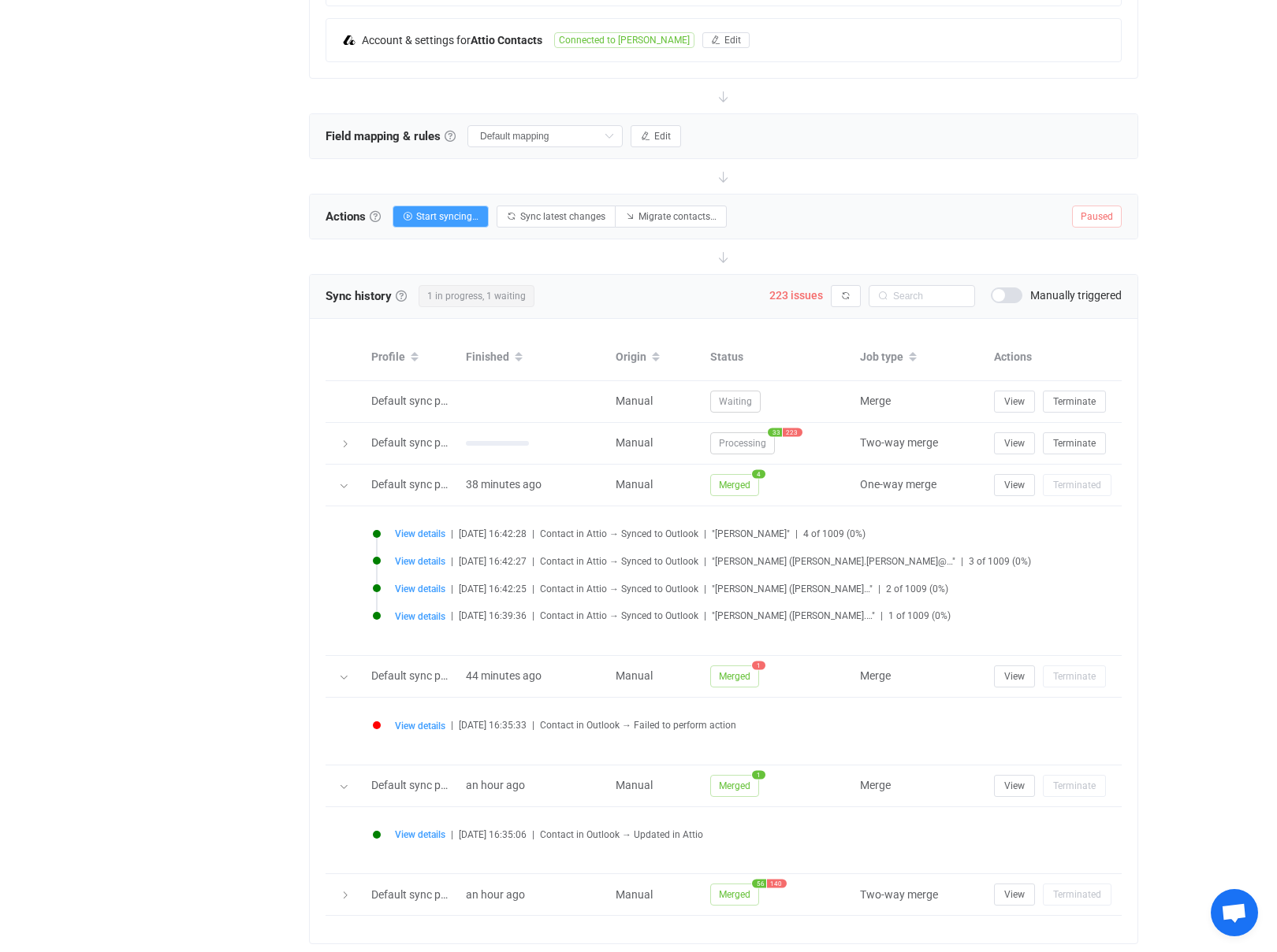
scroll to position [447, 0]
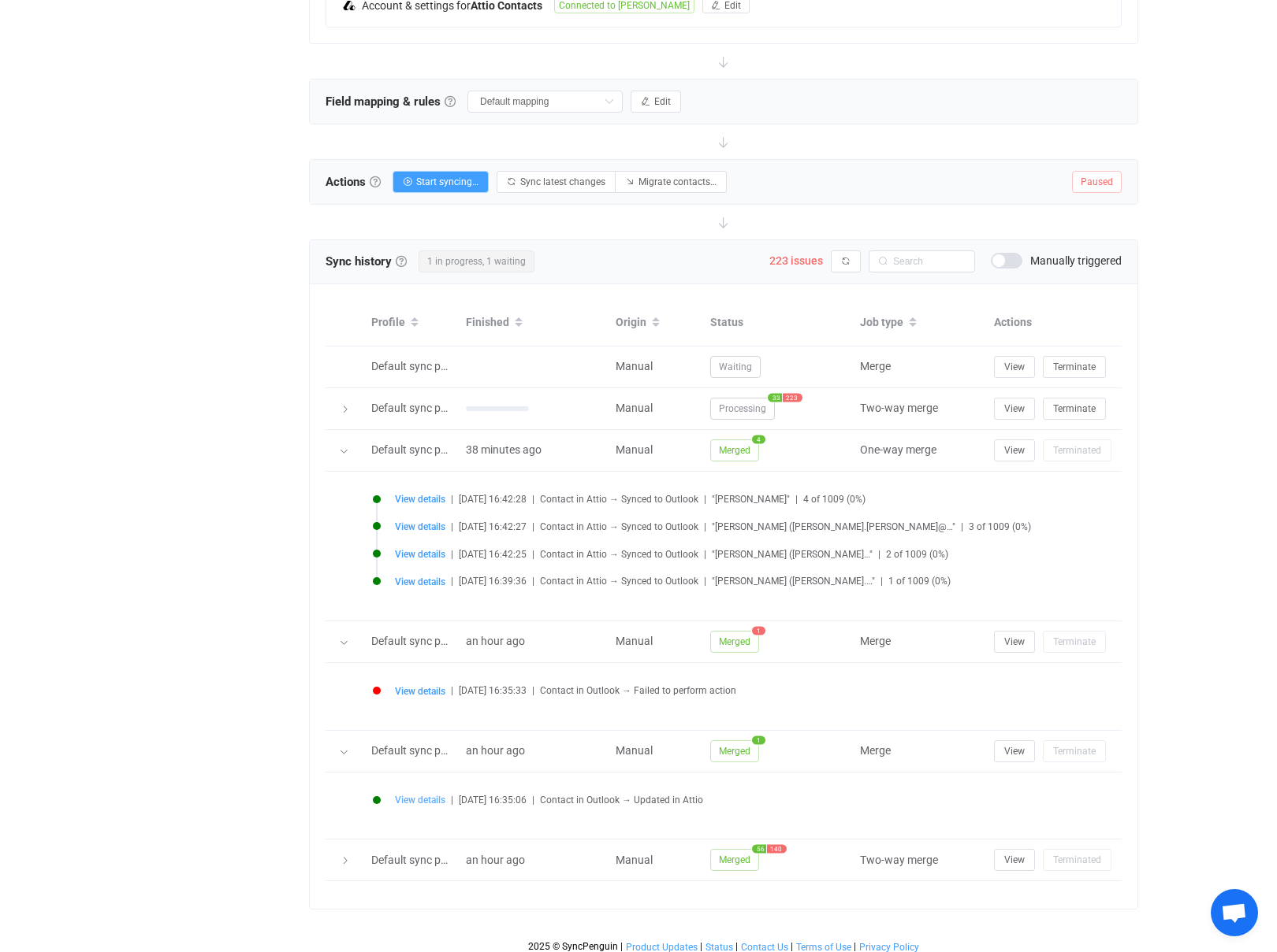
click at [413, 801] on span "View details" at bounding box center [420, 799] width 50 height 11
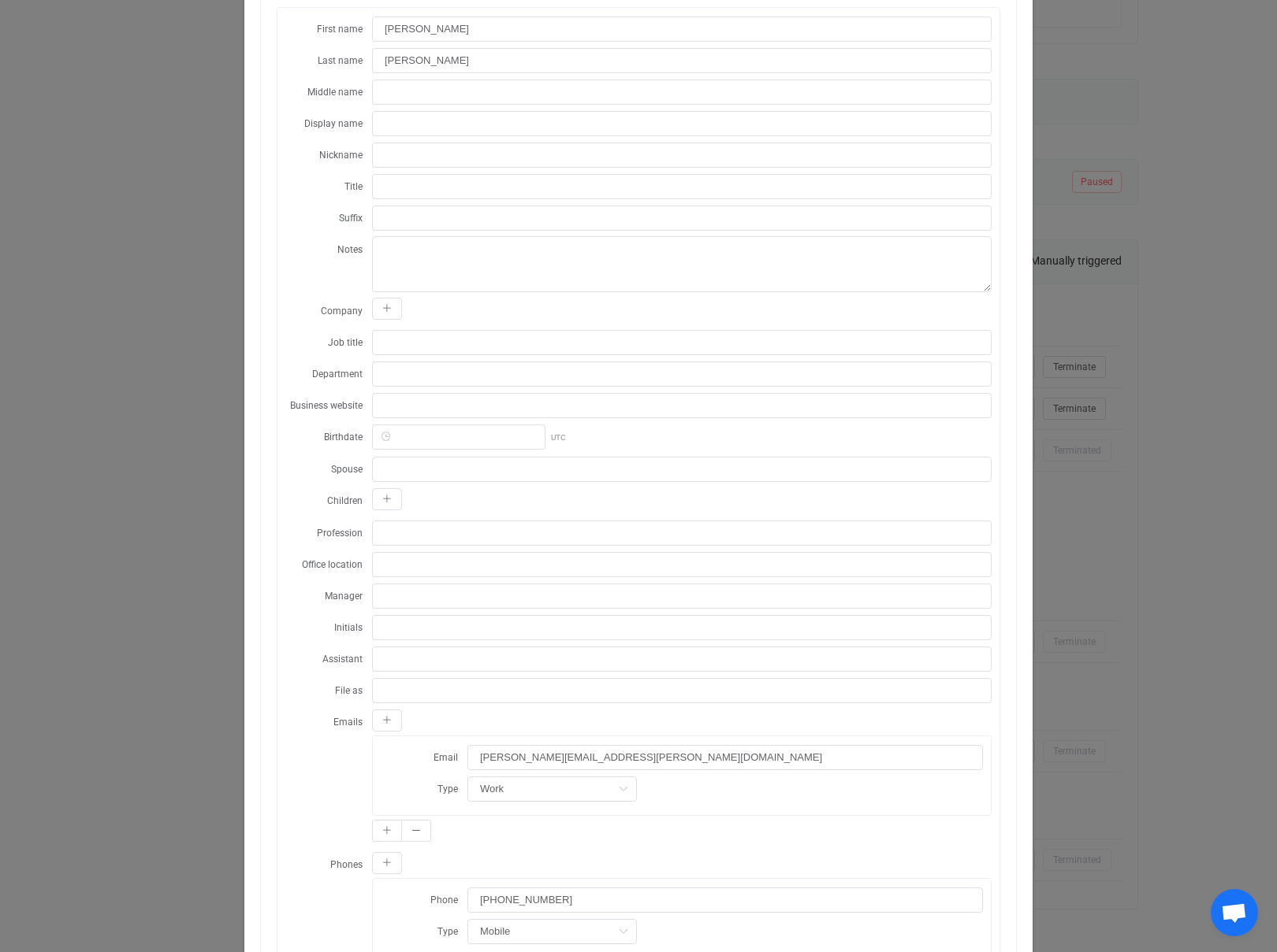
scroll to position [0, 0]
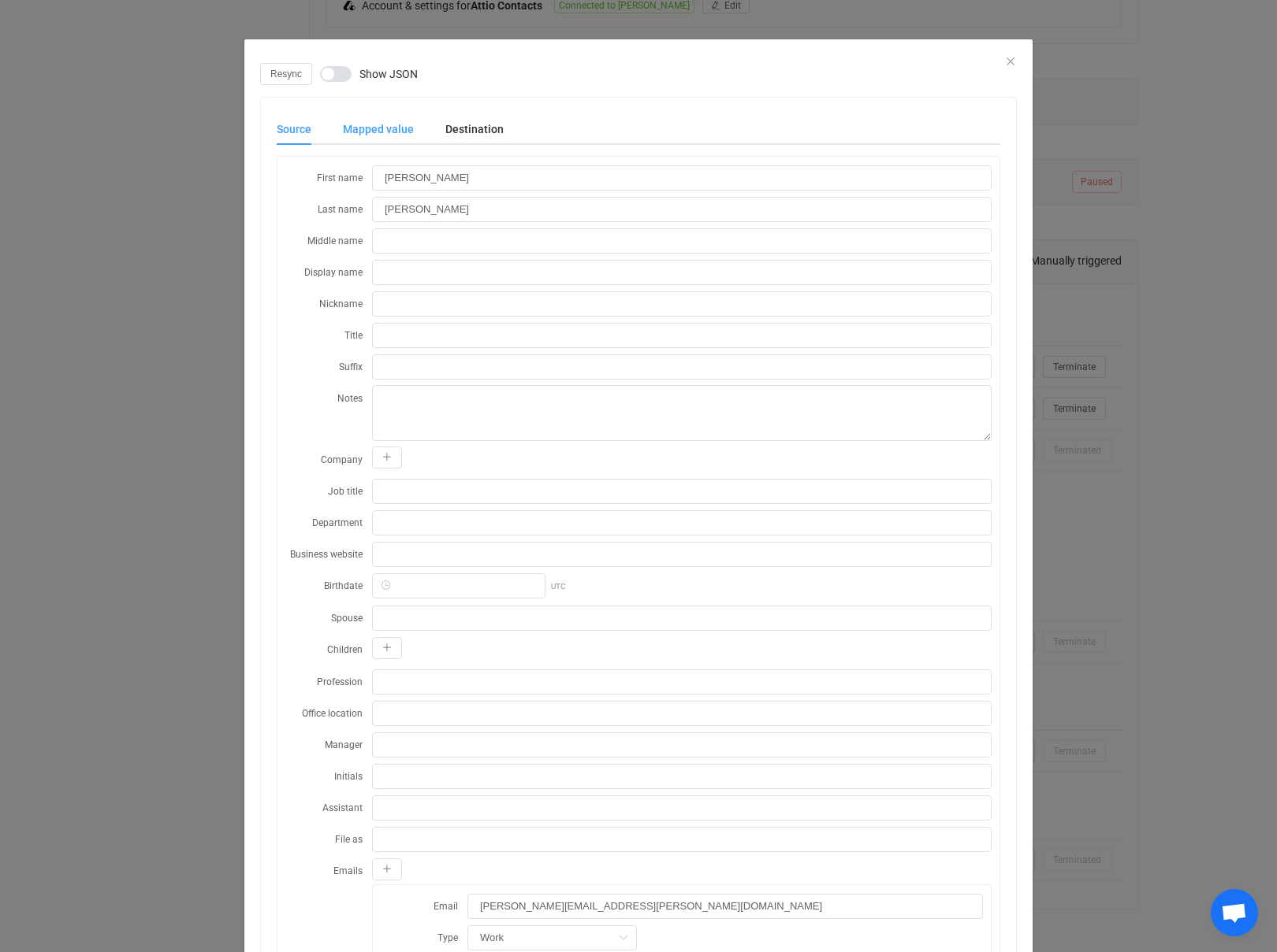
click at [354, 130] on div "Mapped value" at bounding box center [379, 128] width 102 height 32
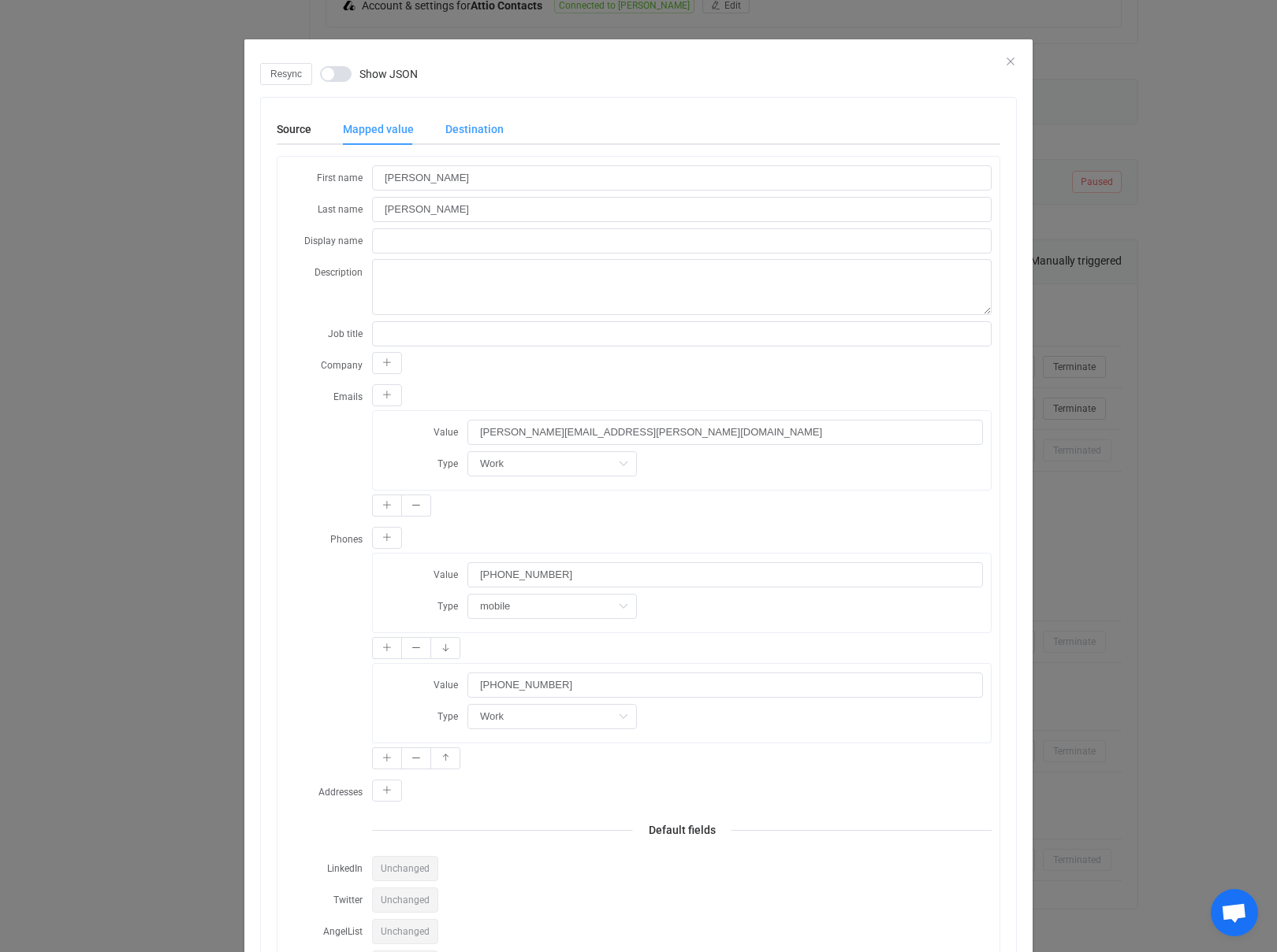
click at [479, 126] on div "Destination" at bounding box center [467, 128] width 74 height 32
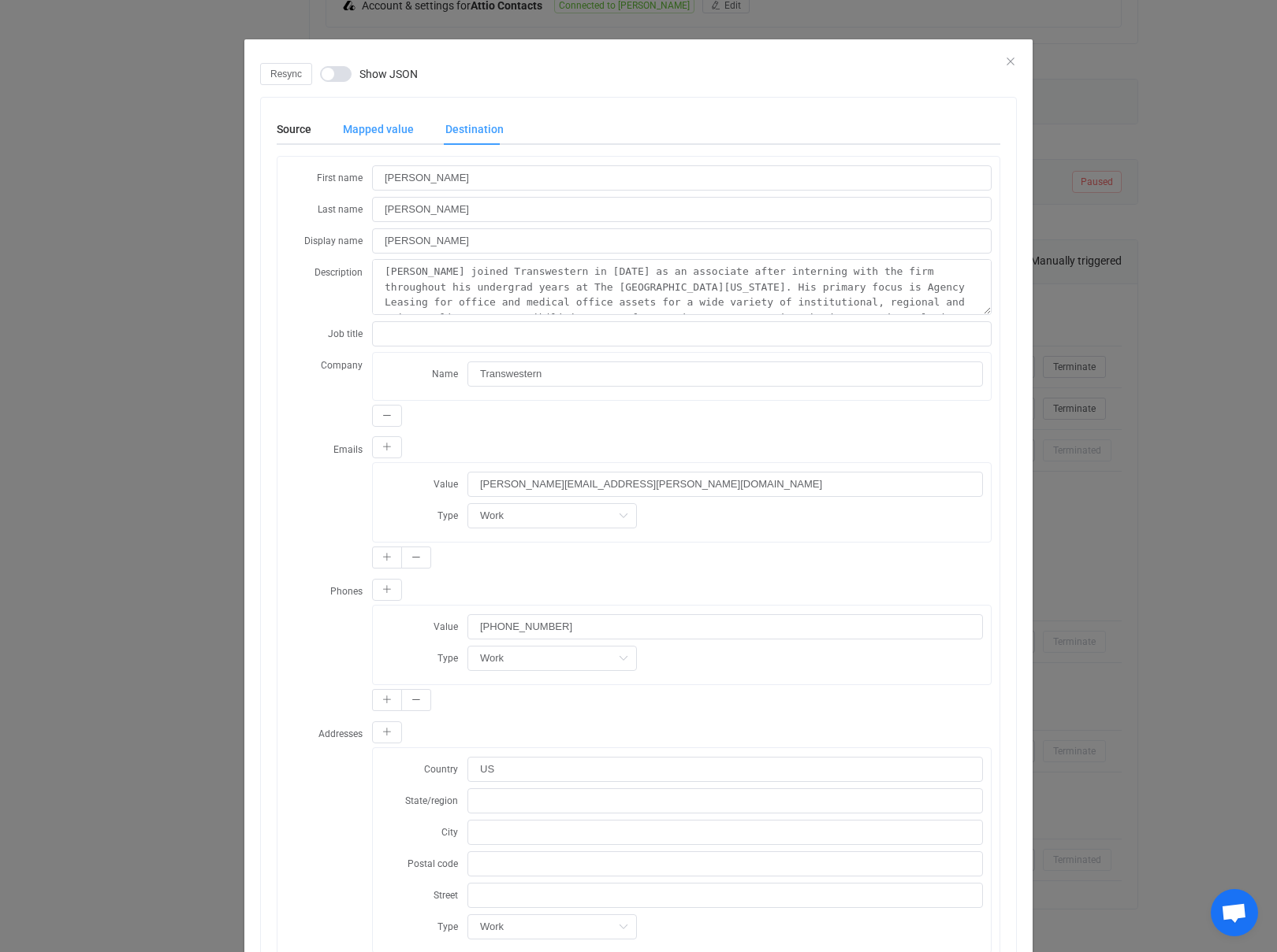
click at [371, 129] on div "Mapped value" at bounding box center [379, 128] width 102 height 32
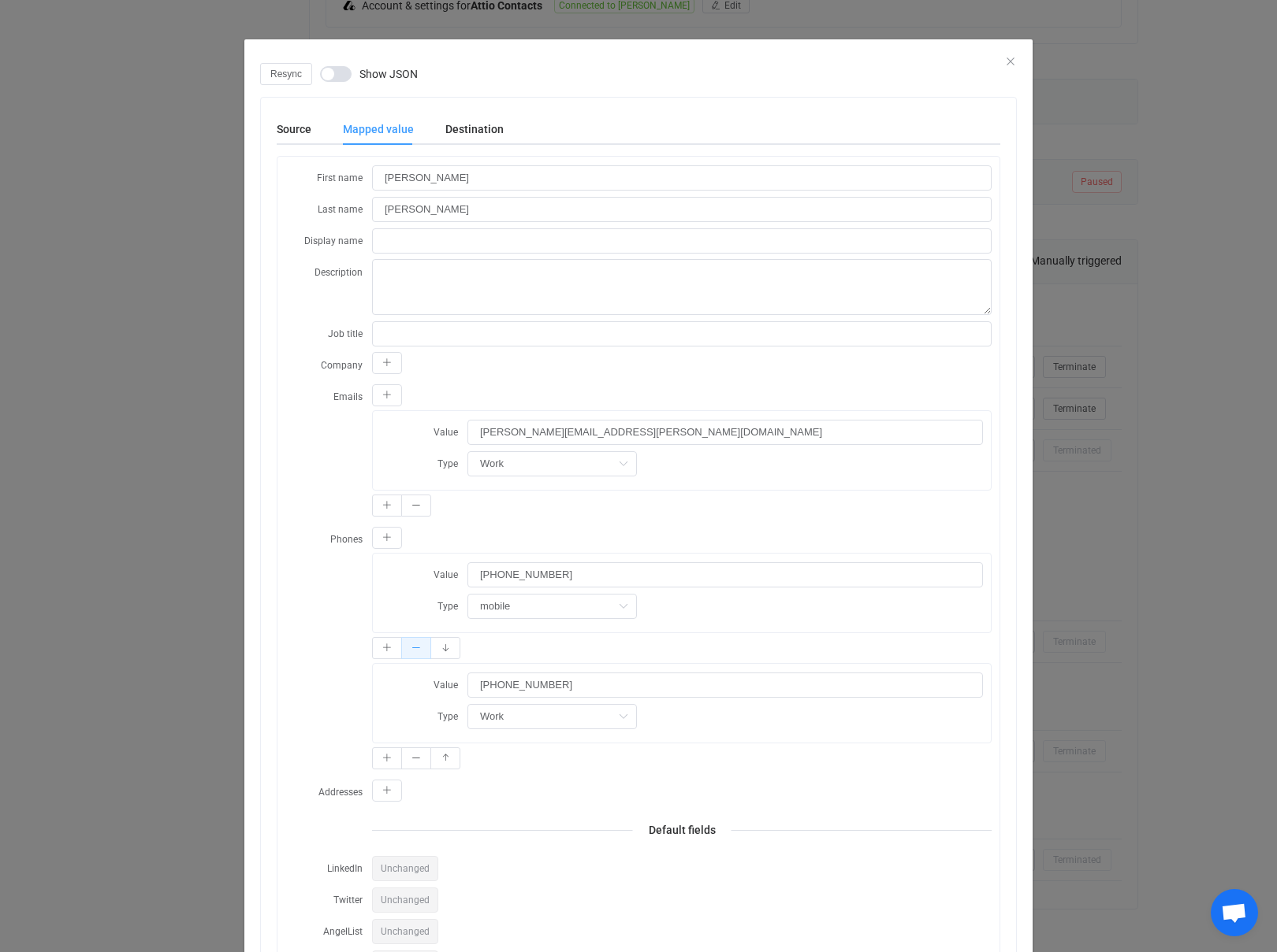
click at [413, 652] on icon "dialog" at bounding box center [416, 648] width 10 height 10
type input "[PHONE_NUMBER]"
type input "Work"
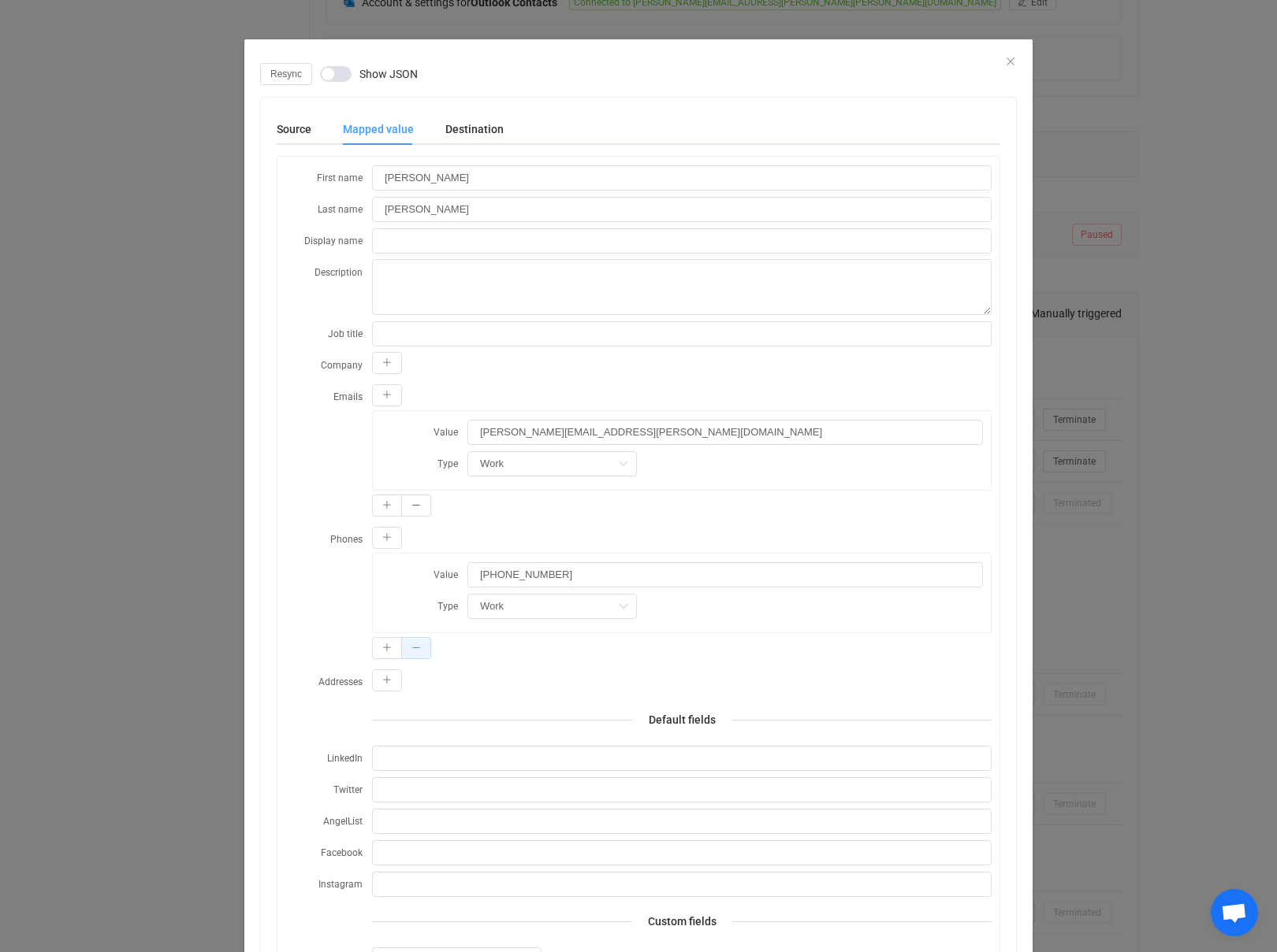
scroll to position [336, 0]
click at [284, 70] on span "Resync" at bounding box center [286, 73] width 32 height 11
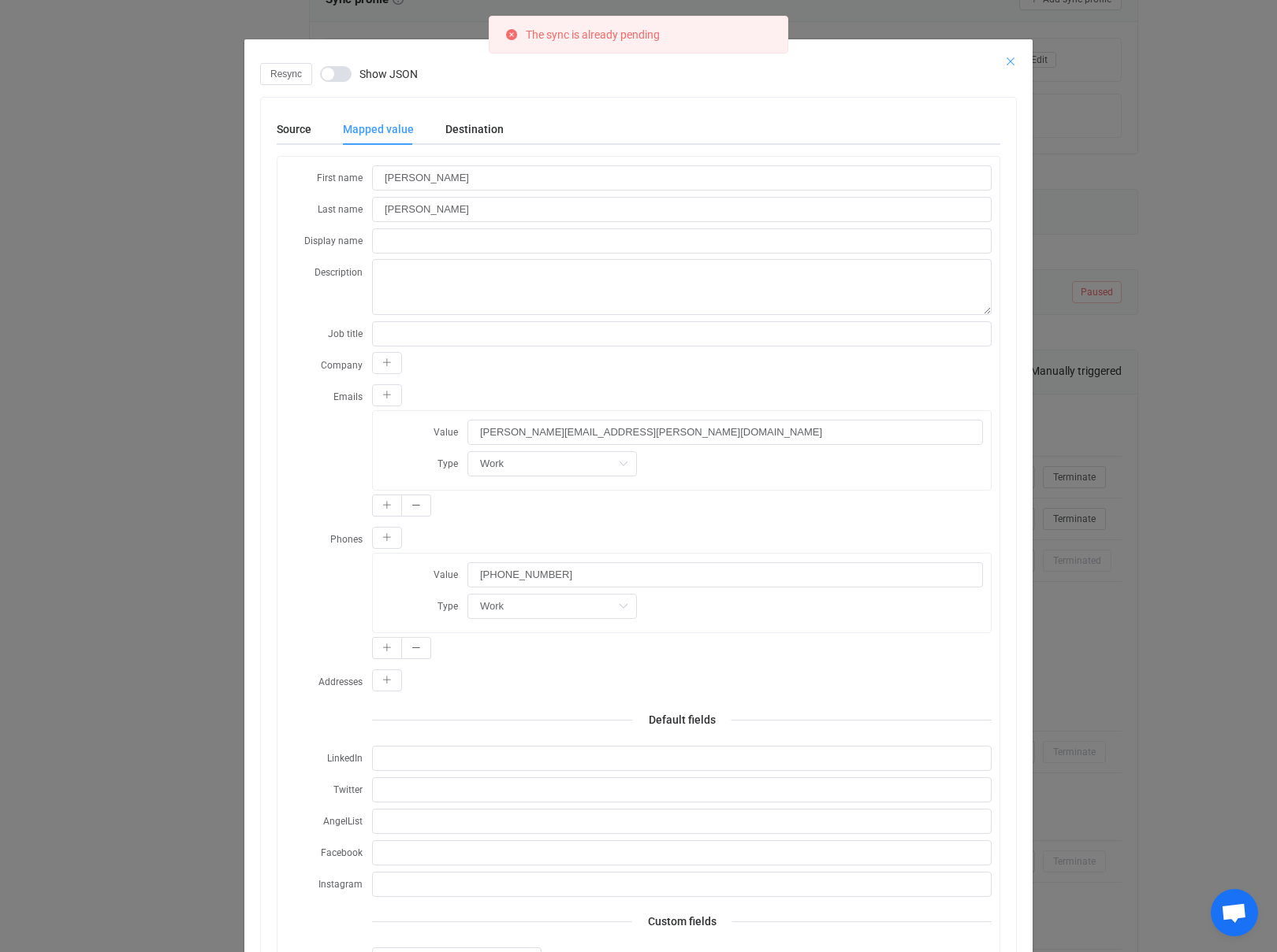
click at [1011, 56] on icon "Close" at bounding box center [1009, 61] width 13 height 13
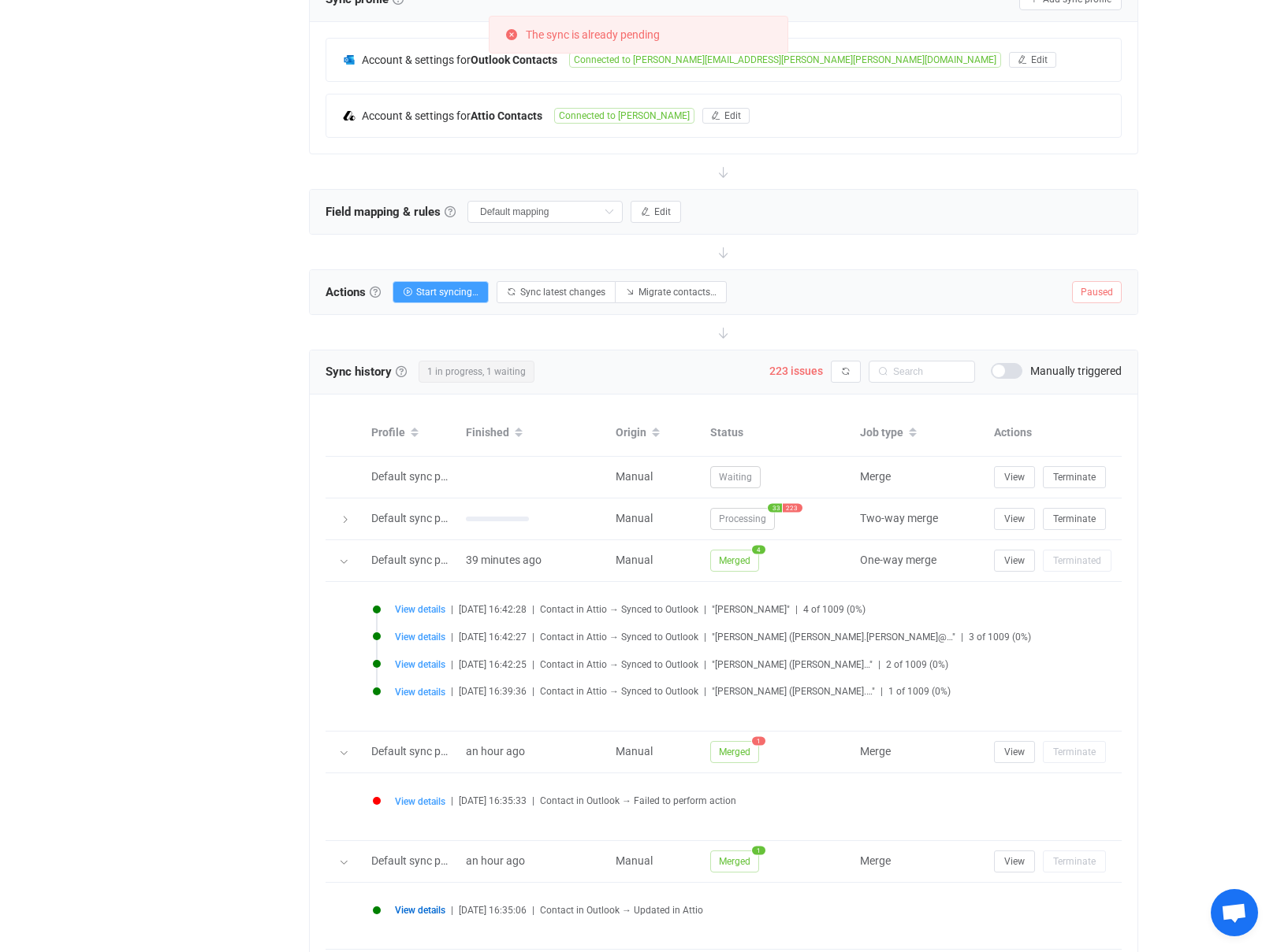
click at [513, 32] on icon at bounding box center [511, 34] width 13 height 13
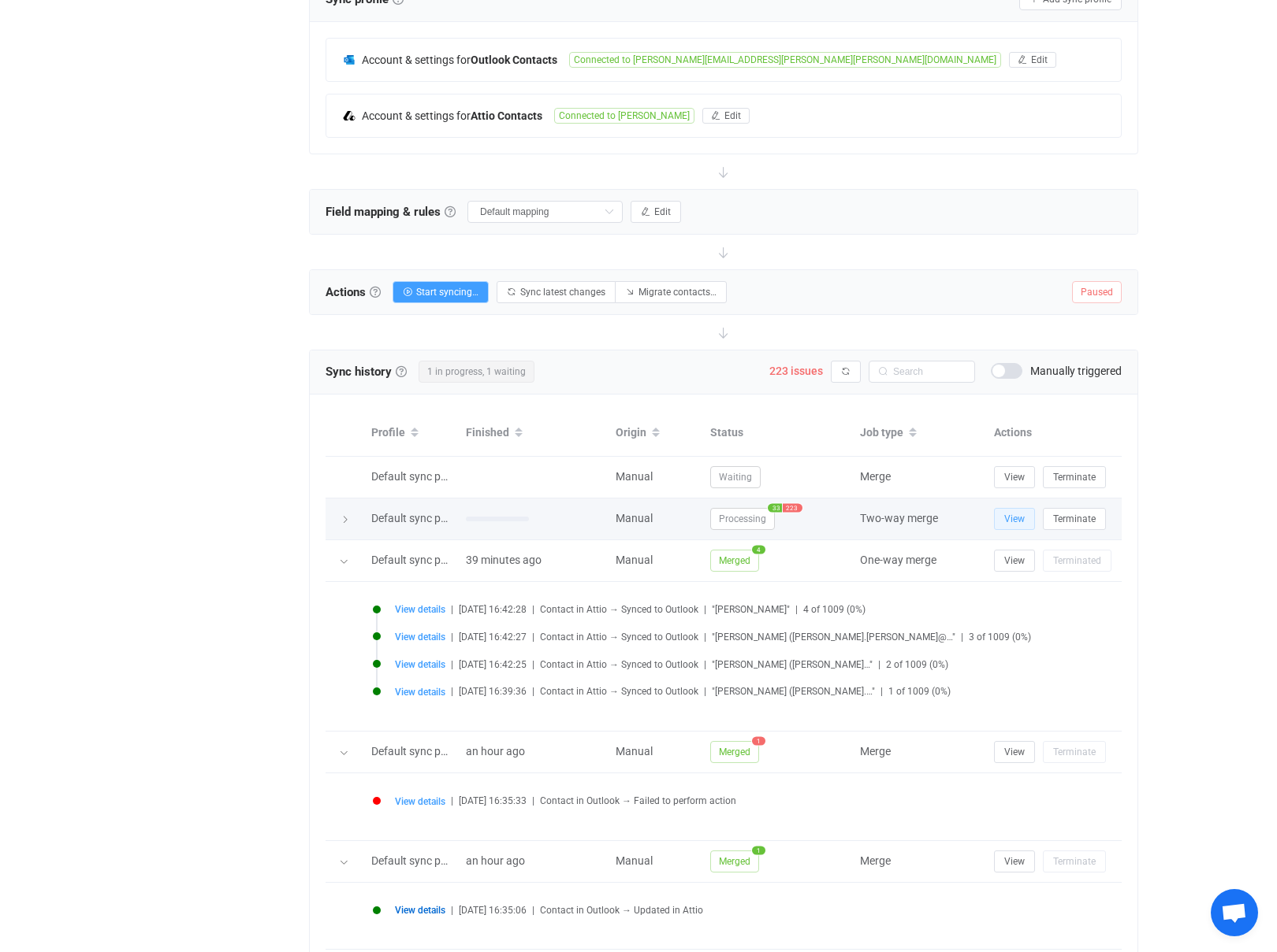
click at [1016, 521] on span "View" at bounding box center [1013, 518] width 20 height 11
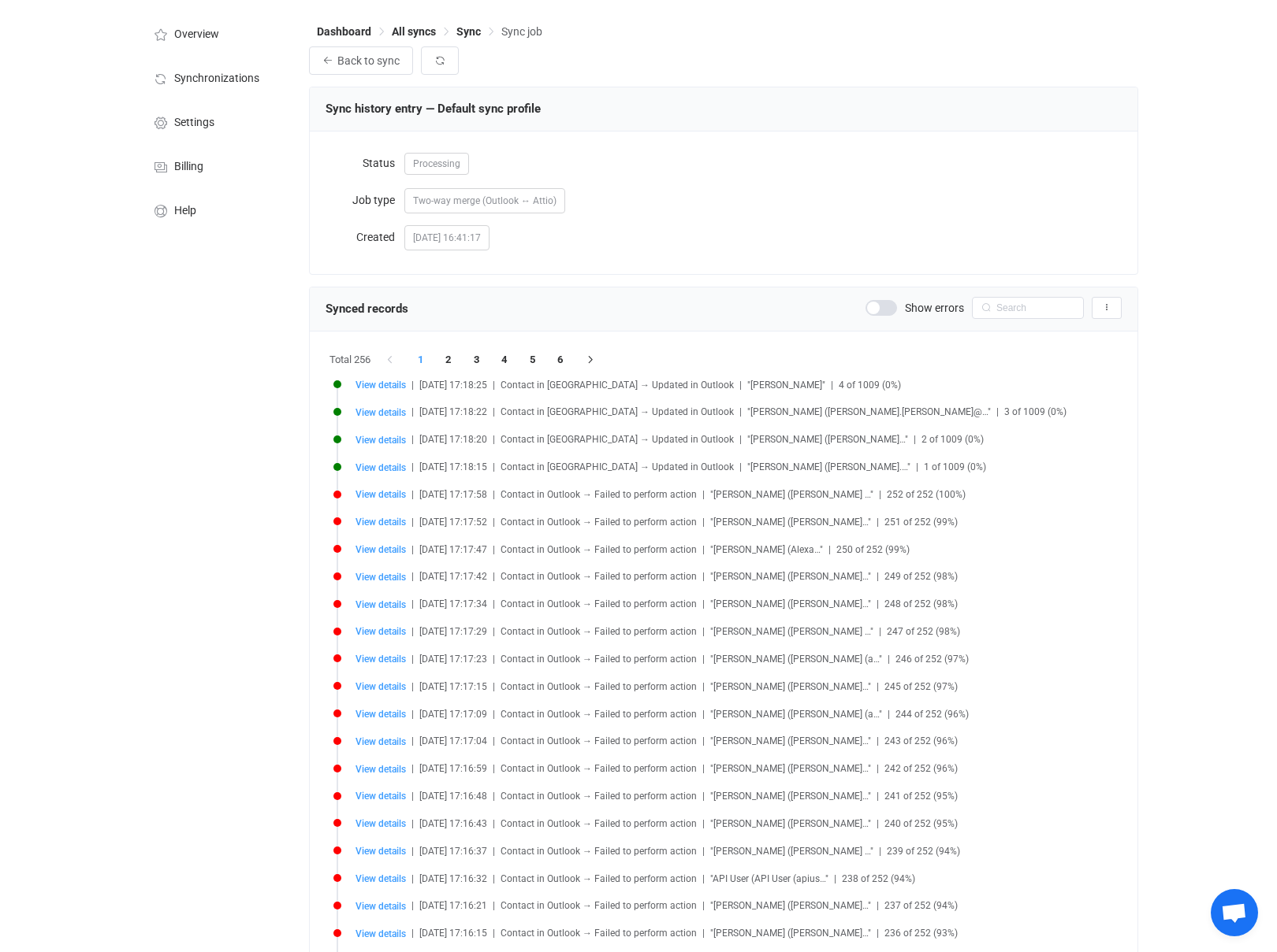
scroll to position [44, 0]
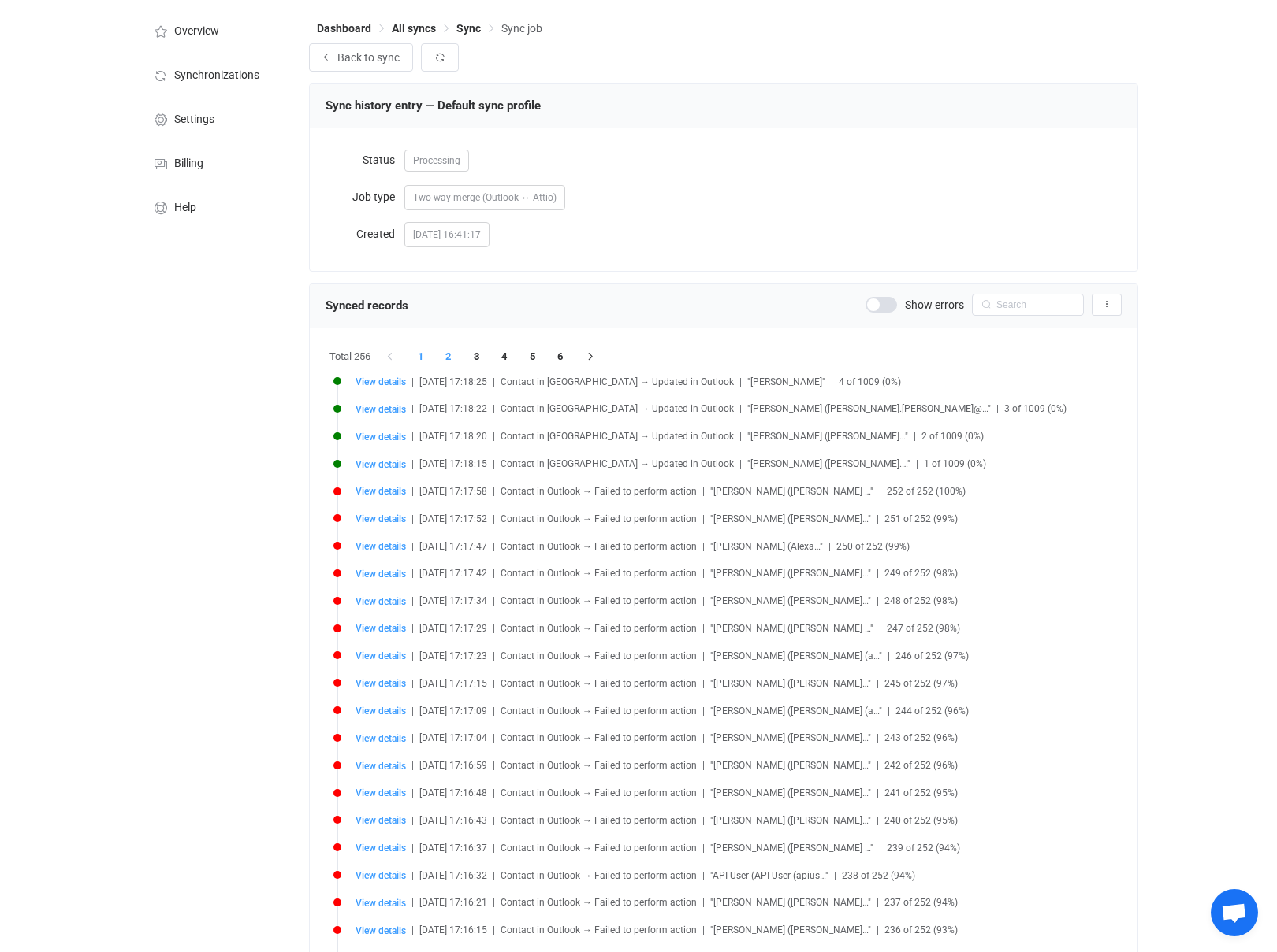
click at [451, 361] on li "2" at bounding box center [447, 356] width 28 height 22
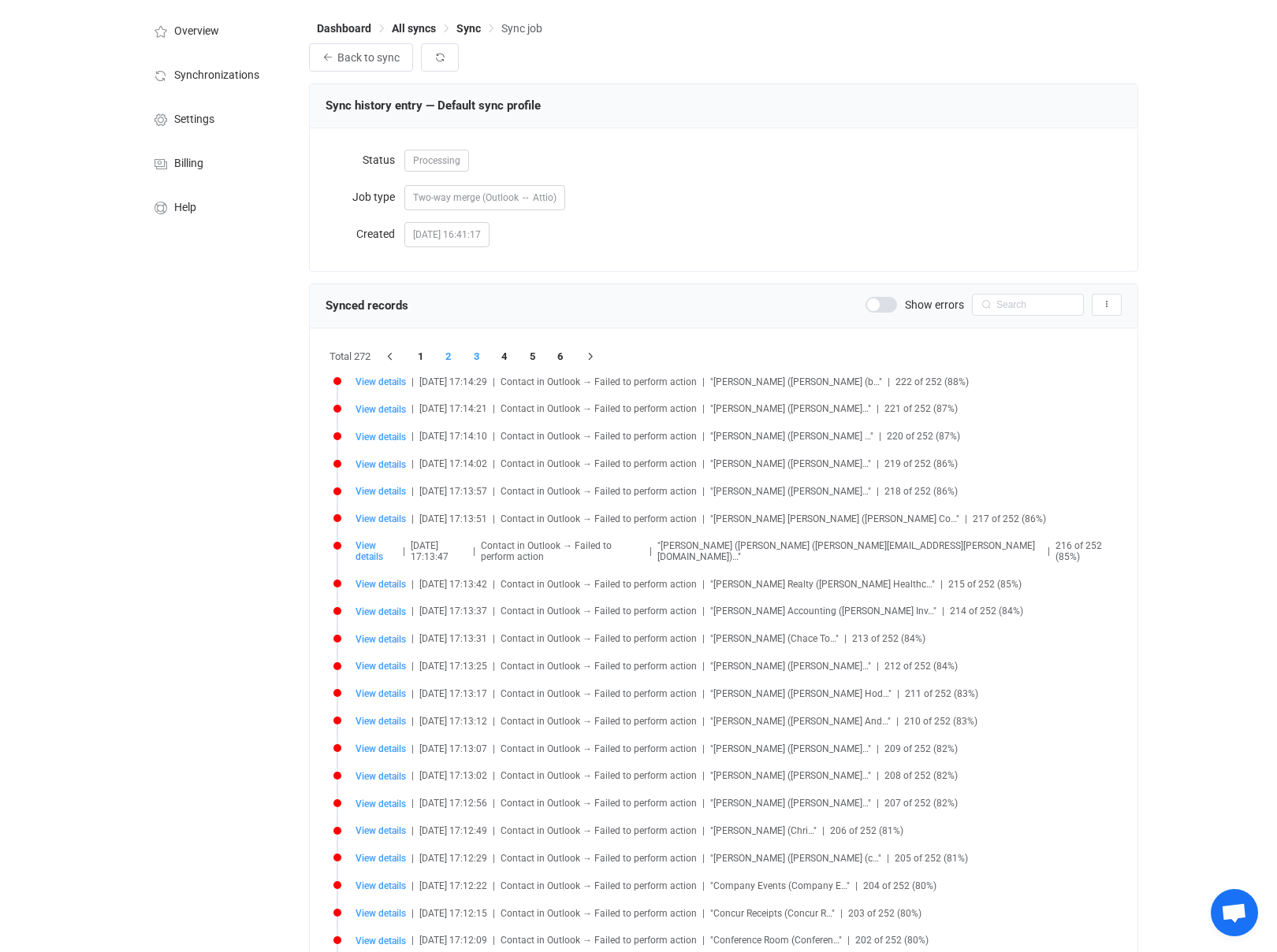
click at [480, 360] on li "3" at bounding box center [476, 356] width 28 height 22
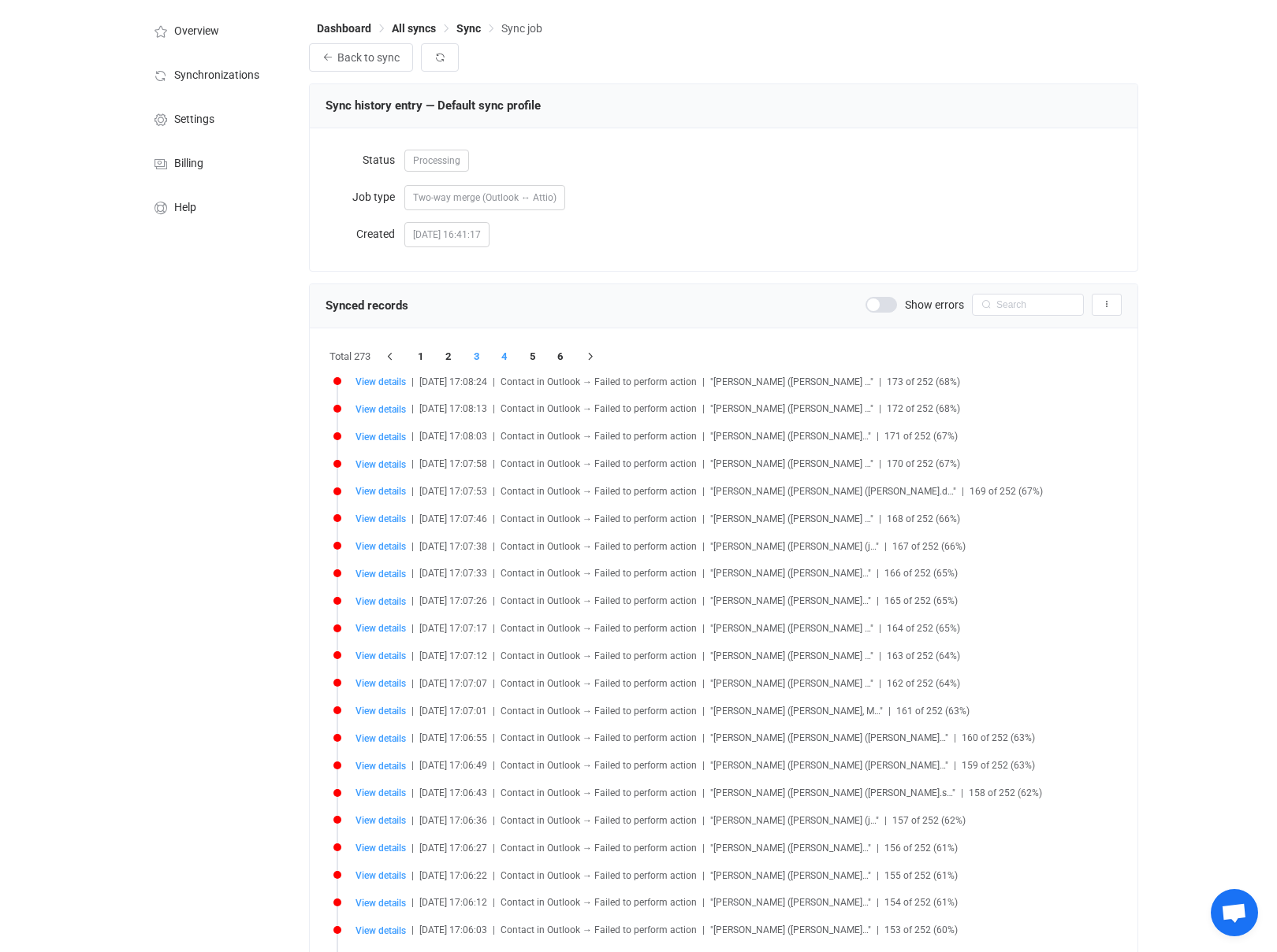
click at [511, 357] on li "4" at bounding box center [503, 356] width 28 height 22
click at [530, 353] on li "5" at bounding box center [532, 356] width 28 height 22
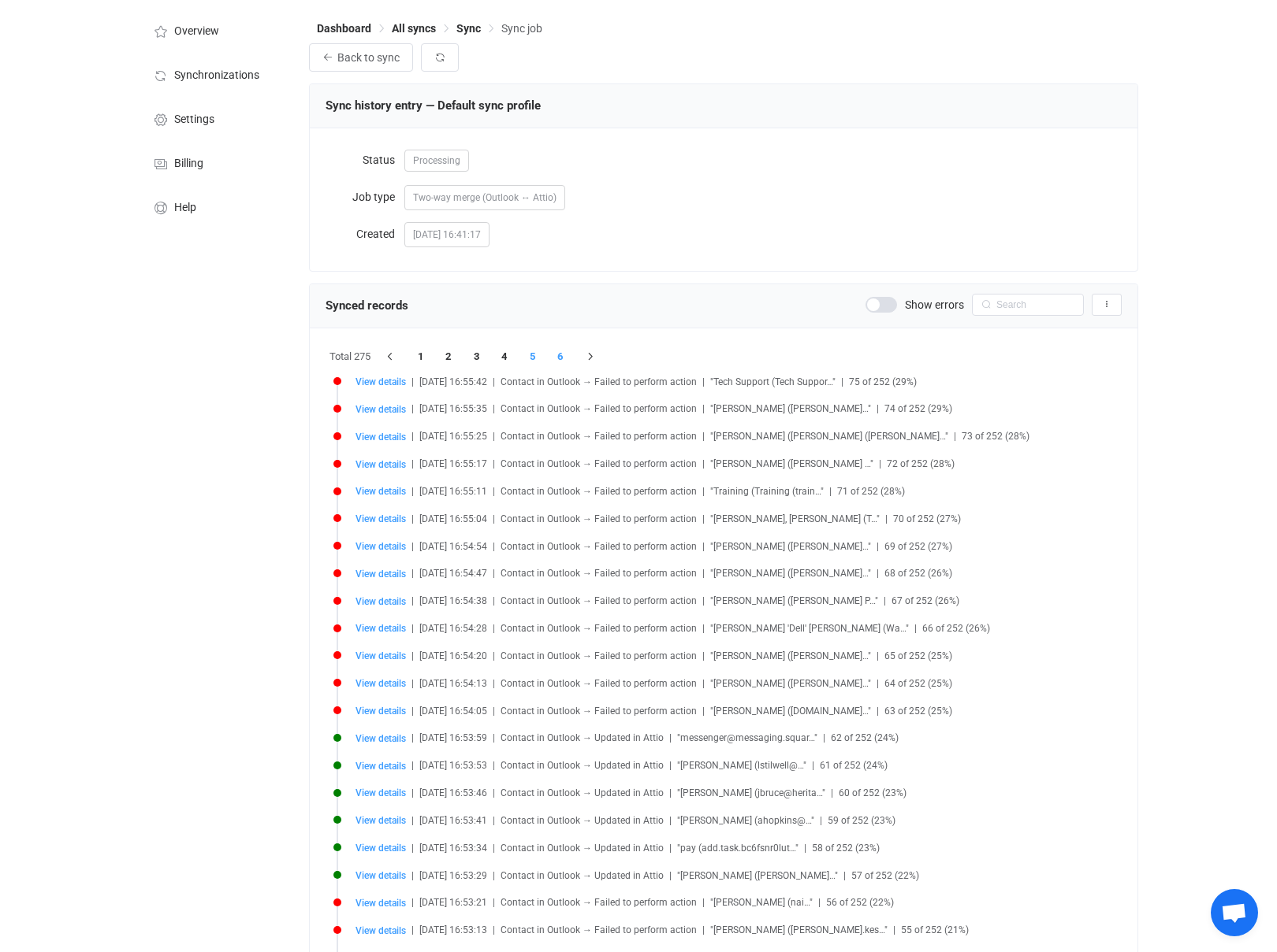
click at [562, 353] on li "6" at bounding box center [559, 356] width 28 height 22
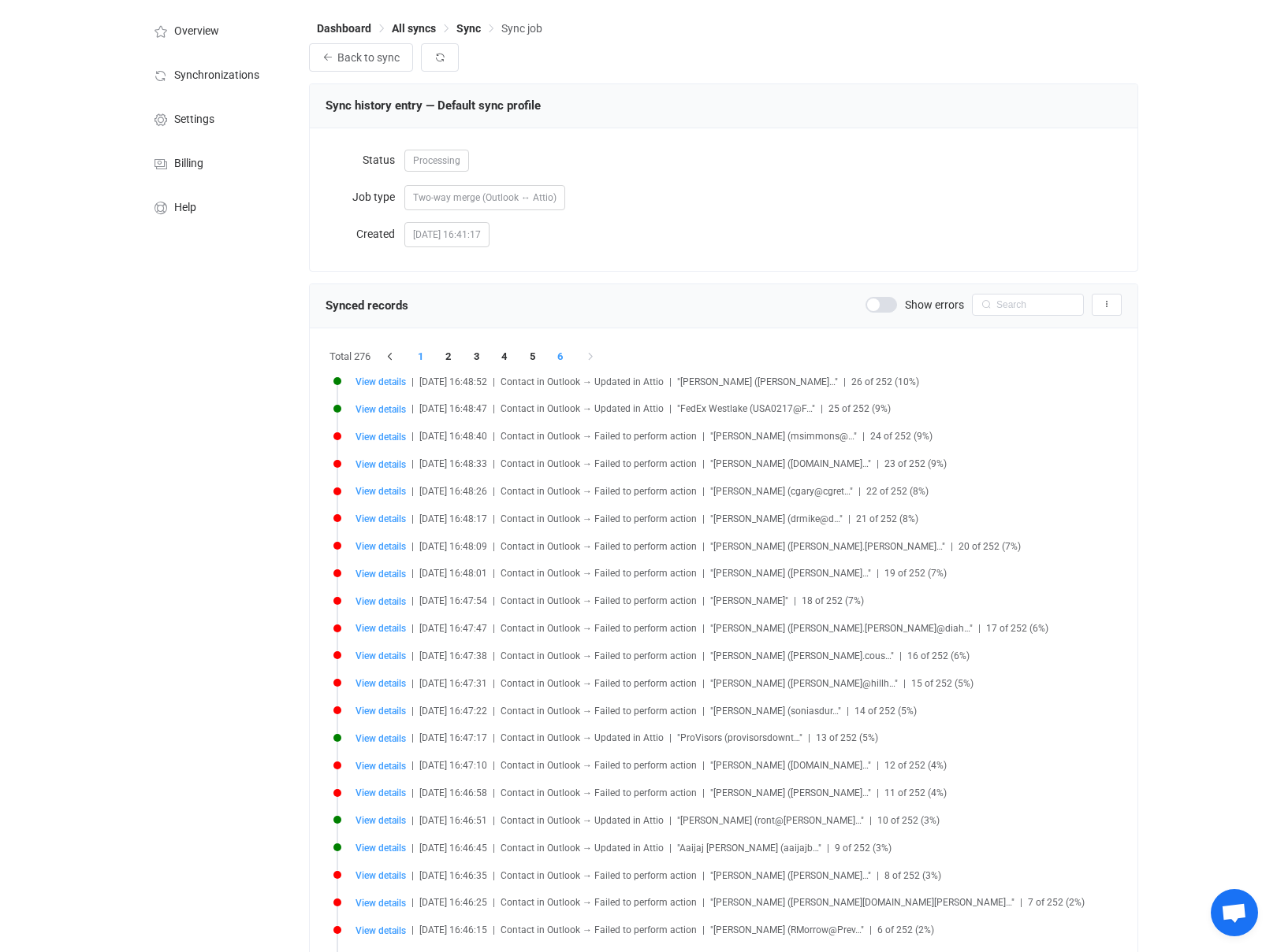
click at [417, 352] on li "1" at bounding box center [420, 356] width 28 height 22
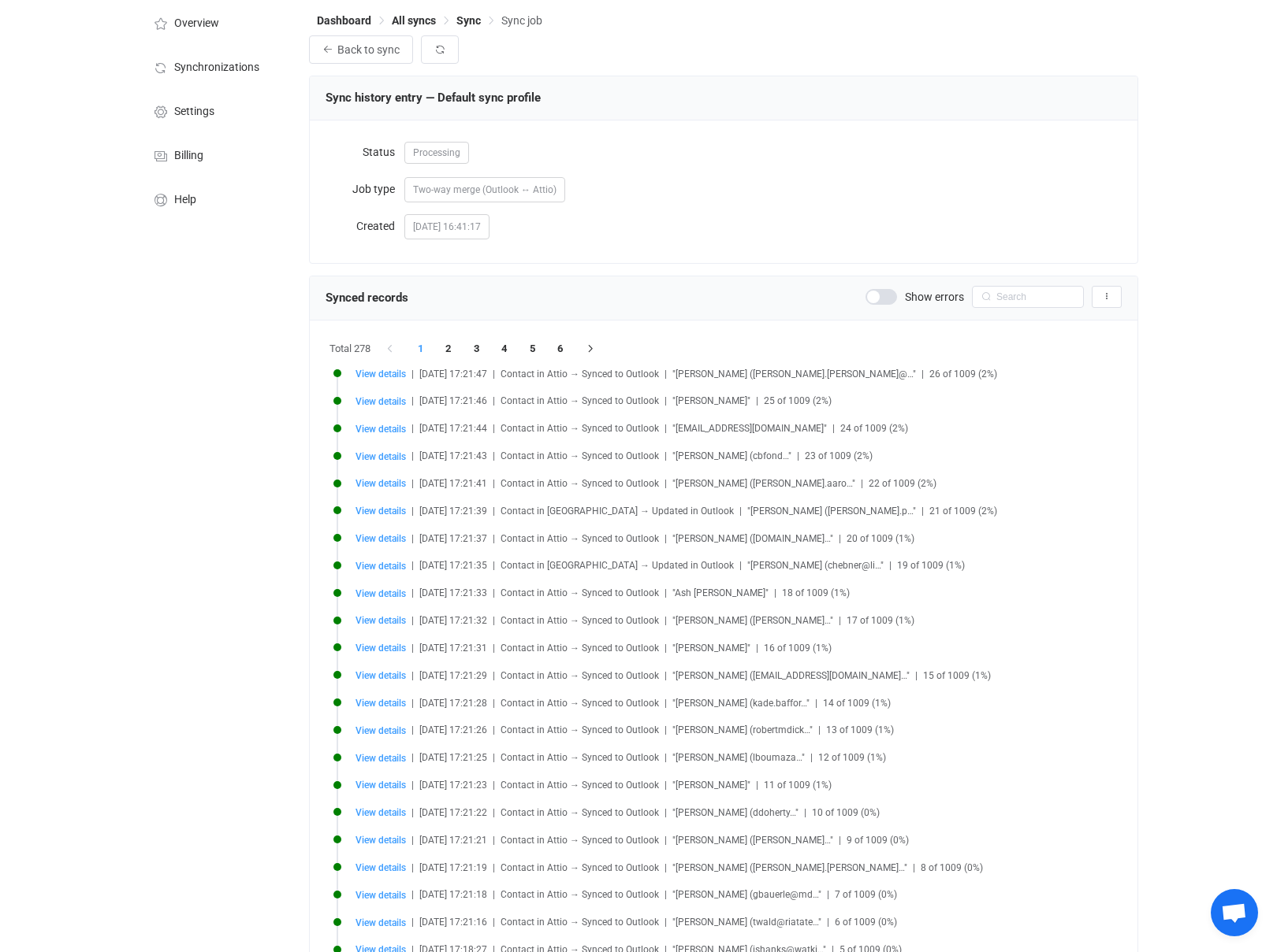
scroll to position [0, 0]
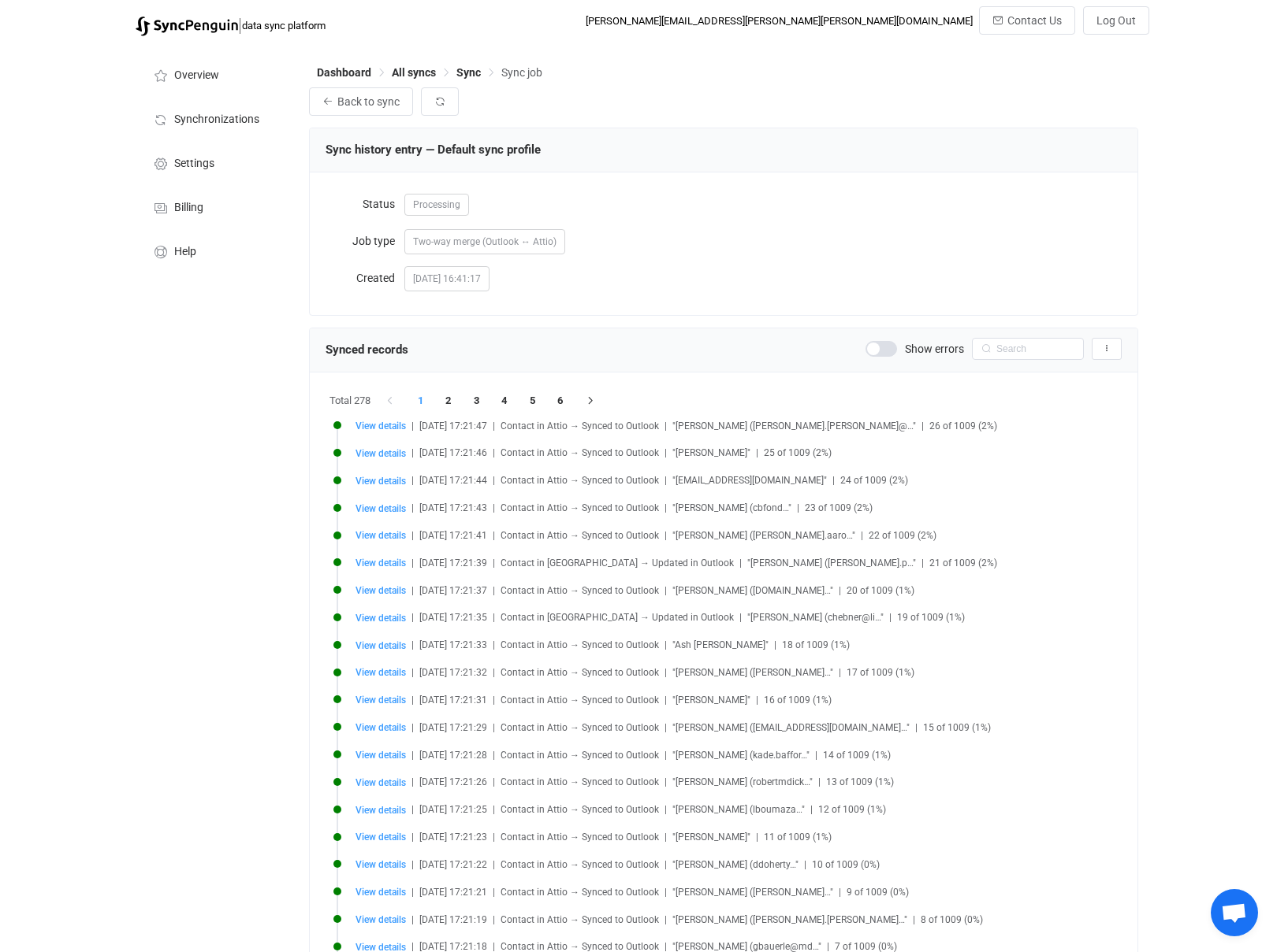
click at [882, 345] on span at bounding box center [881, 349] width 32 height 15
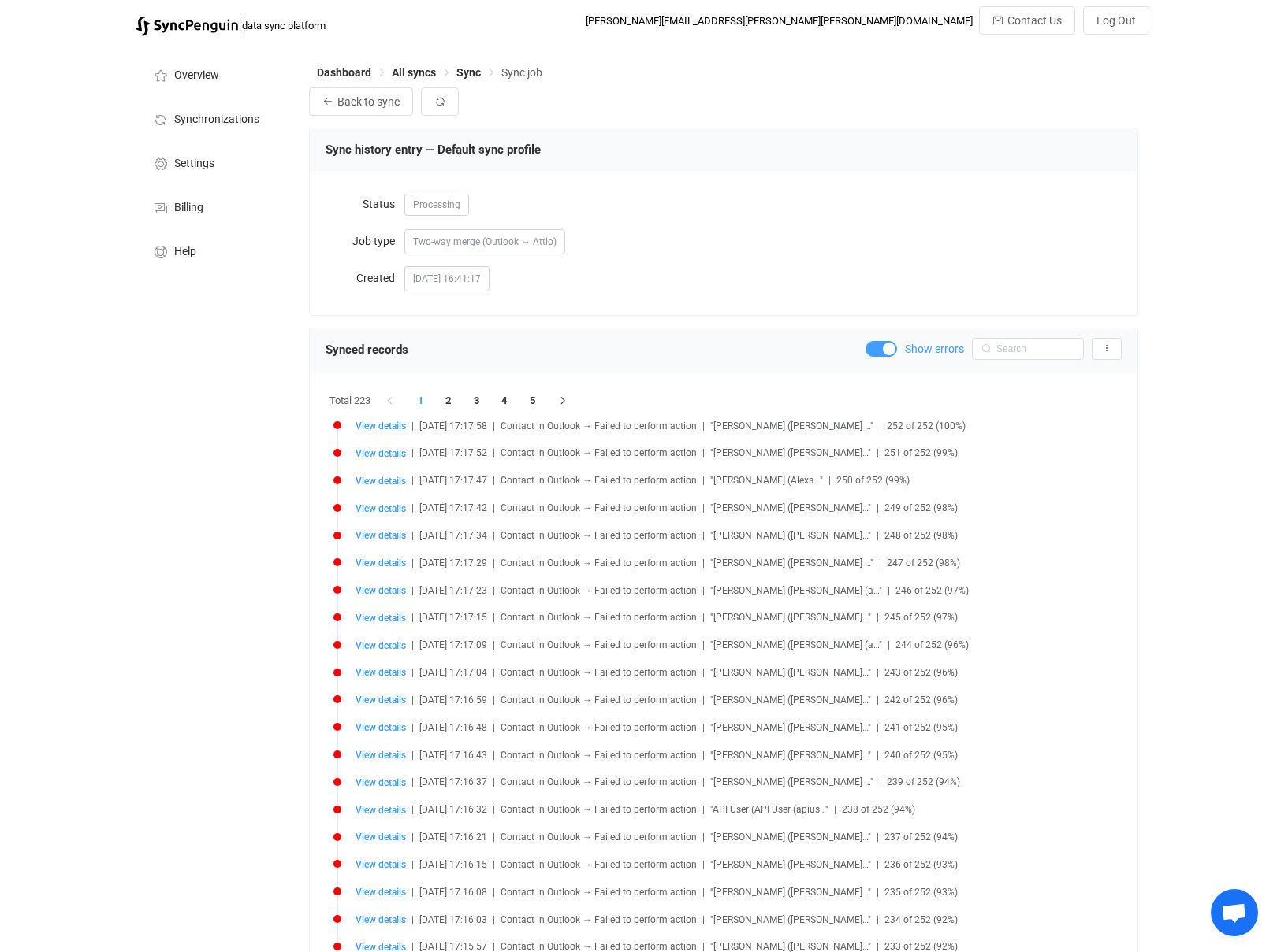
click at [882, 344] on span at bounding box center [881, 349] width 32 height 15
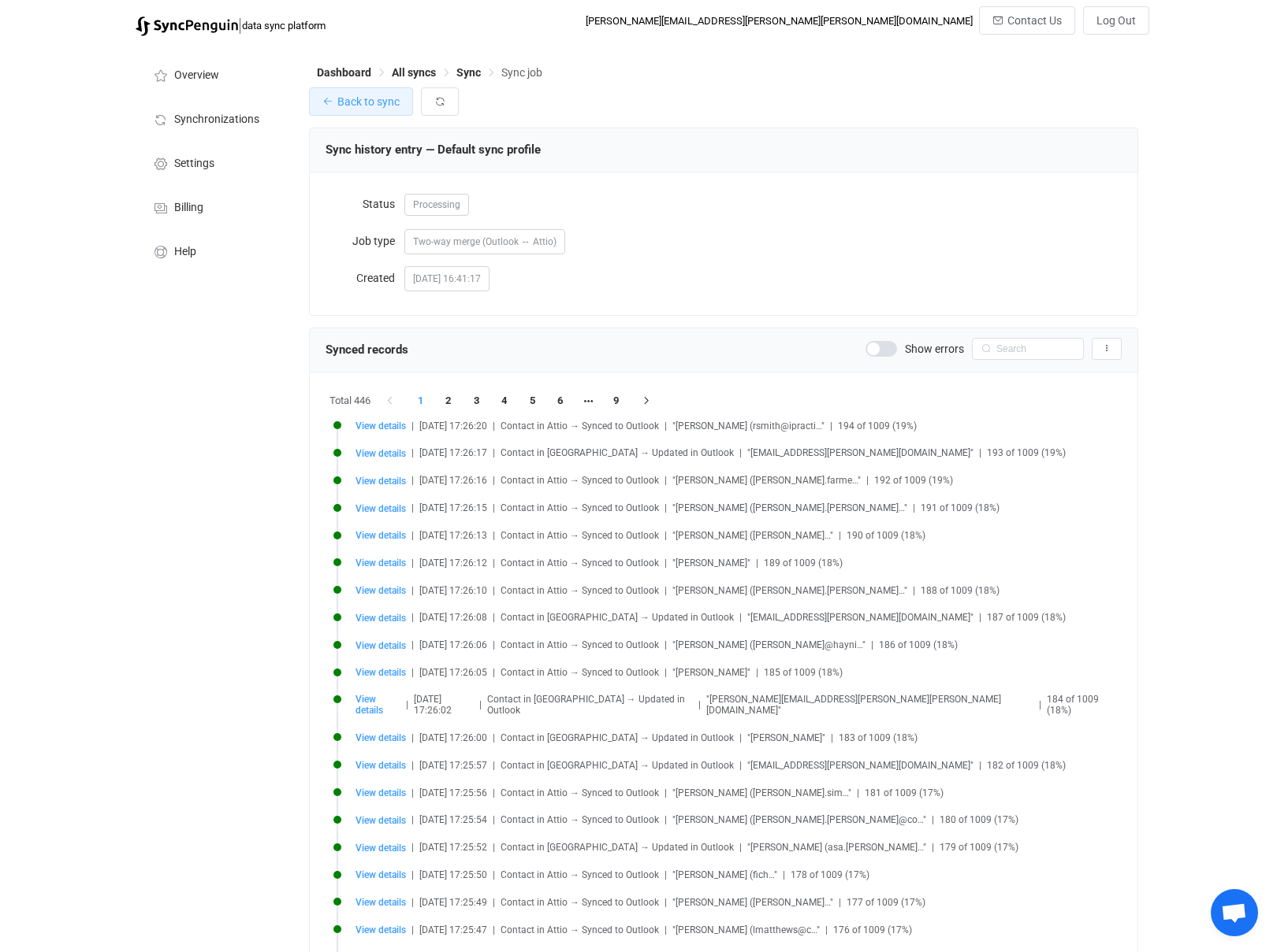
click at [354, 100] on span "Back to sync" at bounding box center [368, 101] width 62 height 13
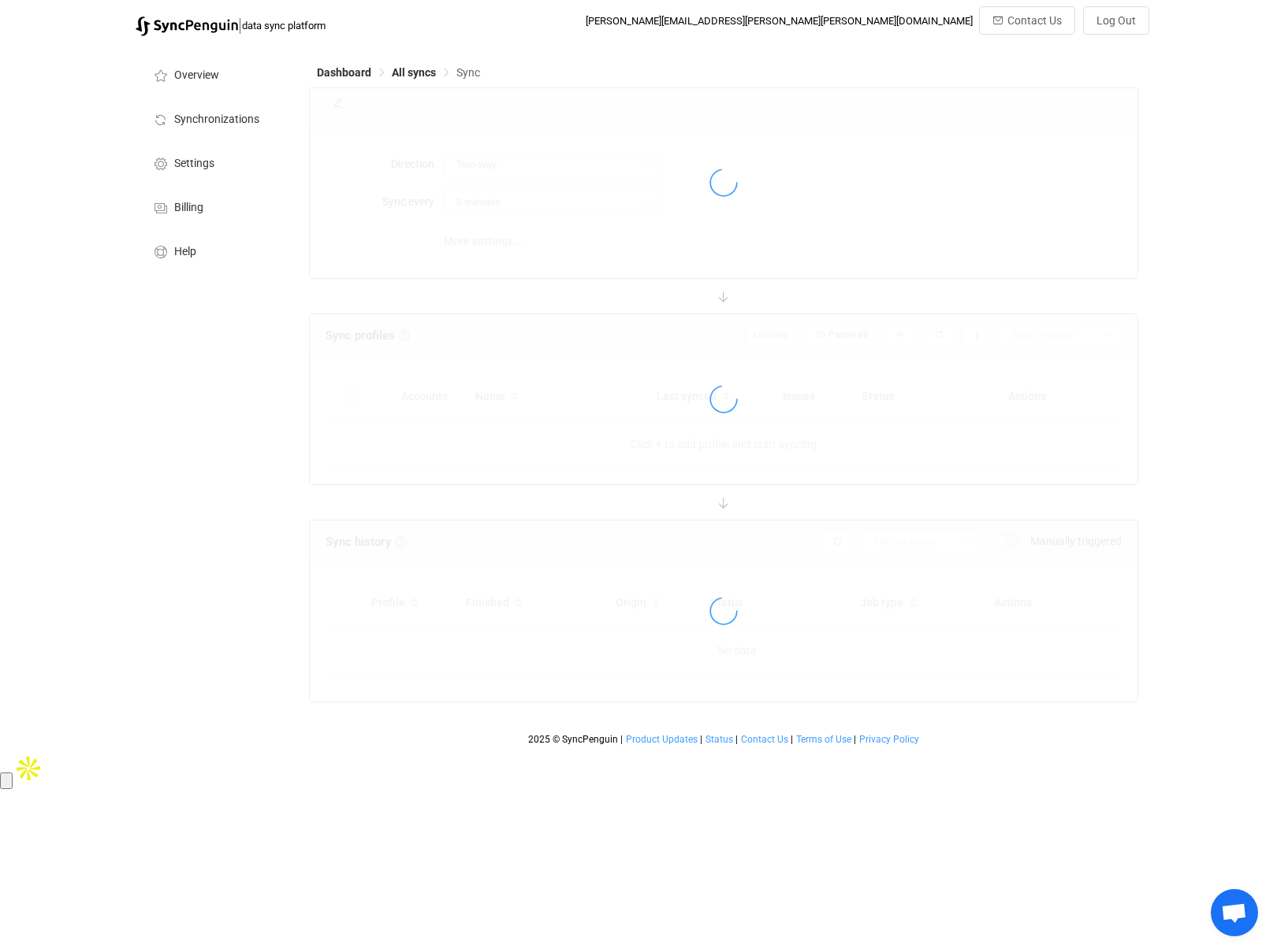
type input "15 minutes"
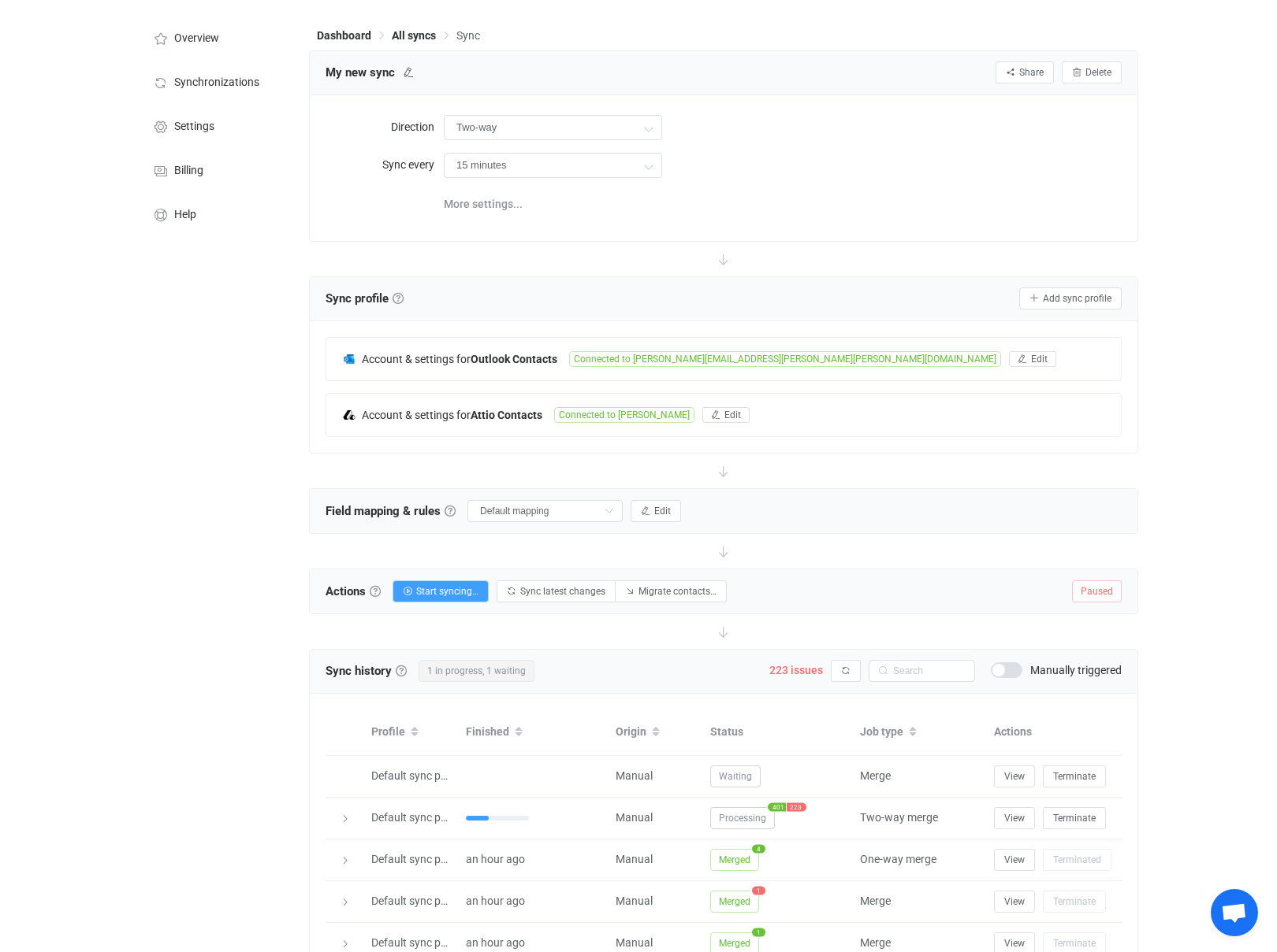
scroll to position [41, 0]
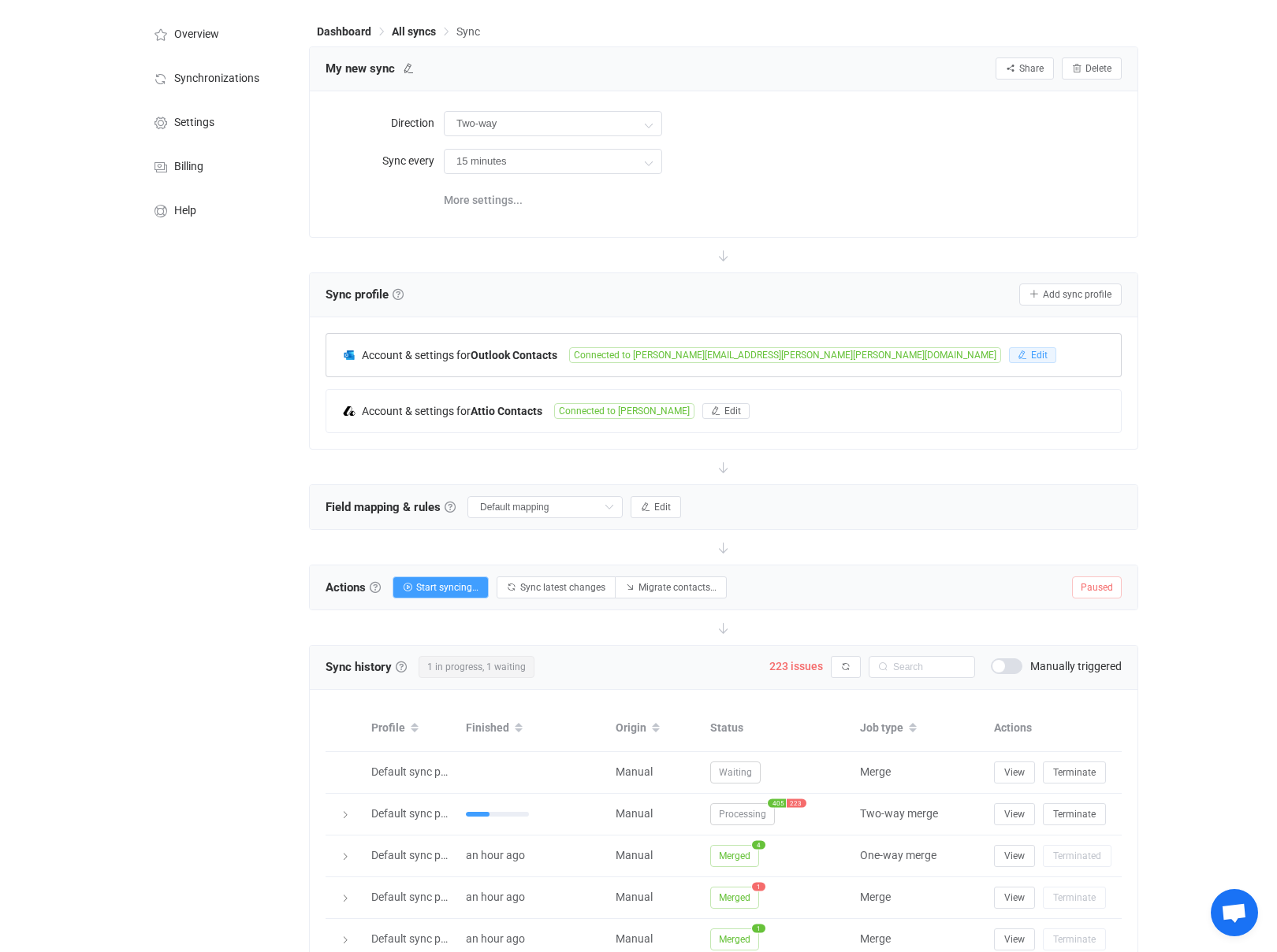
click at [1017, 352] on icon "button" at bounding box center [1022, 355] width 10 height 10
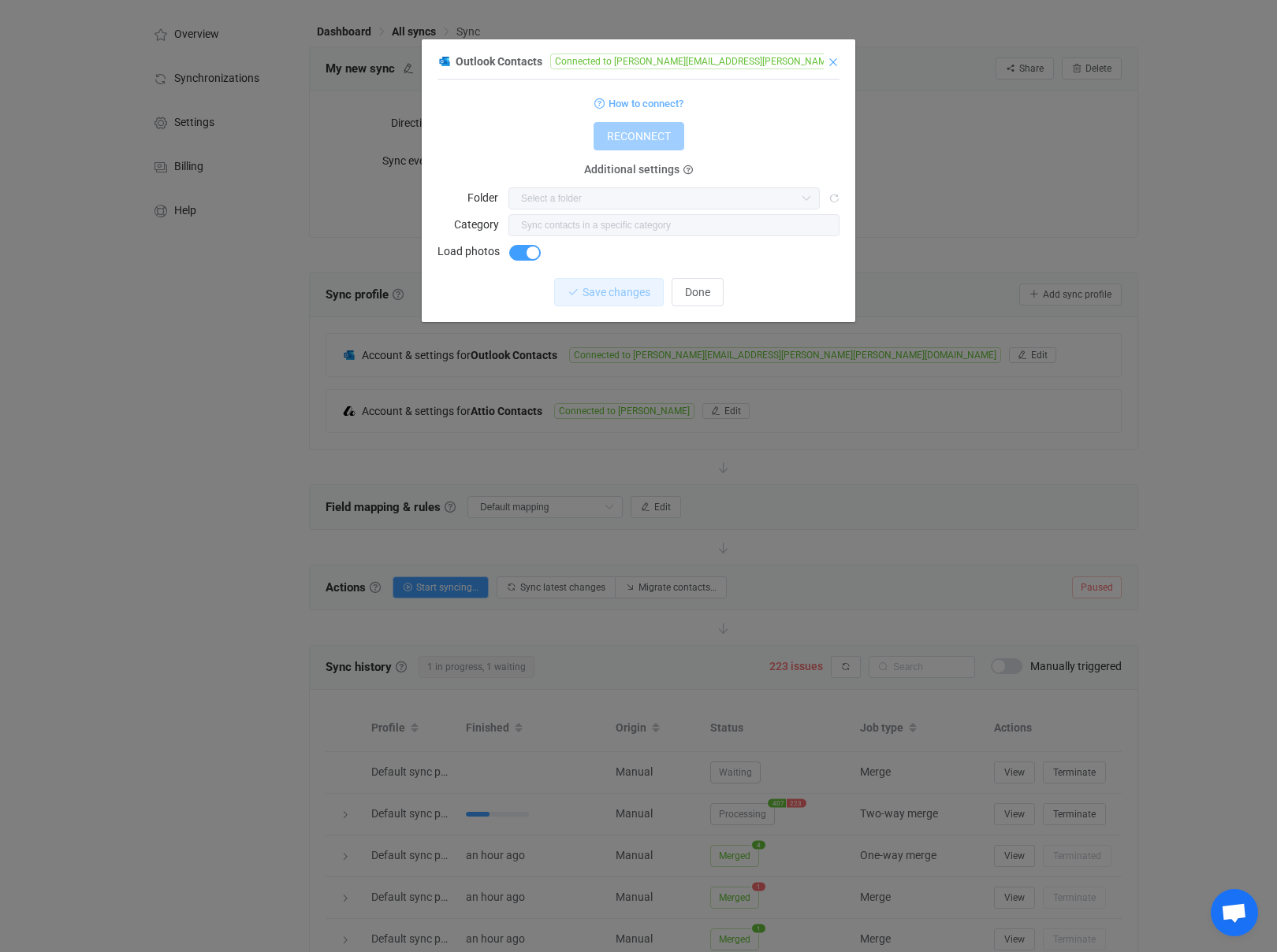
click at [837, 56] on icon "Close" at bounding box center [833, 62] width 13 height 13
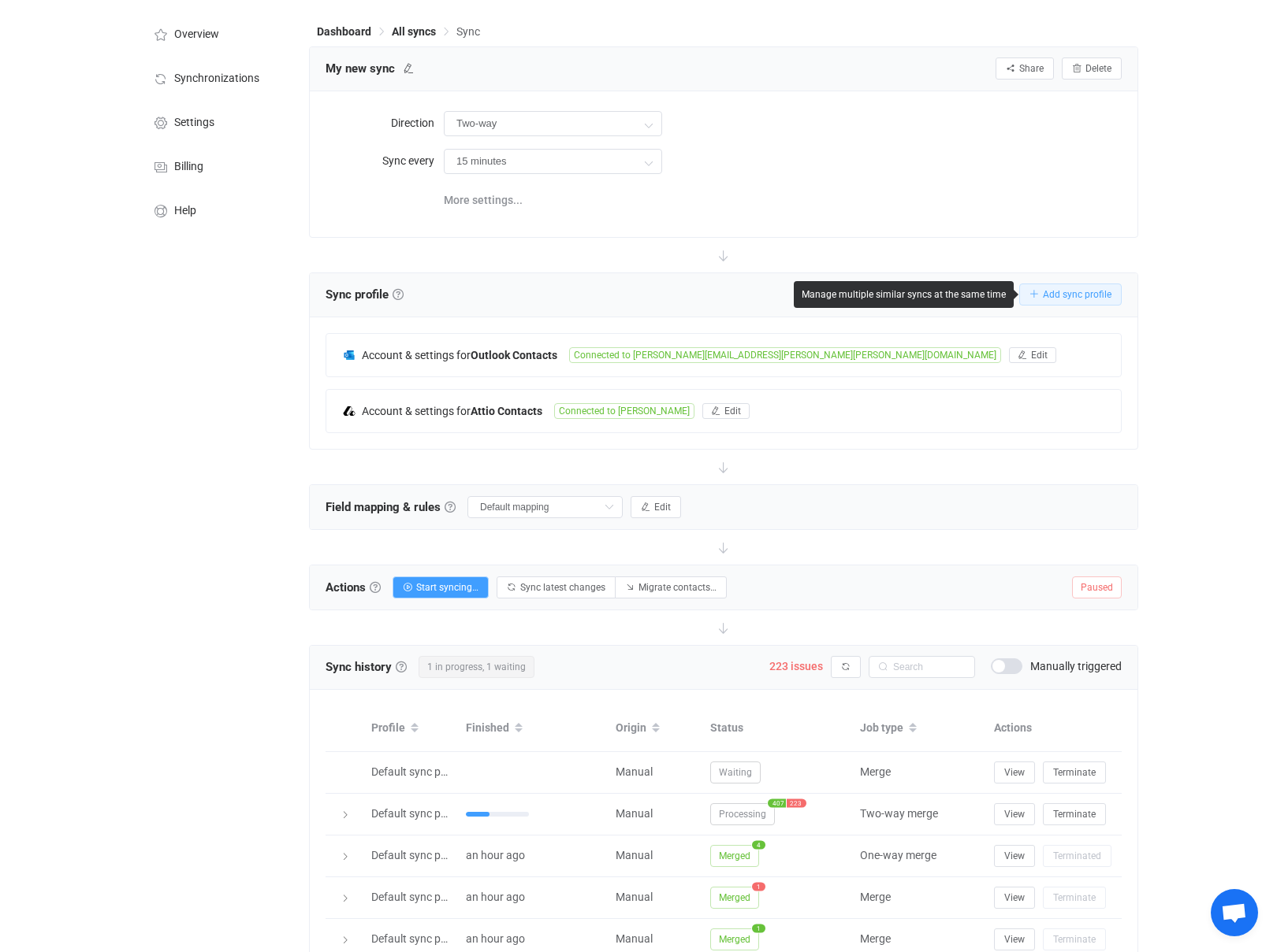
click at [1053, 285] on button "Add sync profile" at bounding box center [1070, 294] width 102 height 22
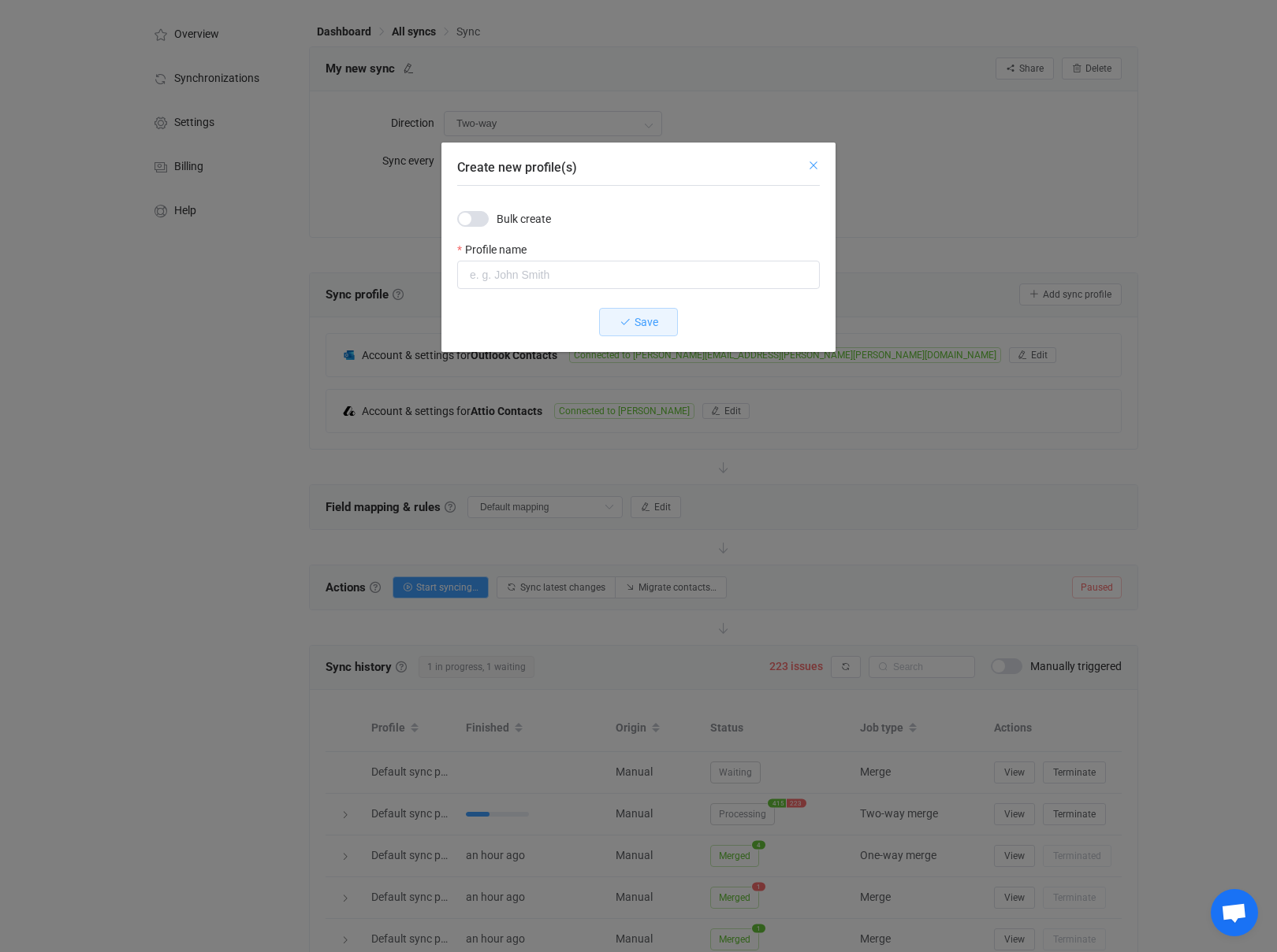
click at [809, 164] on icon "Close" at bounding box center [812, 165] width 13 height 13
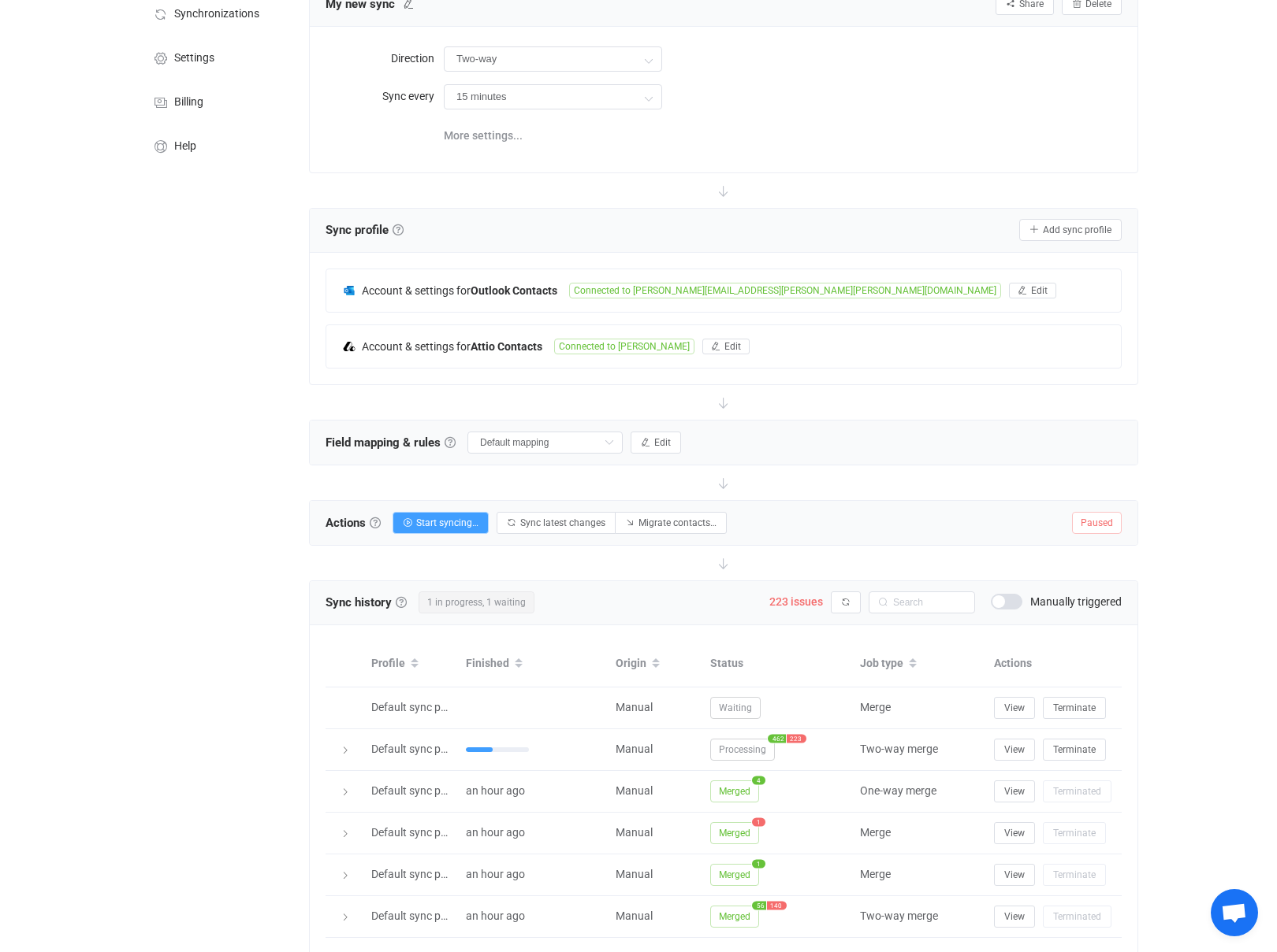
scroll to position [170, 0]
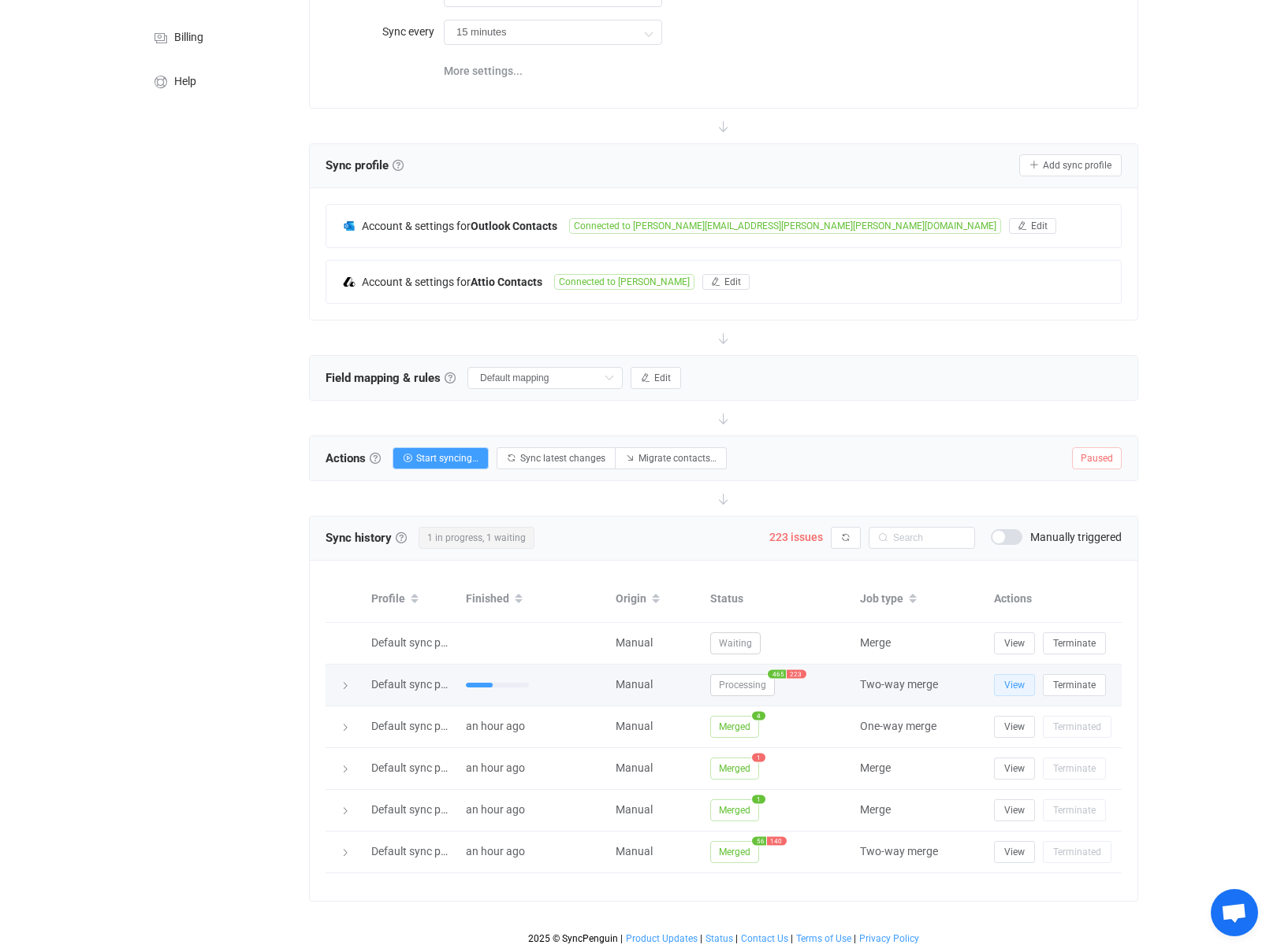
click at [1017, 686] on span "View" at bounding box center [1013, 685] width 20 height 11
type textarea "My sync is cre"
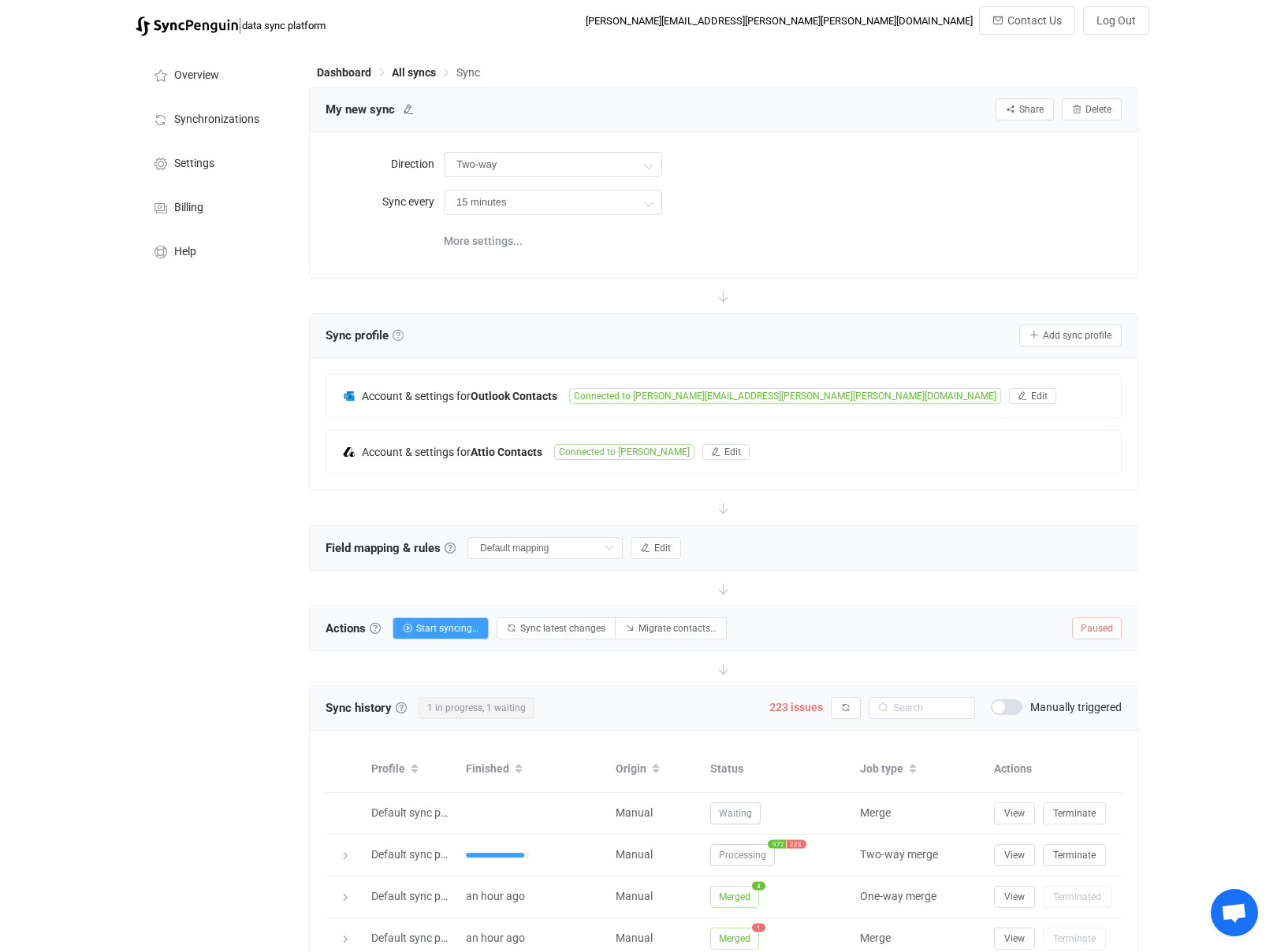
click at [397, 335] on link at bounding box center [397, 335] width 11 height 11
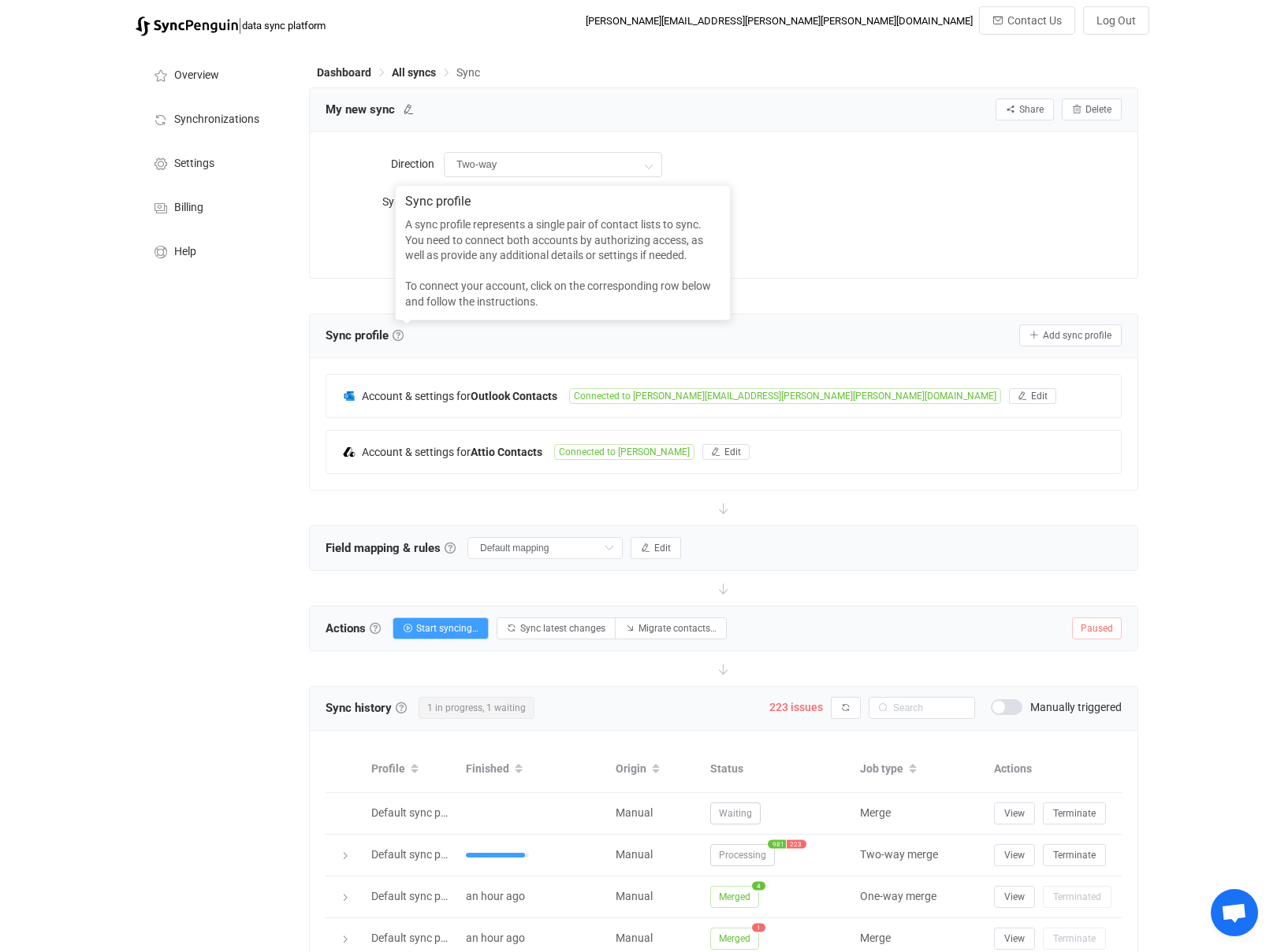
click at [1103, 238] on div "More settings..." at bounding box center [782, 239] width 678 height 32
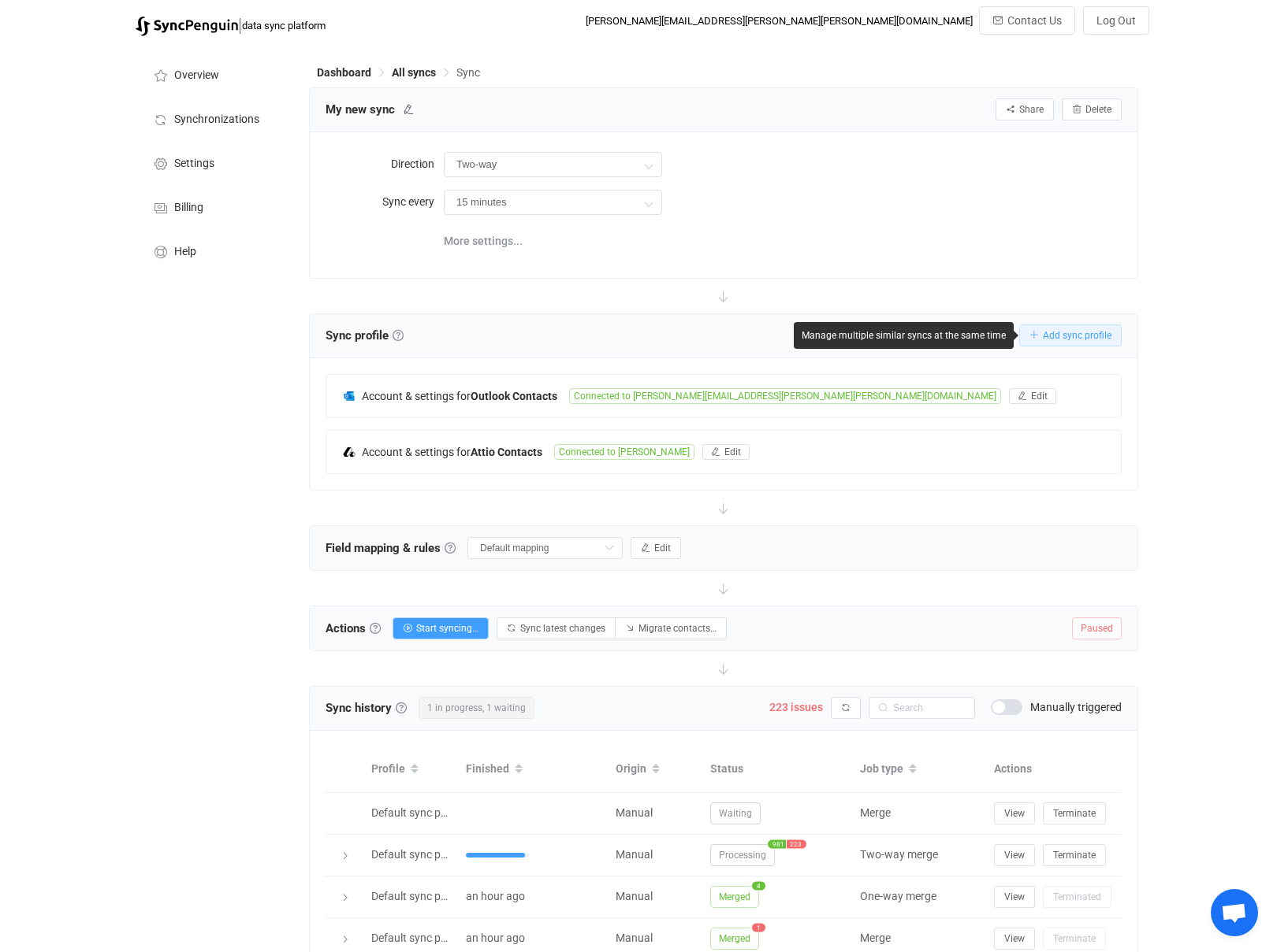
click at [1089, 334] on span "Add sync profile" at bounding box center [1076, 335] width 69 height 11
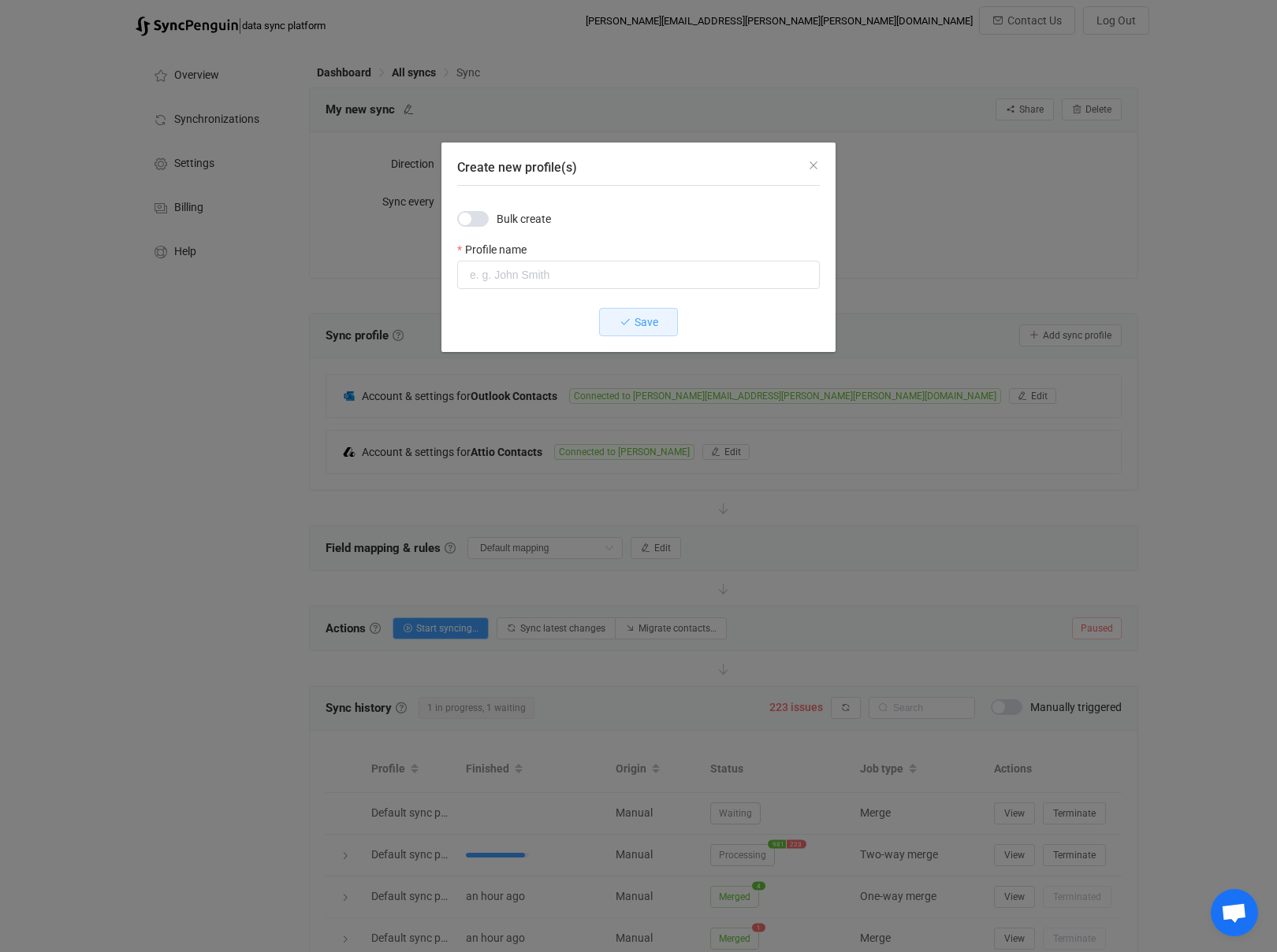
click at [479, 220] on span "Create new profile(s)" at bounding box center [472, 219] width 32 height 15
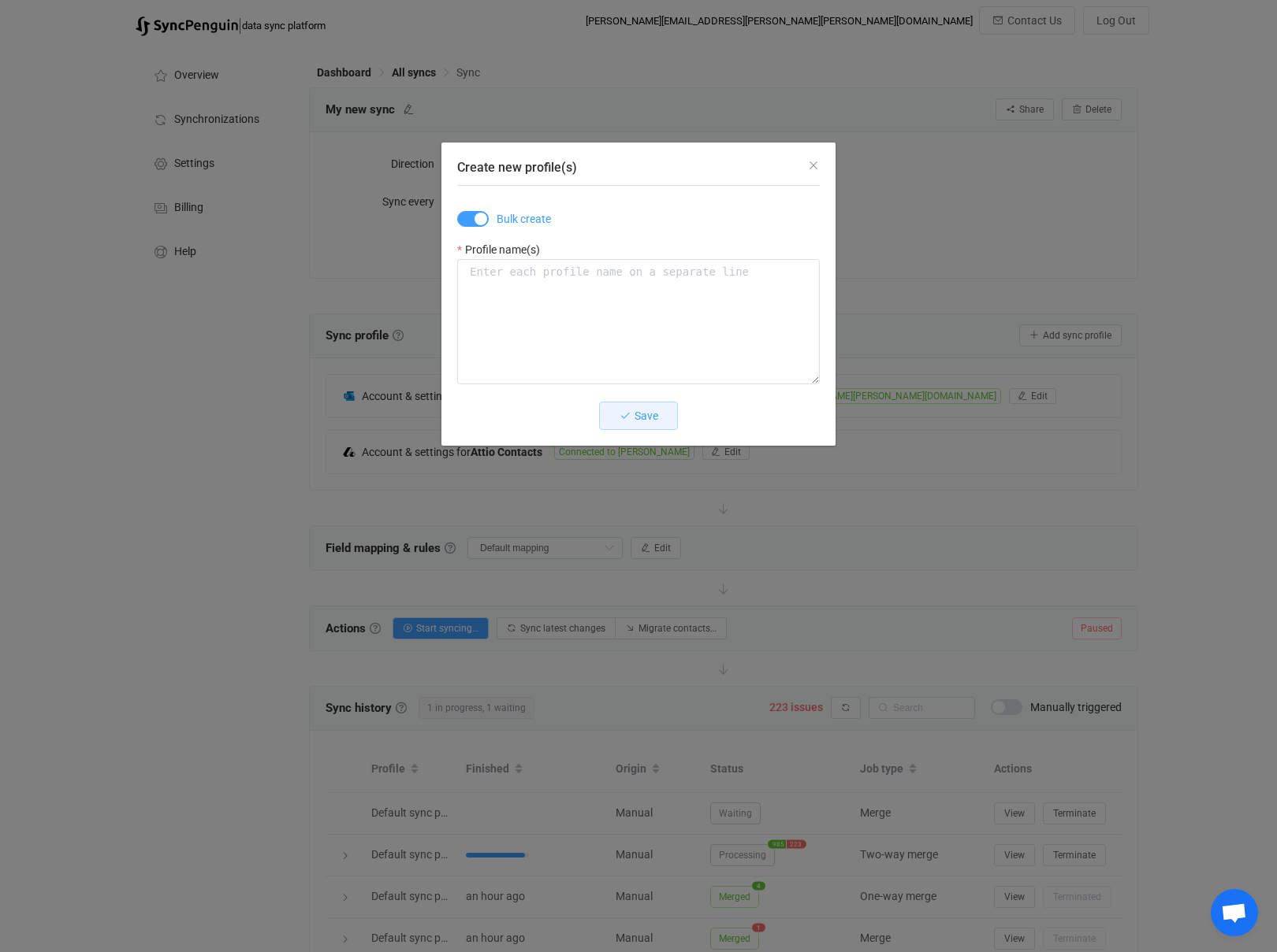
click at [479, 220] on span "Create new profile(s)" at bounding box center [472, 219] width 32 height 15
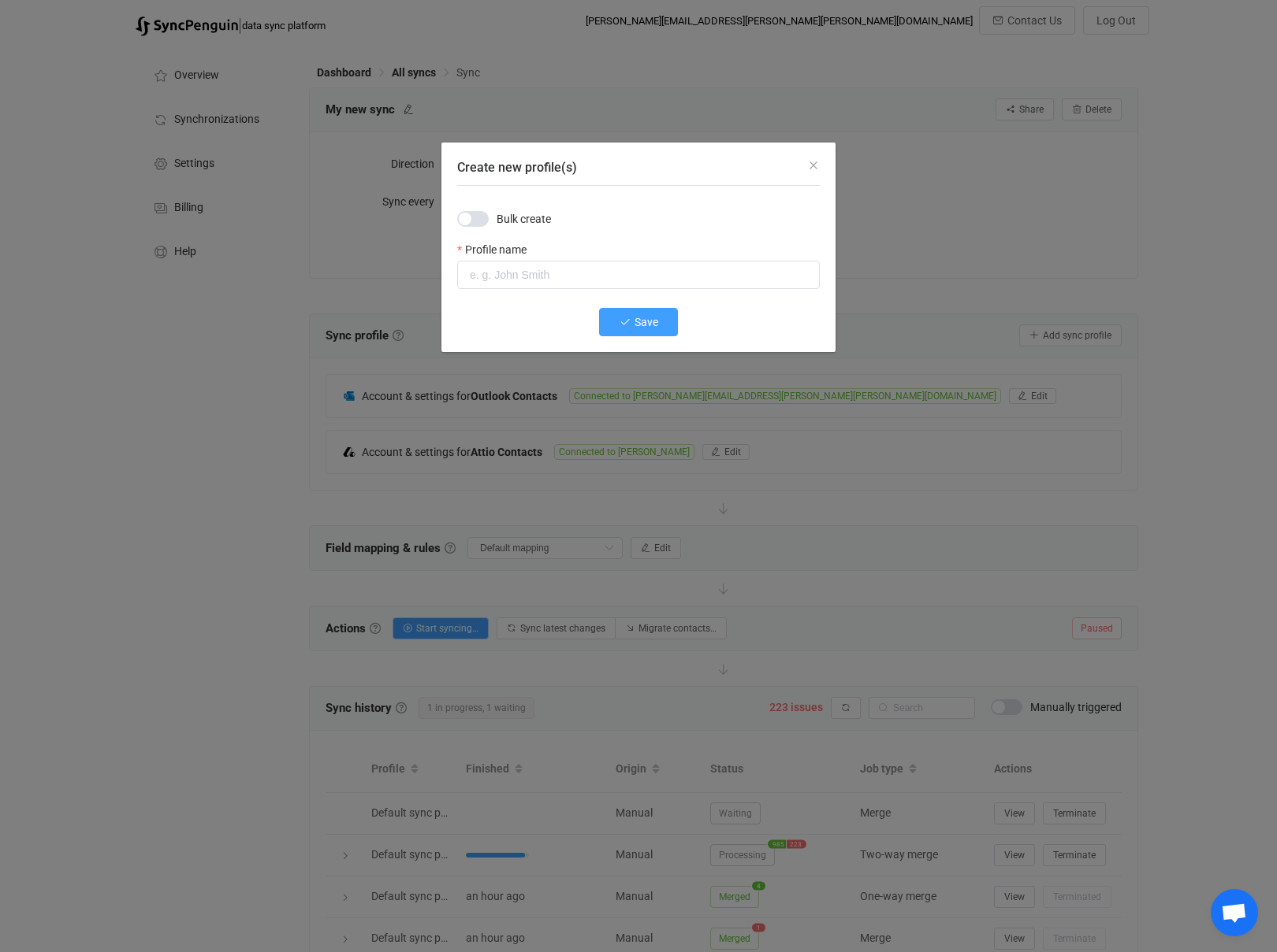
click at [637, 317] on span "Save" at bounding box center [646, 322] width 23 height 13
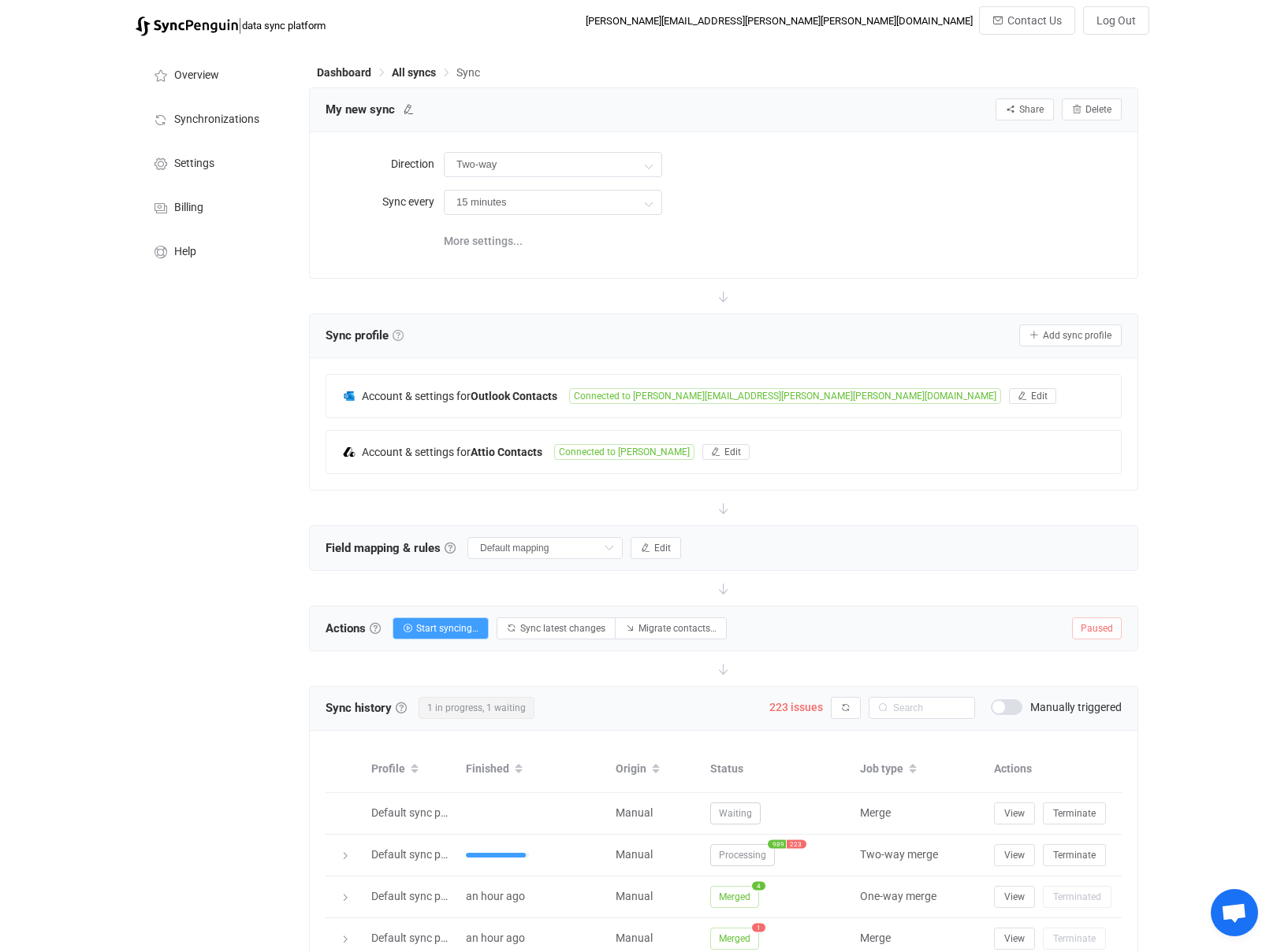
click at [401, 332] on link at bounding box center [397, 335] width 11 height 11
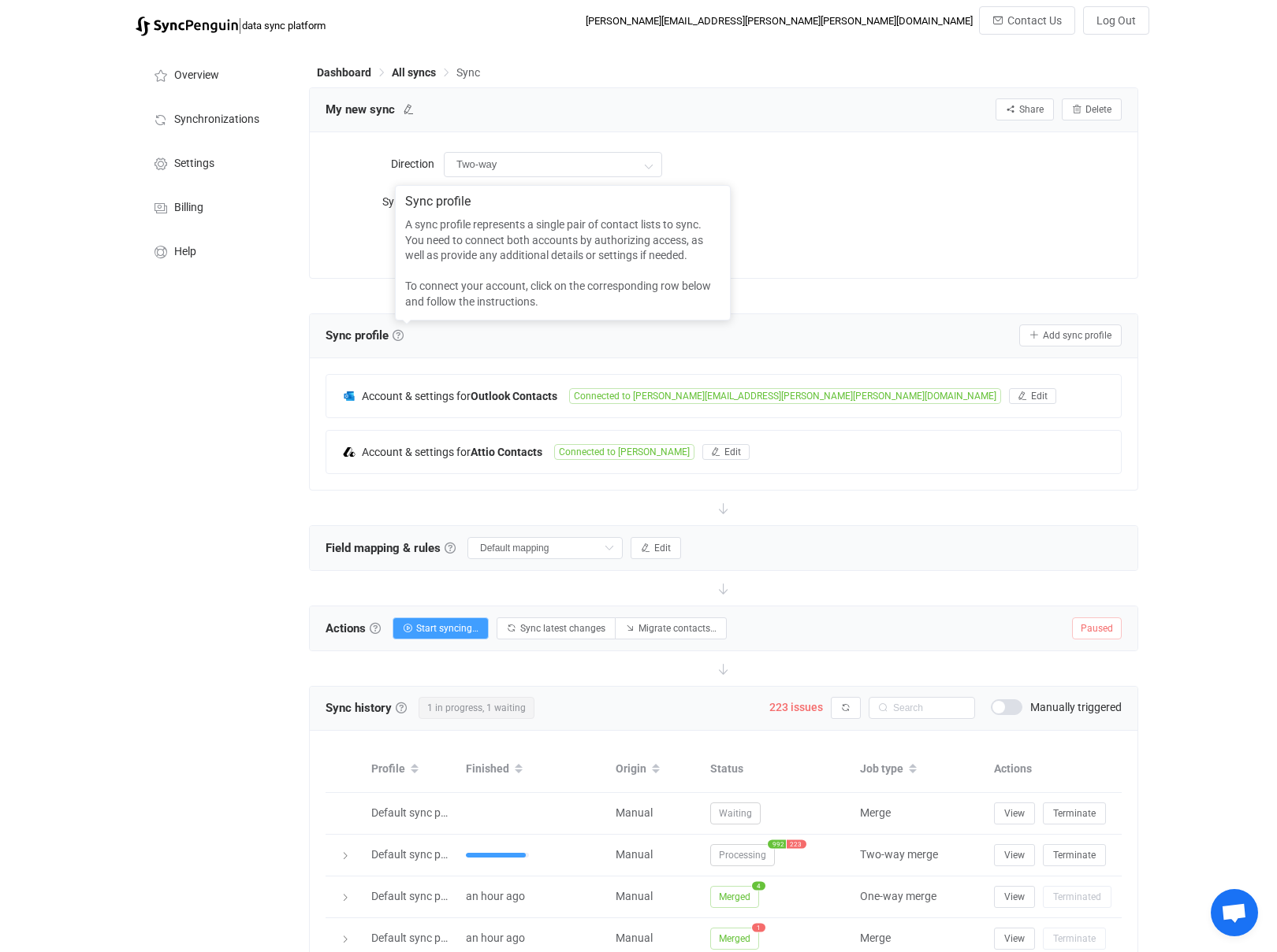
click at [184, 516] on div "Overview Synchronizations Settings Billing Help" at bounding box center [213, 583] width 173 height 1078
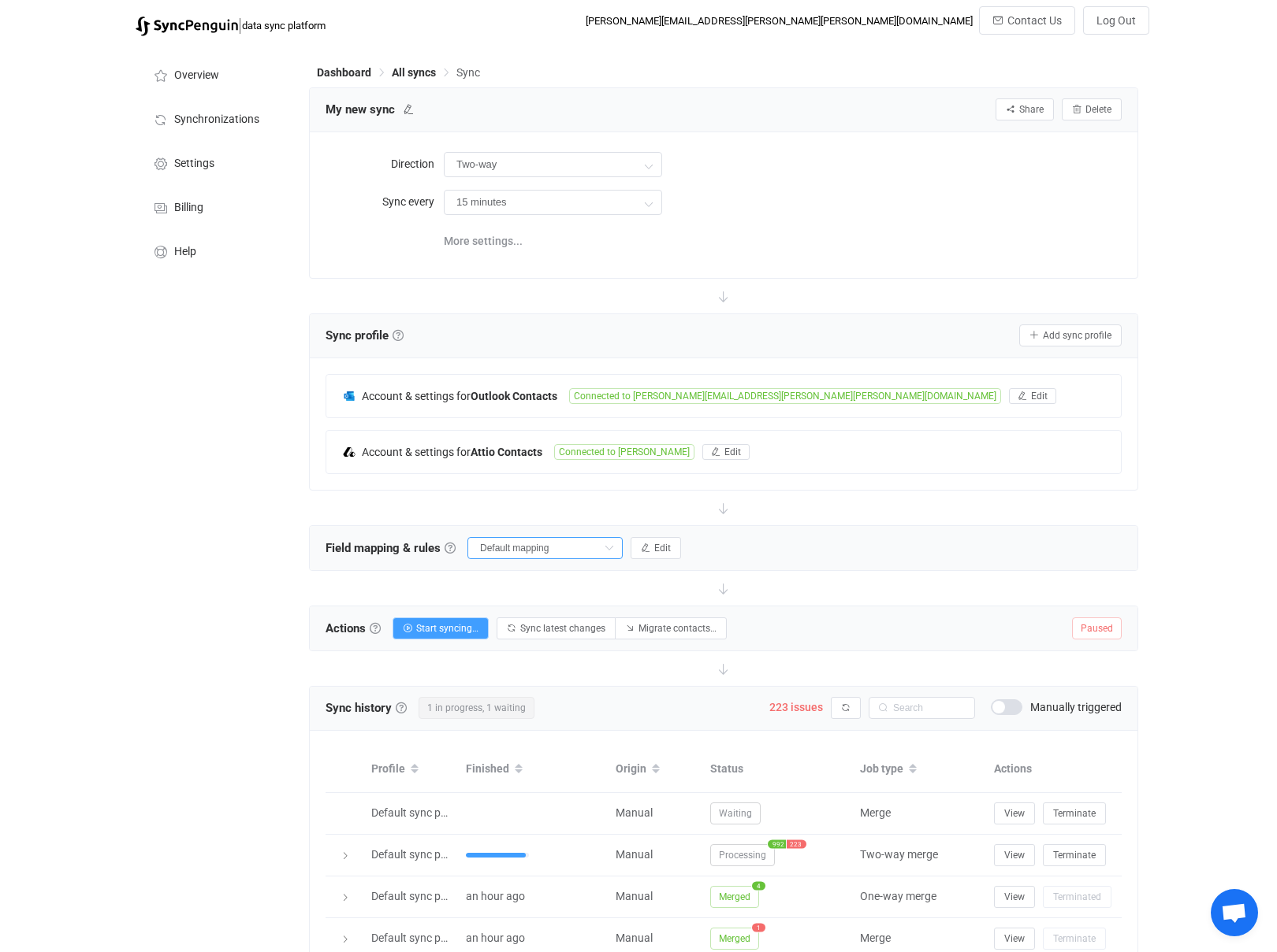
click at [540, 549] on input "Default mapping" at bounding box center [545, 547] width 156 height 22
click at [527, 618] on span "Default mapping" at bounding box center [528, 610] width 83 height 27
click at [654, 549] on span "Edit" at bounding box center [662, 547] width 16 height 11
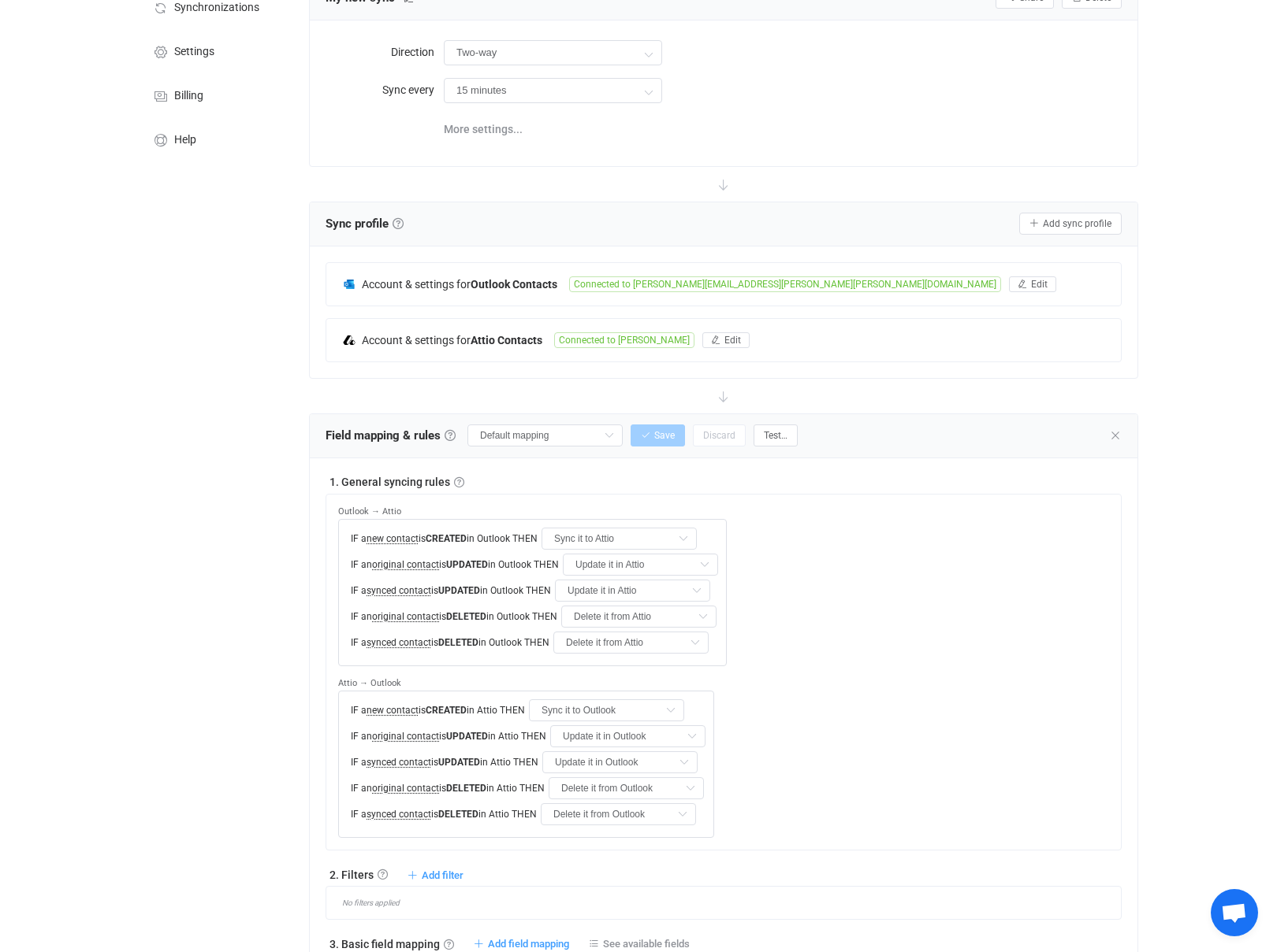
scroll to position [165, 0]
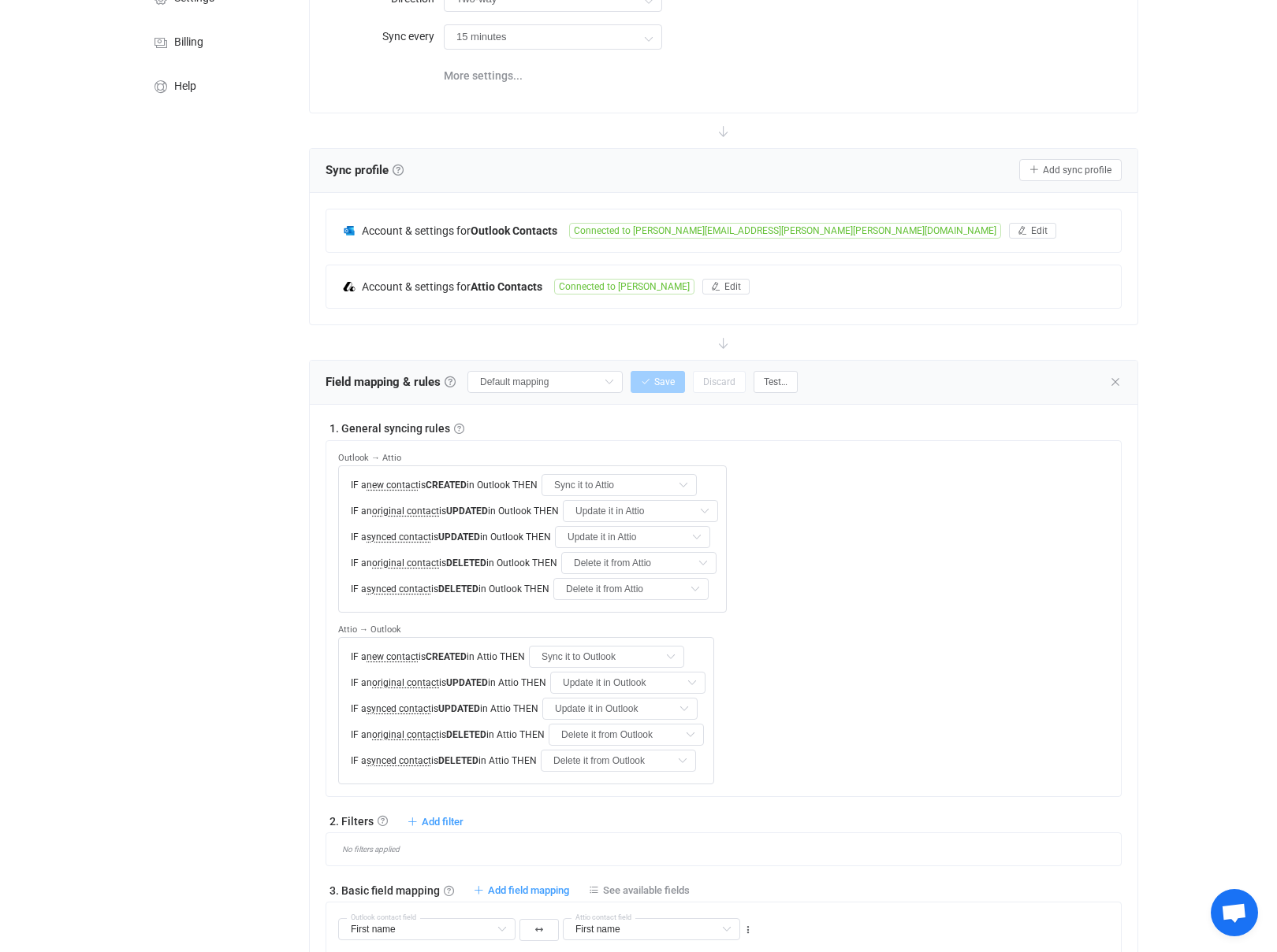
click at [293, 576] on div "Overview Synchronizations Settings Billing Help" at bounding box center [213, 904] width 173 height 2052
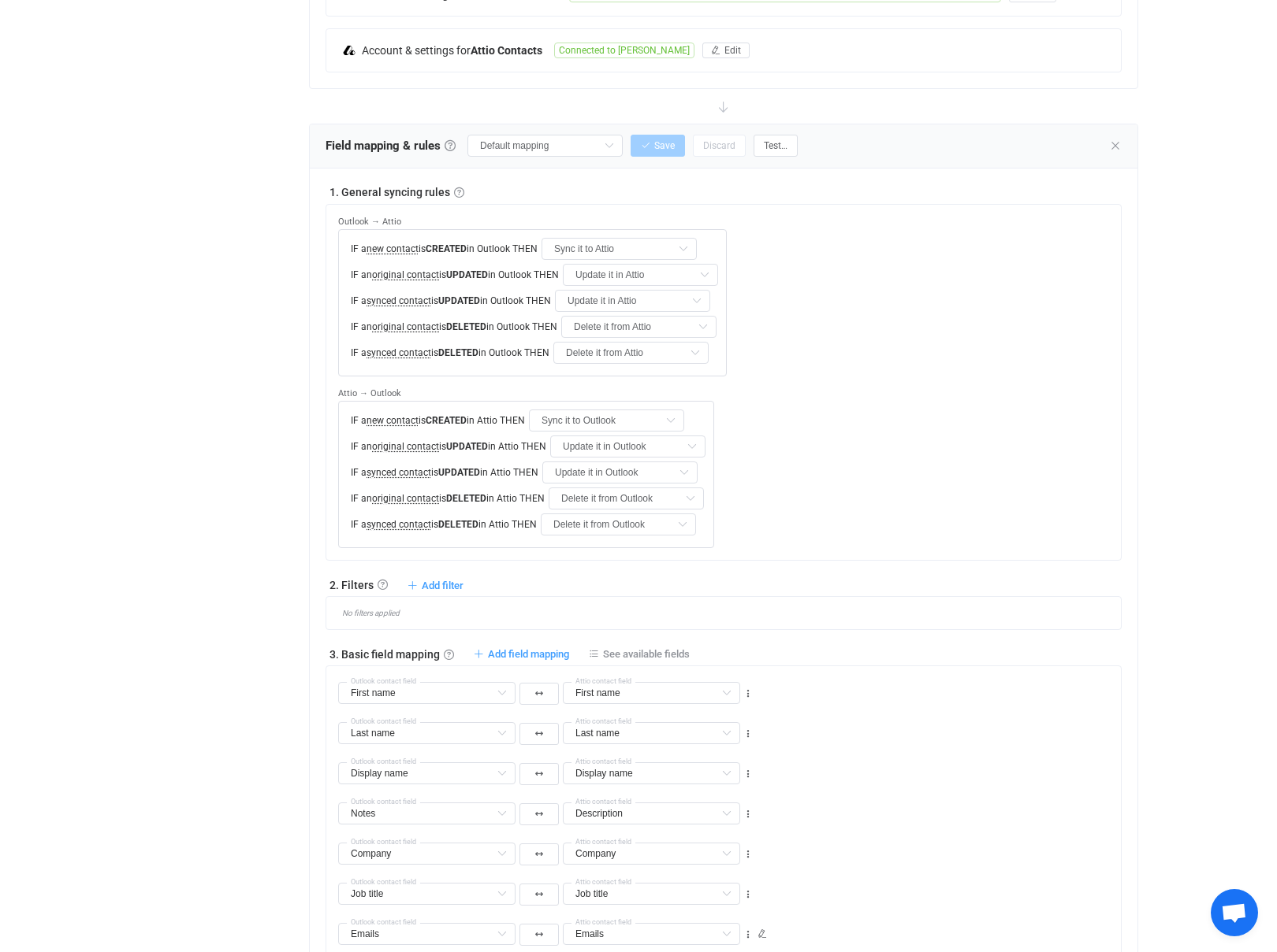
scroll to position [412, 0]
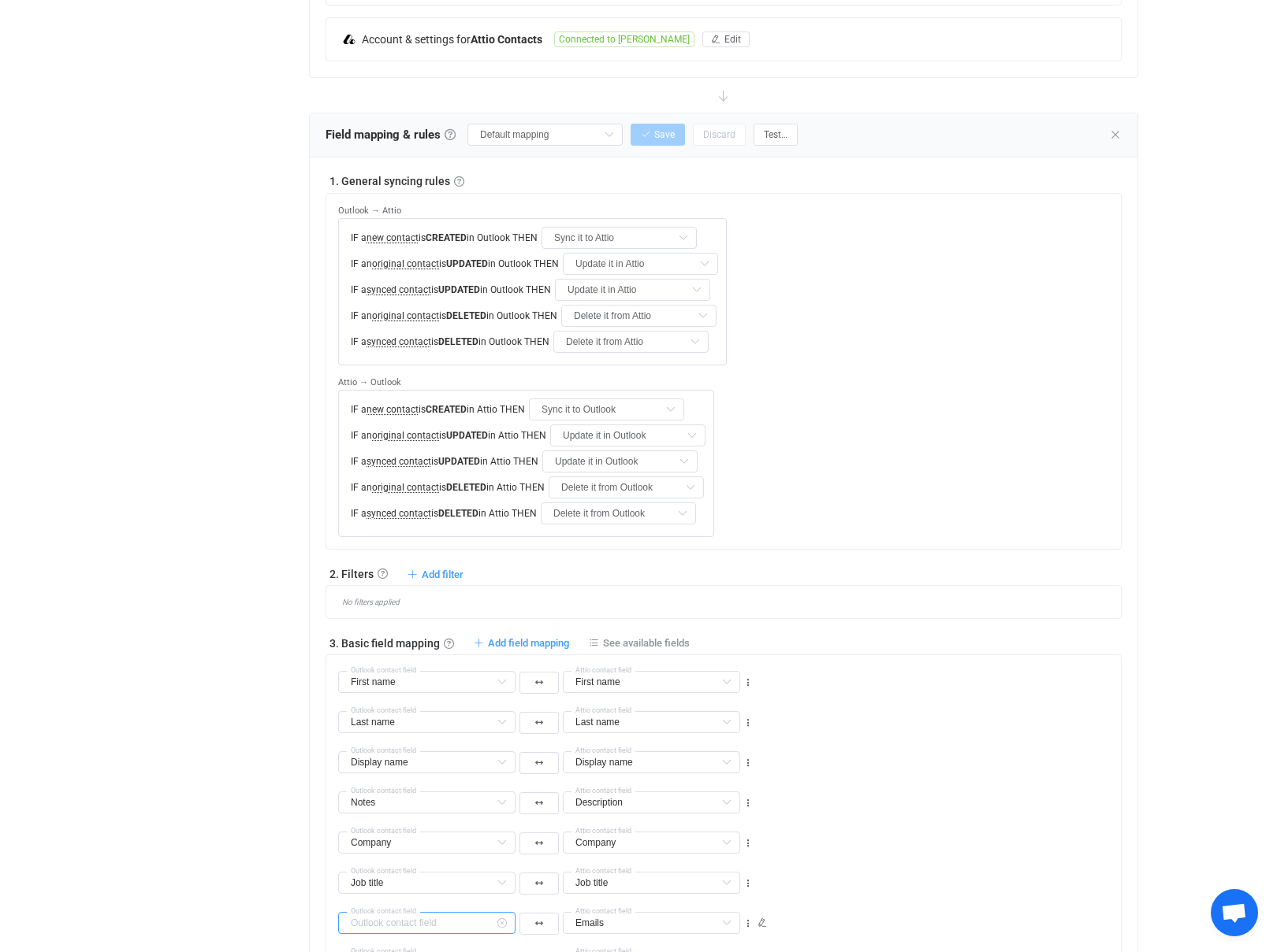
click at [436, 912] on input "text" at bounding box center [427, 923] width 178 height 22
click at [167, 614] on div "Overview Synchronizations Settings Billing Help" at bounding box center [213, 657] width 173 height 2052
type input "Emails"
click at [597, 638] on icon at bounding box center [593, 643] width 11 height 11
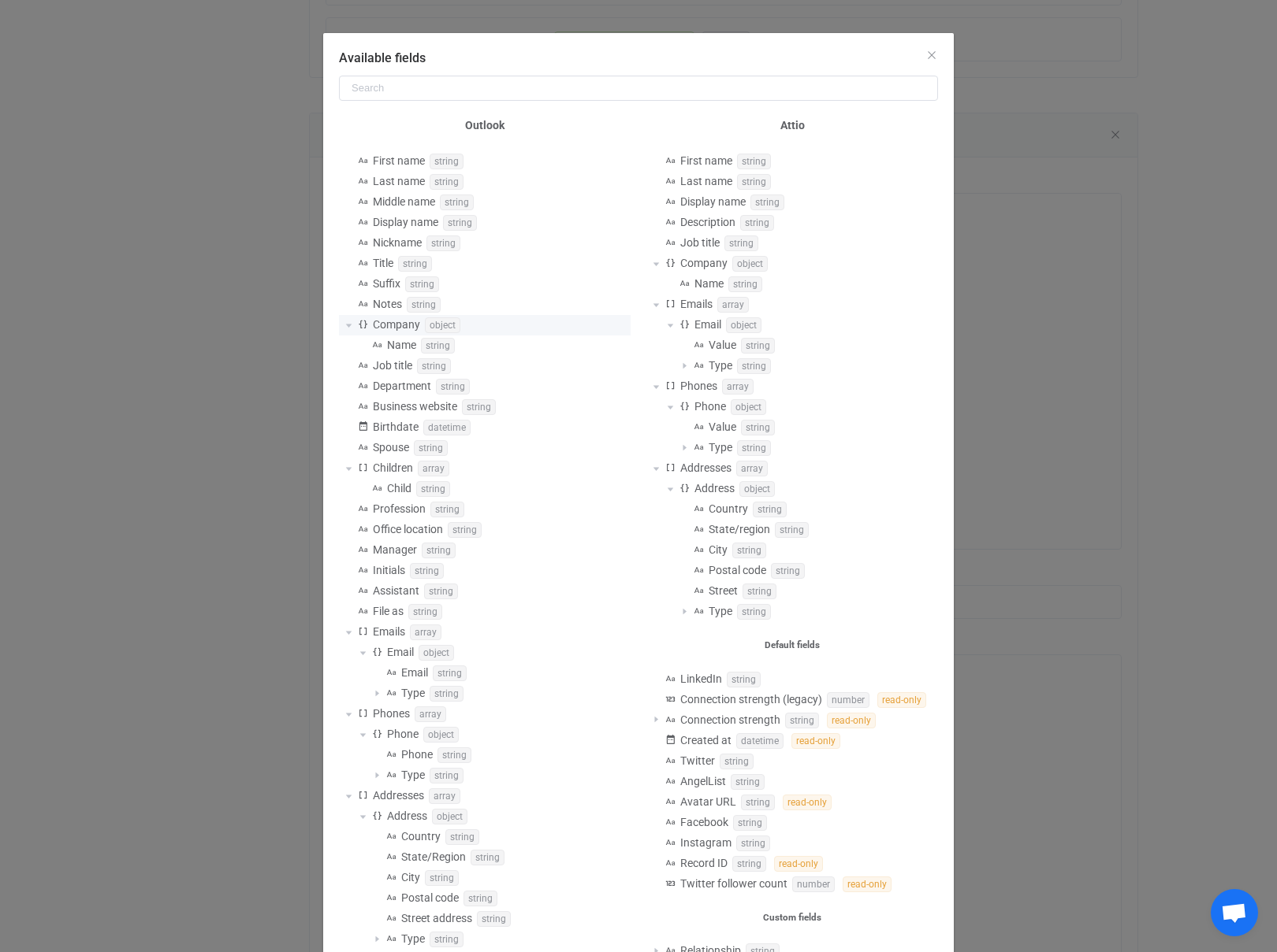
scroll to position [0, 0]
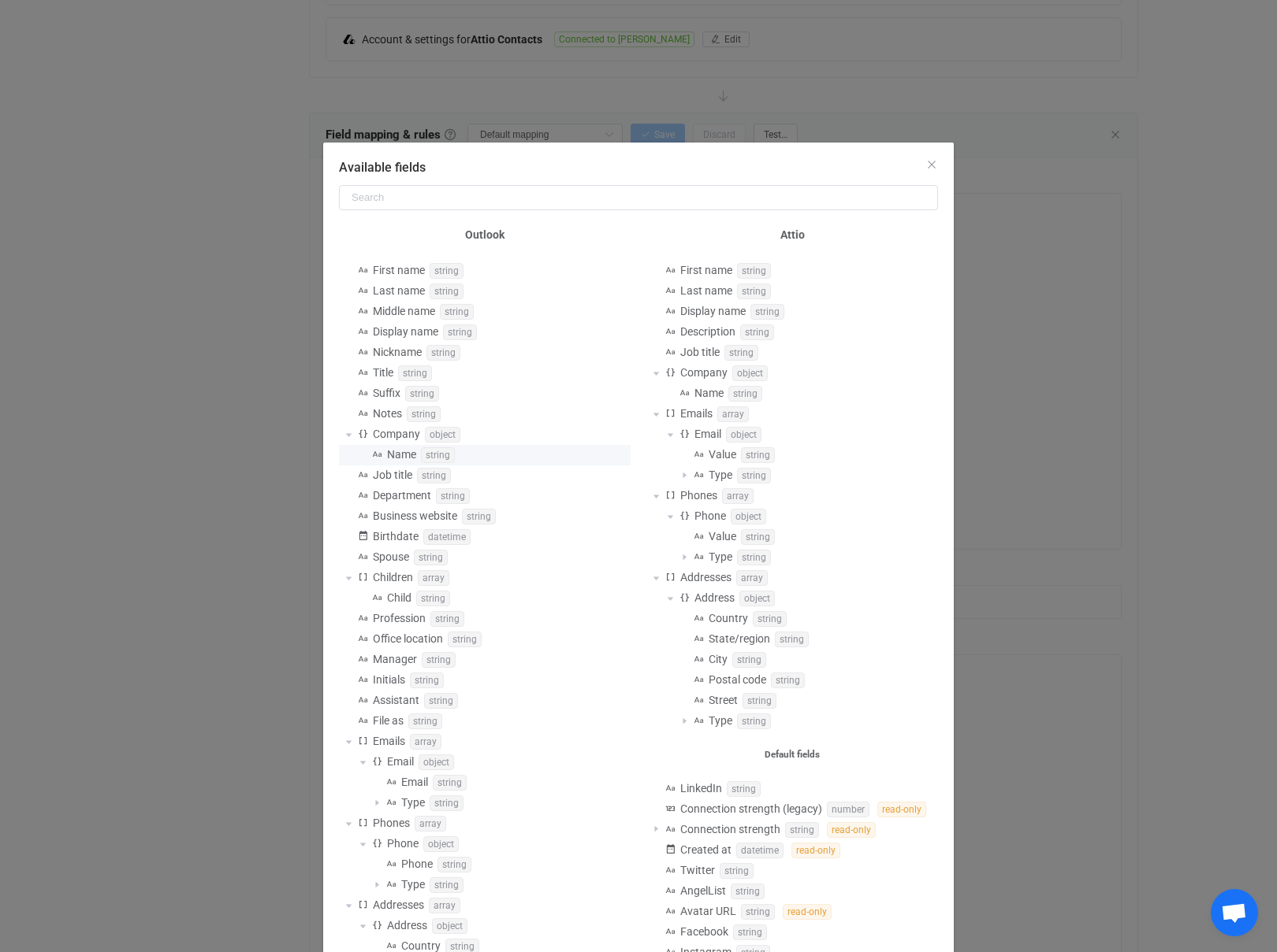
click at [422, 456] on span "string" at bounding box center [438, 455] width 34 height 15
click at [442, 456] on span "string" at bounding box center [438, 455] width 34 height 15
click at [935, 163] on icon "Close" at bounding box center [931, 164] width 13 height 13
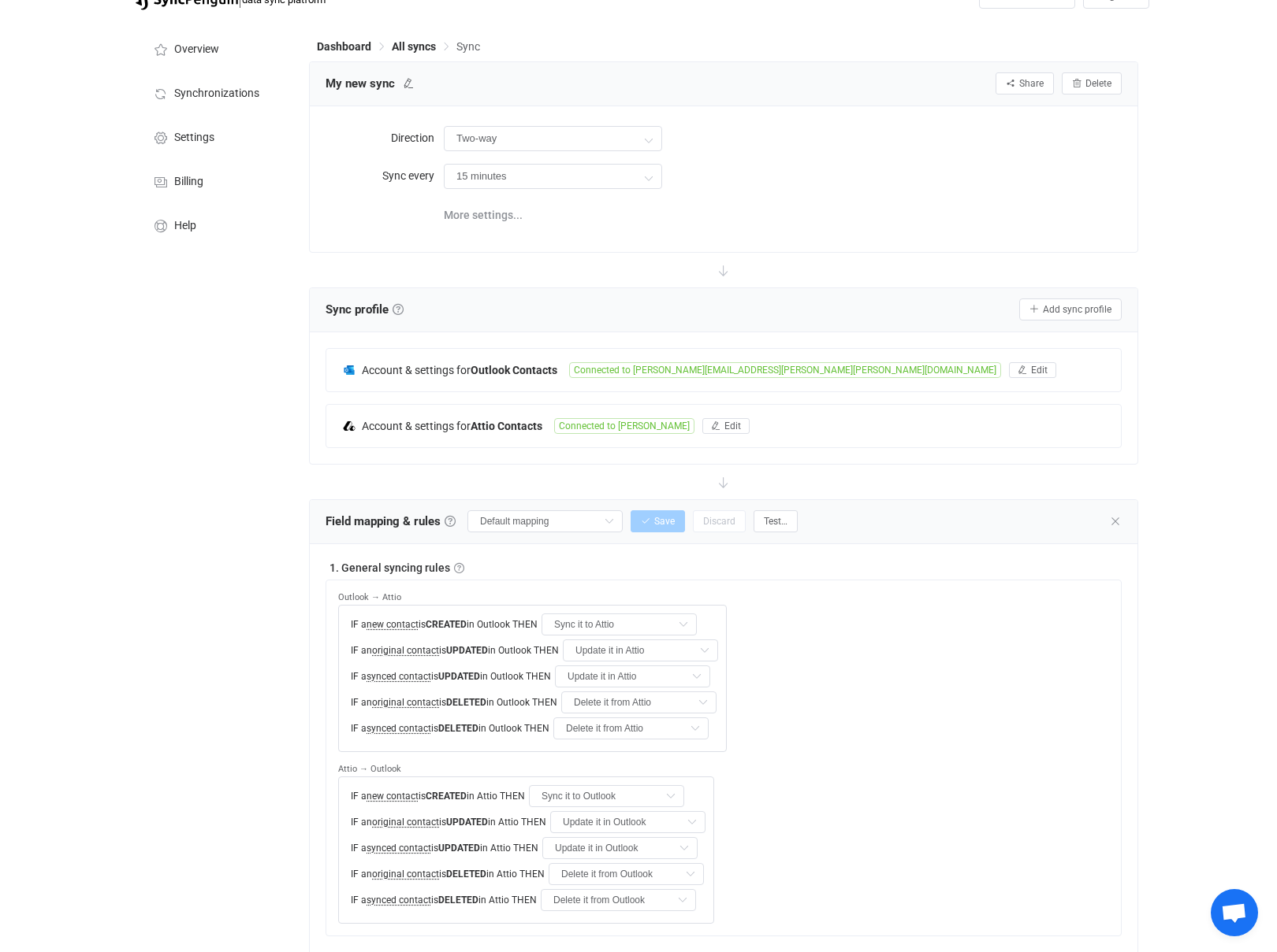
scroll to position [0, 0]
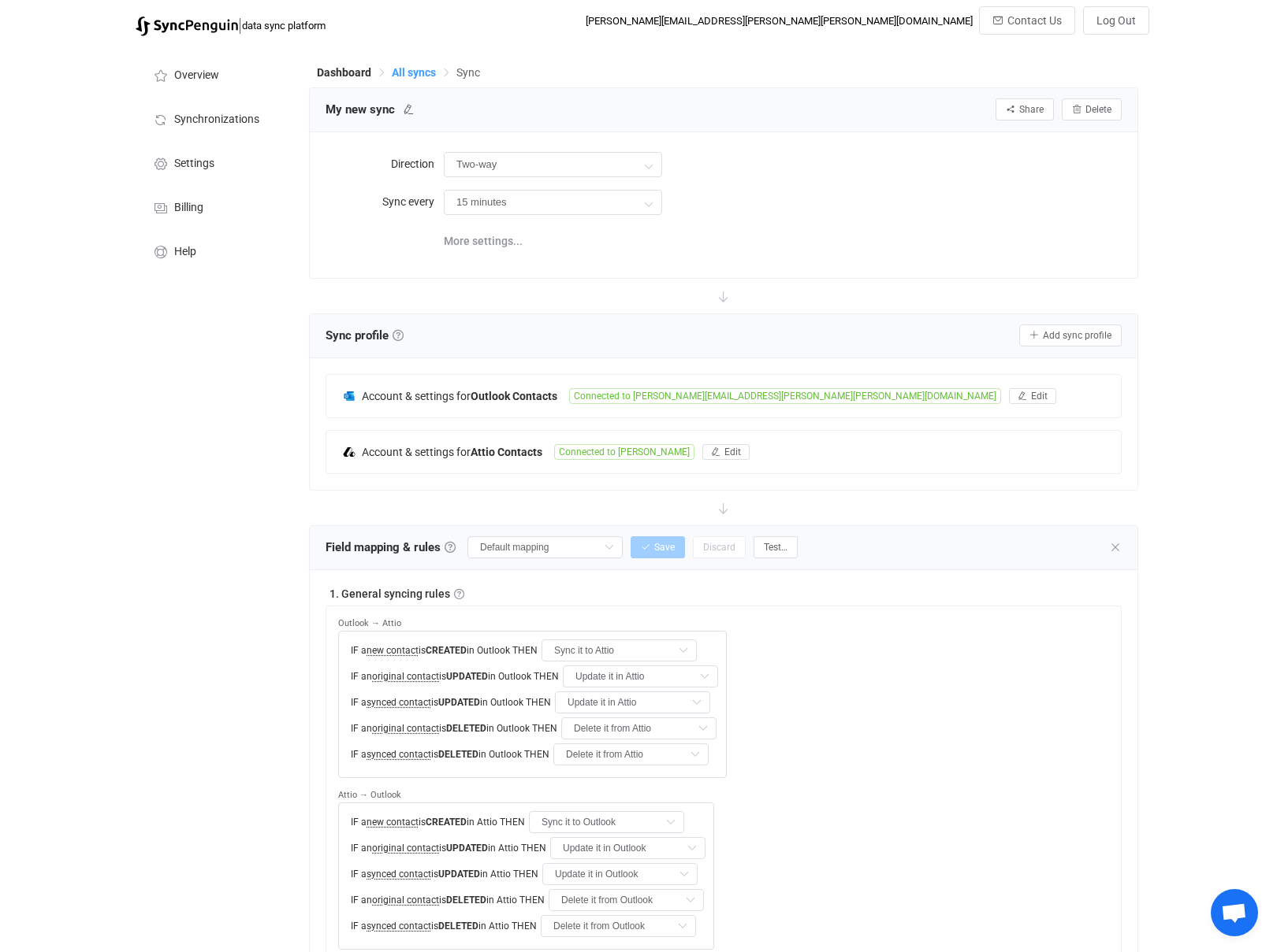
click at [408, 71] on span "All syncs" at bounding box center [413, 72] width 44 height 13
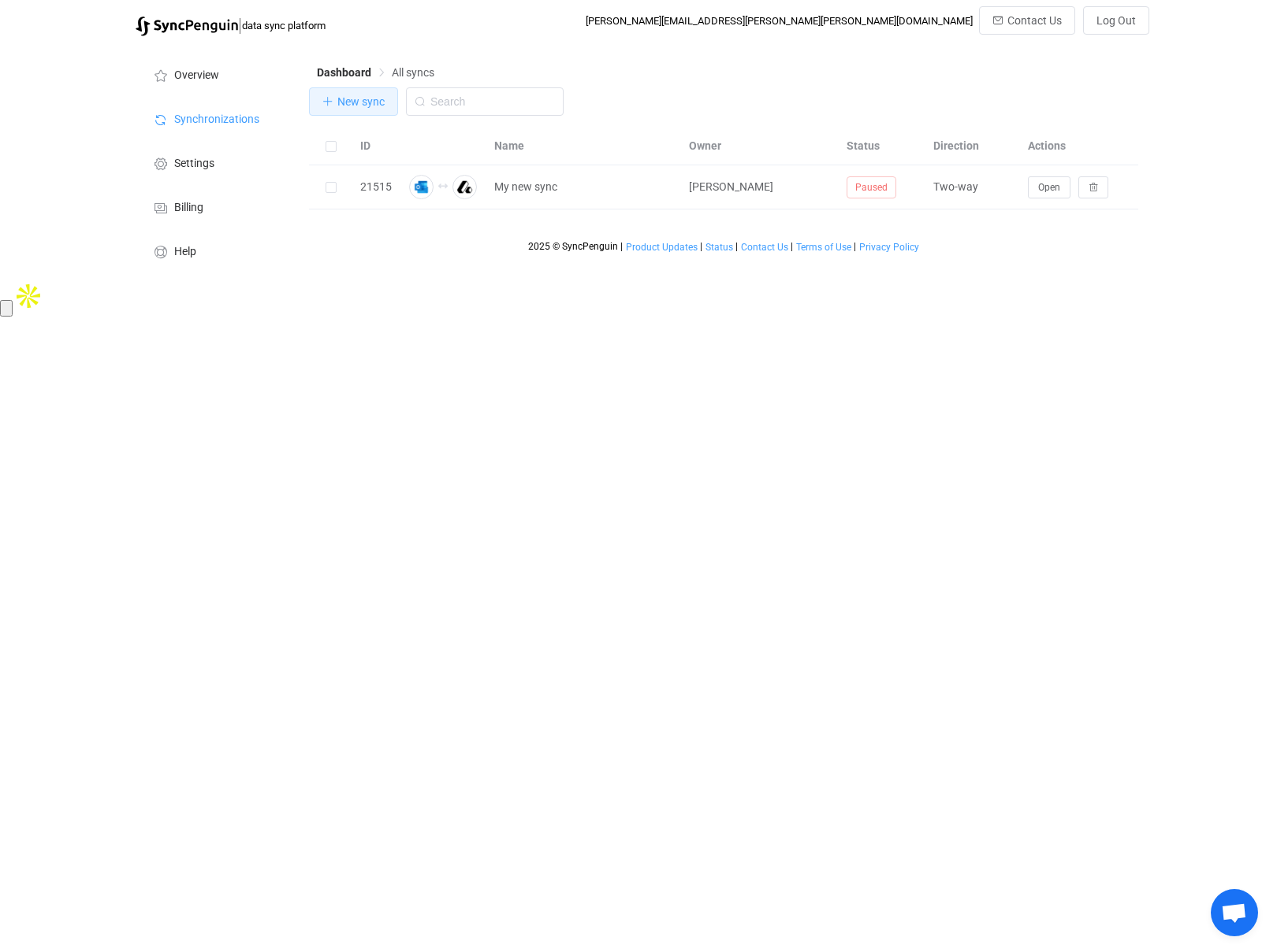
click at [340, 104] on span "New sync" at bounding box center [360, 101] width 47 height 13
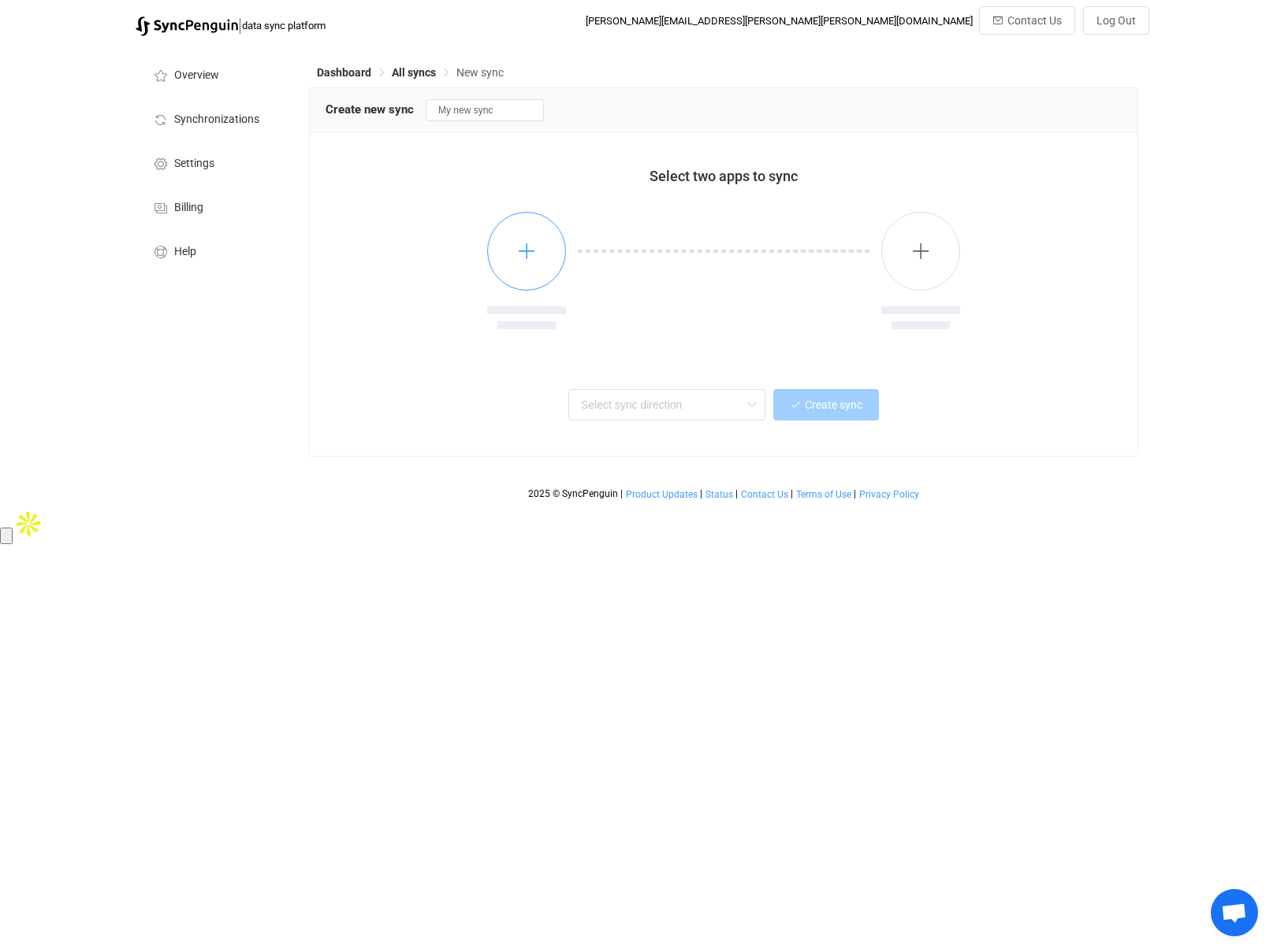
click at [525, 256] on icon "button" at bounding box center [526, 251] width 19 height 19
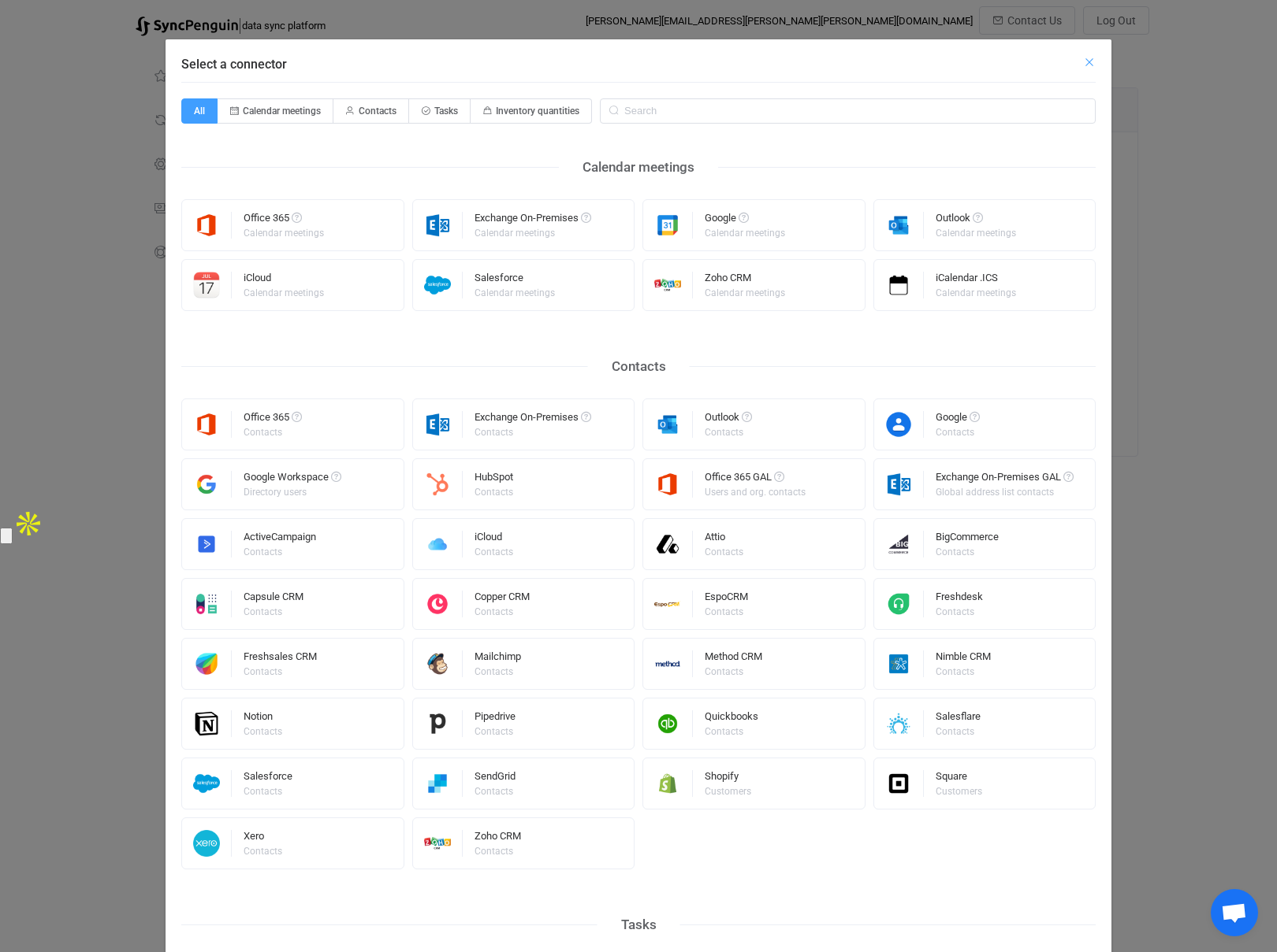
click at [1088, 66] on icon "Close" at bounding box center [1089, 62] width 13 height 13
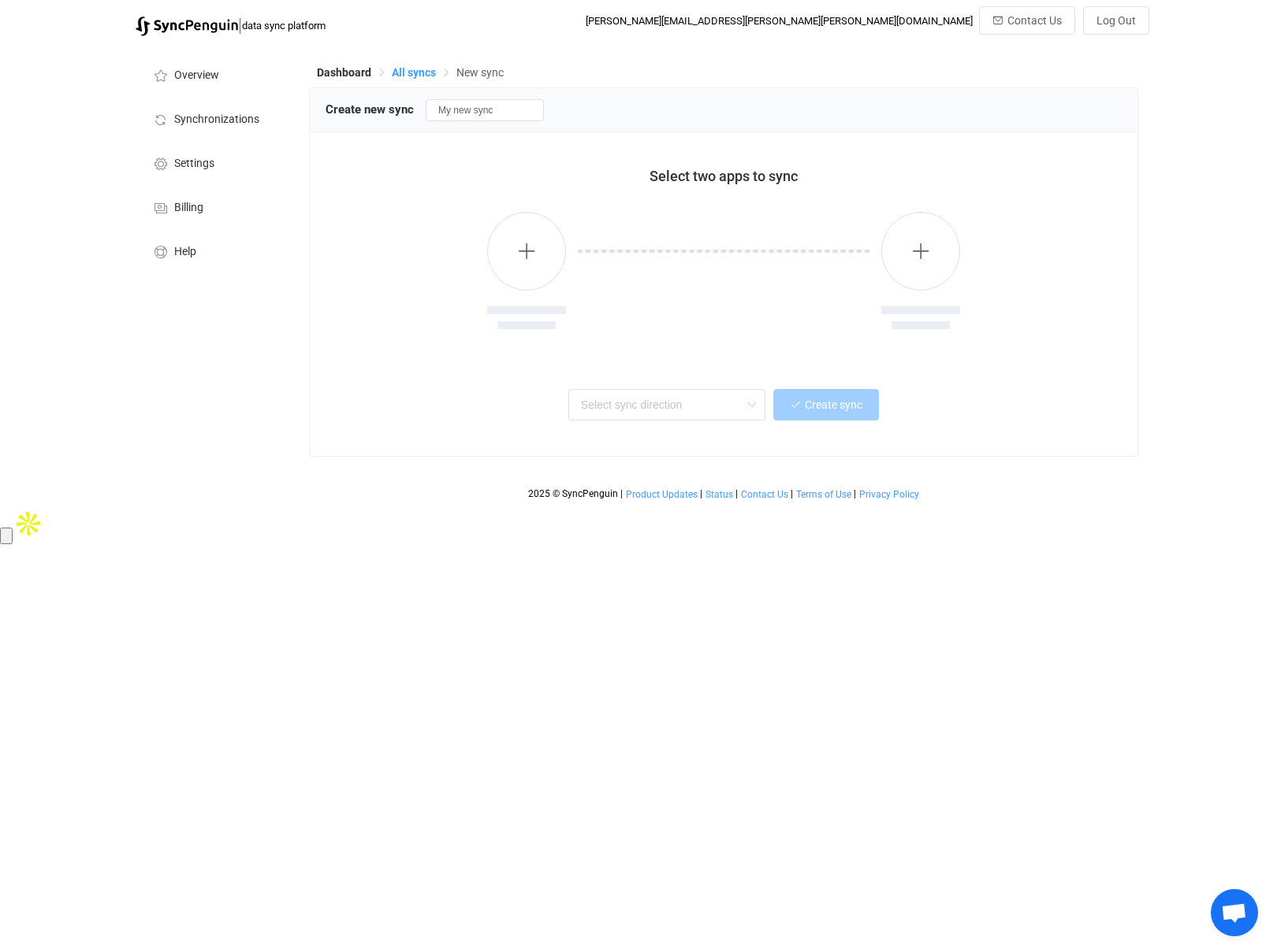
click at [422, 76] on span "All syncs" at bounding box center [413, 72] width 44 height 13
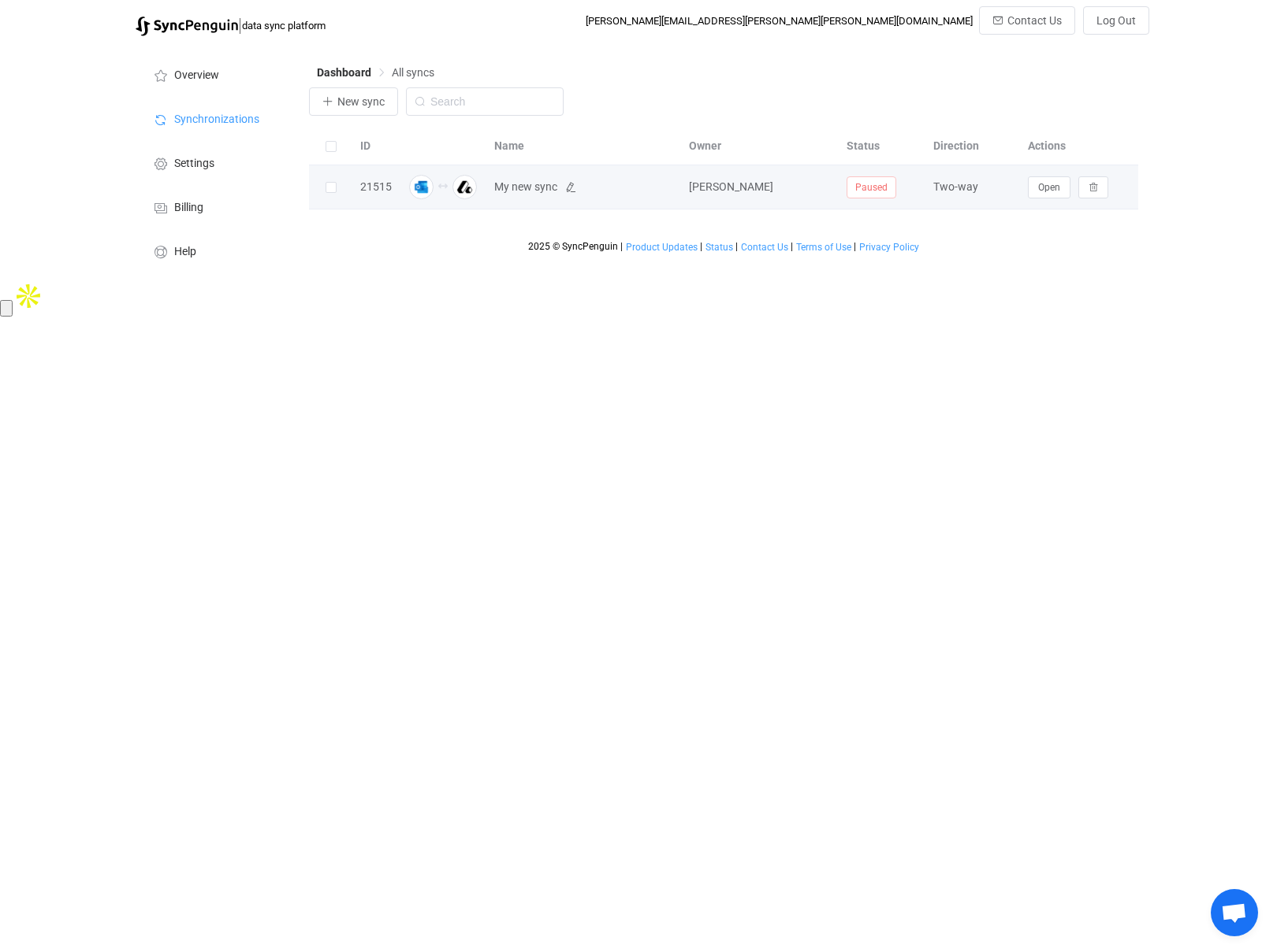
click at [495, 187] on span "My new sync" at bounding box center [525, 186] width 63 height 18
click at [1048, 185] on span "Open" at bounding box center [1048, 186] width 22 height 11
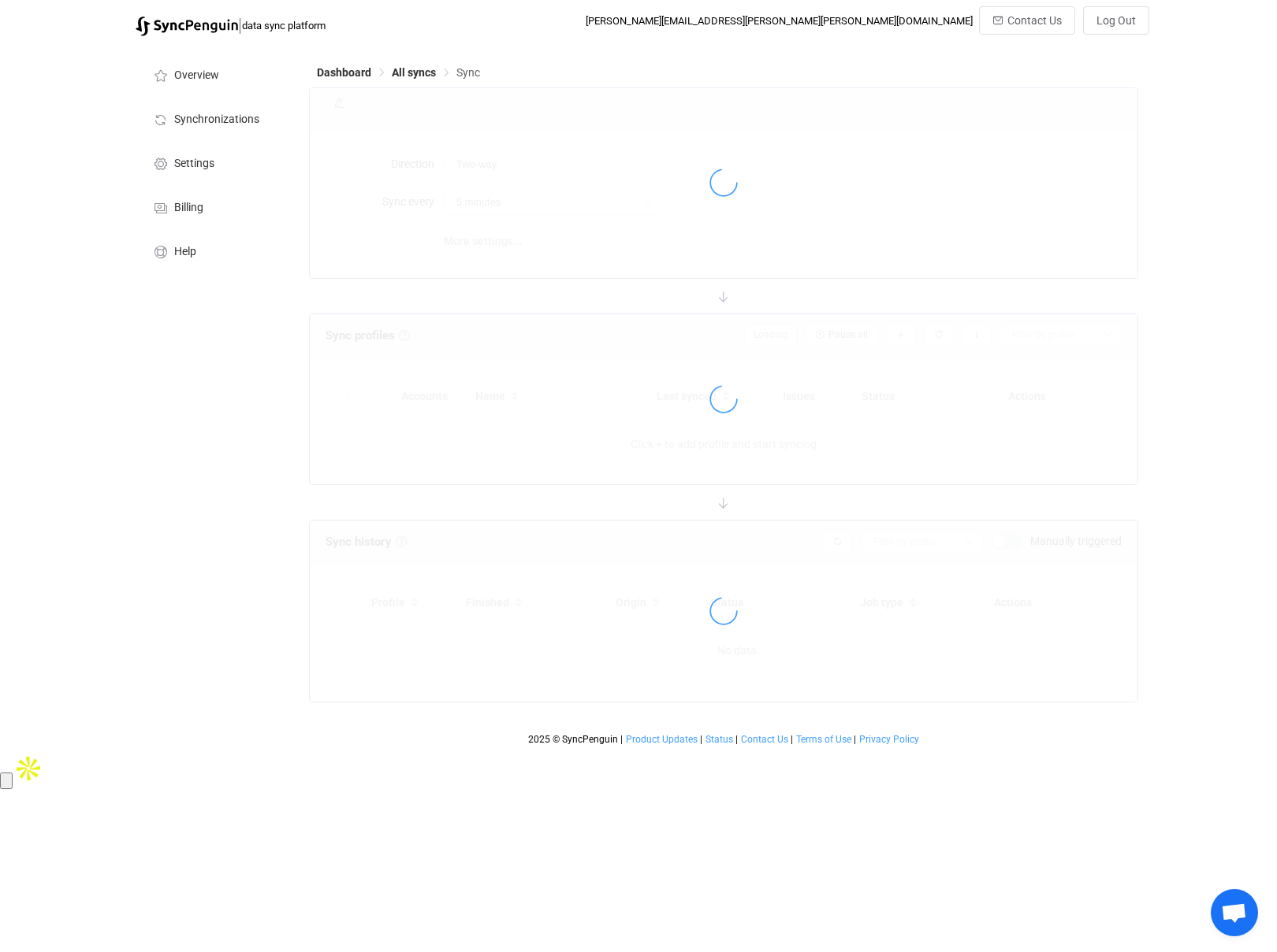
type input "15 minutes"
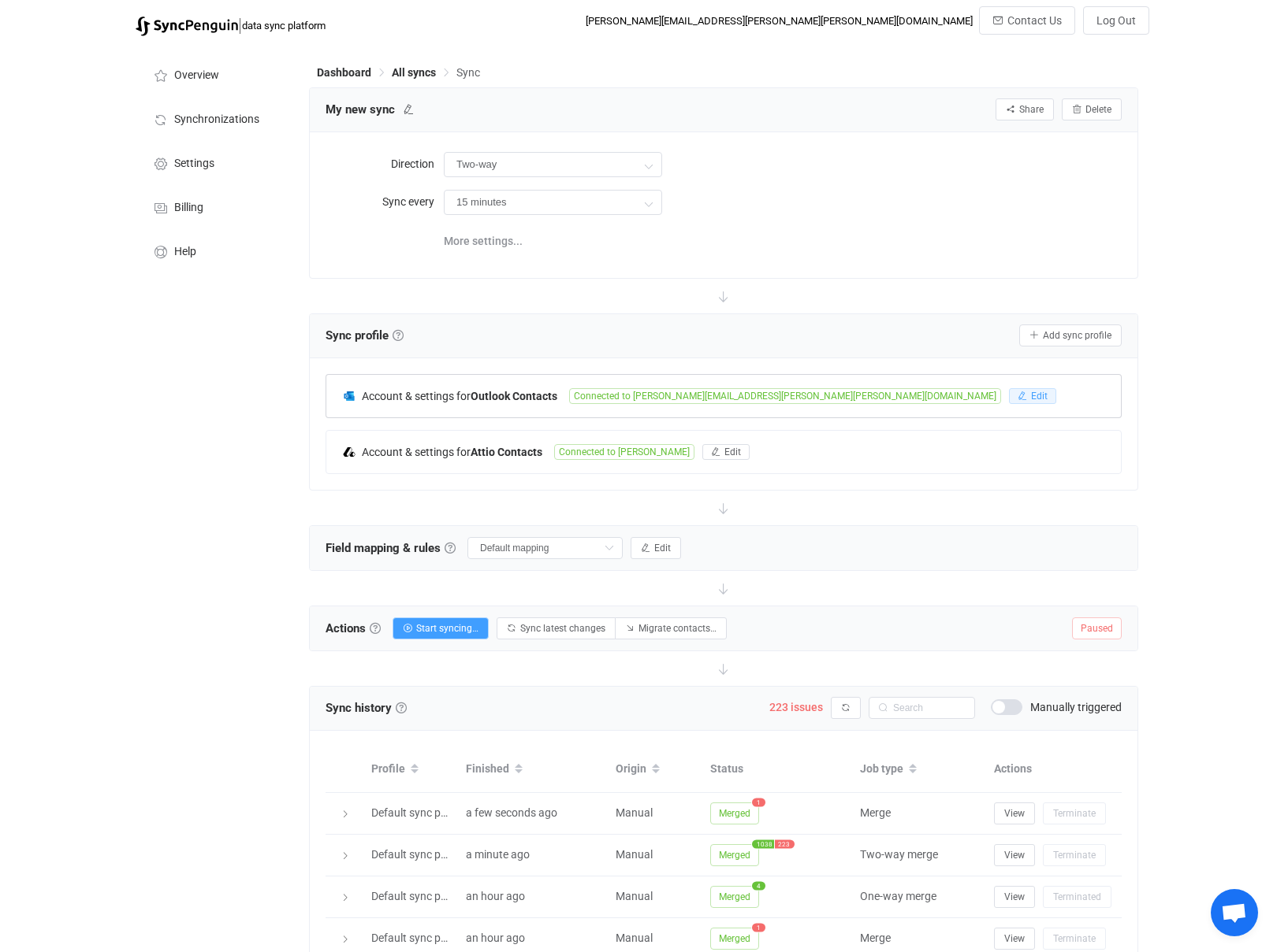
click at [1031, 395] on span "Edit" at bounding box center [1038, 396] width 16 height 11
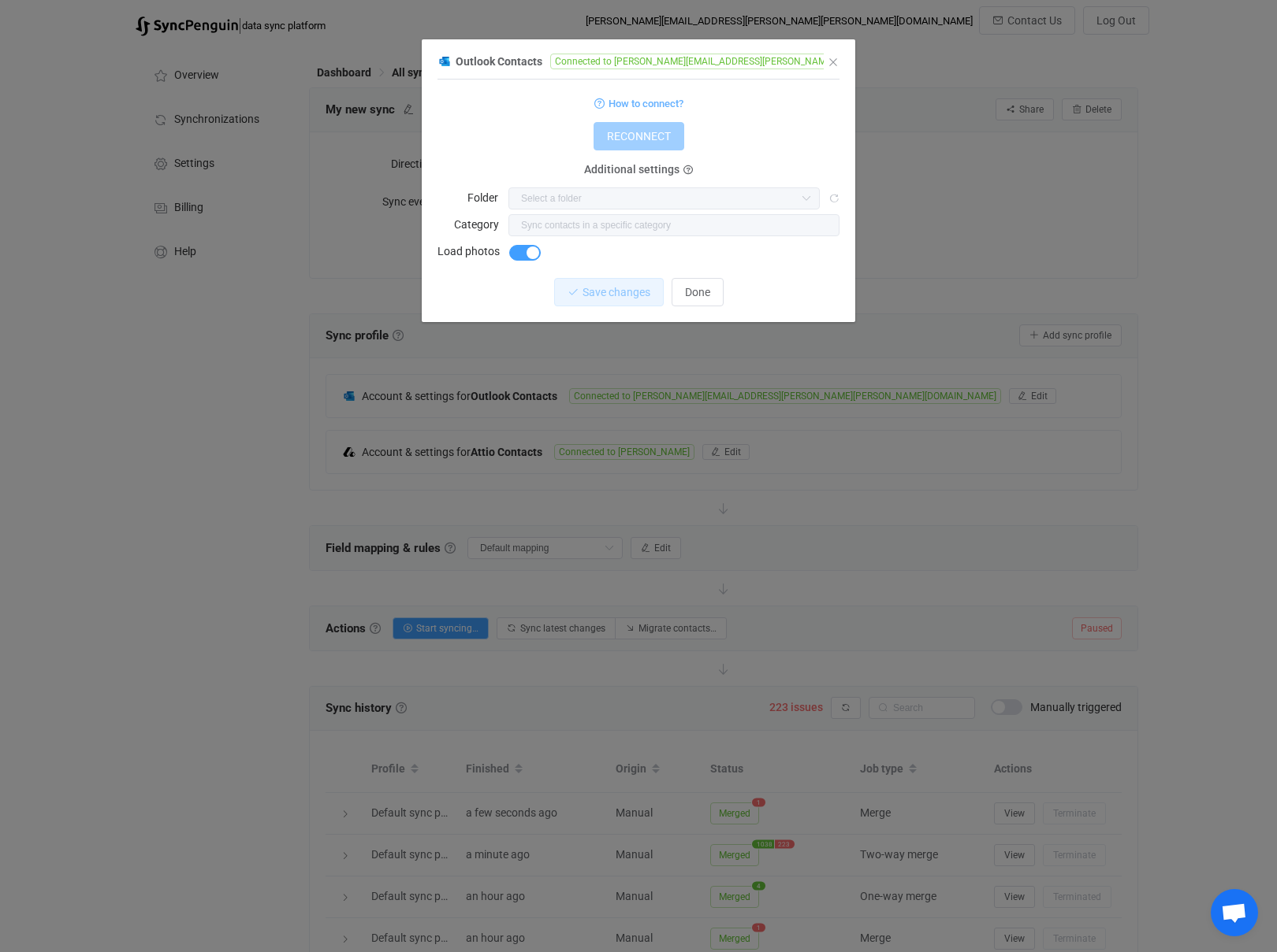
click at [648, 61] on span "Connected to [PERSON_NAME][EMAIL_ADDRESS][PERSON_NAME][PERSON_NAME][DOMAIN_NAME]" at bounding box center [765, 61] width 432 height 15
click at [986, 60] on icon "dialog" at bounding box center [991, 61] width 11 height 11
click at [648, 104] on span "How to connect?" at bounding box center [645, 103] width 74 height 18
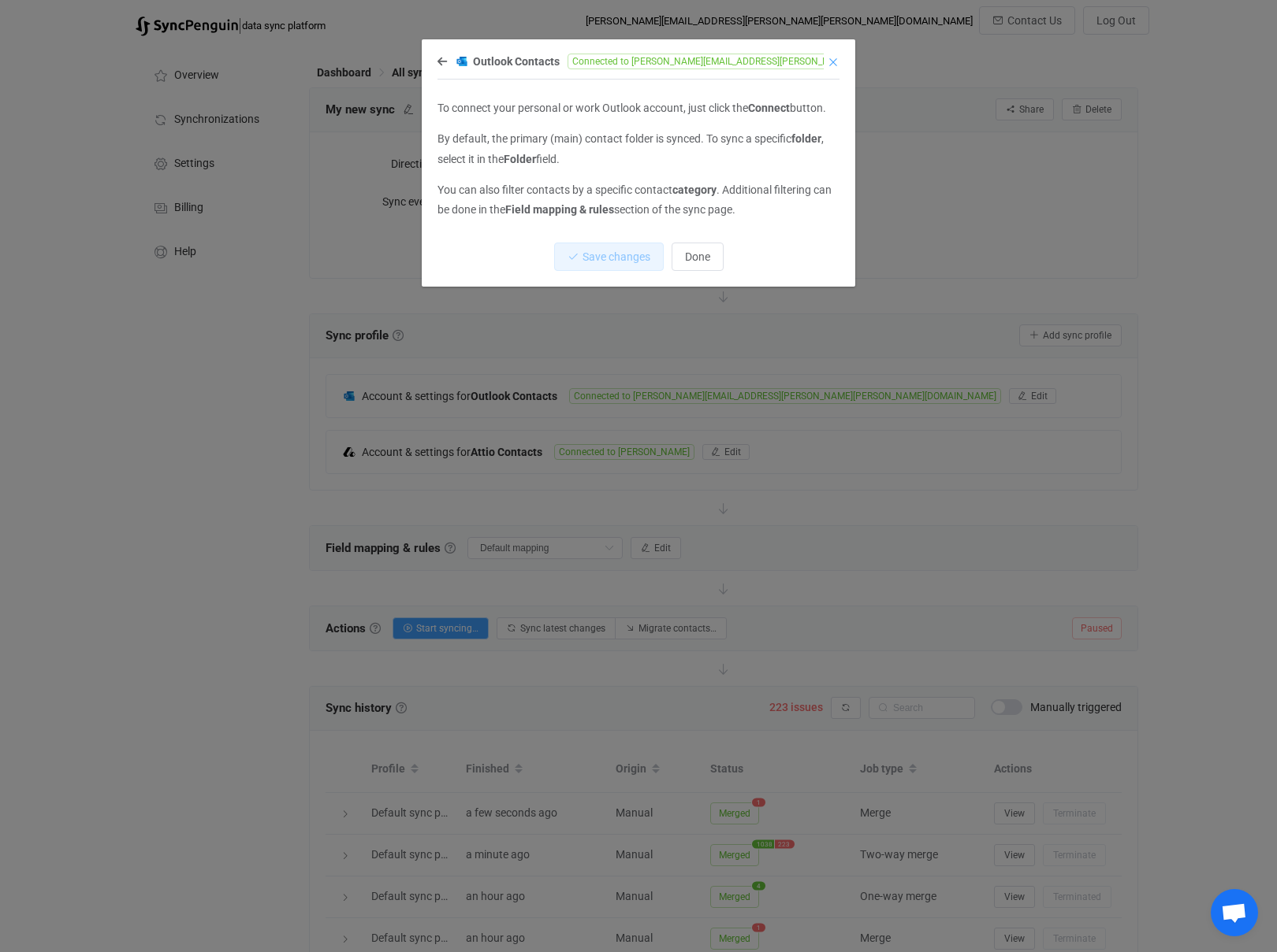
click at [828, 62] on icon "Close" at bounding box center [833, 62] width 13 height 13
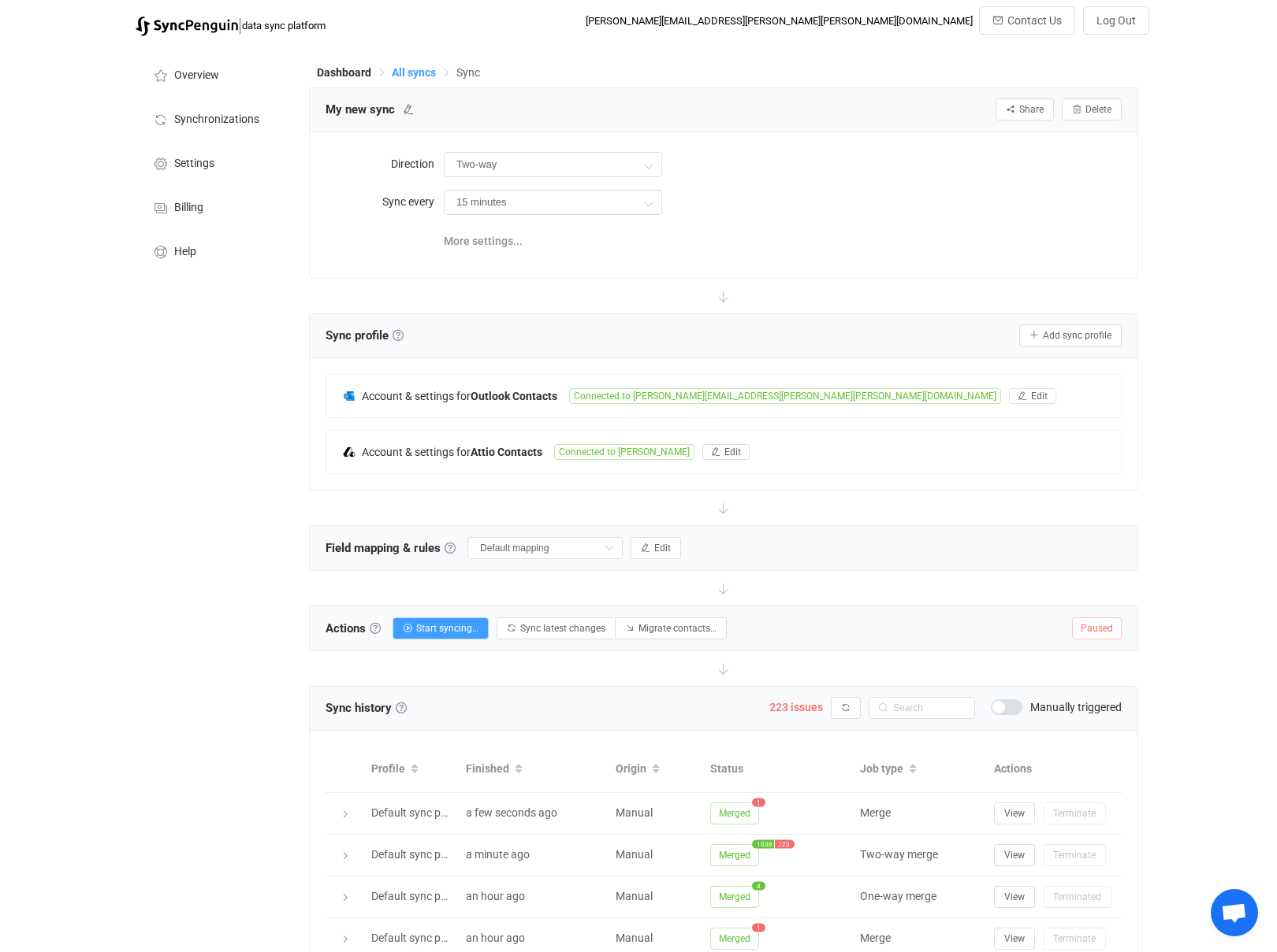
click at [410, 70] on span "All syncs" at bounding box center [413, 72] width 44 height 13
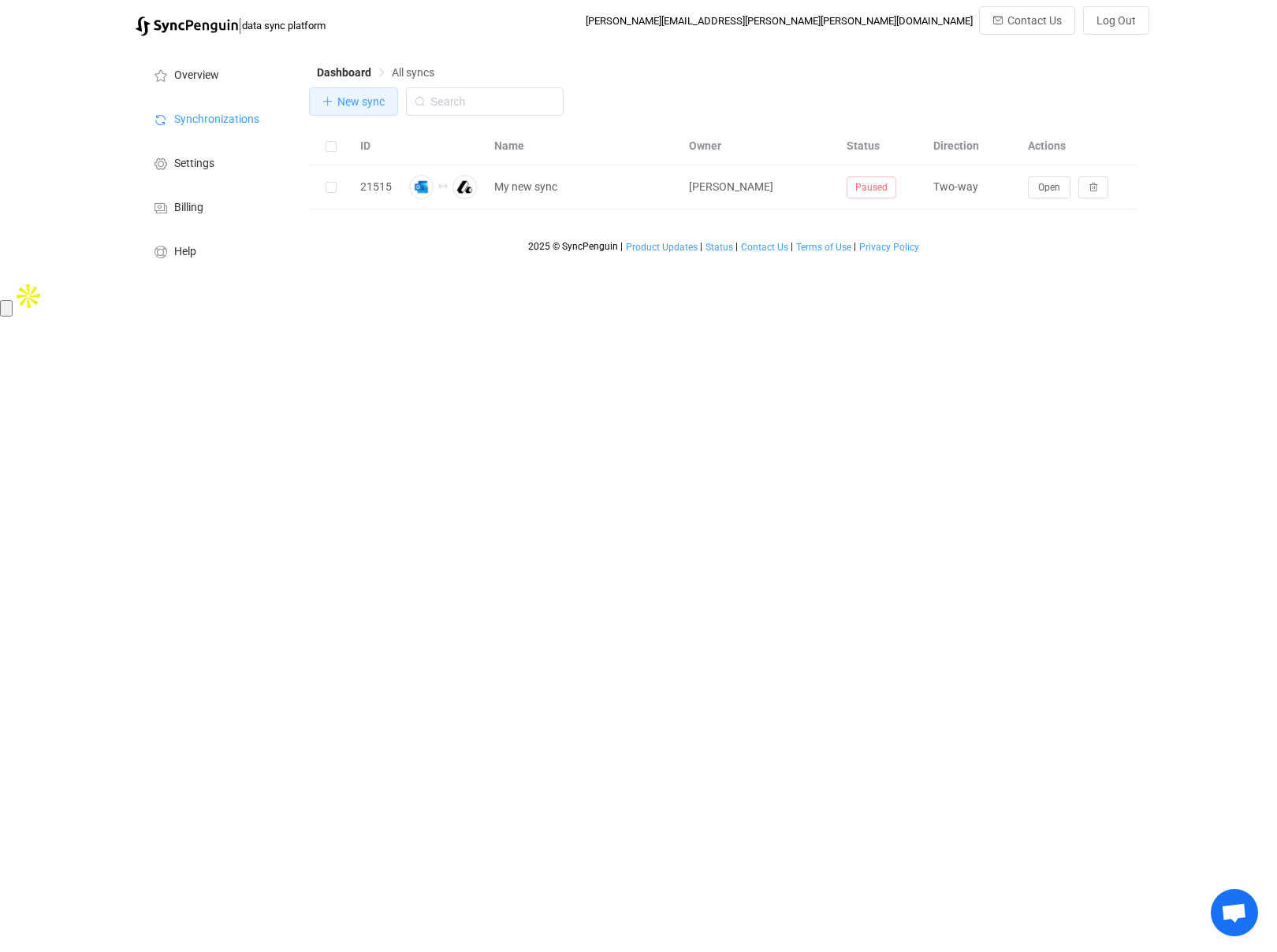
click at [350, 100] on span "New sync" at bounding box center [360, 101] width 47 height 13
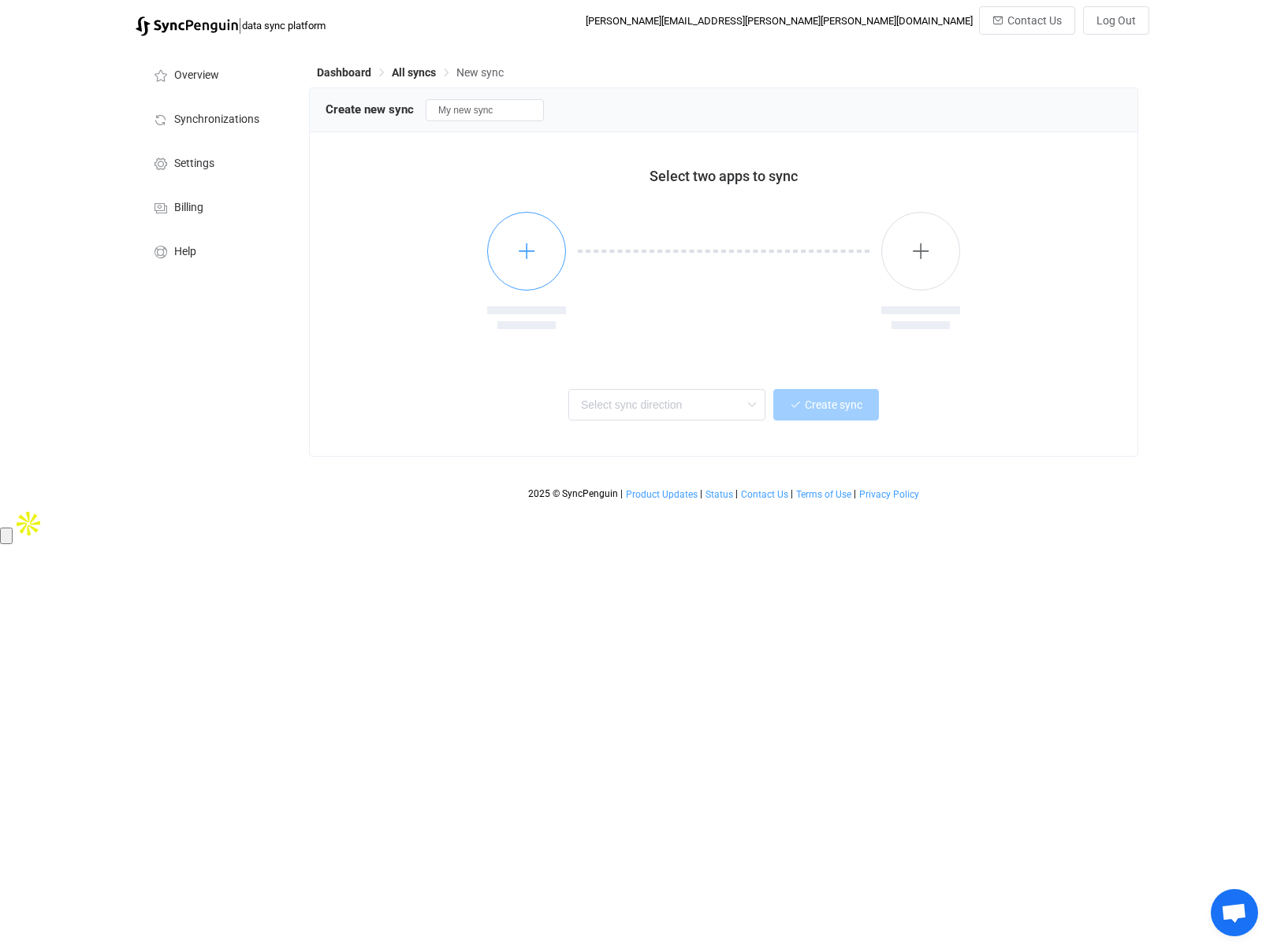
click at [513, 259] on button "button" at bounding box center [526, 251] width 79 height 79
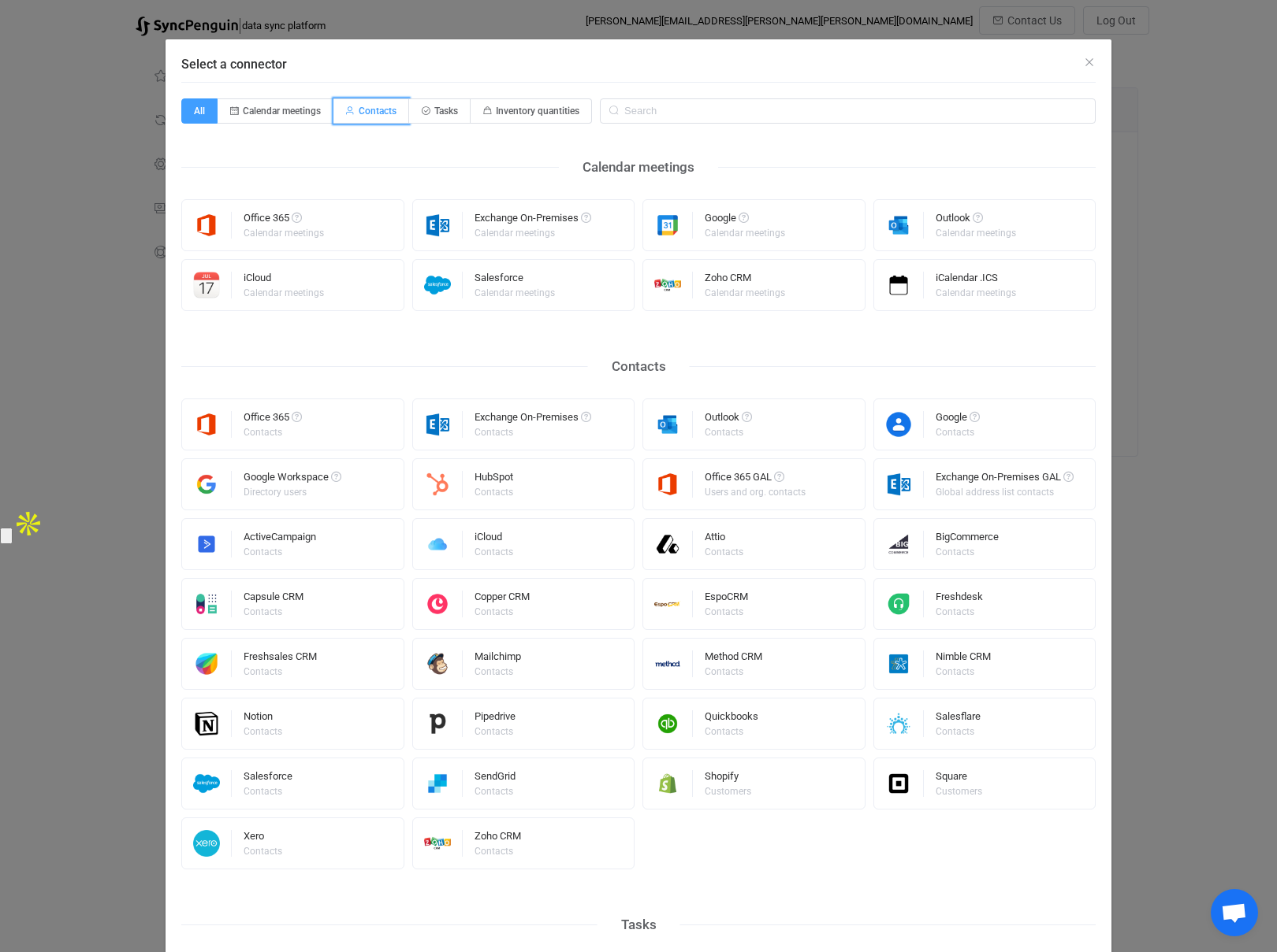
click at [363, 104] on span "Contacts" at bounding box center [371, 111] width 75 height 25
click at [348, 104] on input "Contacts" at bounding box center [342, 105] width 11 height 11
radio input "true"
radio input "false"
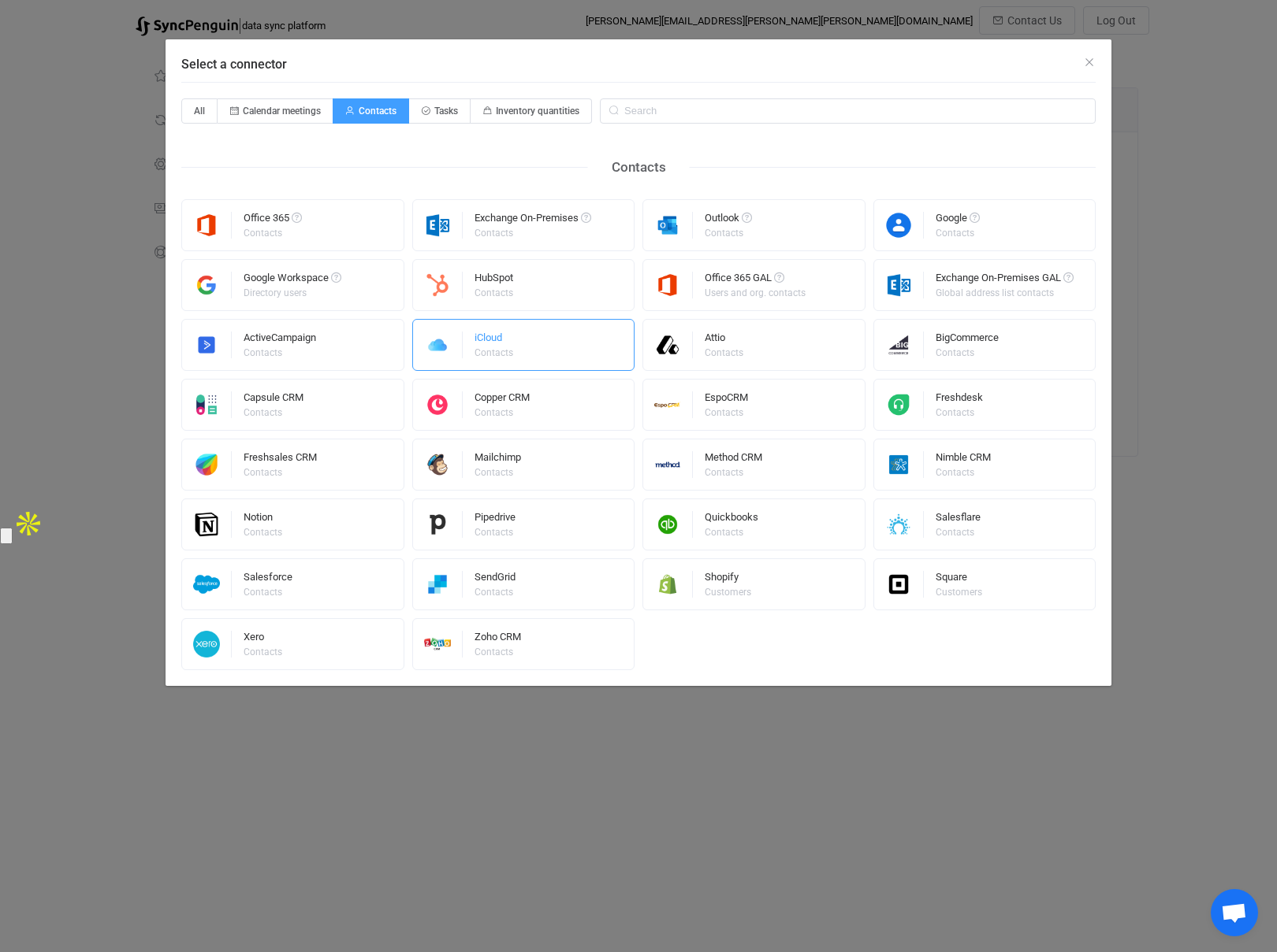
click at [525, 339] on div "iCloud Contacts" at bounding box center [524, 345] width 223 height 52
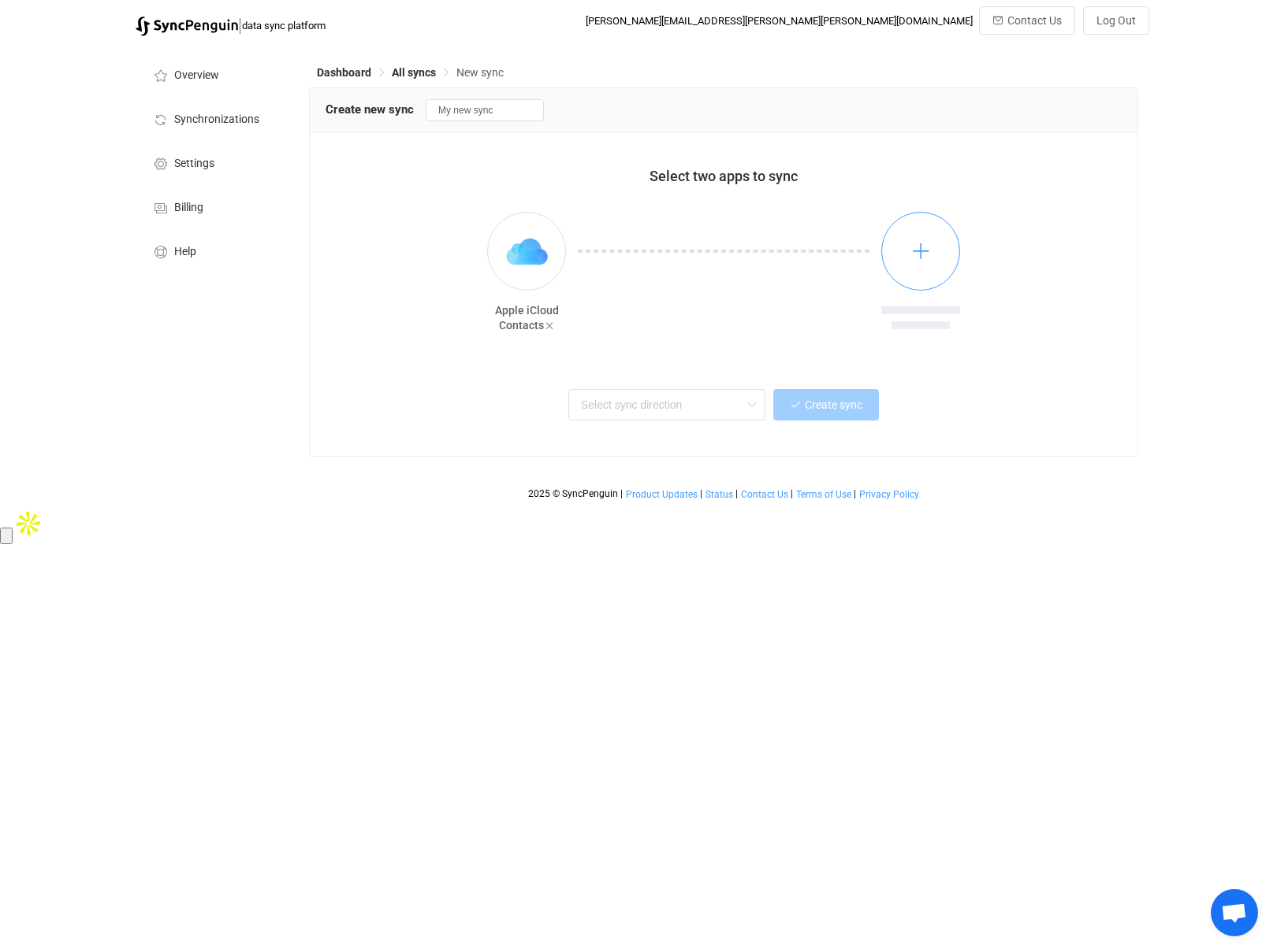
click at [922, 256] on icon "button" at bounding box center [921, 251] width 19 height 19
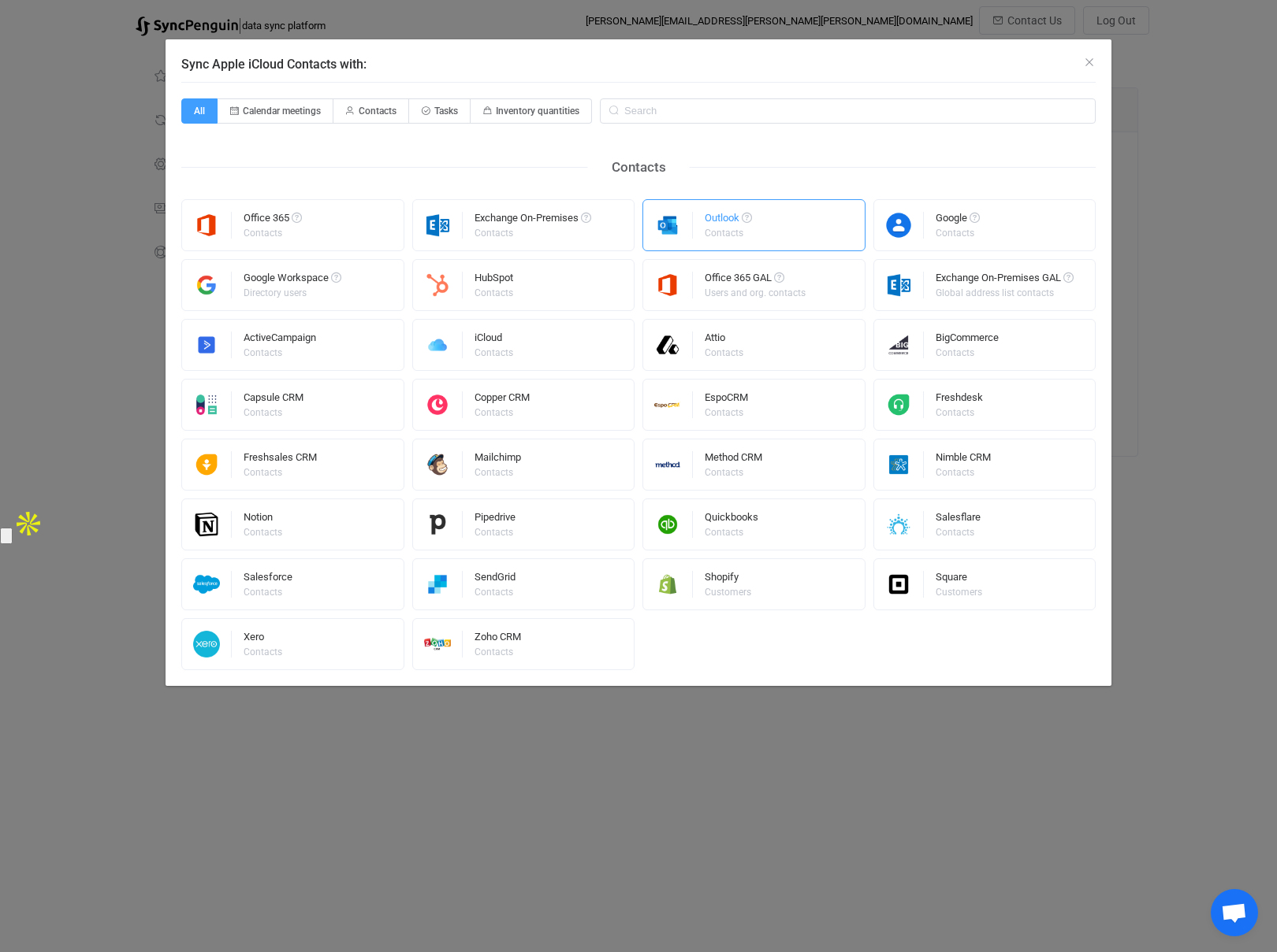
click at [771, 231] on div "Outlook Contacts" at bounding box center [753, 225] width 223 height 52
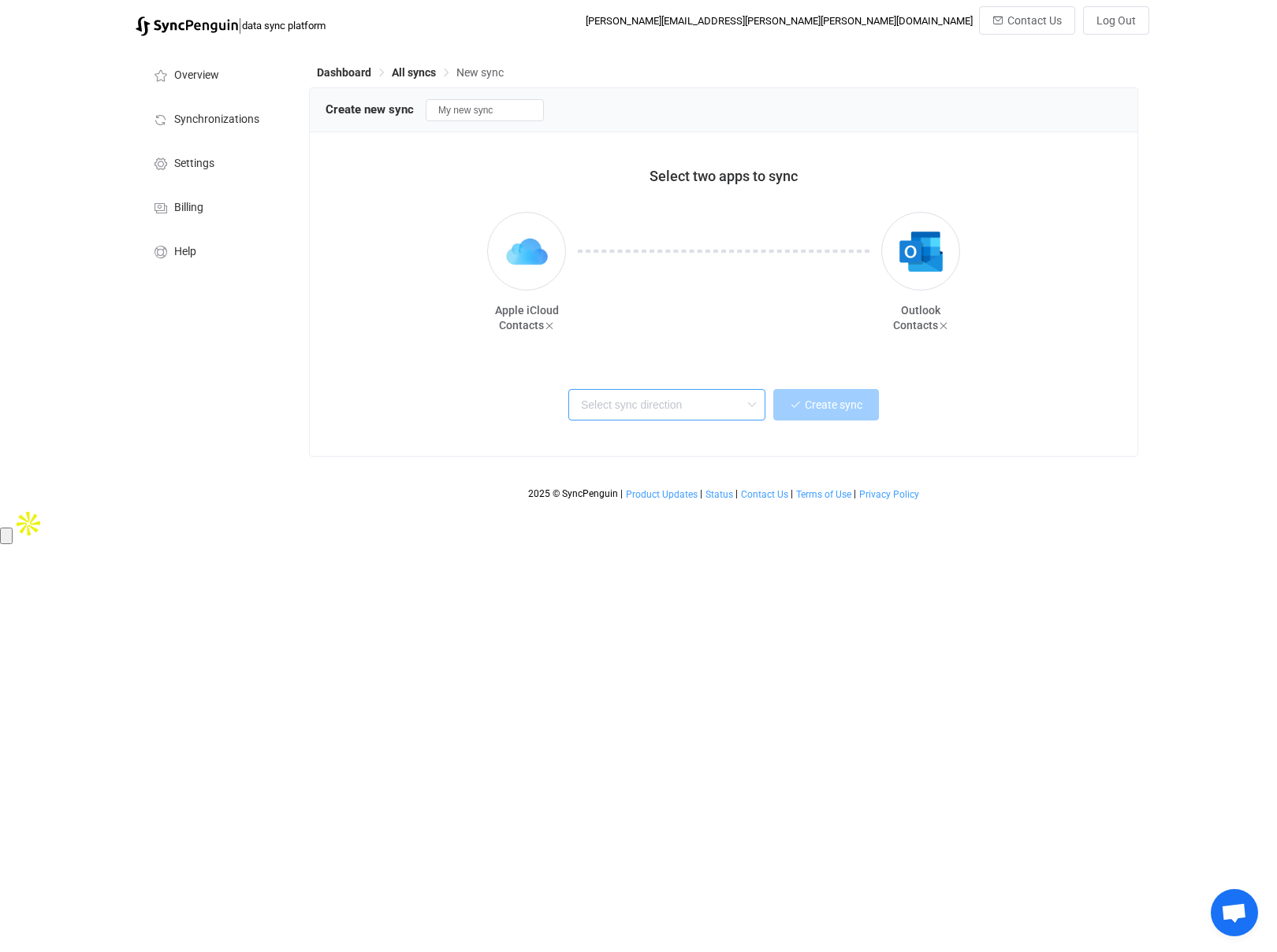
click at [679, 400] on input "text" at bounding box center [667, 405] width 197 height 32
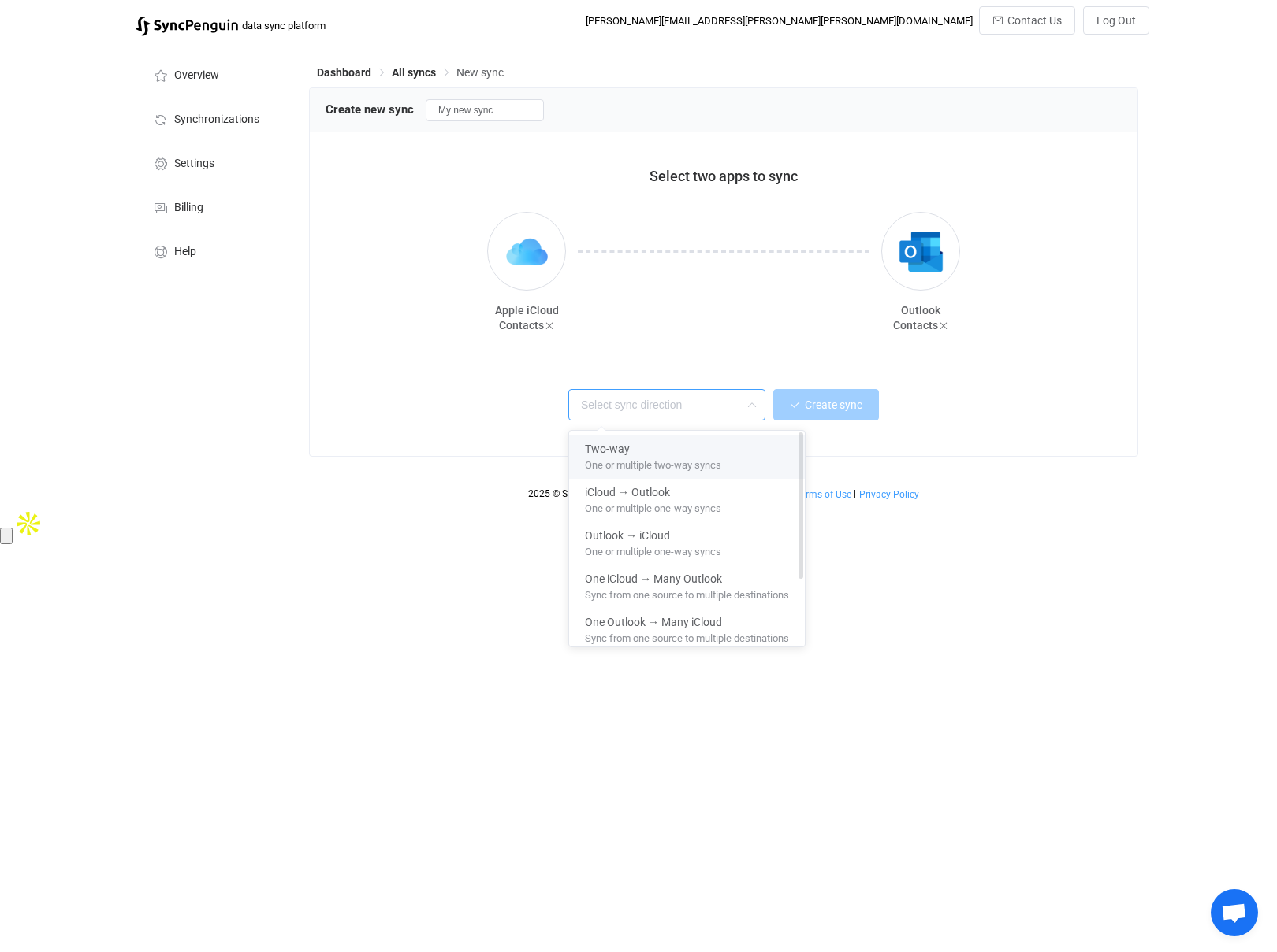
click at [637, 443] on div "Two-way" at bounding box center [686, 446] width 204 height 21
type input "Two-way"
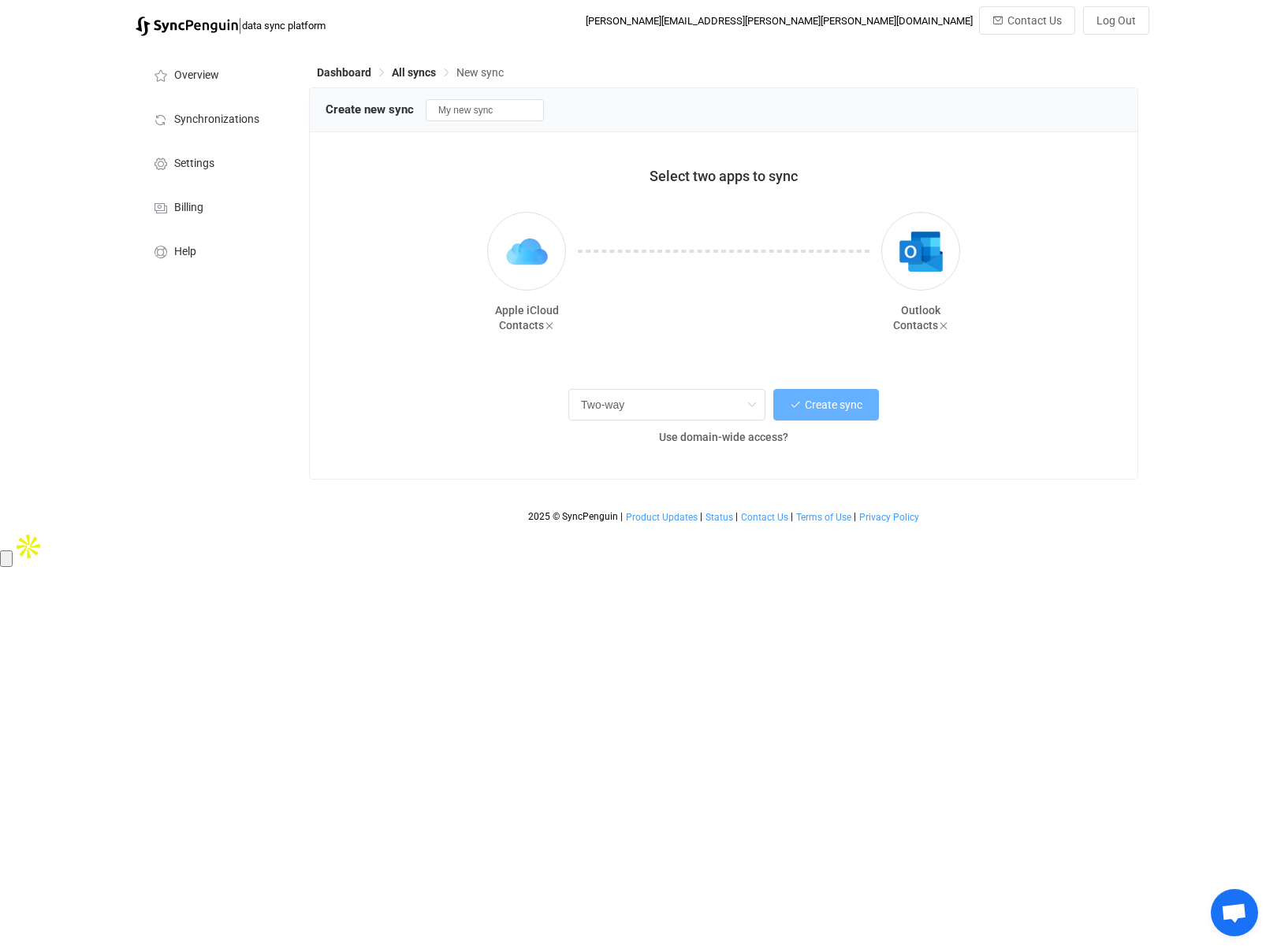
click at [833, 405] on span "Create sync" at bounding box center [834, 405] width 58 height 13
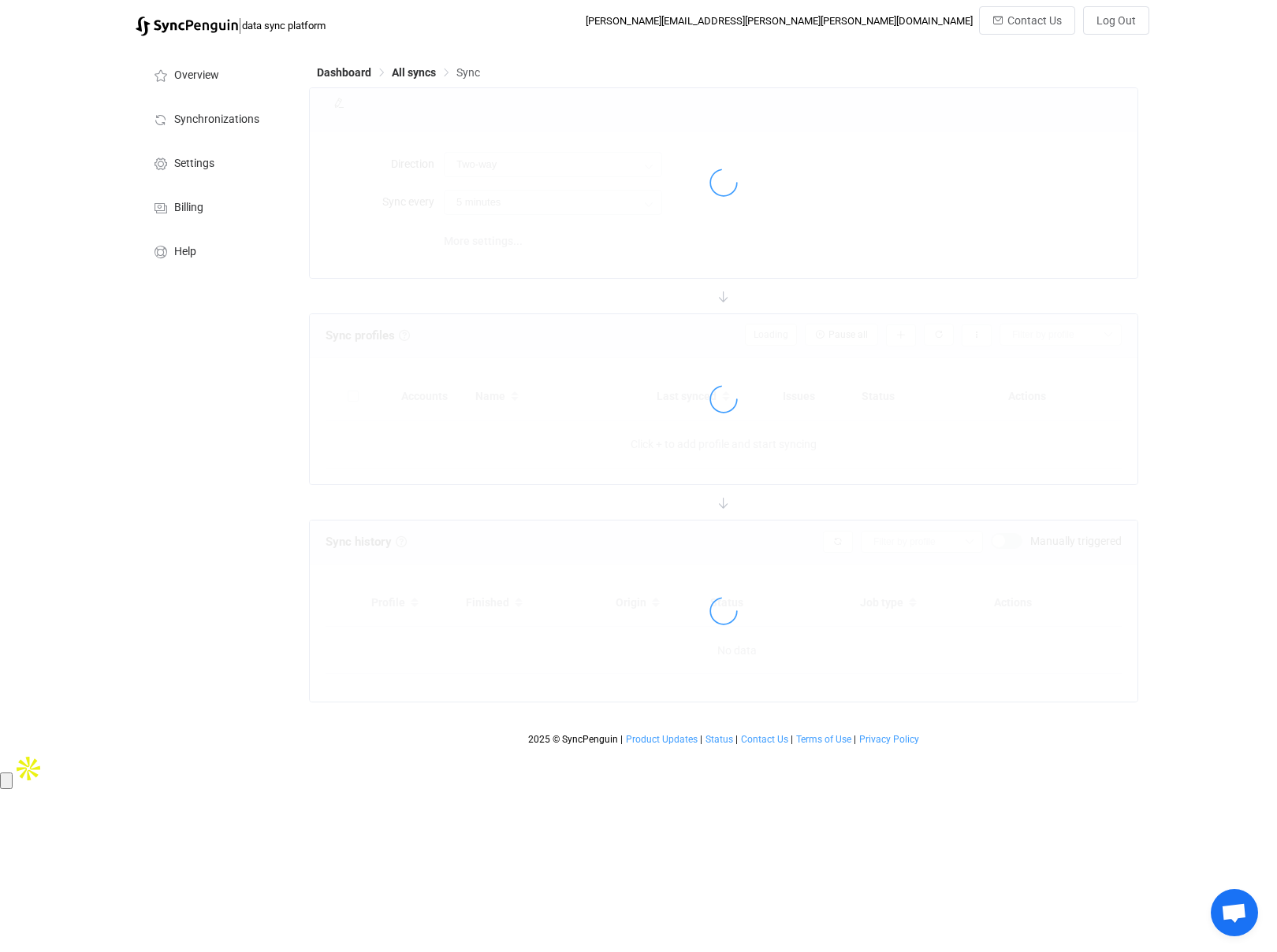
type input "10 minutes"
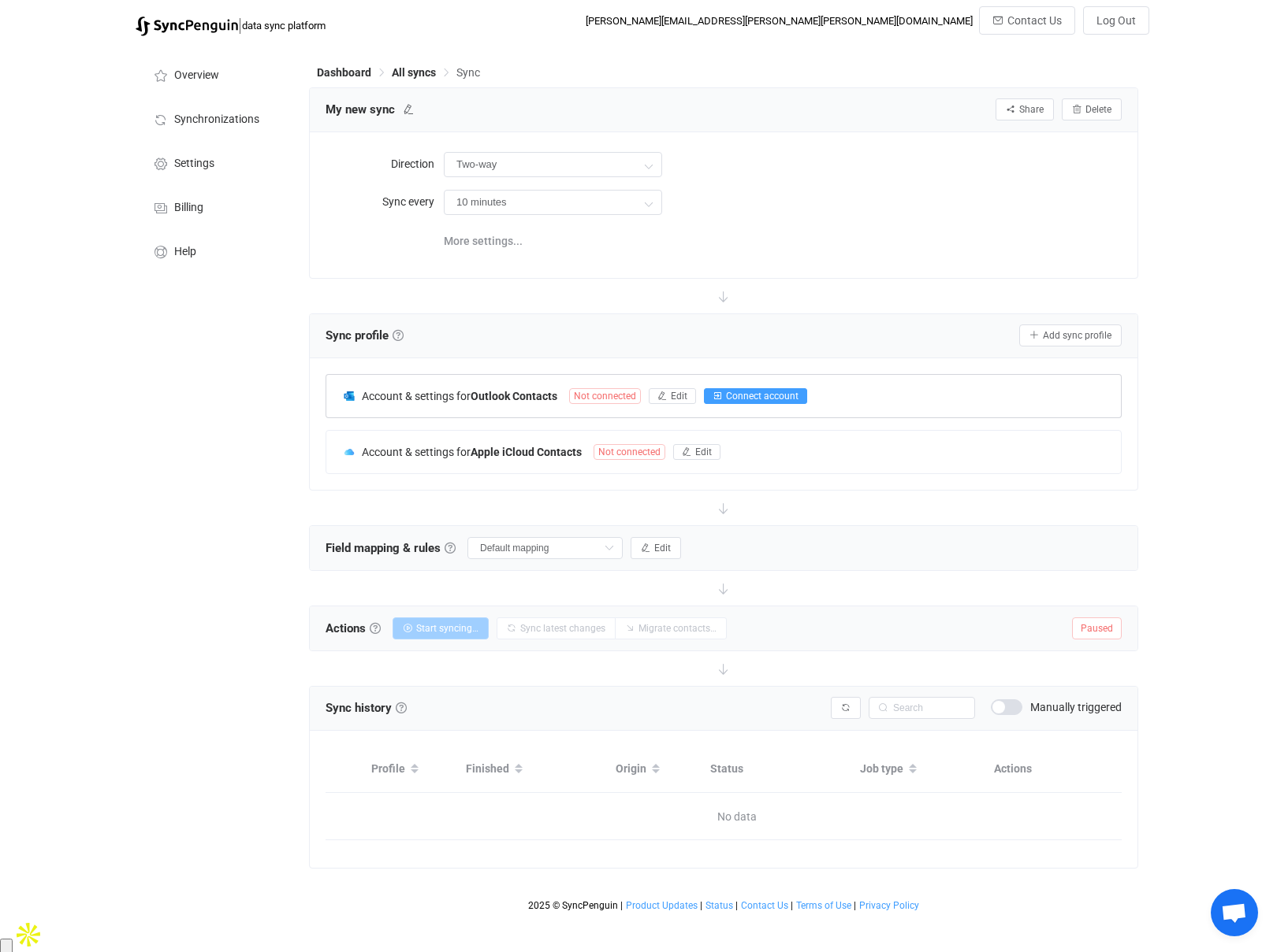
click at [750, 394] on span "Connect account" at bounding box center [761, 396] width 72 height 11
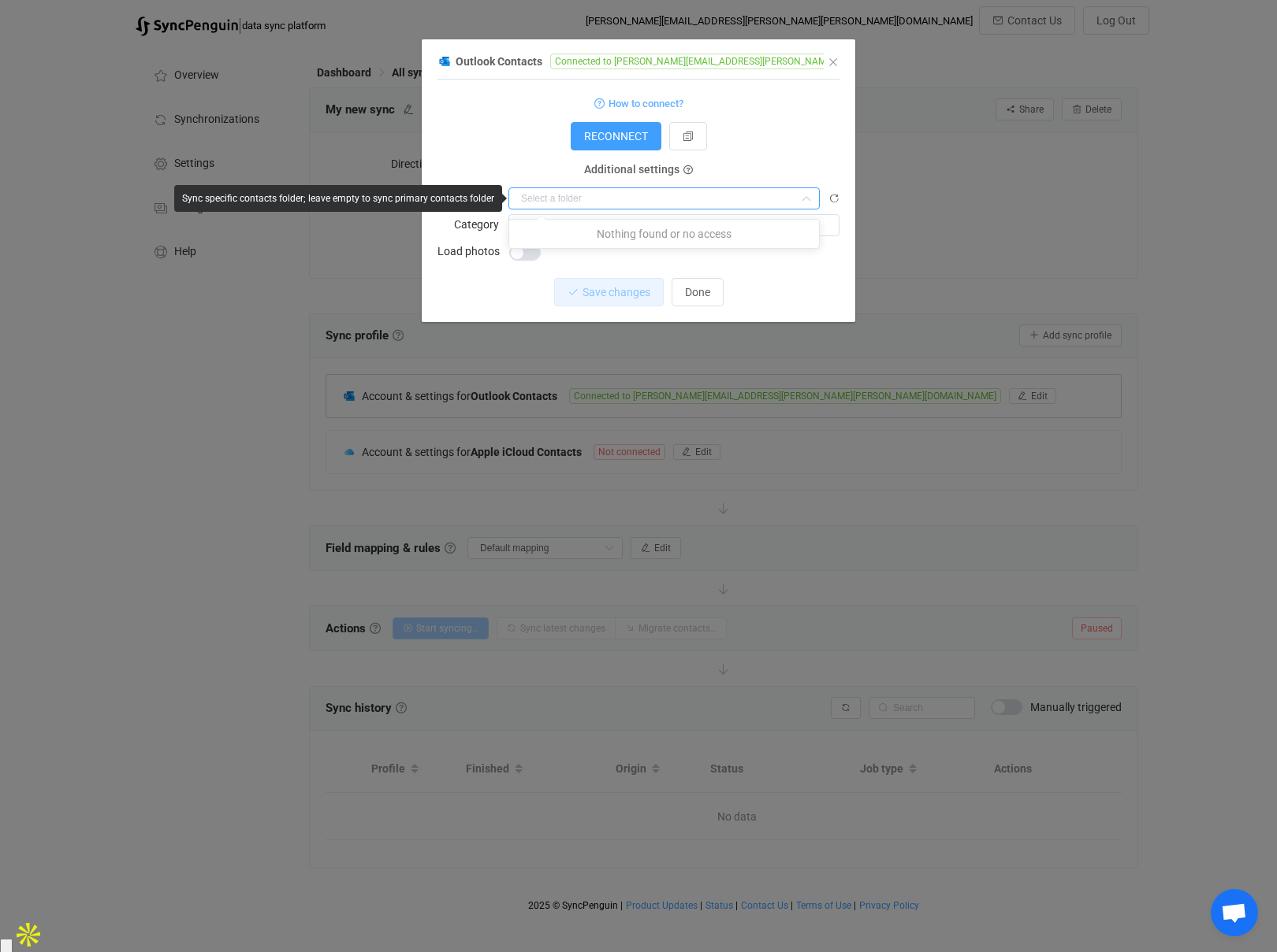
click at [735, 204] on input "dialog" at bounding box center [664, 198] width 311 height 22
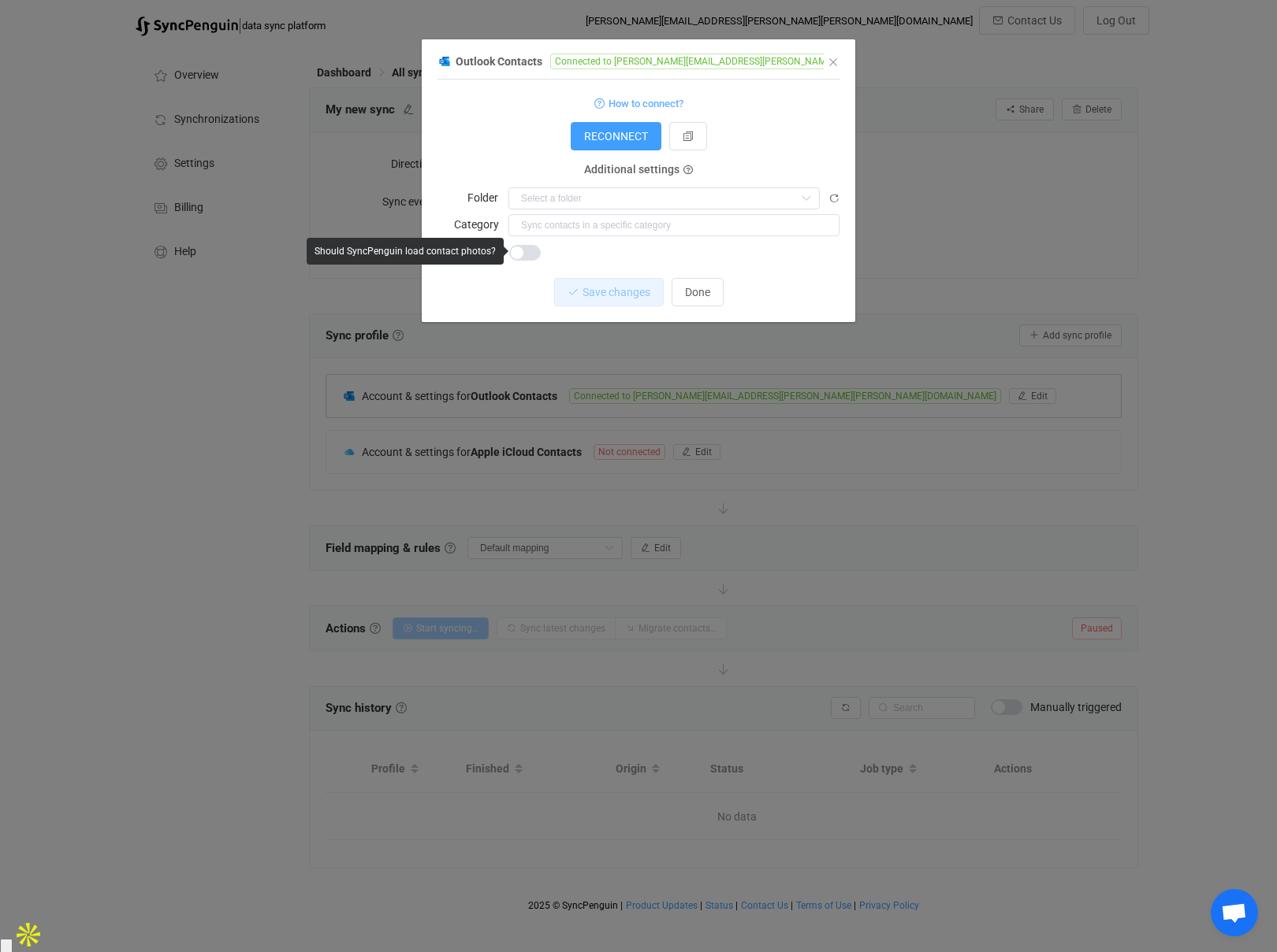
click at [520, 250] on span "dialog" at bounding box center [525, 253] width 32 height 15
click at [716, 288] on span "Discard" at bounding box center [705, 292] width 37 height 13
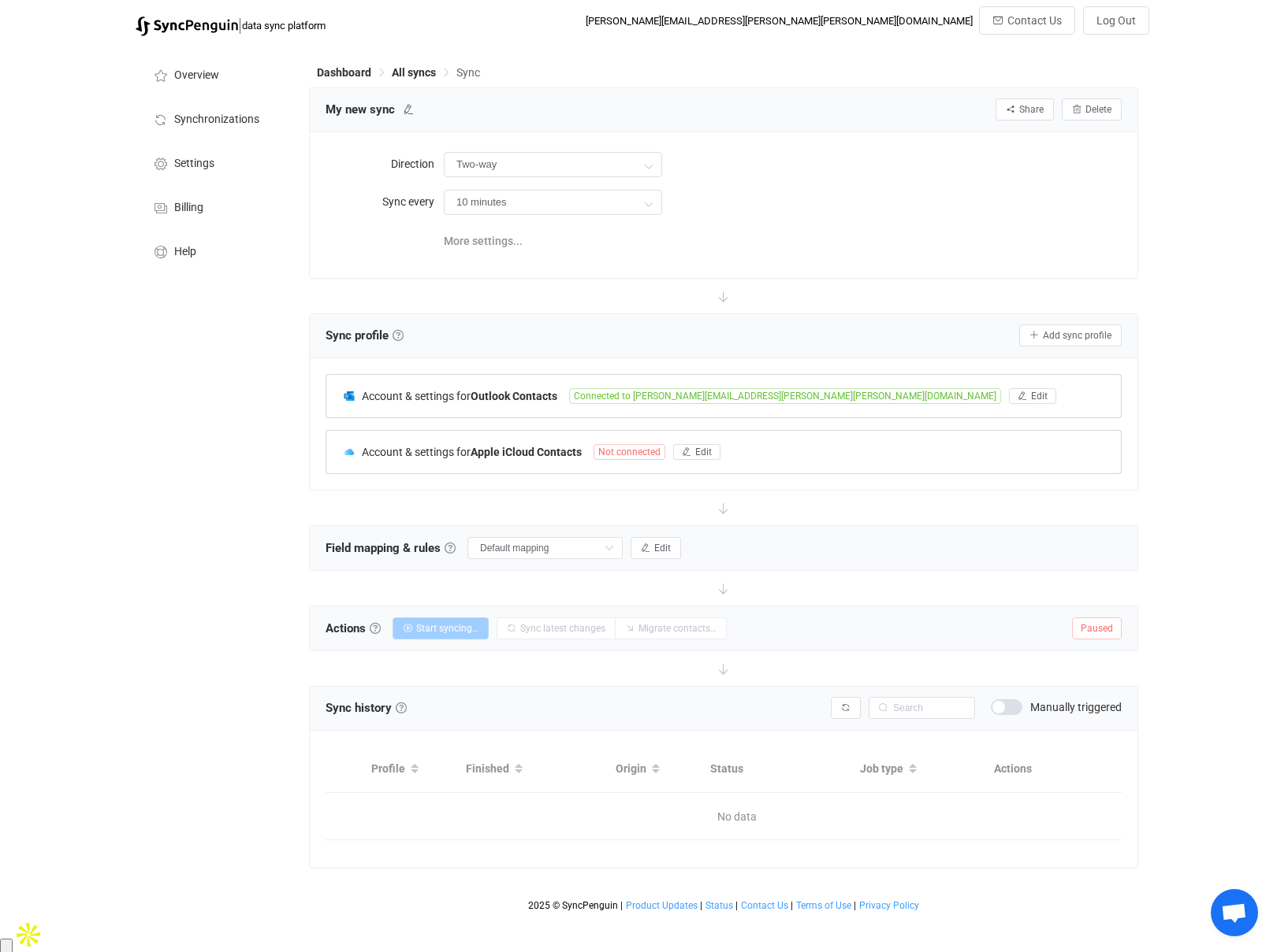
click at [631, 455] on span "Not connected" at bounding box center [629, 452] width 71 height 15
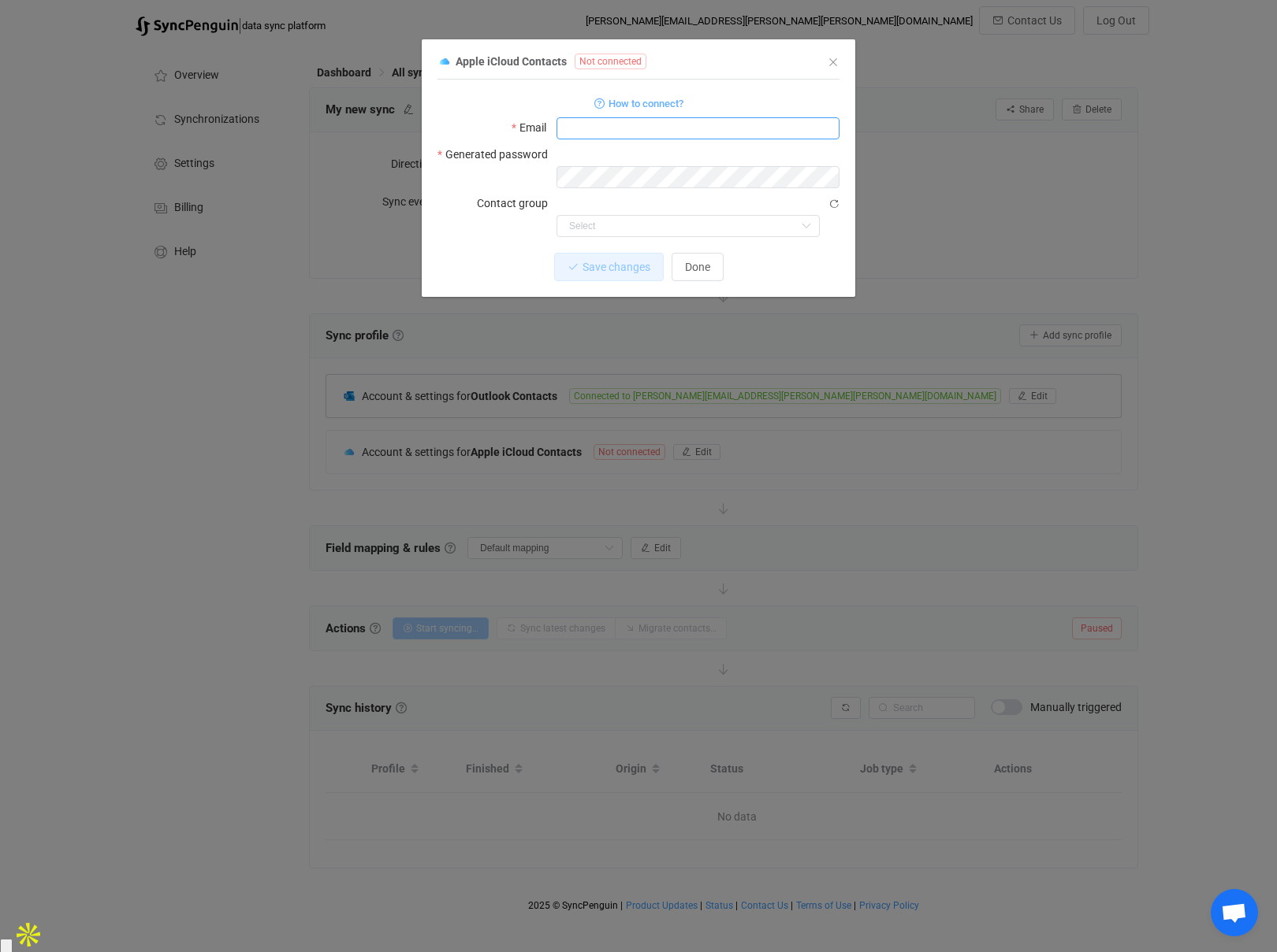
click at [640, 134] on input "dialog" at bounding box center [697, 128] width 283 height 22
click at [669, 100] on span "How to connect?" at bounding box center [645, 103] width 74 height 18
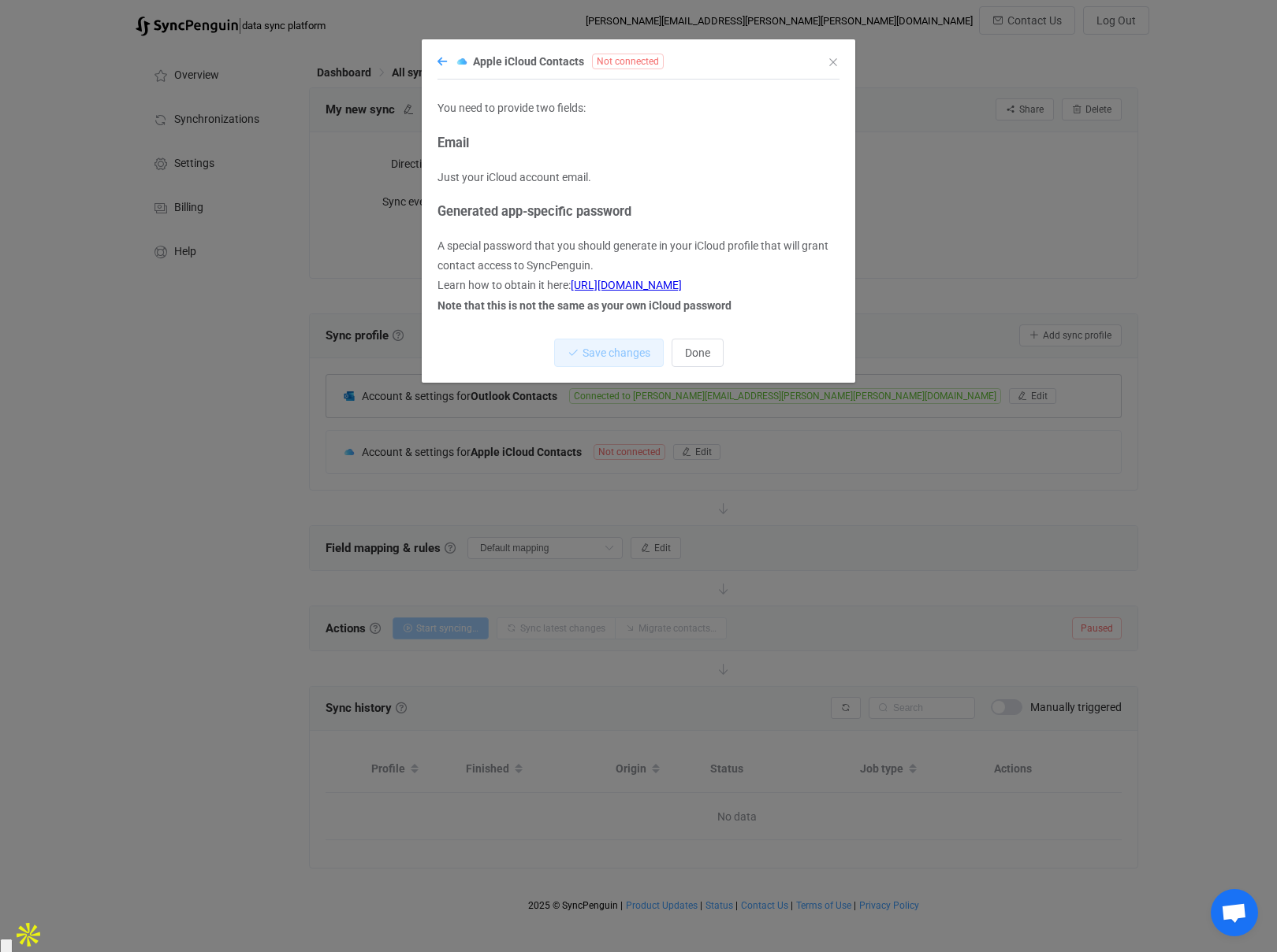
click at [442, 61] on icon "dialog" at bounding box center [442, 61] width 10 height 11
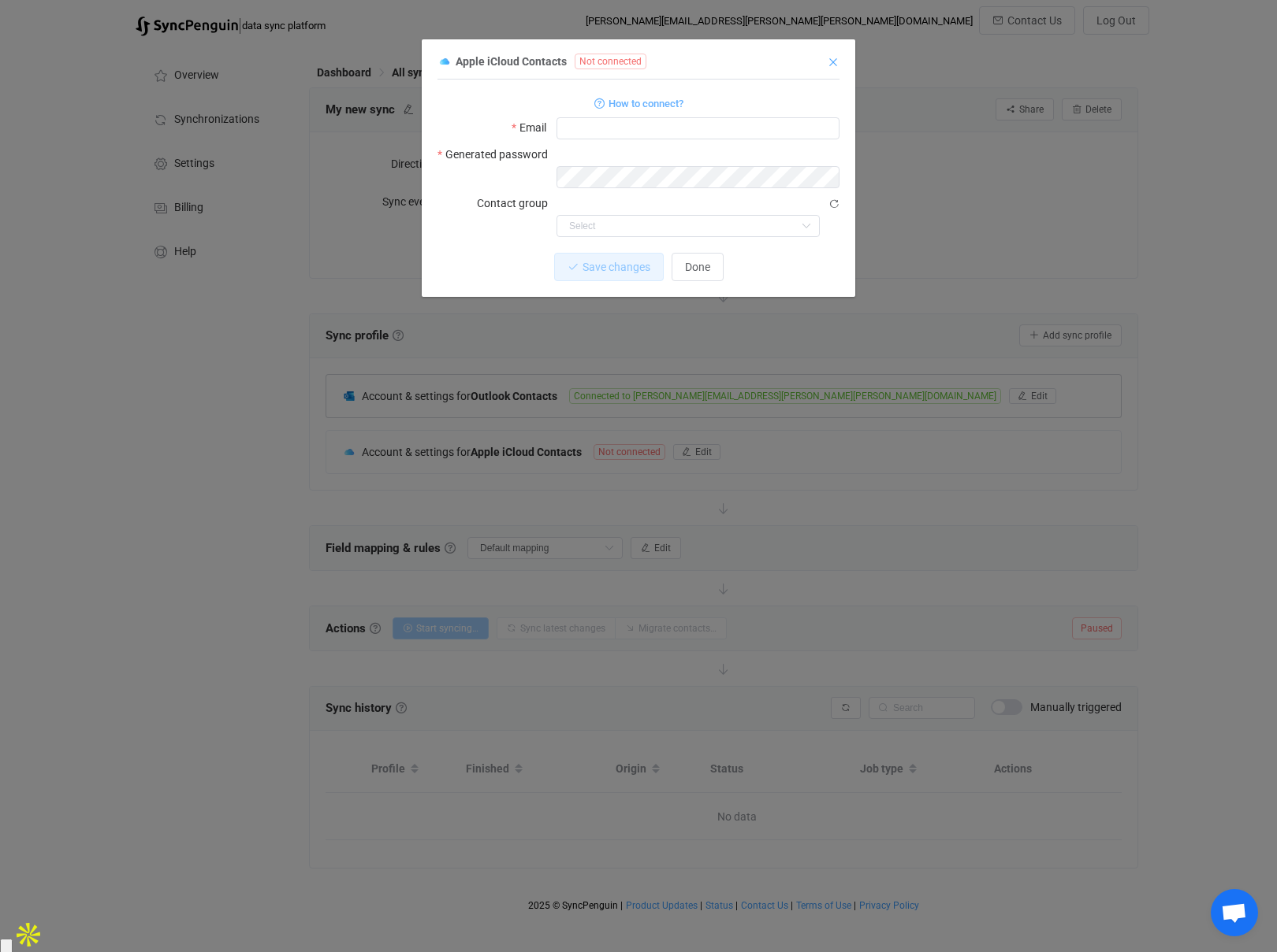
click at [835, 61] on icon "Close" at bounding box center [833, 62] width 13 height 13
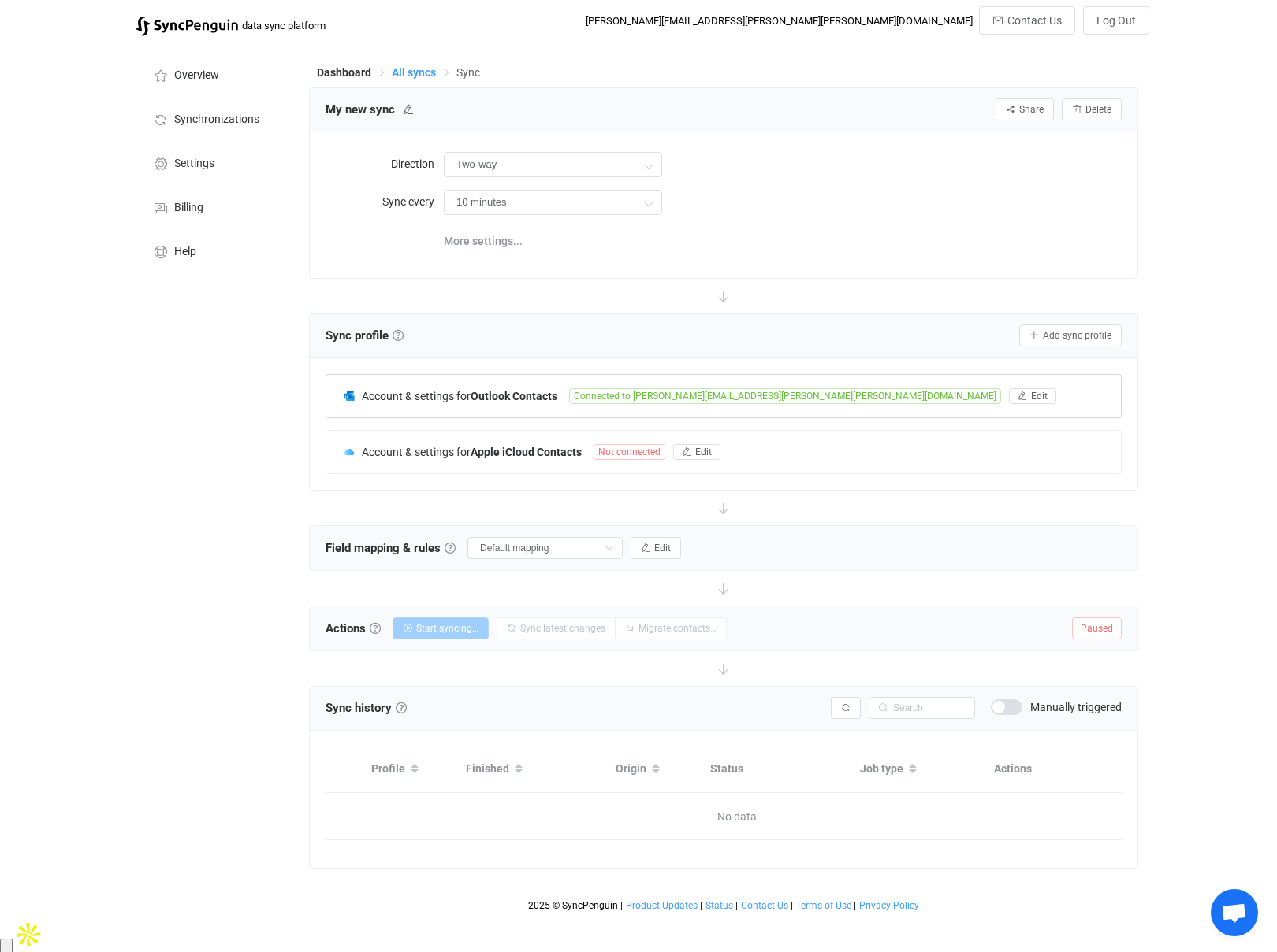
click at [408, 71] on span "All syncs" at bounding box center [413, 72] width 44 height 13
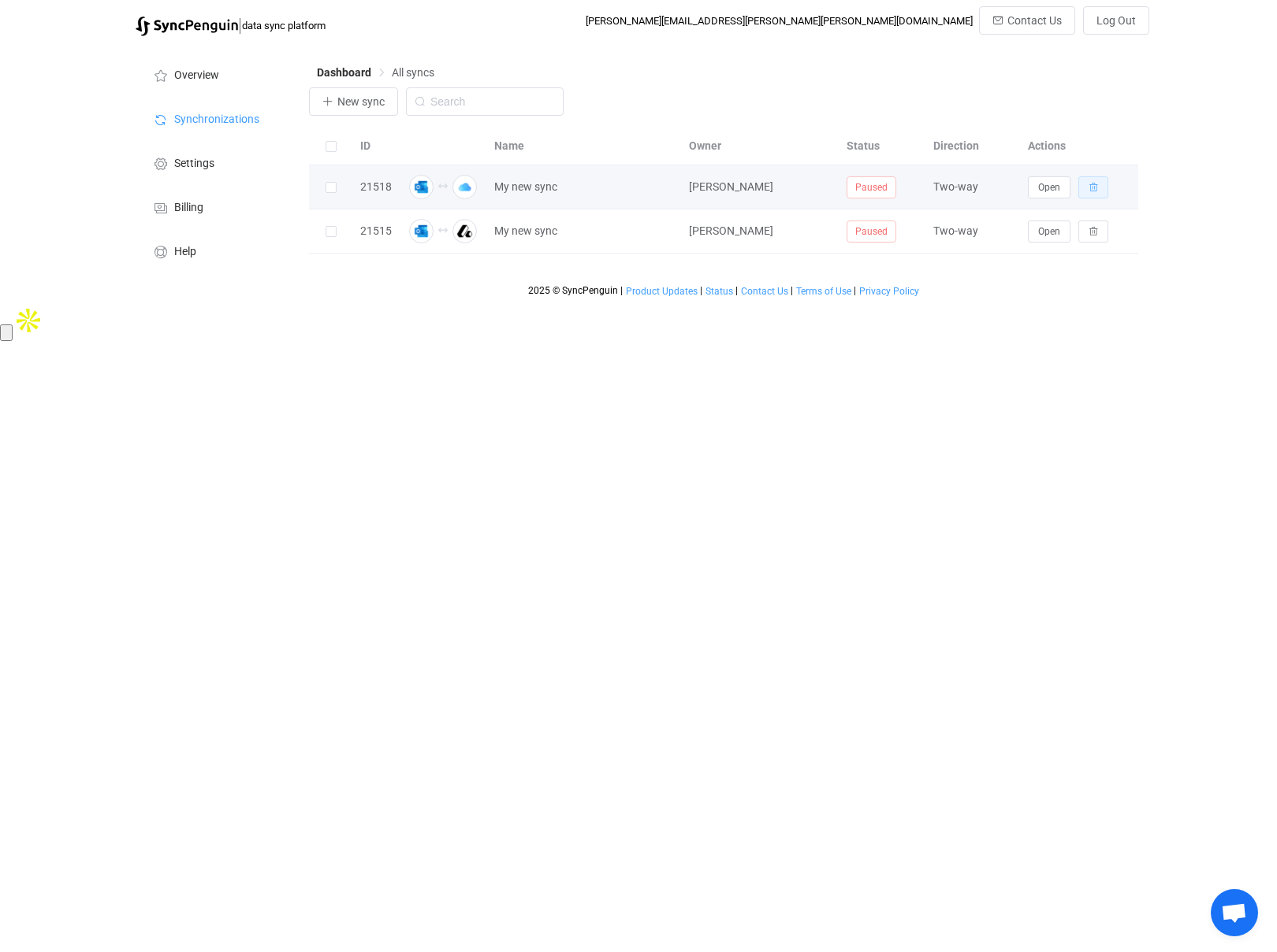
click at [1089, 188] on icon "button" at bounding box center [1093, 187] width 10 height 10
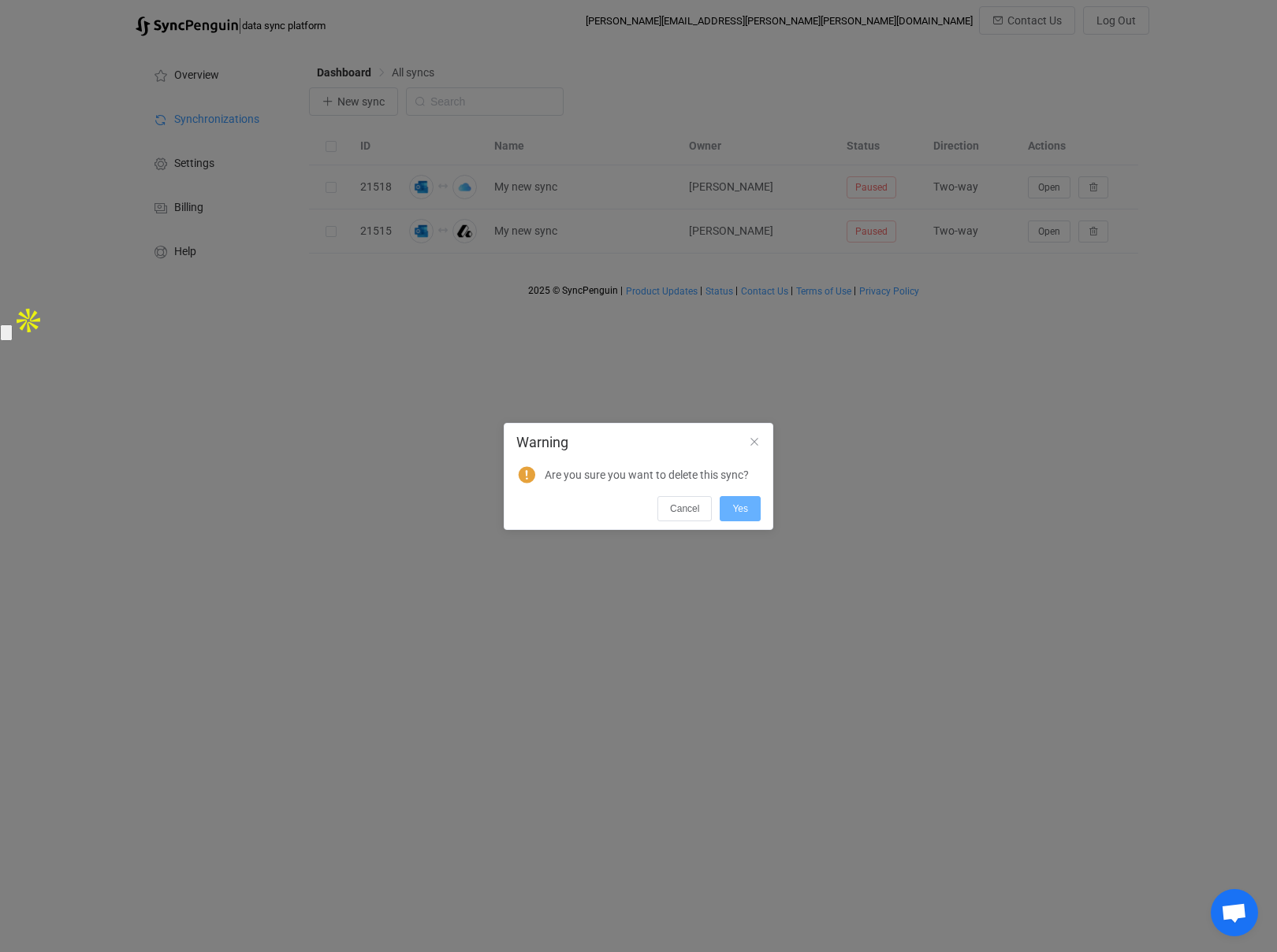
click at [741, 503] on span "Yes" at bounding box center [740, 508] width 15 height 11
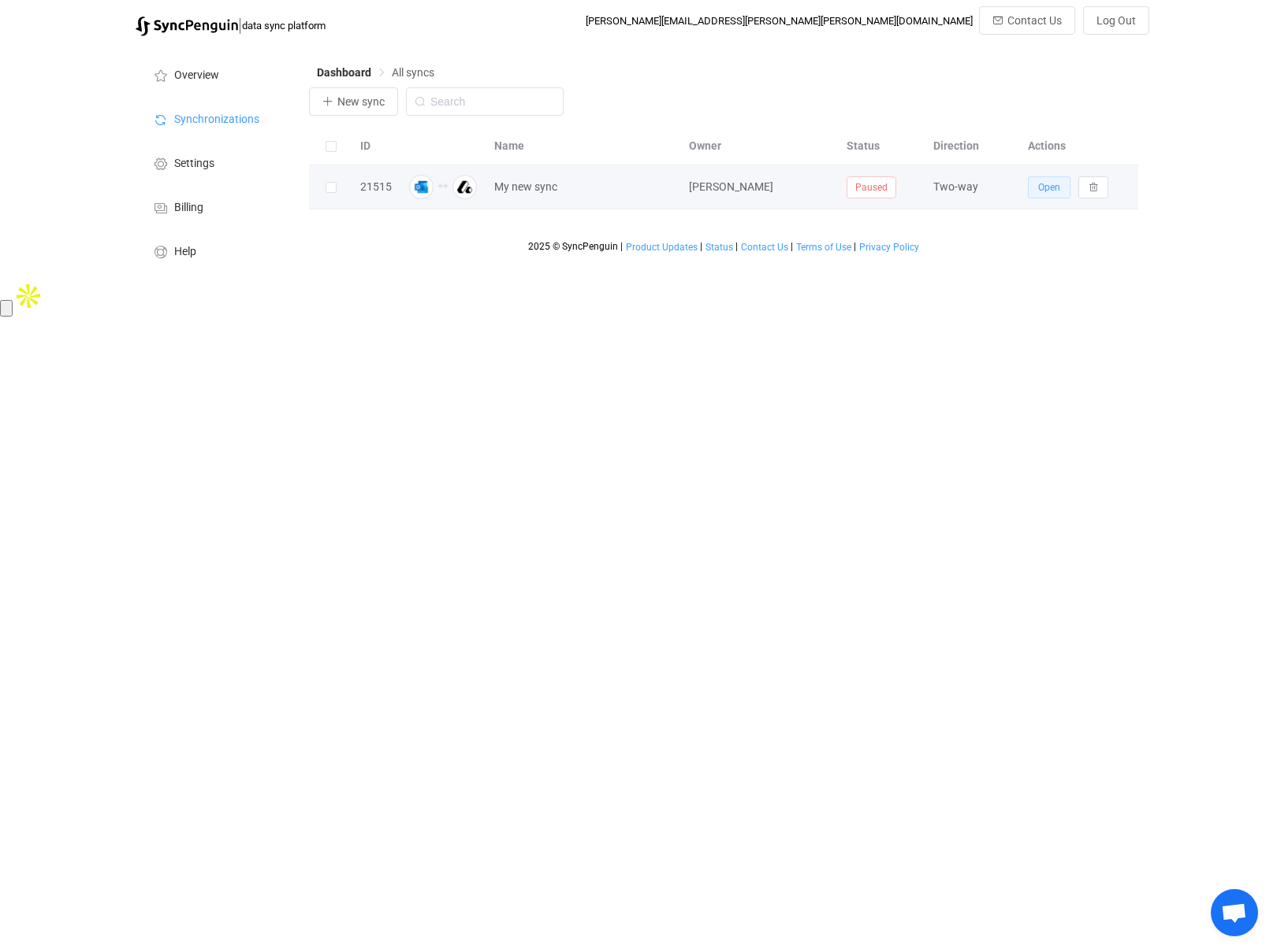
click at [1037, 186] on span "Open" at bounding box center [1048, 186] width 22 height 11
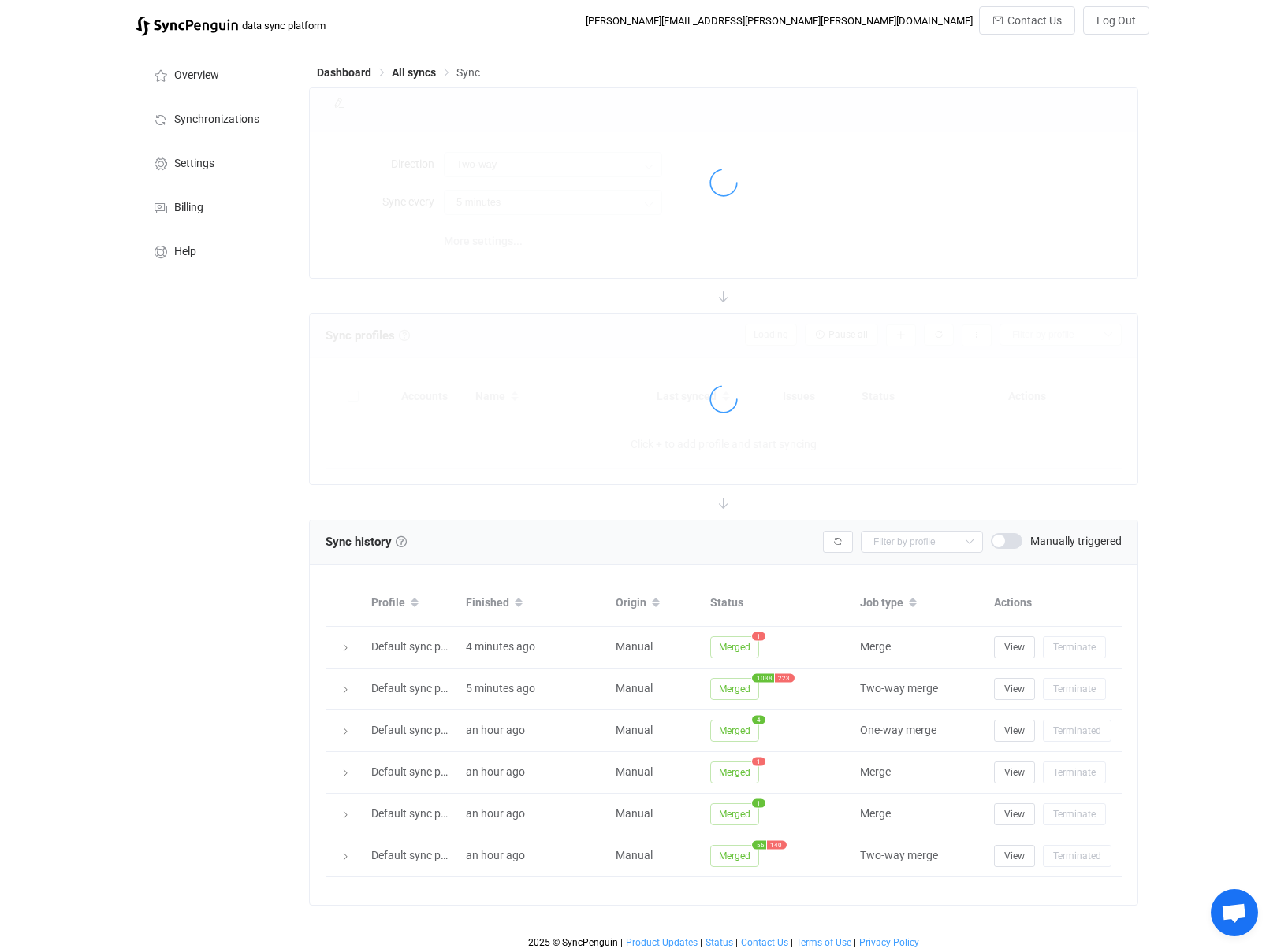
type input "15 minutes"
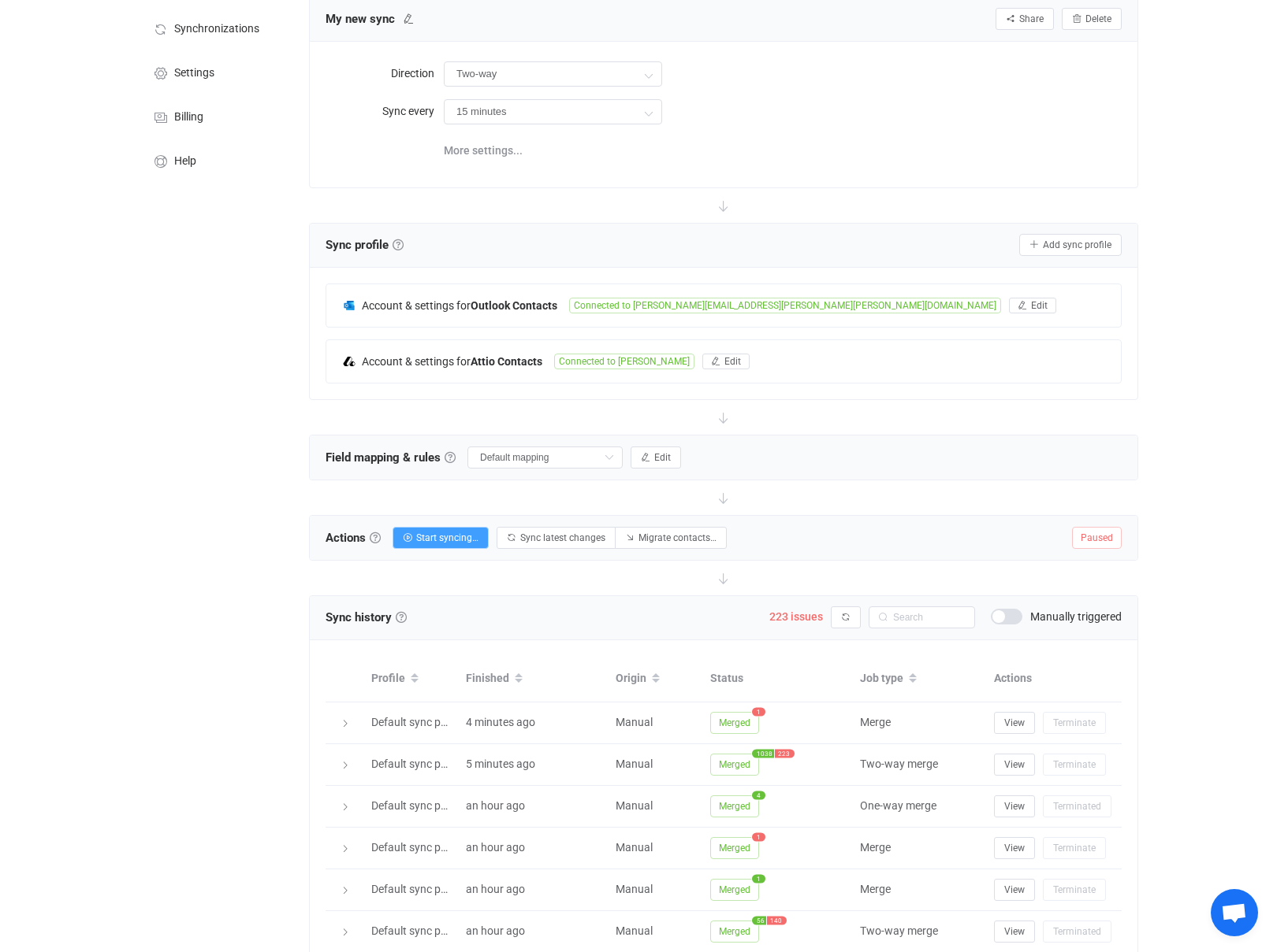
scroll to position [170, 0]
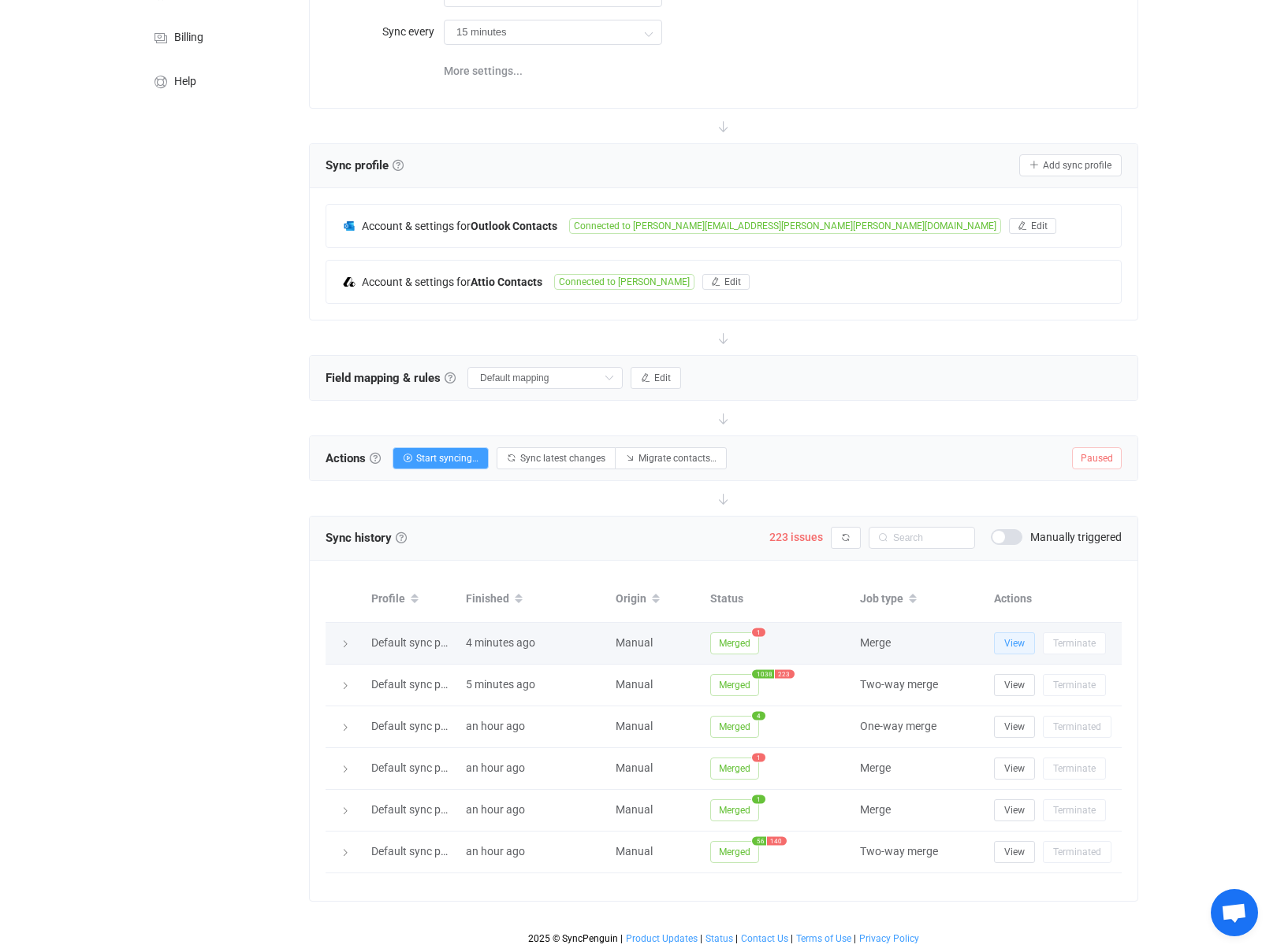
click at [1007, 641] on span "View" at bounding box center [1013, 643] width 20 height 11
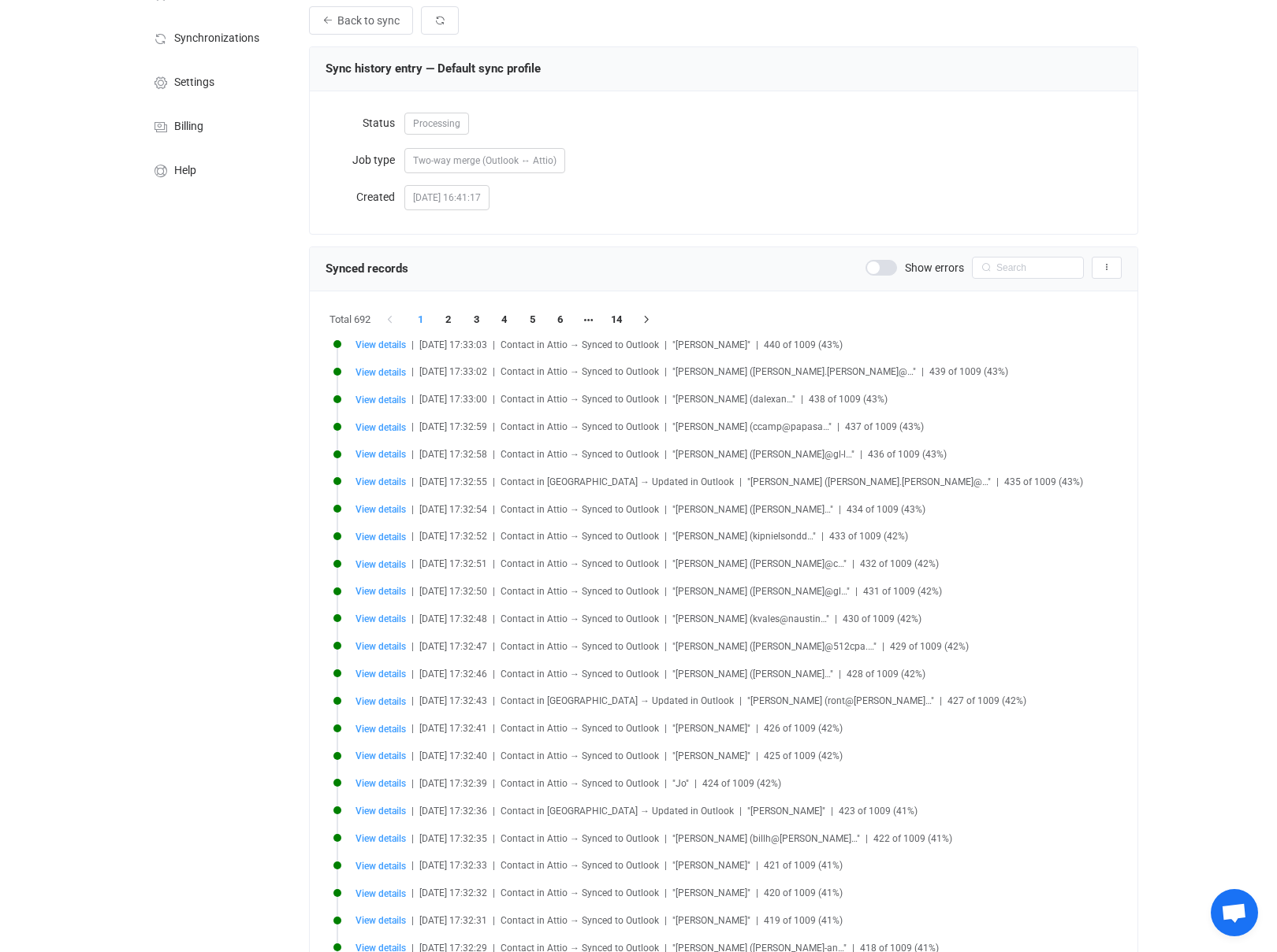
scroll to position [87, 0]
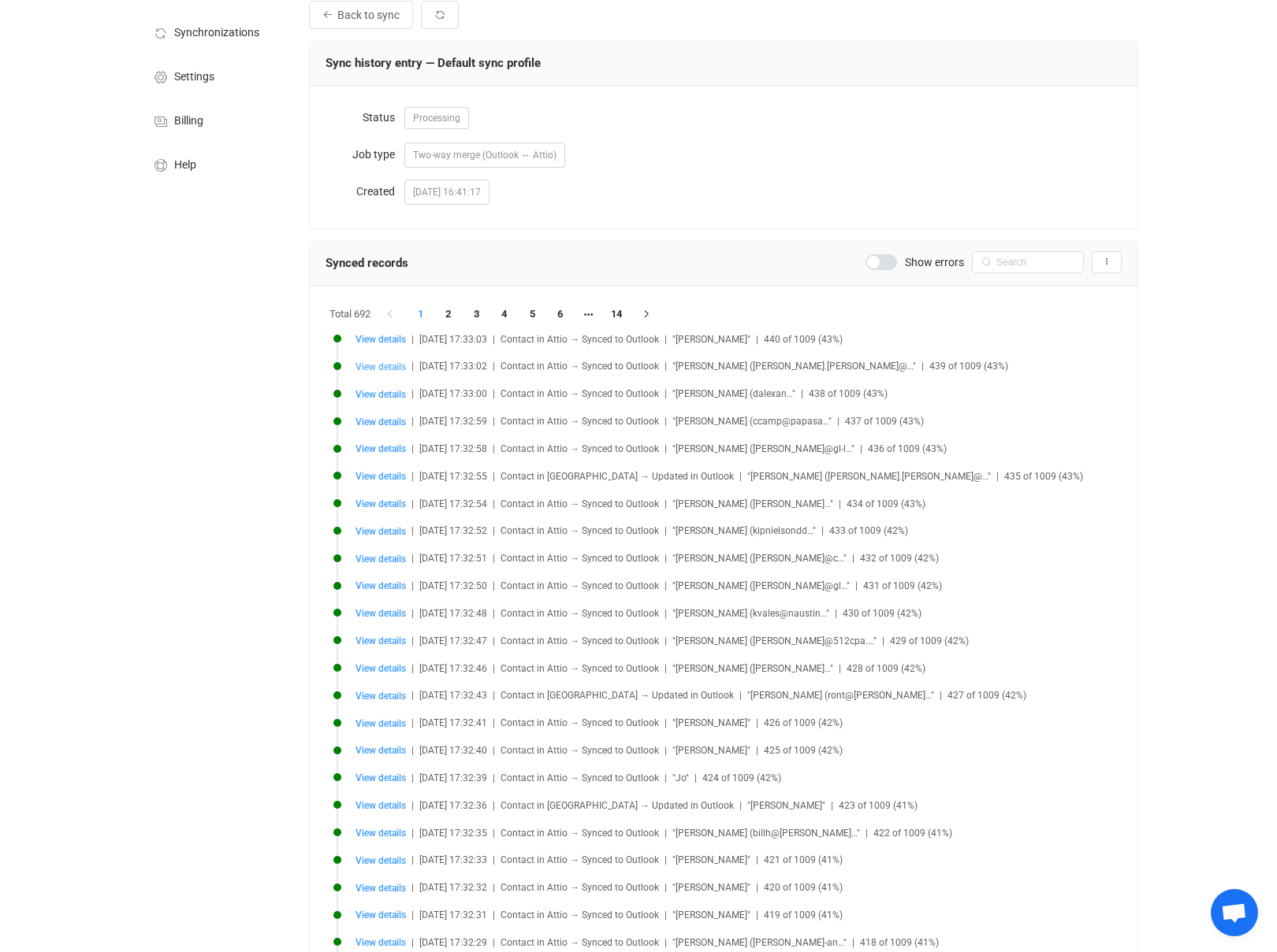
click at [396, 367] on span "View details" at bounding box center [381, 366] width 50 height 11
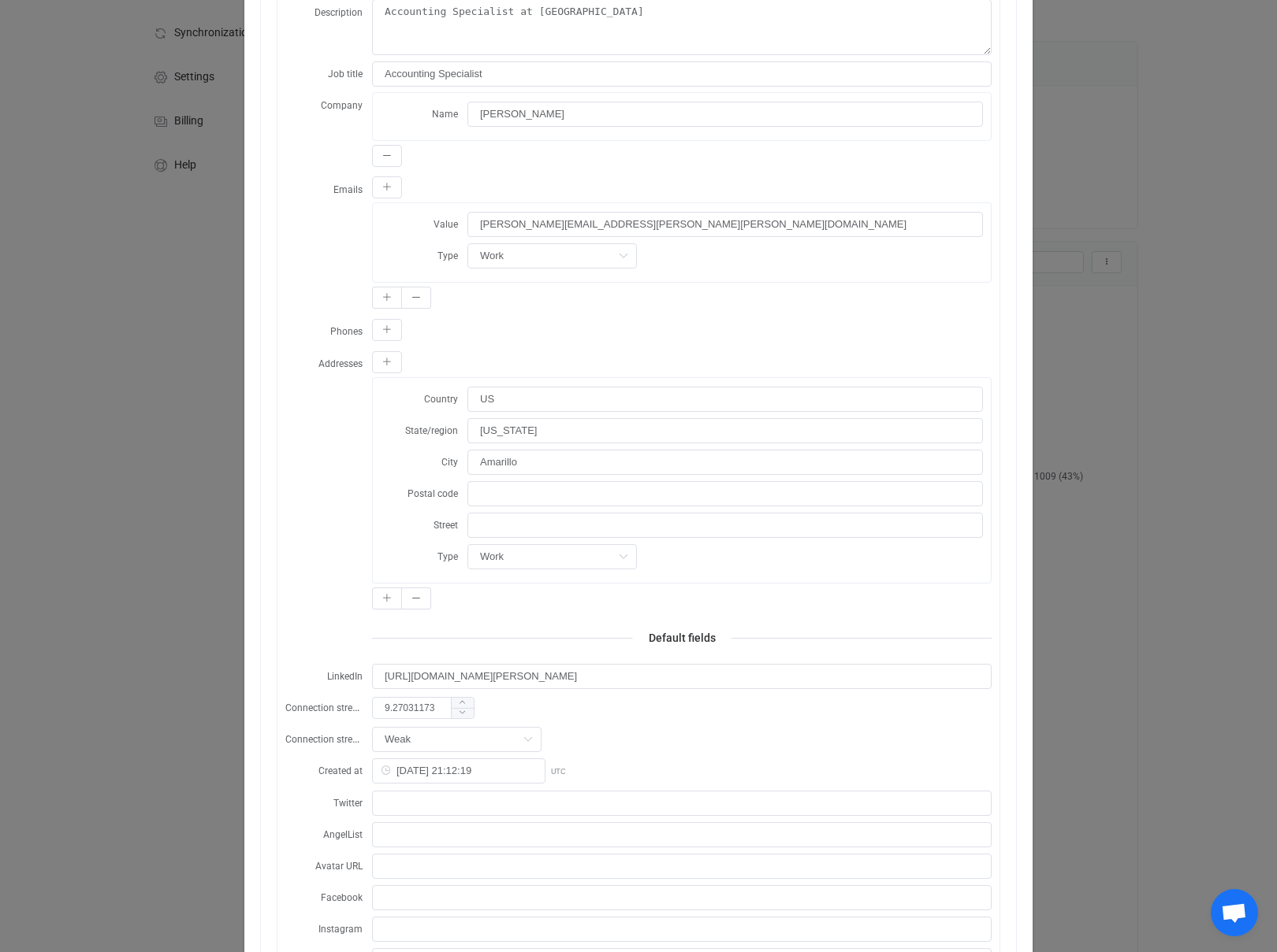
scroll to position [0, 0]
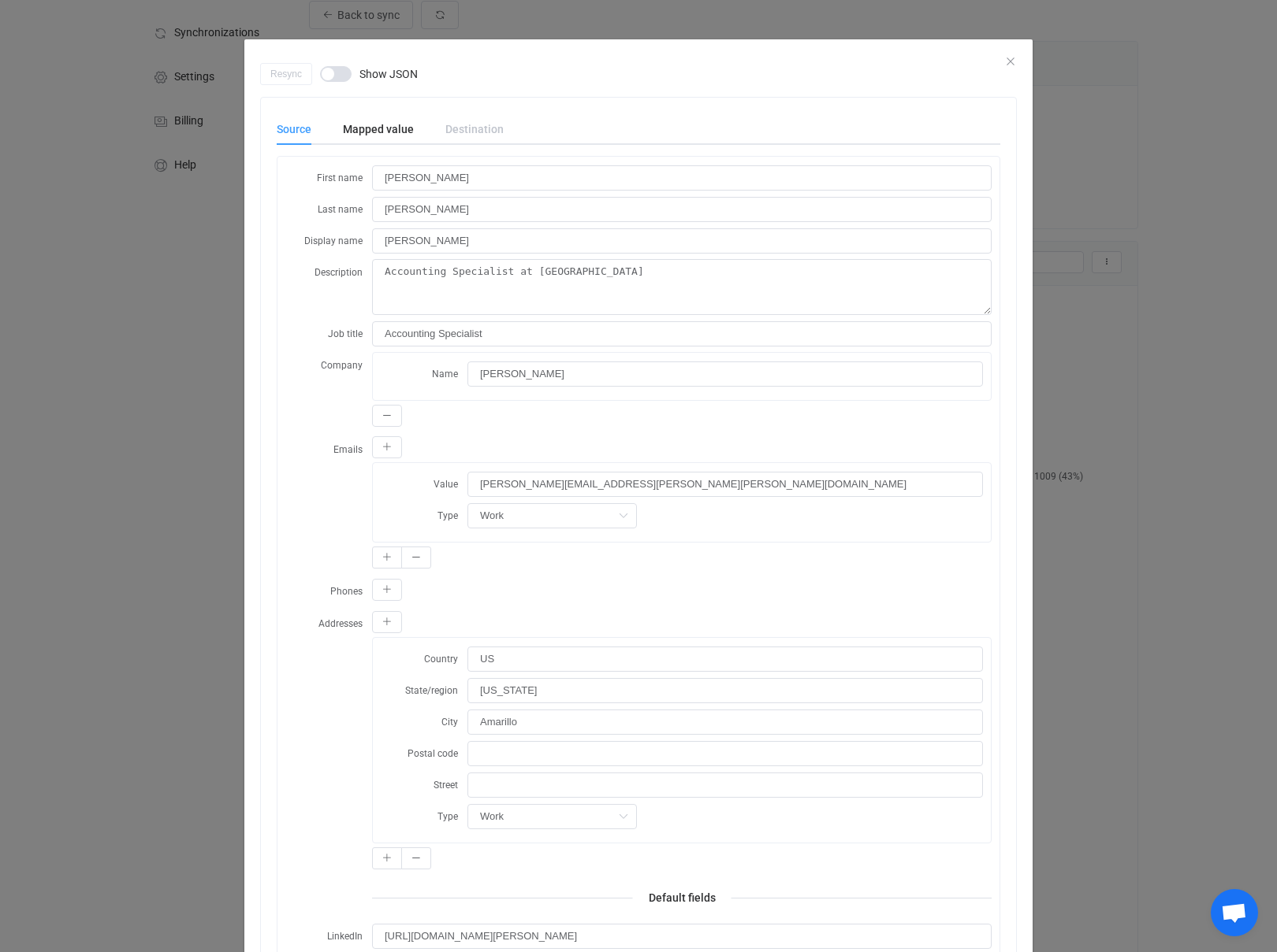
click at [459, 126] on div "Destination" at bounding box center [467, 128] width 74 height 32
click at [463, 128] on div "Destination" at bounding box center [467, 128] width 74 height 32
click at [378, 130] on div "Mapped value" at bounding box center [379, 128] width 102 height 32
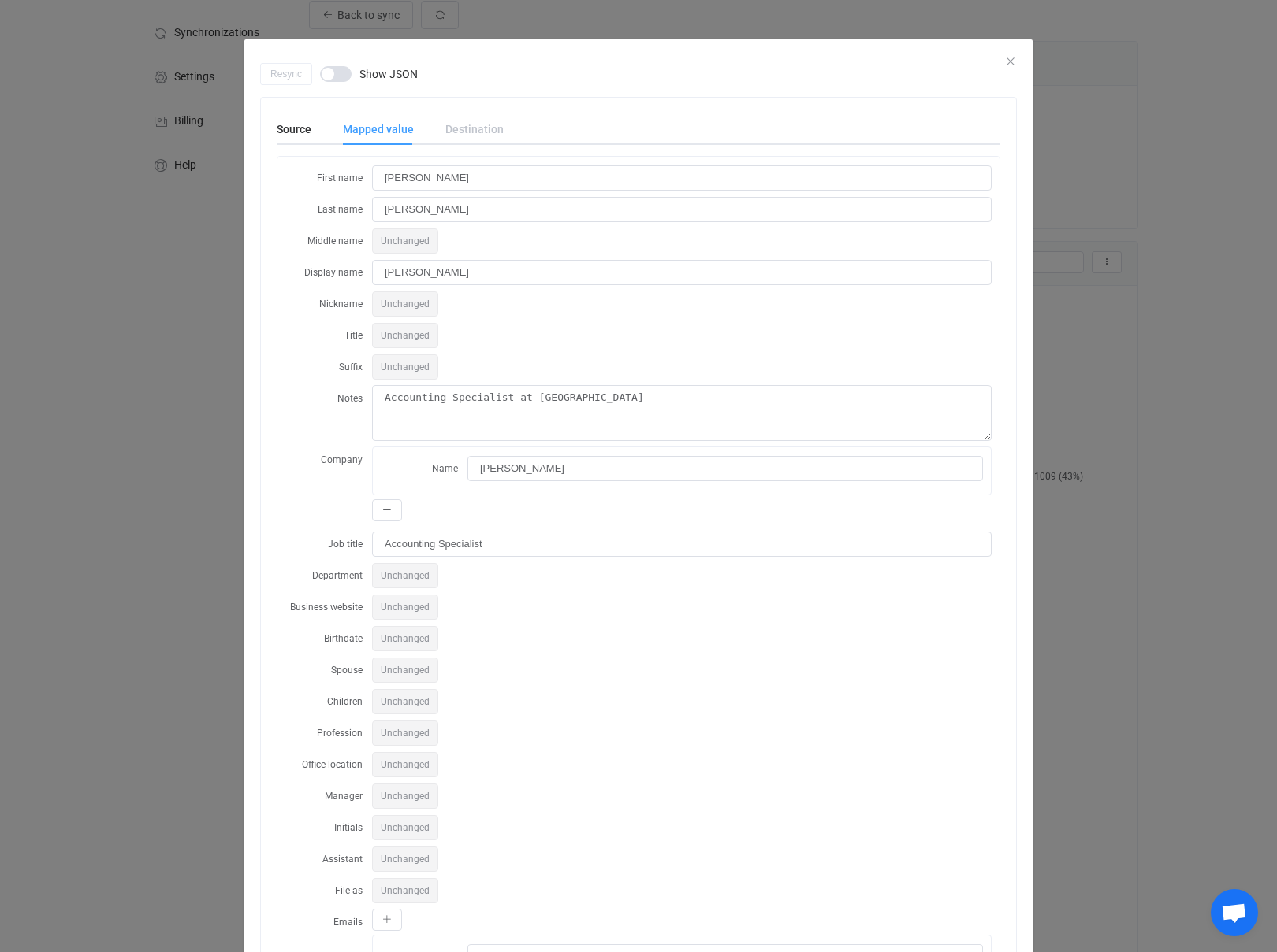
click at [370, 67] on span "Show JSON" at bounding box center [388, 74] width 58 height 15
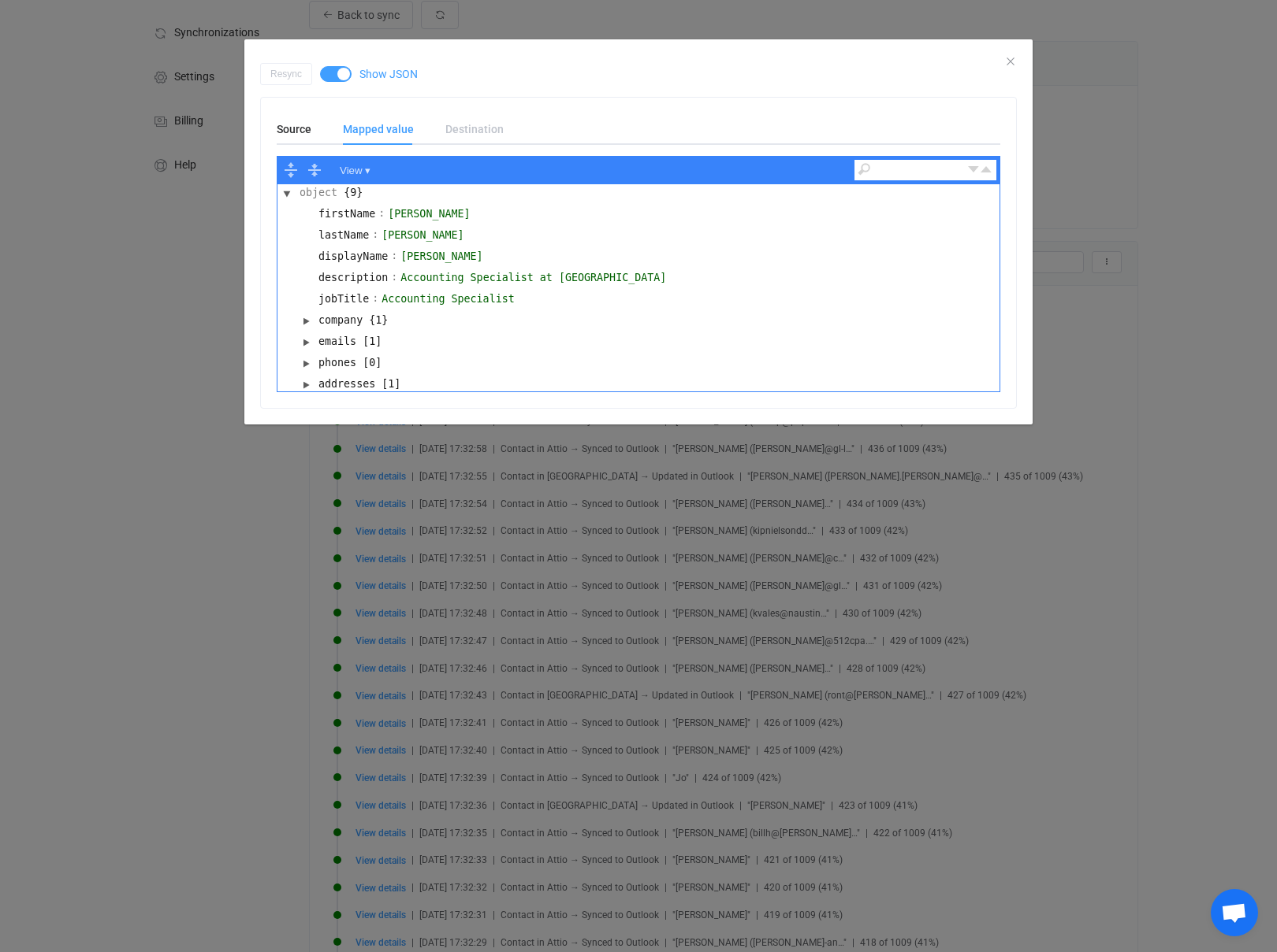
click at [472, 126] on div "Destination" at bounding box center [467, 128] width 74 height 32
click at [1008, 60] on icon "Close" at bounding box center [1009, 61] width 13 height 13
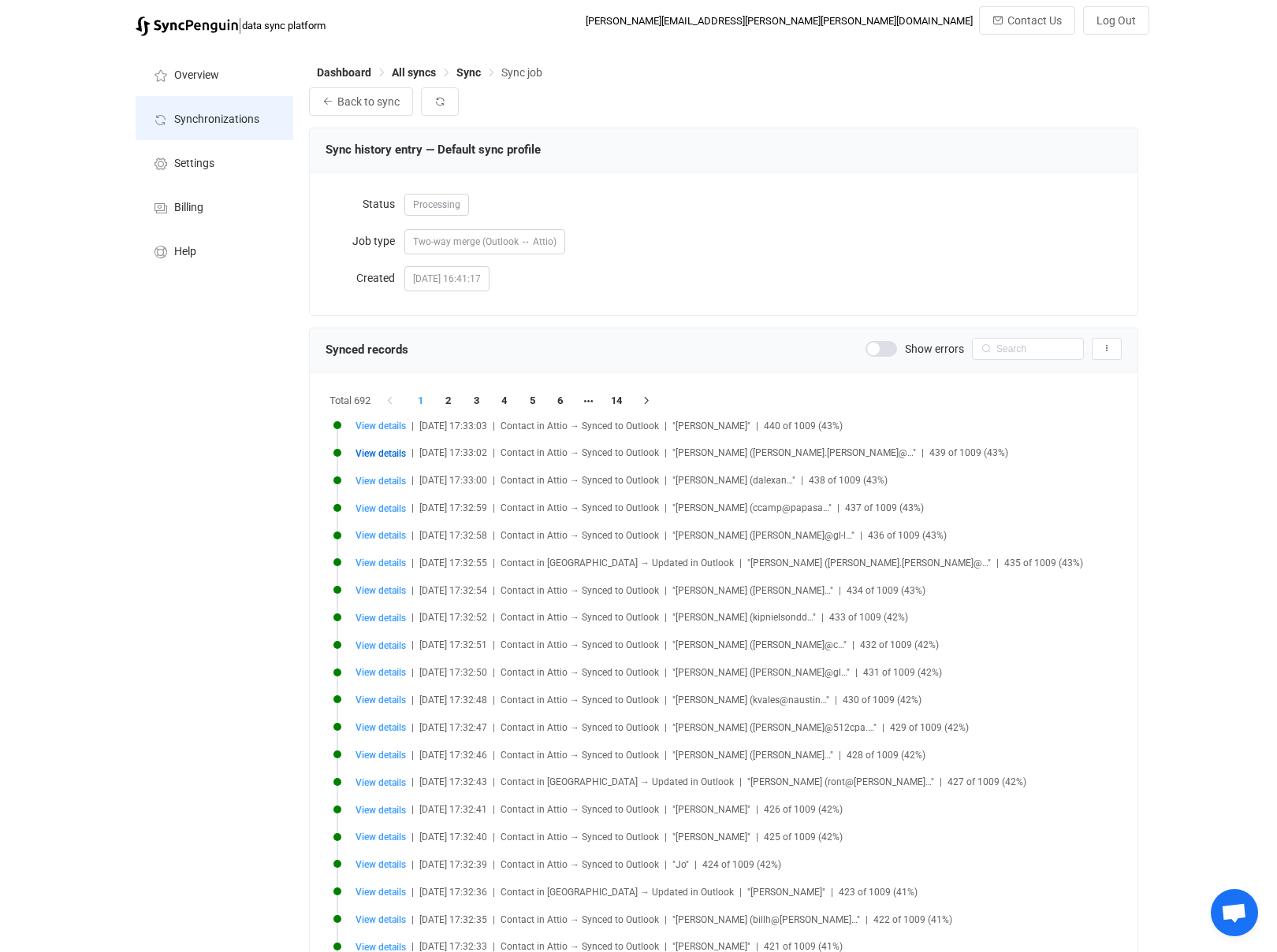
click at [236, 116] on span "Synchronizations" at bounding box center [216, 119] width 85 height 13
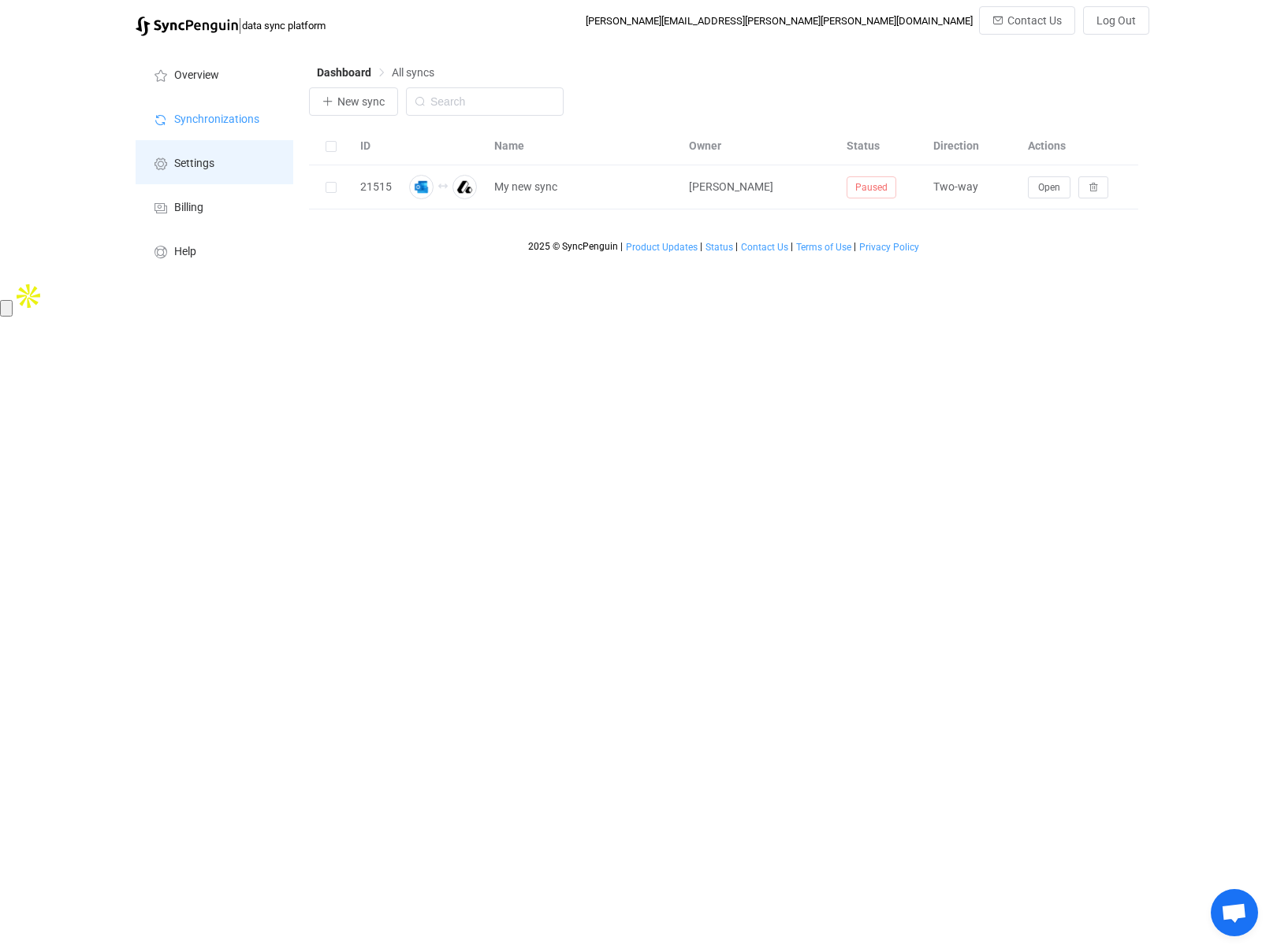
click at [194, 158] on span "Settings" at bounding box center [194, 163] width 41 height 13
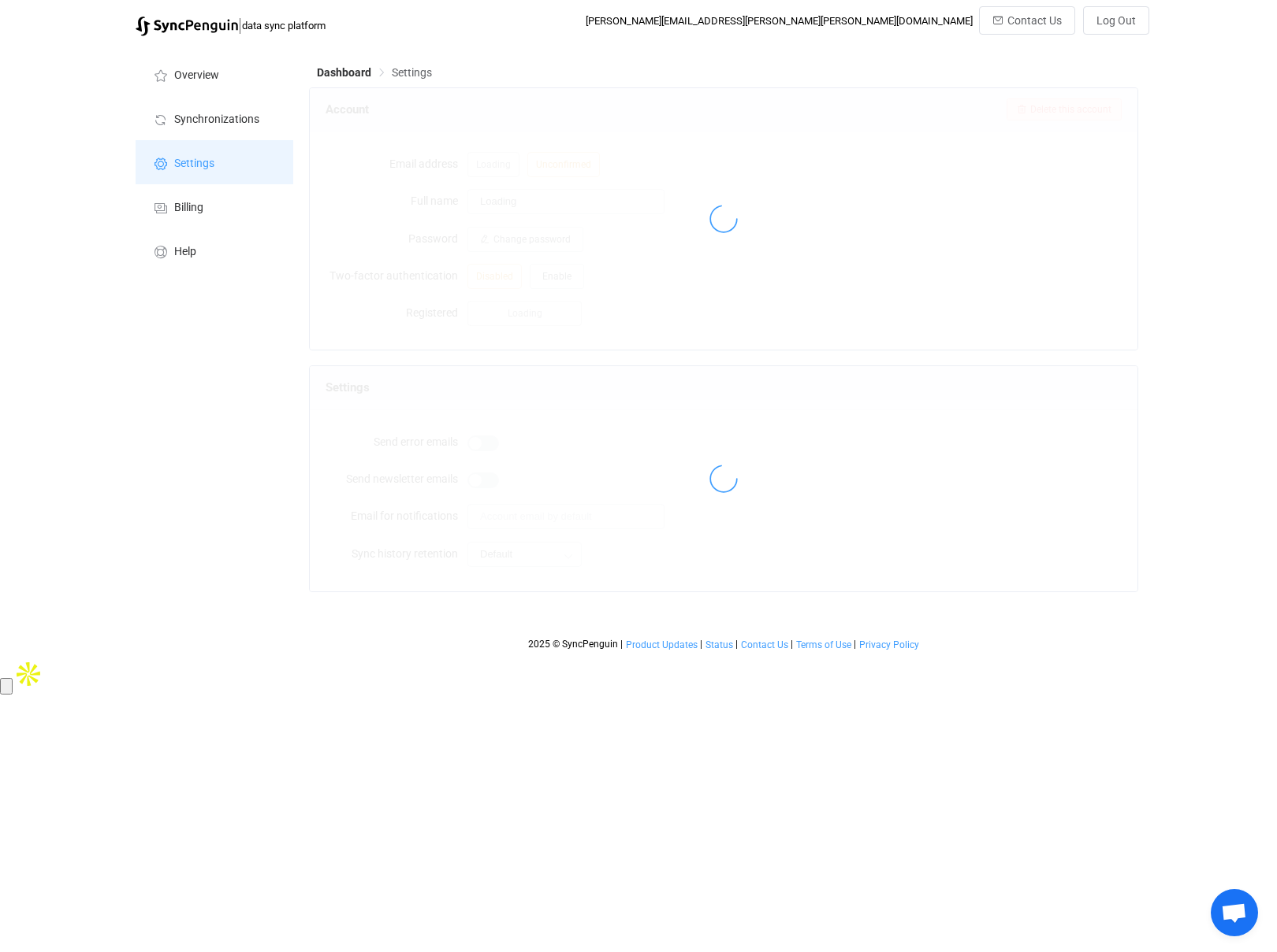
type input "[PERSON_NAME]"
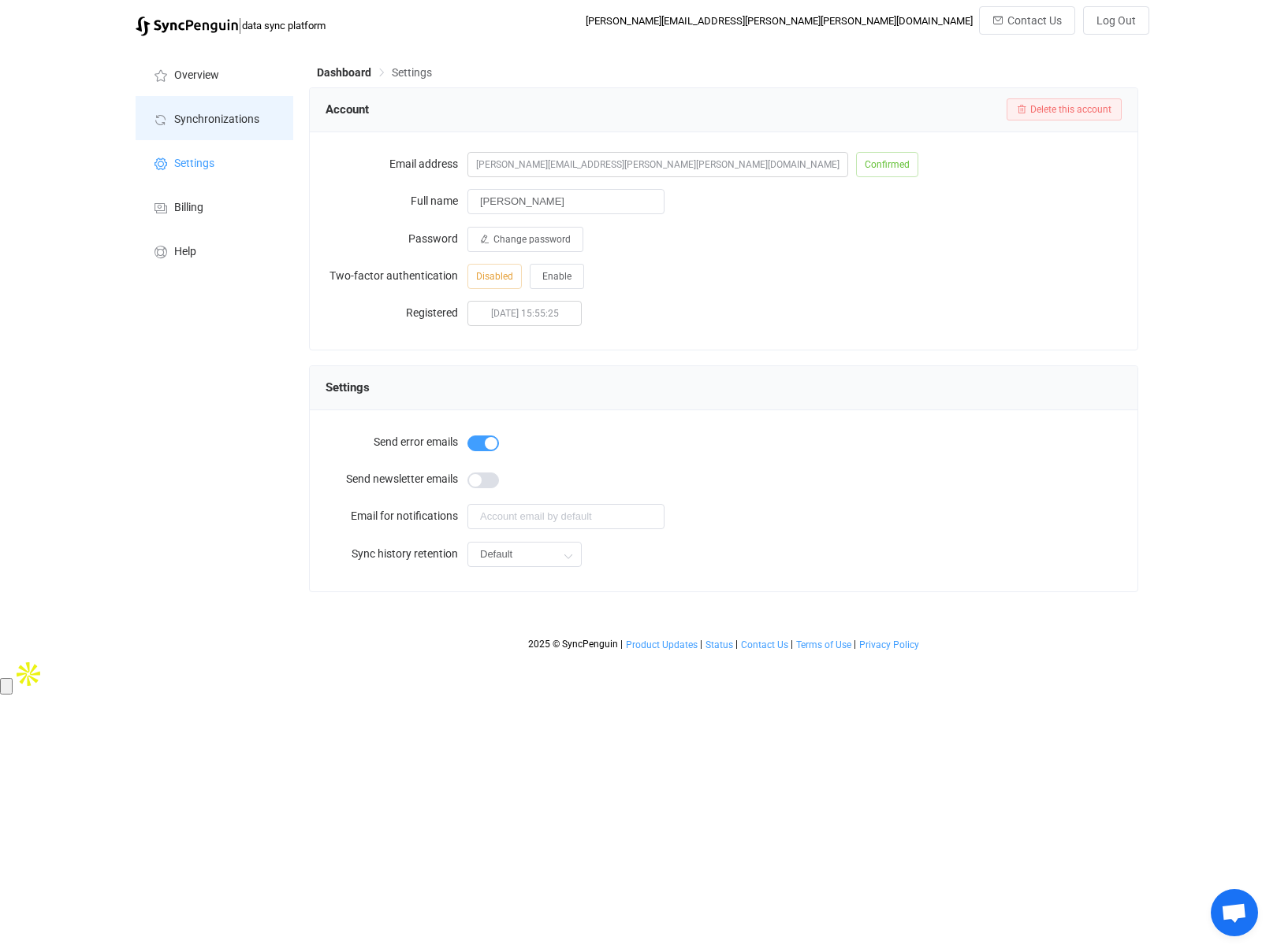
click at [224, 113] on span "Synchronizations" at bounding box center [216, 119] width 85 height 13
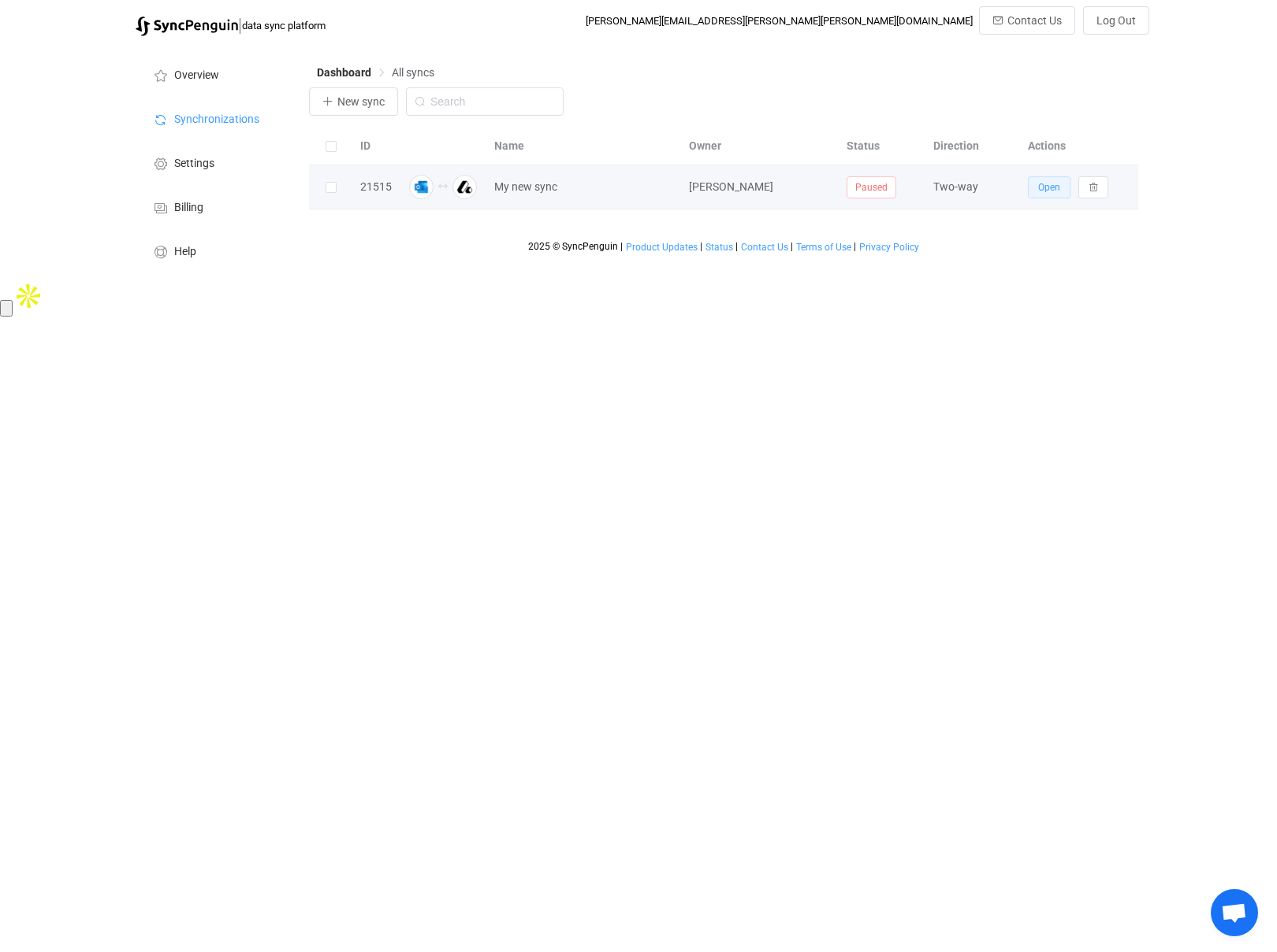
click at [1039, 190] on span "Open" at bounding box center [1048, 186] width 22 height 11
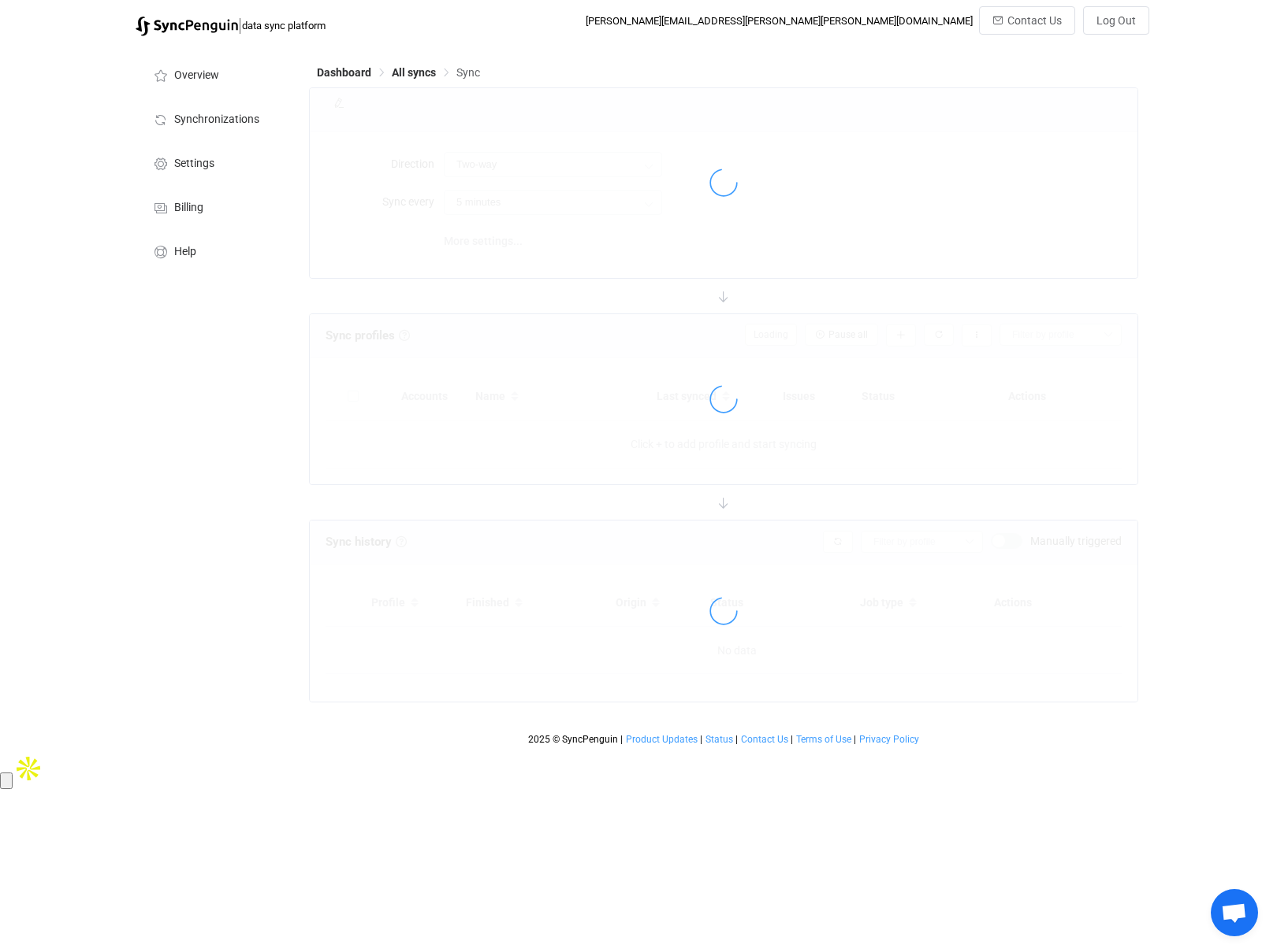
type input "15 minutes"
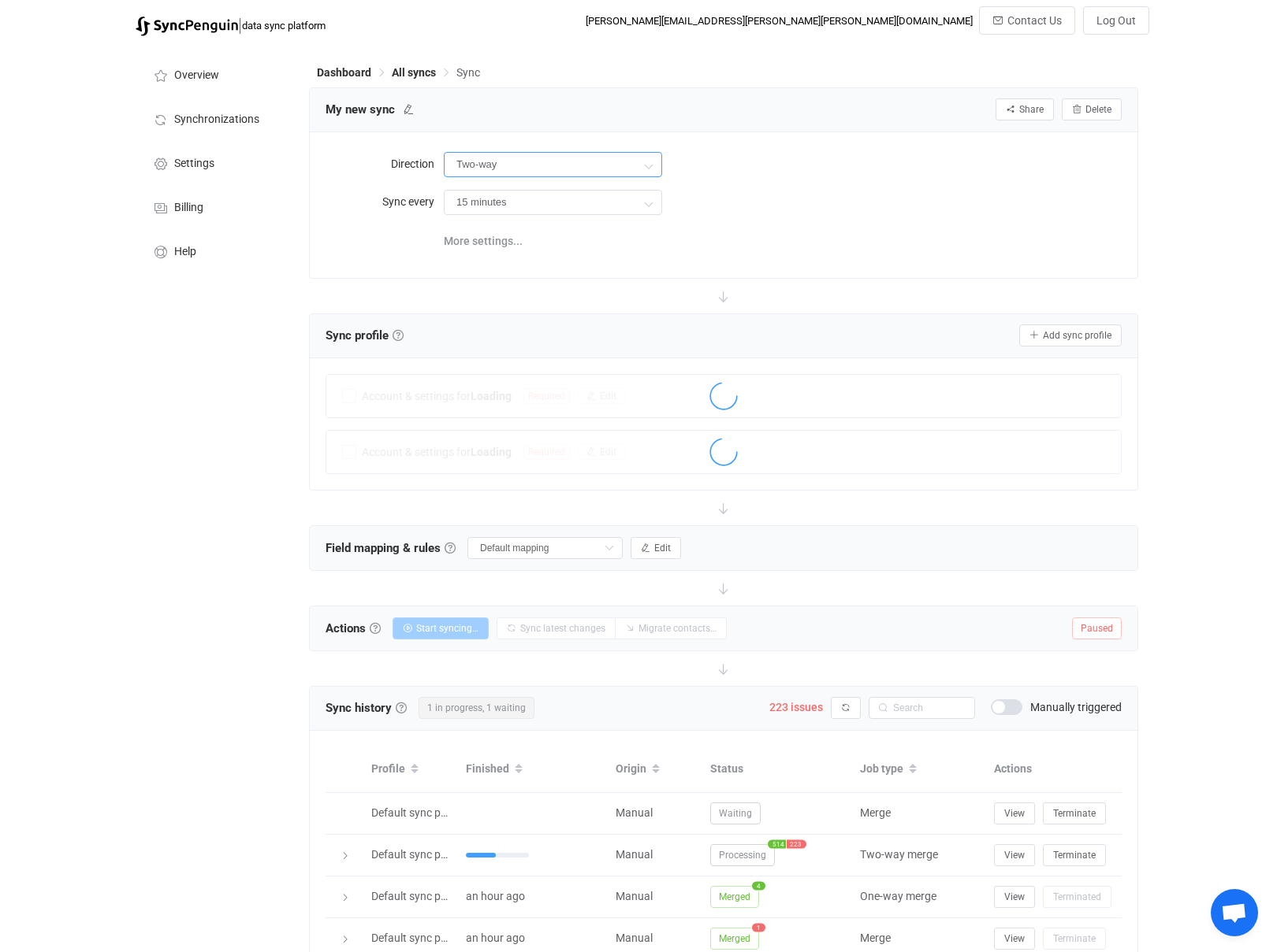
click at [528, 169] on input "Two-way" at bounding box center [553, 164] width 218 height 25
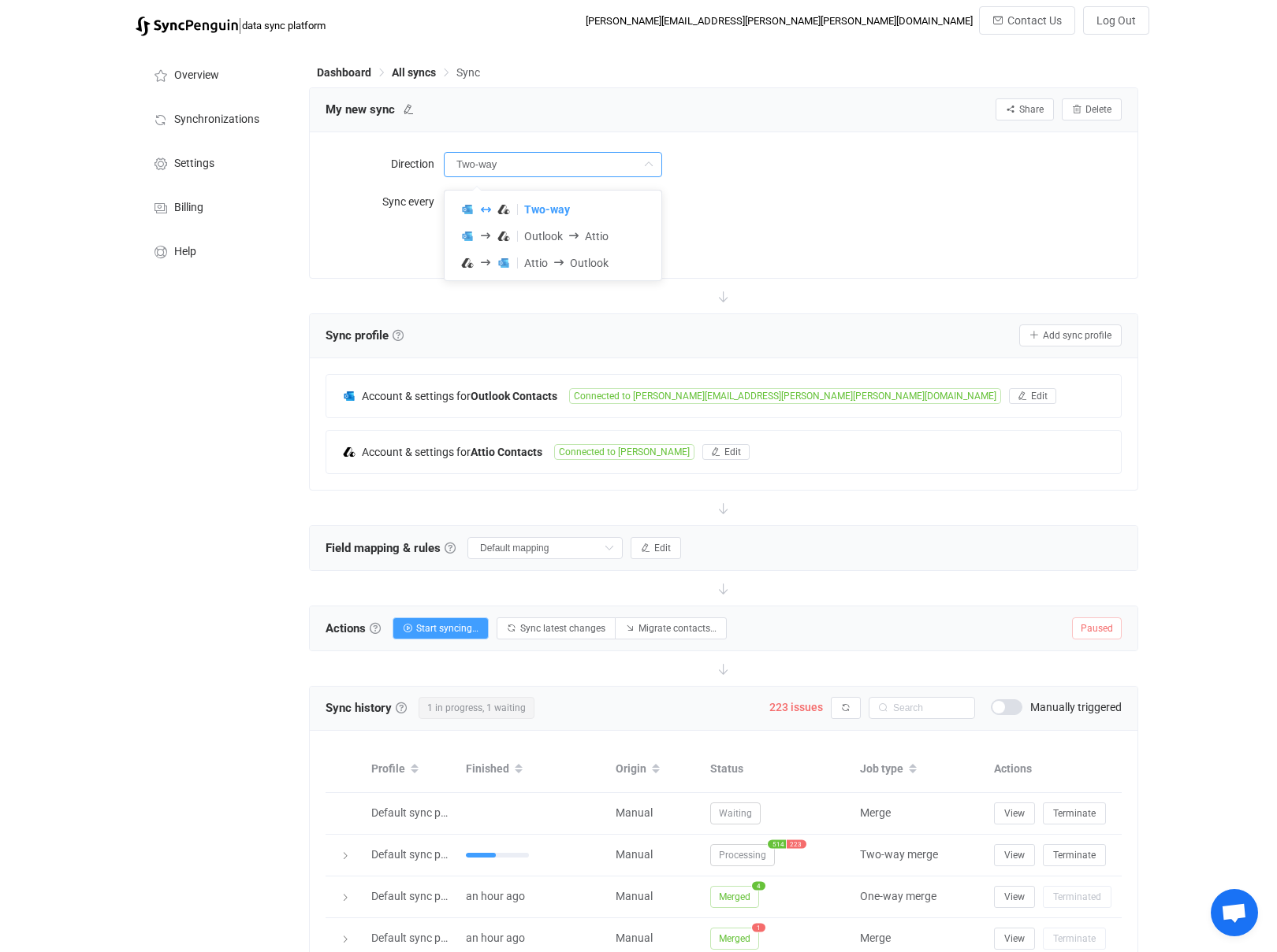
click at [543, 164] on input "Two-way" at bounding box center [553, 164] width 218 height 25
click at [505, 237] on span "More settings..." at bounding box center [483, 240] width 79 height 32
click at [613, 247] on span at bounding box center [616, 240] width 32 height 15
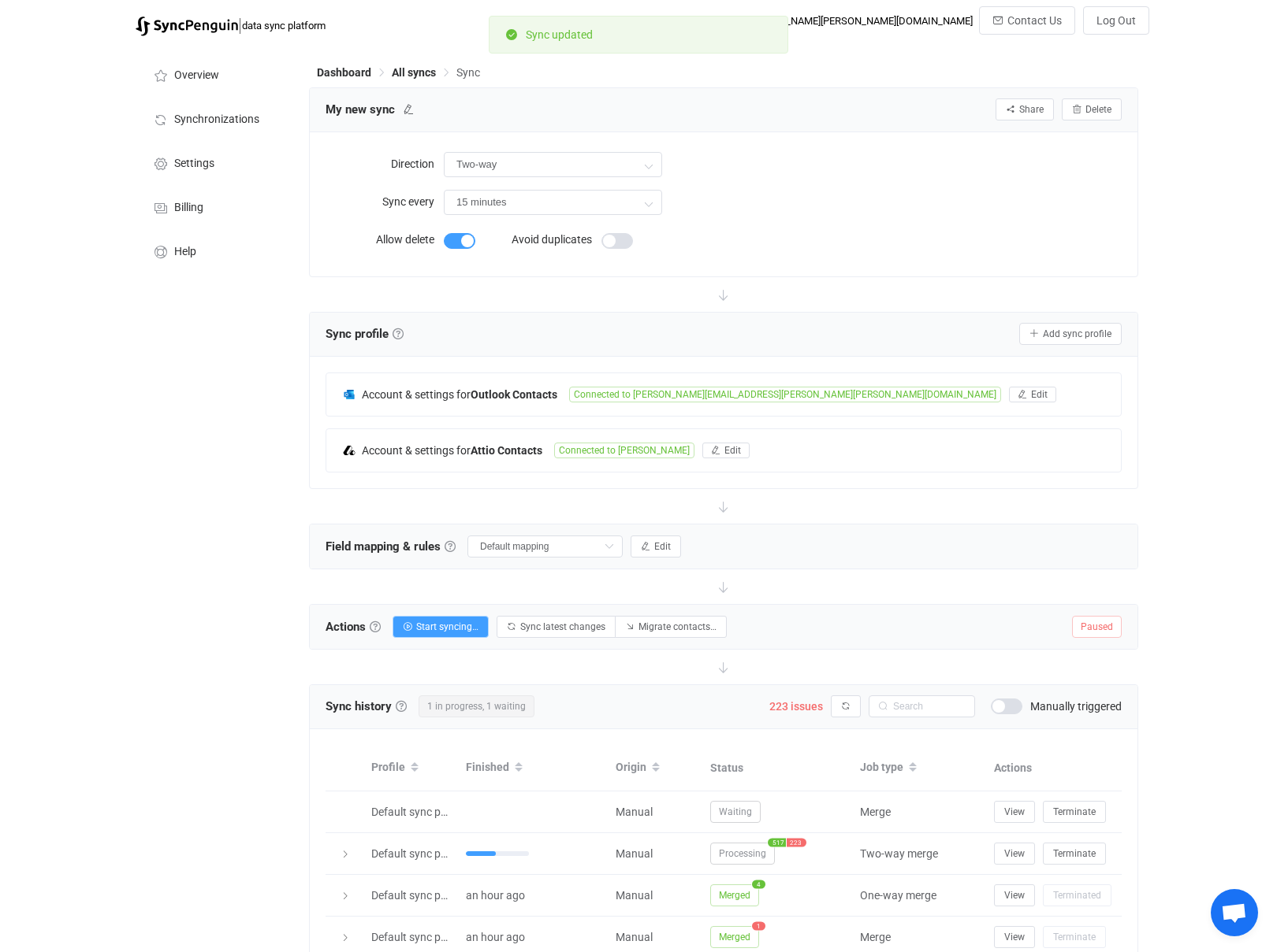
click at [617, 244] on span at bounding box center [616, 240] width 32 height 15
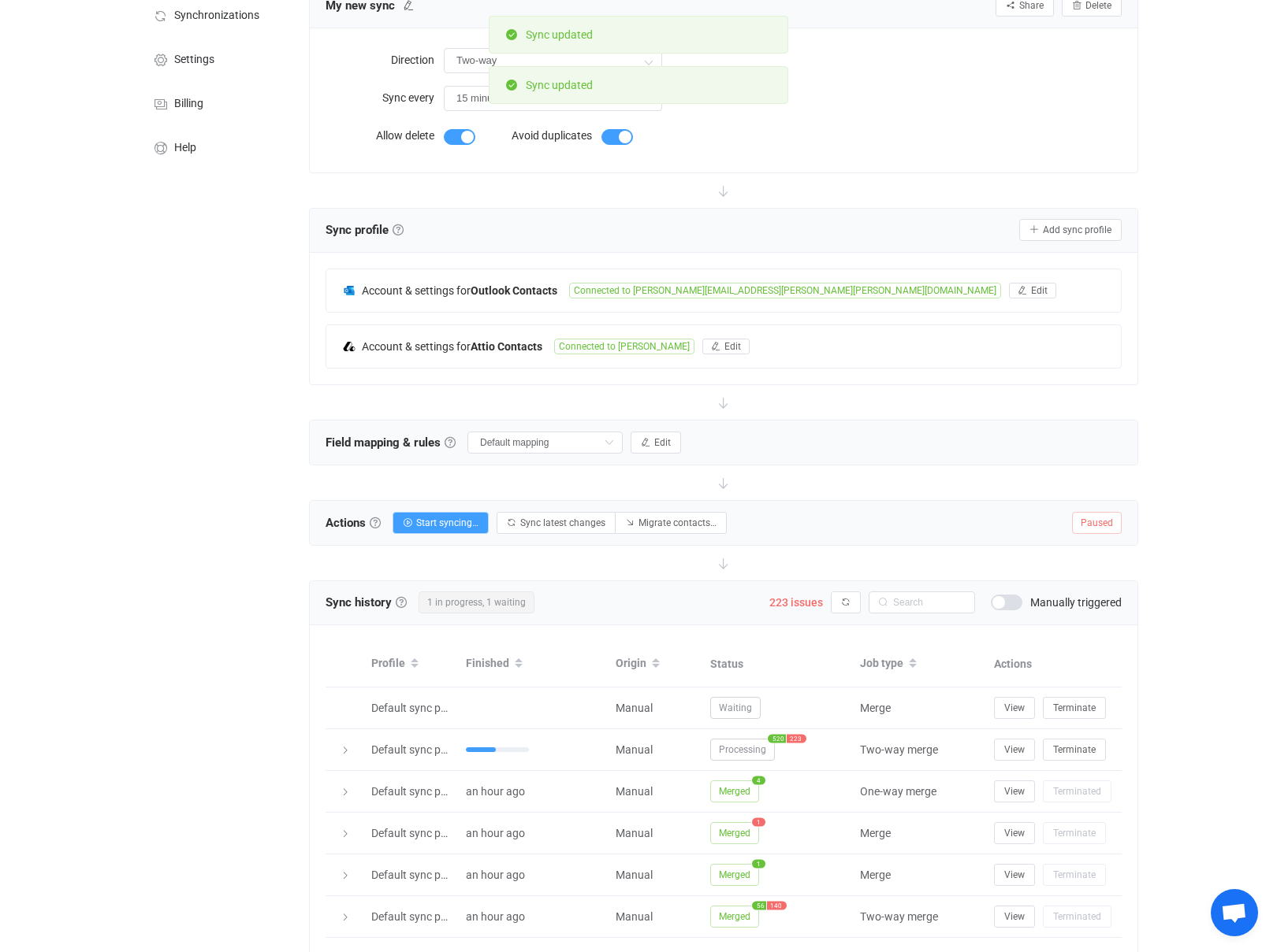
scroll to position [169, 0]
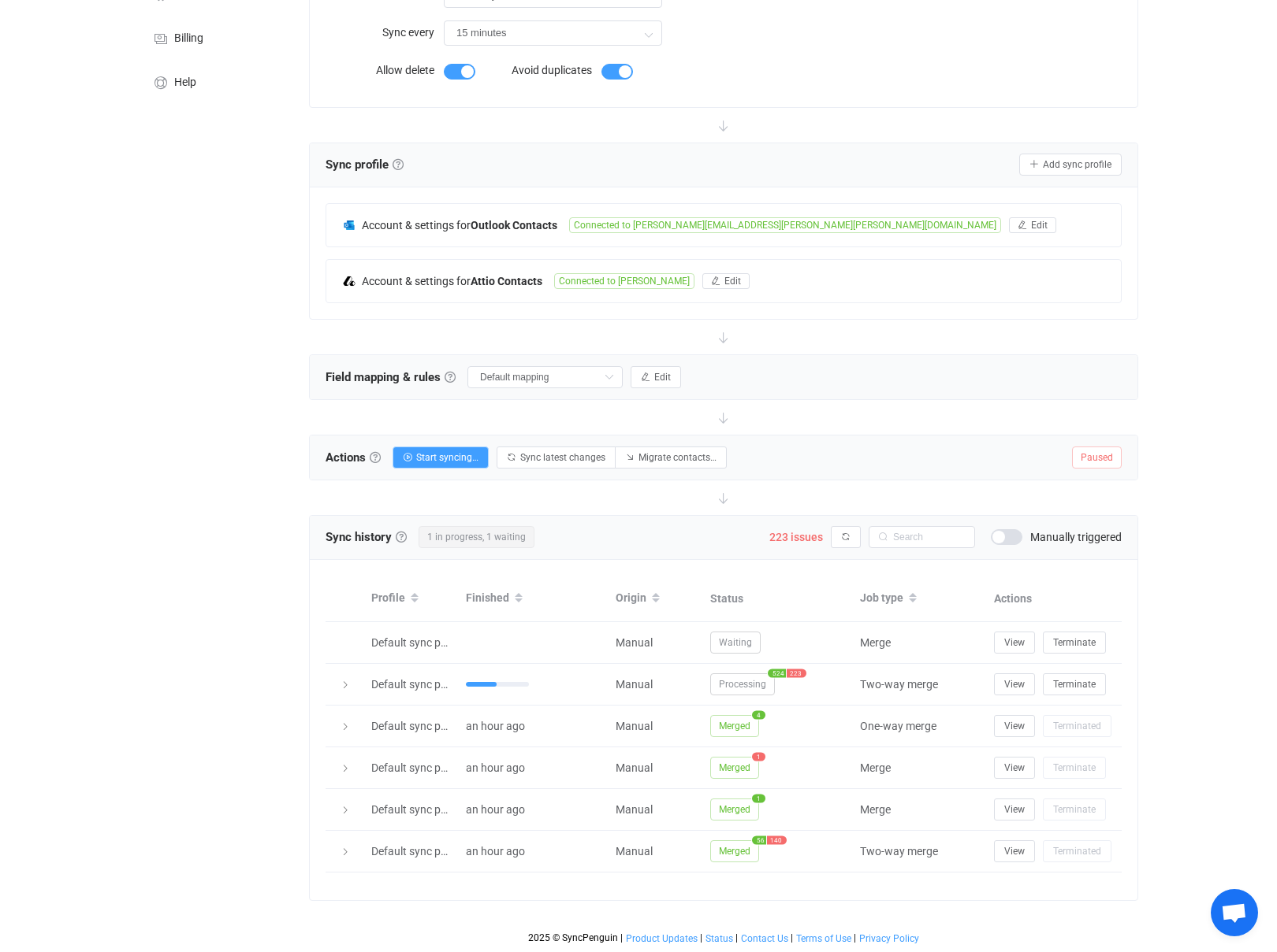
click at [1243, 906] on span "Open chat" at bounding box center [1234, 914] width 26 height 22
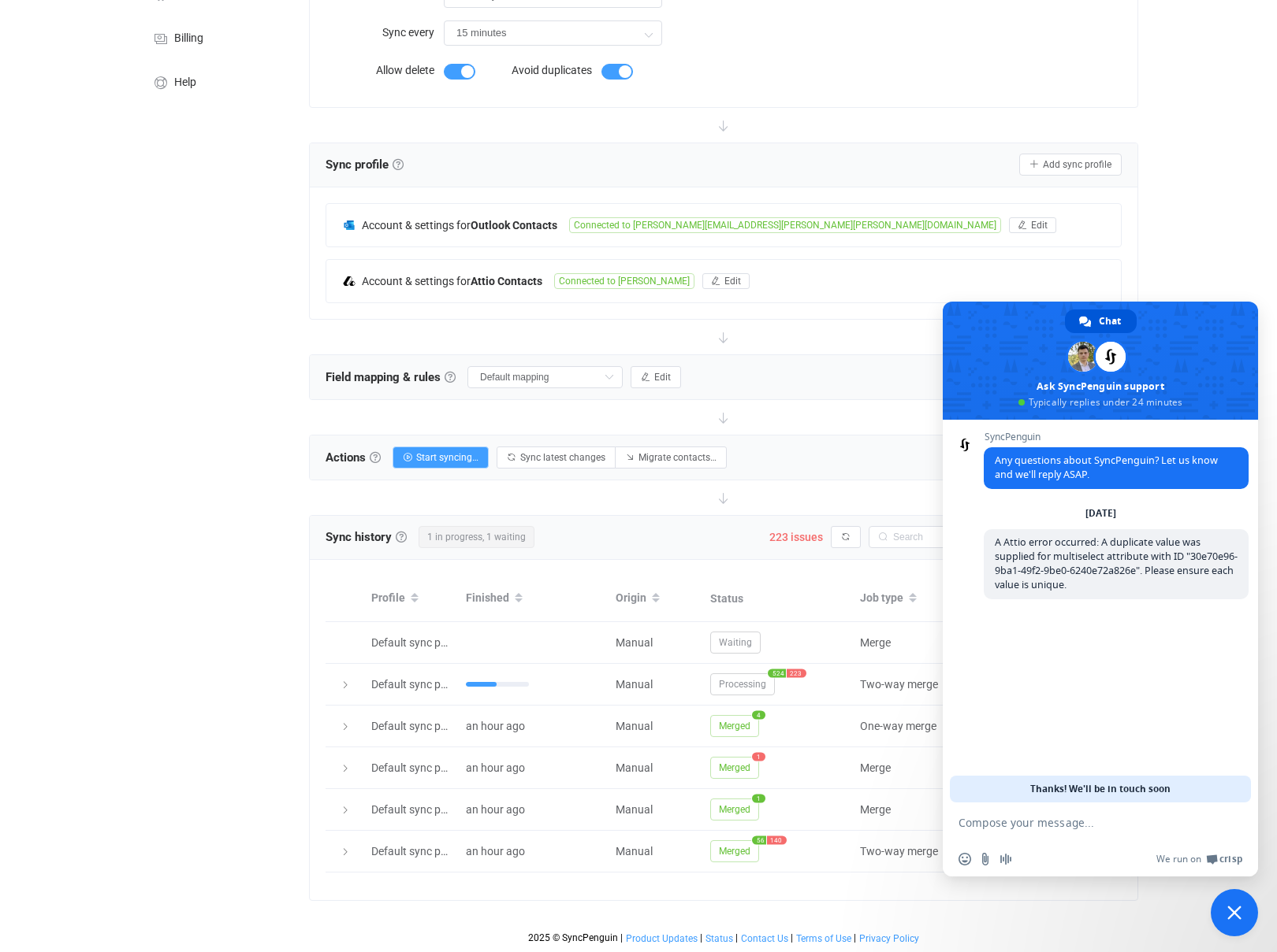
click at [1064, 823] on textarea "Compose your message..." at bounding box center [1083, 823] width 249 height 14
type textarea "My sync is creating alot of duplicates"
click at [240, 658] on div "Overview Synchronizations Settings Billing Help" at bounding box center [213, 413] width 173 height 1078
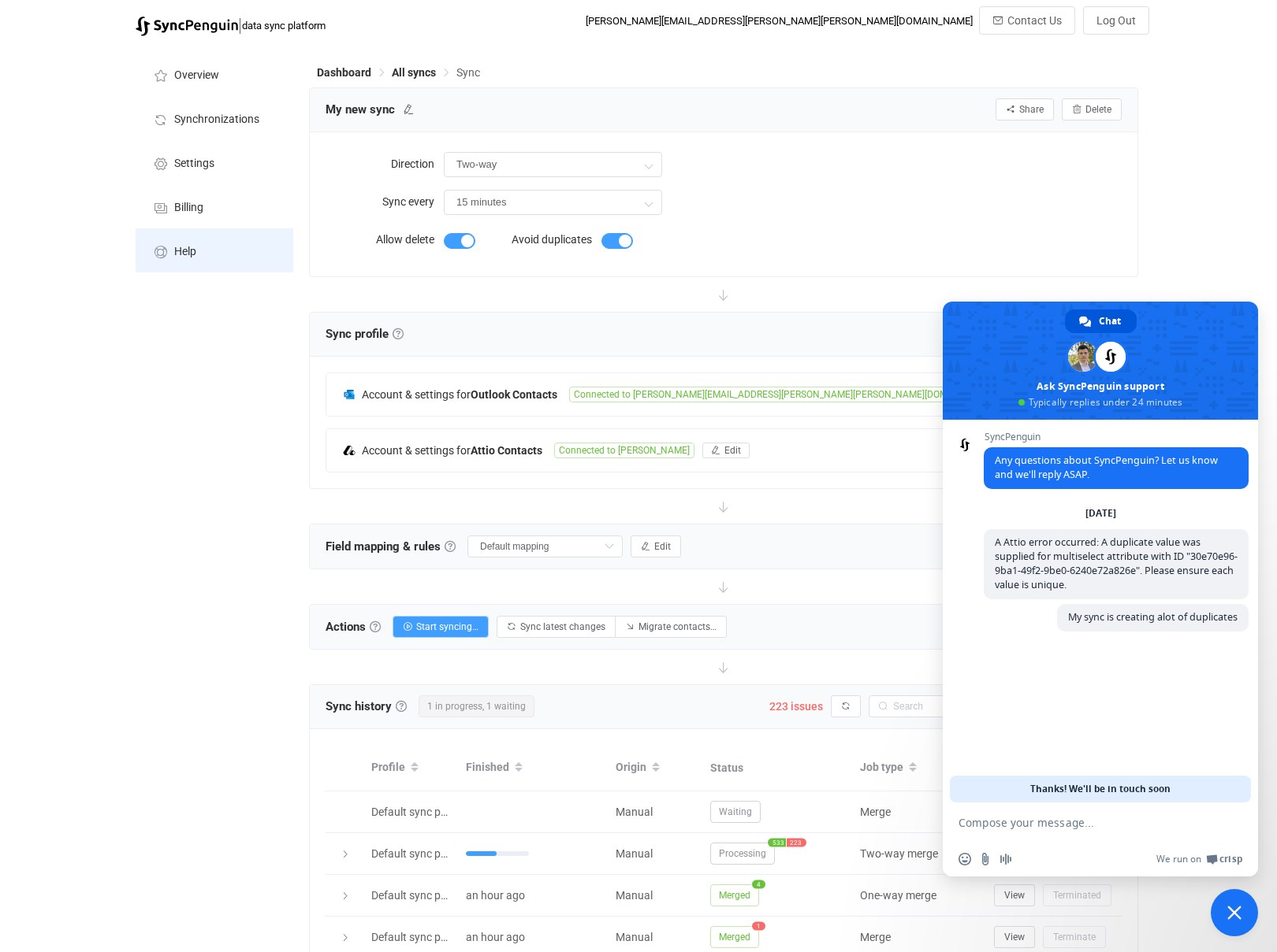
click at [174, 246] on span "Help" at bounding box center [184, 252] width 22 height 13
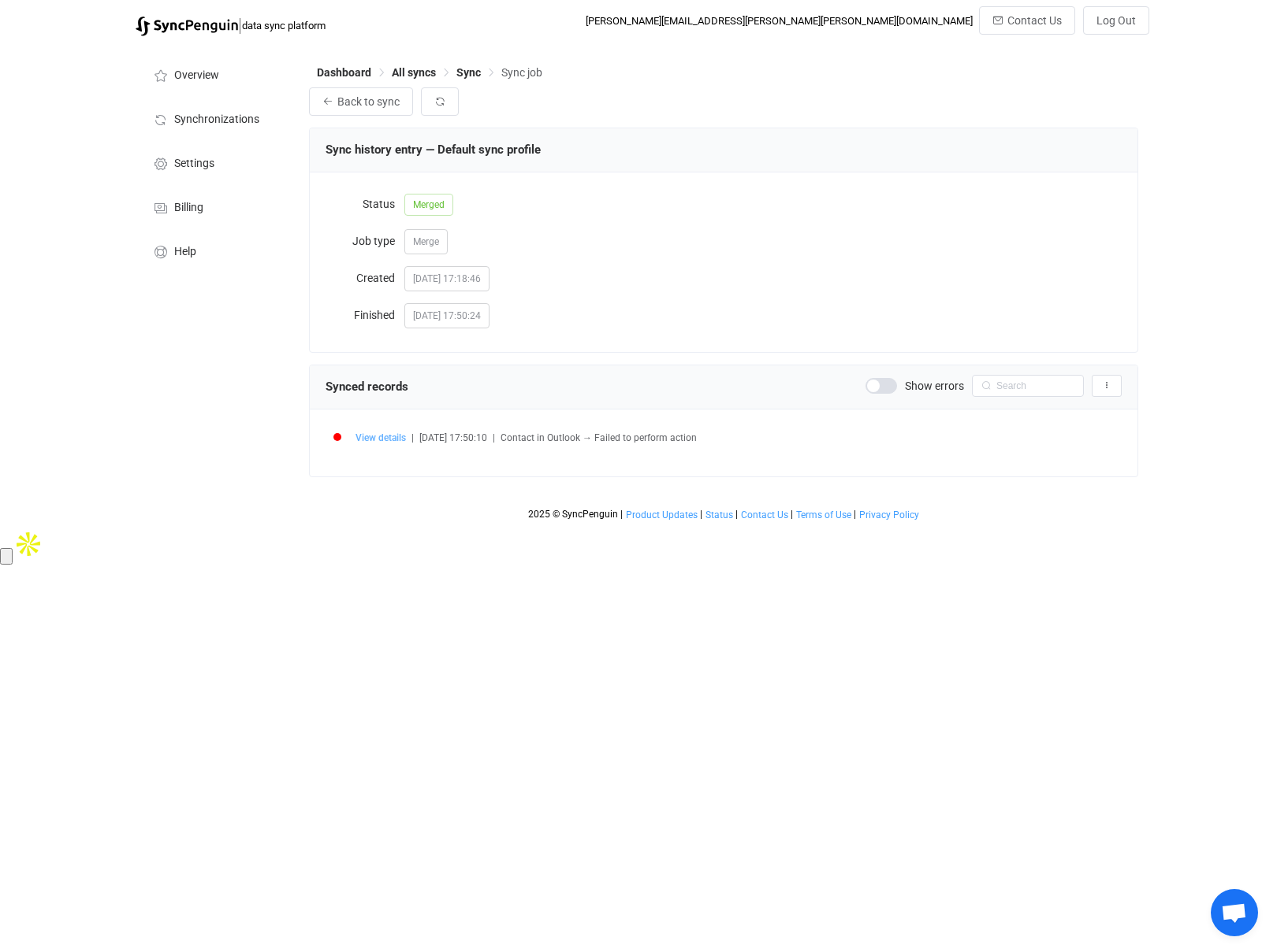
click at [385, 437] on span "View details" at bounding box center [381, 437] width 50 height 11
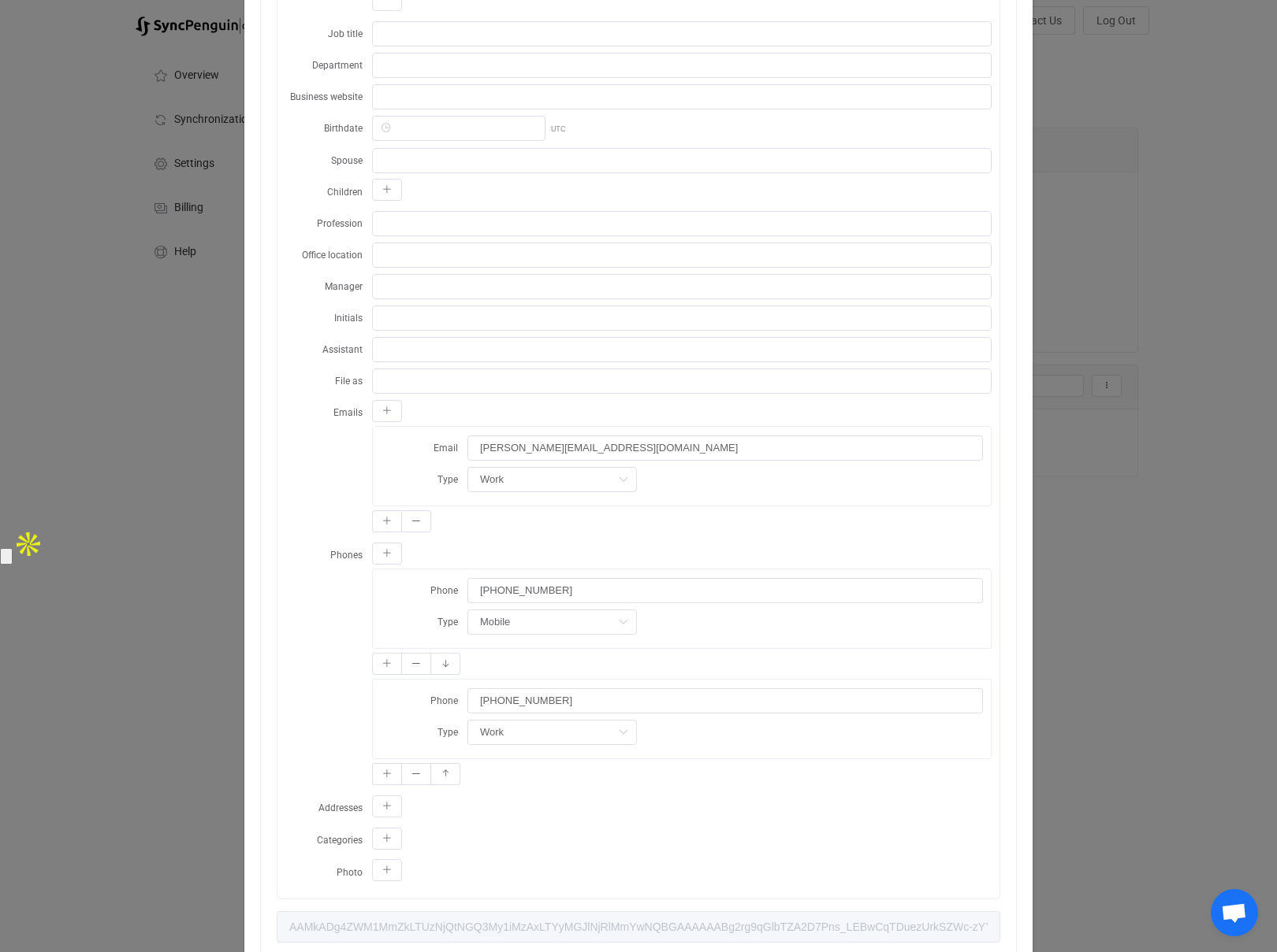
scroll to position [639, 0]
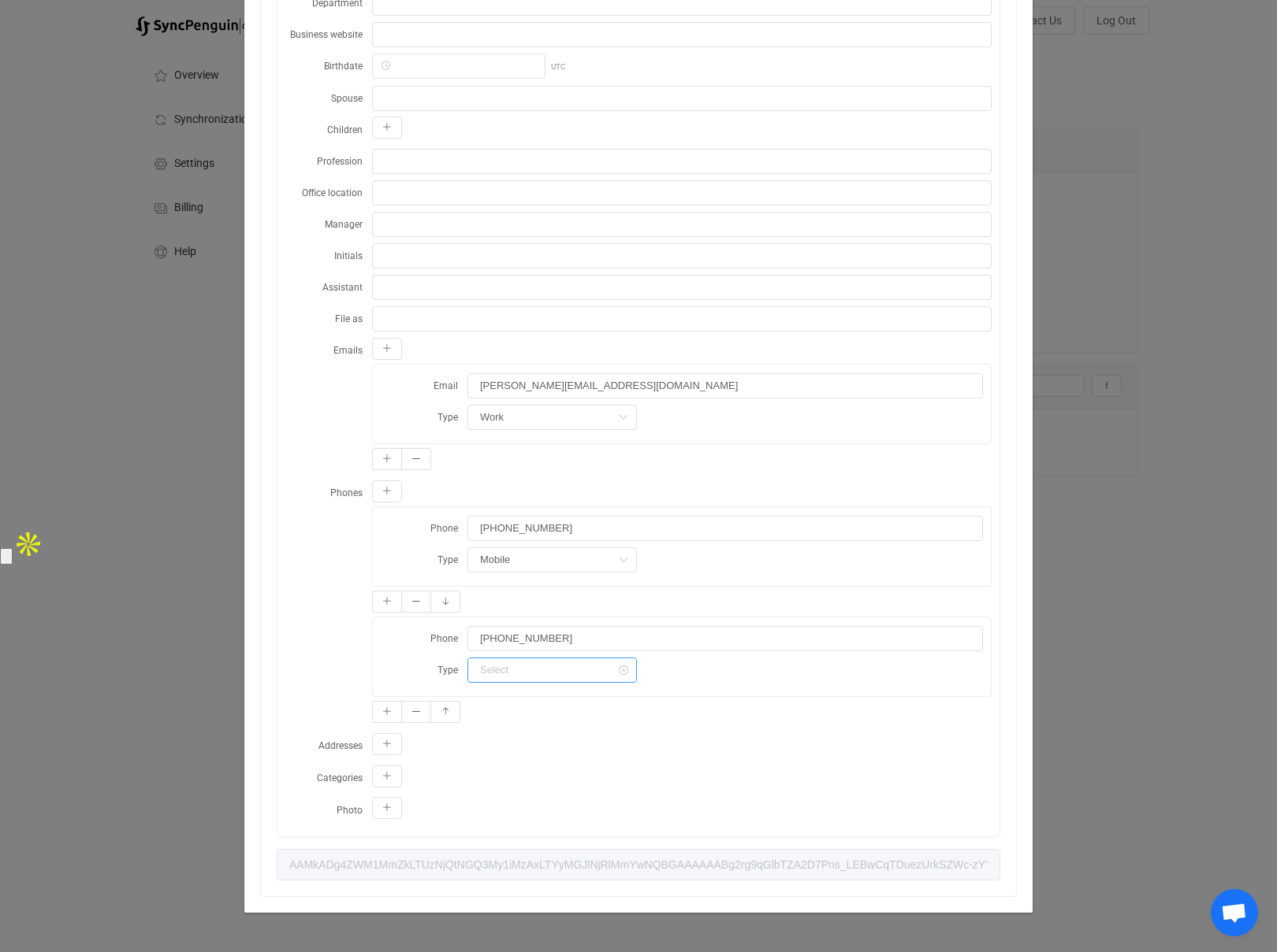
click at [524, 664] on input "dialog" at bounding box center [552, 670] width 169 height 25
click at [511, 766] on span "Mobile" at bounding box center [499, 765] width 32 height 13
type input "Mobile"
click at [417, 604] on icon "dialog" at bounding box center [416, 602] width 10 height 10
type input "[PHONE_NUMBER]"
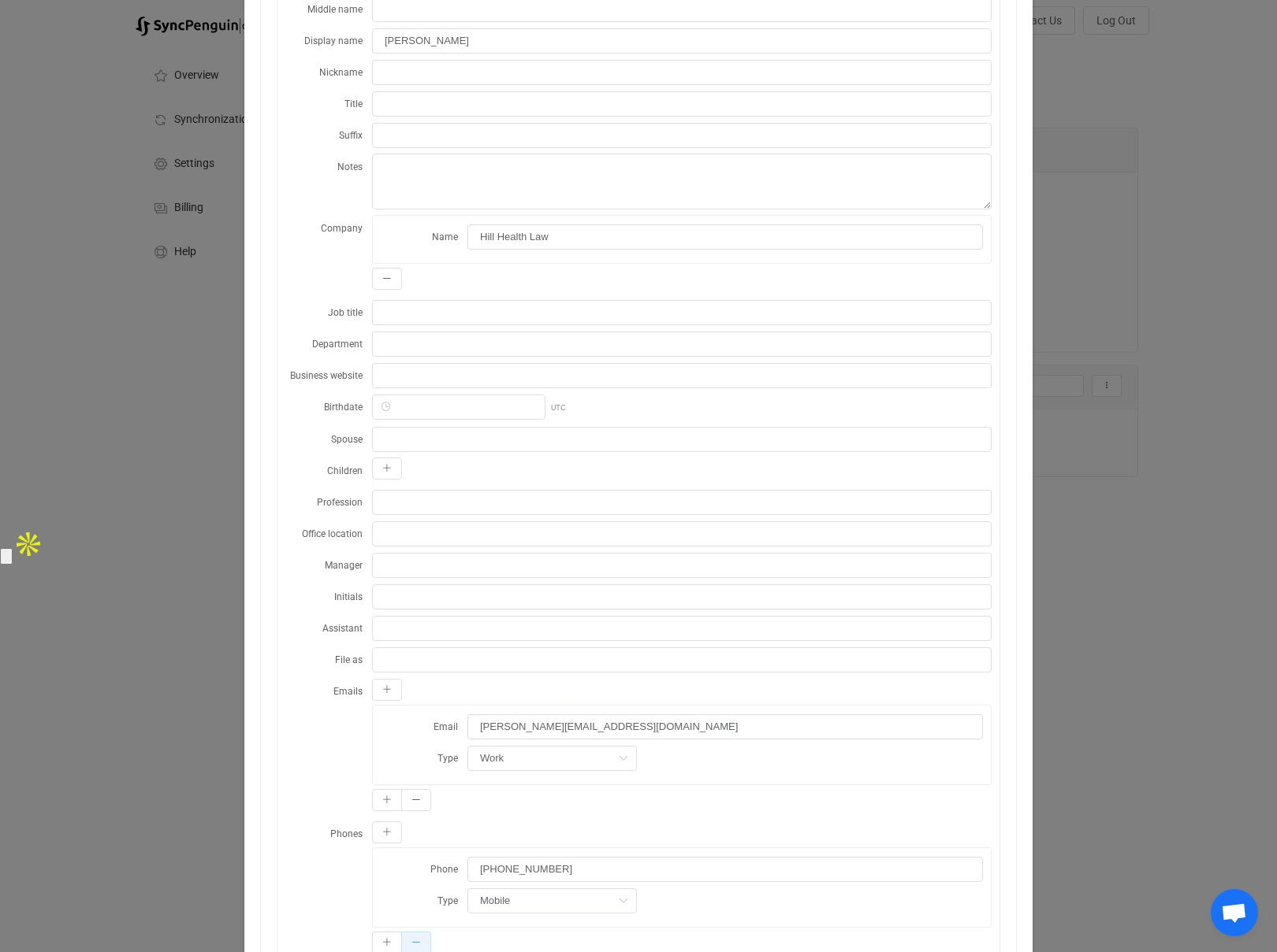
scroll to position [0, 0]
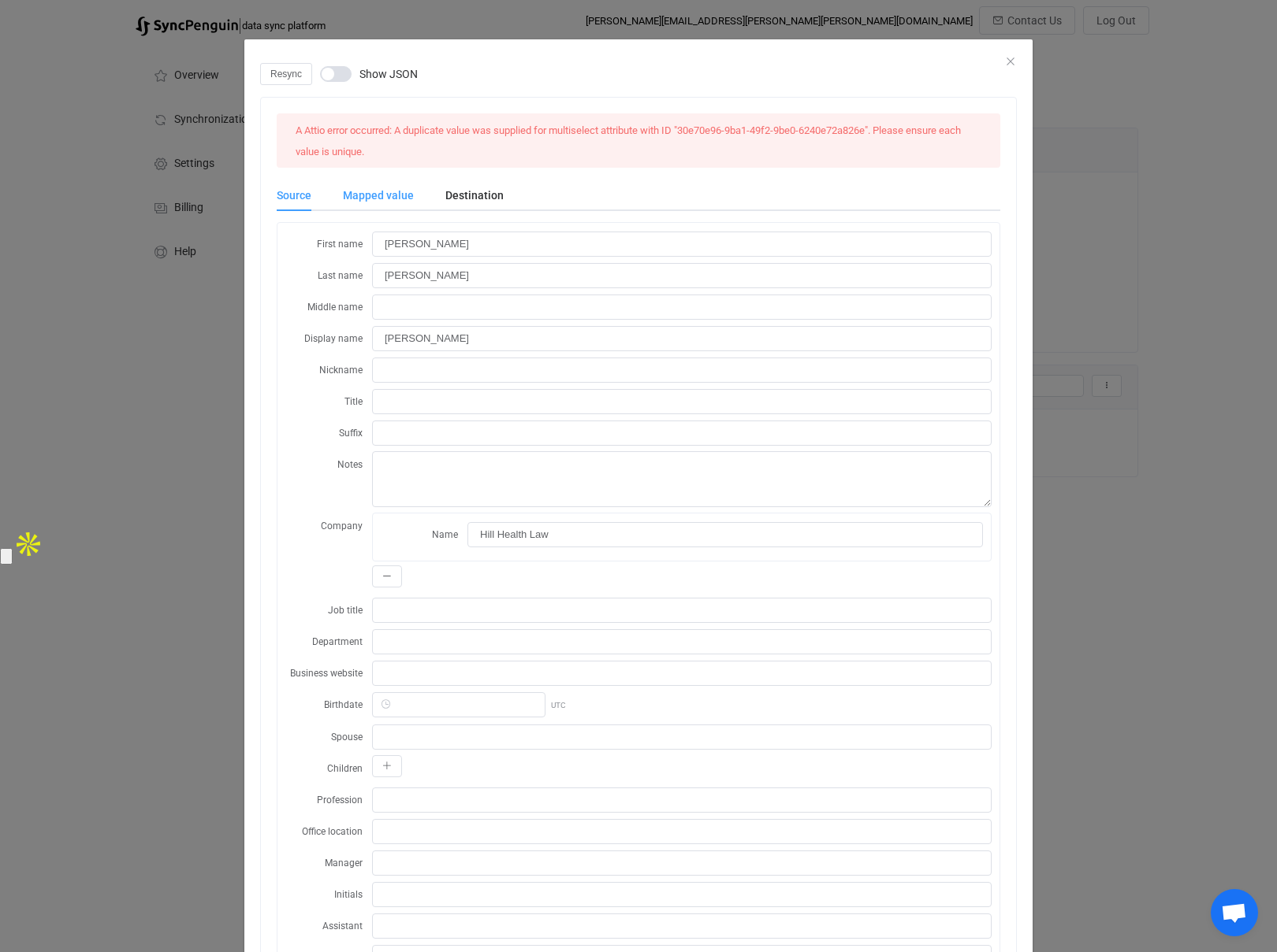
click at [378, 190] on div "Mapped value" at bounding box center [379, 195] width 102 height 32
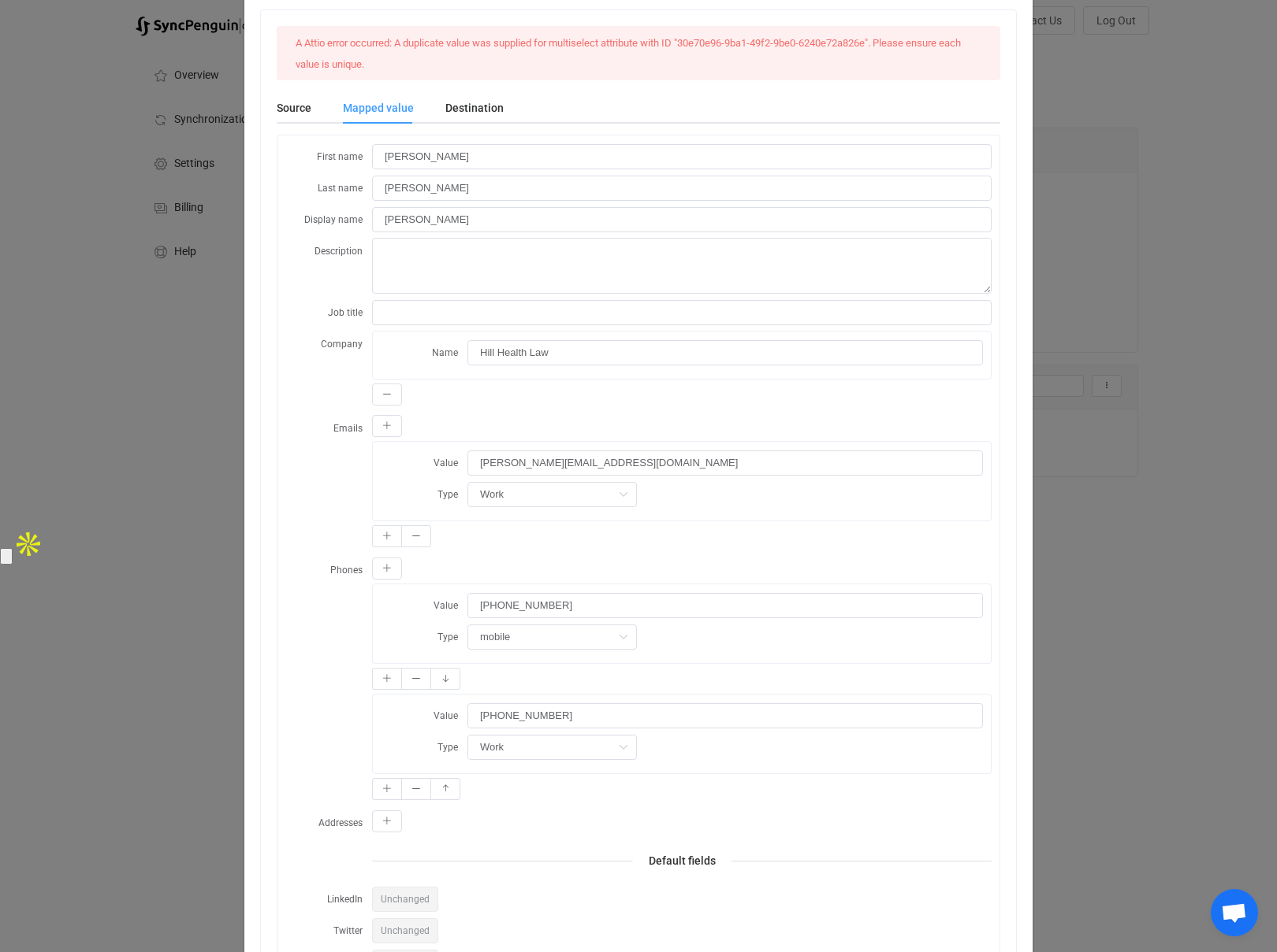
scroll to position [89, 0]
click at [417, 682] on button "dialog" at bounding box center [415, 677] width 30 height 22
type input "[PHONE_NUMBER]"
type input "Work"
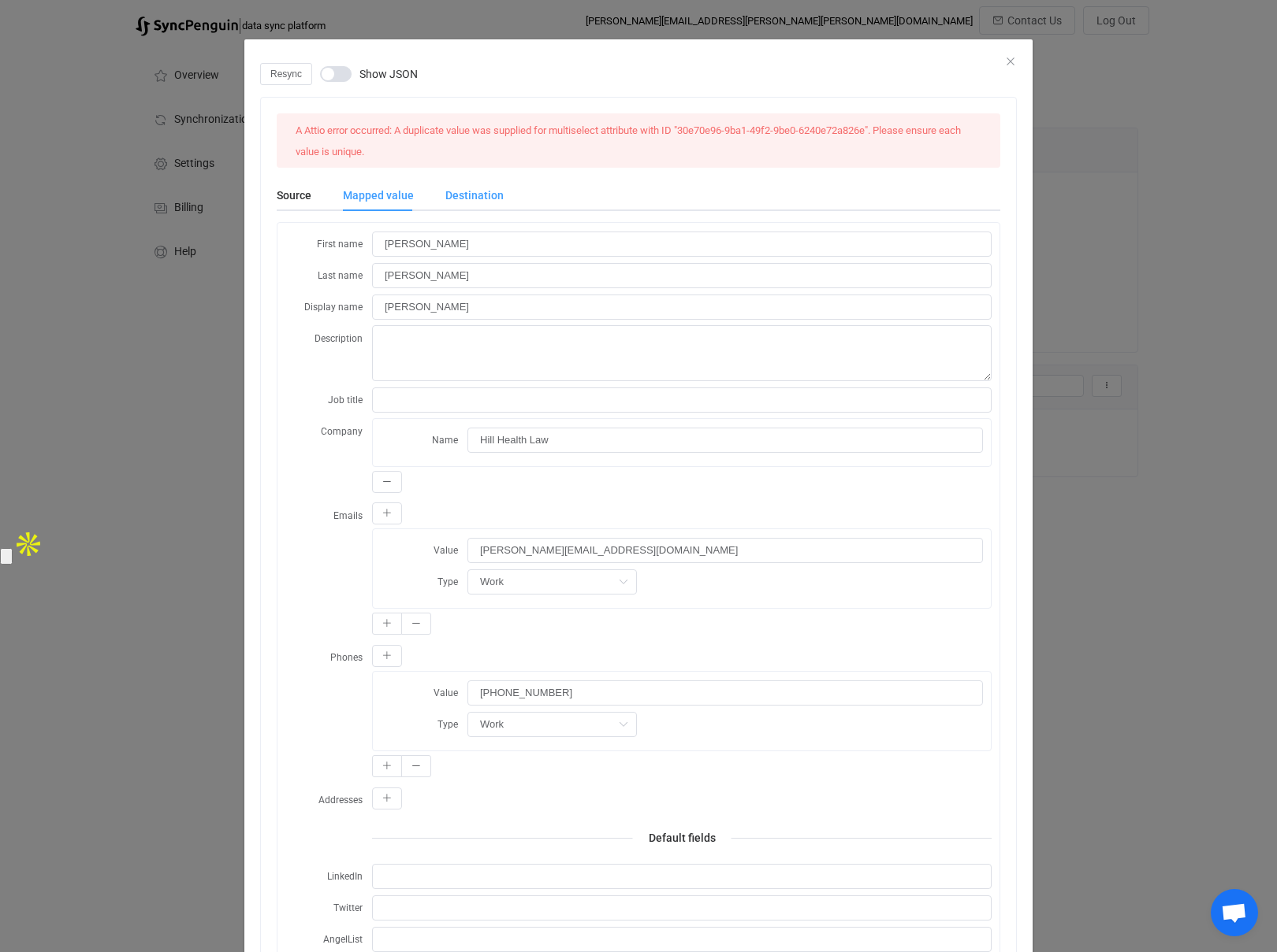
click at [463, 194] on div "Destination" at bounding box center [467, 195] width 74 height 32
click at [292, 74] on span "Resync" at bounding box center [286, 73] width 32 height 11
click at [1007, 60] on icon "Close" at bounding box center [1009, 61] width 13 height 13
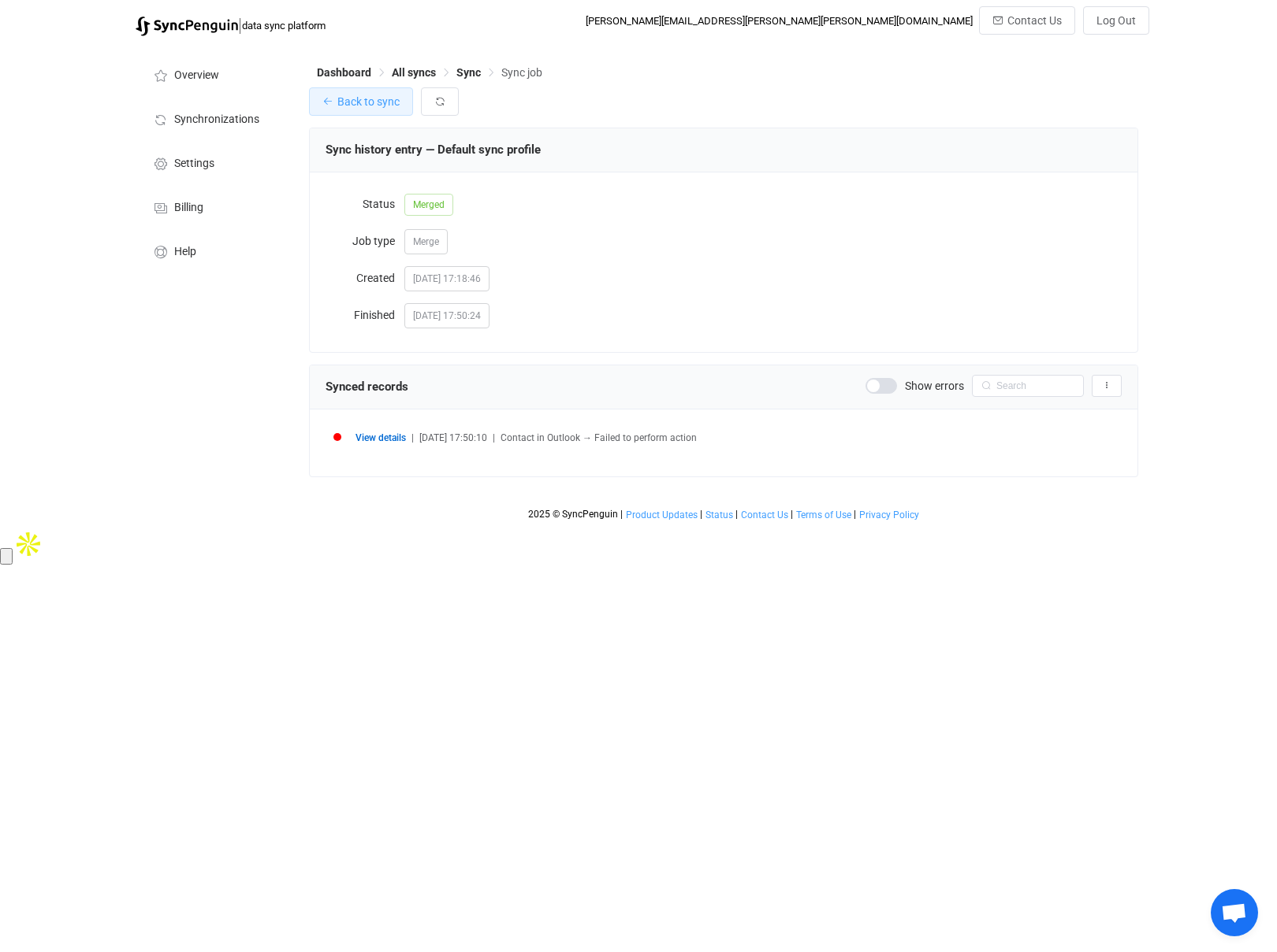
click at [356, 110] on button "Back to sync" at bounding box center [361, 101] width 104 height 28
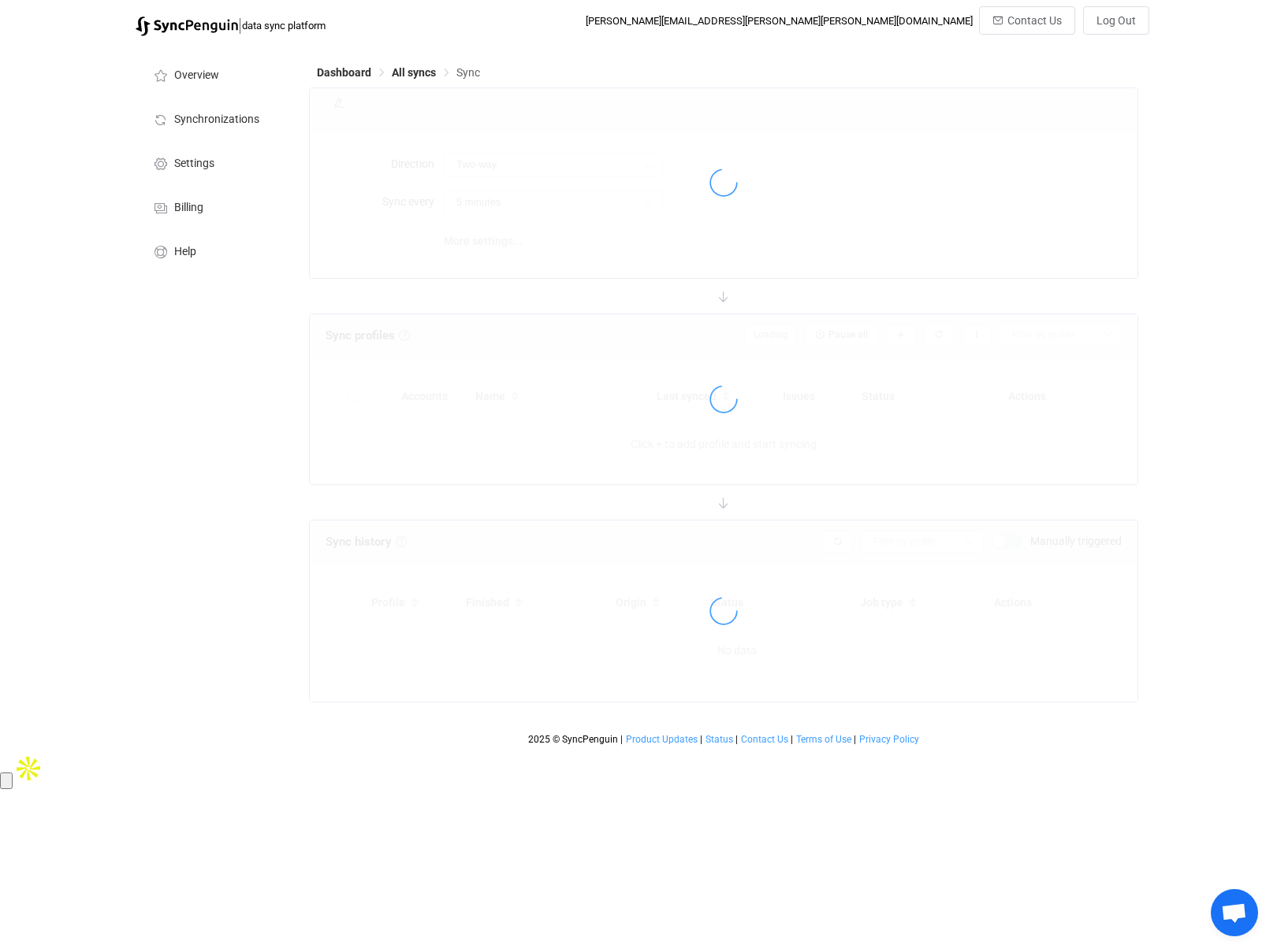
type input "15 minutes"
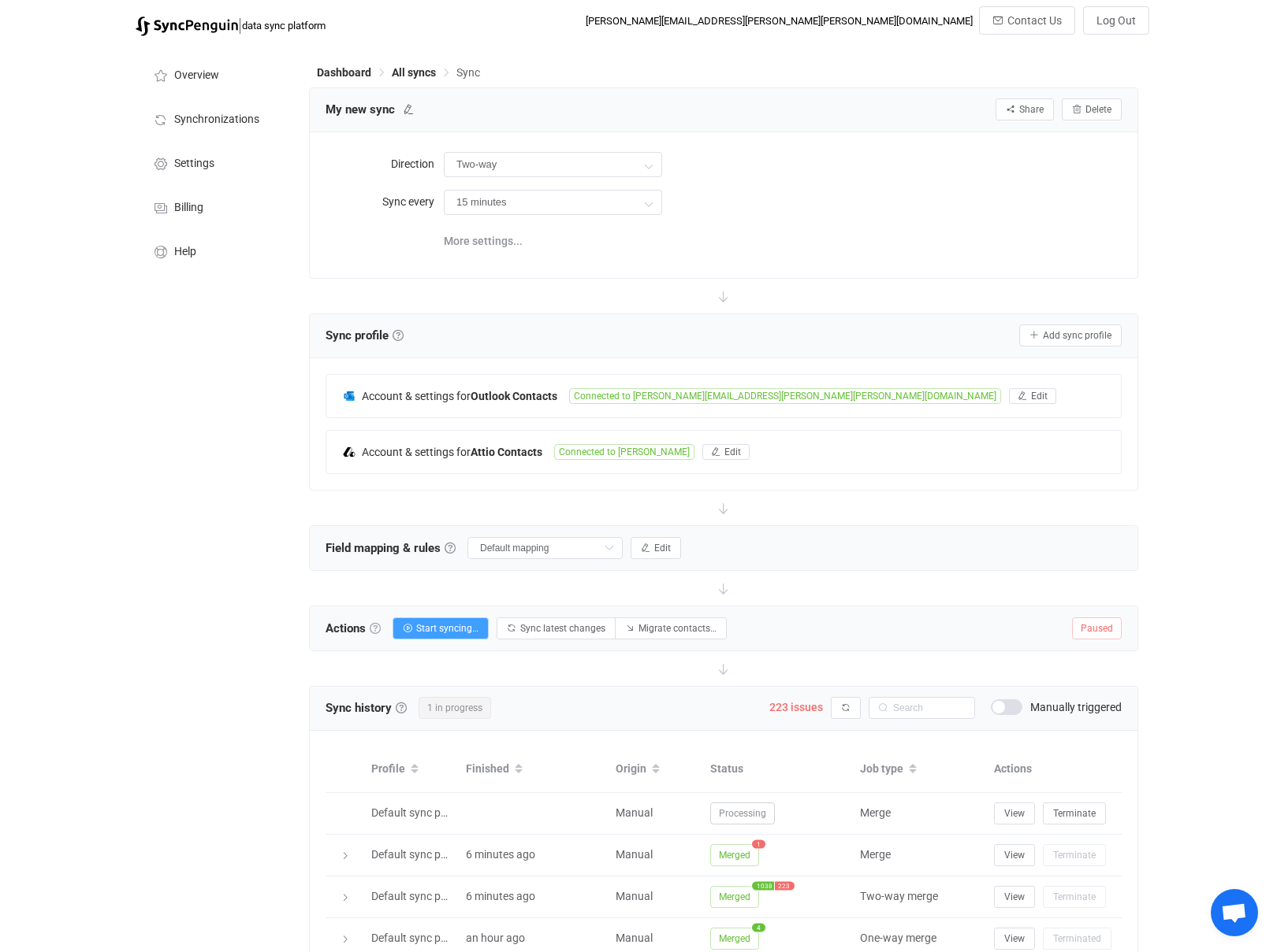
click at [376, 627] on link at bounding box center [375, 628] width 11 height 11
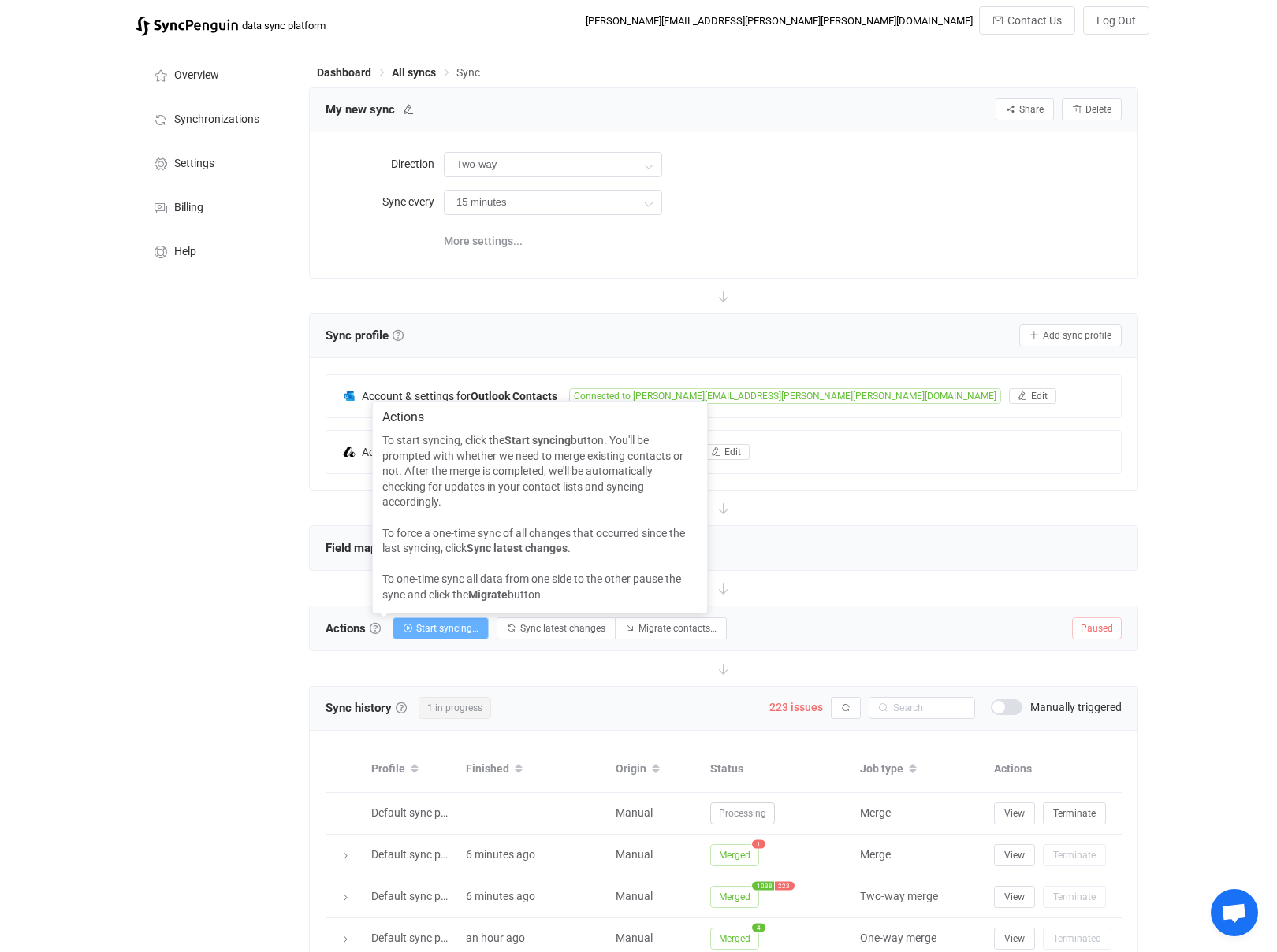
click at [460, 632] on span "Start syncing…" at bounding box center [447, 628] width 62 height 11
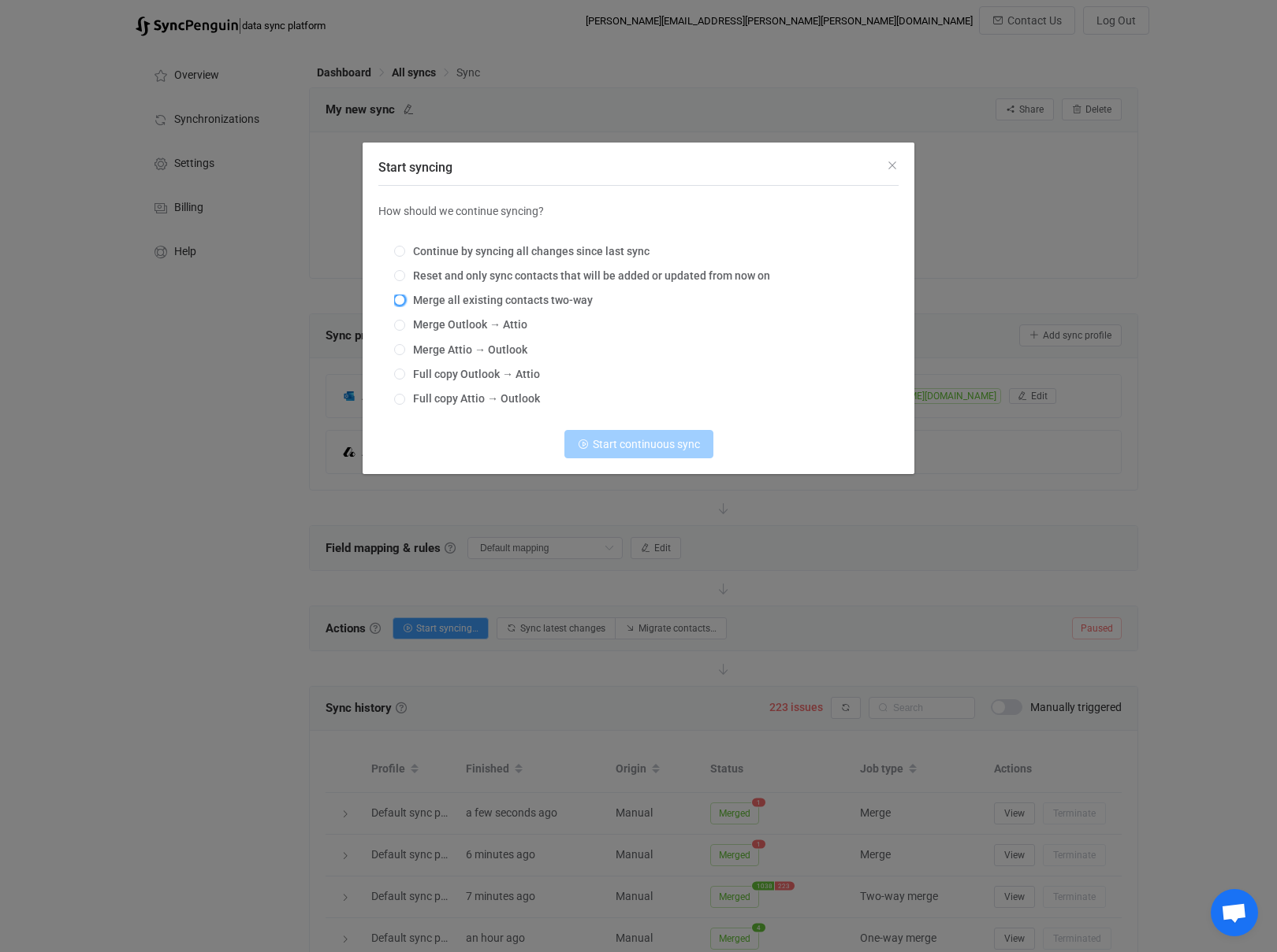
click at [402, 301] on span "Start syncing" at bounding box center [399, 299] width 11 height 11
click at [402, 301] on input "Merge all existing contacts two-way" at bounding box center [399, 300] width 11 height 13
radio input "true"
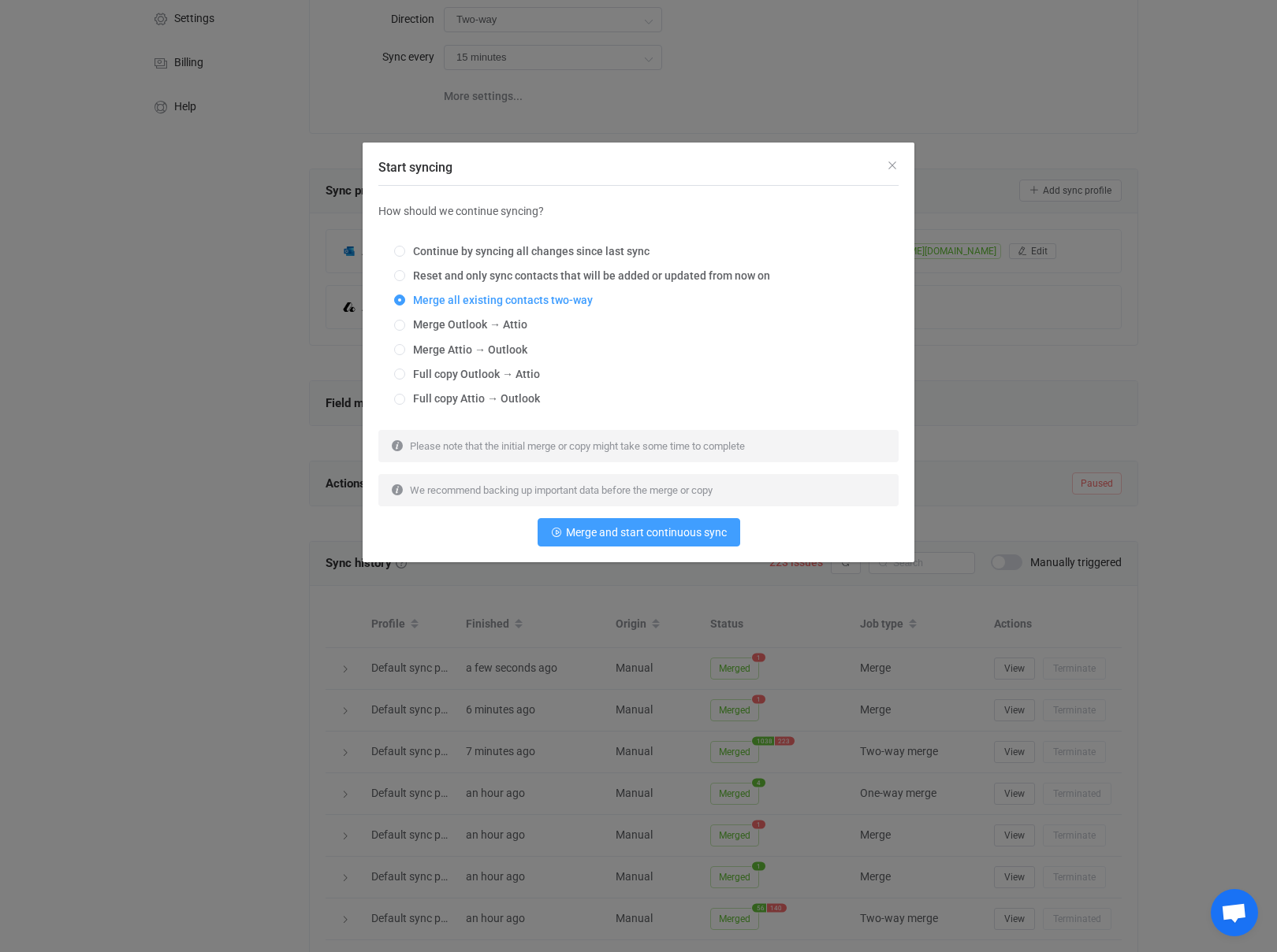
scroll to position [166, 0]
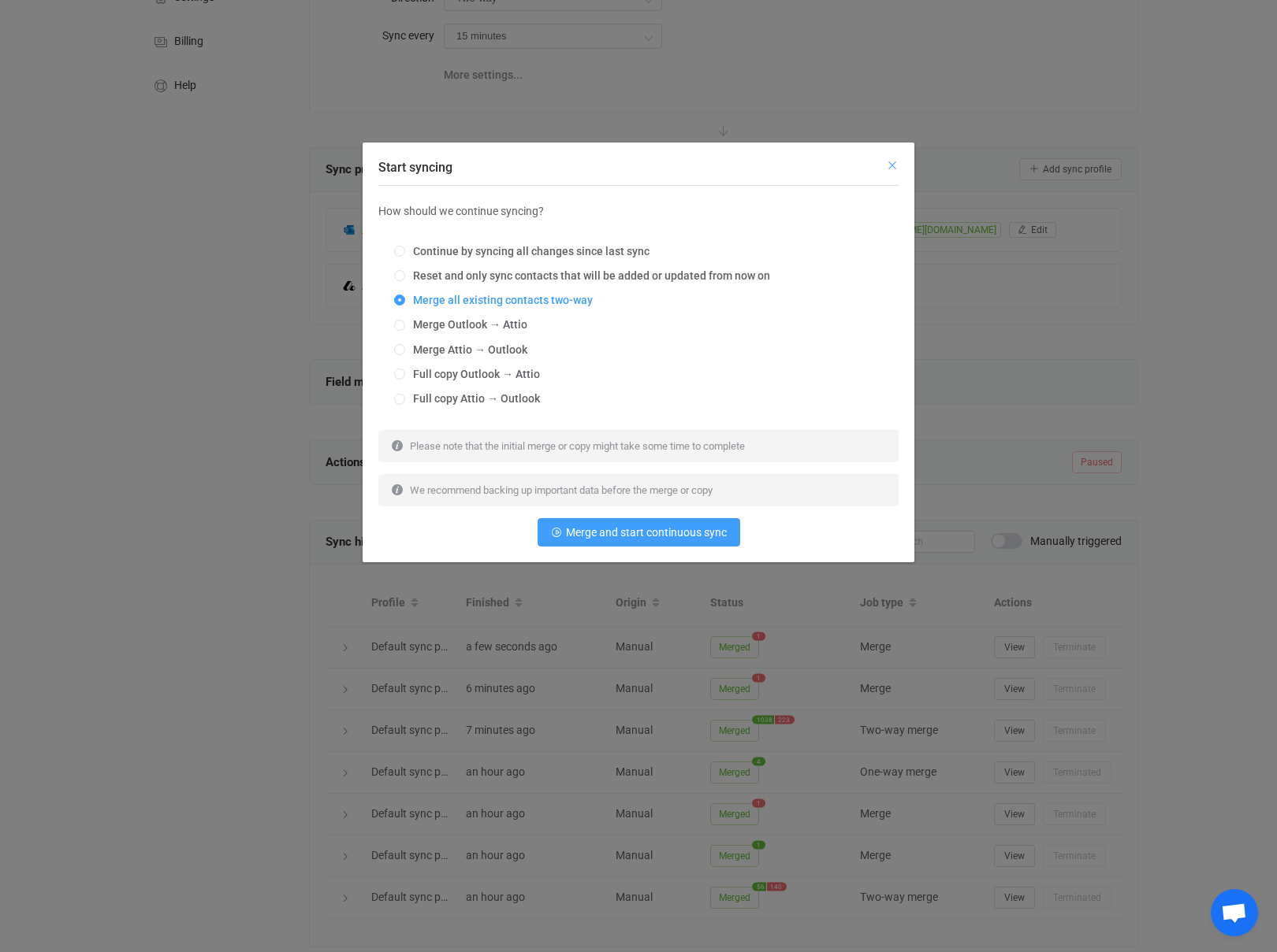
click at [894, 163] on icon "Close" at bounding box center [892, 165] width 13 height 13
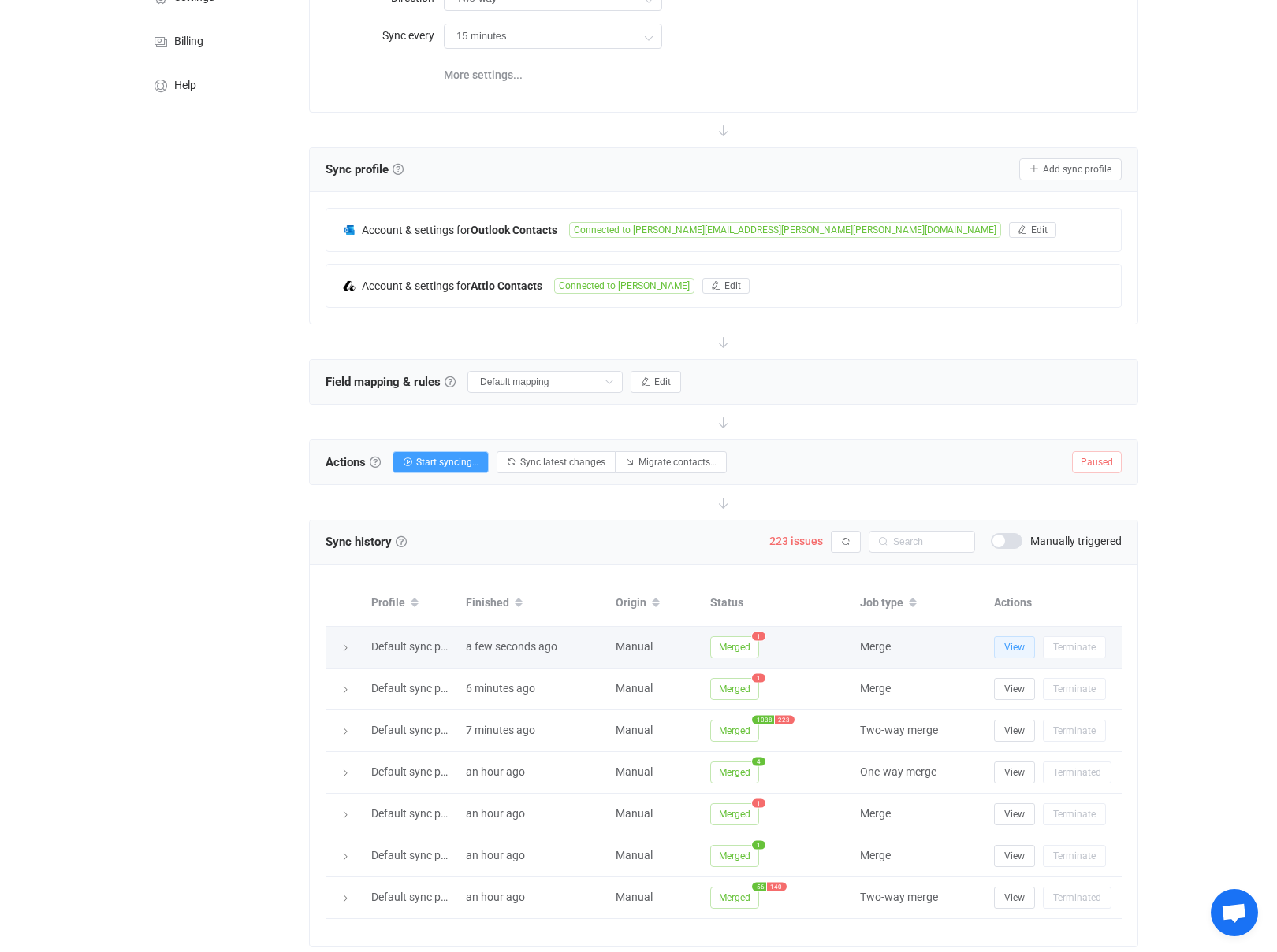
click at [1013, 644] on span "View" at bounding box center [1013, 647] width 20 height 11
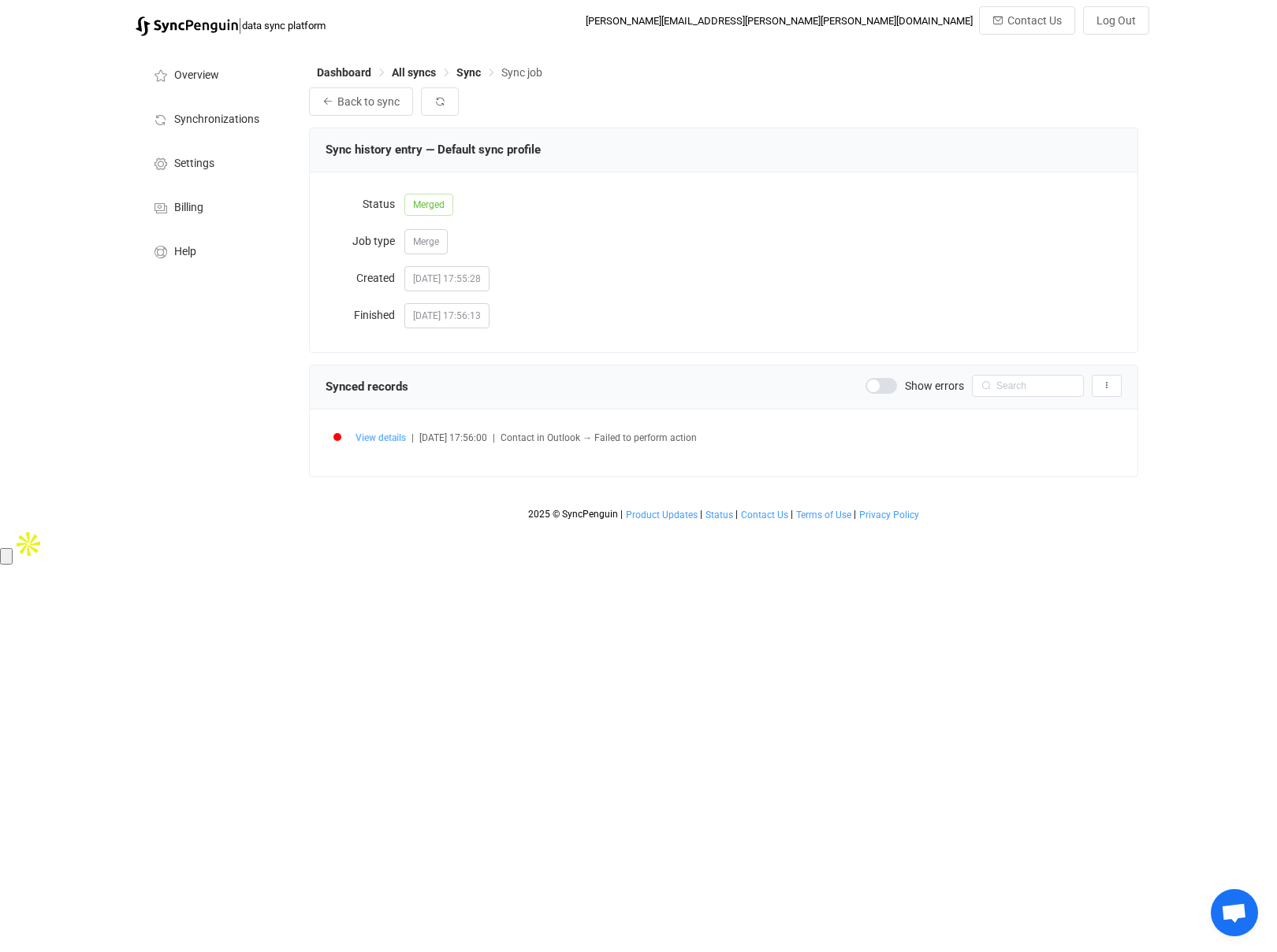
click at [379, 434] on span "View details" at bounding box center [381, 437] width 50 height 11
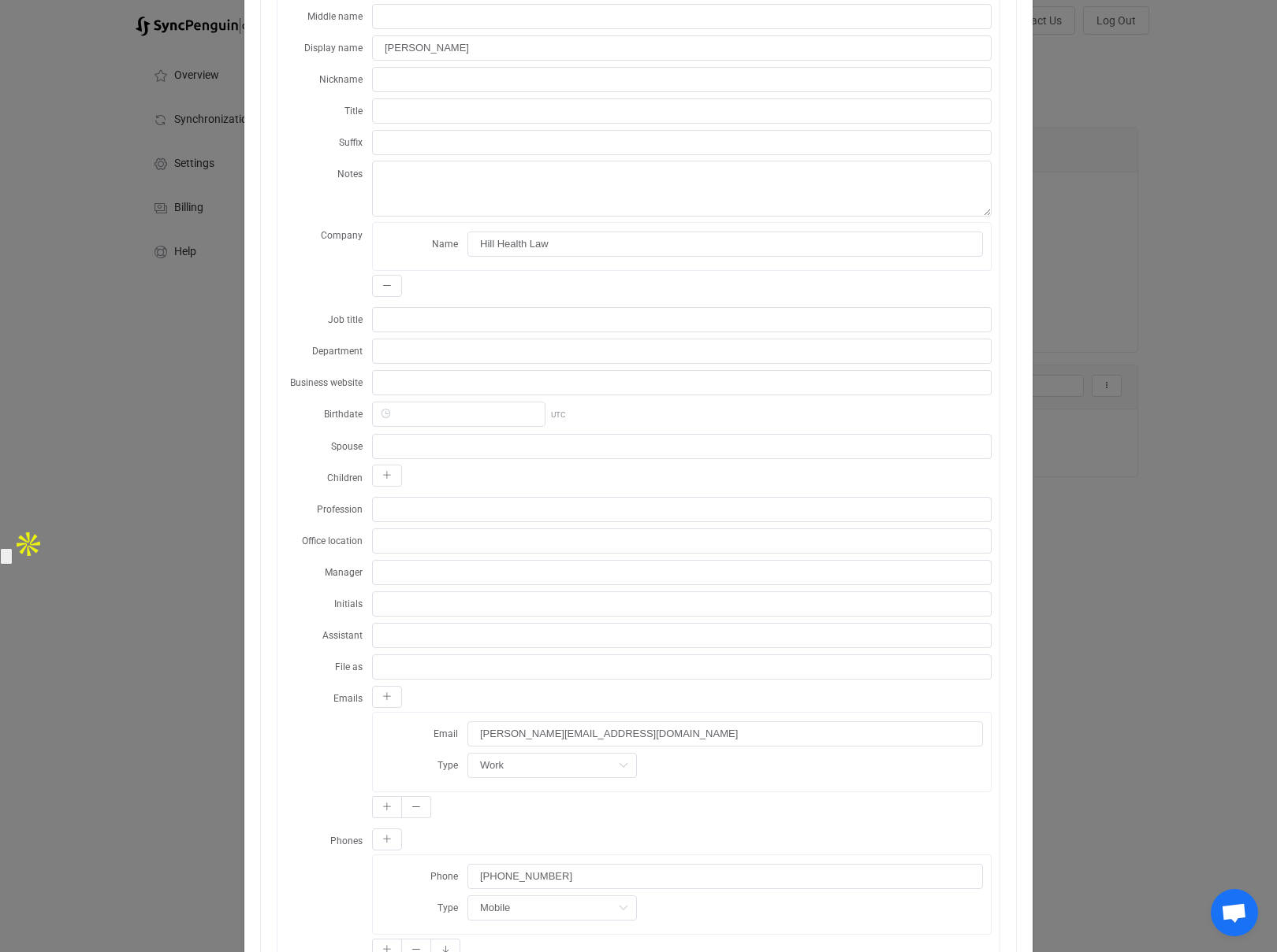
scroll to position [302, 0]
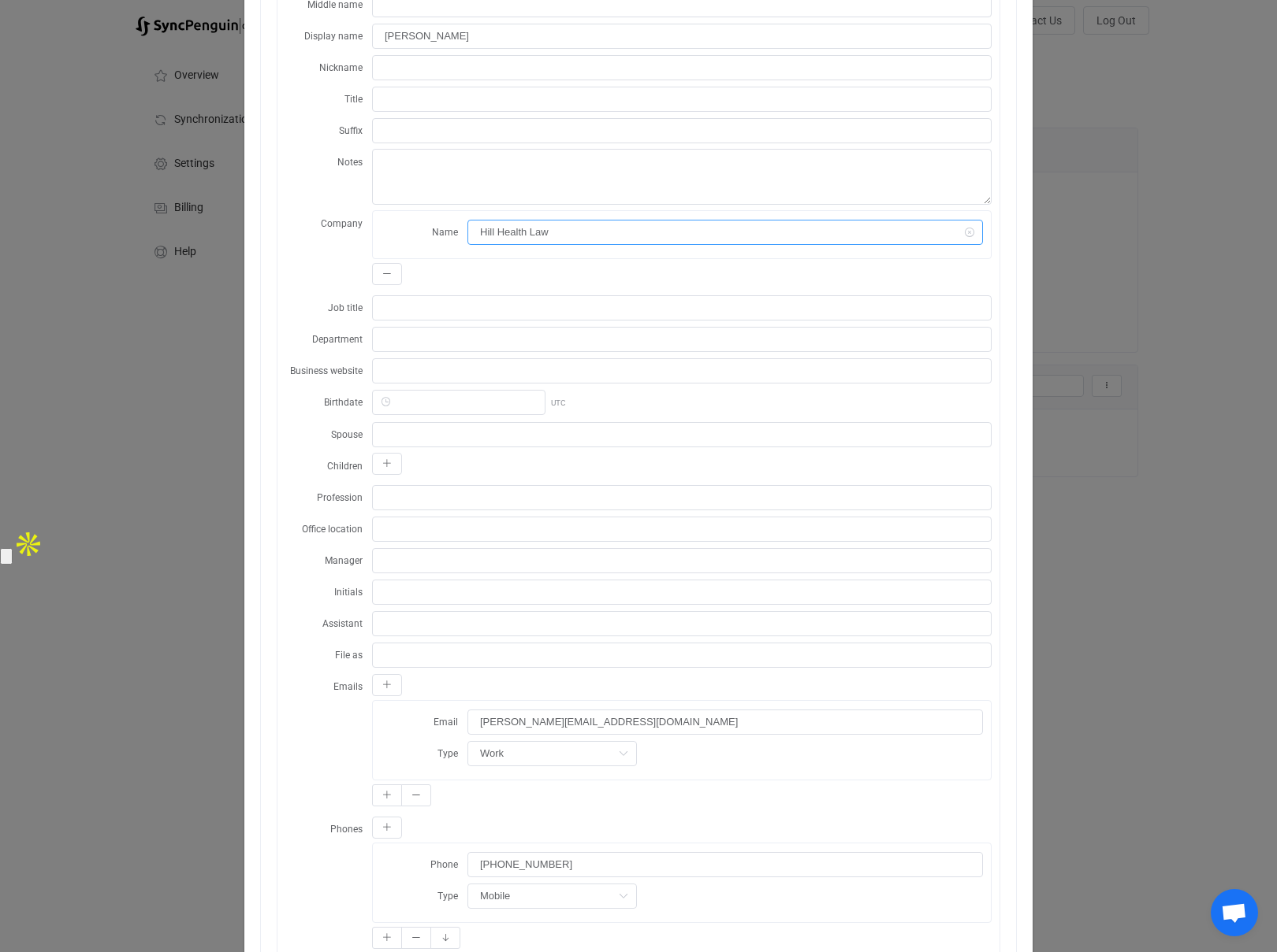
click at [610, 233] on input "Hill Health Law" at bounding box center [725, 233] width 516 height 25
click at [339, 280] on div "Company Name Hill Health Law" at bounding box center [638, 250] width 706 height 79
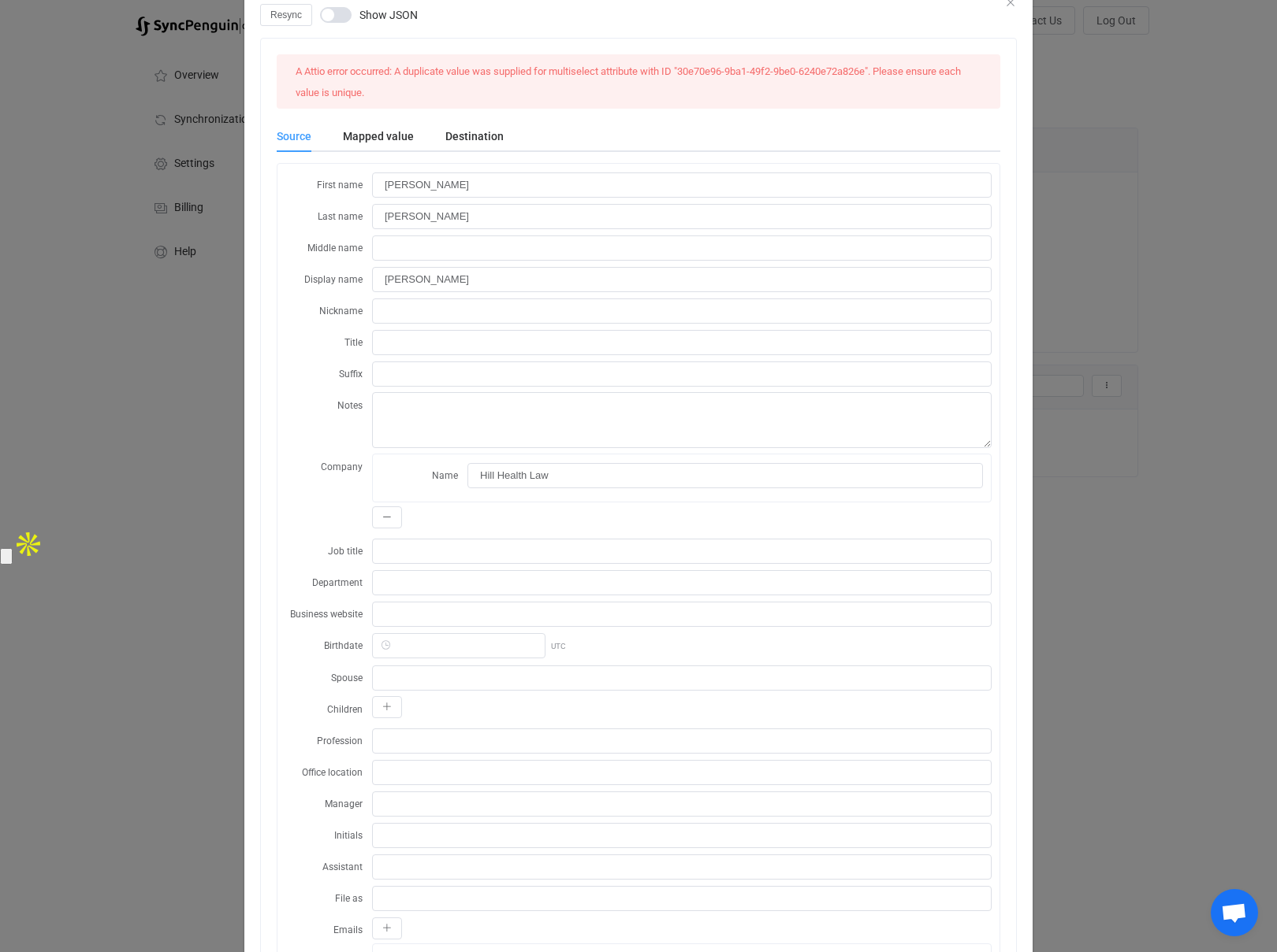
scroll to position [0, 0]
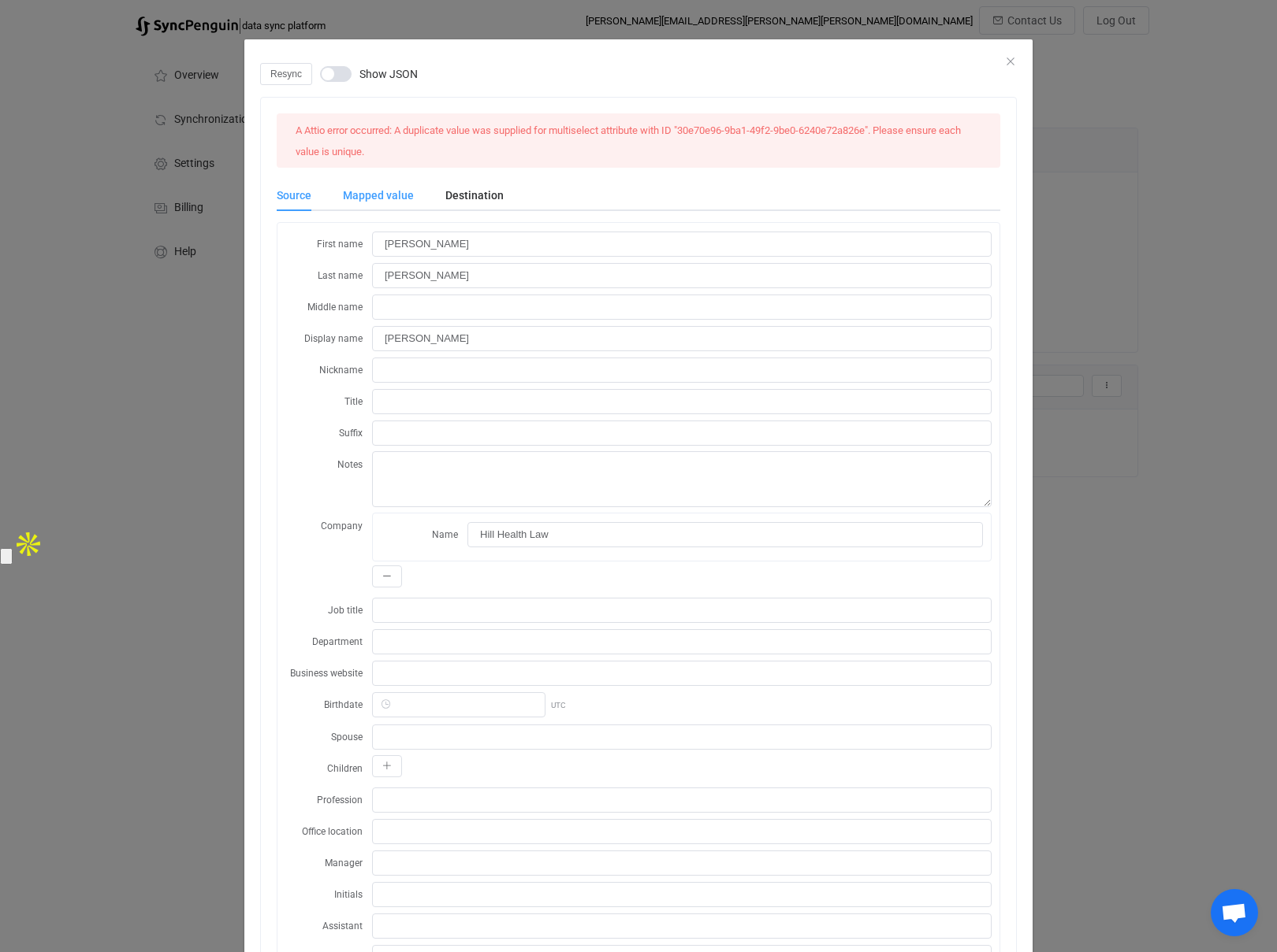
click at [388, 196] on div "Mapped value" at bounding box center [379, 195] width 102 height 32
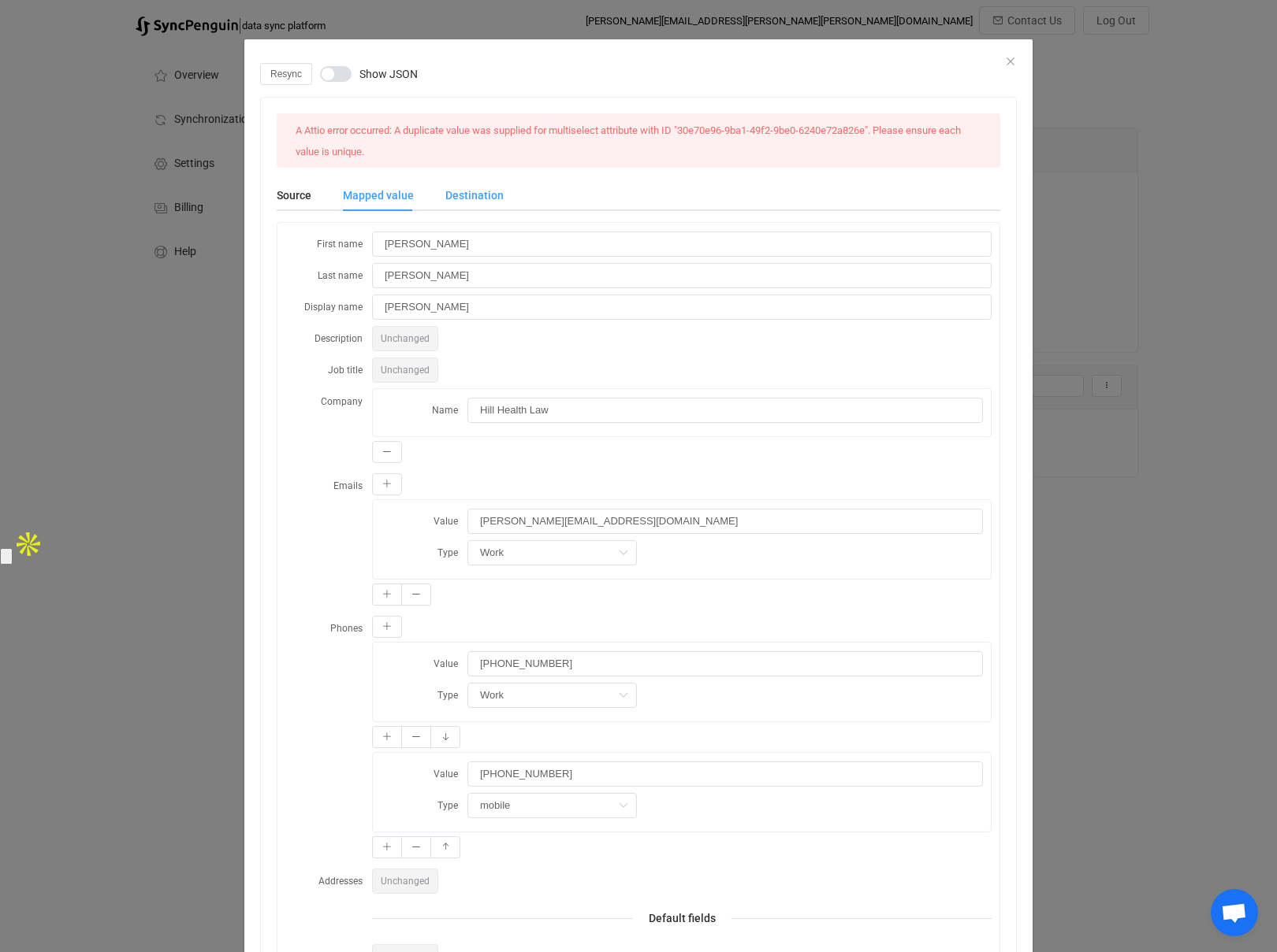
click at [457, 198] on div "Destination" at bounding box center [467, 195] width 74 height 32
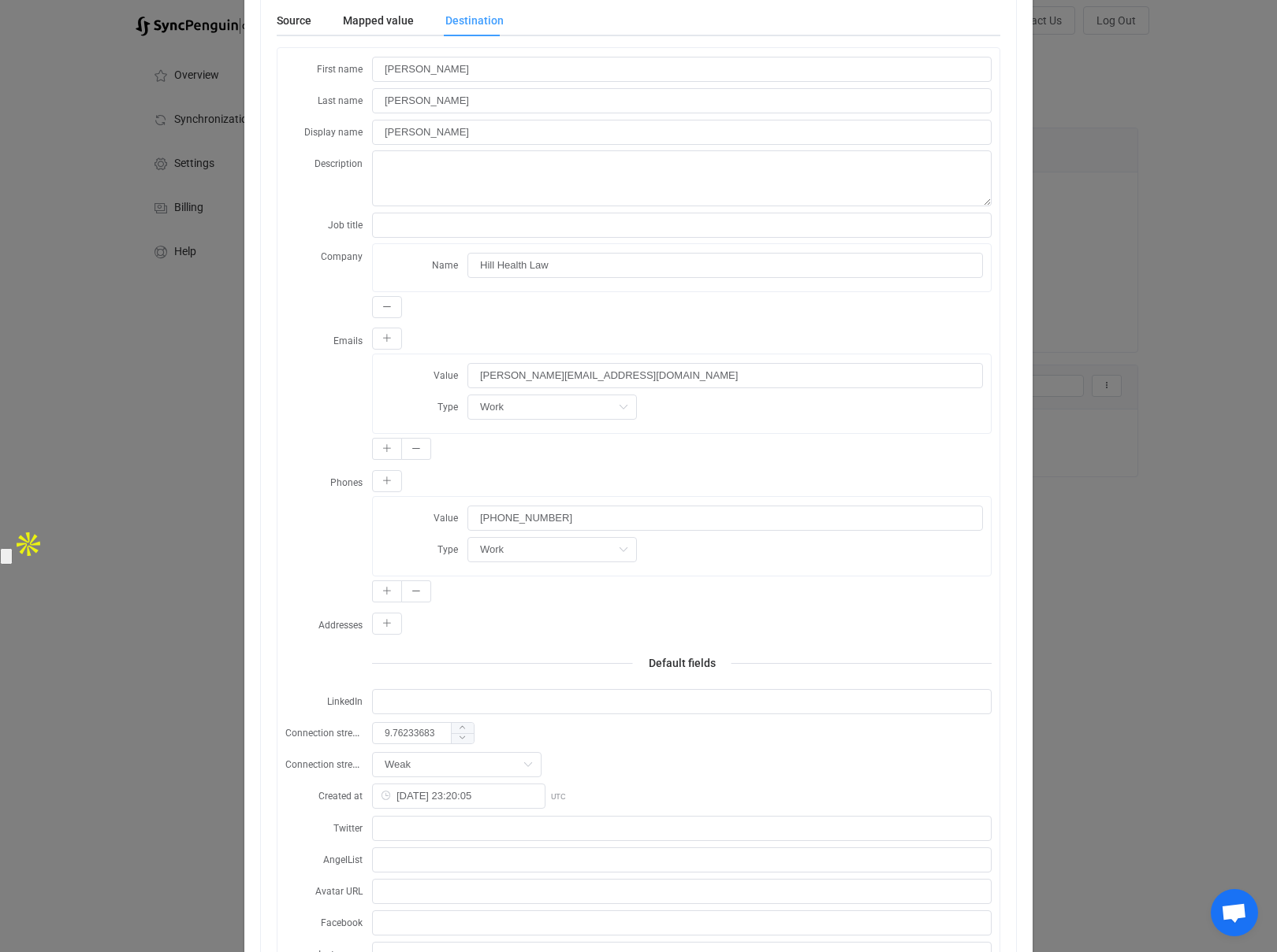
scroll to position [118, 0]
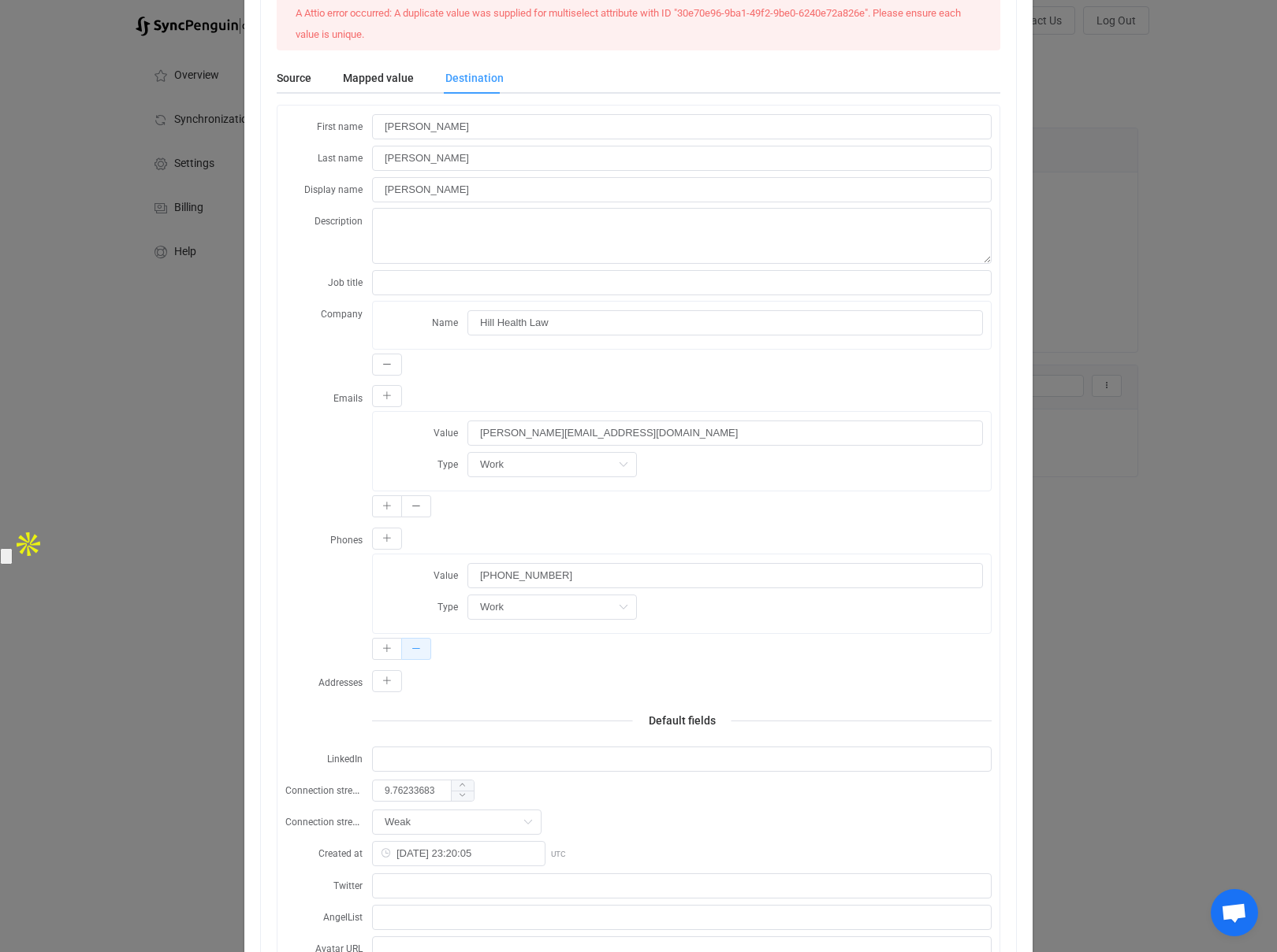
click at [422, 648] on button "dialog" at bounding box center [415, 649] width 30 height 22
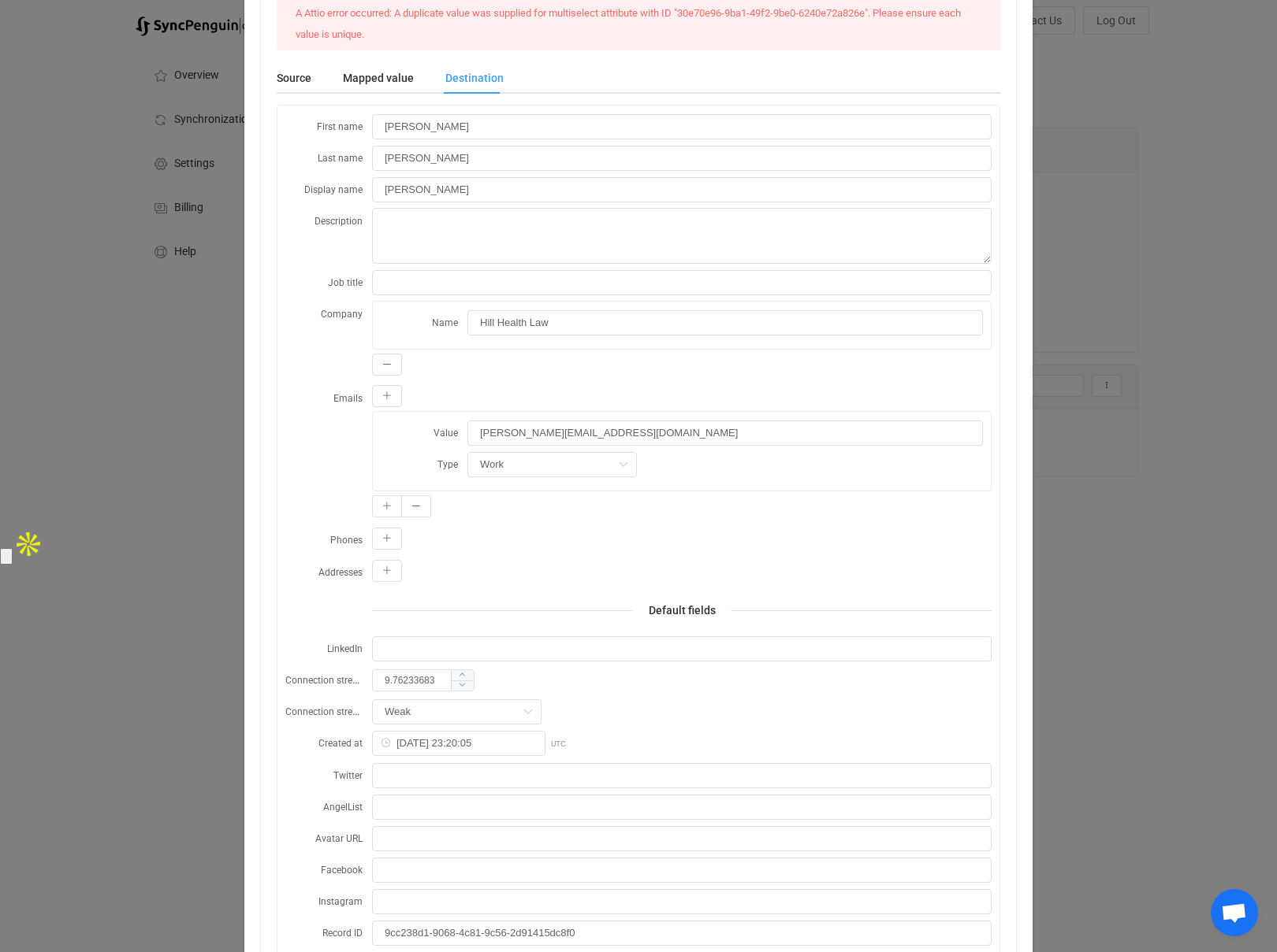
scroll to position [0, 0]
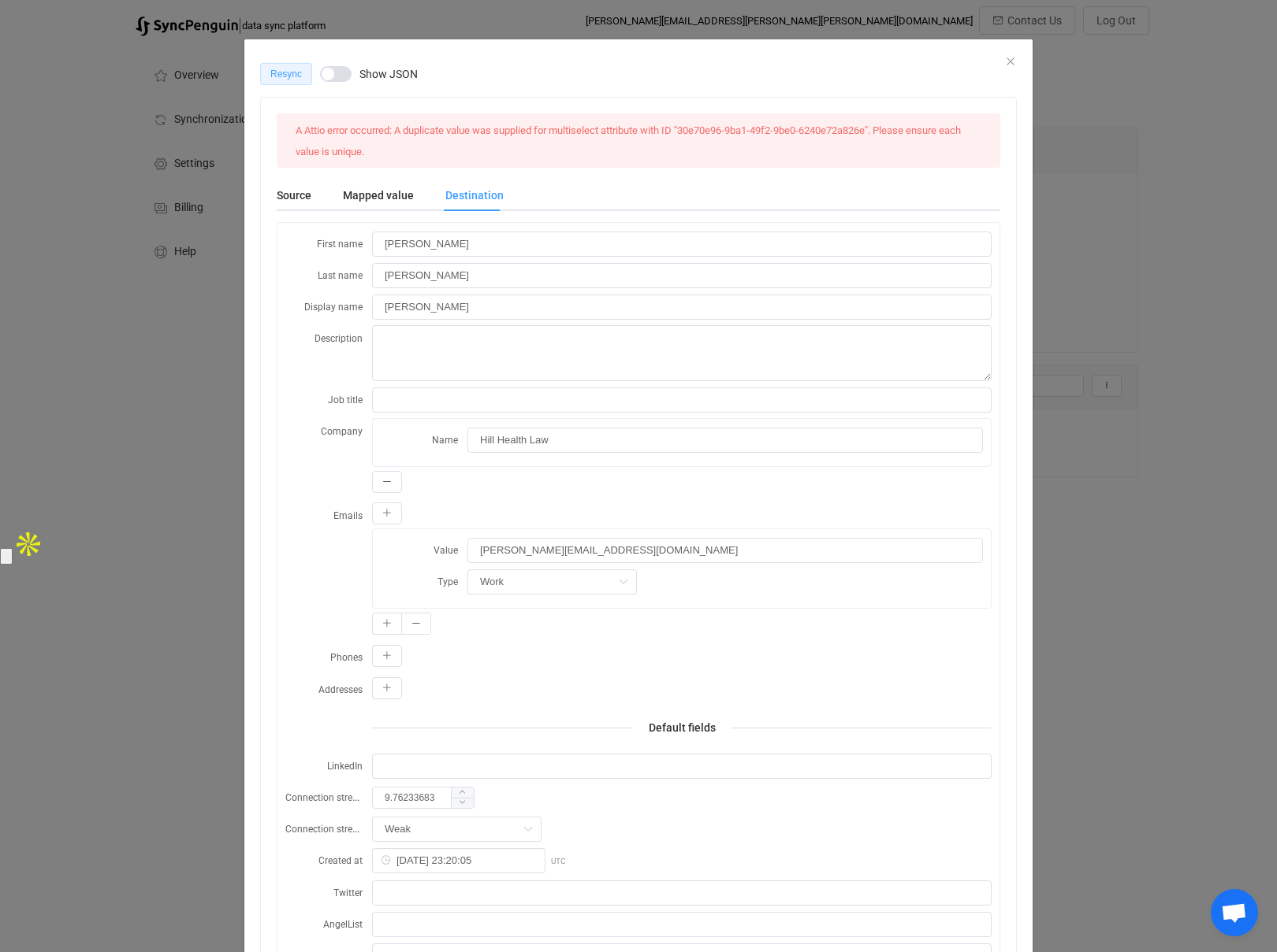
click at [296, 70] on span "Resync" at bounding box center [286, 73] width 32 height 11
click at [1014, 61] on icon "Close" at bounding box center [1009, 61] width 13 height 13
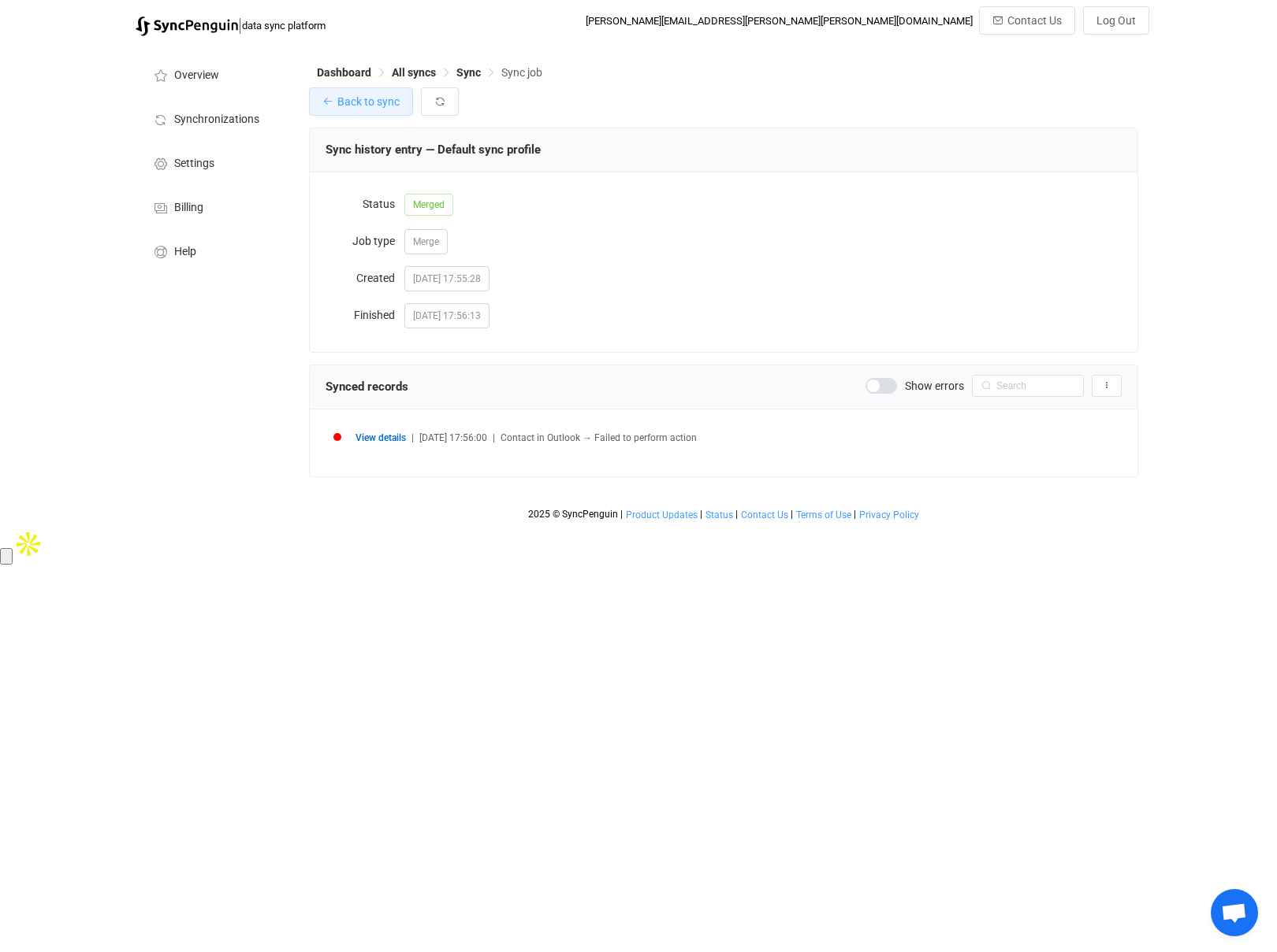
click at [345, 99] on span "Back to sync" at bounding box center [368, 101] width 62 height 13
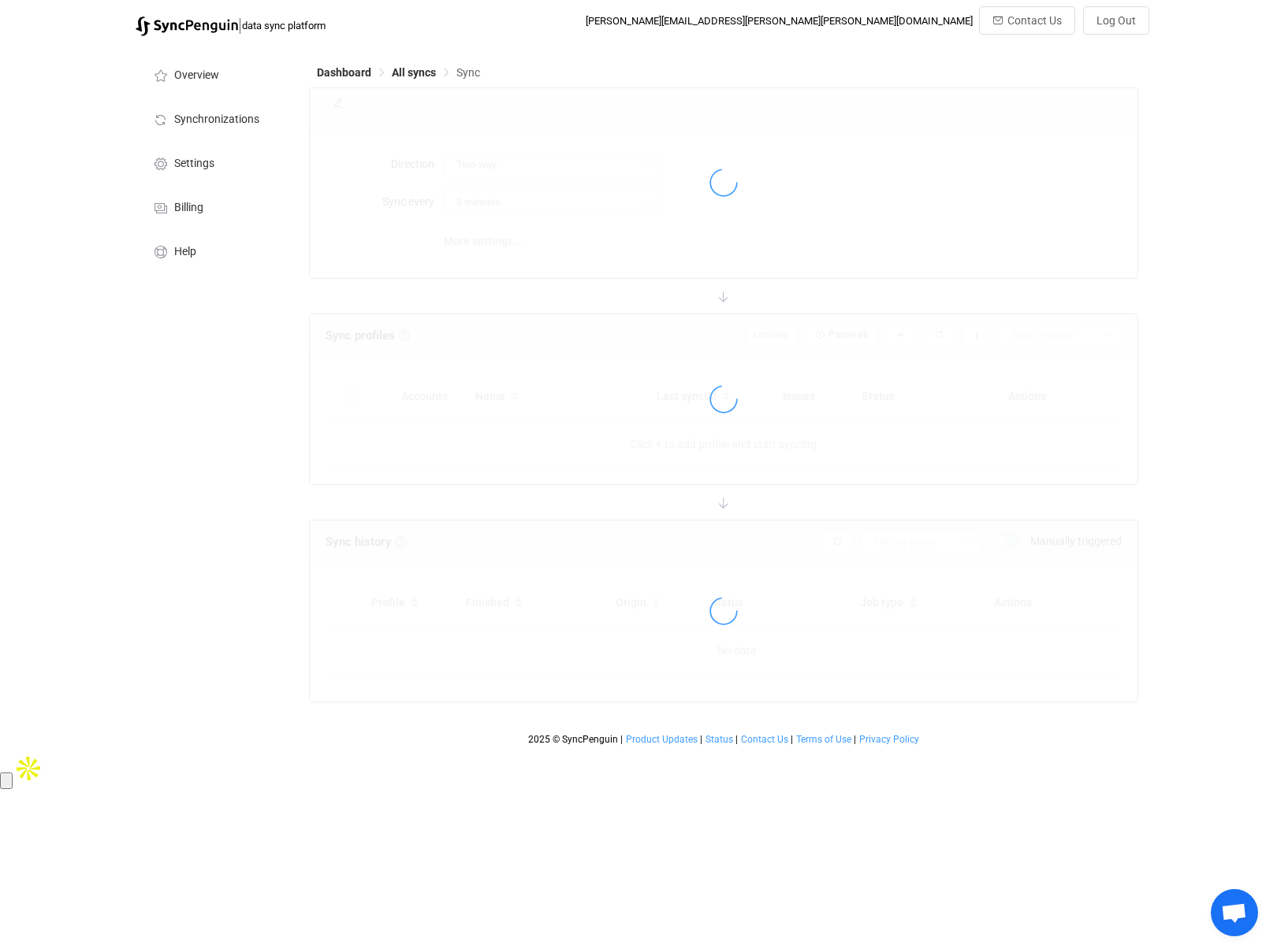
type input "15 minutes"
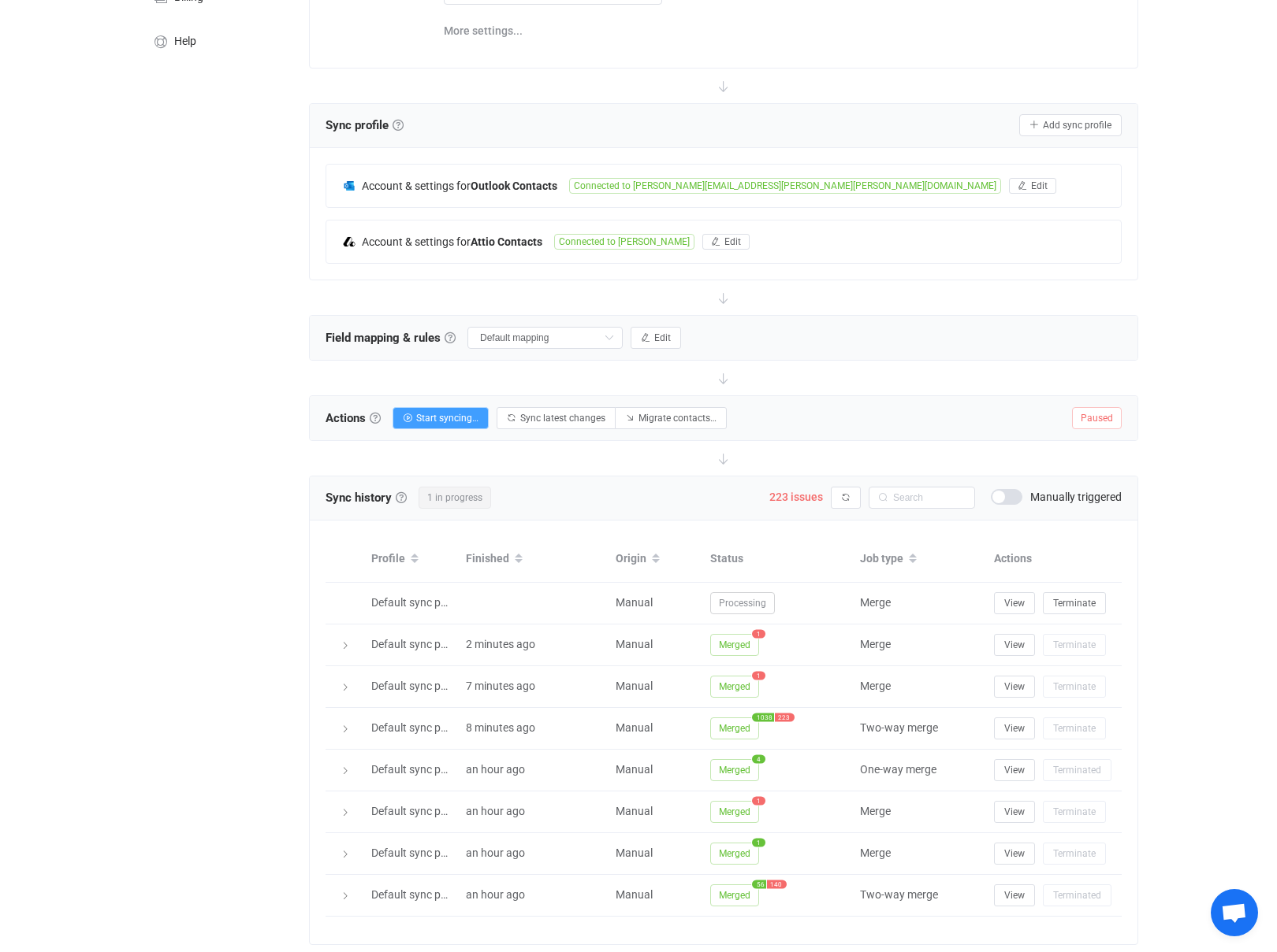
scroll to position [254, 0]
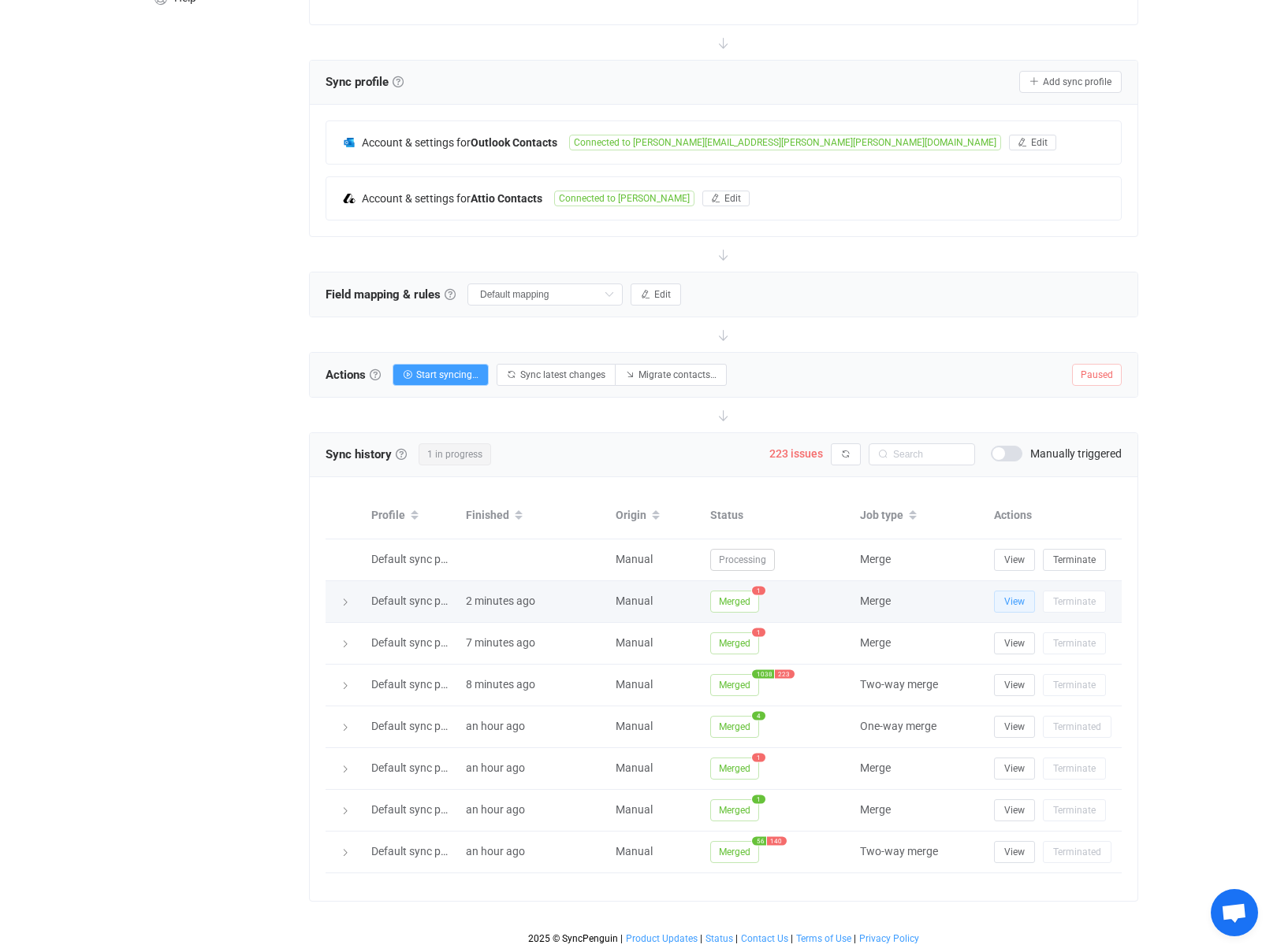
click at [1024, 605] on span "View" at bounding box center [1013, 602] width 20 height 11
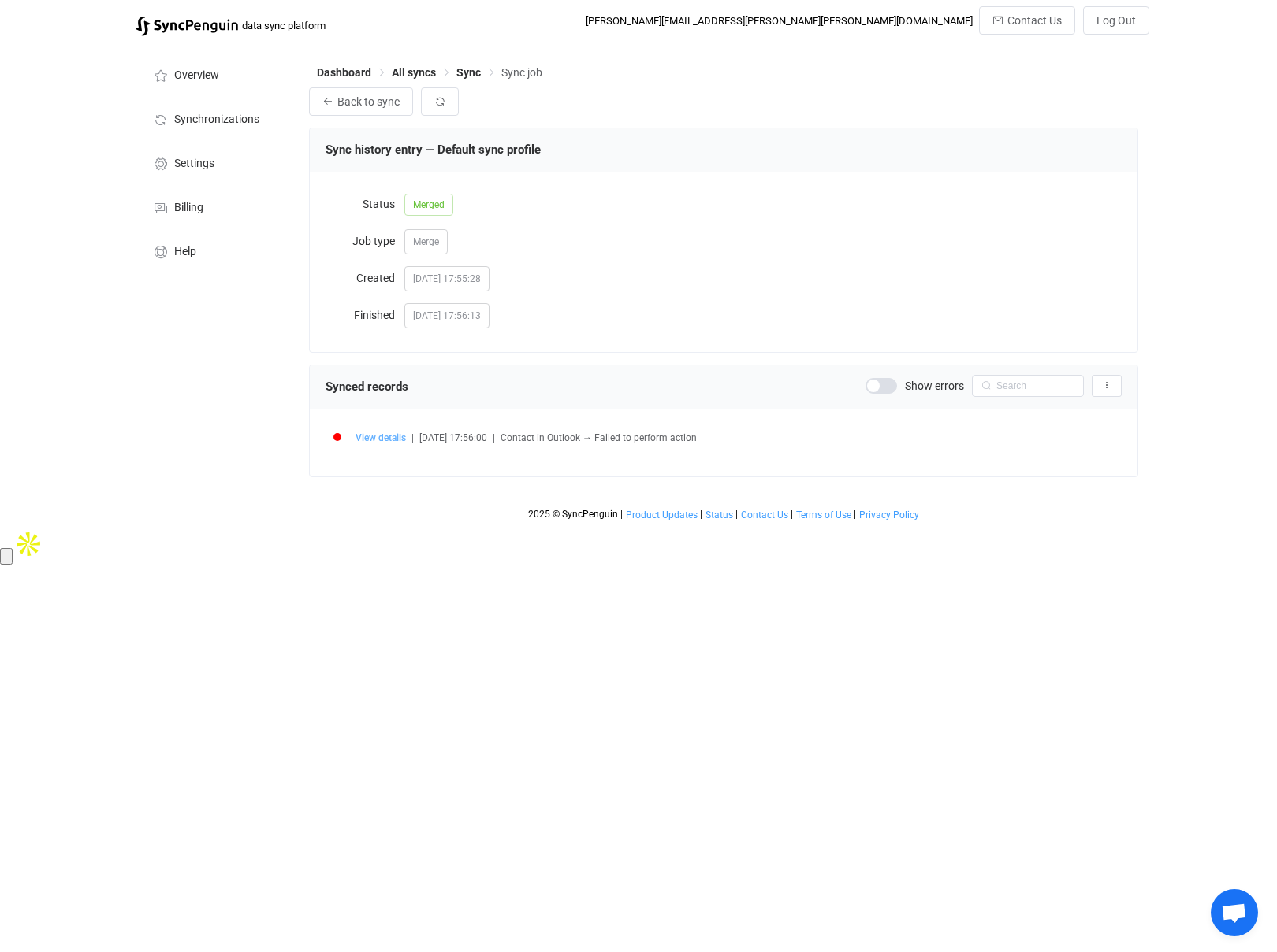
click at [391, 435] on span "View details" at bounding box center [381, 437] width 50 height 11
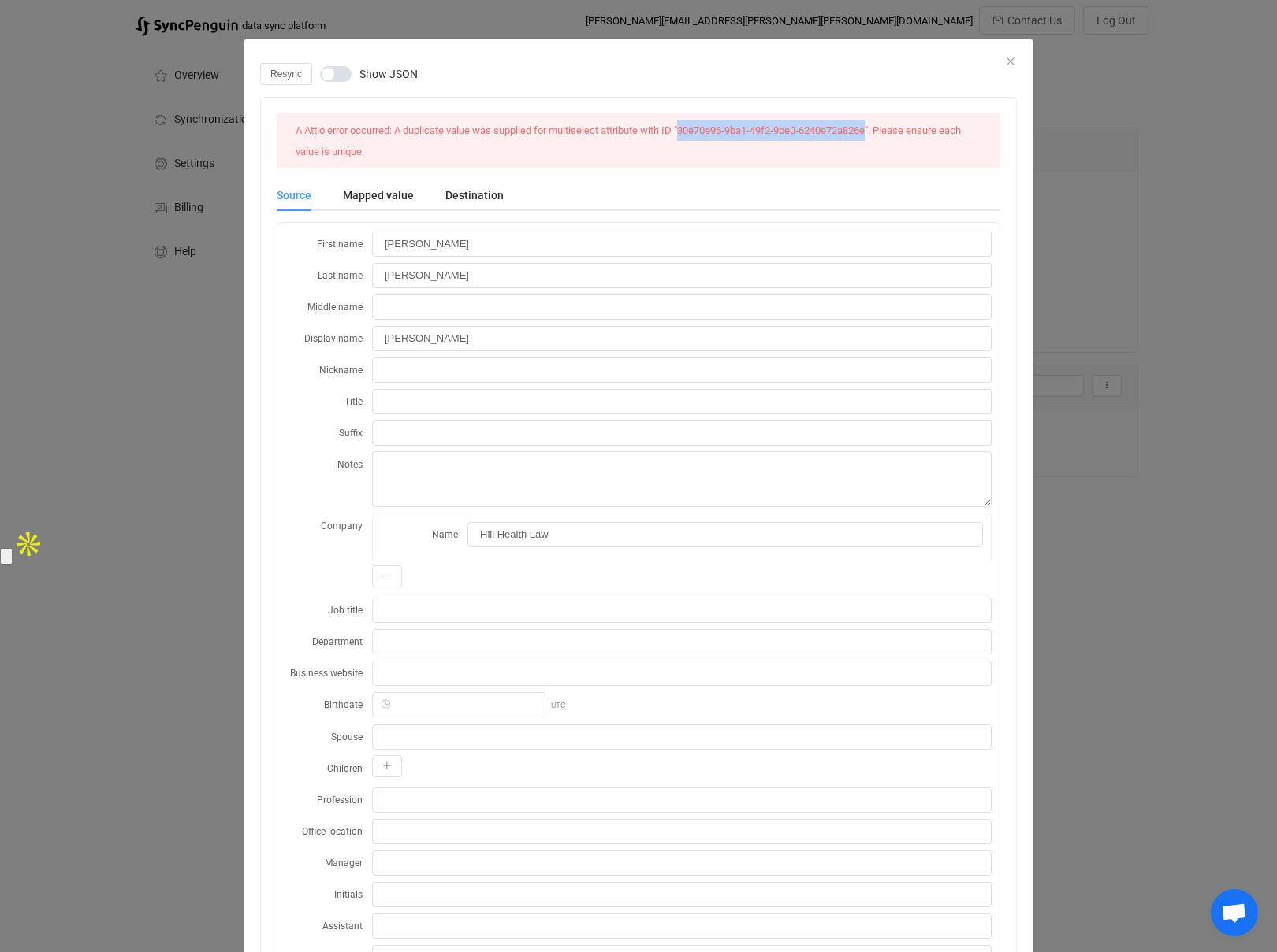
drag, startPoint x: 879, startPoint y: 129, endPoint x: 689, endPoint y: 130, distance: 190.0
click at [689, 130] on span "A Attio error occurred: A duplicate value was supplied for multiselect attribut…" at bounding box center [628, 141] width 666 height 33
copy span "30e70e96-9ba1-49f2-9be0-6240e72a826e"
click at [1012, 58] on icon "Close" at bounding box center [1009, 61] width 13 height 13
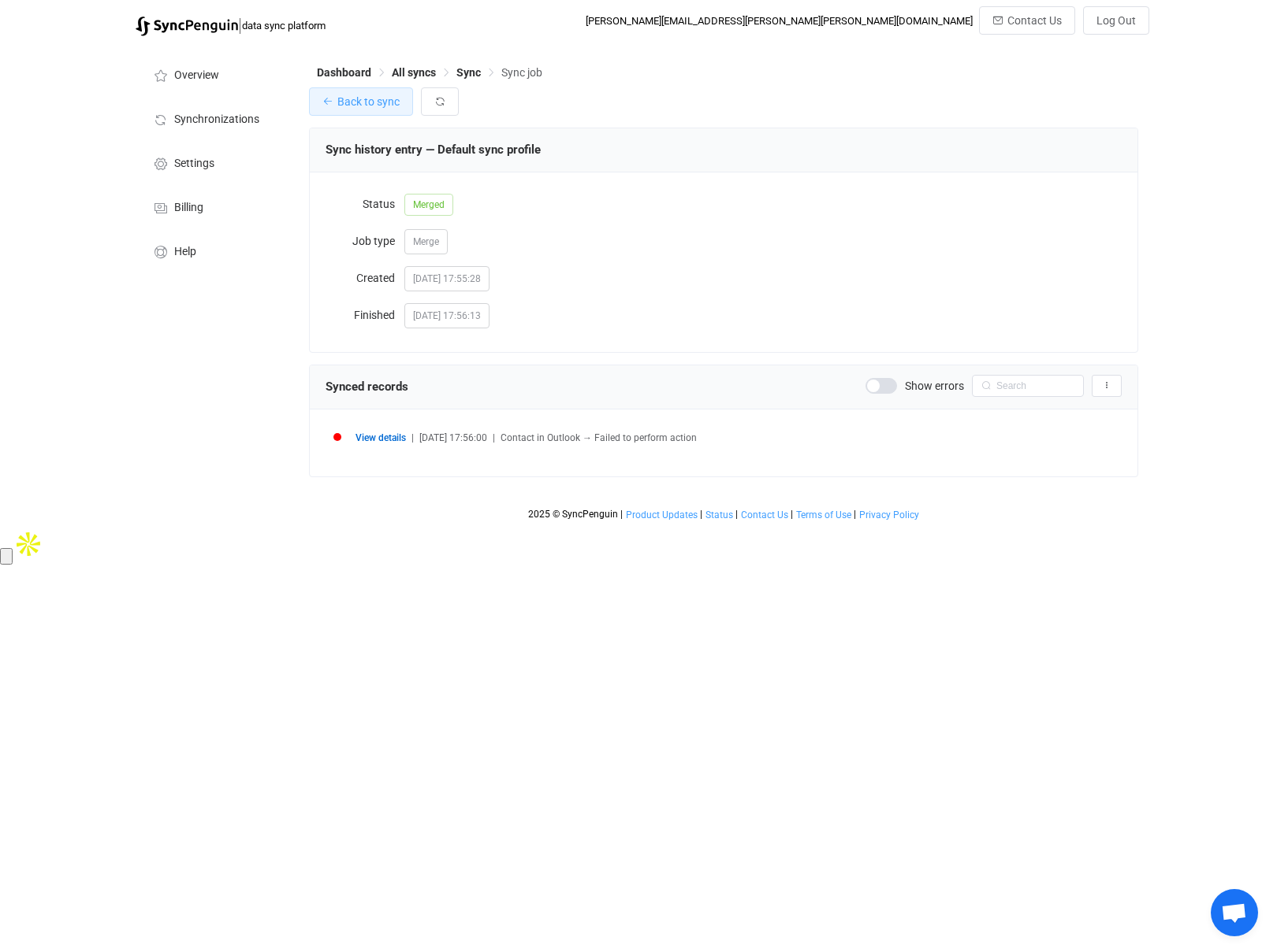
click at [349, 107] on span "Back to sync" at bounding box center [368, 101] width 62 height 13
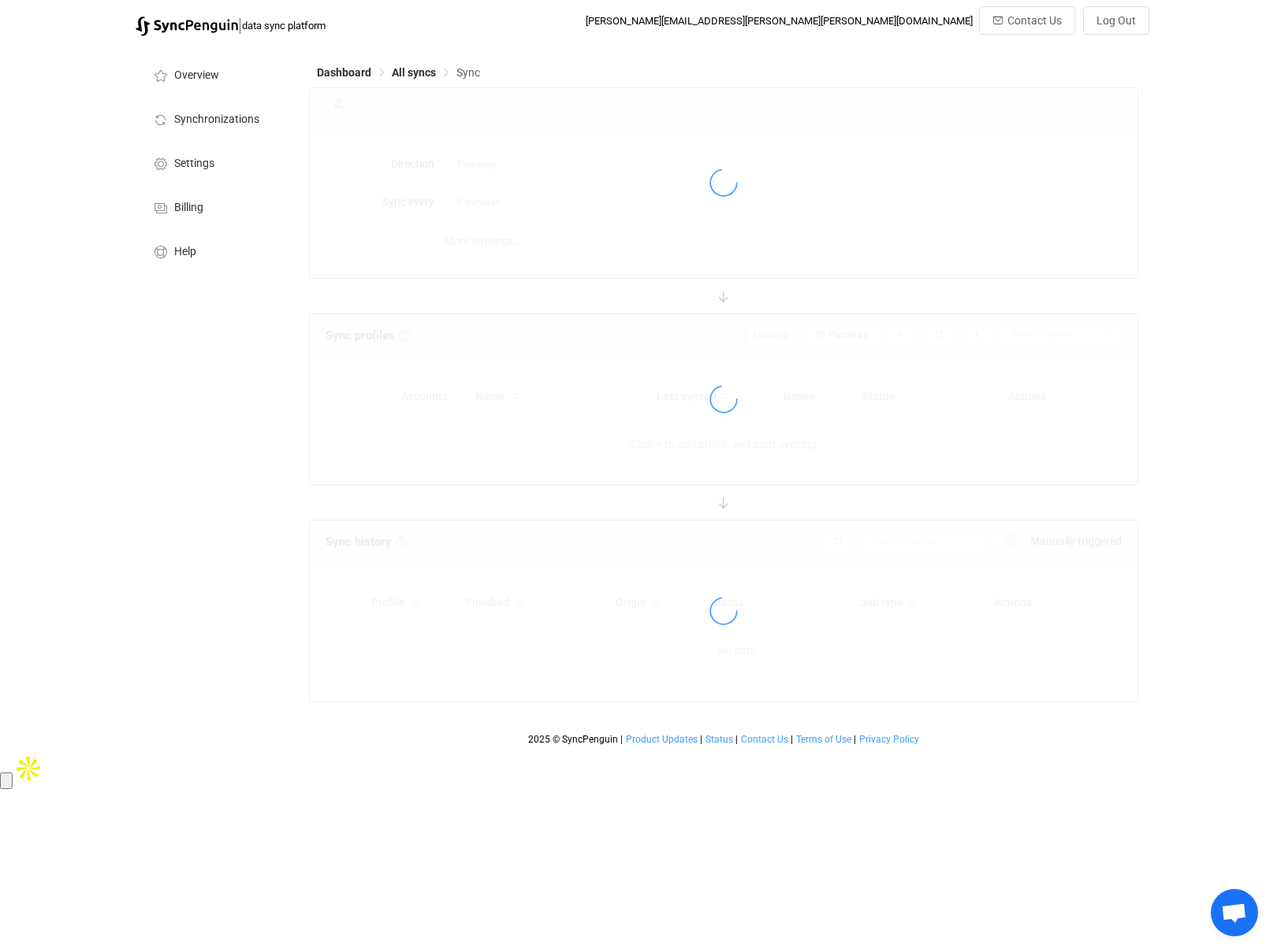
type input "15 minutes"
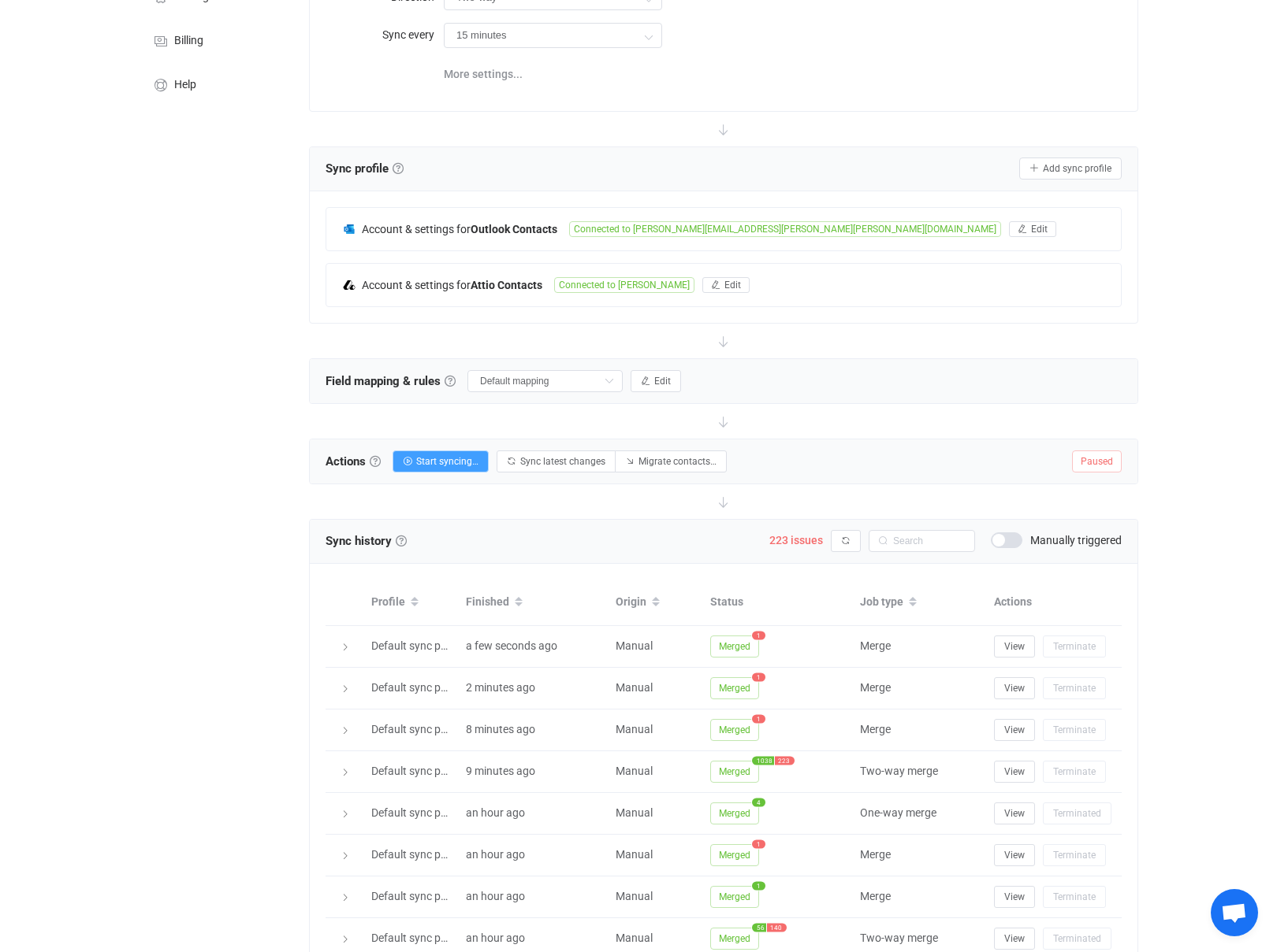
scroll to position [187, 0]
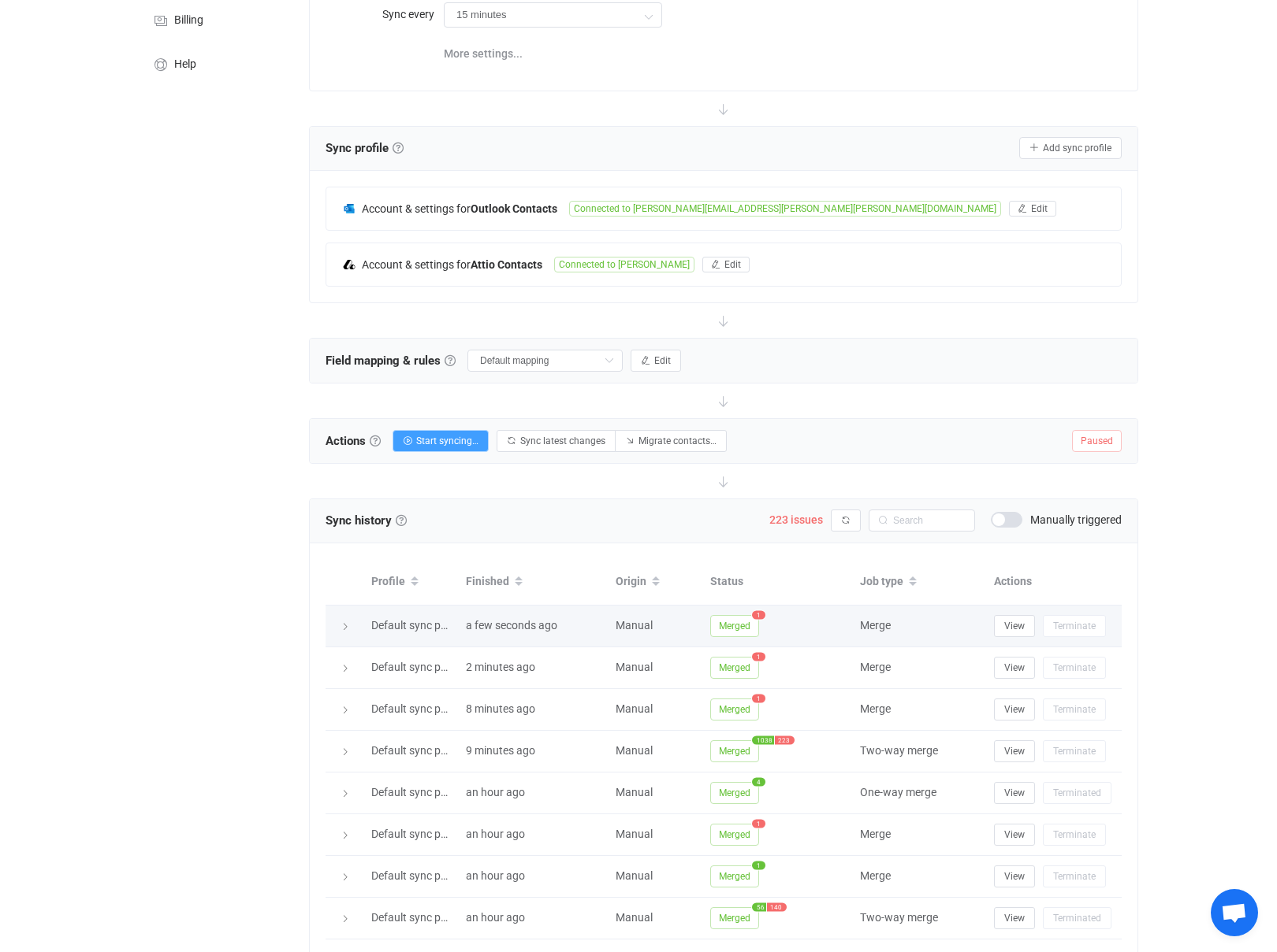
click at [728, 625] on span "Merged" at bounding box center [734, 626] width 49 height 22
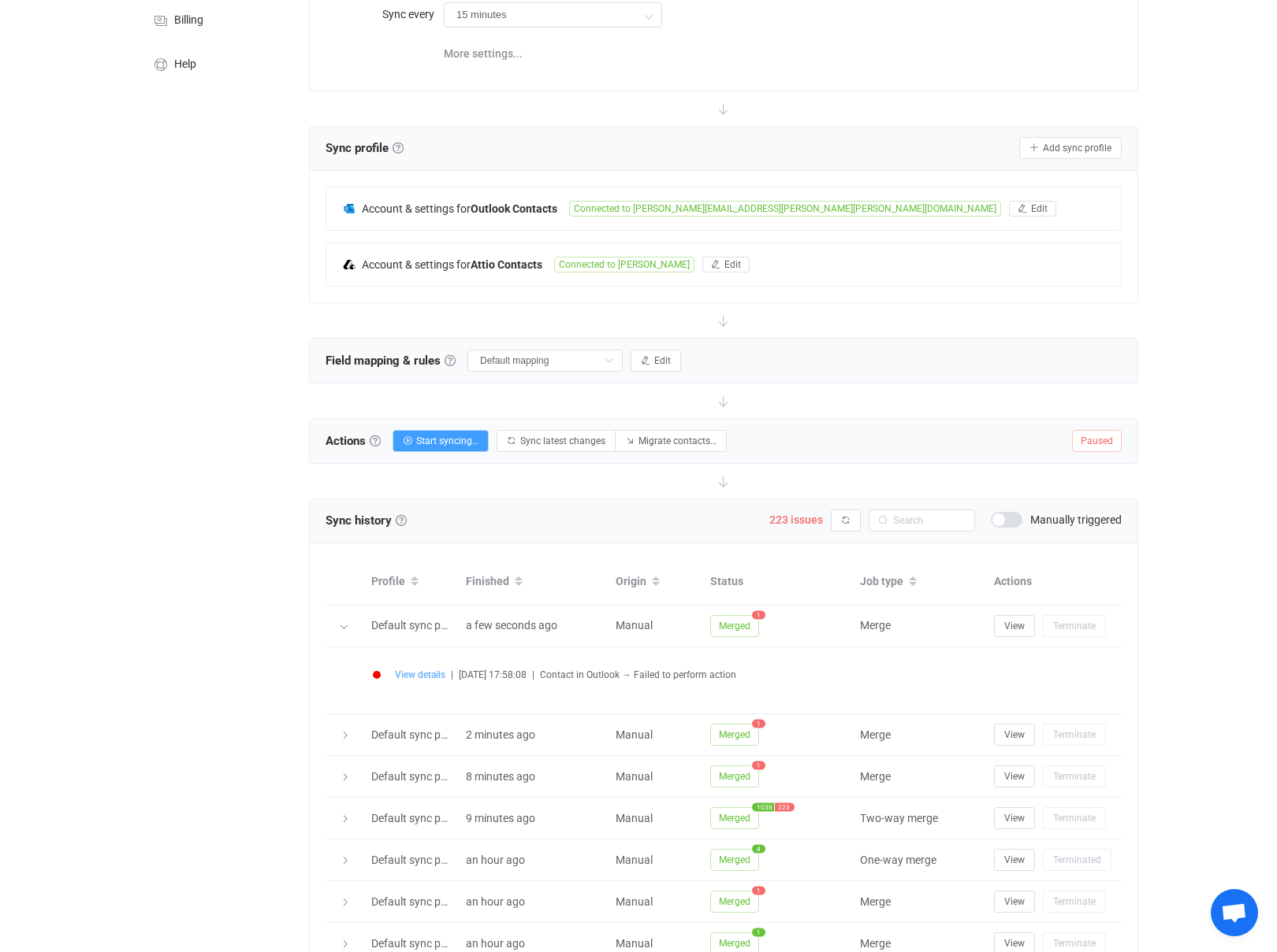
click at [424, 670] on span "View details" at bounding box center [420, 674] width 50 height 11
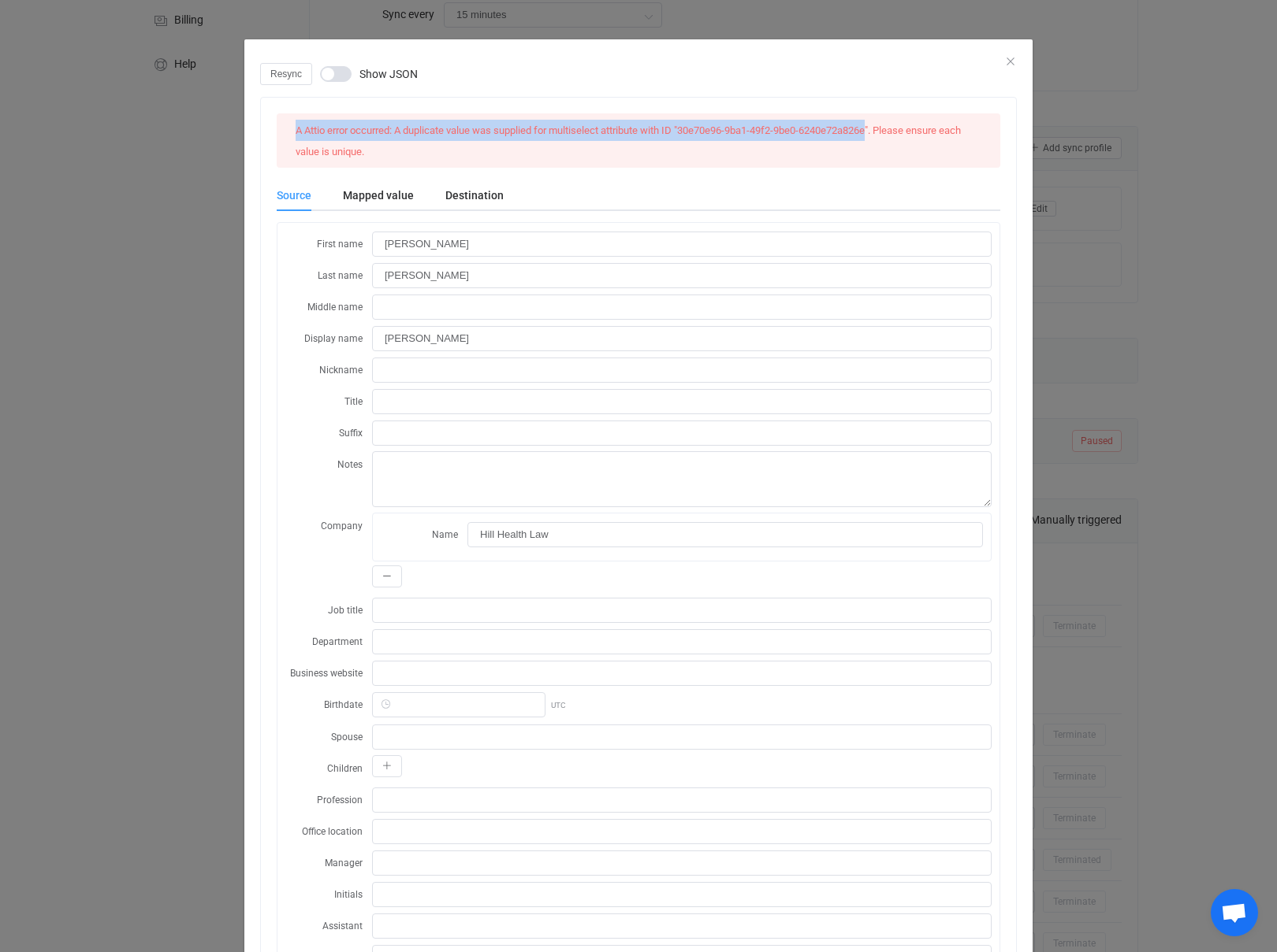
drag, startPoint x: 879, startPoint y: 130, endPoint x: 295, endPoint y: 137, distance: 584.0
click at [295, 137] on div "A Attio error occurred: A duplicate value was supplied for multiselect attribut…" at bounding box center [638, 140] width 698 height 42
copy span "A Attio error occurred: A duplicate value was supplied for multiselect attribut…"
click at [370, 192] on div "Mapped value" at bounding box center [379, 195] width 102 height 32
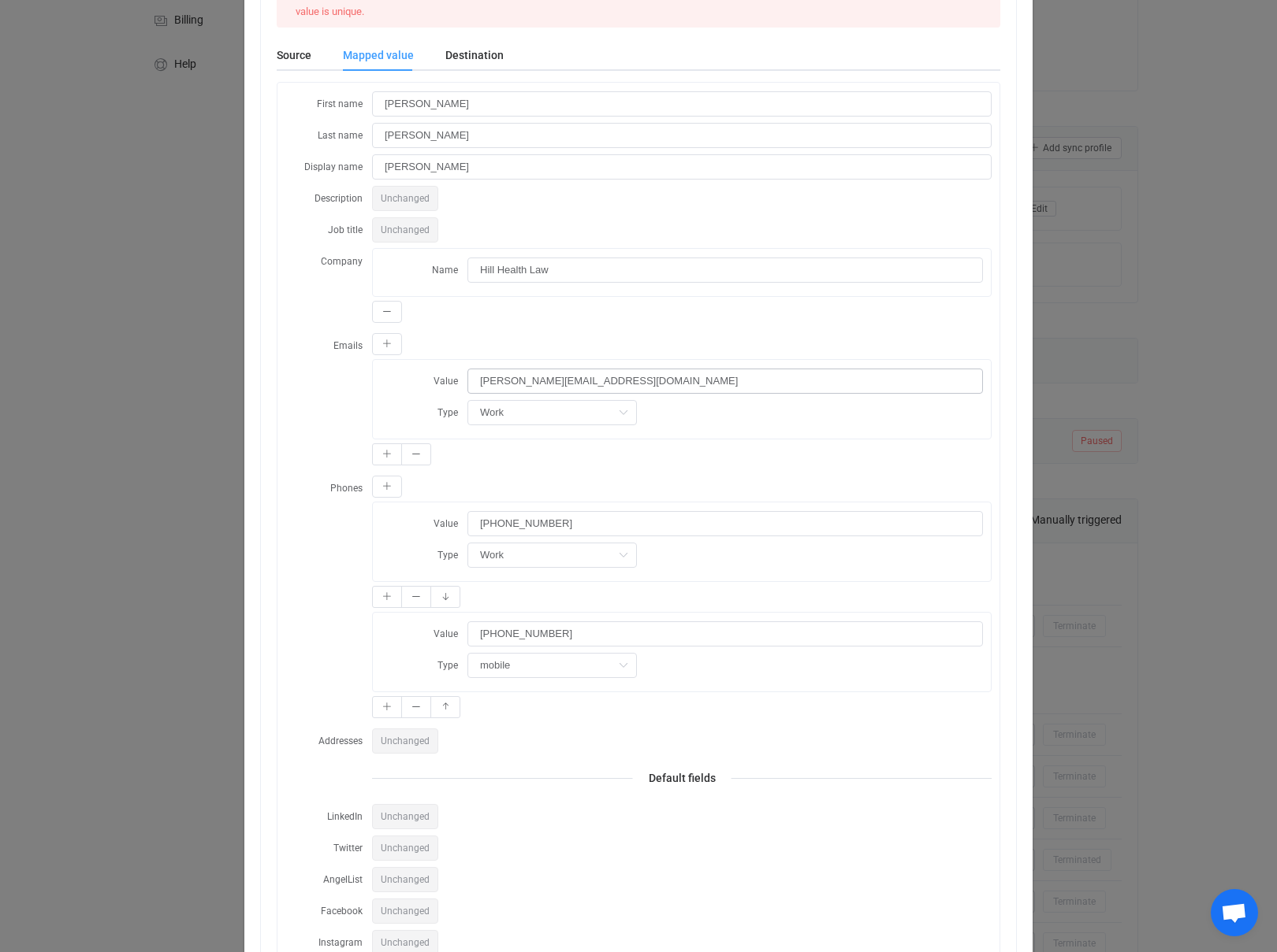
scroll to position [141, 0]
click at [410, 598] on button "dialog" at bounding box center [415, 596] width 30 height 22
type input "765-860-3513"
type input "mobile"
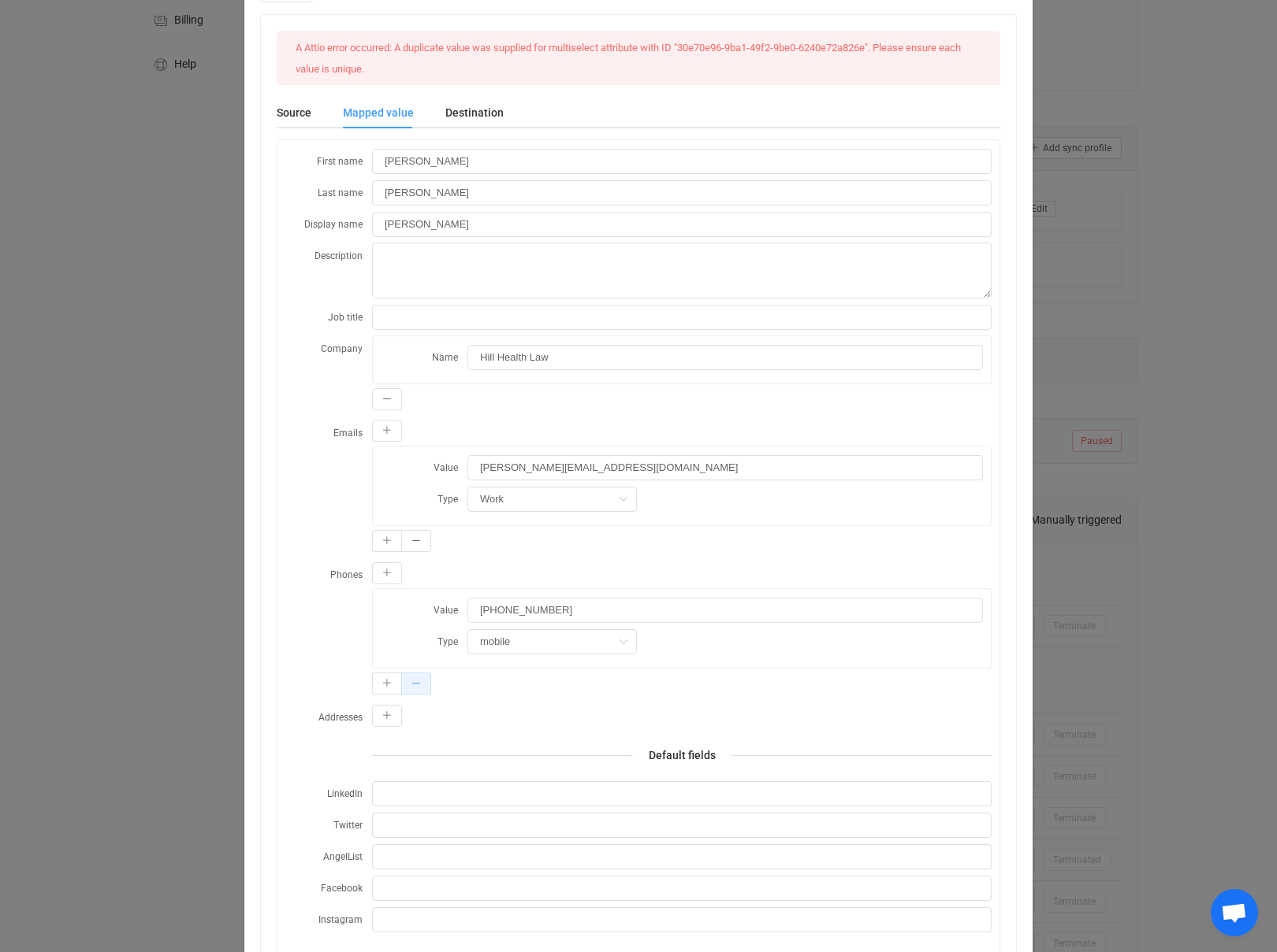
scroll to position [0, 0]
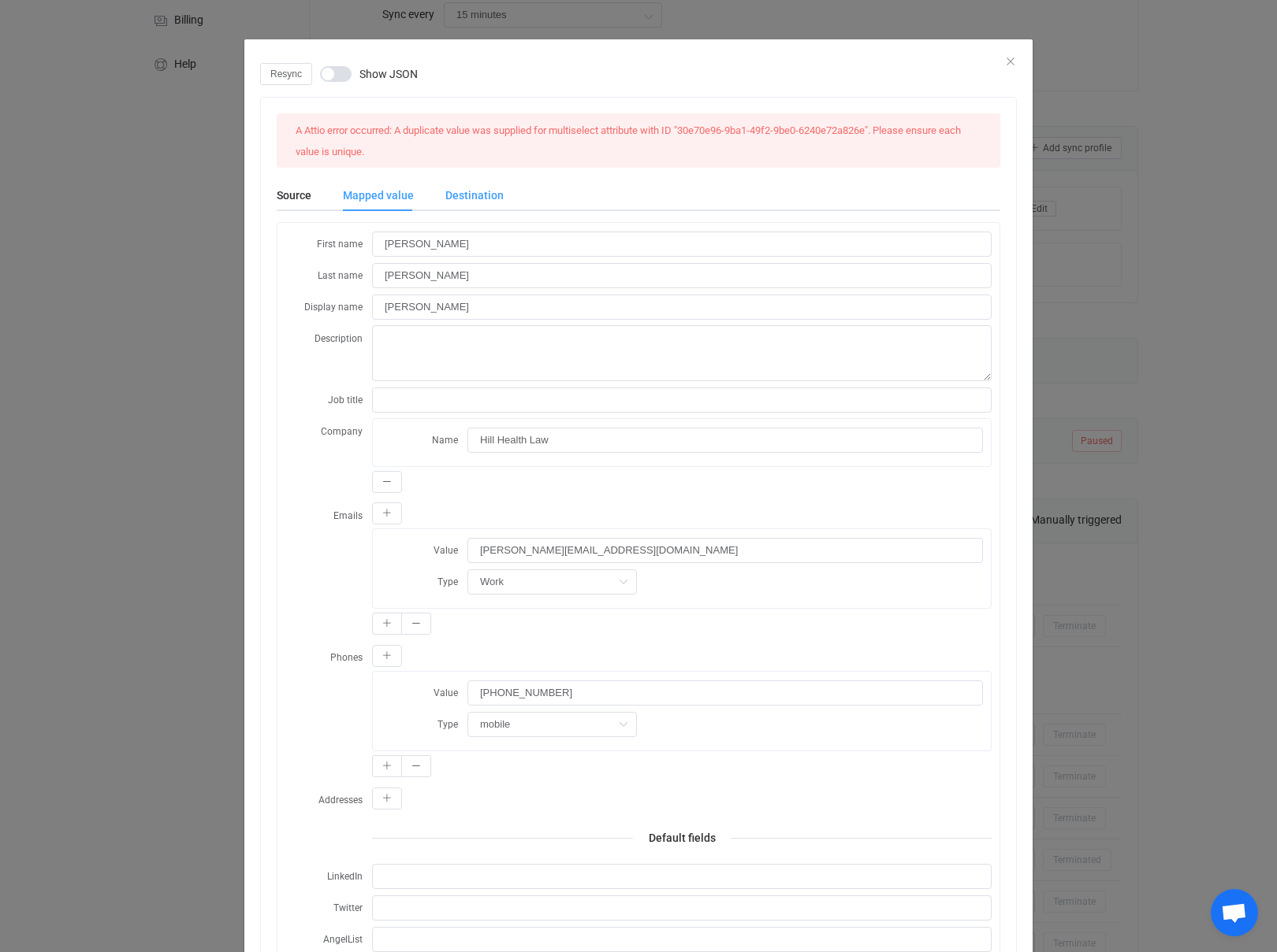
click at [469, 204] on div "Destination" at bounding box center [467, 195] width 74 height 32
click at [417, 768] on icon "dialog" at bounding box center [416, 767] width 10 height 10
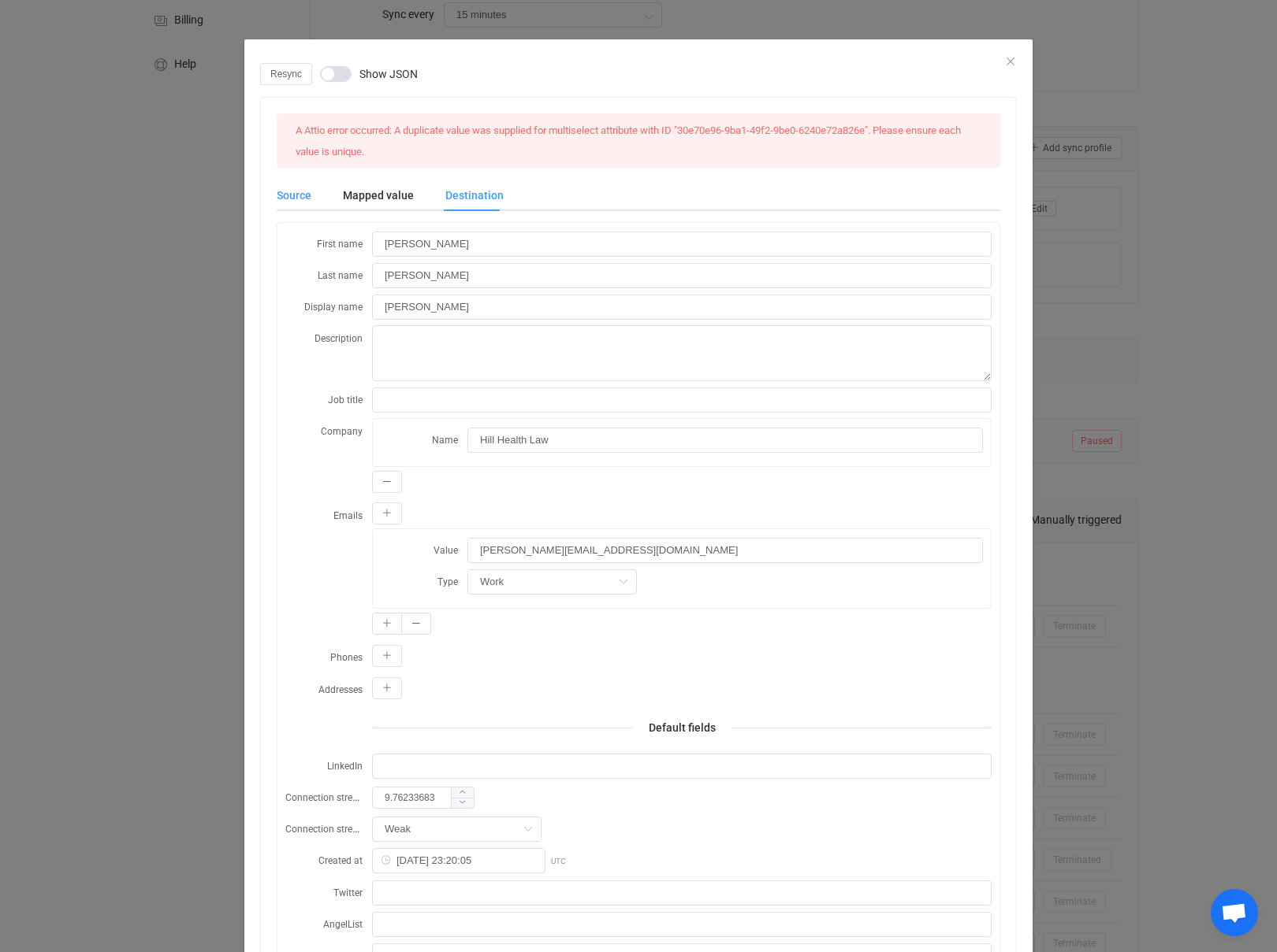
click at [282, 193] on div "Source" at bounding box center [301, 195] width 50 height 32
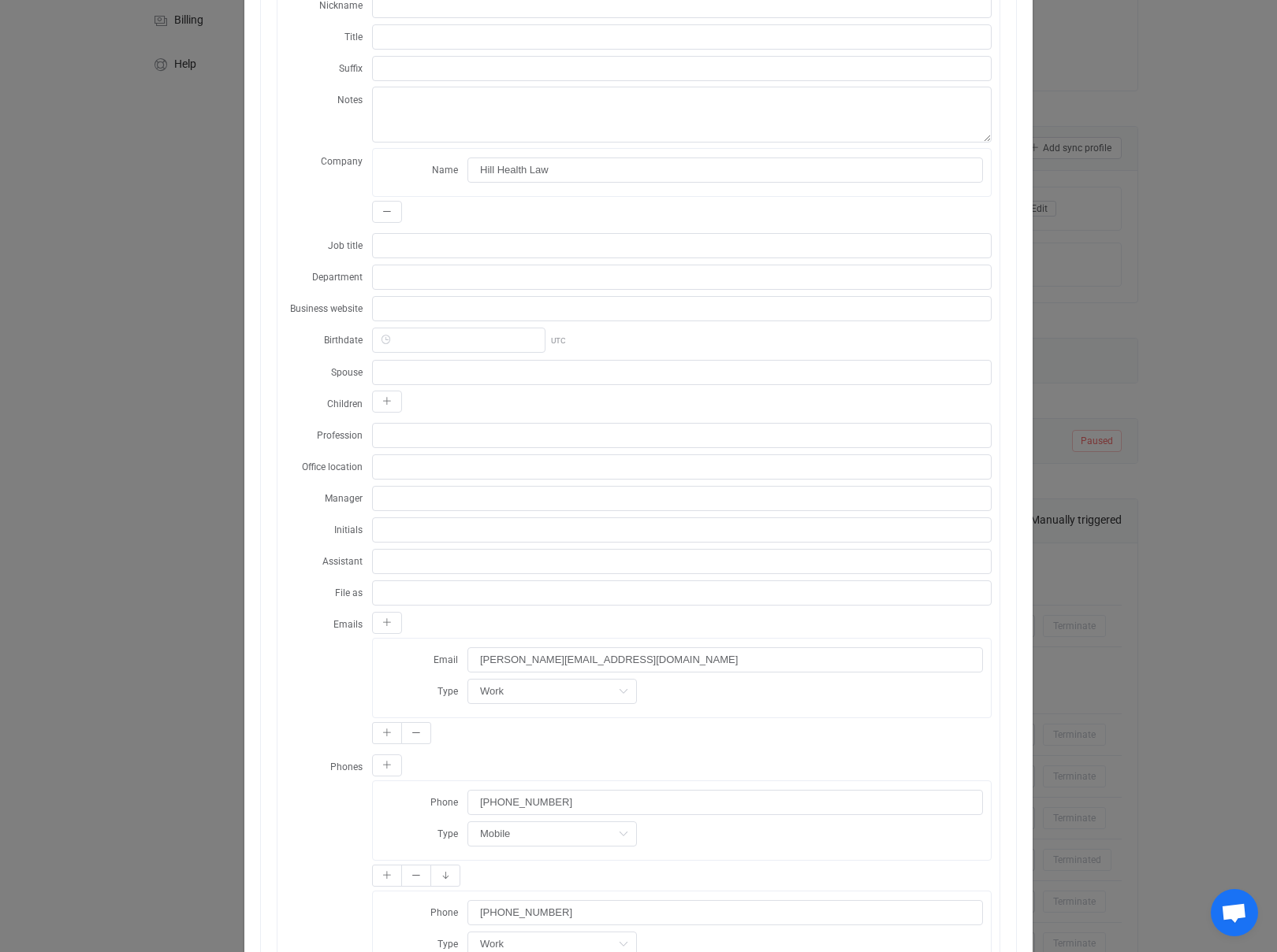
scroll to position [494, 0]
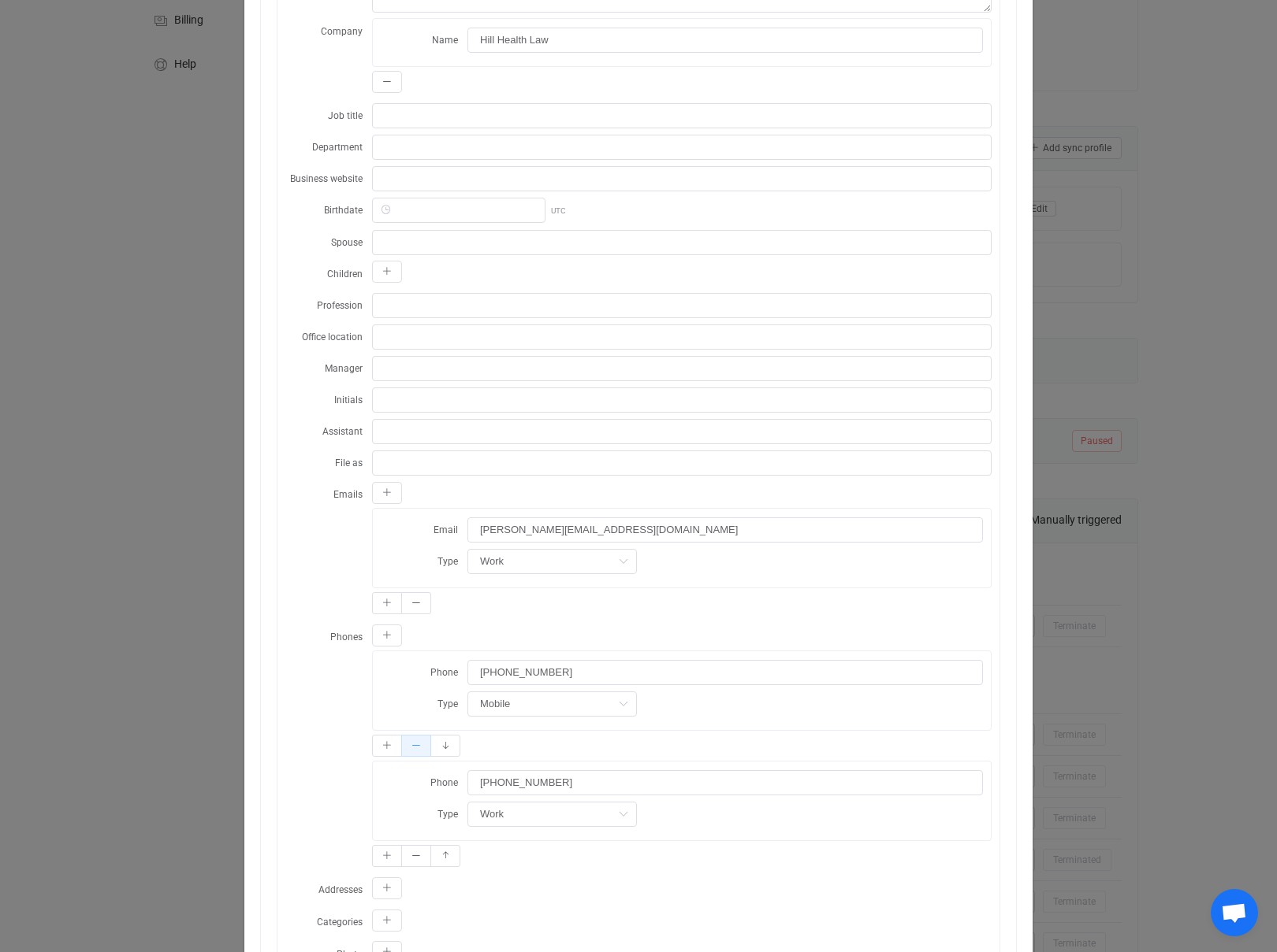
click at [412, 742] on icon "dialog" at bounding box center [416, 746] width 10 height 10
type input "[PHONE_NUMBER]"
type input "Work"
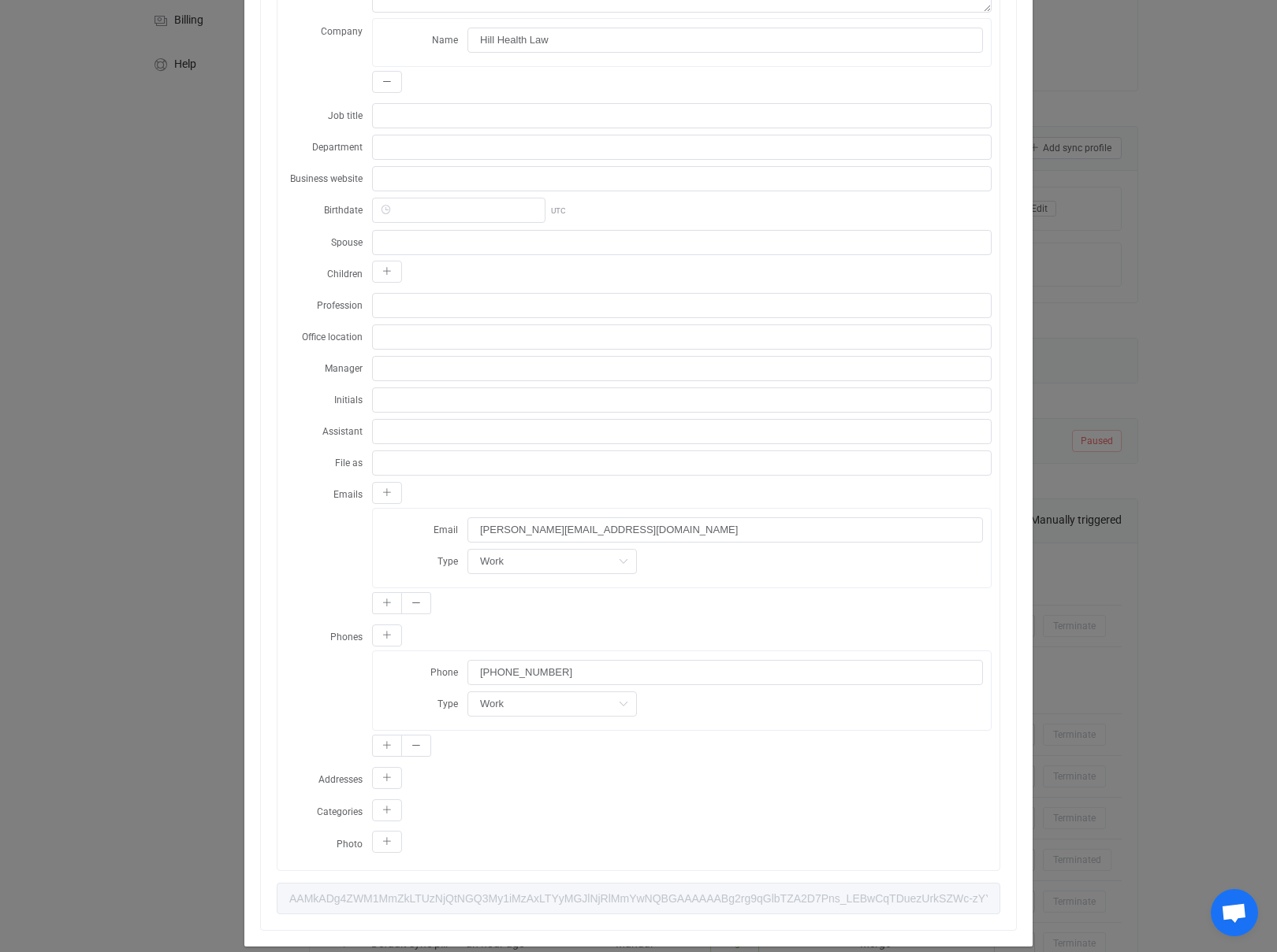
click at [300, 665] on div "Phones Phone +17658603513 Type Work Home Work Mobile" at bounding box center [638, 692] width 706 height 137
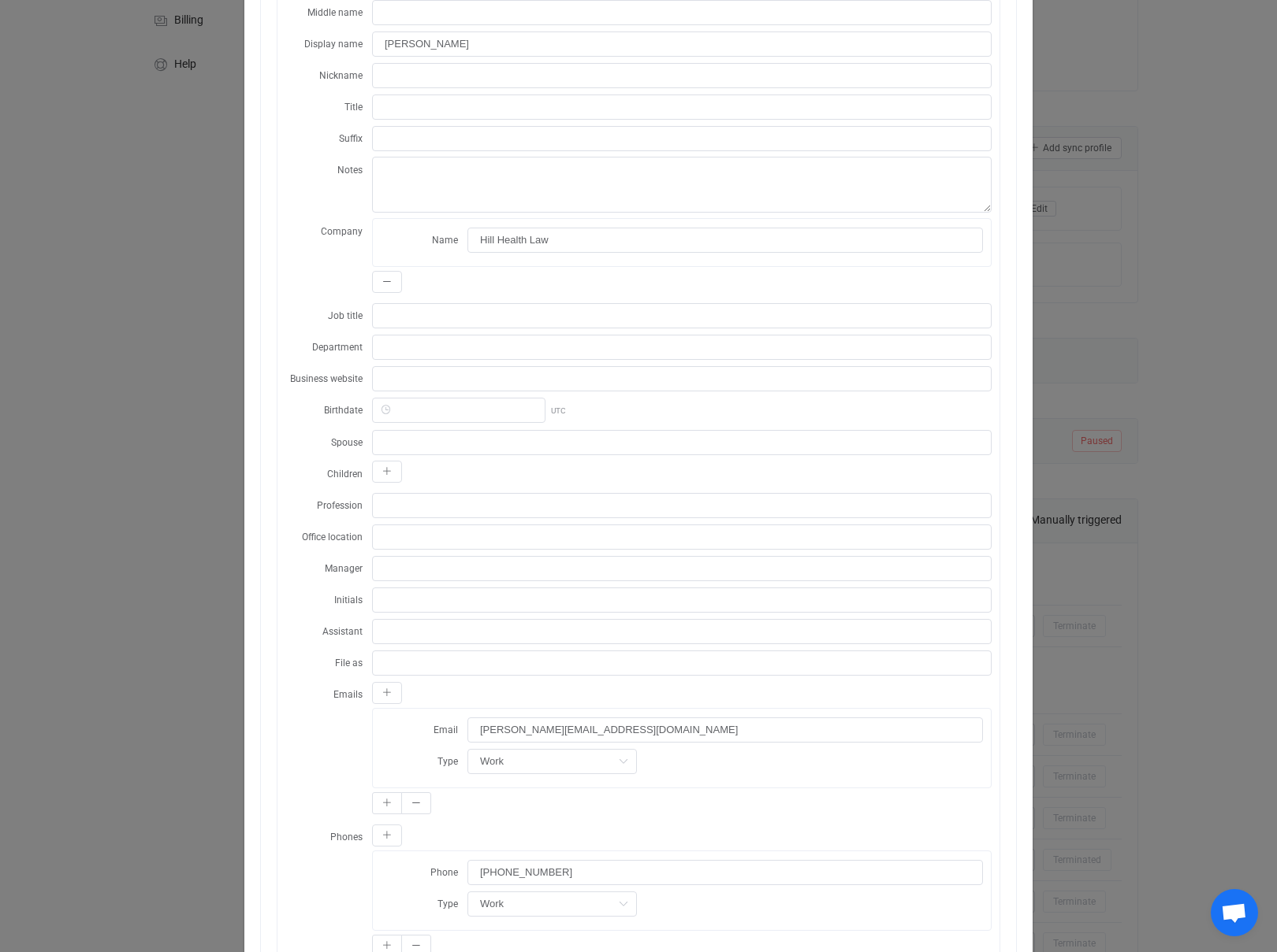
scroll to position [0, 0]
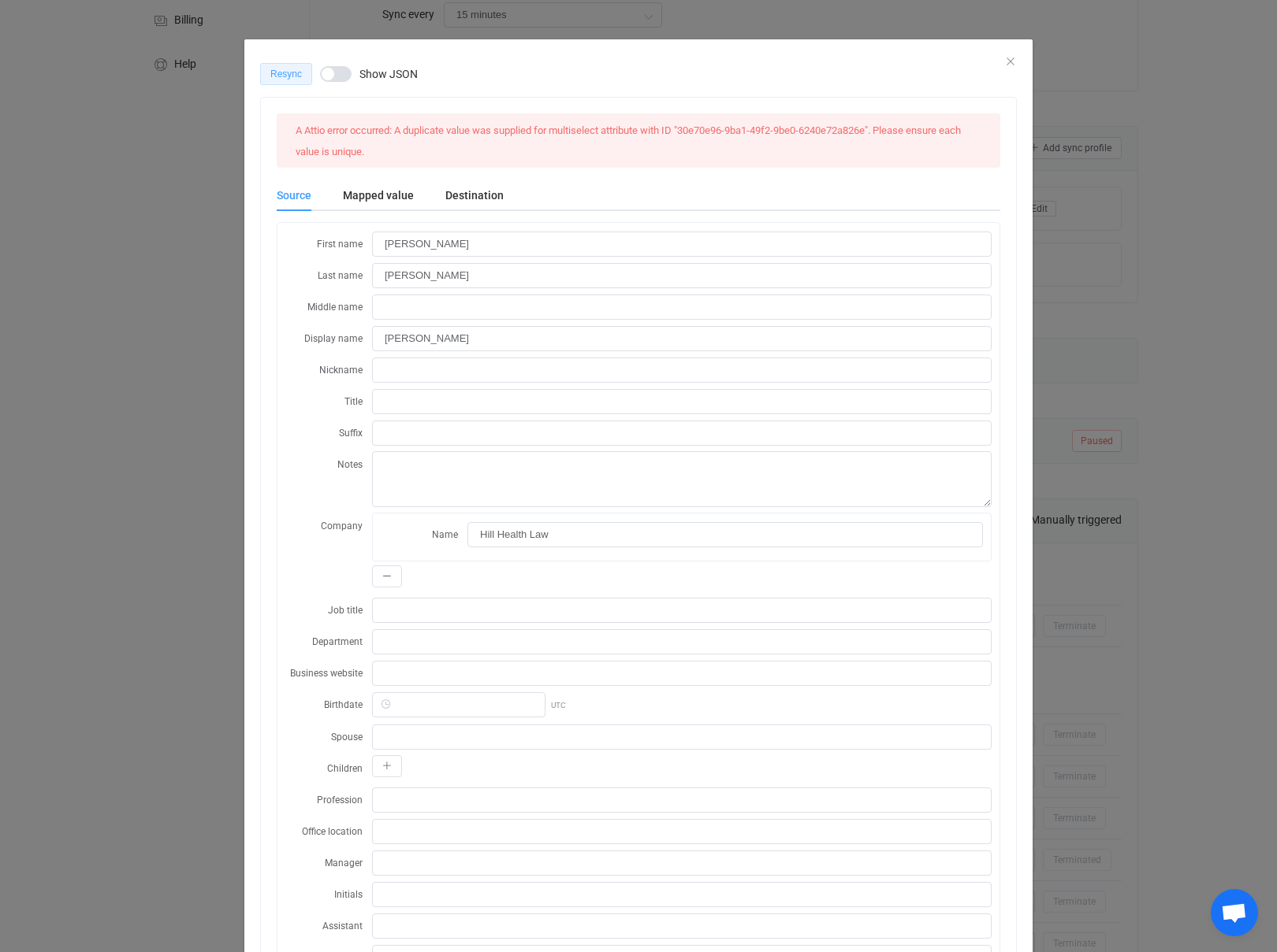
click at [281, 69] on span "Resync" at bounding box center [286, 73] width 32 height 11
click at [1007, 59] on icon "Close" at bounding box center [1009, 61] width 13 height 13
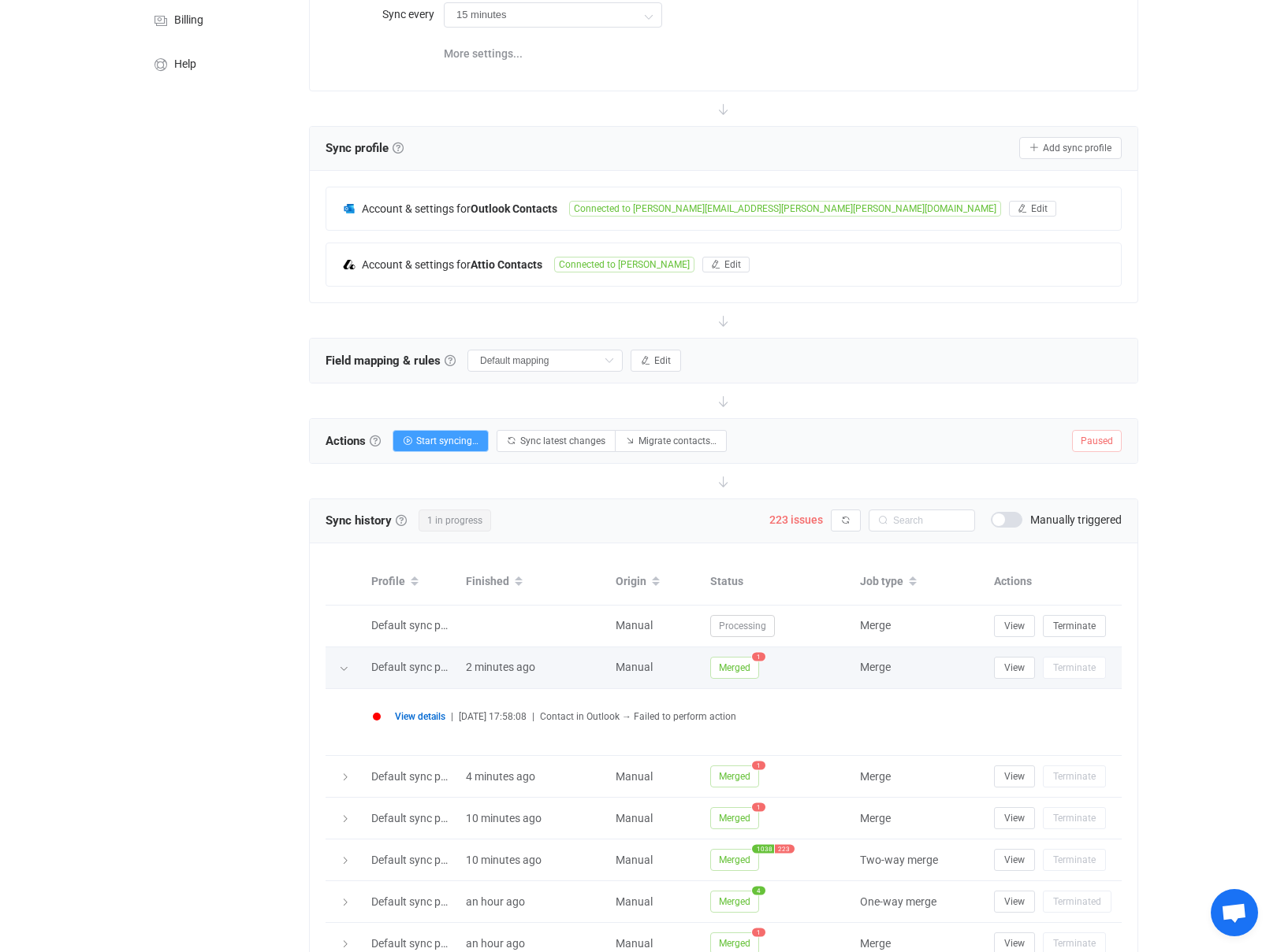
click at [344, 666] on icon at bounding box center [344, 669] width 10 height 10
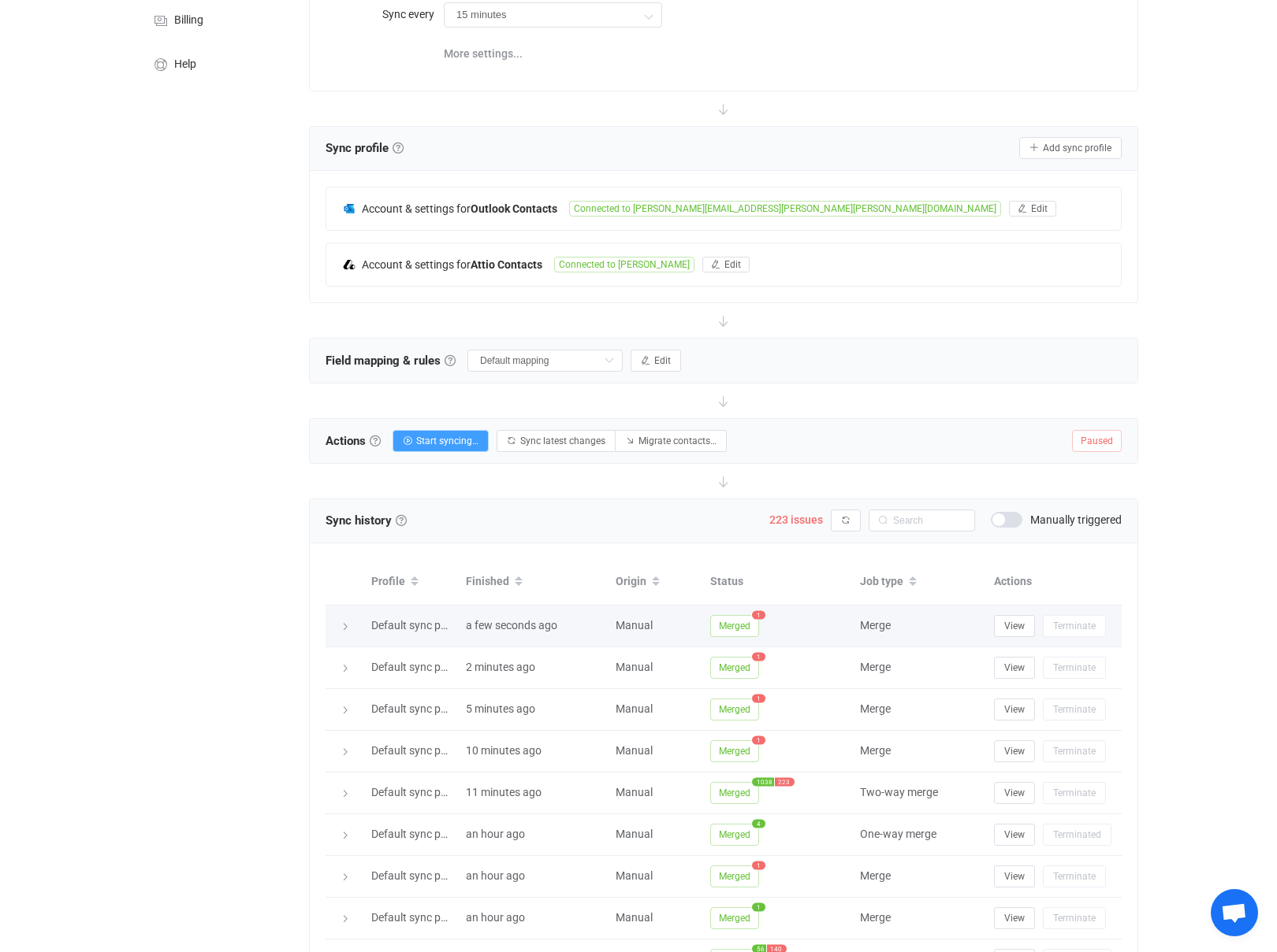
click at [750, 624] on span "Merged" at bounding box center [734, 626] width 49 height 22
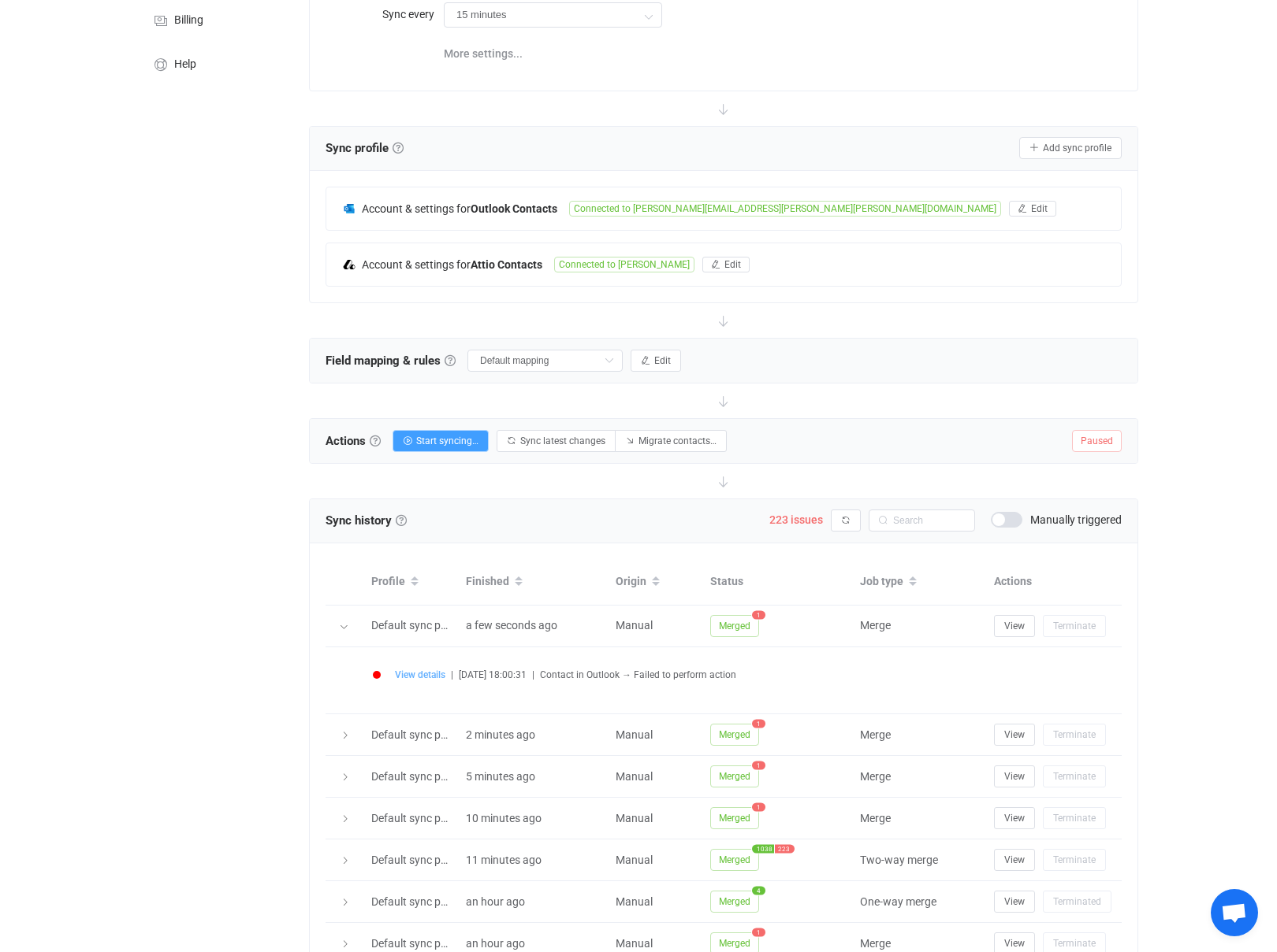
click at [421, 678] on span "View details" at bounding box center [420, 674] width 50 height 11
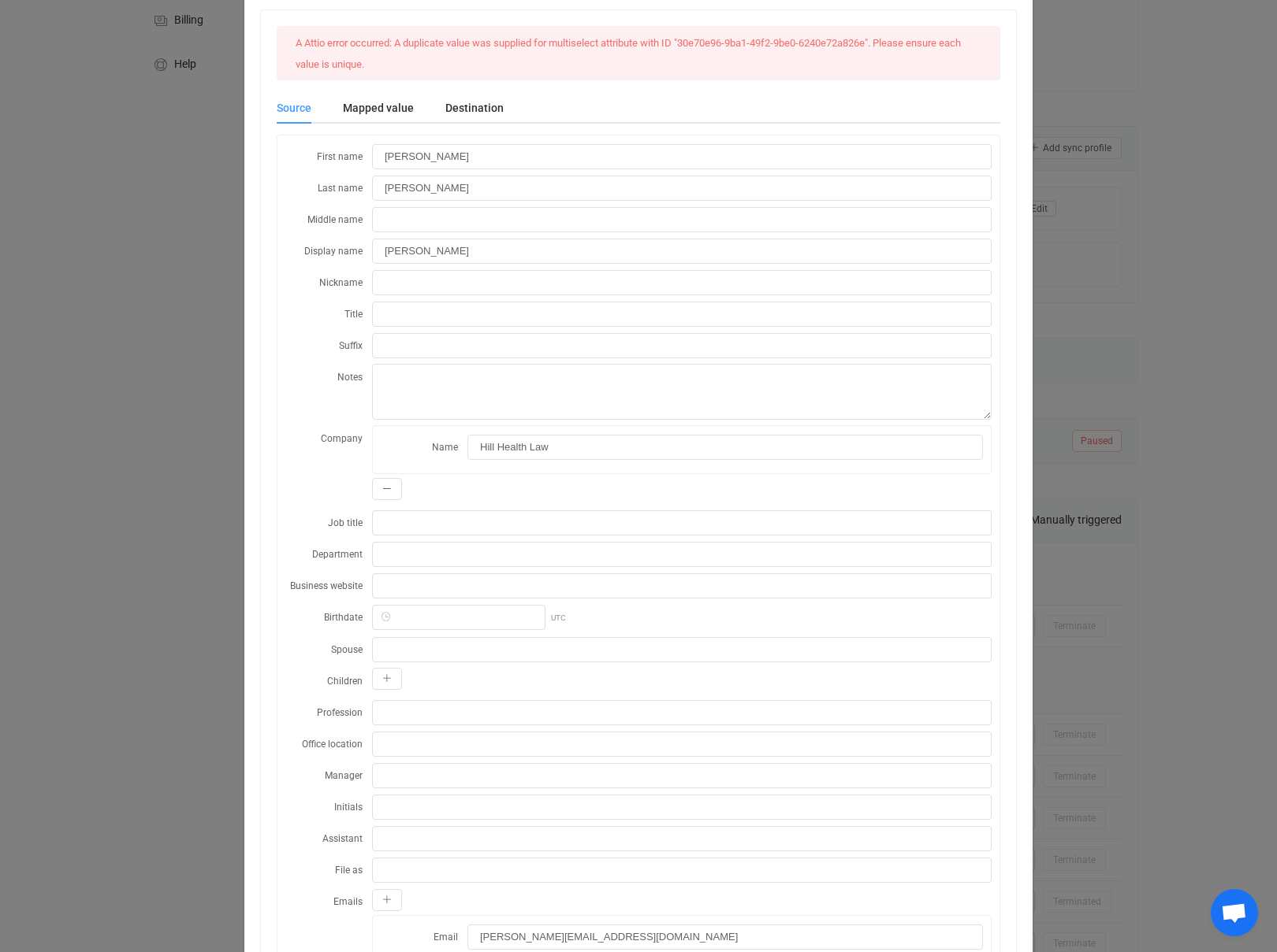
scroll to position [42, 0]
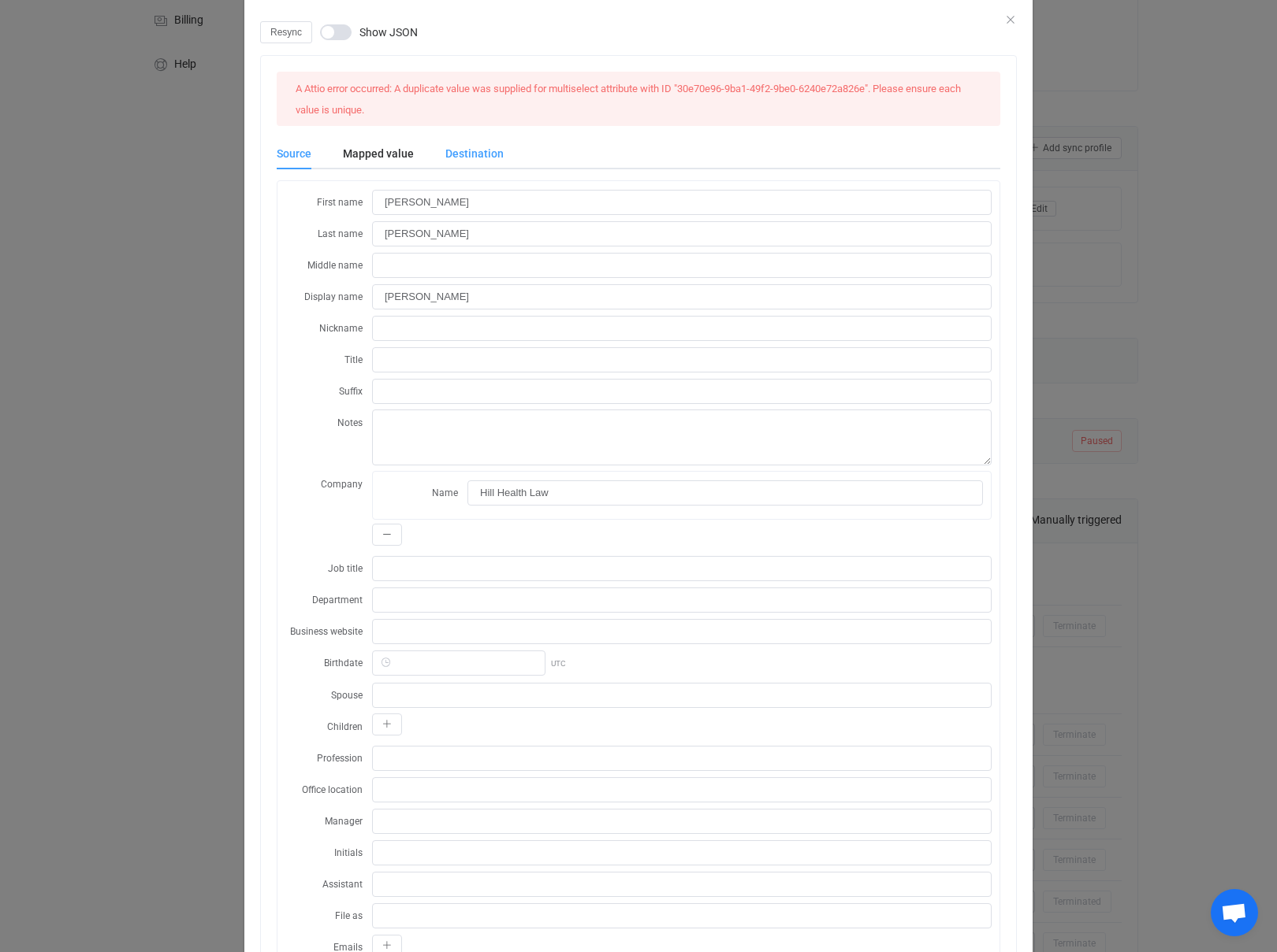
click at [459, 161] on div "Destination" at bounding box center [467, 154] width 74 height 32
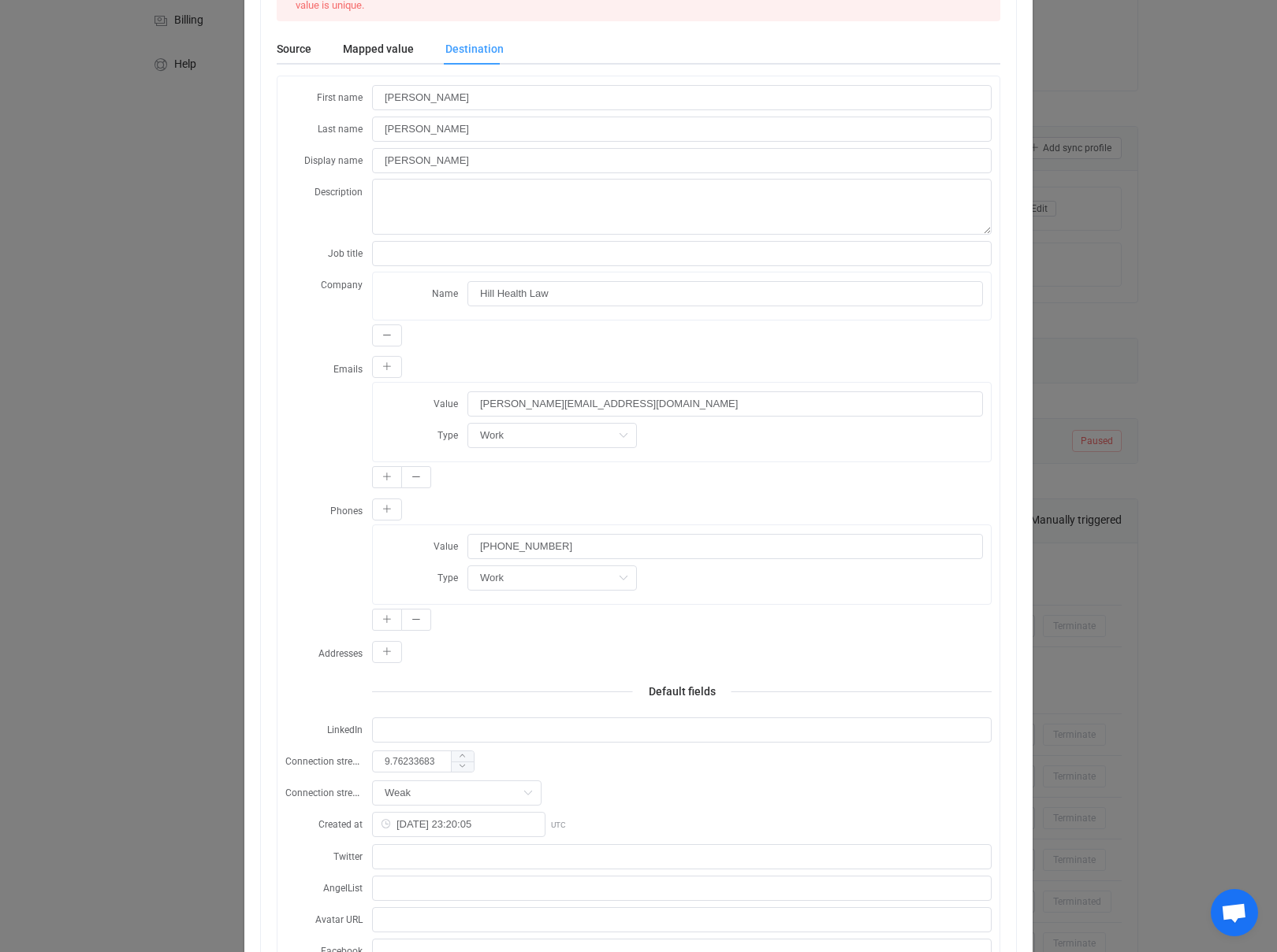
scroll to position [0, 0]
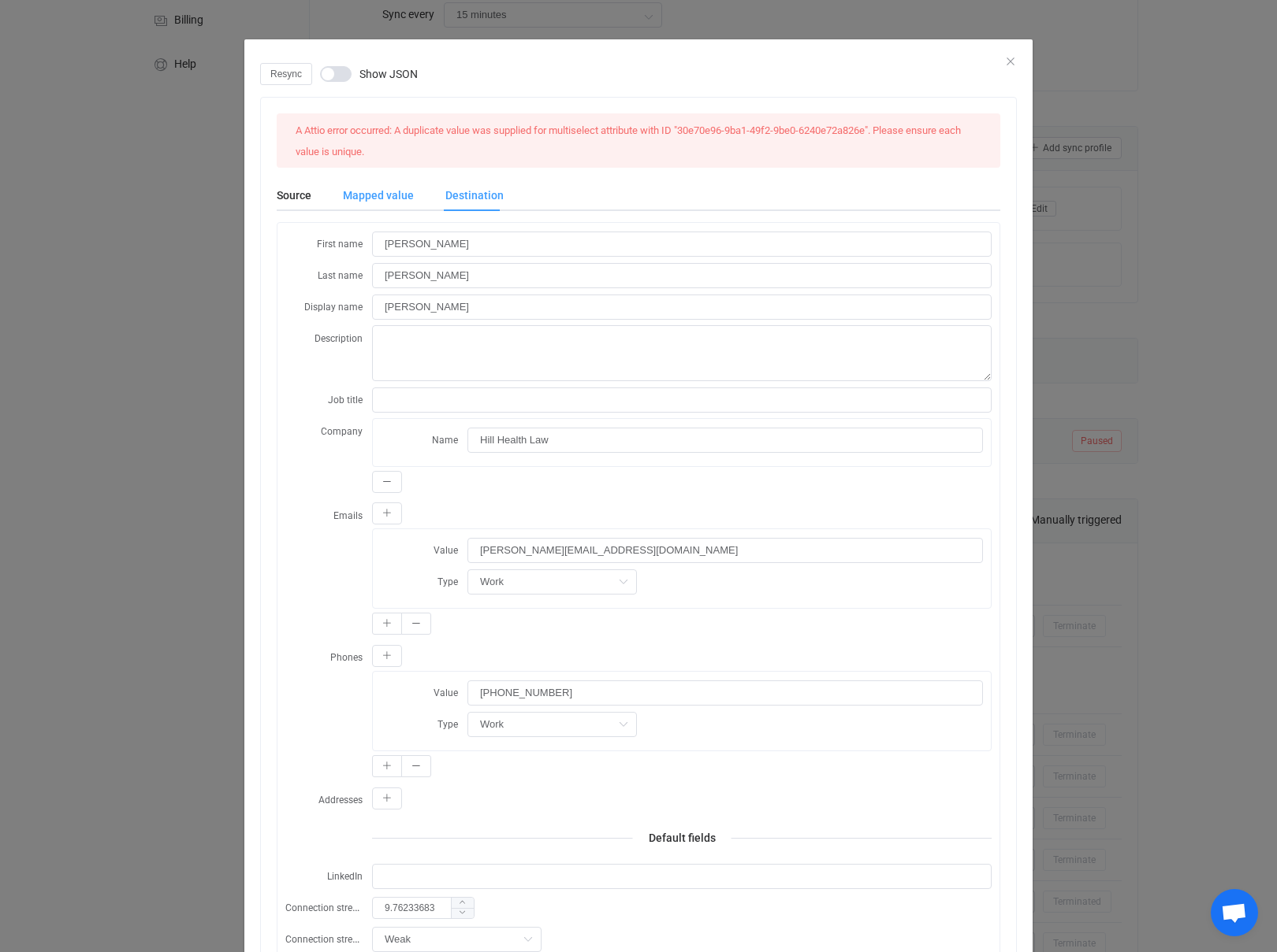
click at [369, 205] on div "Mapped value" at bounding box center [379, 195] width 102 height 32
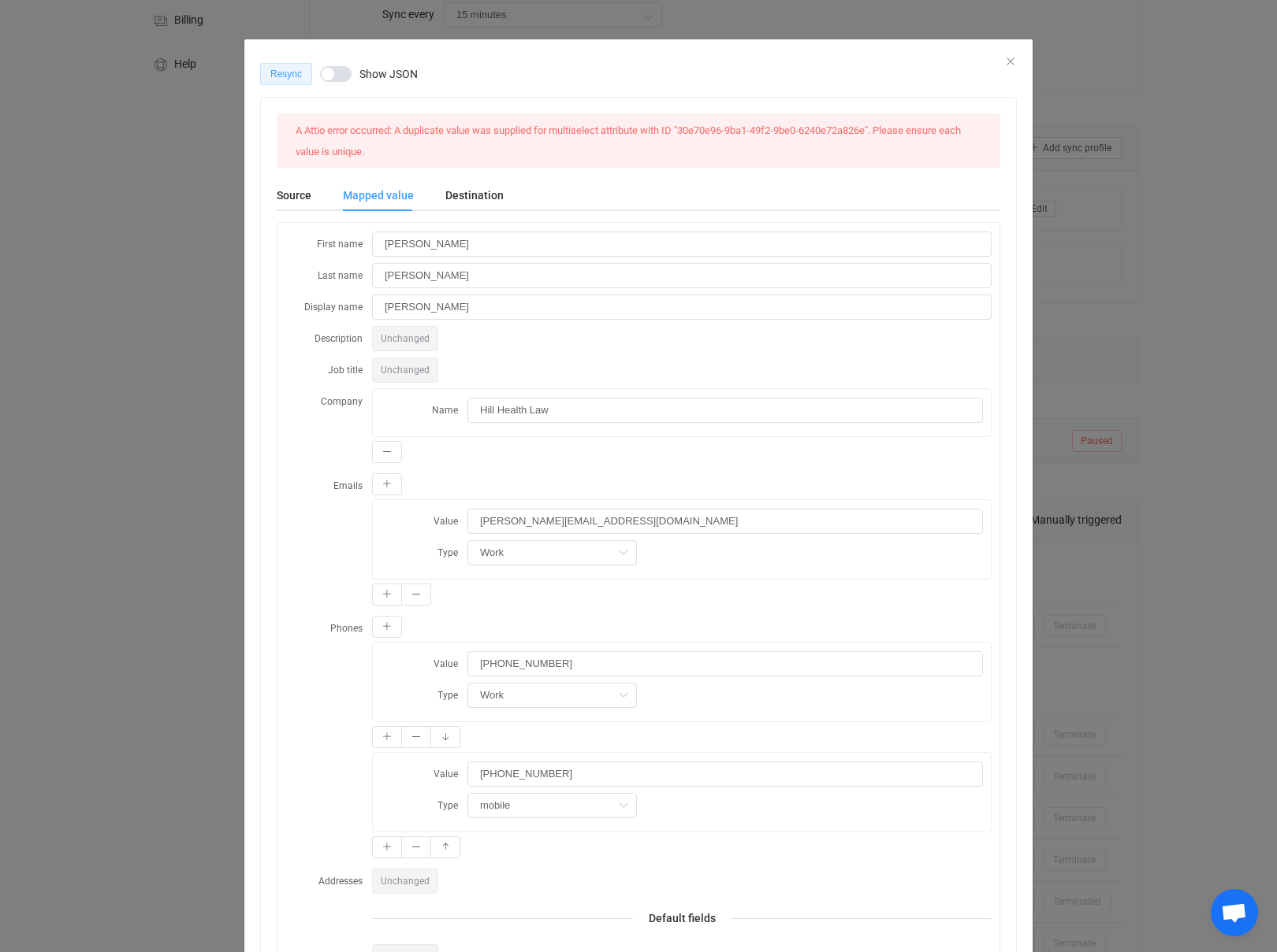
click at [284, 72] on span "Resync" at bounding box center [286, 73] width 32 height 11
click at [1008, 64] on div "Queued Show JSON" at bounding box center [638, 73] width 756 height 22
click at [1010, 62] on icon "Close" at bounding box center [1009, 61] width 13 height 13
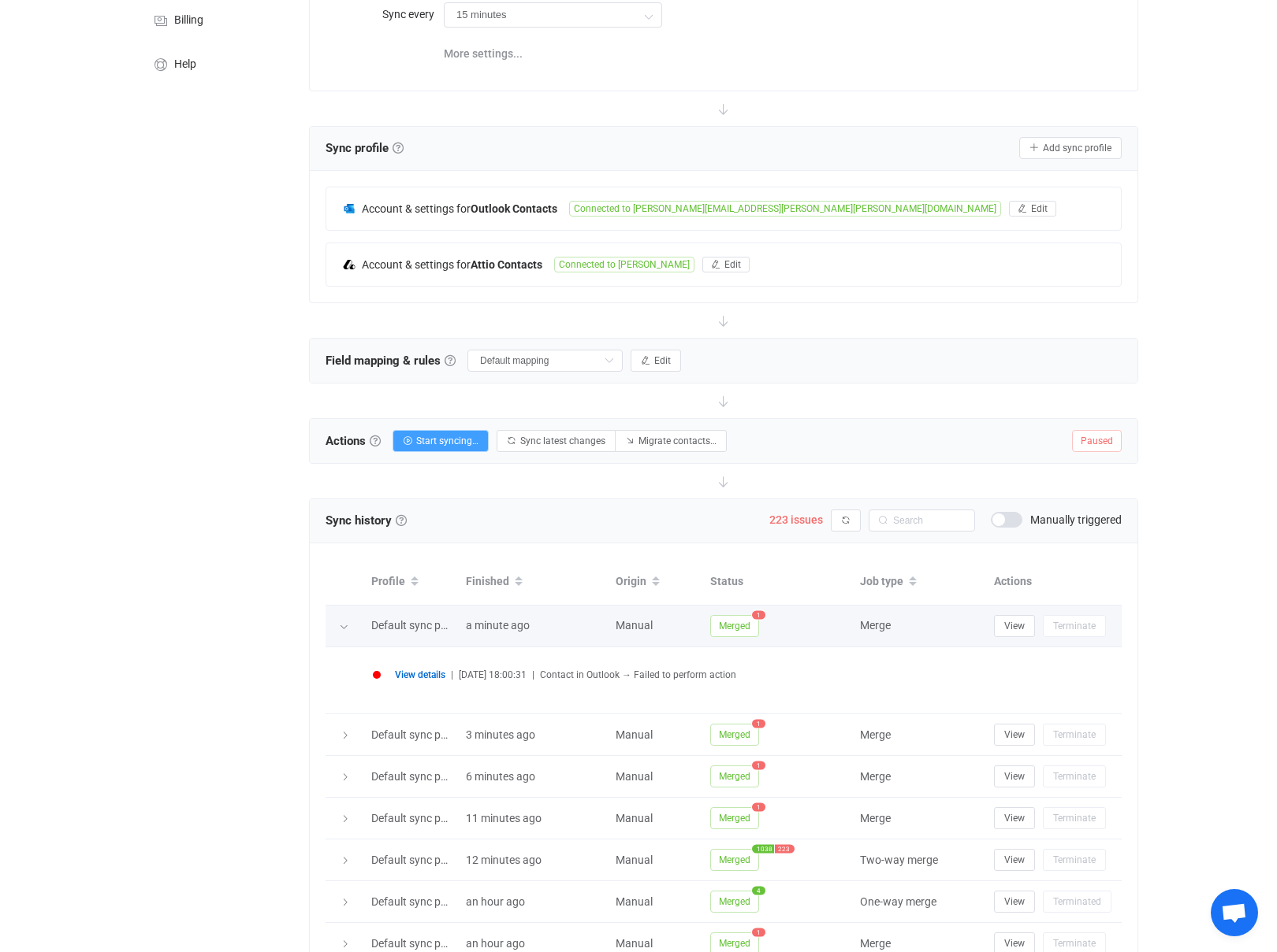
click at [341, 622] on div at bounding box center [344, 626] width 15 height 22
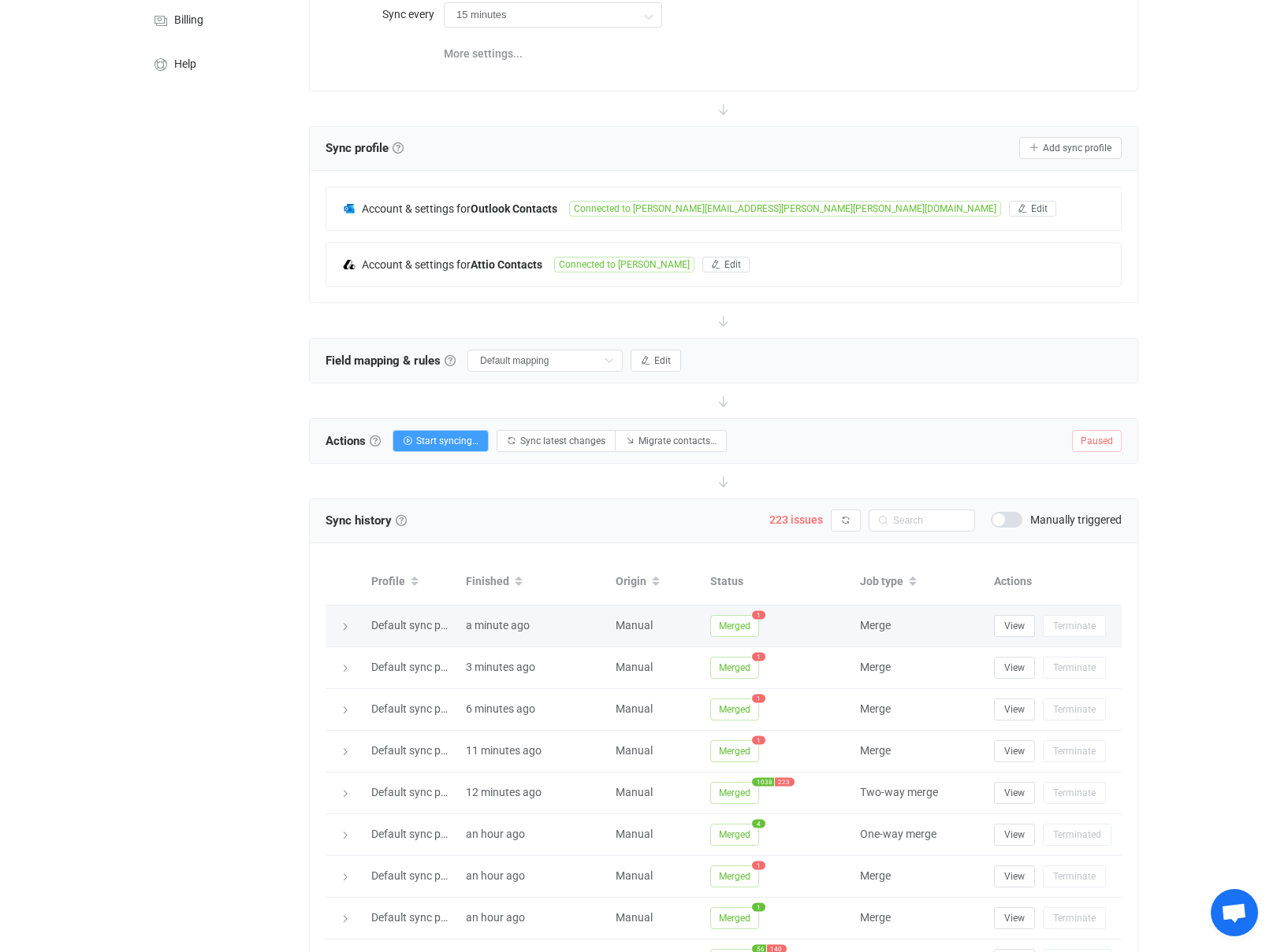
click at [397, 630] on span "Default sync profile" at bounding box center [417, 625] width 94 height 13
click at [346, 620] on div at bounding box center [344, 626] width 22 height 15
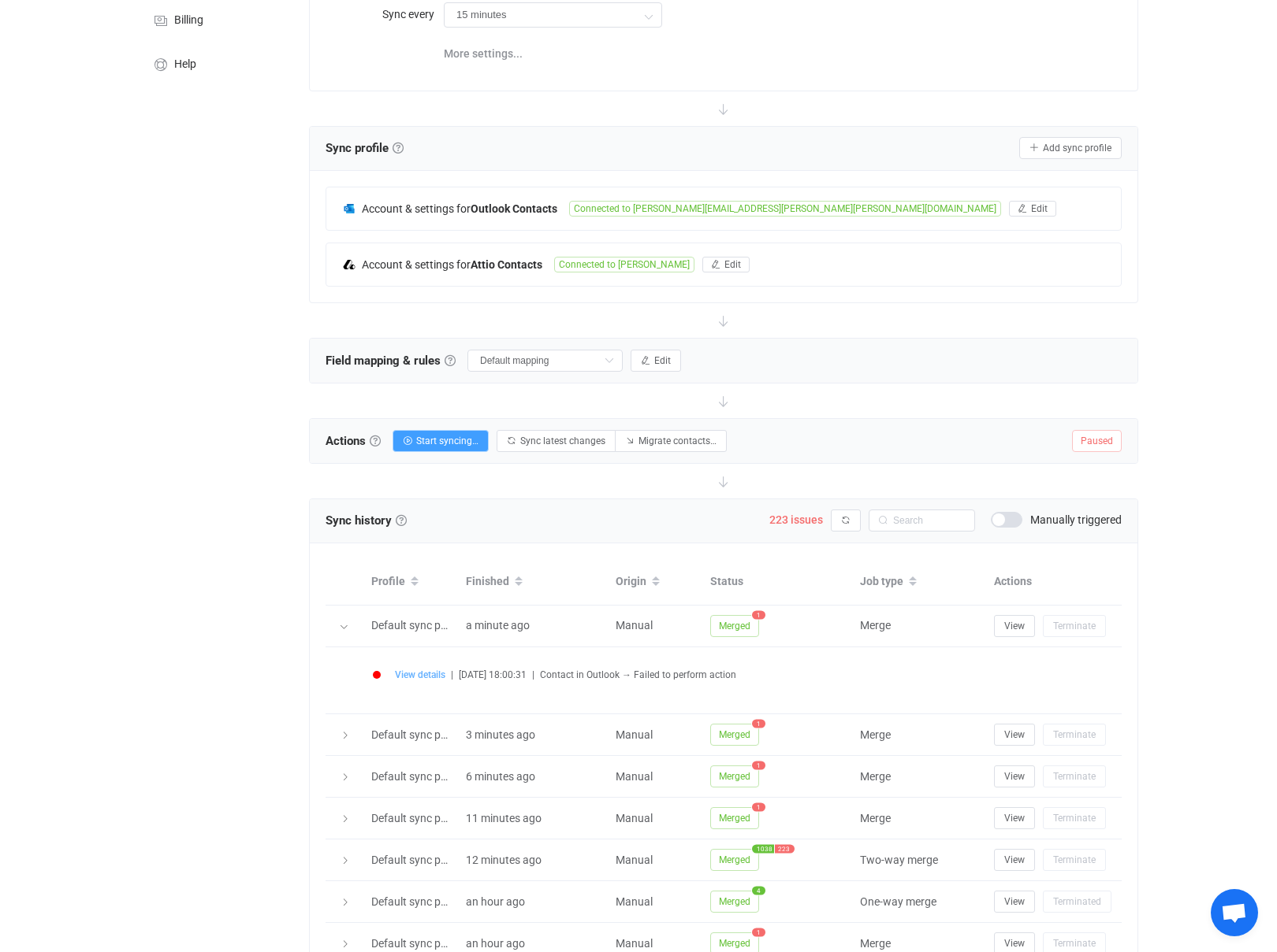
click at [417, 677] on span "View details" at bounding box center [420, 674] width 50 height 11
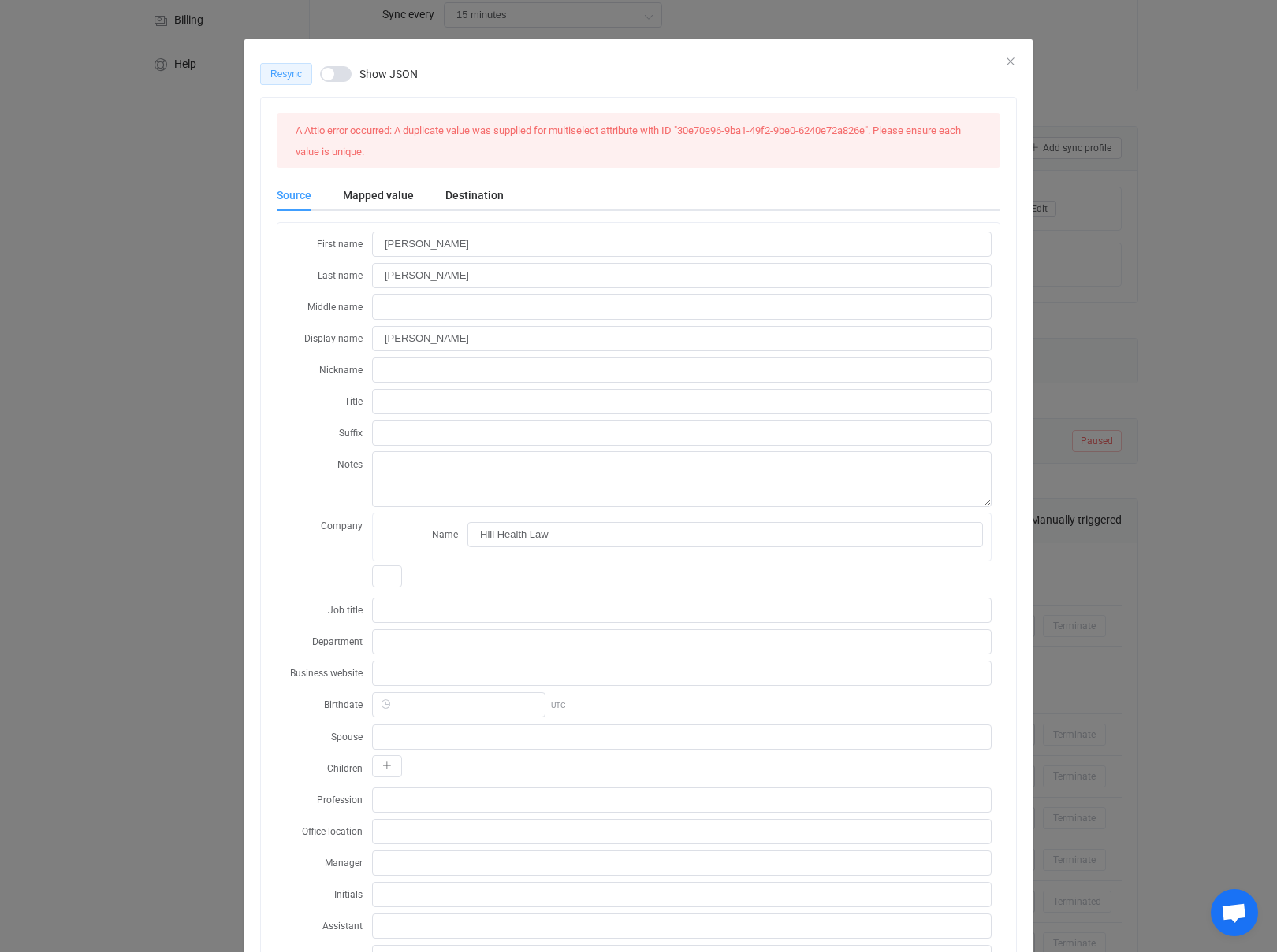
click at [280, 67] on button "Resync" at bounding box center [286, 73] width 52 height 22
click at [1013, 62] on icon "Close" at bounding box center [1009, 61] width 13 height 13
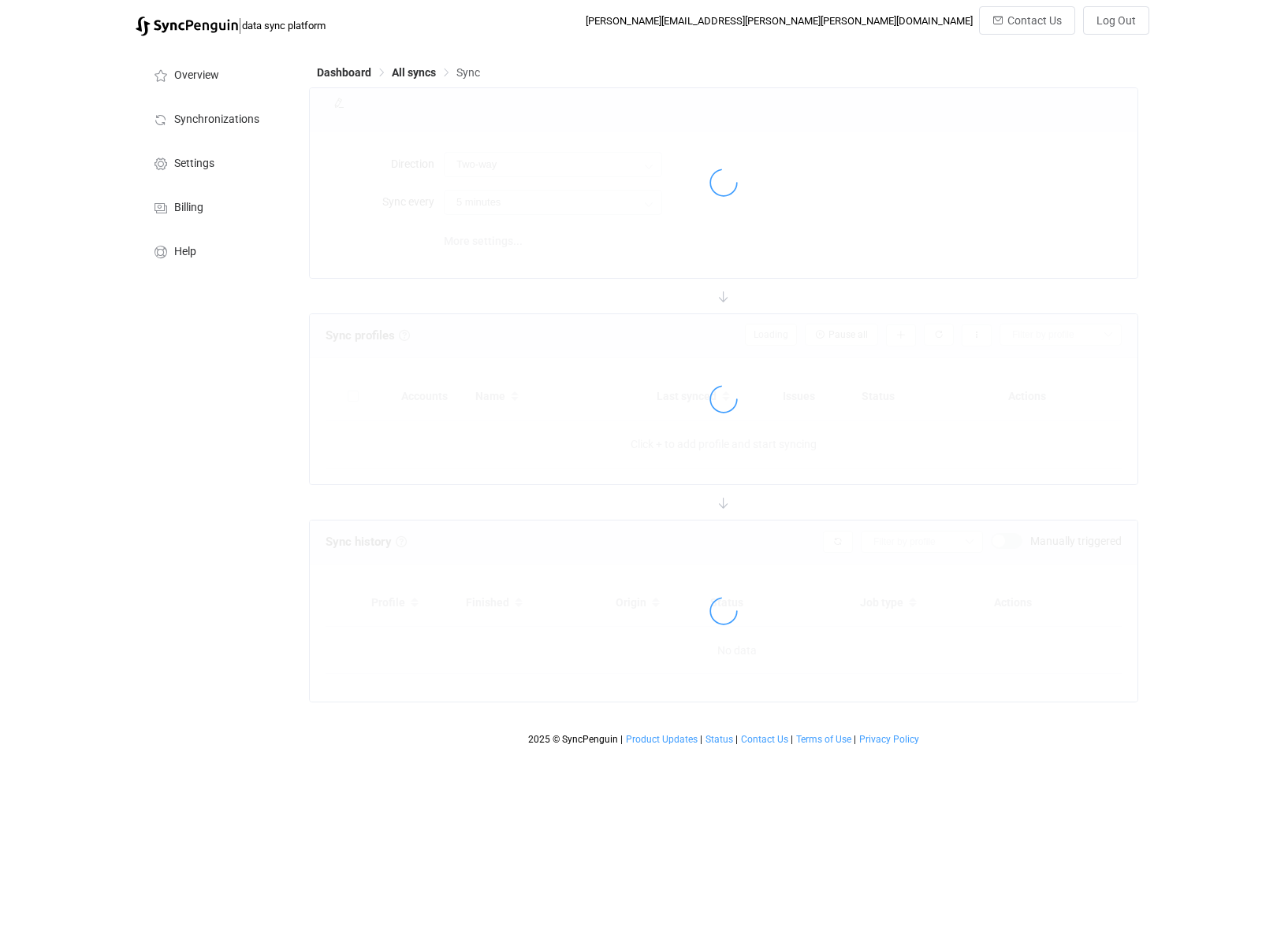
type input "15 minutes"
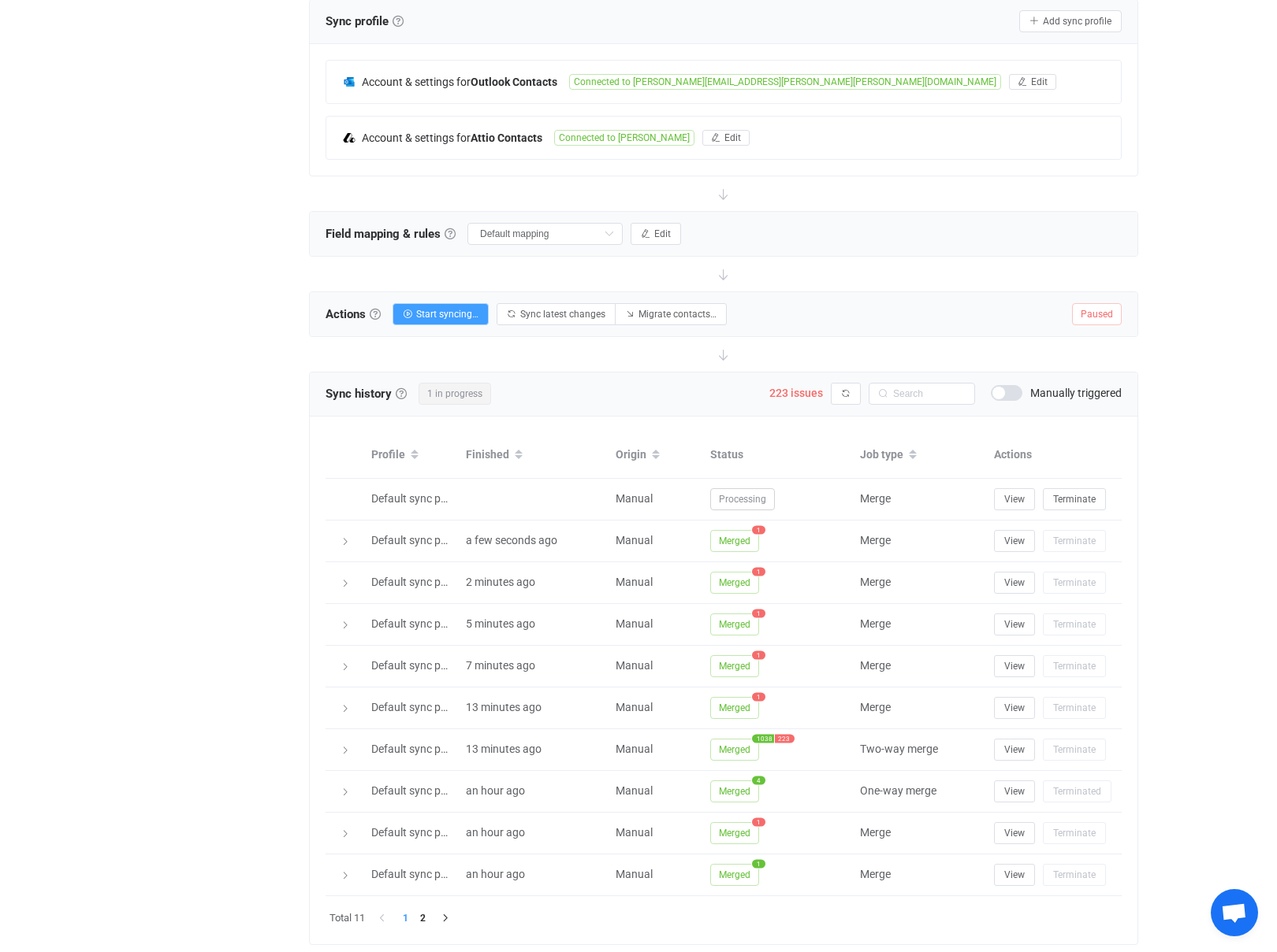
scroll to position [340, 0]
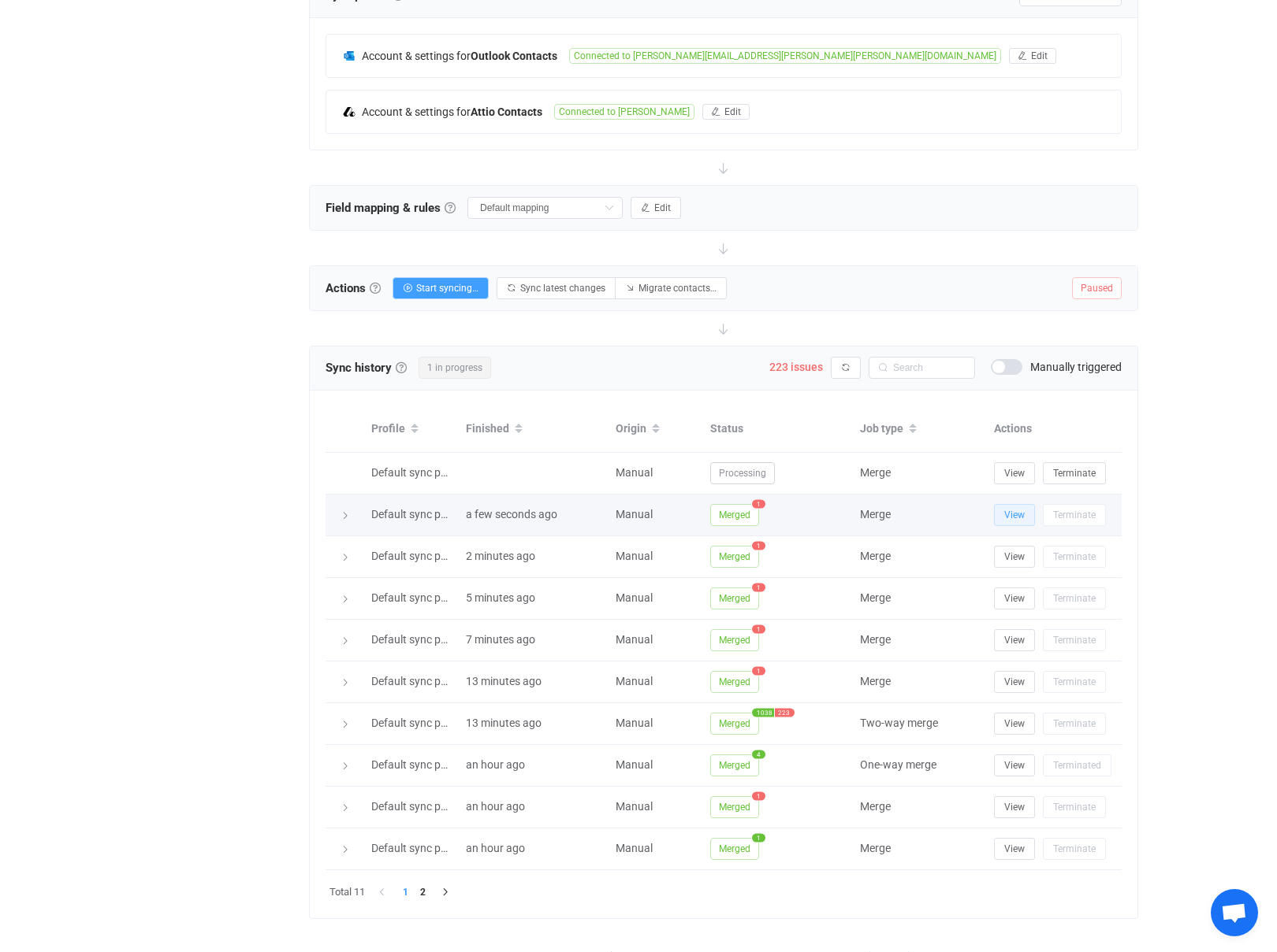
click at [1016, 512] on span "View" at bounding box center [1013, 515] width 20 height 11
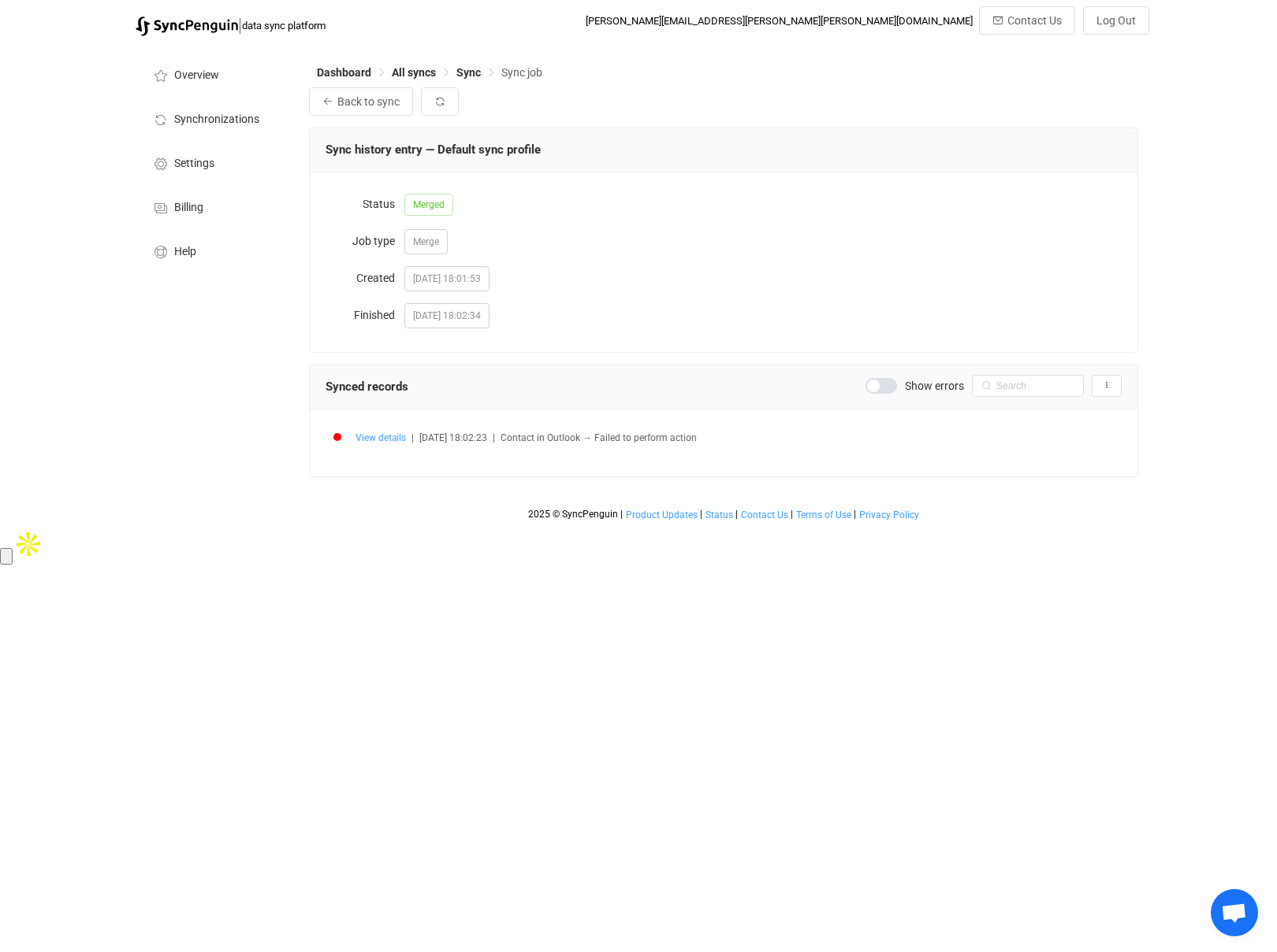
click at [376, 440] on span "View details" at bounding box center [381, 437] width 50 height 11
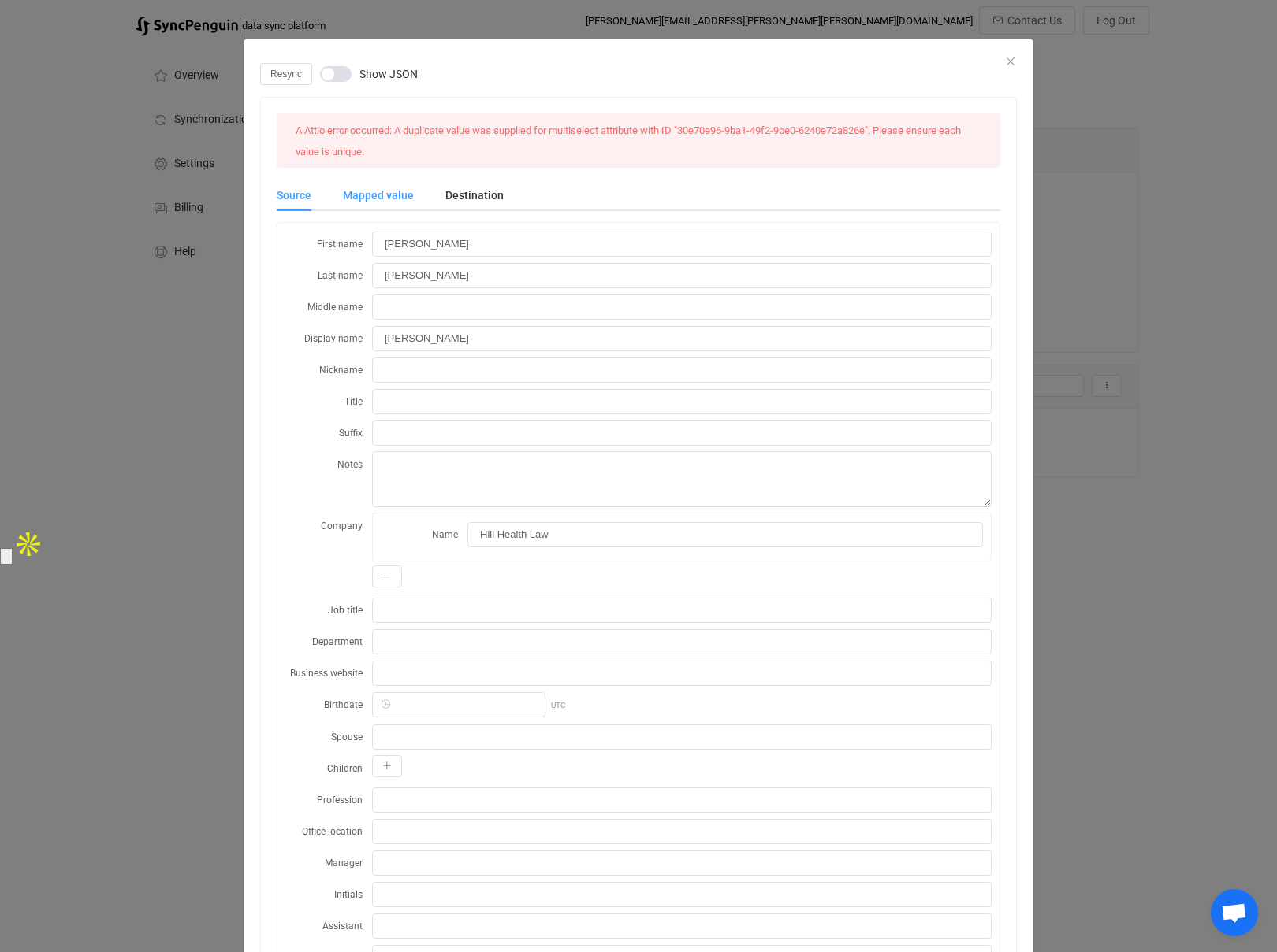
click at [363, 198] on div "Mapped value" at bounding box center [379, 195] width 102 height 32
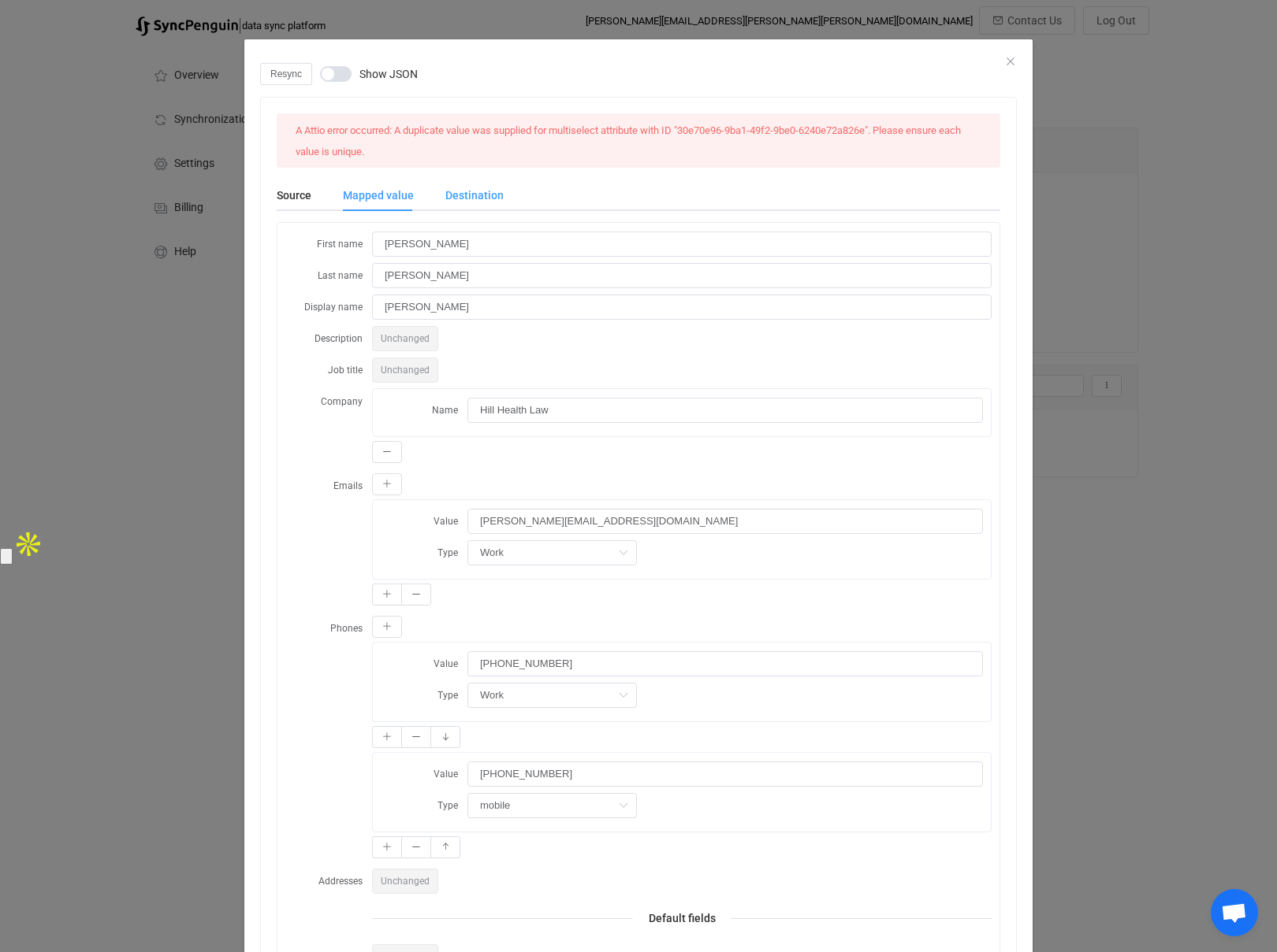
click at [464, 193] on div "Destination" at bounding box center [467, 195] width 74 height 32
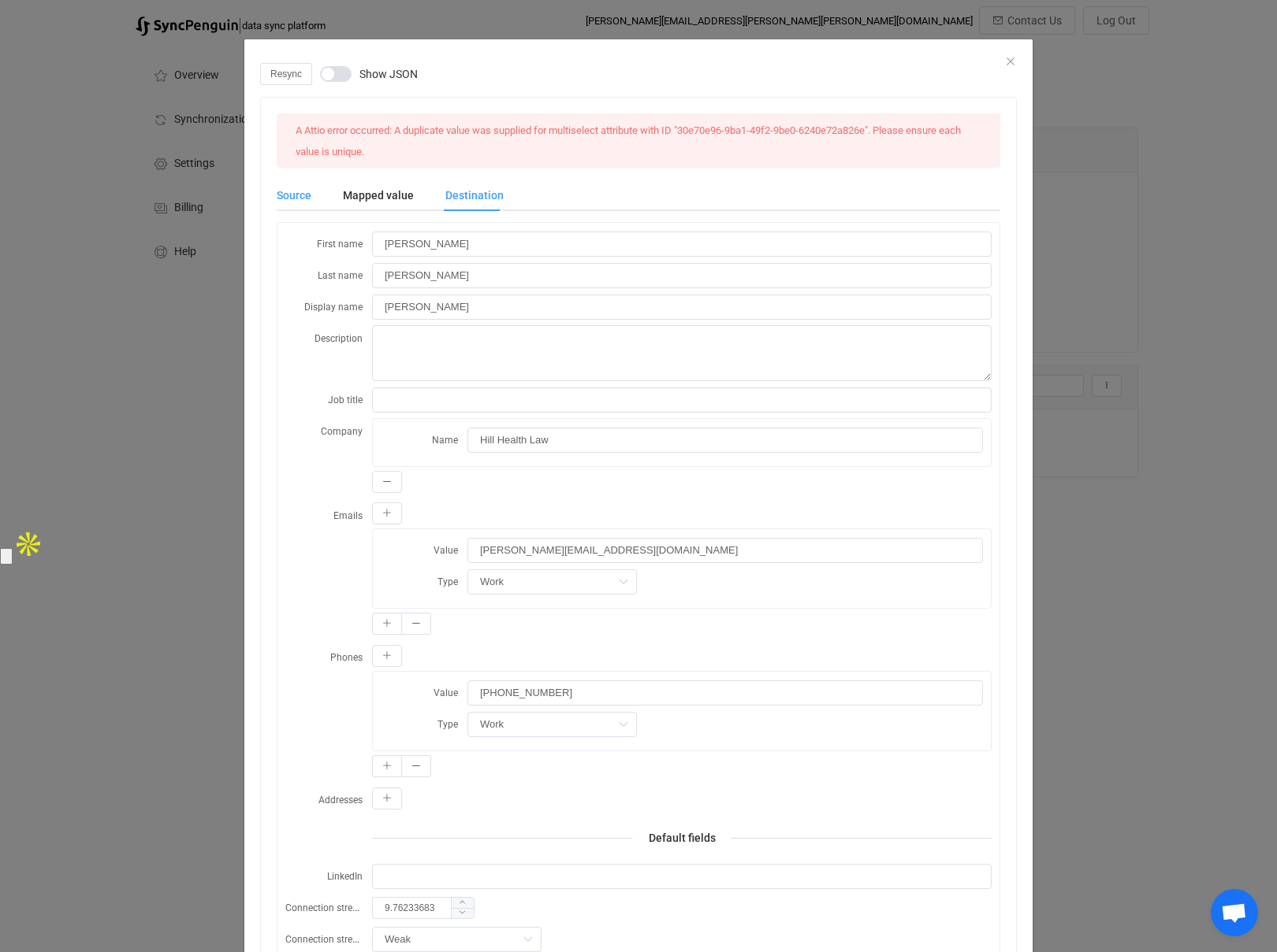
click at [288, 189] on div "Source" at bounding box center [301, 195] width 50 height 32
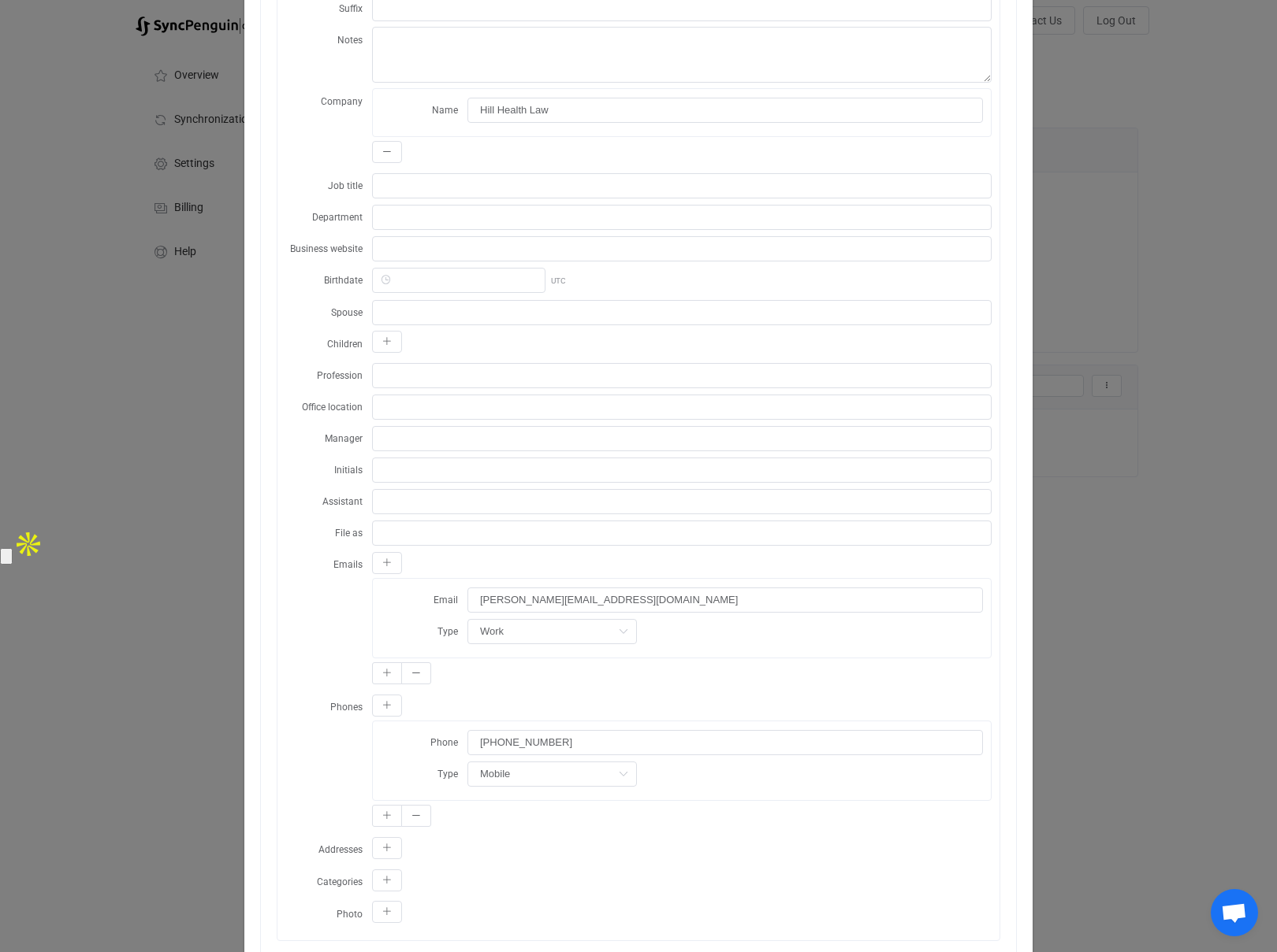
scroll to position [475, 0]
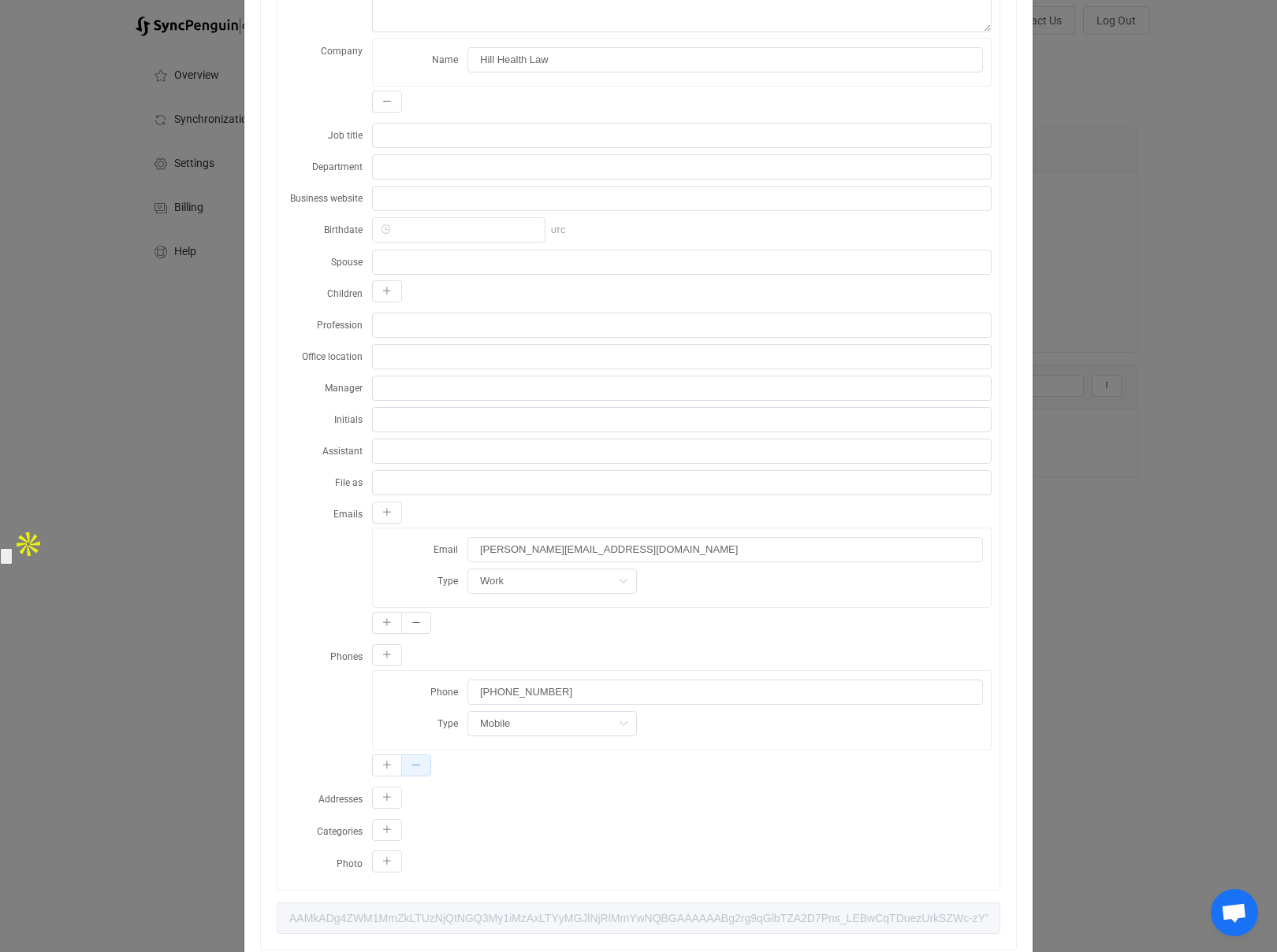
click at [412, 759] on button "dialog" at bounding box center [415, 765] width 30 height 22
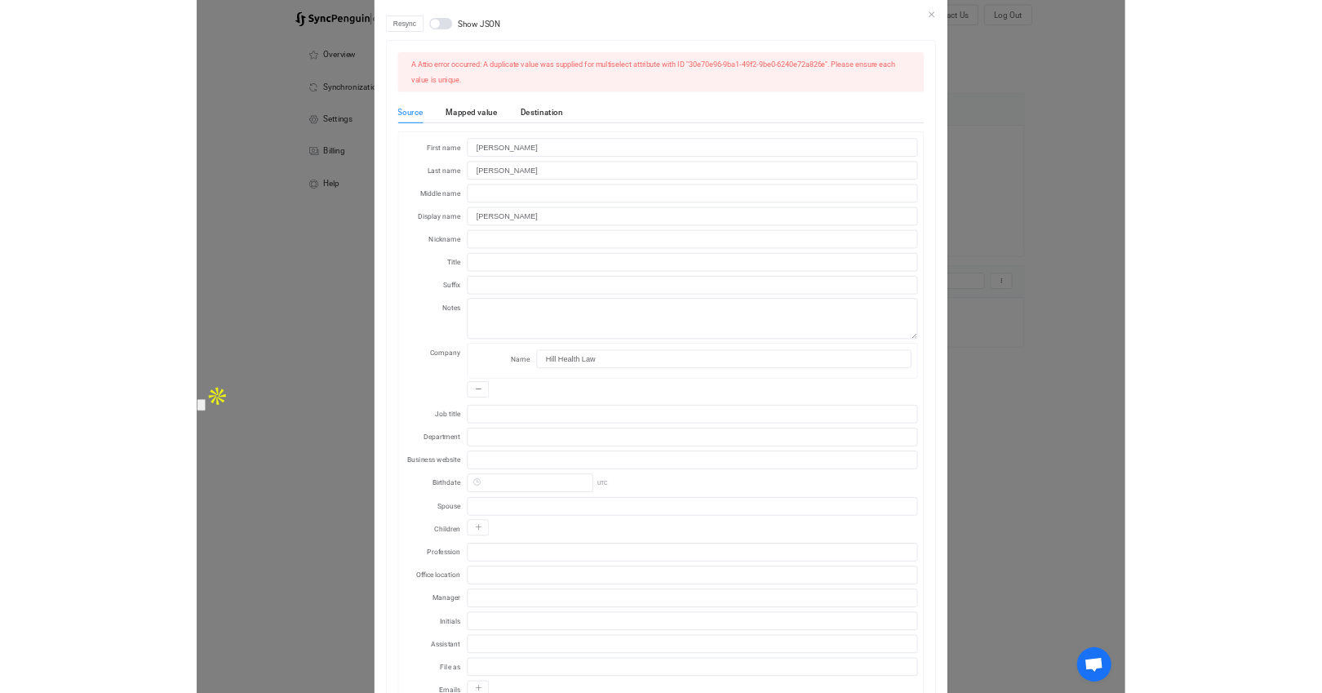
scroll to position [0, 0]
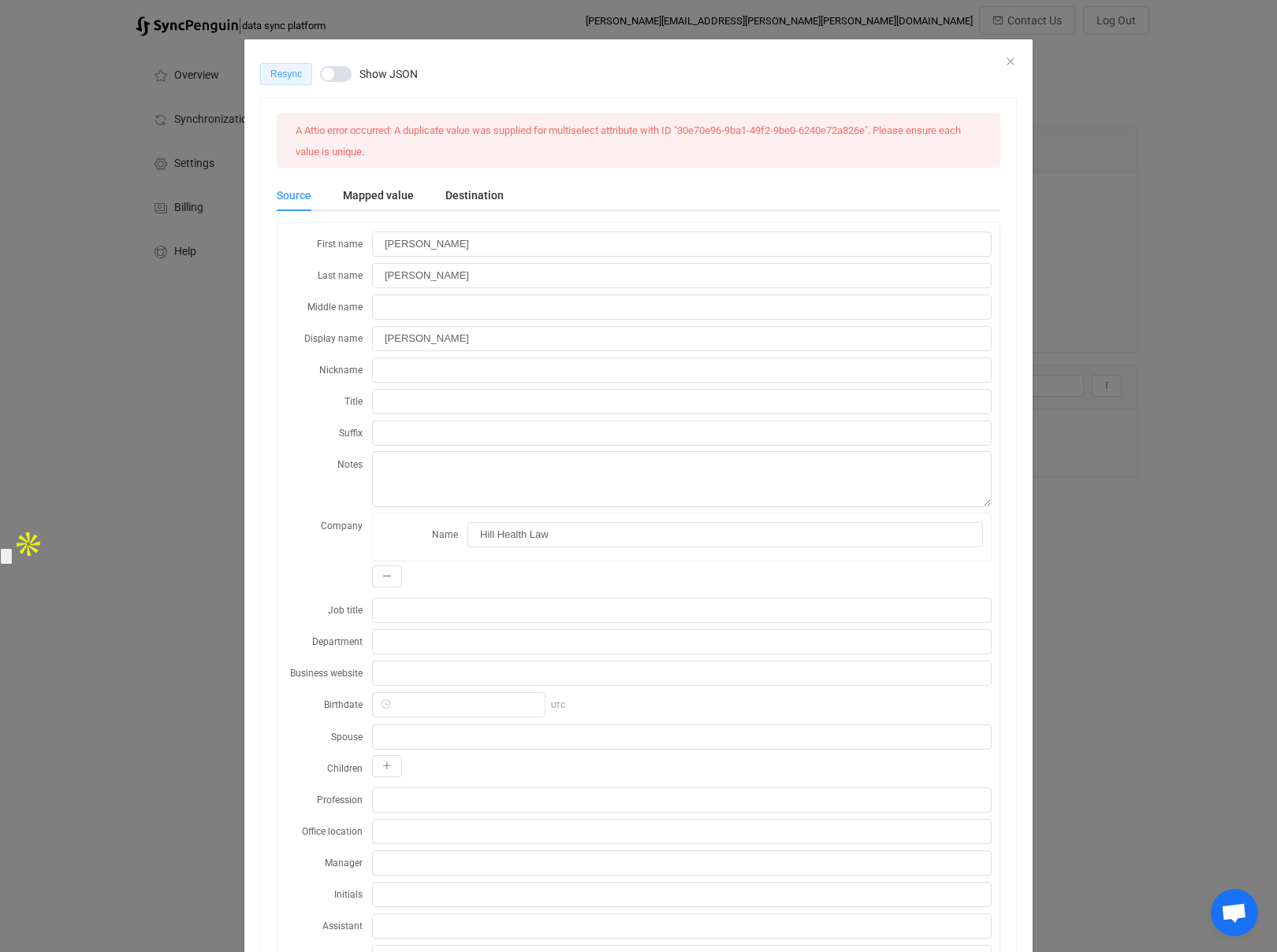
click at [286, 76] on span "Resync" at bounding box center [286, 73] width 32 height 11
